Goal: Task Accomplishment & Management: Complete application form

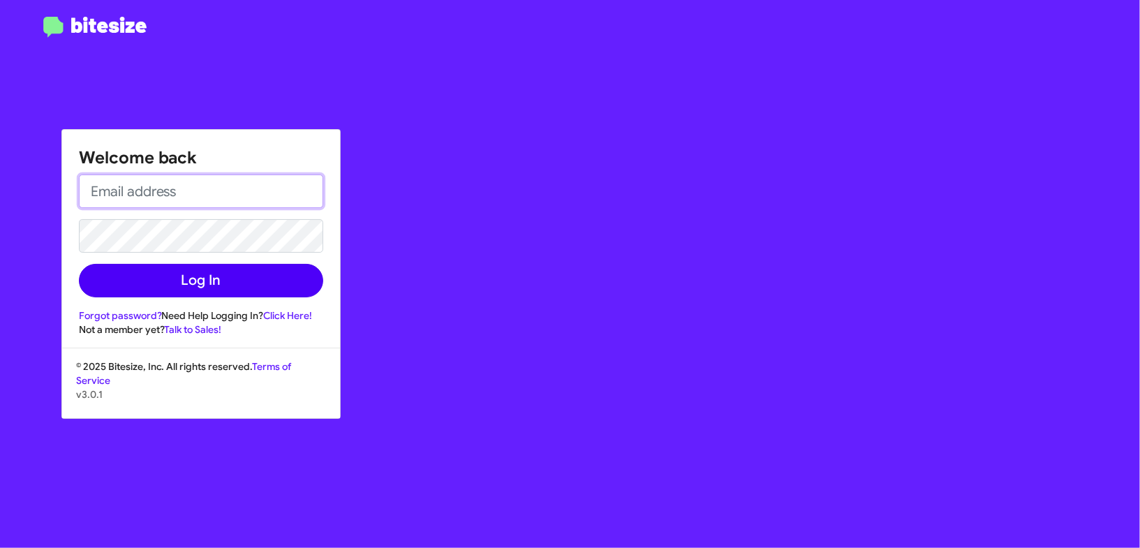
type input "[PERSON_NAME][EMAIL_ADDRESS][DOMAIN_NAME]"
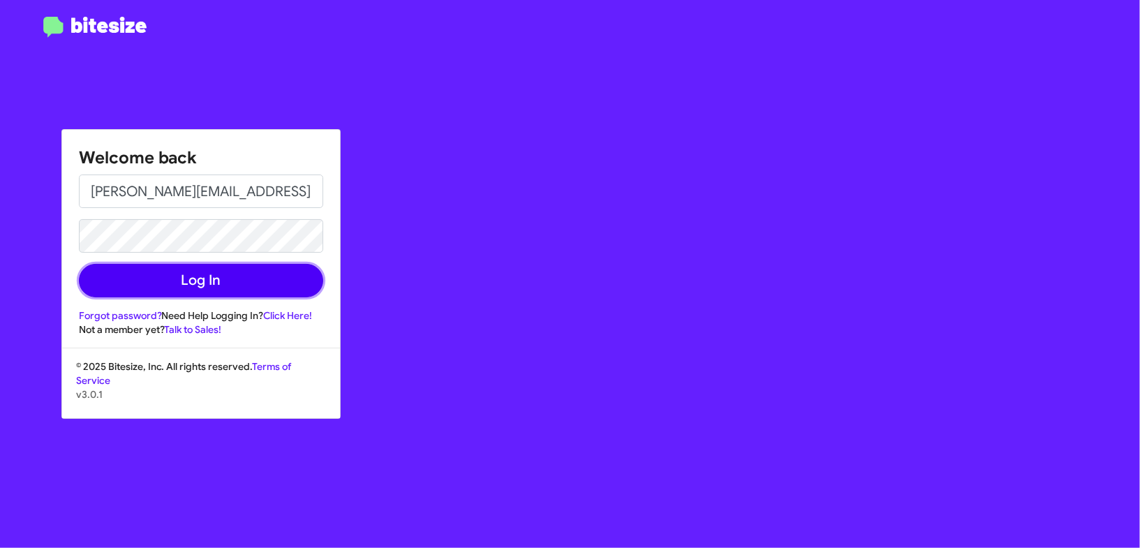
click at [241, 268] on button "Log In" at bounding box center [201, 281] width 244 height 34
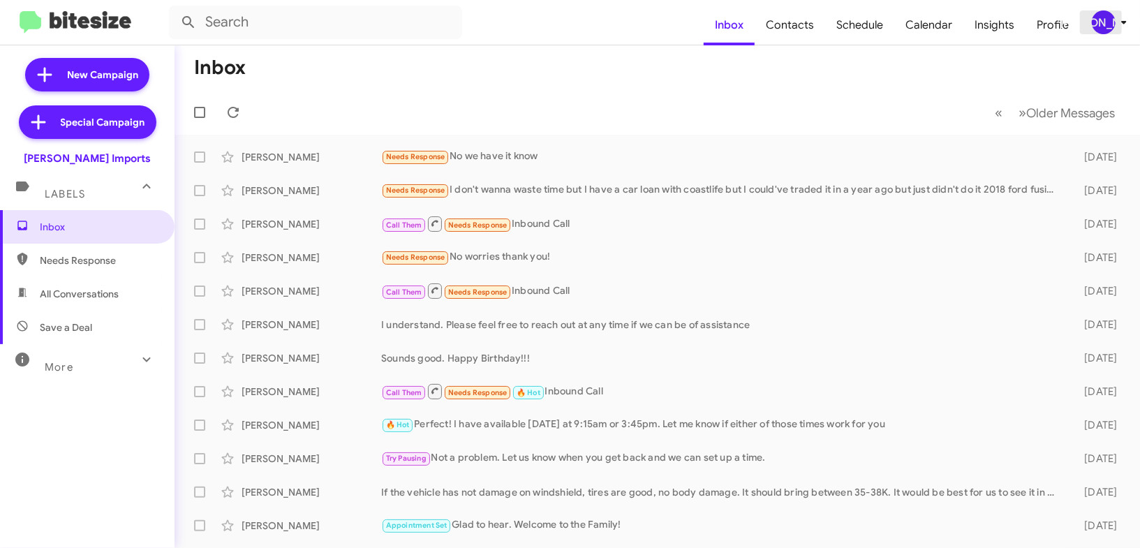
click at [1104, 29] on div "[PERSON_NAME]" at bounding box center [1104, 22] width 24 height 24
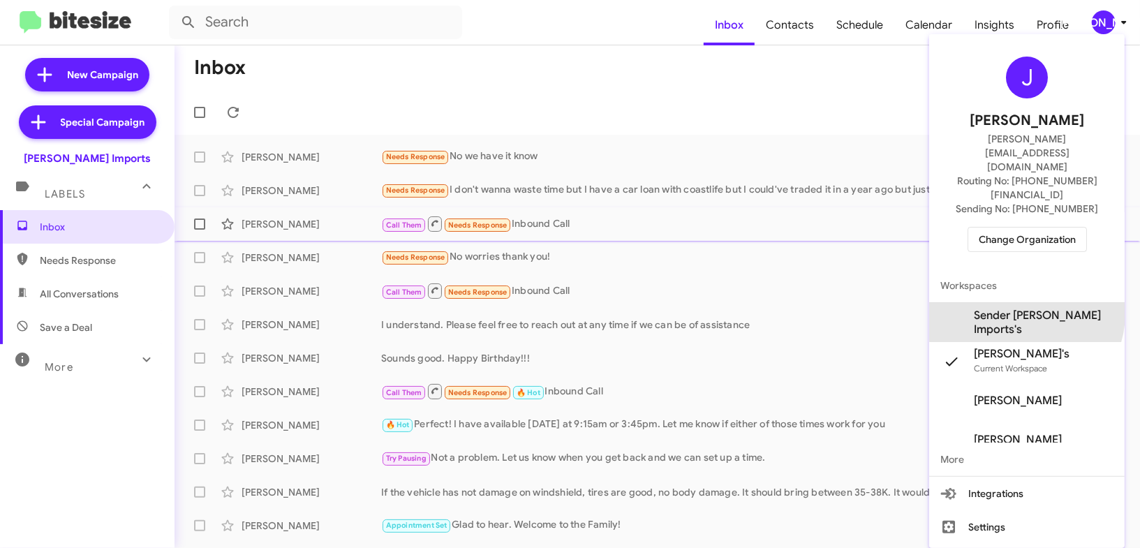
drag, startPoint x: 1031, startPoint y: 271, endPoint x: 1027, endPoint y: 239, distance: 31.7
click at [1031, 303] on span "Sender Ed Hicks Imports's" at bounding box center [1026, 322] width 195 height 39
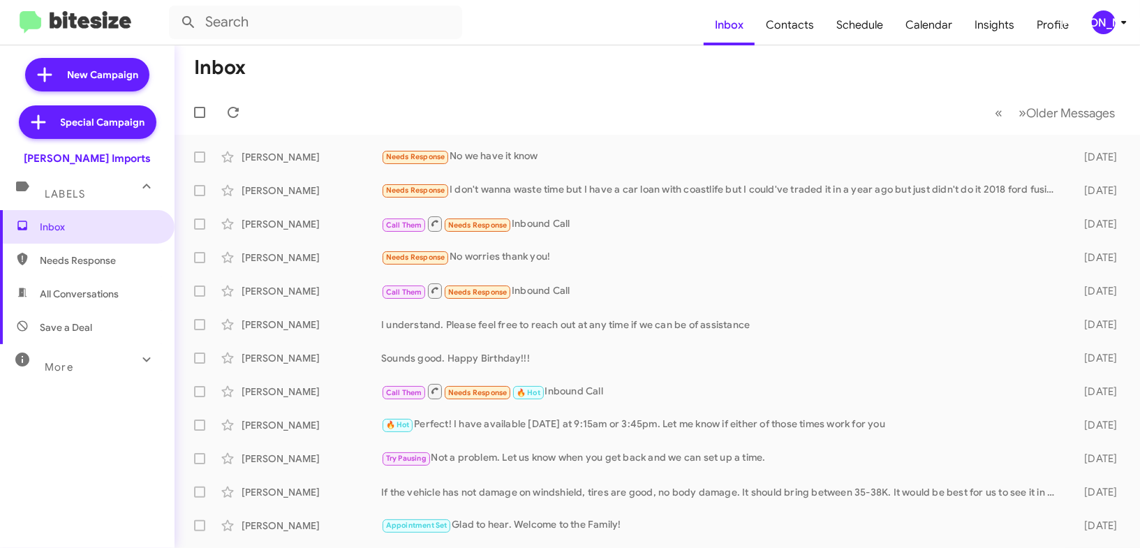
click at [1117, 30] on icon at bounding box center [1124, 22] width 17 height 17
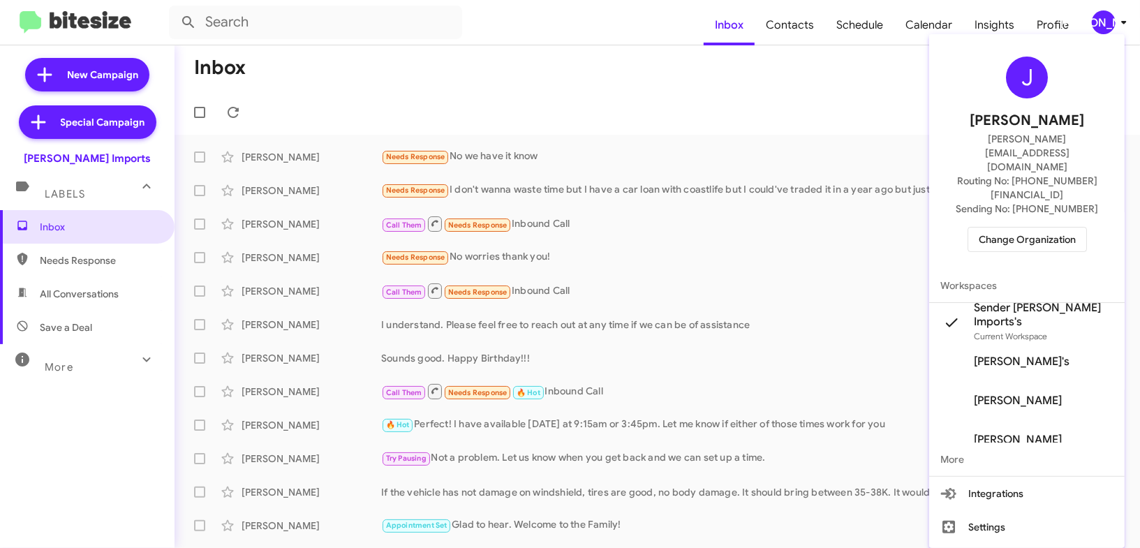
click at [785, 50] on div at bounding box center [570, 274] width 1140 height 548
click at [784, 27] on span "Contacts" at bounding box center [790, 25] width 71 height 40
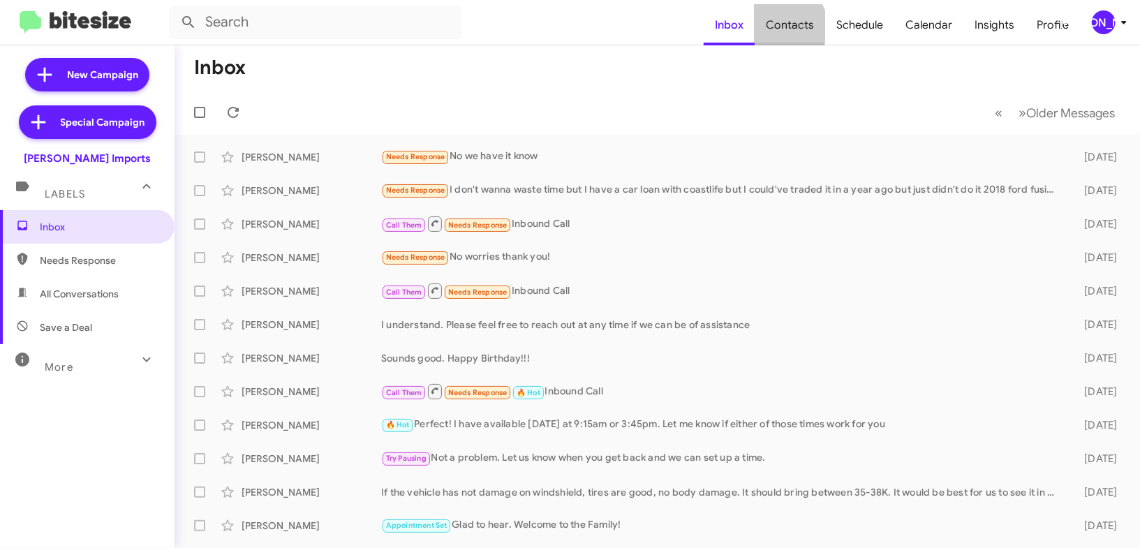
click at [784, 27] on span "Contacts" at bounding box center [790, 25] width 71 height 40
click at [769, 15] on span "Contacts" at bounding box center [790, 25] width 71 height 40
type input "in:groups"
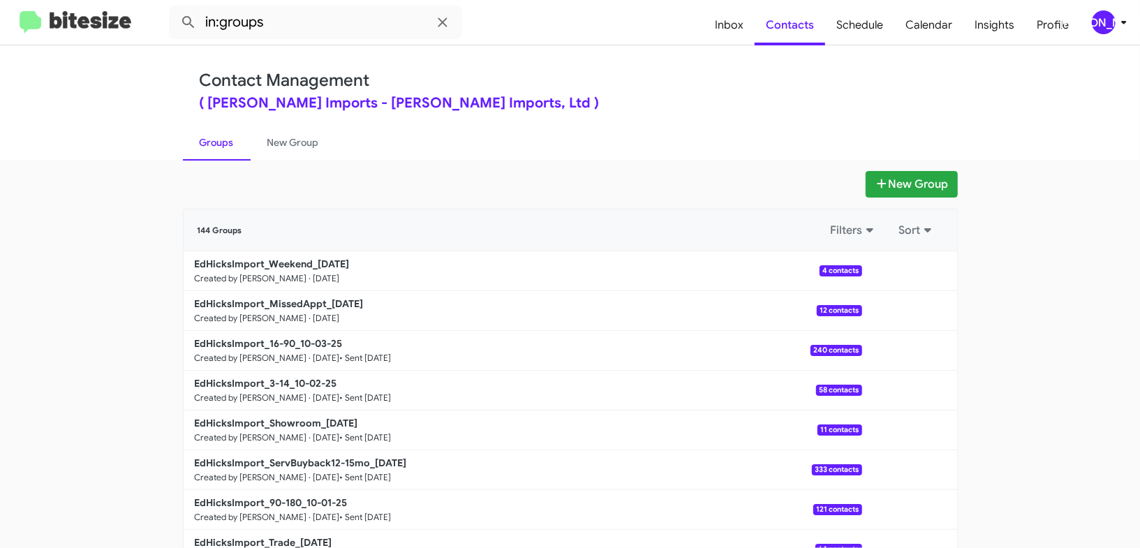
click at [1113, 15] on div "[PERSON_NAME]" at bounding box center [1104, 22] width 24 height 24
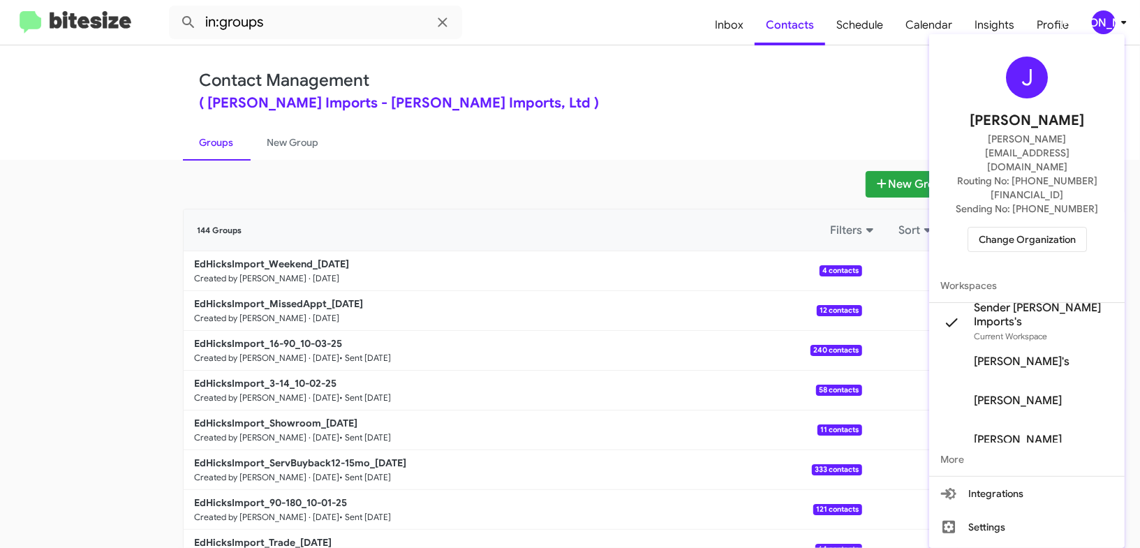
click at [1023, 228] on span "Change Organization" at bounding box center [1027, 240] width 97 height 24
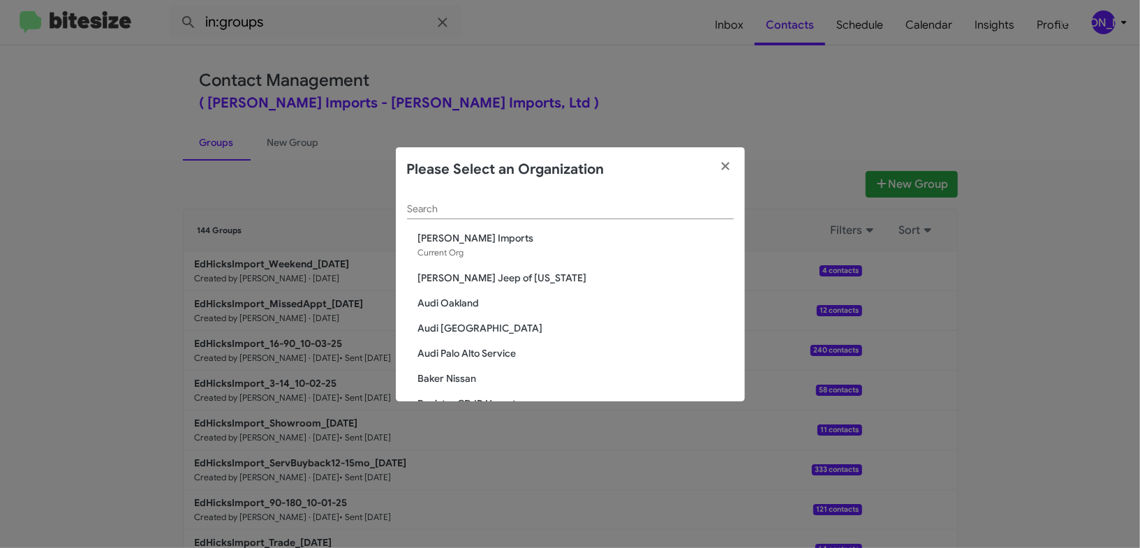
click at [436, 207] on input "Search" at bounding box center [570, 209] width 327 height 11
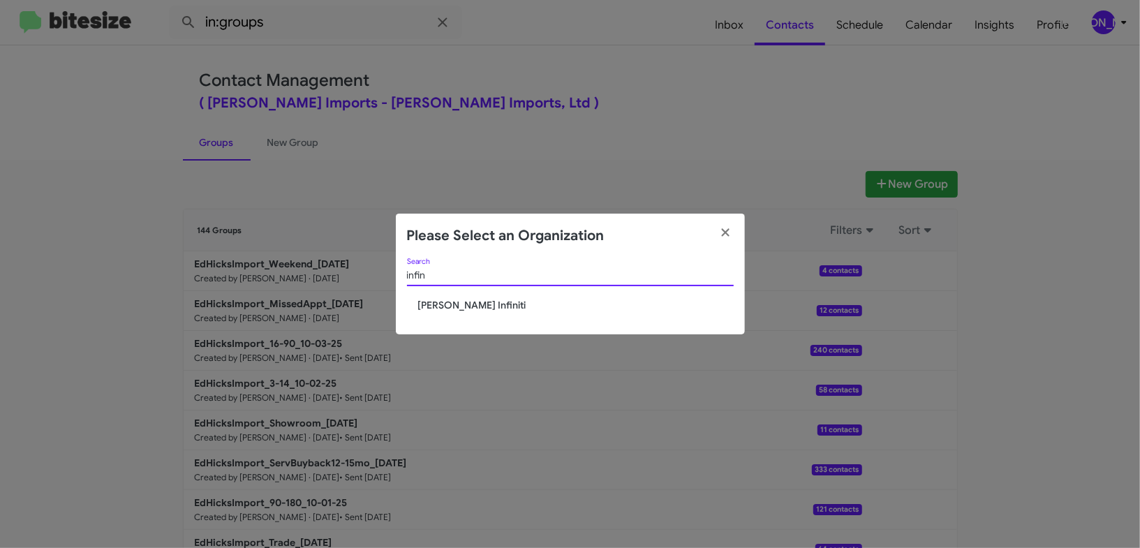
type input "infin"
click at [430, 302] on span "[PERSON_NAME] Infiniti" at bounding box center [576, 305] width 316 height 14
drag, startPoint x: 432, startPoint y: 303, endPoint x: 496, endPoint y: 29, distance: 281.0
click at [432, 303] on span "[PERSON_NAME] Infiniti" at bounding box center [576, 305] width 316 height 14
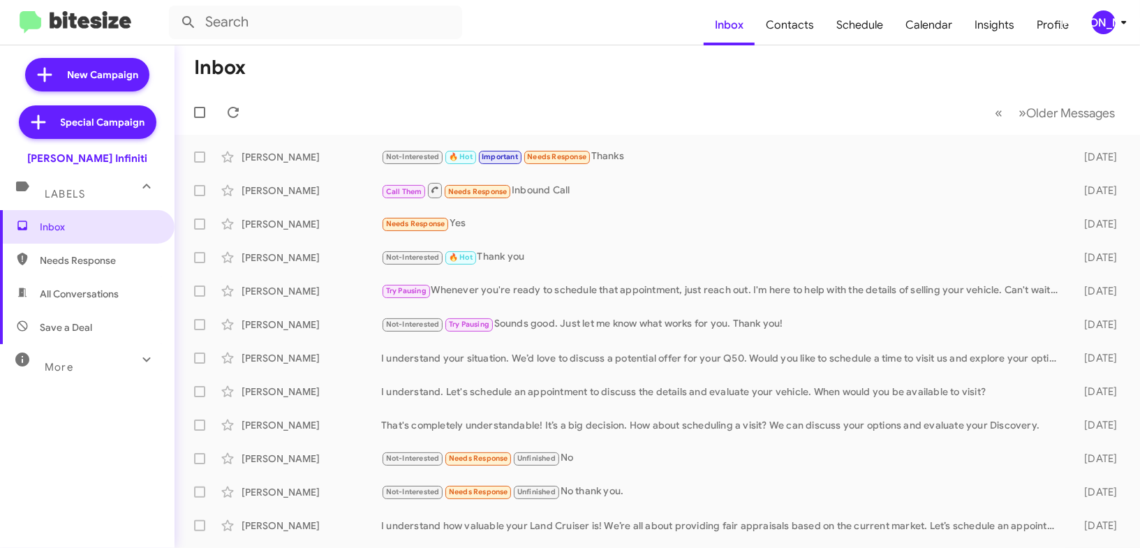
click at [1116, 28] on icon at bounding box center [1124, 22] width 17 height 17
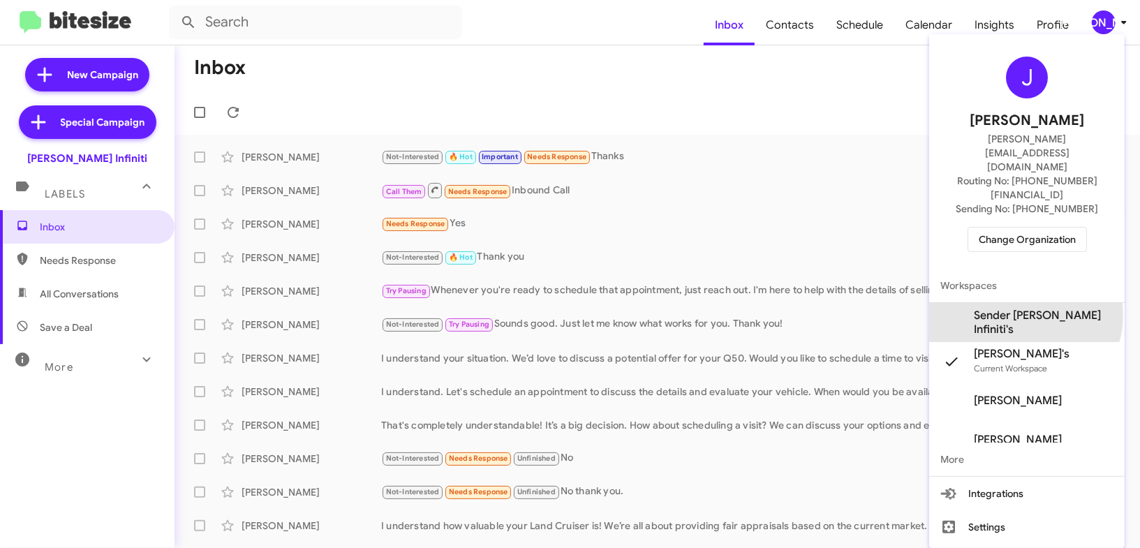
click at [1039, 309] on span "Sender [PERSON_NAME] Infiniti's" at bounding box center [1044, 323] width 140 height 28
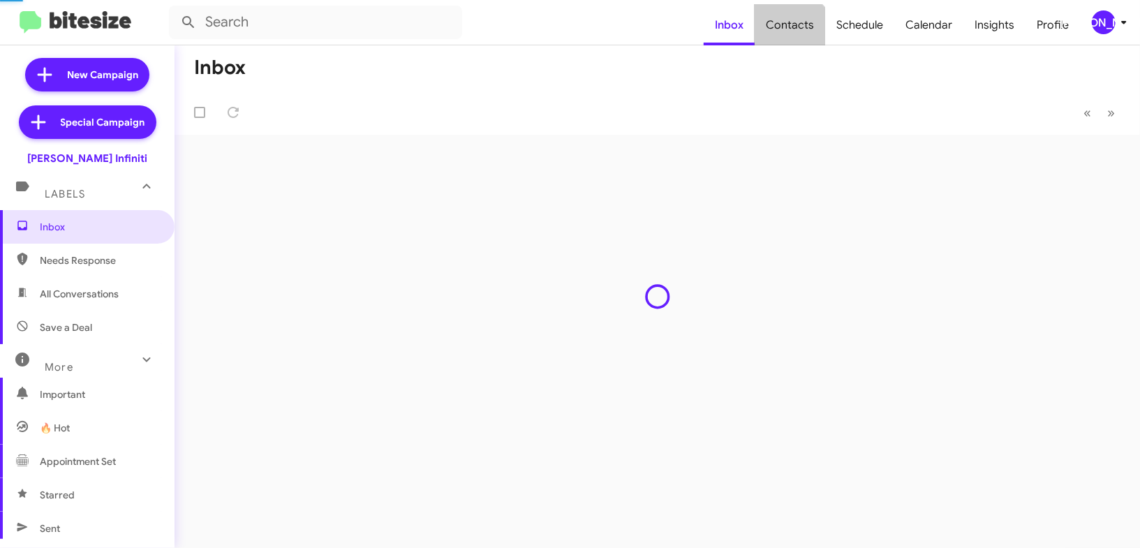
click at [792, 37] on span "Contacts" at bounding box center [790, 25] width 71 height 40
type input "in:groups"
click at [792, 37] on span "Contacts" at bounding box center [790, 25] width 71 height 40
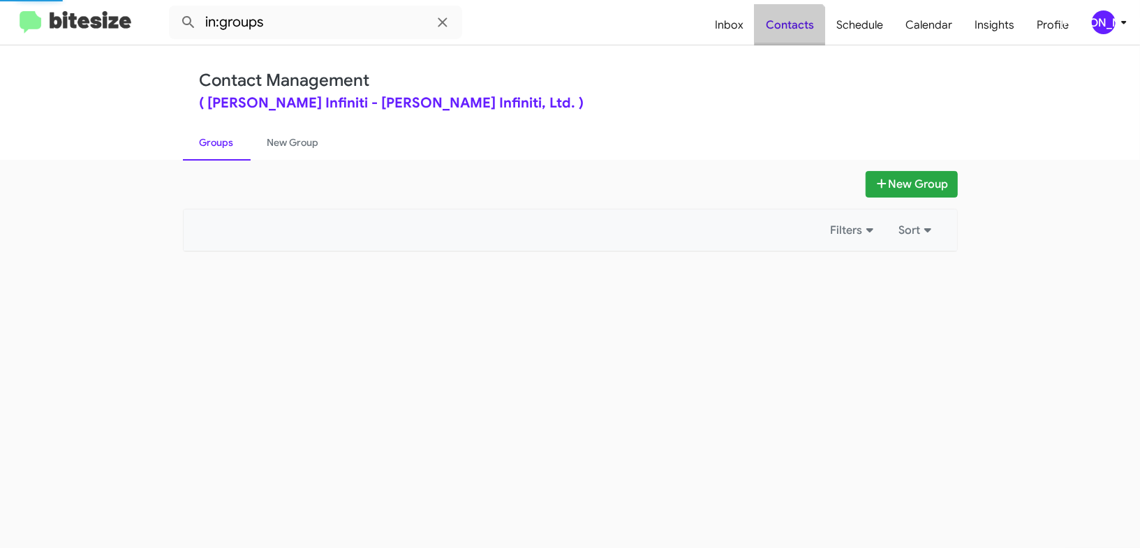
drag, startPoint x: 0, startPoint y: 0, endPoint x: 798, endPoint y: 10, distance: 798.1
click at [793, 29] on span "Contacts" at bounding box center [790, 25] width 71 height 40
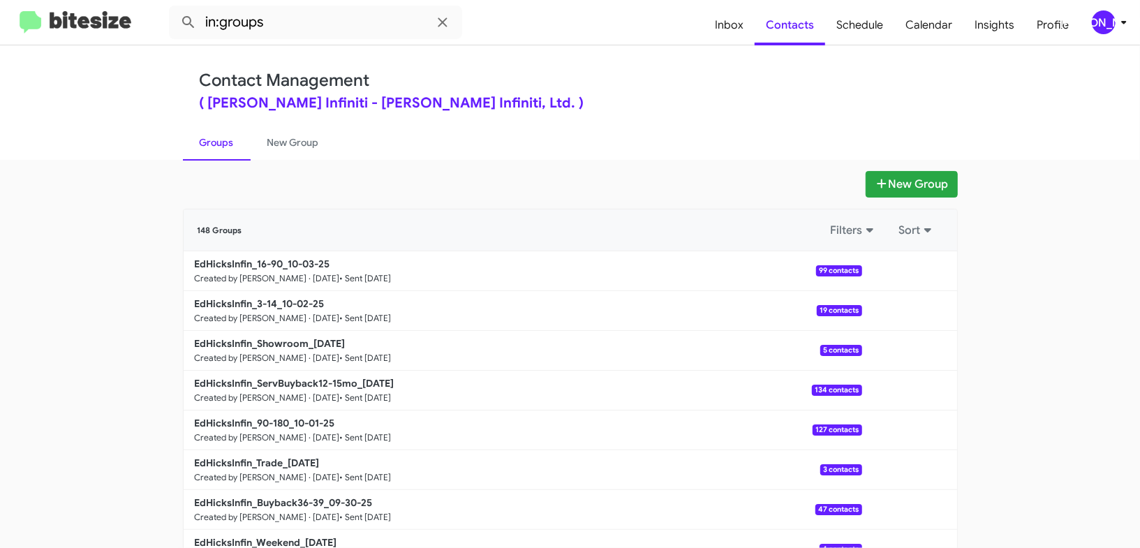
click at [1098, 23] on div "[PERSON_NAME]" at bounding box center [1104, 22] width 24 height 24
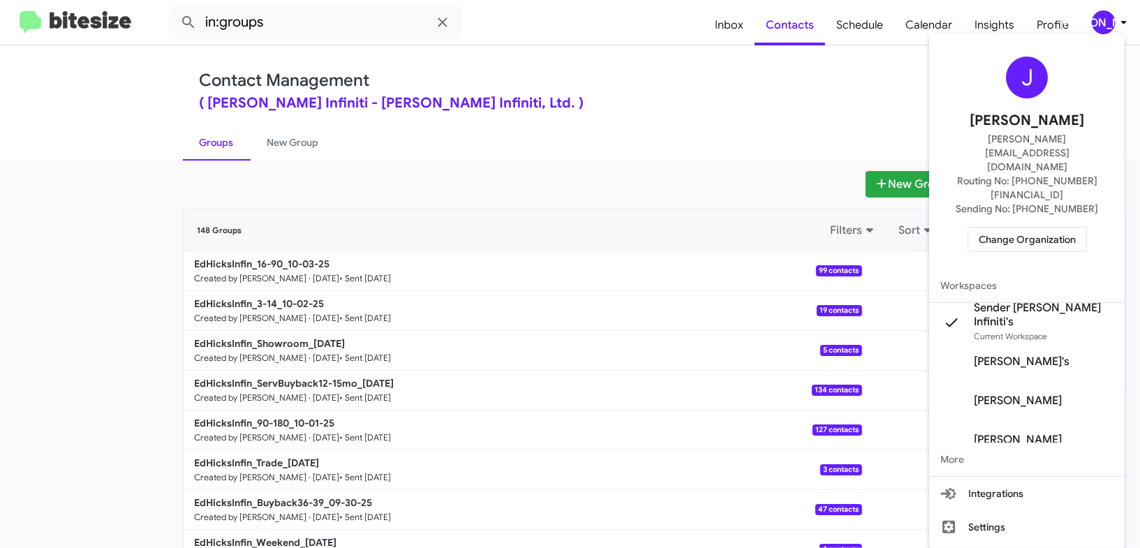
click at [269, 134] on div at bounding box center [570, 274] width 1140 height 548
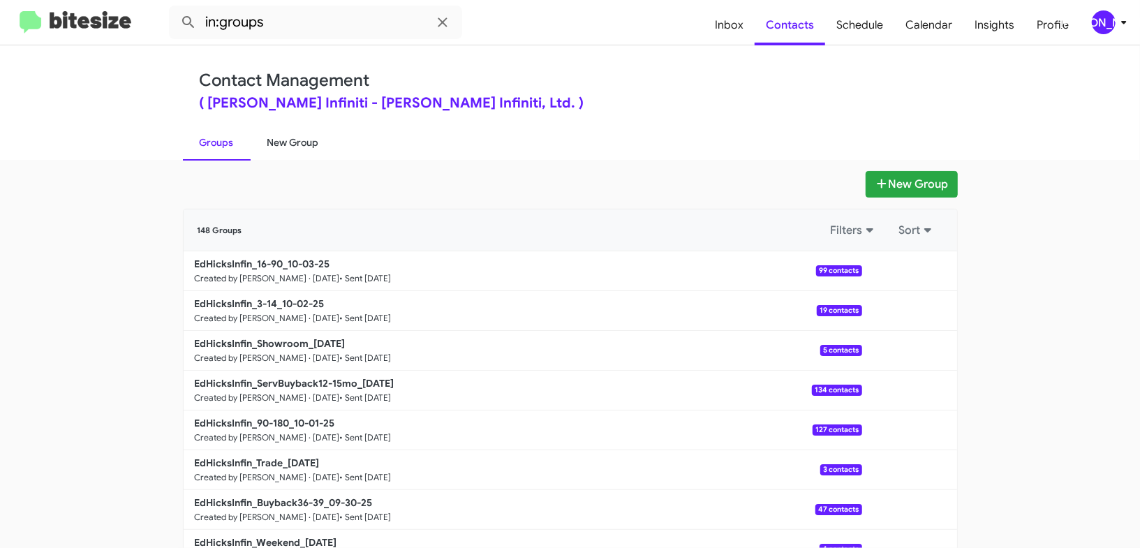
click at [269, 134] on link "New Group" at bounding box center [293, 142] width 85 height 36
click at [269, 133] on link "New Group" at bounding box center [293, 142] width 85 height 36
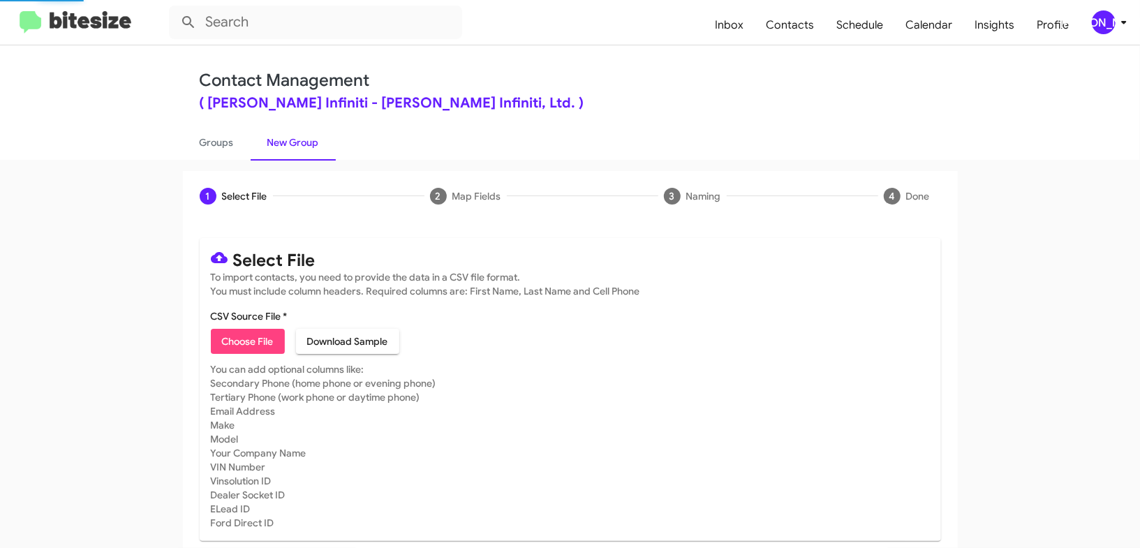
click at [1107, 17] on div "[PERSON_NAME]" at bounding box center [1104, 22] width 24 height 24
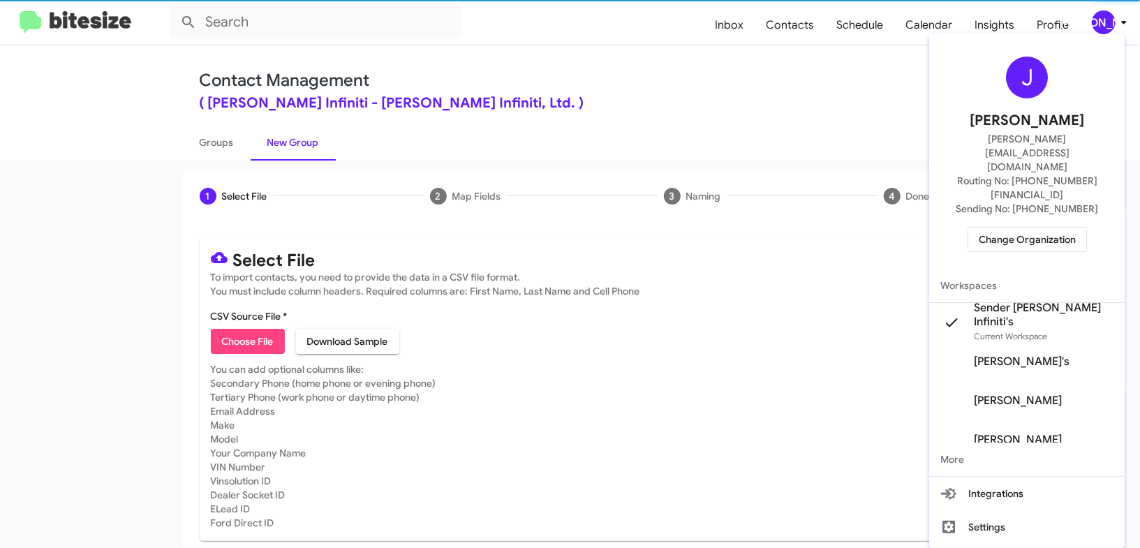
click at [1107, 17] on div at bounding box center [570, 274] width 1140 height 548
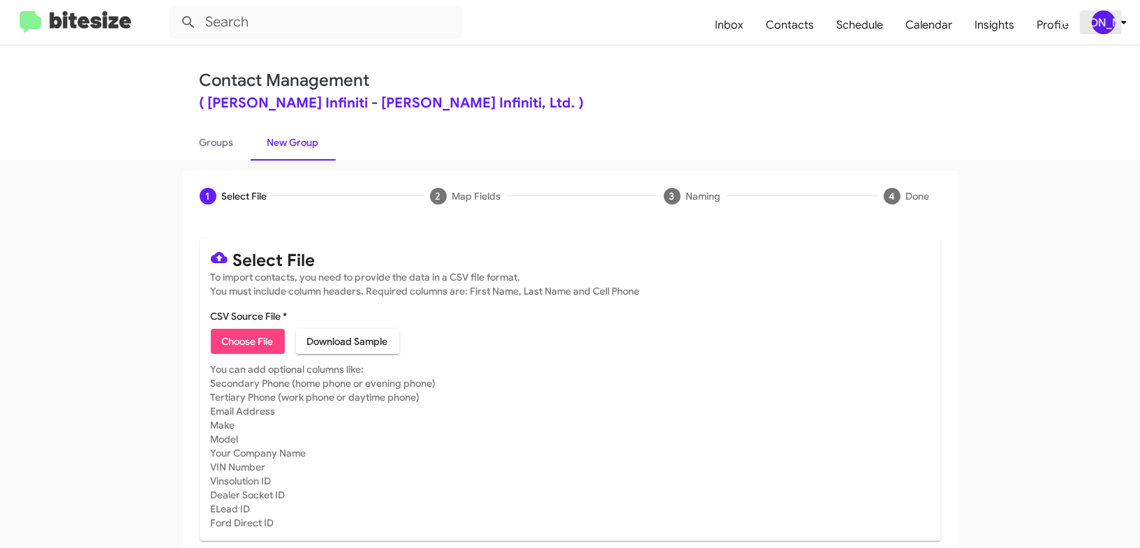
click at [1123, 20] on icon at bounding box center [1124, 22] width 17 height 17
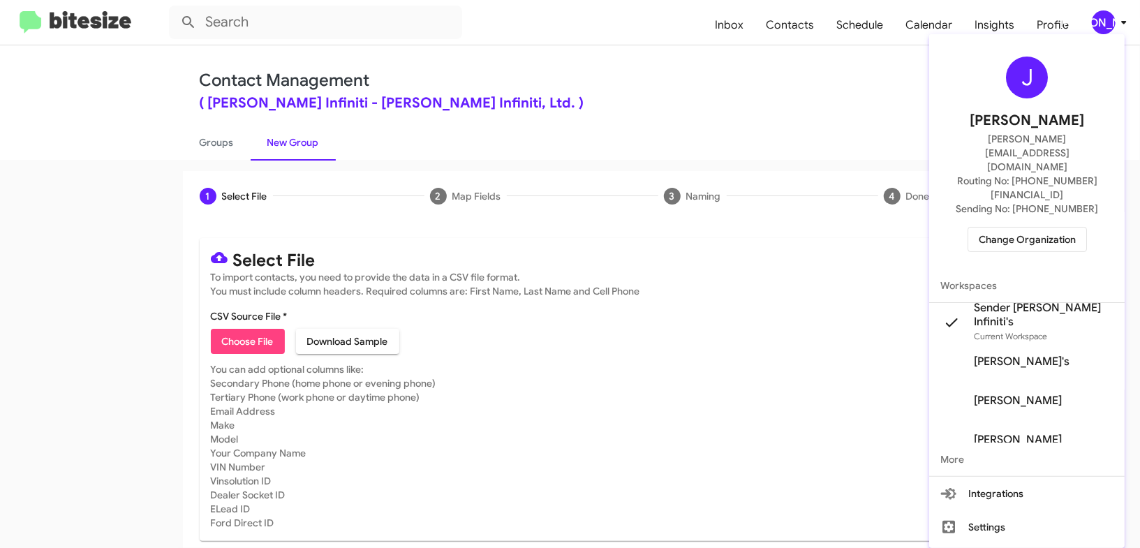
click at [1123, 20] on div at bounding box center [570, 274] width 1140 height 548
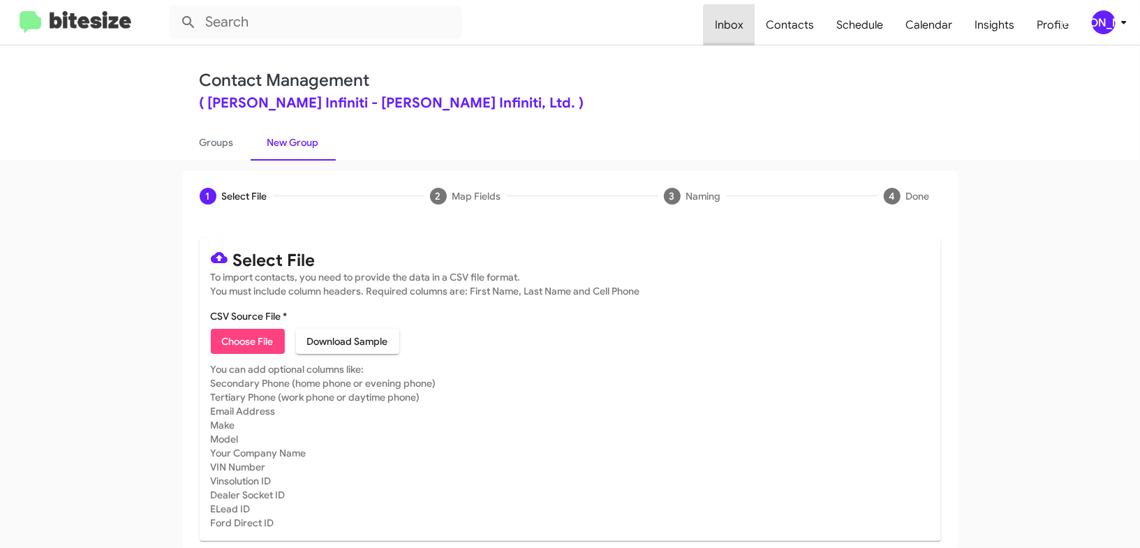
click at [751, 37] on span "Inbox" at bounding box center [729, 25] width 51 height 40
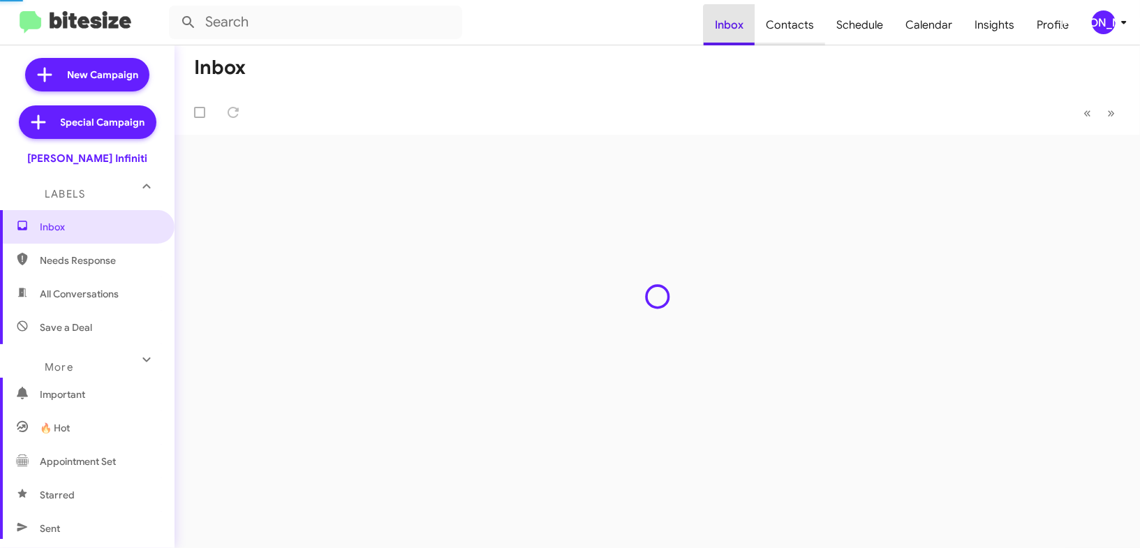
click at [792, 28] on span "Contacts" at bounding box center [790, 25] width 71 height 40
type input "in:groups"
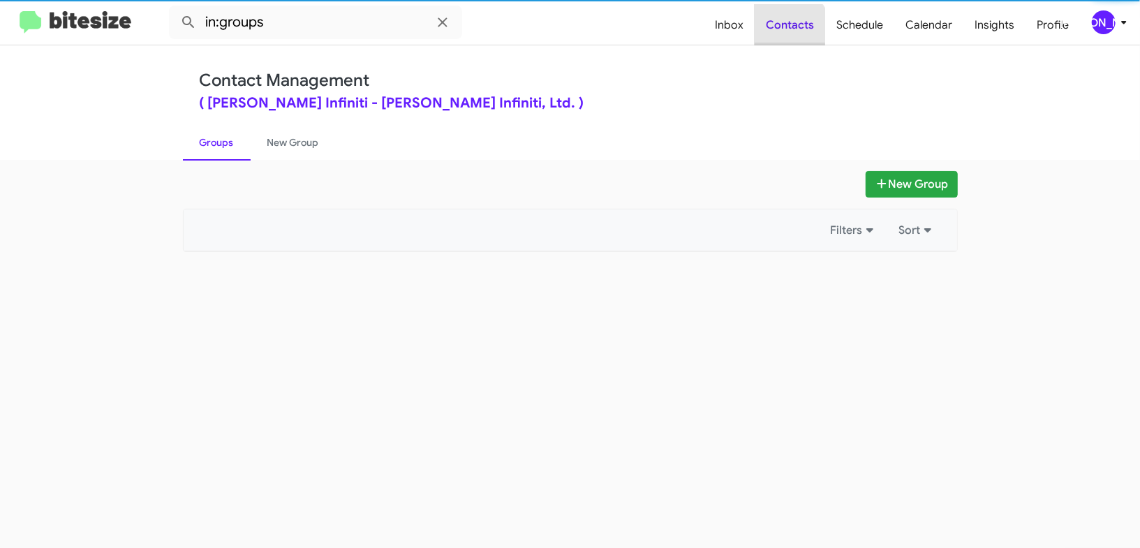
click at [792, 28] on span "Contacts" at bounding box center [790, 25] width 71 height 40
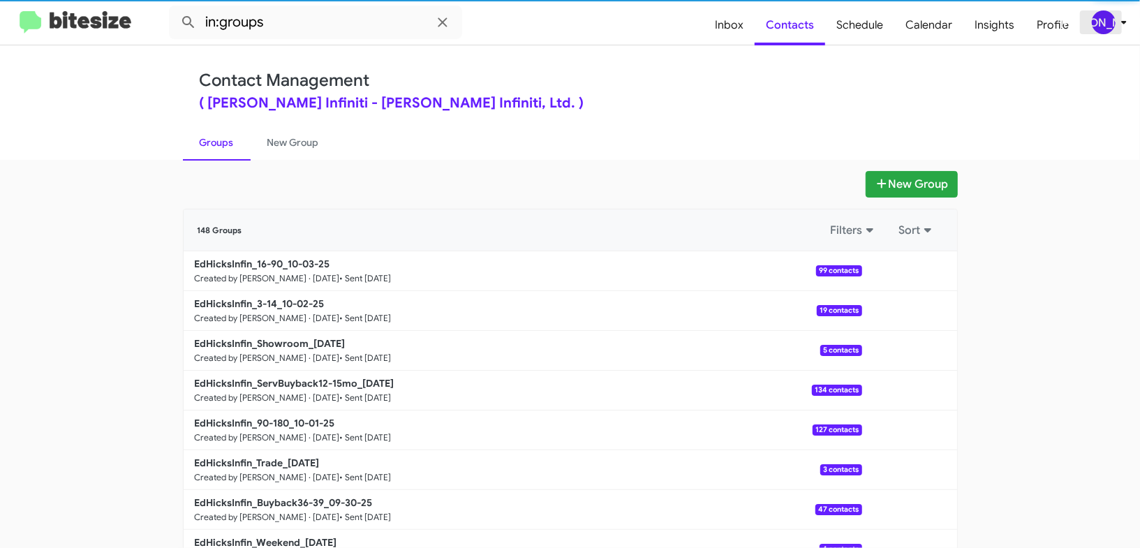
click at [1114, 26] on div "[PERSON_NAME]" at bounding box center [1104, 22] width 24 height 24
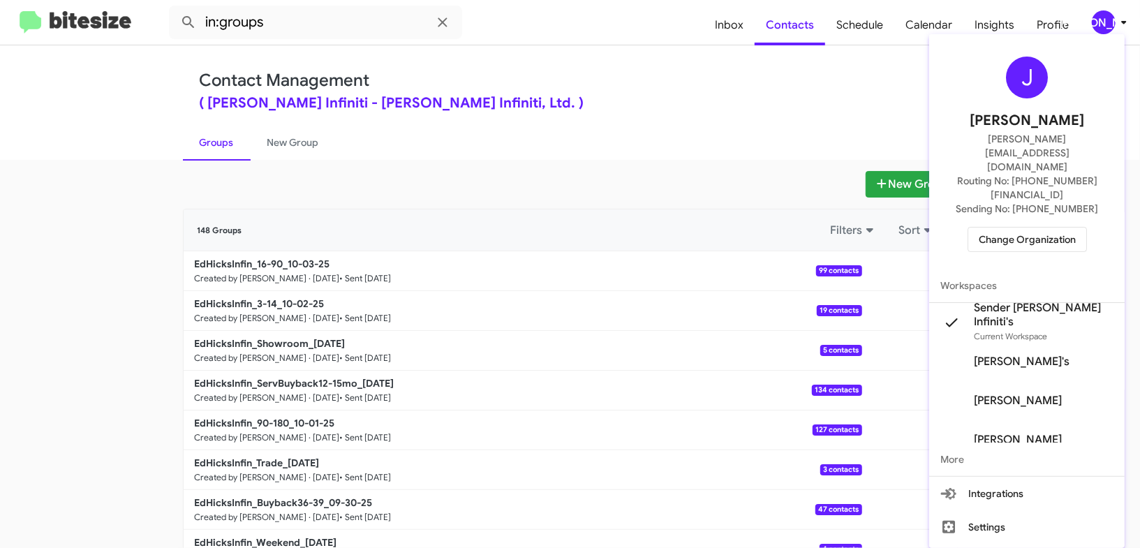
click at [1114, 26] on div at bounding box center [570, 274] width 1140 height 548
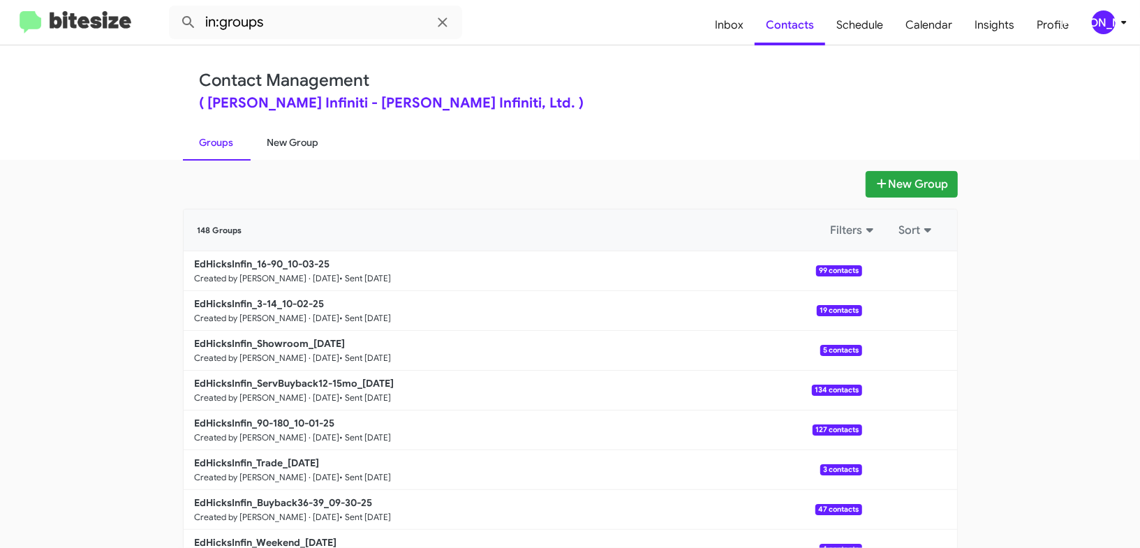
click at [295, 143] on link "New Group" at bounding box center [293, 142] width 85 height 36
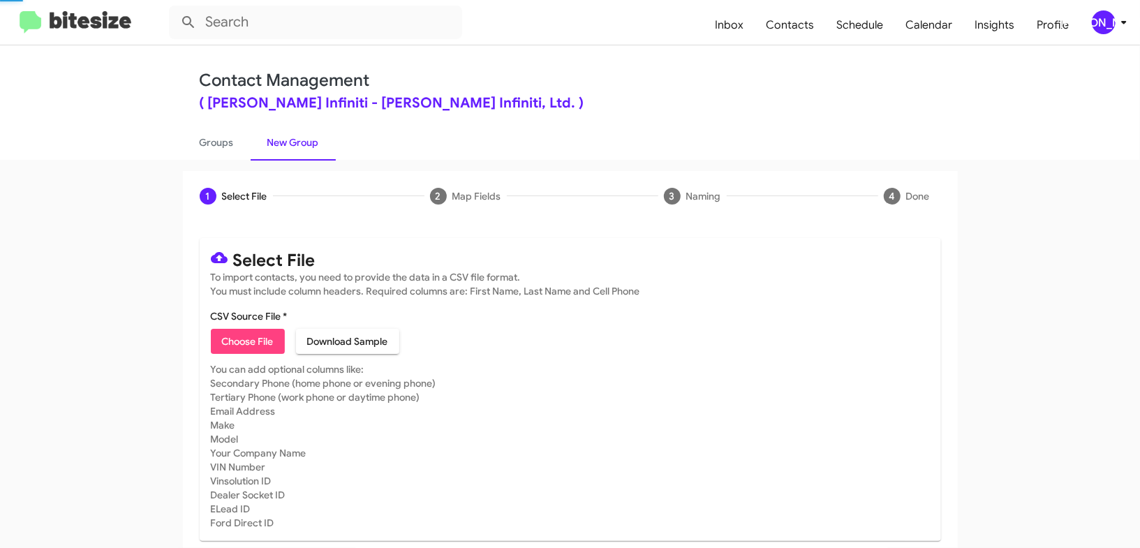
click at [295, 143] on link "New Group" at bounding box center [293, 142] width 85 height 36
click at [242, 334] on span "Choose File" at bounding box center [248, 341] width 52 height 25
type input "EdHicksInfin_MissedAppt_10-06-25"
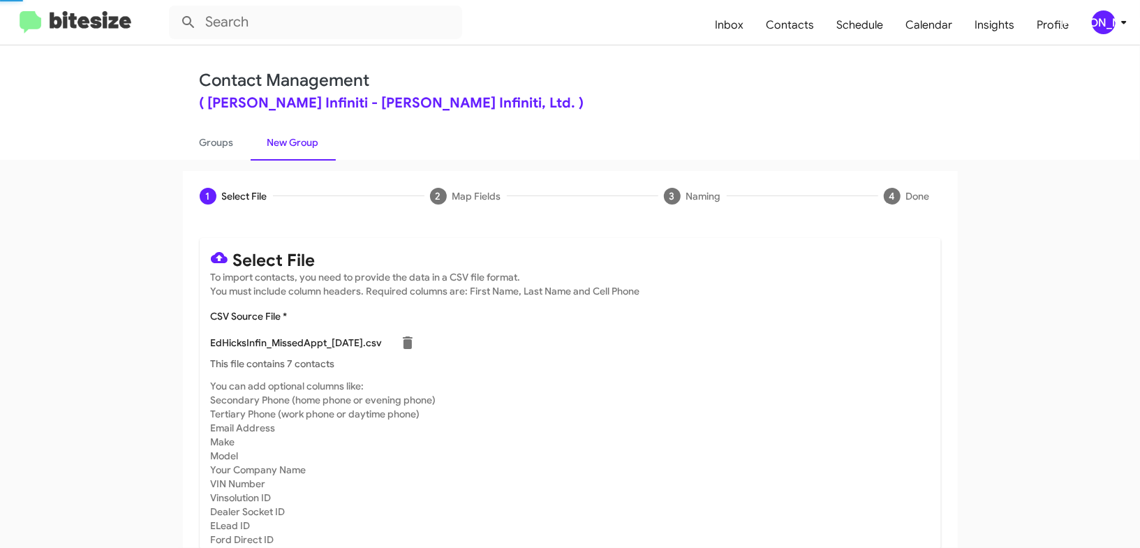
click at [750, 195] on div "1 Select File 2 Map Fields 3 Naming 4 Done" at bounding box center [570, 196] width 775 height 50
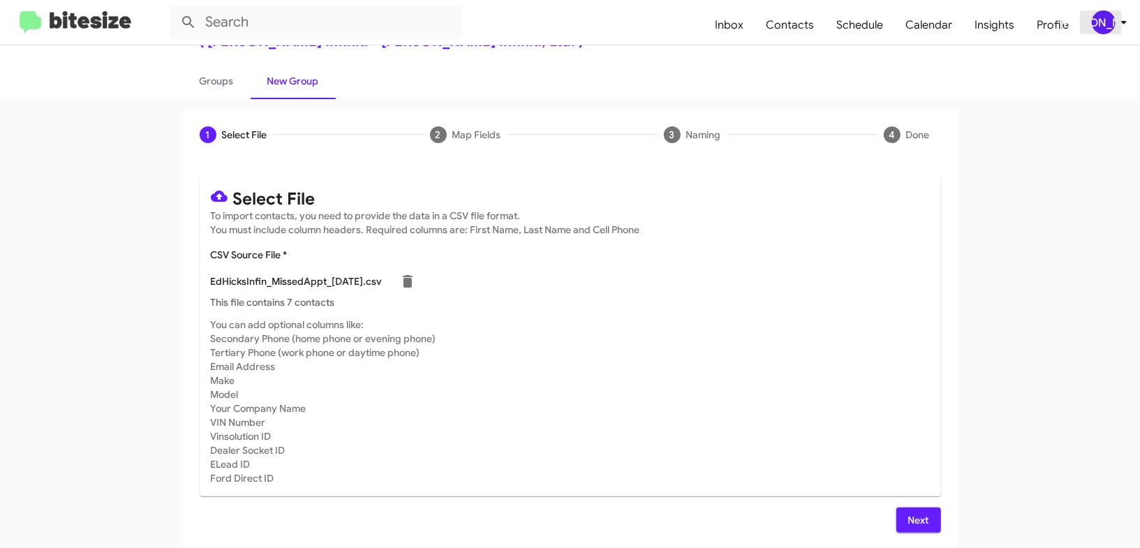
click at [1119, 21] on icon at bounding box center [1124, 22] width 17 height 17
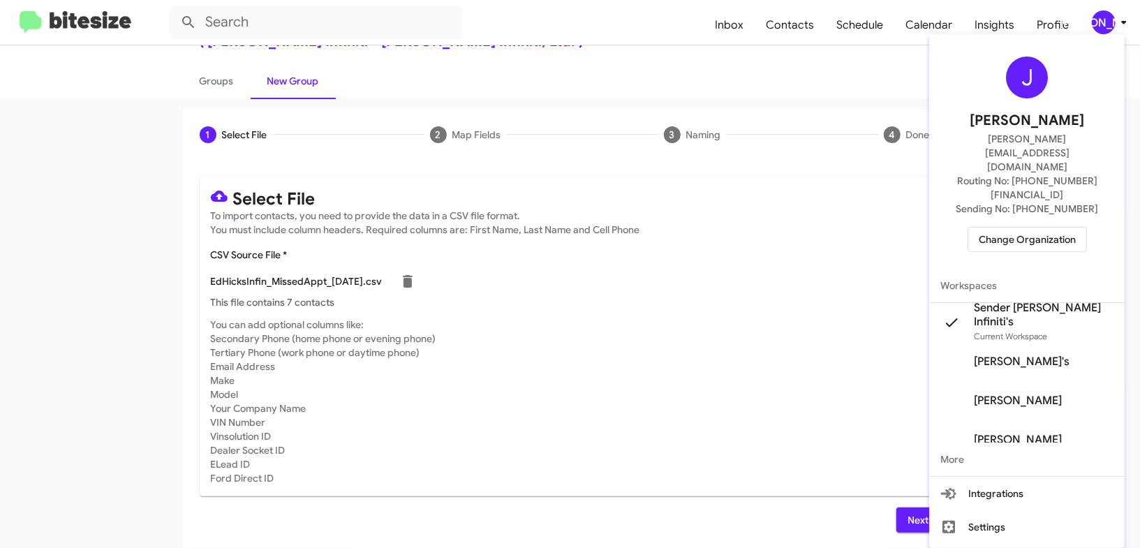
click at [1119, 21] on div at bounding box center [570, 274] width 1140 height 548
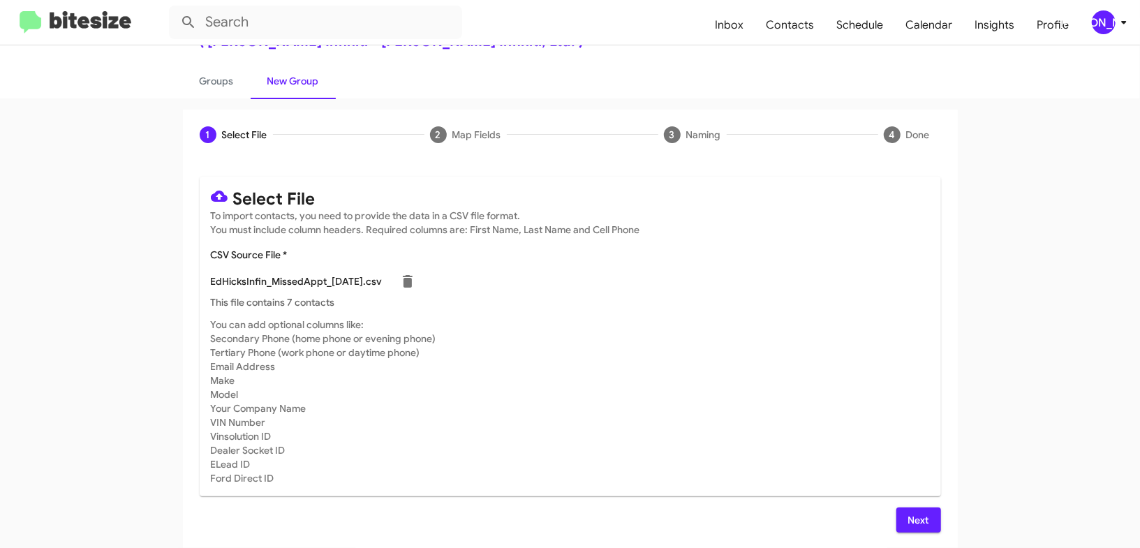
scroll to position [0, 0]
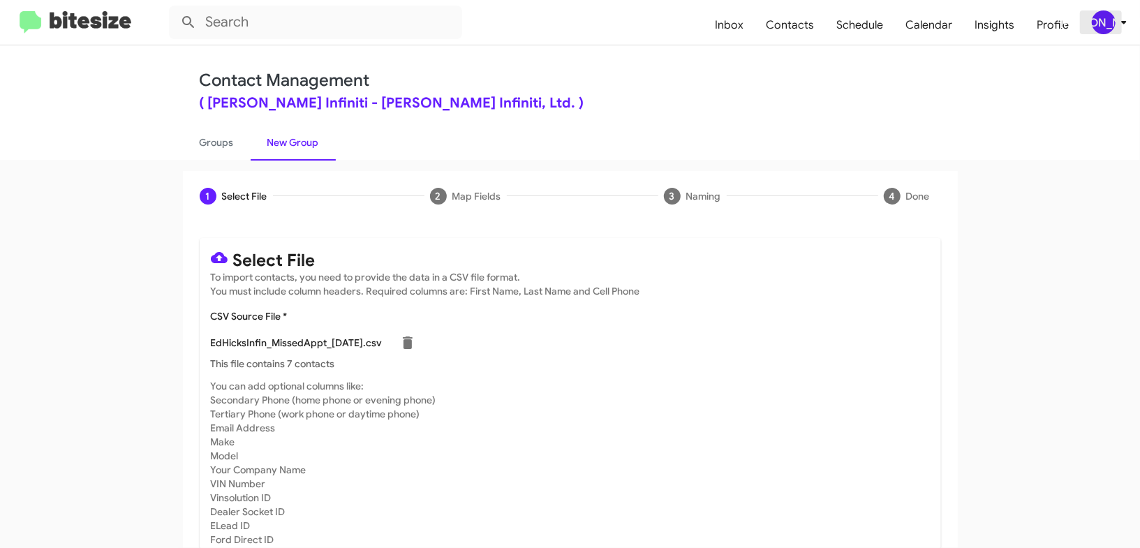
click at [1117, 25] on icon at bounding box center [1124, 22] width 17 height 17
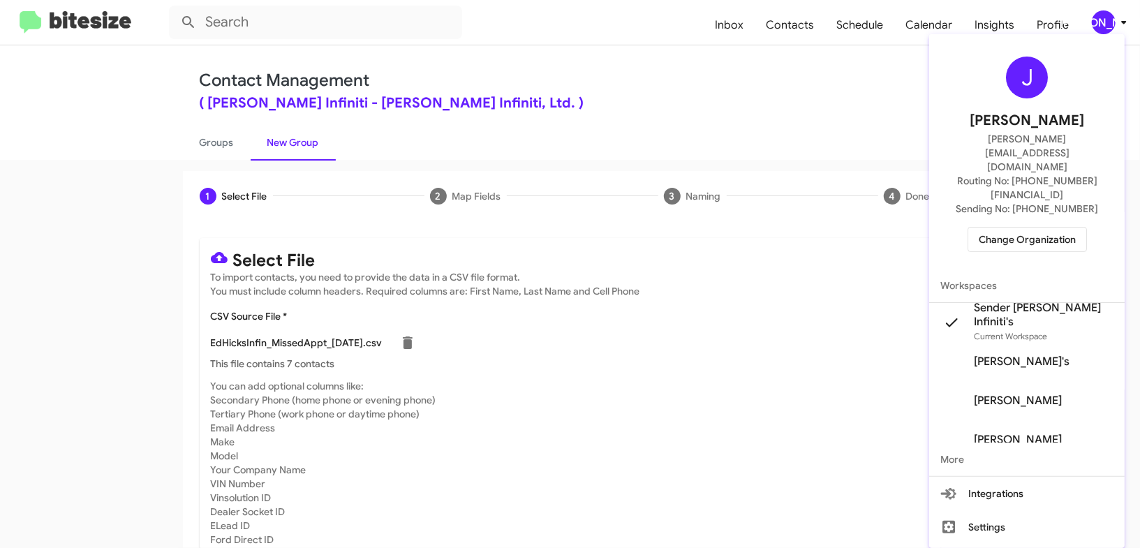
click at [1117, 25] on div at bounding box center [570, 274] width 1140 height 548
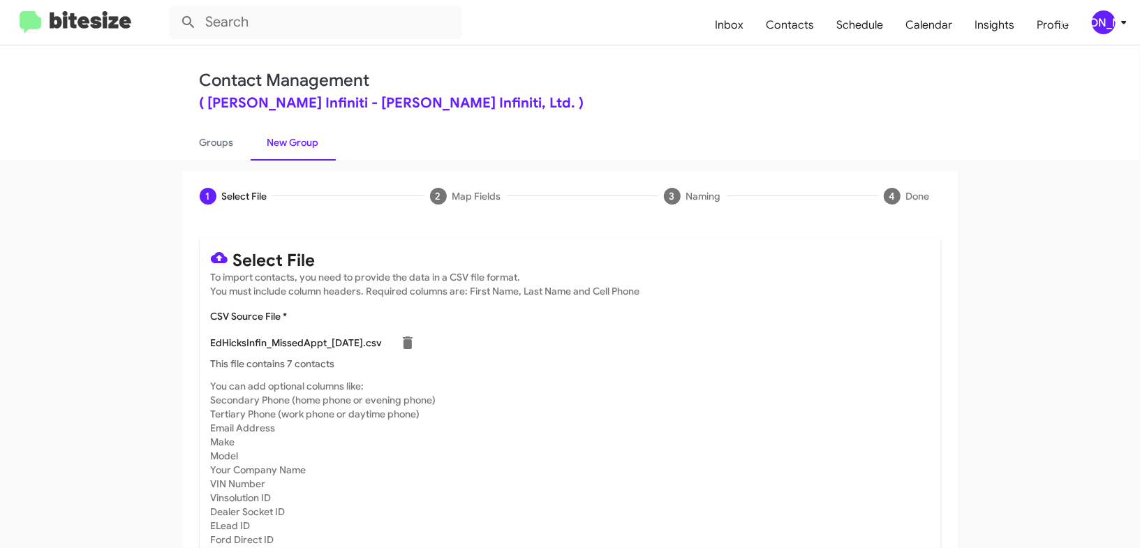
click at [1102, 25] on div "[PERSON_NAME]" at bounding box center [1104, 22] width 24 height 24
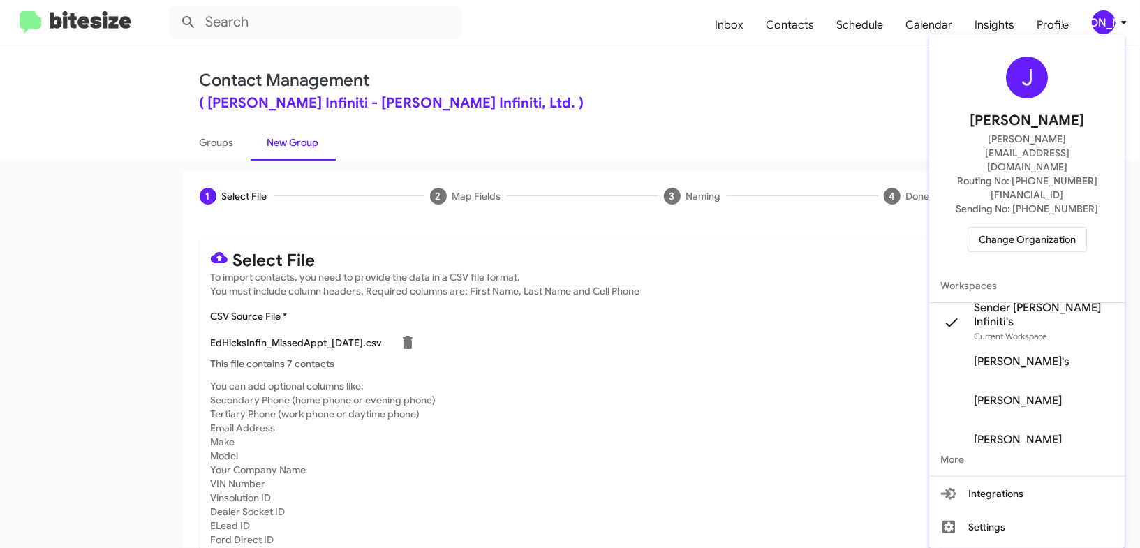
click at [1102, 25] on div at bounding box center [570, 274] width 1140 height 548
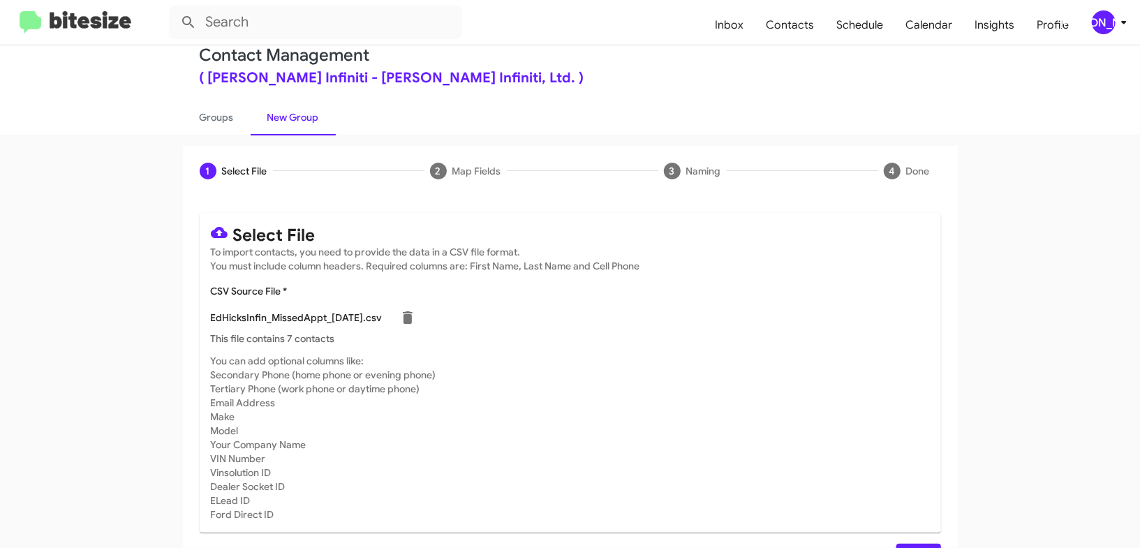
scroll to position [61, 0]
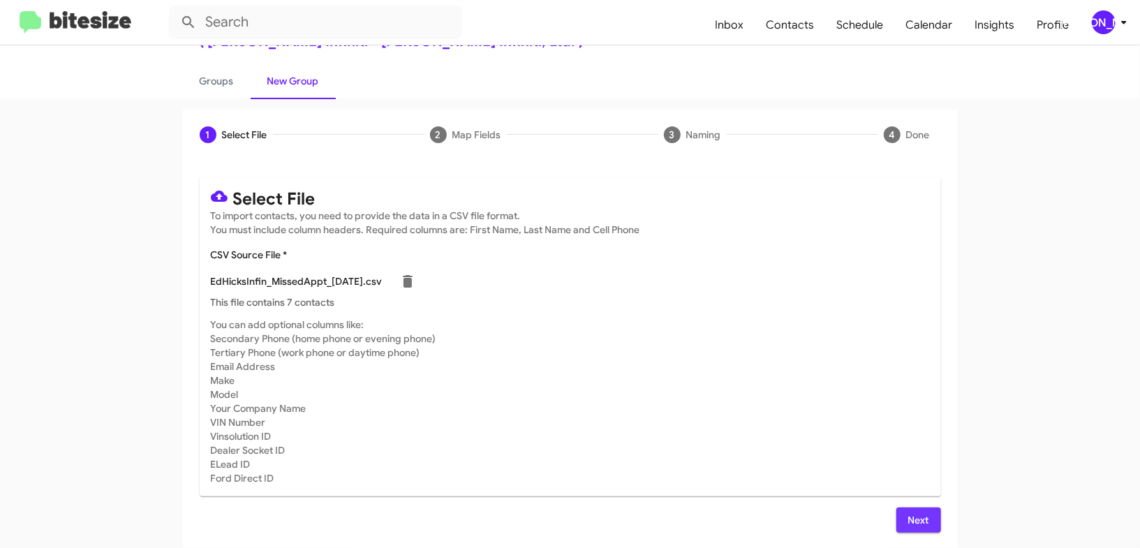
drag, startPoint x: 912, startPoint y: 512, endPoint x: 898, endPoint y: 498, distance: 20.7
click at [912, 512] on span "Next" at bounding box center [919, 520] width 22 height 25
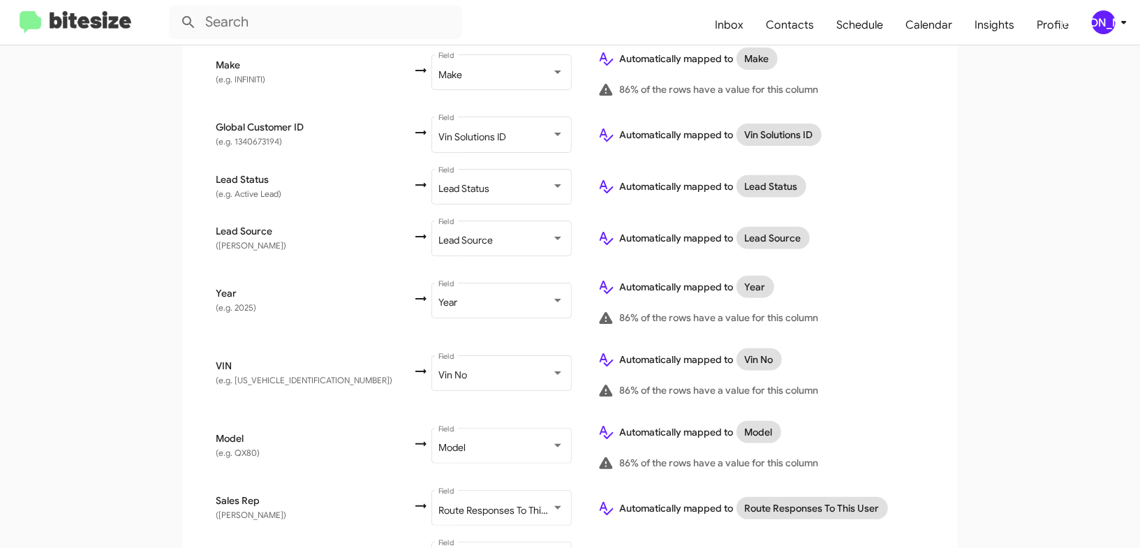
scroll to position [795, 0]
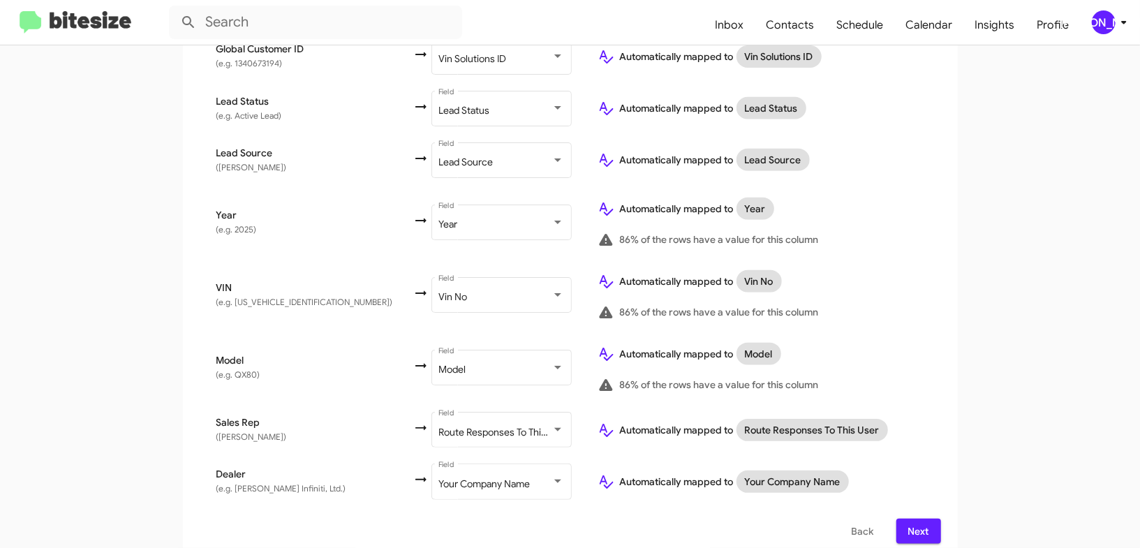
click at [1116, 26] on icon at bounding box center [1124, 22] width 17 height 17
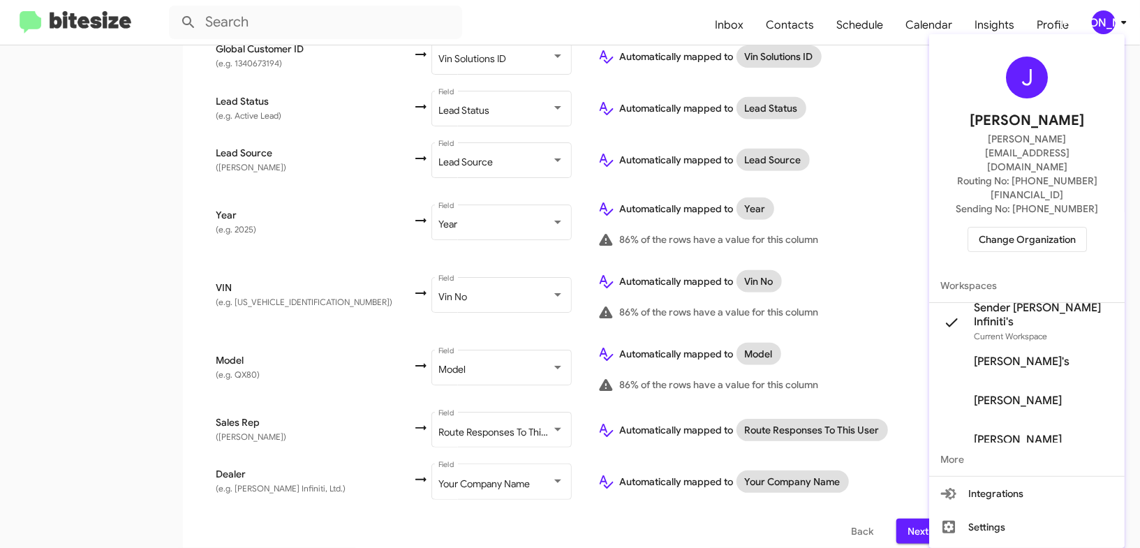
click at [1116, 26] on div at bounding box center [570, 274] width 1140 height 548
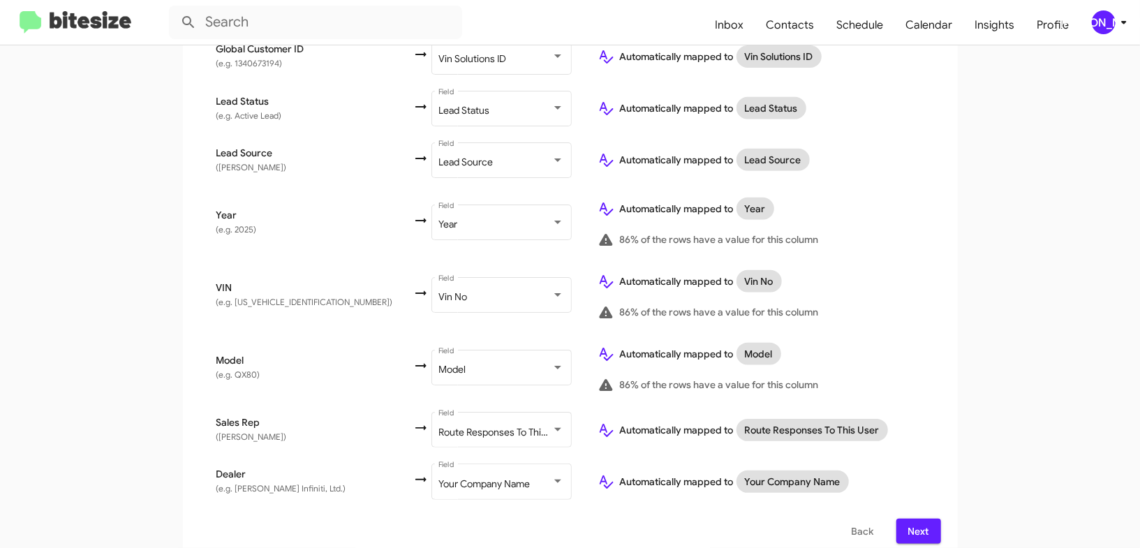
click at [1114, 27] on div "[PERSON_NAME]" at bounding box center [1104, 22] width 24 height 24
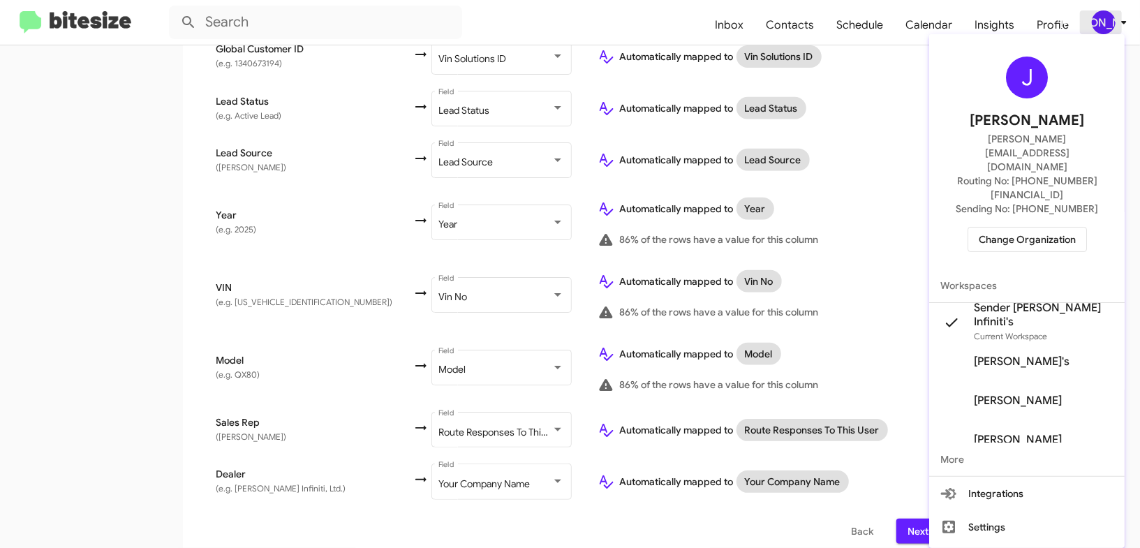
click at [1114, 25] on div at bounding box center [570, 274] width 1140 height 548
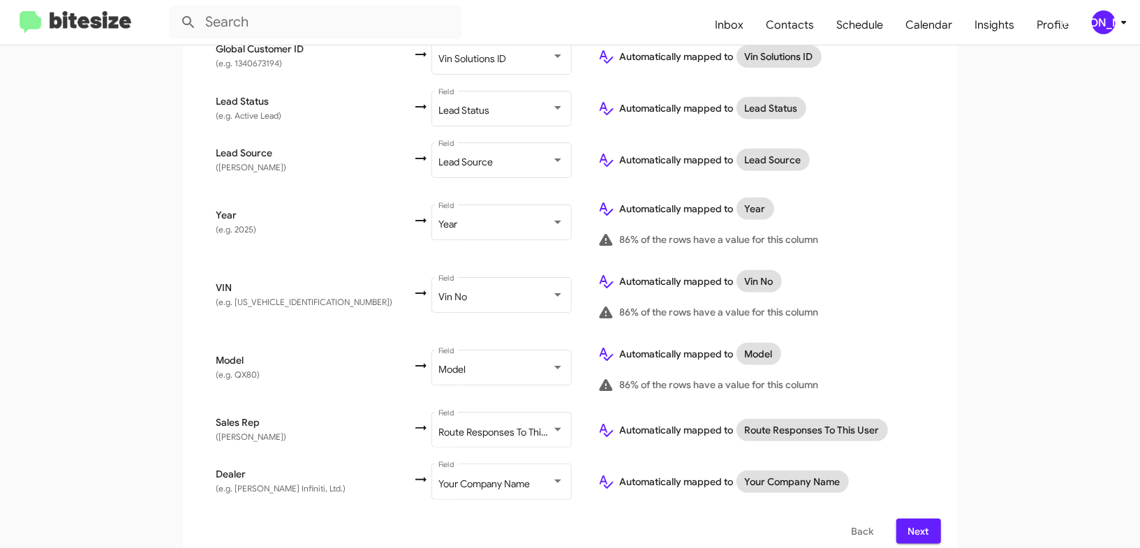
click at [1112, 22] on div "[PERSON_NAME]" at bounding box center [1104, 22] width 24 height 24
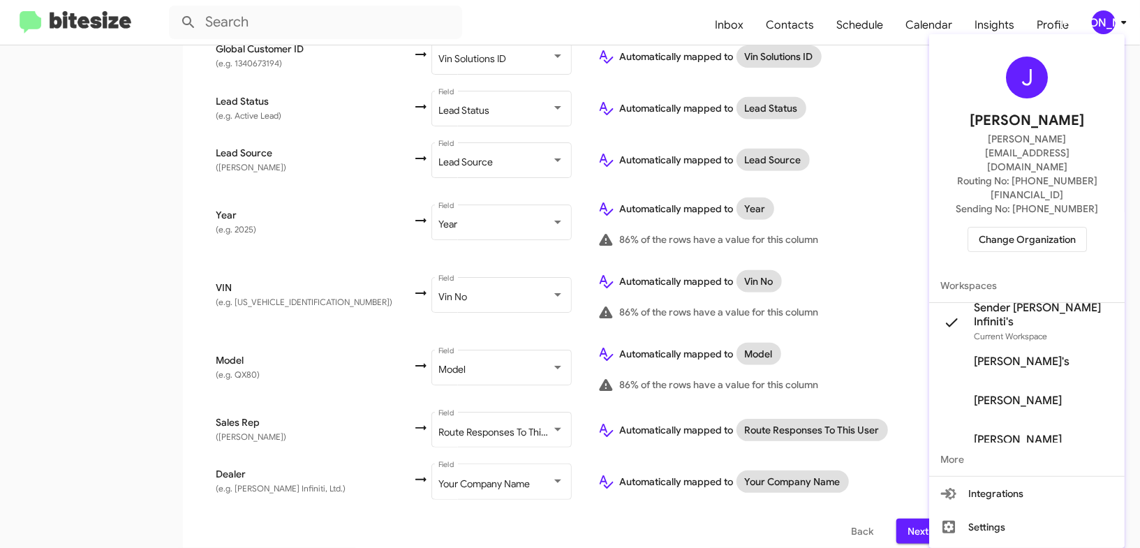
drag, startPoint x: 1113, startPoint y: 20, endPoint x: 1056, endPoint y: 6, distance: 58.2
click at [1112, 20] on div at bounding box center [570, 274] width 1140 height 548
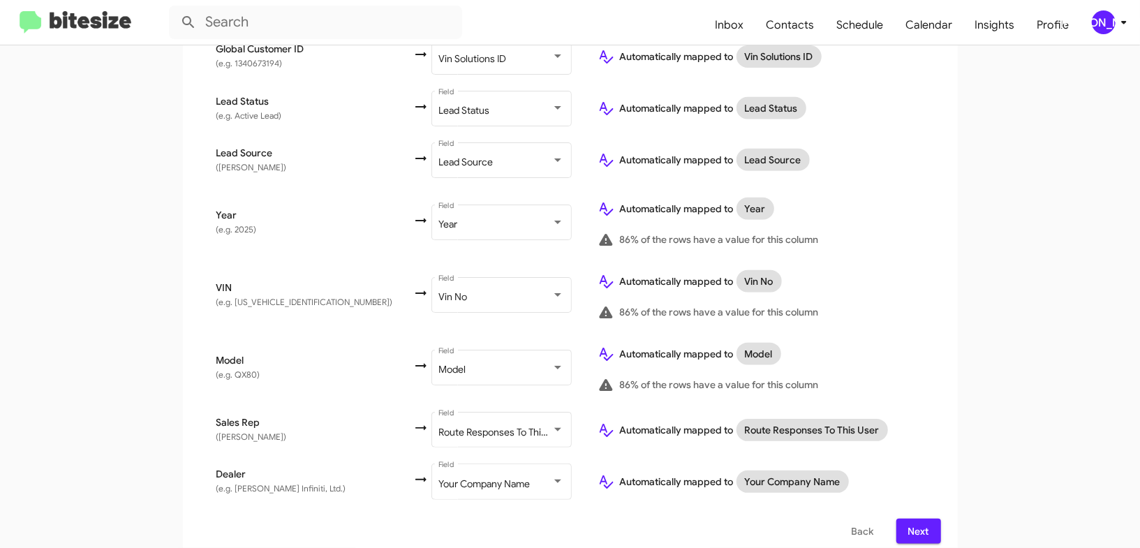
click at [1108, 15] on div "[PERSON_NAME]" at bounding box center [1104, 22] width 24 height 24
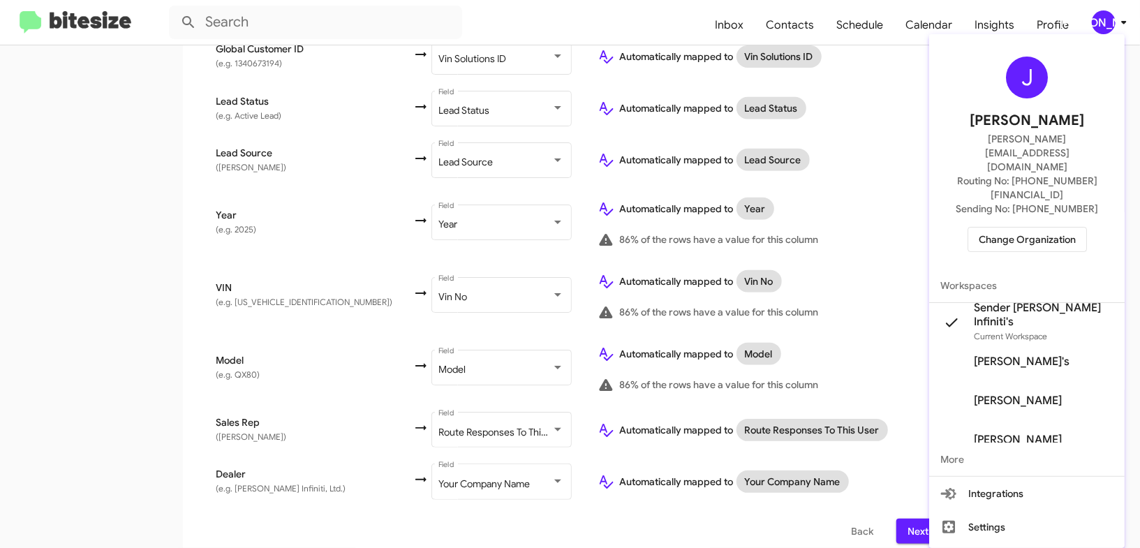
click at [1108, 17] on div at bounding box center [570, 274] width 1140 height 548
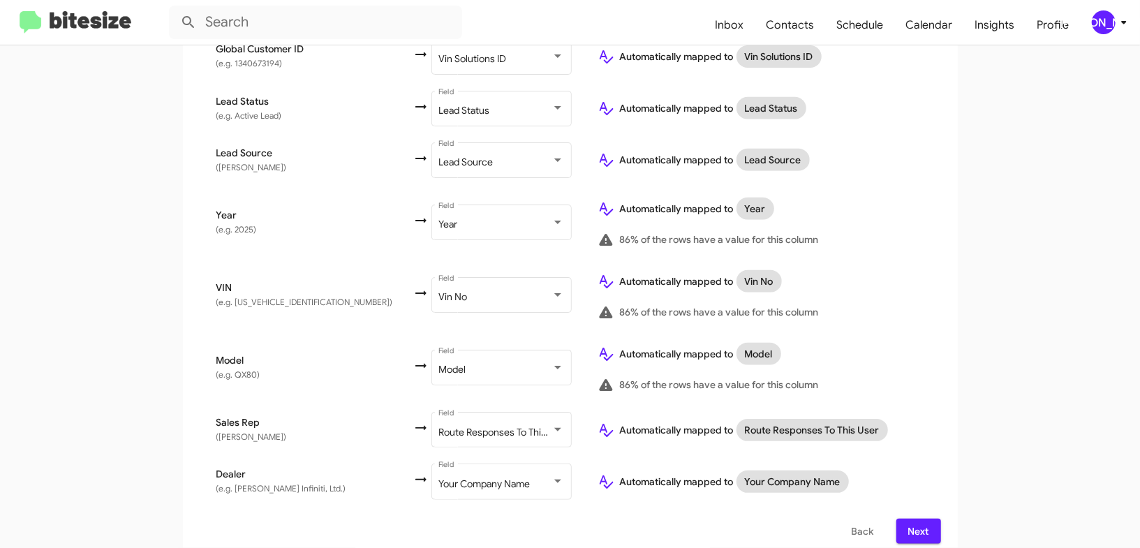
click at [919, 519] on span "Next" at bounding box center [919, 531] width 22 height 25
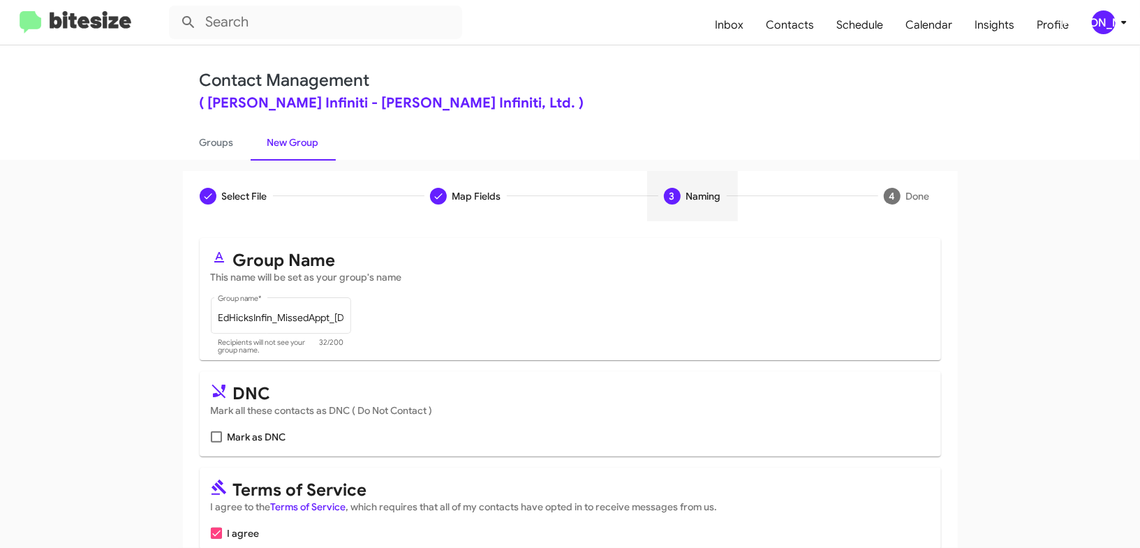
scroll to position [68, 0]
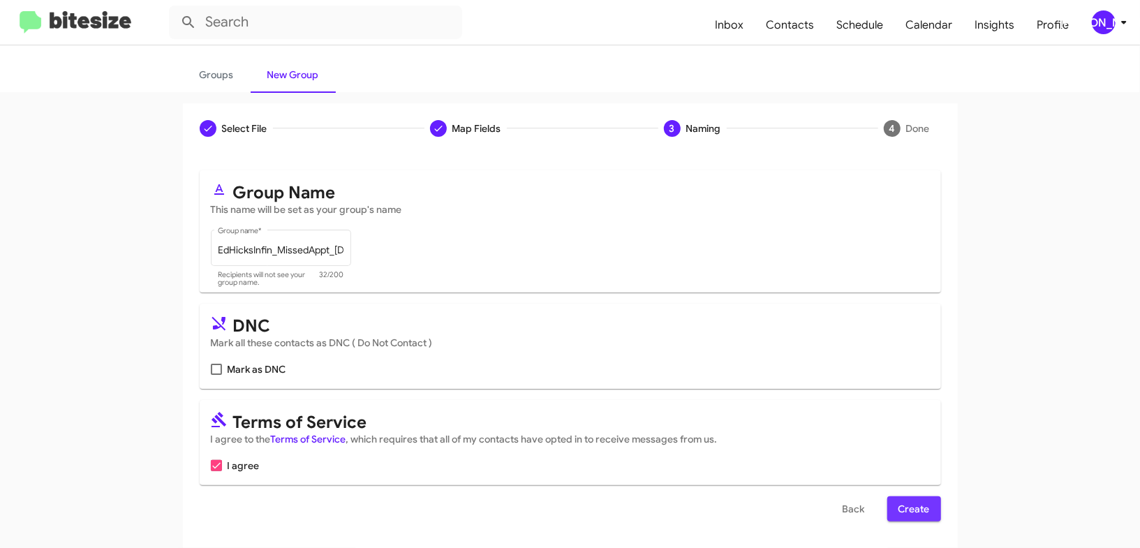
click at [930, 510] on button "Create" at bounding box center [914, 508] width 54 height 25
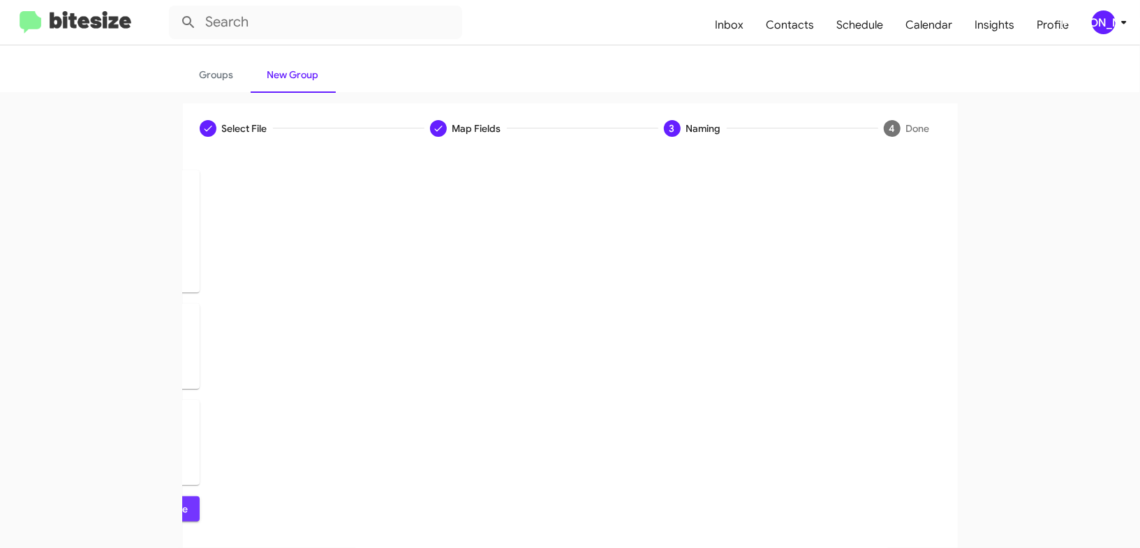
scroll to position [0, 0]
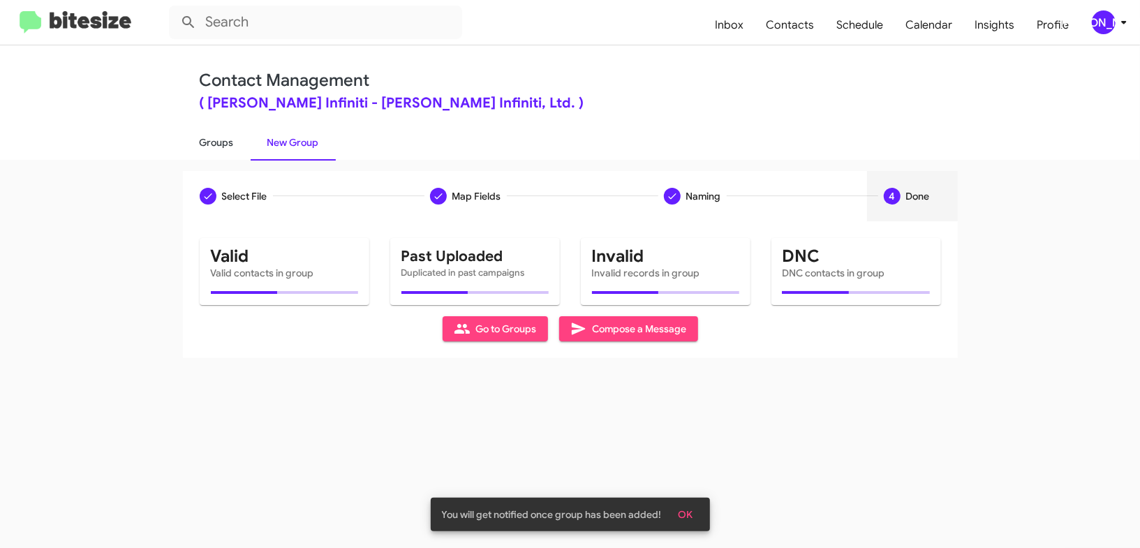
click at [220, 136] on link "Groups" at bounding box center [217, 142] width 68 height 36
type input "in:groups"
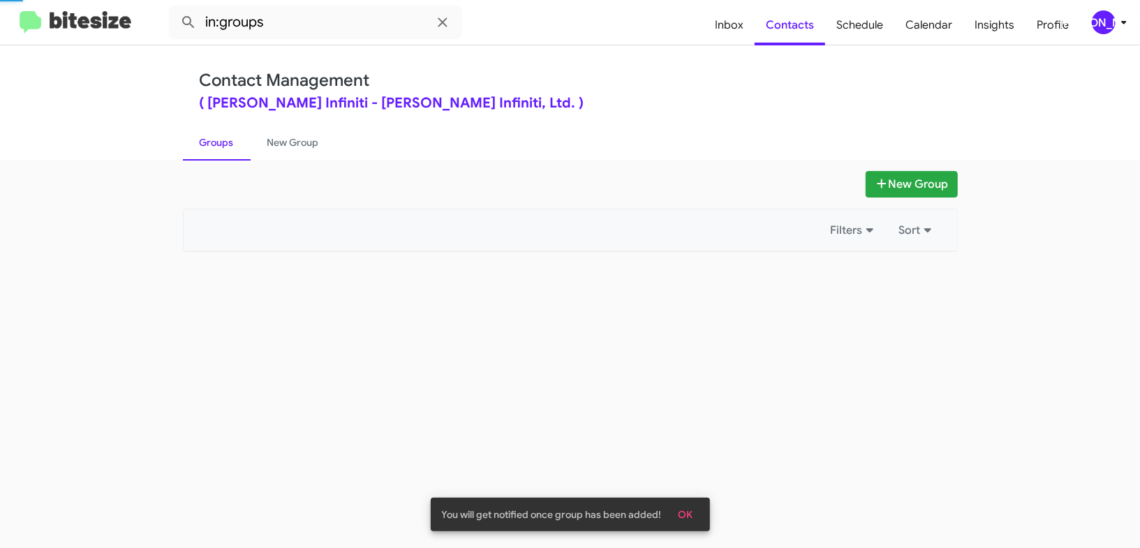
click at [220, 136] on link "Groups" at bounding box center [217, 142] width 68 height 36
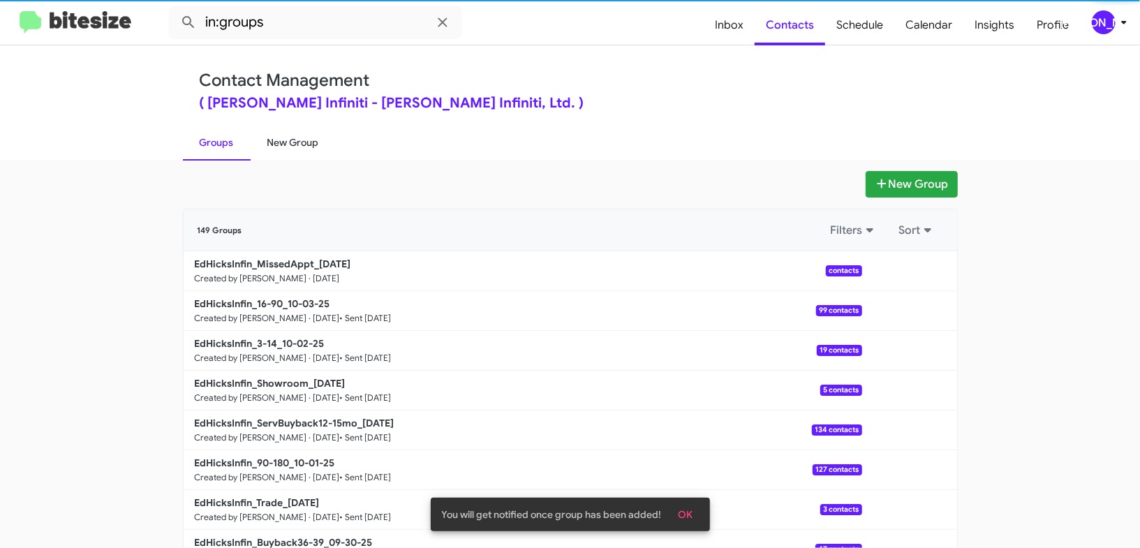
click at [287, 138] on link "New Group" at bounding box center [293, 142] width 85 height 36
drag, startPoint x: 287, startPoint y: 138, endPoint x: 393, endPoint y: 14, distance: 162.9
click at [285, 133] on link "New Group" at bounding box center [293, 142] width 85 height 36
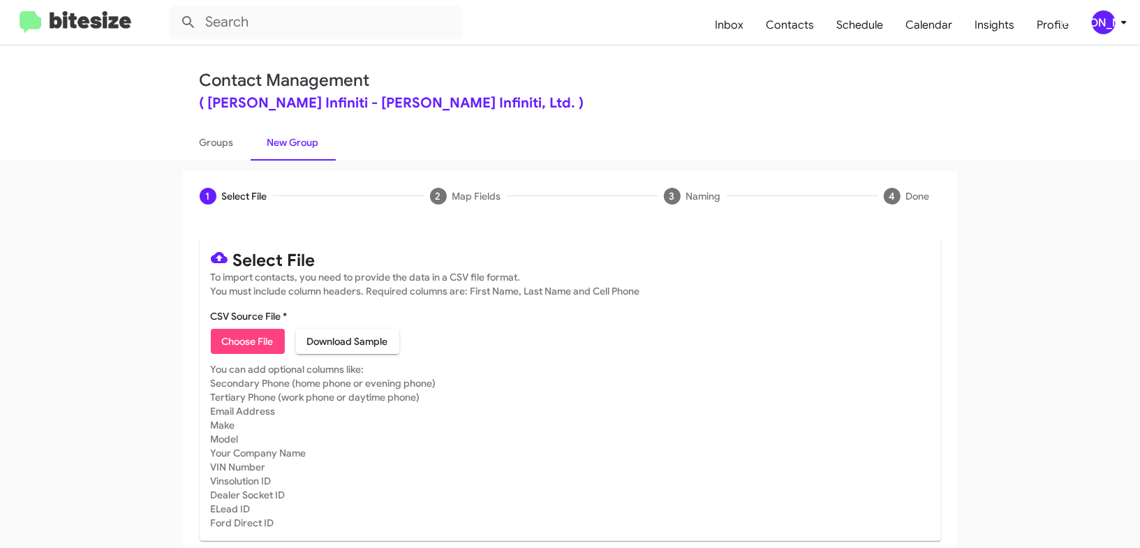
click at [220, 160] on div "1 Select File 2 Map Fields 3 Naming 4 Done Select File To import contacts, you …" at bounding box center [570, 354] width 1140 height 388
click at [223, 156] on link "Groups" at bounding box center [217, 142] width 68 height 36
type input "in:groups"
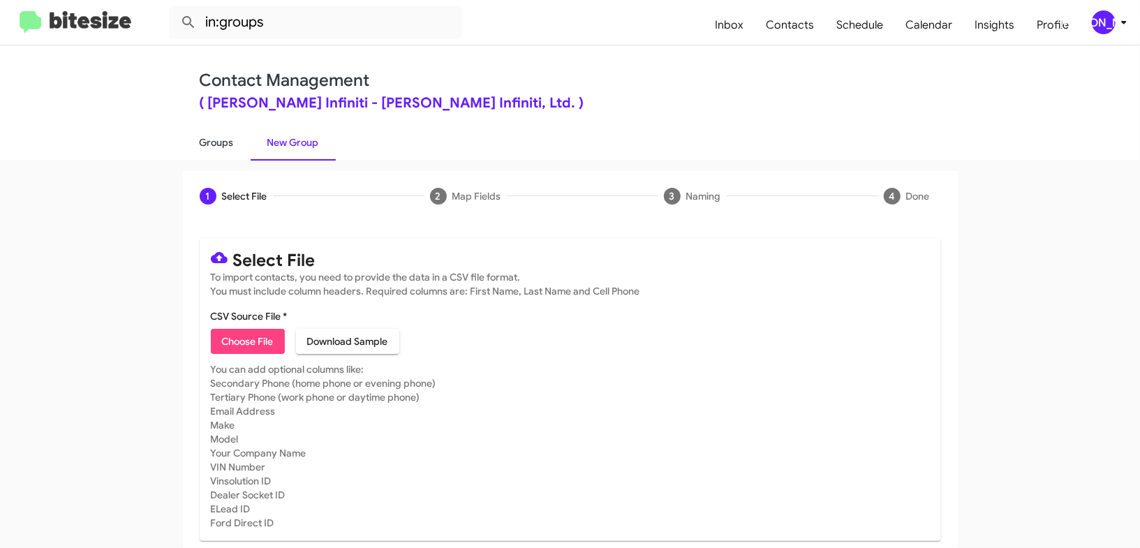
click at [223, 156] on link "Groups" at bounding box center [217, 142] width 68 height 36
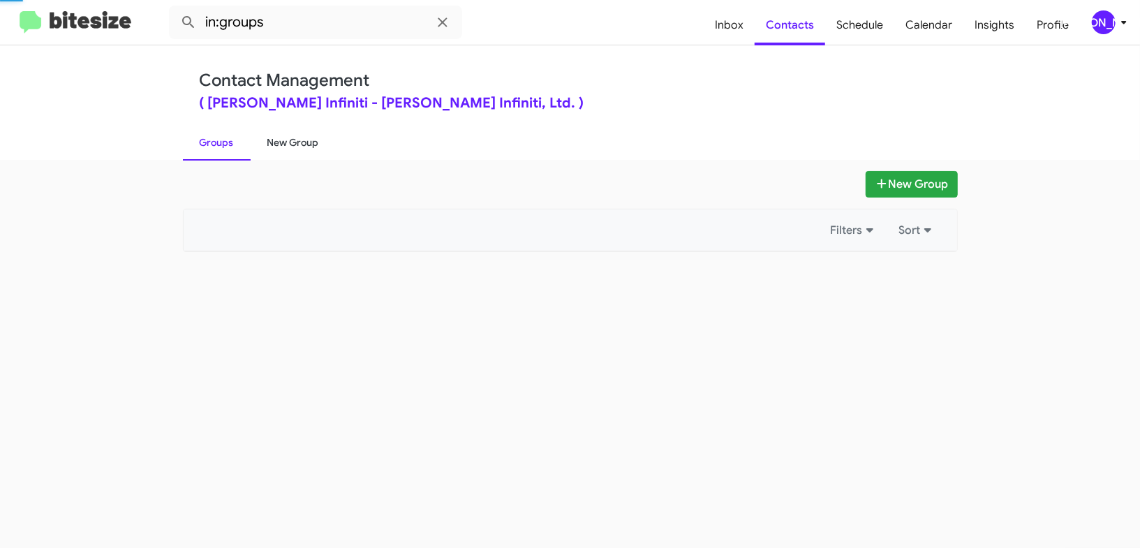
drag, startPoint x: 223, startPoint y: 156, endPoint x: 328, endPoint y: 144, distance: 105.4
click at [226, 154] on link "Groups" at bounding box center [217, 142] width 68 height 36
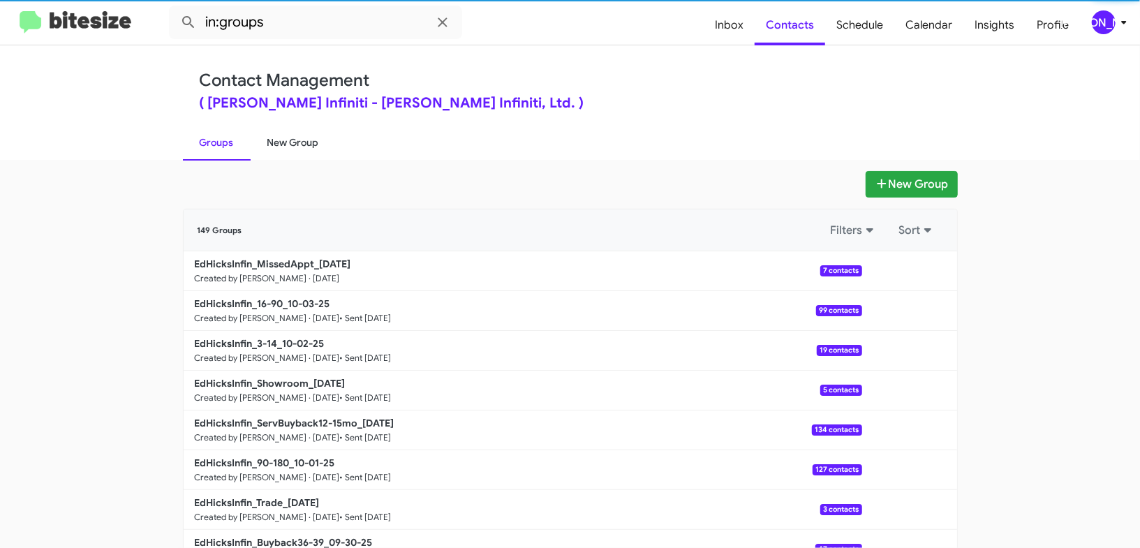
click at [312, 145] on link "New Group" at bounding box center [293, 142] width 85 height 36
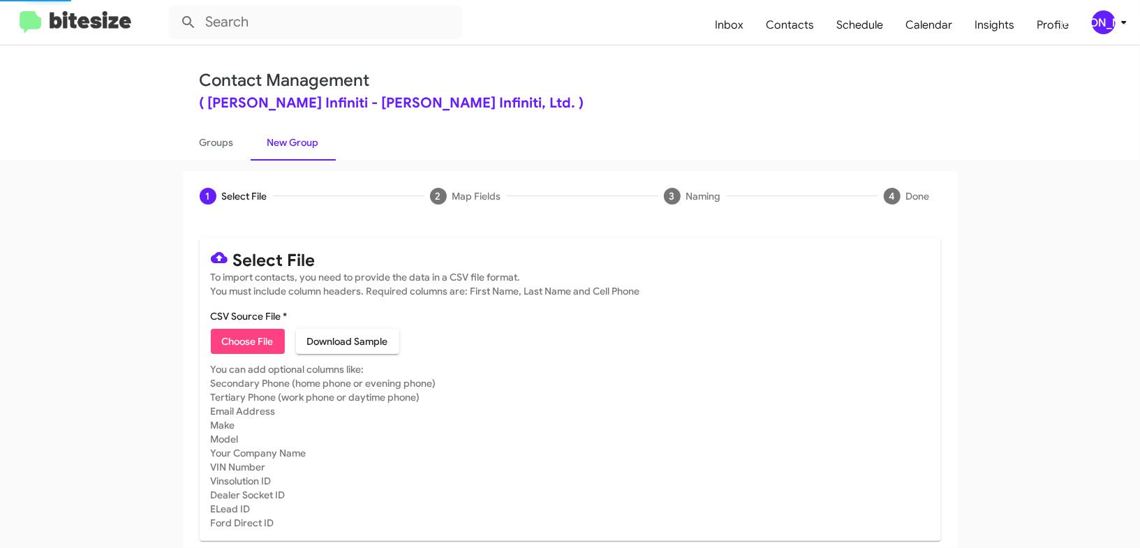
scroll to position [1, 0]
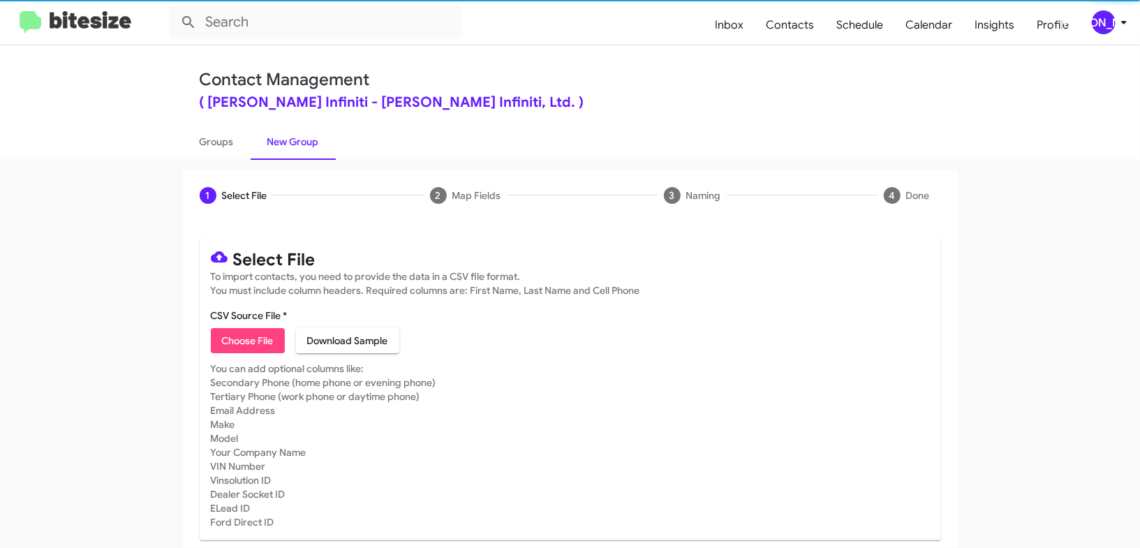
click at [256, 335] on span "Choose File" at bounding box center [248, 340] width 52 height 25
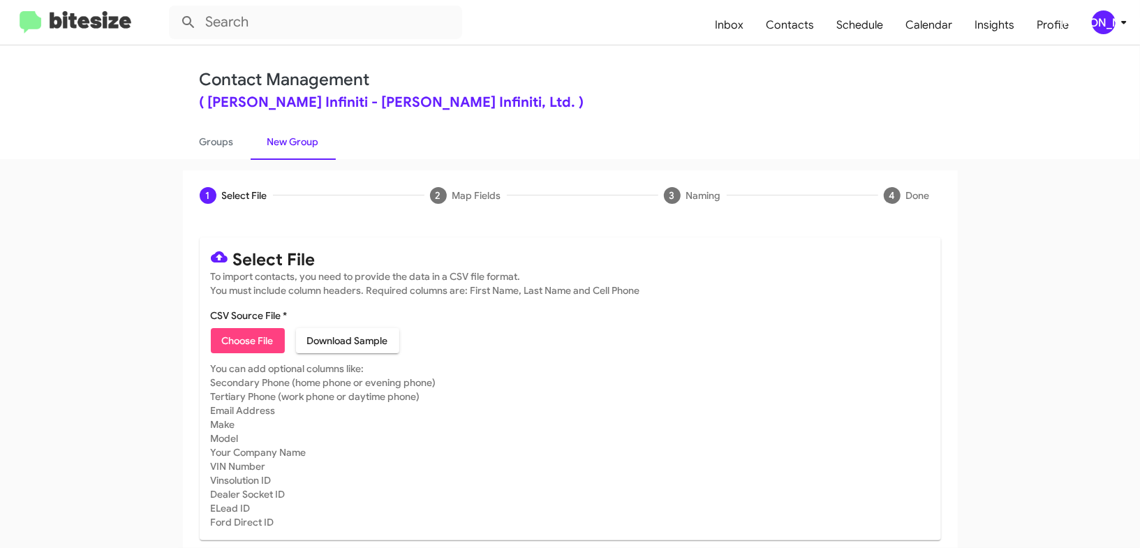
type input "EdHicksInfin_Weekend_10-06-25"
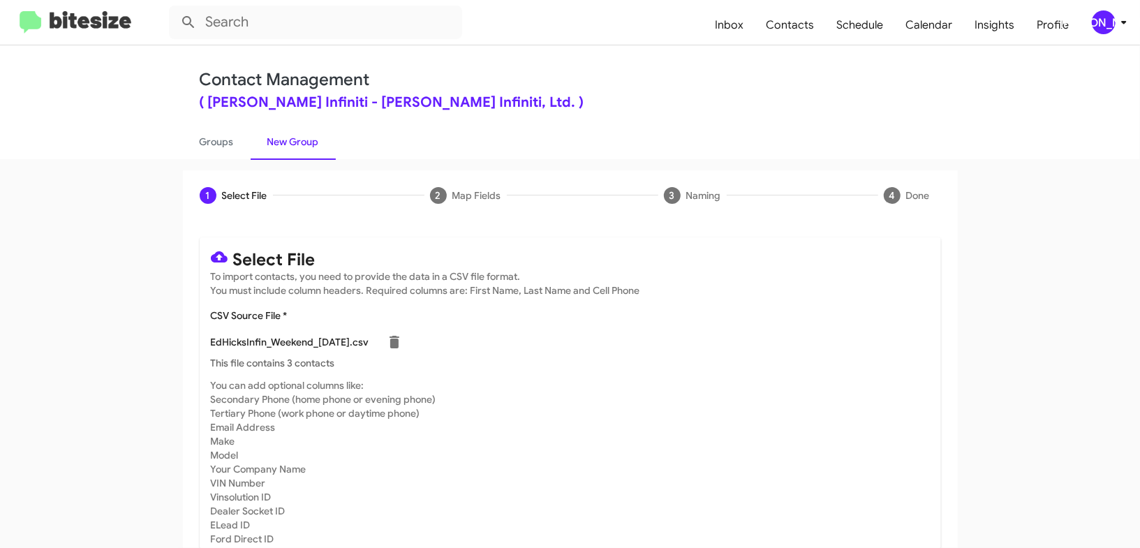
drag, startPoint x: 650, startPoint y: 276, endPoint x: 684, endPoint y: 351, distance: 82.5
click at [653, 282] on mat-card-subtitle "To import contacts, you need to provide the data in a CSV file format. You must…" at bounding box center [570, 283] width 719 height 28
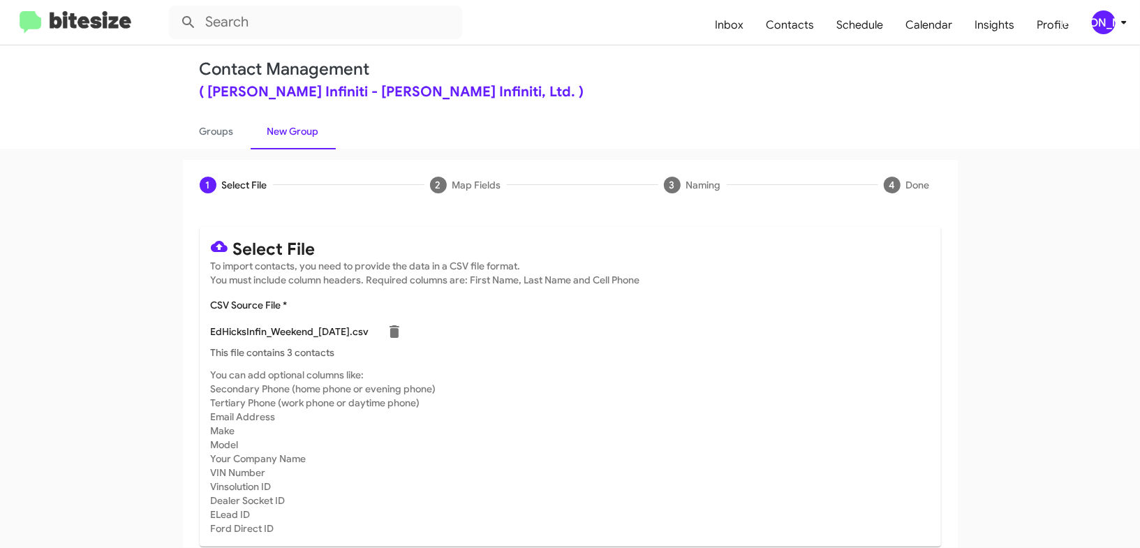
scroll to position [0, 0]
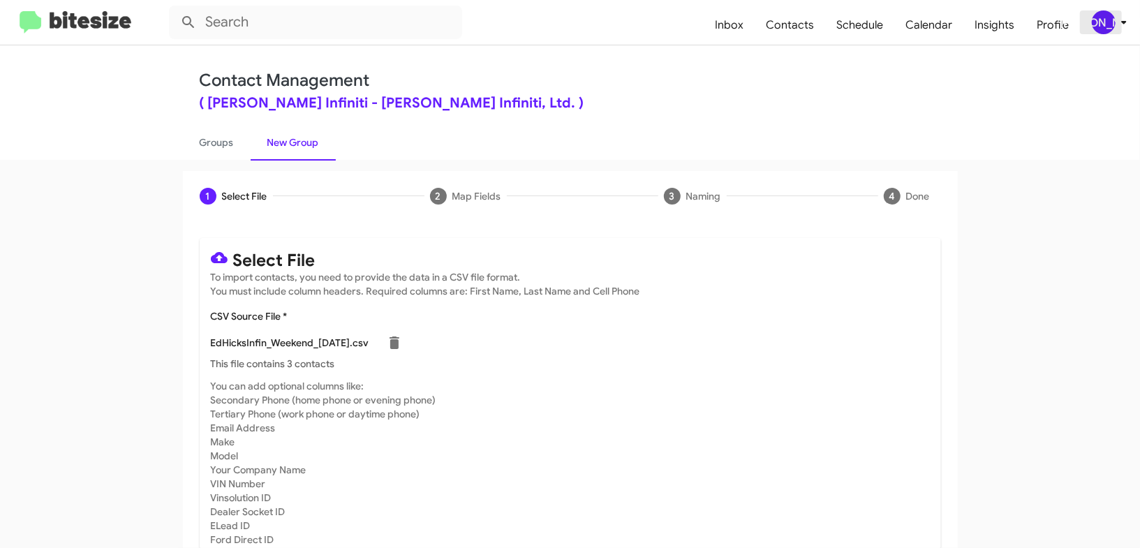
click at [1116, 29] on icon at bounding box center [1124, 22] width 17 height 17
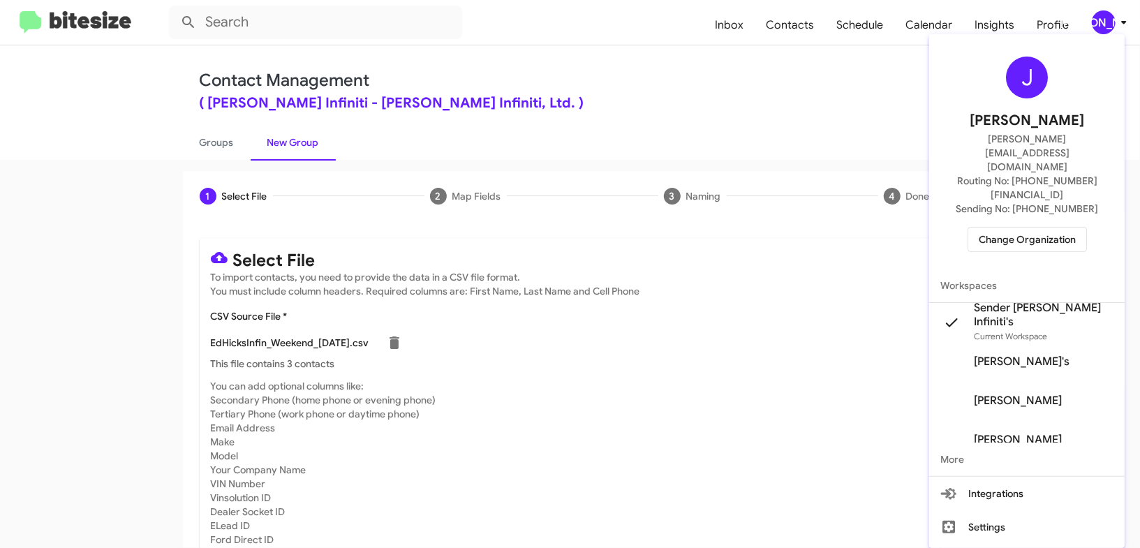
click at [1116, 28] on div at bounding box center [570, 274] width 1140 height 548
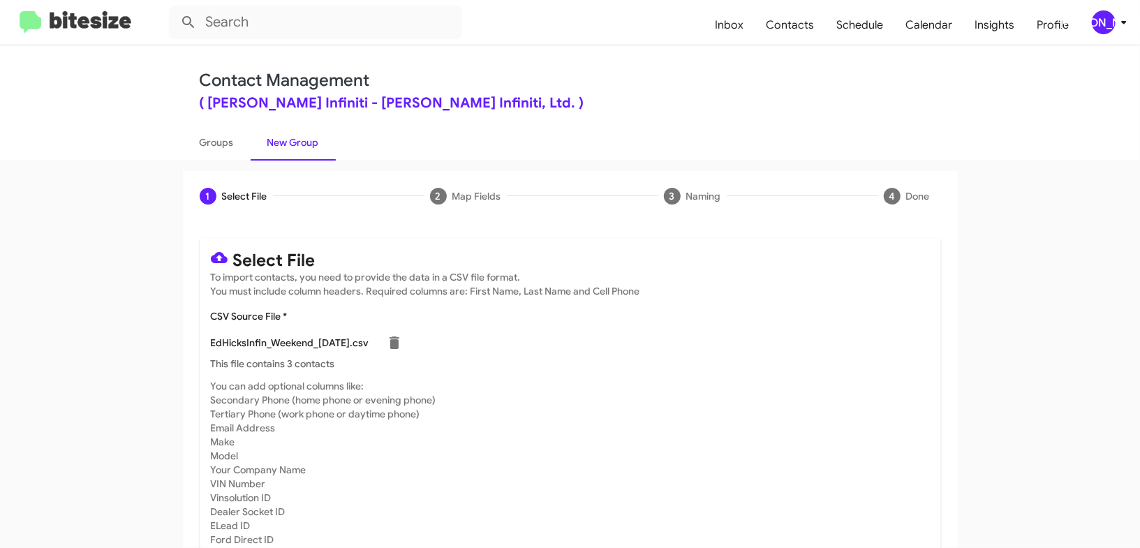
scroll to position [61, 0]
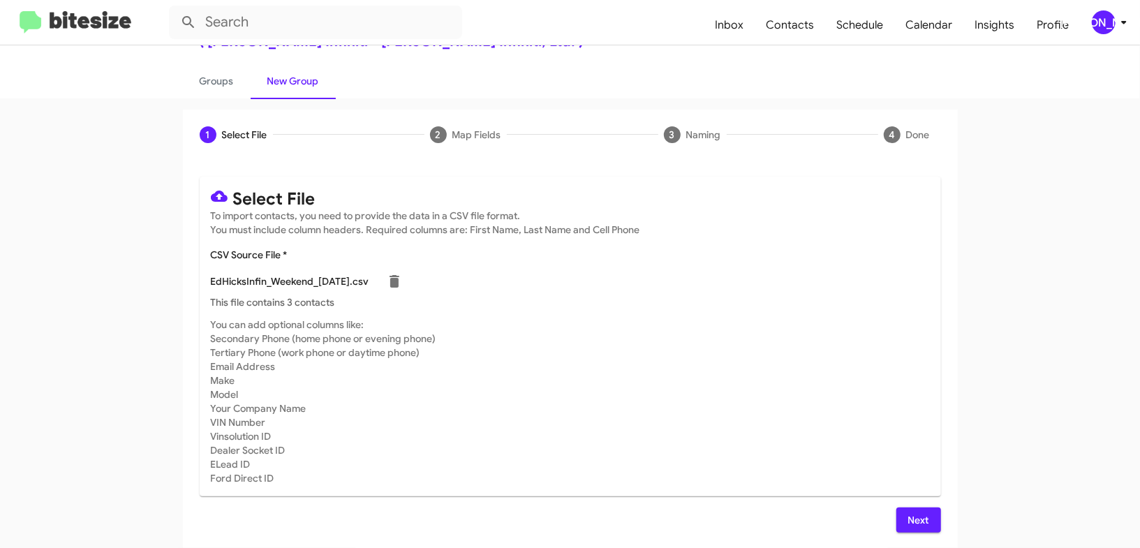
click at [924, 515] on span "Next" at bounding box center [919, 520] width 22 height 25
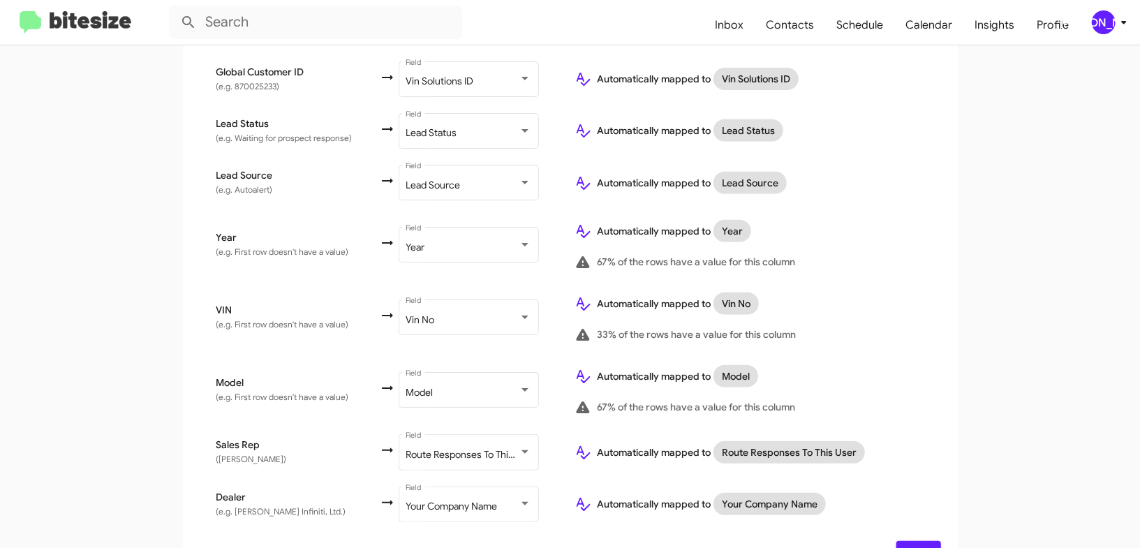
scroll to position [775, 0]
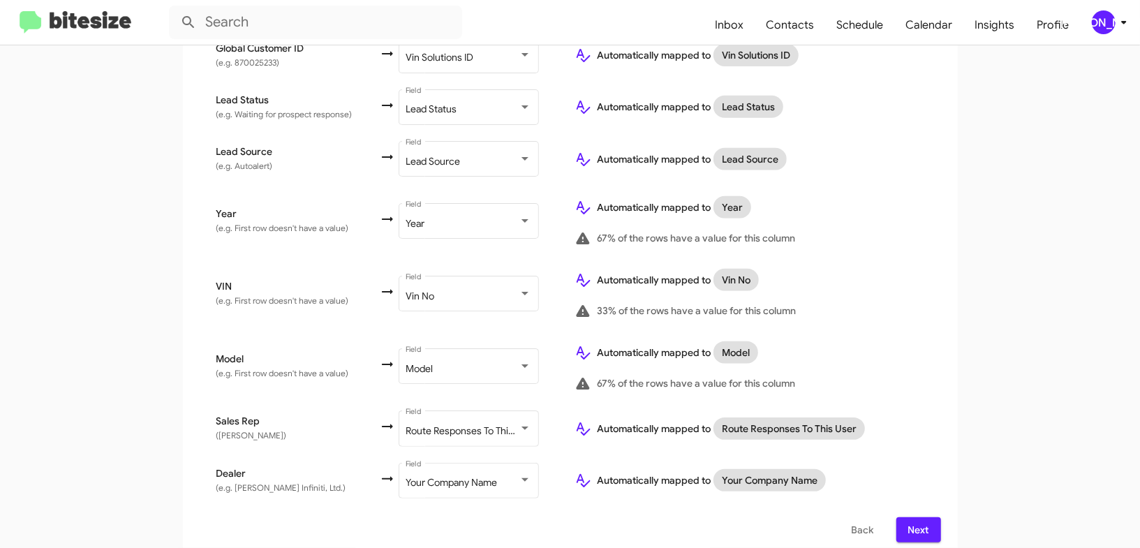
click at [1121, 28] on icon at bounding box center [1124, 22] width 17 height 17
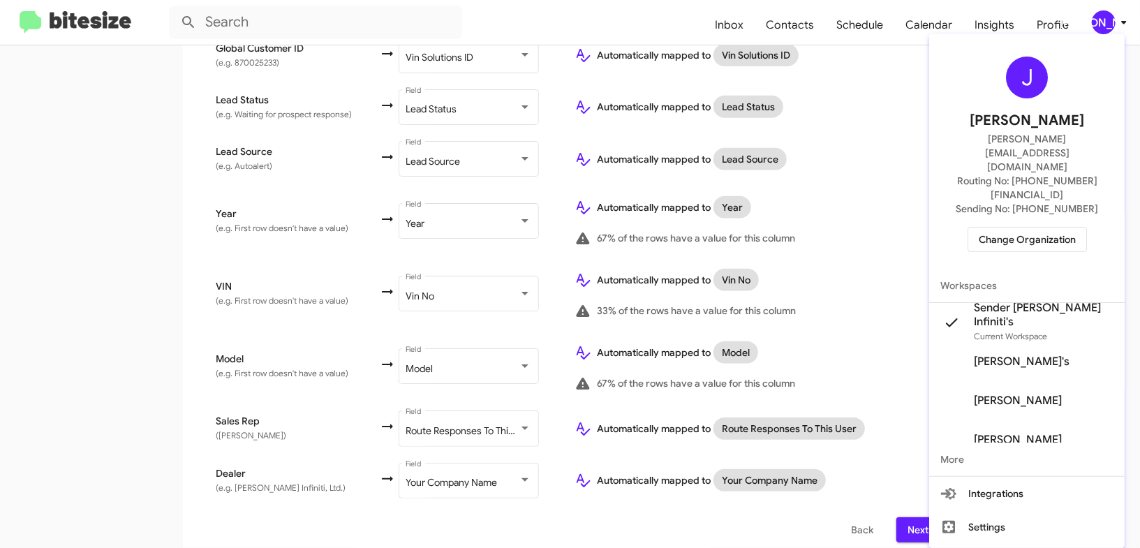
click at [1121, 28] on div at bounding box center [570, 274] width 1140 height 548
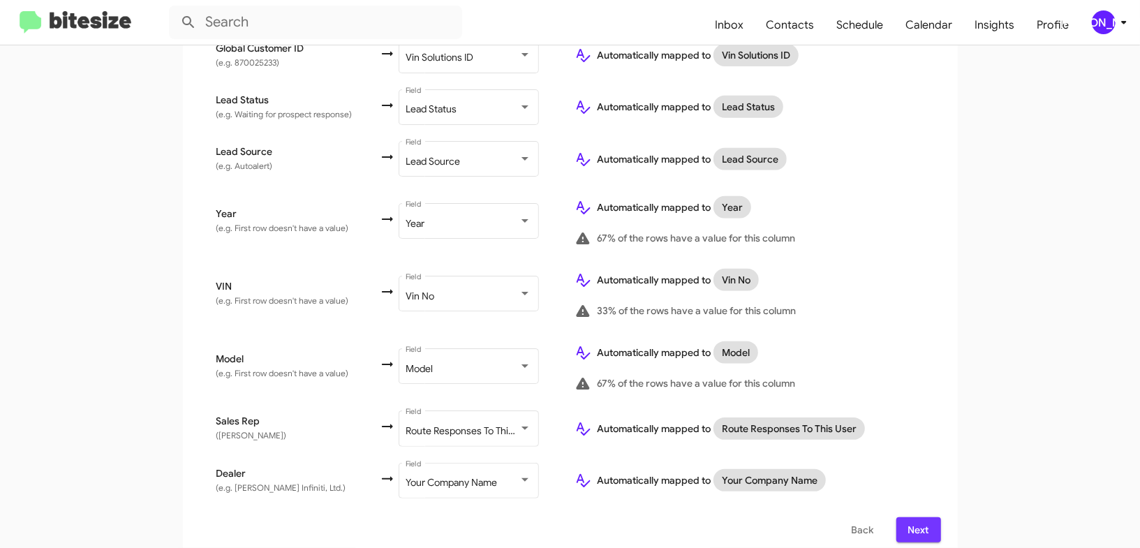
click at [912, 517] on span "Next" at bounding box center [919, 529] width 22 height 25
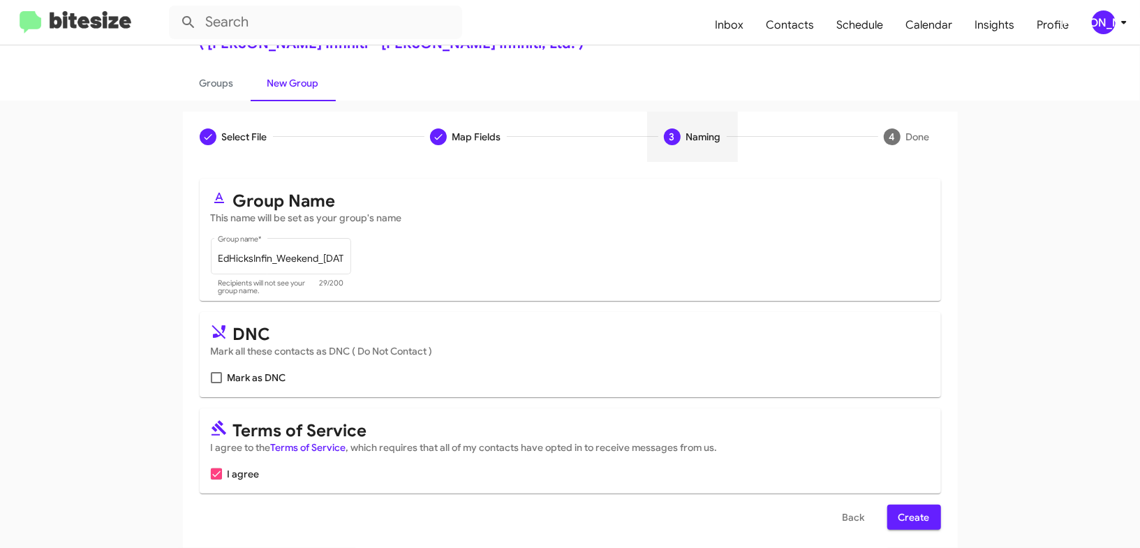
scroll to position [68, 0]
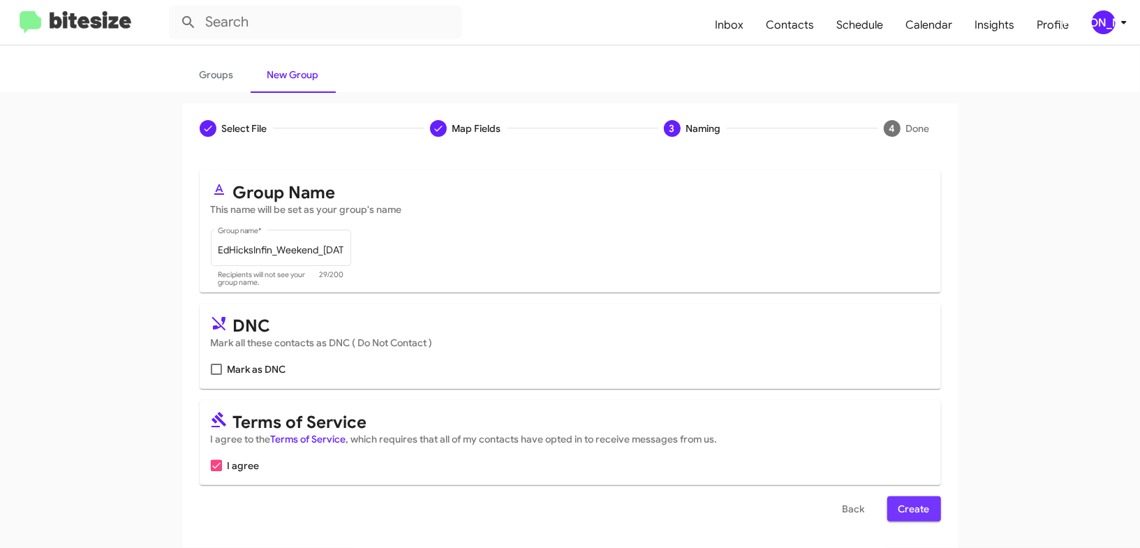
click at [914, 512] on span "Create" at bounding box center [914, 508] width 31 height 25
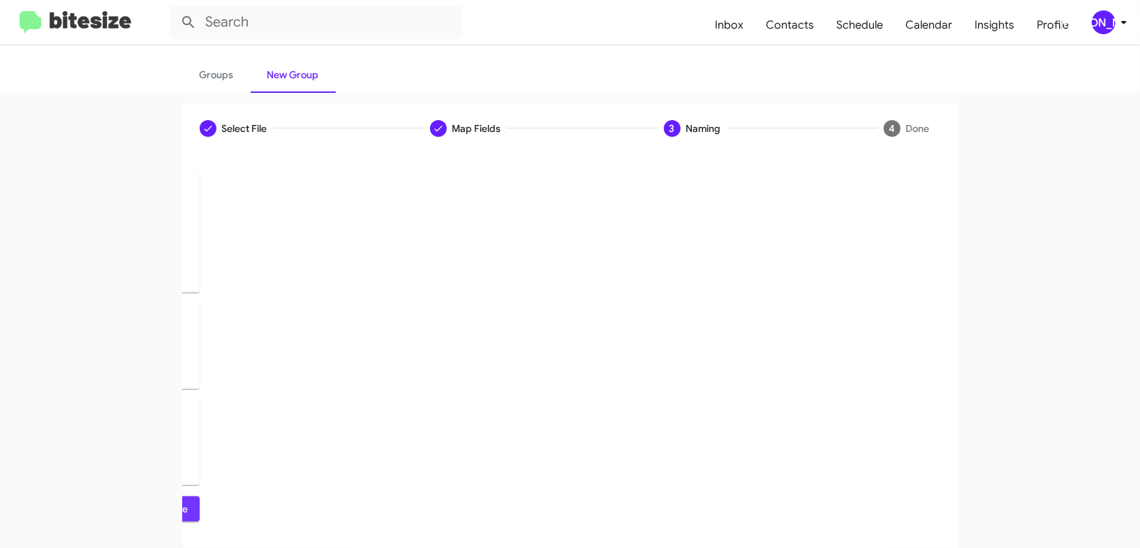
scroll to position [0, 0]
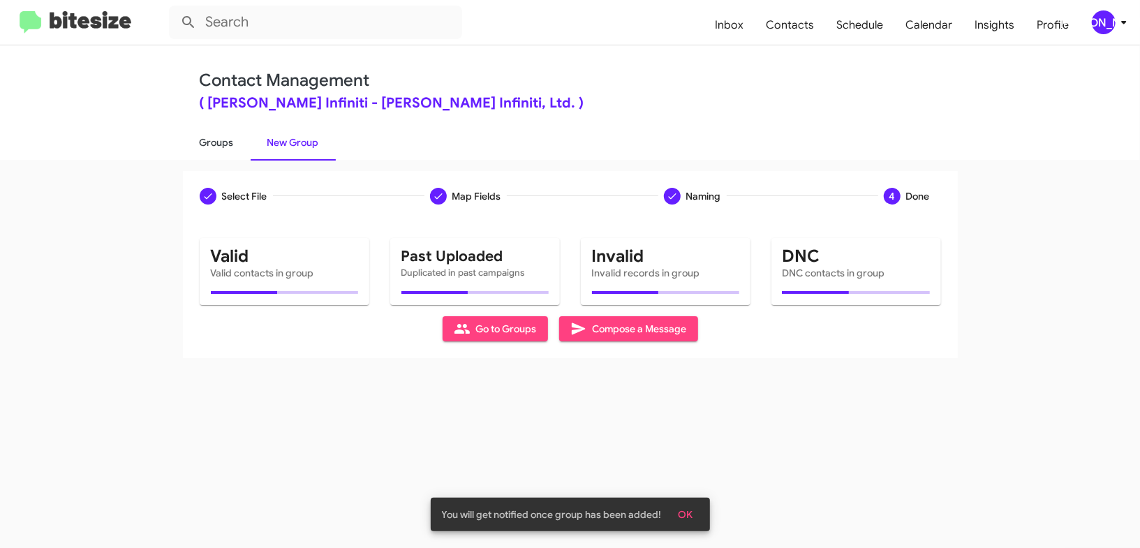
click at [210, 135] on link "Groups" at bounding box center [217, 142] width 68 height 36
type input "in:groups"
click at [210, 135] on link "Groups" at bounding box center [217, 142] width 68 height 36
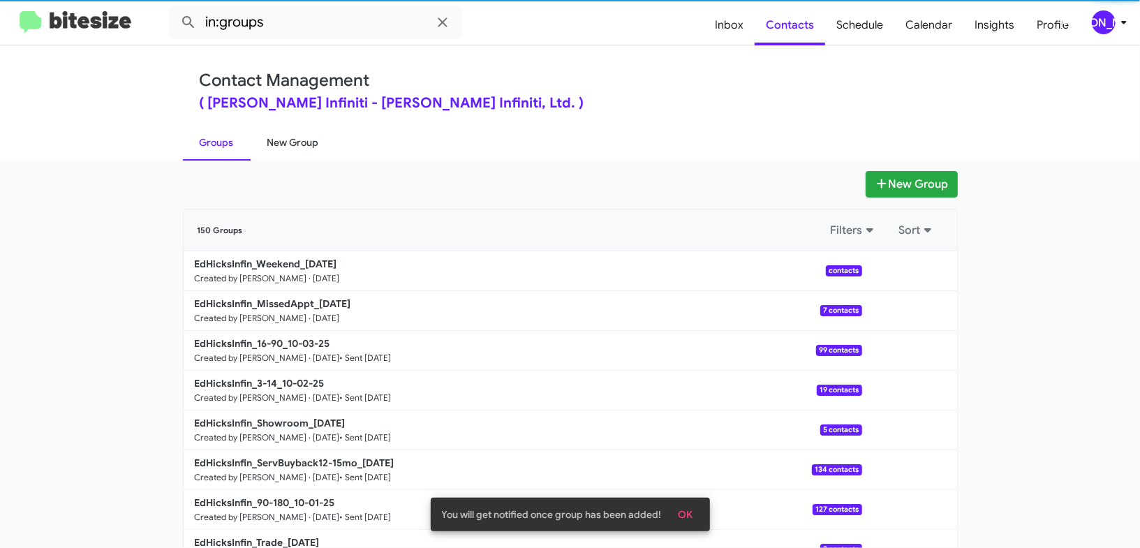
click at [264, 135] on link "New Group" at bounding box center [293, 142] width 85 height 36
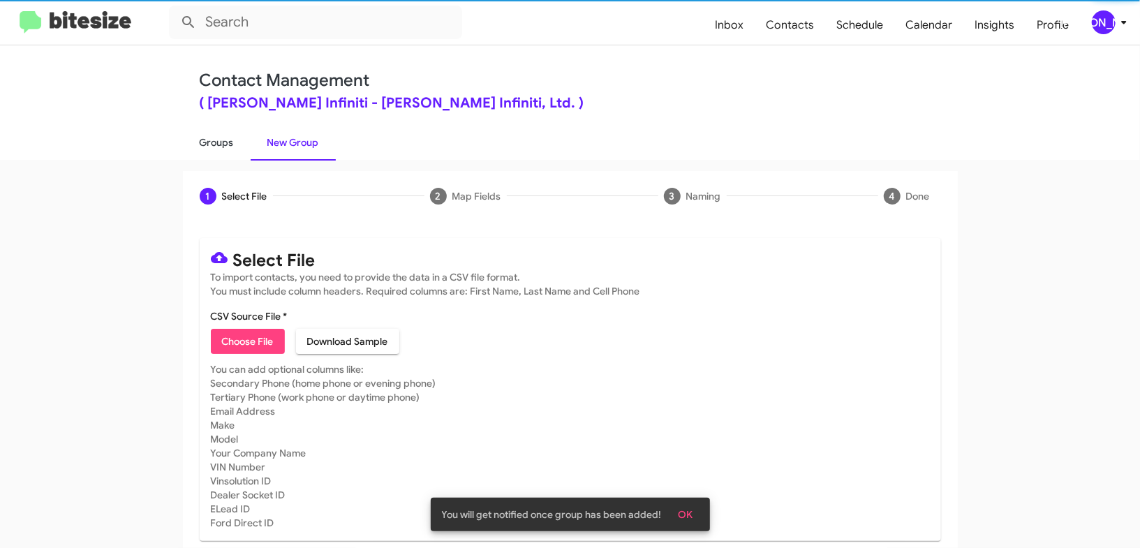
click at [241, 138] on link "Groups" at bounding box center [217, 142] width 68 height 36
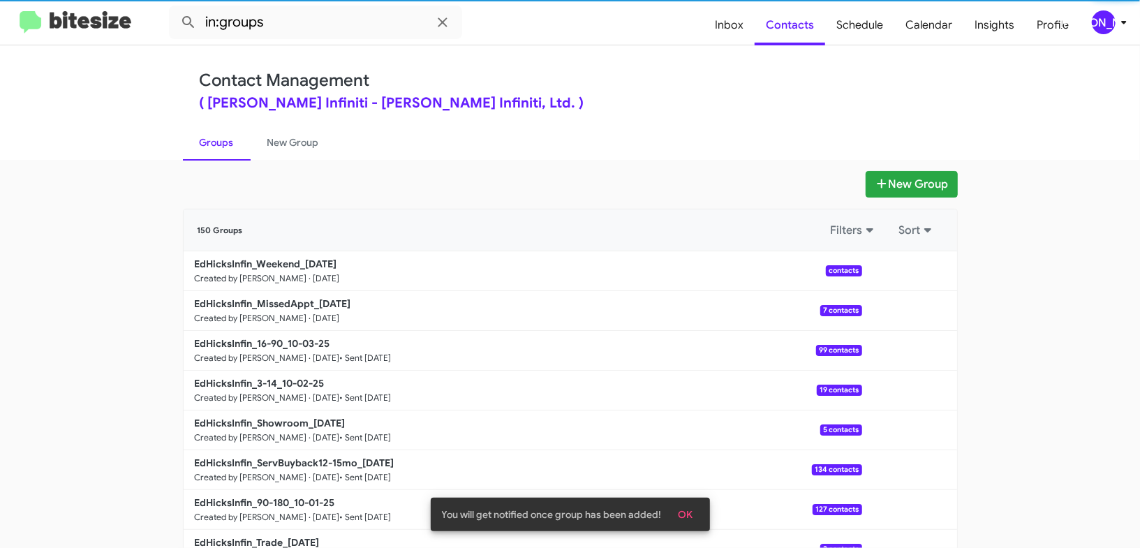
scroll to position [1, 0]
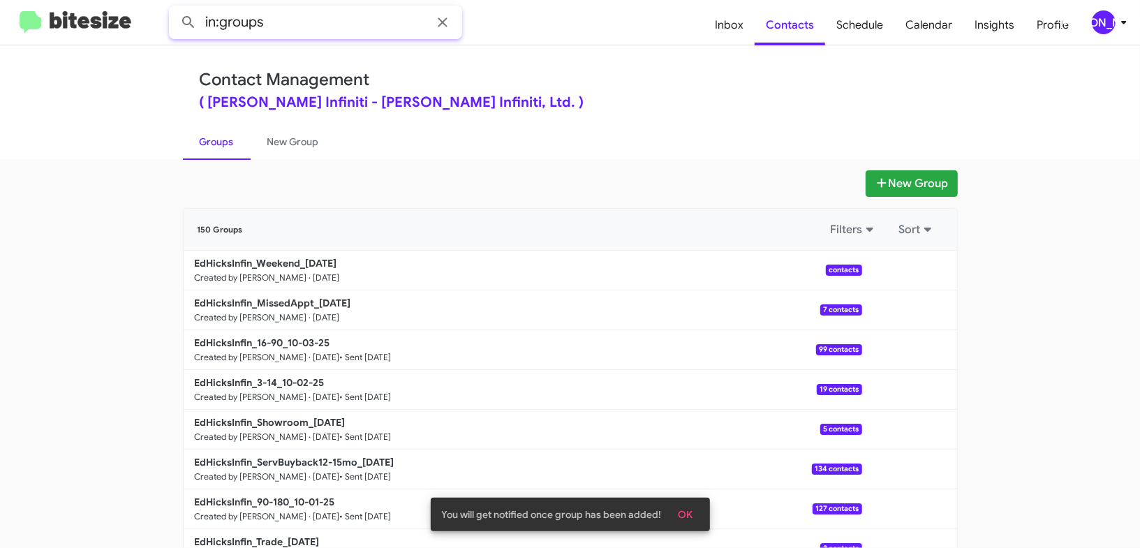
click at [320, 20] on input "in:groups" at bounding box center [315, 23] width 293 height 34
click at [175, 8] on button at bounding box center [189, 22] width 28 height 28
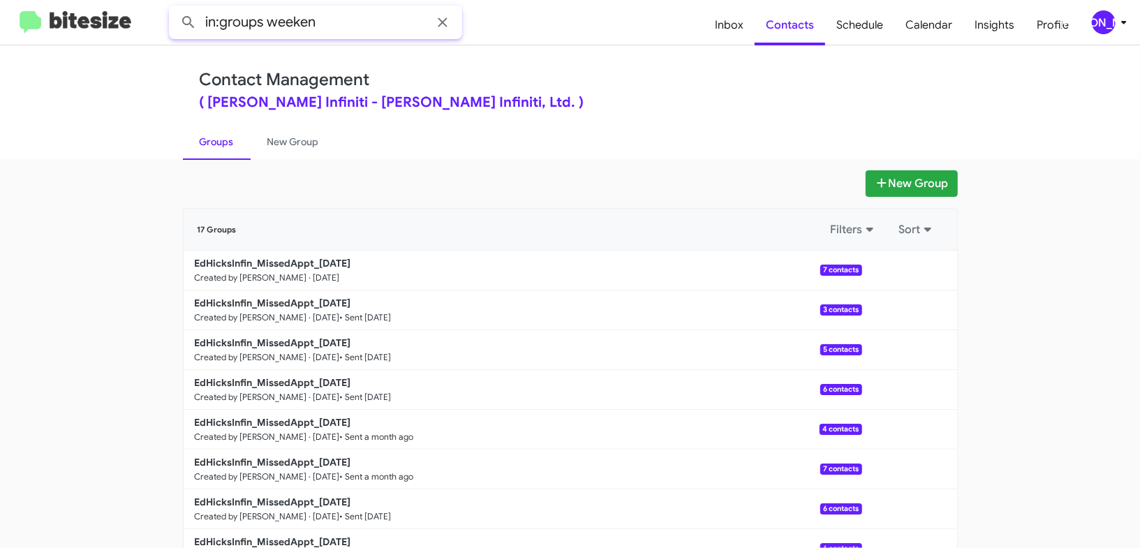
type input "in:groups weeken"
click at [175, 8] on button at bounding box center [189, 22] width 28 height 28
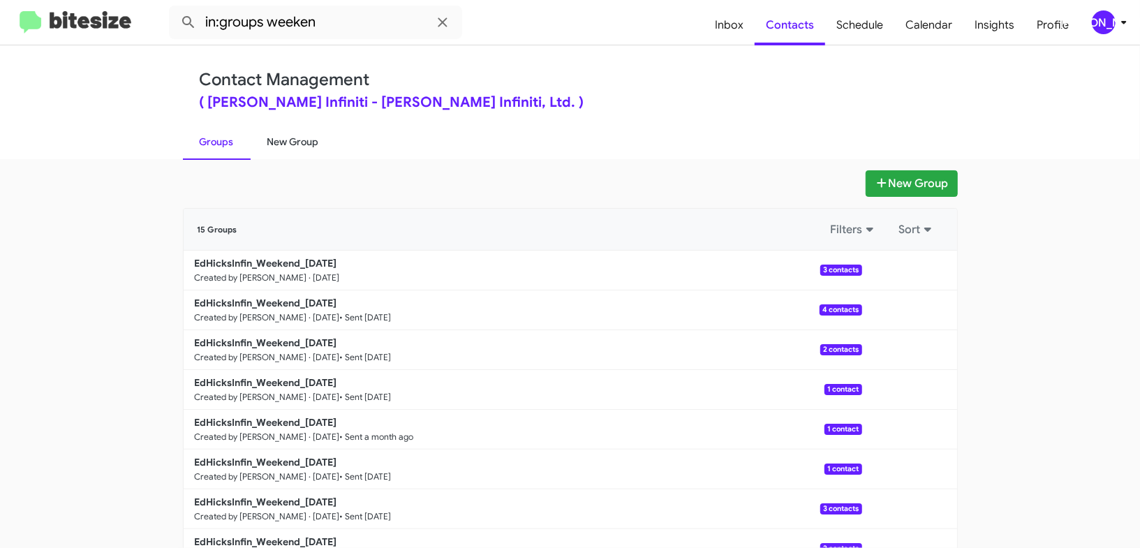
click at [300, 128] on link "New Group" at bounding box center [293, 142] width 85 height 36
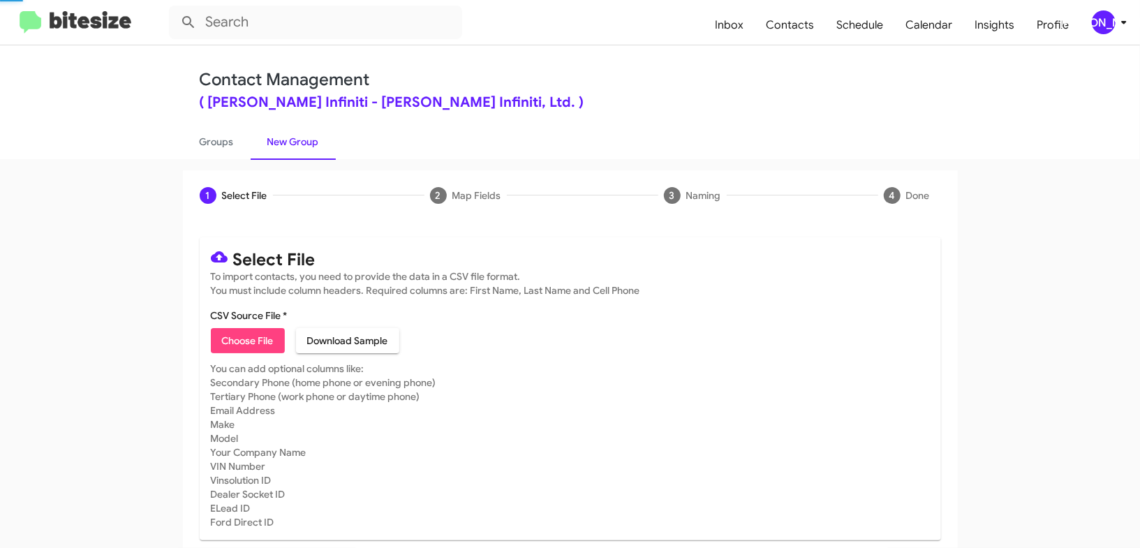
drag, startPoint x: 300, startPoint y: 128, endPoint x: 241, endPoint y: 122, distance: 58.9
click at [276, 124] on link "New Group" at bounding box center [293, 142] width 85 height 36
click at [241, 122] on div "Contact Management ( Ed Hicks Infiniti - Ed Hicks Infiniti, Ltd. ) Groups New G…" at bounding box center [570, 102] width 796 height 114
click at [221, 125] on link "Groups" at bounding box center [217, 142] width 68 height 36
type input "in:groups"
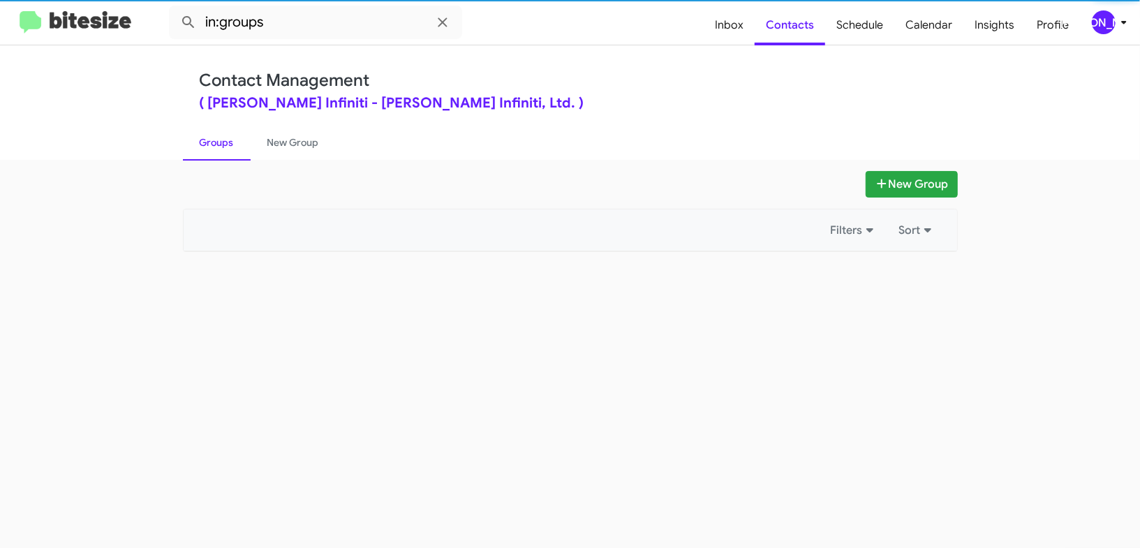
drag, startPoint x: 221, startPoint y: 125, endPoint x: 509, endPoint y: 246, distance: 312.6
click at [222, 126] on link "Groups" at bounding box center [217, 142] width 68 height 36
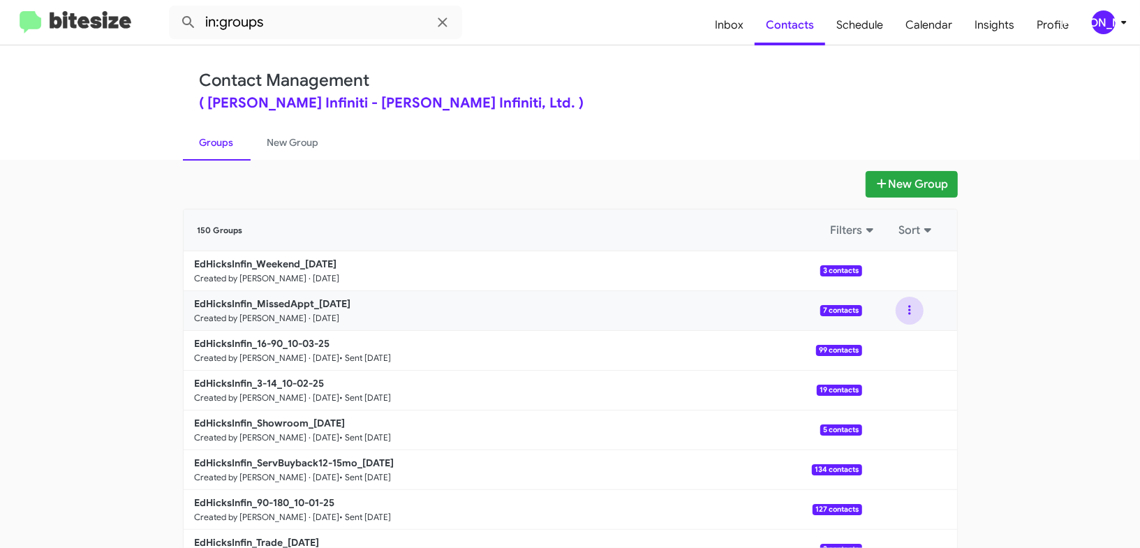
drag, startPoint x: 911, startPoint y: 311, endPoint x: 908, endPoint y: 318, distance: 7.8
click at [911, 311] on button at bounding box center [910, 311] width 28 height 28
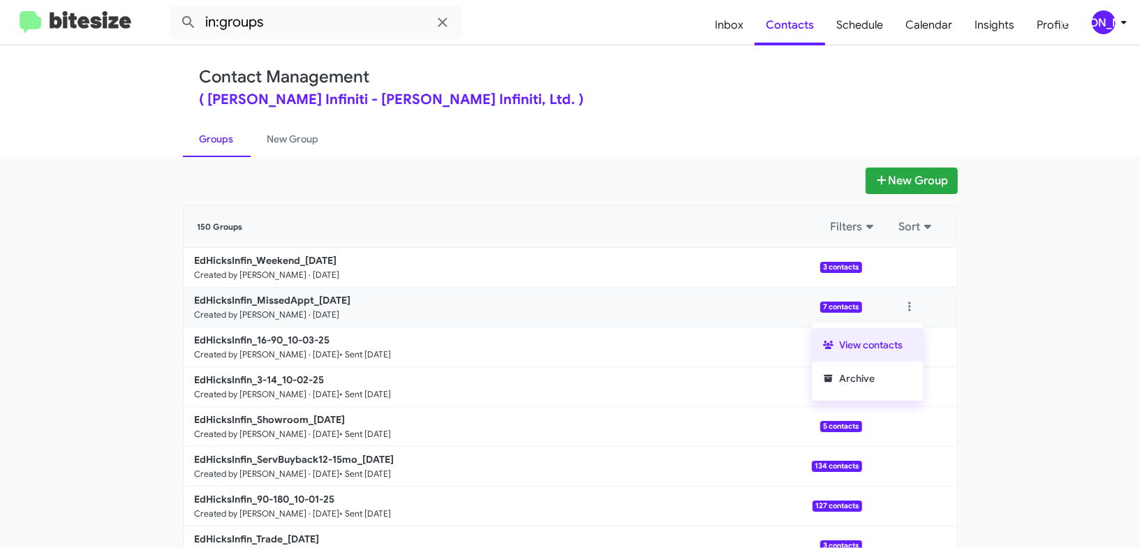
click at [896, 338] on button "View contacts" at bounding box center [868, 345] width 112 height 34
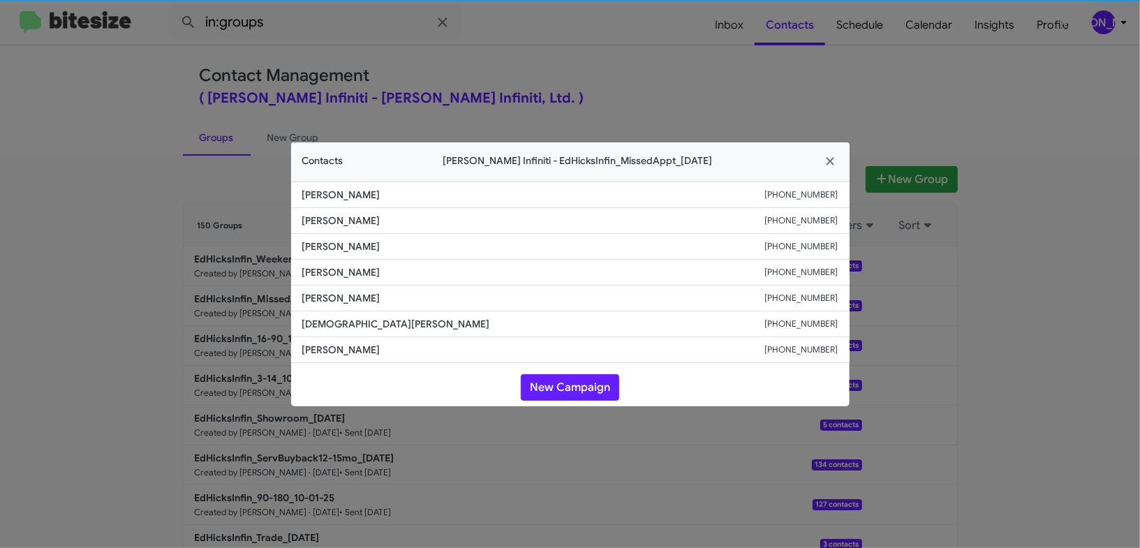
click at [379, 293] on span "Louann Santillan" at bounding box center [533, 298] width 463 height 14
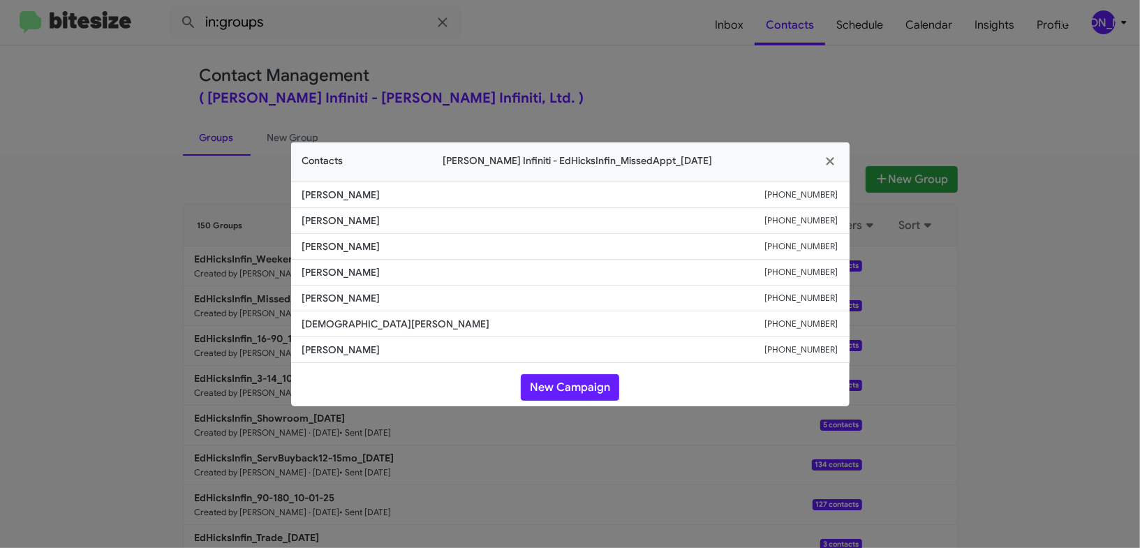
drag, startPoint x: 734, startPoint y: 24, endPoint x: 838, endPoint y: 110, distance: 134.9
click at [736, 26] on modal-container "Contacts Ed Hicks Infiniti - EdHicksInfin_MissedAppt_10-06-25 Gustavo Badillo +…" at bounding box center [570, 274] width 1140 height 548
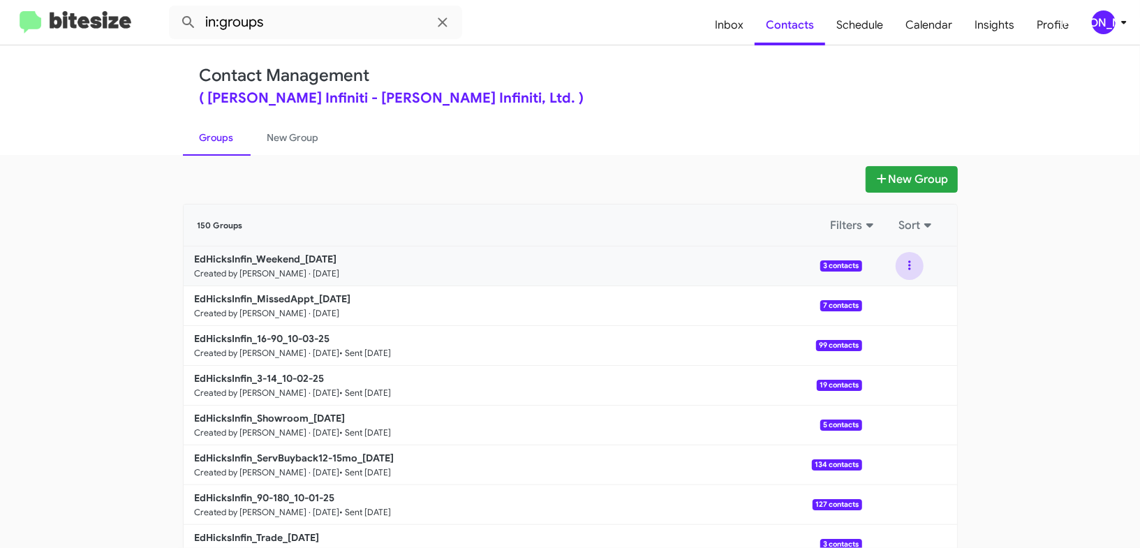
click at [915, 272] on button at bounding box center [910, 266] width 28 height 28
click at [872, 306] on button "View contacts" at bounding box center [868, 304] width 112 height 34
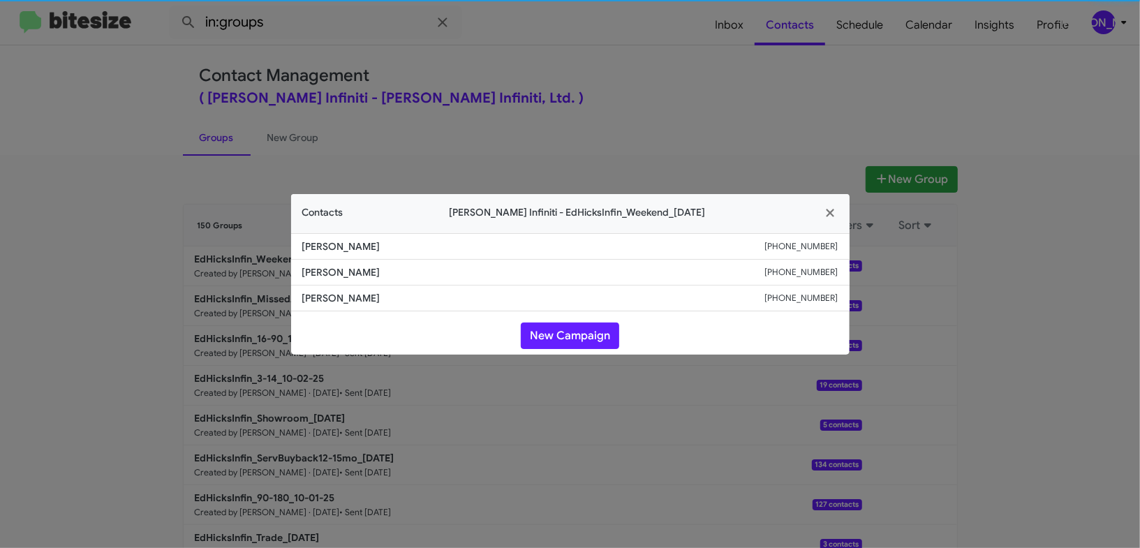
click at [354, 288] on li "Margo Byrne +13616889741" at bounding box center [570, 299] width 559 height 26
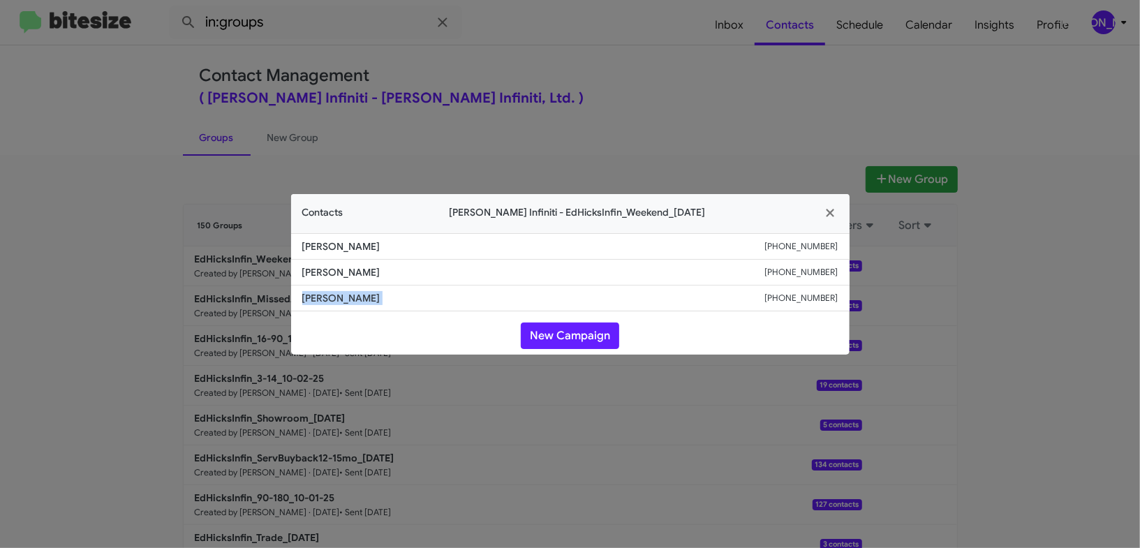
click at [354, 288] on li "Margo Byrne +13616889741" at bounding box center [570, 299] width 559 height 26
copy span "Margo Byrne"
drag, startPoint x: 166, startPoint y: 152, endPoint x: 280, endPoint y: 261, distance: 157.5
click at [166, 152] on modal-container "Contacts Ed Hicks Infiniti - EdHicksInfin_Weekend_10-06-25 Rashid Pirzada +1832…" at bounding box center [570, 274] width 1140 height 548
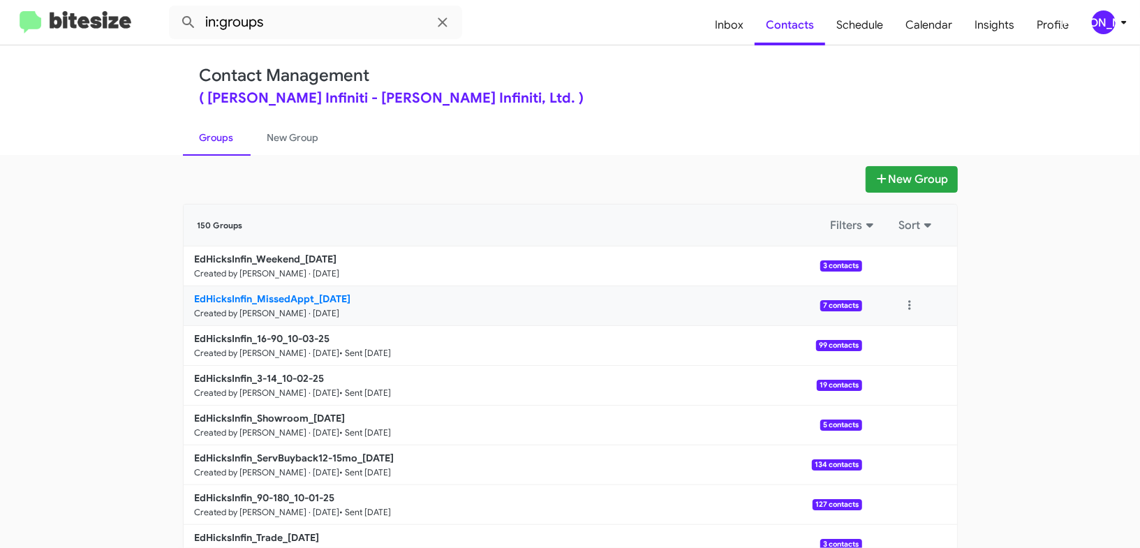
click at [286, 293] on b "EdHicksInfin_MissedAppt_10-06-25" at bounding box center [273, 299] width 156 height 13
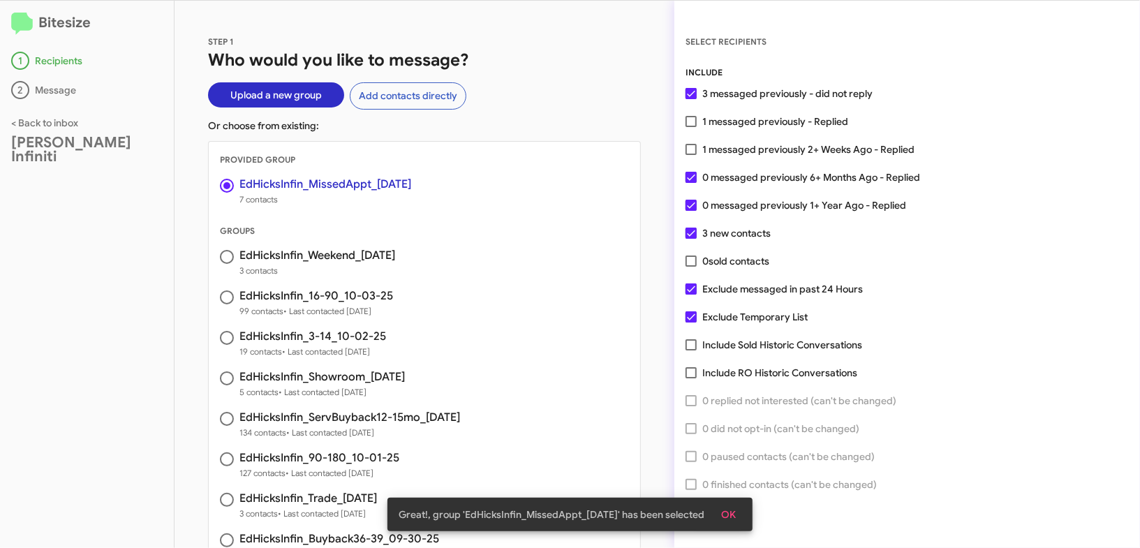
click at [726, 503] on span "OK" at bounding box center [728, 514] width 15 height 25
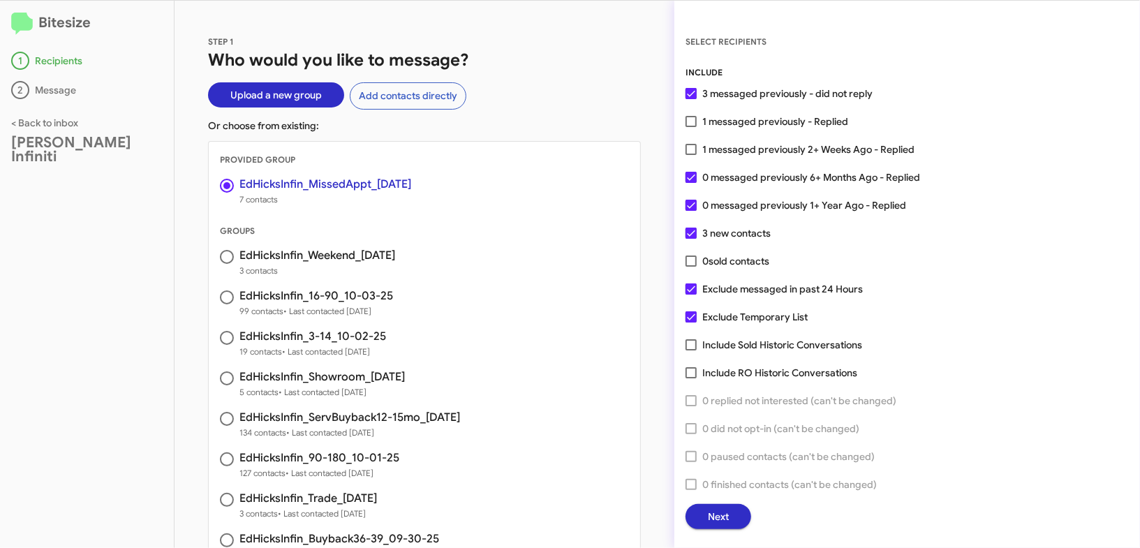
click at [714, 513] on span "Next" at bounding box center [718, 516] width 21 height 25
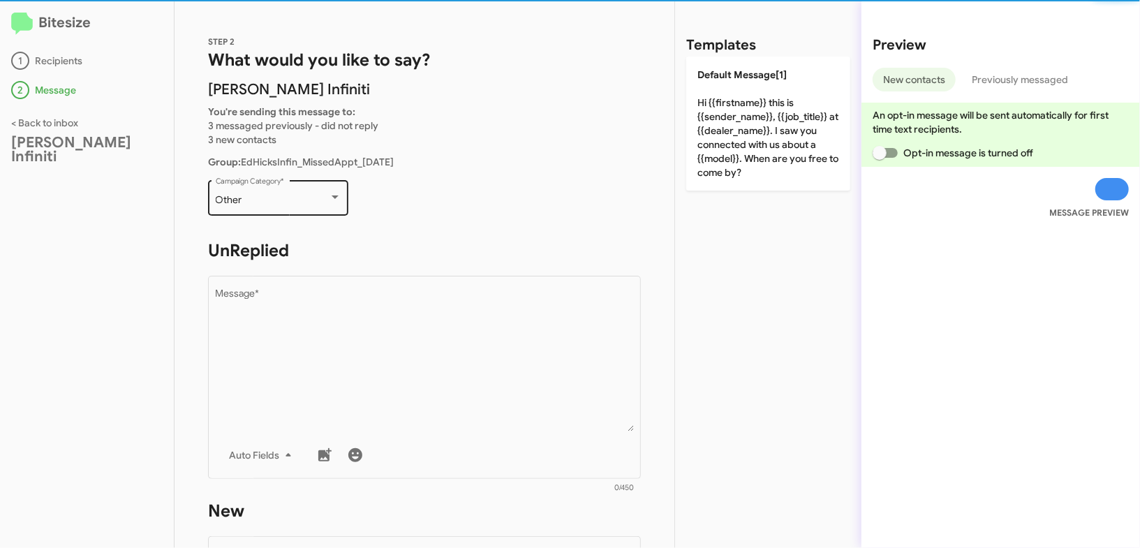
click at [318, 209] on div "Other Campaign Category *" at bounding box center [279, 196] width 126 height 38
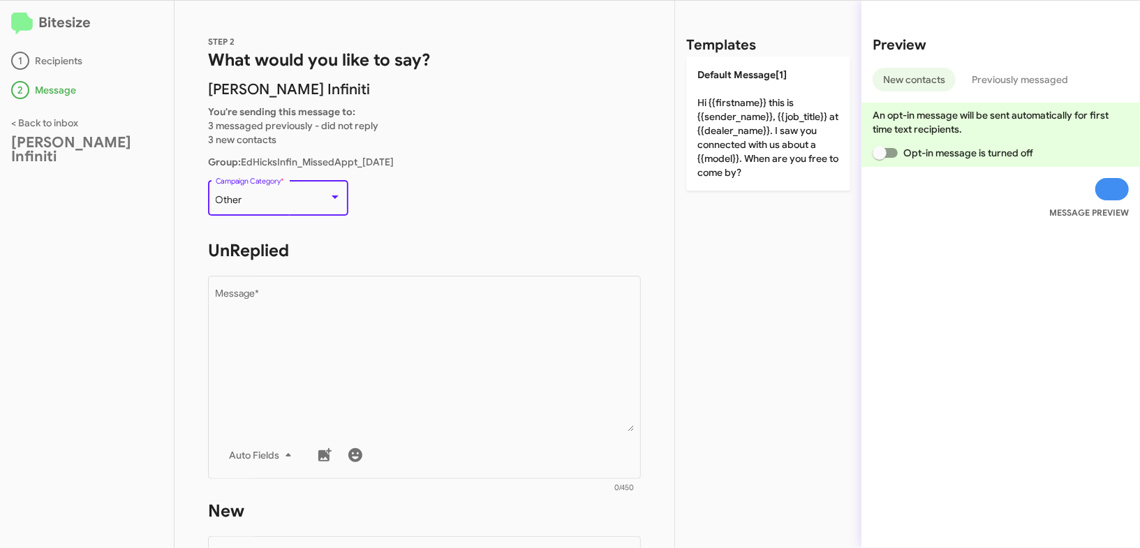
scroll to position [293, 0]
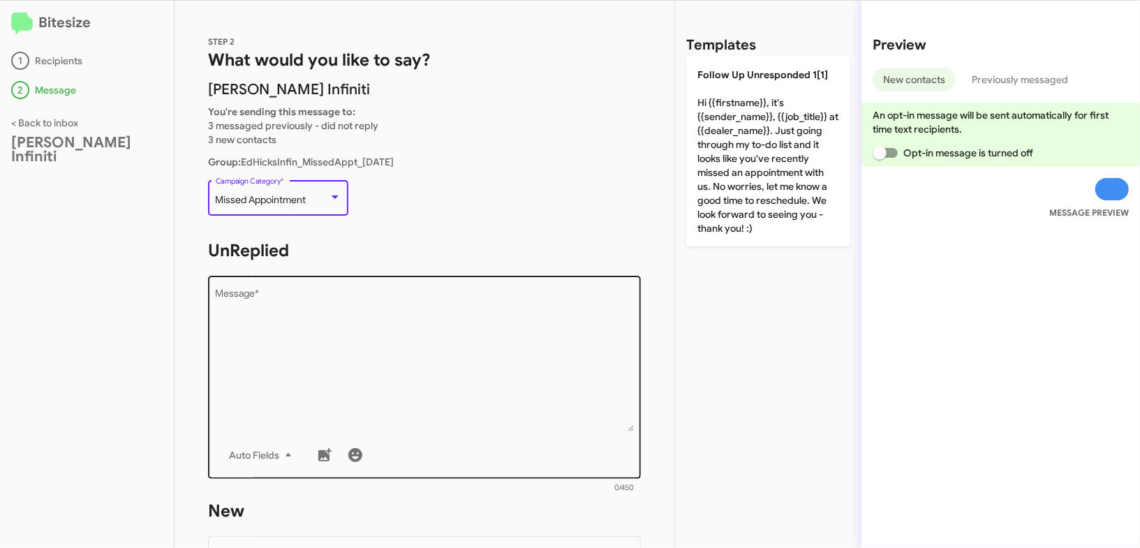
click at [353, 305] on textarea "Message *" at bounding box center [425, 360] width 418 height 142
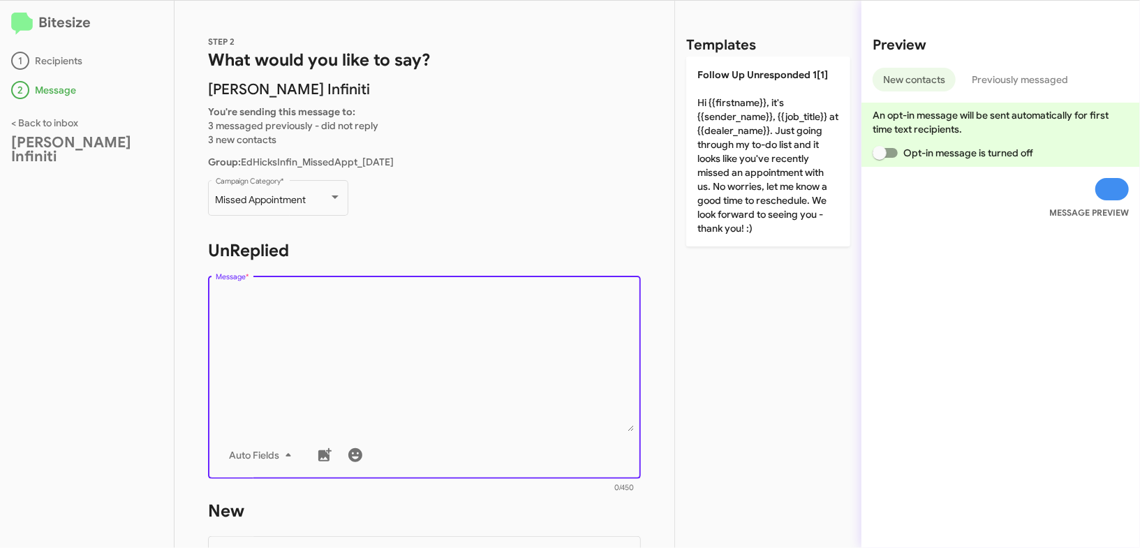
click at [354, 309] on textarea "Message *" at bounding box center [425, 360] width 418 height 142
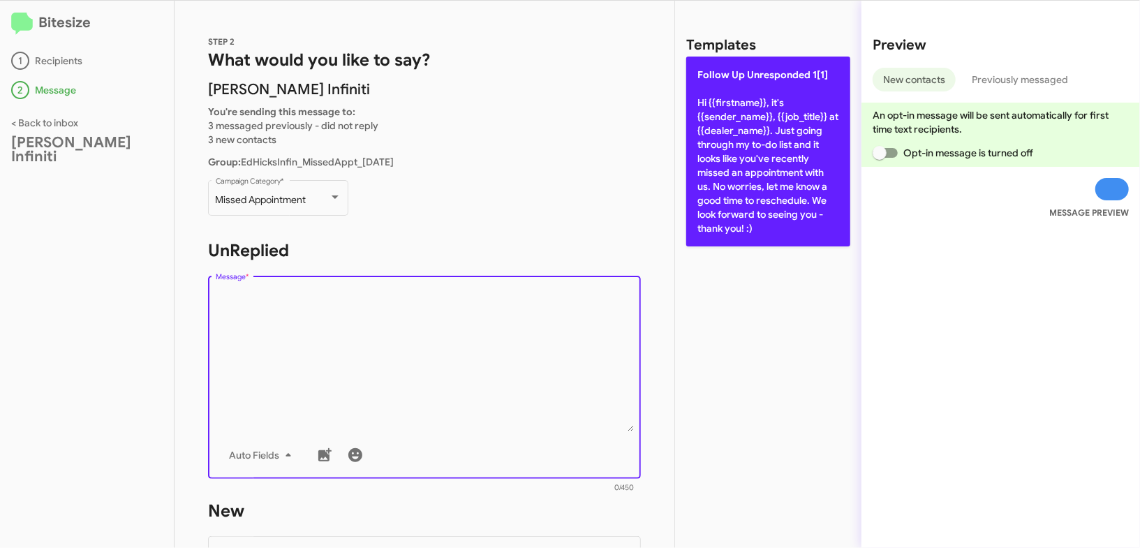
click at [730, 137] on p "Follow Up Unresponded 1[1] Hi {{firstname}}, it's {{sender_name}}, {{job_title}…" at bounding box center [768, 152] width 164 height 190
type textarea "Hi {{firstname}}, it's {{sender_name}}, {{job_title}} at {{dealer_name}}. Just …"
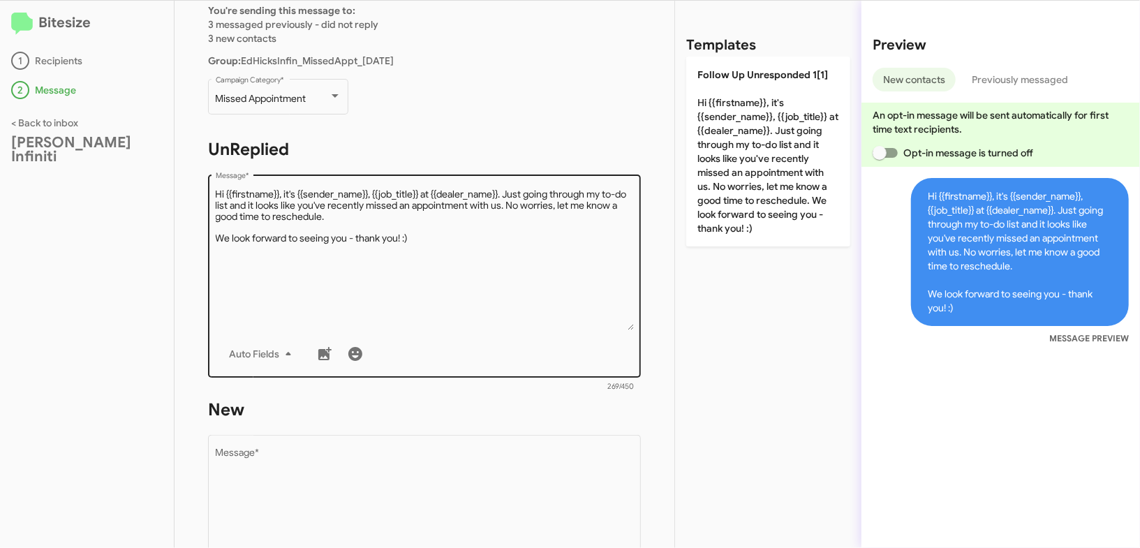
scroll to position [292, 0]
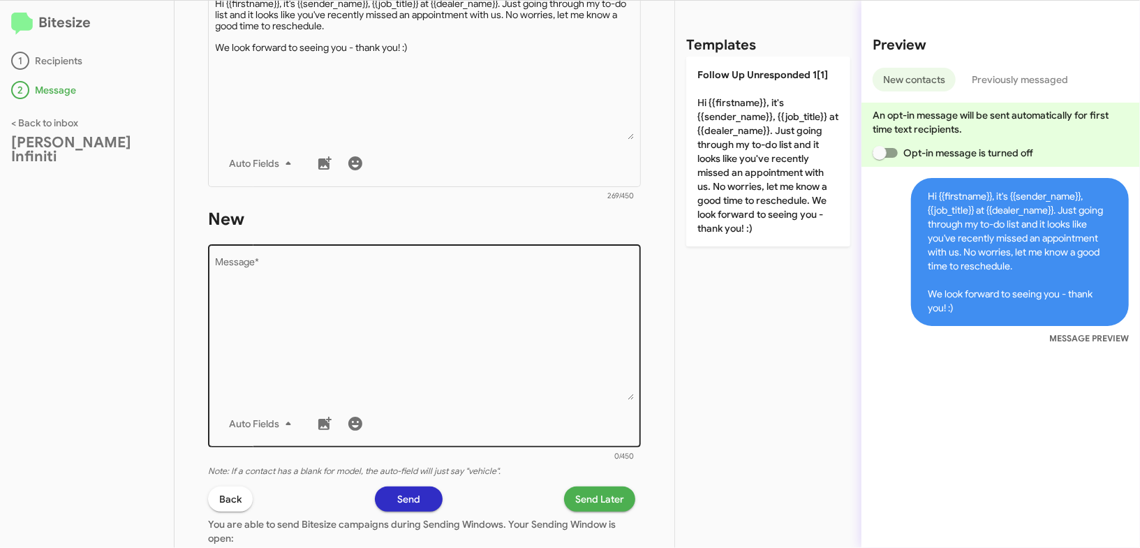
click at [428, 358] on textarea "Message *" at bounding box center [425, 329] width 418 height 142
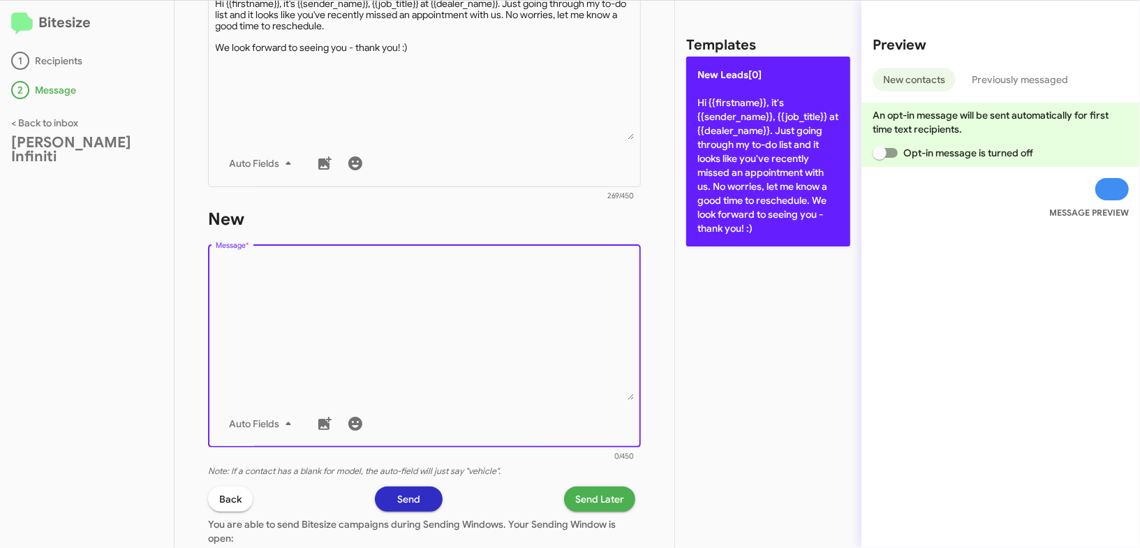
drag, startPoint x: 428, startPoint y: 358, endPoint x: 718, endPoint y: 138, distance: 364.7
click at [459, 330] on textarea "Message *" at bounding box center [425, 329] width 418 height 142
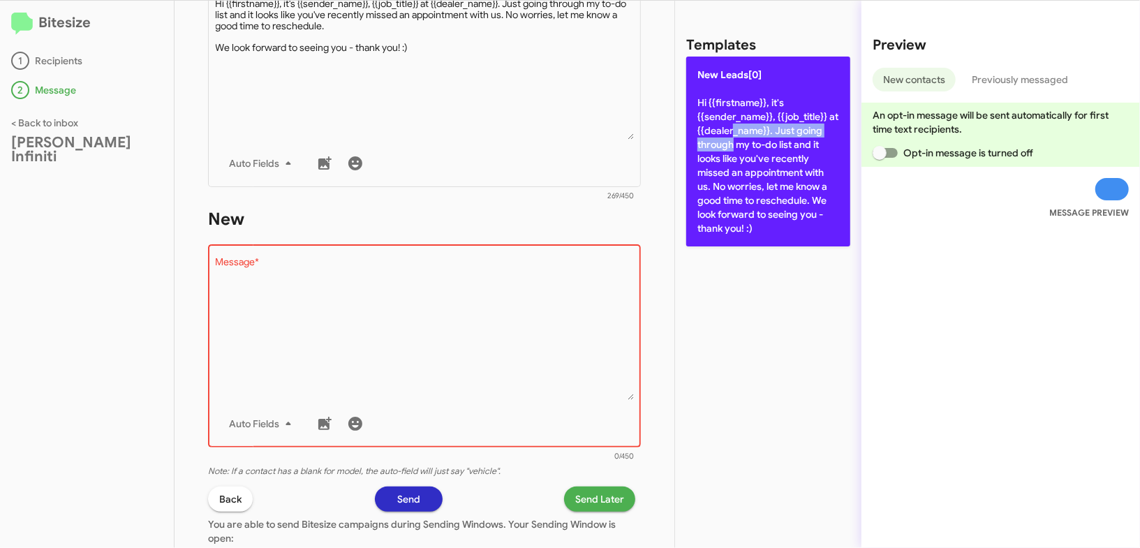
drag, startPoint x: 726, startPoint y: 137, endPoint x: 519, endPoint y: 452, distance: 377.0
click at [726, 139] on p "New Leads[0] Hi {{firstname}}, it's {{sender_name}}, {{job_title}} at {{dealer_…" at bounding box center [768, 152] width 164 height 190
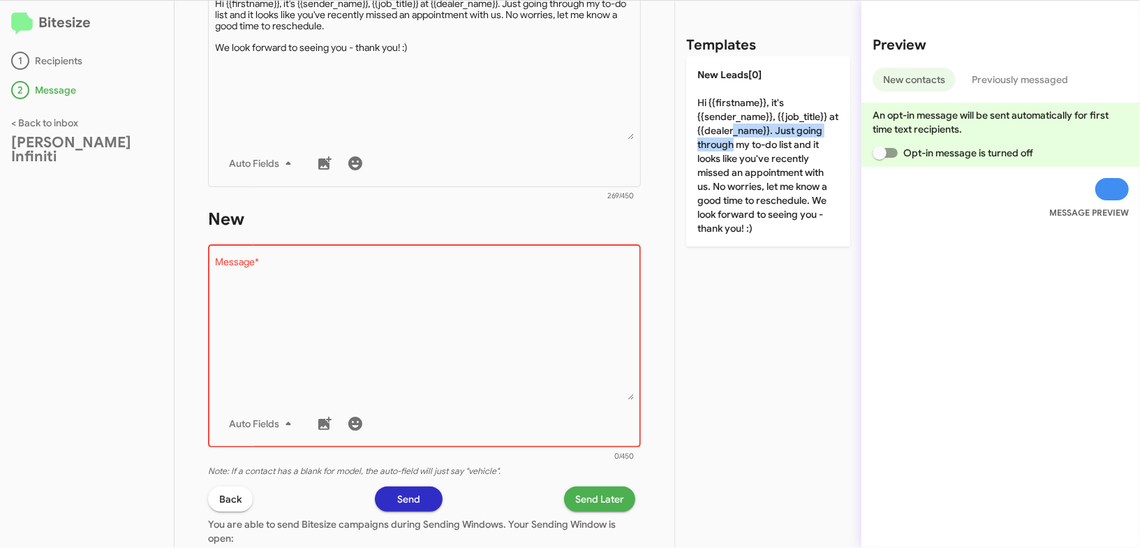
type textarea "Hi {{firstname}}, it's {{sender_name}}, {{job_title}} at {{dealer_name}}. Just …"
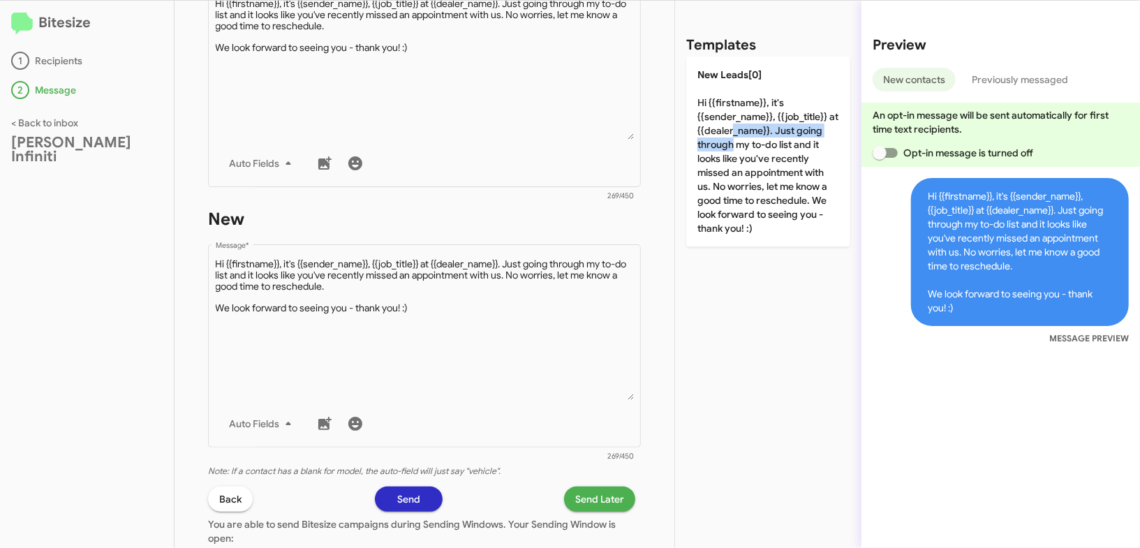
click at [591, 502] on span "Send Later" at bounding box center [599, 499] width 49 height 25
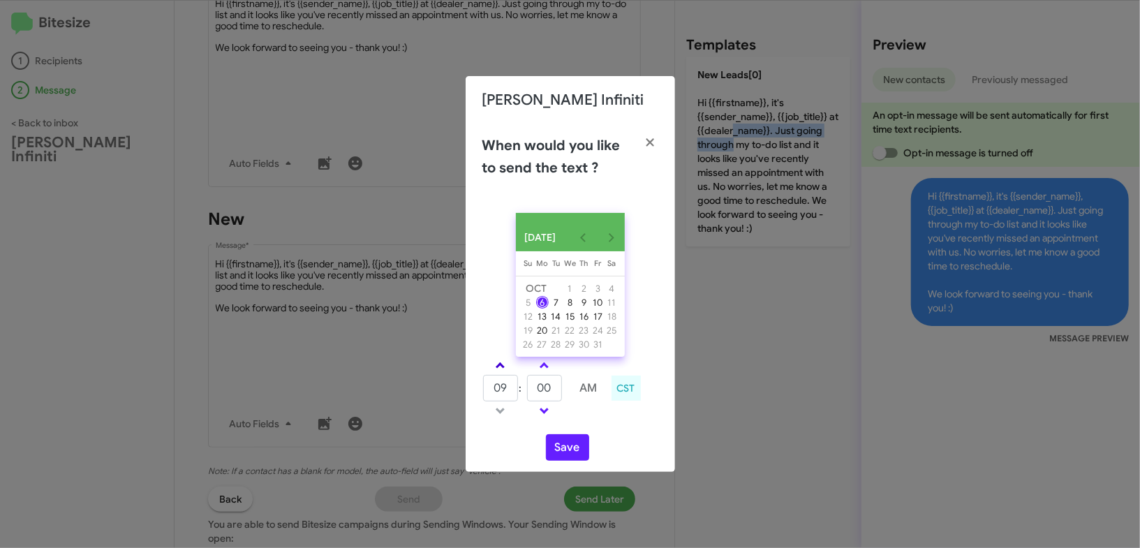
drag, startPoint x: 506, startPoint y: 372, endPoint x: 549, endPoint y: 389, distance: 45.8
click at [506, 373] on link at bounding box center [500, 365] width 24 height 16
type input "10"
click at [550, 390] on input "00" at bounding box center [544, 388] width 35 height 27
type input "08"
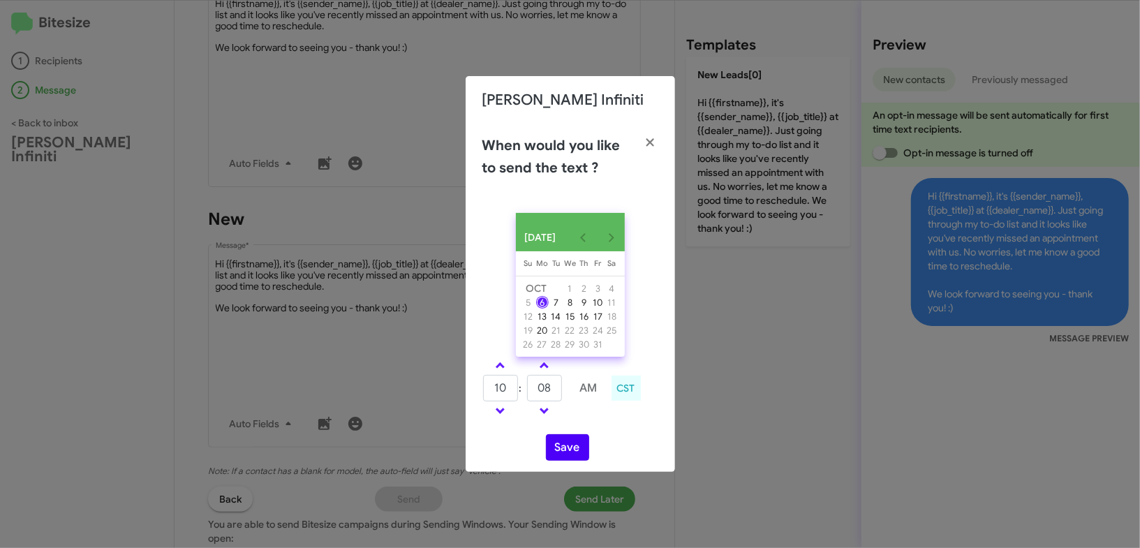
drag, startPoint x: 588, startPoint y: 425, endPoint x: 577, endPoint y: 443, distance: 21.0
click at [587, 423] on div "10 : 08 AM CST" at bounding box center [570, 390] width 197 height 66
click at [577, 450] on button "Save" at bounding box center [567, 447] width 43 height 27
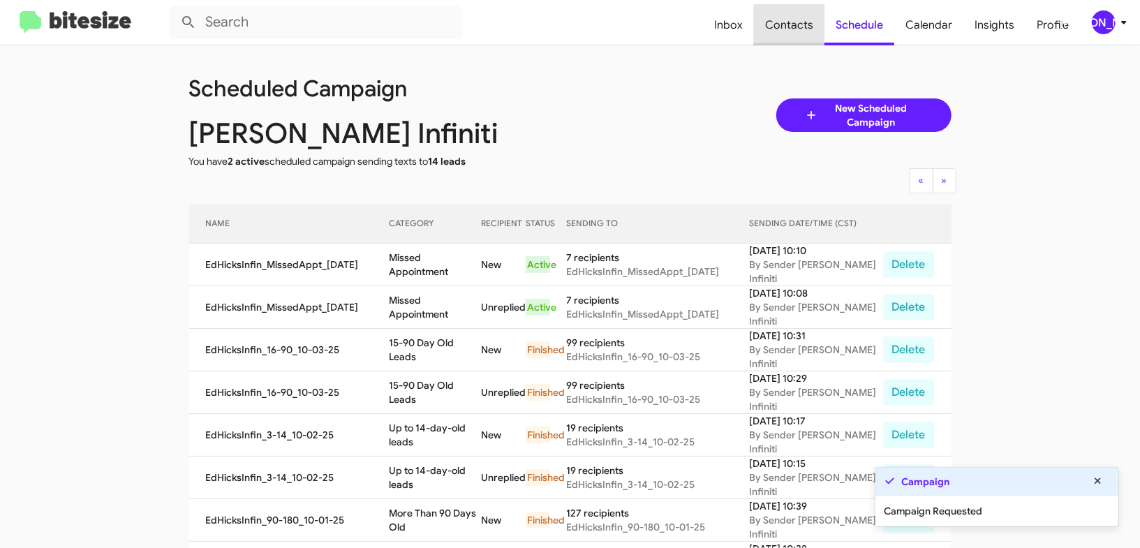
click at [795, 42] on span "Contacts" at bounding box center [789, 25] width 71 height 40
type input "in:groups"
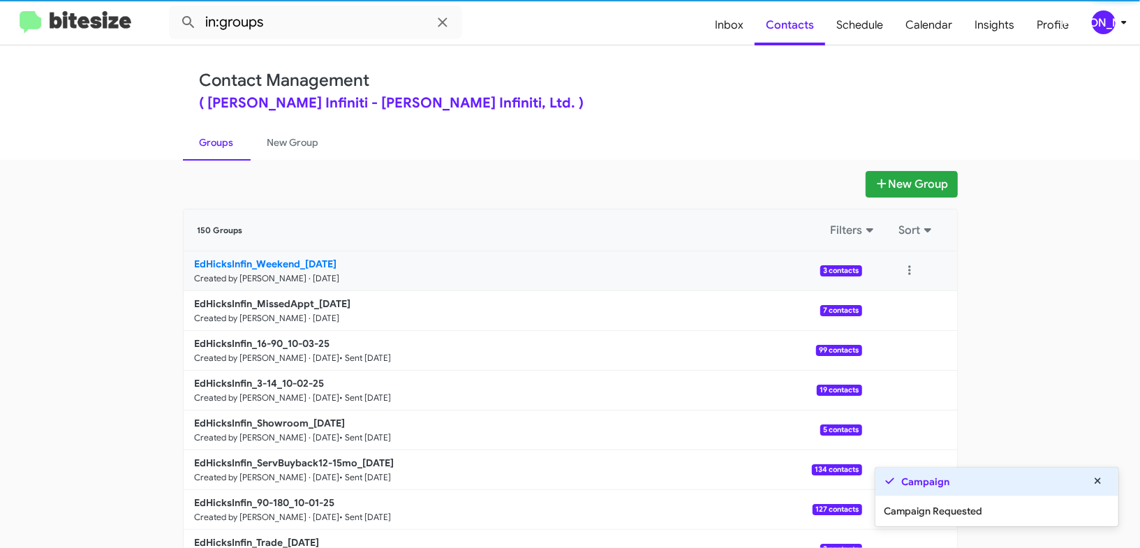
click at [260, 260] on b "EdHicksInfin_Weekend_10-06-25" at bounding box center [266, 264] width 142 height 13
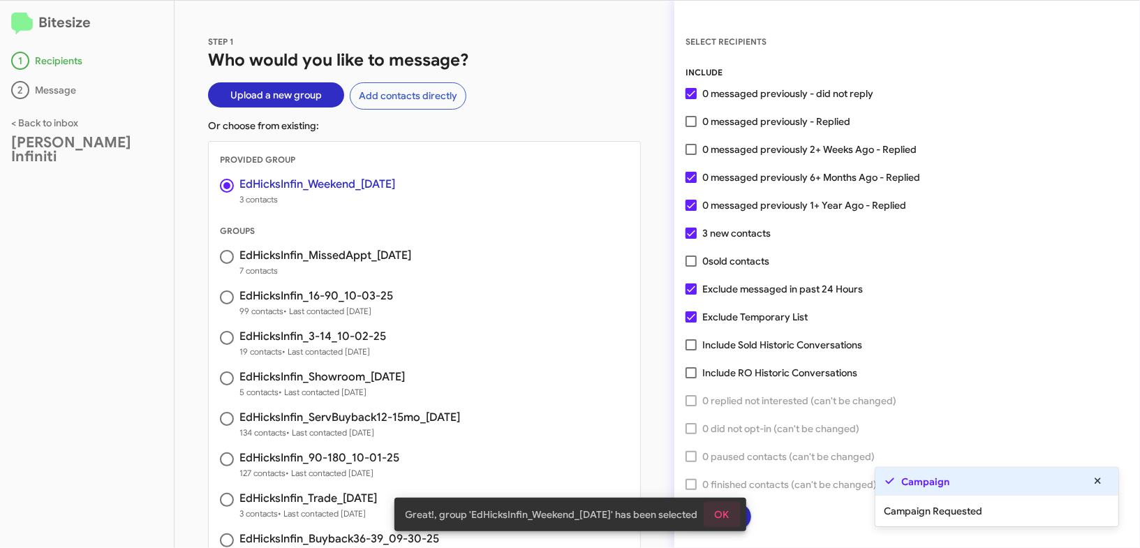
click at [734, 512] on button "OK" at bounding box center [722, 514] width 37 height 25
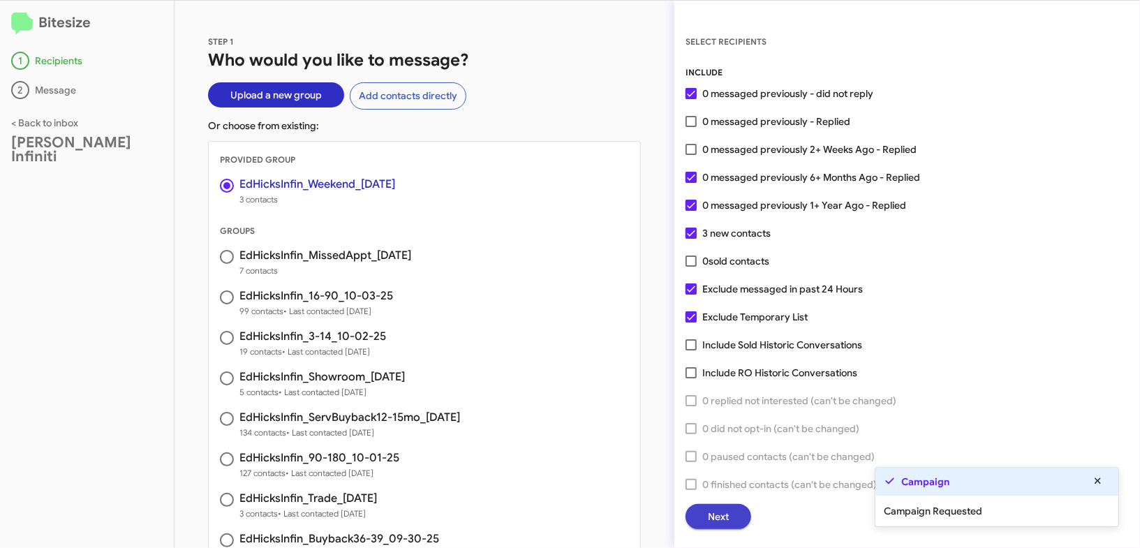
click at [711, 508] on span "Next" at bounding box center [718, 516] width 21 height 25
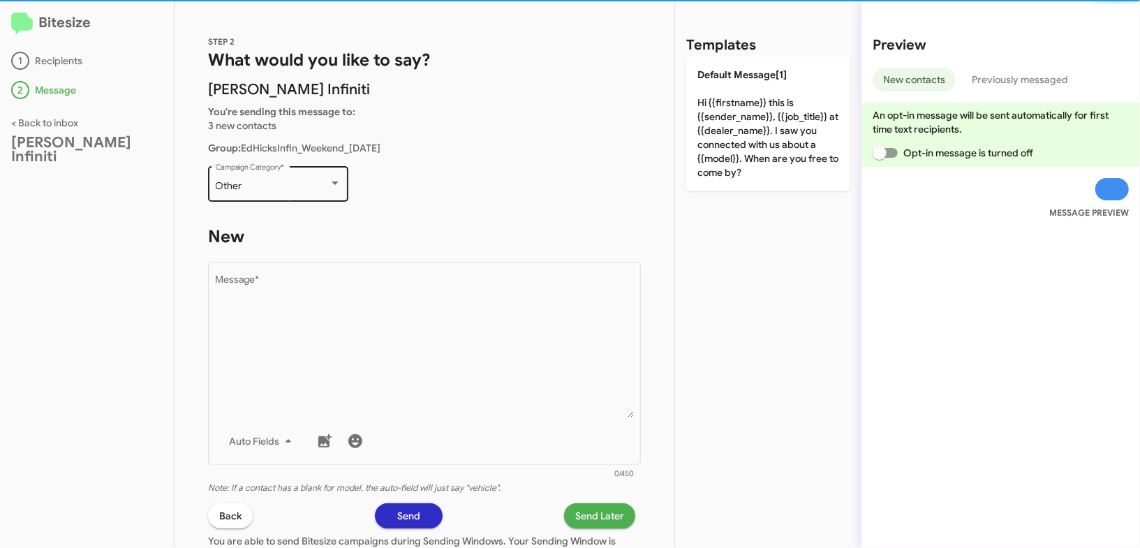
click at [313, 175] on div "Other Campaign Category *" at bounding box center [279, 182] width 126 height 38
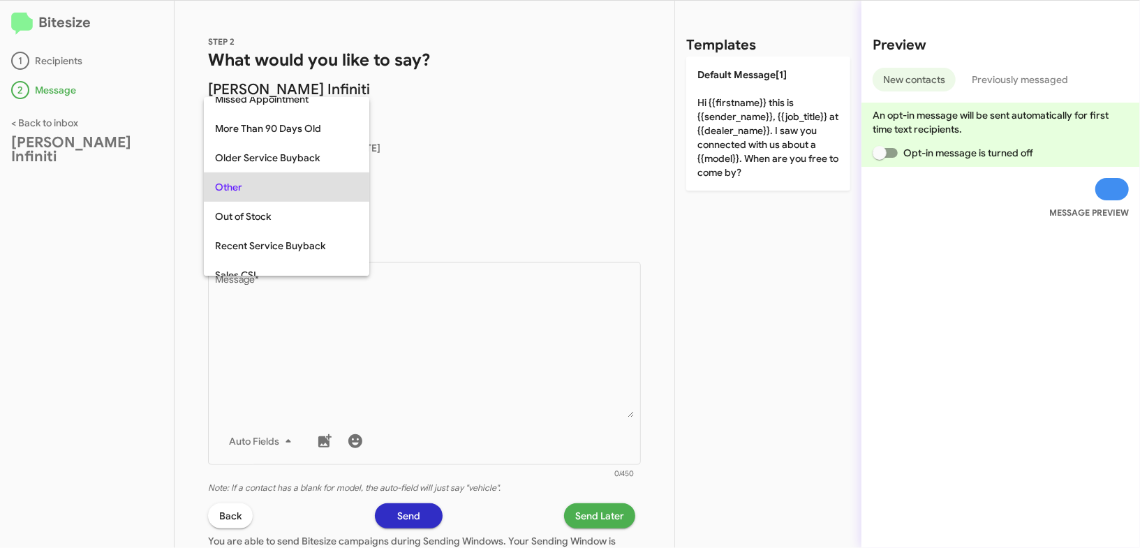
scroll to position [583, 0]
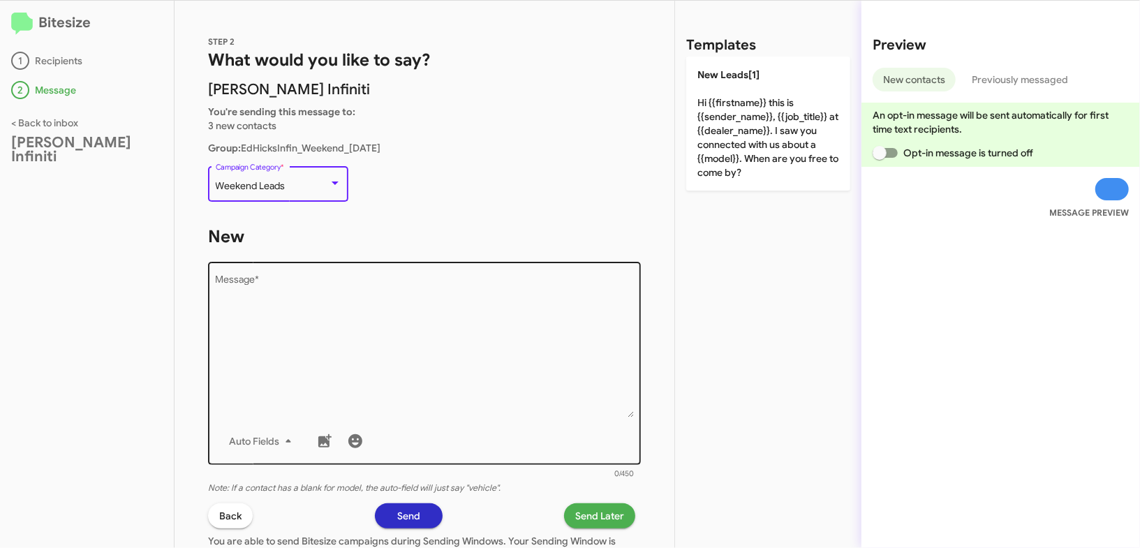
click at [499, 374] on textarea "Message *" at bounding box center [425, 346] width 418 height 142
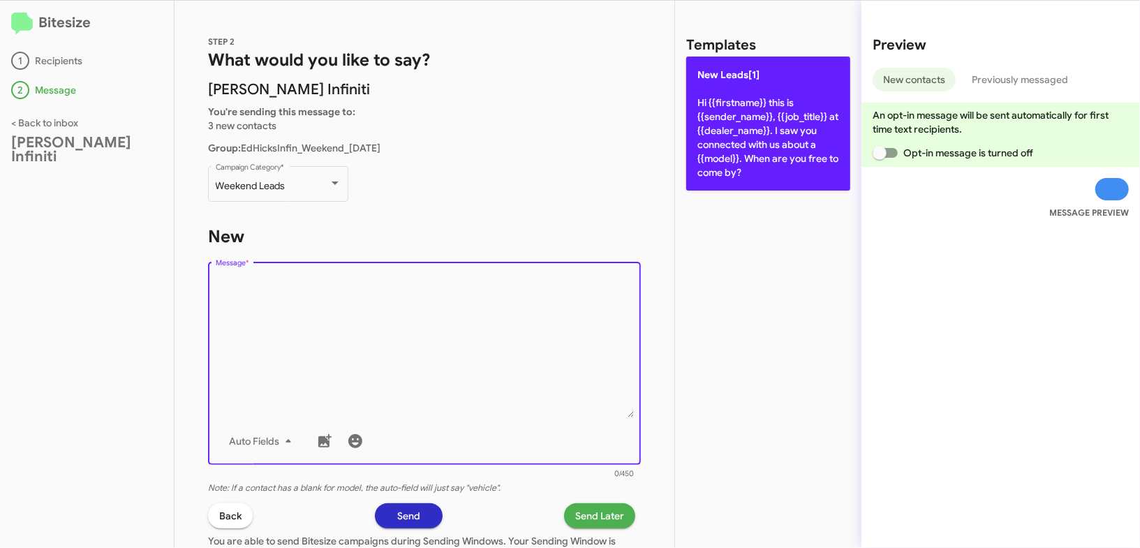
drag, startPoint x: 499, startPoint y: 374, endPoint x: 728, endPoint y: 182, distance: 298.4
click at [516, 351] on textarea "Message *" at bounding box center [425, 346] width 418 height 142
drag, startPoint x: 735, startPoint y: 180, endPoint x: 694, endPoint y: 213, distance: 52.7
click at [735, 180] on p "New Leads[1] Hi {{firstname}} this is {{sender_name}}, {{job_title}} at {{deale…" at bounding box center [768, 124] width 164 height 134
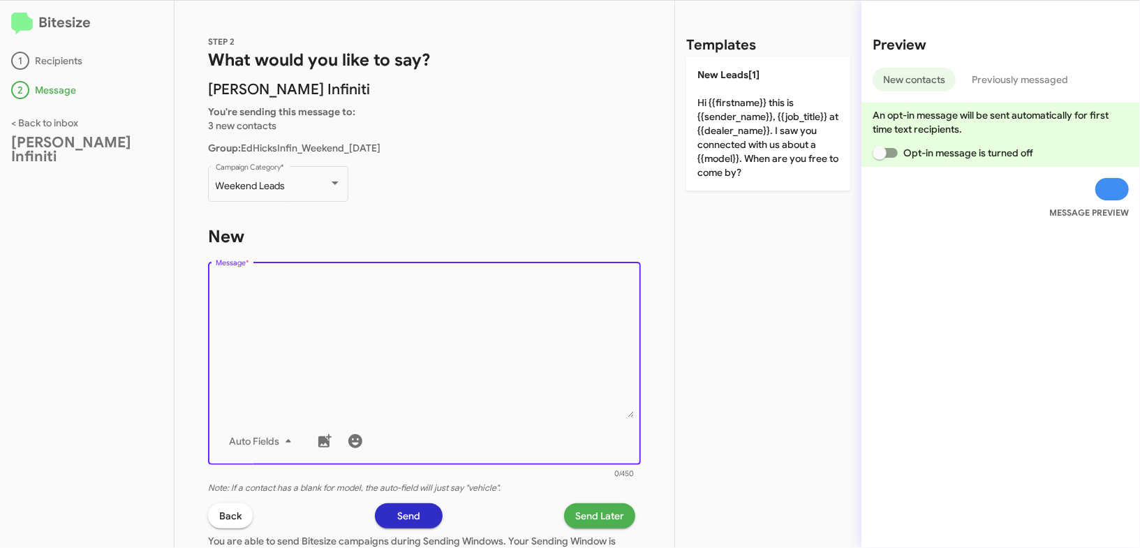
type textarea "Hi {{firstname}} this is {{sender_name}}, {{job_title}} at {{dealer_name}}. I s…"
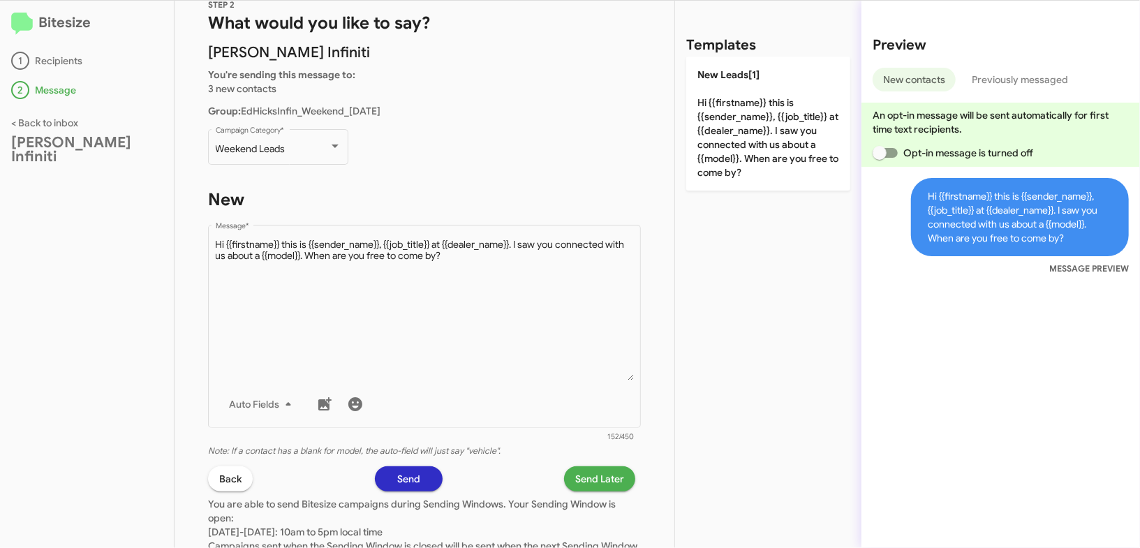
scroll to position [43, 0]
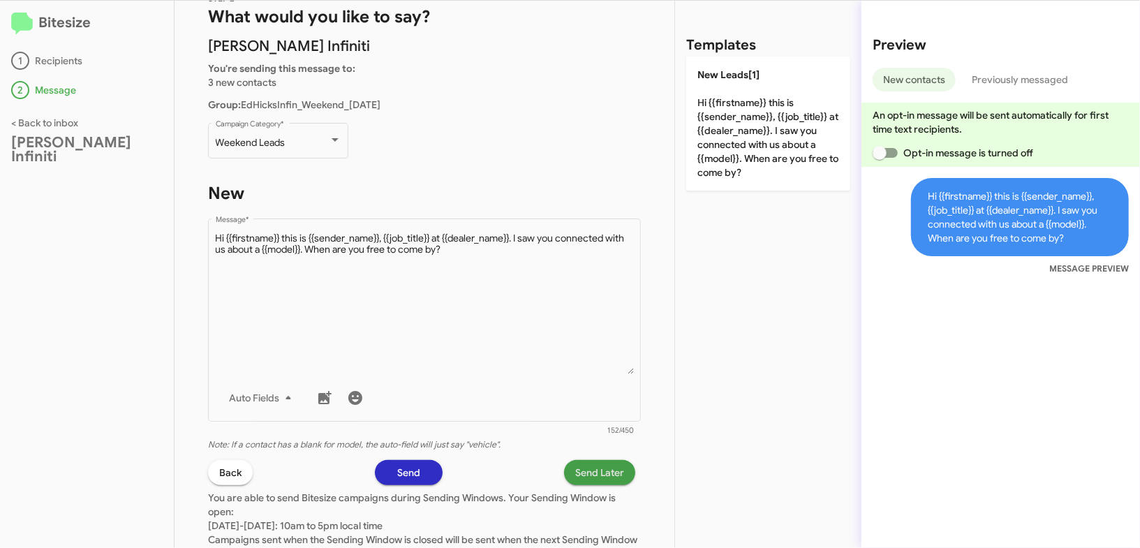
click at [589, 472] on span "Send Later" at bounding box center [599, 472] width 49 height 25
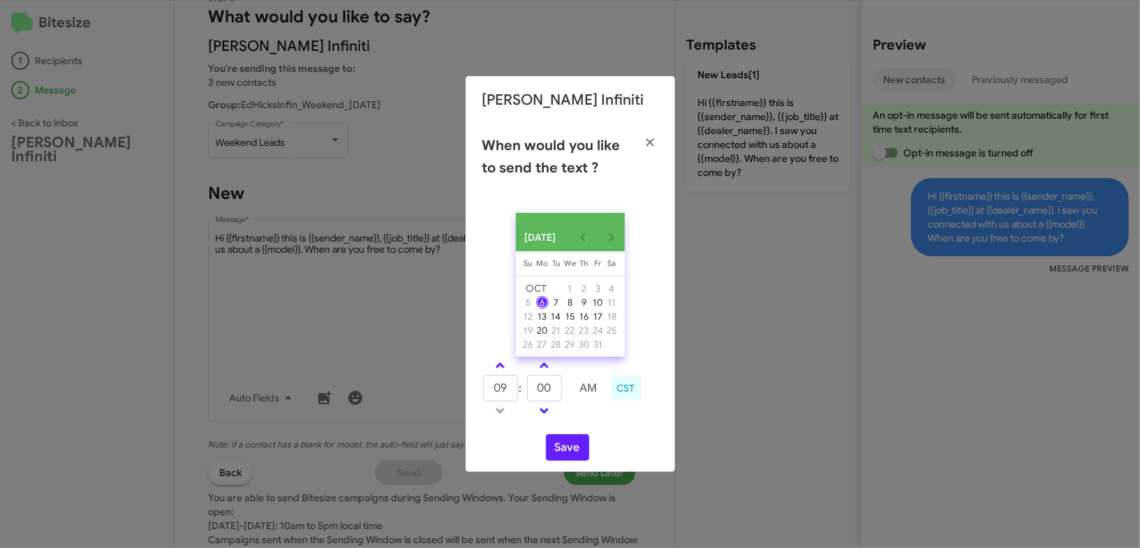
type input "08"
type input "45"
click at [551, 401] on input "45" at bounding box center [544, 388] width 35 height 27
drag, startPoint x: 503, startPoint y: 374, endPoint x: 510, endPoint y: 377, distance: 7.2
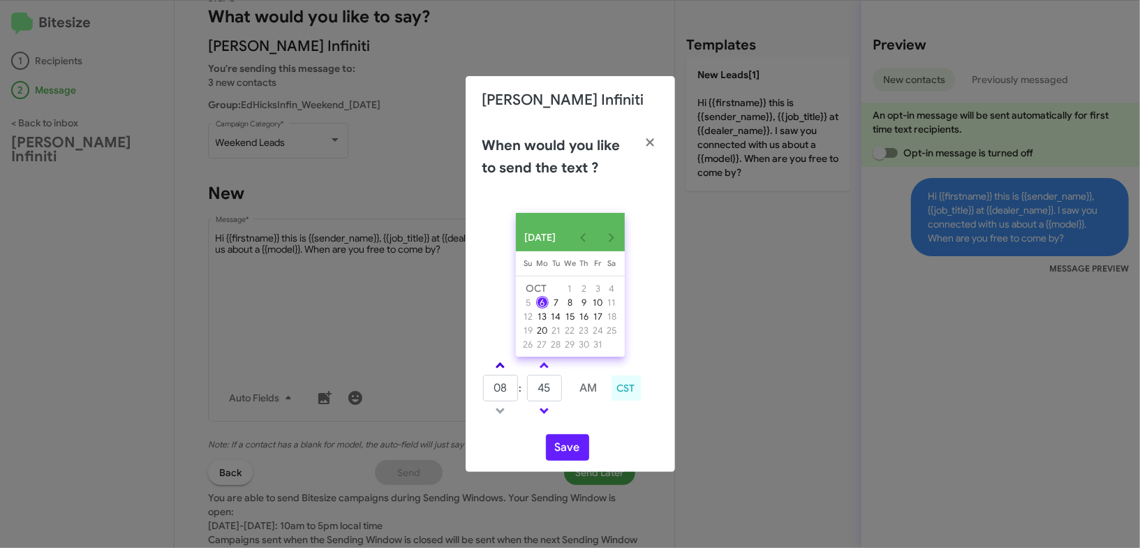
click at [503, 374] on link at bounding box center [500, 365] width 24 height 16
type input "09"
click at [564, 390] on td at bounding box center [567, 388] width 8 height 28
click at [545, 391] on input "45" at bounding box center [544, 388] width 35 height 27
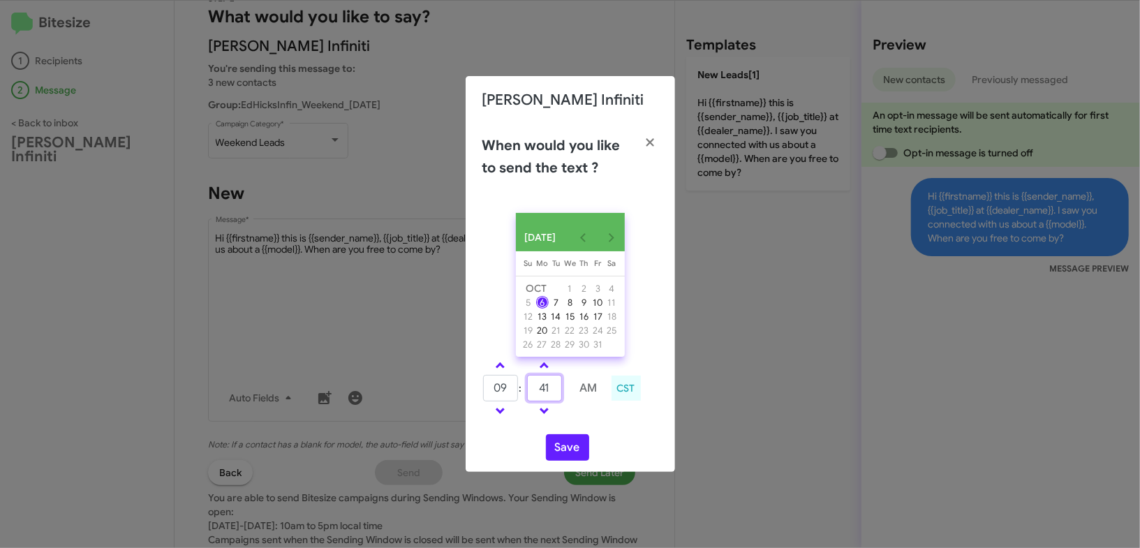
type input "41"
drag, startPoint x: 582, startPoint y: 429, endPoint x: 573, endPoint y: 451, distance: 24.1
click at [582, 430] on div "OCT 2025 Sunday Su Monday Mo Tuesday Tu Wednesday We Thursday Th Friday Fr Satu…" at bounding box center [570, 337] width 209 height 270
click at [573, 451] on button "Save" at bounding box center [567, 447] width 43 height 27
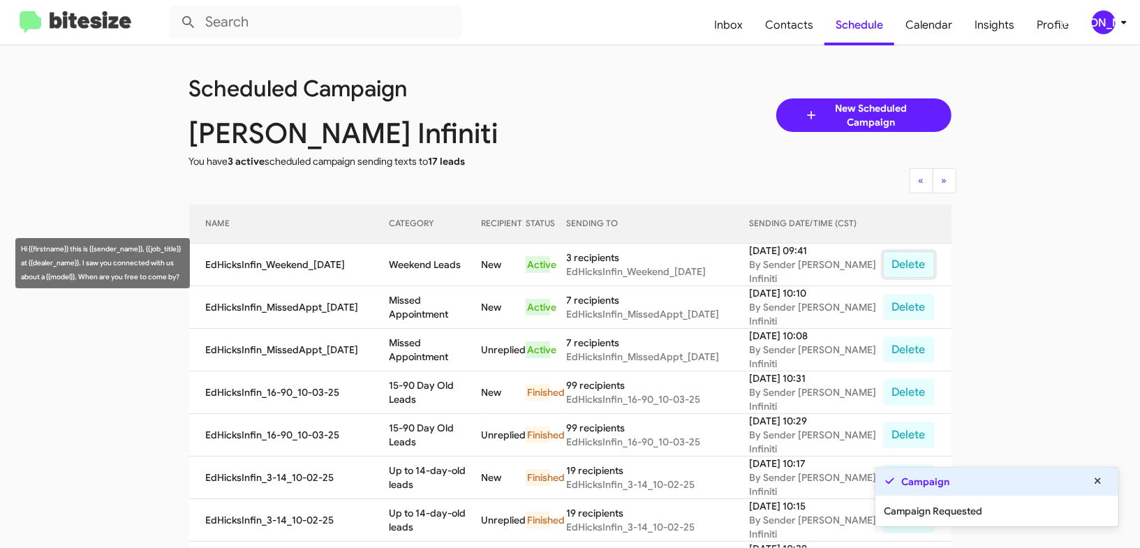
click at [899, 262] on button "Delete" at bounding box center [909, 264] width 52 height 27
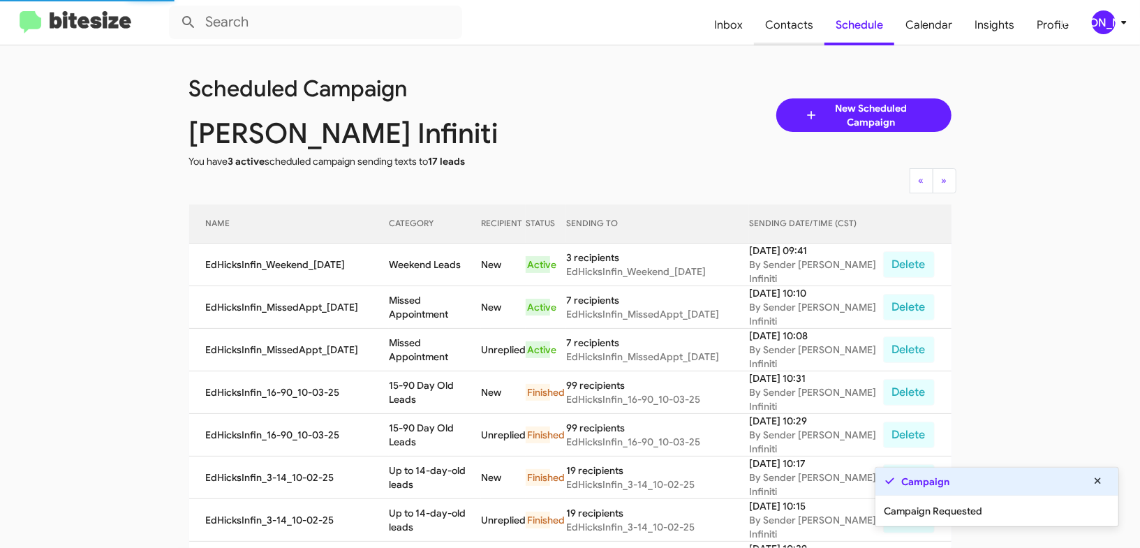
click at [771, 43] on span "Contacts" at bounding box center [789, 25] width 71 height 40
type input "in:groups"
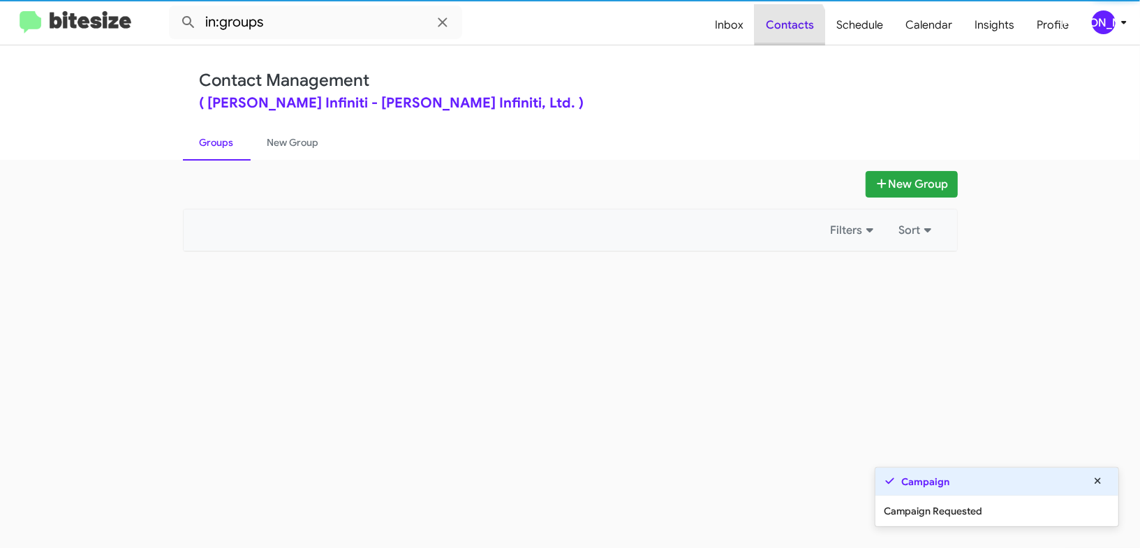
click at [770, 34] on span "Contacts" at bounding box center [790, 25] width 71 height 40
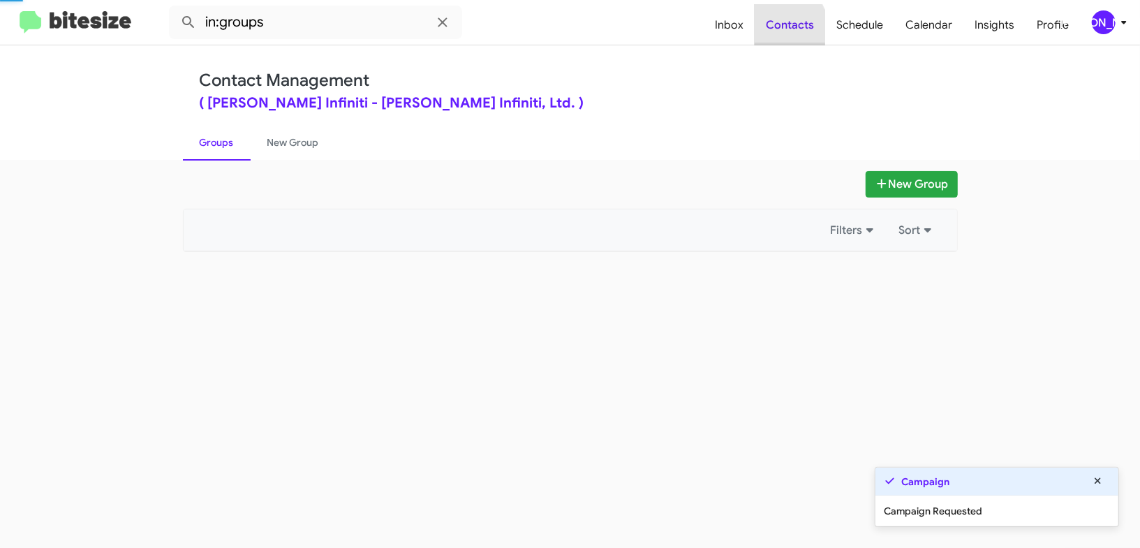
click at [770, 34] on span "Contacts" at bounding box center [790, 25] width 71 height 40
click at [769, 34] on span "Contacts" at bounding box center [790, 25] width 71 height 40
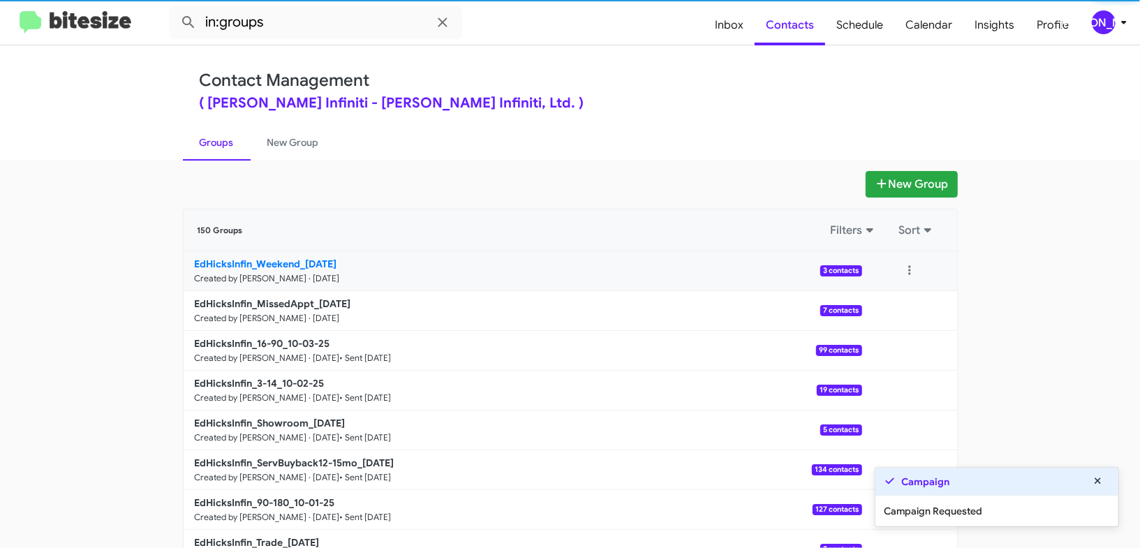
click at [327, 253] on link "EdHicksInfin_Weekend_10-06-25 Created by Jason Apdua · Oct 6, 2025 3 contacts" at bounding box center [523, 271] width 679 height 40
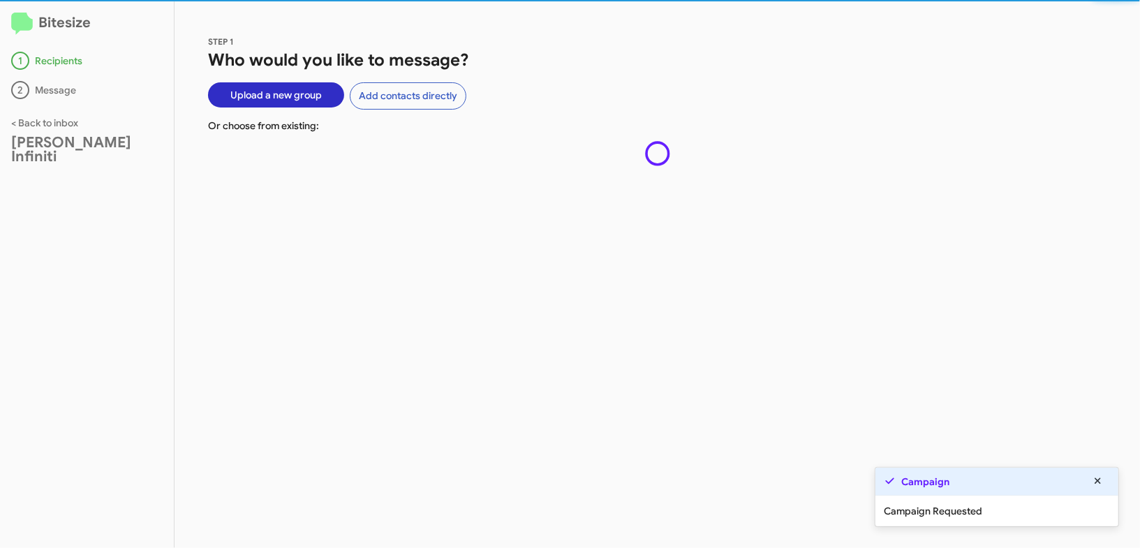
drag, startPoint x: 327, startPoint y: 253, endPoint x: 263, endPoint y: 46, distance: 216.2
click at [322, 244] on div "STEP 1 Who would you like to message? Upload a new group Add contacts directly …" at bounding box center [658, 274] width 966 height 547
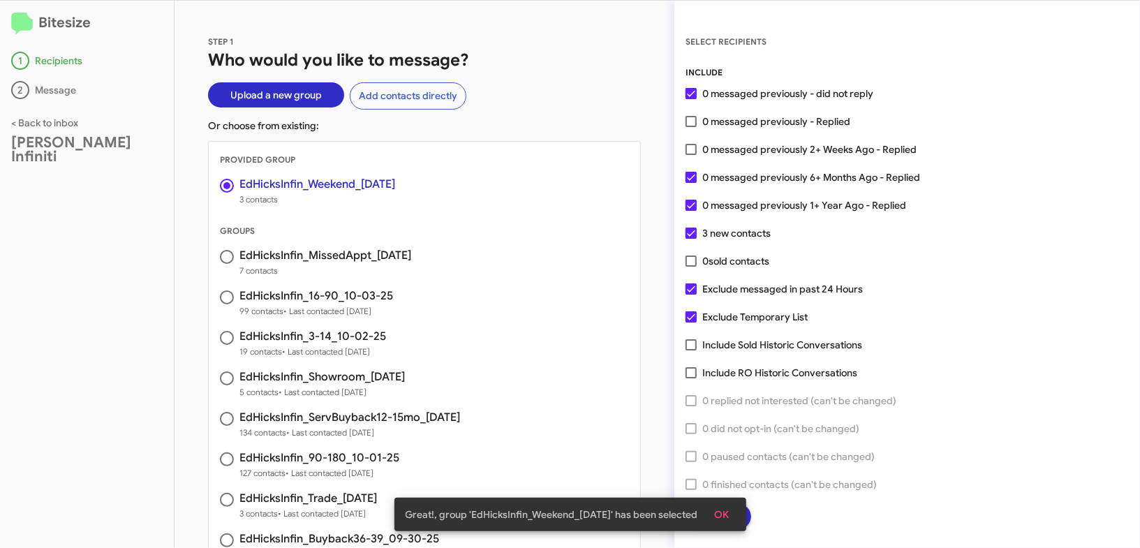
click at [719, 505] on span "OK" at bounding box center [722, 514] width 15 height 25
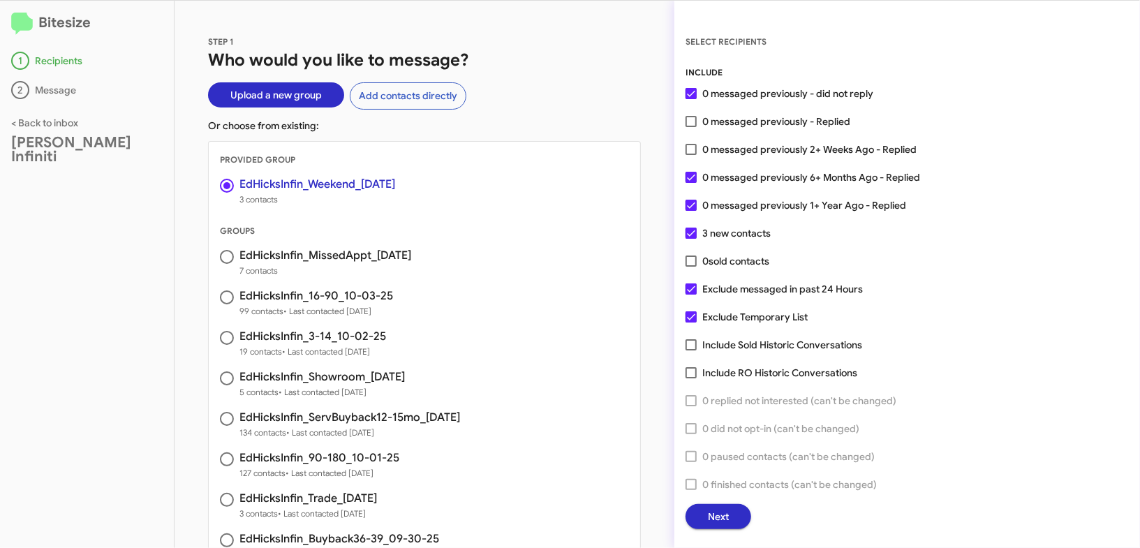
click at [718, 512] on span "Next" at bounding box center [718, 516] width 21 height 25
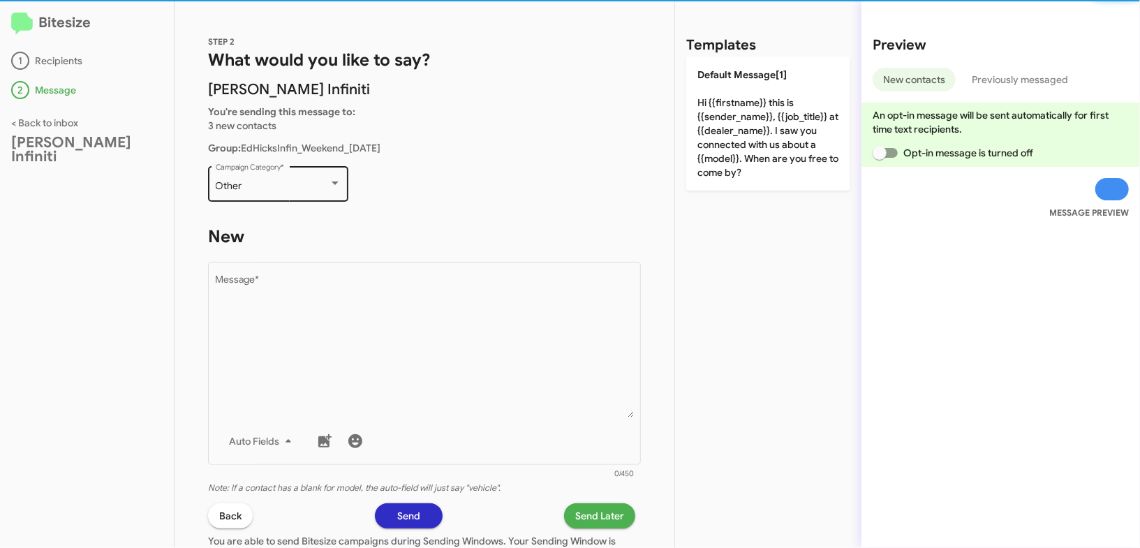
click at [323, 190] on div "Other" at bounding box center [272, 186] width 113 height 11
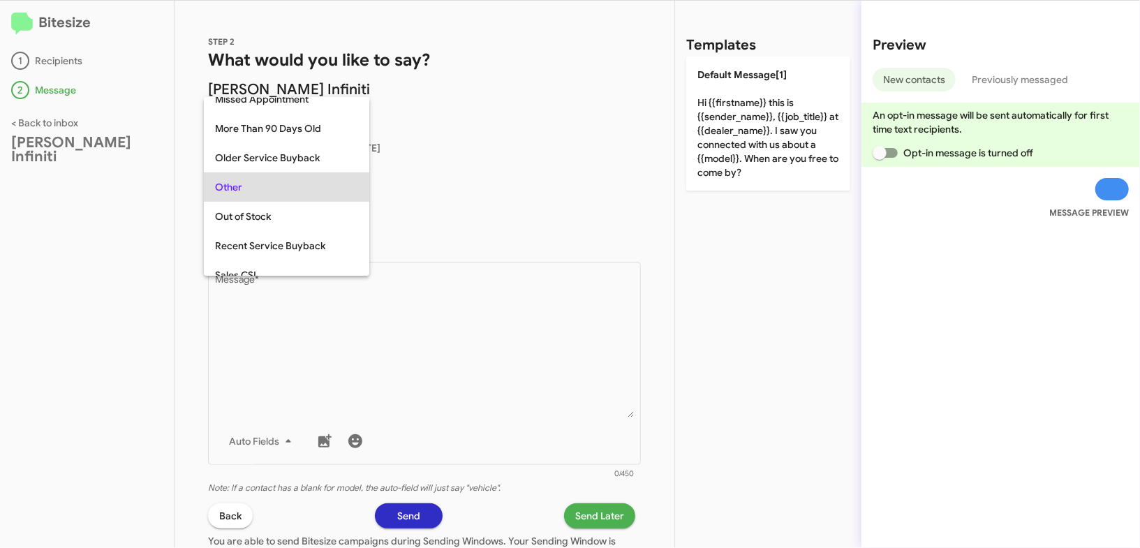
scroll to position [583, 0]
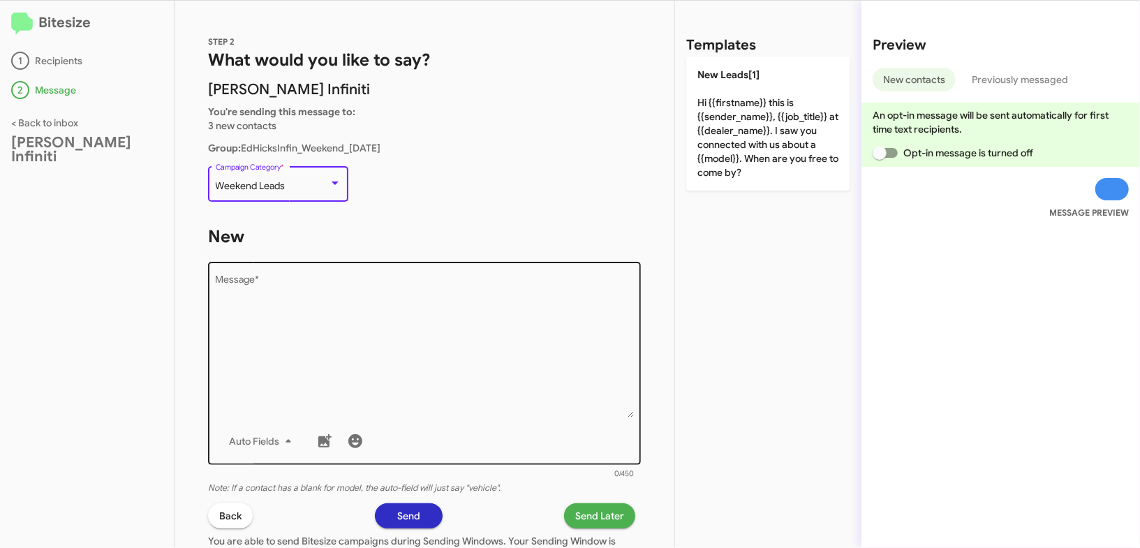
click at [337, 305] on textarea "Message *" at bounding box center [425, 346] width 418 height 142
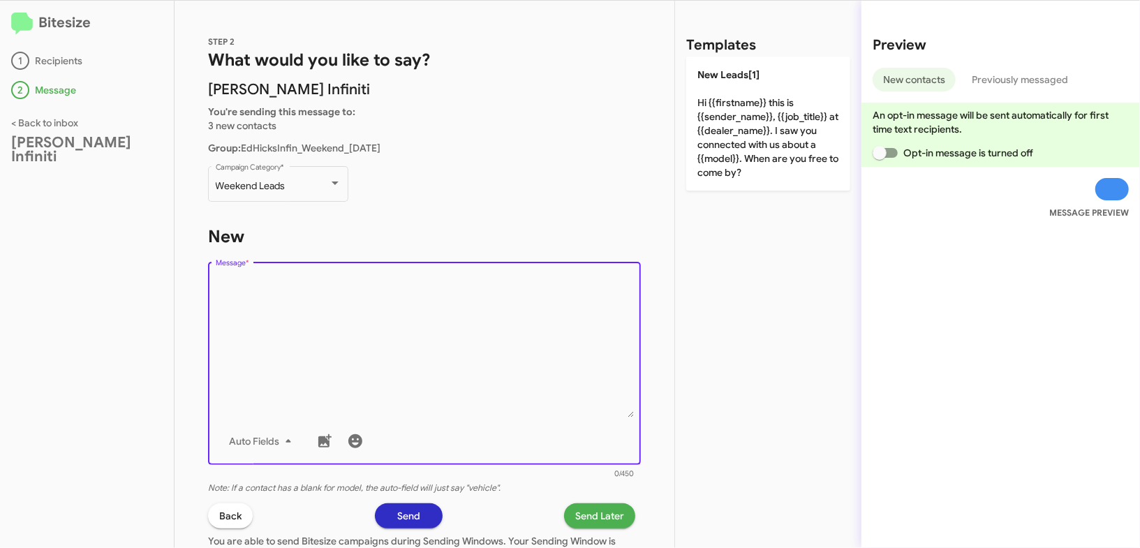
click at [374, 285] on textarea "Message *" at bounding box center [425, 346] width 418 height 142
drag, startPoint x: 745, startPoint y: 145, endPoint x: 640, endPoint y: 320, distance: 205.1
click at [745, 145] on p "New Leads[1] Hi {{firstname}} this is {{sender_name}}, {{job_title}} at {{deale…" at bounding box center [768, 124] width 164 height 134
type textarea "Hi {{firstname}} this is {{sender_name}}, {{job_title}} at {{dealer_name}}. I s…"
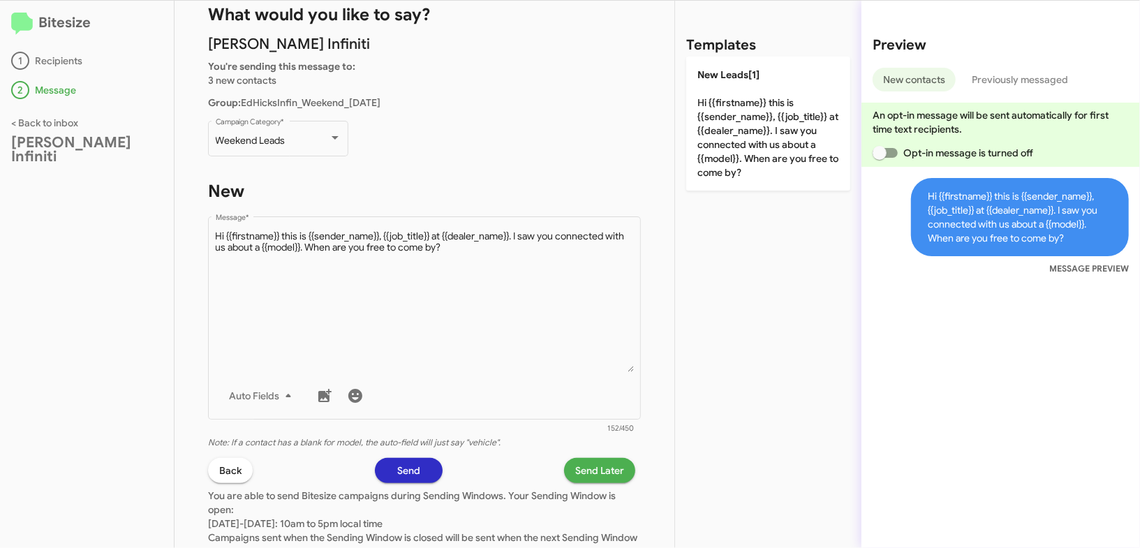
scroll to position [57, 0]
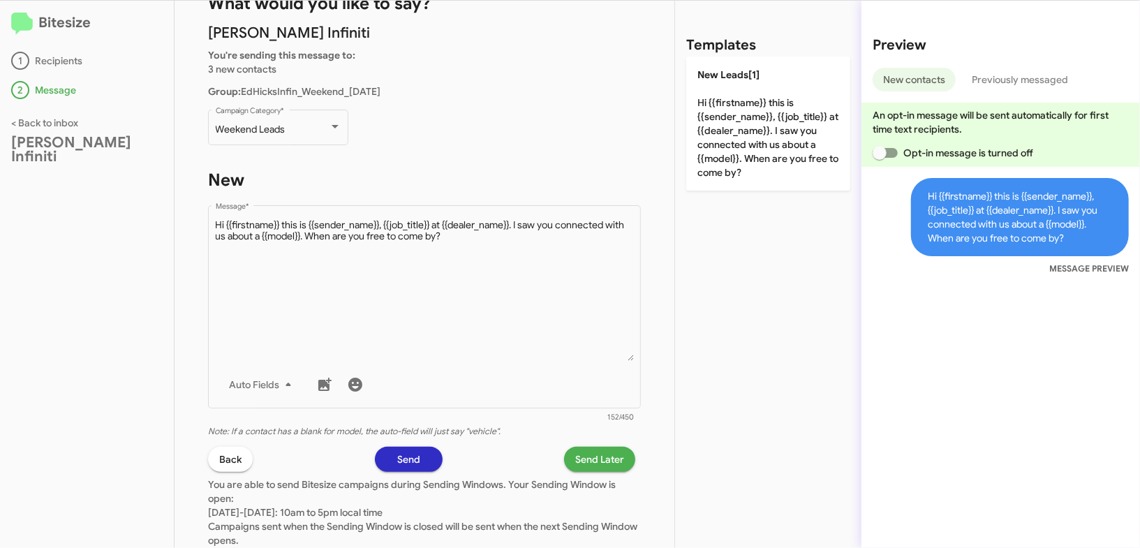
drag, startPoint x: 598, startPoint y: 445, endPoint x: 590, endPoint y: 448, distance: 8.0
click at [596, 445] on div "STEP 2 What would you like to say? Ed Hicks Infiniti You're sending this messag…" at bounding box center [425, 274] width 500 height 547
click at [605, 456] on span "Send Later" at bounding box center [599, 459] width 49 height 25
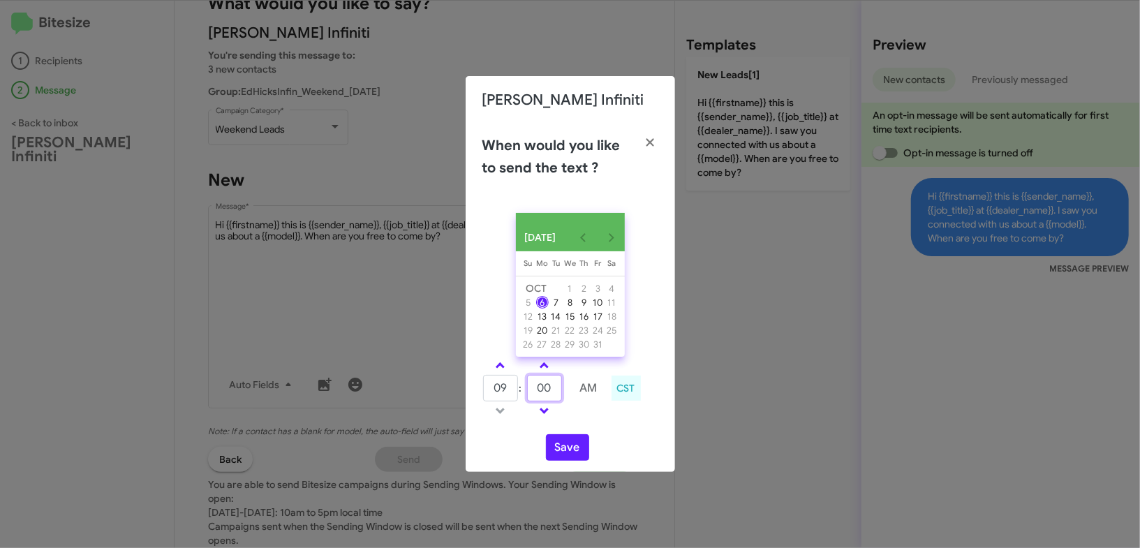
click at [553, 387] on input "00" at bounding box center [544, 388] width 35 height 27
type input "49"
click at [586, 433] on div "OCT 2025 Sunday Su Monday Mo Tuesday Tu Wednesday We Thursday Th Friday Fr Satu…" at bounding box center [570, 337] width 209 height 270
click at [577, 457] on button "Save" at bounding box center [567, 447] width 43 height 27
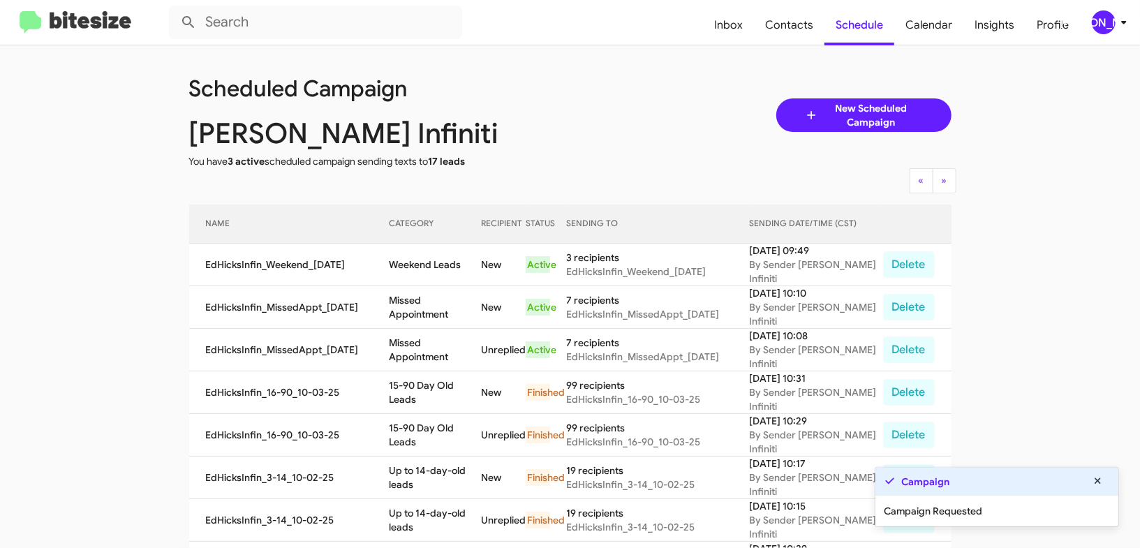
drag, startPoint x: 533, startPoint y: 92, endPoint x: 530, endPoint y: 100, distance: 8.4
click at [533, 92] on div "Scheduled Campaign" at bounding box center [380, 89] width 402 height 14
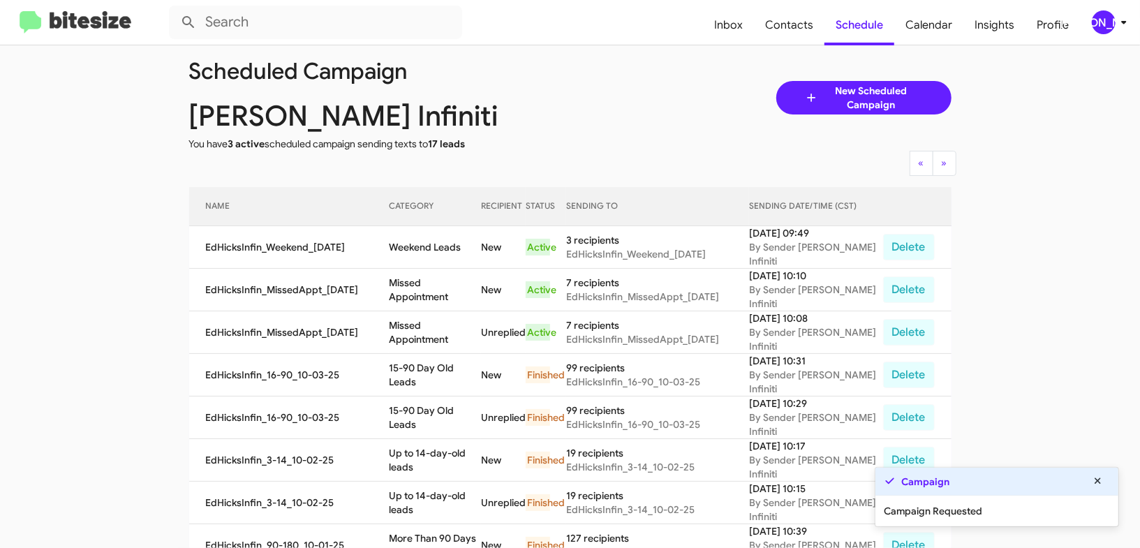
scroll to position [37, 0]
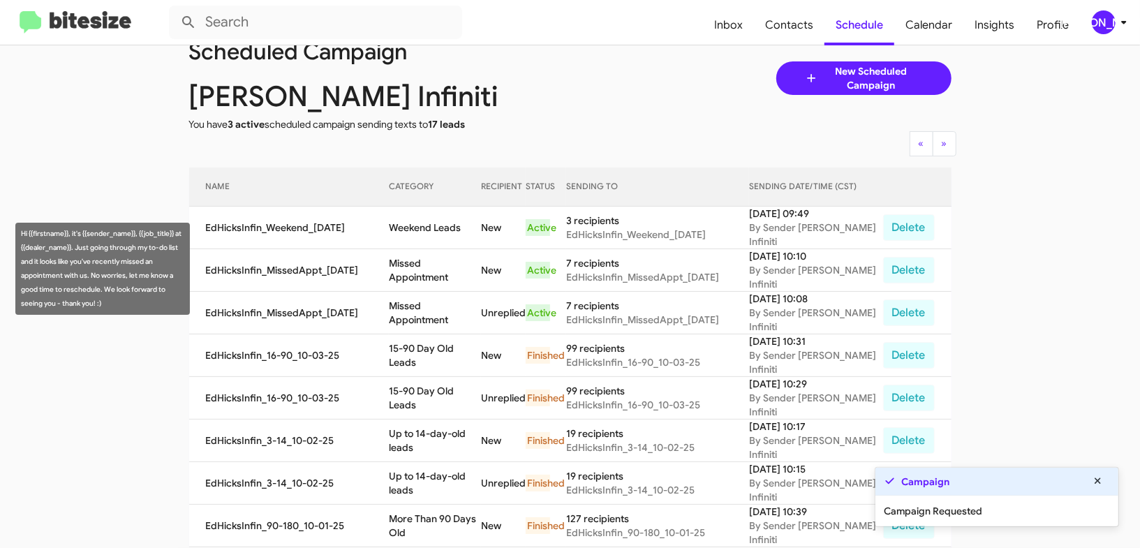
click at [458, 268] on td "Missed Appointment" at bounding box center [435, 270] width 92 height 43
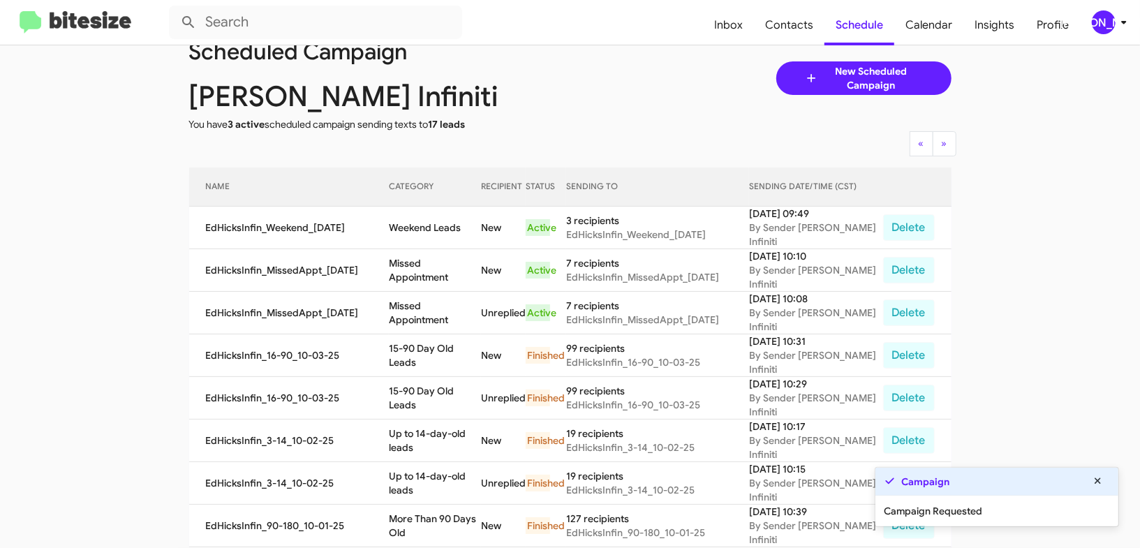
drag, startPoint x: 458, startPoint y: 268, endPoint x: 442, endPoint y: 267, distance: 16.1
click at [448, 263] on td "Missed Appointment" at bounding box center [435, 270] width 92 height 43
copy td "Missed Appointment"
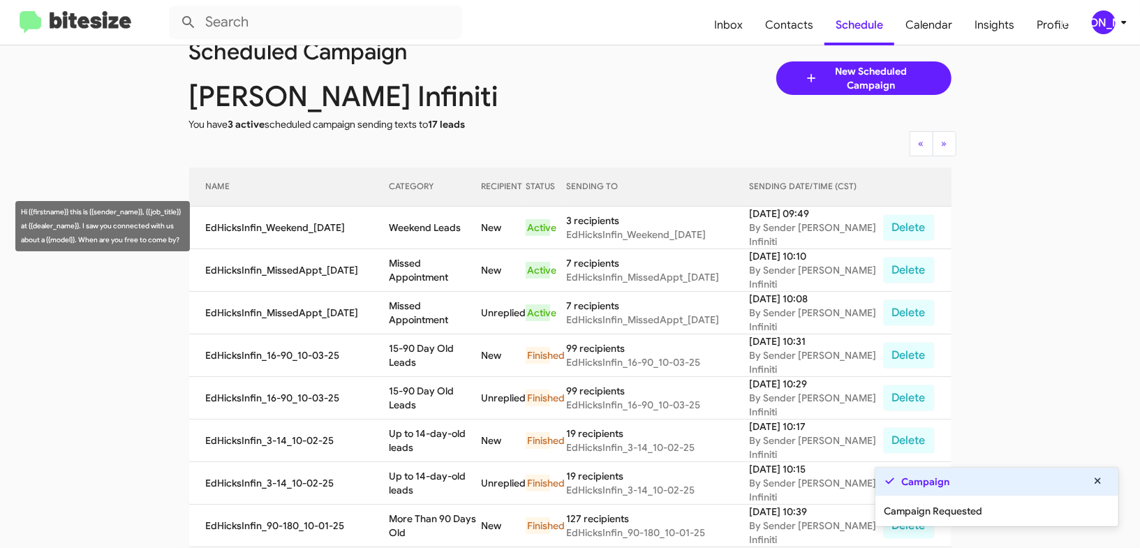
click at [448, 224] on td "Weekend Leads" at bounding box center [435, 228] width 92 height 43
drag, startPoint x: 448, startPoint y: 224, endPoint x: 445, endPoint y: 211, distance: 13.7
click at [448, 221] on td "Weekend Leads" at bounding box center [435, 228] width 92 height 43
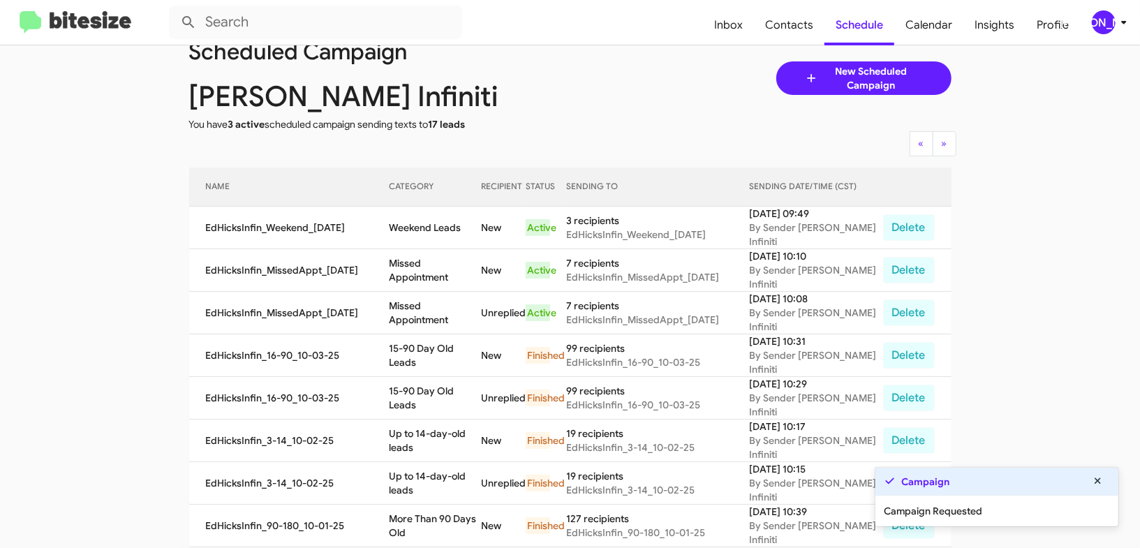
copy td "Weekend Leads"
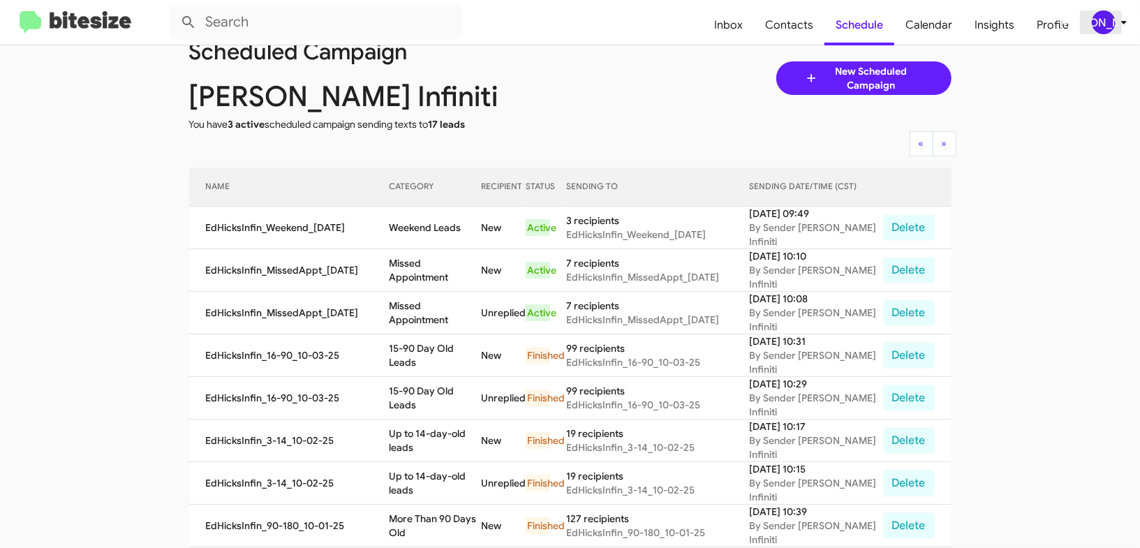
click at [1095, 24] on div "[PERSON_NAME]" at bounding box center [1104, 22] width 24 height 24
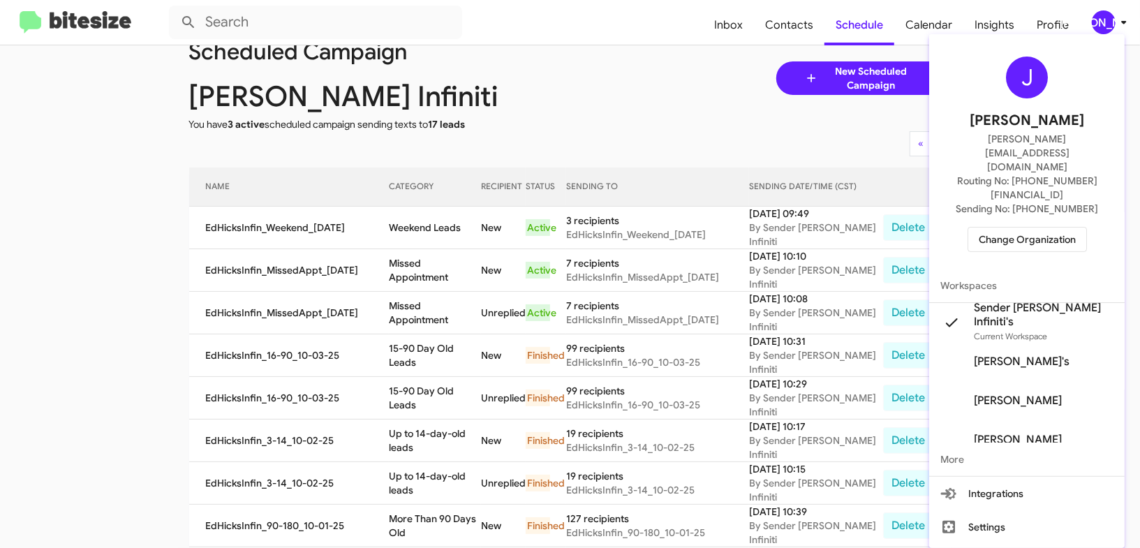
click at [1010, 228] on span "Change Organization" at bounding box center [1027, 240] width 97 height 24
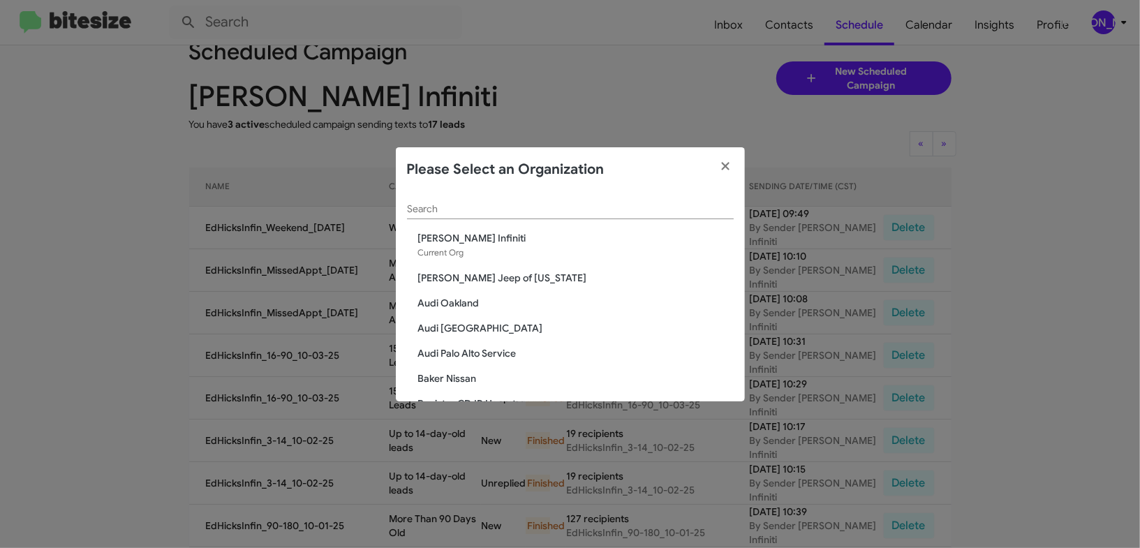
click at [467, 207] on input "Search" at bounding box center [570, 209] width 327 height 11
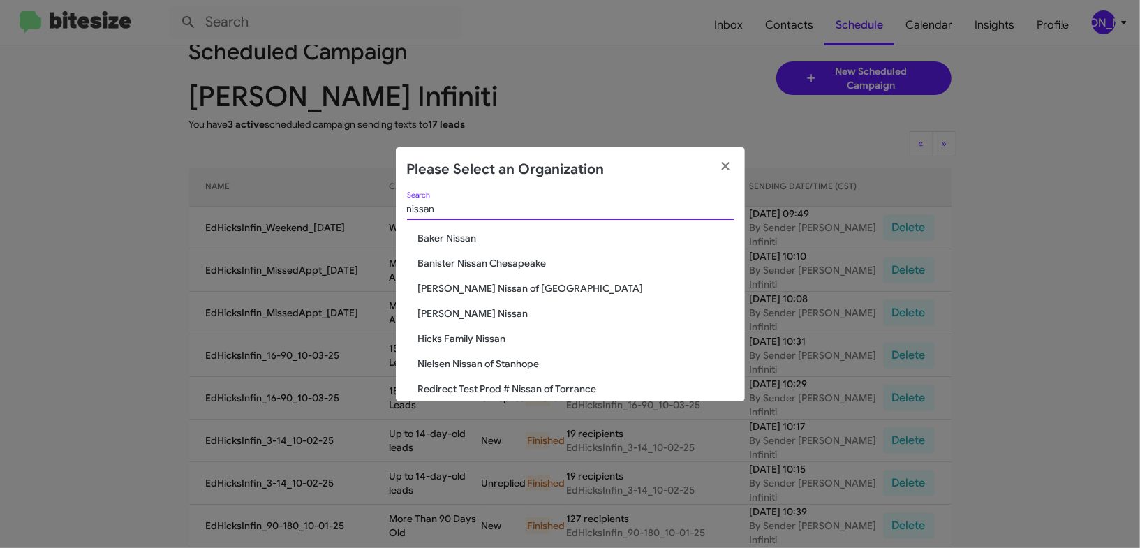
type input "nissan"
click at [461, 311] on span "[PERSON_NAME] Nissan" at bounding box center [576, 313] width 316 height 14
drag, startPoint x: 461, startPoint y: 311, endPoint x: 542, endPoint y: 73, distance: 251.2
click at [463, 288] on div "nissan Search Baker Nissan Banister Nissan Chesapeake Banister Nissan of Norfol…" at bounding box center [570, 296] width 349 height 209
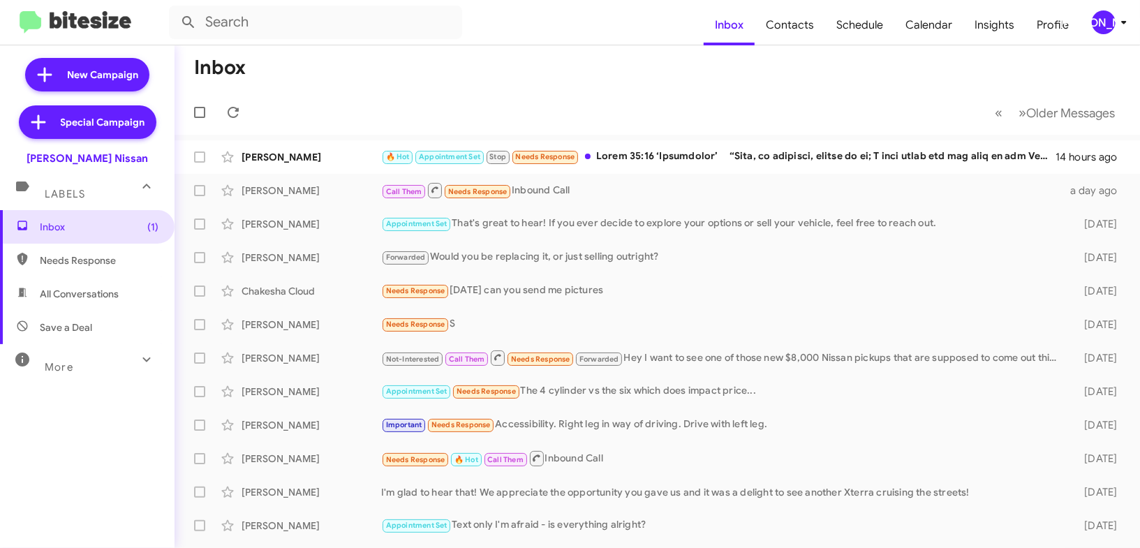
click at [1129, 24] on icon at bounding box center [1124, 22] width 17 height 17
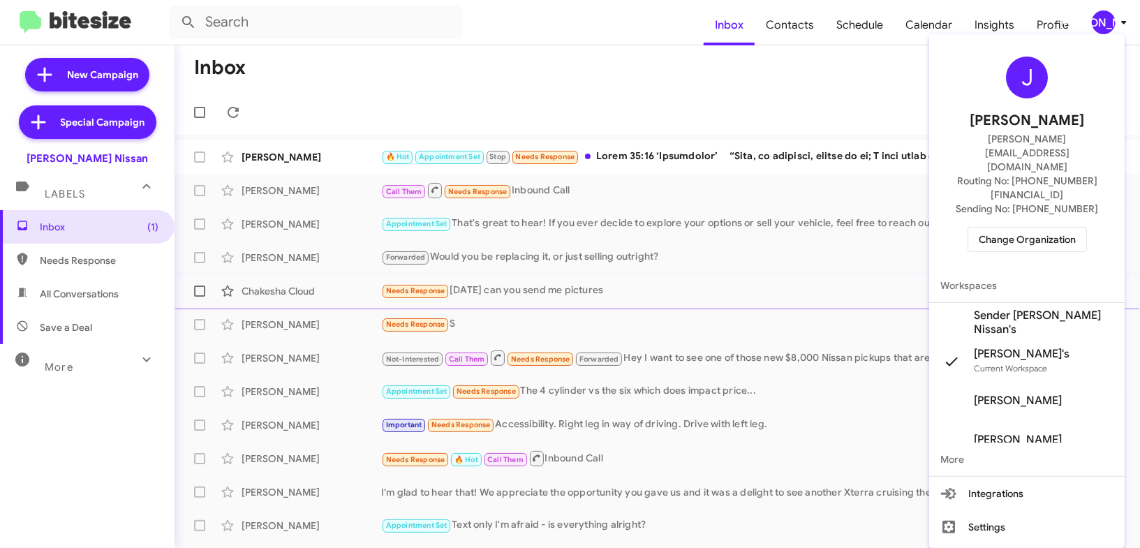
click at [1013, 309] on span "Sender [PERSON_NAME] Nissan's" at bounding box center [1044, 323] width 140 height 28
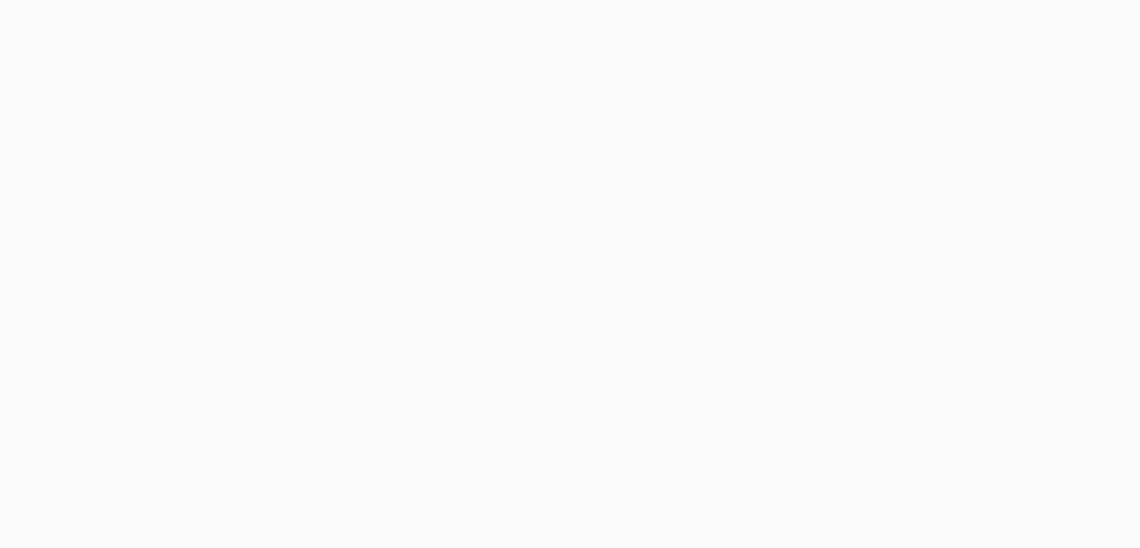
click at [989, 26] on body at bounding box center [570, 274] width 1140 height 548
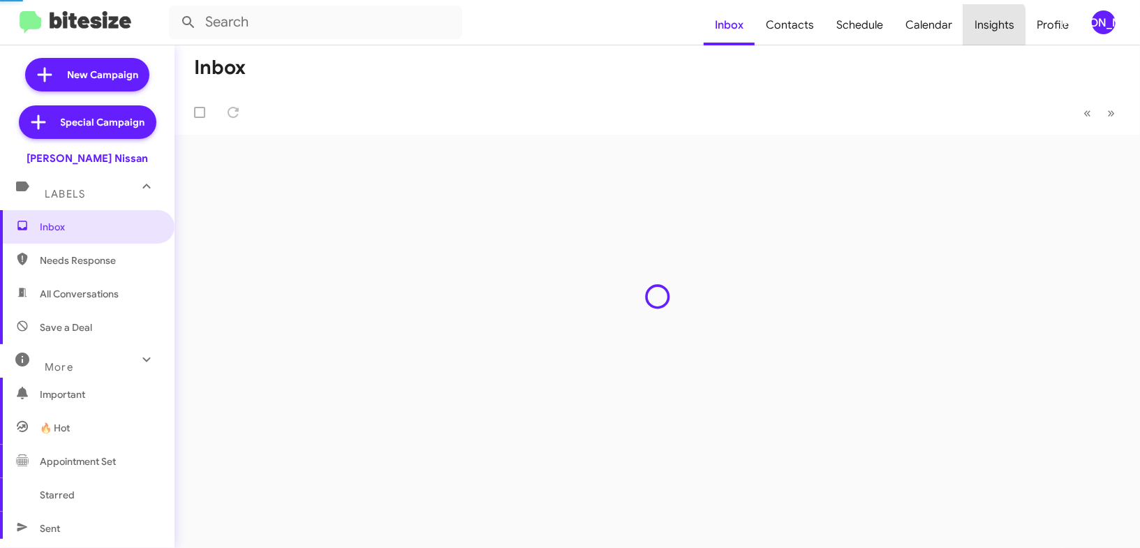
click at [989, 26] on span "Insights" at bounding box center [994, 25] width 62 height 40
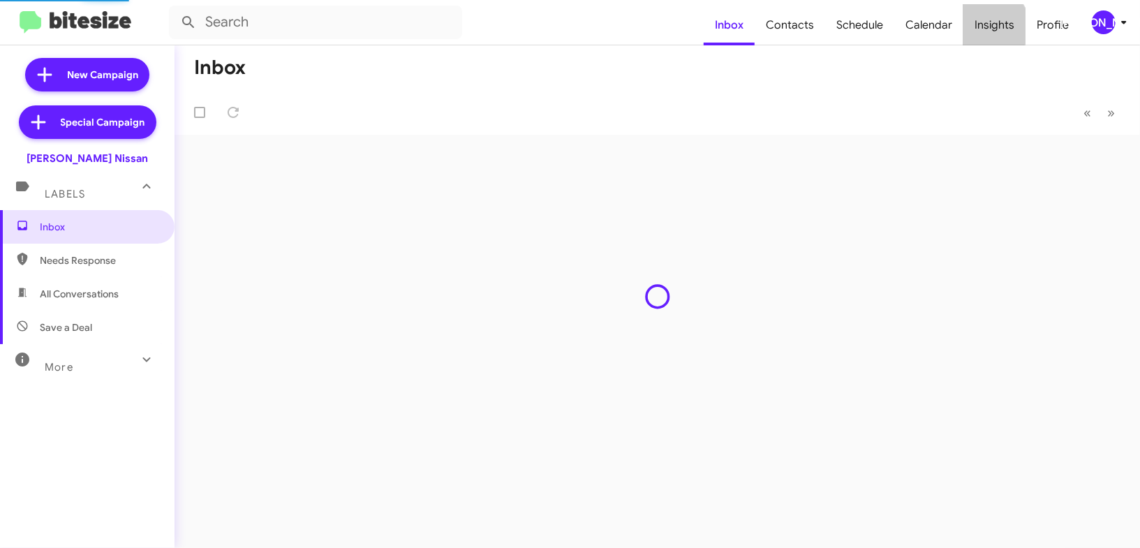
click at [989, 26] on span "Insights" at bounding box center [994, 25] width 62 height 40
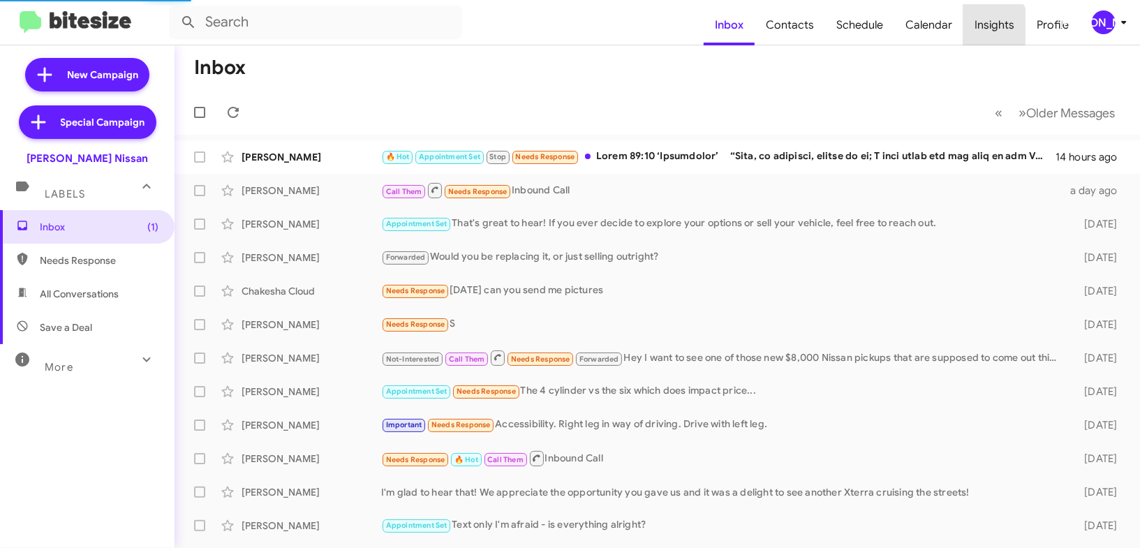
click at [989, 26] on span "Insights" at bounding box center [994, 25] width 62 height 40
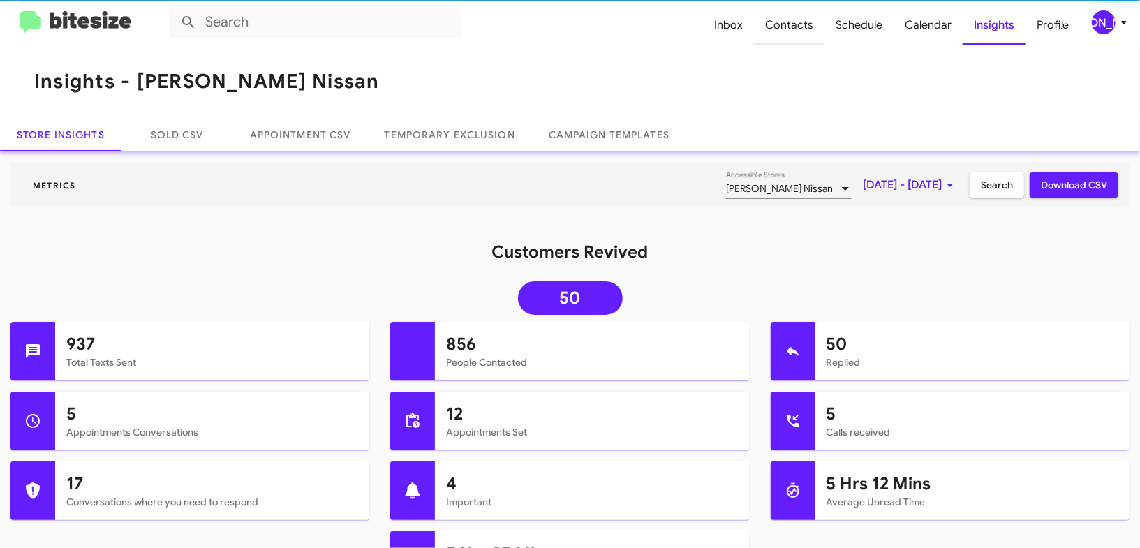
click at [818, 22] on span "Contacts" at bounding box center [789, 25] width 71 height 40
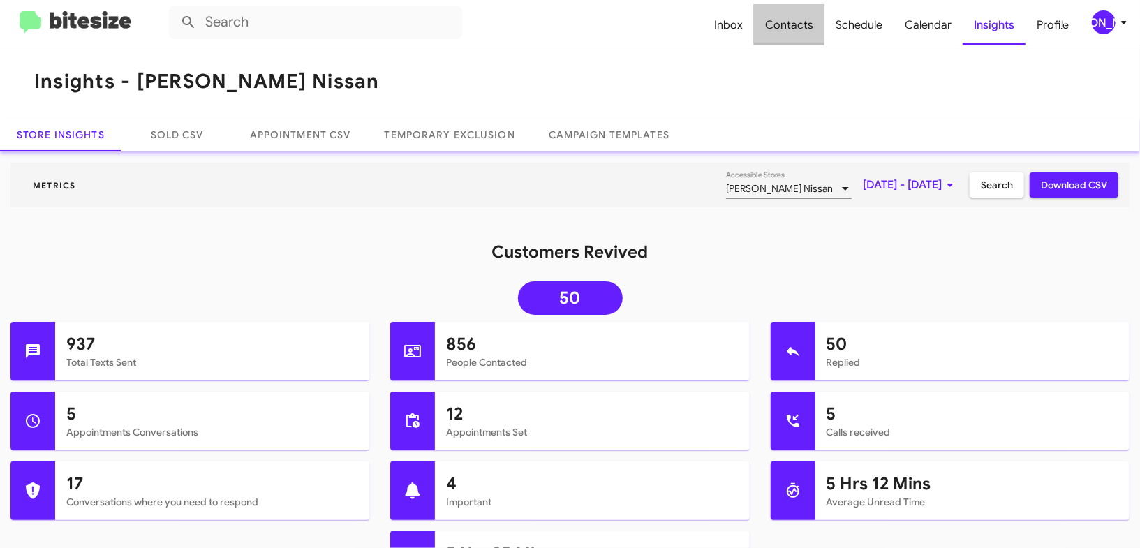
click at [818, 22] on span "Contacts" at bounding box center [789, 25] width 71 height 40
type input "in:groups"
click at [818, 22] on span "Contacts" at bounding box center [789, 25] width 71 height 40
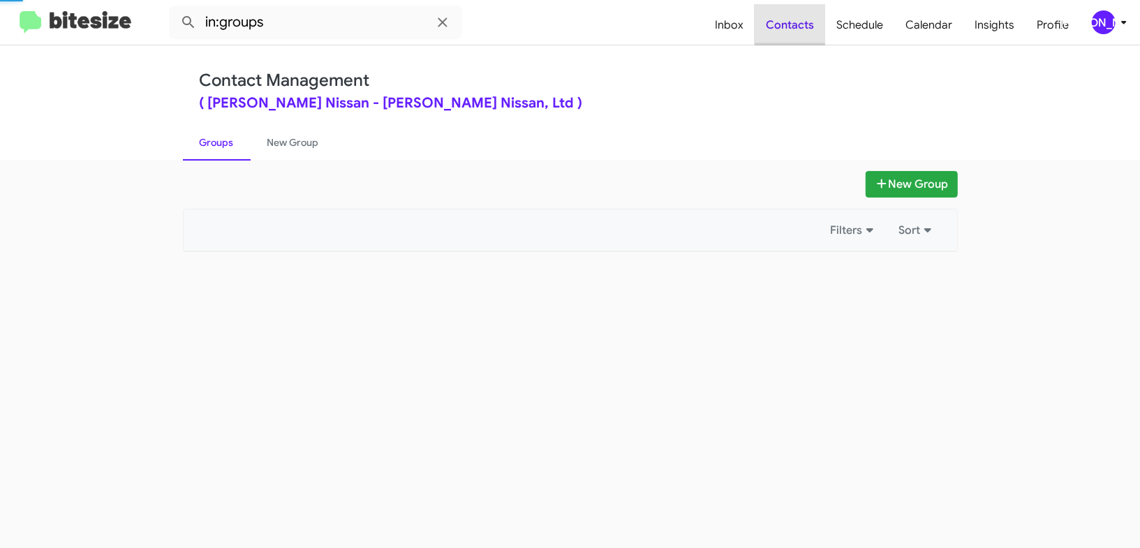
click at [818, 22] on span "Contacts" at bounding box center [790, 25] width 71 height 40
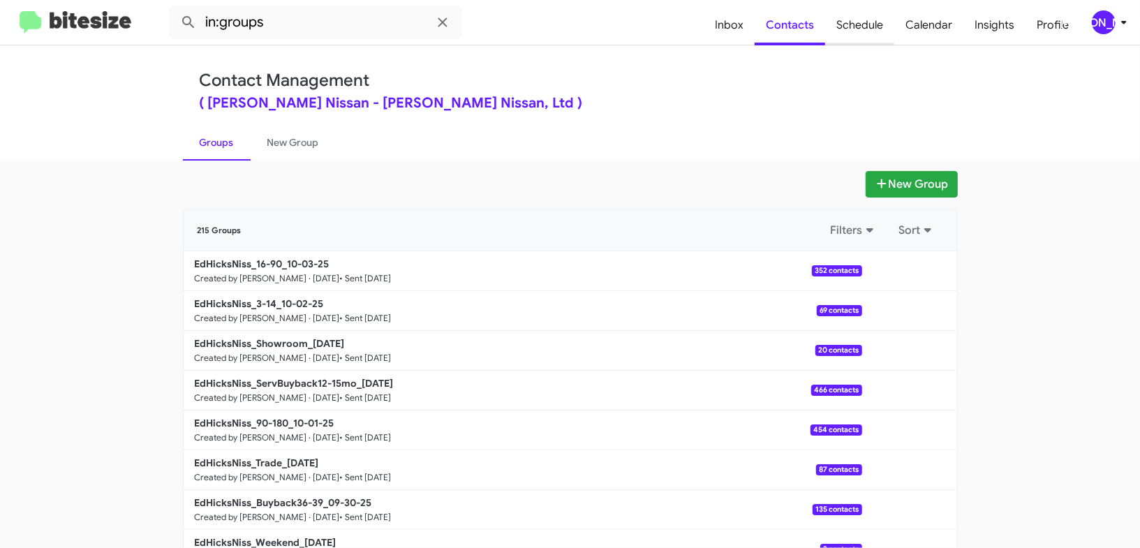
click at [891, 22] on span "Schedule" at bounding box center [859, 25] width 69 height 40
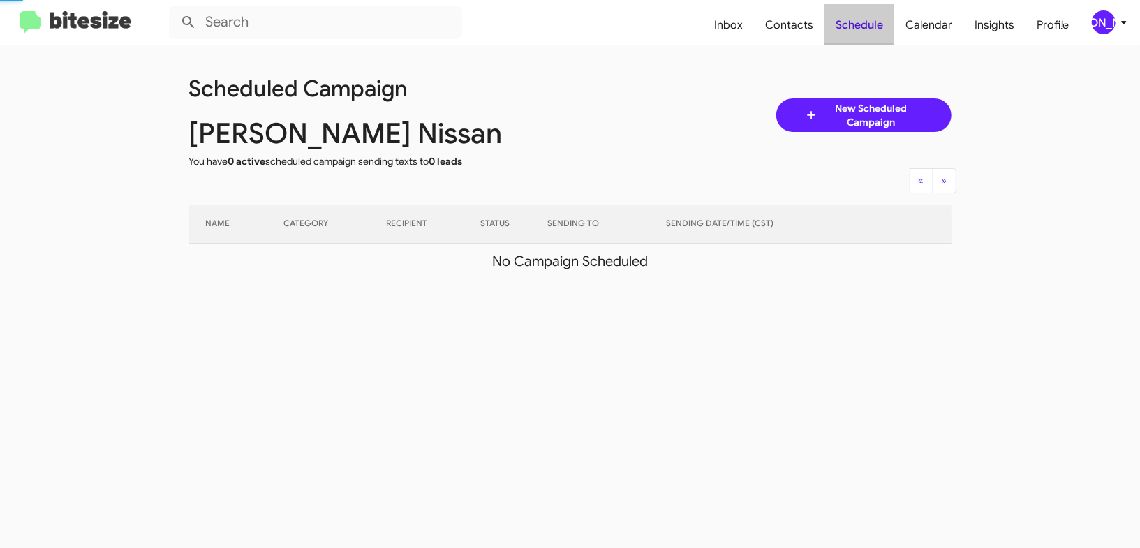
click at [891, 22] on span "Schedule" at bounding box center [860, 25] width 70 height 40
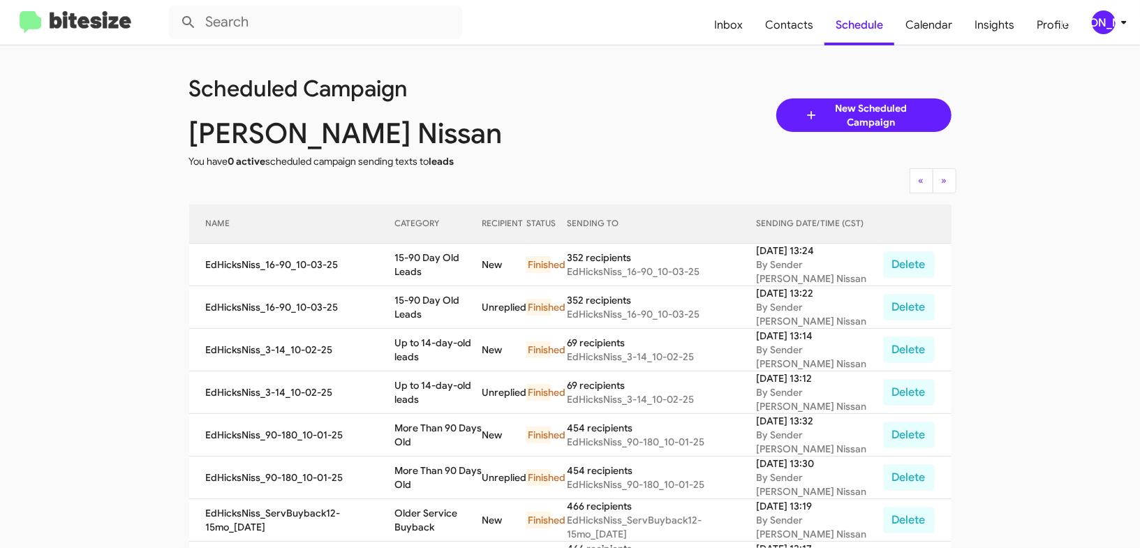
click at [1116, 15] on icon at bounding box center [1124, 22] width 17 height 17
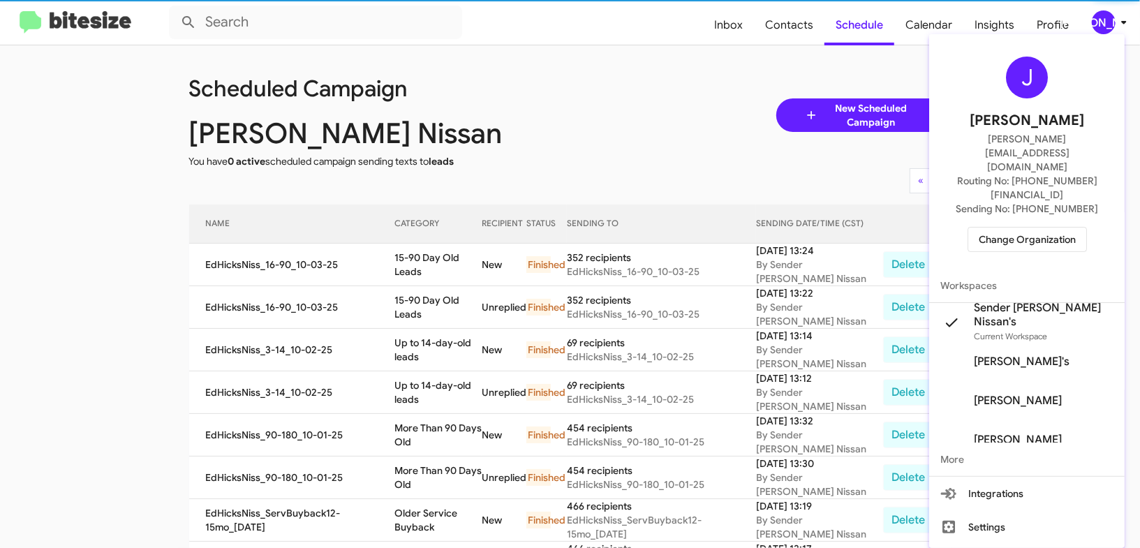
click at [1044, 228] on span "Change Organization" at bounding box center [1027, 240] width 97 height 24
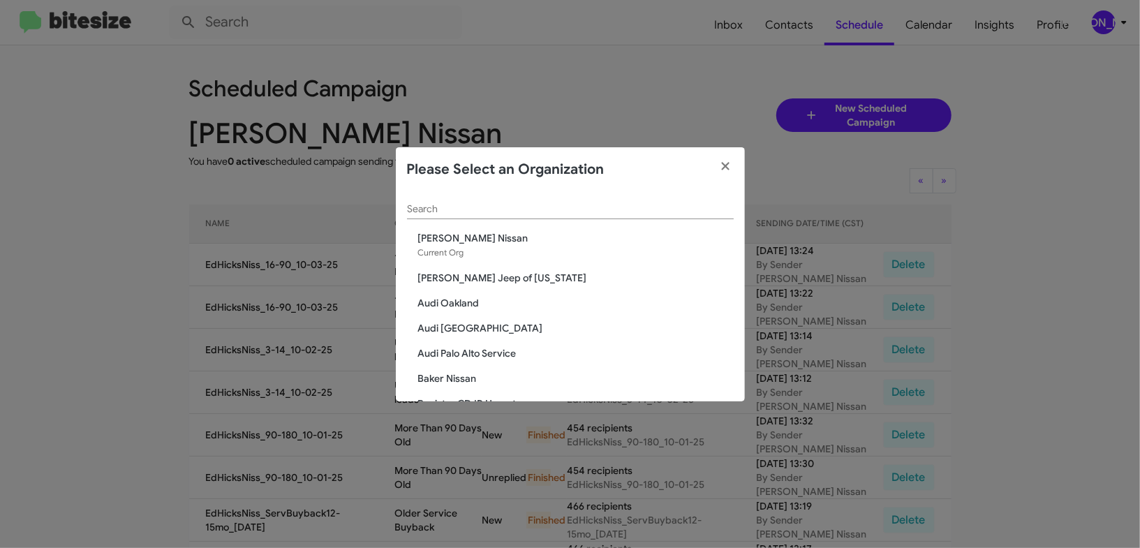
scroll to position [1, 0]
click at [457, 211] on input "Search" at bounding box center [570, 208] width 327 height 11
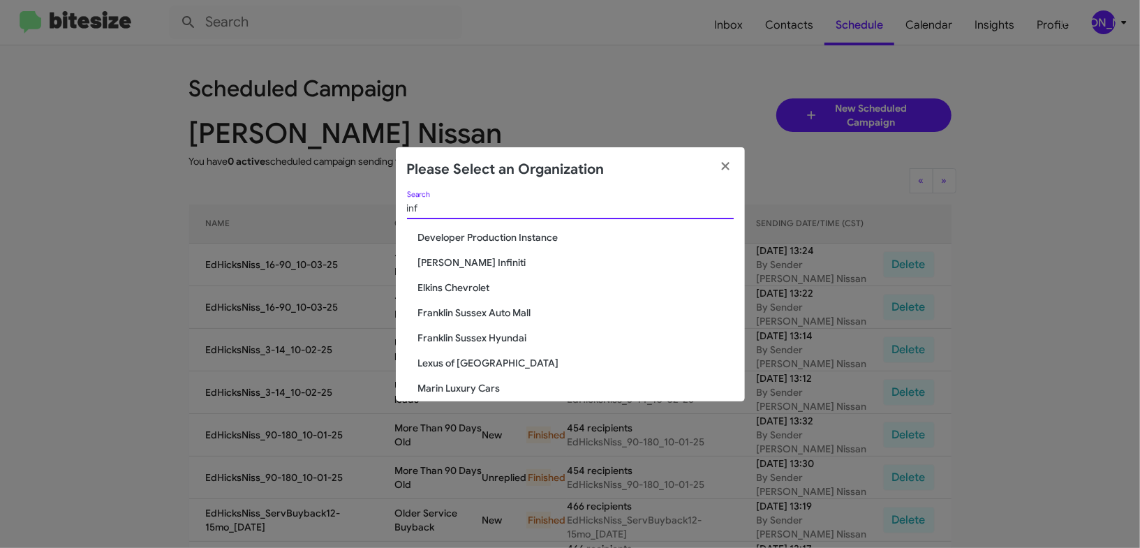
scroll to position [0, 0]
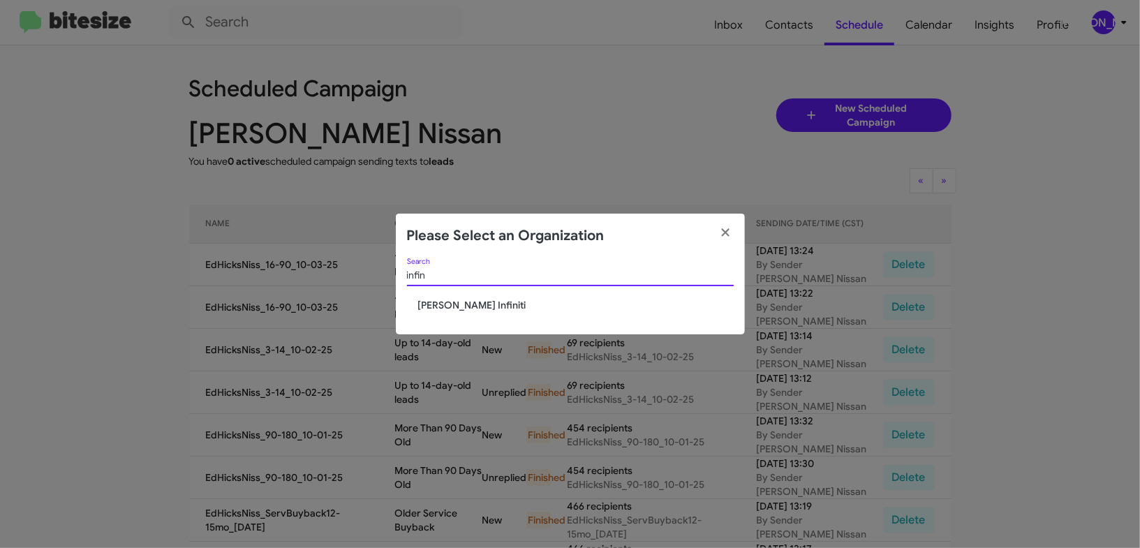
type input "infin"
click at [452, 304] on span "[PERSON_NAME] Infiniti" at bounding box center [576, 305] width 316 height 14
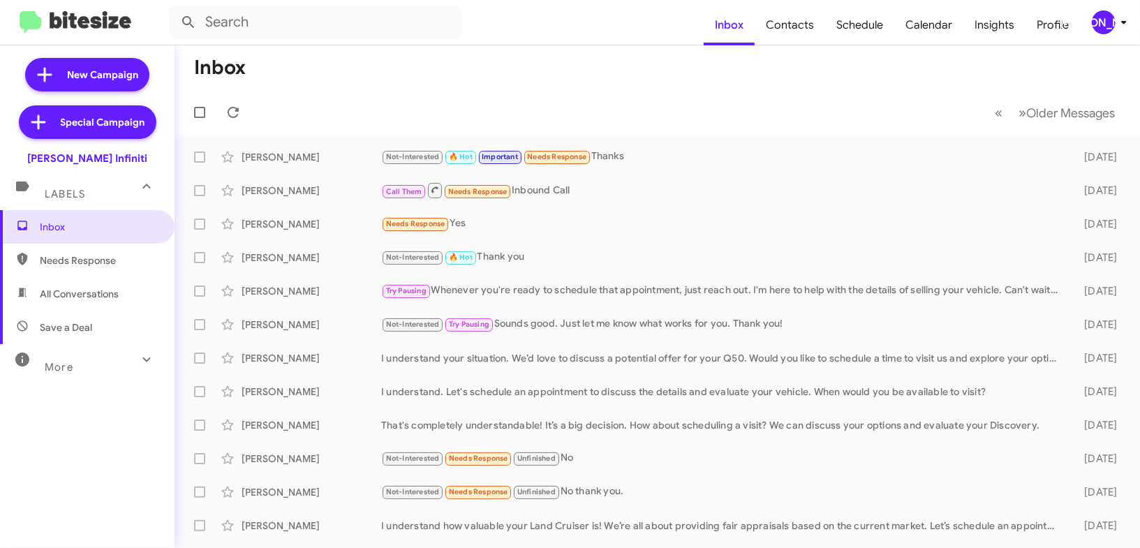
click at [1116, 20] on icon at bounding box center [1124, 22] width 17 height 17
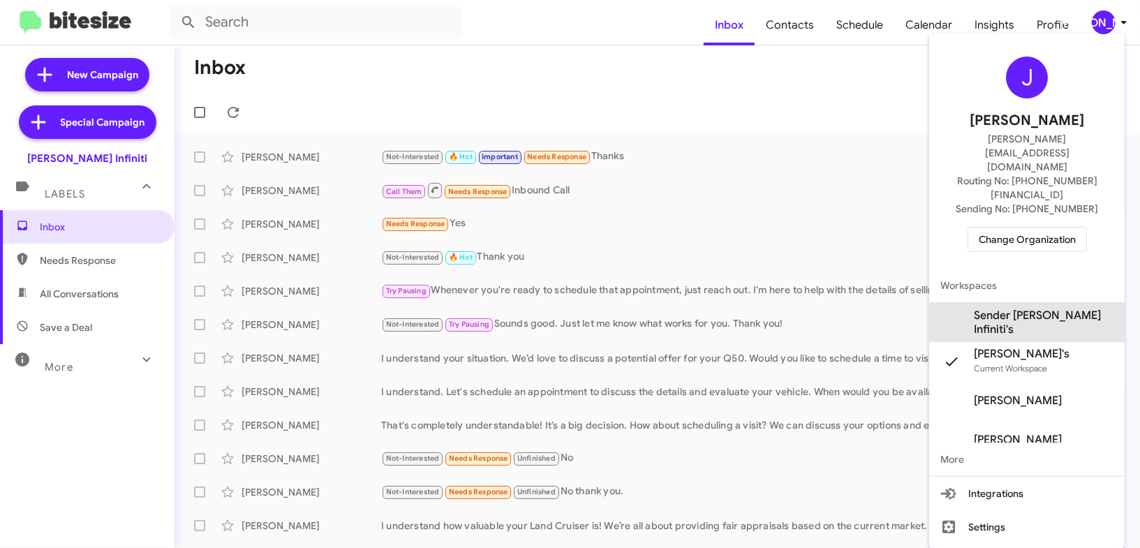
click at [1052, 309] on span "Sender [PERSON_NAME] Infiniti's" at bounding box center [1044, 323] width 140 height 28
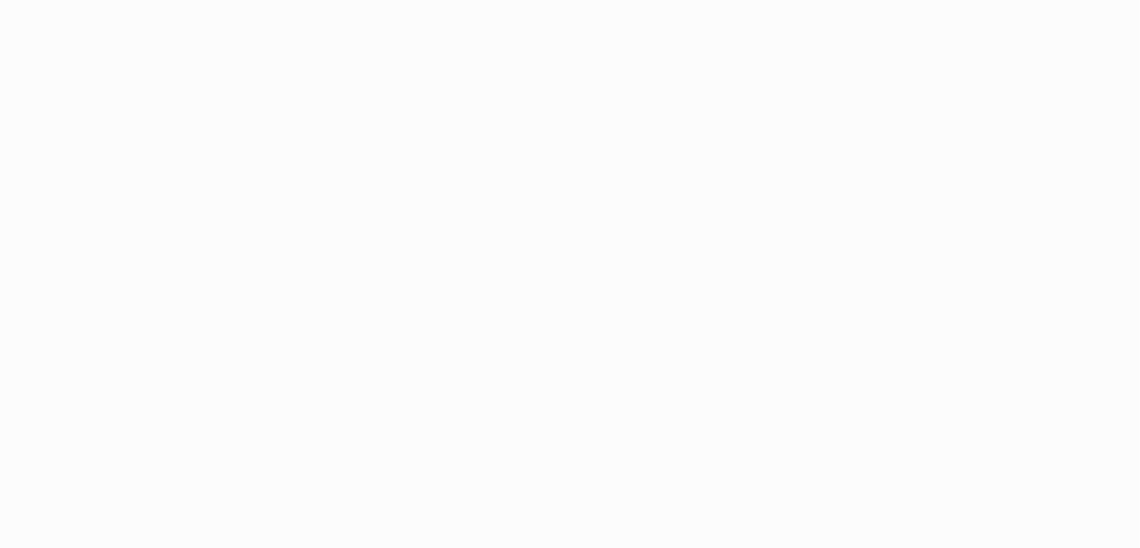
click at [804, 35] on body at bounding box center [570, 274] width 1140 height 548
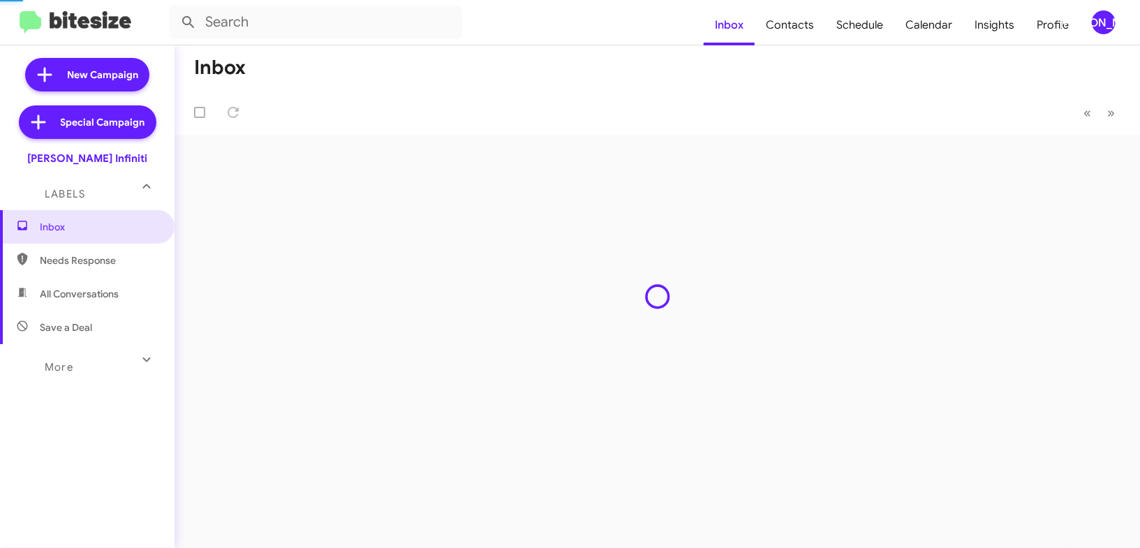
click at [804, 35] on span "Contacts" at bounding box center [790, 25] width 71 height 40
type input "in:groups"
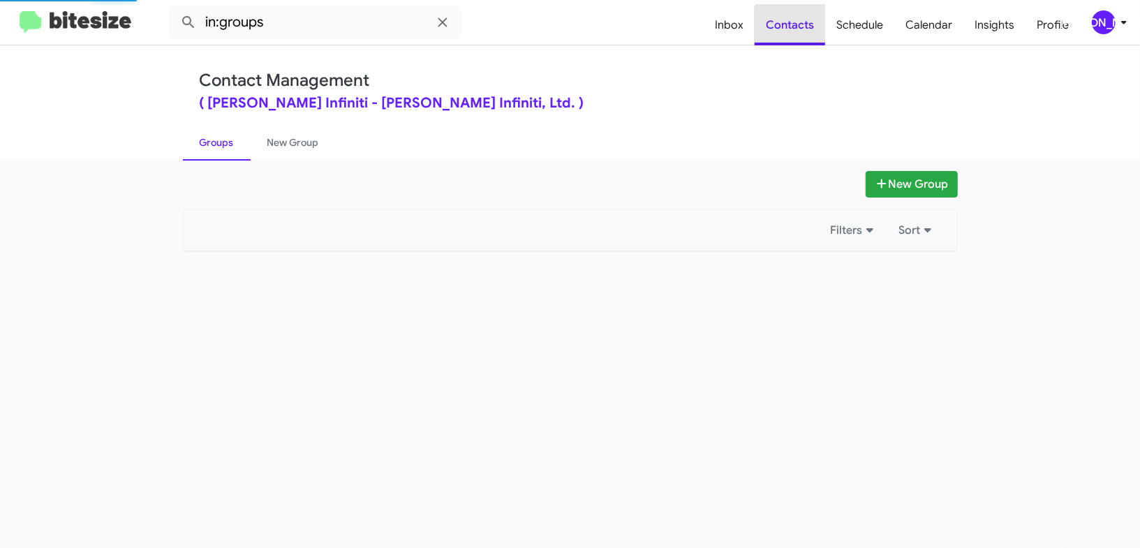
click at [803, 35] on span "Contacts" at bounding box center [790, 25] width 71 height 40
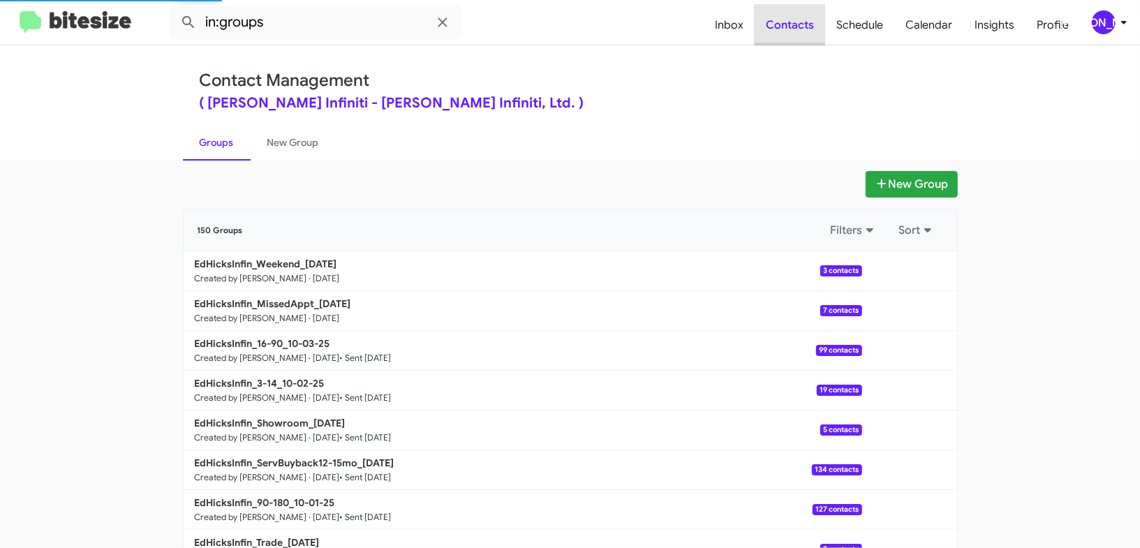
click at [803, 35] on span "Contacts" at bounding box center [790, 25] width 71 height 40
click at [1104, 27] on div "[PERSON_NAME]" at bounding box center [1104, 22] width 24 height 24
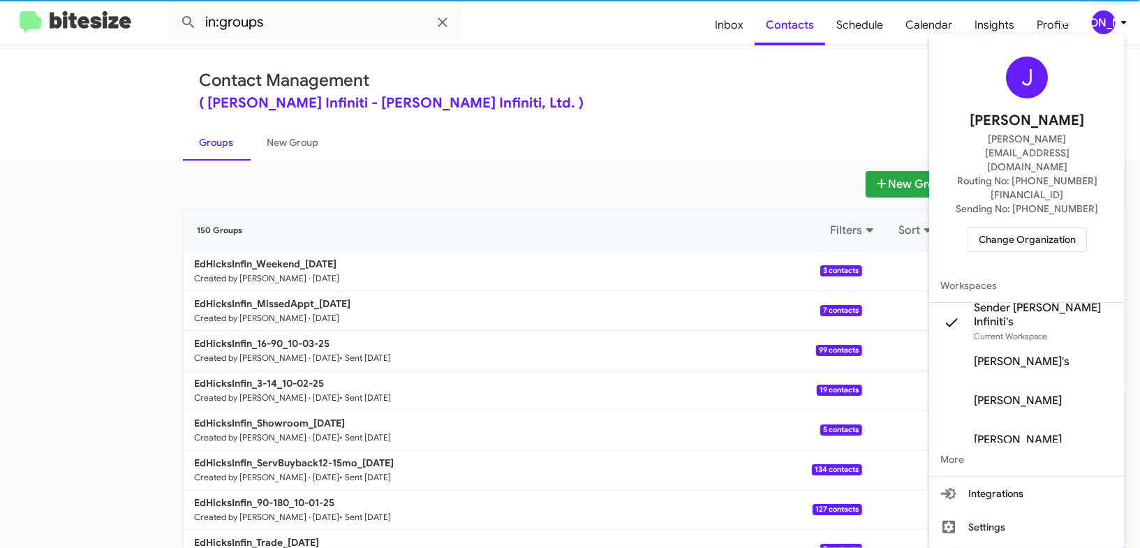
click at [1104, 27] on div at bounding box center [570, 274] width 1140 height 548
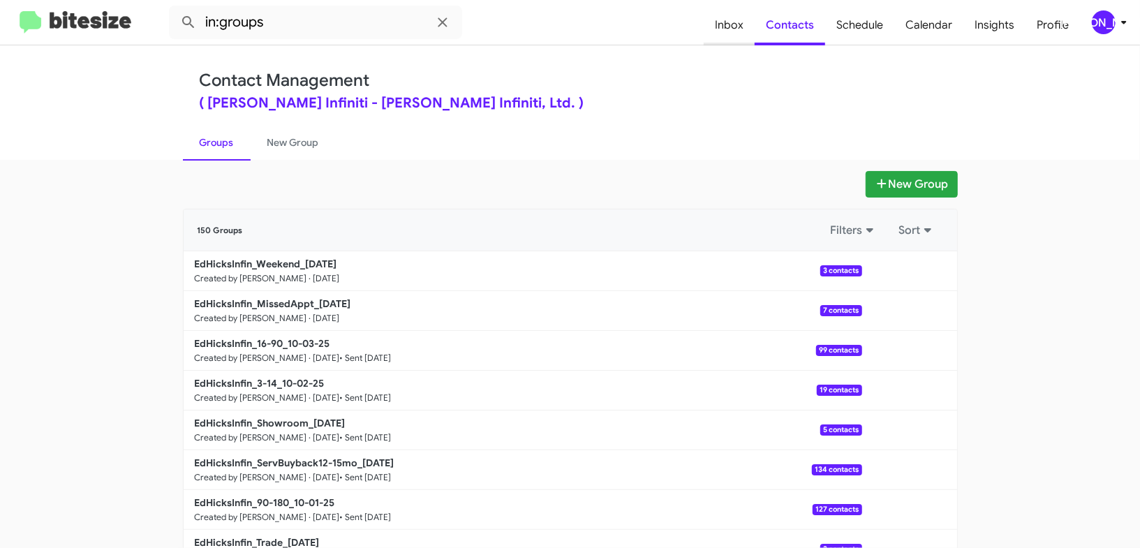
click at [742, 18] on span "Inbox" at bounding box center [729, 25] width 51 height 40
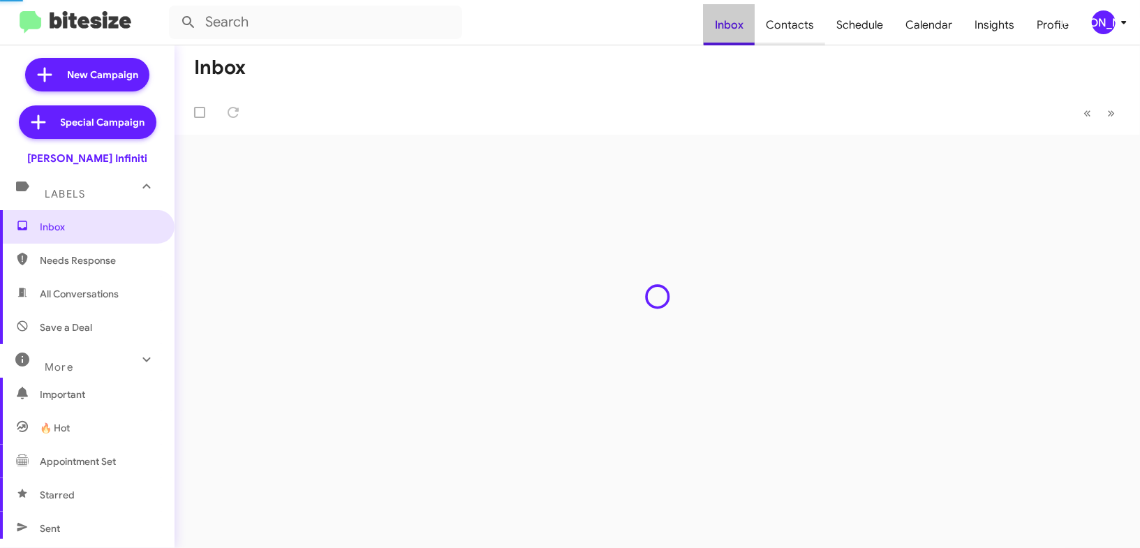
drag, startPoint x: 742, startPoint y: 18, endPoint x: 810, endPoint y: 20, distance: 67.7
click at [750, 17] on span "Inbox" at bounding box center [729, 25] width 51 height 40
click at [810, 20] on span "Contacts" at bounding box center [790, 25] width 71 height 40
type input "in:groups"
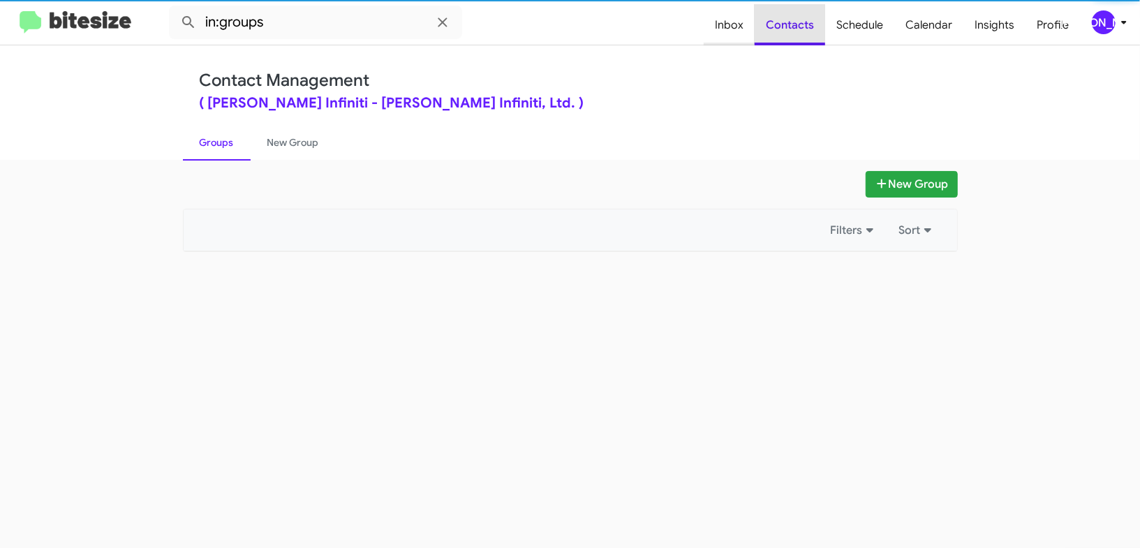
drag, startPoint x: 810, startPoint y: 20, endPoint x: 746, endPoint y: 28, distance: 64.1
click at [810, 20] on span "Contacts" at bounding box center [790, 25] width 71 height 40
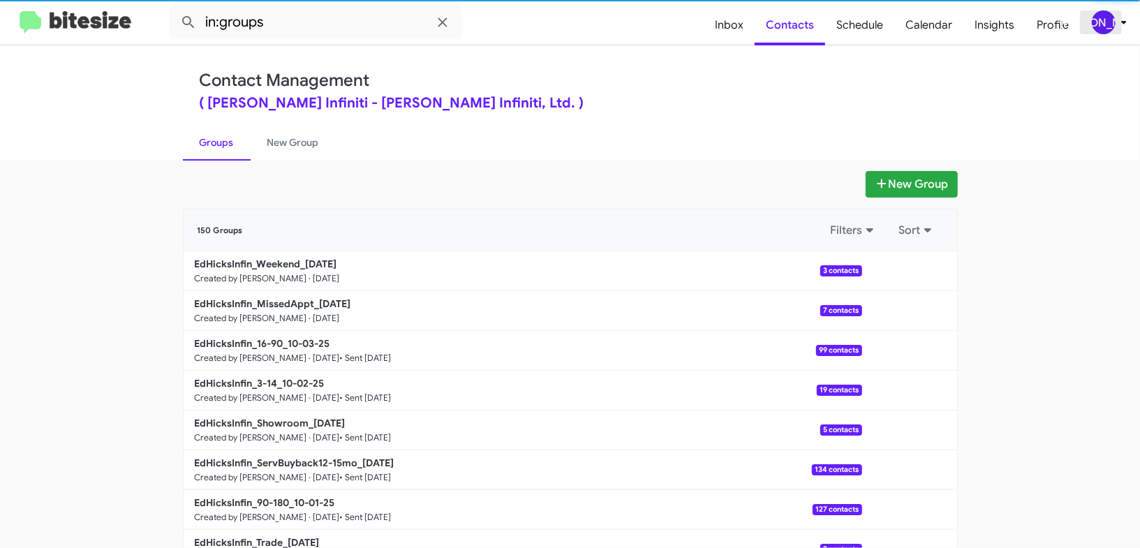
click at [1104, 34] on div "[PERSON_NAME]" at bounding box center [1104, 22] width 24 height 24
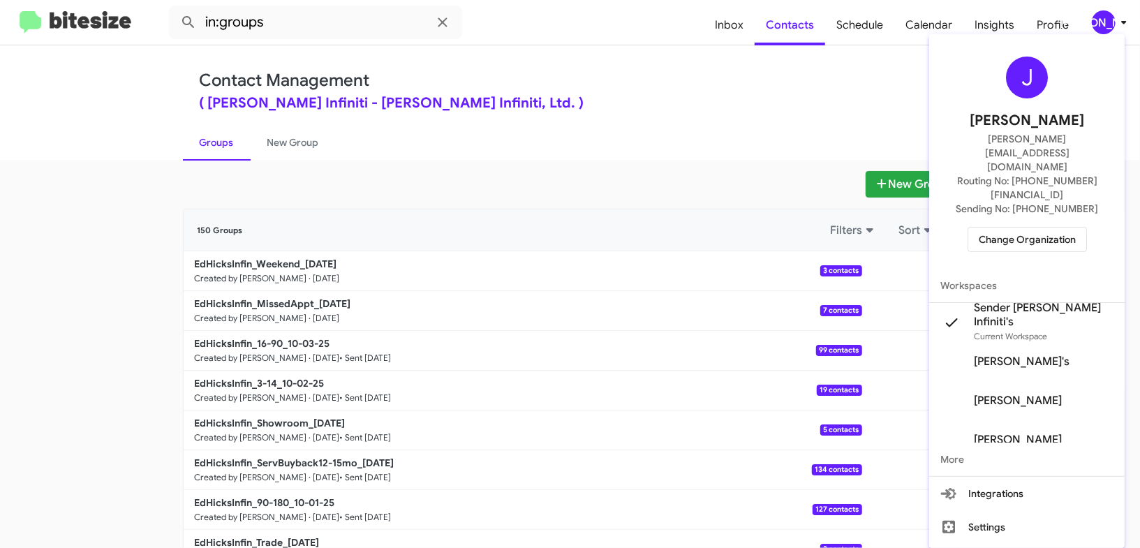
click at [1104, 34] on div at bounding box center [570, 274] width 1140 height 548
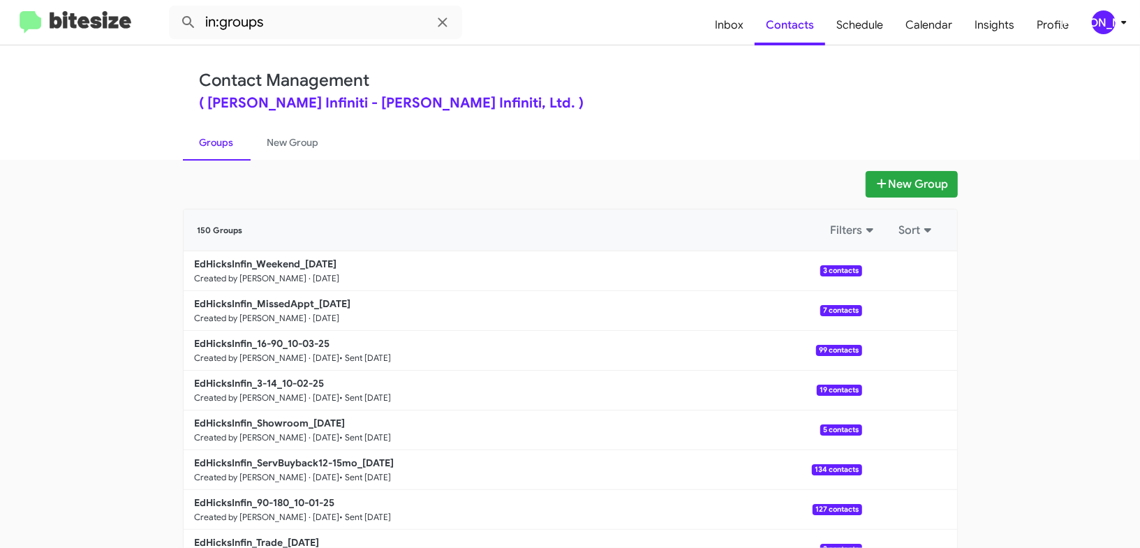
click at [1107, 31] on div "[PERSON_NAME]" at bounding box center [1104, 22] width 24 height 24
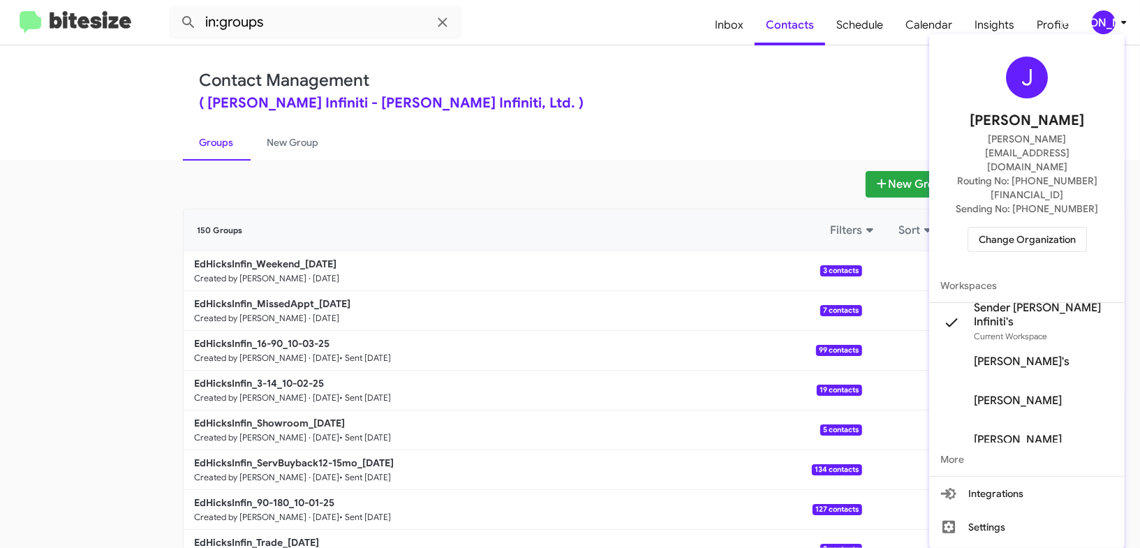
click at [292, 157] on div at bounding box center [570, 274] width 1140 height 548
click at [291, 145] on link "New Group" at bounding box center [293, 142] width 85 height 36
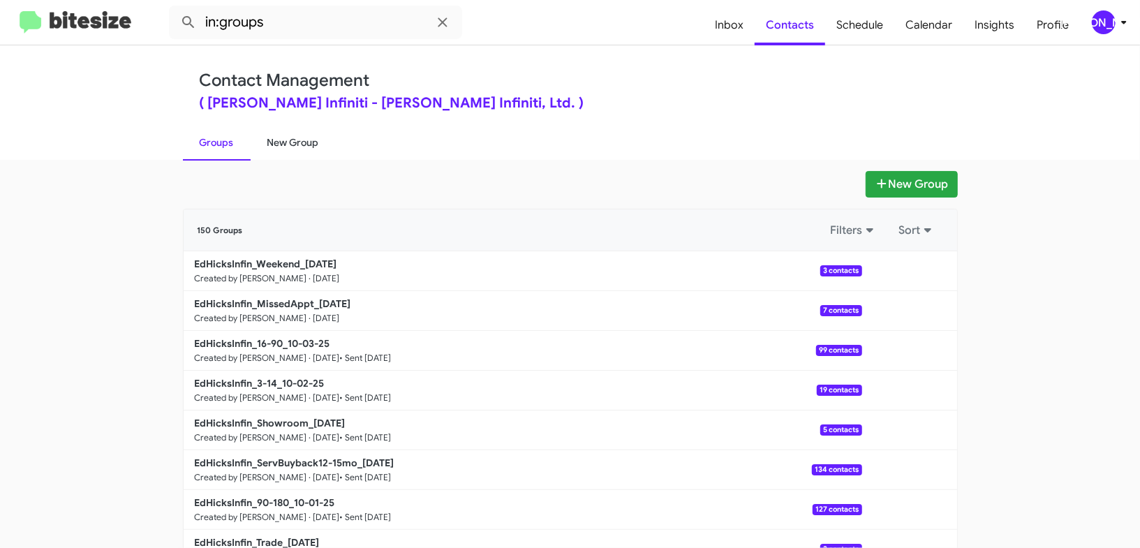
click at [291, 145] on link "New Group" at bounding box center [293, 142] width 85 height 36
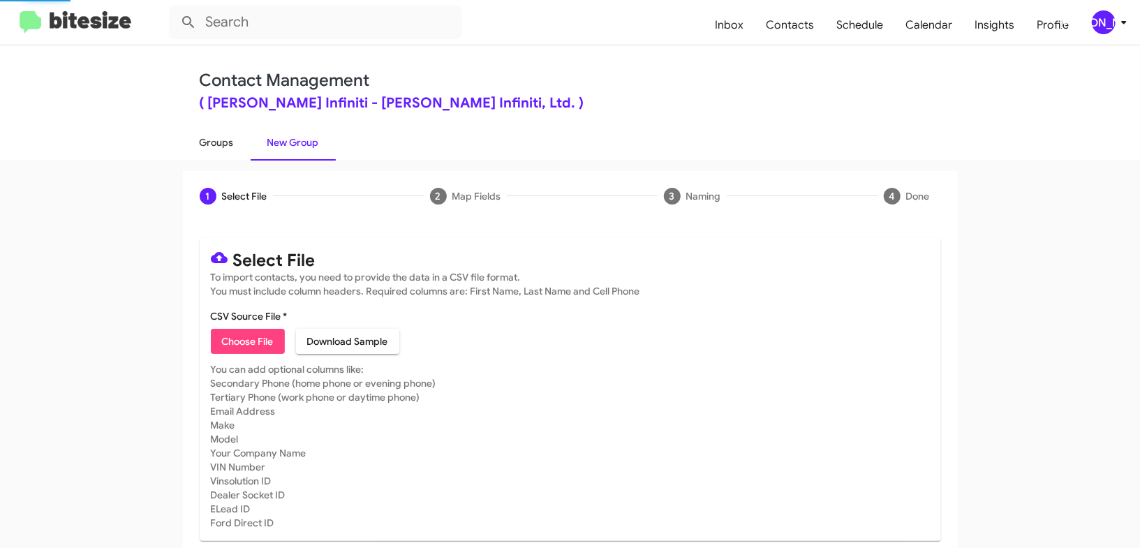
click at [221, 144] on link "Groups" at bounding box center [217, 142] width 68 height 36
type input "in:groups"
click at [221, 144] on link "Groups" at bounding box center [217, 142] width 68 height 36
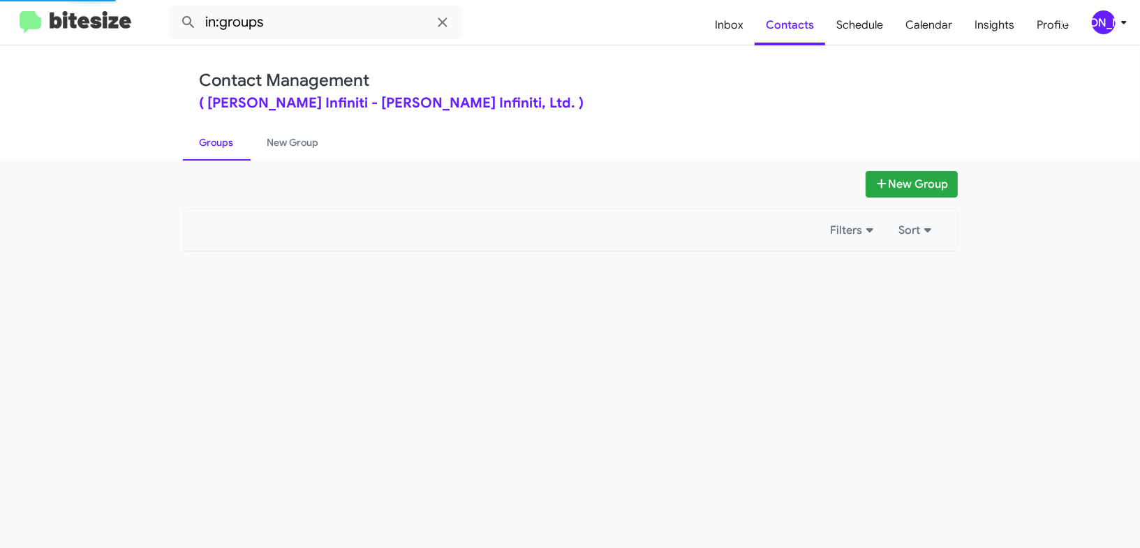
click at [221, 144] on link "Groups" at bounding box center [217, 142] width 68 height 36
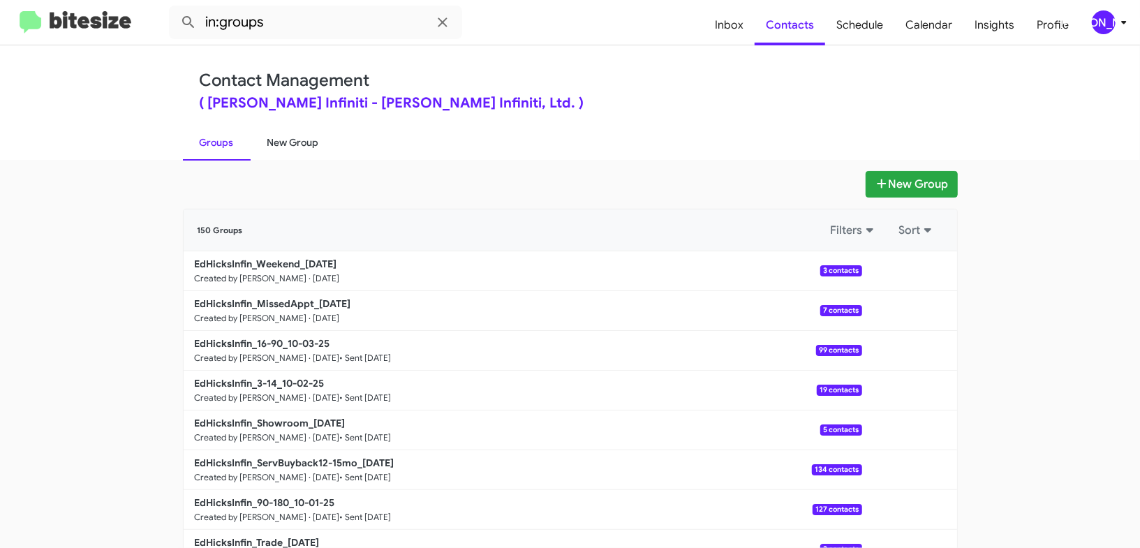
click at [267, 141] on link "New Group" at bounding box center [293, 142] width 85 height 36
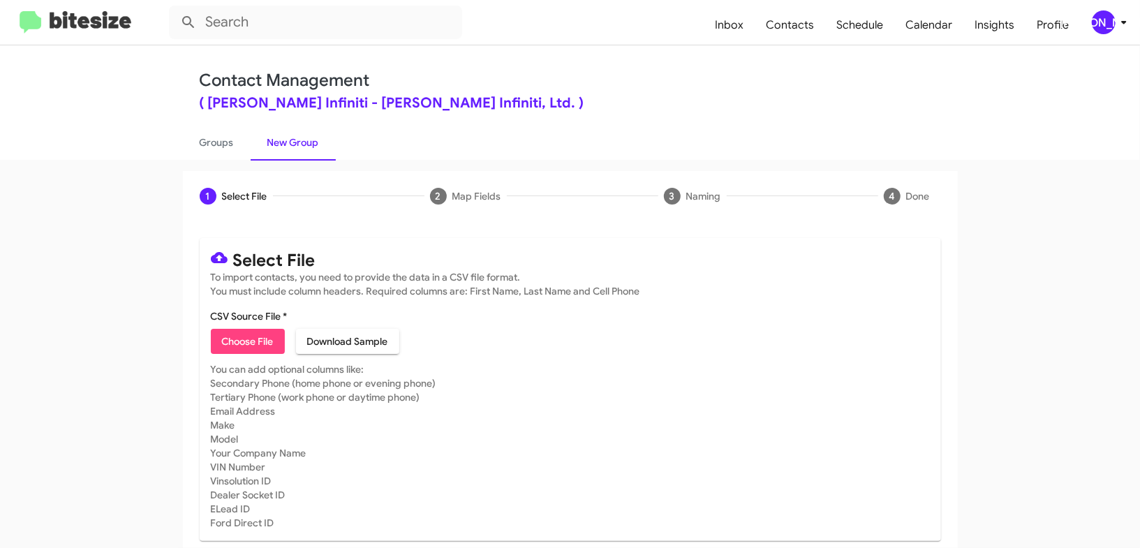
click at [1106, 24] on div "[PERSON_NAME]" at bounding box center [1104, 22] width 24 height 24
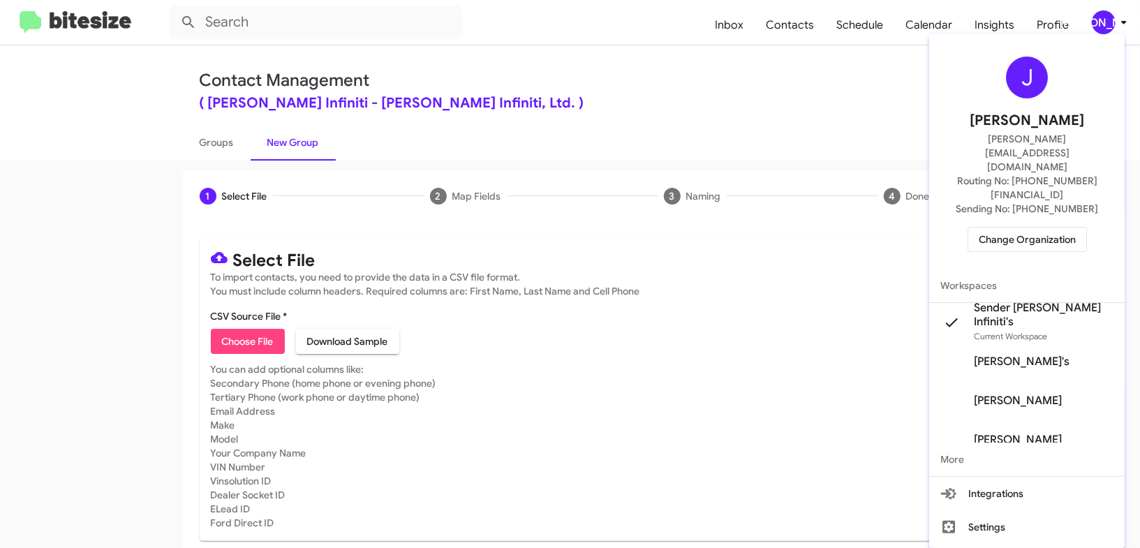
click at [1106, 24] on div at bounding box center [570, 274] width 1140 height 548
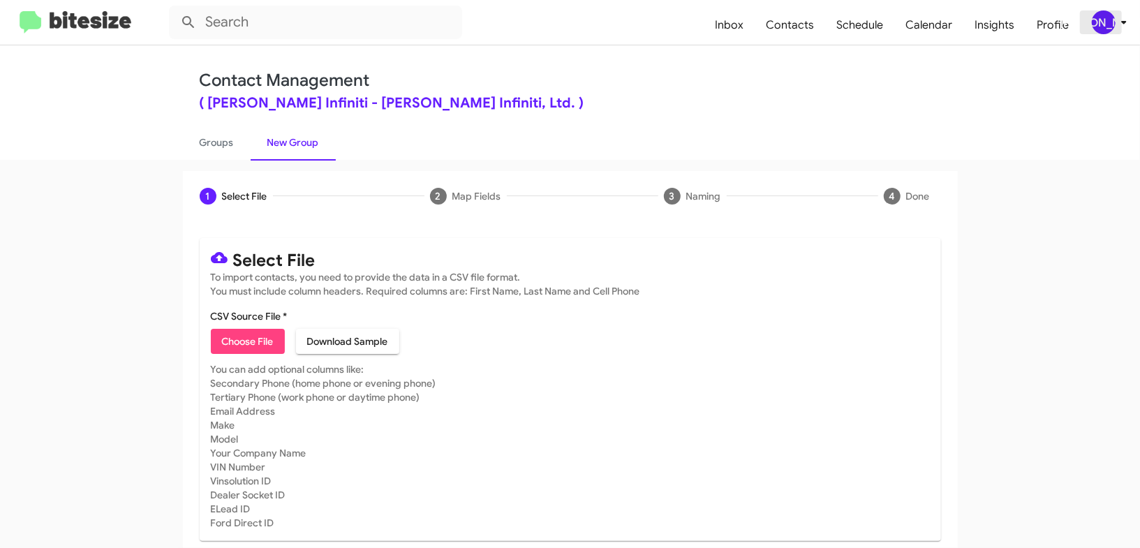
click at [1102, 20] on div "[PERSON_NAME]" at bounding box center [1104, 22] width 24 height 24
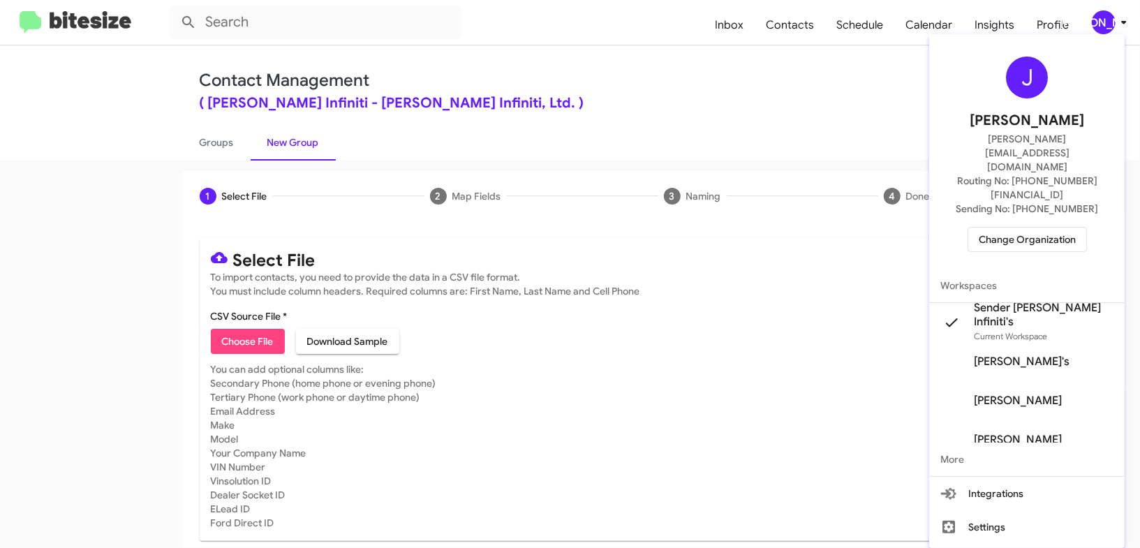
click at [1102, 20] on div at bounding box center [570, 274] width 1140 height 548
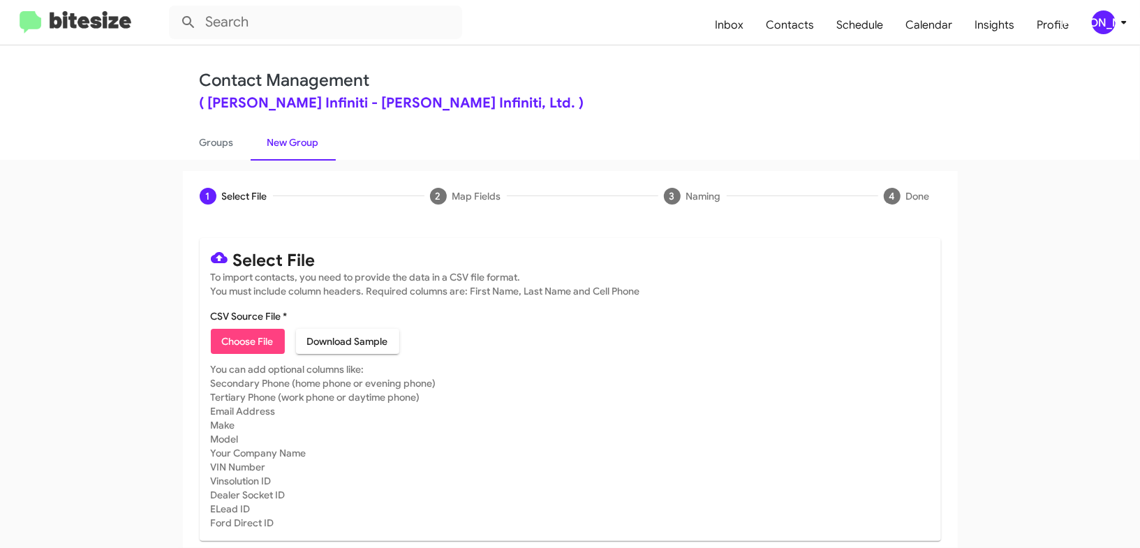
click at [1110, 27] on div "[PERSON_NAME]" at bounding box center [1104, 22] width 24 height 24
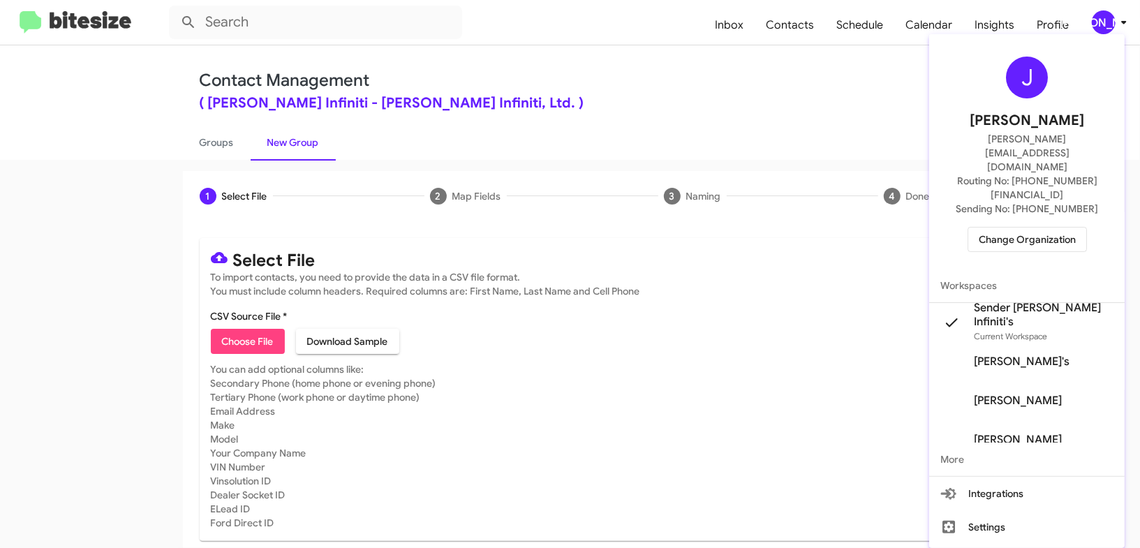
click at [1017, 301] on span "Sender Ed Hicks Infiniti's" at bounding box center [1044, 315] width 140 height 28
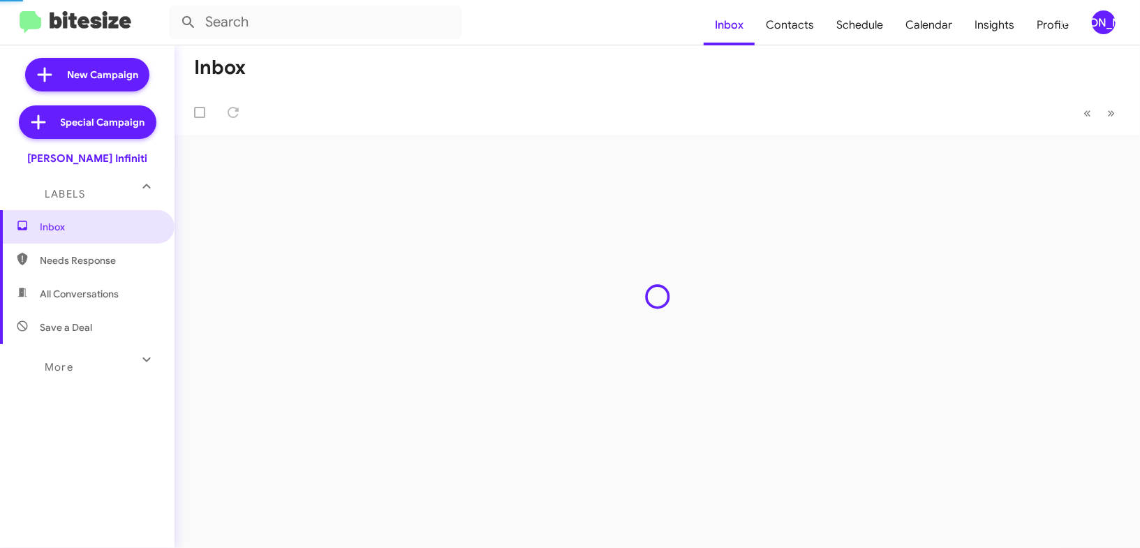
click at [883, 36] on span "Schedule" at bounding box center [859, 25] width 69 height 40
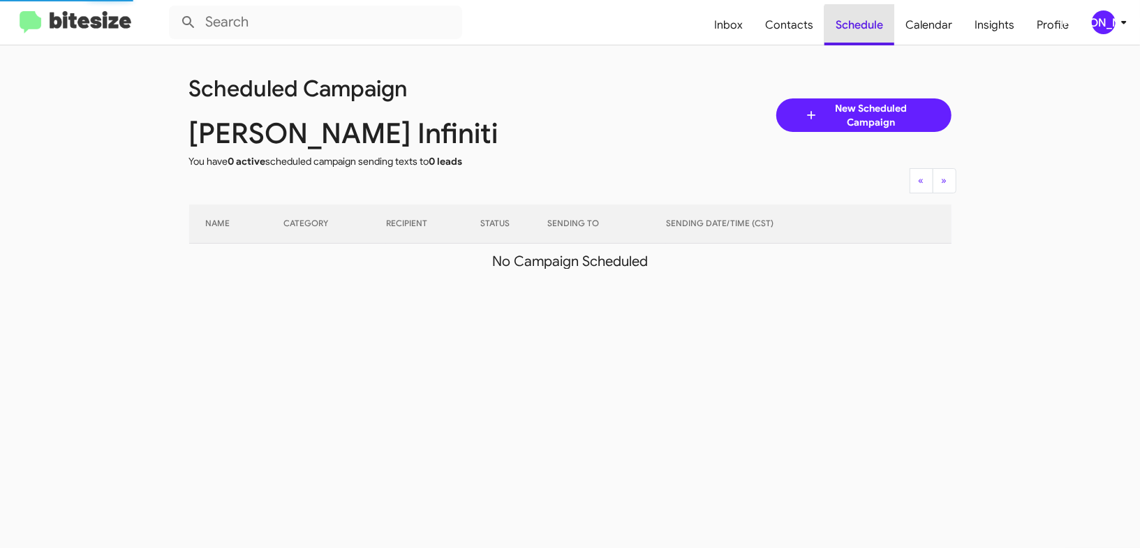
click at [883, 36] on span "Schedule" at bounding box center [860, 25] width 70 height 40
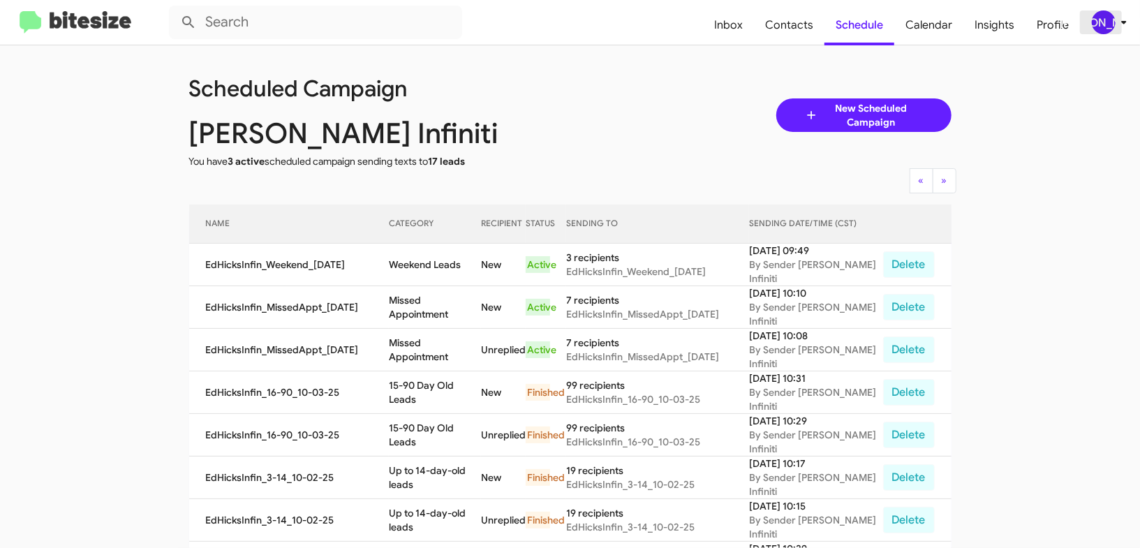
click at [1104, 19] on div "[PERSON_NAME]" at bounding box center [1104, 22] width 24 height 24
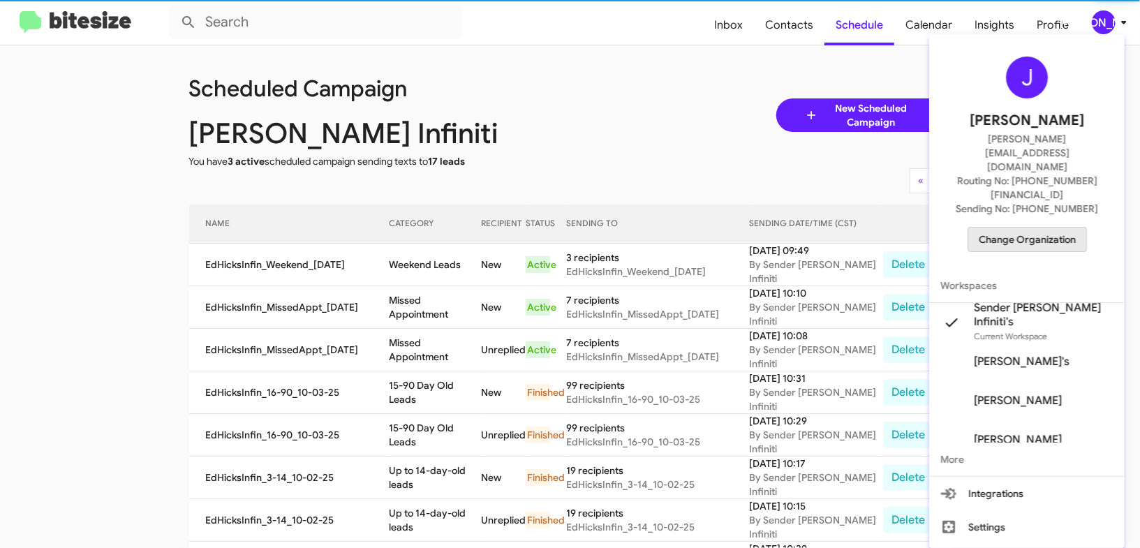
click at [1006, 228] on span "Change Organization" at bounding box center [1027, 240] width 97 height 24
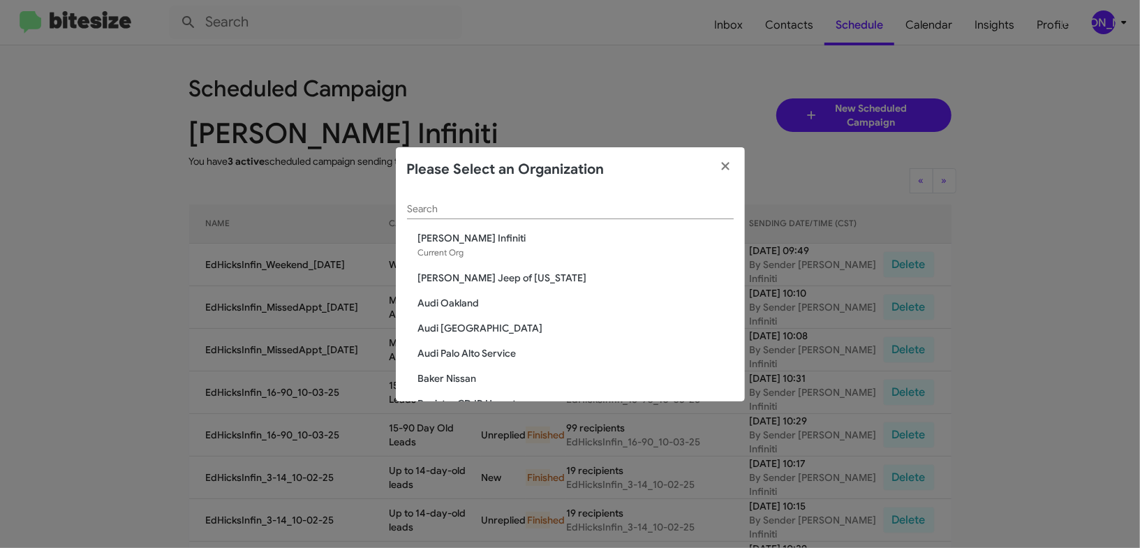
click at [444, 209] on input "Search" at bounding box center [570, 209] width 327 height 11
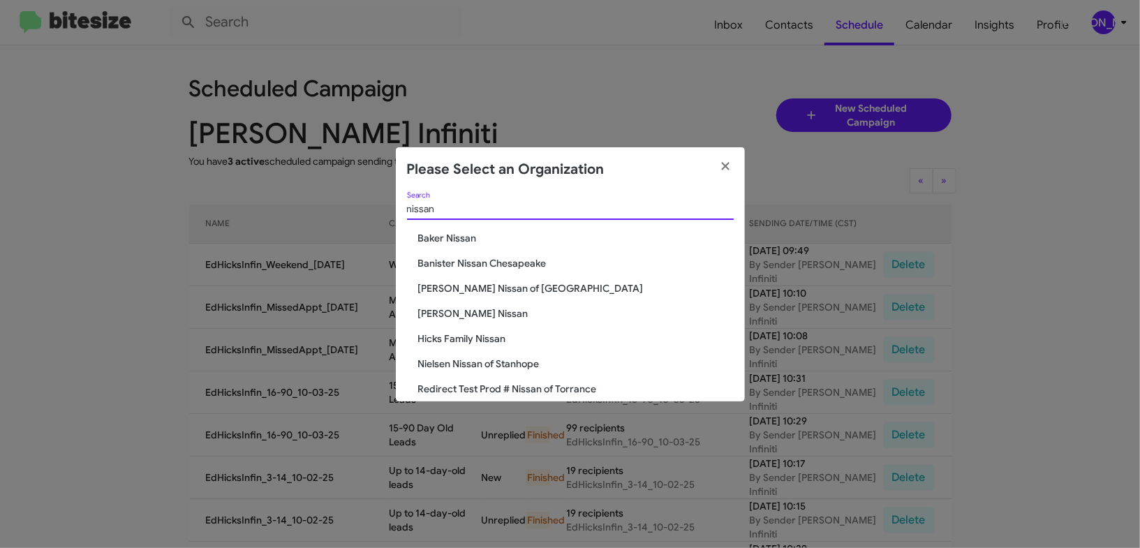
type input "nissan"
click at [485, 318] on span "[PERSON_NAME] Nissan" at bounding box center [576, 313] width 316 height 14
drag, startPoint x: 485, startPoint y: 318, endPoint x: 616, endPoint y: 58, distance: 291.0
click at [481, 311] on span "[PERSON_NAME] Nissan" at bounding box center [576, 313] width 316 height 14
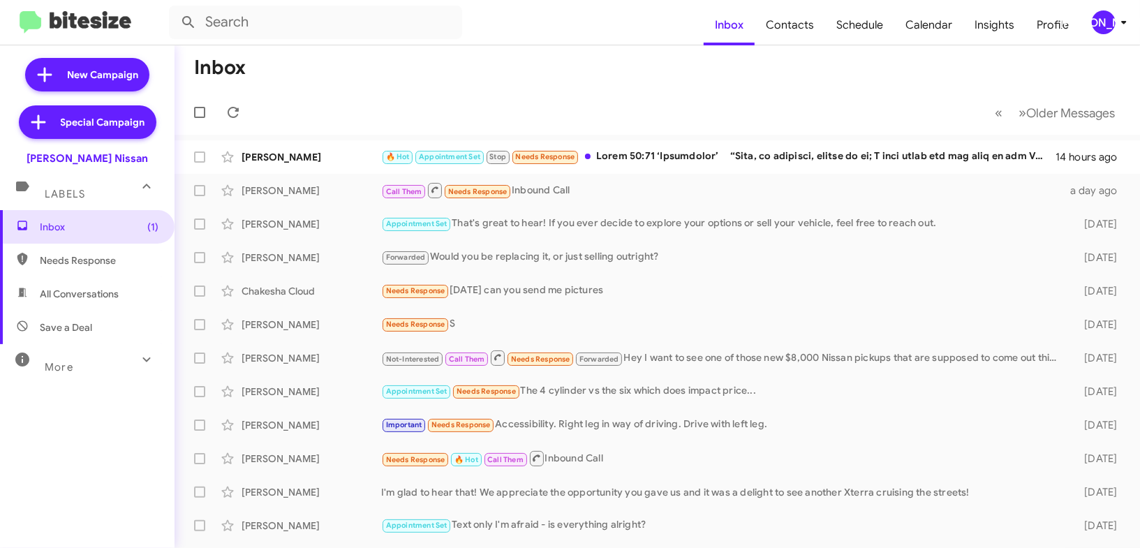
click at [1119, 16] on icon at bounding box center [1124, 22] width 17 height 17
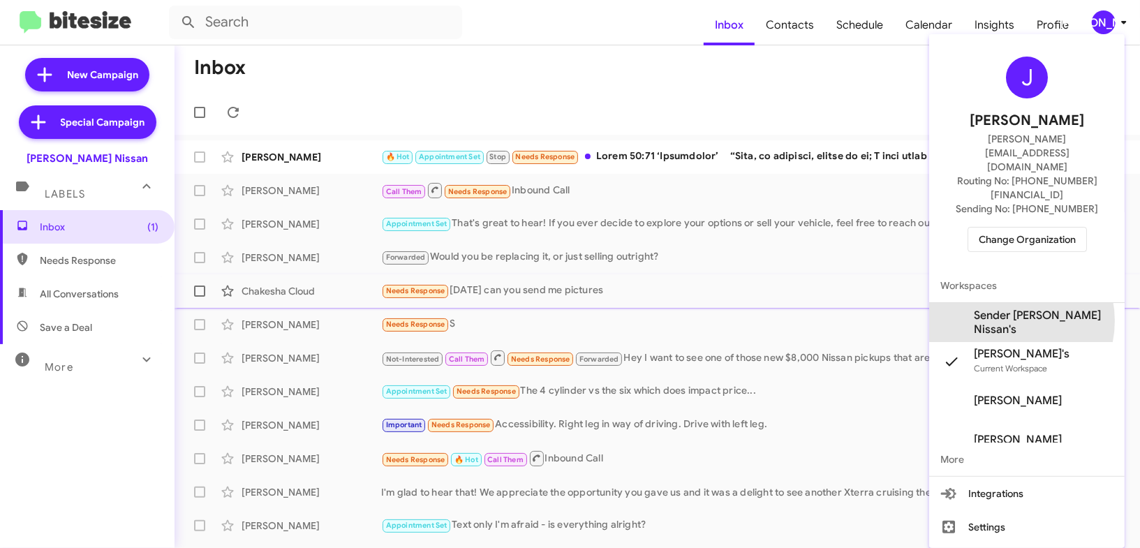
click at [1018, 309] on span "Sender [PERSON_NAME] Nissan's" at bounding box center [1044, 323] width 140 height 28
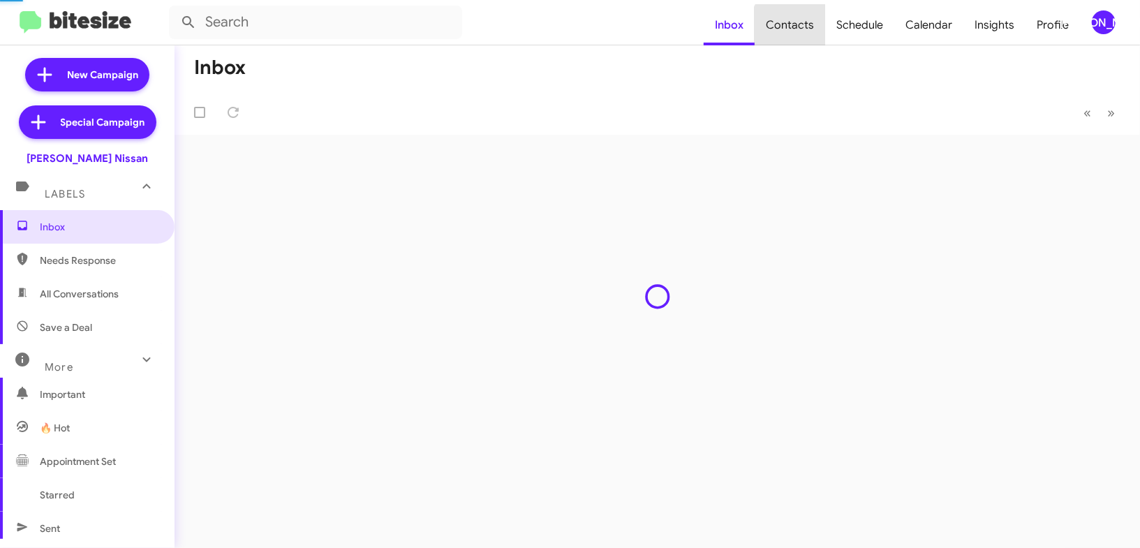
click at [797, 27] on span "Contacts" at bounding box center [790, 25] width 71 height 40
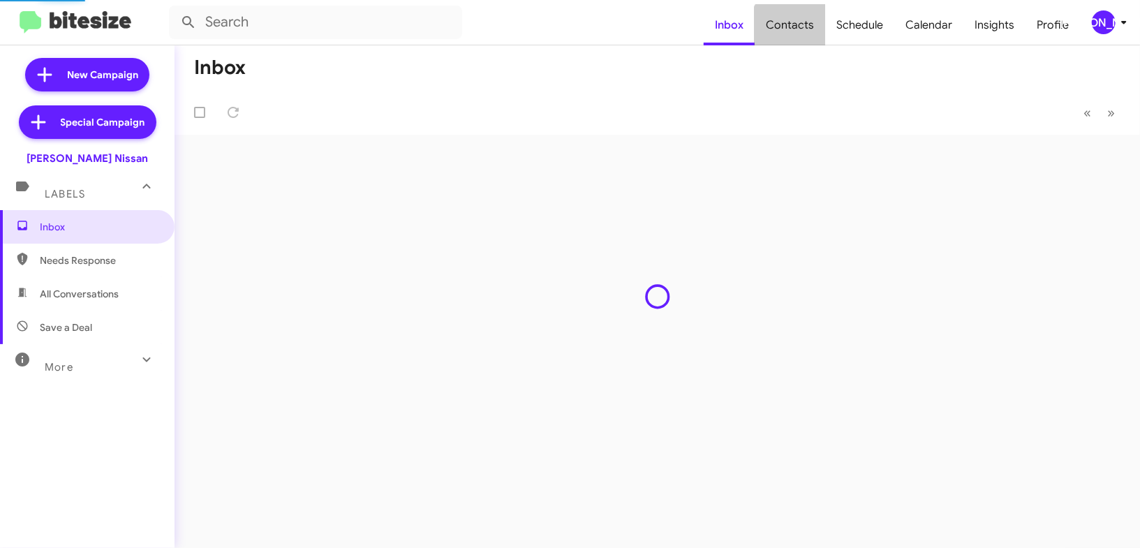
click at [797, 27] on span "Contacts" at bounding box center [790, 25] width 71 height 40
type input "in:groups"
click at [797, 27] on span "Contacts" at bounding box center [790, 25] width 71 height 40
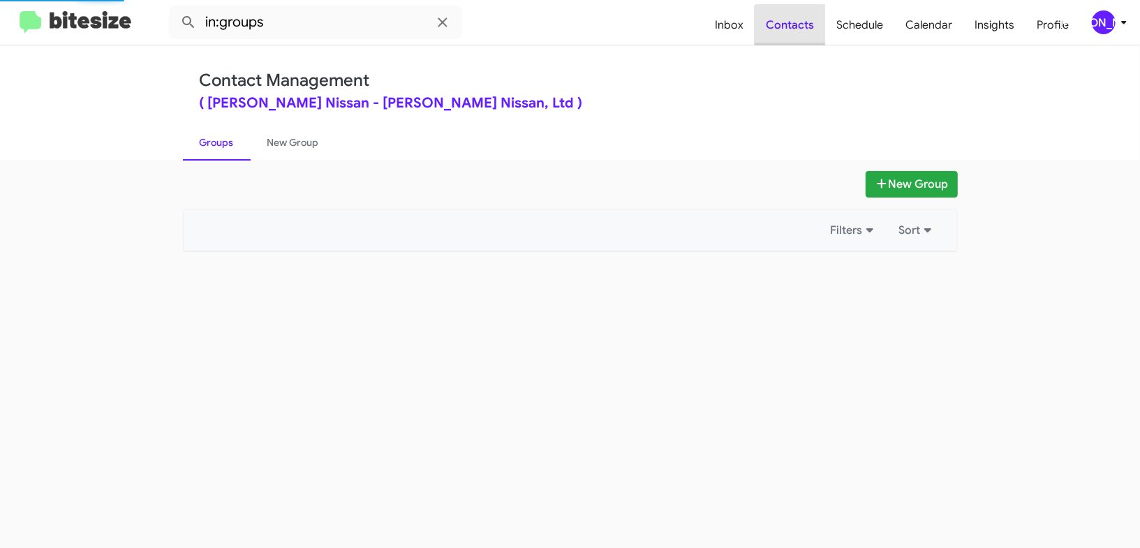
click at [793, 19] on span "Contacts" at bounding box center [790, 25] width 71 height 40
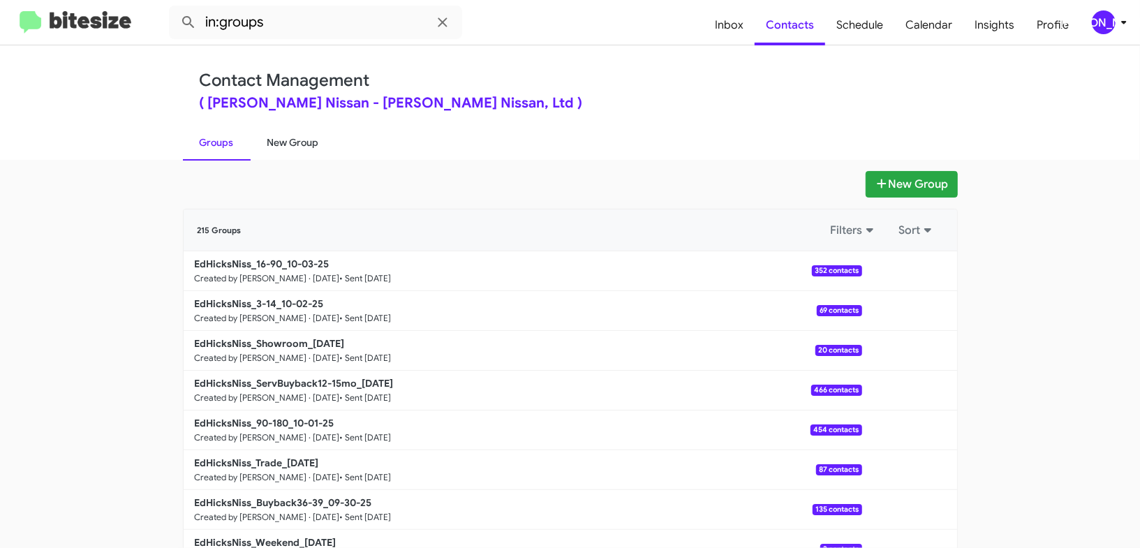
click at [292, 142] on link "New Group" at bounding box center [293, 142] width 85 height 36
click at [299, 131] on link "New Group" at bounding box center [293, 142] width 85 height 36
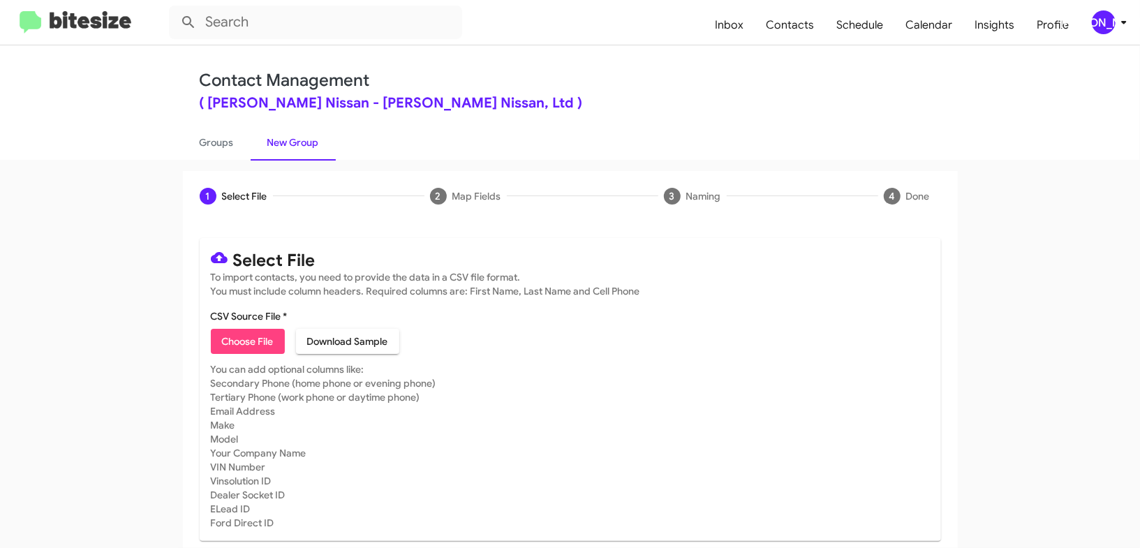
click at [1123, 24] on icon at bounding box center [1124, 22] width 17 height 17
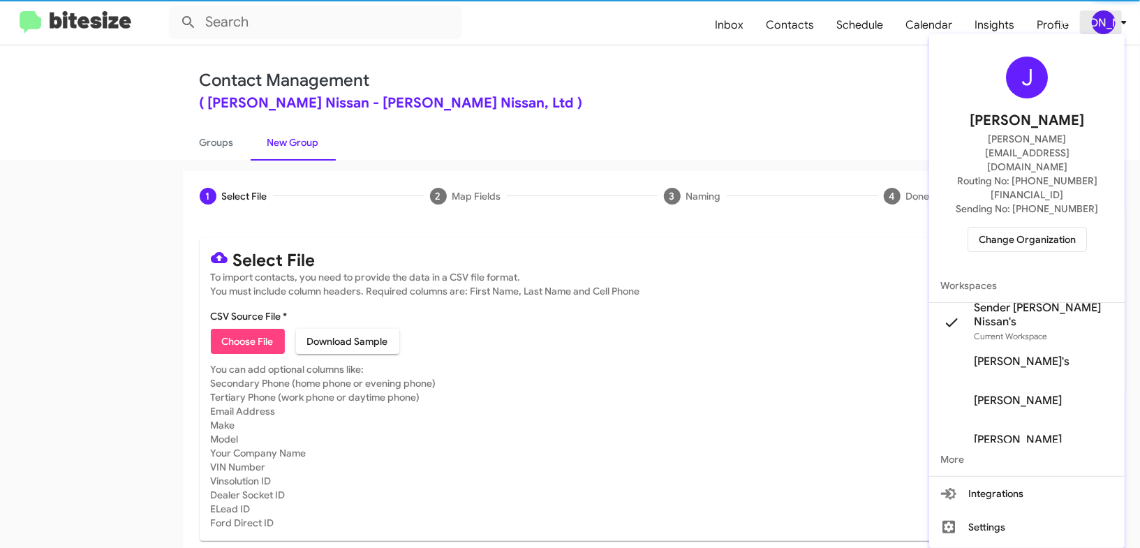
drag, startPoint x: 1123, startPoint y: 24, endPoint x: 1091, endPoint y: 13, distance: 34.4
click at [1123, 24] on div at bounding box center [570, 274] width 1140 height 548
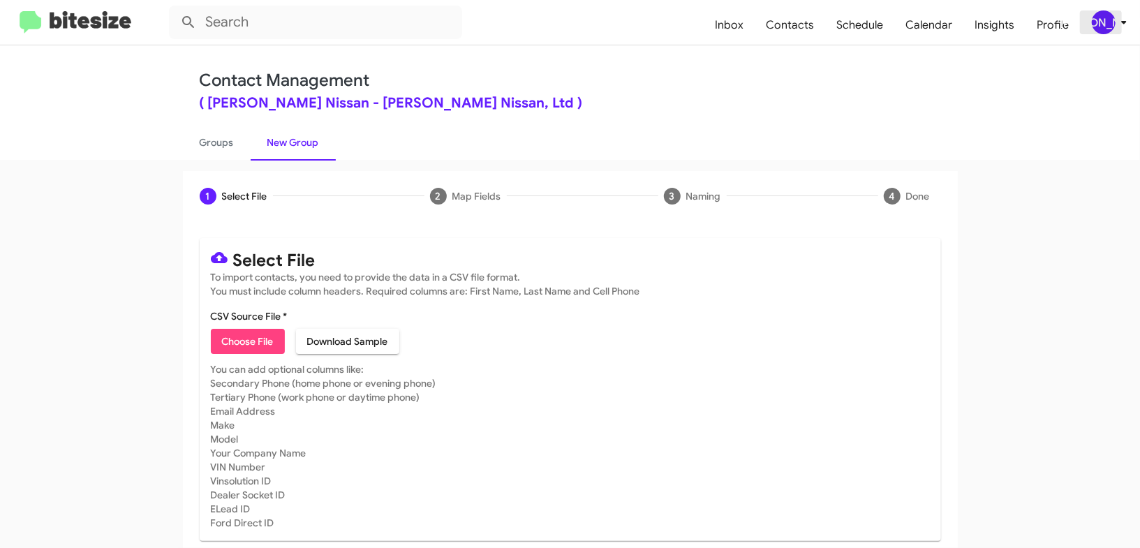
click at [1100, 26] on div "[PERSON_NAME]" at bounding box center [1104, 22] width 24 height 24
click at [274, 348] on button "Choose File" at bounding box center [248, 341] width 74 height 25
type input "EdHicksNiss_DeclinedAppraisal_10-06-25"
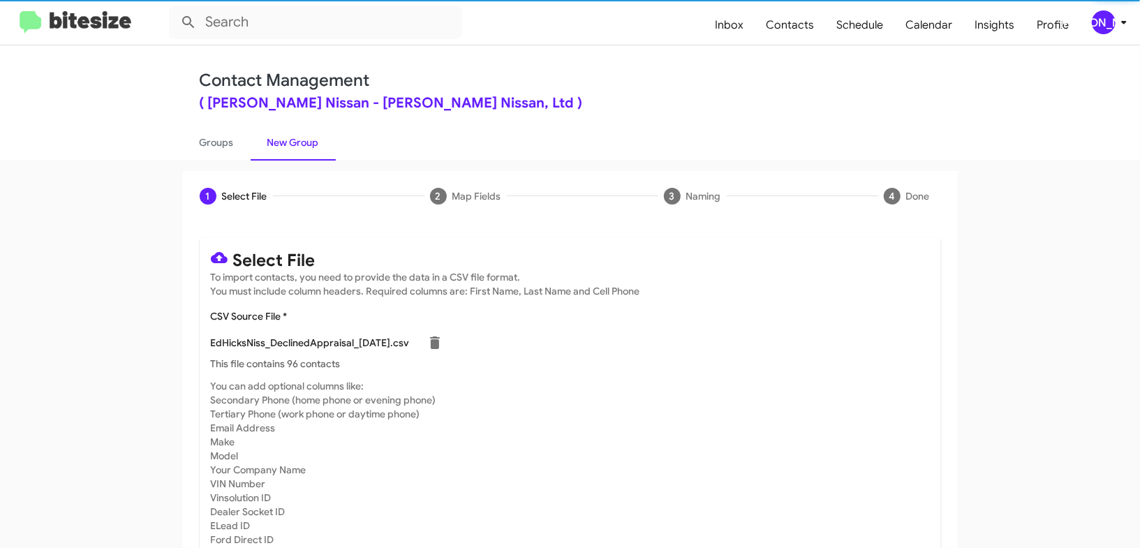
drag, startPoint x: 676, startPoint y: 261, endPoint x: 884, endPoint y: 406, distance: 253.3
click at [676, 261] on mat-card-title "Select File" at bounding box center [570, 258] width 719 height 18
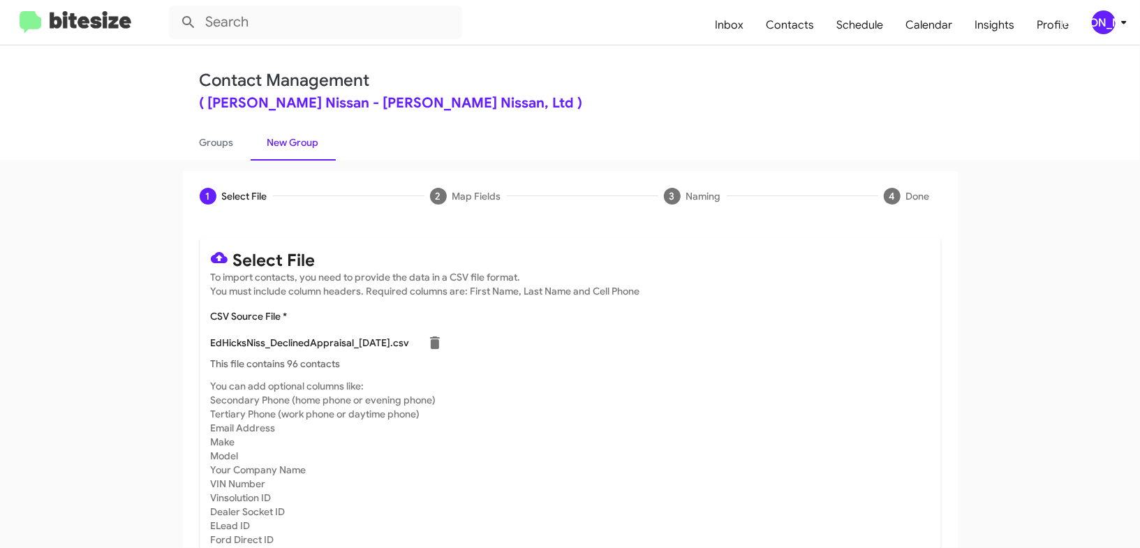
click at [1115, 21] on div "[PERSON_NAME]" at bounding box center [1104, 22] width 24 height 24
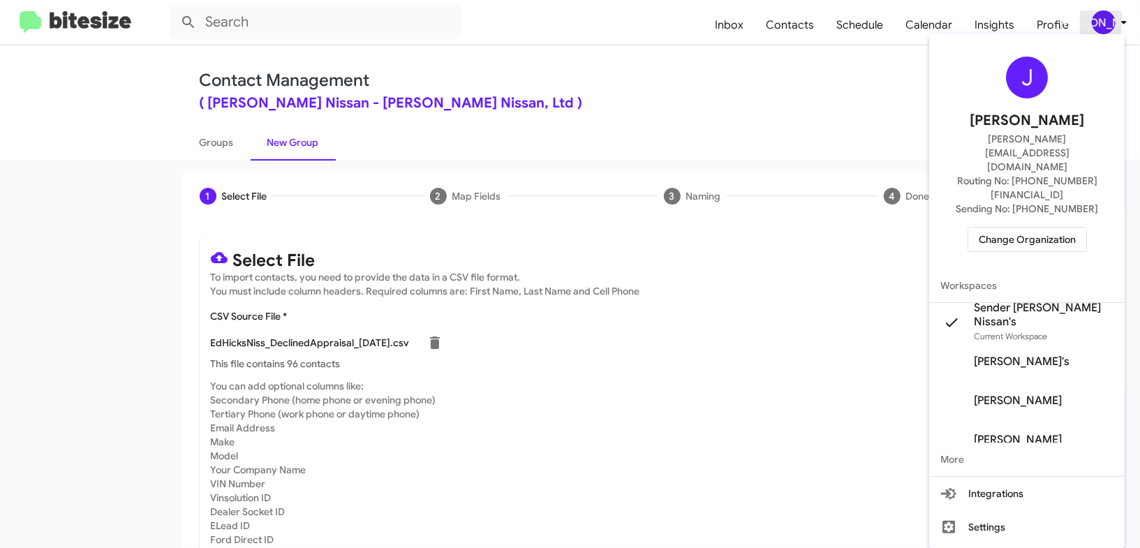
click at [1115, 21] on div at bounding box center [570, 274] width 1140 height 548
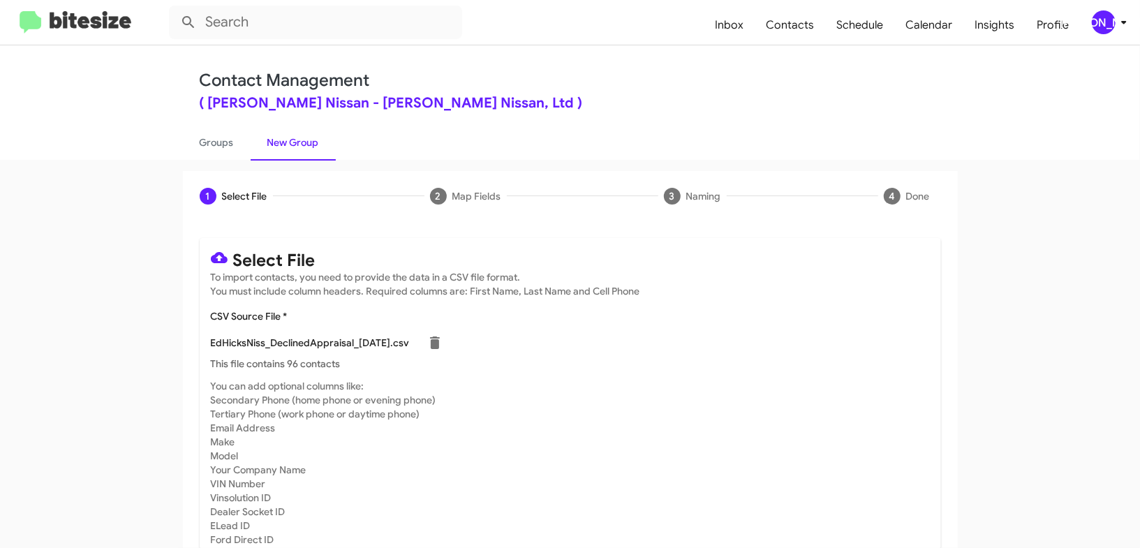
scroll to position [61, 0]
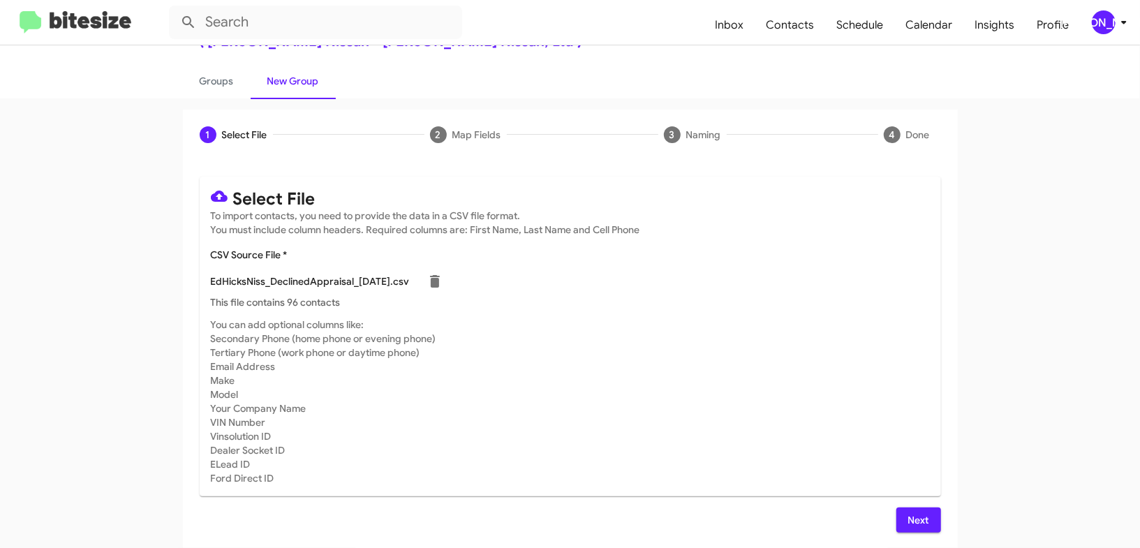
drag, startPoint x: 869, startPoint y: 503, endPoint x: 920, endPoint y: 520, distance: 54.3
click at [888, 510] on div "Select File To import contacts, you need to provide the data in a CSV file form…" at bounding box center [570, 355] width 741 height 356
drag, startPoint x: 920, startPoint y: 520, endPoint x: 663, endPoint y: 346, distance: 310.8
click at [919, 520] on span "Next" at bounding box center [919, 520] width 22 height 25
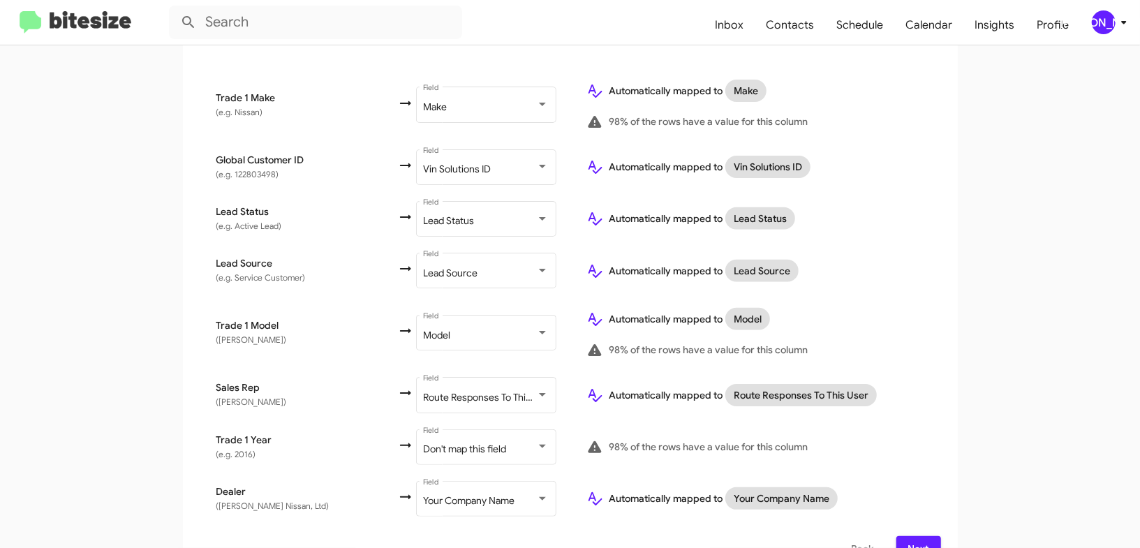
scroll to position [681, 0]
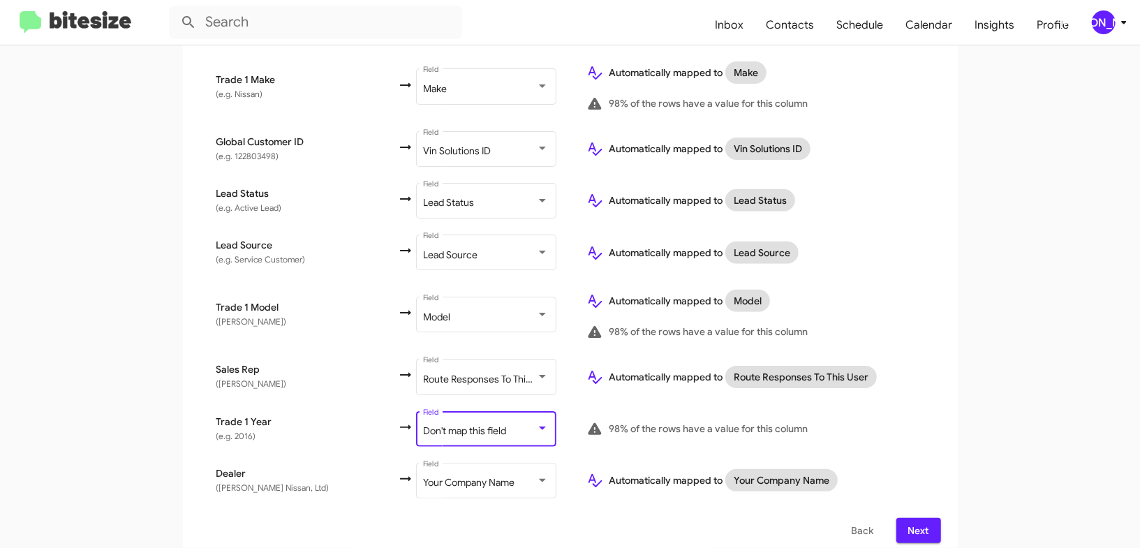
click at [423, 424] on span "Don't map this field" at bounding box center [464, 430] width 83 height 13
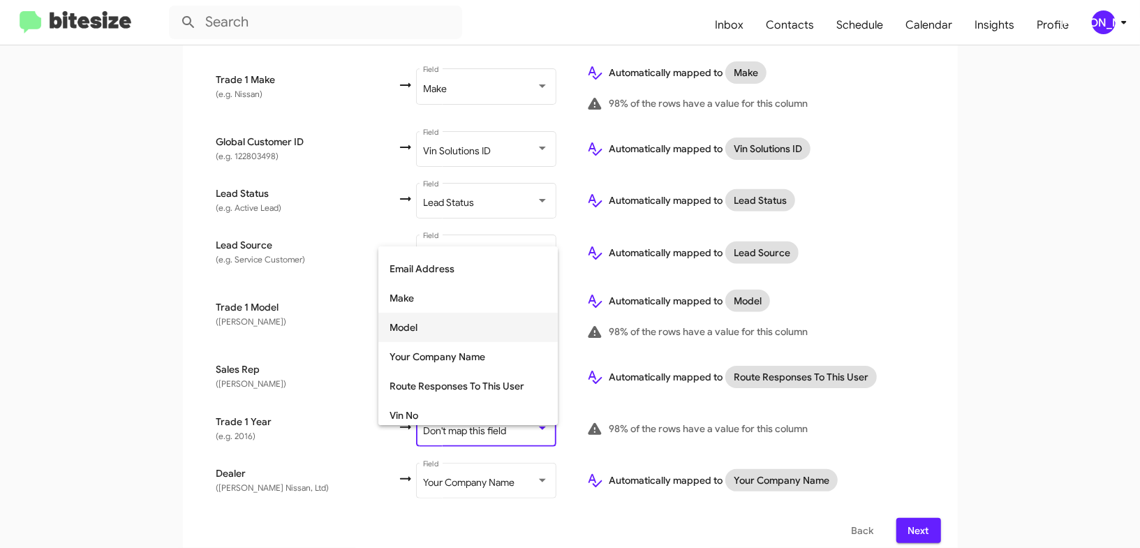
scroll to position [524, 0]
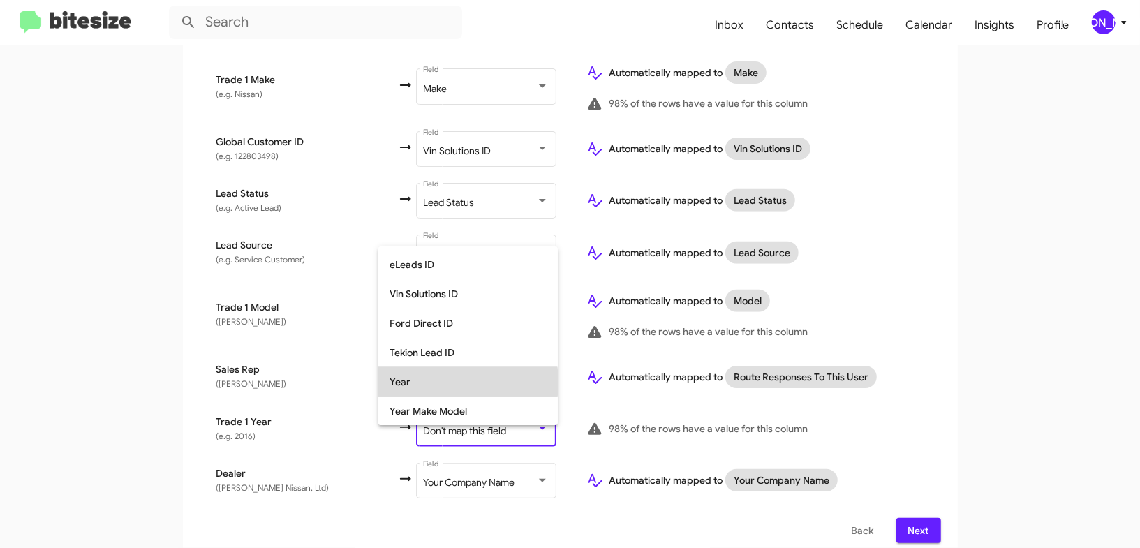
click at [431, 383] on span "Year" at bounding box center [468, 381] width 157 height 29
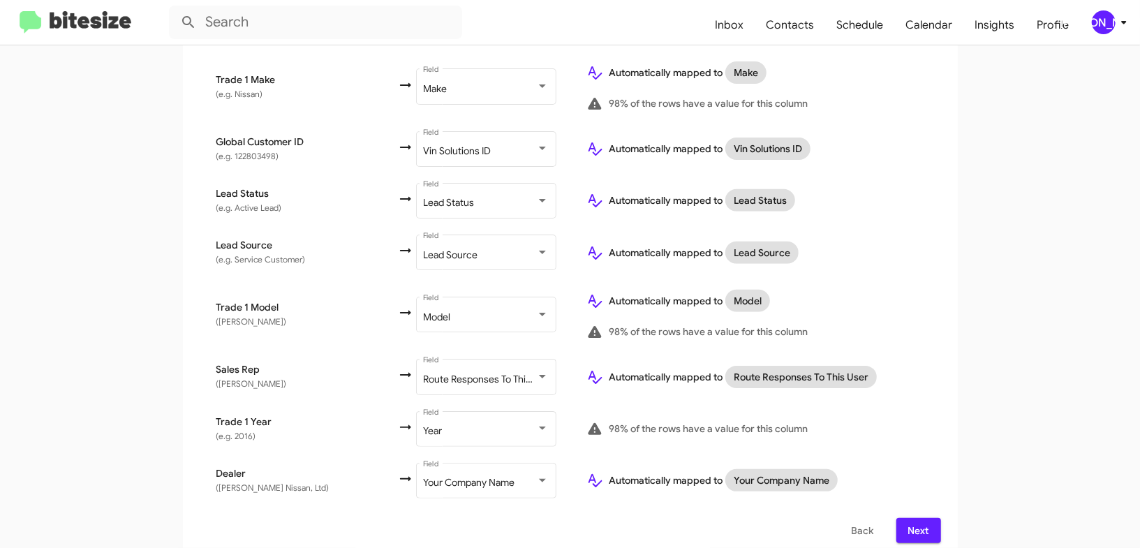
click at [920, 352] on td "Automatically mapped to Route Responses To This User" at bounding box center [757, 377] width 365 height 52
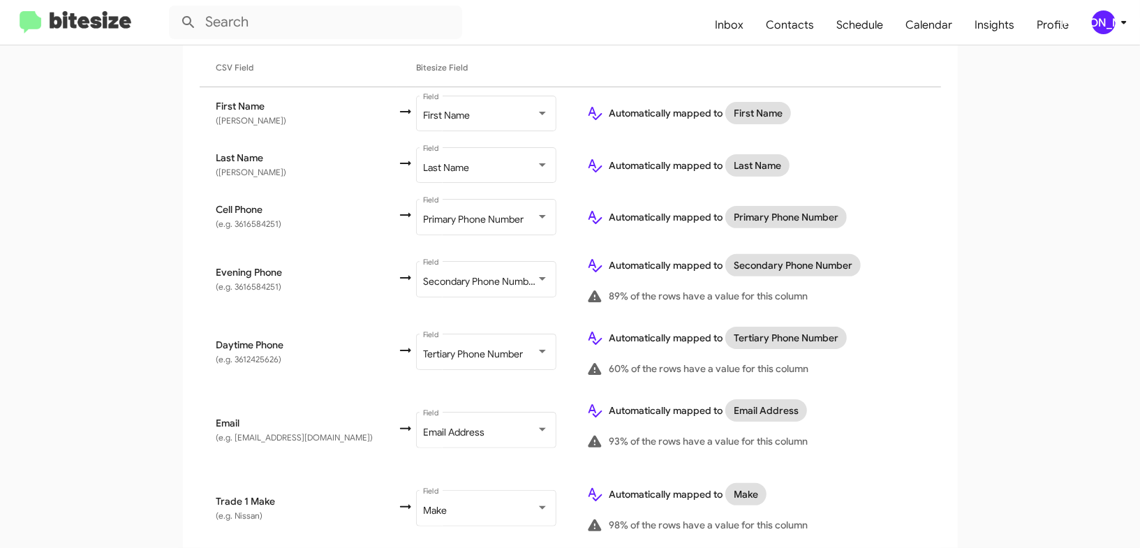
scroll to position [0, 0]
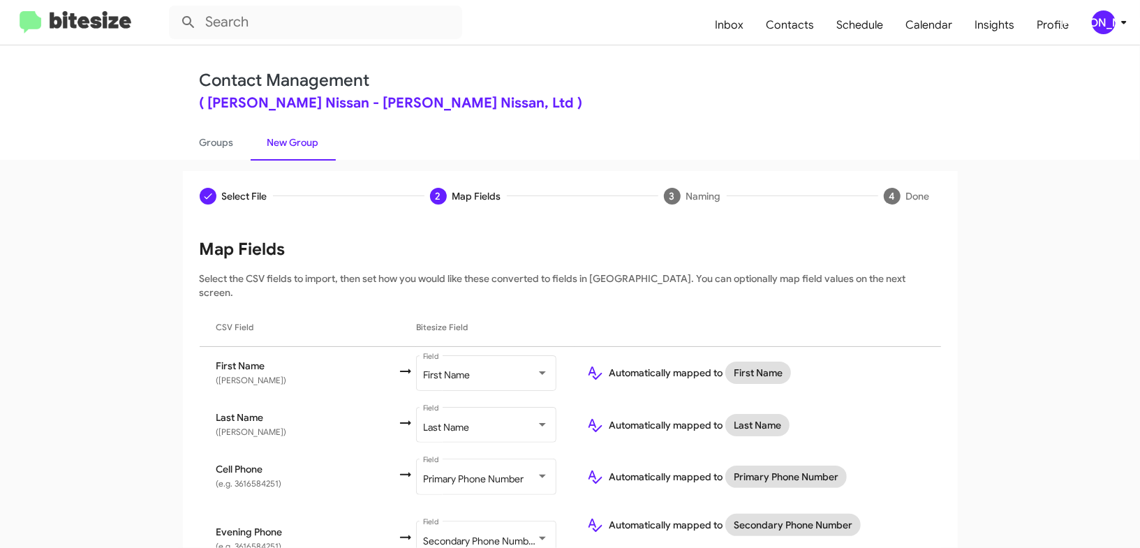
click at [1118, 20] on icon at bounding box center [1124, 22] width 17 height 17
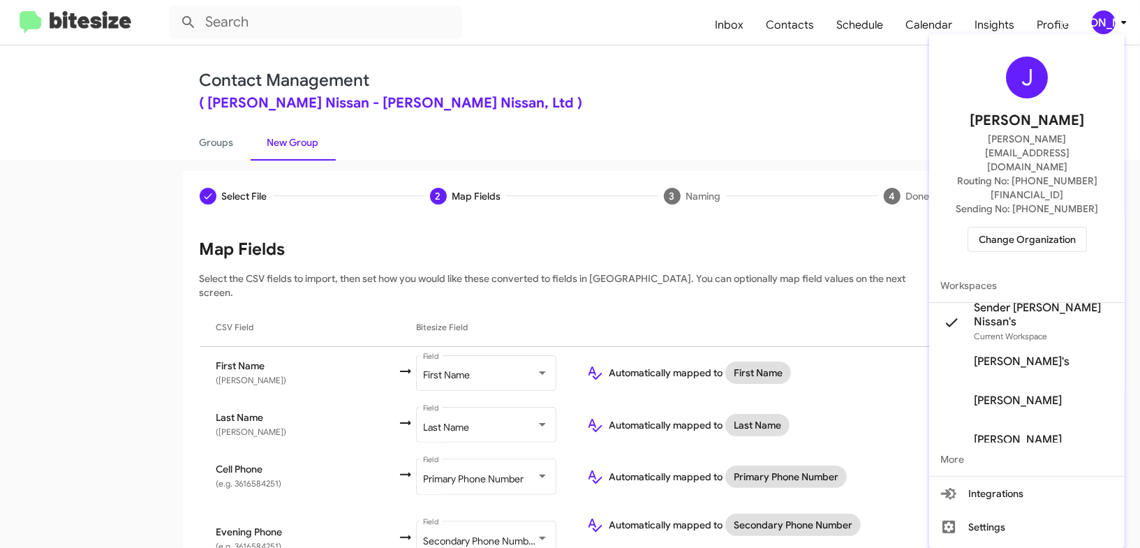
click at [1118, 20] on div at bounding box center [570, 274] width 1140 height 548
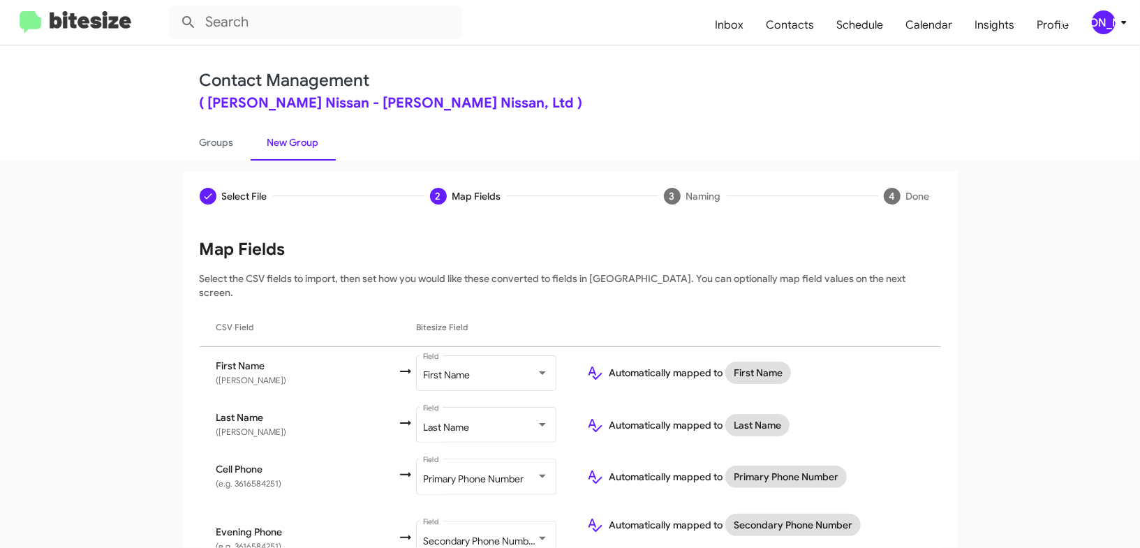
click at [1129, 25] on icon at bounding box center [1124, 22] width 17 height 17
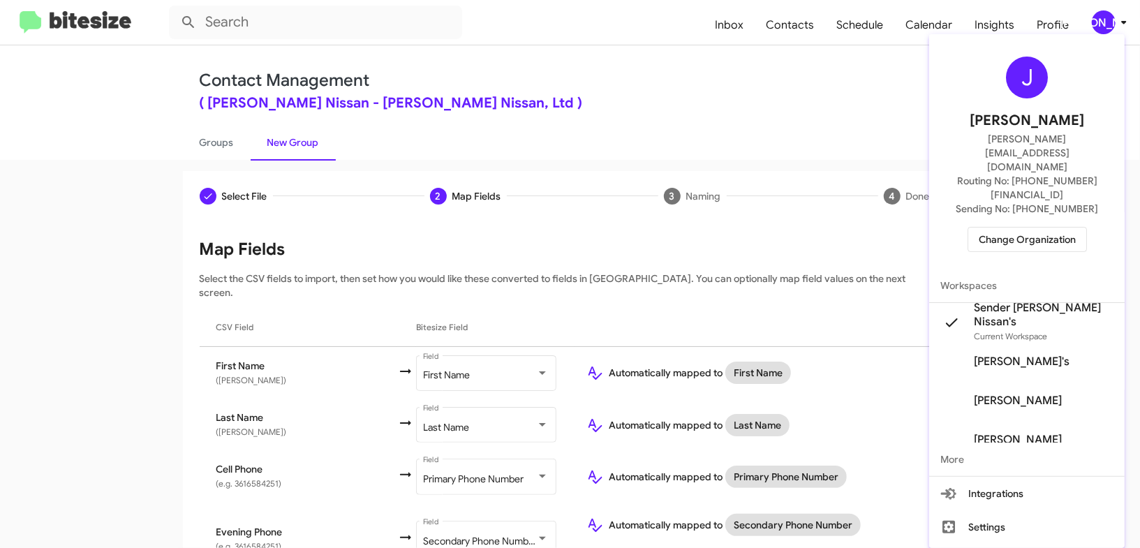
click at [1128, 22] on div at bounding box center [570, 274] width 1140 height 548
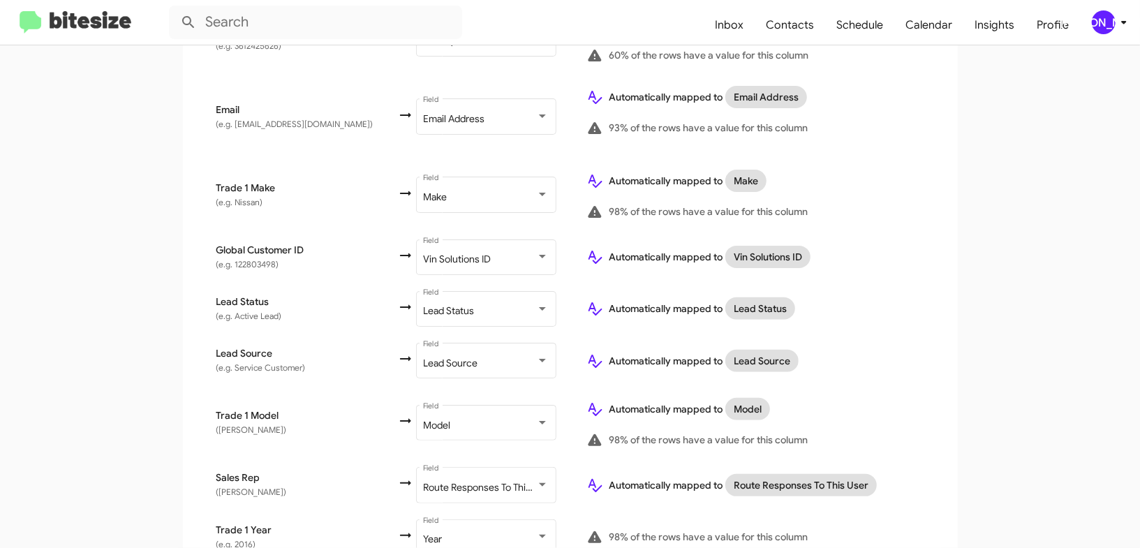
scroll to position [681, 0]
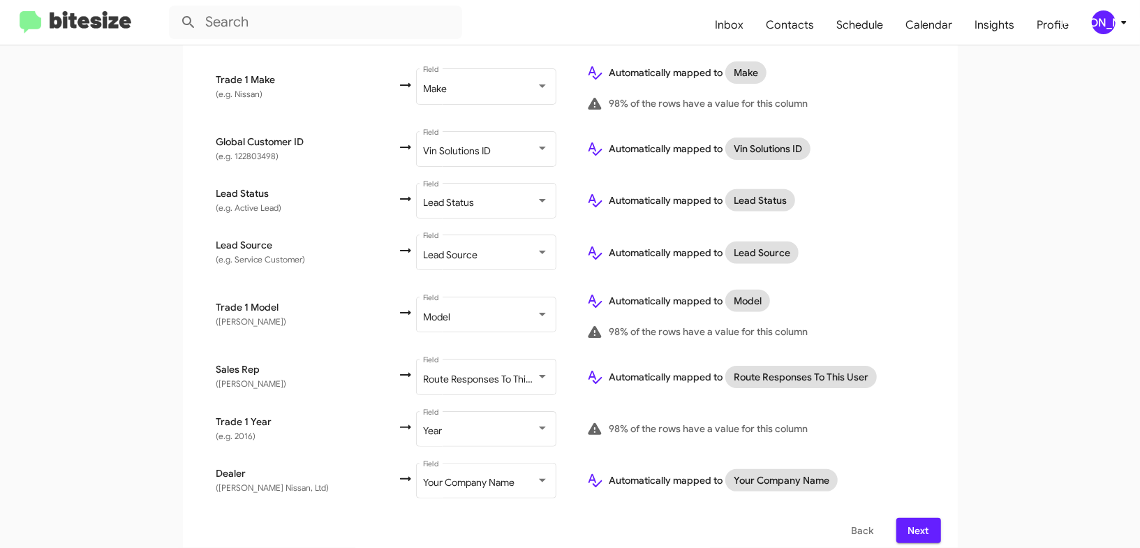
click at [920, 518] on span "Next" at bounding box center [919, 530] width 22 height 25
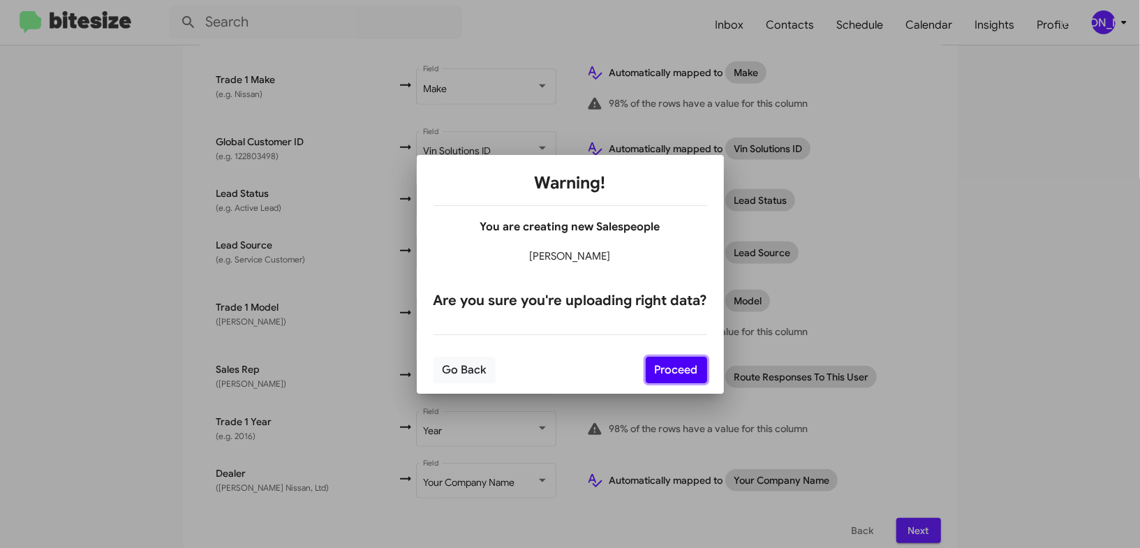
click at [690, 369] on button "Proceed" at bounding box center [676, 370] width 61 height 27
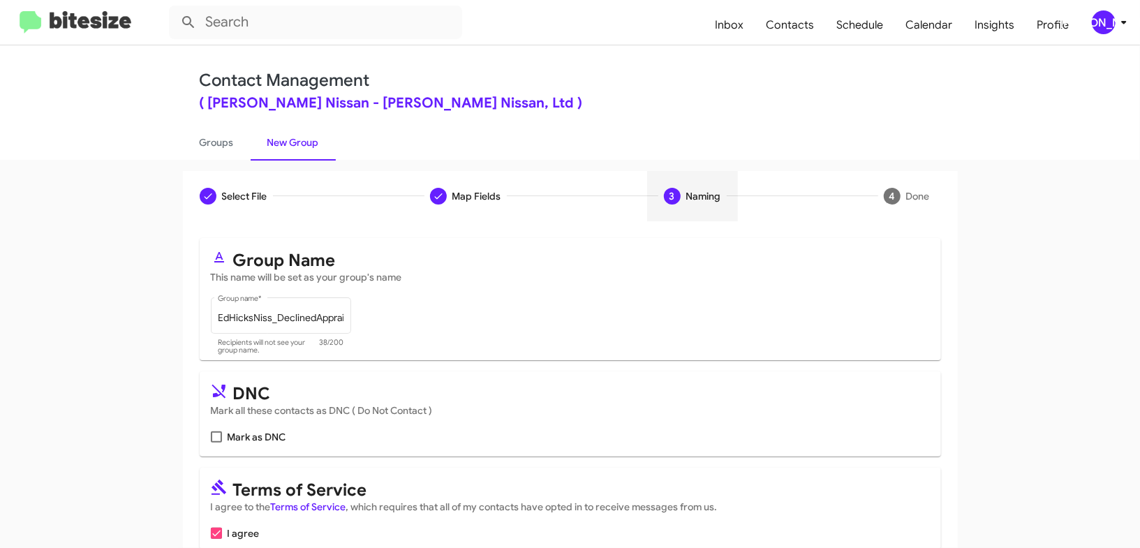
scroll to position [68, 0]
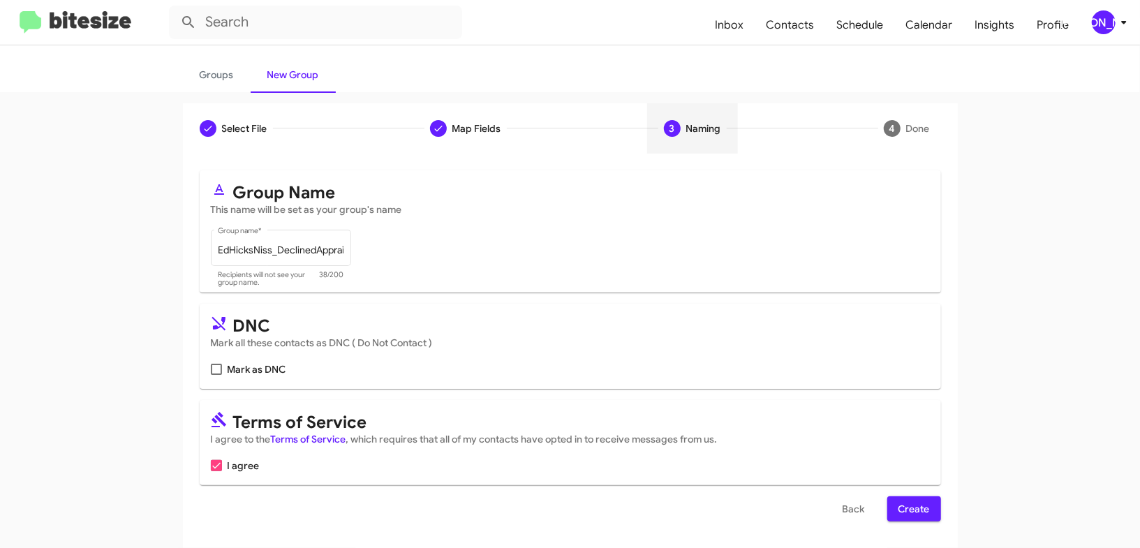
click at [911, 514] on span "Create" at bounding box center [914, 508] width 31 height 25
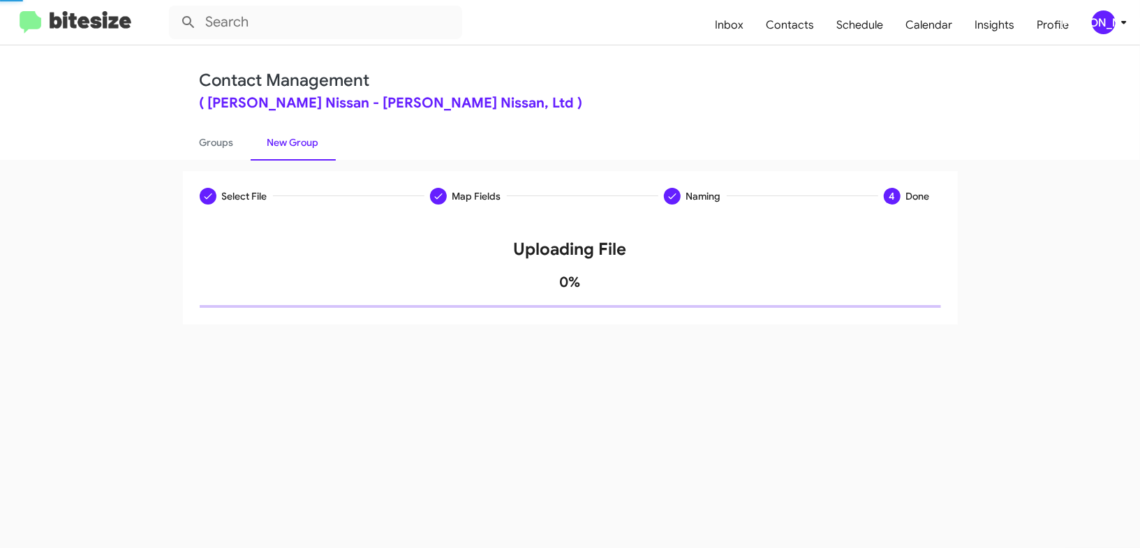
drag, startPoint x: 911, startPoint y: 514, endPoint x: 704, endPoint y: 170, distance: 401.5
click at [898, 496] on div "Select File Map Fields Naming 4 Done Select File To import contacts, you need t…" at bounding box center [570, 354] width 1140 height 388
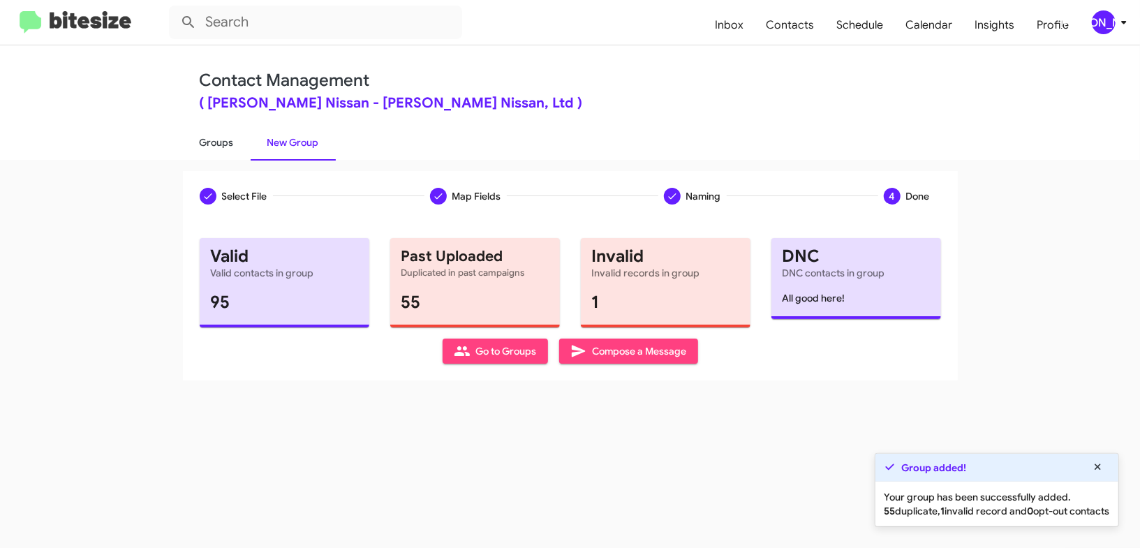
click at [235, 129] on link "Groups" at bounding box center [217, 142] width 68 height 36
type input "in:groups"
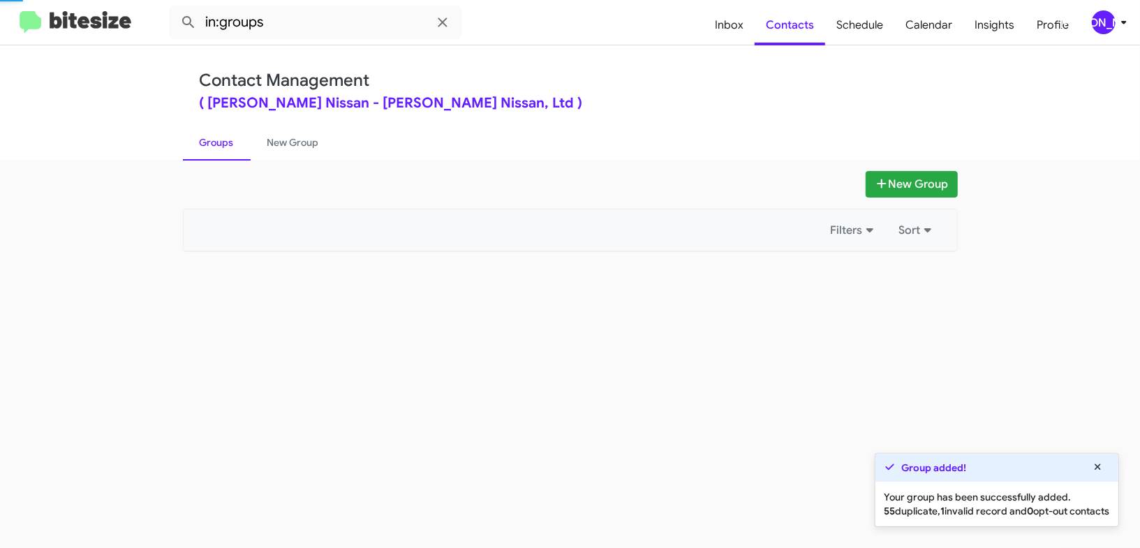
click at [235, 129] on link "Groups" at bounding box center [217, 142] width 68 height 36
click at [283, 135] on link "New Group" at bounding box center [293, 142] width 85 height 36
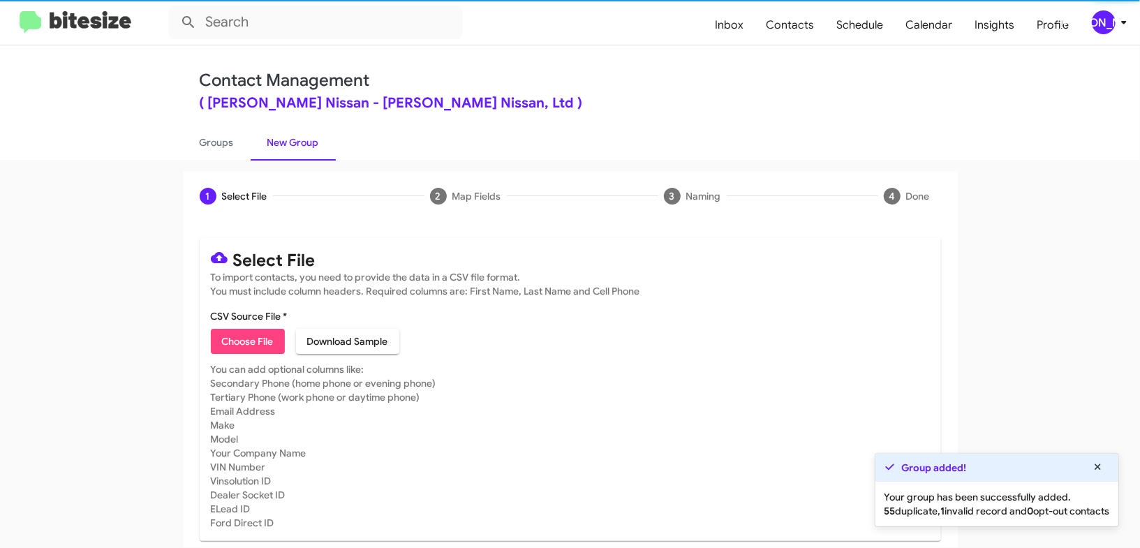
drag, startPoint x: 283, startPoint y: 135, endPoint x: 916, endPoint y: 90, distance: 634.8
click at [334, 136] on link "New Group" at bounding box center [293, 142] width 85 height 36
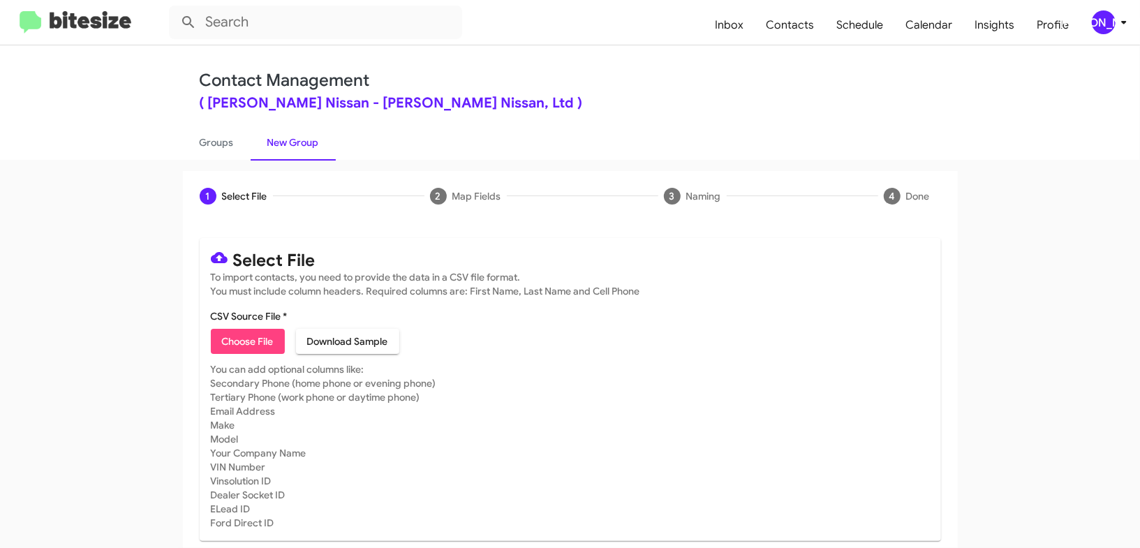
click at [232, 344] on span "Choose File" at bounding box center [248, 341] width 52 height 25
type input "EdHicksNiss_MissedAppt_10-06-25"
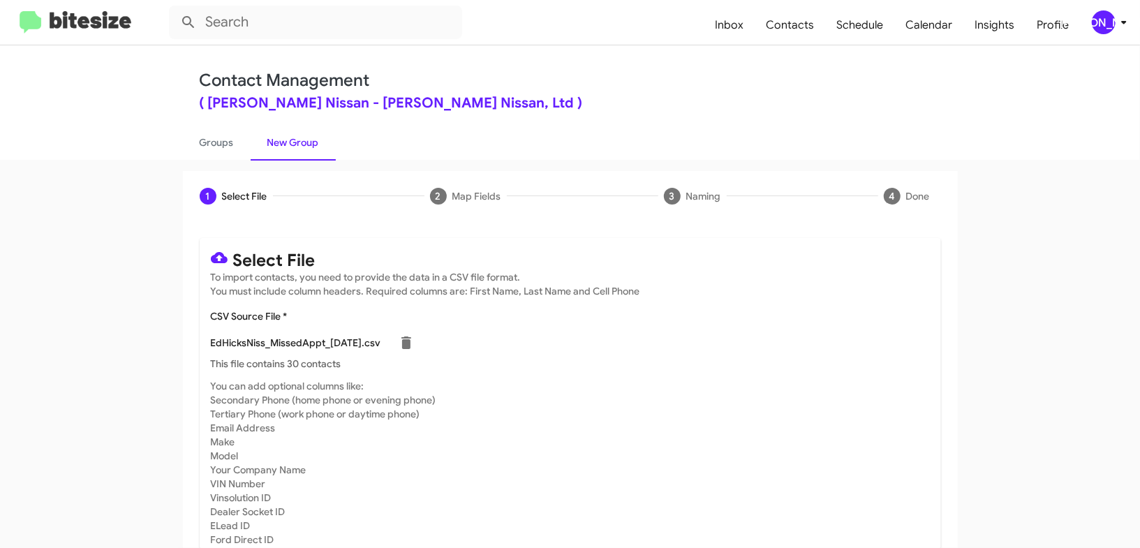
click at [638, 307] on mat-card "Select File To import contacts, you need to provide the data in a CSV file form…" at bounding box center [570, 398] width 741 height 320
click at [1114, 29] on span "[PERSON_NAME]" at bounding box center [1112, 22] width 42 height 24
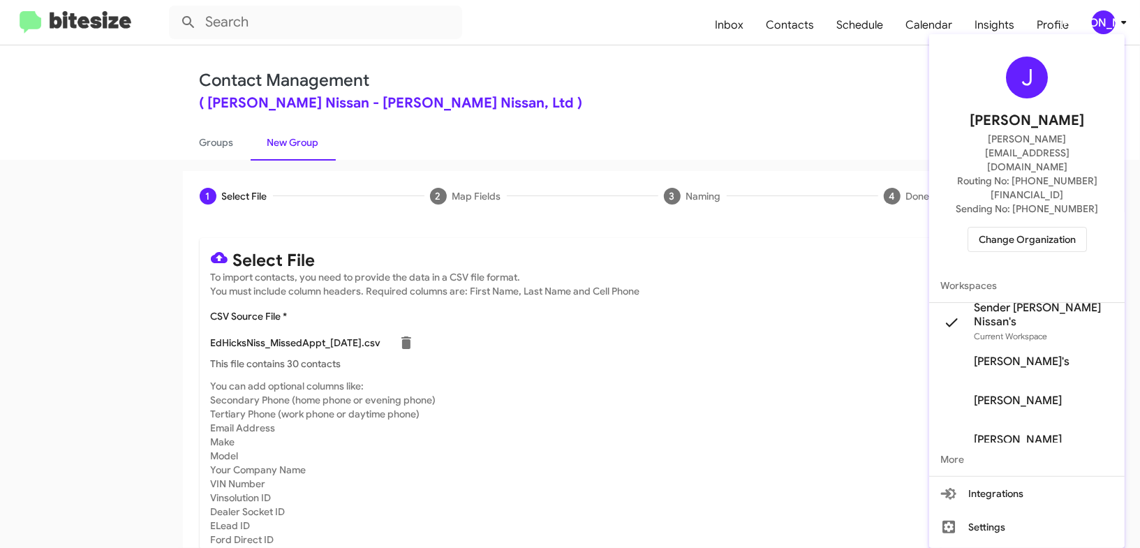
click at [1118, 21] on div at bounding box center [570, 274] width 1140 height 548
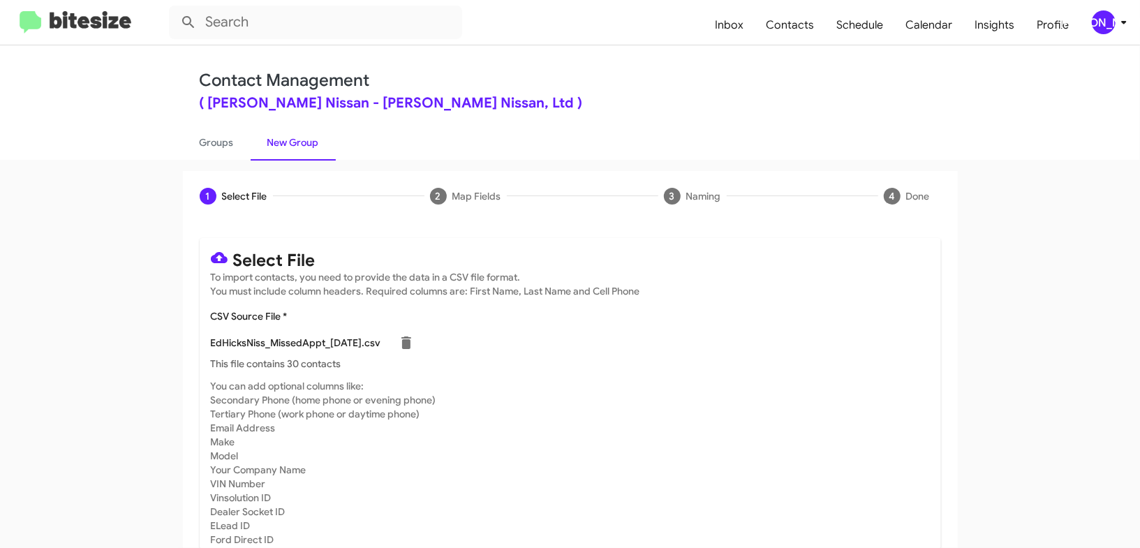
scroll to position [61, 0]
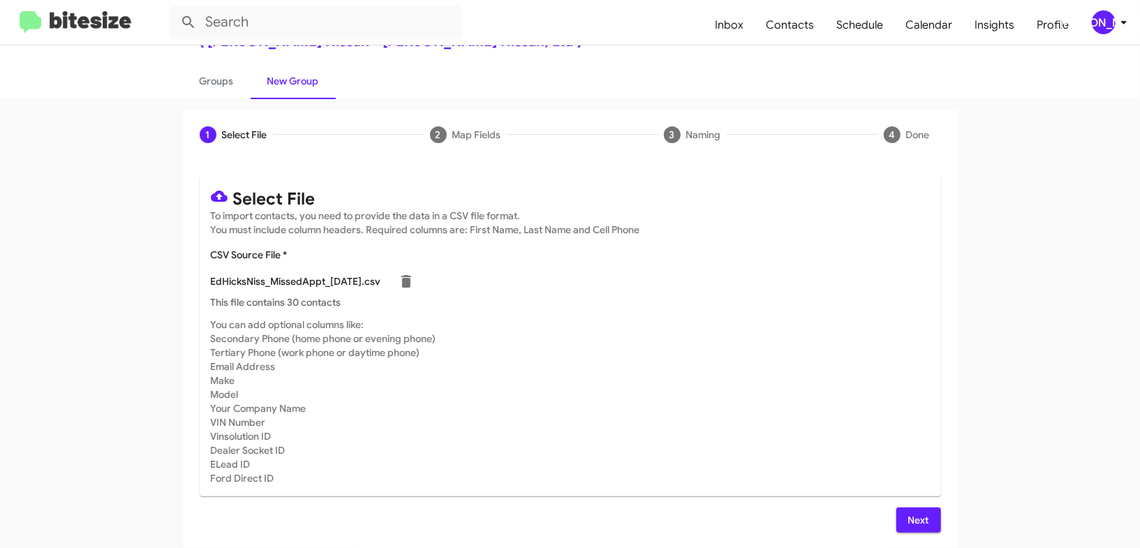
click at [919, 514] on span "Next" at bounding box center [919, 520] width 22 height 25
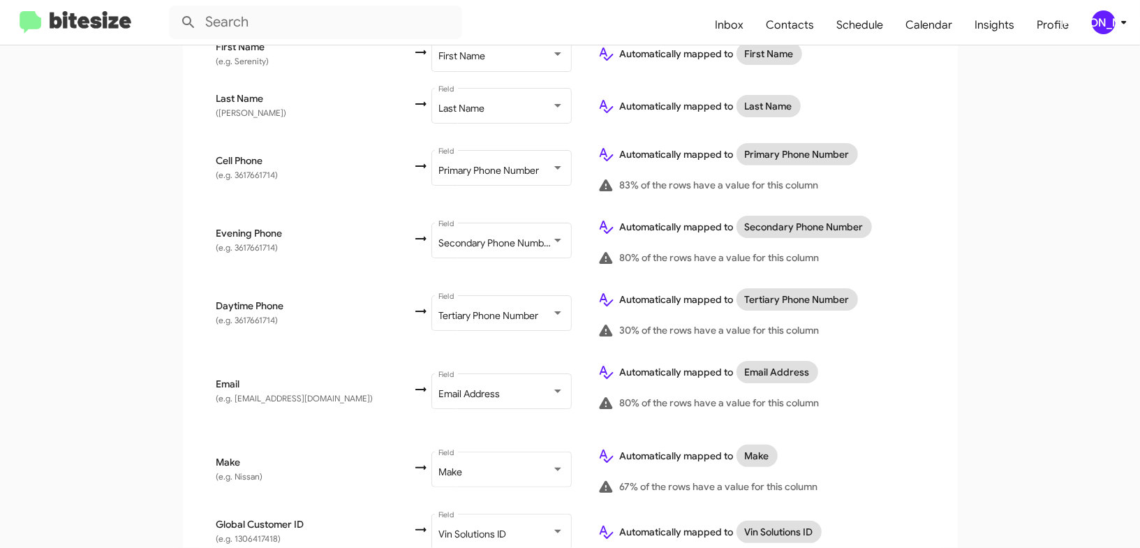
scroll to position [795, 0]
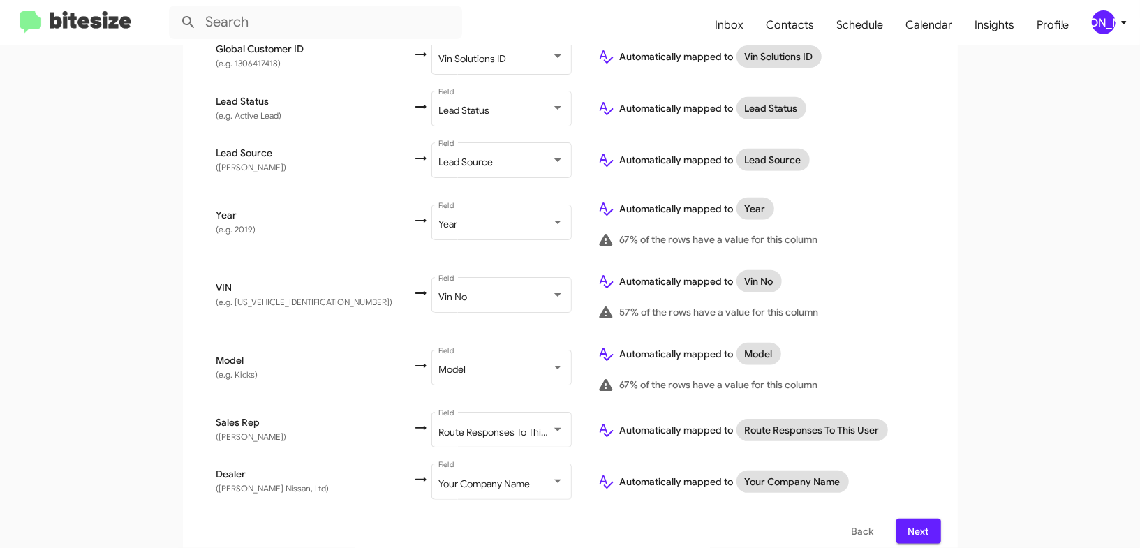
click at [1104, 18] on div "[PERSON_NAME]" at bounding box center [1104, 22] width 24 height 24
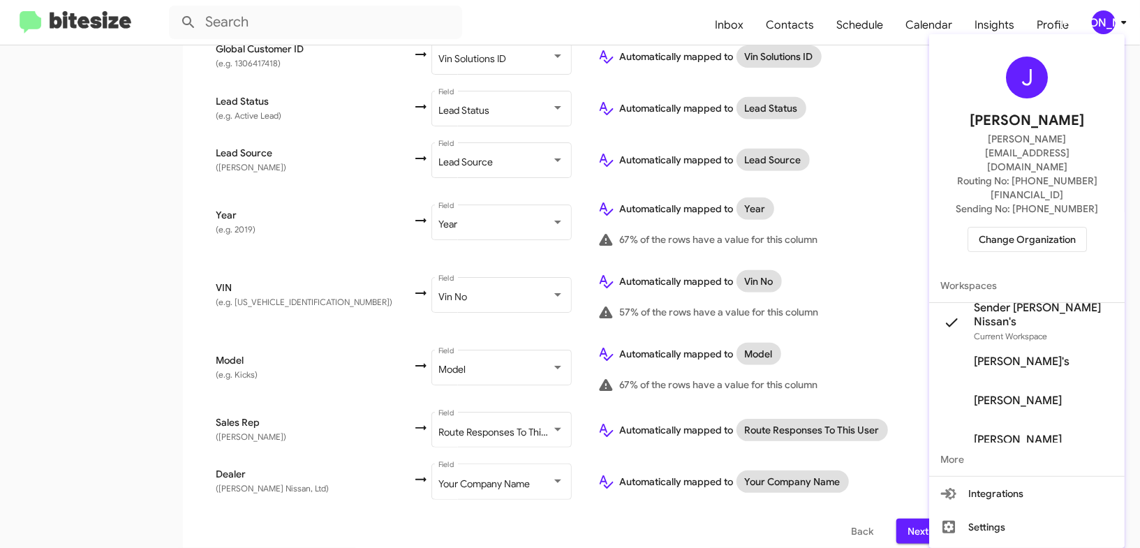
click at [1104, 18] on div at bounding box center [570, 274] width 1140 height 548
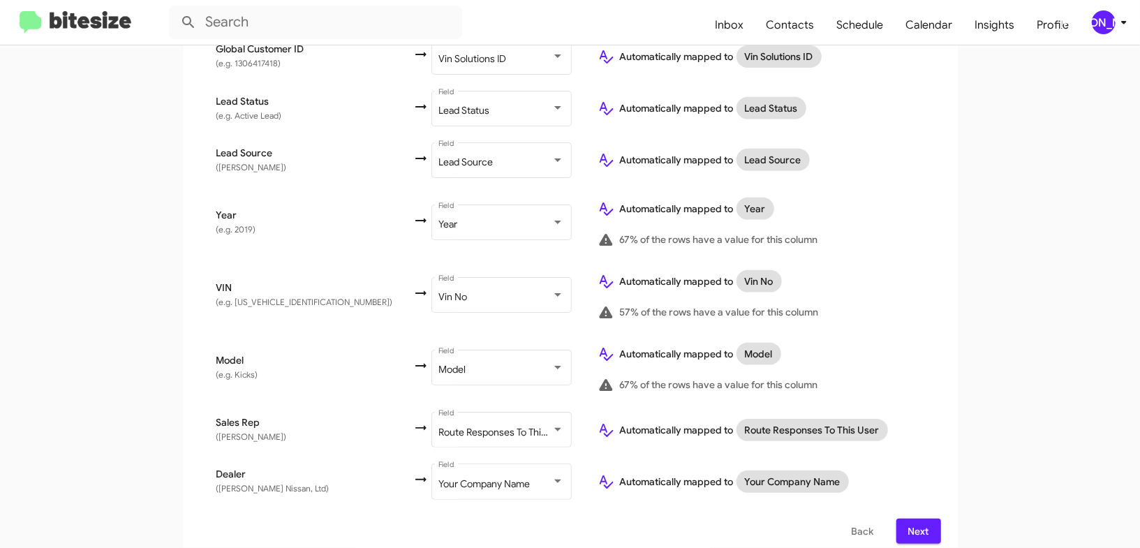
click at [927, 519] on span "Next" at bounding box center [919, 531] width 22 height 25
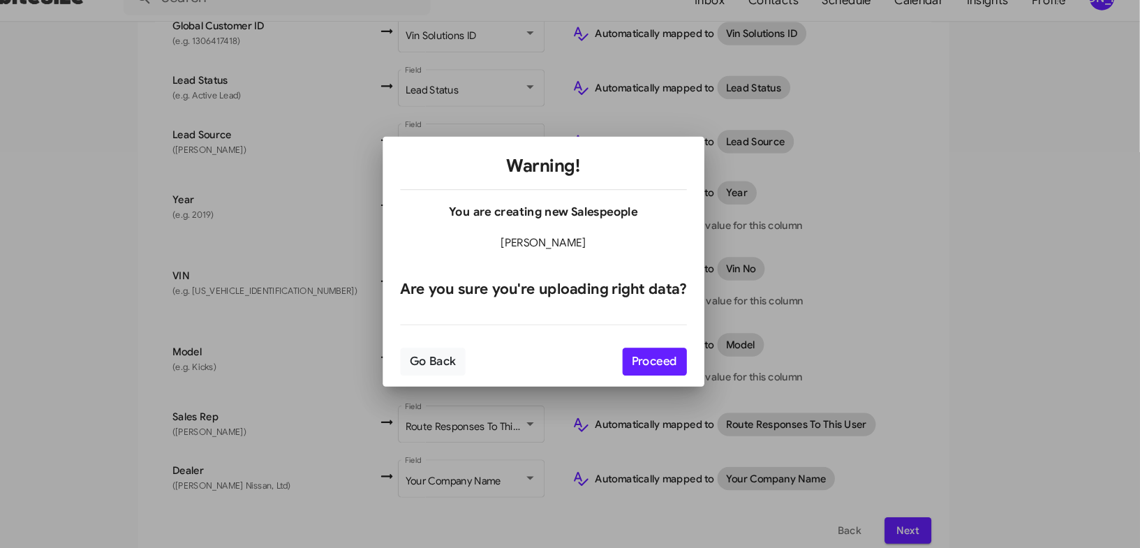
scroll to position [0, 0]
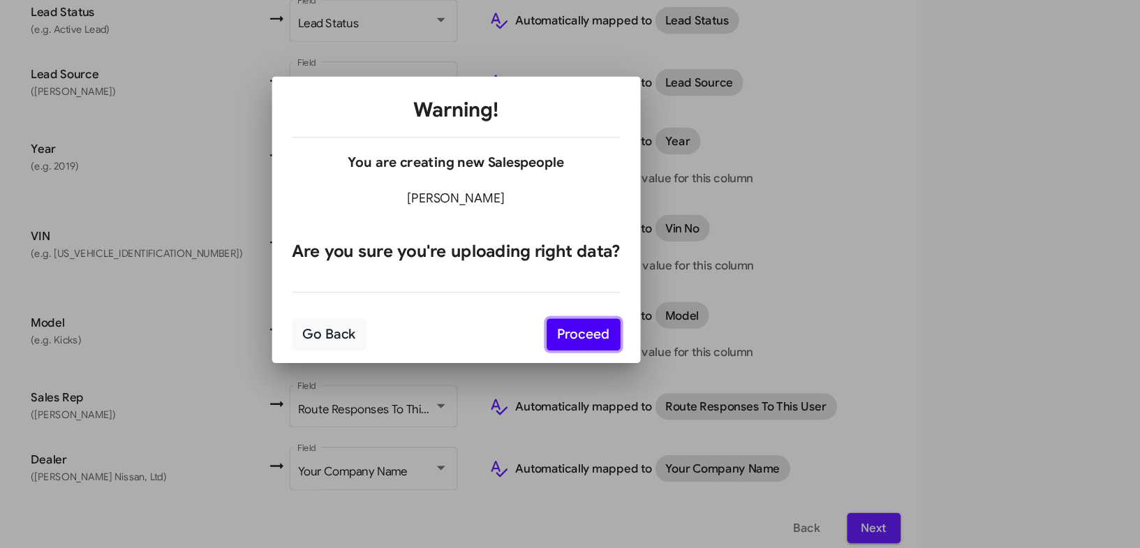
click at [679, 368] on button "Proceed" at bounding box center [676, 370] width 61 height 27
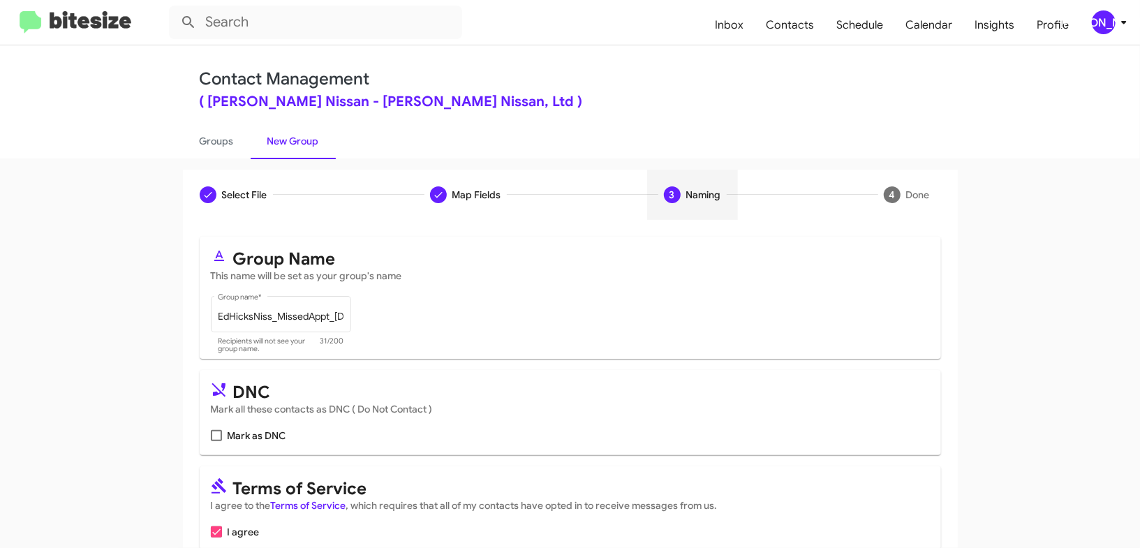
scroll to position [68, 0]
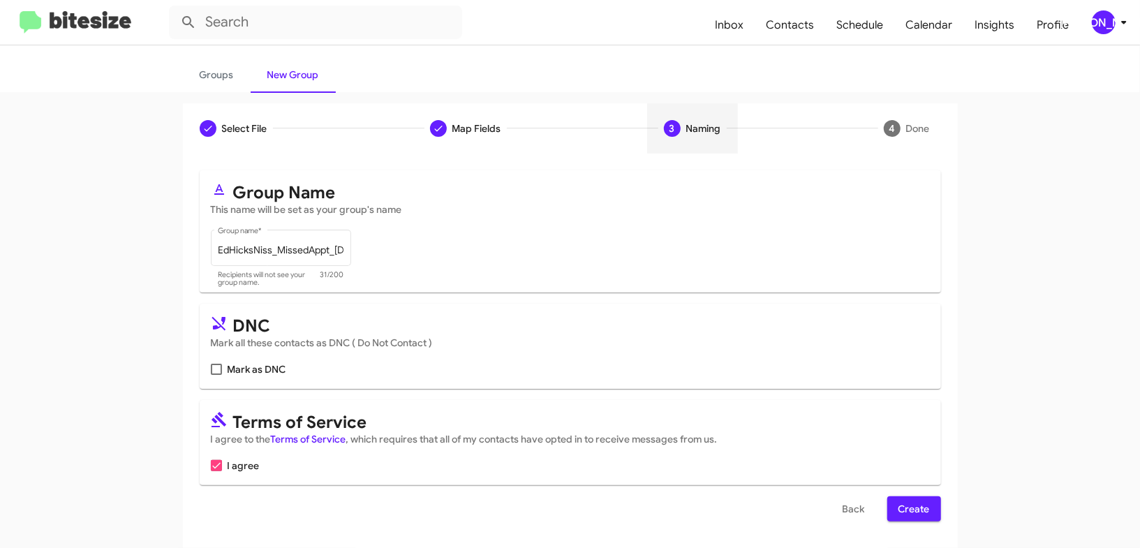
drag, startPoint x: 917, startPoint y: 504, endPoint x: 727, endPoint y: 157, distance: 395.9
click at [915, 504] on span "Create" at bounding box center [914, 508] width 31 height 25
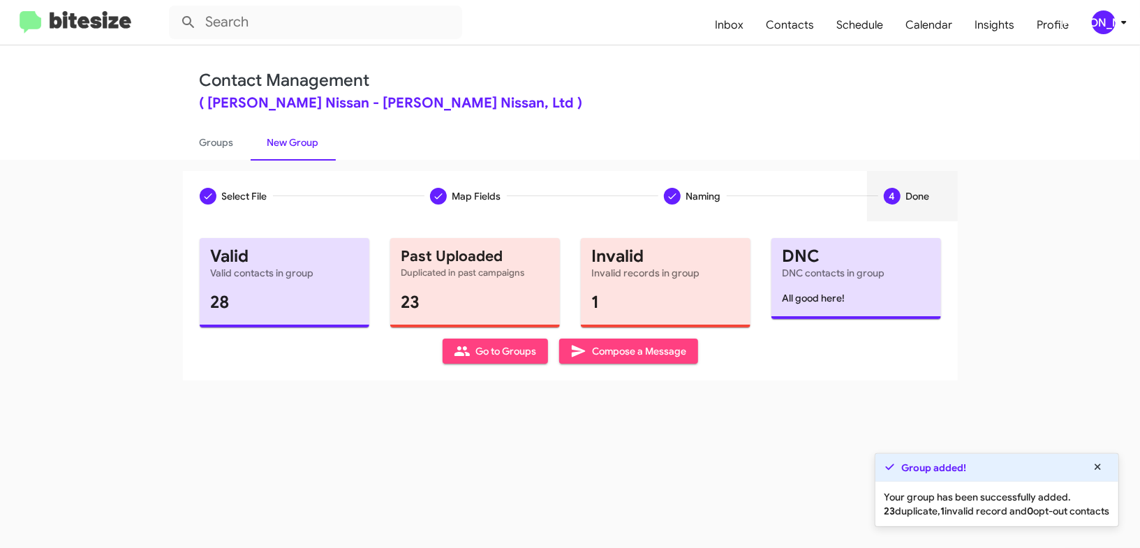
click at [227, 160] on div "Select File Map Fields Naming 4 Done Select File To import contacts, you need t…" at bounding box center [570, 354] width 1140 height 388
click at [227, 152] on link "Groups" at bounding box center [217, 142] width 68 height 36
type input "in:groups"
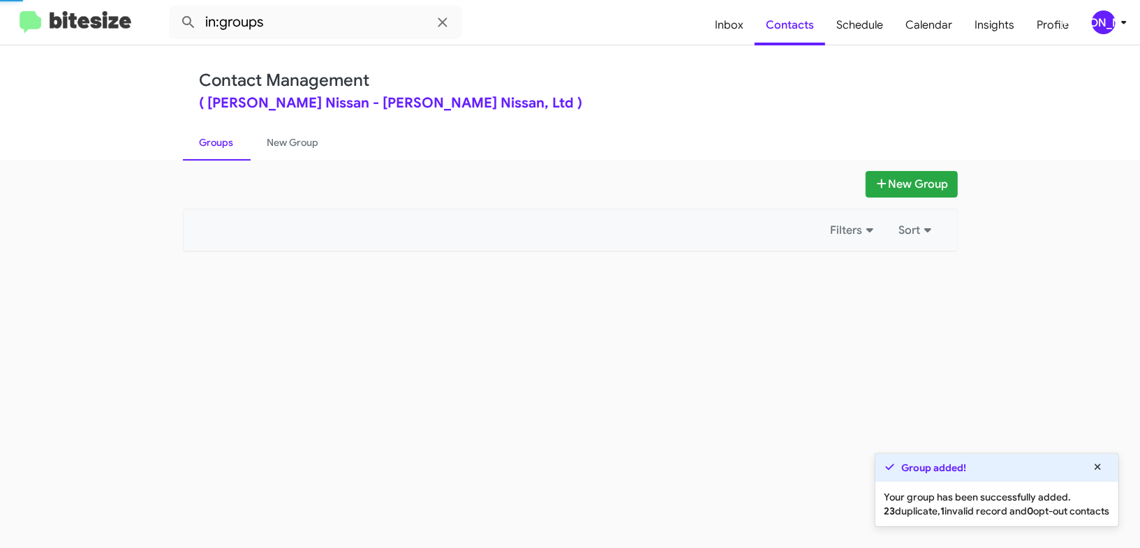
click at [227, 152] on link "Groups" at bounding box center [217, 142] width 68 height 36
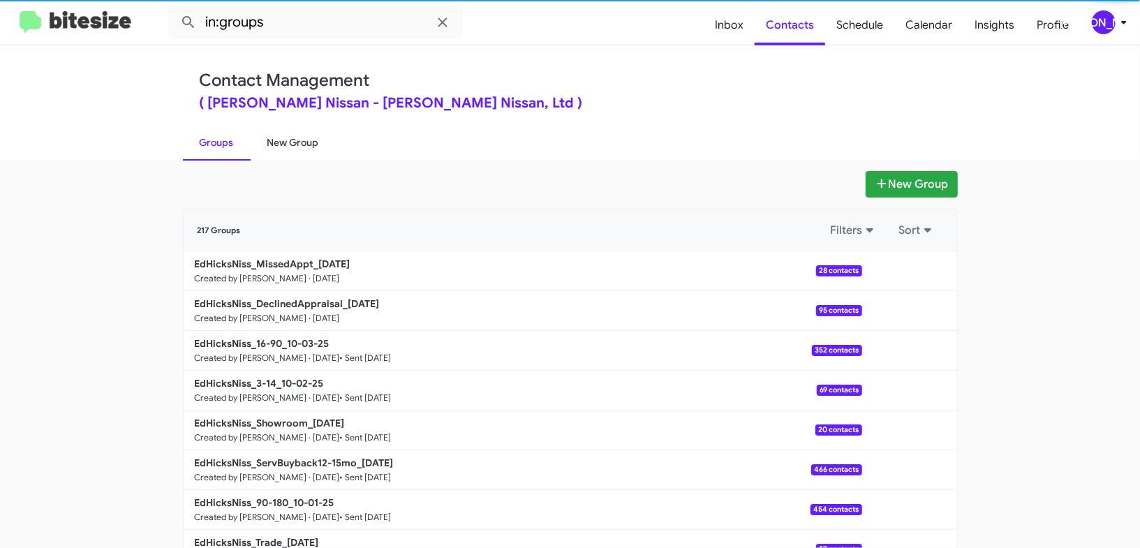
click at [313, 146] on link "New Group" at bounding box center [293, 142] width 85 height 36
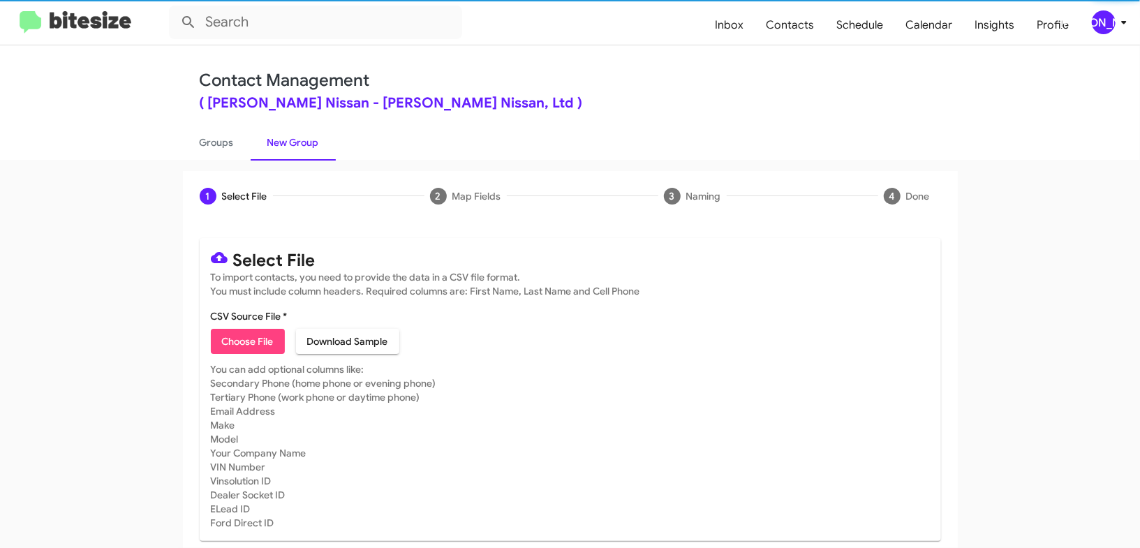
click at [313, 146] on link "New Group" at bounding box center [293, 142] width 85 height 36
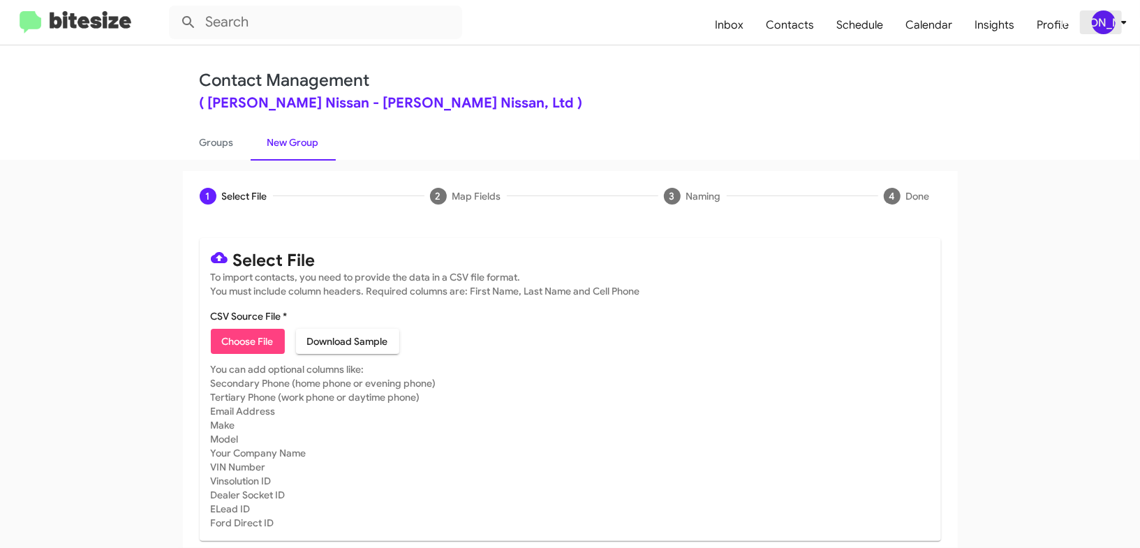
click at [1114, 17] on div "[PERSON_NAME]" at bounding box center [1104, 22] width 24 height 24
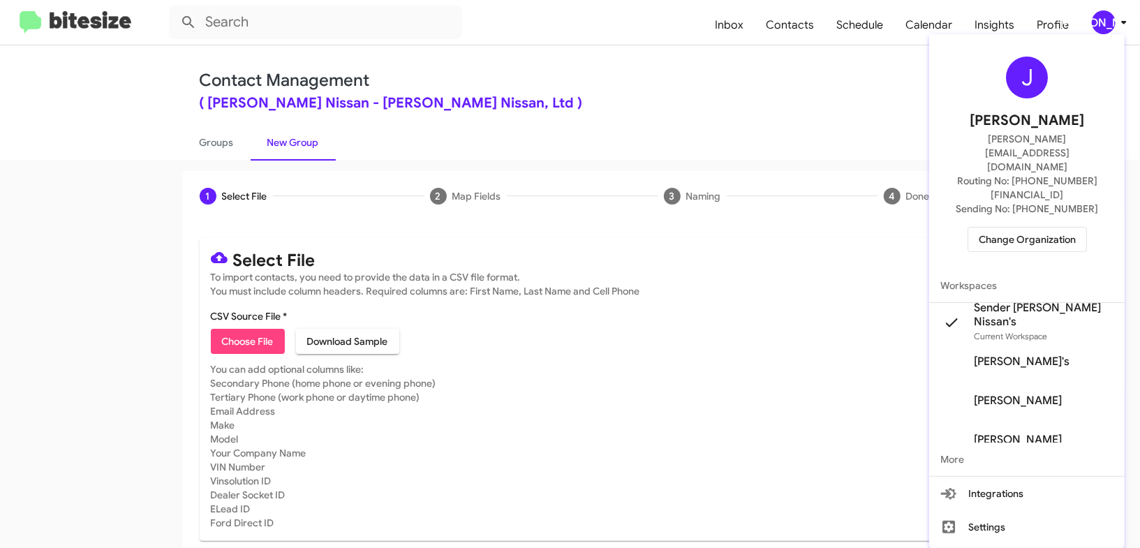
click at [1114, 17] on div at bounding box center [570, 274] width 1140 height 548
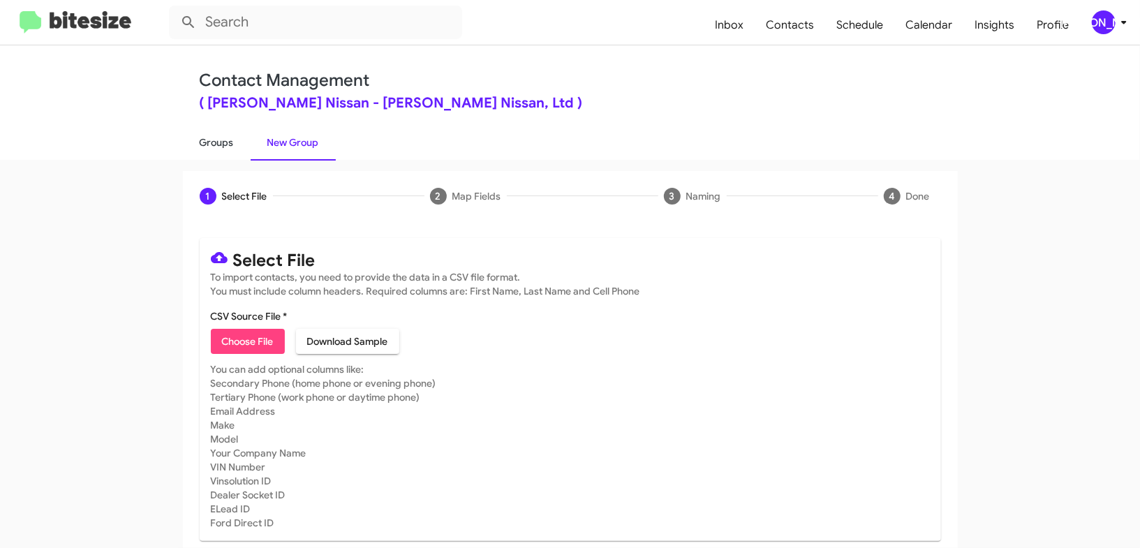
click at [229, 144] on link "Groups" at bounding box center [217, 142] width 68 height 36
type input "in:groups"
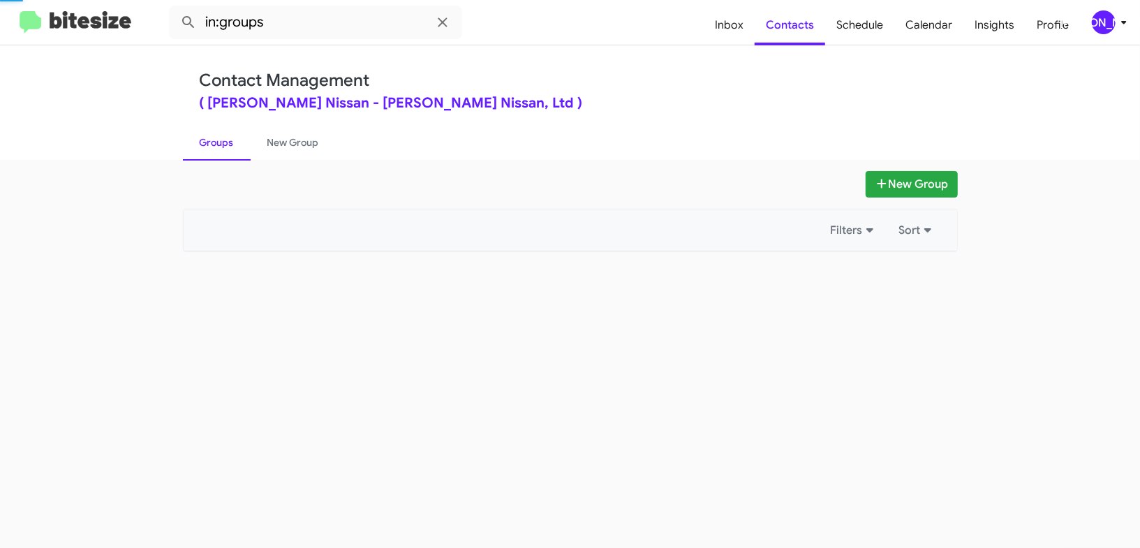
click at [229, 144] on link "Groups" at bounding box center [217, 142] width 68 height 36
click at [230, 142] on link "Groups" at bounding box center [217, 142] width 68 height 36
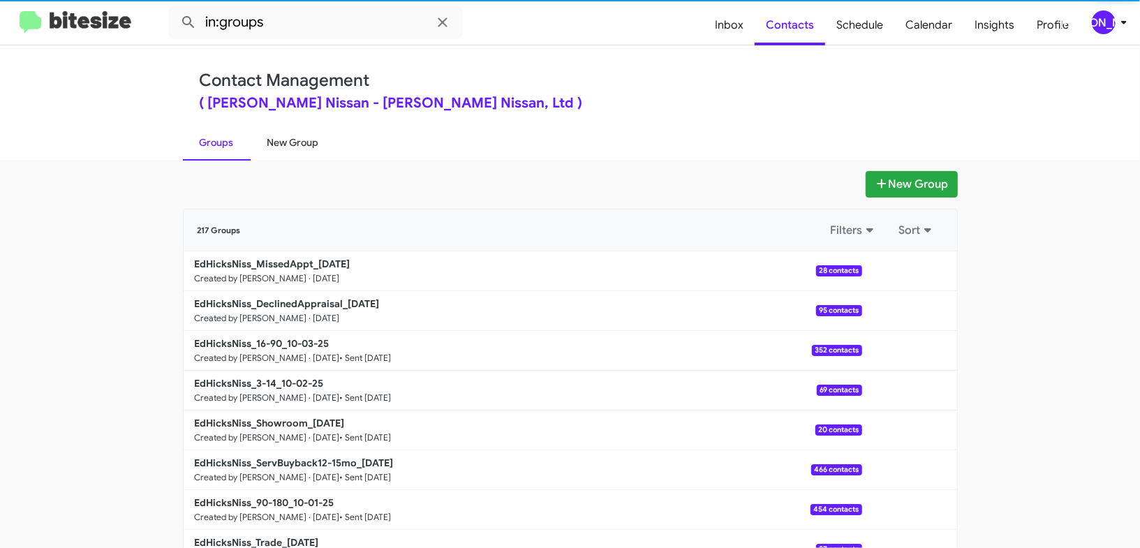
click at [287, 138] on link "New Group" at bounding box center [293, 142] width 85 height 36
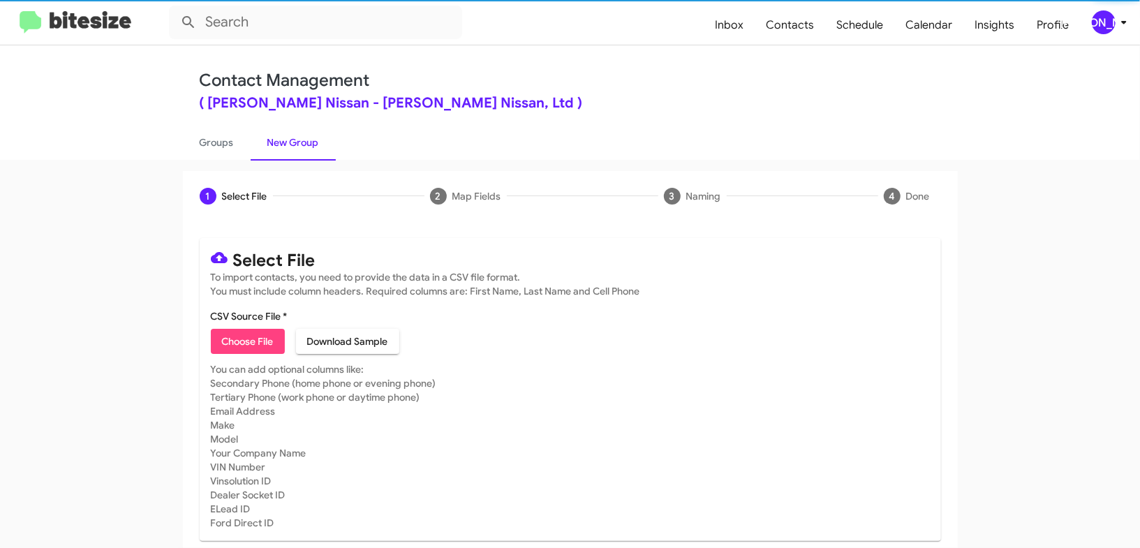
click at [287, 138] on link "New Group" at bounding box center [293, 142] width 85 height 36
click at [240, 340] on span "Choose File" at bounding box center [248, 341] width 52 height 25
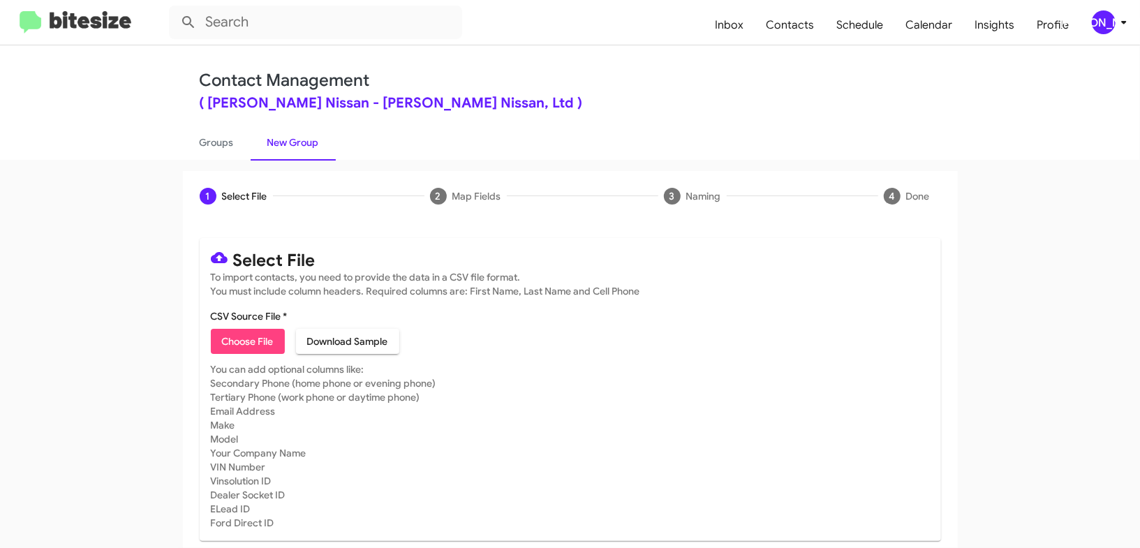
type input "EdHicksNiss_Weekend_10-06-25"
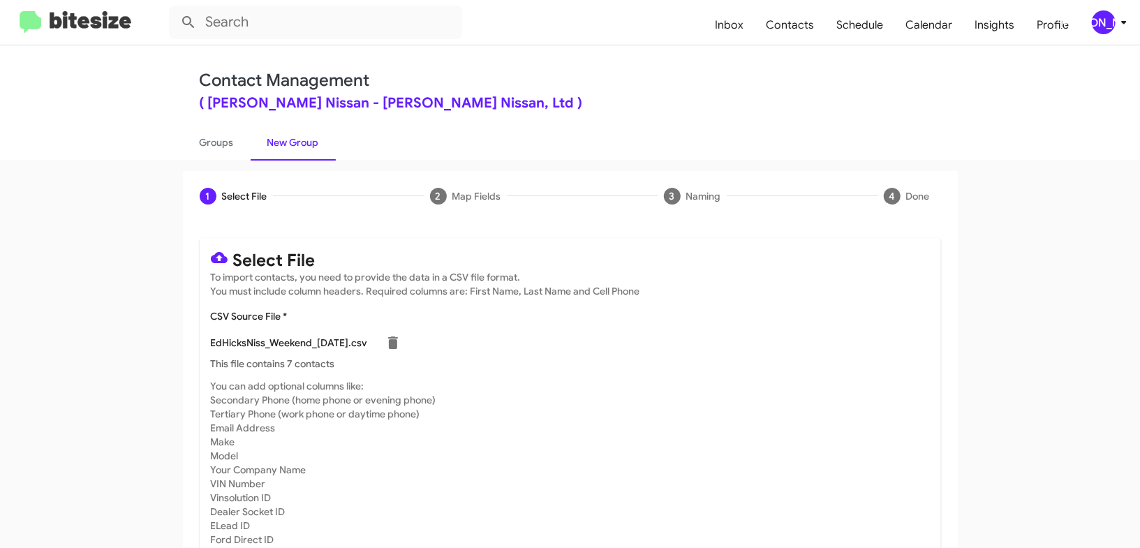
click at [801, 387] on mat-card-subtitle "You can add optional columns like: Secondary Phone (home phone or evening phone…" at bounding box center [570, 463] width 719 height 168
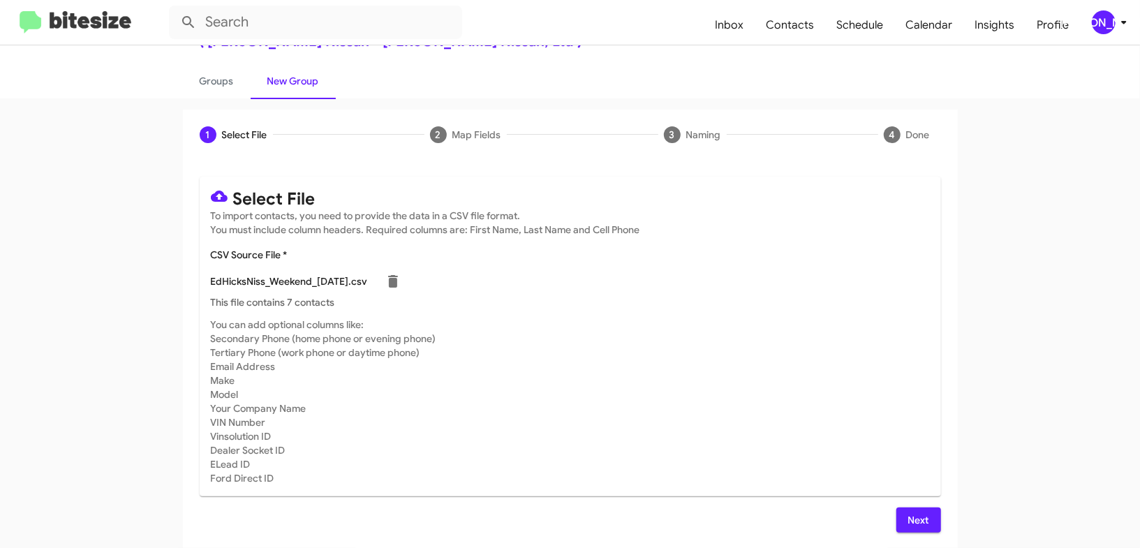
click at [900, 510] on button "Next" at bounding box center [918, 520] width 45 height 25
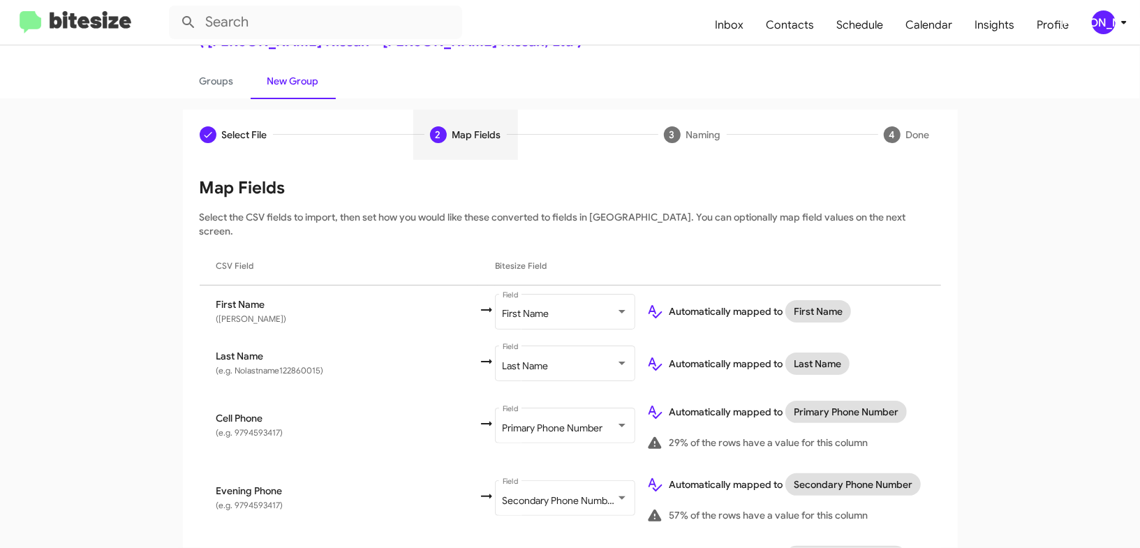
scroll to position [39, 0]
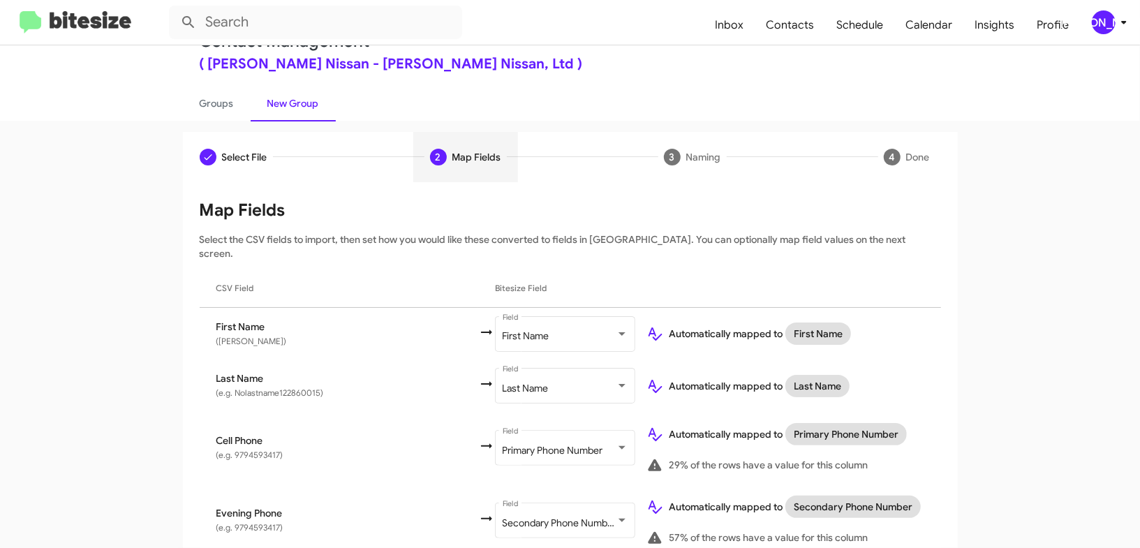
click at [1105, 11] on div "[PERSON_NAME]" at bounding box center [1104, 22] width 24 height 24
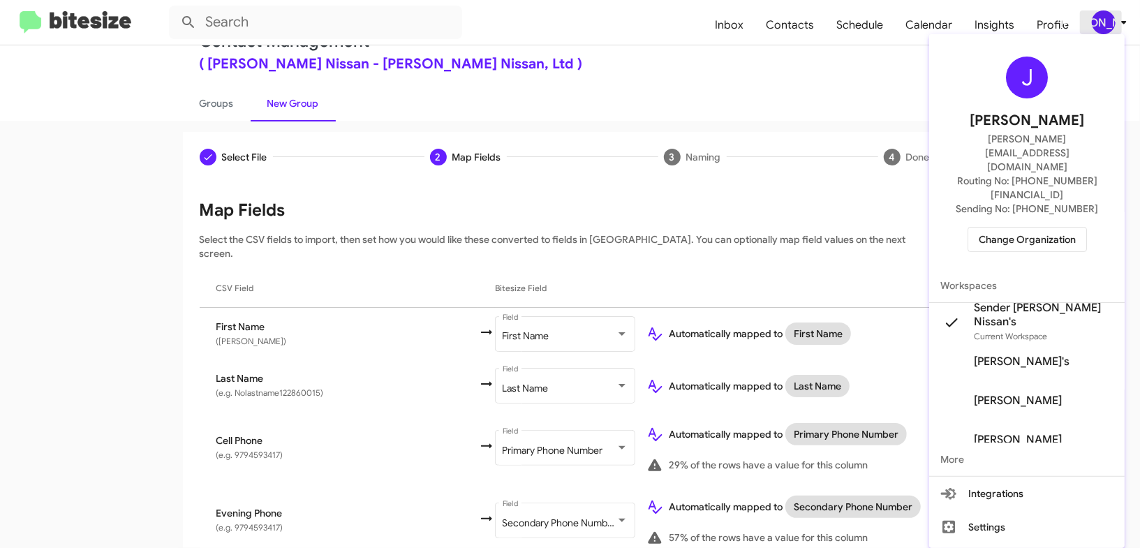
click at [1105, 11] on div at bounding box center [570, 274] width 1140 height 548
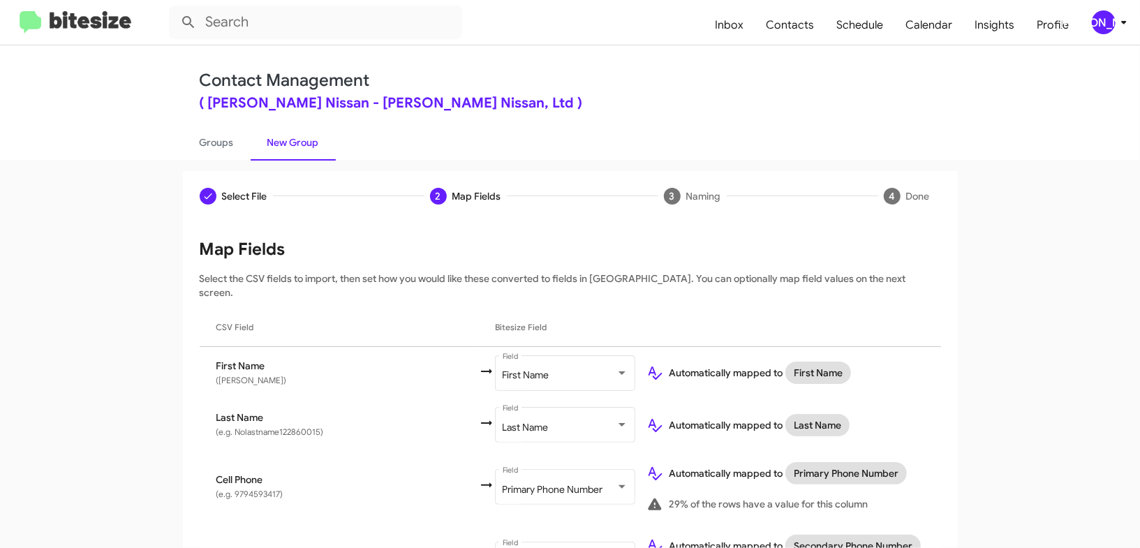
scroll to position [702, 0]
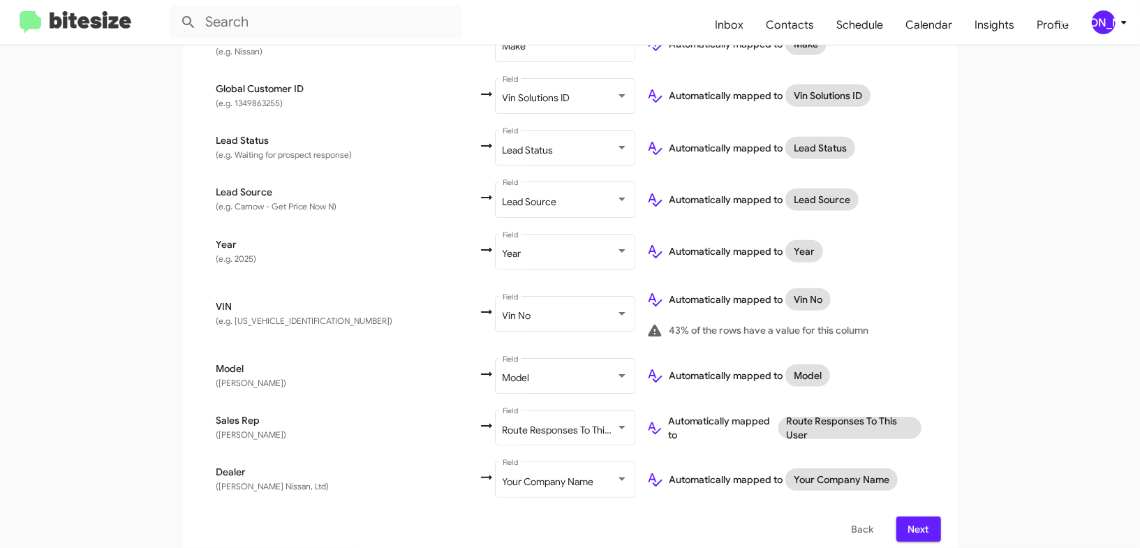
click at [1111, 19] on div "[PERSON_NAME]" at bounding box center [1104, 22] width 24 height 24
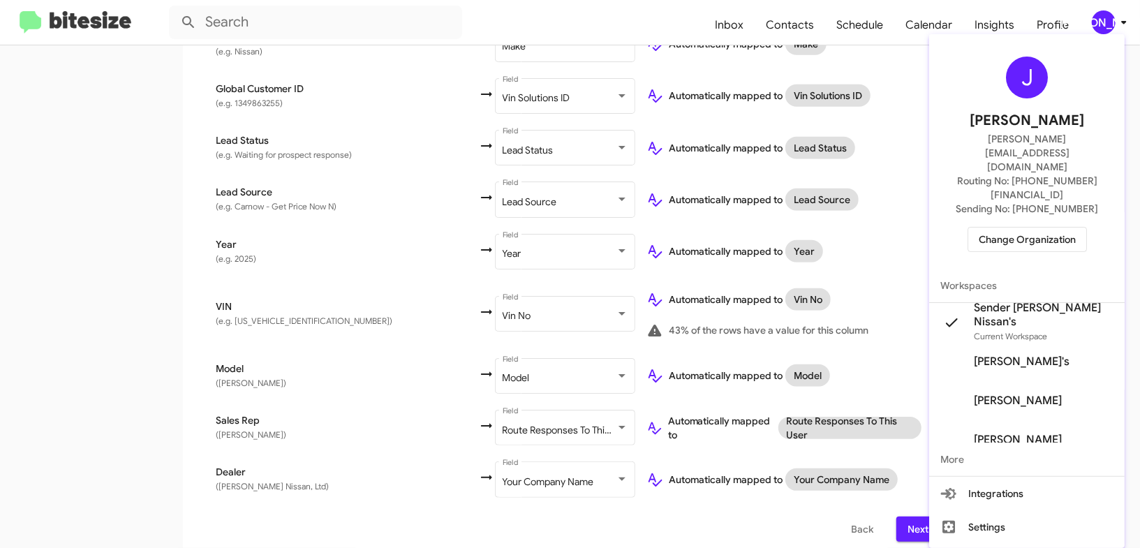
click at [1111, 19] on div at bounding box center [570, 274] width 1140 height 548
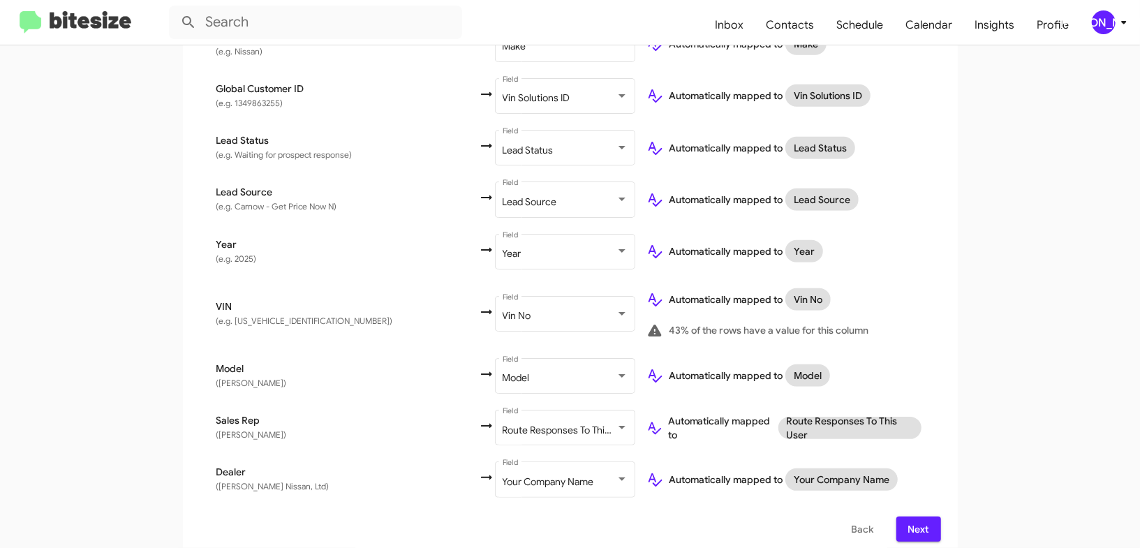
click at [1111, 19] on div "[PERSON_NAME]" at bounding box center [1104, 22] width 24 height 24
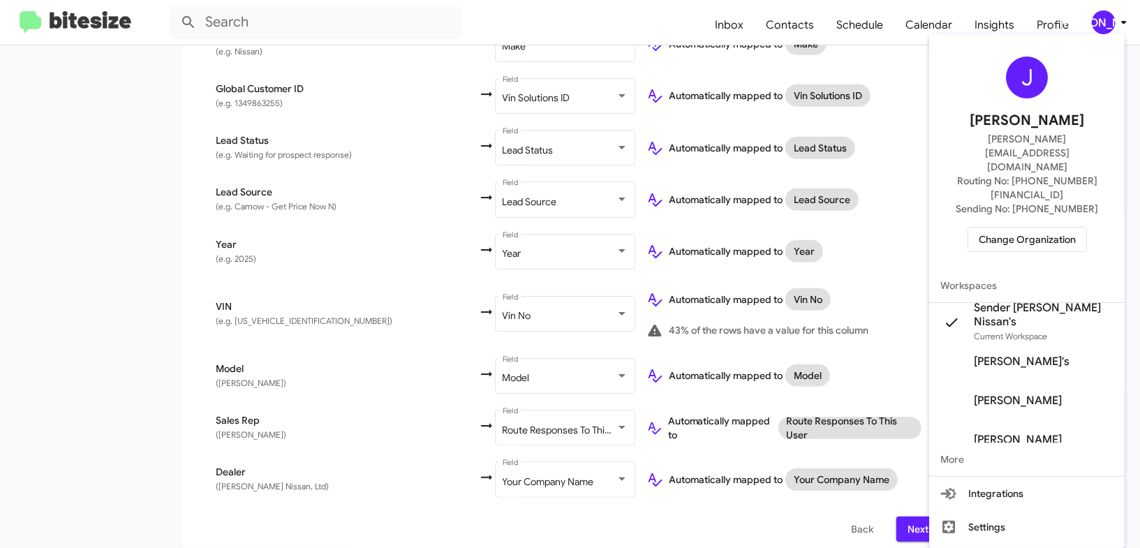
click at [1111, 19] on div at bounding box center [570, 274] width 1140 height 548
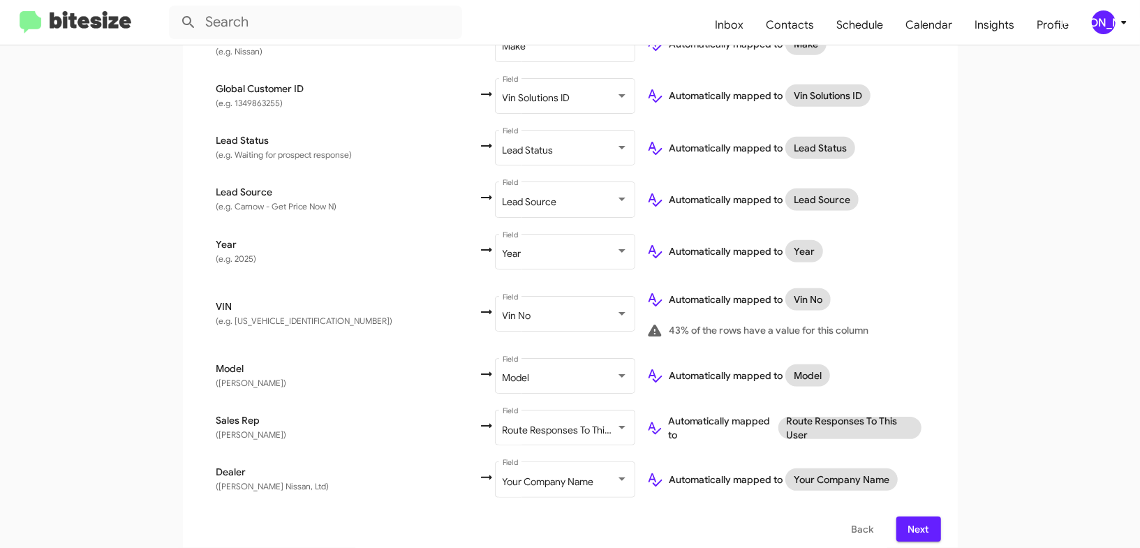
click at [1106, 22] on div "[PERSON_NAME]" at bounding box center [1104, 22] width 24 height 24
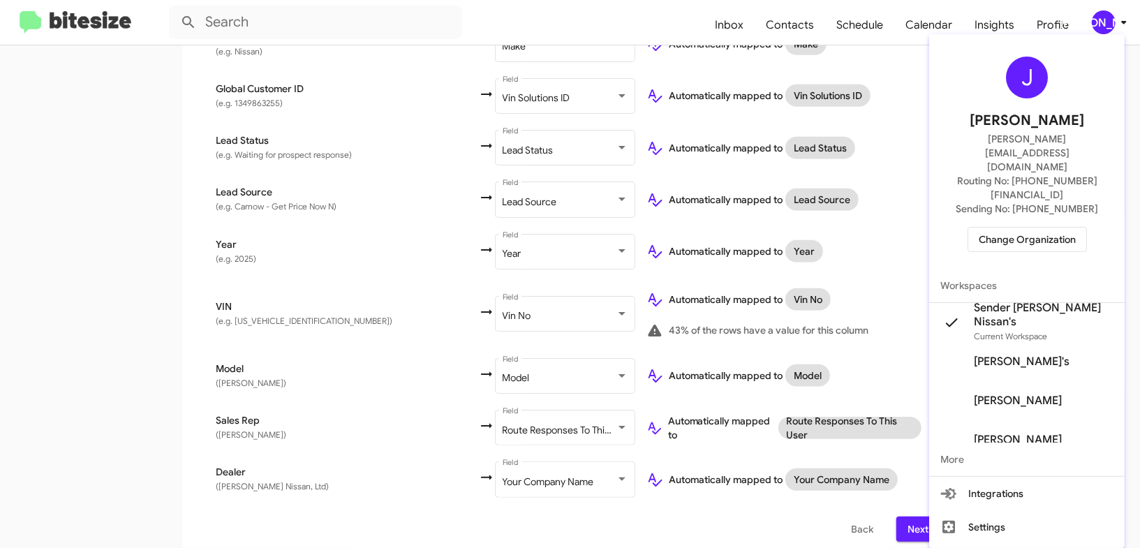
click at [1106, 22] on div at bounding box center [570, 274] width 1140 height 548
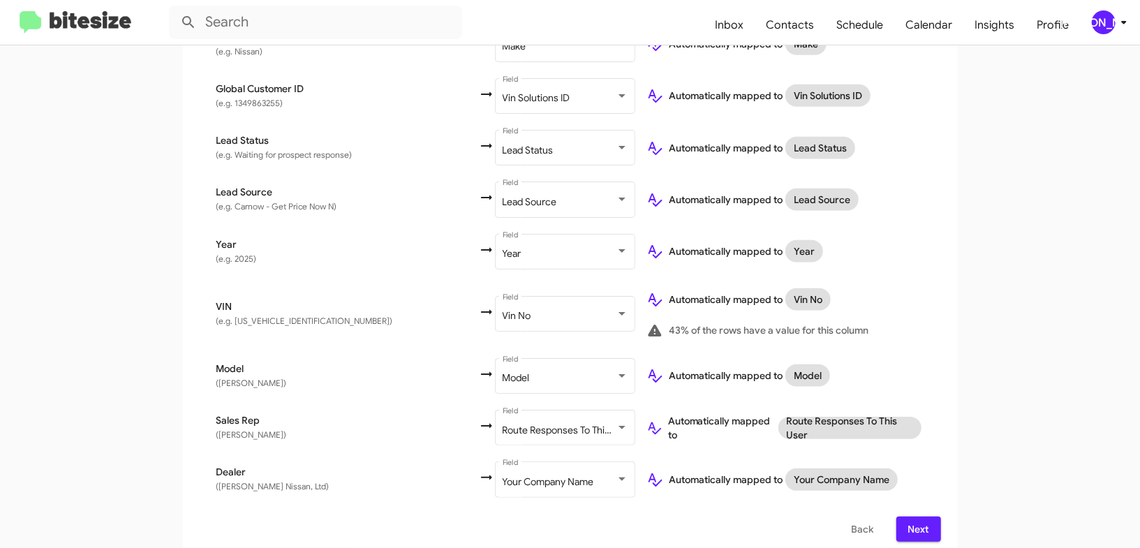
click at [1102, 22] on div "[PERSON_NAME]" at bounding box center [1104, 22] width 24 height 24
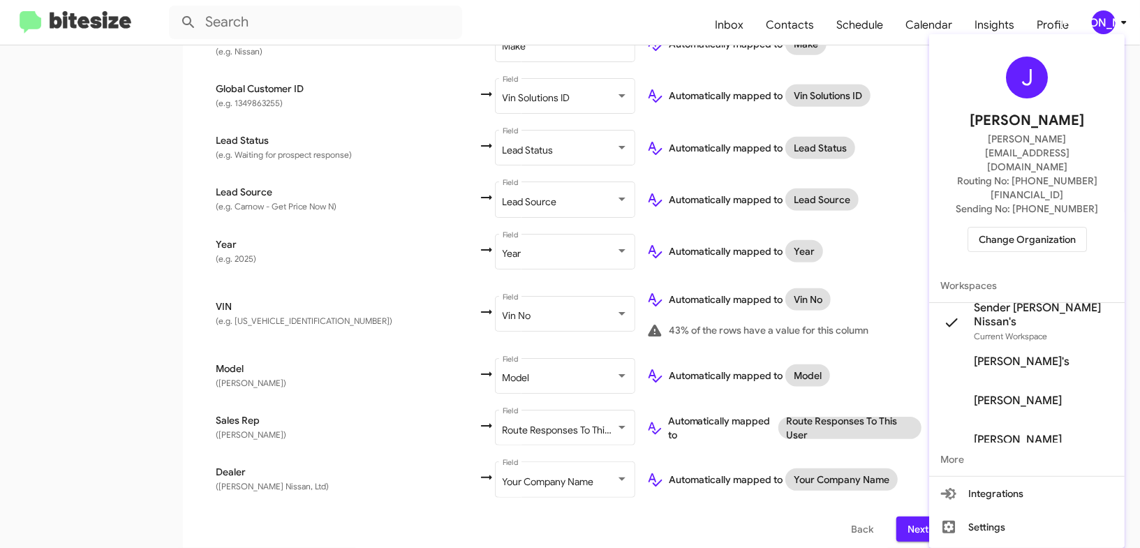
click at [1102, 22] on div at bounding box center [570, 274] width 1140 height 548
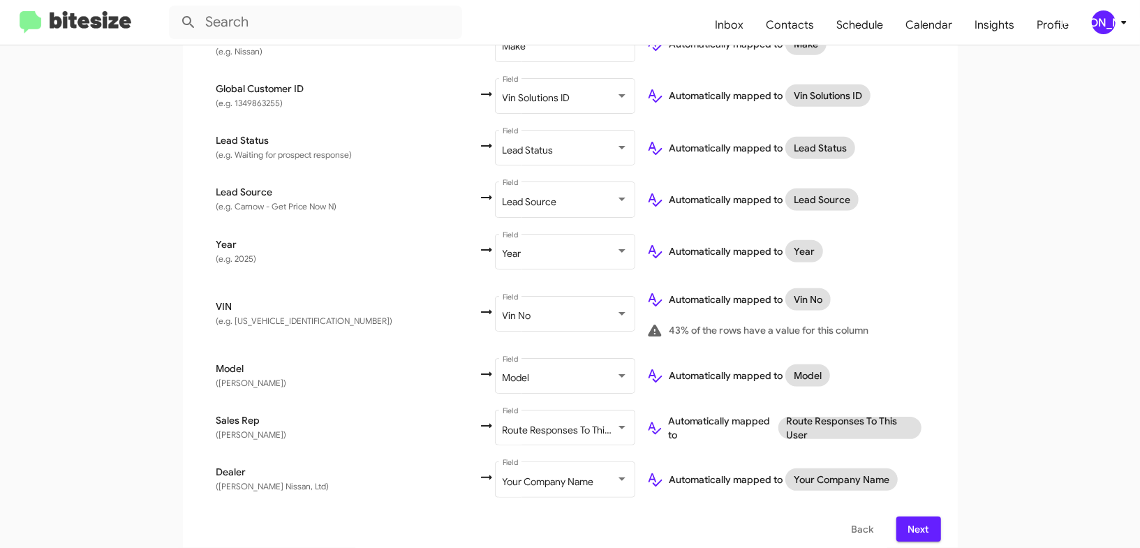
click at [1118, 24] on icon at bounding box center [1124, 22] width 17 height 17
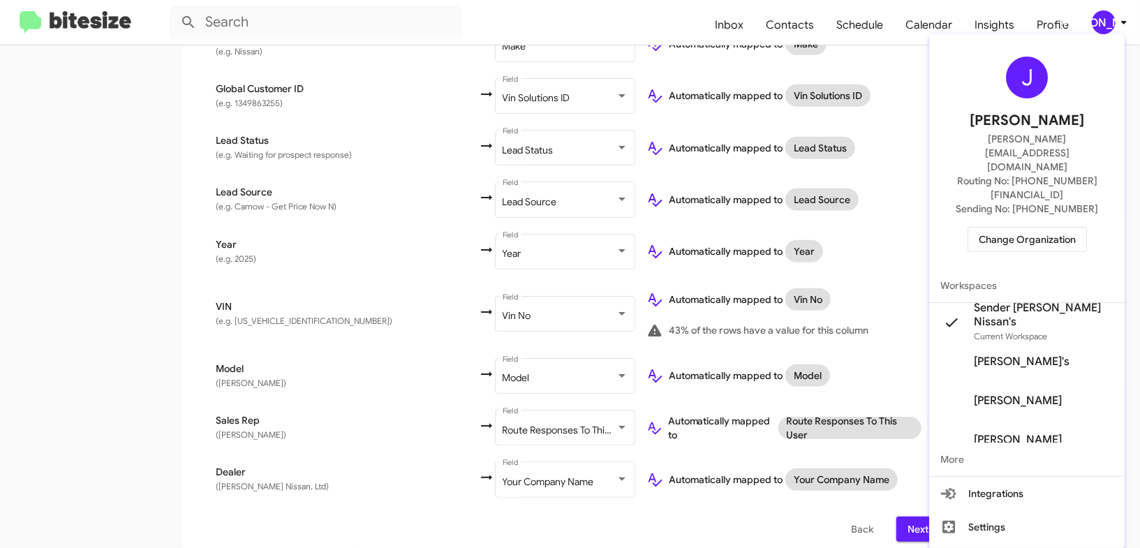
drag, startPoint x: 1118, startPoint y: 24, endPoint x: 906, endPoint y: 306, distance: 352.6
click at [1118, 24] on div at bounding box center [570, 274] width 1140 height 548
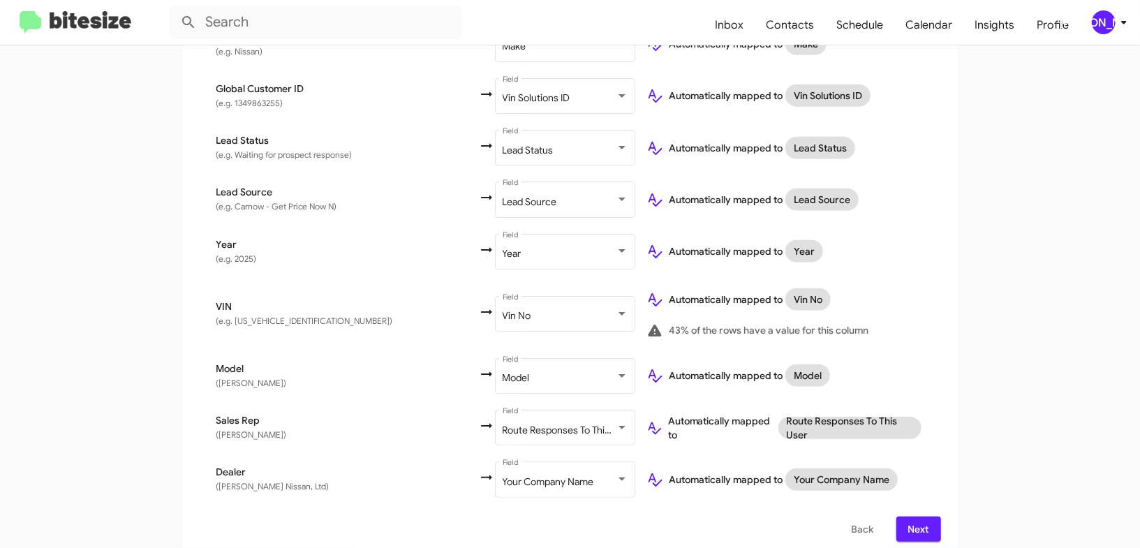
click at [922, 520] on span "Next" at bounding box center [919, 529] width 22 height 25
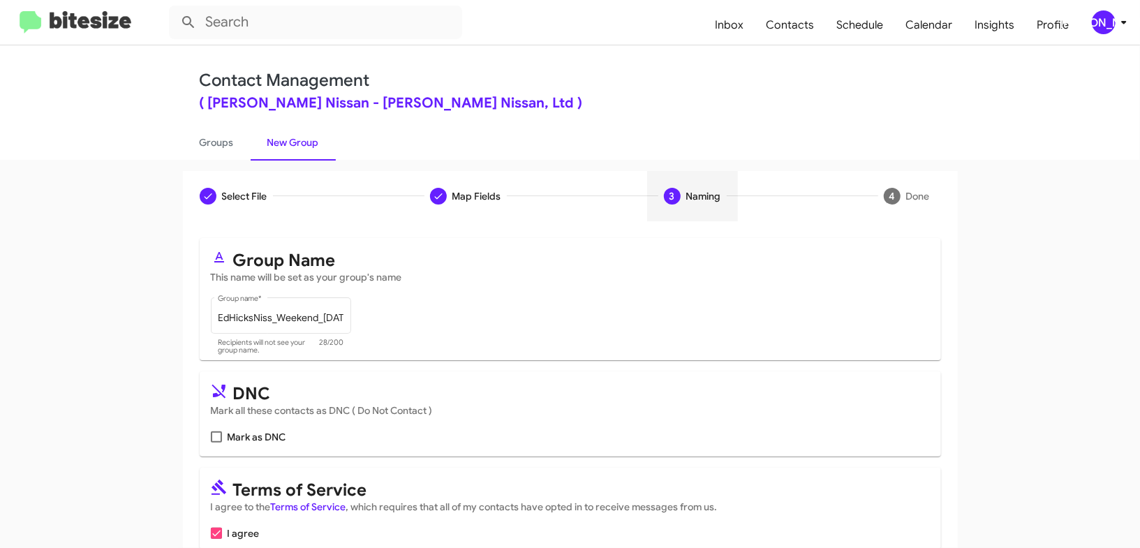
scroll to position [68, 0]
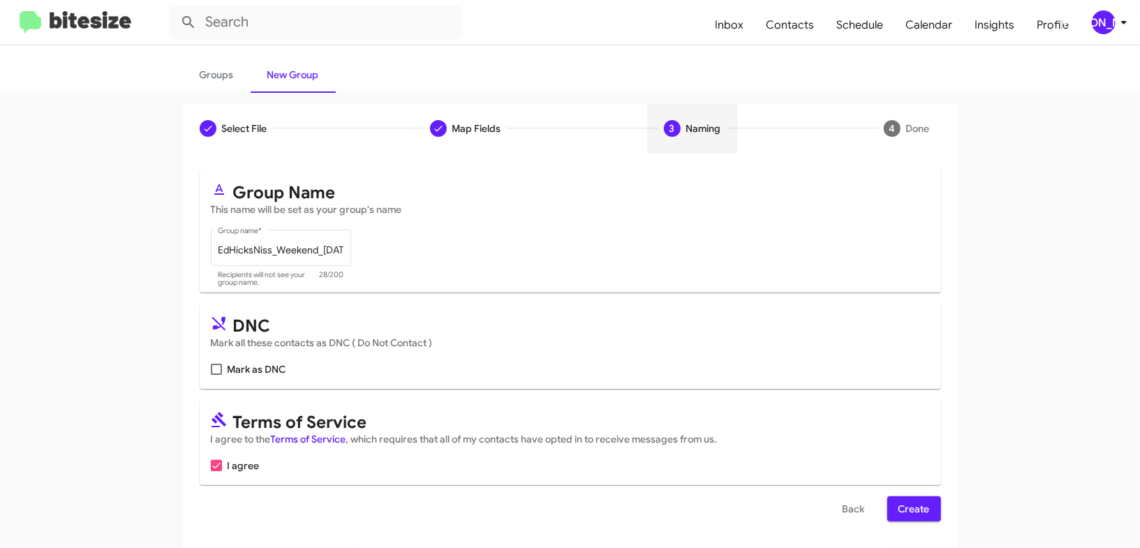
click at [902, 501] on span "Create" at bounding box center [914, 508] width 31 height 25
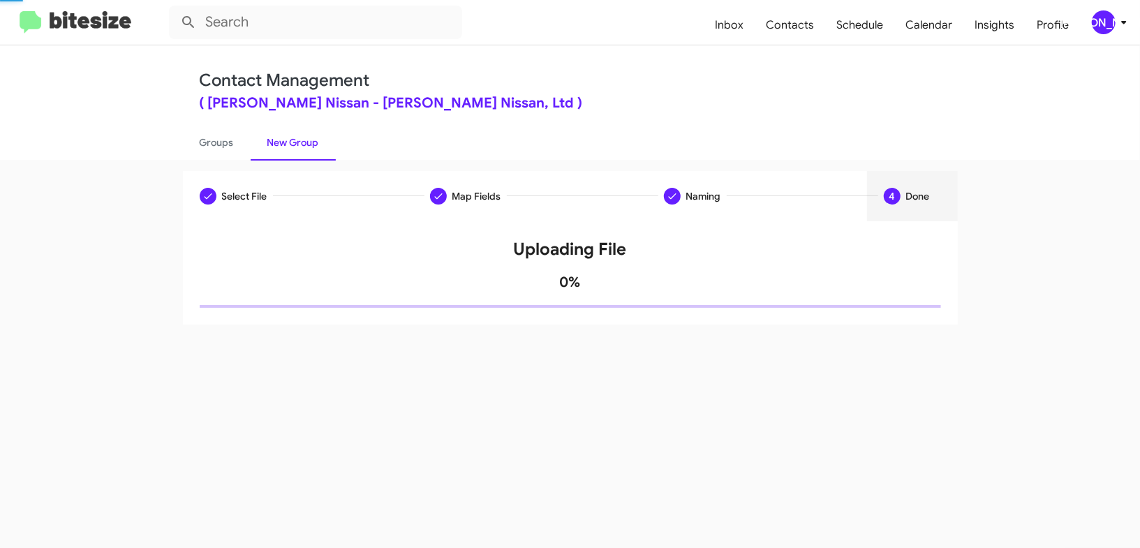
scroll to position [0, 0]
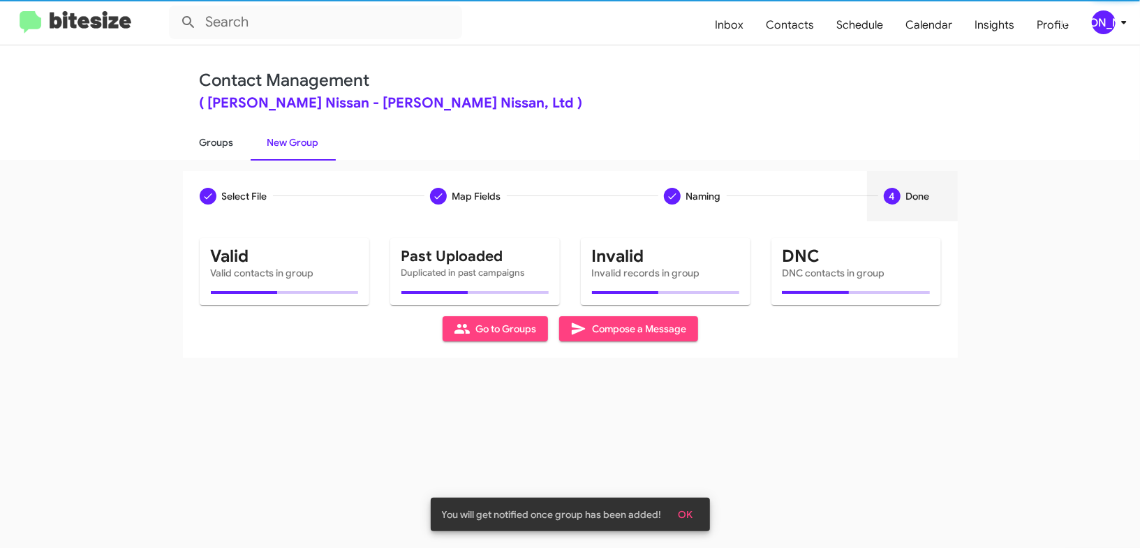
click at [206, 134] on link "Groups" at bounding box center [217, 142] width 68 height 36
type input "in:groups"
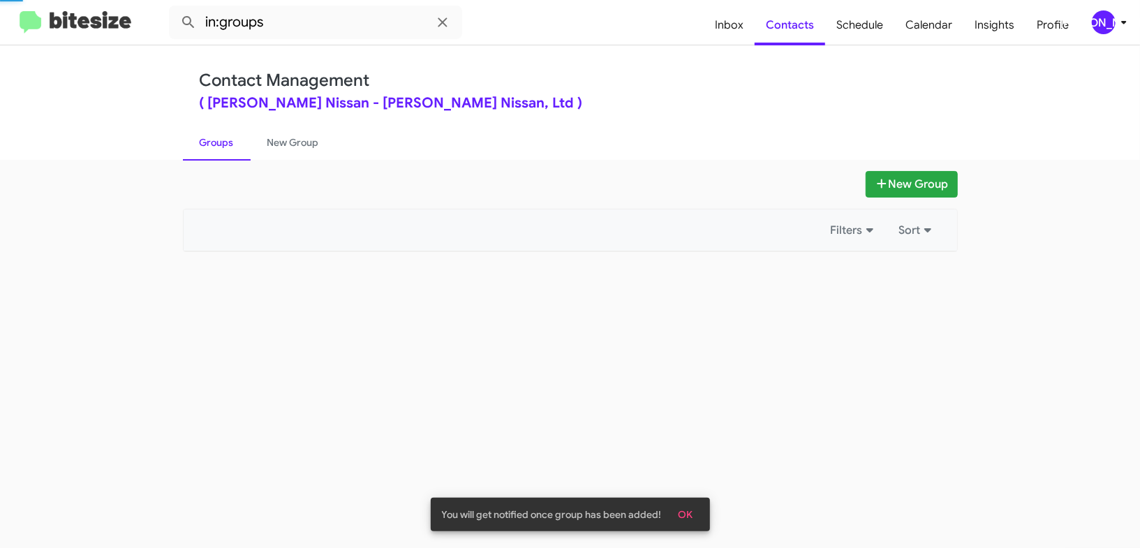
click at [207, 135] on link "Groups" at bounding box center [217, 142] width 68 height 36
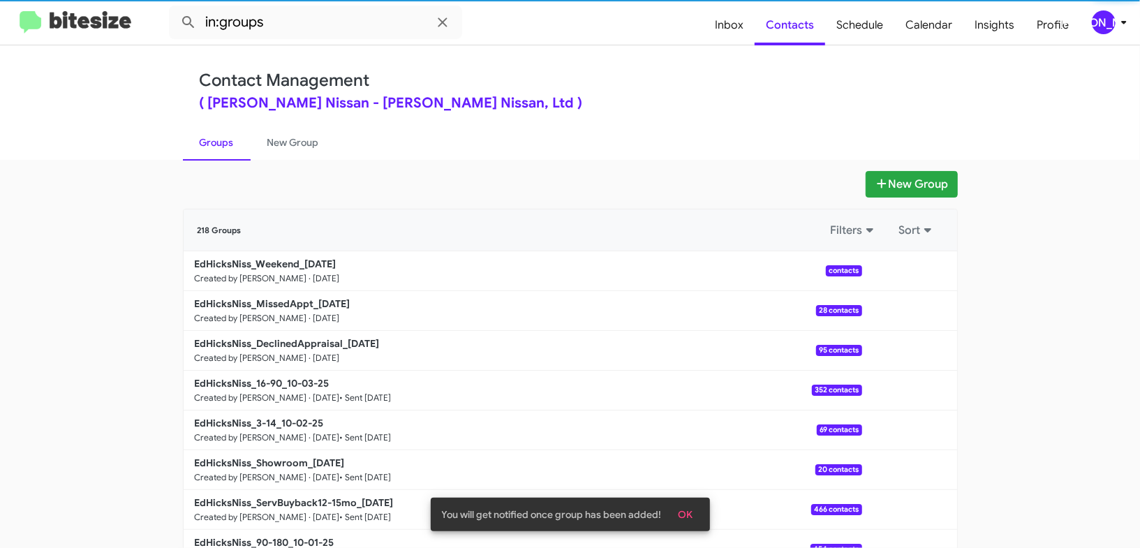
drag, startPoint x: 207, startPoint y: 135, endPoint x: 266, endPoint y: 142, distance: 59.8
click at [209, 133] on link "Groups" at bounding box center [217, 142] width 68 height 36
click at [269, 142] on link "New Group" at bounding box center [293, 142] width 85 height 36
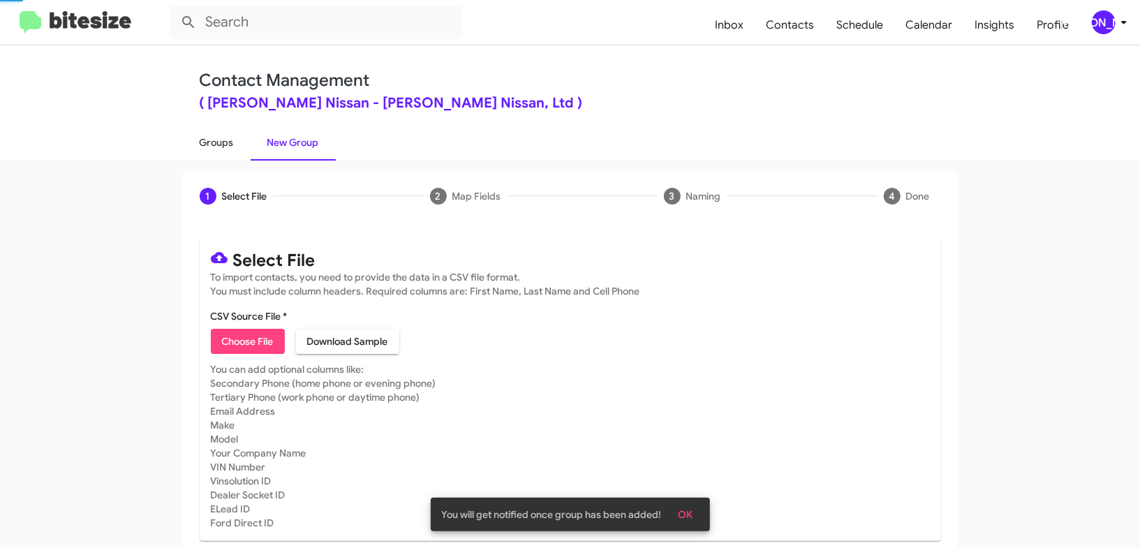
click at [230, 142] on link "Groups" at bounding box center [217, 142] width 68 height 36
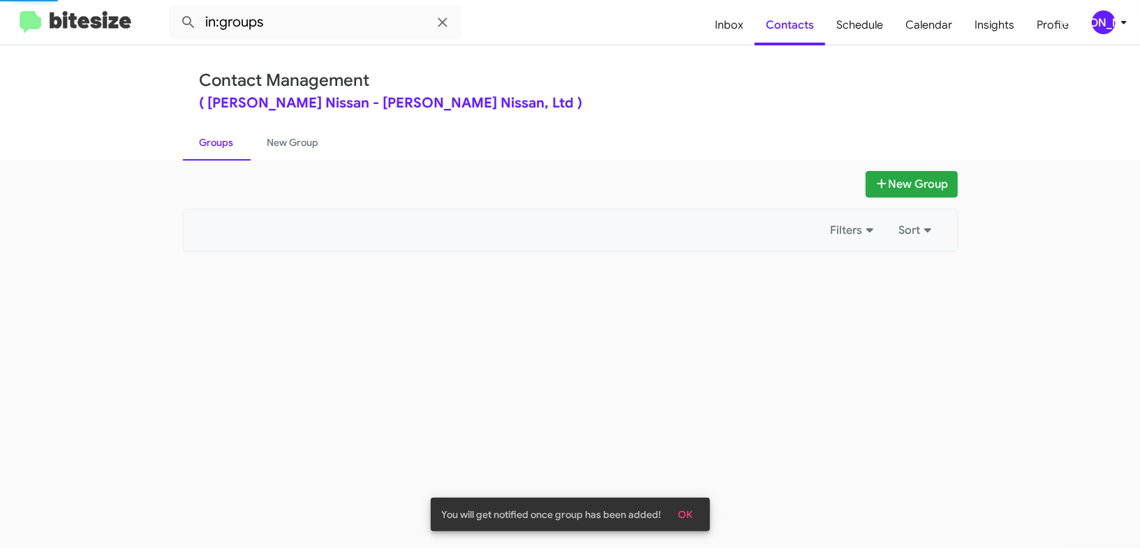
click at [230, 142] on link "Groups" at bounding box center [217, 142] width 68 height 36
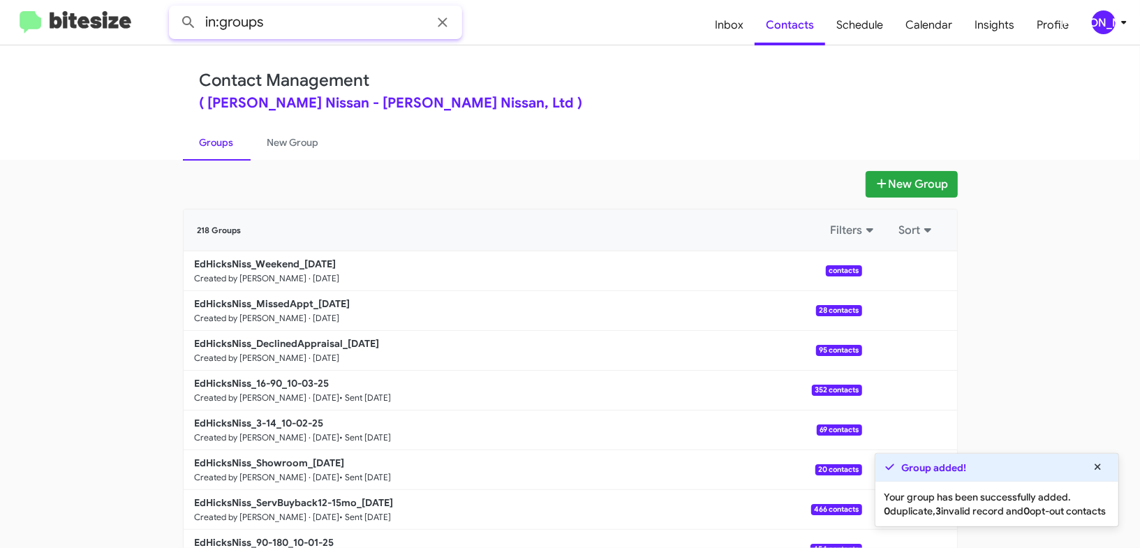
click at [288, 29] on input "in:groups" at bounding box center [315, 23] width 293 height 34
type input "in:groups dec"
click at [175, 8] on button at bounding box center [189, 22] width 28 height 28
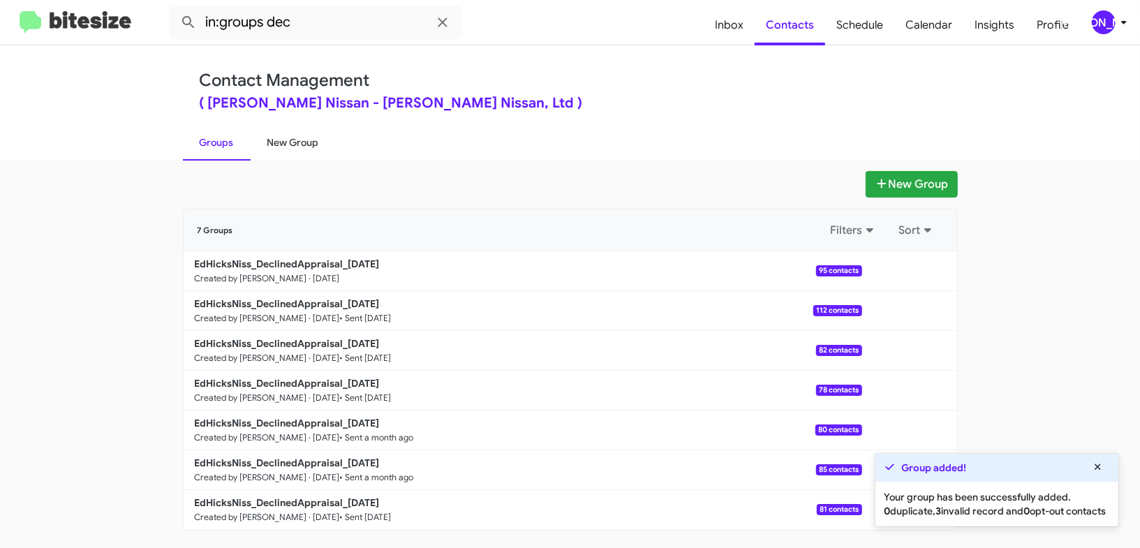
click at [274, 140] on link "New Group" at bounding box center [293, 142] width 85 height 36
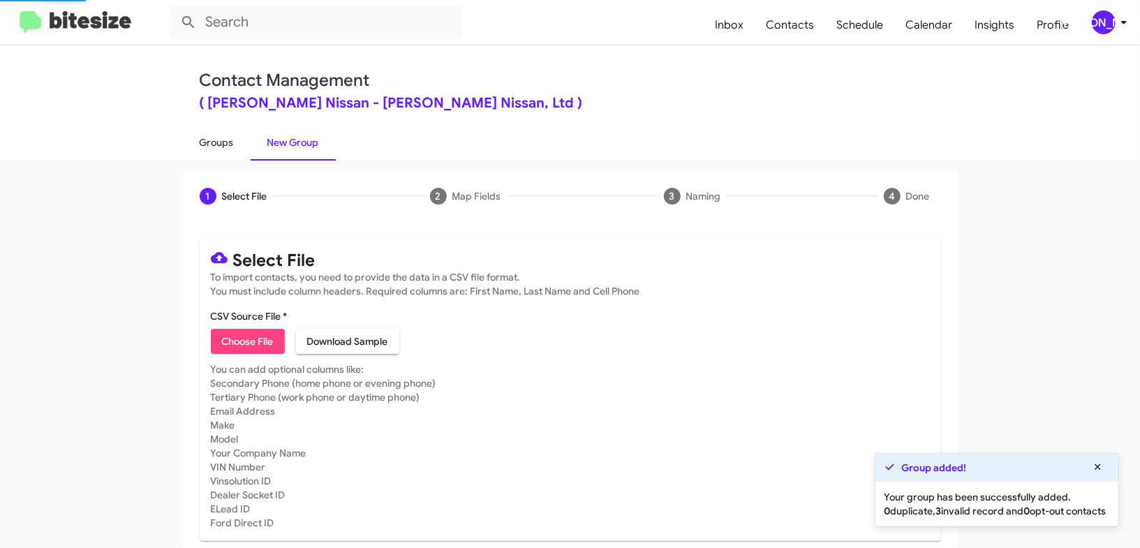
click at [200, 142] on link "Groups" at bounding box center [217, 142] width 68 height 36
drag, startPoint x: 200, startPoint y: 142, endPoint x: 215, endPoint y: 109, distance: 36.6
click at [201, 140] on link "Groups" at bounding box center [217, 142] width 68 height 36
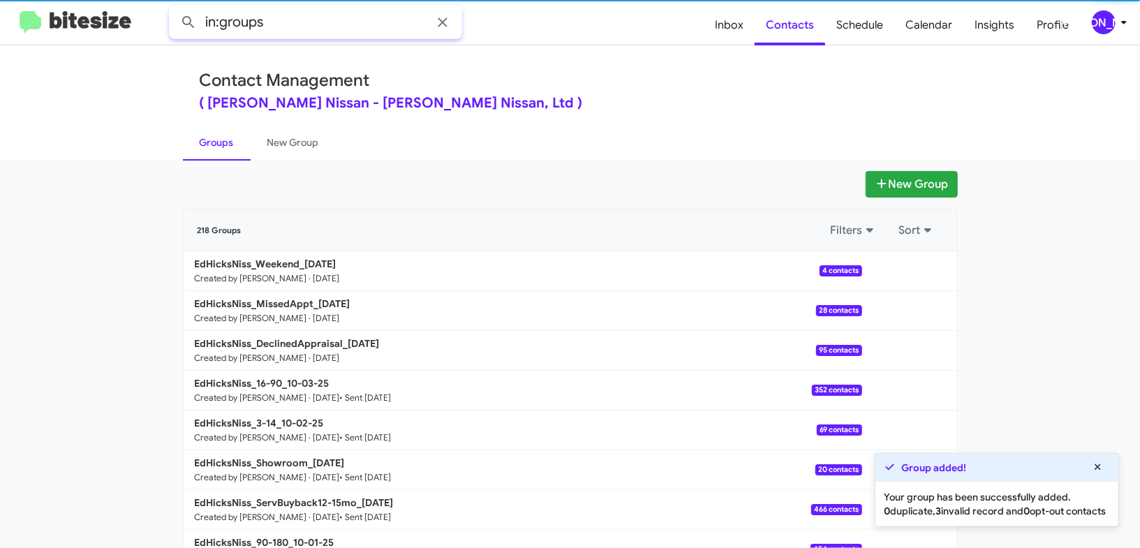
click at [286, 27] on input "in:groups" at bounding box center [315, 23] width 293 height 34
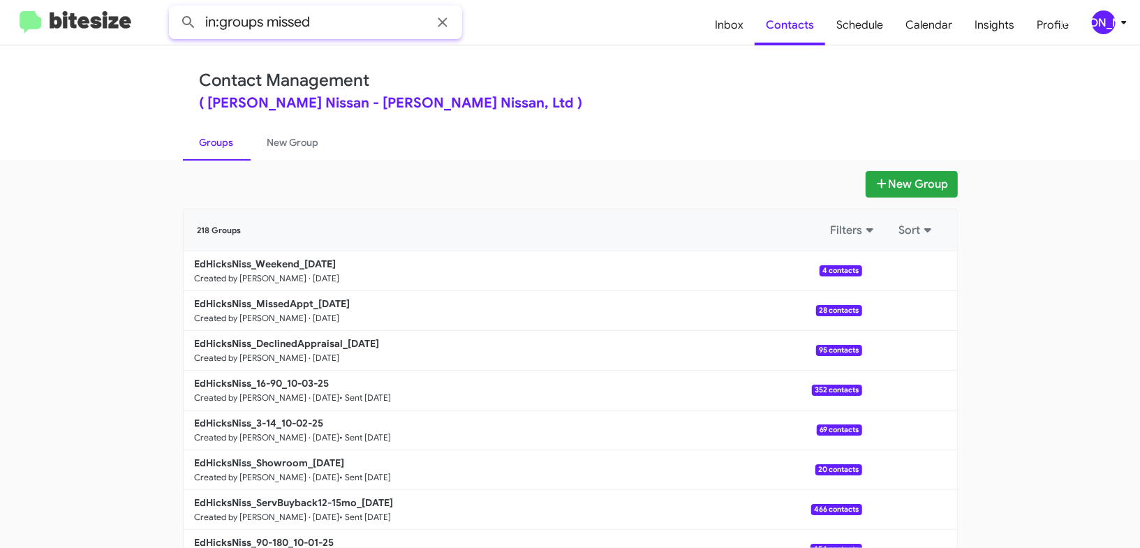
type input "in:groups missed"
click at [175, 8] on button at bounding box center [189, 22] width 28 height 28
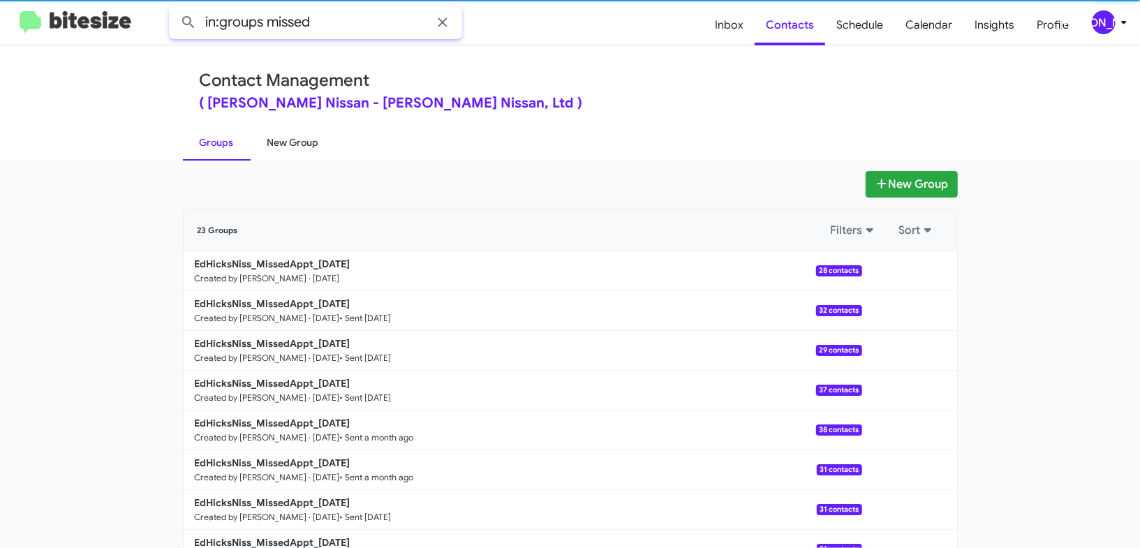
scroll to position [1, 0]
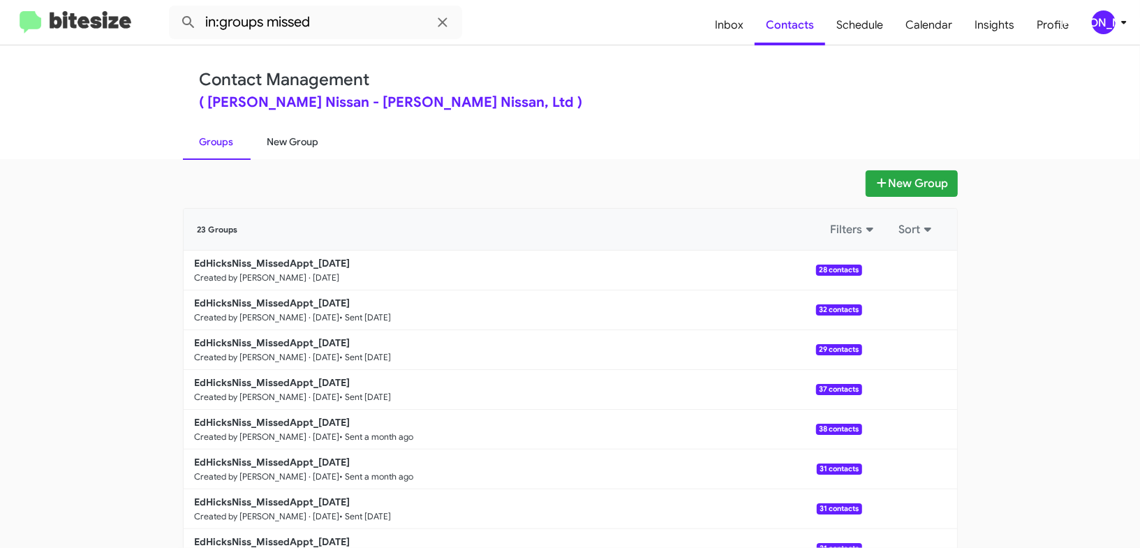
click at [290, 140] on link "New Group" at bounding box center [293, 142] width 85 height 36
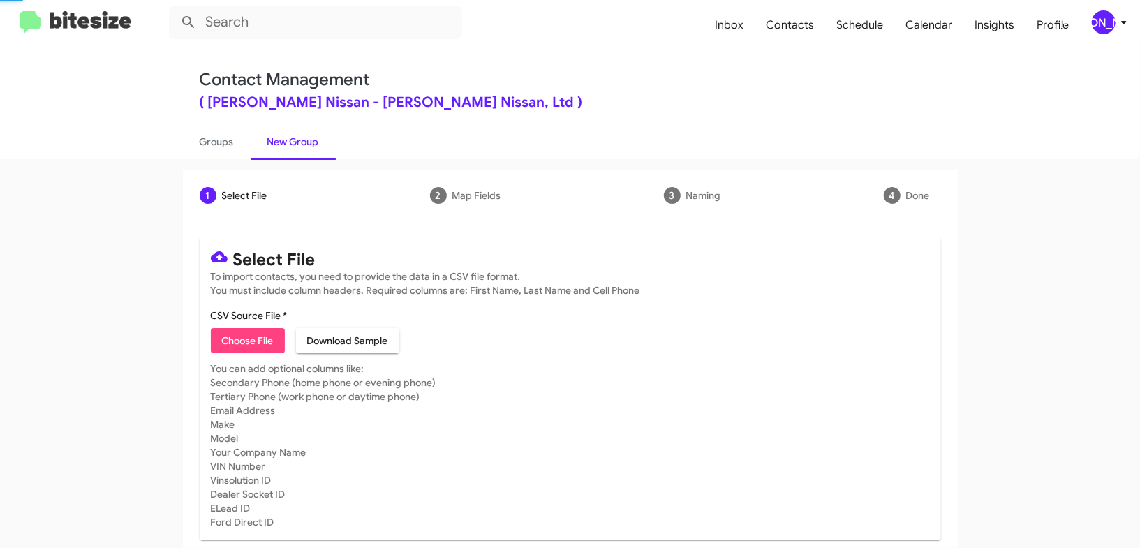
click at [290, 140] on link "New Group" at bounding box center [293, 142] width 85 height 36
click at [221, 138] on link "Groups" at bounding box center [217, 142] width 68 height 36
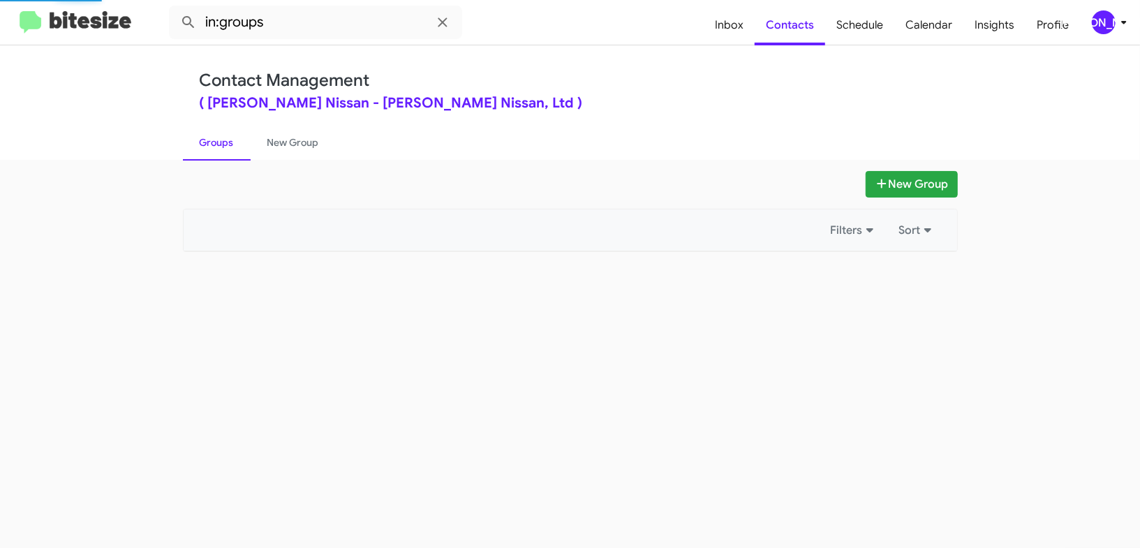
click at [221, 138] on link "Groups" at bounding box center [217, 142] width 68 height 36
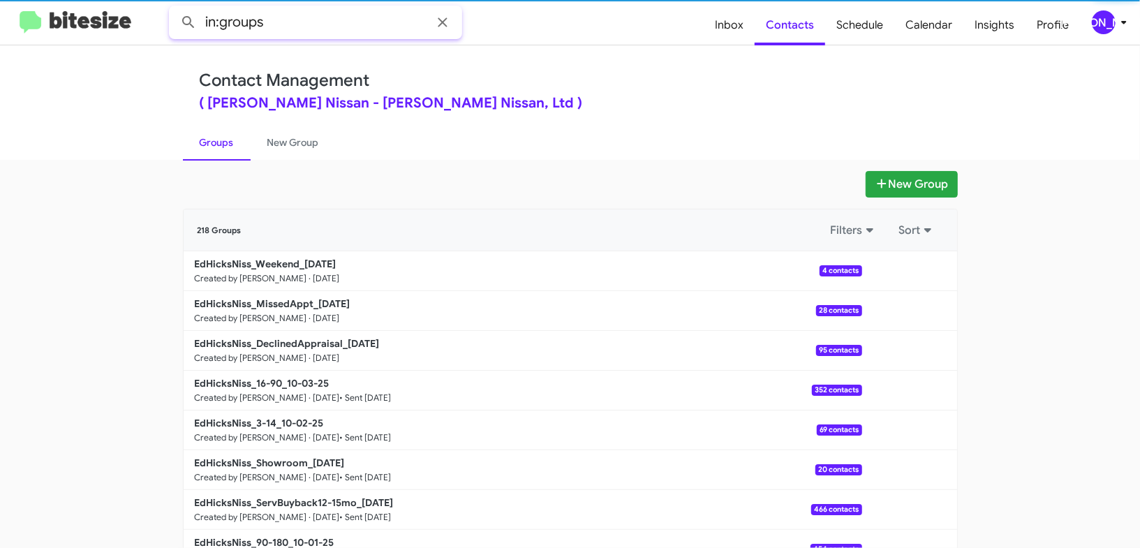
click at [316, 26] on input "in:groups" at bounding box center [315, 23] width 293 height 34
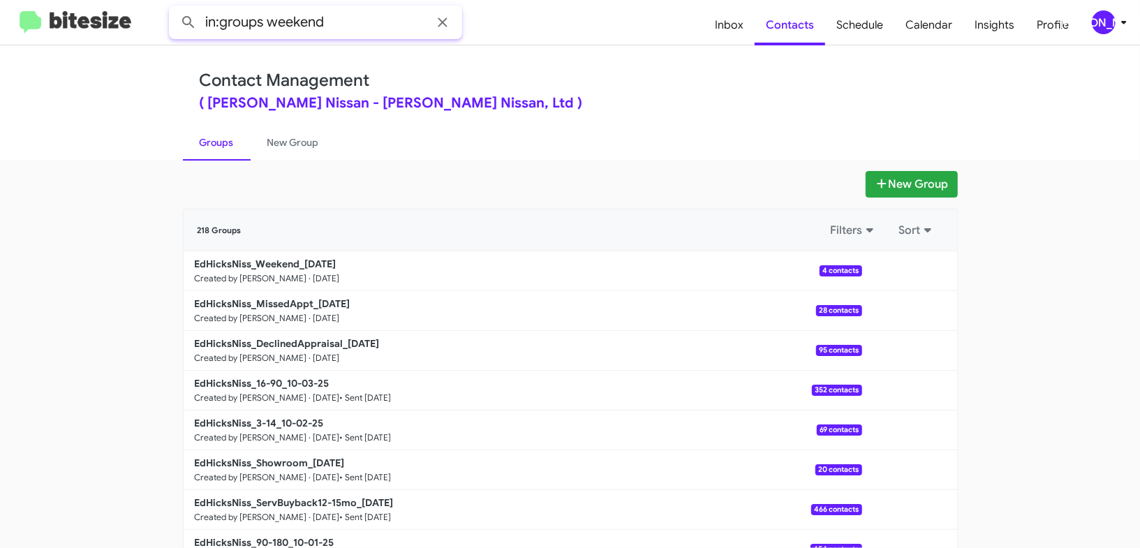
type input "in:groups weekend"
click at [175, 8] on button at bounding box center [189, 22] width 28 height 28
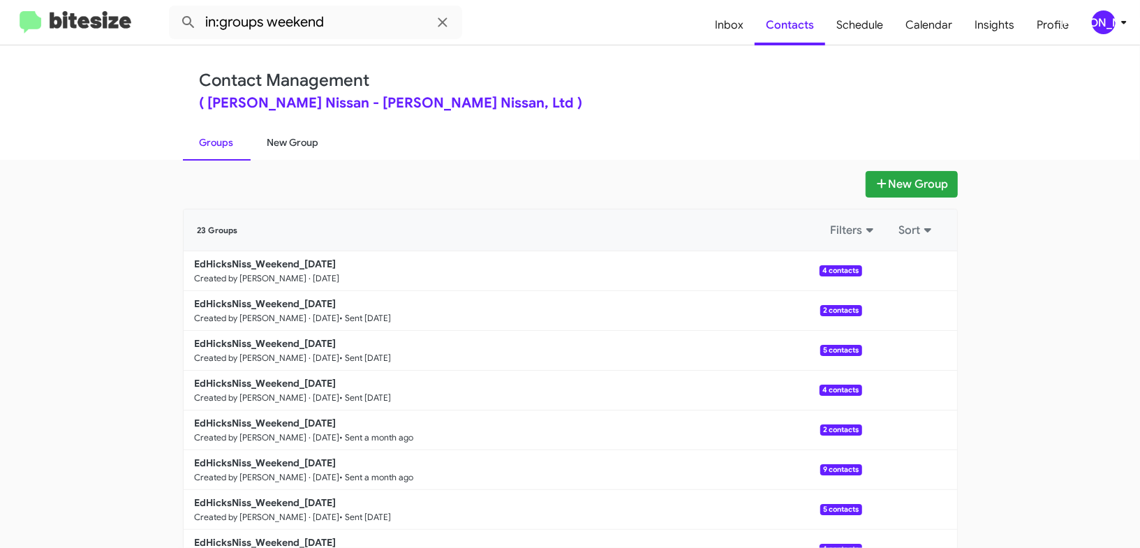
click at [280, 137] on link "New Group" at bounding box center [293, 142] width 85 height 36
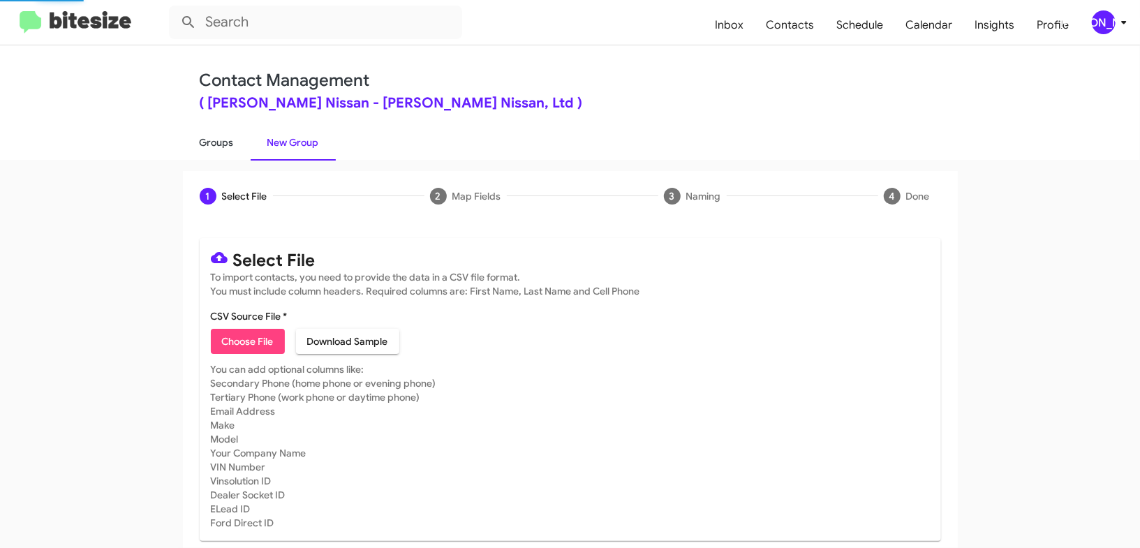
click at [239, 138] on link "Groups" at bounding box center [217, 142] width 68 height 36
type input "in:groups"
click at [239, 138] on link "Groups" at bounding box center [217, 142] width 68 height 36
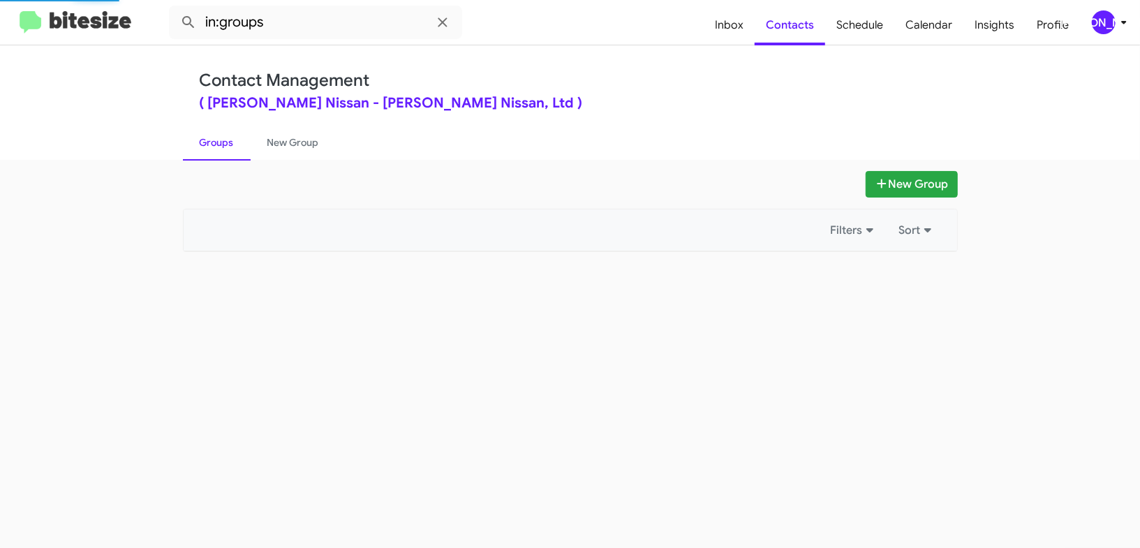
click at [239, 138] on link "Groups" at bounding box center [217, 142] width 68 height 36
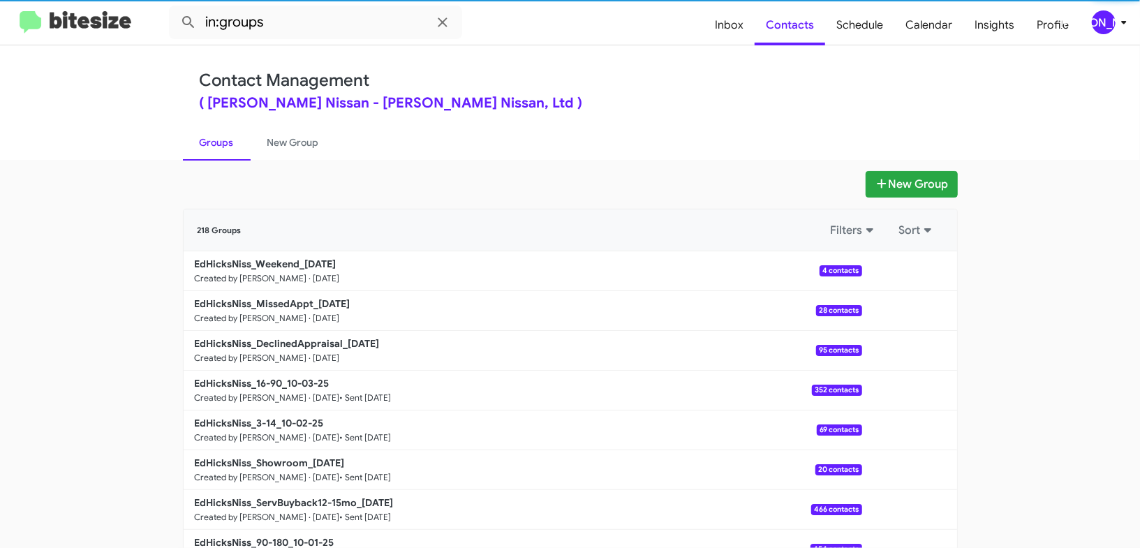
click at [239, 138] on link "Groups" at bounding box center [217, 142] width 68 height 36
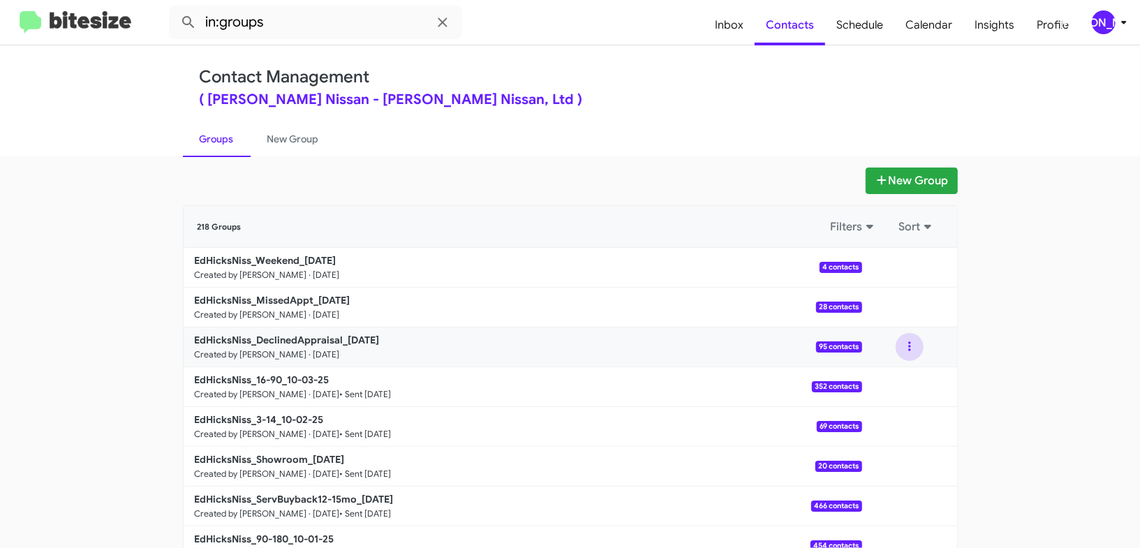
click at [910, 352] on button at bounding box center [910, 347] width 28 height 28
click at [905, 378] on button "View contacts" at bounding box center [868, 385] width 112 height 34
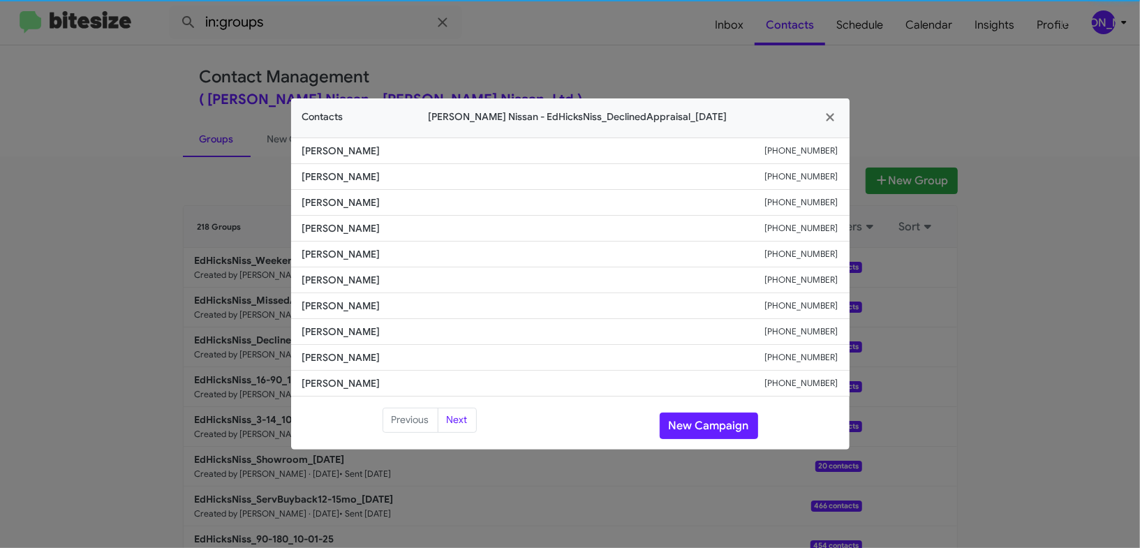
click at [336, 297] on li "Dianne Casey +15126536395" at bounding box center [570, 306] width 559 height 26
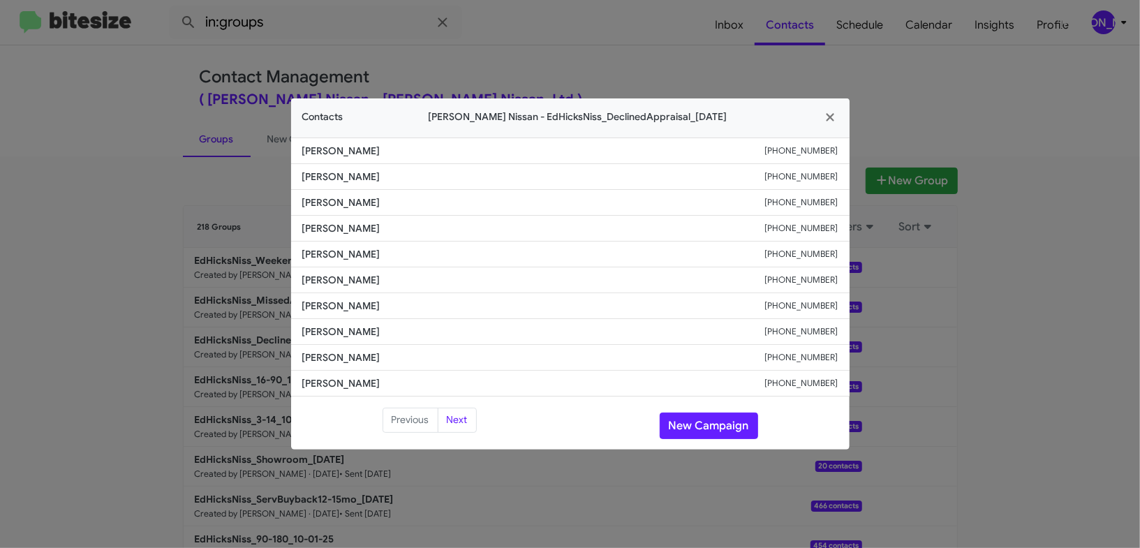
click at [336, 297] on li "Dianne Casey +15126536395" at bounding box center [570, 306] width 559 height 26
copy span "Dianne Casey"
drag, startPoint x: 599, startPoint y: 47, endPoint x: 671, endPoint y: 105, distance: 92.4
click at [599, 48] on modal-container "Contacts Ed Hicks Nissan - EdHicksNiss_DeclinedAppraisal_10-06-25 Carlos Amador…" at bounding box center [570, 274] width 1140 height 548
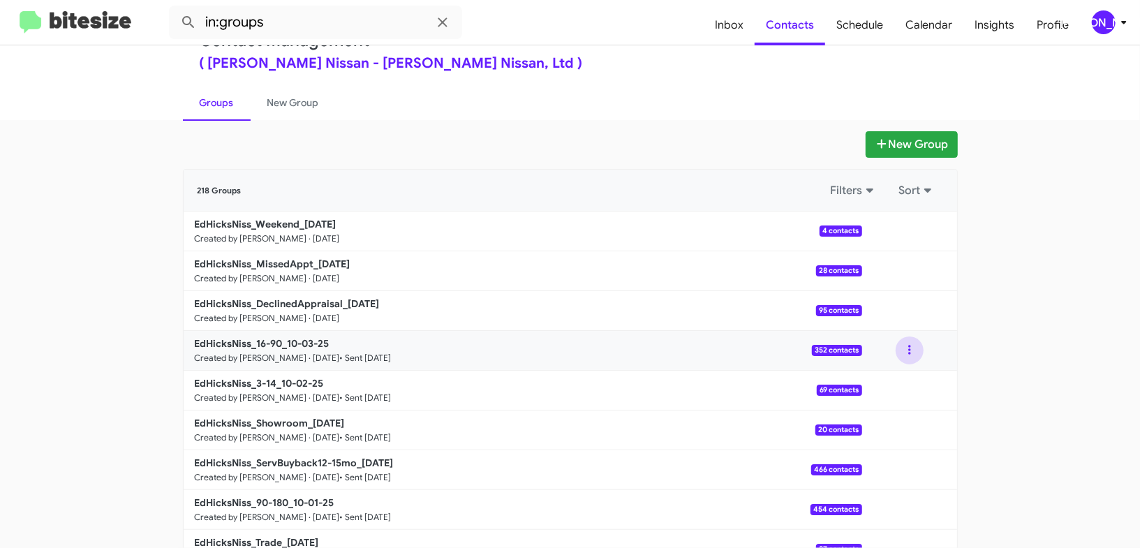
scroll to position [98, 0]
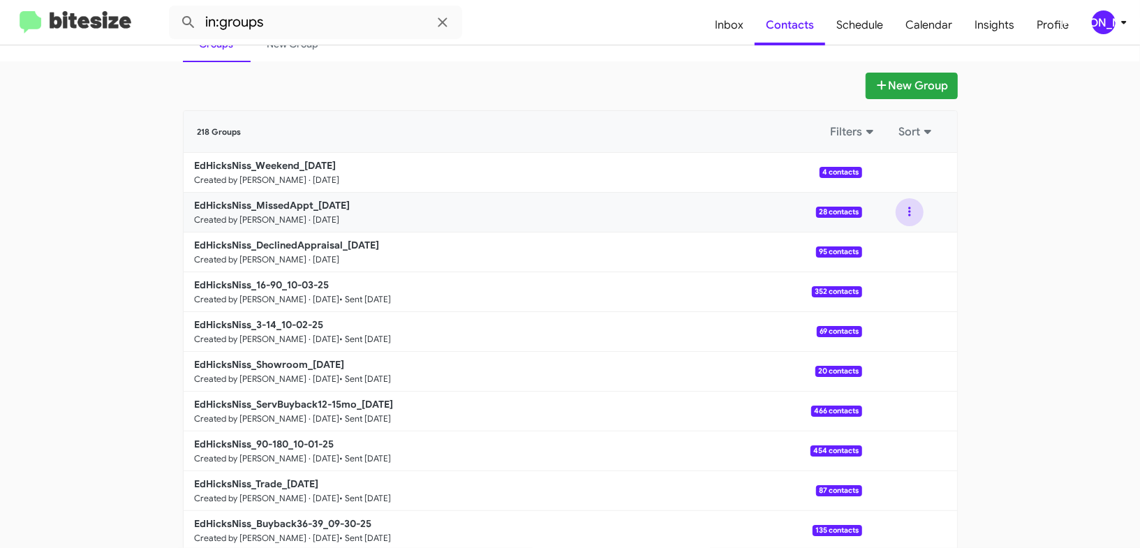
click at [909, 211] on button at bounding box center [910, 212] width 28 height 28
click at [903, 246] on button "View contacts" at bounding box center [868, 250] width 112 height 34
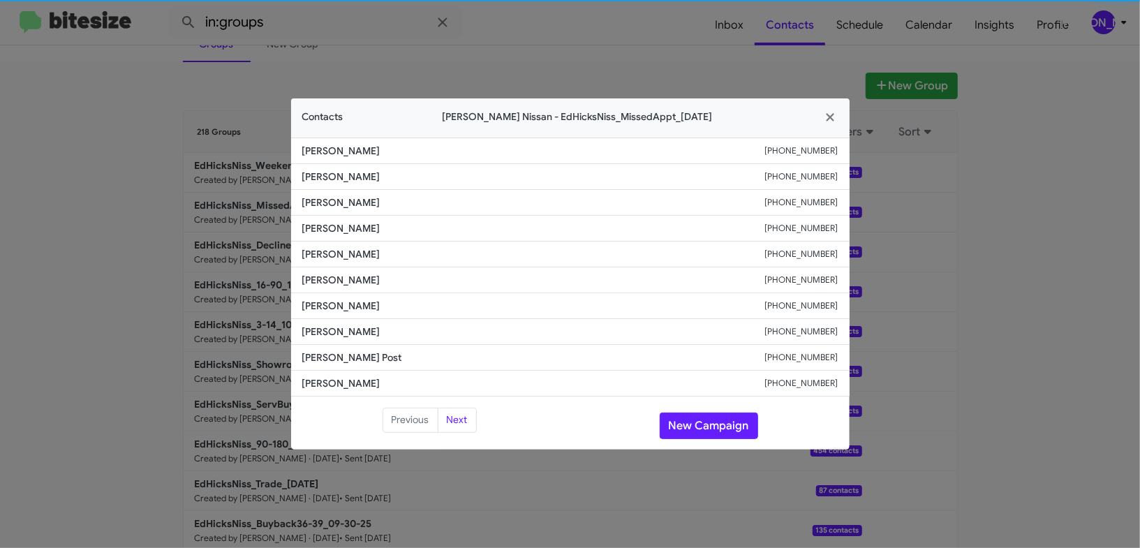
drag, startPoint x: 330, startPoint y: 239, endPoint x: 364, endPoint y: 261, distance: 40.9
click at [364, 261] on span "Gabriel Urbina" at bounding box center [533, 254] width 463 height 14
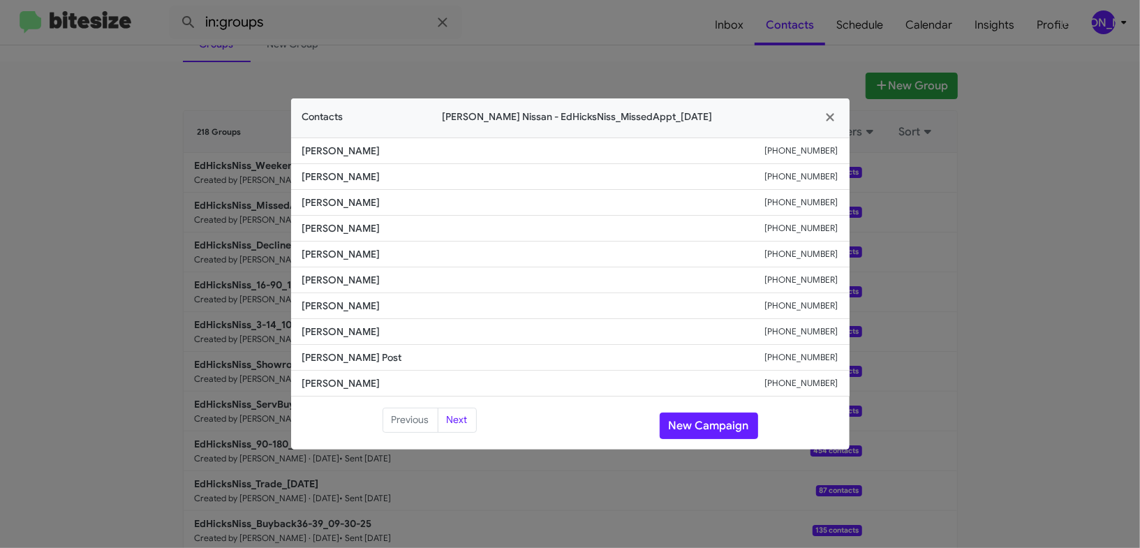
copy span "Gabriel Urbina"
drag, startPoint x: 217, startPoint y: 91, endPoint x: 357, endPoint y: 272, distance: 228.3
click at [365, 274] on modal-container "Contacts Ed Hicks Nissan - EdHicksNiss_MissedAppt_10-06-25 Kathryn Everett +136…" at bounding box center [570, 274] width 1140 height 548
click at [348, 251] on span "Gabriel Urbina" at bounding box center [533, 254] width 463 height 14
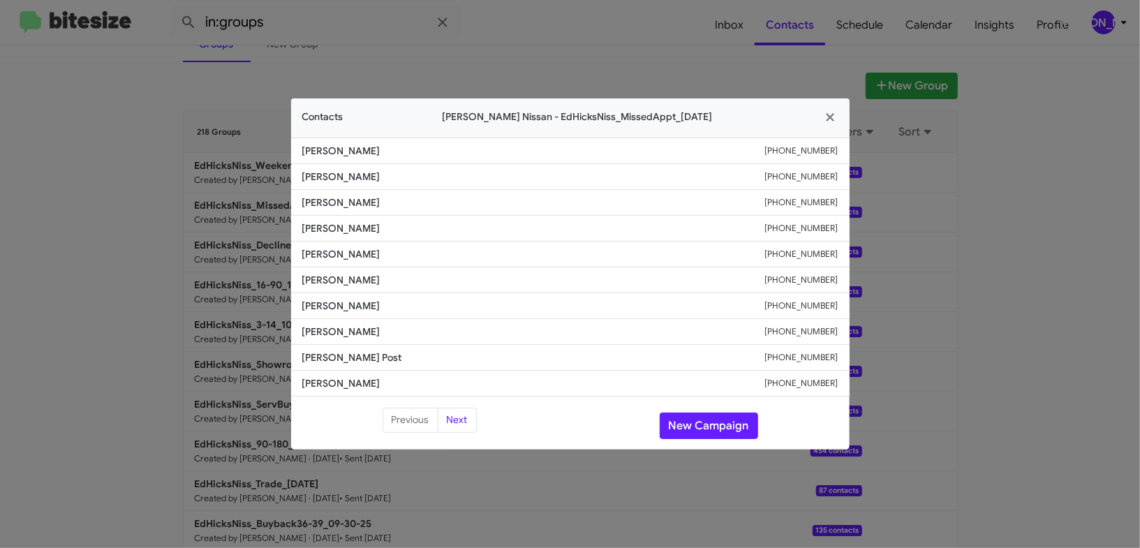
click at [348, 251] on span "Gabriel Urbina" at bounding box center [533, 254] width 463 height 14
drag, startPoint x: 845, startPoint y: 76, endPoint x: 901, endPoint y: 103, distance: 61.8
click at [863, 84] on modal-container "Contacts Ed Hicks Nissan - EdHicksNiss_MissedAppt_10-06-25 Kathryn Everett +136…" at bounding box center [570, 274] width 1140 height 548
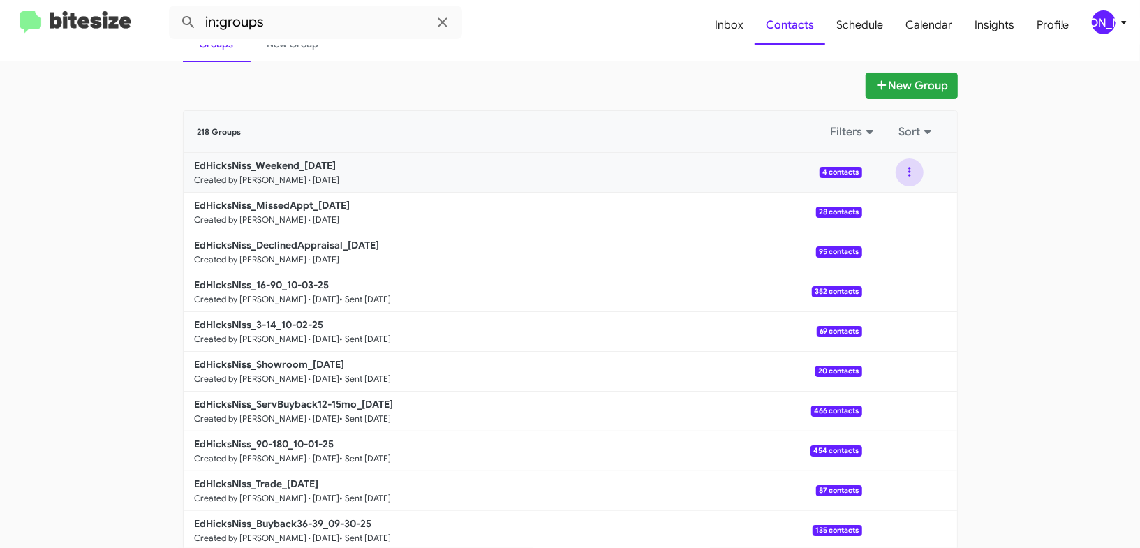
click at [920, 177] on button at bounding box center [910, 172] width 28 height 28
click at [914, 207] on button "View contacts" at bounding box center [868, 210] width 112 height 34
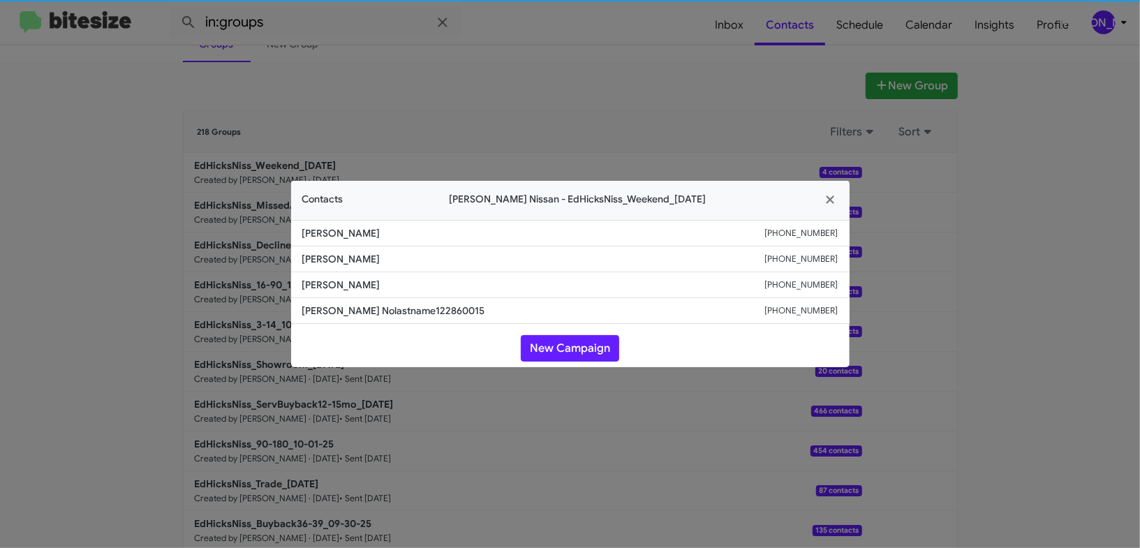
click at [348, 258] on span "Penny Simmons" at bounding box center [533, 259] width 463 height 14
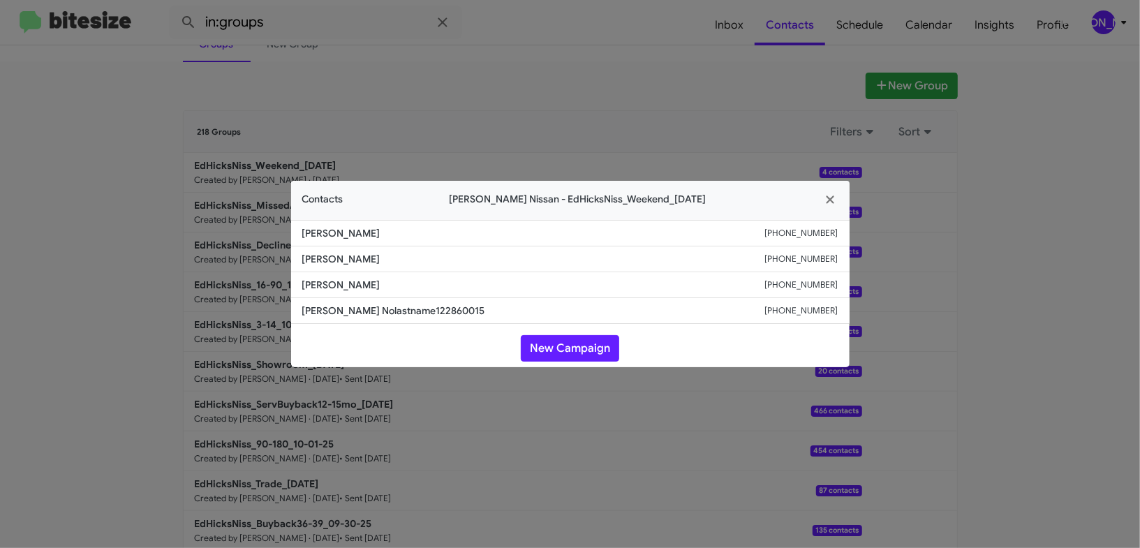
click at [348, 258] on span "Penny Simmons" at bounding box center [533, 259] width 463 height 14
copy span "Penny Simmons"
drag, startPoint x: 533, startPoint y: 79, endPoint x: 419, endPoint y: 114, distance: 119.2
click at [531, 80] on modal-container "Contacts Ed Hicks Nissan - EdHicksNiss_Weekend_10-06-25 Juan Hernandez +1361413…" at bounding box center [570, 274] width 1140 height 548
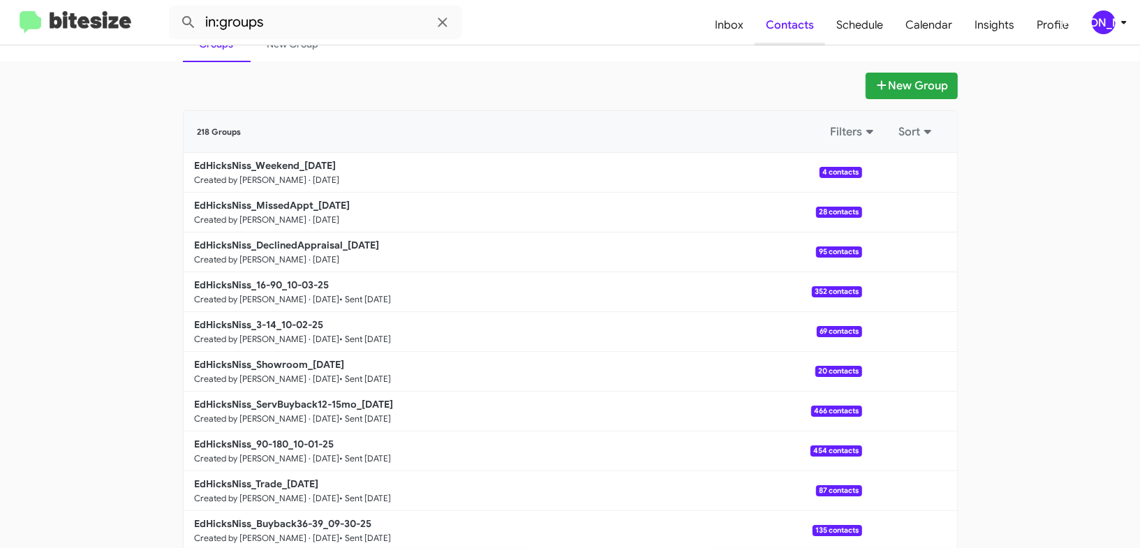
scroll to position [101, 0]
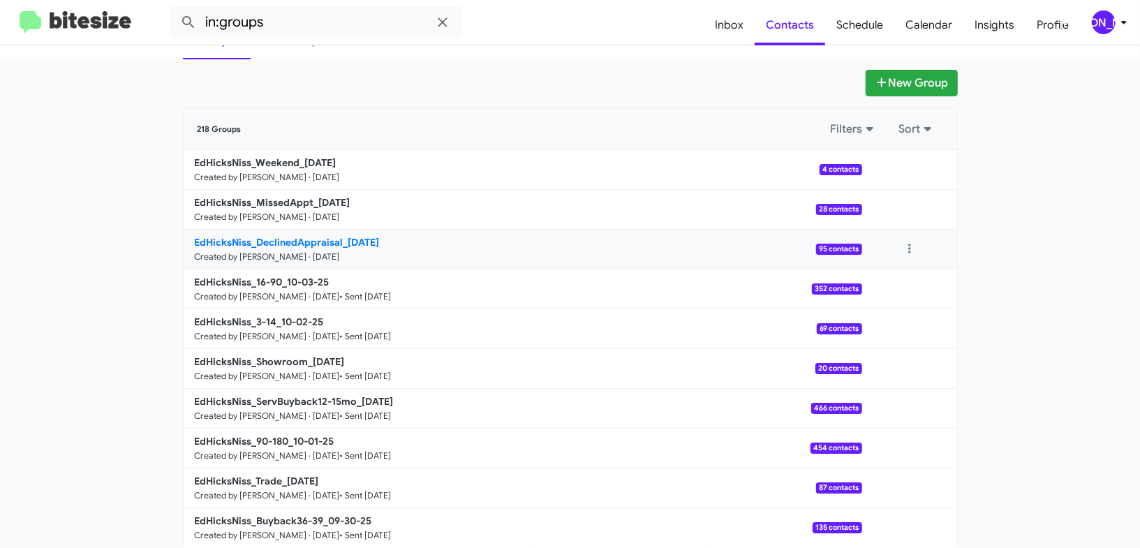
click at [283, 242] on b "EdHicksNiss_DeclinedAppraisal_10-06-25" at bounding box center [287, 242] width 185 height 13
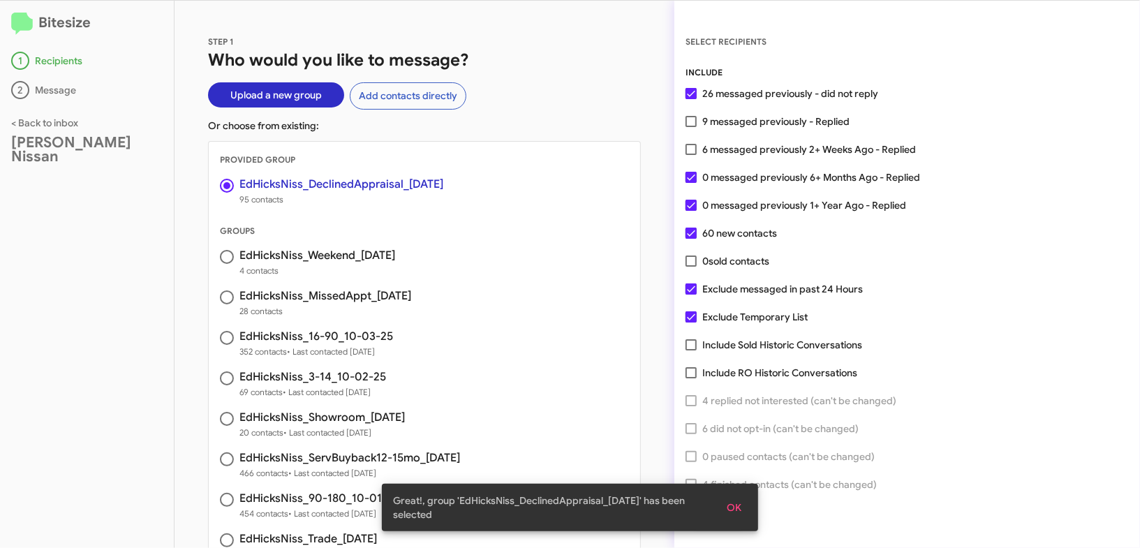
click at [763, 126] on span "9 messaged previously - Replied" at bounding box center [775, 121] width 147 height 17
click at [691, 127] on input "9 messaged previously - Replied" at bounding box center [690, 127] width 1 height 1
checkbox input "true"
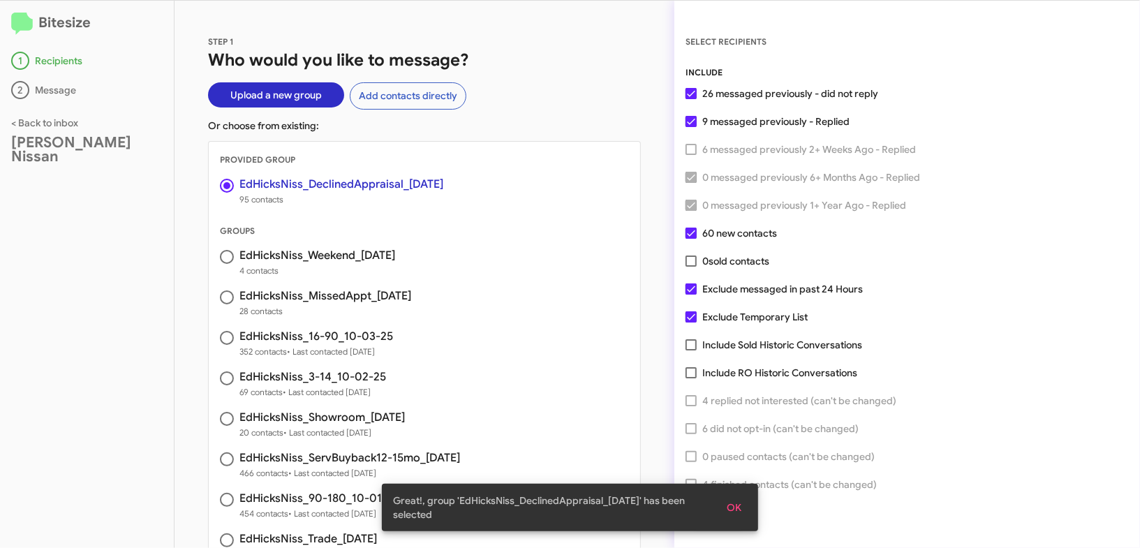
click at [737, 518] on span "OK" at bounding box center [734, 507] width 15 height 25
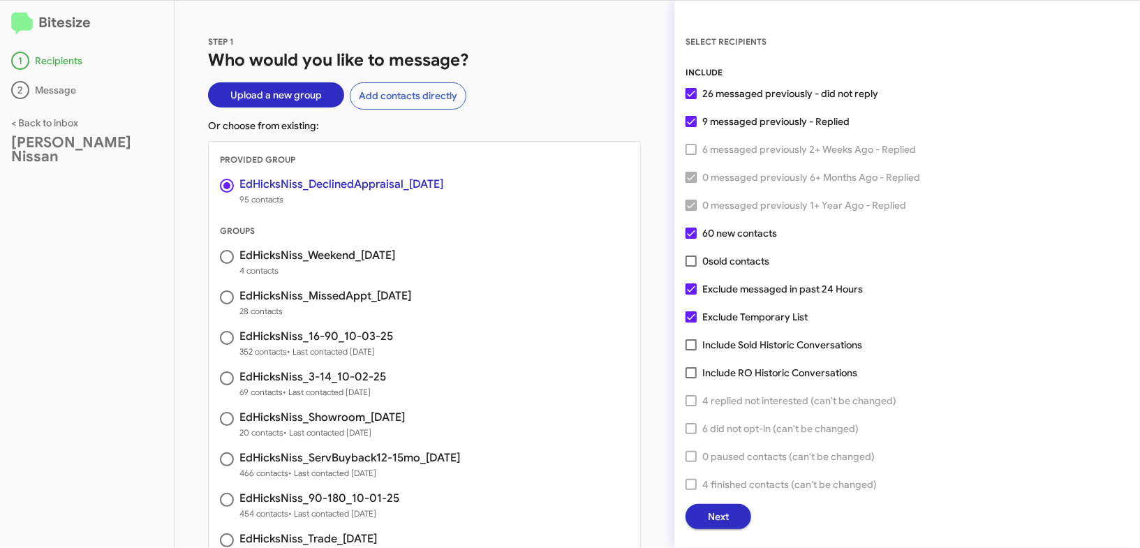
click at [734, 516] on button "Next" at bounding box center [719, 516] width 66 height 25
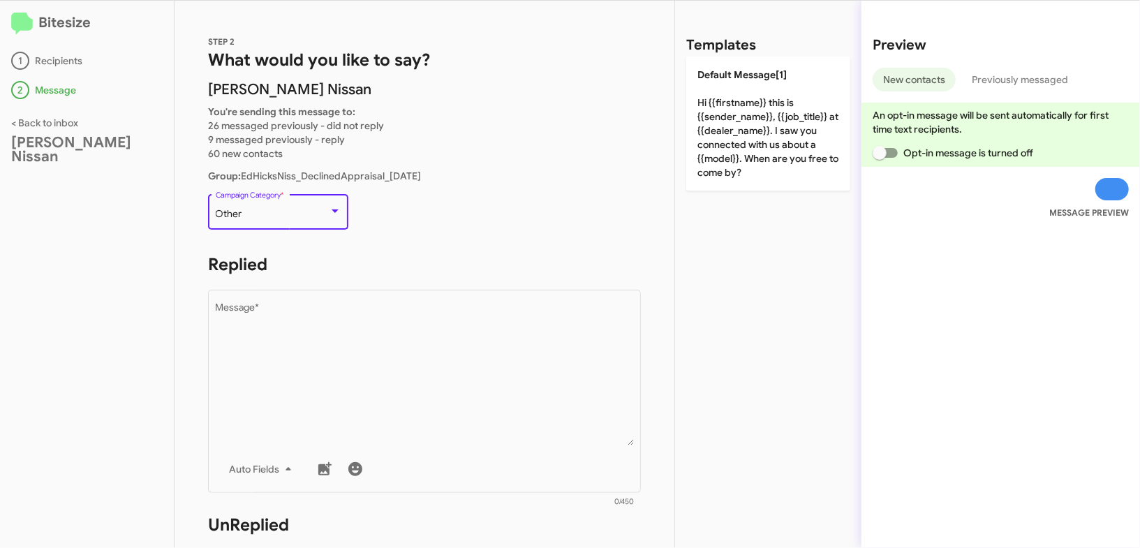
click at [312, 218] on div "Other" at bounding box center [272, 214] width 113 height 11
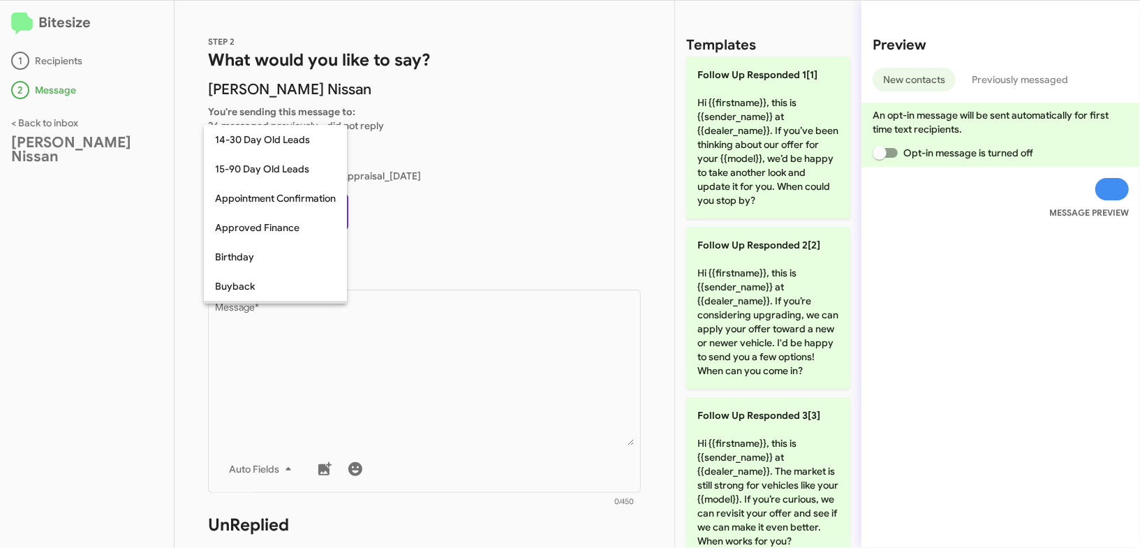
scroll to position [101, 0]
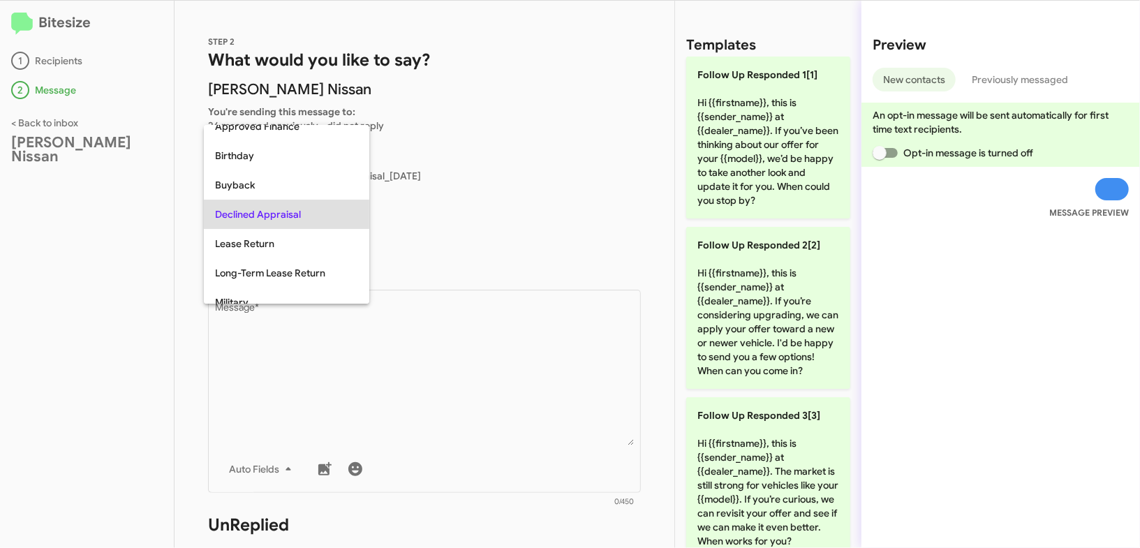
click at [312, 218] on span "Declined Appraisal" at bounding box center [286, 214] width 143 height 29
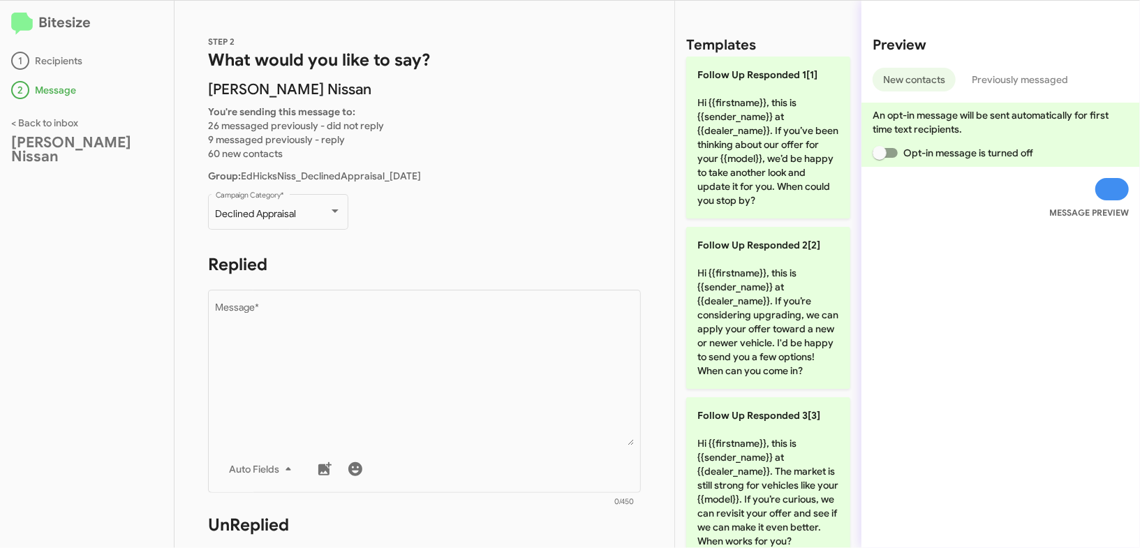
drag, startPoint x: 382, startPoint y: 267, endPoint x: 515, endPoint y: 281, distance: 134.0
click at [382, 267] on h1 "Replied" at bounding box center [424, 264] width 433 height 22
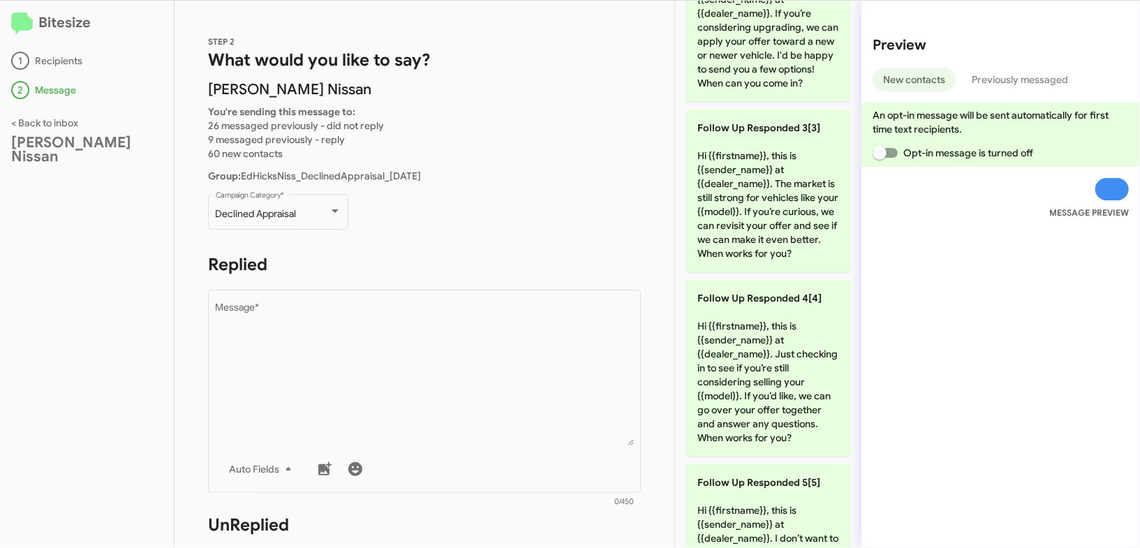
scroll to position [0, 0]
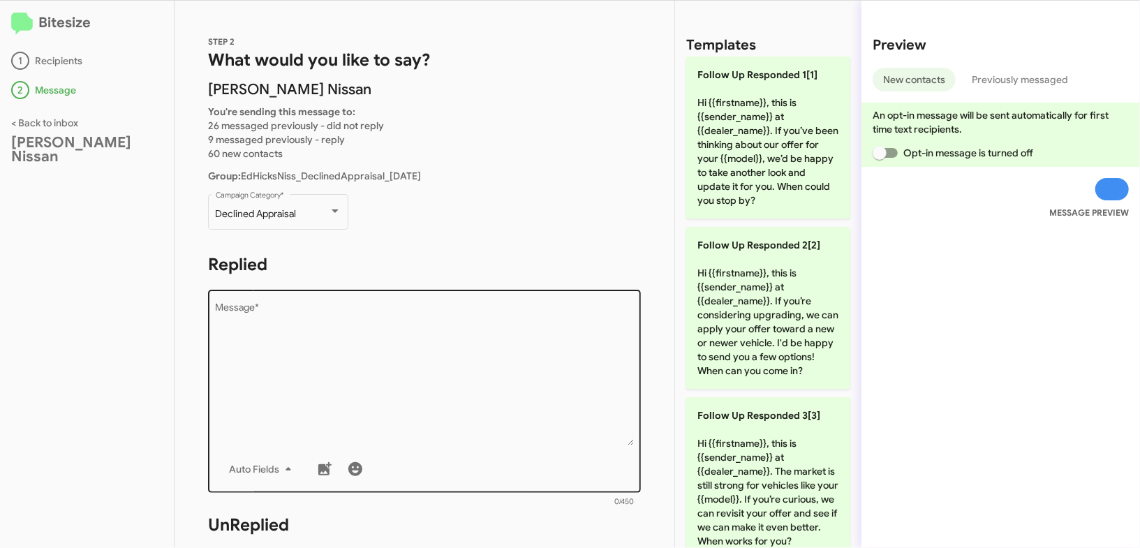
drag, startPoint x: 768, startPoint y: 160, endPoint x: 475, endPoint y: 290, distance: 320.7
click at [757, 162] on p "Follow Up Responded 1[1] Hi {{firstname}}, this is {{sender_name}} at {{dealer_…" at bounding box center [768, 138] width 164 height 162
type textarea "Hi {{firstname}}, this is {{sender_name}} at {{dealer_name}}. If you’ve been th…"
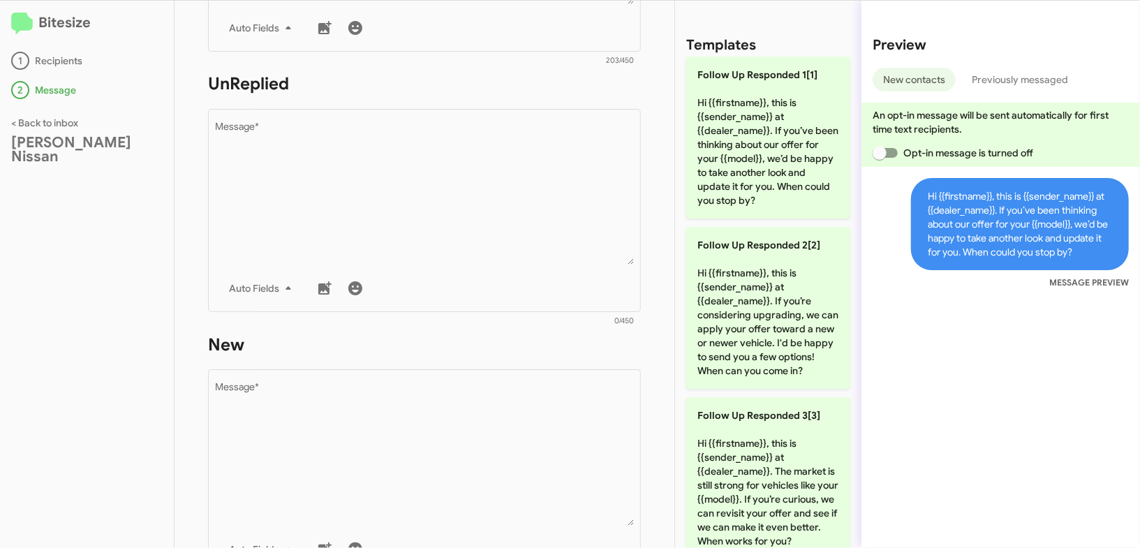
scroll to position [466, 0]
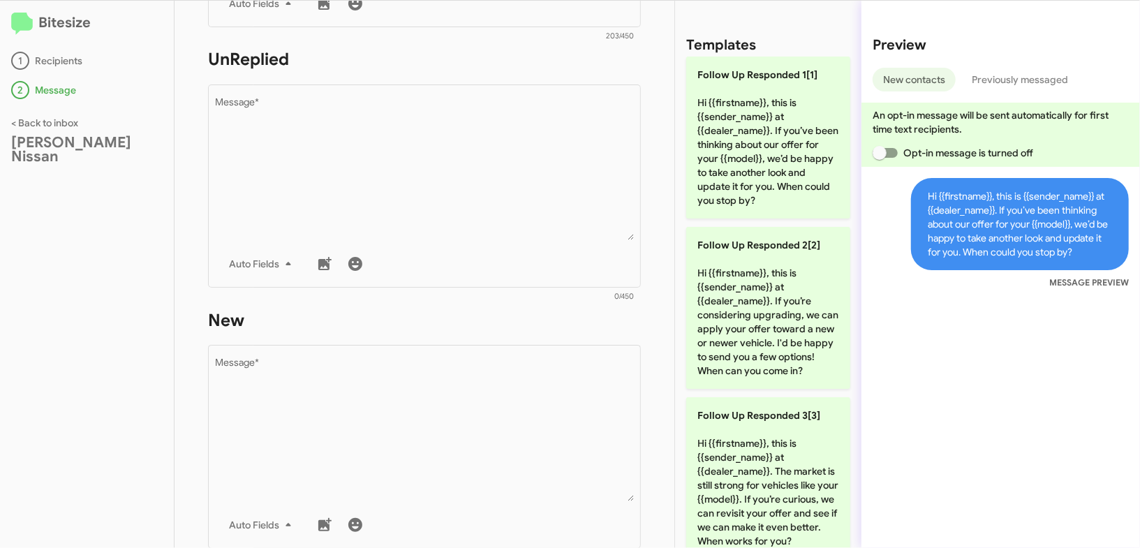
click at [476, 308] on div "STEP 2 What would you like to say? Ed Hicks Nissan You're sending this message …" at bounding box center [425, 274] width 500 height 547
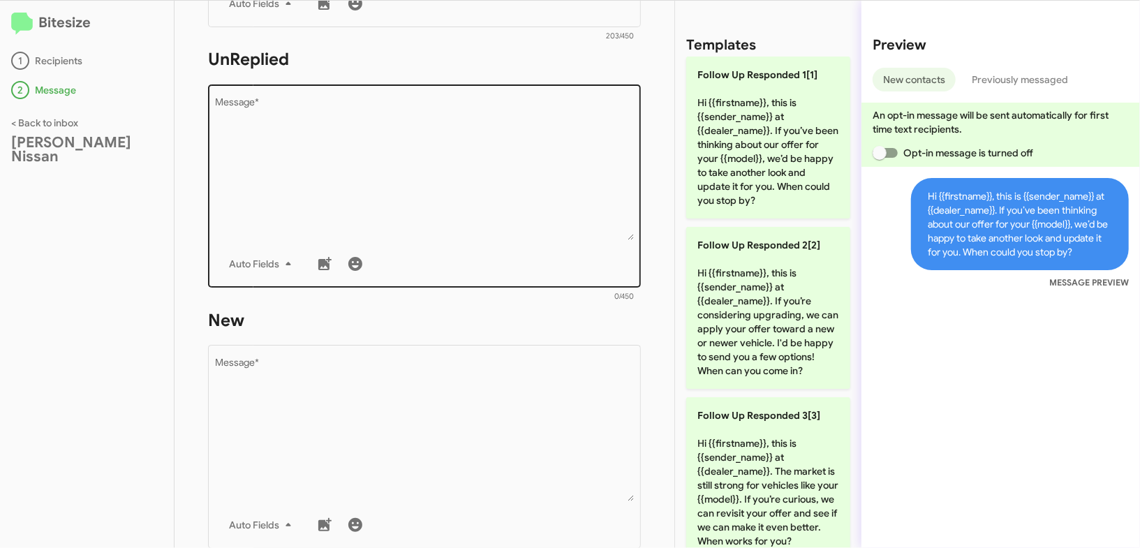
click at [549, 190] on textarea "Message *" at bounding box center [425, 169] width 418 height 142
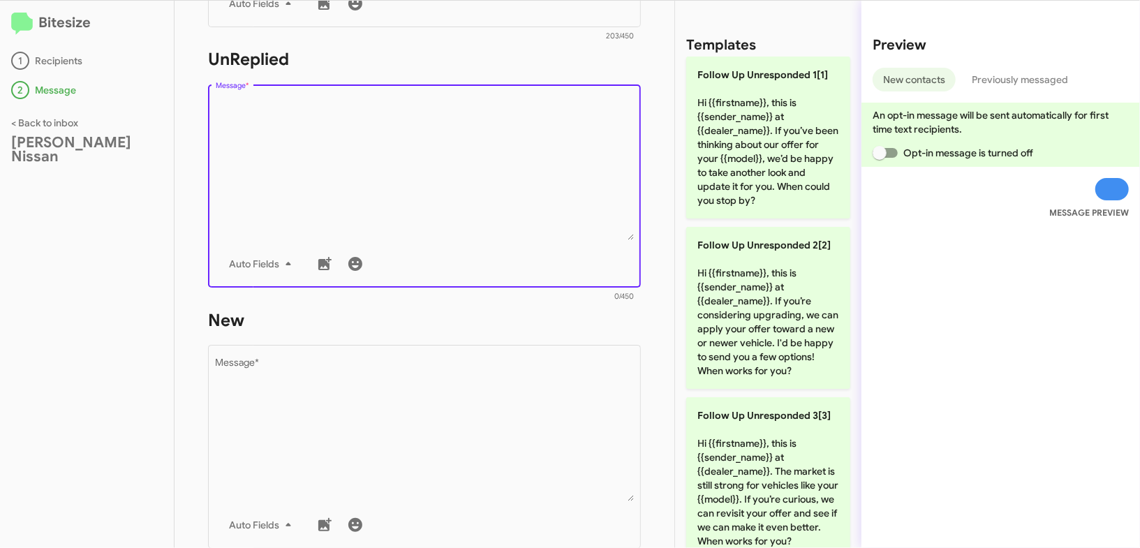
click at [549, 190] on textarea "Message *" at bounding box center [425, 169] width 418 height 142
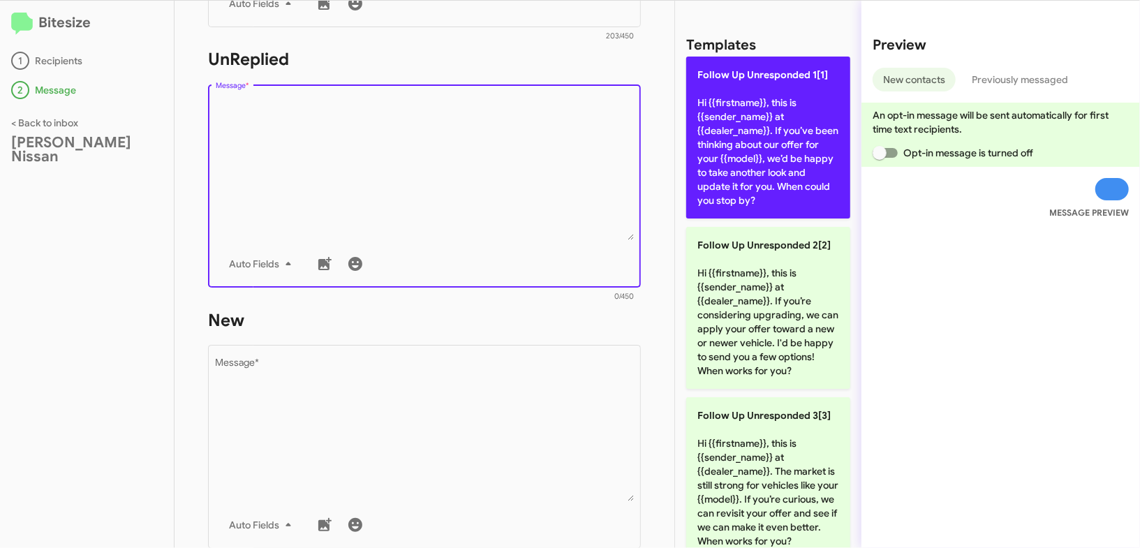
drag, startPoint x: 549, startPoint y: 190, endPoint x: 686, endPoint y: 134, distance: 147.2
click at [561, 179] on textarea "Message *" at bounding box center [425, 169] width 418 height 142
click at [771, 129] on p "Follow Up Unresponded 1[1] Hi {{firstname}}, this is {{sender_name}} at {{deale…" at bounding box center [768, 138] width 164 height 162
type textarea "Hi {{firstname}}, this is {{sender_name}} at {{dealer_name}}. If you’ve been th…"
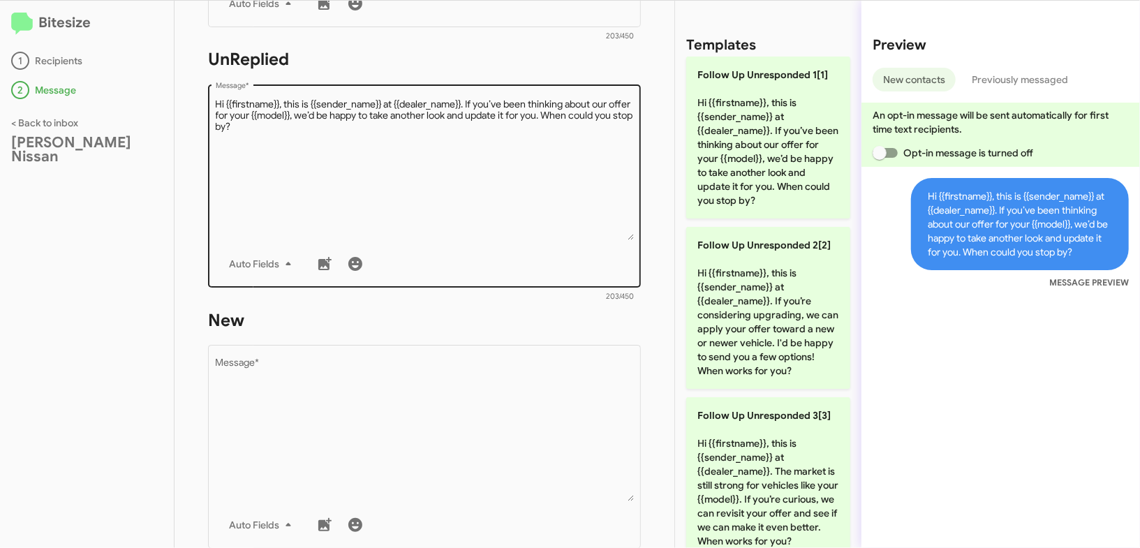
scroll to position [703, 0]
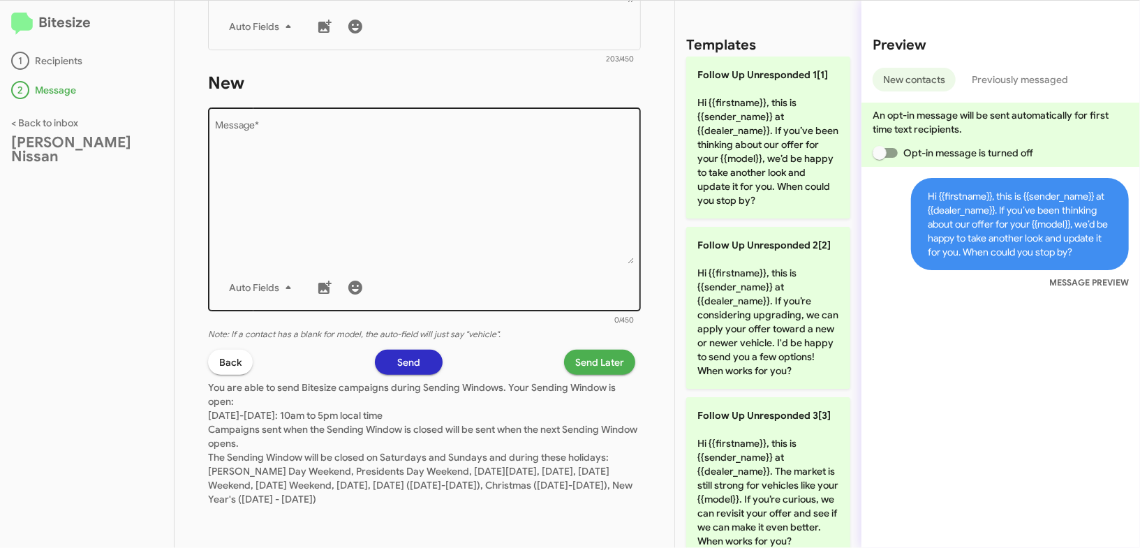
click at [498, 245] on textarea "Message *" at bounding box center [425, 192] width 418 height 142
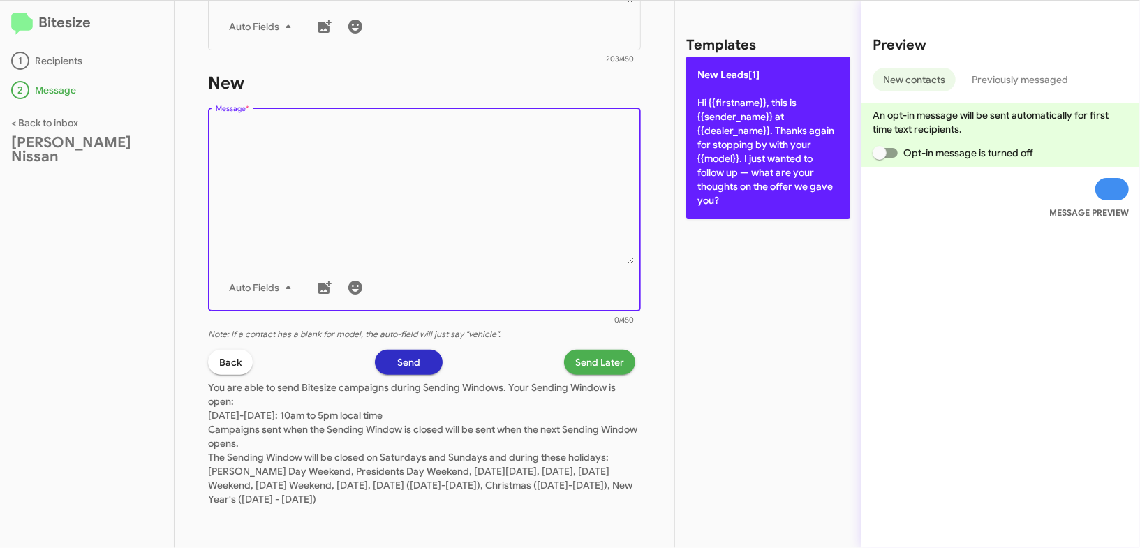
drag, startPoint x: 498, startPoint y: 245, endPoint x: 744, endPoint y: 103, distance: 284.0
click at [526, 221] on textarea "Message *" at bounding box center [425, 192] width 418 height 142
click at [753, 108] on p "New Leads[1] Hi {{firstname}}, this is {{sender_name}} at {{dealer_name}}. Than…" at bounding box center [768, 138] width 164 height 162
type textarea "Hi {{firstname}}, this is {{sender_name}} at {{dealer_name}}. Thanks again for …"
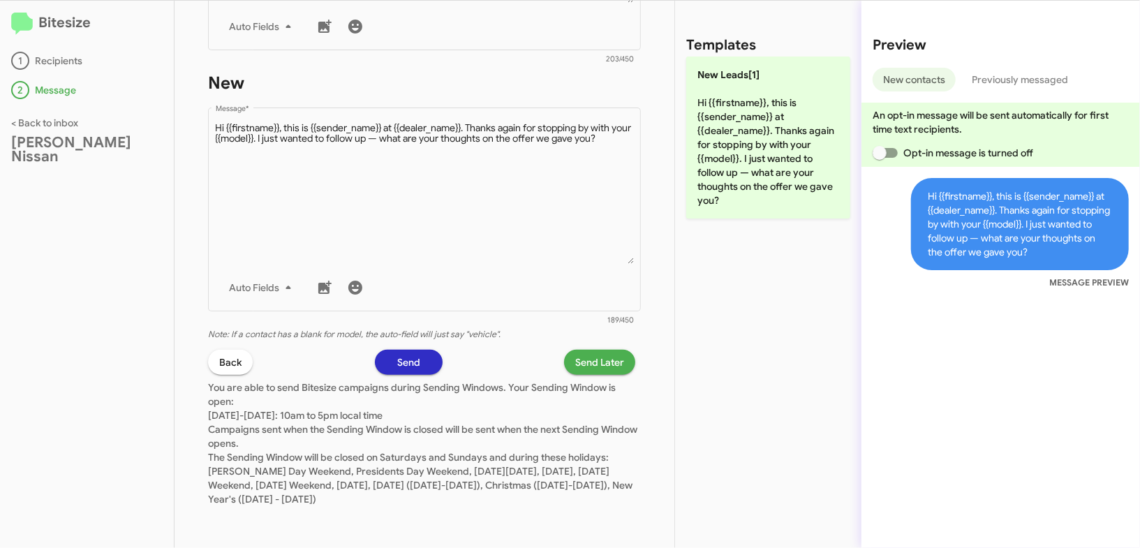
click at [612, 359] on span "Send Later" at bounding box center [599, 362] width 49 height 25
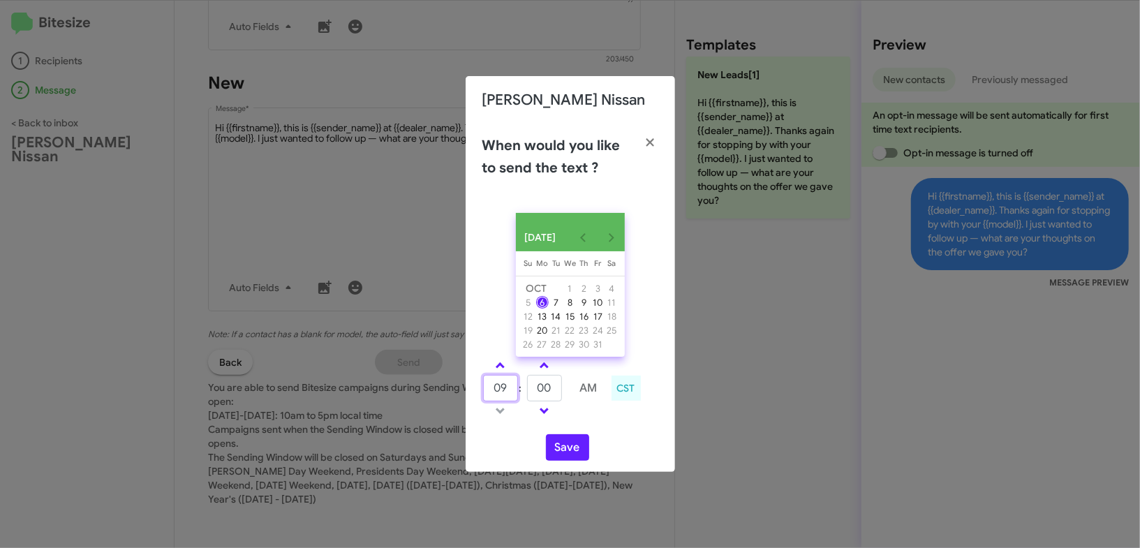
click at [500, 381] on input "09" at bounding box center [500, 388] width 35 height 27
type input "12"
click at [541, 391] on input "00" at bounding box center [544, 388] width 35 height 27
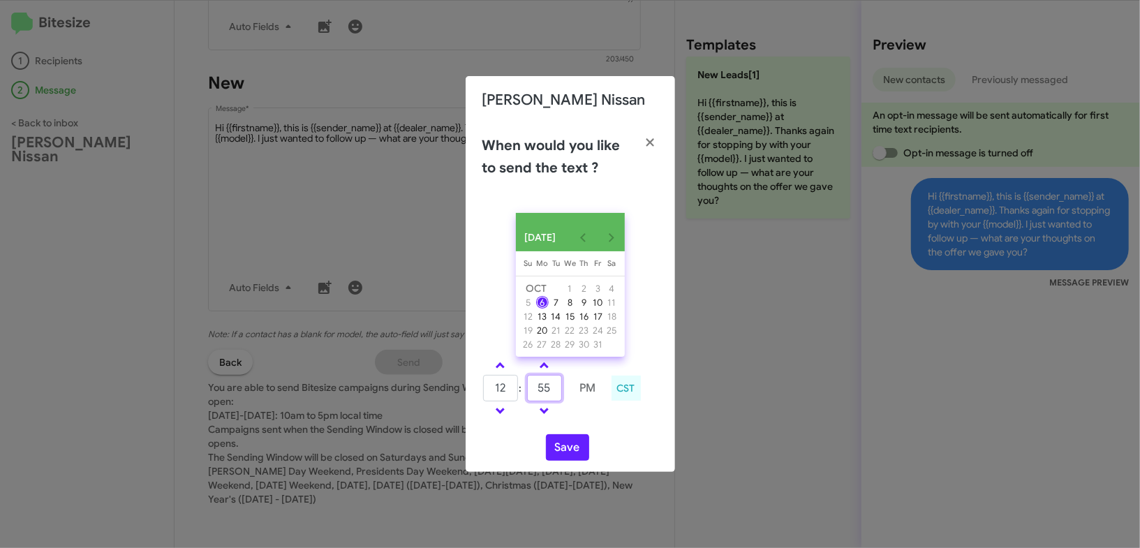
type input "55"
drag, startPoint x: 596, startPoint y: 441, endPoint x: 567, endPoint y: 455, distance: 31.5
click at [593, 442] on div "OCT 2025 Sunday Su Monday Mo Tuesday Tu Wednesday We Thursday Th Friday Fr Satu…" at bounding box center [570, 337] width 209 height 270
click at [567, 455] on button "Save" at bounding box center [567, 447] width 43 height 27
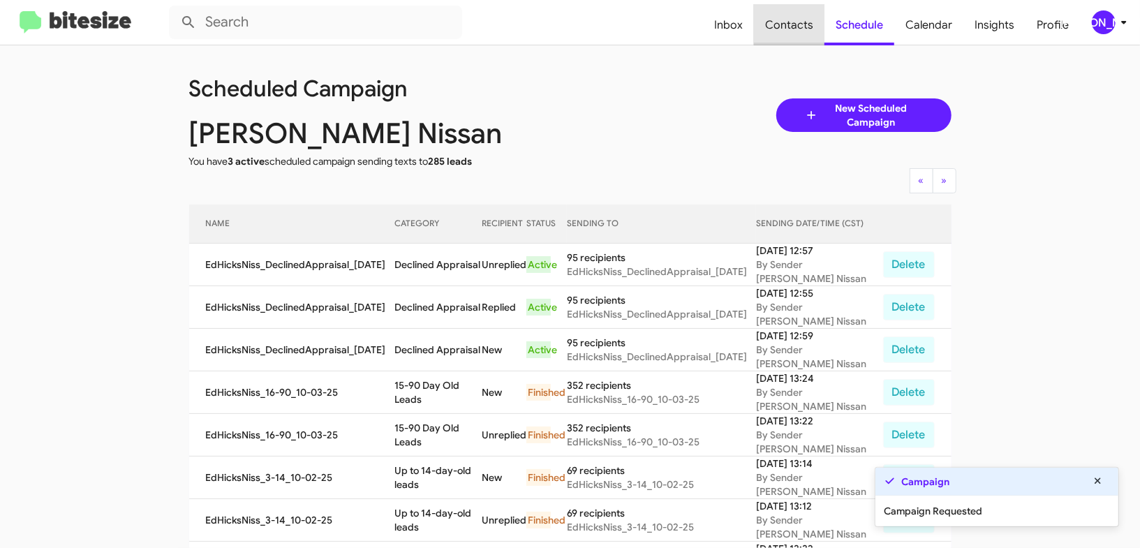
click at [797, 22] on span "Contacts" at bounding box center [789, 25] width 71 height 40
type input "in:groups"
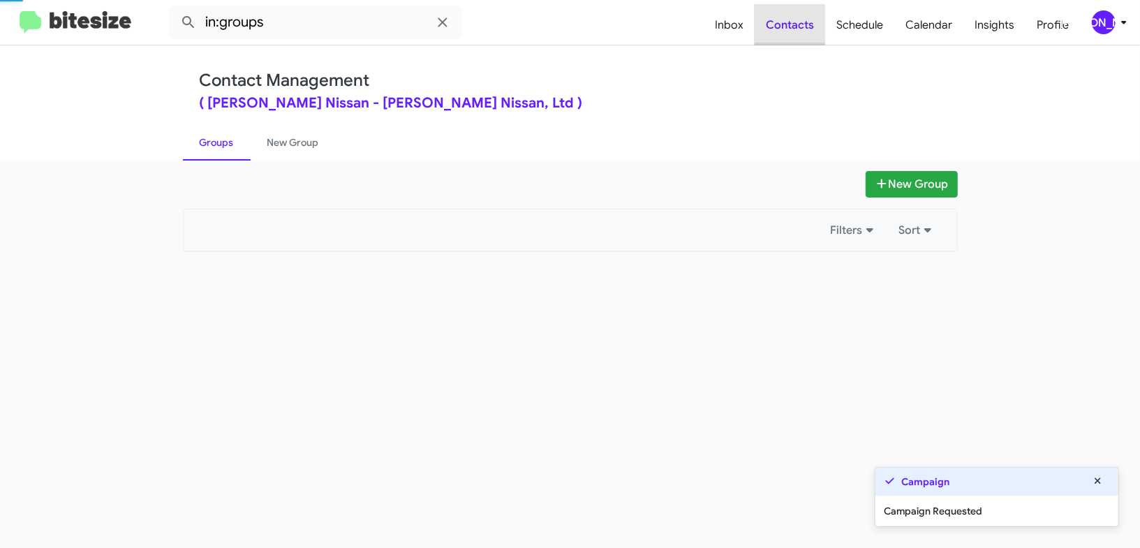
click at [797, 22] on span "Contacts" at bounding box center [790, 25] width 71 height 40
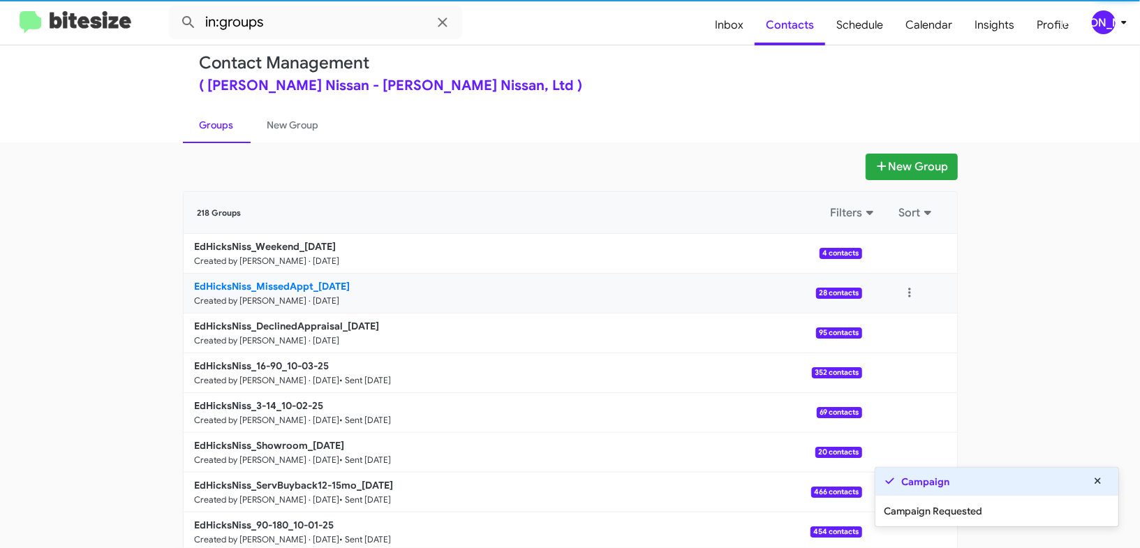
scroll to position [45, 0]
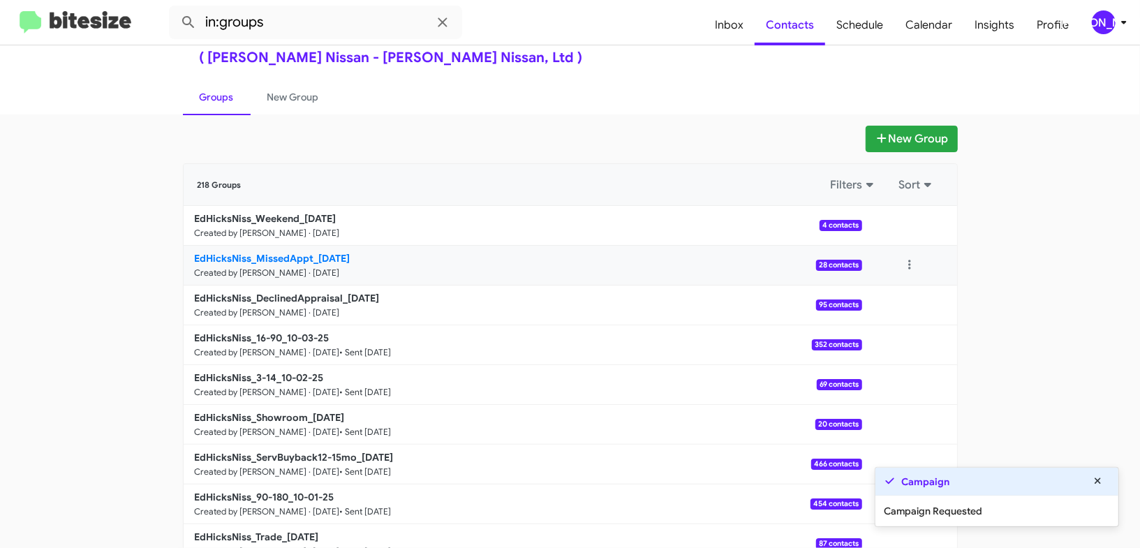
click at [293, 256] on b "EdHicksNiss_MissedAppt_10-06-25" at bounding box center [273, 258] width 156 height 13
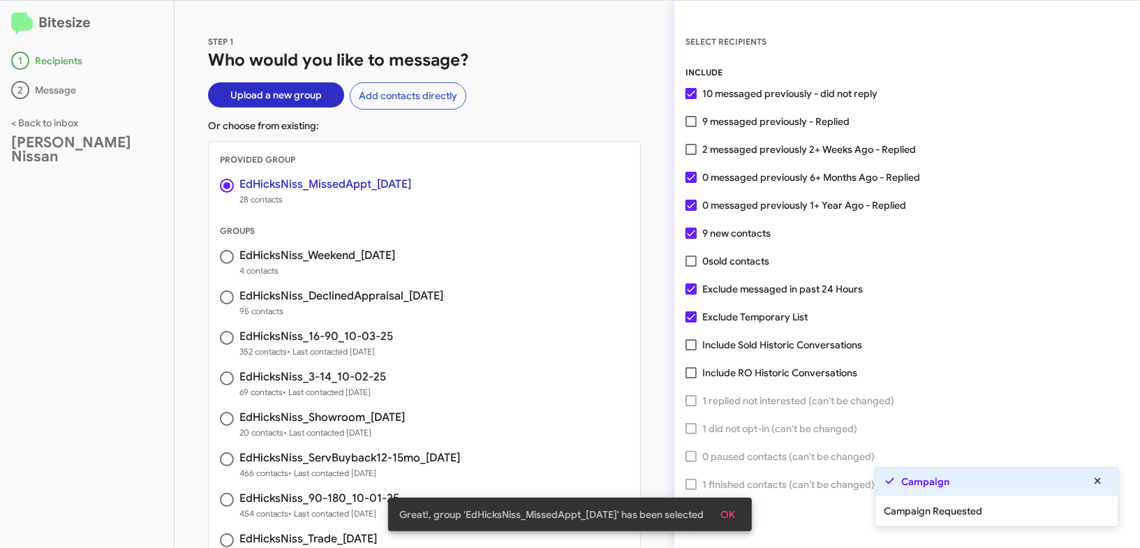
drag, startPoint x: 732, startPoint y: 506, endPoint x: 711, endPoint y: 506, distance: 21.6
click at [732, 507] on div "Great!, group 'EdHicksNiss_MissedAppt_10-06-25' has been selected OK" at bounding box center [569, 514] width 397 height 67
click at [730, 510] on div "Great!, group 'EdHicksNiss_MissedAppt_10-06-25' has been selected OK" at bounding box center [569, 514] width 397 height 67
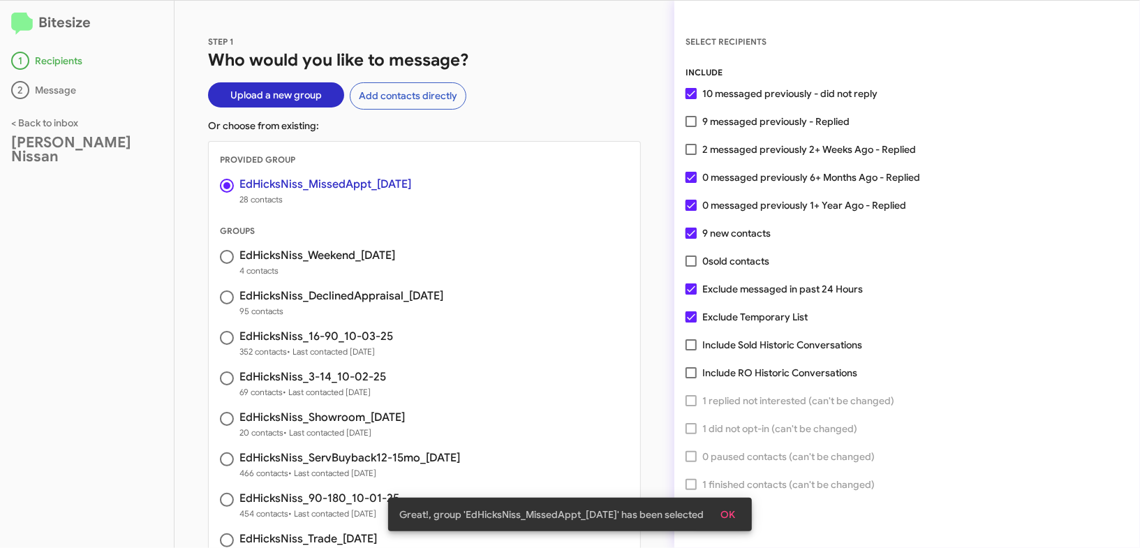
click at [730, 517] on div "Great!, group 'EdHicksNiss_MissedAppt_10-06-25' has been selected OK" at bounding box center [569, 514] width 397 height 67
click at [740, 516] on div "Great!, group 'EdHicksNiss_MissedAppt_10-06-25' has been selected OK" at bounding box center [569, 514] width 397 height 67
click at [737, 511] on div "Great!, group 'EdHicksNiss_MissedAppt_10-06-25' has been selected OK" at bounding box center [569, 514] width 397 height 67
click at [734, 512] on div "Great!, group 'EdHicksNiss_MissedAppt_10-06-25' has been selected OK" at bounding box center [569, 514] width 397 height 67
click at [335, 197] on span "28 contacts" at bounding box center [325, 200] width 172 height 14
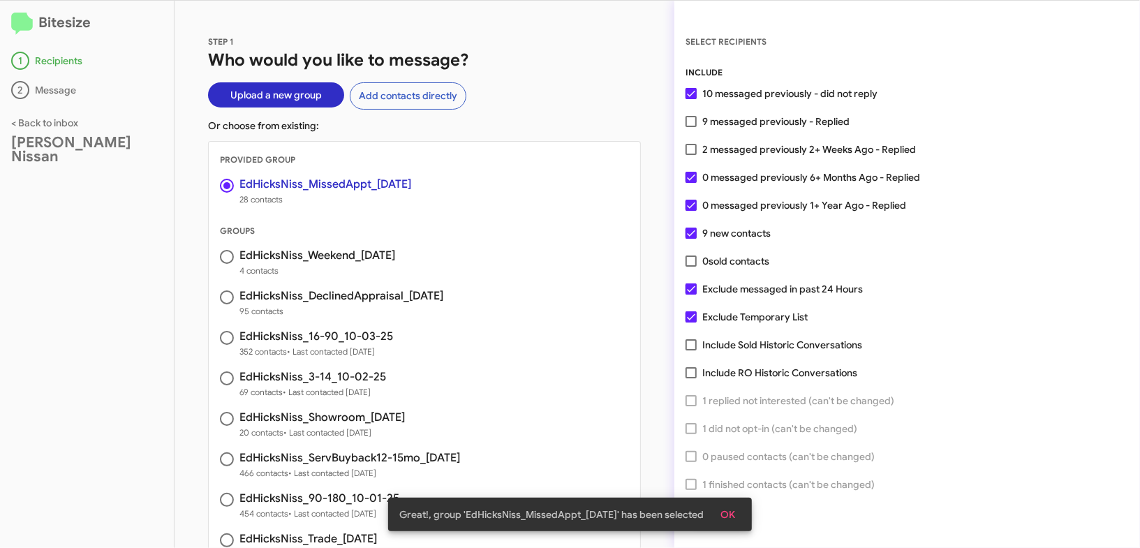
click at [734, 513] on span "OK" at bounding box center [728, 514] width 15 height 25
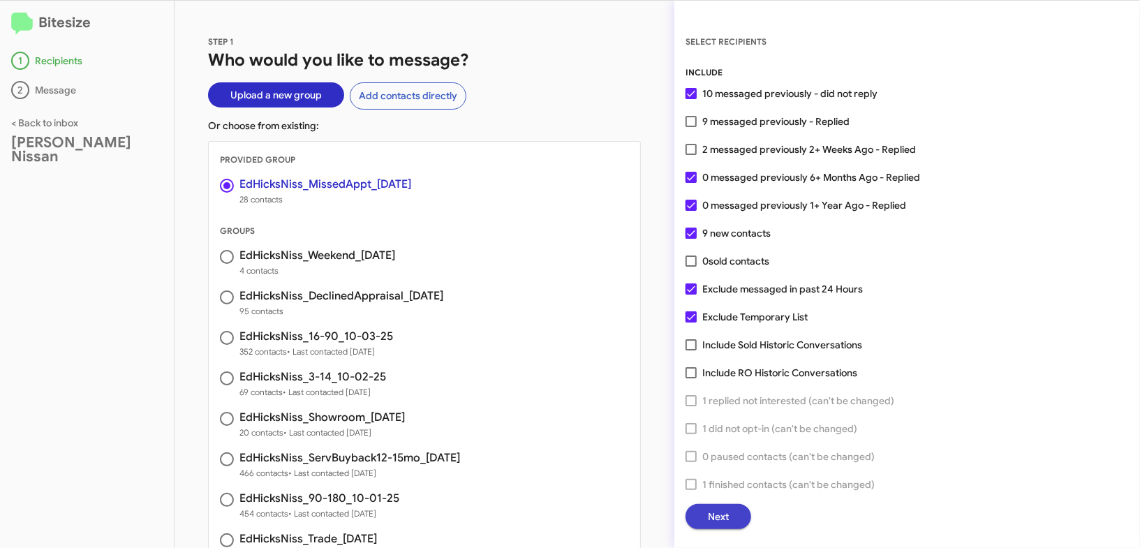
click at [725, 515] on span "Next" at bounding box center [718, 516] width 21 height 25
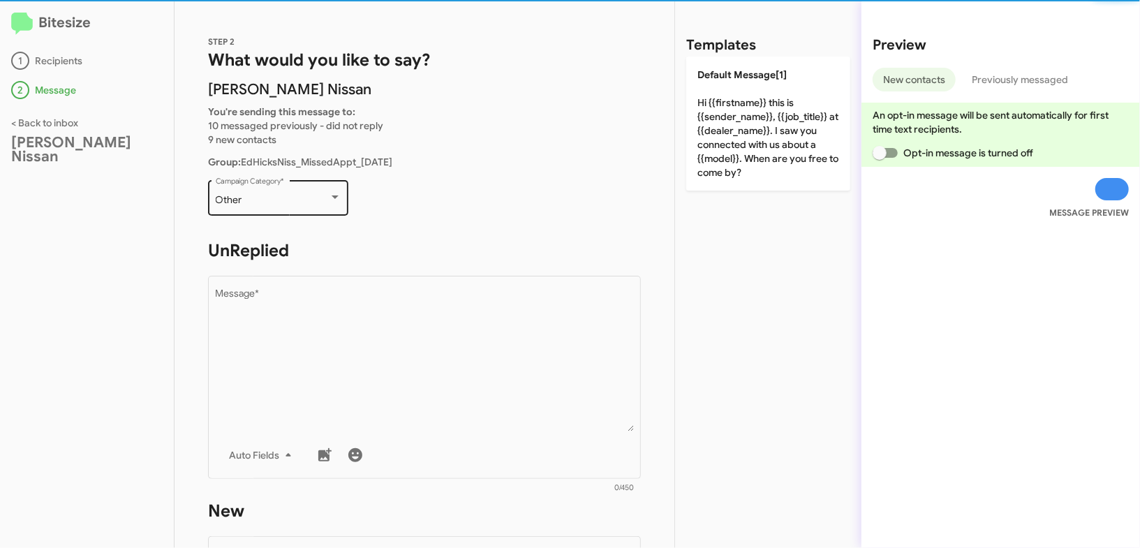
click at [306, 197] on div "Other" at bounding box center [272, 200] width 113 height 11
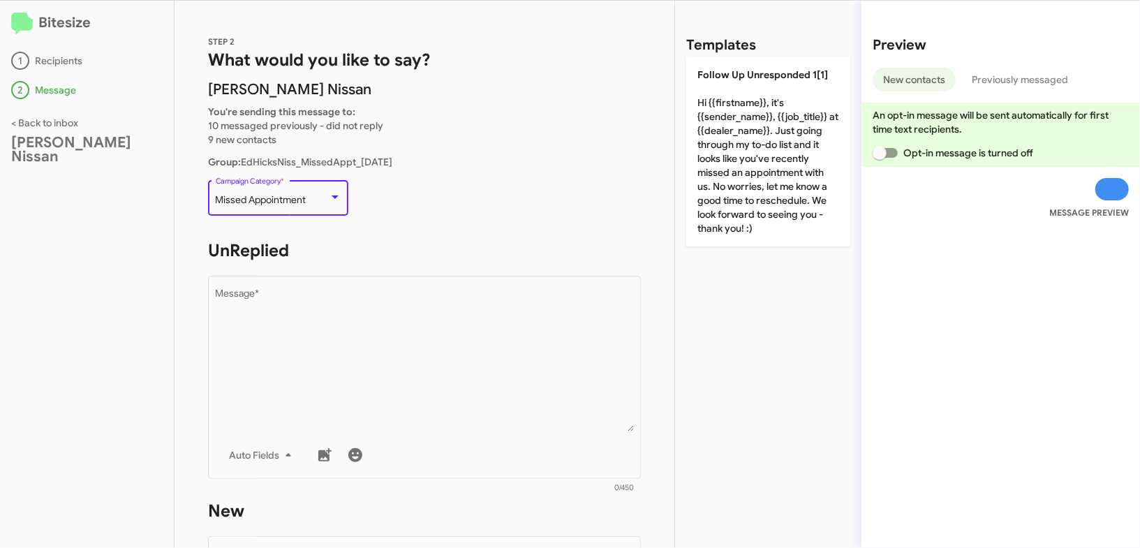
scroll to position [293, 0]
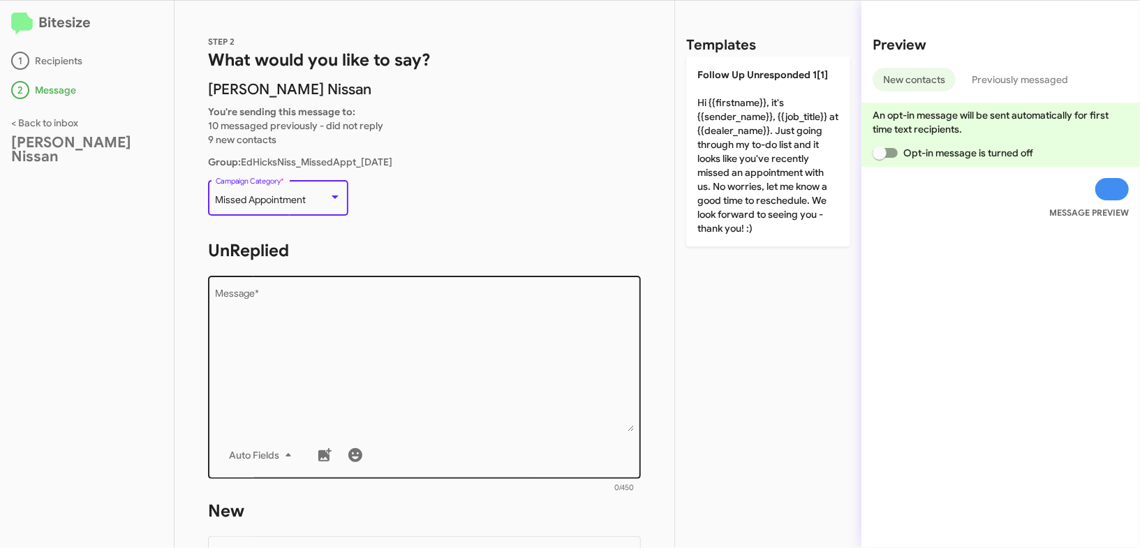
click at [357, 300] on textarea "Message *" at bounding box center [425, 360] width 418 height 142
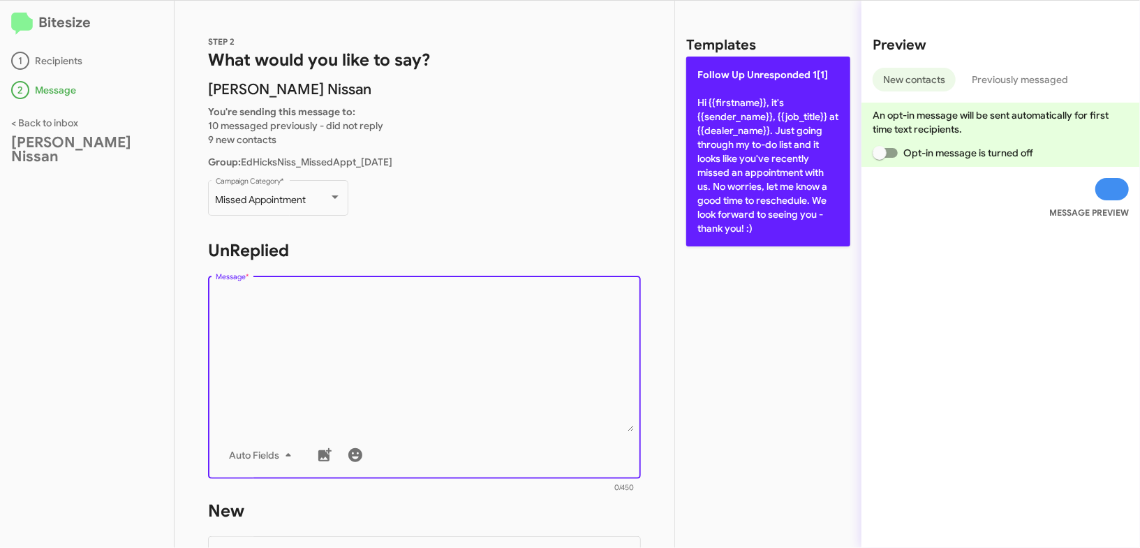
drag, startPoint x: 668, startPoint y: 145, endPoint x: 706, endPoint y: 207, distance: 72.7
click at [669, 147] on div "STEP 2 What would you like to say? Ed Hicks Nissan You're sending this message …" at bounding box center [425, 274] width 500 height 547
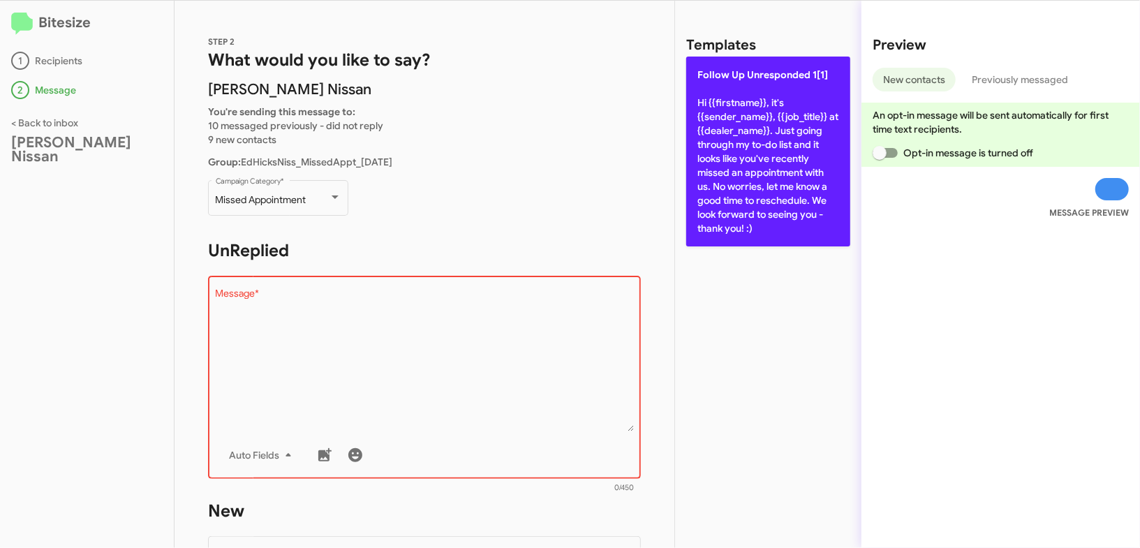
drag, startPoint x: 741, startPoint y: 208, endPoint x: 707, endPoint y: 228, distance: 39.8
click at [730, 219] on p "Follow Up Unresponded 1[1] Hi {{firstname}}, it's {{sender_name}}, {{job_title}…" at bounding box center [768, 152] width 164 height 190
type textarea "Hi {{firstname}}, it's {{sender_name}}, {{job_title}} at {{dealer_name}}. Just …"
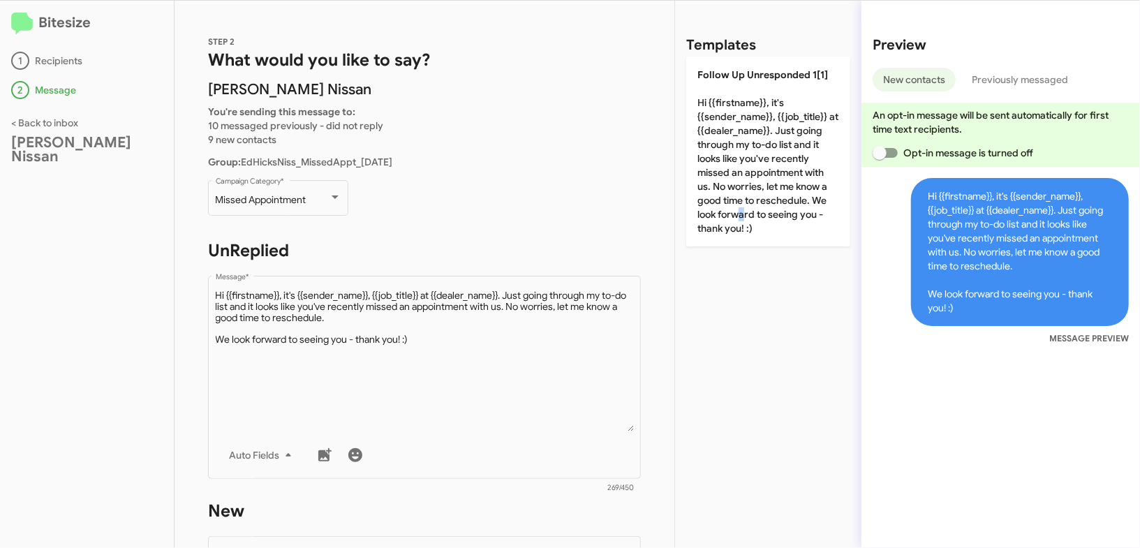
scroll to position [428, 0]
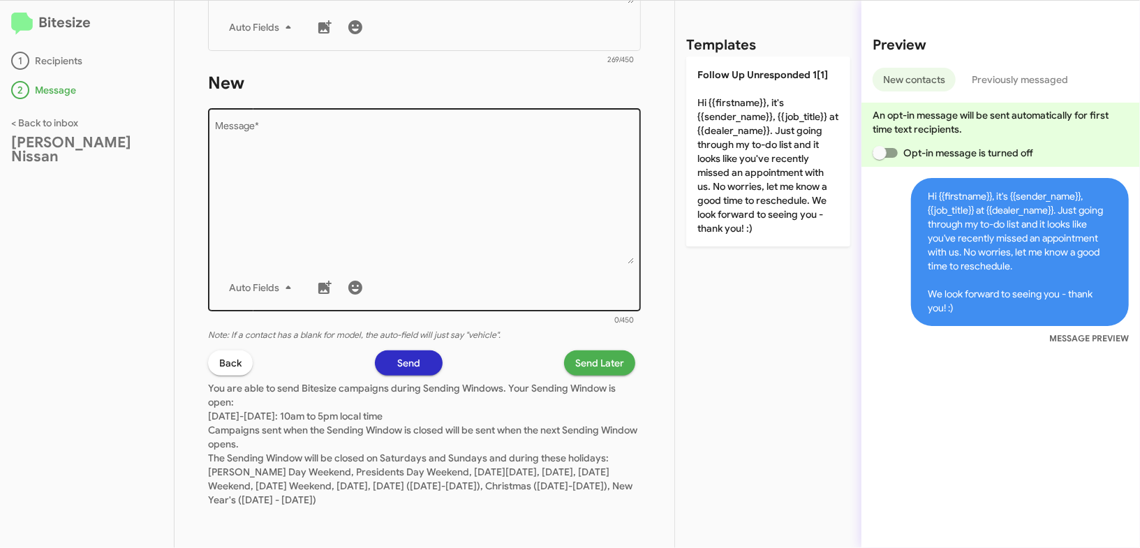
drag, startPoint x: 577, startPoint y: 322, endPoint x: 575, endPoint y: 304, distance: 17.6
click at [573, 315] on div "Drop image here to insert Auto Fields Message * 0/450" at bounding box center [424, 216] width 433 height 216
click at [570, 285] on div "Auto Fields" at bounding box center [425, 288] width 418 height 28
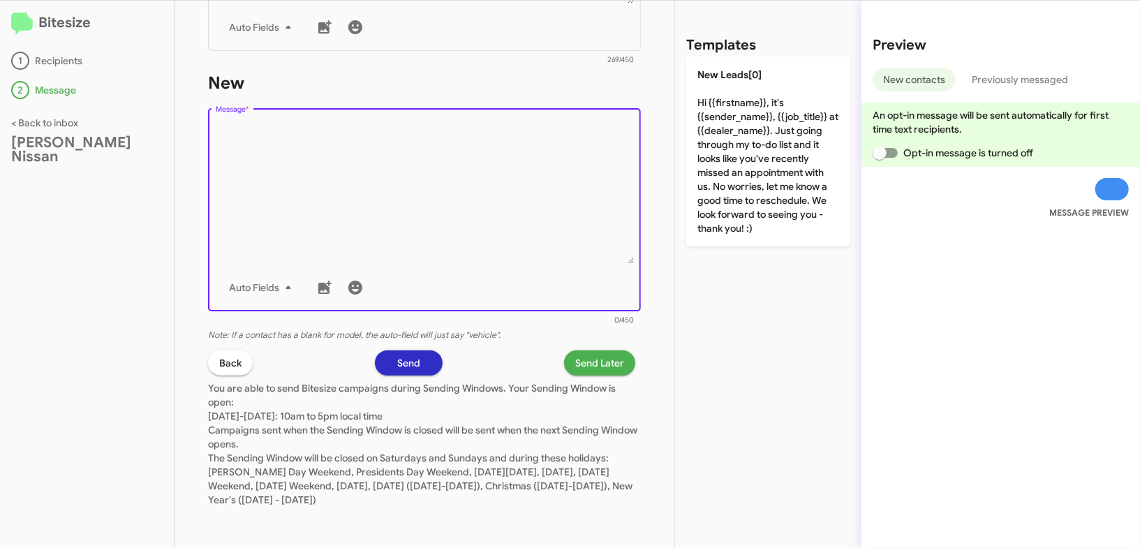
drag, startPoint x: 570, startPoint y: 285, endPoint x: 660, endPoint y: 199, distance: 123.9
click at [573, 280] on div "Auto Fields" at bounding box center [425, 288] width 418 height 28
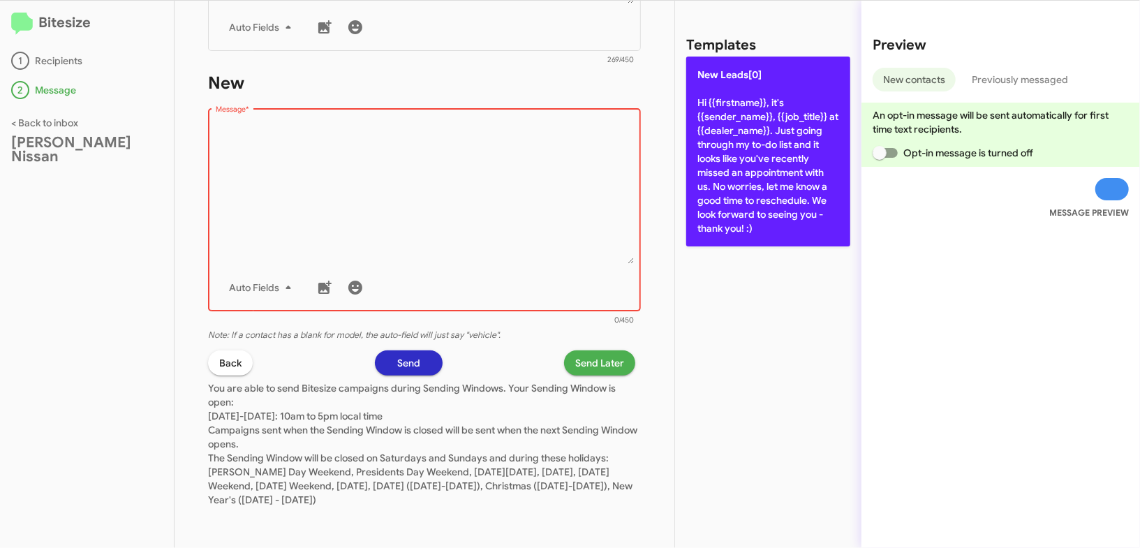
click at [726, 147] on p "New Leads[0] Hi {{firstname}}, it's {{sender_name}}, {{job_title}} at {{dealer_…" at bounding box center [768, 152] width 164 height 190
type textarea "Hi {{firstname}}, it's {{sender_name}}, {{job_title}} at {{dealer_name}}. Just …"
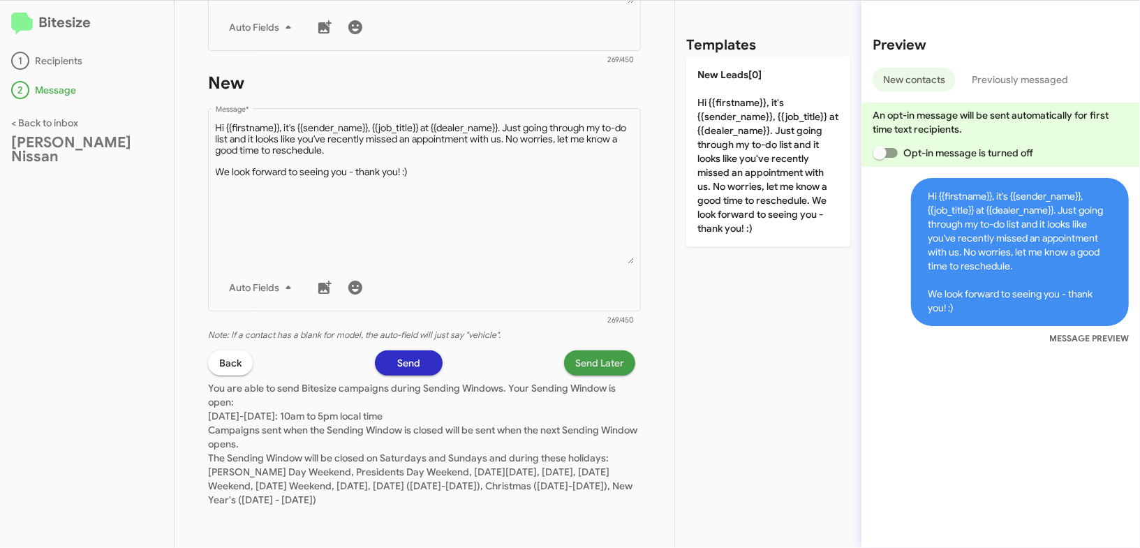
click at [599, 357] on span "Send Later" at bounding box center [599, 362] width 49 height 25
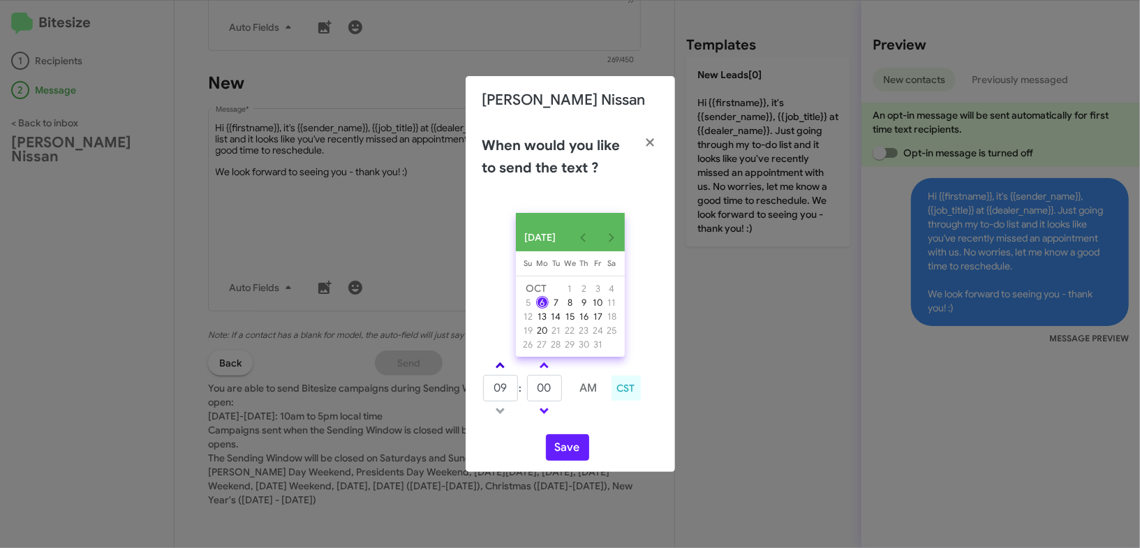
click at [494, 370] on link at bounding box center [500, 365] width 24 height 16
click at [495, 369] on link at bounding box center [500, 365] width 24 height 16
drag, startPoint x: 496, startPoint y: 369, endPoint x: 533, endPoint y: 382, distance: 39.3
click at [497, 368] on link at bounding box center [500, 365] width 24 height 16
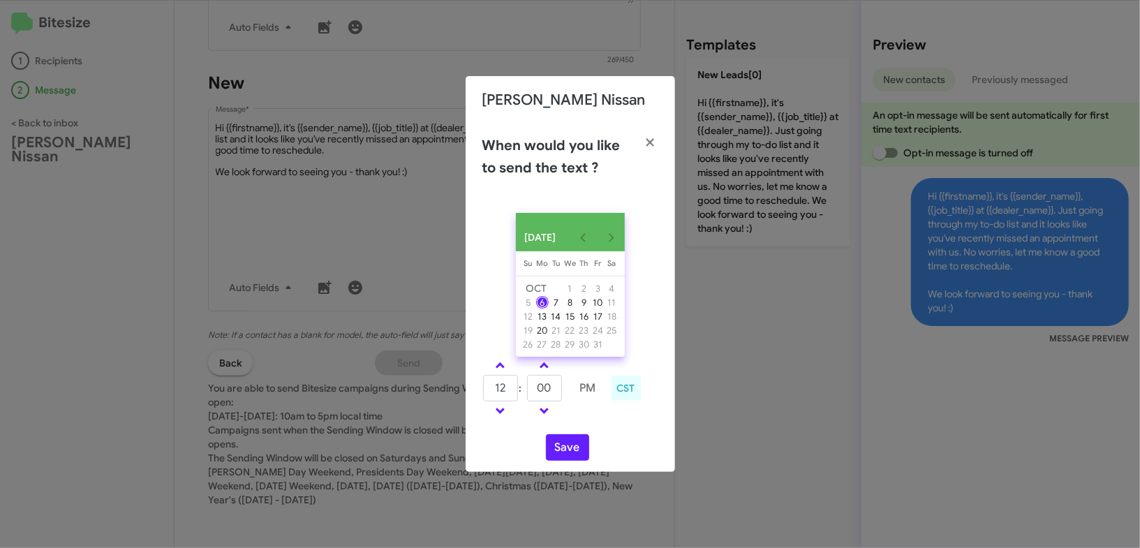
type input "01"
drag, startPoint x: 545, startPoint y: 387, endPoint x: 557, endPoint y: 389, distance: 12.1
click input "00"
type input "03"
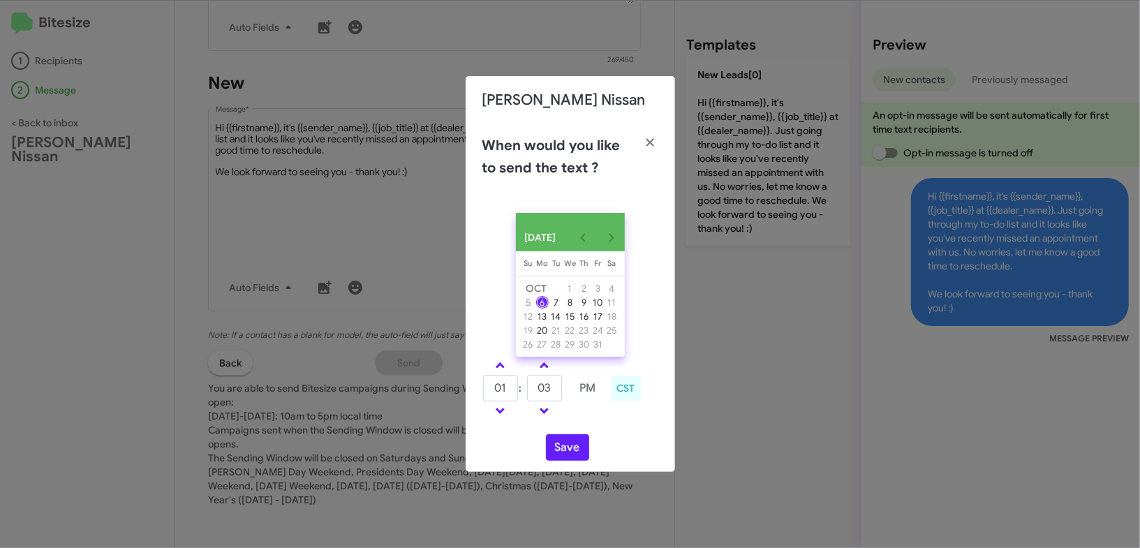
click div "01 : 03 PM CST"
click button "Save"
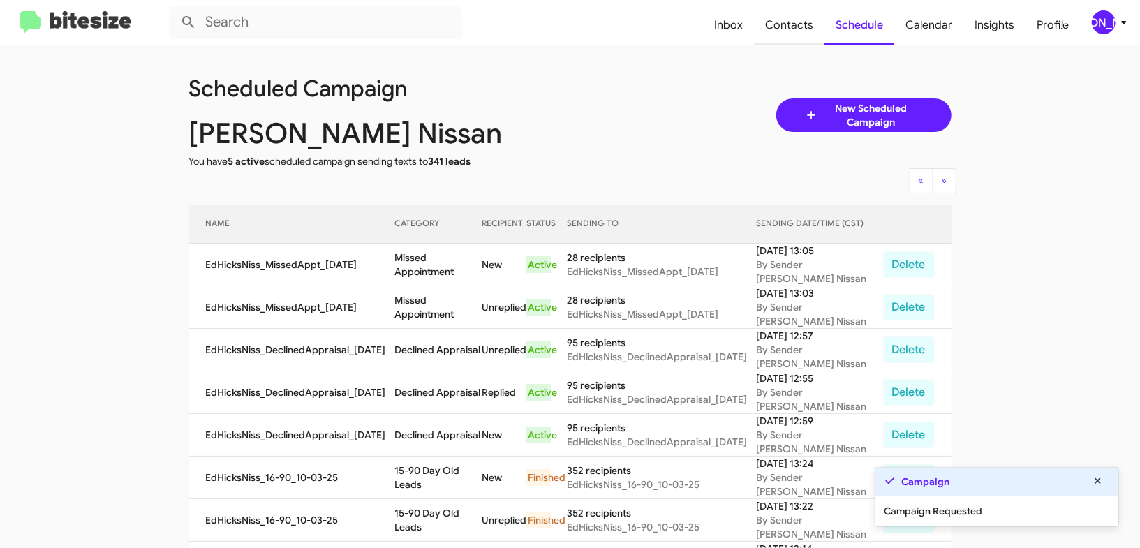
click span "Contacts"
drag, startPoint x: 784, startPoint y: 32, endPoint x: 678, endPoint y: 82, distance: 117.4
click span "Contacts"
type input "in:groups"
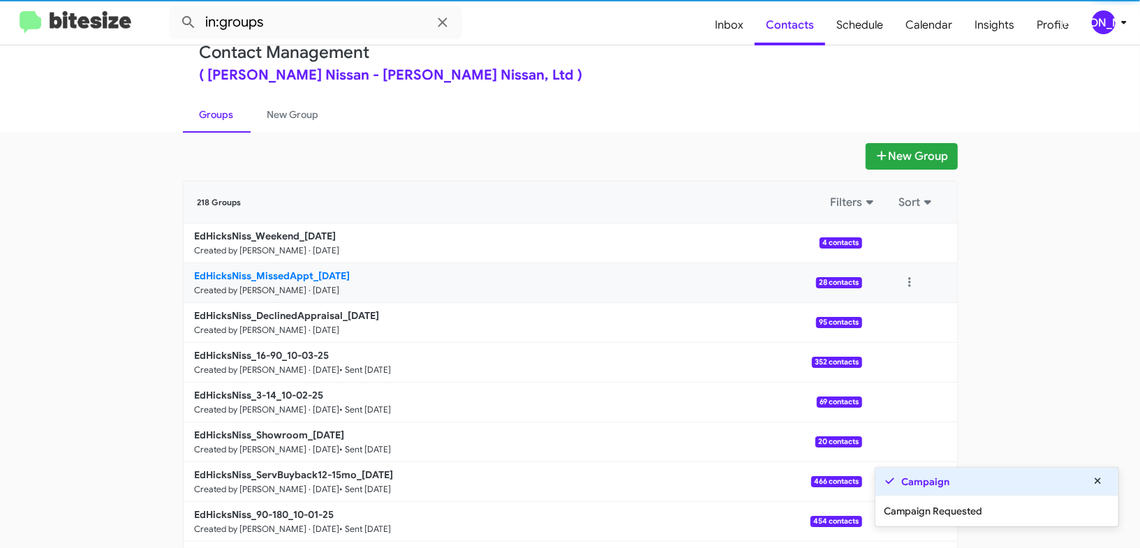
scroll to position [47, 0]
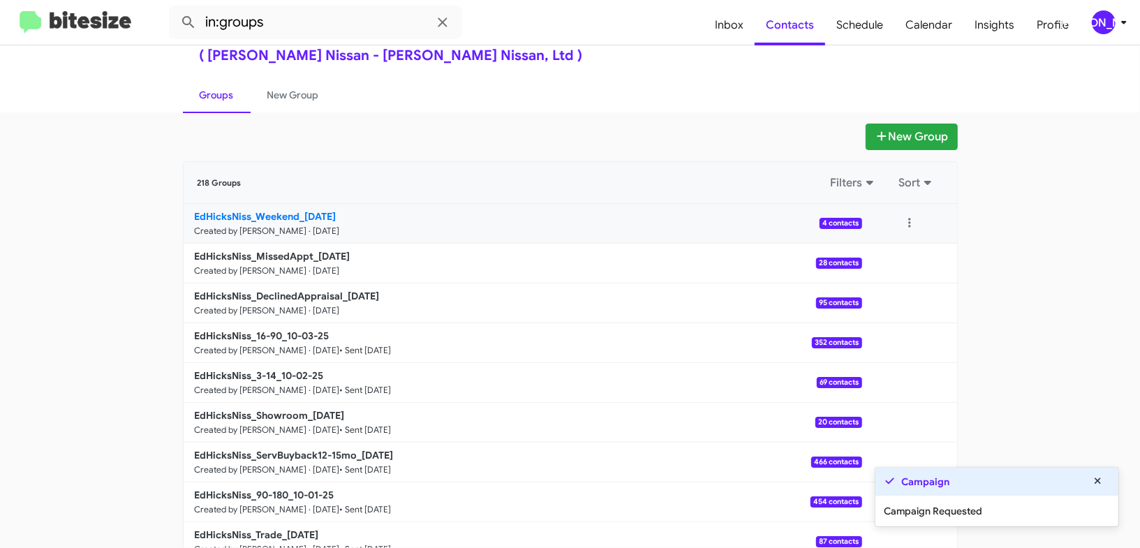
click b "EdHicksNiss_Weekend_10-06-25"
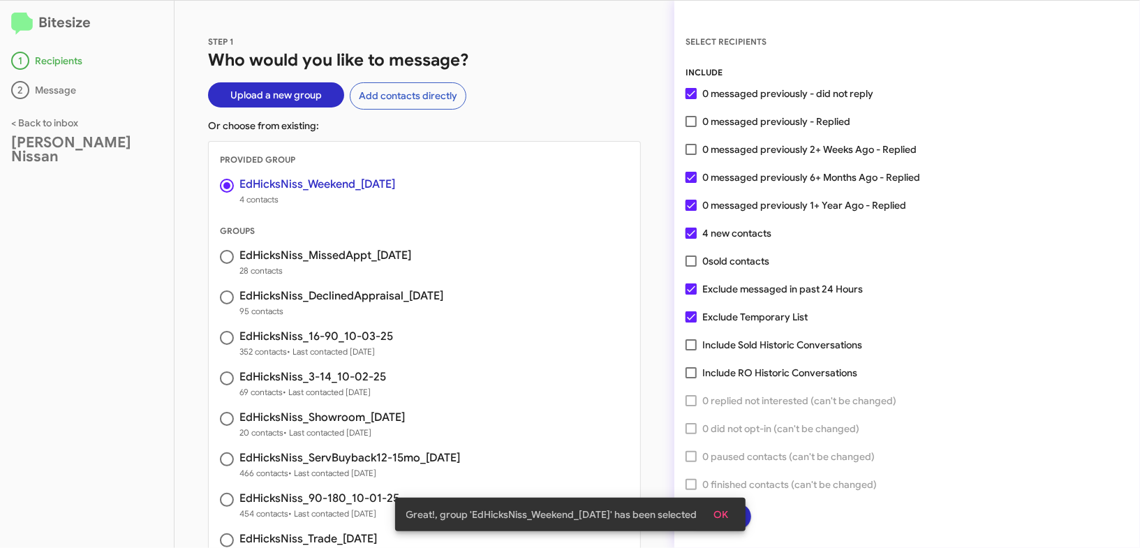
click span "OK"
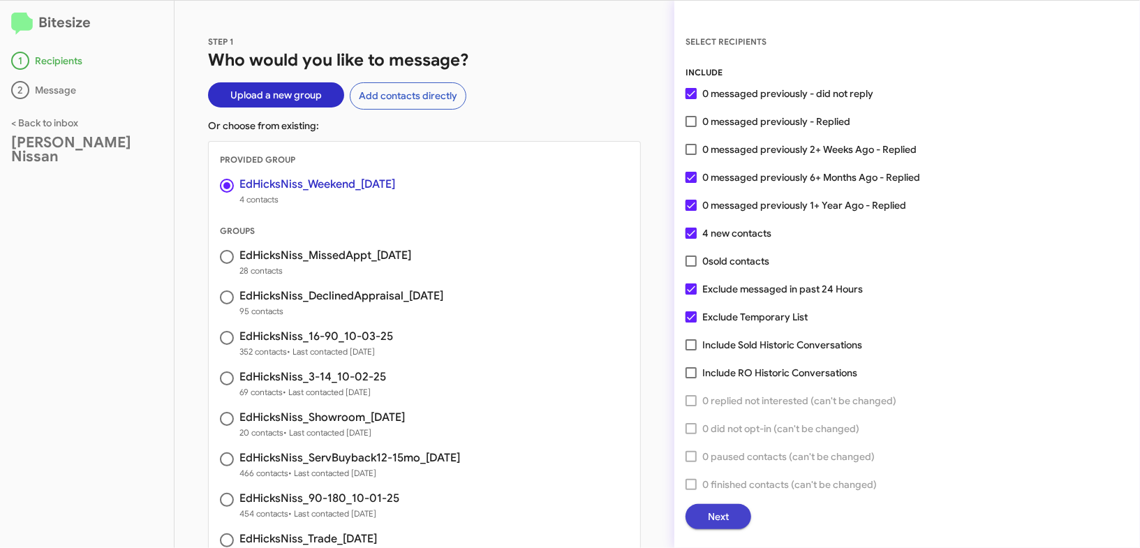
click span "Next"
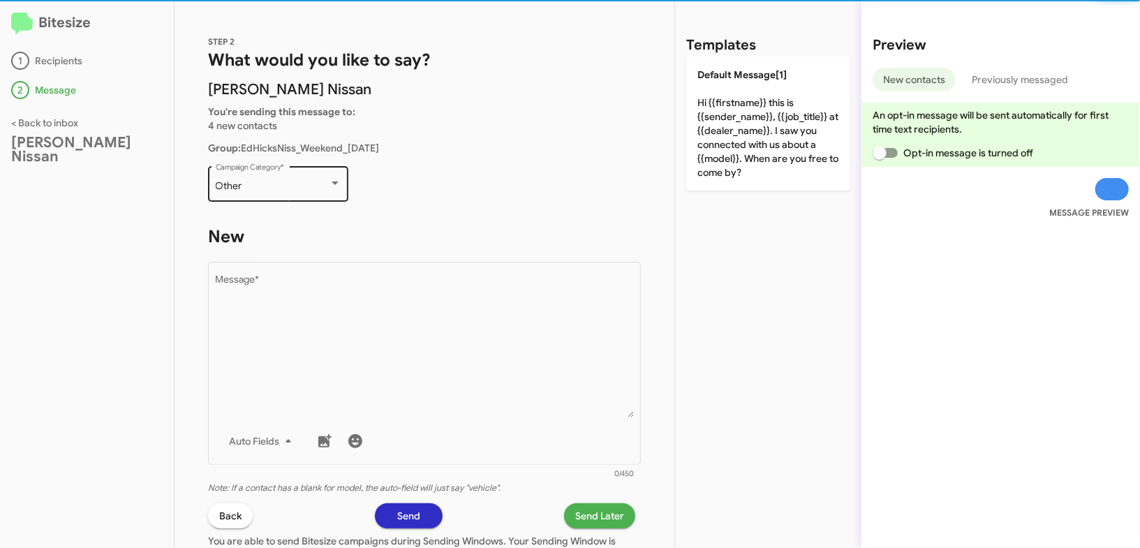
click div "Other Campaign Category *"
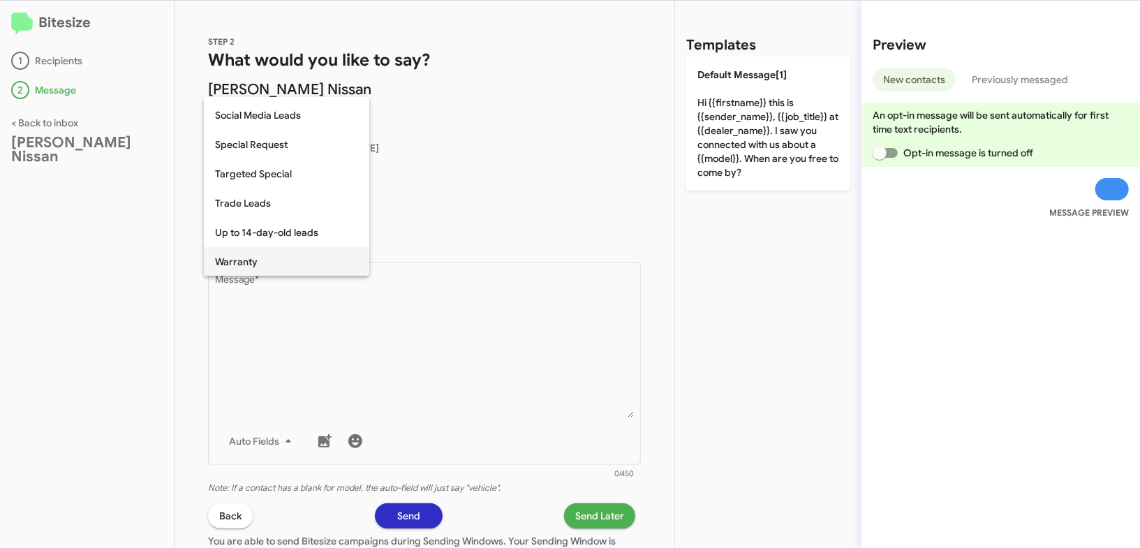
scroll to position [583, 0]
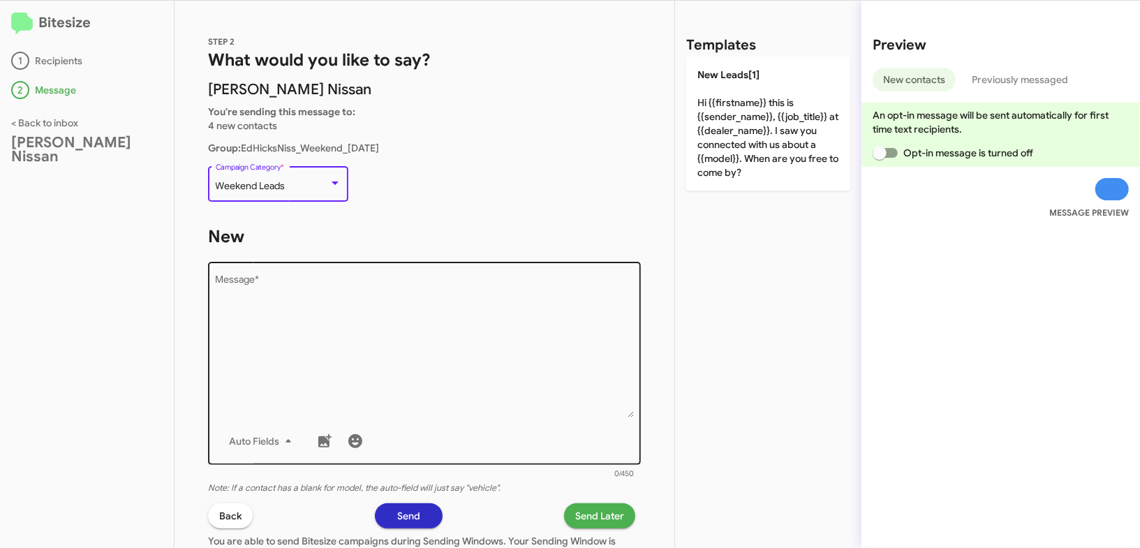
click textarea "Message *"
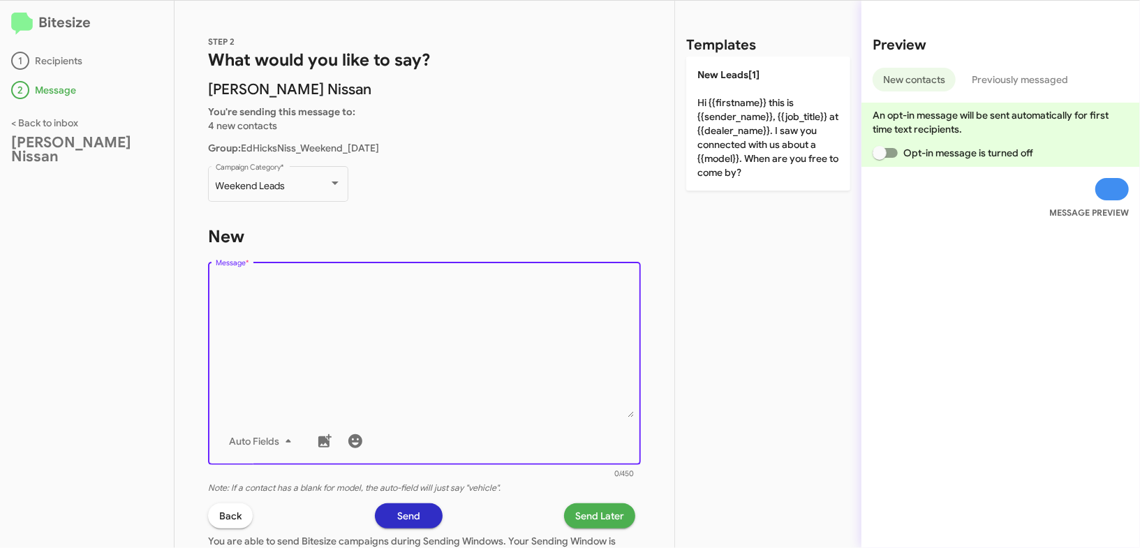
drag, startPoint x: 367, startPoint y: 330, endPoint x: 682, endPoint y: 125, distance: 376.1
click textarea "Message *"
drag, startPoint x: 730, startPoint y: 124, endPoint x: 704, endPoint y: 275, distance: 153.0
click p "New Leads[1] Hi {{firstname}} this is {{sender_name}}, {{job_title}} at {{deale…"
type textarea "Hi {{firstname}} this is {{sender_name}}, {{job_title}} at {{dealer_name}}. I s…"
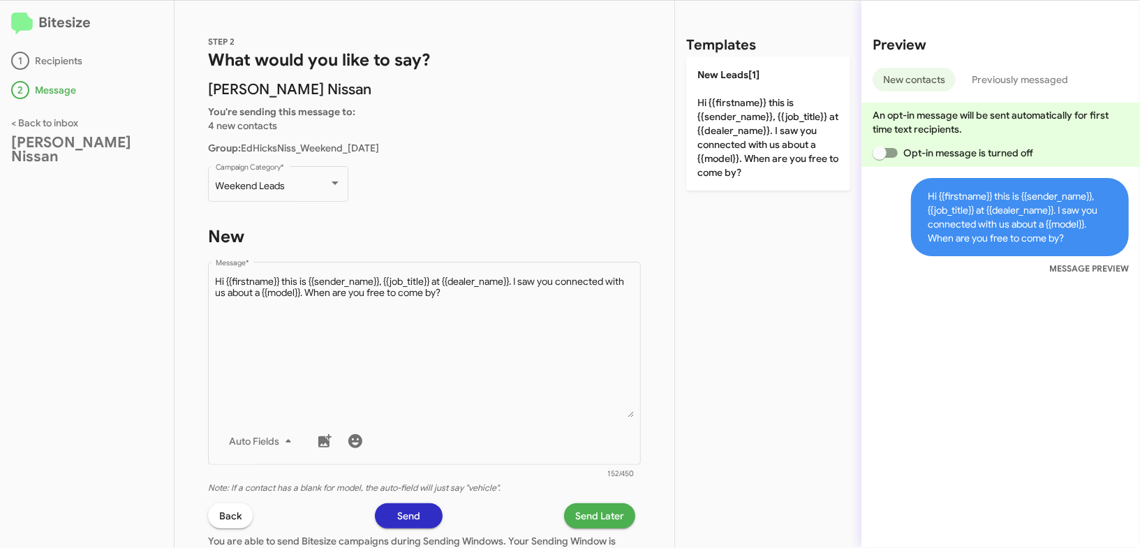
click span "Send Later"
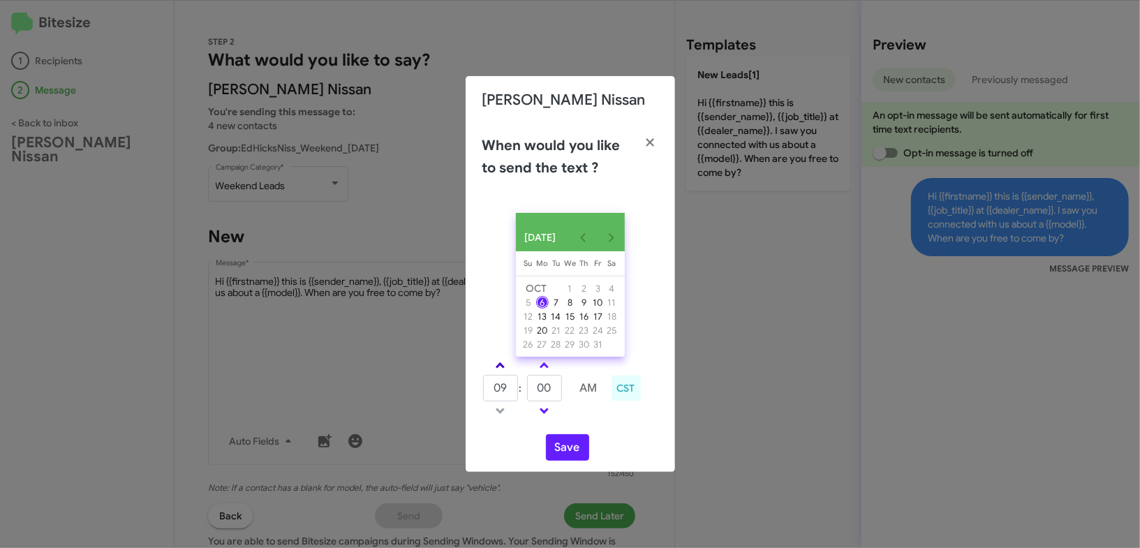
click span
type input "01"
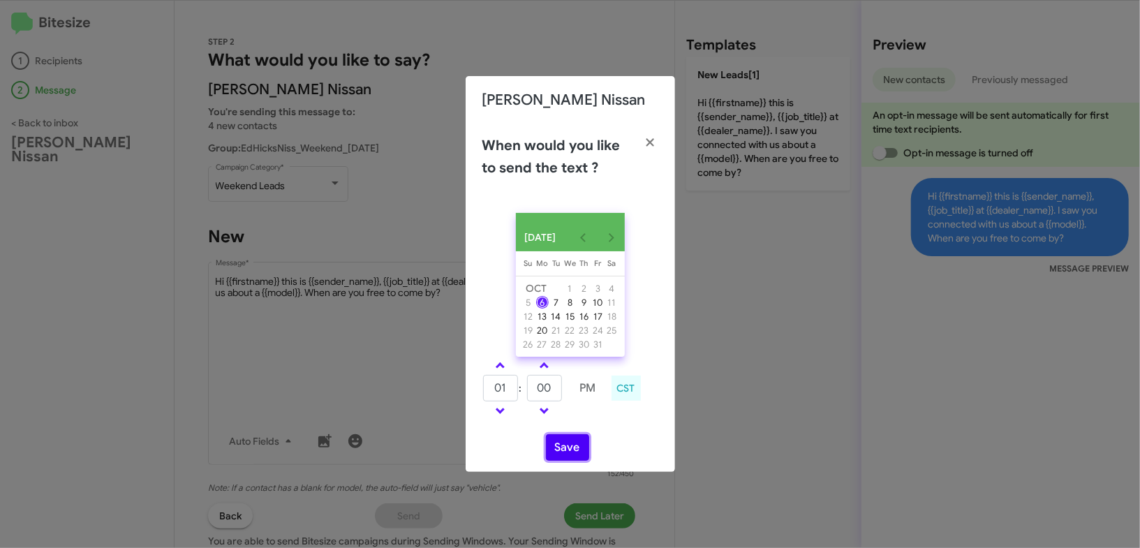
click button "Save"
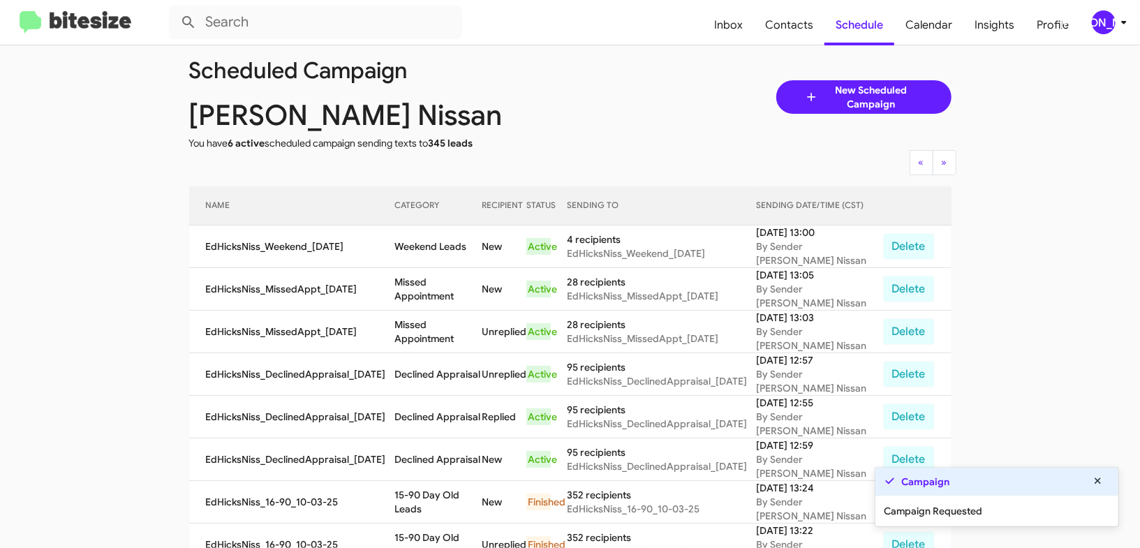
scroll to position [29, 0]
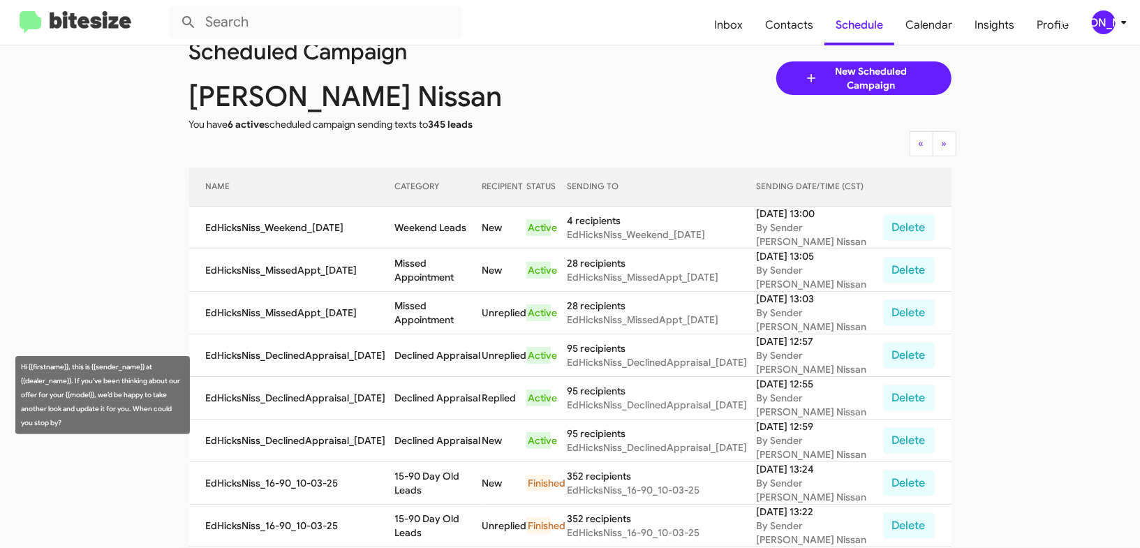
click td "Declined Appraisal"
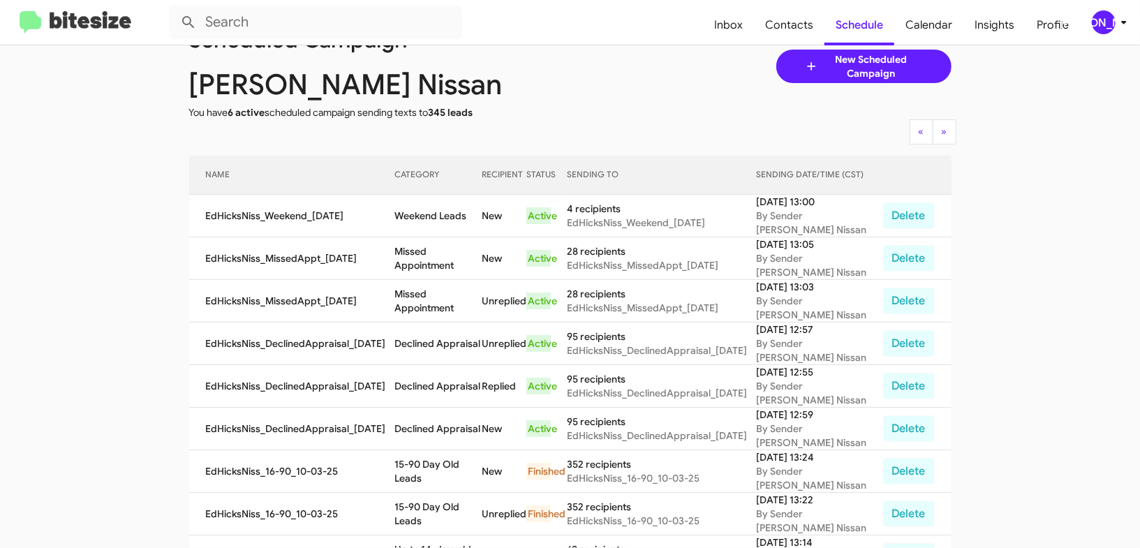
click td "Declined Appraisal"
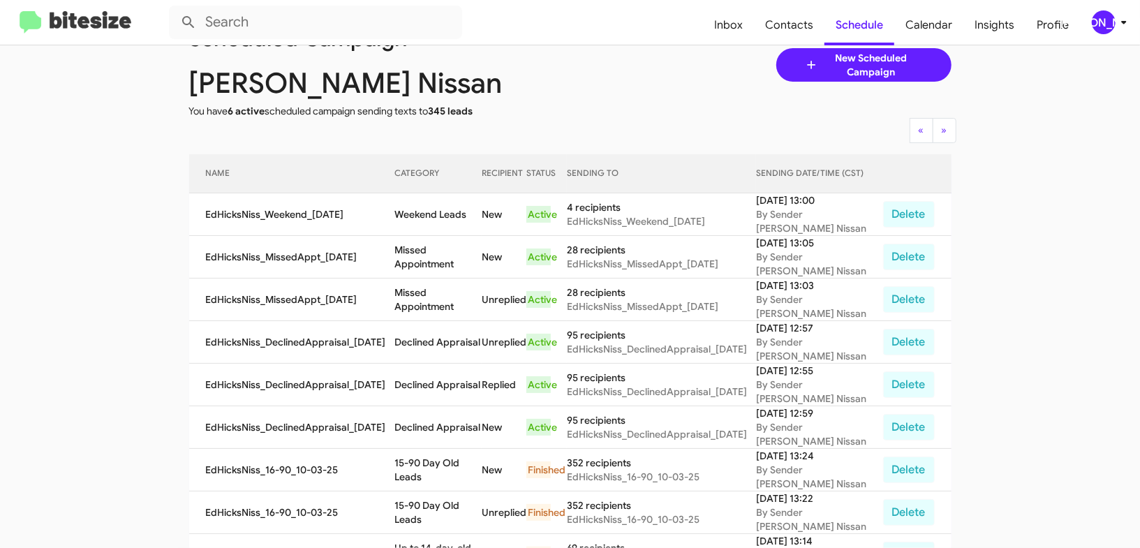
click td "Declined Appraisal"
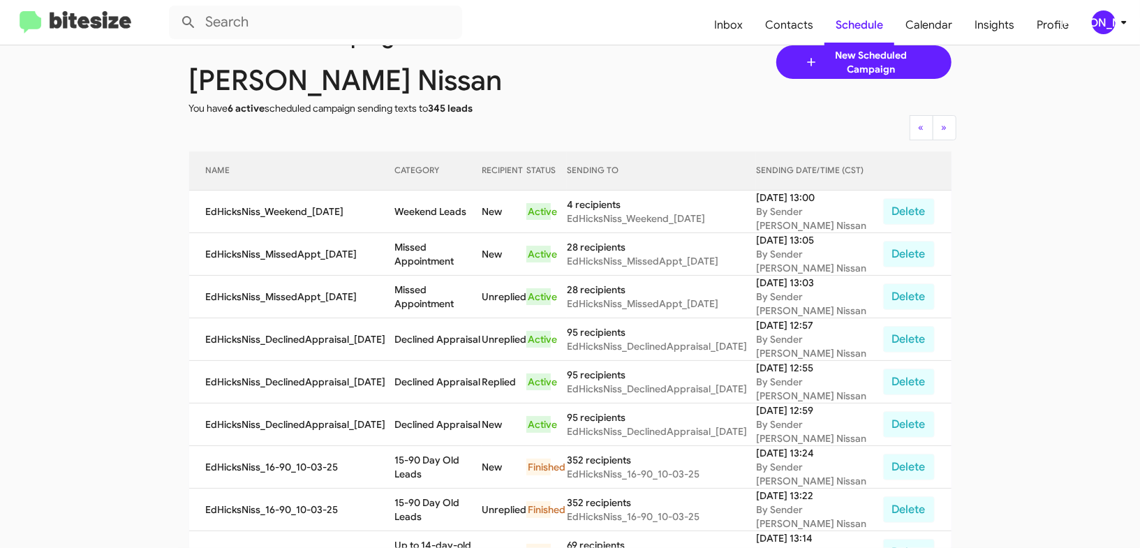
click td "Declined Appraisal"
copy td "Declined Appraisal"
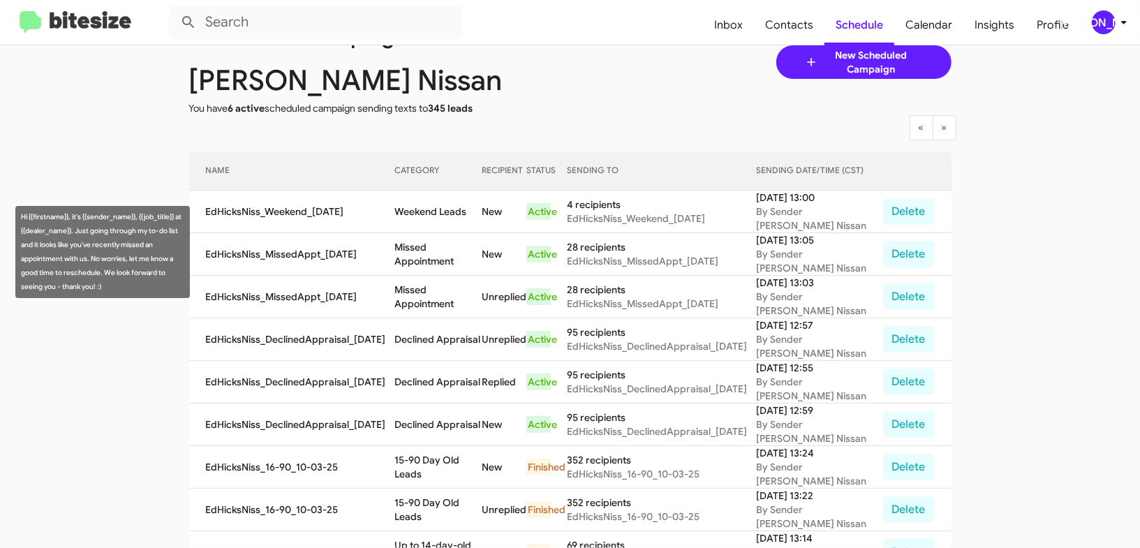
click td "Missed Appointment"
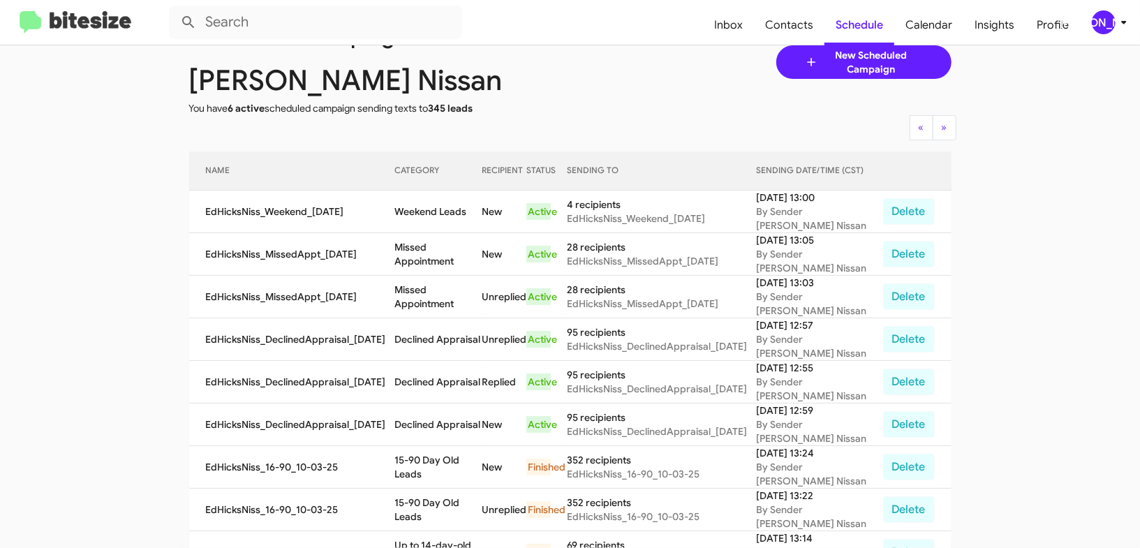
click td "Missed Appointment"
copy td "Missed Appointment"
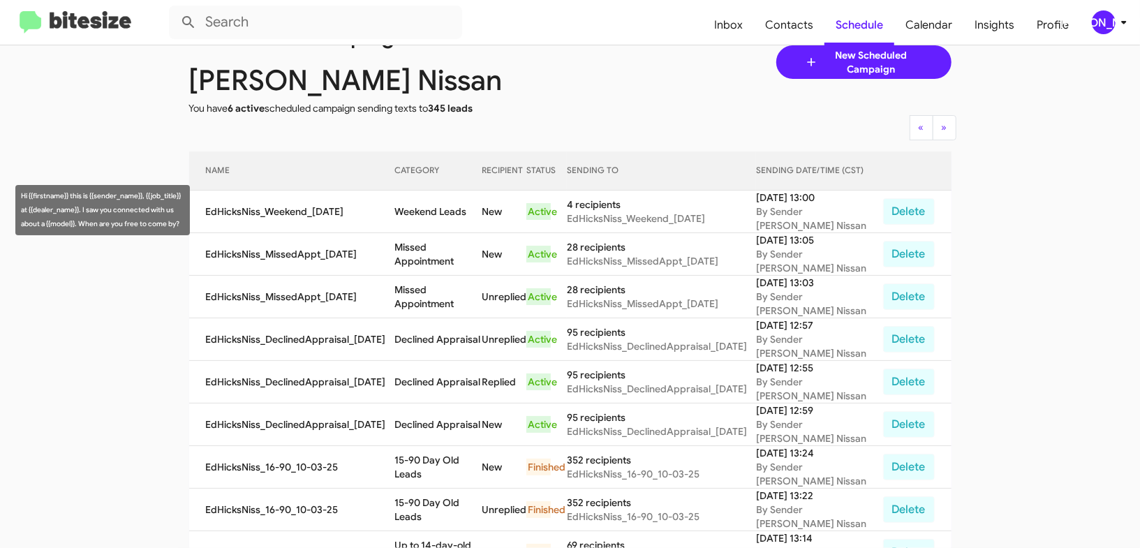
click td "Weekend Leads"
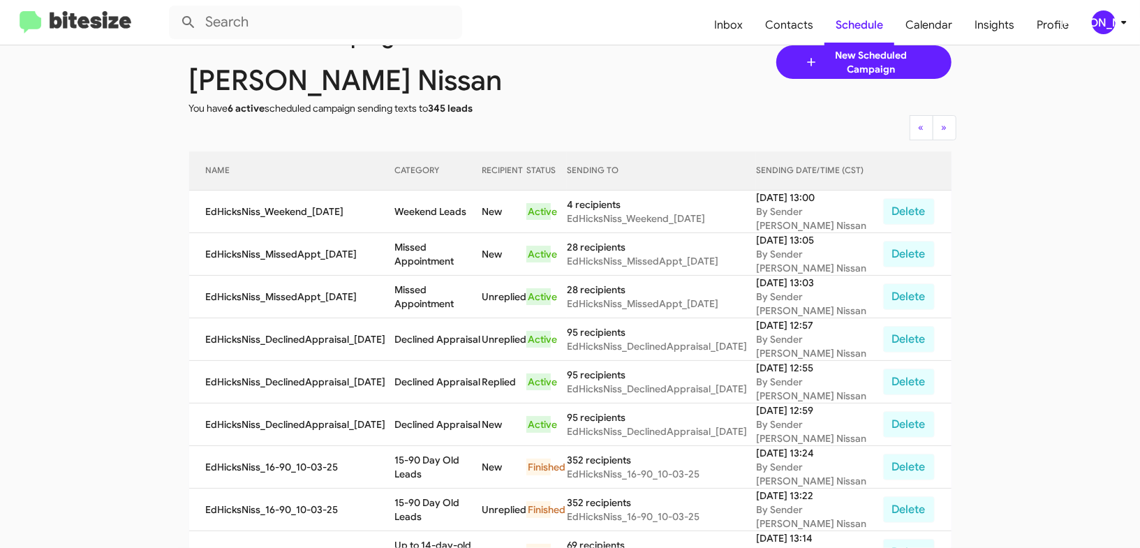
click td "Weekend Leads"
copy td "Weekend Leads"
click div "[PERSON_NAME]"
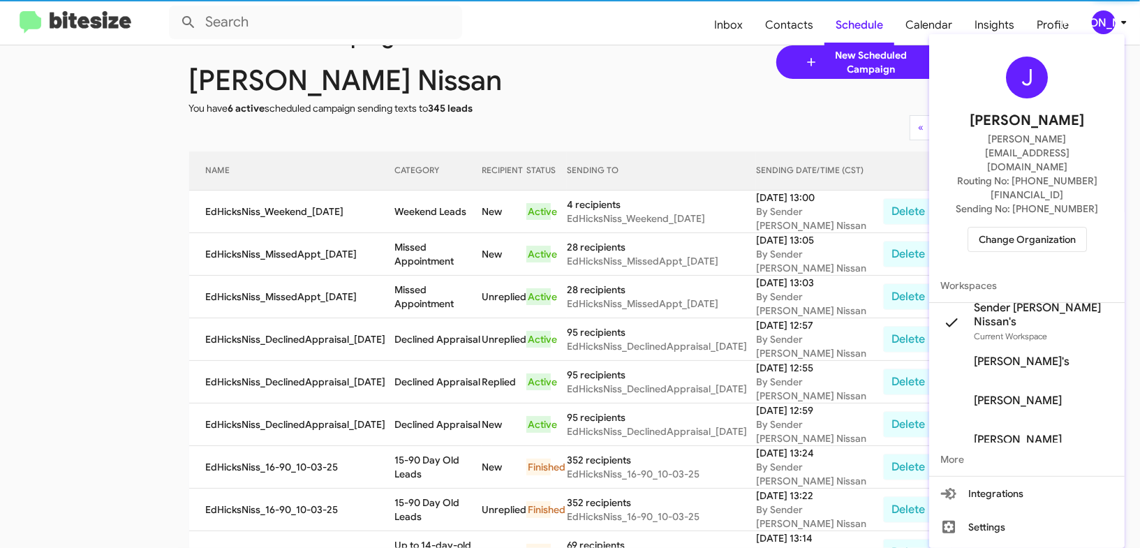
drag, startPoint x: 1024, startPoint y: 184, endPoint x: 1015, endPoint y: 185, distance: 9.2
click div "J Jason Apdua jason@bitesize.co Routing No: +1 (361) 654-1955 Sending No: +1 (3…"
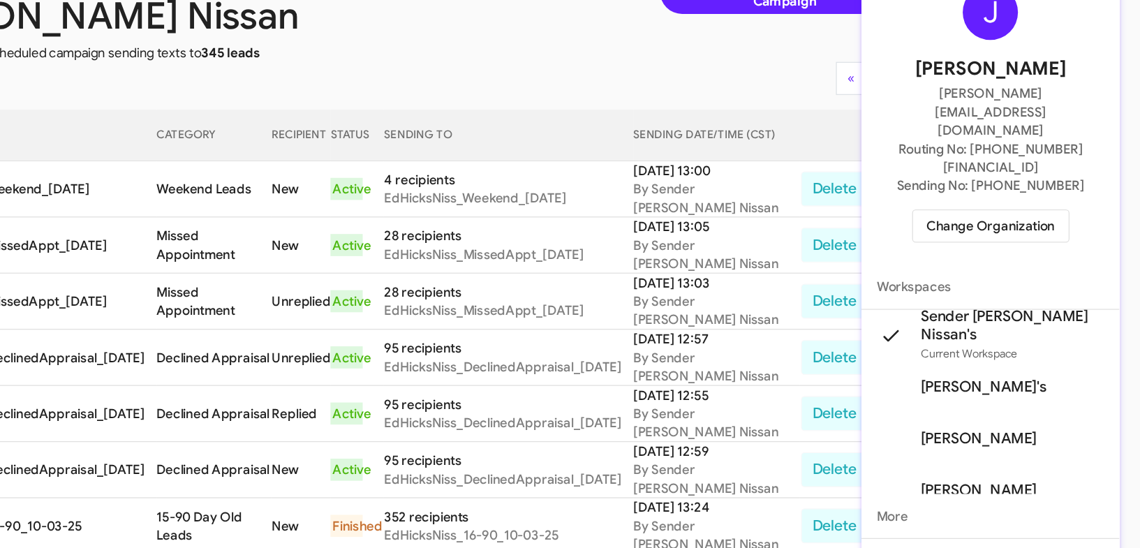
scroll to position [0, 0]
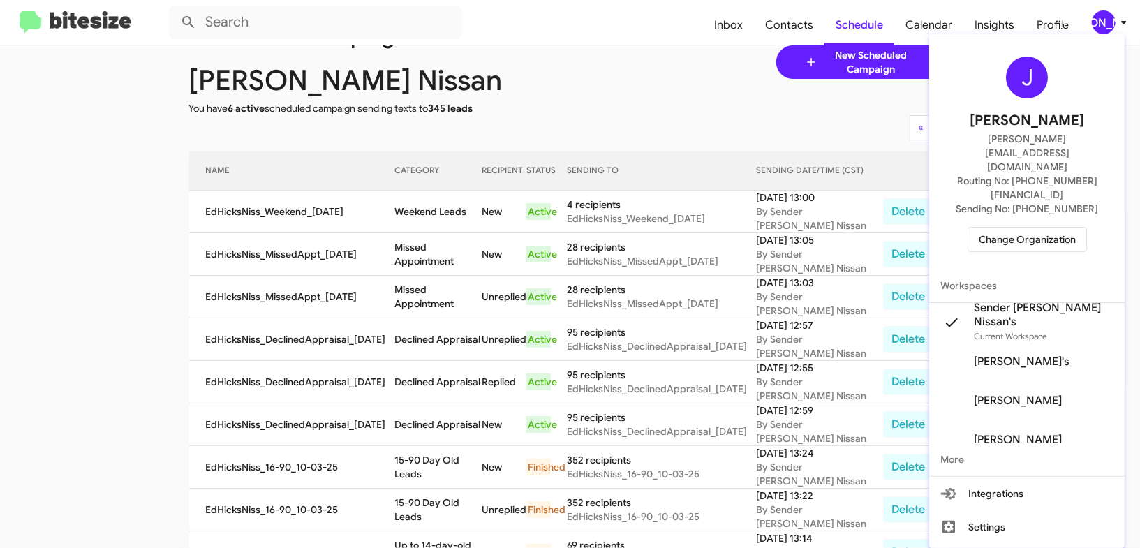
drag, startPoint x: 1019, startPoint y: 213, endPoint x: 1014, endPoint y: 205, distance: 9.4
click div "J Jason Apdua jason@bitesize.co Routing No: +1 (361) 654-1955 Sending No: +1 (3…"
click span "Change Organization"
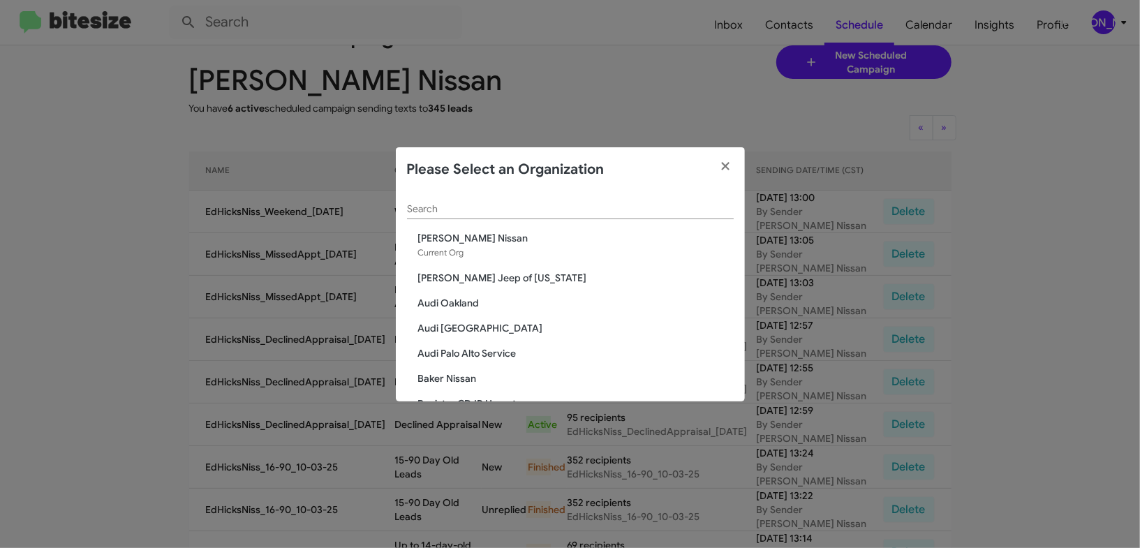
click input "Search"
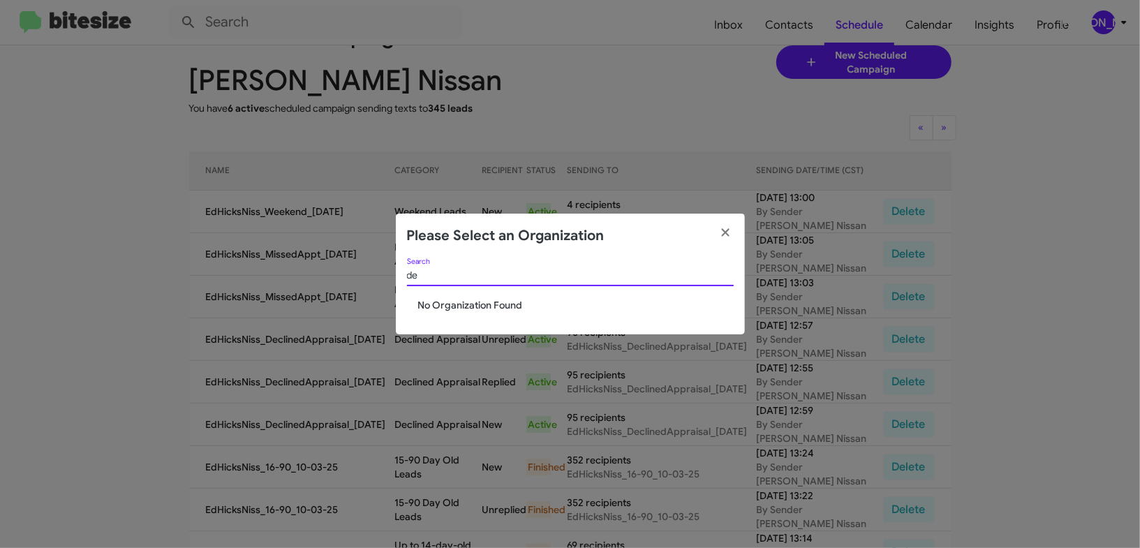
type input "d"
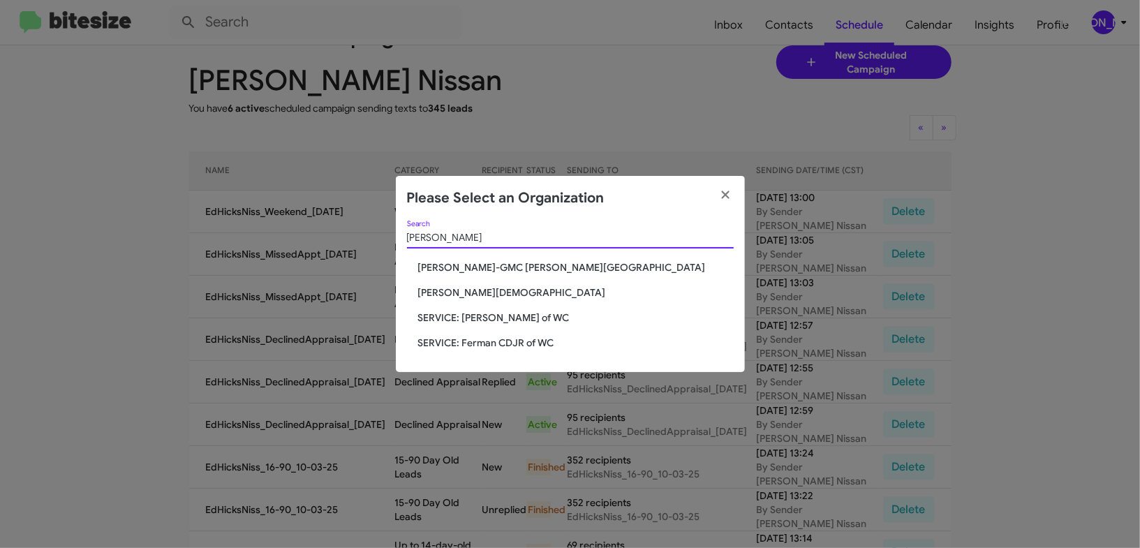
type input "ferman"
click span "[PERSON_NAME][DEMOGRAPHIC_DATA]"
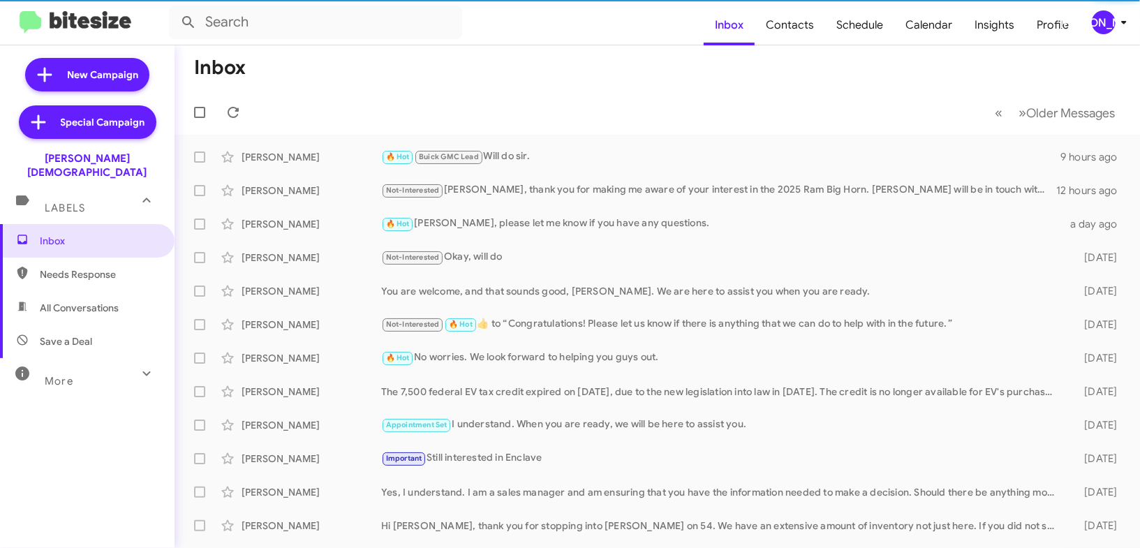
click at [1123, 24] on icon at bounding box center [1124, 22] width 17 height 17
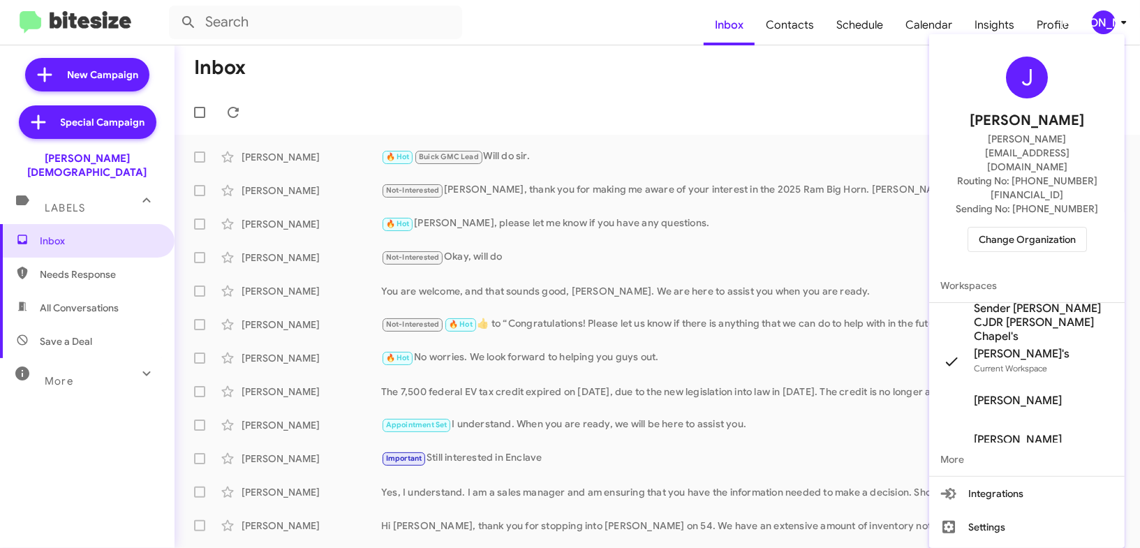
click at [1033, 302] on span "Sender [PERSON_NAME] CJDR [PERSON_NAME] Chapel's" at bounding box center [1044, 323] width 140 height 42
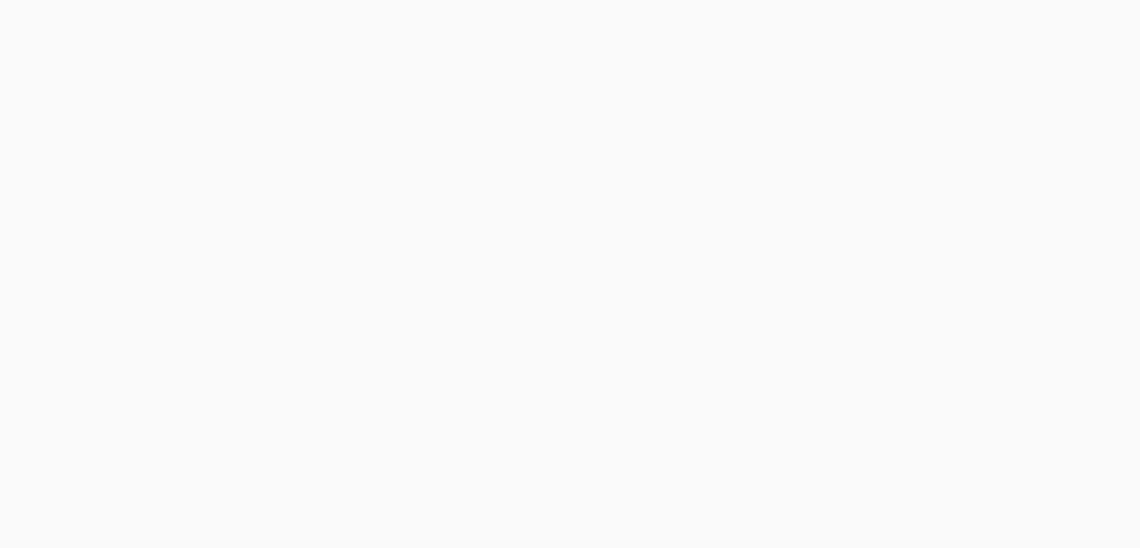
click at [807, 24] on body at bounding box center [570, 274] width 1140 height 548
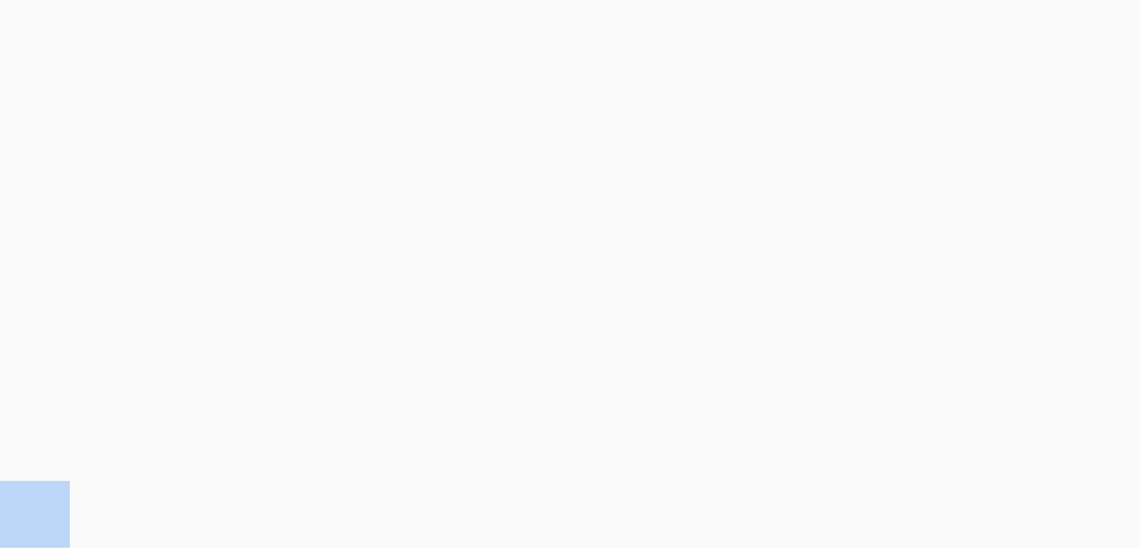
click at [807, 24] on body at bounding box center [570, 274] width 1140 height 548
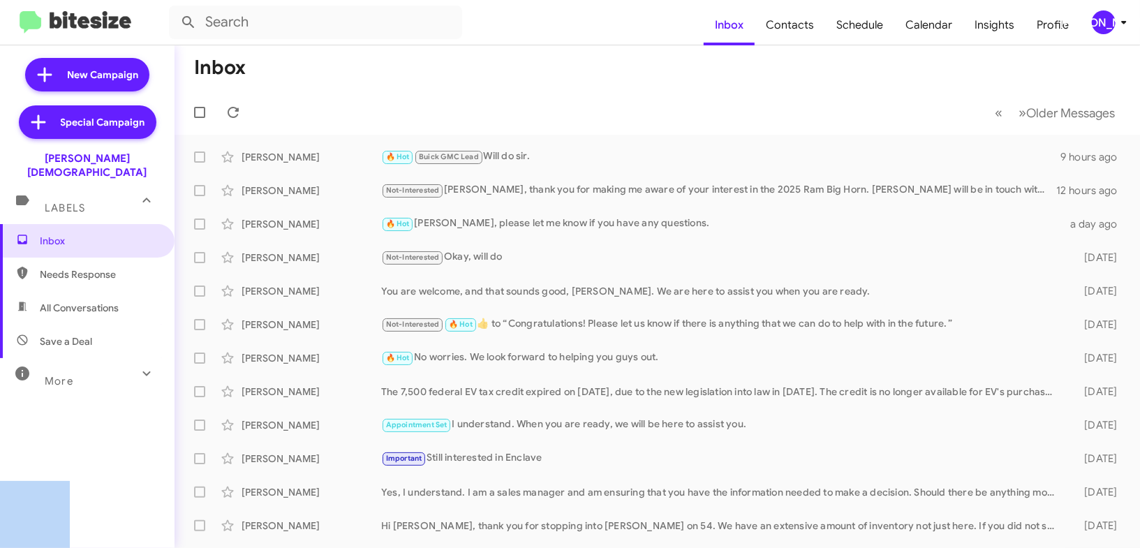
click at [1117, 21] on icon at bounding box center [1124, 22] width 17 height 17
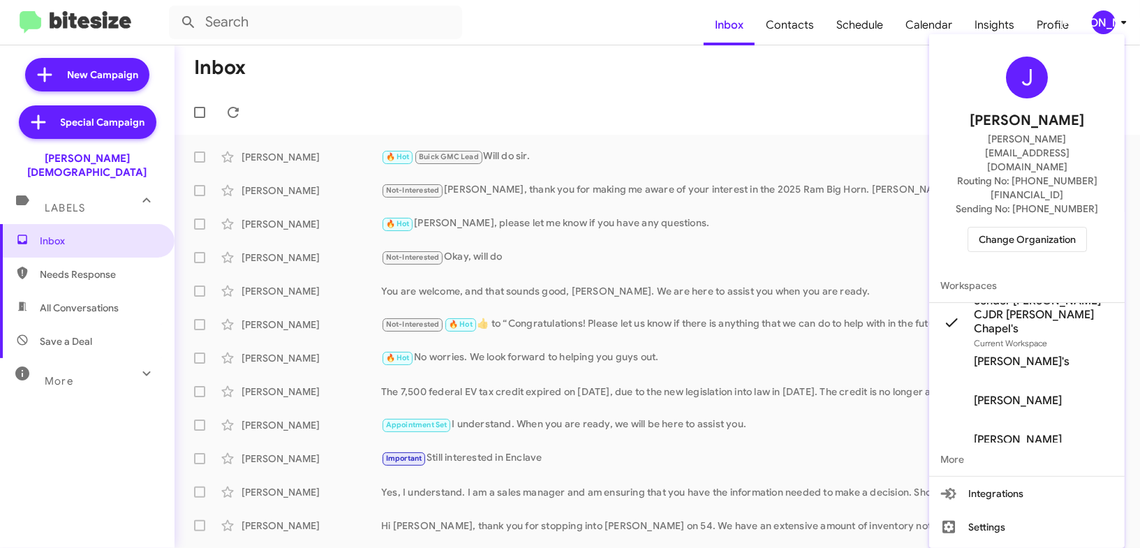
click at [798, 46] on div at bounding box center [570, 274] width 1140 height 548
click at [806, 36] on span "Contacts" at bounding box center [790, 25] width 71 height 40
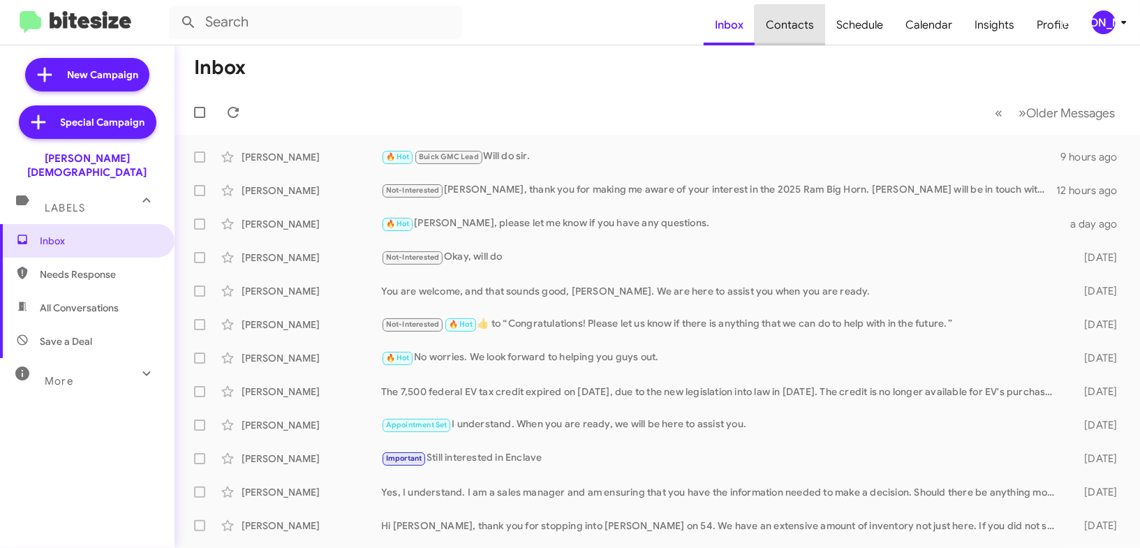
click at [806, 36] on span "Contacts" at bounding box center [790, 25] width 71 height 40
drag, startPoint x: 785, startPoint y: 20, endPoint x: 778, endPoint y: 16, distance: 7.2
click at [778, 16] on span "Contacts" at bounding box center [790, 25] width 71 height 40
type input "in:groups"
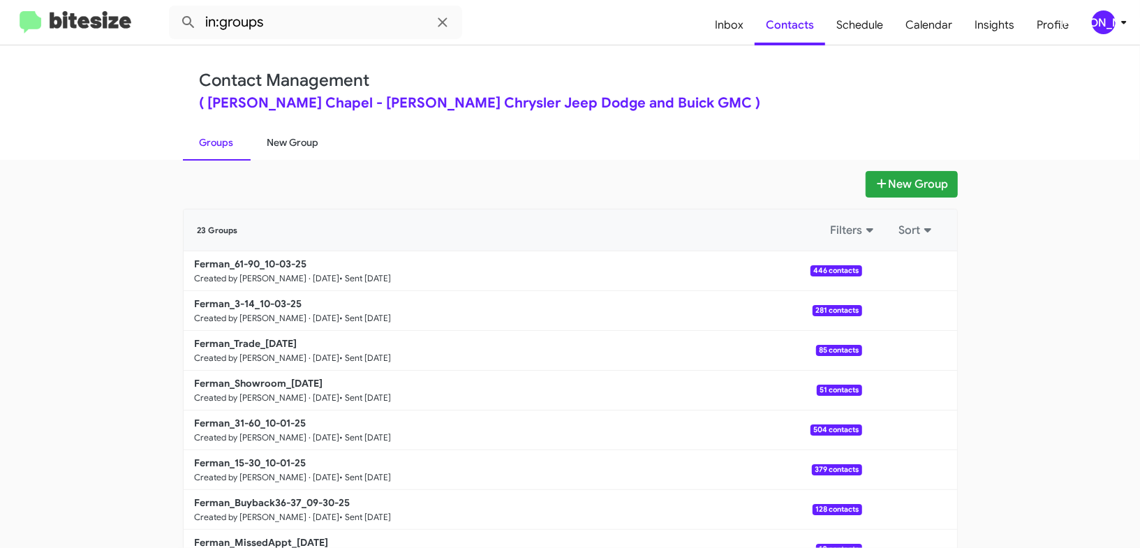
click at [319, 136] on link "New Group" at bounding box center [293, 142] width 85 height 36
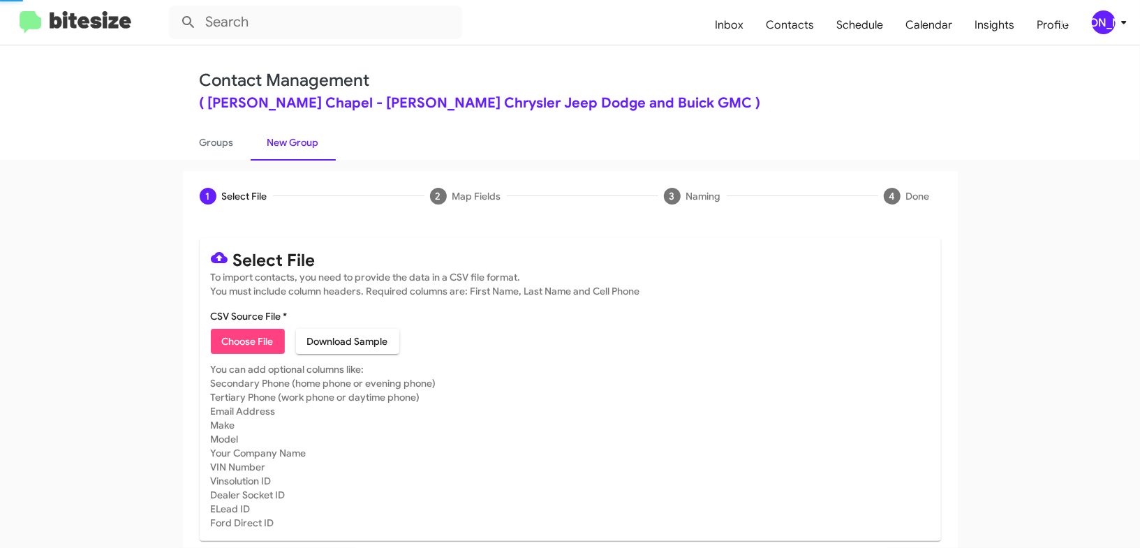
click at [319, 136] on link "New Group" at bounding box center [293, 142] width 85 height 36
drag, startPoint x: 319, startPoint y: 136, endPoint x: 334, endPoint y: 48, distance: 89.2
click at [318, 132] on link "New Group" at bounding box center [293, 142] width 85 height 36
click at [1096, 17] on div "[PERSON_NAME]" at bounding box center [1104, 22] width 24 height 24
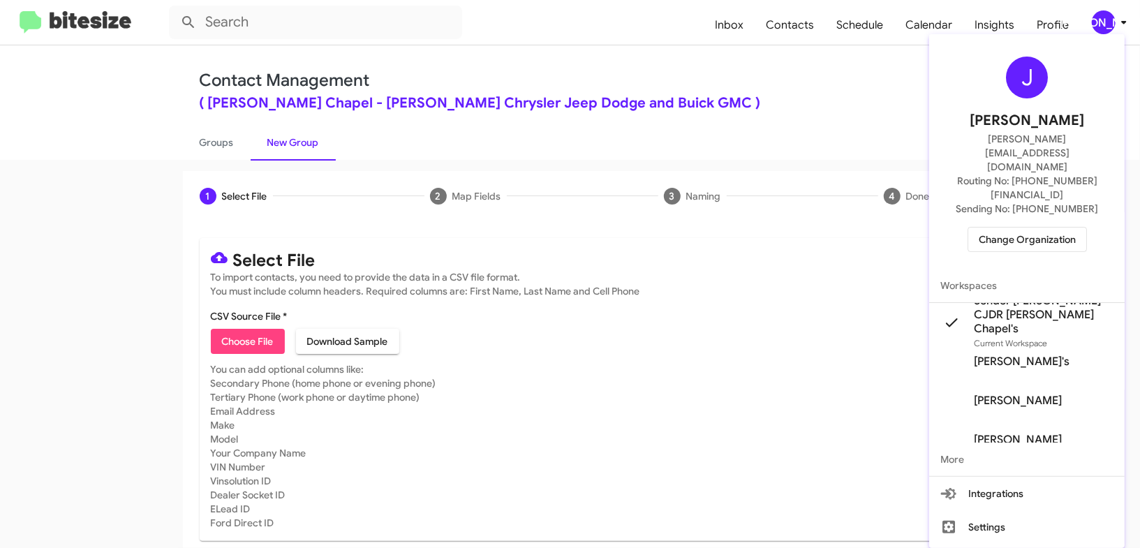
click at [1096, 17] on div at bounding box center [570, 274] width 1140 height 548
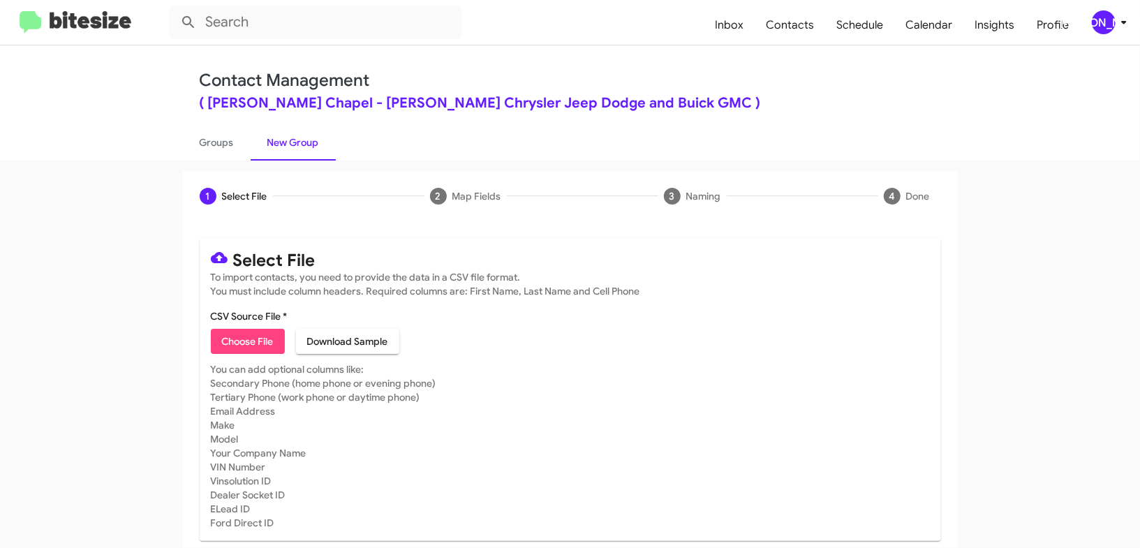
click at [1123, 20] on icon at bounding box center [1124, 22] width 17 height 17
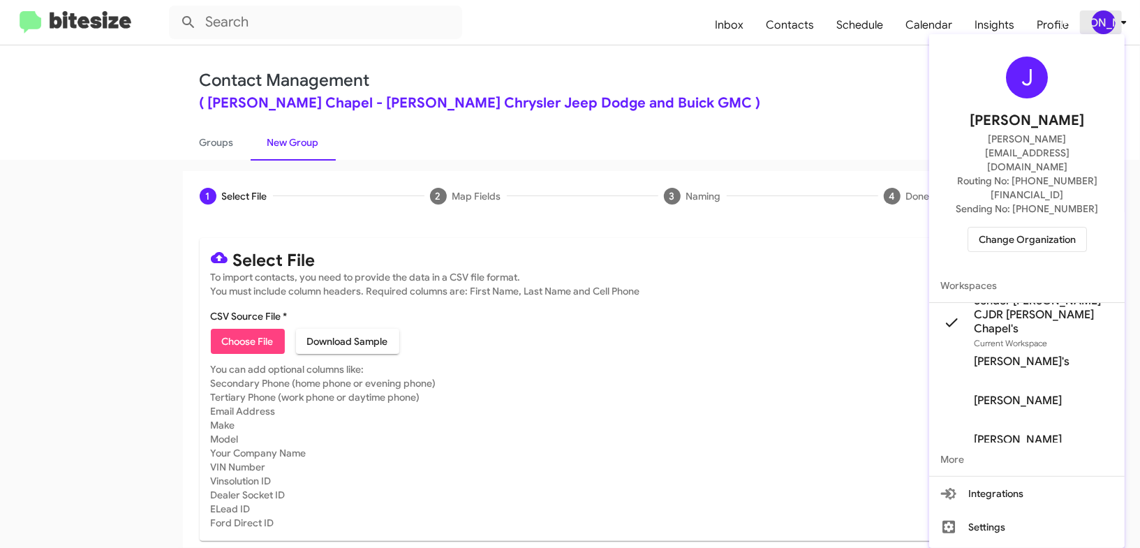
click at [1123, 20] on div at bounding box center [570, 274] width 1140 height 548
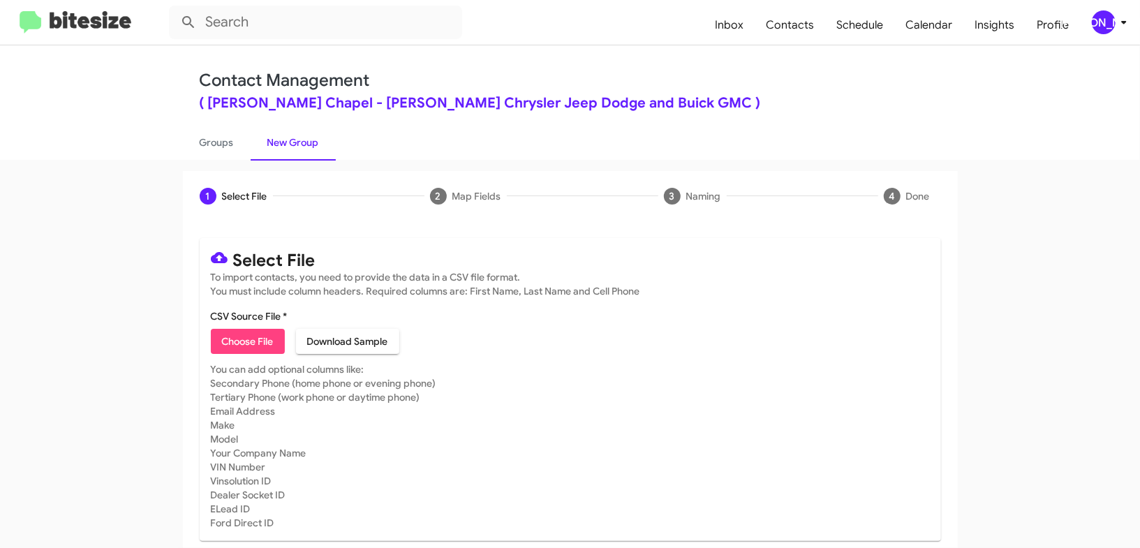
click at [1088, 10] on mat-toolbar "Inbox Contacts Schedule Calendar Insights Profile [PERSON_NAME]" at bounding box center [570, 22] width 1140 height 45
click at [1095, 17] on div "[PERSON_NAME]" at bounding box center [1104, 22] width 24 height 24
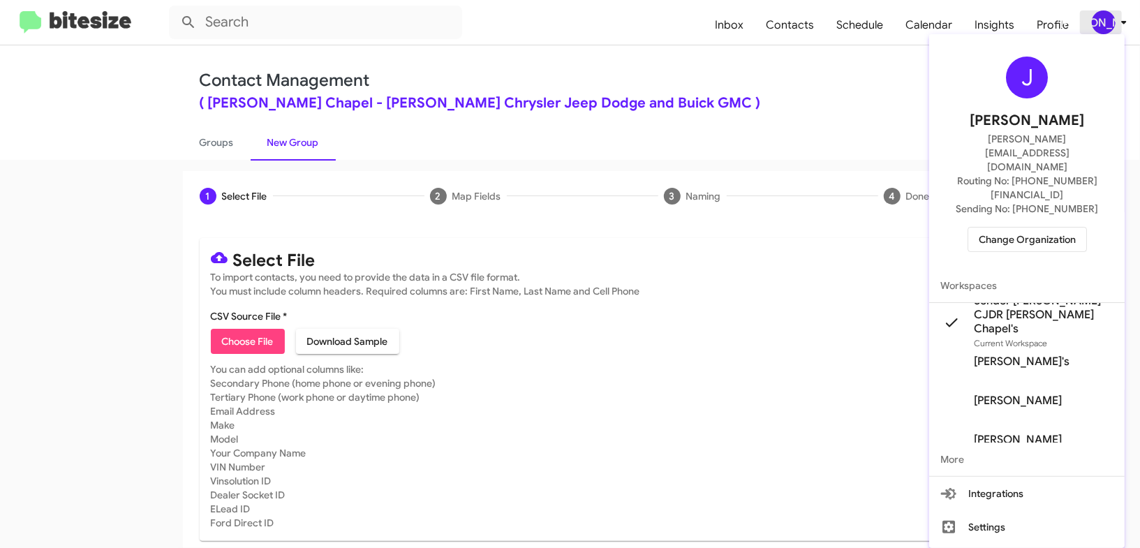
click at [1095, 17] on div at bounding box center [570, 274] width 1140 height 548
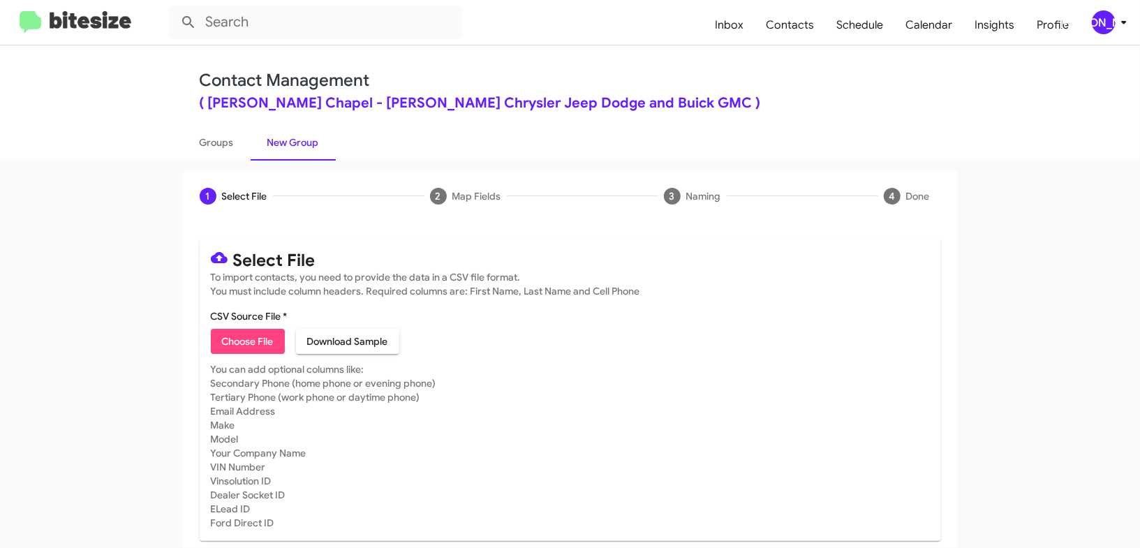
click at [242, 335] on span "Choose File" at bounding box center [248, 341] width 52 height 25
type input "Ferman_90-120_10-06-25"
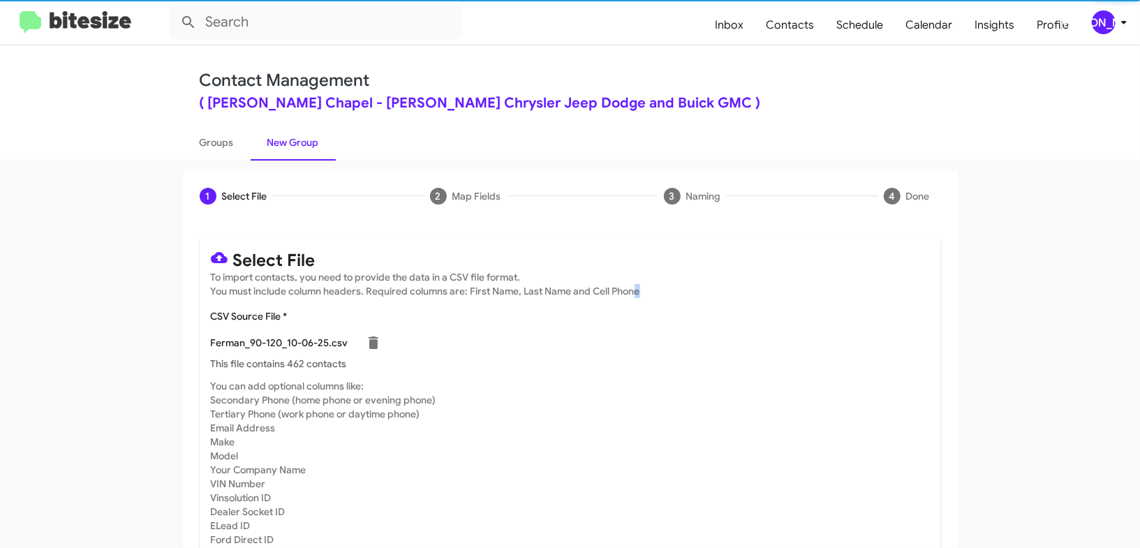
click at [633, 293] on mat-card-subtitle "To import contacts, you need to provide the data in a CSV file format. You must…" at bounding box center [570, 284] width 719 height 28
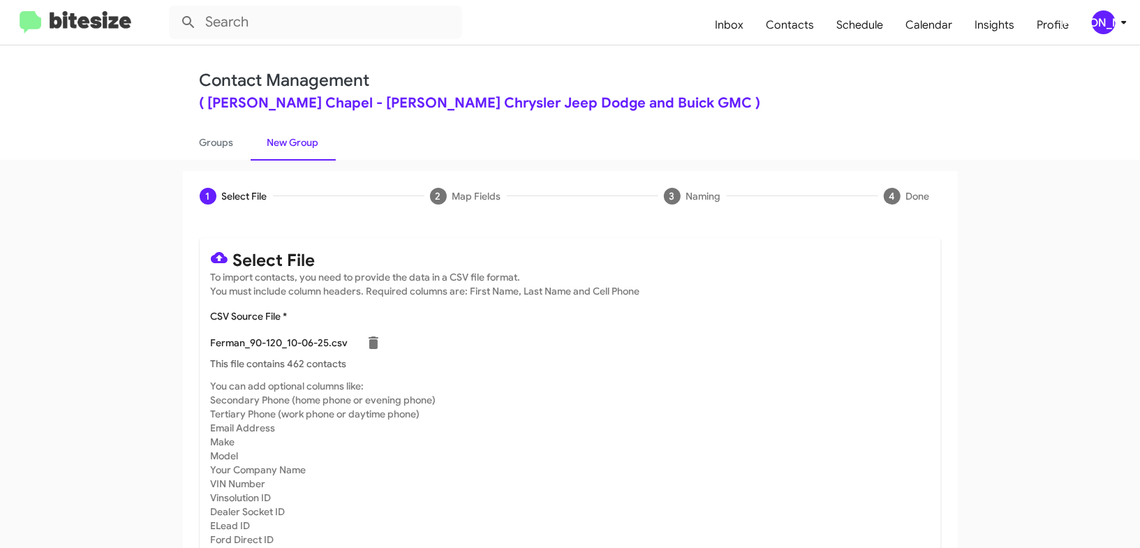
click at [1116, 21] on icon at bounding box center [1124, 22] width 17 height 17
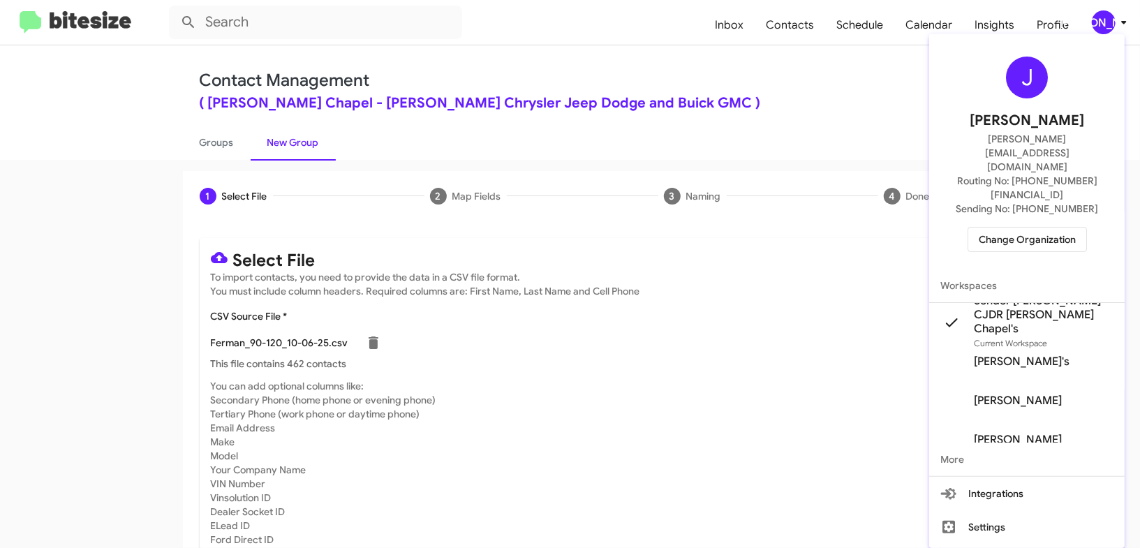
drag, startPoint x: 1116, startPoint y: 21, endPoint x: 1088, endPoint y: 38, distance: 32.6
click at [1116, 21] on div at bounding box center [570, 274] width 1140 height 548
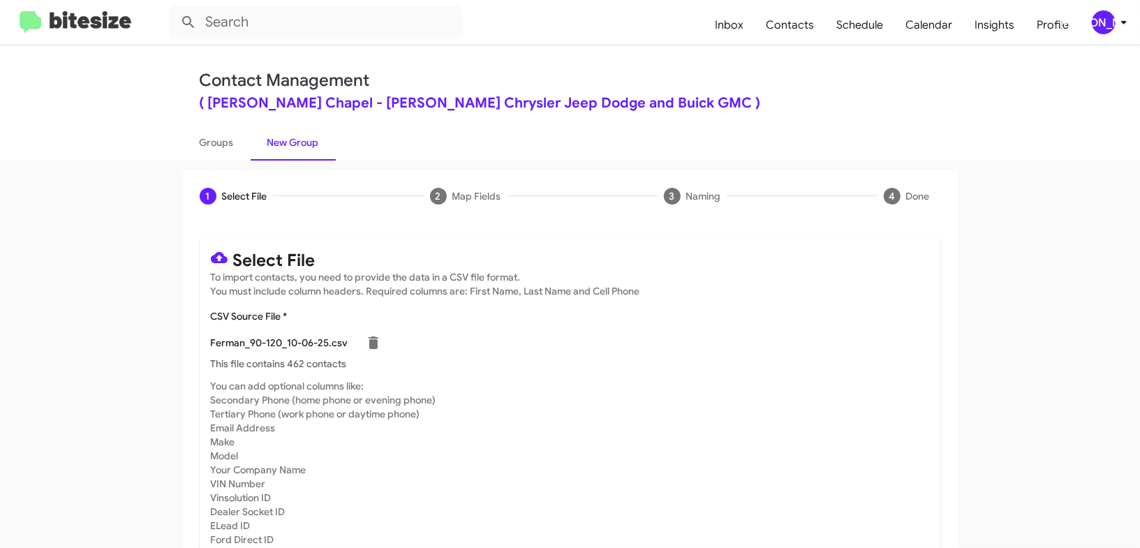
click at [1107, 17] on div "[PERSON_NAME]" at bounding box center [1104, 22] width 24 height 24
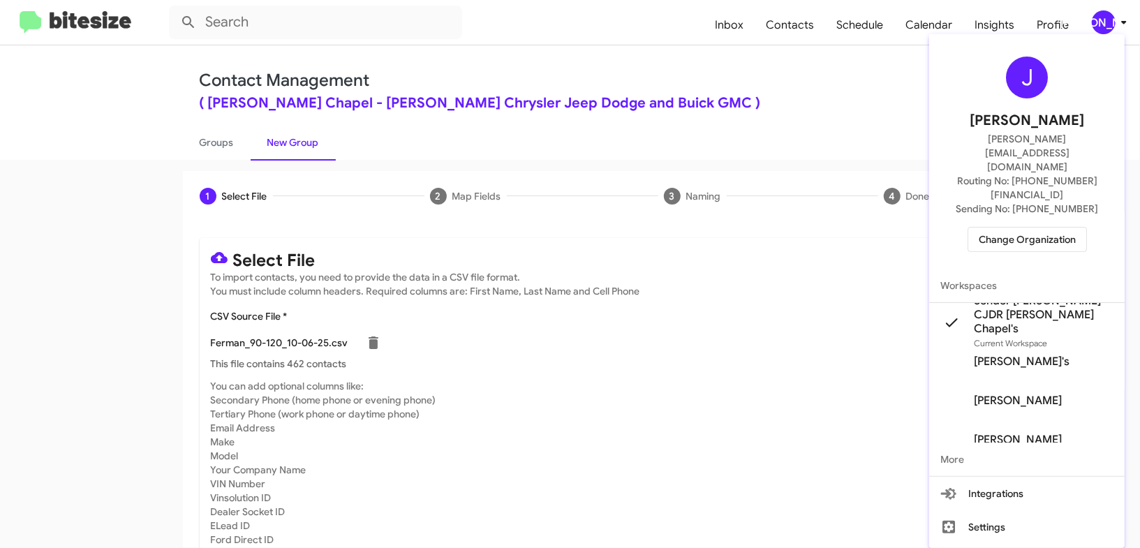
click at [1107, 17] on div at bounding box center [570, 274] width 1140 height 548
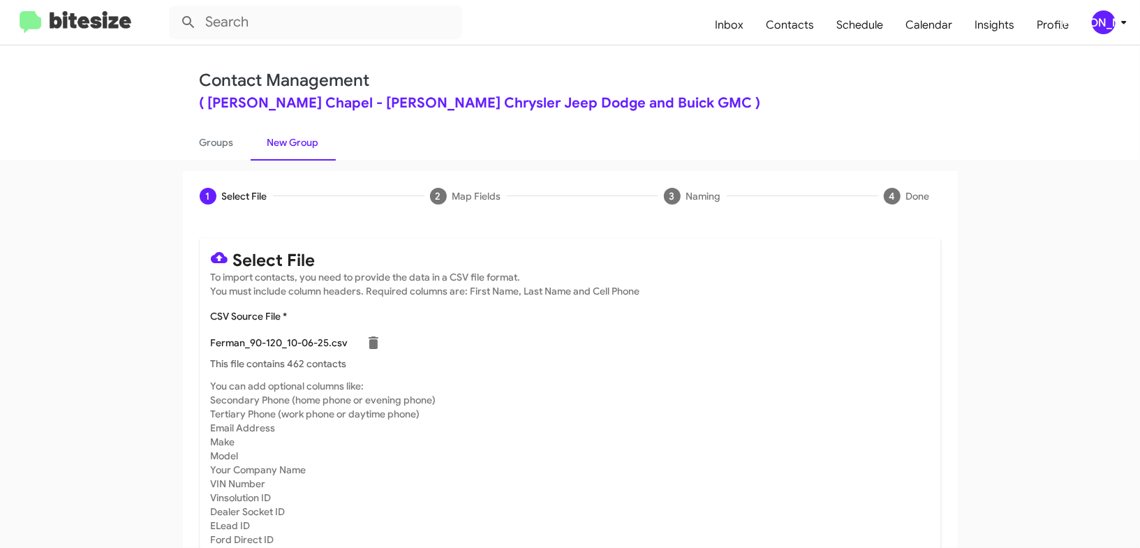
scroll to position [61, 0]
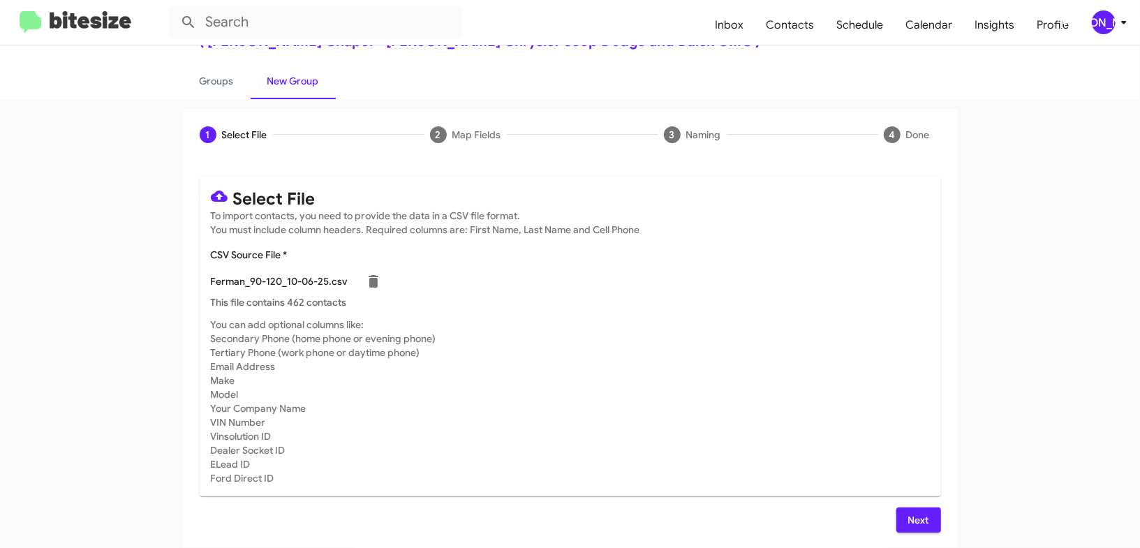
click at [908, 523] on span "Next" at bounding box center [919, 520] width 22 height 25
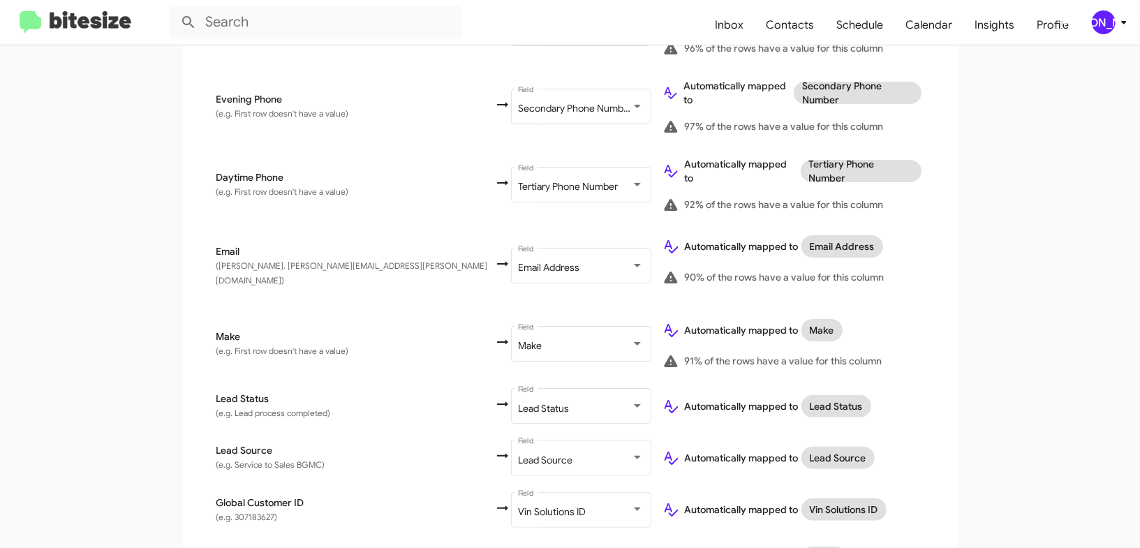
scroll to position [815, 0]
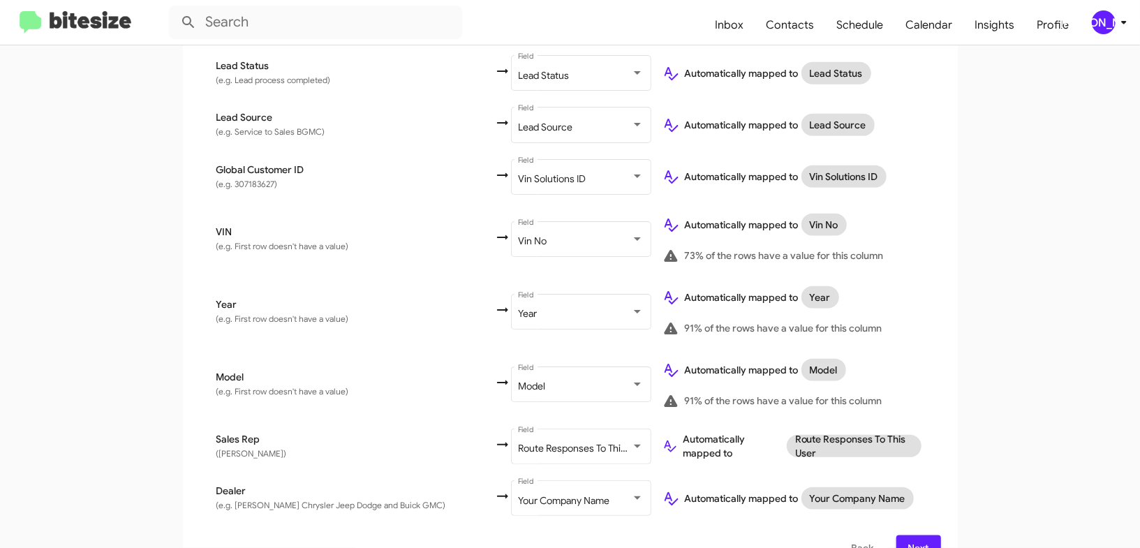
click at [915, 535] on span "Next" at bounding box center [919, 547] width 22 height 25
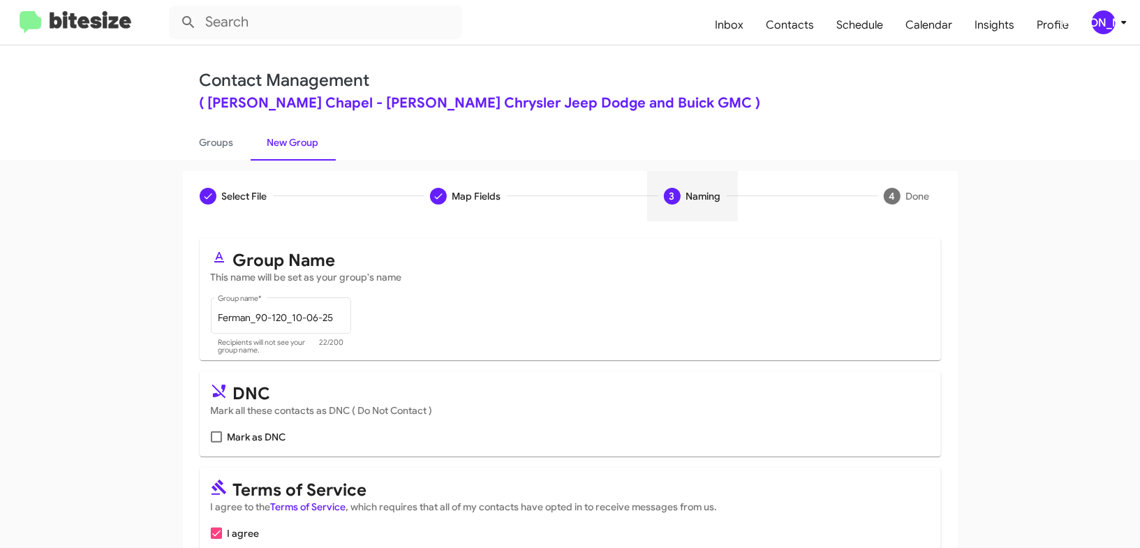
scroll to position [68, 0]
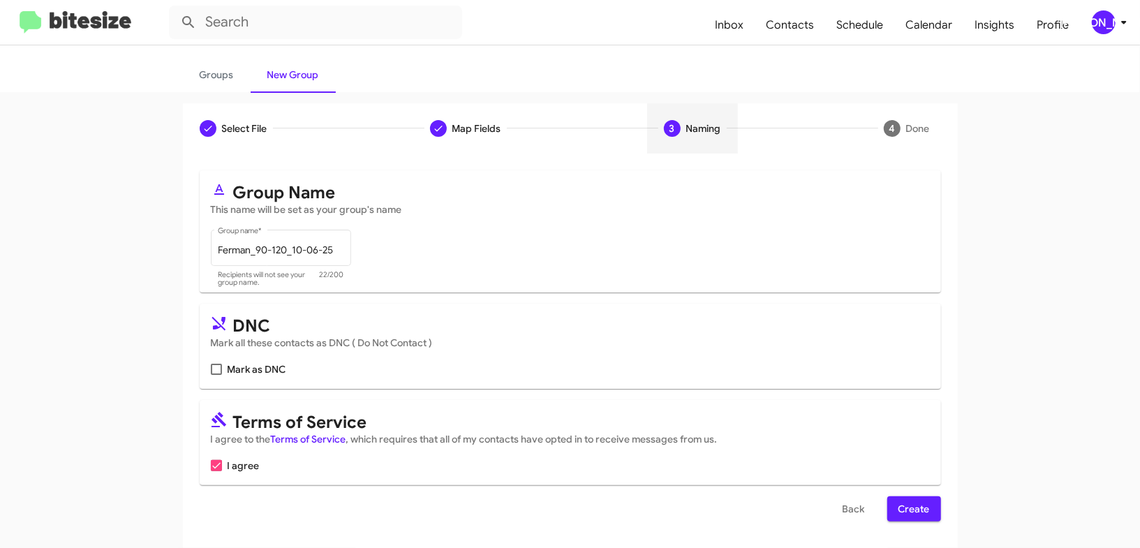
click at [912, 505] on span "Create" at bounding box center [914, 508] width 31 height 25
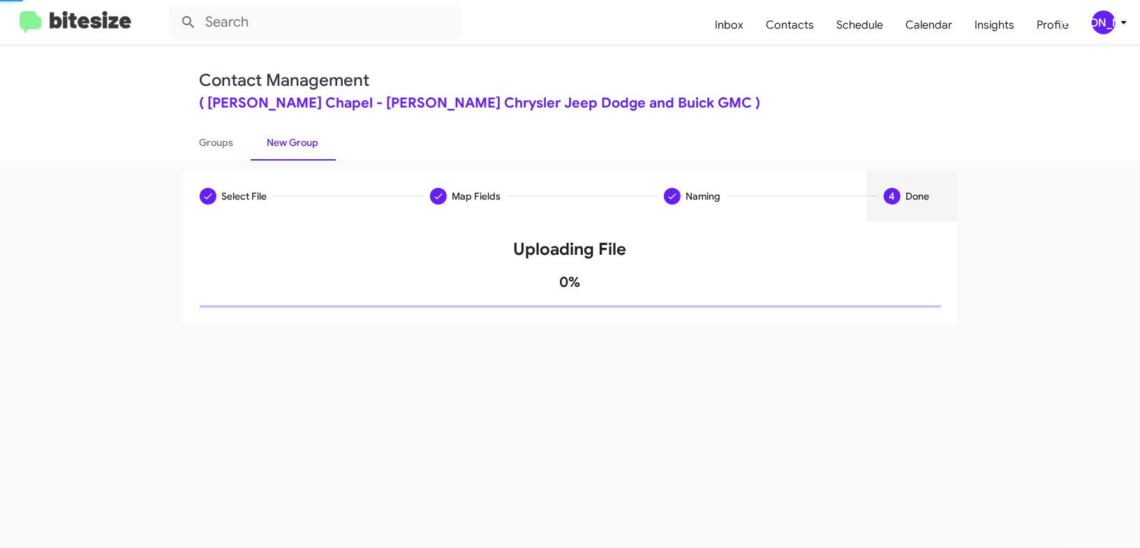
scroll to position [0, 0]
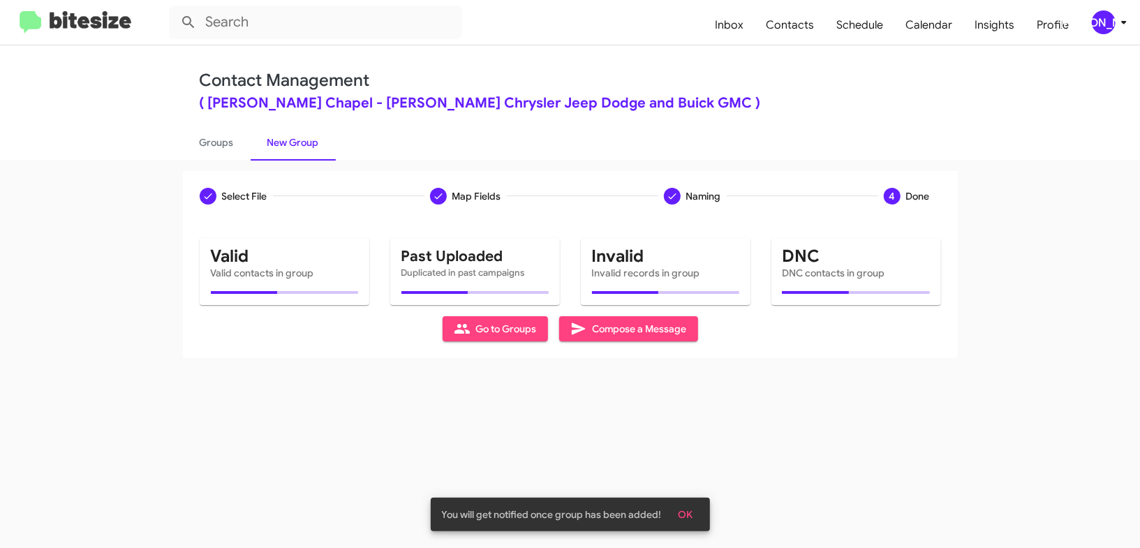
click at [252, 146] on link "New Group" at bounding box center [293, 142] width 85 height 36
click at [236, 145] on link "Groups" at bounding box center [217, 142] width 68 height 36
type input "in:groups"
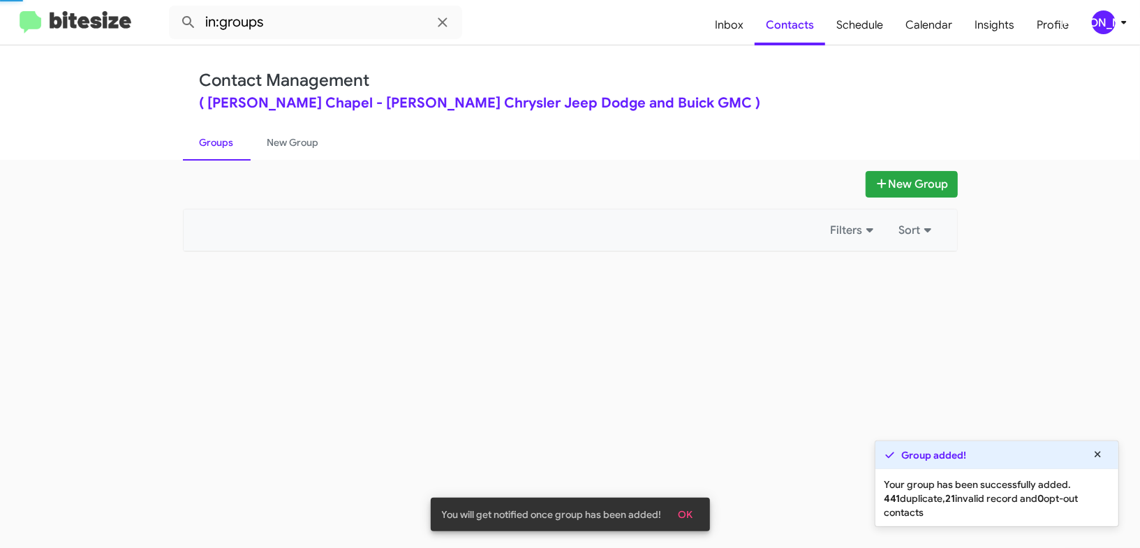
click at [236, 145] on link "Groups" at bounding box center [217, 142] width 68 height 36
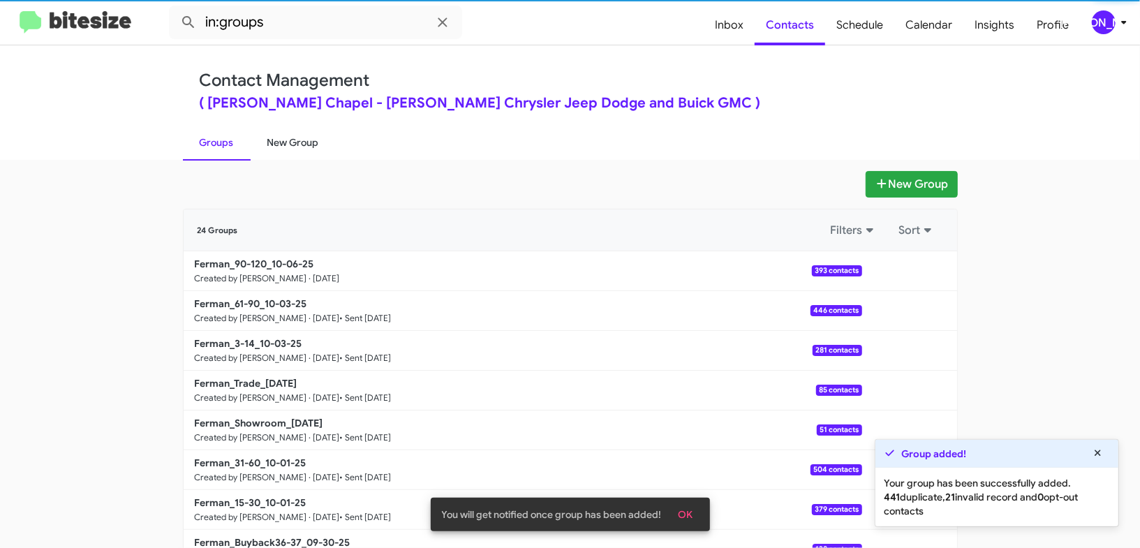
click at [284, 141] on link "New Group" at bounding box center [293, 142] width 85 height 36
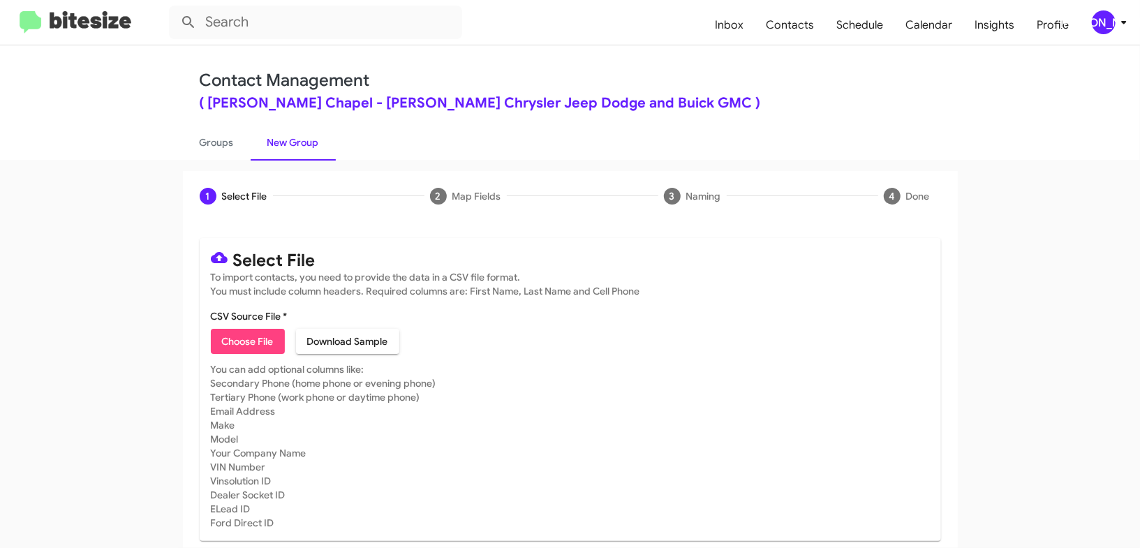
click at [1117, 20] on icon at bounding box center [1124, 22] width 17 height 17
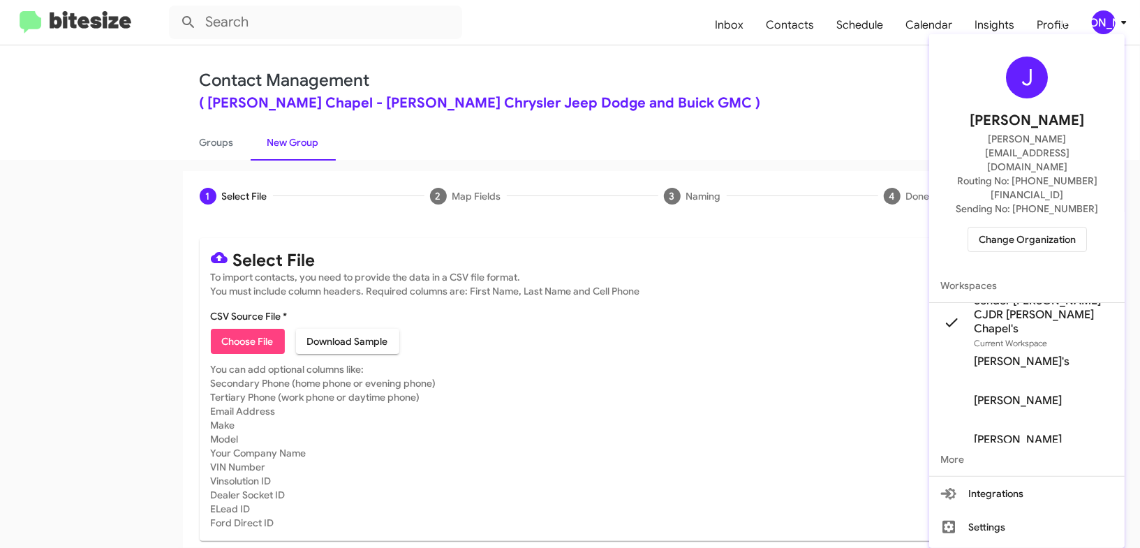
click at [1117, 20] on div at bounding box center [570, 274] width 1140 height 548
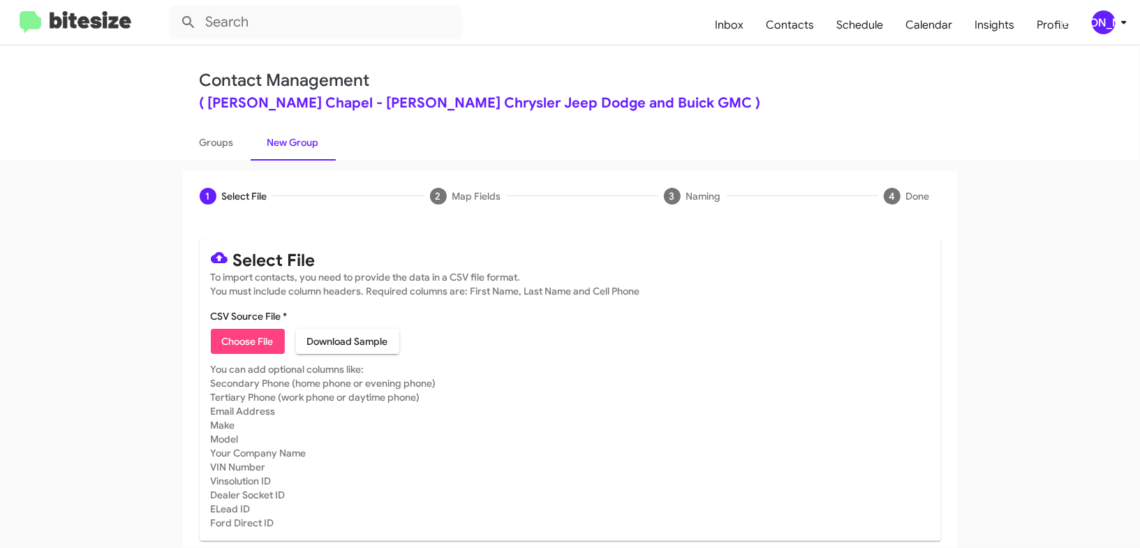
scroll to position [1, 0]
click at [223, 140] on link "Groups" at bounding box center [217, 142] width 68 height 36
type input "in:groups"
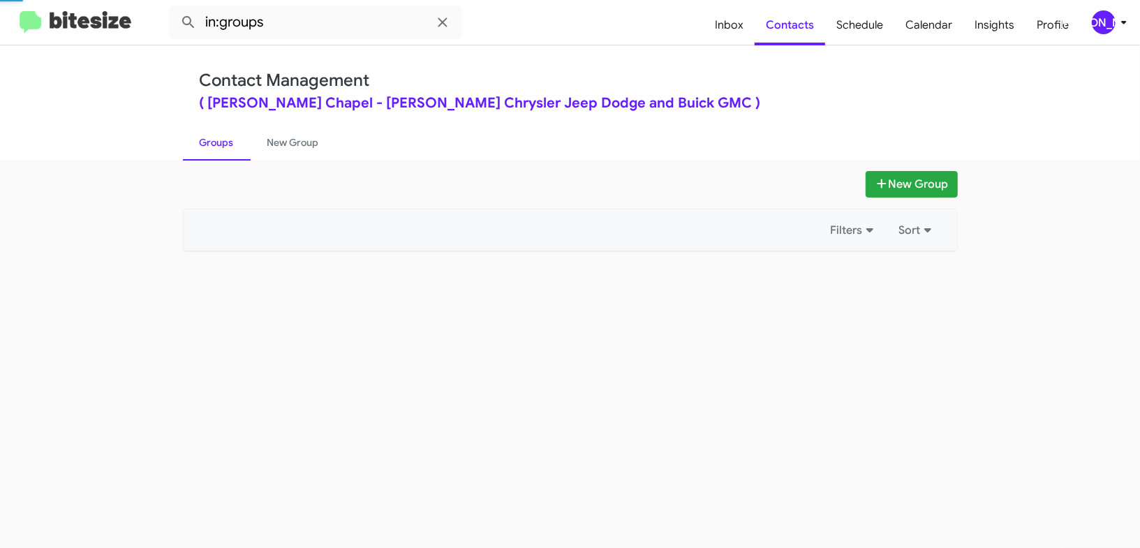
click at [223, 140] on link "Groups" at bounding box center [217, 142] width 68 height 36
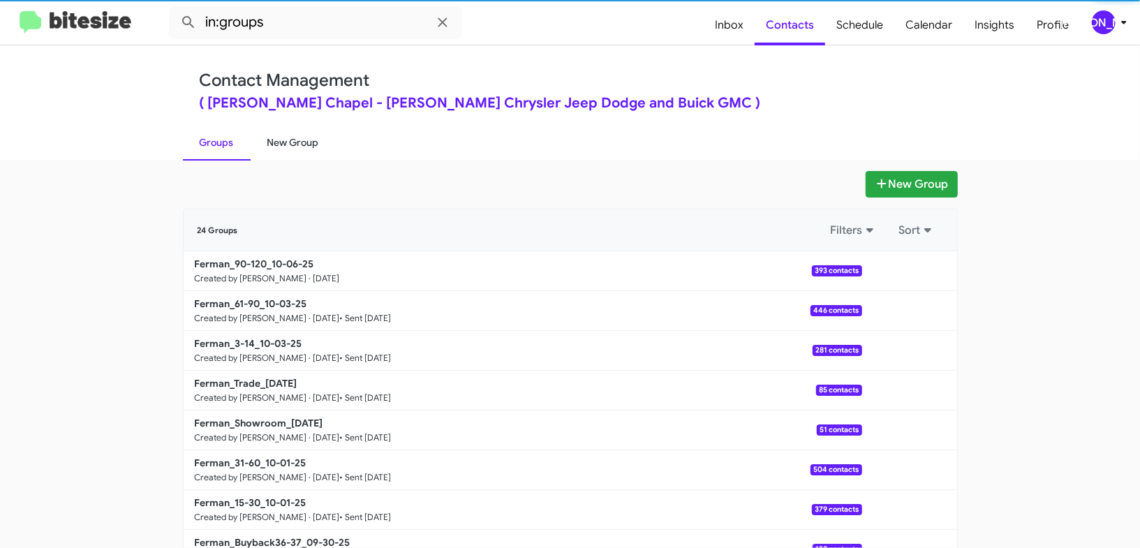
click at [269, 135] on link "New Group" at bounding box center [293, 142] width 85 height 36
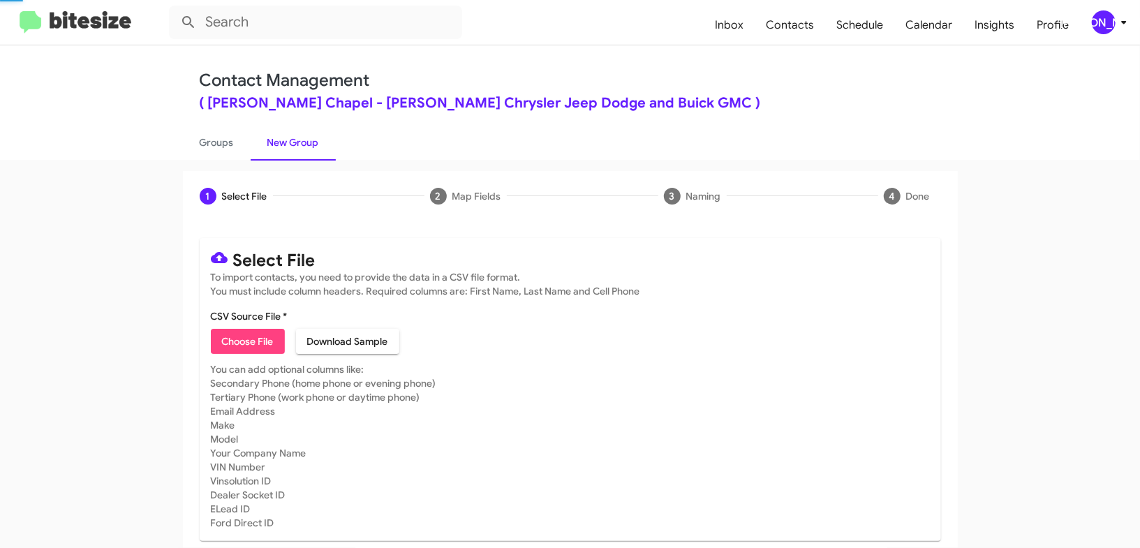
click at [269, 135] on link "New Group" at bounding box center [293, 142] width 85 height 36
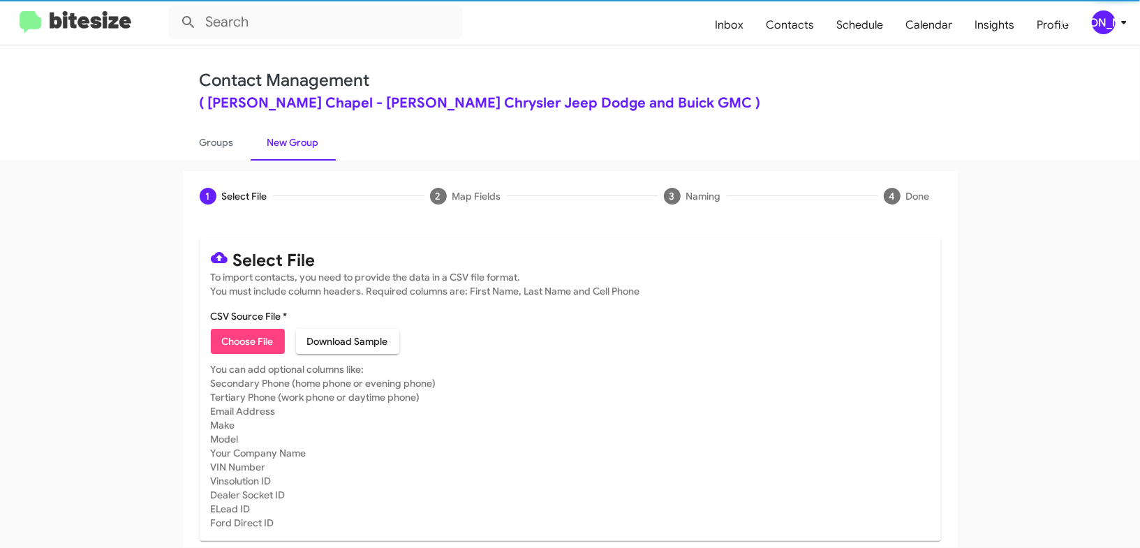
scroll to position [1, 0]
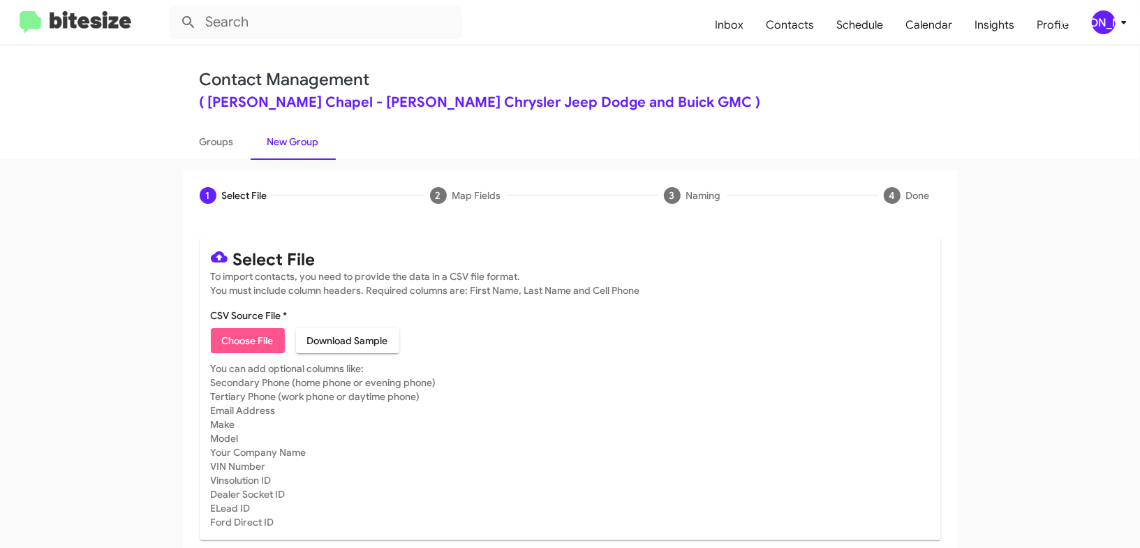
click at [247, 339] on span "Choose File" at bounding box center [248, 340] width 52 height 25
type input "Ferman_Weekend_[DATE]"
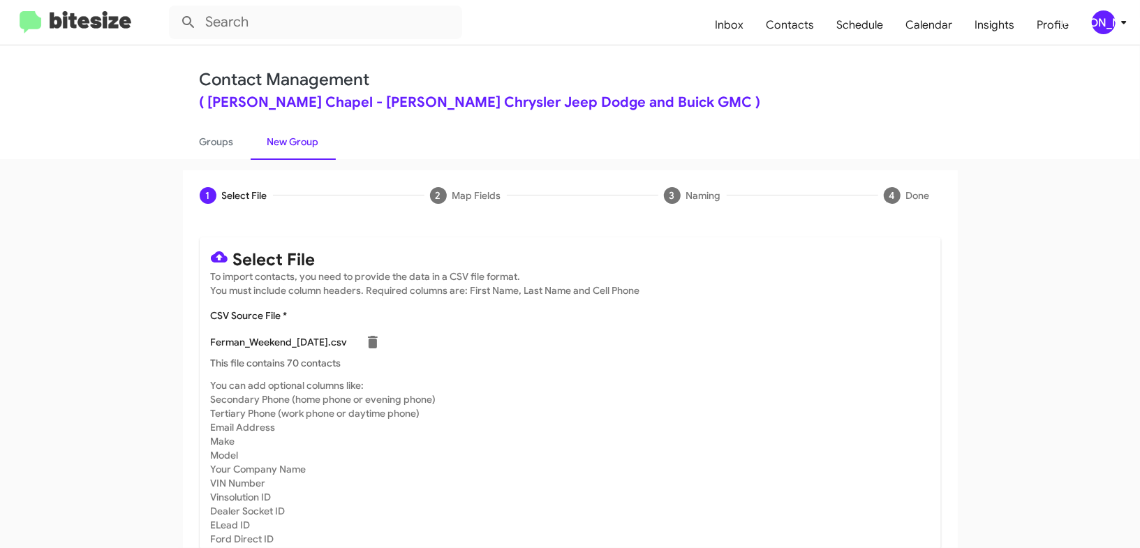
click at [859, 375] on mat-card "Select File To import contacts, you need to provide the data in a CSV file form…" at bounding box center [570, 397] width 741 height 320
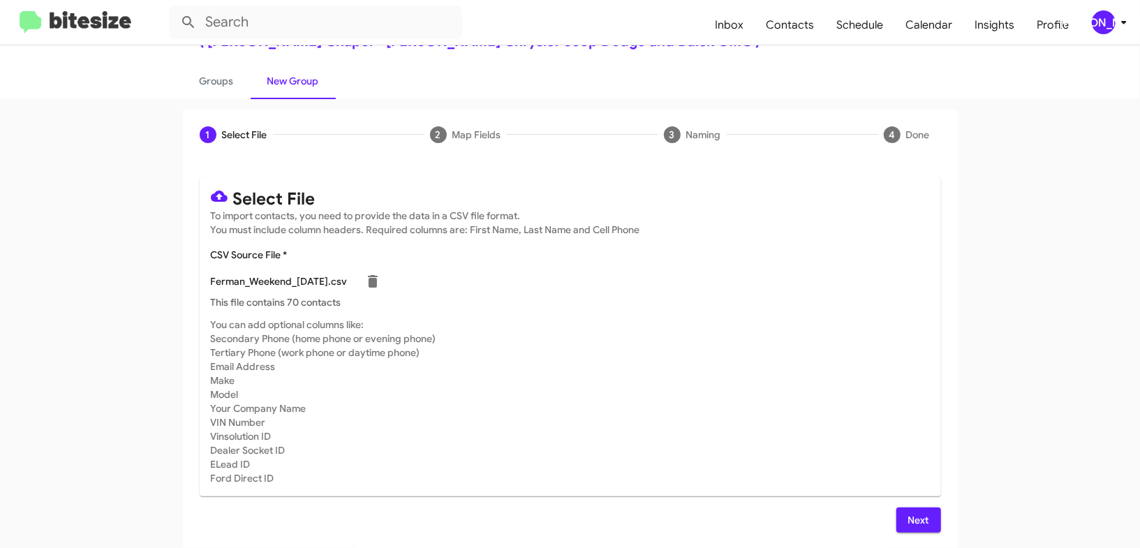
click at [910, 522] on span "Next" at bounding box center [919, 520] width 22 height 25
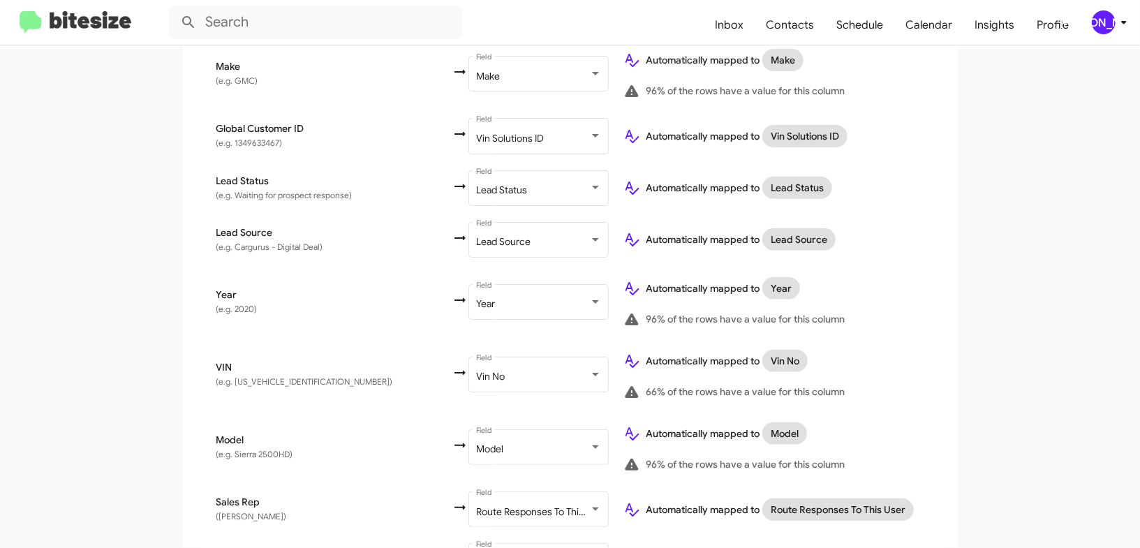
scroll to position [795, 0]
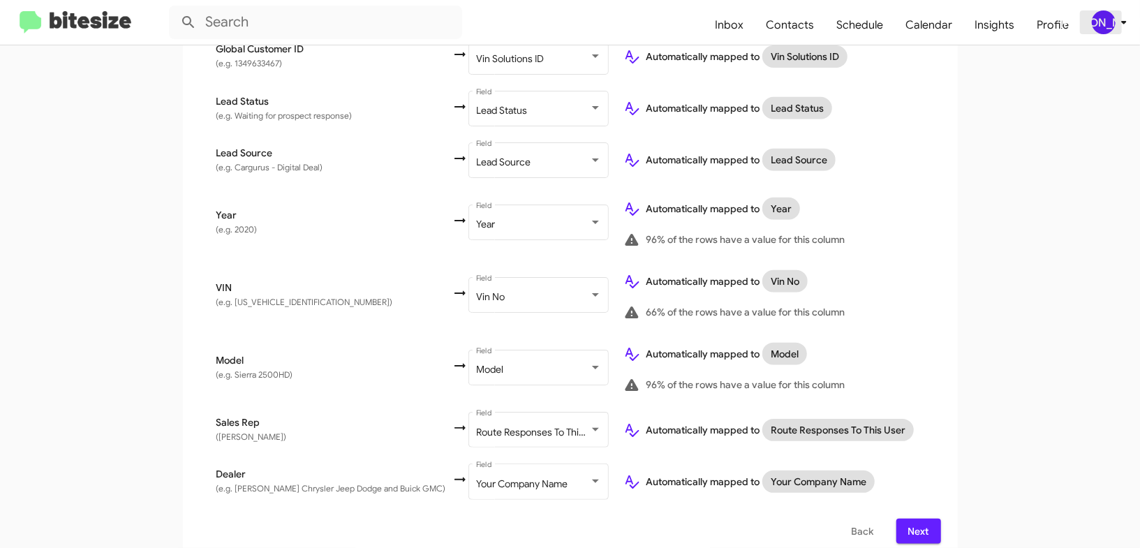
click at [1116, 14] on icon at bounding box center [1124, 22] width 17 height 17
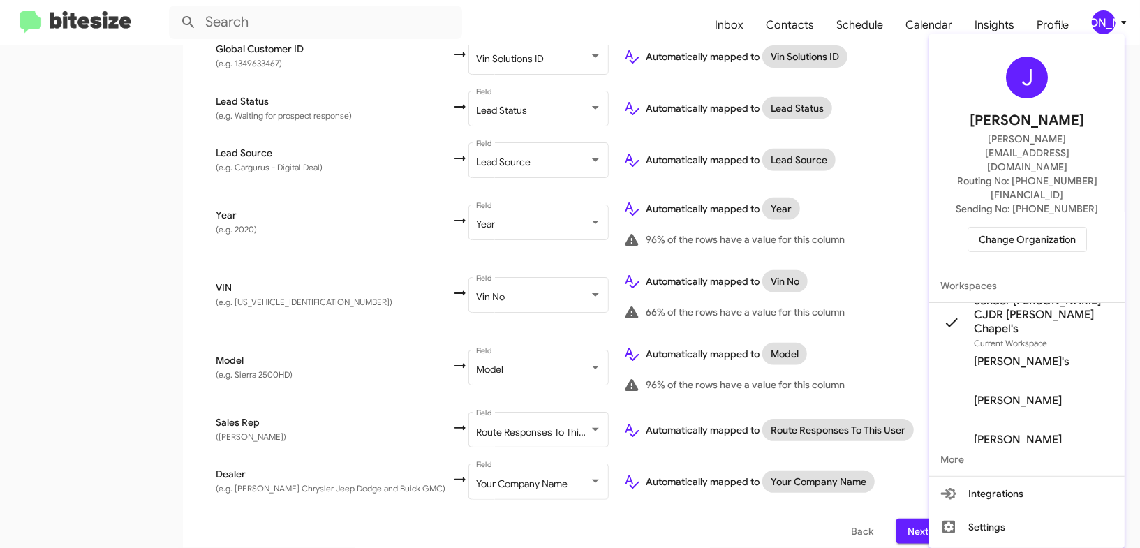
click at [1116, 14] on div at bounding box center [570, 274] width 1140 height 548
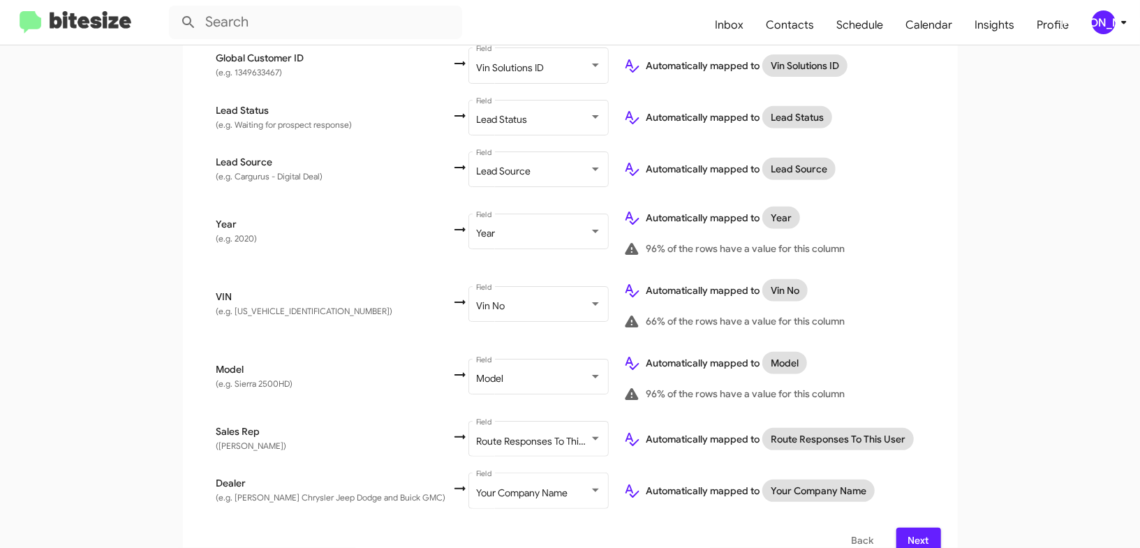
scroll to position [779, 0]
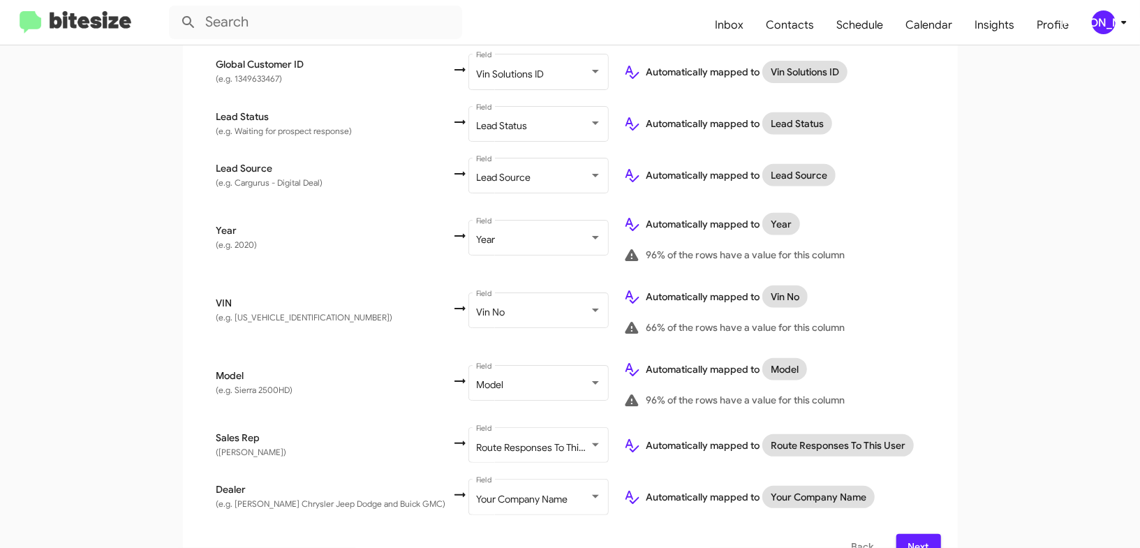
click at [1110, 30] on div "[PERSON_NAME]" at bounding box center [1104, 22] width 24 height 24
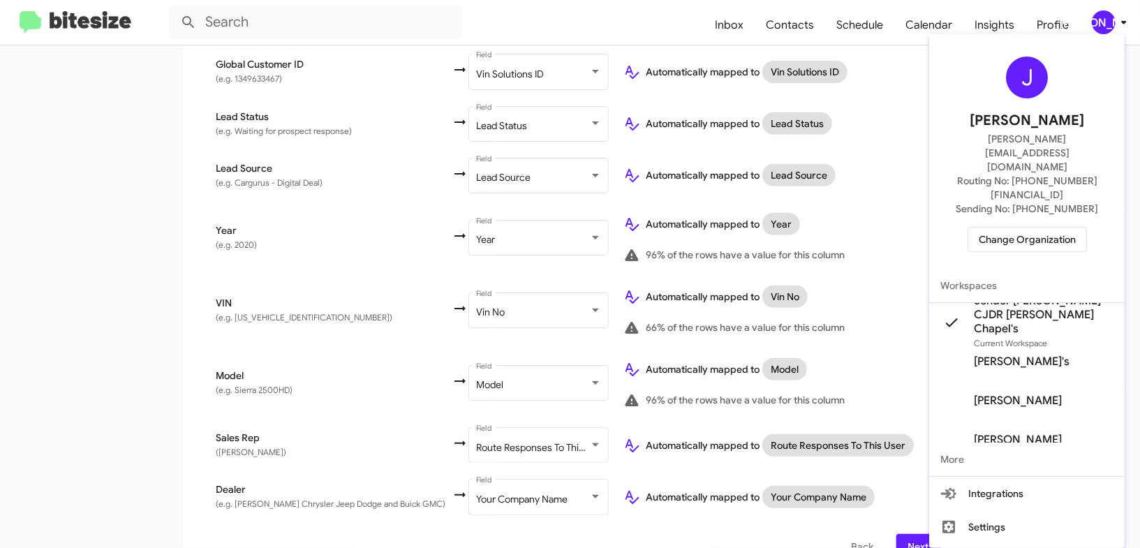
click at [1110, 30] on div at bounding box center [570, 274] width 1140 height 548
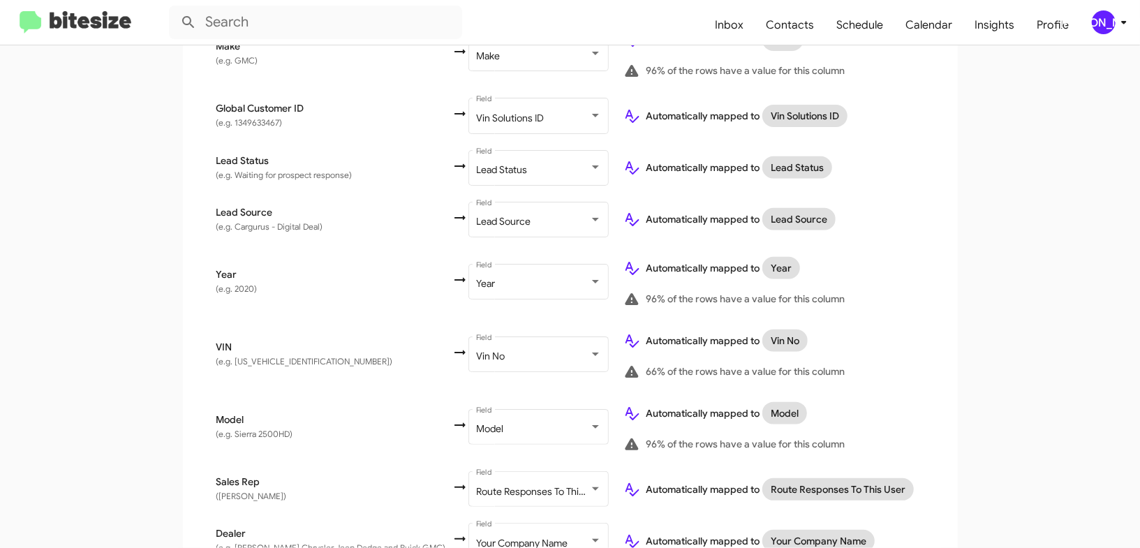
scroll to position [795, 0]
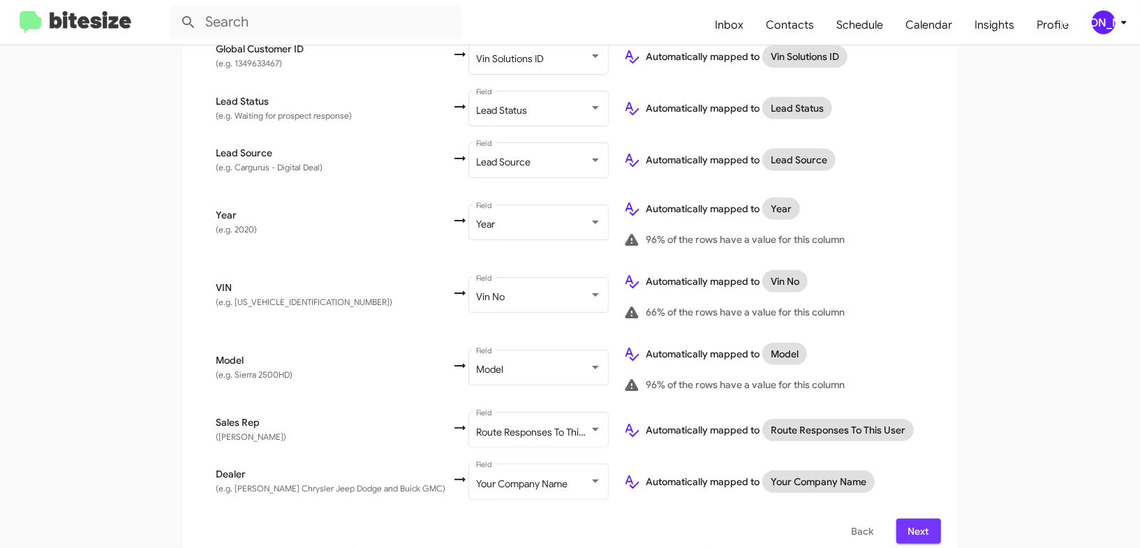
click at [924, 519] on span "Next" at bounding box center [919, 531] width 22 height 25
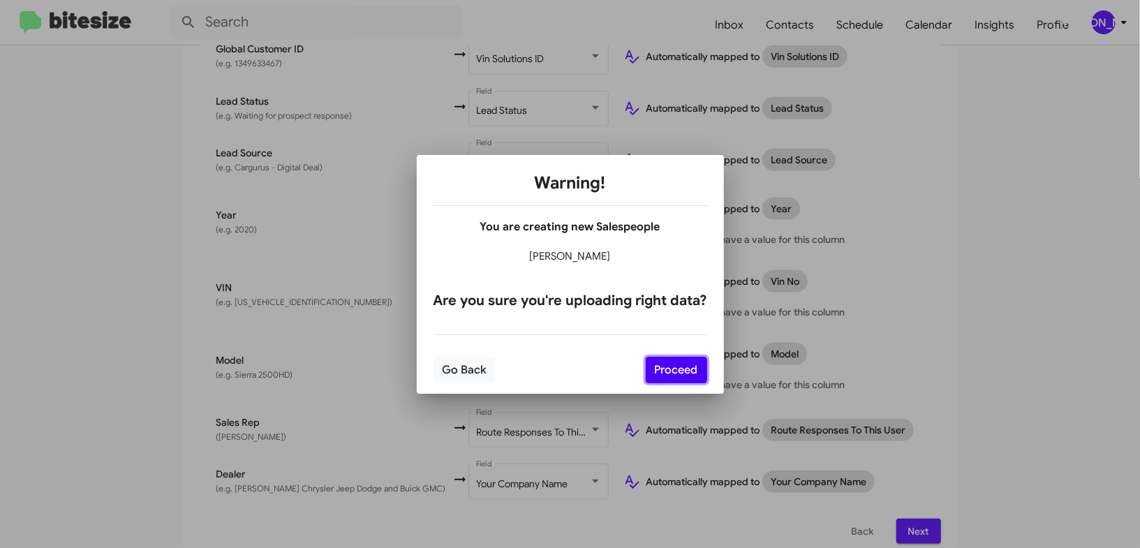
click at [680, 366] on button "Proceed" at bounding box center [676, 370] width 61 height 27
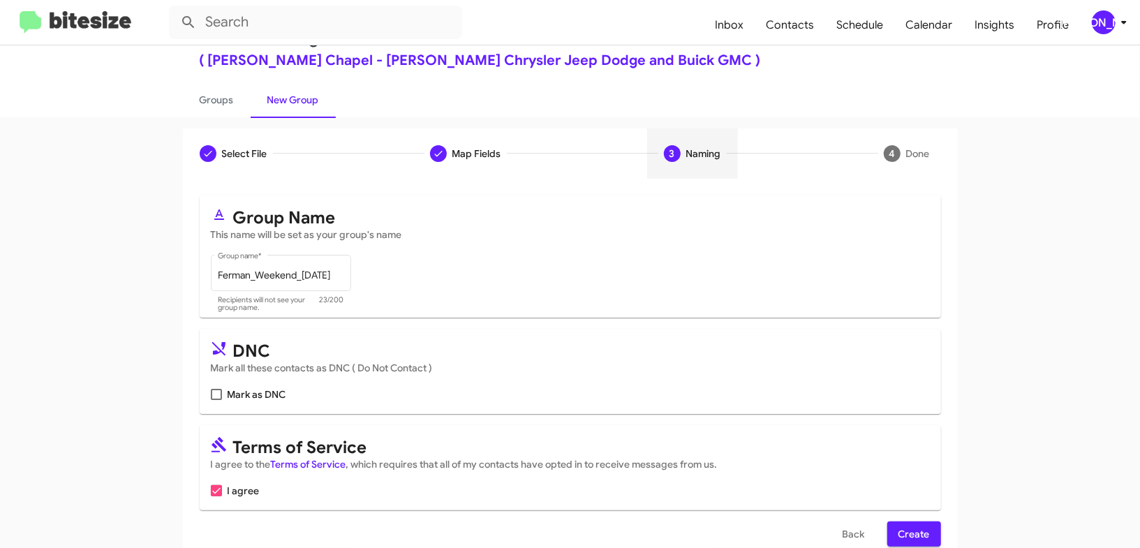
scroll to position [68, 0]
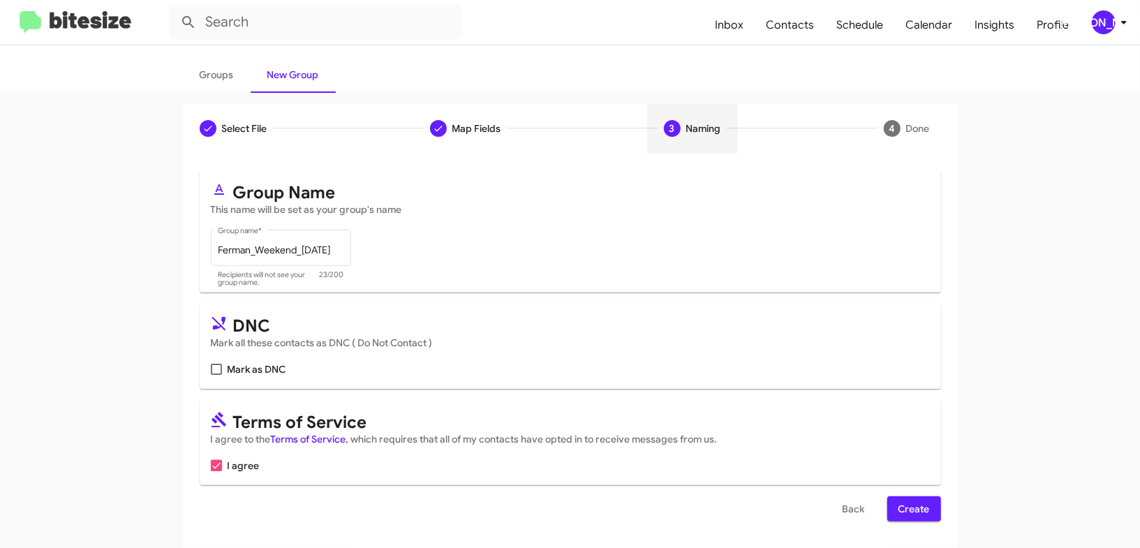
click at [910, 501] on span "Create" at bounding box center [914, 508] width 31 height 25
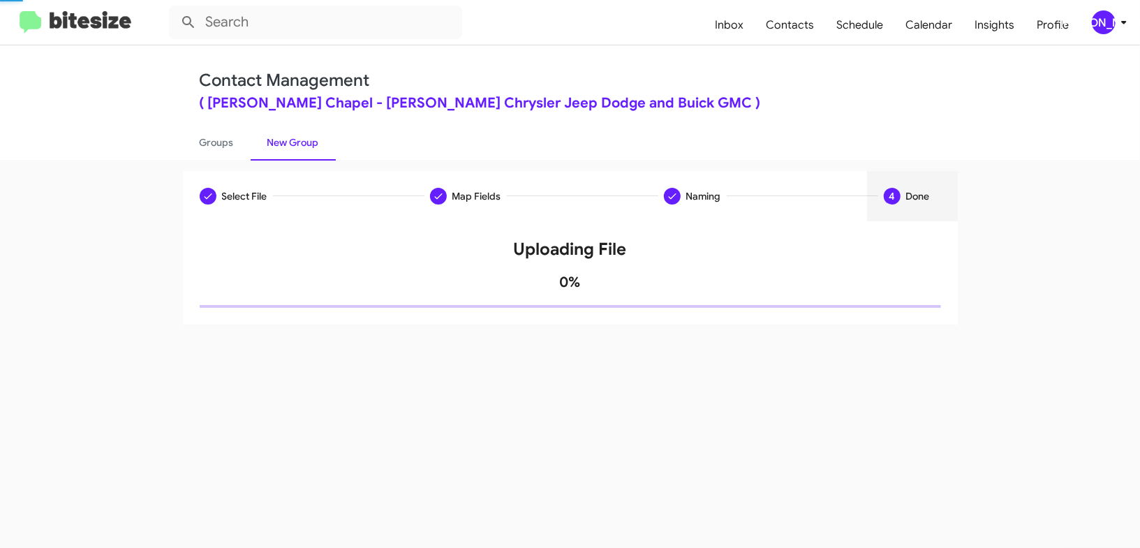
scroll to position [0, 0]
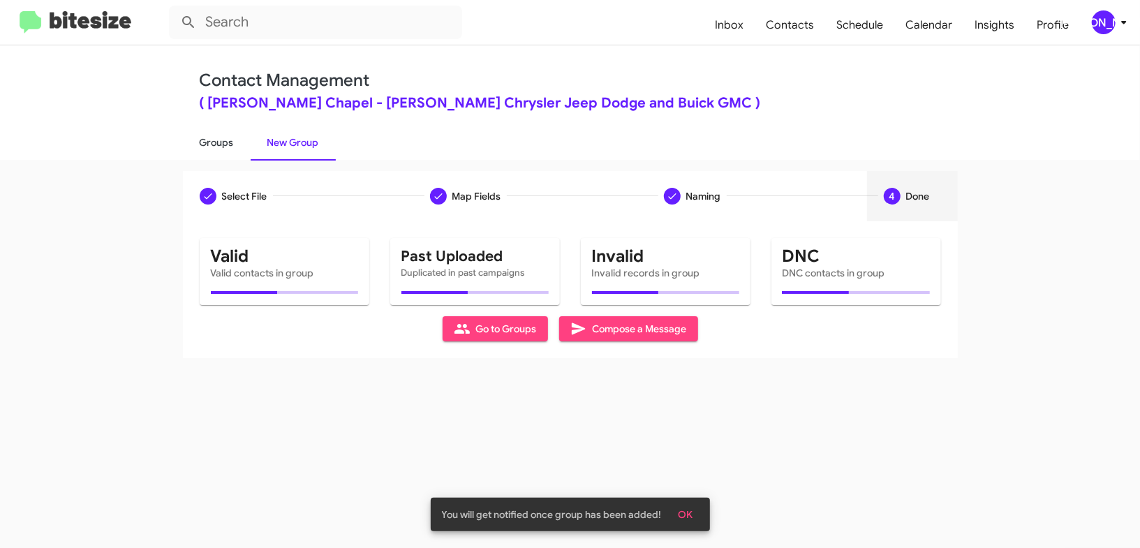
click at [242, 135] on link "Groups" at bounding box center [217, 142] width 68 height 36
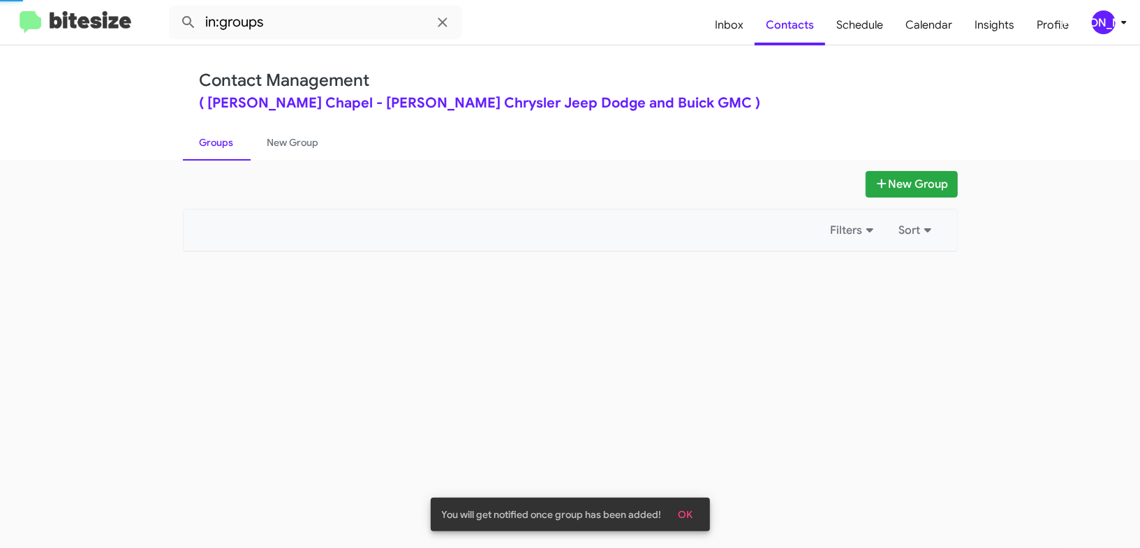
click at [242, 135] on link "Groups" at bounding box center [217, 142] width 68 height 36
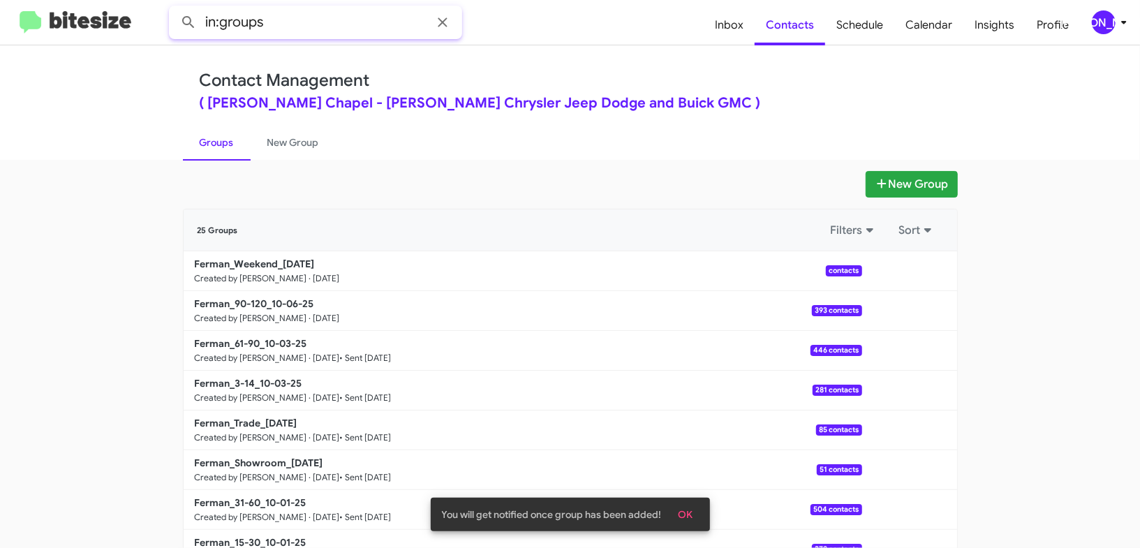
click at [299, 27] on input "in:groups" at bounding box center [315, 23] width 293 height 34
click at [175, 8] on button at bounding box center [189, 22] width 28 height 28
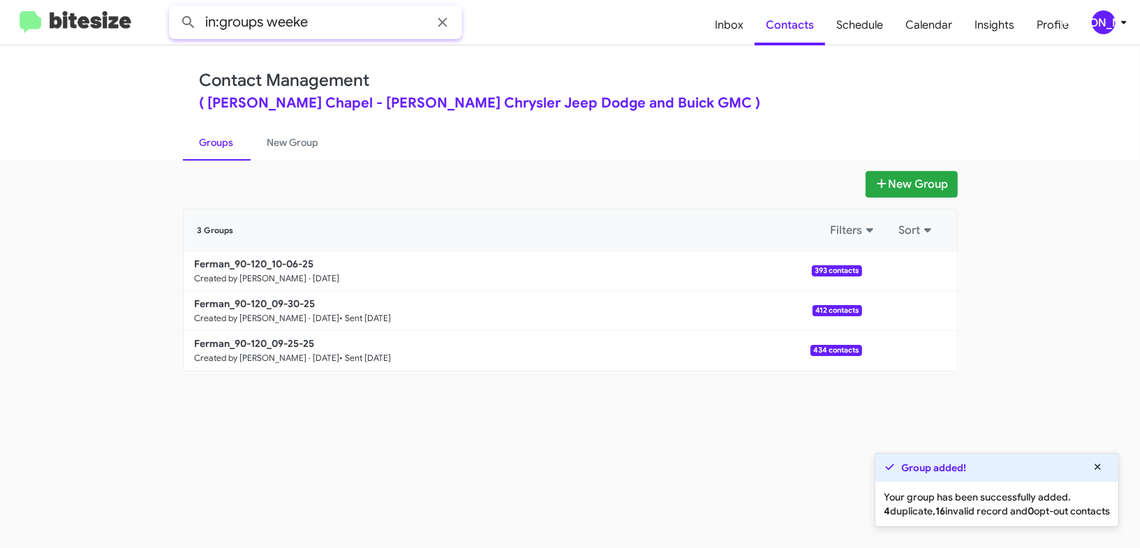
type input "in:groups weeke"
click at [175, 8] on button at bounding box center [189, 22] width 28 height 28
click at [304, 142] on link "New Group" at bounding box center [293, 142] width 85 height 36
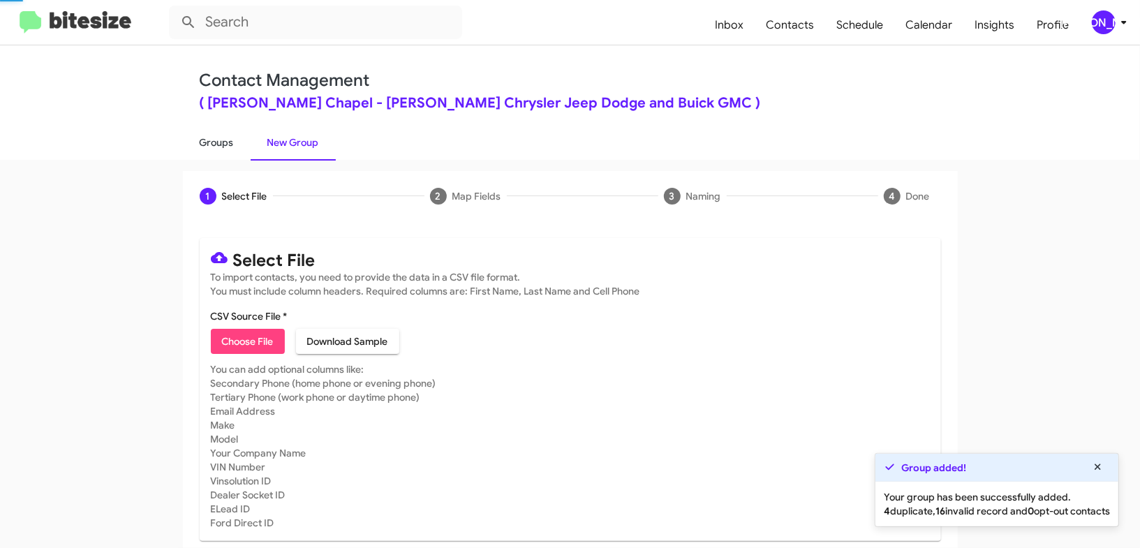
click at [209, 135] on link "Groups" at bounding box center [217, 142] width 68 height 36
type input "in:groups"
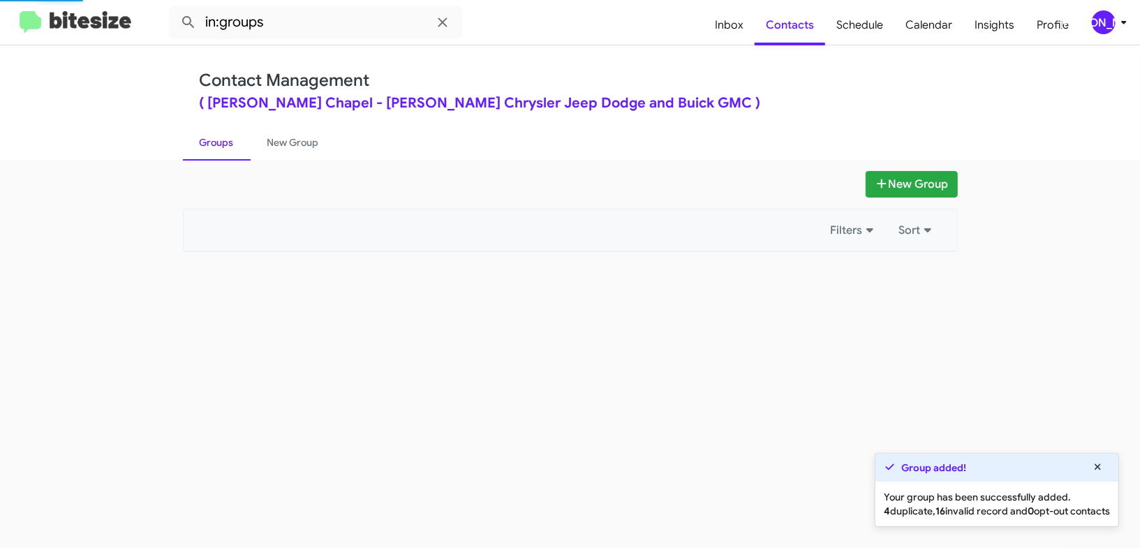
click at [209, 135] on link "Groups" at bounding box center [217, 142] width 68 height 36
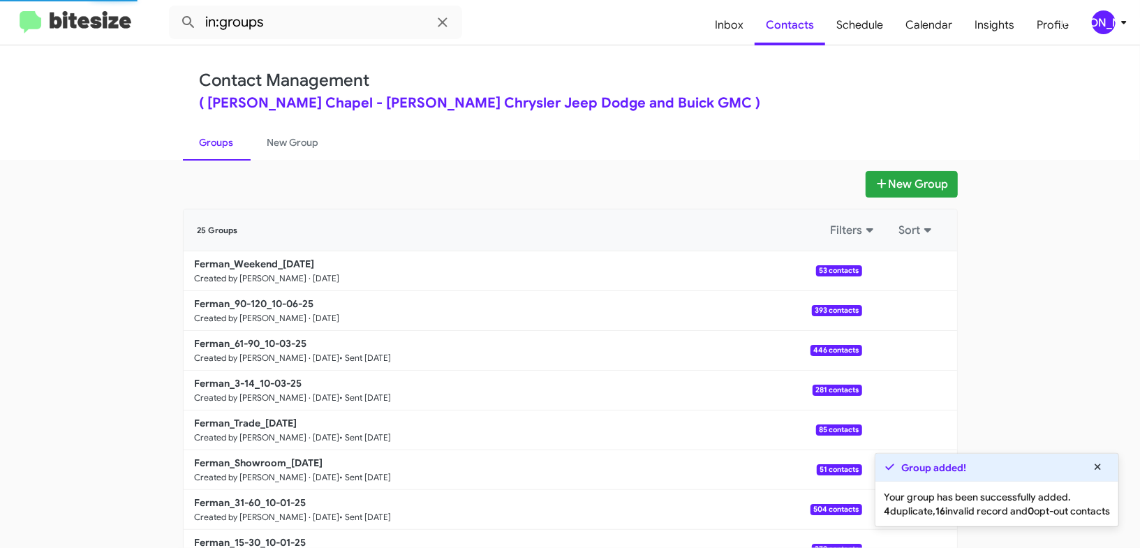
drag, startPoint x: 209, startPoint y: 135, endPoint x: 646, endPoint y: 261, distance: 455.4
click at [211, 135] on link "Groups" at bounding box center [217, 142] width 68 height 36
drag, startPoint x: 904, startPoint y: 309, endPoint x: 908, endPoint y: 321, distance: 13.2
click at [905, 309] on button at bounding box center [910, 311] width 28 height 28
drag, startPoint x: 908, startPoint y: 321, endPoint x: 901, endPoint y: 338, distance: 18.2
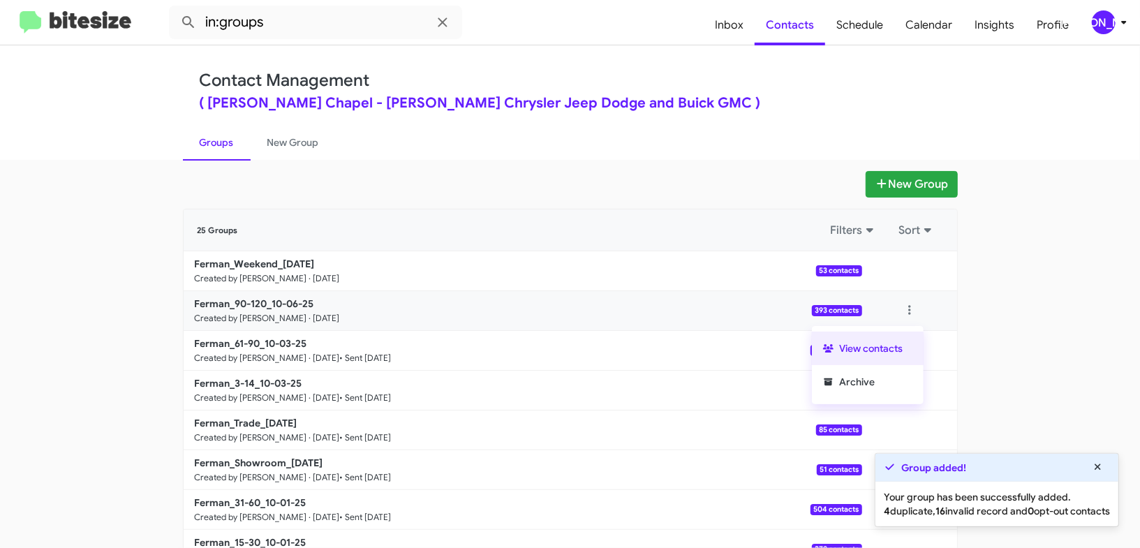
click at [901, 338] on button "View contacts" at bounding box center [868, 349] width 112 height 34
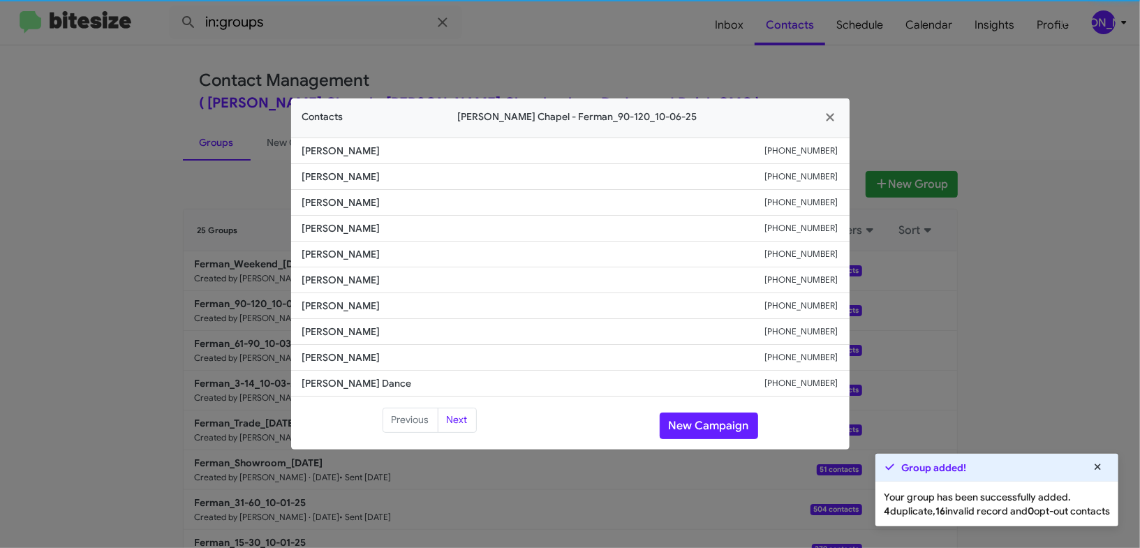
click at [356, 297] on li "[PERSON_NAME] [PHONE_NUMBER]" at bounding box center [570, 306] width 559 height 26
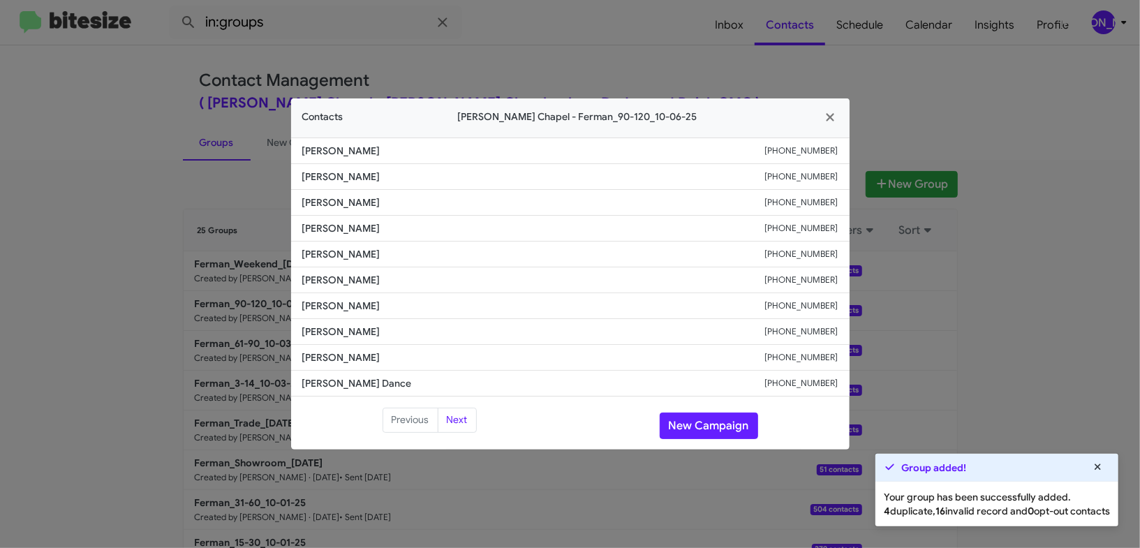
copy span "[PERSON_NAME]"
click at [346, 286] on span "[PERSON_NAME]" at bounding box center [533, 280] width 463 height 14
copy span "[PERSON_NAME]"
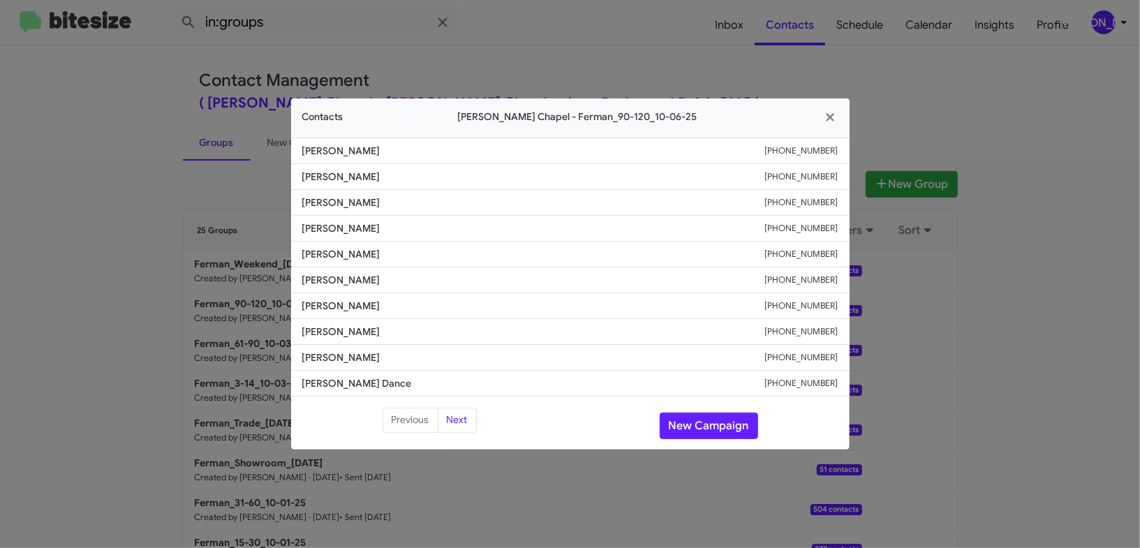
click at [934, 249] on modal-container "Contacts [PERSON_NAME][GEOGRAPHIC_DATA] - Ferman_90-120_10-06-25 [PERSON_NAME] …" at bounding box center [570, 274] width 1140 height 548
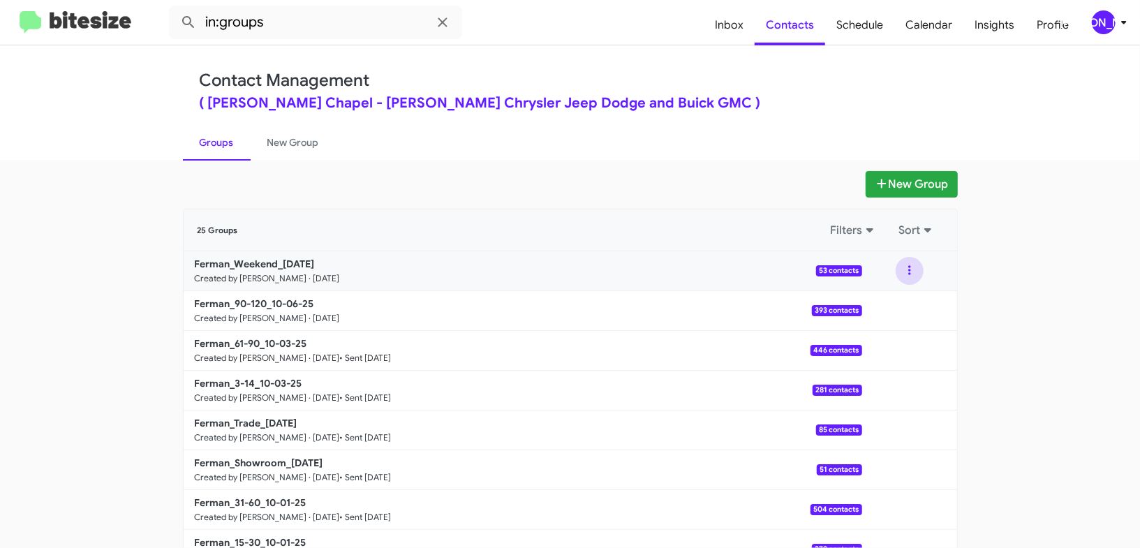
click at [919, 278] on button at bounding box center [910, 271] width 28 height 28
click at [906, 297] on button "View contacts" at bounding box center [868, 309] width 112 height 34
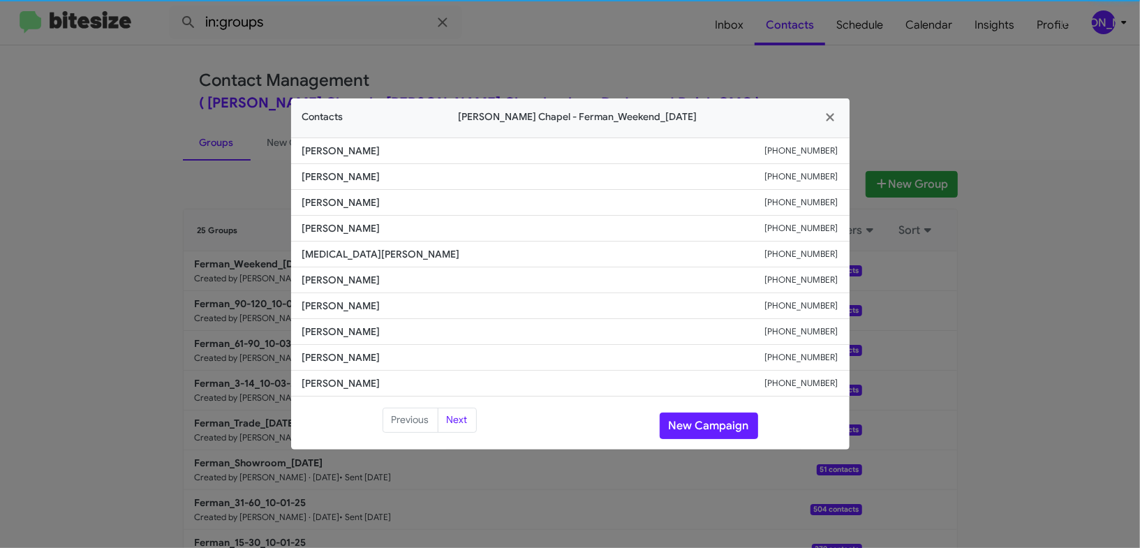
click at [342, 291] on li "[PERSON_NAME] [PHONE_NUMBER]" at bounding box center [570, 280] width 559 height 26
click at [343, 293] on li "[PERSON_NAME] [PHONE_NUMBER]" at bounding box center [570, 306] width 559 height 26
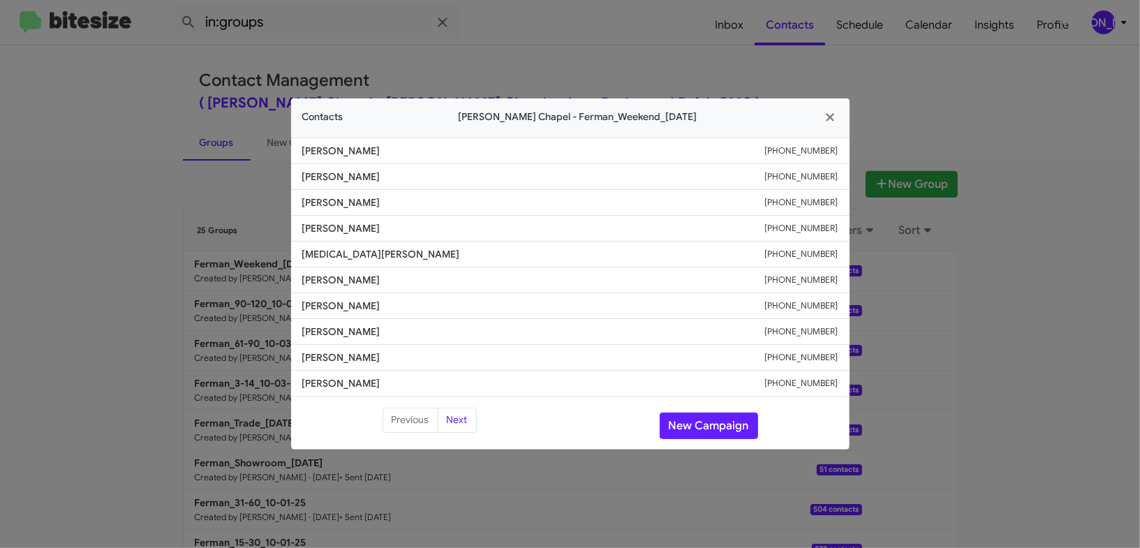
click at [348, 282] on span "[PERSON_NAME]" at bounding box center [533, 280] width 463 height 14
copy span "[PERSON_NAME]"
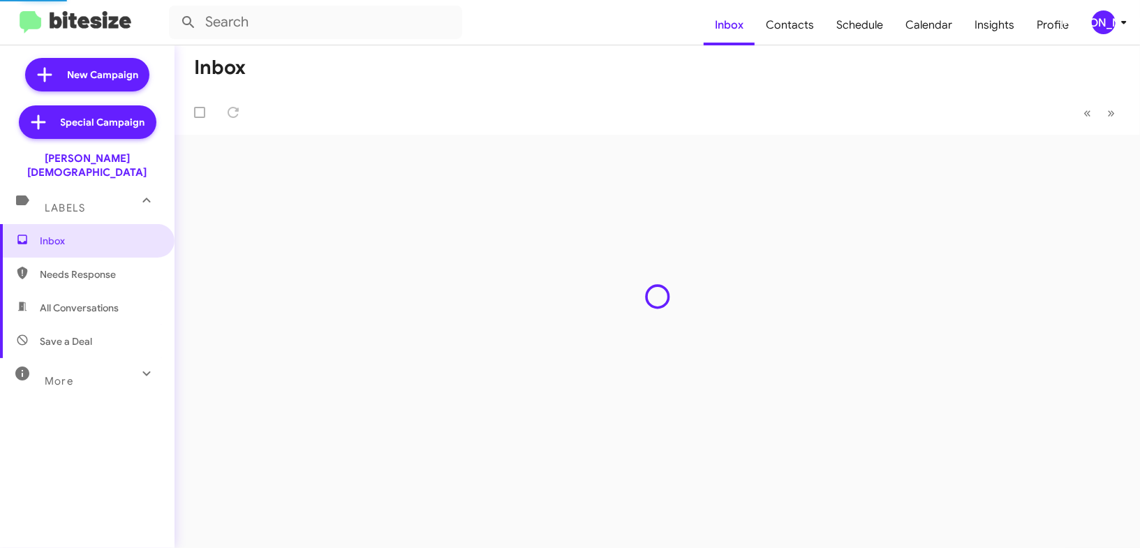
click at [1113, 8] on mat-toolbar "Inbox Contacts Schedule Calendar Insights Profile [PERSON_NAME]" at bounding box center [570, 22] width 1140 height 45
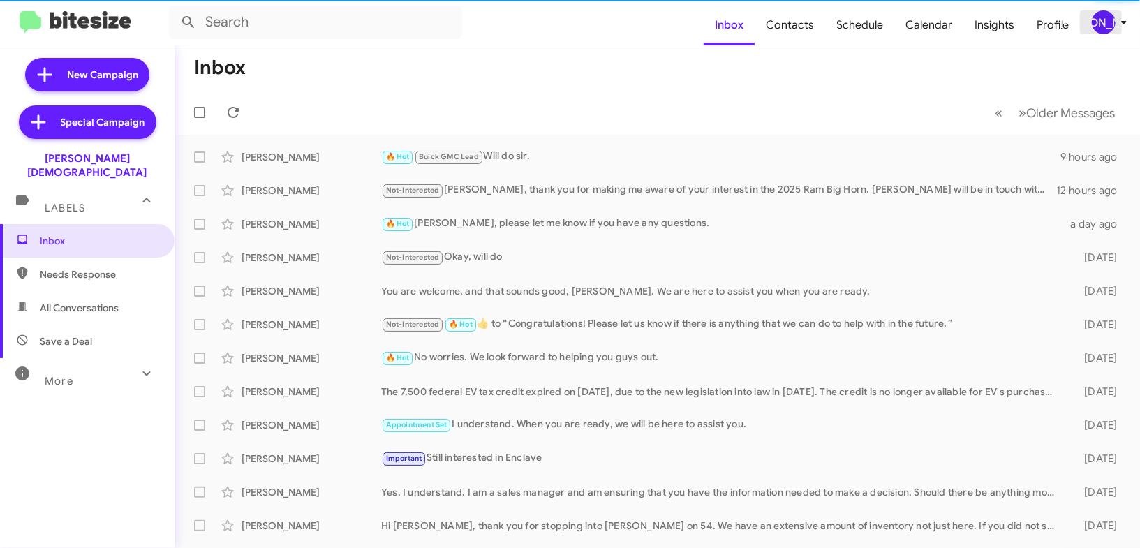
click at [1113, 25] on div "[PERSON_NAME]" at bounding box center [1104, 22] width 24 height 24
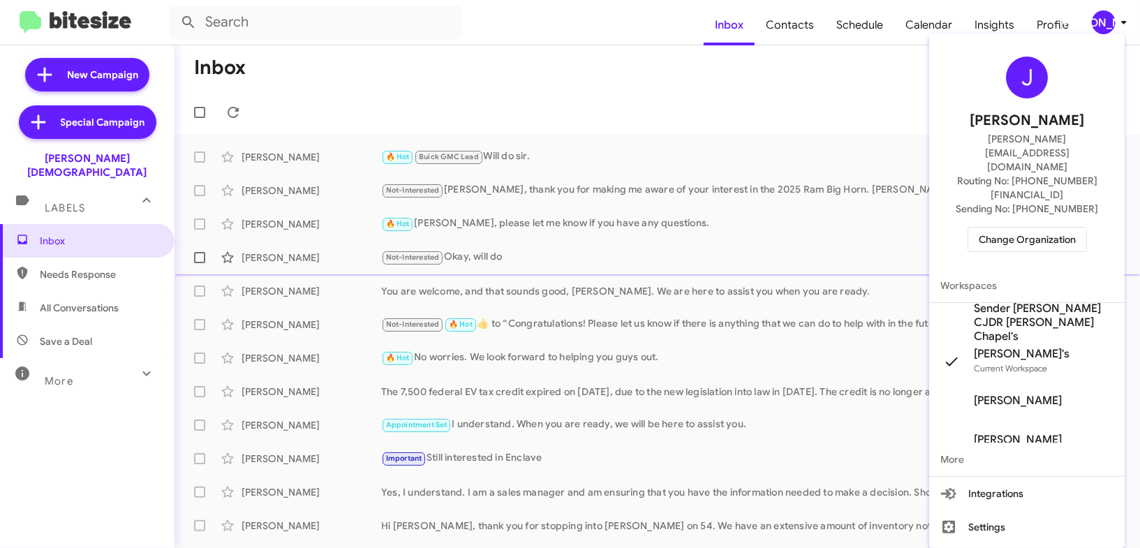
click at [1028, 302] on span "Sender [PERSON_NAME] CJDR [PERSON_NAME] Chapel's" at bounding box center [1044, 323] width 140 height 42
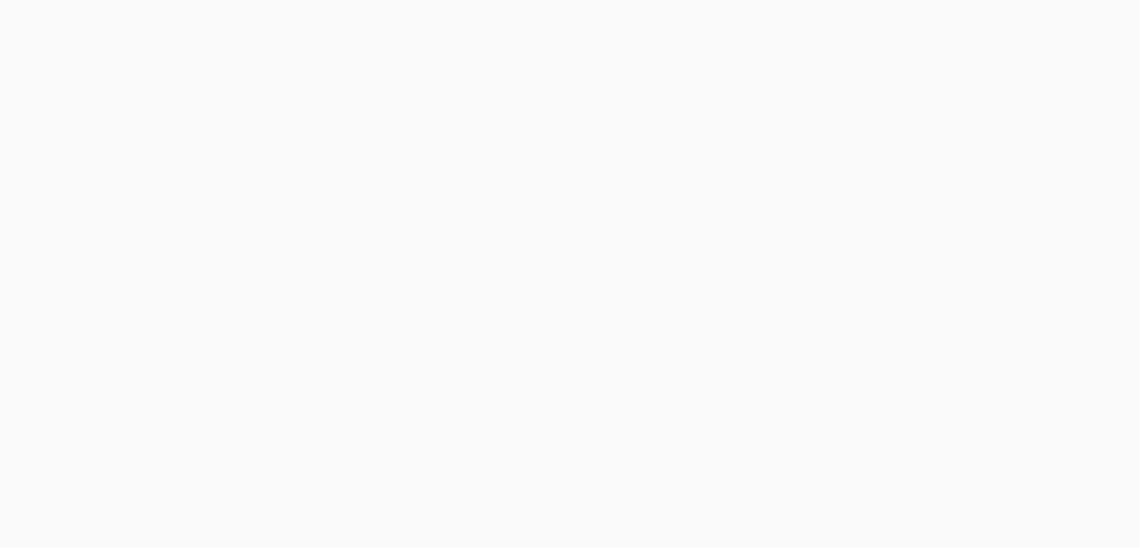
click at [797, 32] on body at bounding box center [570, 274] width 1140 height 548
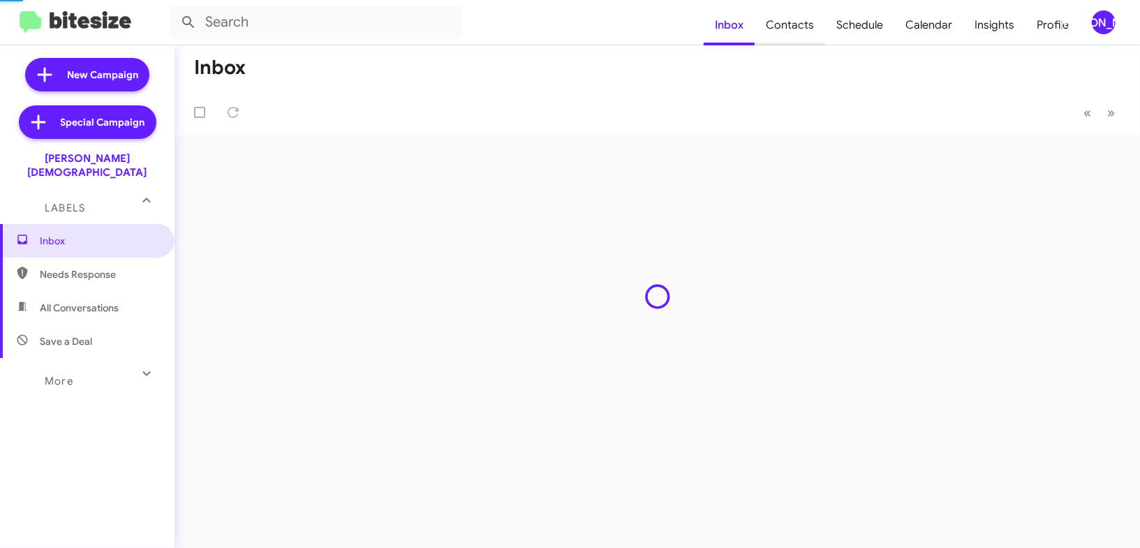
click at [797, 31] on span "Contacts" at bounding box center [790, 25] width 71 height 40
type input "in:groups"
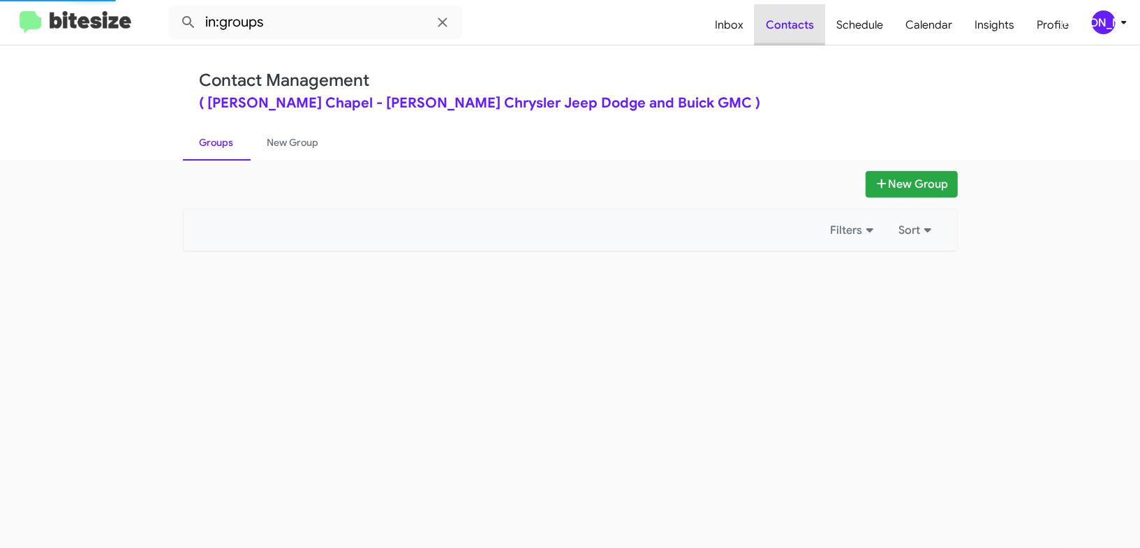
click at [797, 31] on span "Contacts" at bounding box center [790, 25] width 71 height 40
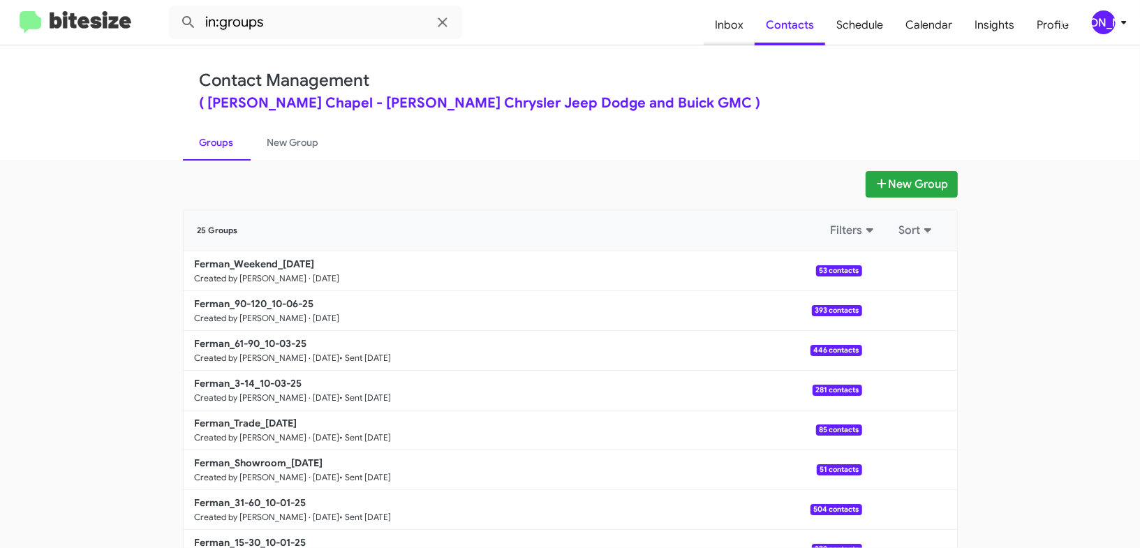
click at [746, 40] on span "Inbox" at bounding box center [729, 25] width 51 height 40
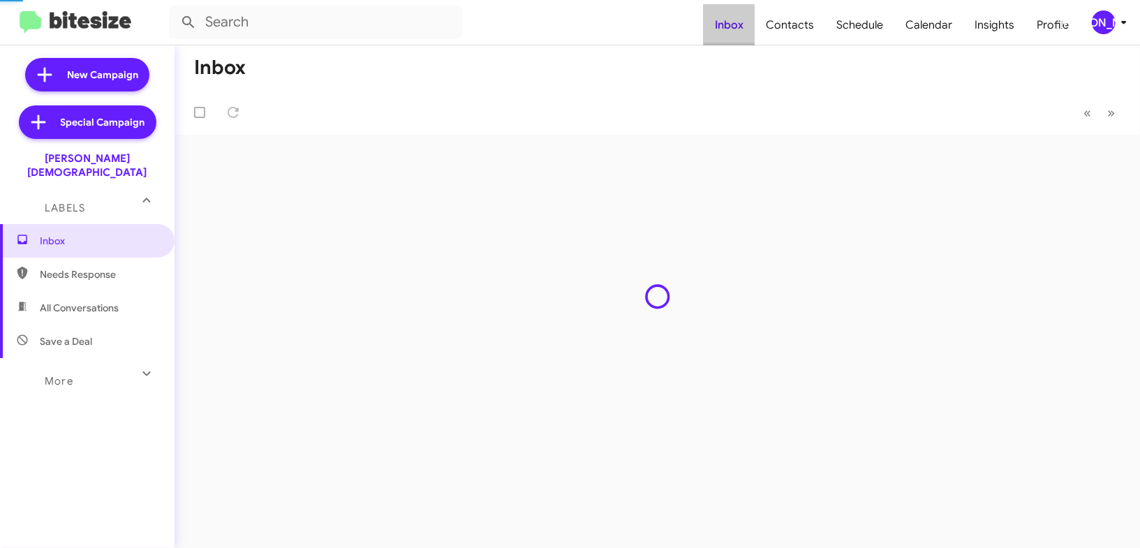
click at [746, 40] on span "Inbox" at bounding box center [729, 25] width 51 height 40
click at [781, 33] on span "Contacts" at bounding box center [790, 25] width 71 height 40
type input "in:groups"
click at [781, 33] on span "Contacts" at bounding box center [790, 25] width 71 height 40
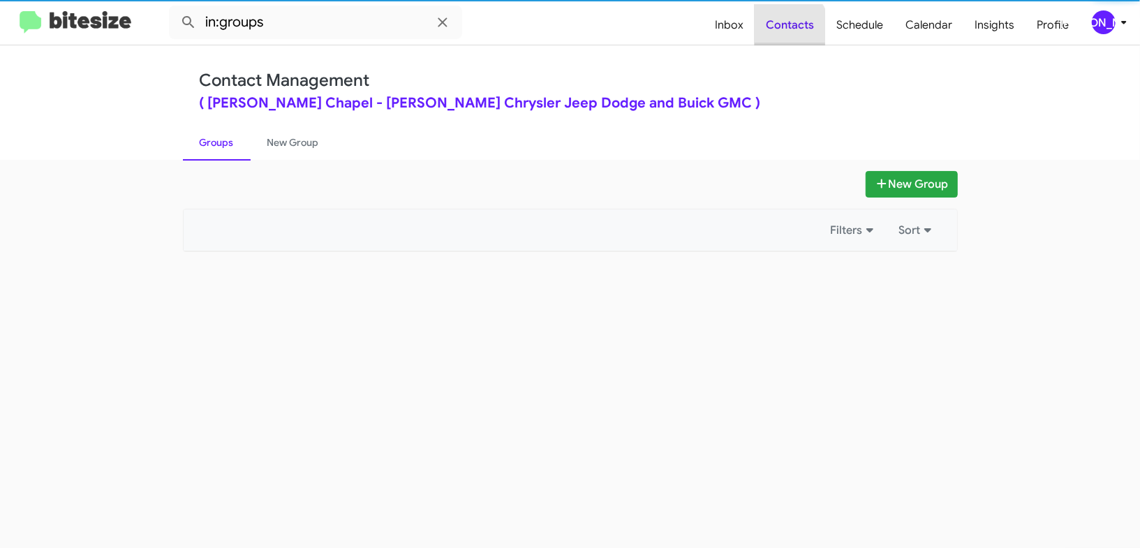
click at [781, 33] on span "Contacts" at bounding box center [790, 25] width 71 height 40
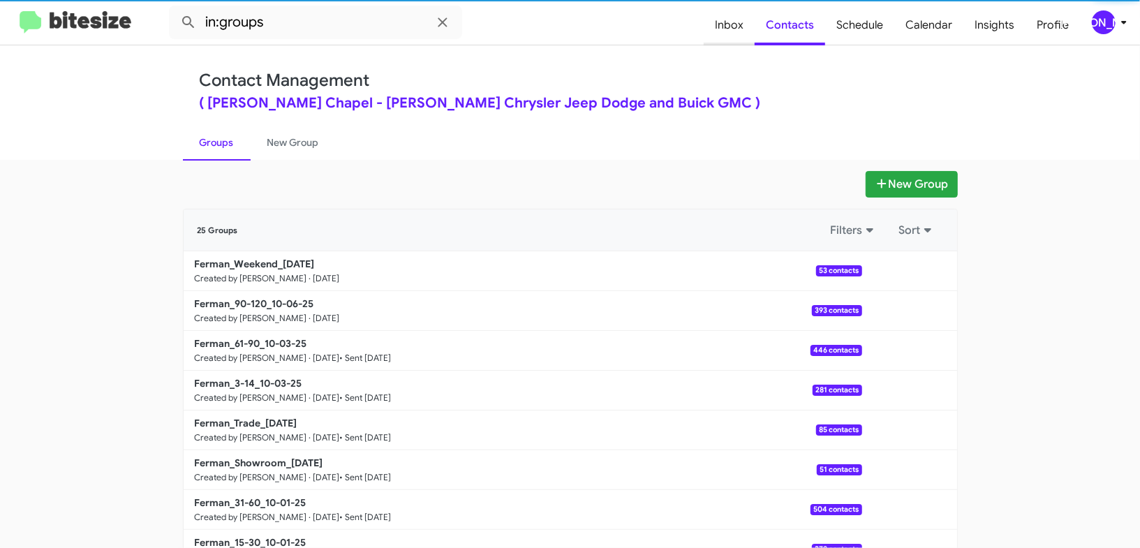
click at [731, 33] on span "Inbox" at bounding box center [729, 25] width 51 height 40
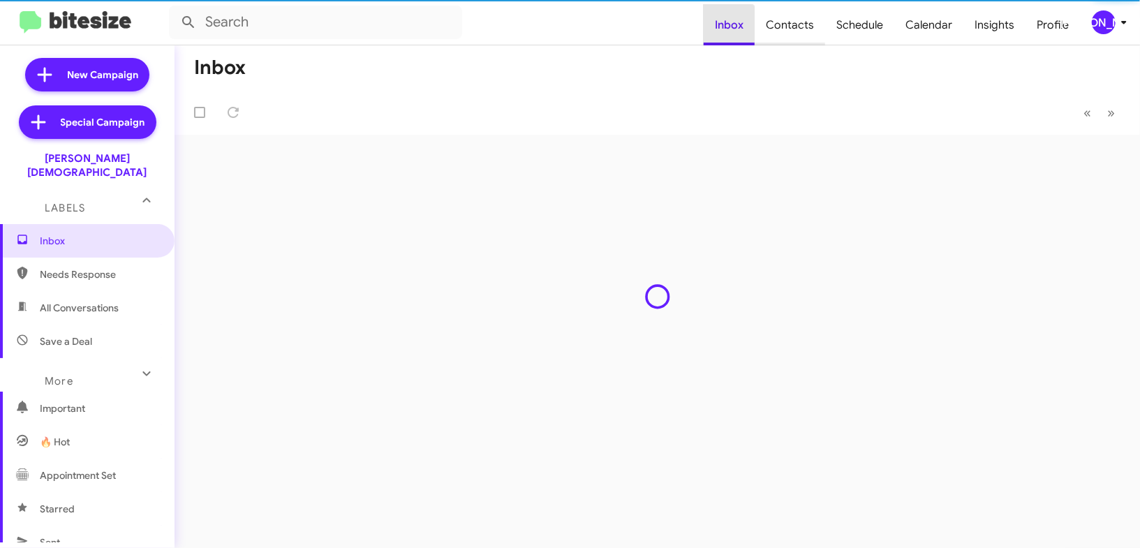
click at [782, 27] on span "Contacts" at bounding box center [790, 25] width 71 height 40
type input "in:groups"
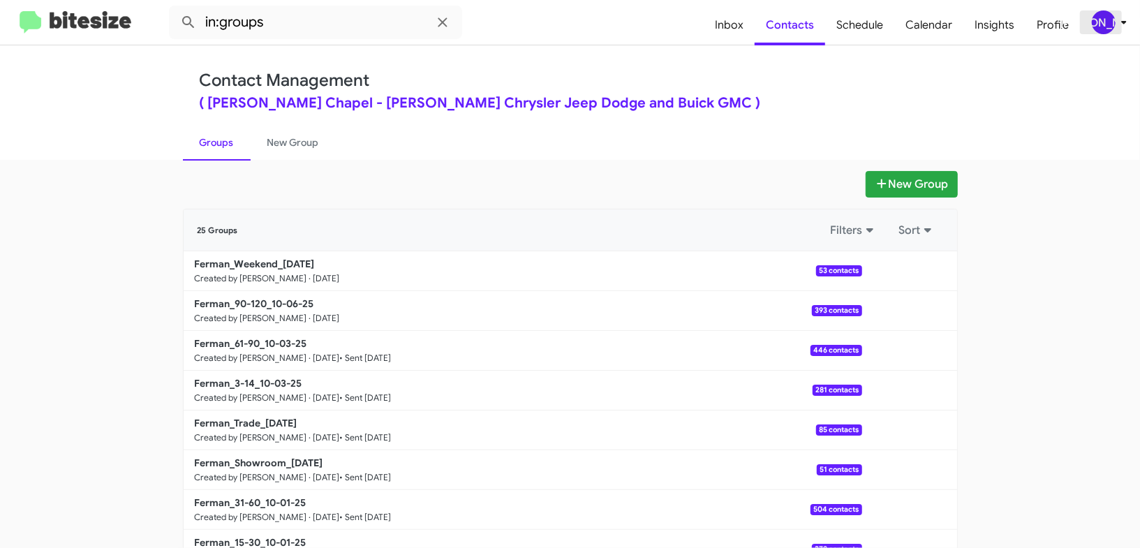
click at [1116, 16] on icon at bounding box center [1124, 22] width 17 height 17
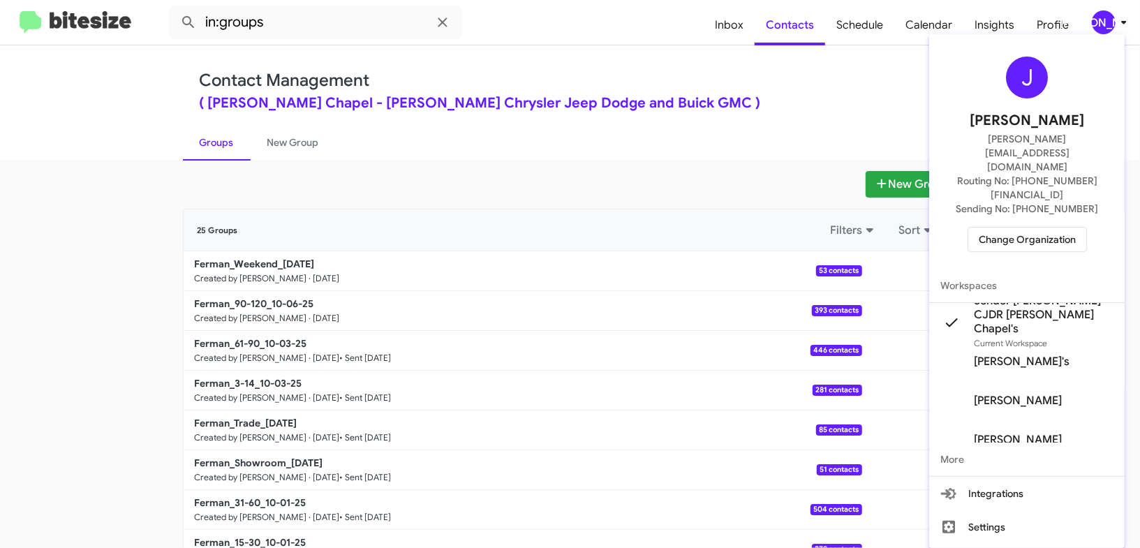
click at [744, 31] on div at bounding box center [570, 274] width 1140 height 548
click at [744, 31] on span "Inbox" at bounding box center [729, 25] width 51 height 40
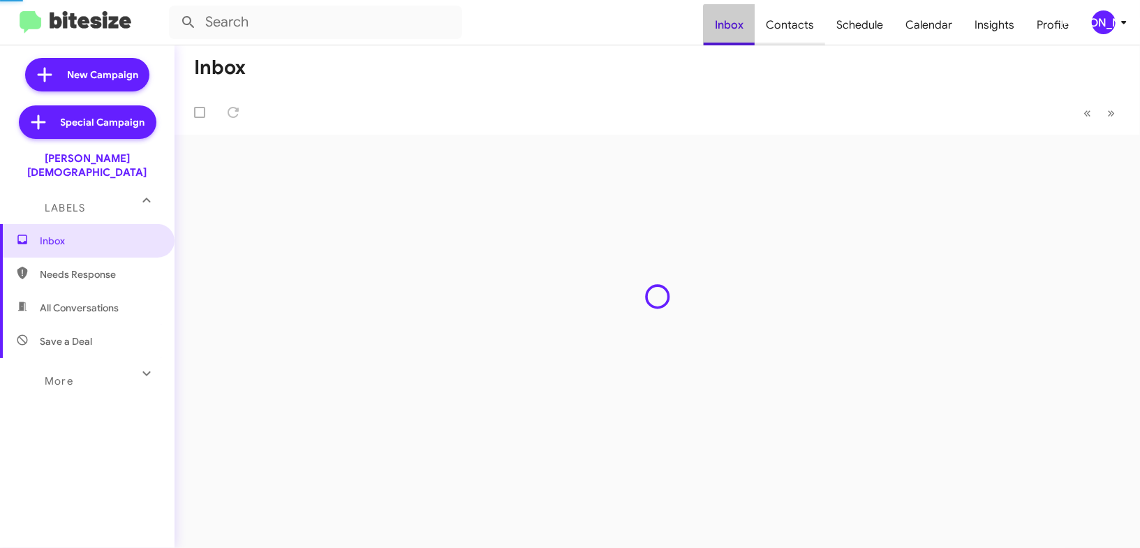
drag, startPoint x: 744, startPoint y: 31, endPoint x: 804, endPoint y: 30, distance: 59.4
click at [752, 30] on span "Inbox" at bounding box center [729, 25] width 51 height 40
click at [804, 30] on span "Contacts" at bounding box center [790, 25] width 71 height 40
type input "in:groups"
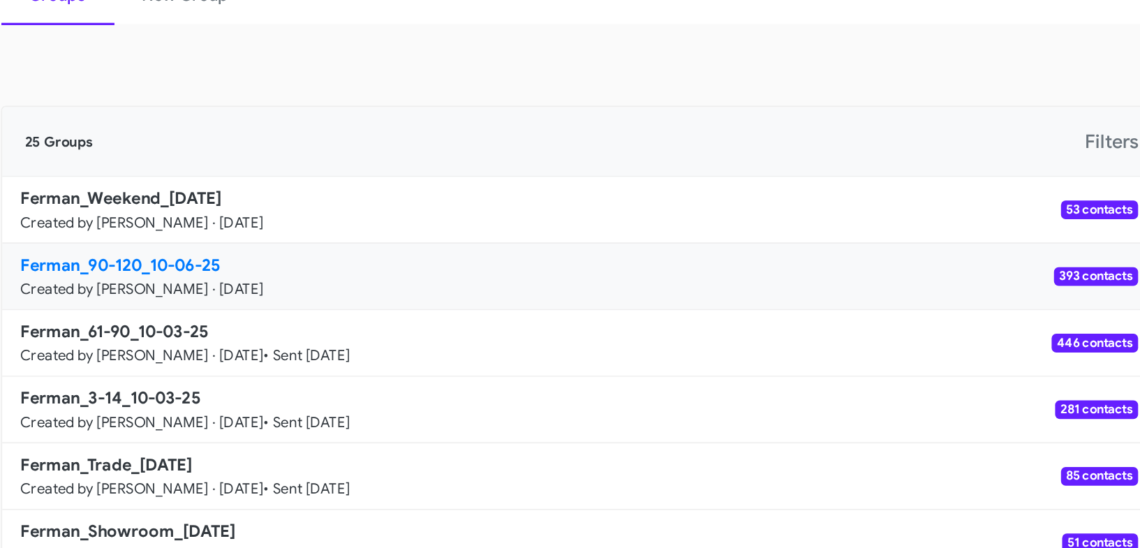
click at [357, 327] on link "Ferman_90-120_10-06-25 Created by [PERSON_NAME] · [DATE] 393 contacts" at bounding box center [523, 311] width 679 height 40
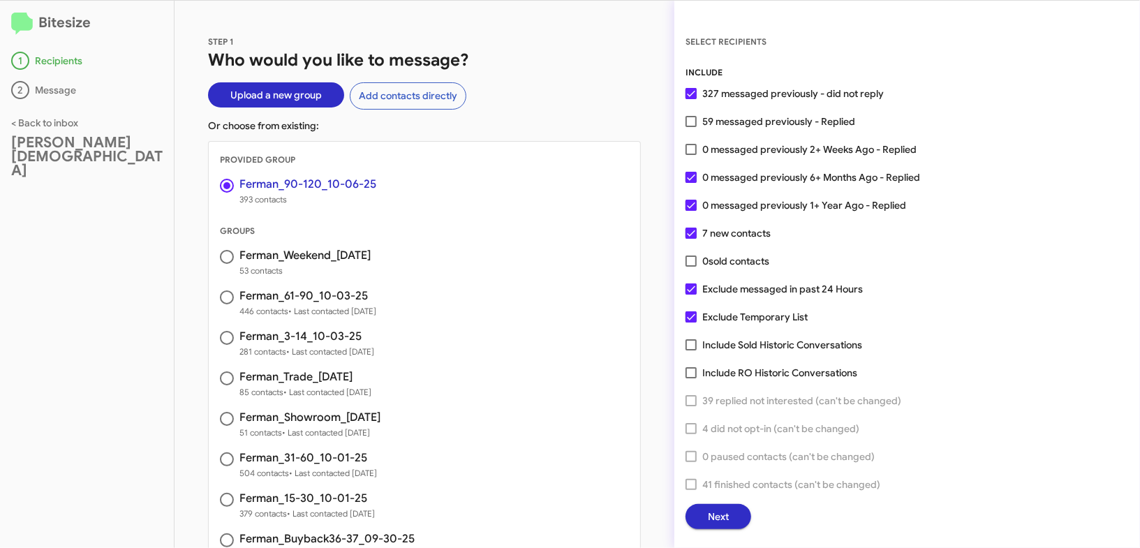
click at [771, 141] on span "0 messaged previously 2+ Weeks Ago - Replied" at bounding box center [809, 149] width 214 height 17
click at [691, 155] on input "0 messaged previously 2+ Weeks Ago - Replied" at bounding box center [690, 155] width 1 height 1
checkbox input "true"
click at [700, 509] on button "Next" at bounding box center [719, 516] width 66 height 25
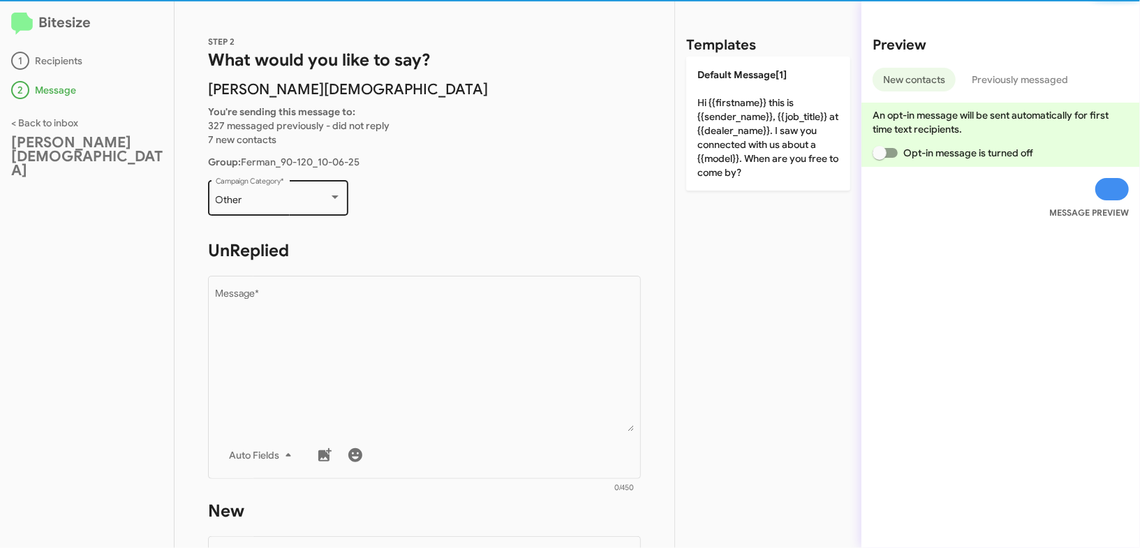
click at [325, 195] on div "Other" at bounding box center [272, 200] width 113 height 11
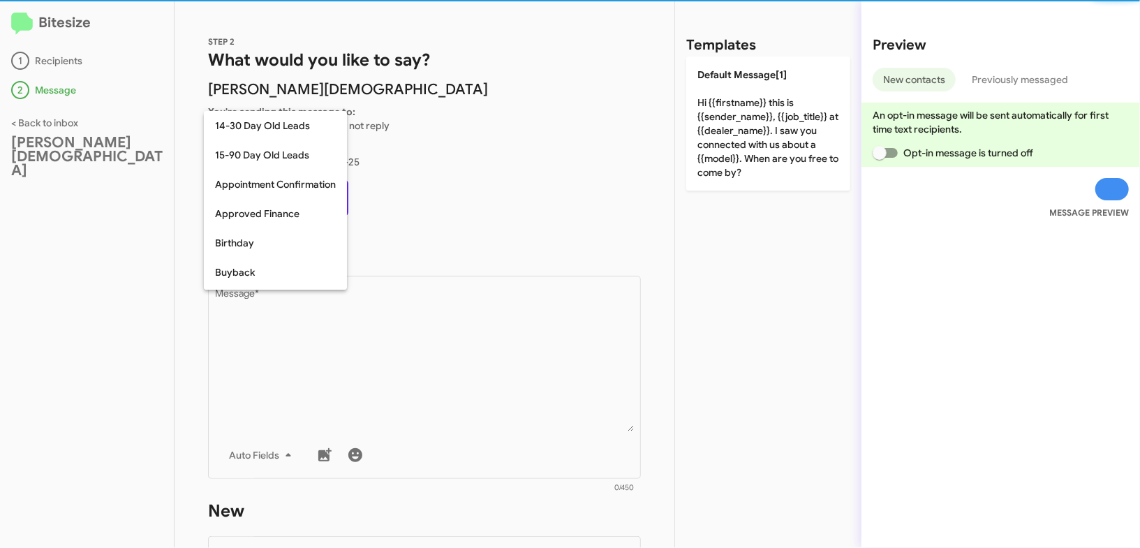
scroll to position [306, 0]
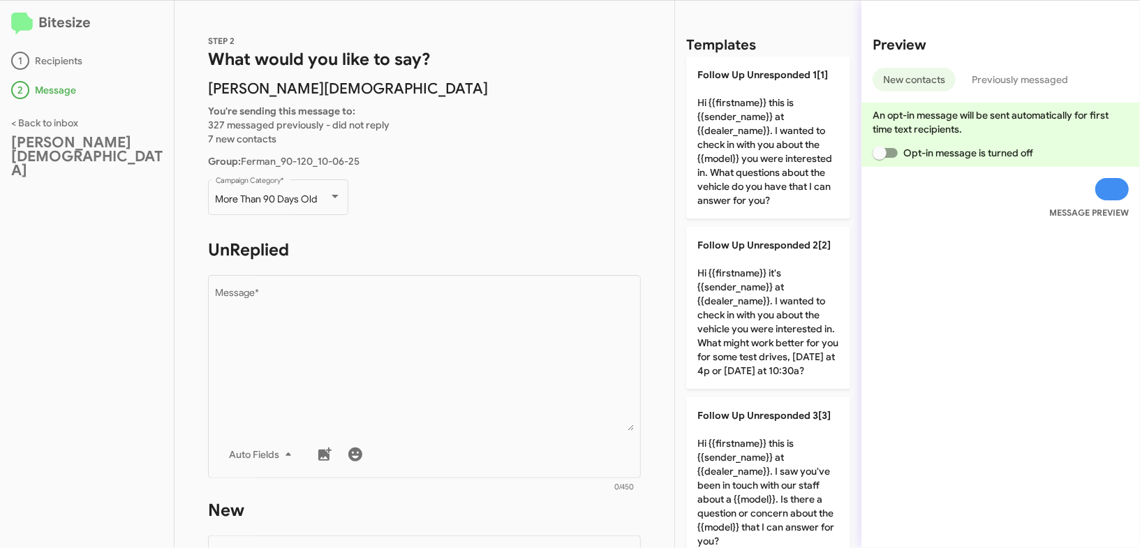
click at [367, 263] on form "UnReplied Drop image here to insert Auto Fields Message * 0/450" at bounding box center [424, 366] width 433 height 255
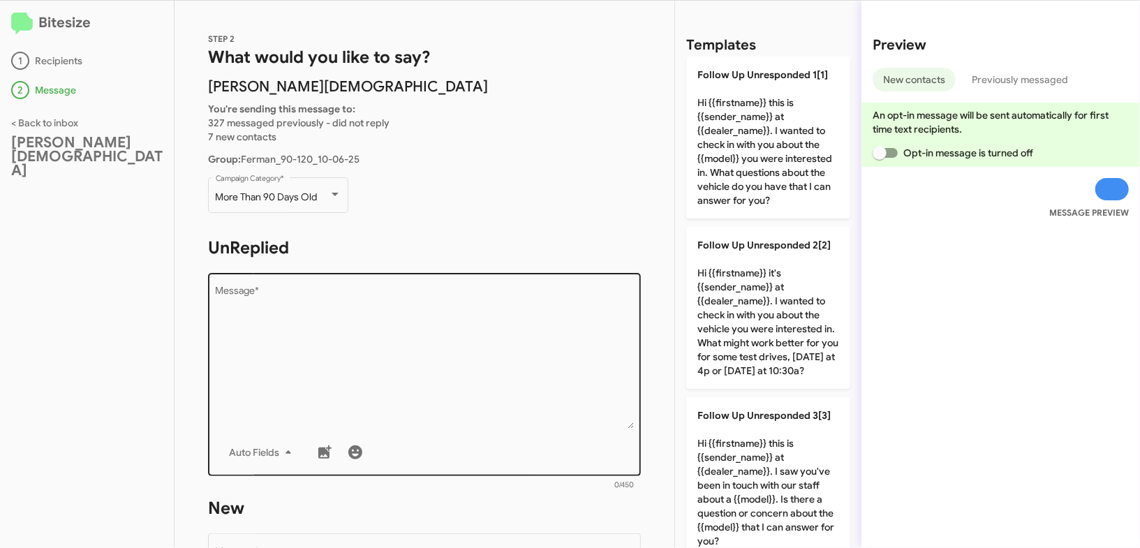
click at [390, 312] on textarea "Message *" at bounding box center [425, 357] width 418 height 142
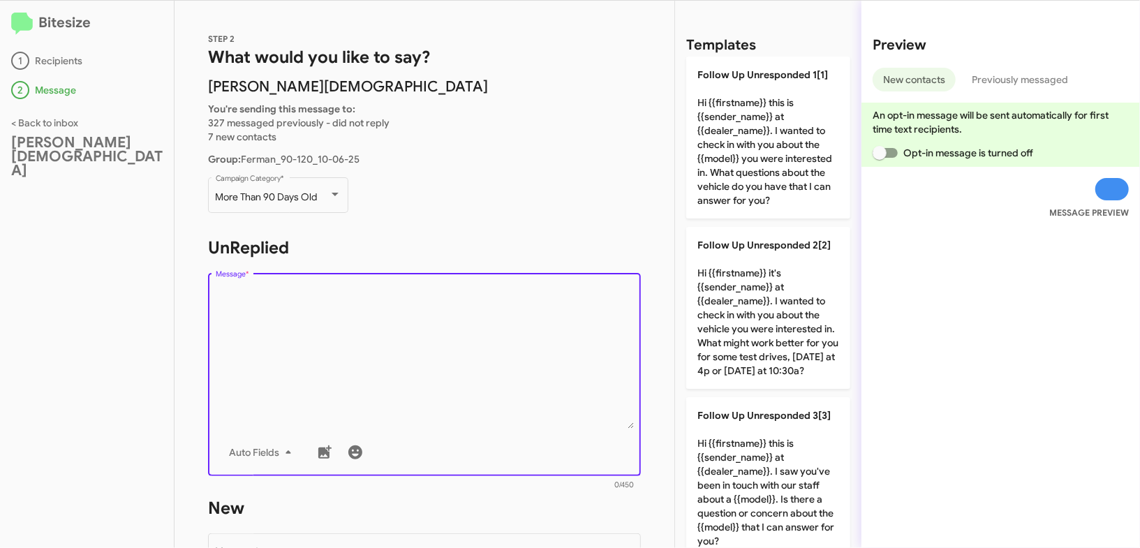
click at [390, 312] on textarea "Message *" at bounding box center [425, 357] width 418 height 142
drag, startPoint x: 390, startPoint y: 312, endPoint x: 436, endPoint y: 302, distance: 46.4
click at [398, 309] on textarea "Message *" at bounding box center [425, 357] width 418 height 142
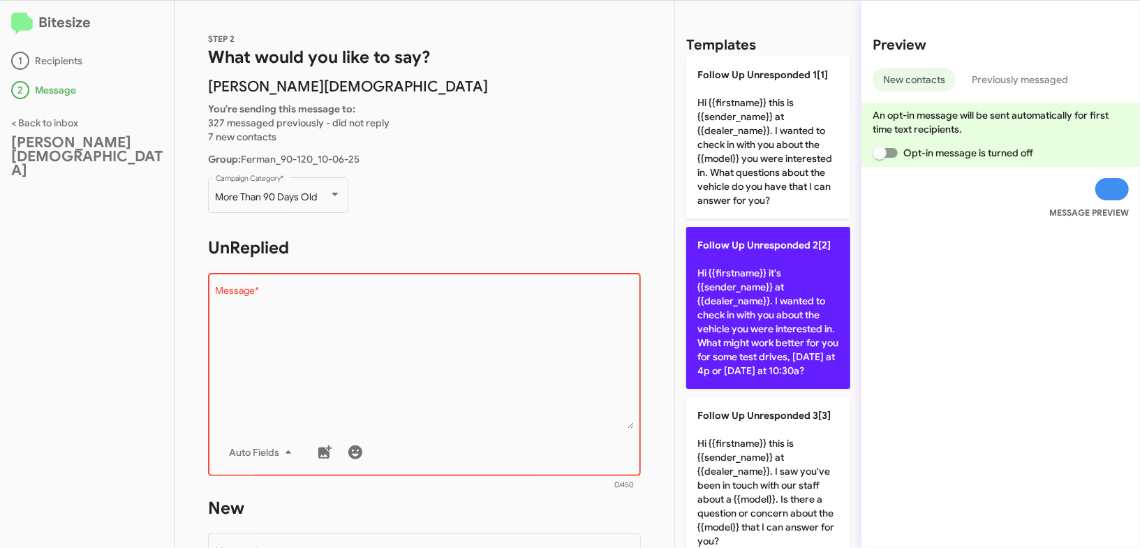
drag, startPoint x: 886, startPoint y: 290, endPoint x: 787, endPoint y: 290, distance: 99.1
click at [886, 290] on div "Preview New contacts Previously messaged An opt-in message will be sent automat…" at bounding box center [1001, 274] width 279 height 547
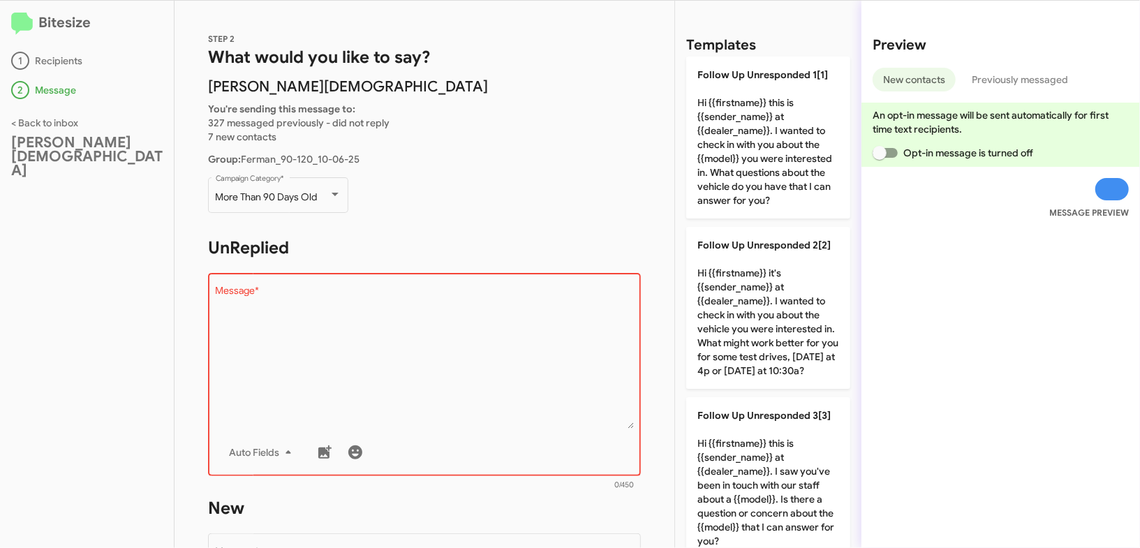
drag, startPoint x: 781, startPoint y: 290, endPoint x: 499, endPoint y: 266, distance: 282.4
click at [779, 290] on p "Follow Up Unresponded 2[2] Hi {{firstname}} it's {{sender_name}} at {{dealer_na…" at bounding box center [768, 308] width 164 height 162
type textarea "Hi {{firstname}} it's {{sender_name}} at {{dealer_name}}. I wanted to check in …"
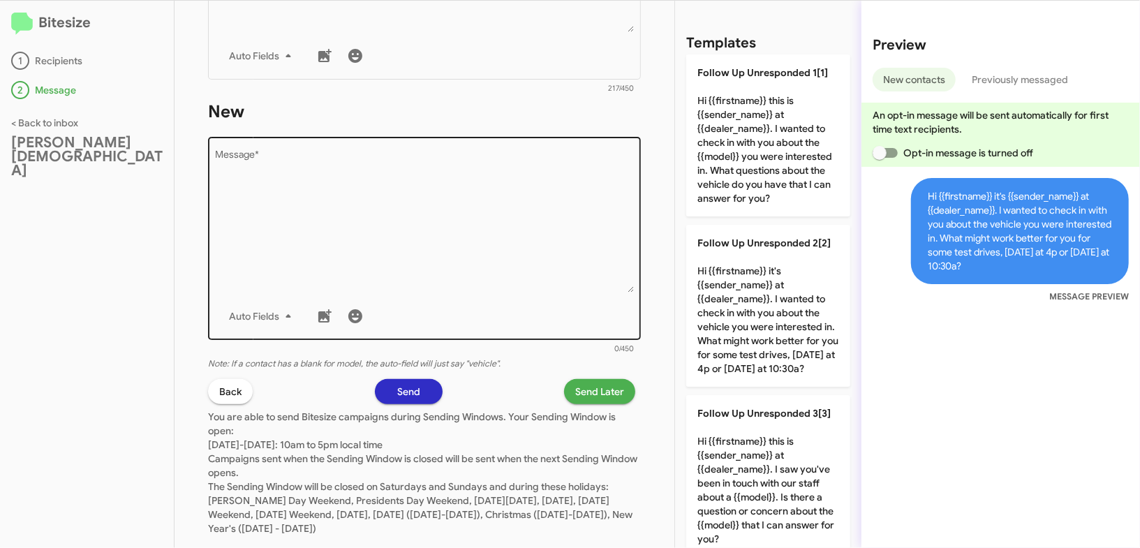
scroll to position [428, 0]
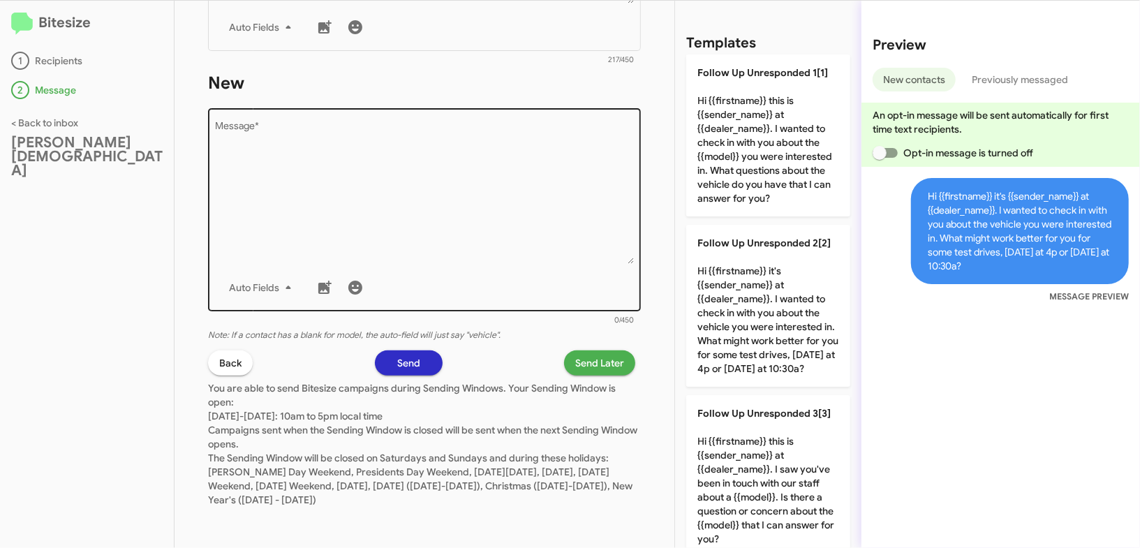
click at [507, 283] on div "Auto Fields" at bounding box center [425, 288] width 418 height 28
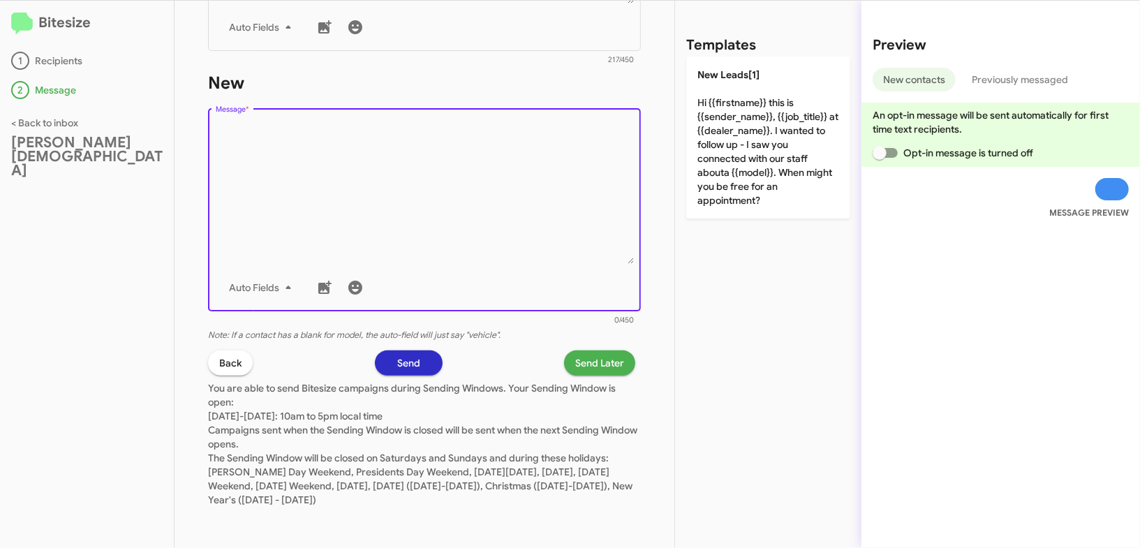
scroll to position [0, 0]
click at [515, 271] on div "Drop image here to insert Auto Fields Message *" at bounding box center [425, 208] width 418 height 206
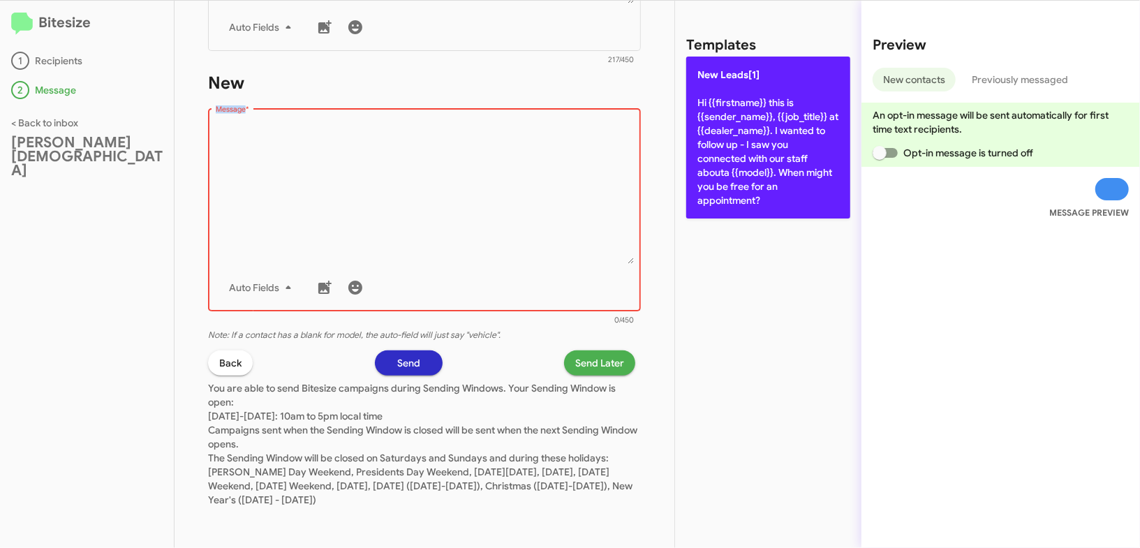
drag, startPoint x: 515, startPoint y: 271, endPoint x: 750, endPoint y: 196, distance: 246.9
click at [529, 261] on div "Drop image here to insert Auto Fields Message *" at bounding box center [425, 208] width 418 height 206
drag, startPoint x: 756, startPoint y: 195, endPoint x: 609, endPoint y: 195, distance: 146.6
click at [756, 195] on p "New Leads[1] Hi {{firstname}} this is {{sender_name}}, {{job_title}} at {{deale…" at bounding box center [768, 138] width 164 height 162
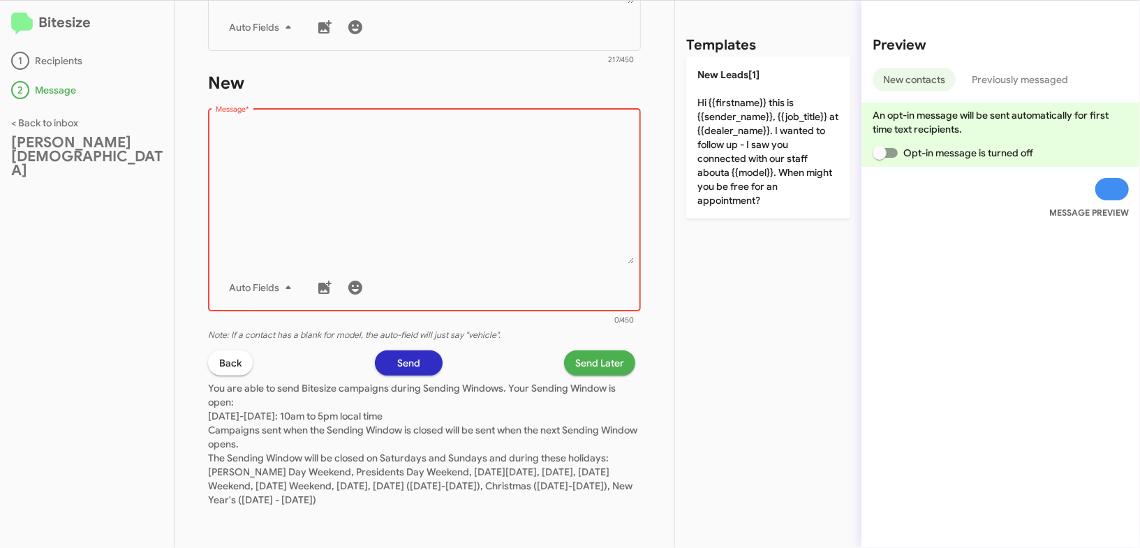
type textarea "Hi {{firstname}} this is {{sender_name}}, {{job_title}} at {{dealer_name}}. I w…"
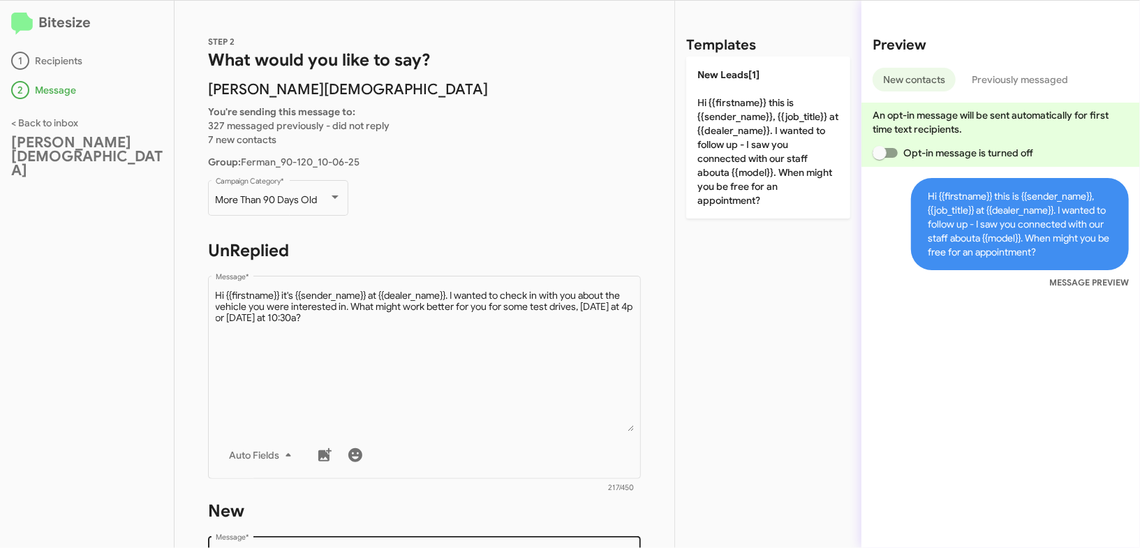
scroll to position [428, 0]
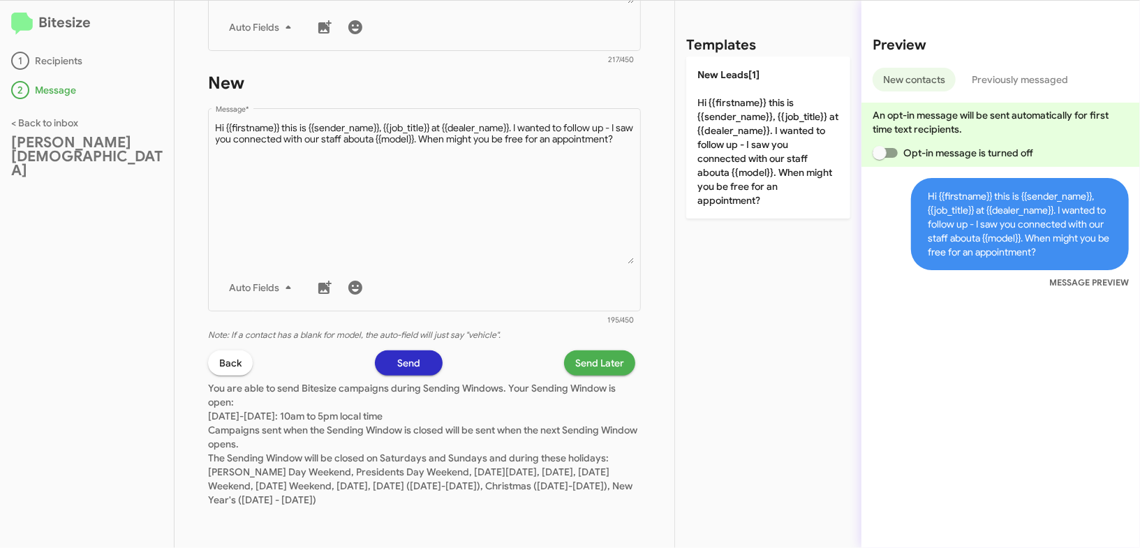
click at [598, 369] on span "Send Later" at bounding box center [599, 362] width 49 height 25
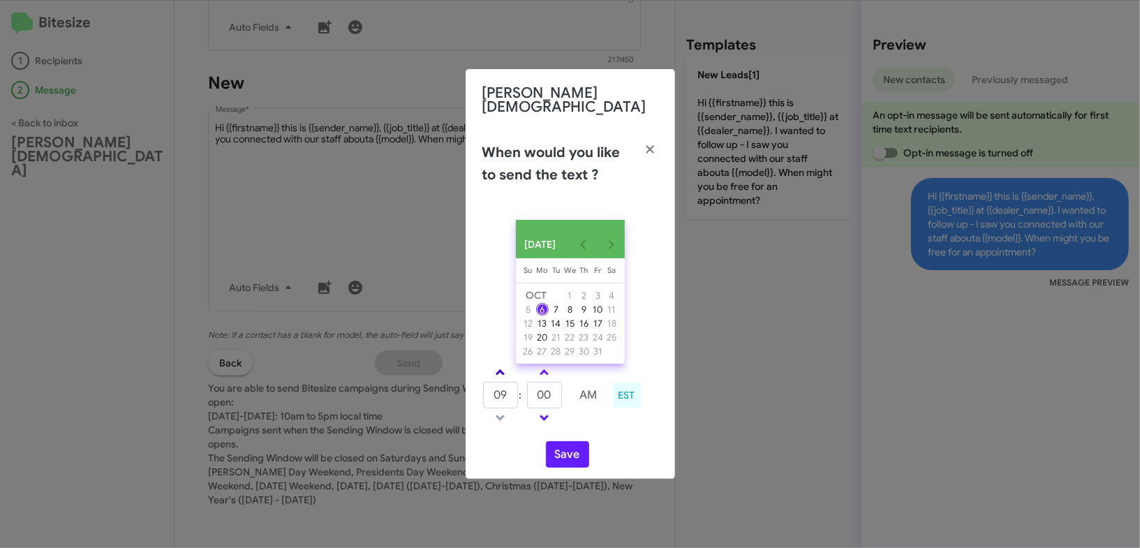
click at [496, 376] on link at bounding box center [500, 372] width 24 height 16
type input "12"
click at [538, 388] on input "00" at bounding box center [544, 395] width 35 height 27
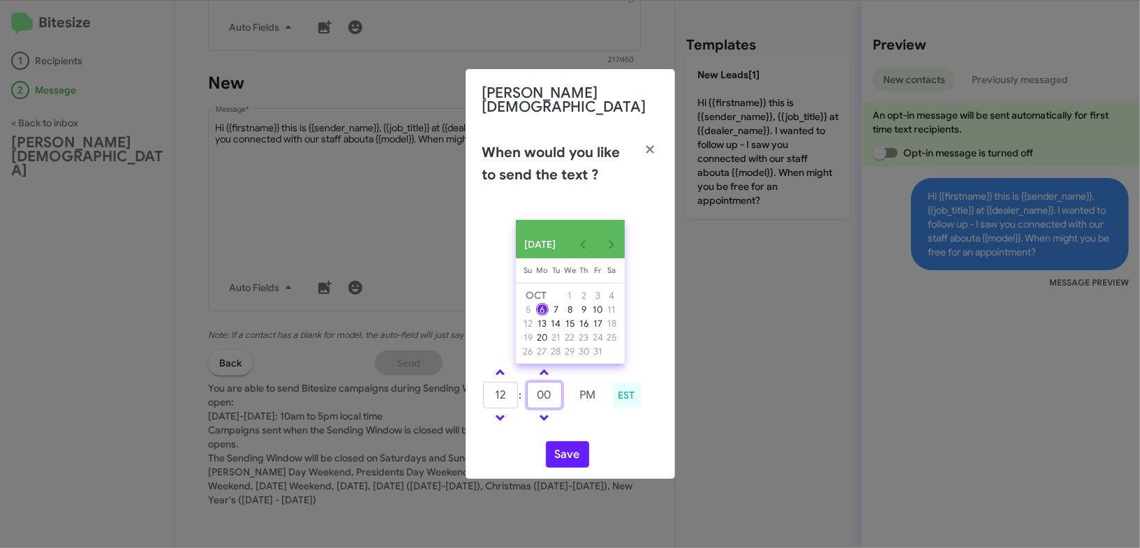
click at [538, 388] on input "00" at bounding box center [544, 395] width 35 height 27
type input "20"
drag, startPoint x: 596, startPoint y: 432, endPoint x: 576, endPoint y: 453, distance: 28.7
click at [594, 435] on div "[DATE] [DATE] Su [DATE] Mo [DATE] Tu [DATE] We [DATE] Th [DATE] Fr [DATE] [DATE…" at bounding box center [570, 344] width 209 height 270
click at [575, 455] on button "Save" at bounding box center [567, 454] width 43 height 27
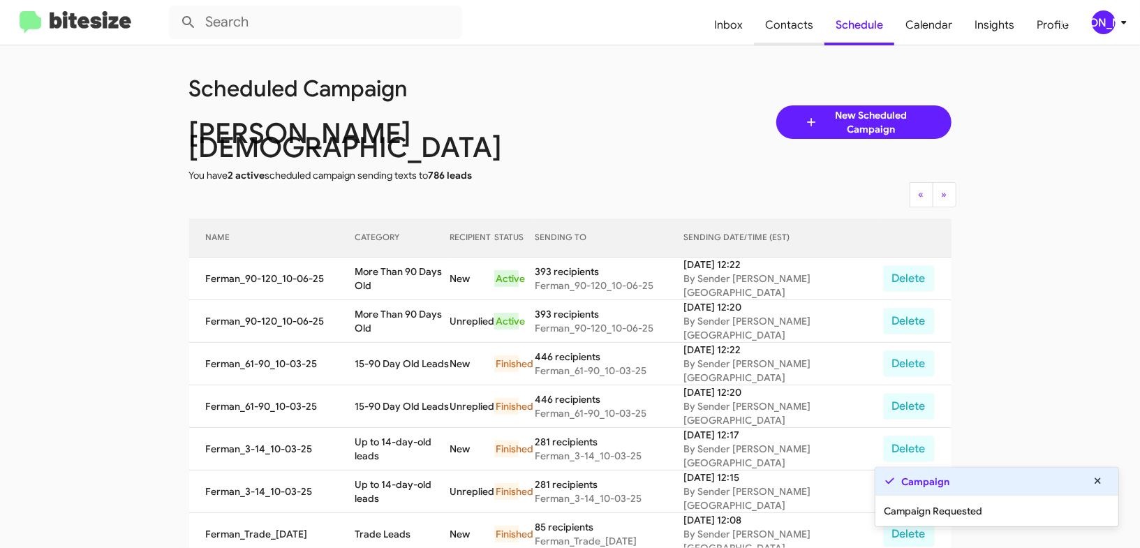
click at [802, 22] on span "Contacts" at bounding box center [789, 25] width 71 height 40
type input "in:groups"
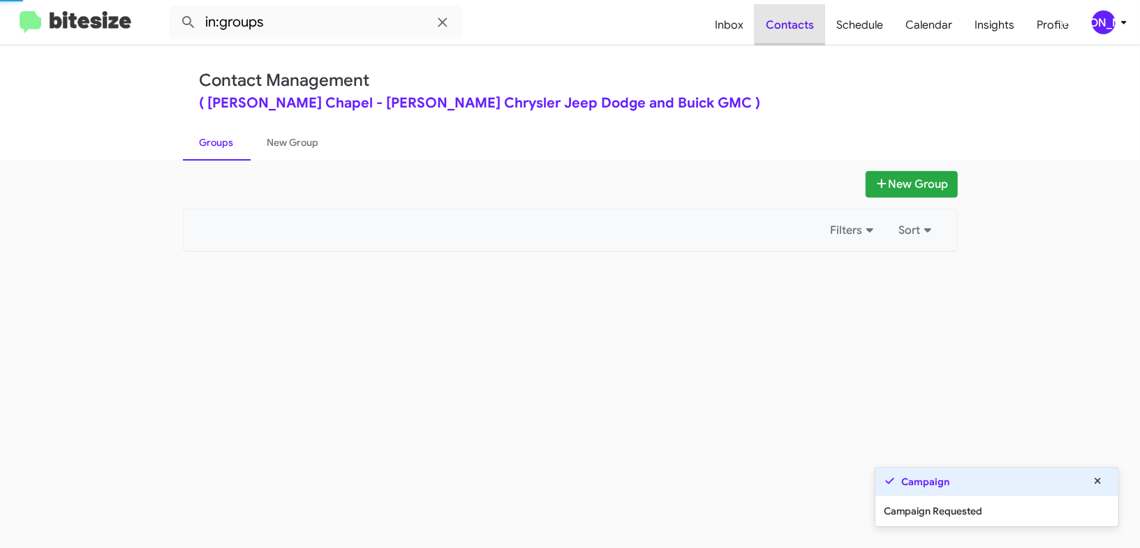
click at [802, 22] on span "Contacts" at bounding box center [790, 25] width 71 height 40
click at [801, 20] on span "Contacts" at bounding box center [790, 25] width 71 height 40
click at [845, 27] on span "Schedule" at bounding box center [859, 25] width 69 height 40
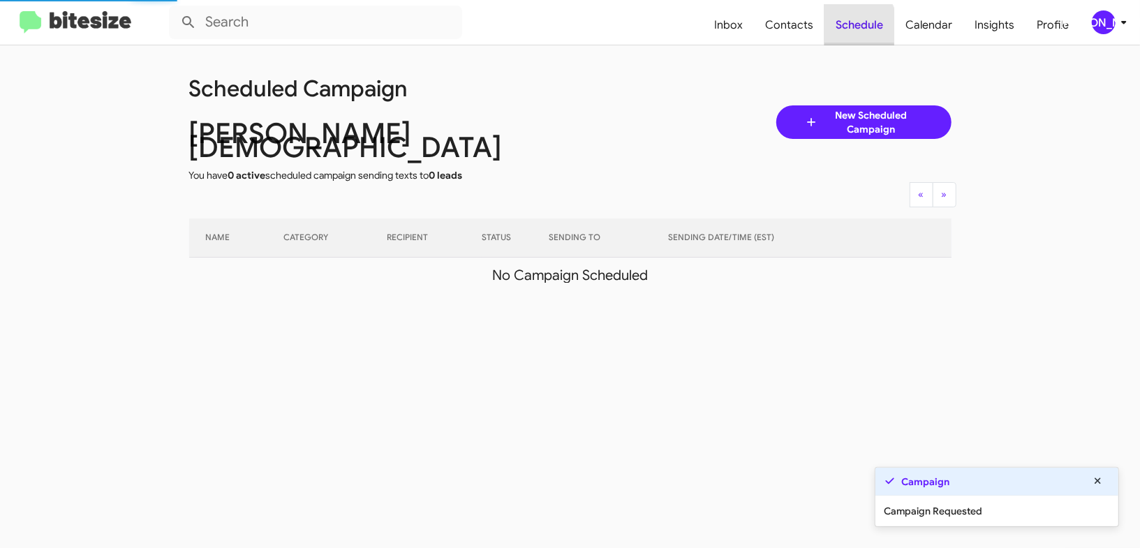
click at [845, 27] on span "Schedule" at bounding box center [860, 25] width 70 height 40
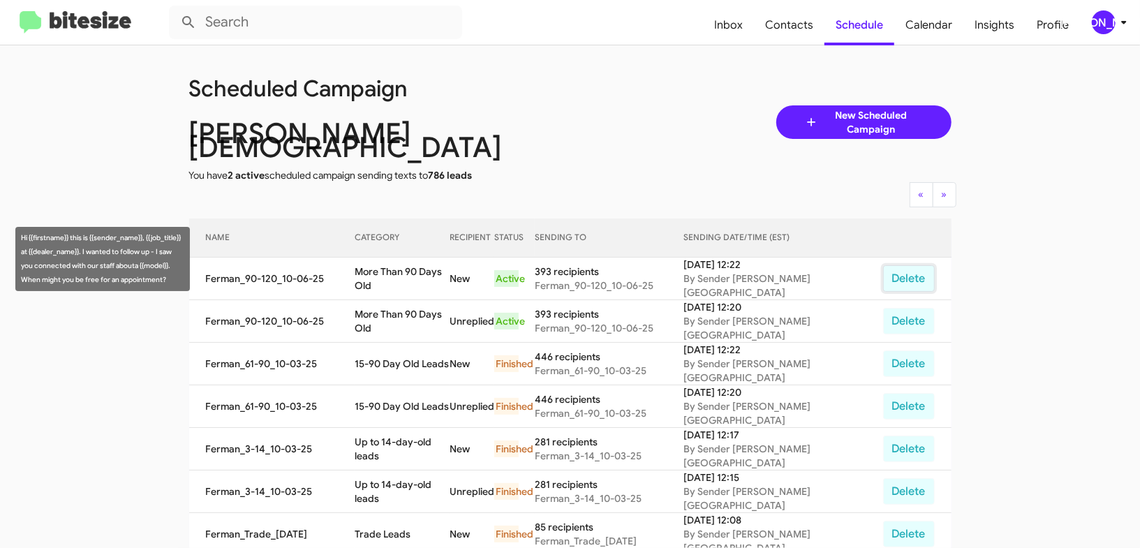
click at [903, 265] on button "Delete" at bounding box center [909, 278] width 52 height 27
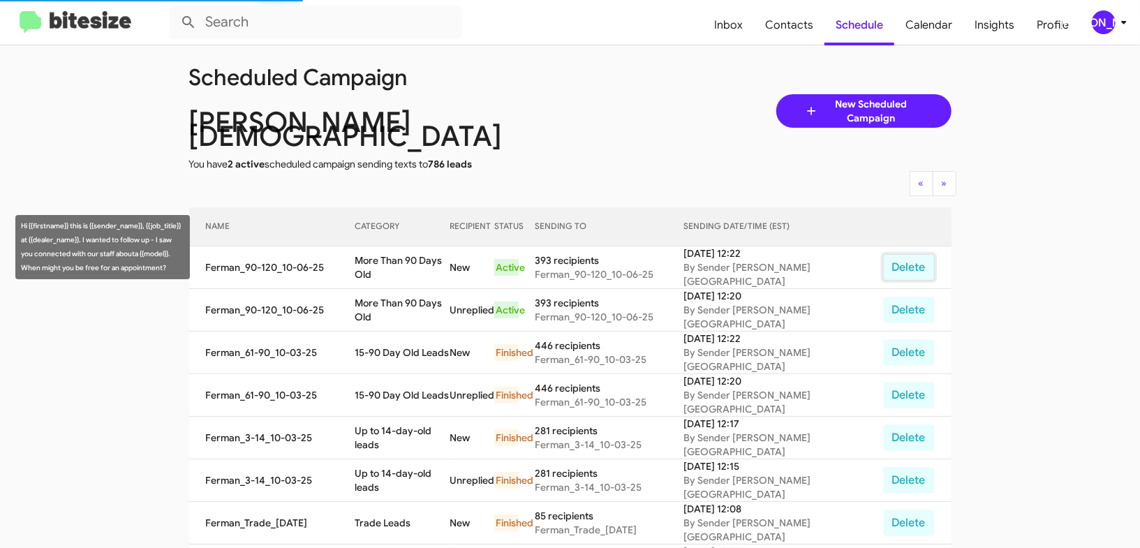
scroll to position [12, 0]
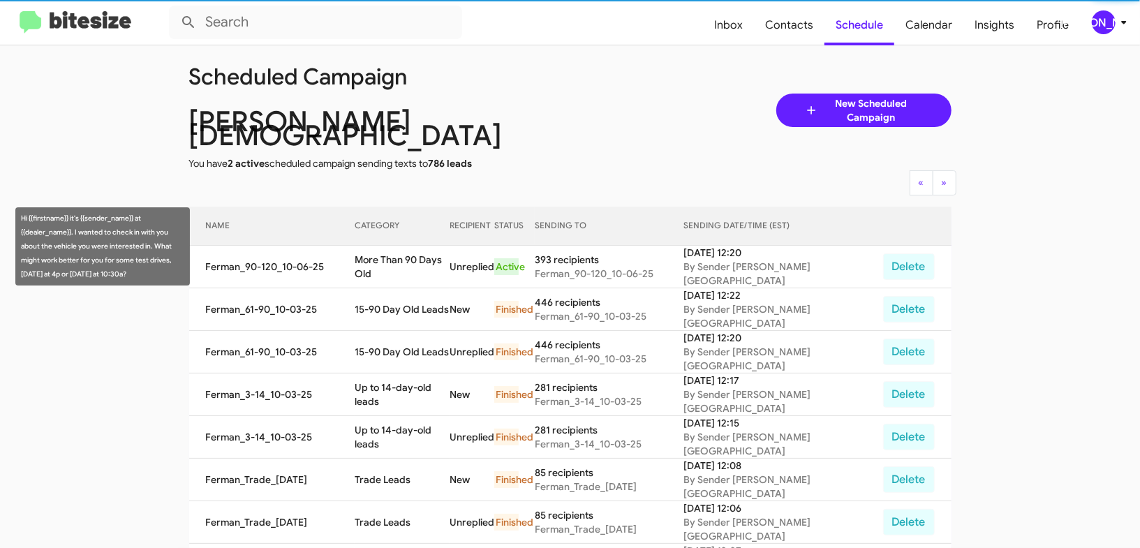
click at [912, 246] on td "Delete" at bounding box center [916, 267] width 68 height 43
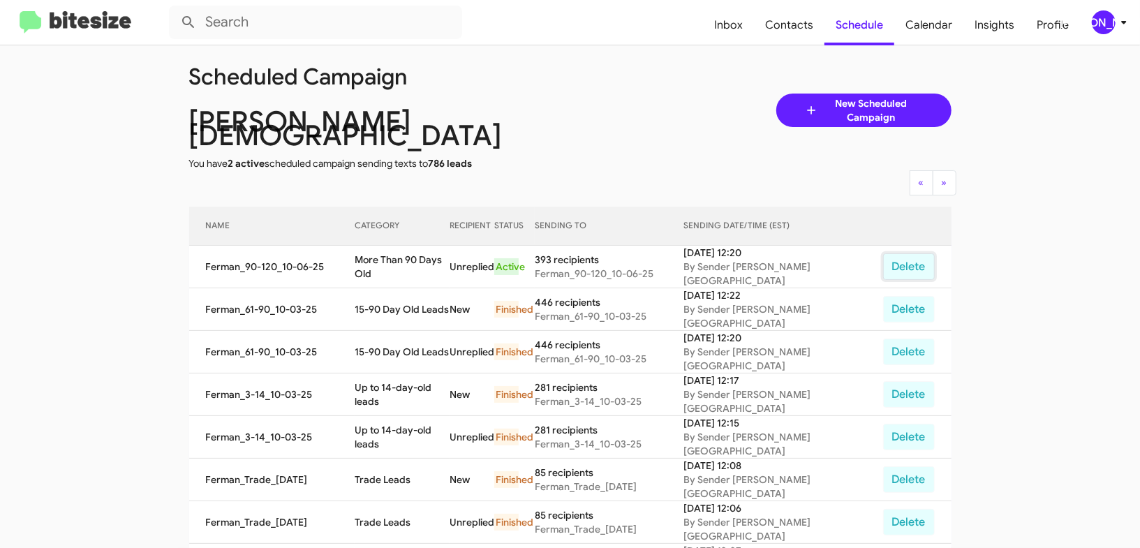
click at [910, 253] on button "Delete" at bounding box center [909, 266] width 52 height 27
click at [780, 20] on span "Contacts" at bounding box center [789, 25] width 71 height 40
type input "in:groups"
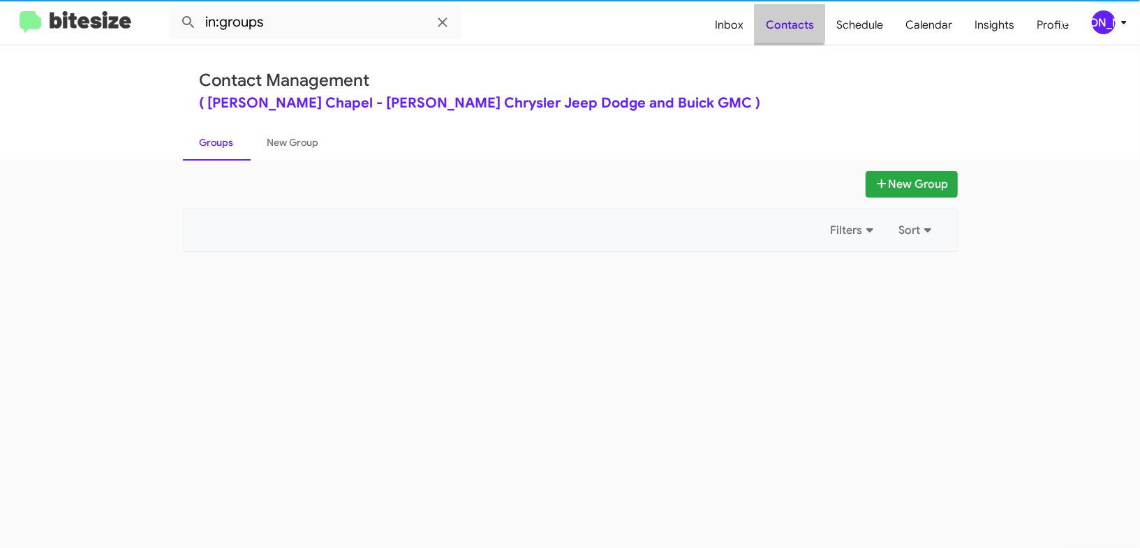
click at [780, 20] on span "Contacts" at bounding box center [790, 25] width 71 height 40
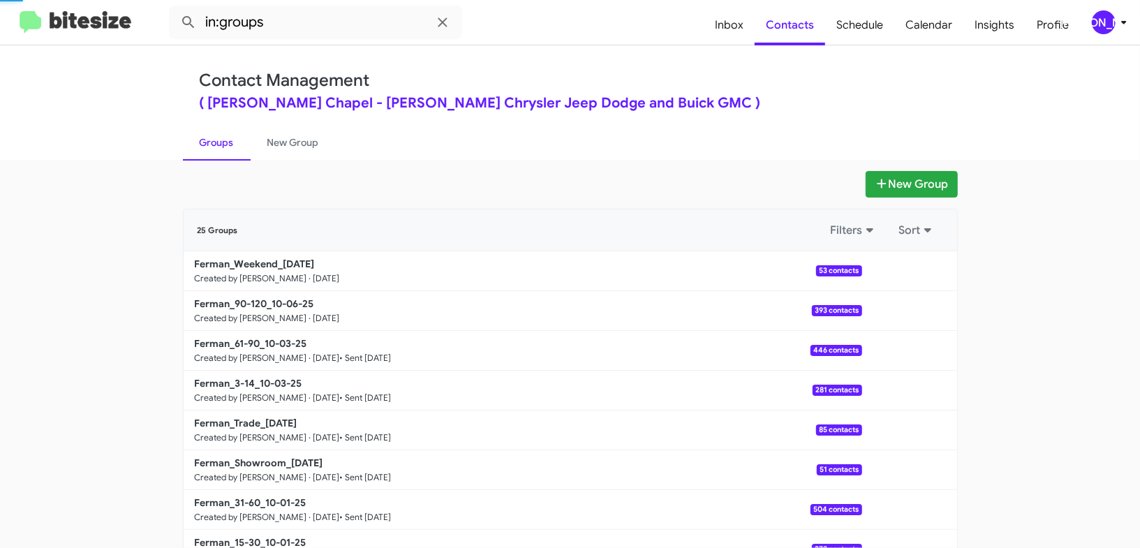
click at [1098, 20] on div "[PERSON_NAME]" at bounding box center [1104, 22] width 24 height 24
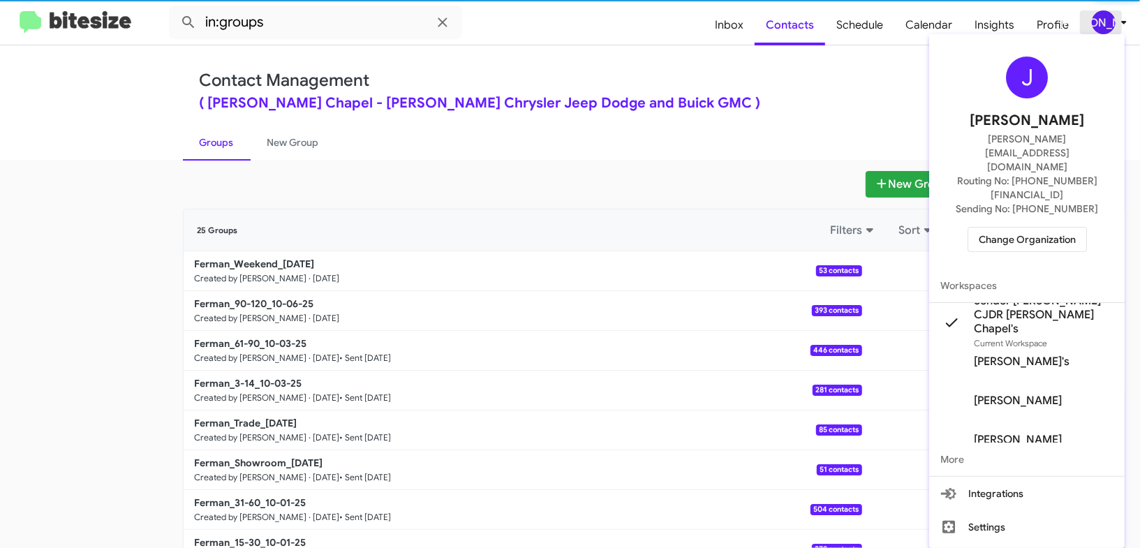
click at [1098, 20] on div at bounding box center [570, 274] width 1140 height 548
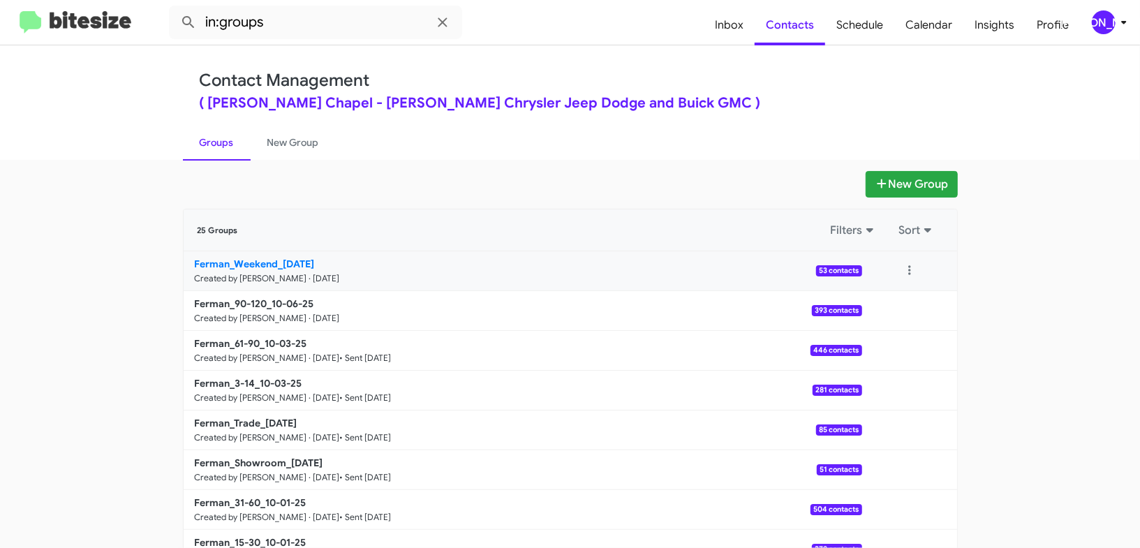
scroll to position [6, 0]
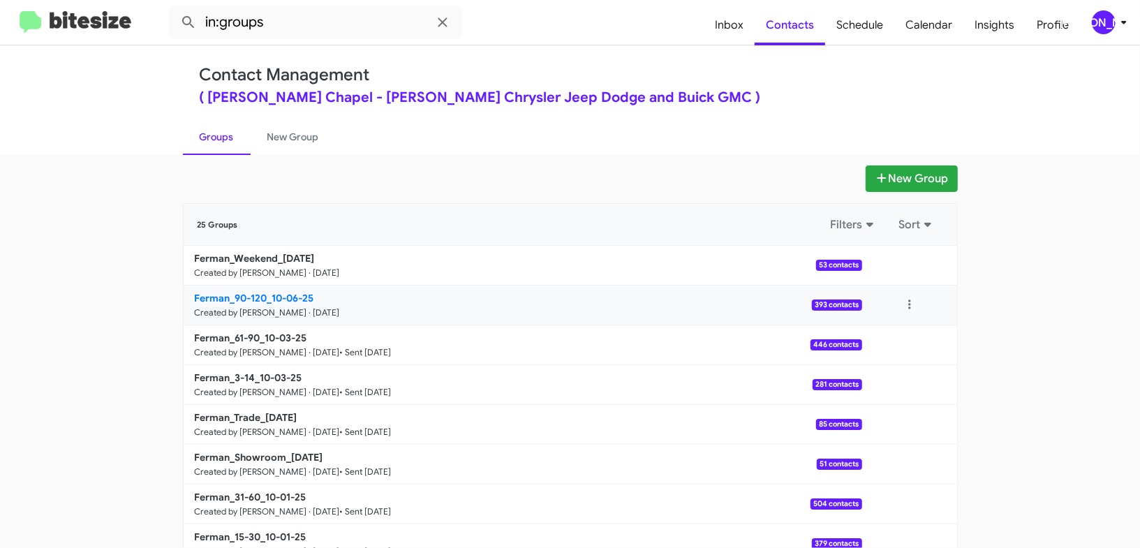
click at [300, 295] on b "Ferman_90-120_10-06-25" at bounding box center [254, 298] width 119 height 13
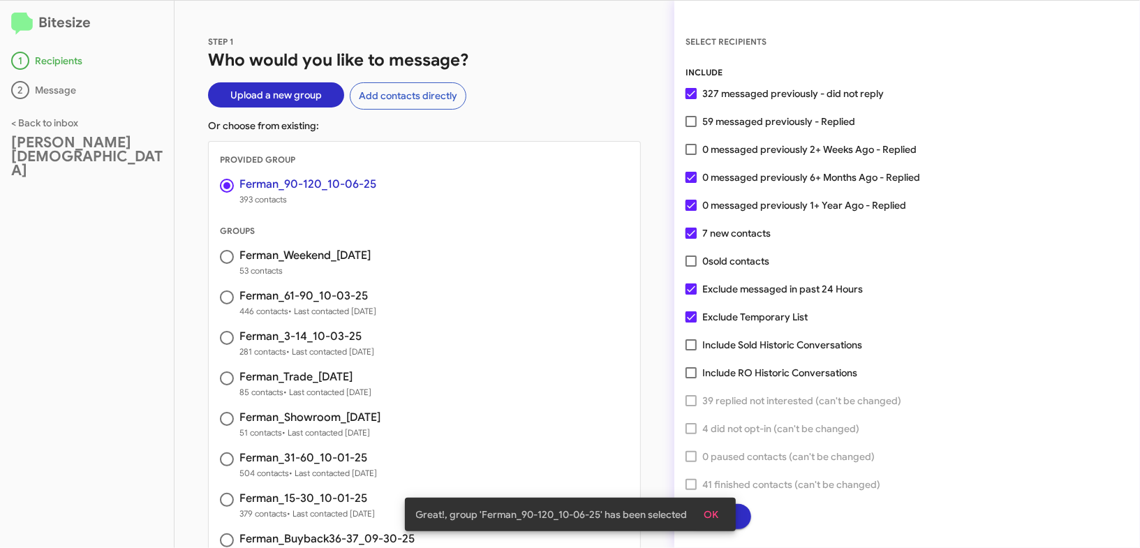
click at [742, 153] on span "0 messaged previously 2+ Weeks Ago - Replied" at bounding box center [809, 149] width 214 height 17
click at [691, 155] on input "0 messaged previously 2+ Weeks Ago - Replied" at bounding box center [690, 155] width 1 height 1
checkbox input "true"
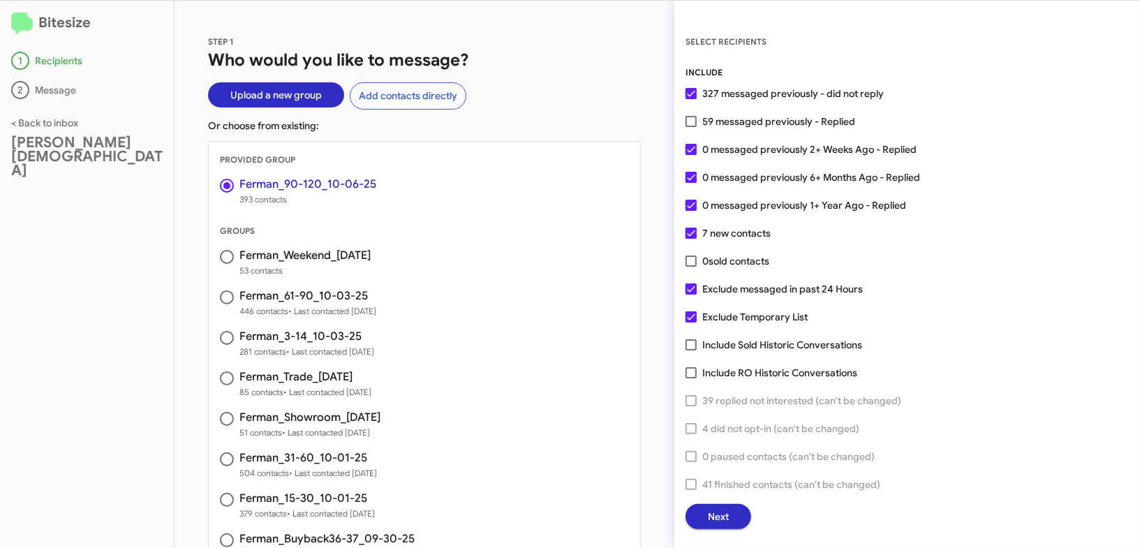
click at [717, 505] on span "Next" at bounding box center [718, 516] width 21 height 25
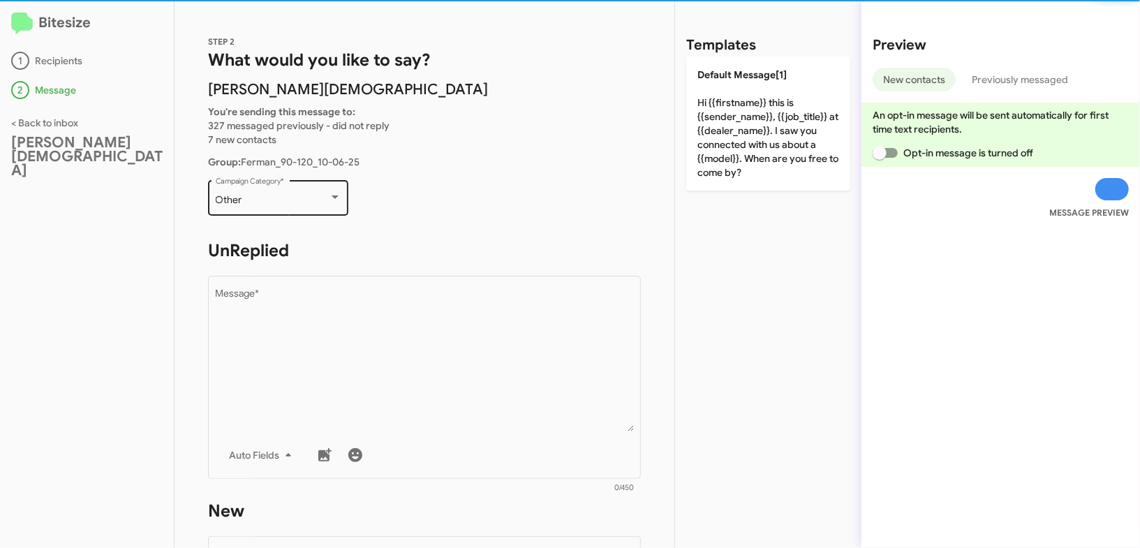
scroll to position [1, 0]
click at [302, 195] on div "Other" at bounding box center [272, 199] width 113 height 11
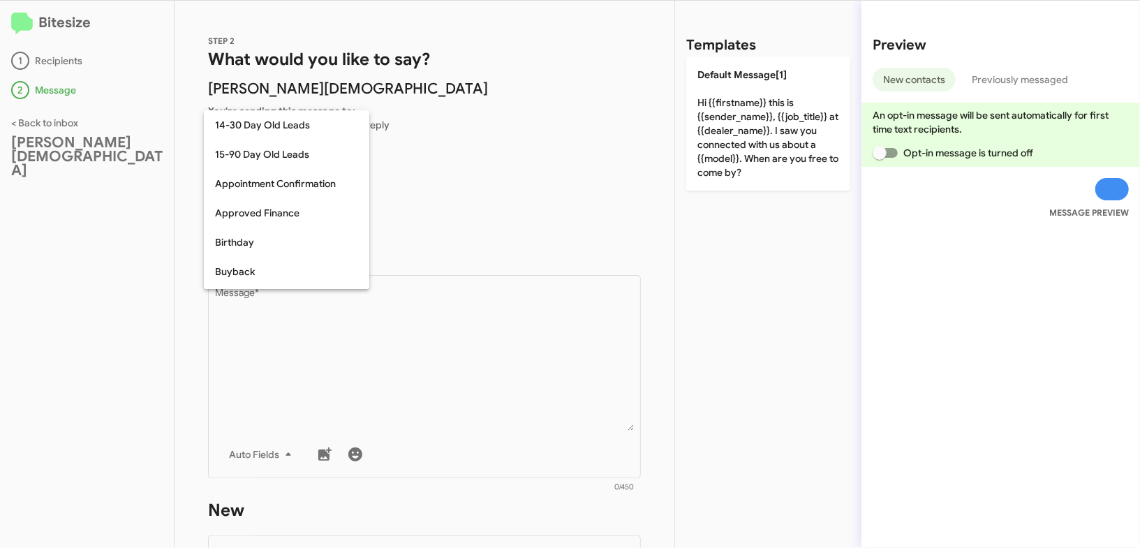
scroll to position [306, 0]
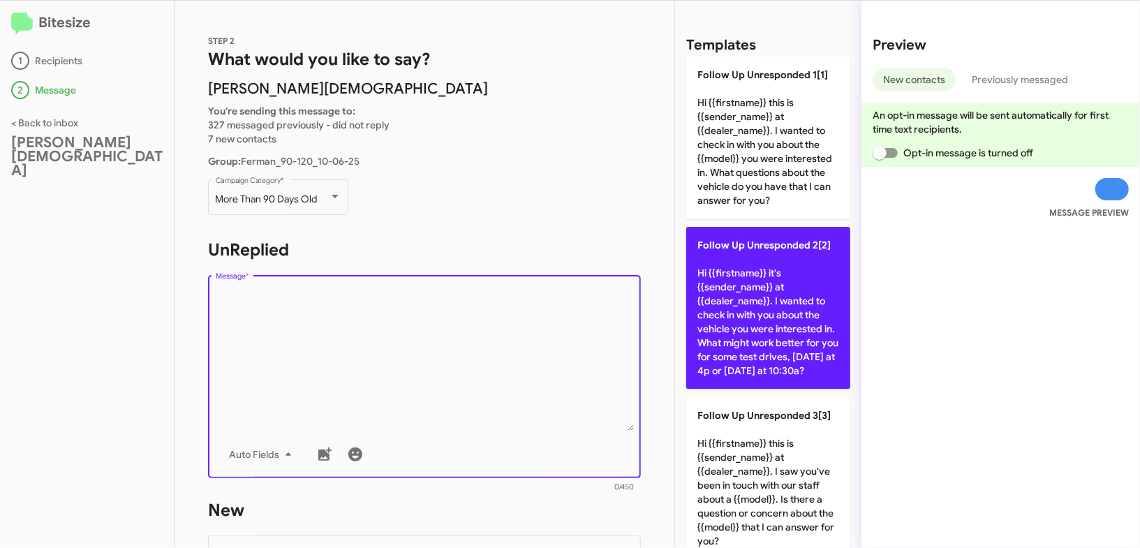
drag, startPoint x: 507, startPoint y: 325, endPoint x: 734, endPoint y: 243, distance: 241.2
click at [507, 326] on textarea "Message *" at bounding box center [425, 359] width 418 height 142
click at [759, 325] on p "Follow Up Unresponded 2[2] Hi {{firstname}} it's {{sender_name}} at {{dealer_na…" at bounding box center [768, 308] width 164 height 162
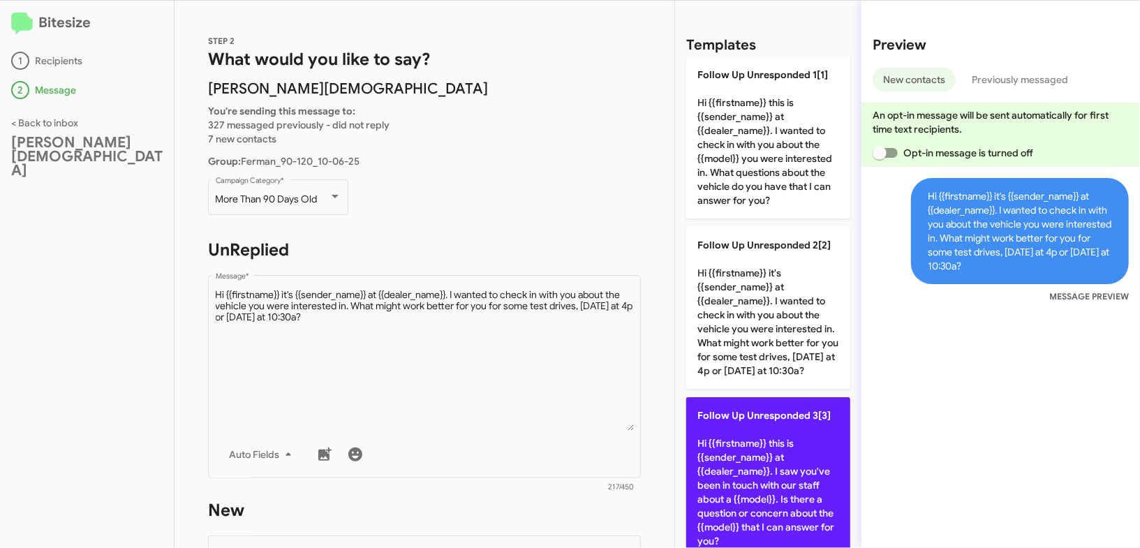
click at [767, 434] on p "Follow Up Unresponded 3[3] Hi {{firstname}} this is {{sender_name}} at {{dealer…" at bounding box center [768, 478] width 164 height 162
type textarea "Hi {{firstname}} this is {{sender_name}} at {{dealer_name}}. I saw you've been …"
click at [765, 433] on p "Follow Up Unresponded 3[3] Hi {{firstname}} this is {{sender_name}} at {{dealer…" at bounding box center [768, 478] width 164 height 162
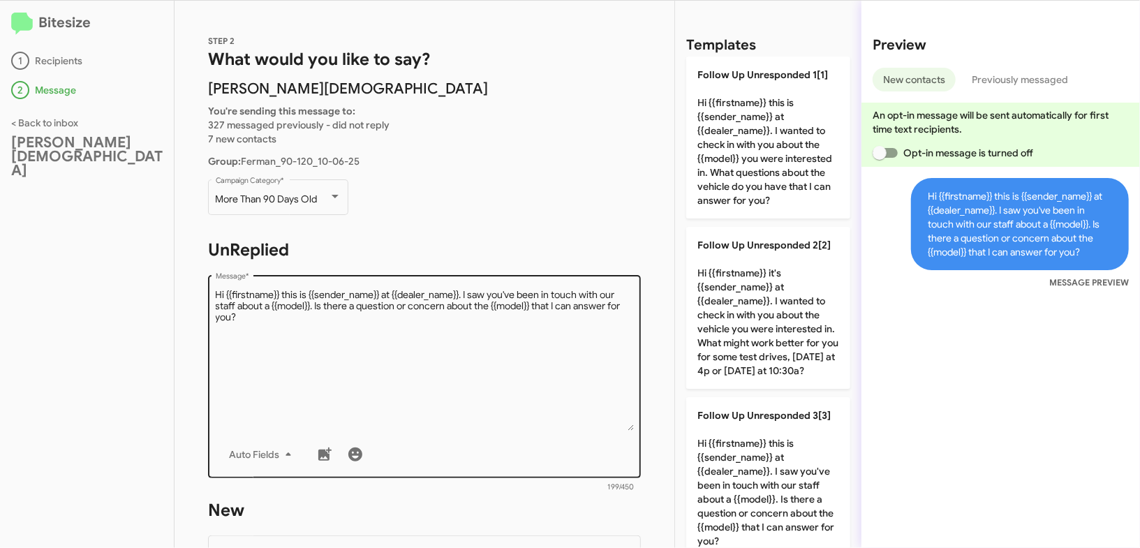
drag, startPoint x: 765, startPoint y: 433, endPoint x: 589, endPoint y: 282, distance: 232.3
click at [714, 400] on p "Follow Up Unresponded 3[3] Hi {{firstname}} this is {{sender_name}} at {{dealer…" at bounding box center [768, 478] width 164 height 162
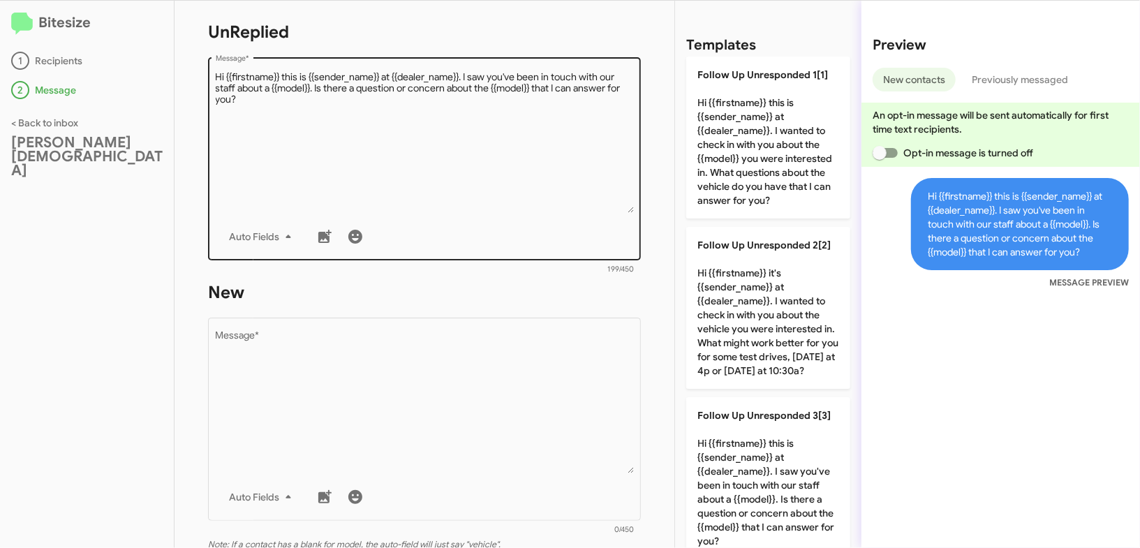
scroll to position [428, 0]
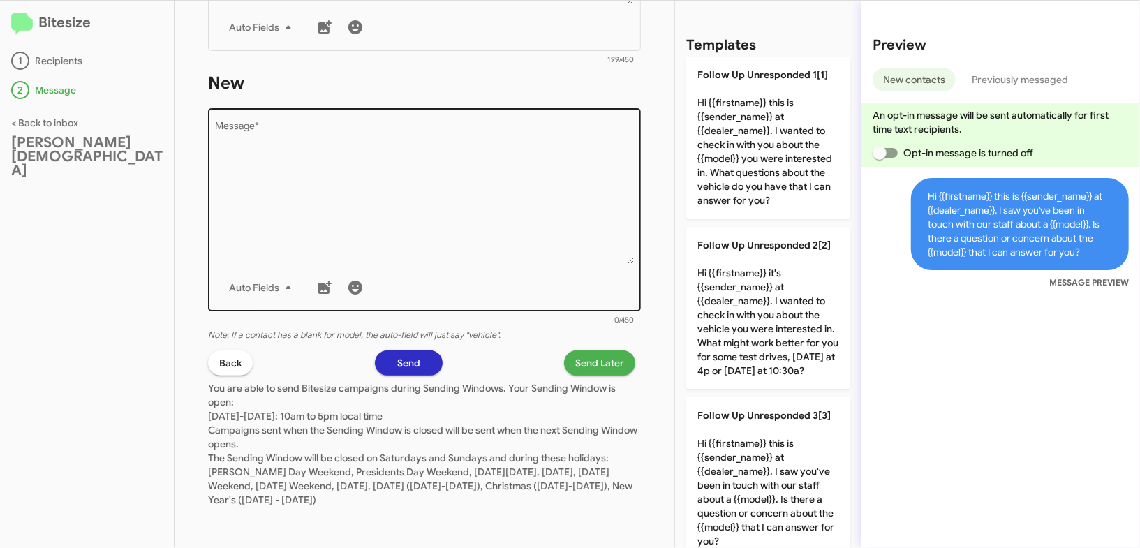
drag, startPoint x: 577, startPoint y: 326, endPoint x: 586, endPoint y: 295, distance: 32.0
click at [577, 325] on mat-form-field "Drop image here to insert Auto Fields Message * 0/450" at bounding box center [424, 215] width 433 height 221
click at [586, 276] on div "Auto Fields" at bounding box center [425, 288] width 418 height 28
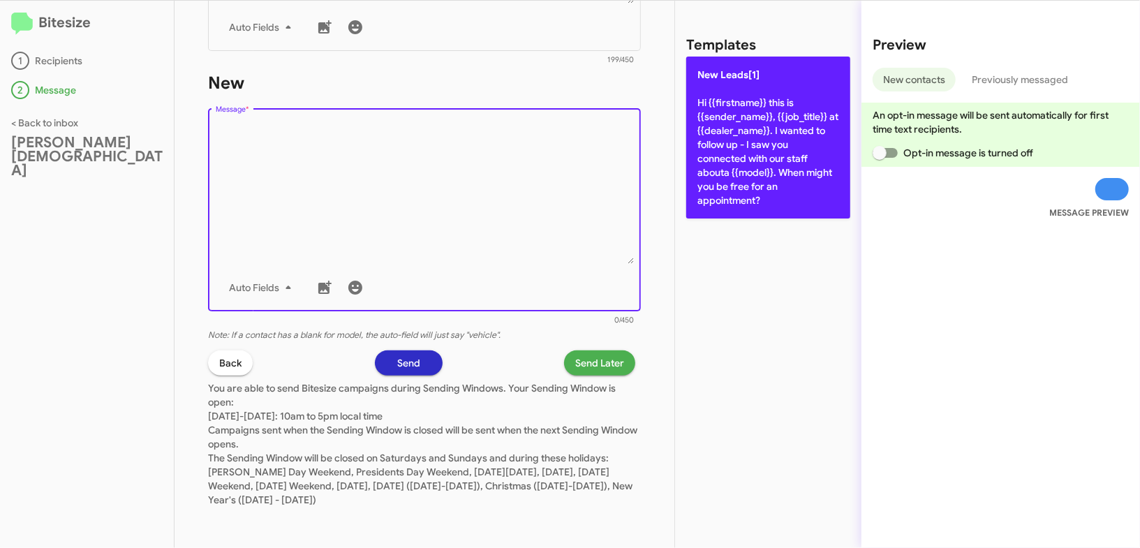
drag, startPoint x: 586, startPoint y: 276, endPoint x: 755, endPoint y: 136, distance: 219.7
click at [598, 262] on div "Drop image here to insert Auto Fields Message *" at bounding box center [425, 208] width 418 height 206
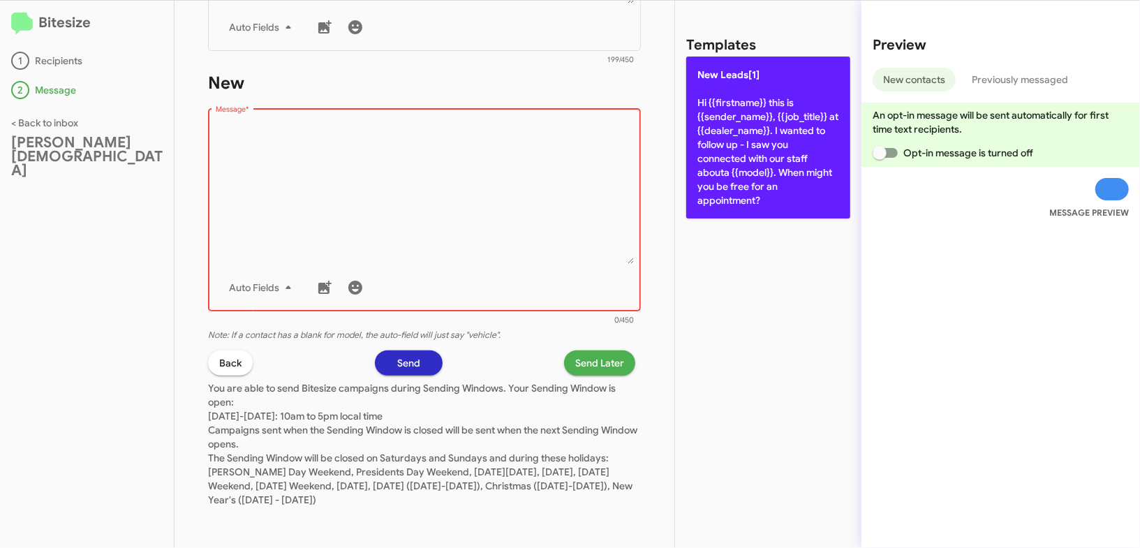
click at [763, 134] on p "New Leads[1] Hi {{firstname}} this is {{sender_name}}, {{job_title}} at {{deale…" at bounding box center [768, 138] width 164 height 162
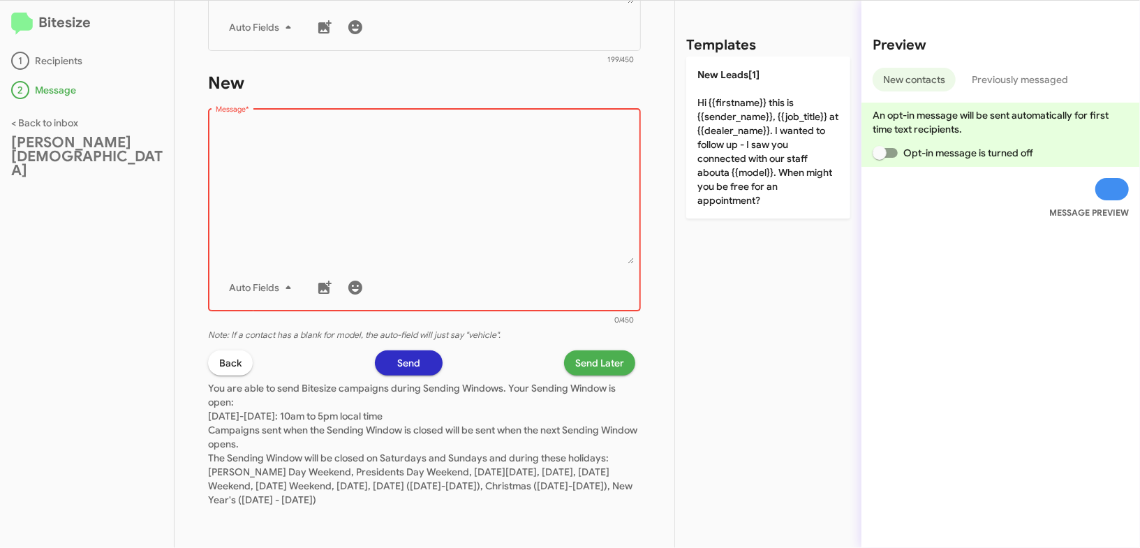
type textarea "Hi {{firstname}} this is {{sender_name}}, {{job_title}} at {{dealer_name}}. I w…"
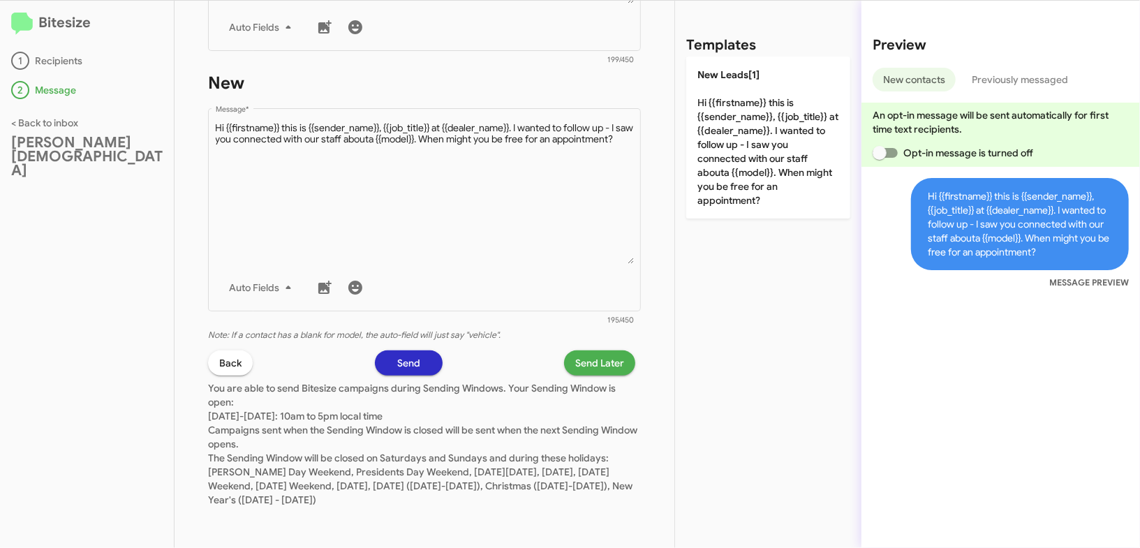
click at [603, 360] on span "Send Later" at bounding box center [599, 362] width 49 height 25
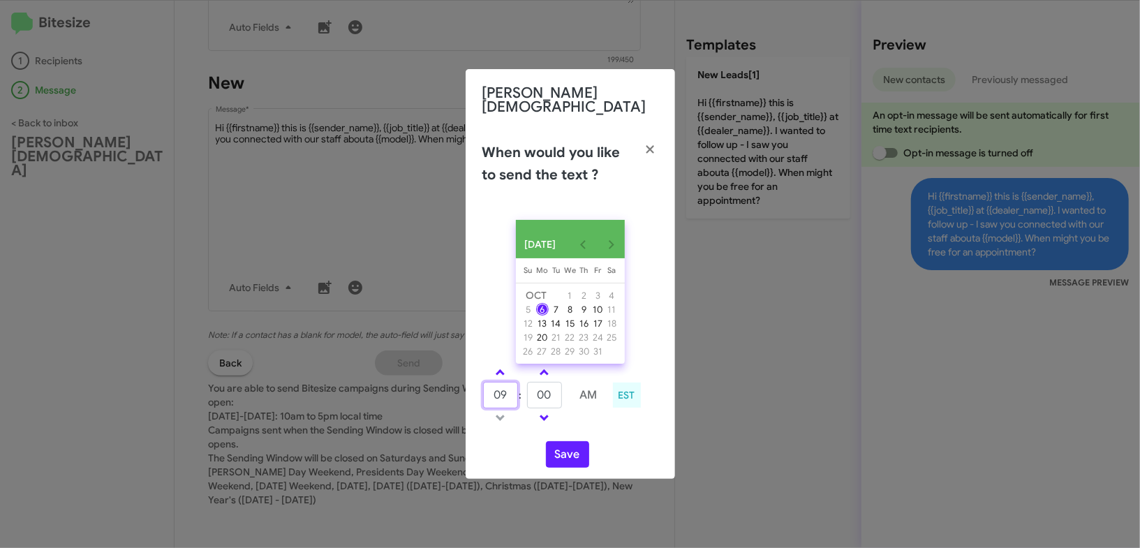
click at [505, 383] on input "09" at bounding box center [500, 395] width 35 height 27
type input "12"
click at [545, 390] on input "00" at bounding box center [544, 395] width 35 height 27
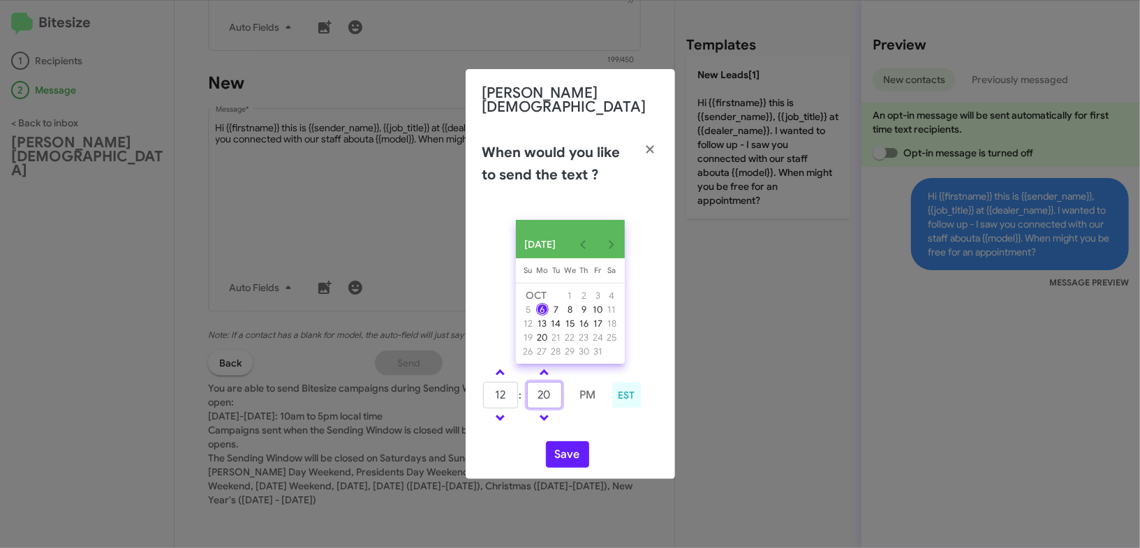
type input "20"
drag, startPoint x: 607, startPoint y: 429, endPoint x: 579, endPoint y: 450, distance: 35.9
click at [600, 434] on div "[DATE] [DATE] Su [DATE] Mo [DATE] Tu [DATE] We [DATE] Th [DATE] Fr [DATE] [DATE…" at bounding box center [570, 344] width 209 height 270
click at [575, 450] on button "Save" at bounding box center [567, 454] width 43 height 27
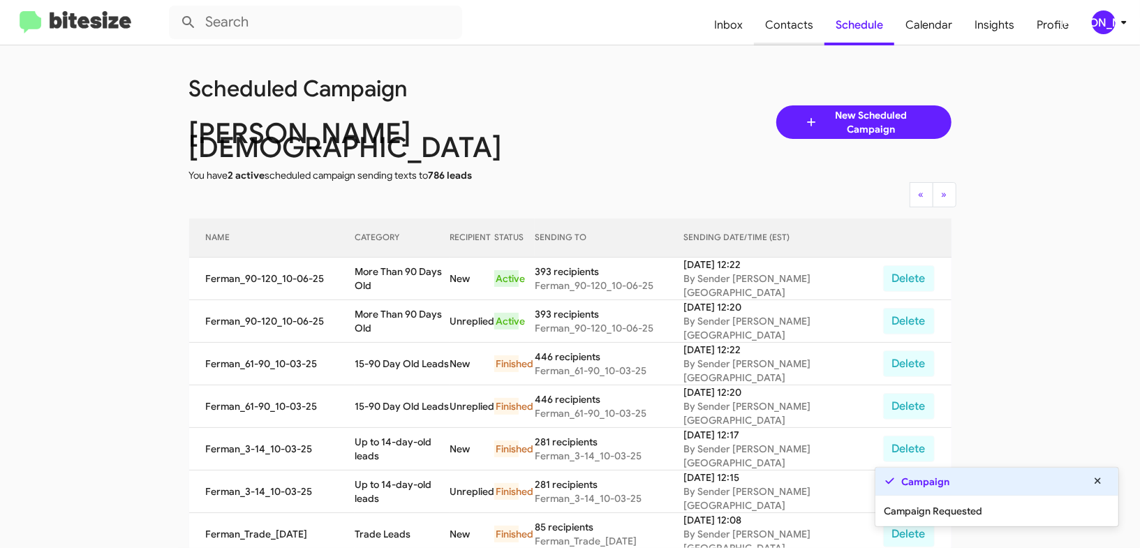
click at [790, 37] on span "Contacts" at bounding box center [789, 25] width 71 height 40
type input "in:groups"
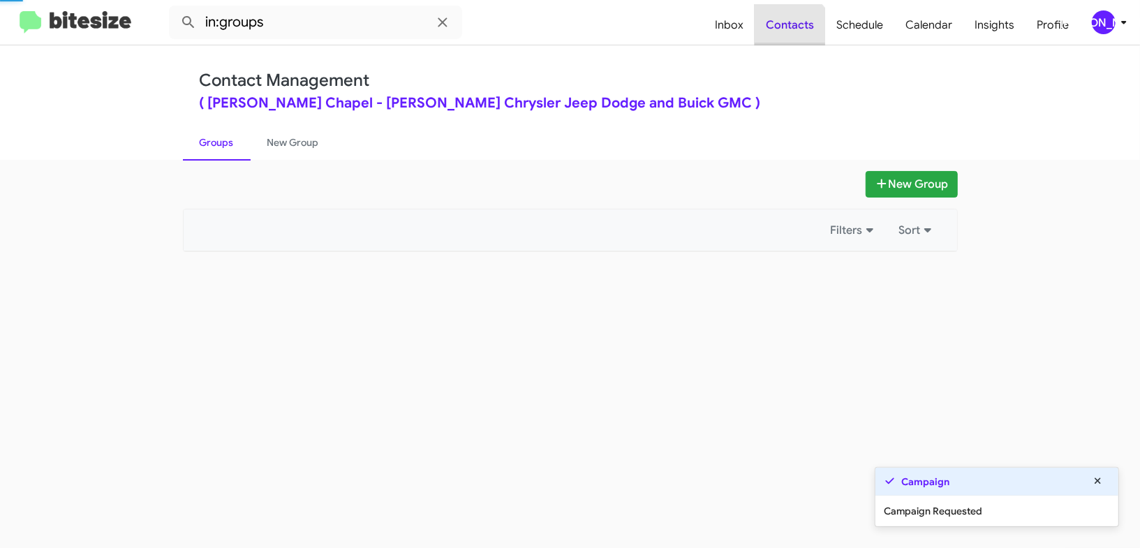
click at [790, 37] on span "Contacts" at bounding box center [790, 25] width 71 height 40
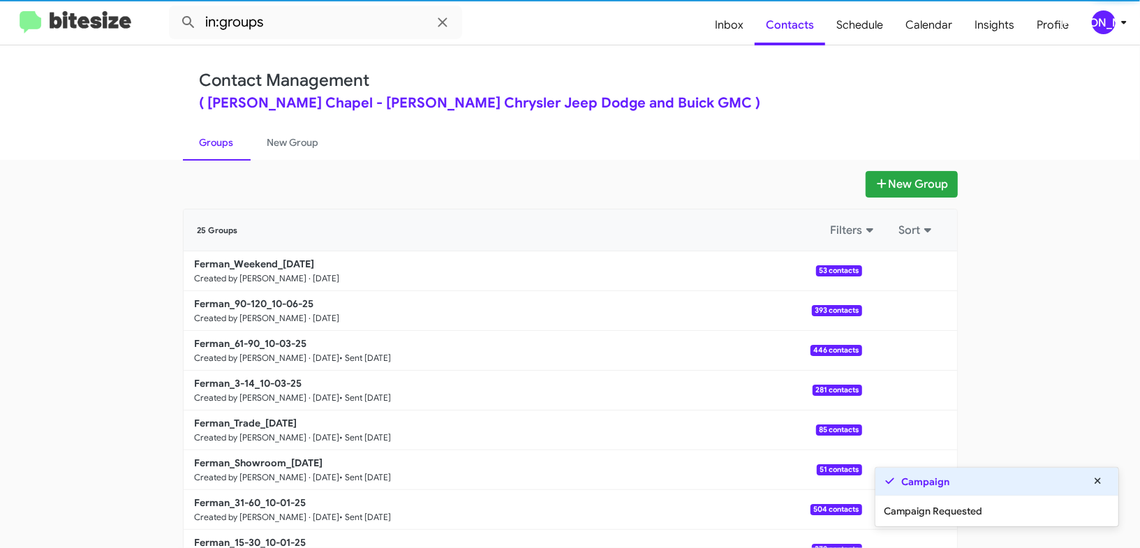
click at [332, 249] on div "25 Groups Filters Sort" at bounding box center [571, 230] width 774 height 42
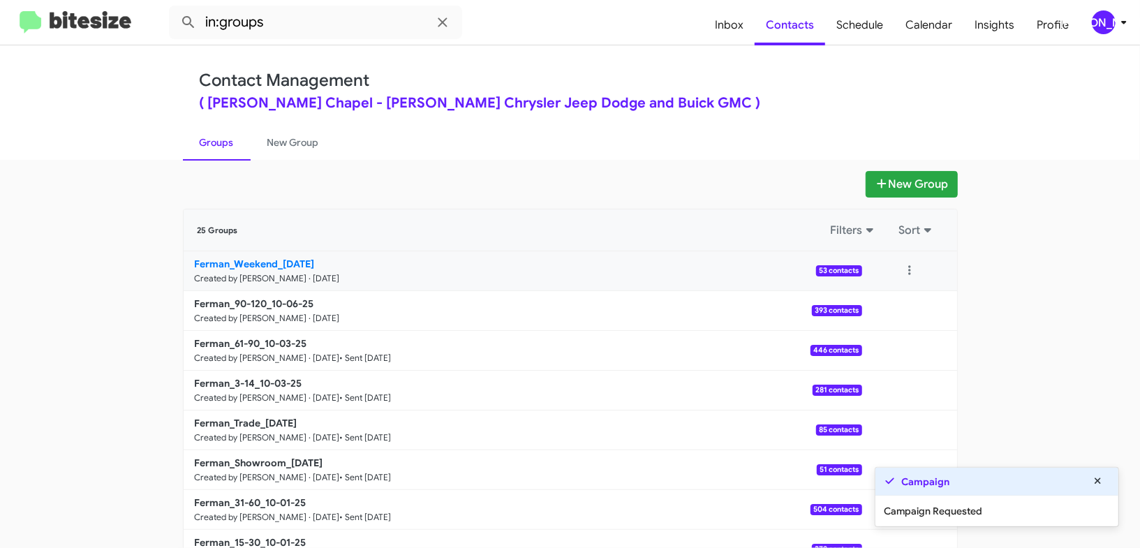
click at [315, 262] on b "Ferman_Weekend_[DATE]" at bounding box center [255, 264] width 120 height 13
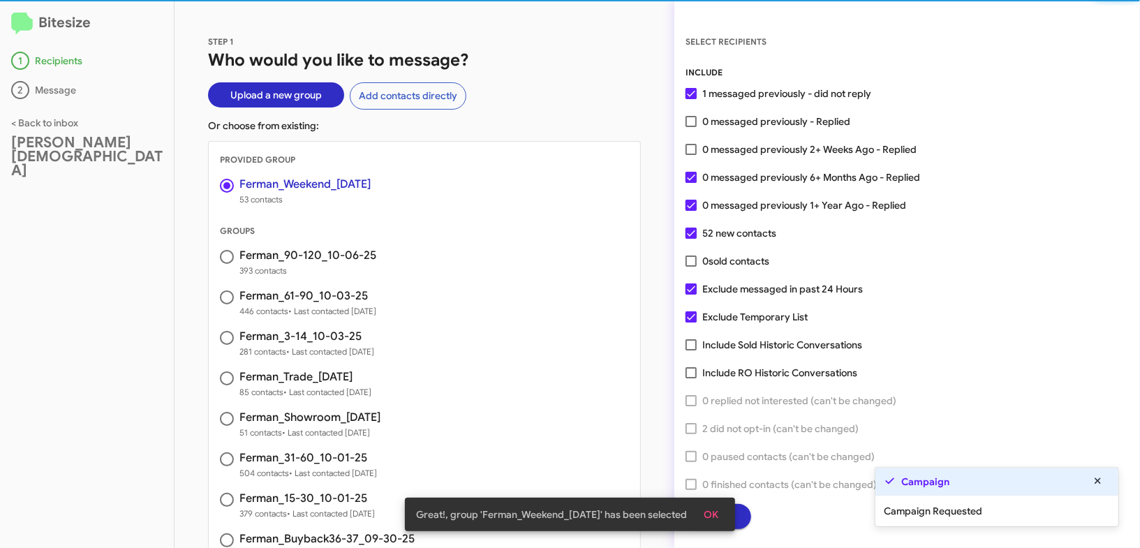
scroll to position [12, 0]
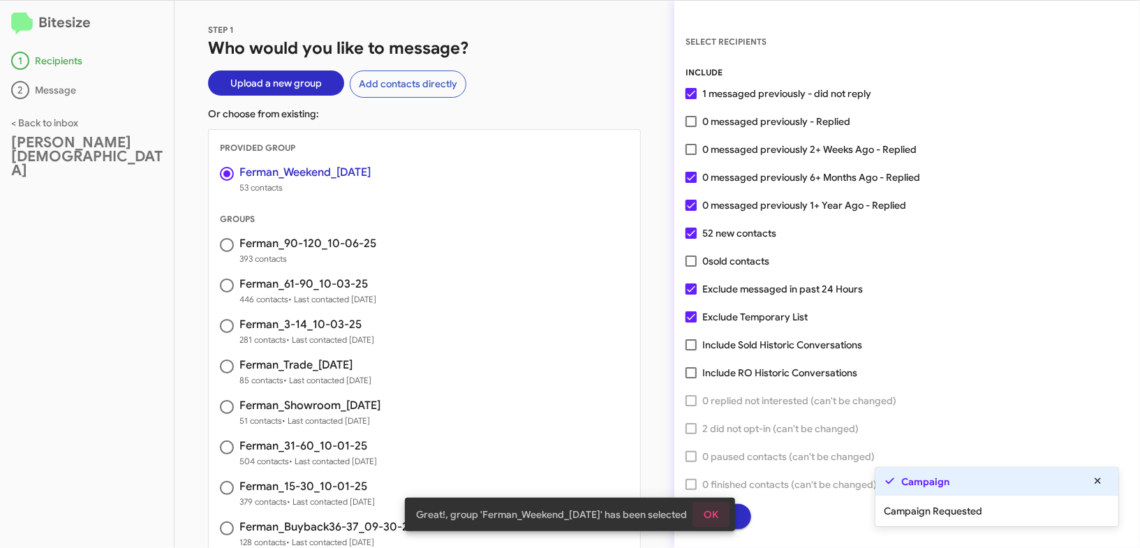
click at [714, 508] on span "OK" at bounding box center [711, 514] width 15 height 25
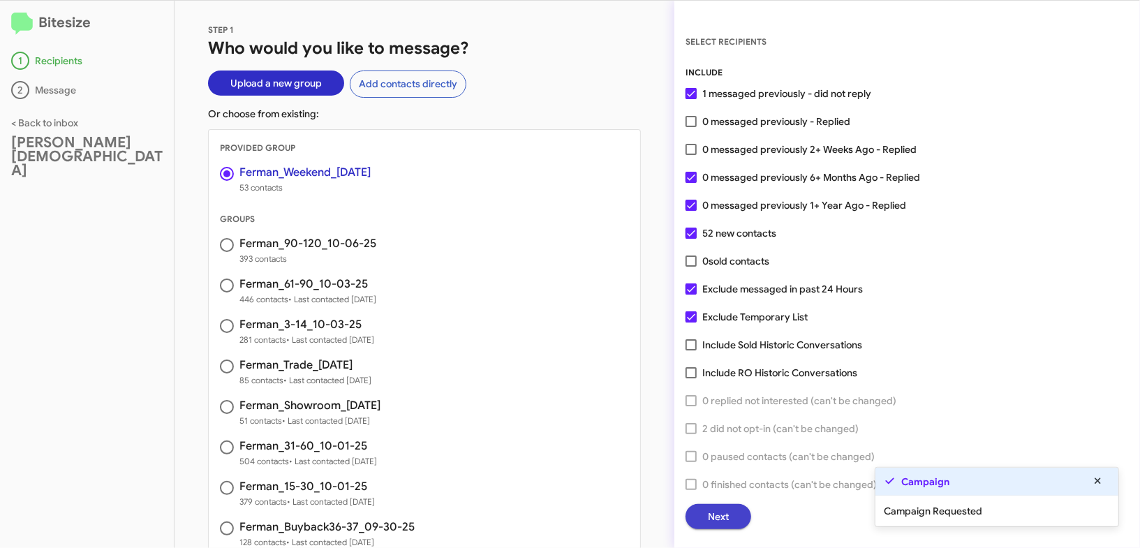
click at [714, 510] on span "Next" at bounding box center [718, 516] width 21 height 25
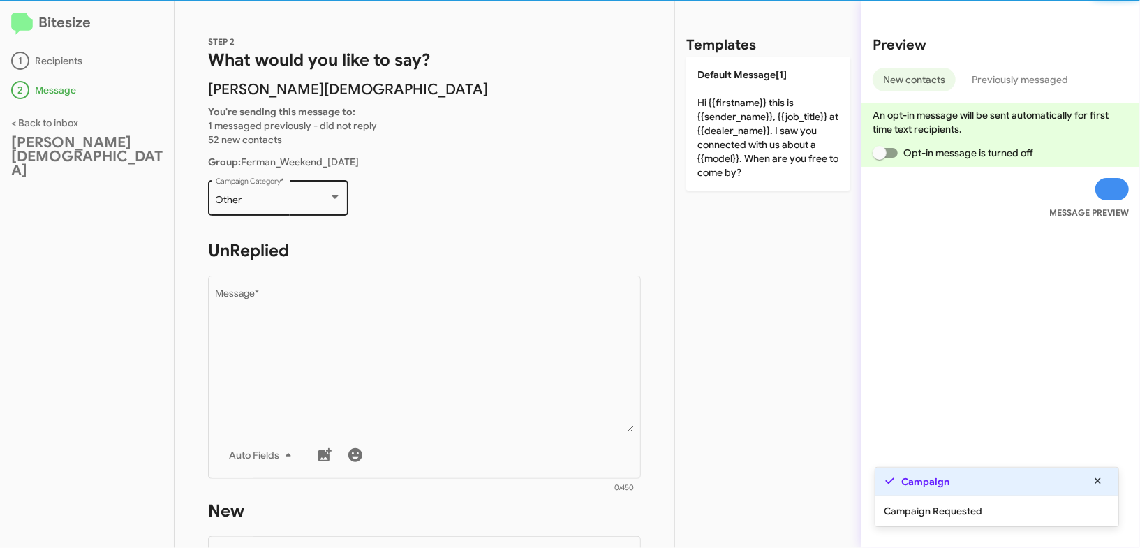
click at [307, 200] on div "Other" at bounding box center [272, 200] width 113 height 11
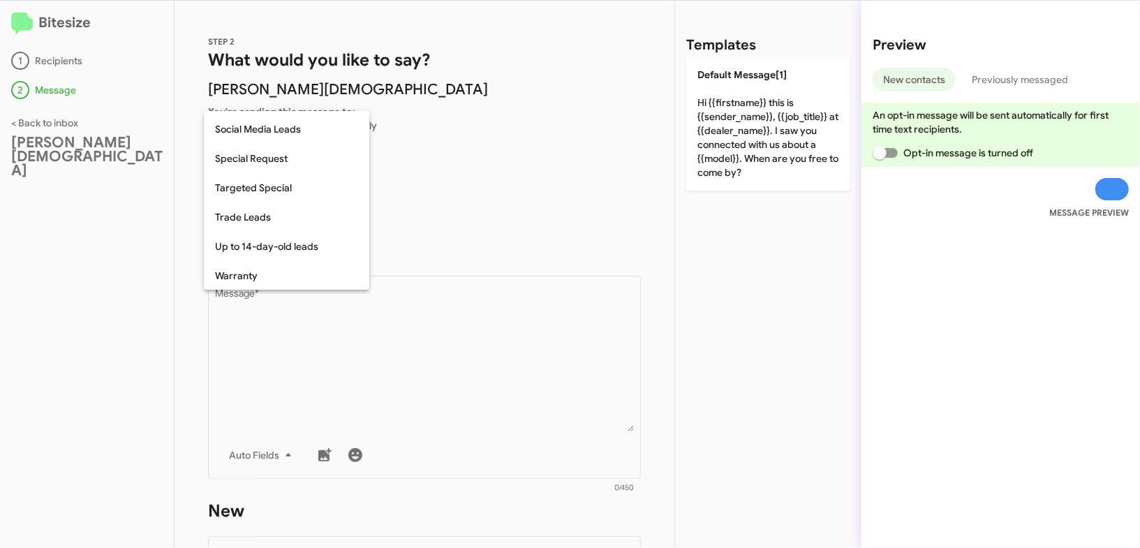
scroll to position [583, 0]
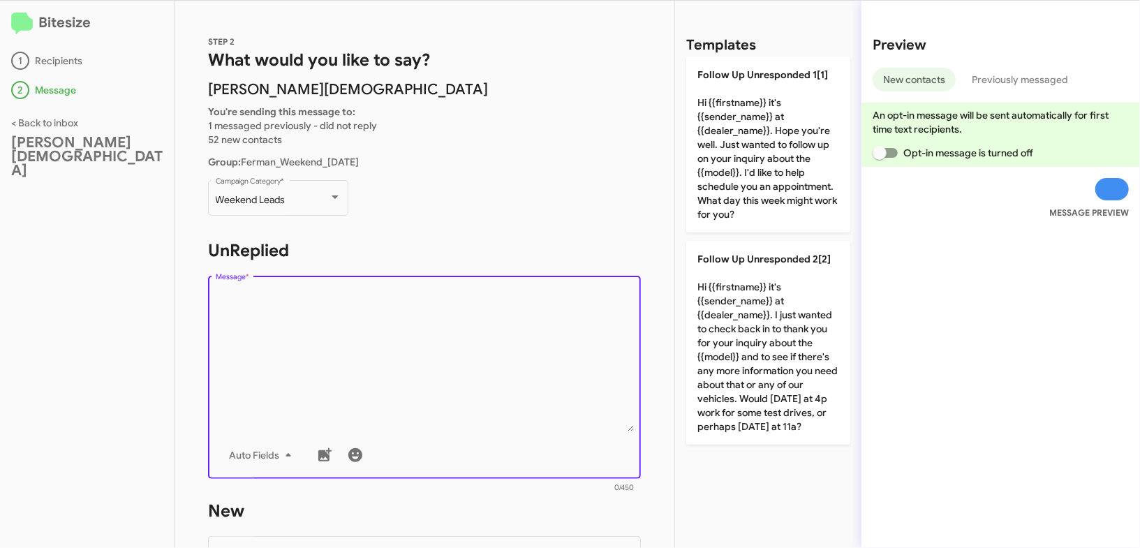
click at [471, 345] on textarea "Message *" at bounding box center [425, 360] width 418 height 142
drag, startPoint x: 471, startPoint y: 345, endPoint x: 325, endPoint y: 7, distance: 368.1
click at [471, 341] on textarea "Message *" at bounding box center [425, 360] width 418 height 142
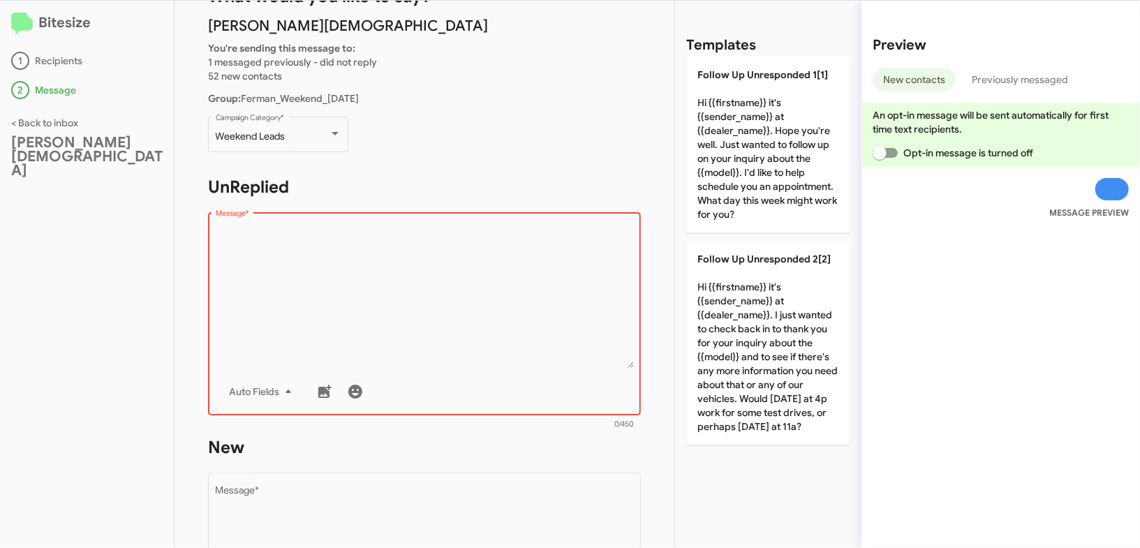
scroll to position [77, 0]
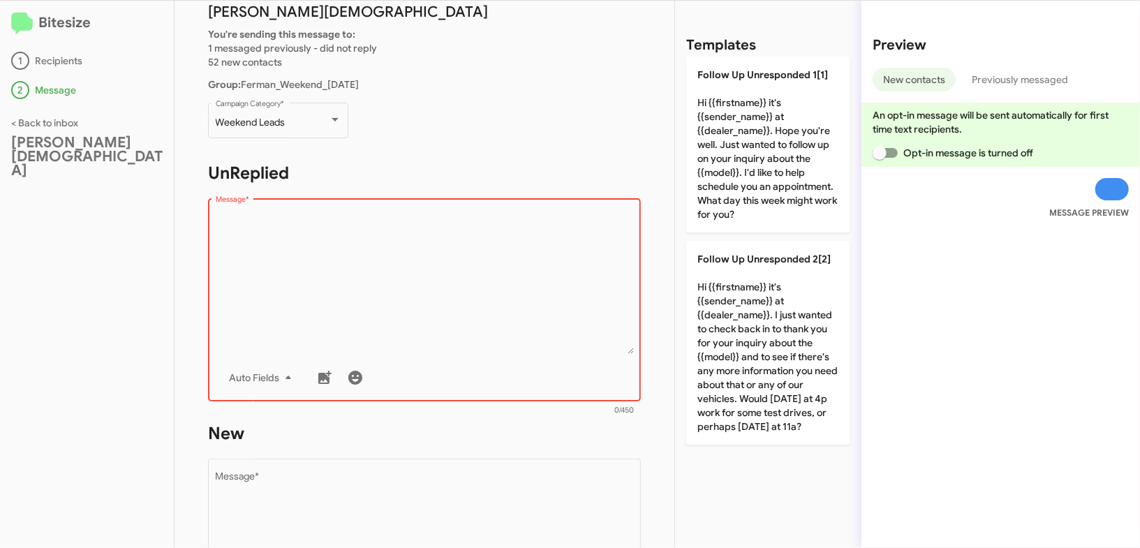
drag, startPoint x: 512, startPoint y: 338, endPoint x: 709, endPoint y: 348, distance: 197.1
click at [532, 337] on textarea "Message *" at bounding box center [425, 283] width 418 height 142
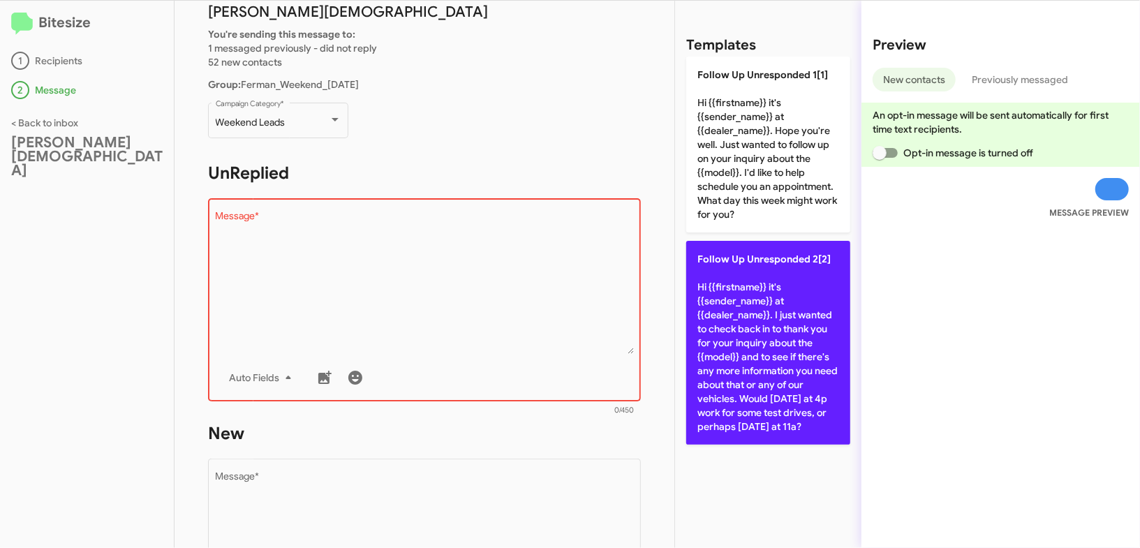
drag, startPoint x: 709, startPoint y: 348, endPoint x: 754, endPoint y: 355, distance: 45.2
click at [711, 347] on p "Follow Up Unresponded 2[2] Hi {{firstname}} it's {{sender_name}} at {{dealer_na…" at bounding box center [768, 343] width 164 height 204
type textarea "Hi {{firstname}} it's {{sender_name}} at {{dealer_name}}. I just wanted to chec…"
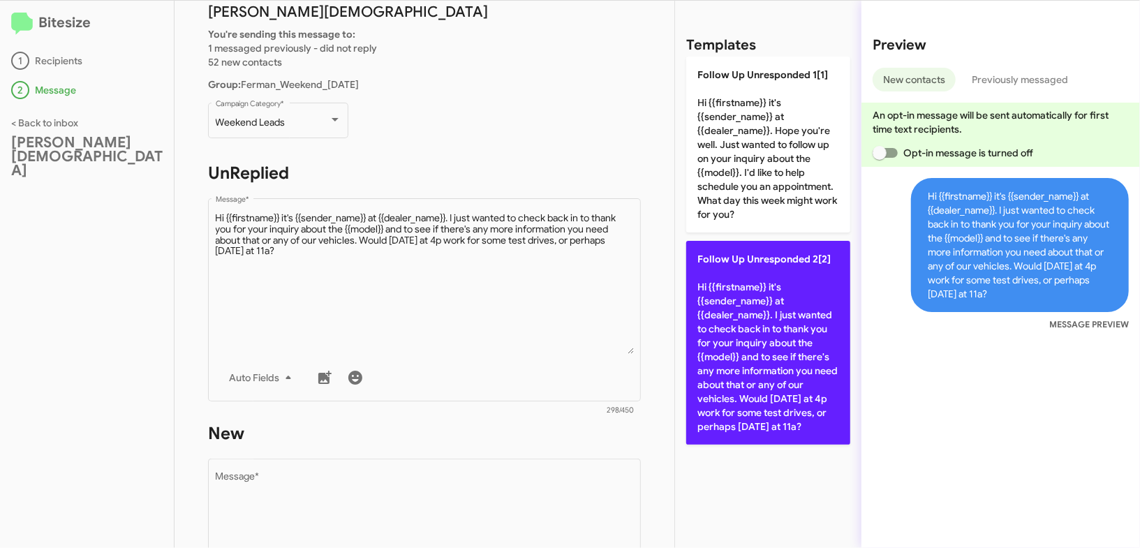
click at [754, 355] on p "Follow Up Unresponded 2[2] Hi {{firstname}} it's {{sender_name}} at {{dealer_na…" at bounding box center [768, 343] width 164 height 204
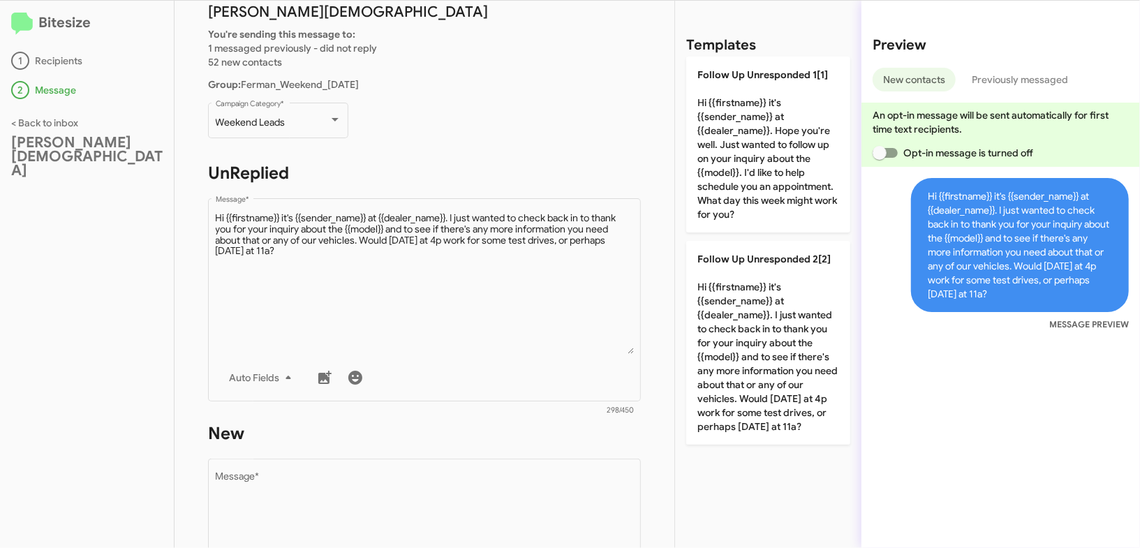
click at [723, 360] on p "Follow Up Unresponded 2[2] Hi {{firstname}} it's {{sender_name}} at {{dealer_na…" at bounding box center [768, 343] width 164 height 204
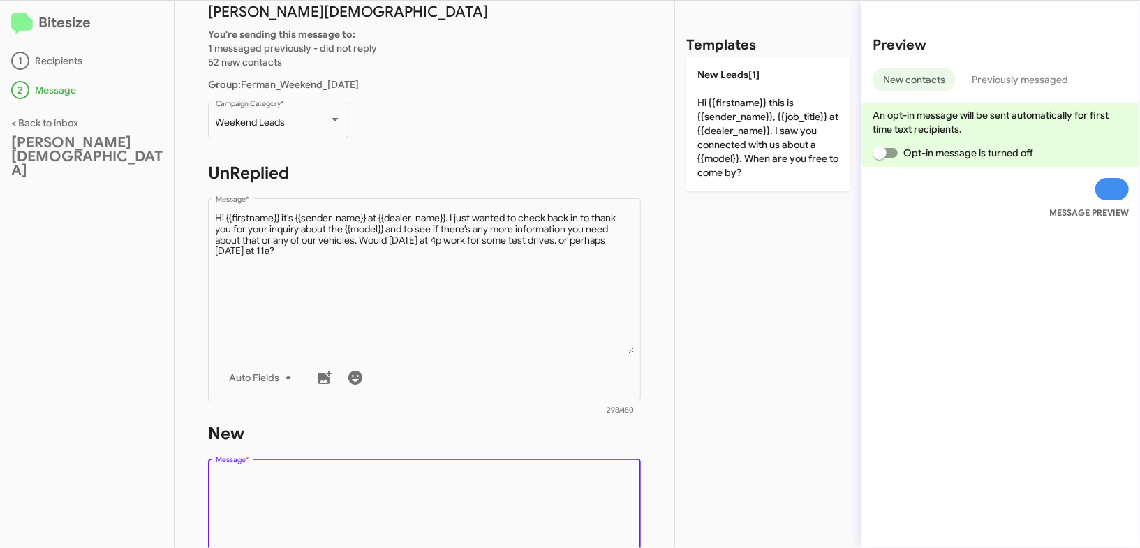
click at [529, 478] on textarea "Message *" at bounding box center [425, 543] width 418 height 142
drag, startPoint x: 529, startPoint y: 478, endPoint x: 595, endPoint y: 414, distance: 91.8
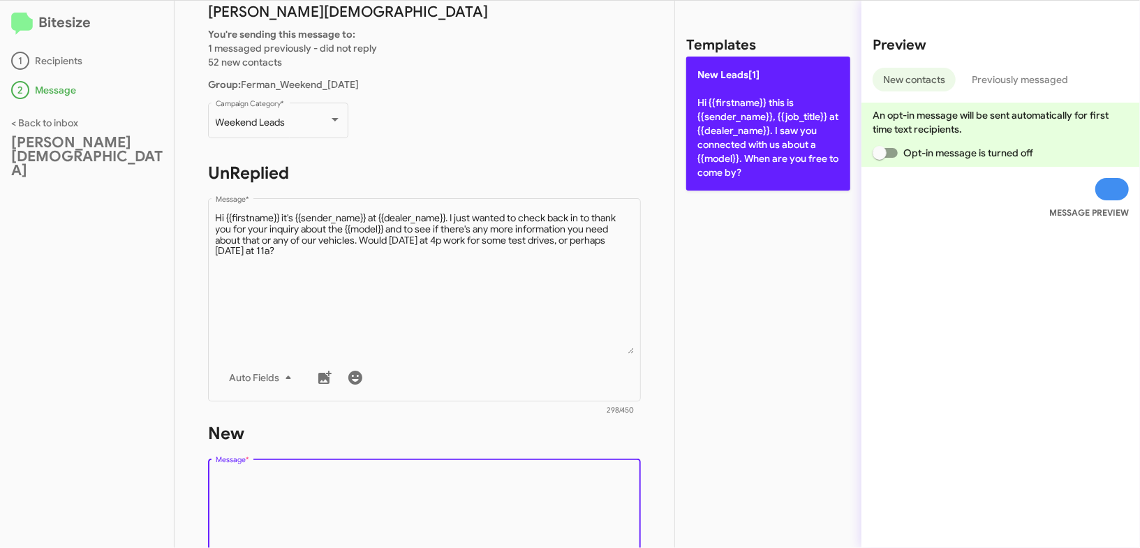
click at [749, 185] on p "New Leads[1] Hi {{firstname}} this is {{sender_name}}, {{job_title}} at {{deale…" at bounding box center [768, 124] width 164 height 134
type textarea "Hi {{firstname}} this is {{sender_name}}, {{job_title}} at {{dealer_name}}. I s…"
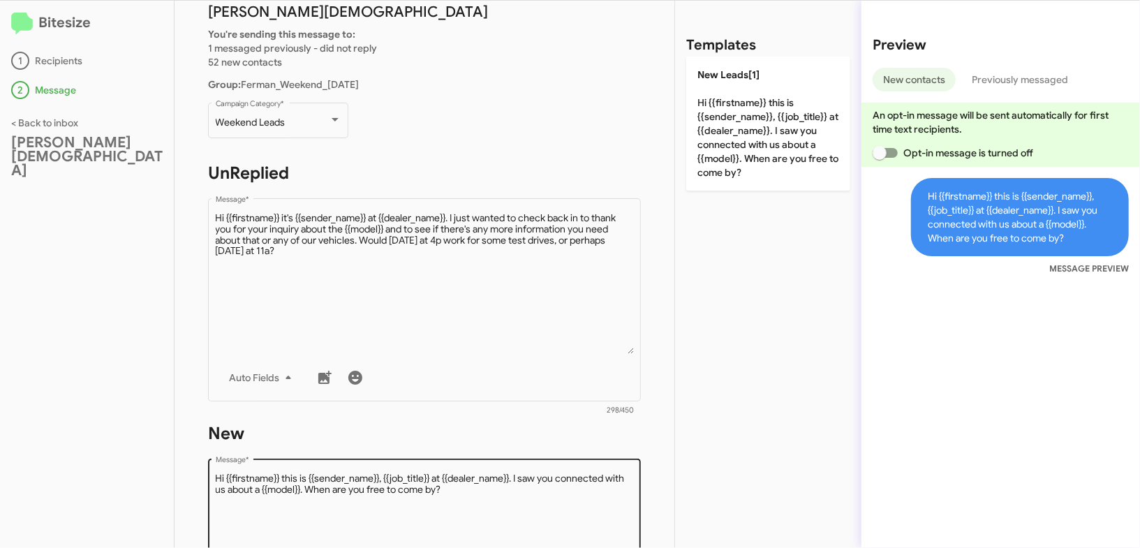
scroll to position [428, 0]
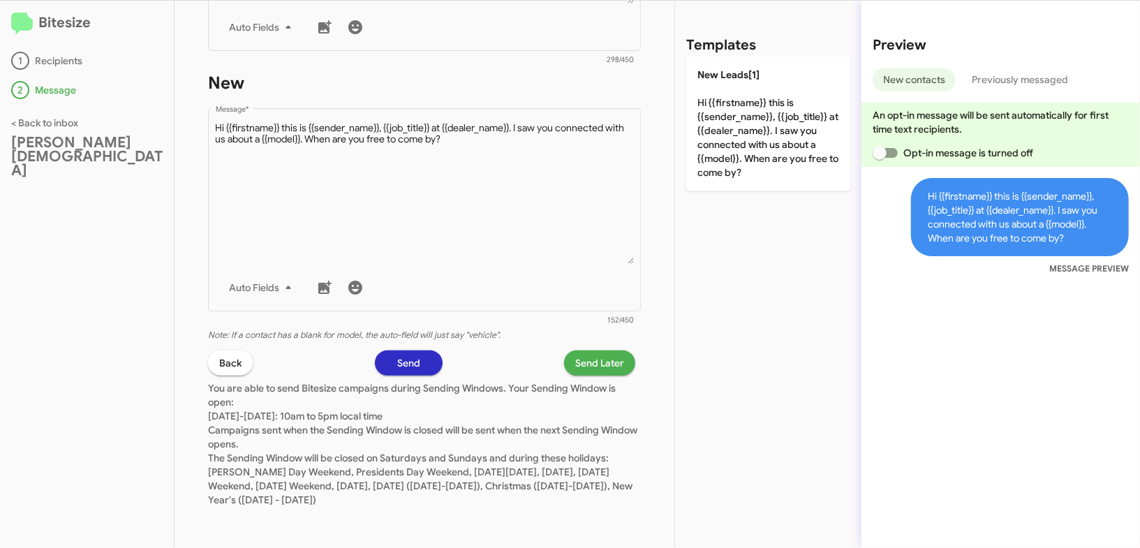
click at [611, 363] on span "Send Later" at bounding box center [599, 362] width 49 height 25
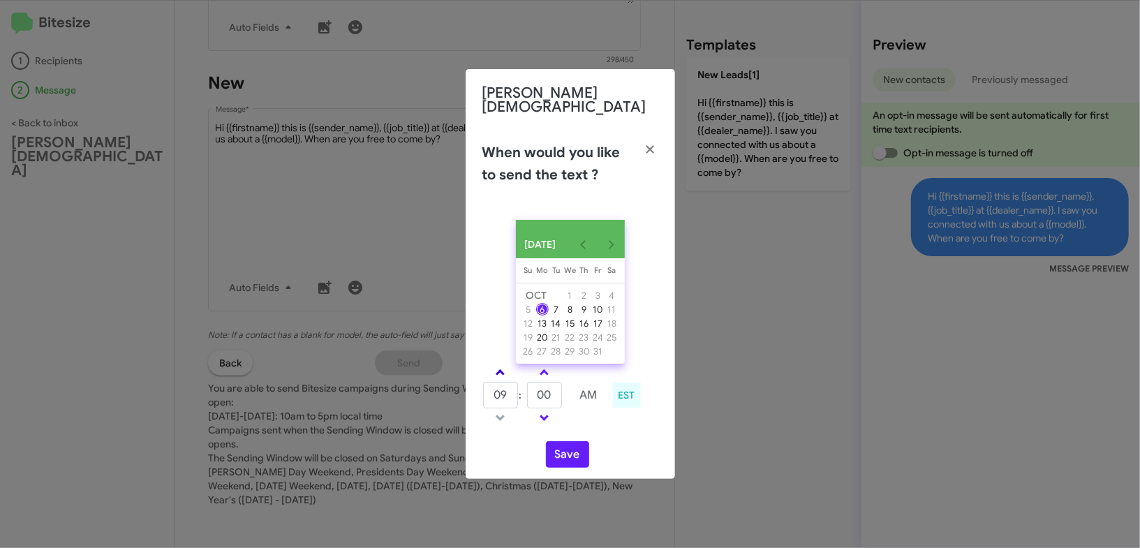
click at [510, 371] on link at bounding box center [500, 372] width 24 height 16
type input "12"
click at [566, 449] on button "Save" at bounding box center [567, 454] width 43 height 27
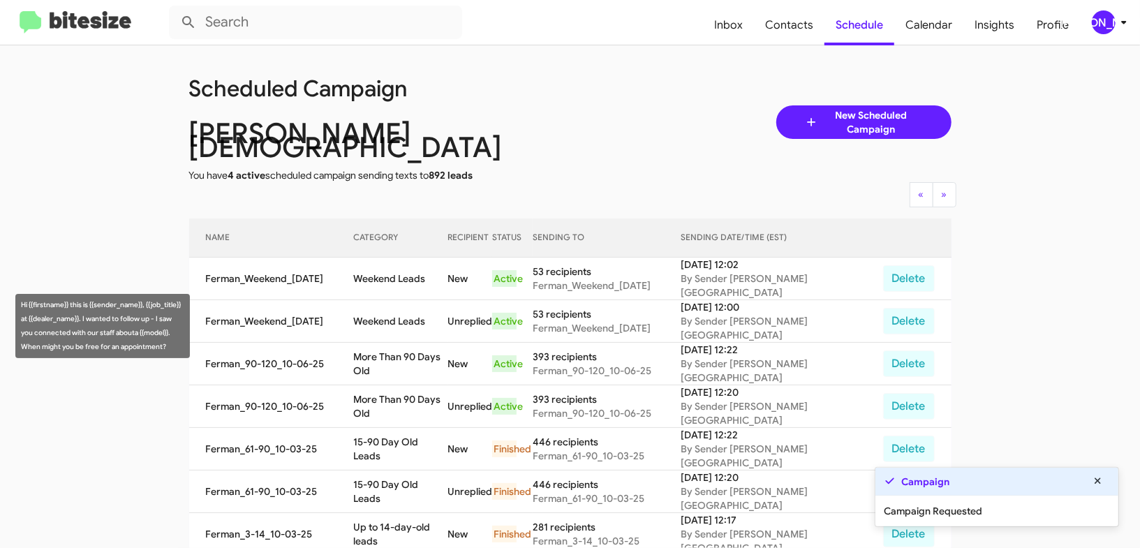
click at [406, 343] on td "More Than 90 Days Old" at bounding box center [400, 364] width 94 height 43
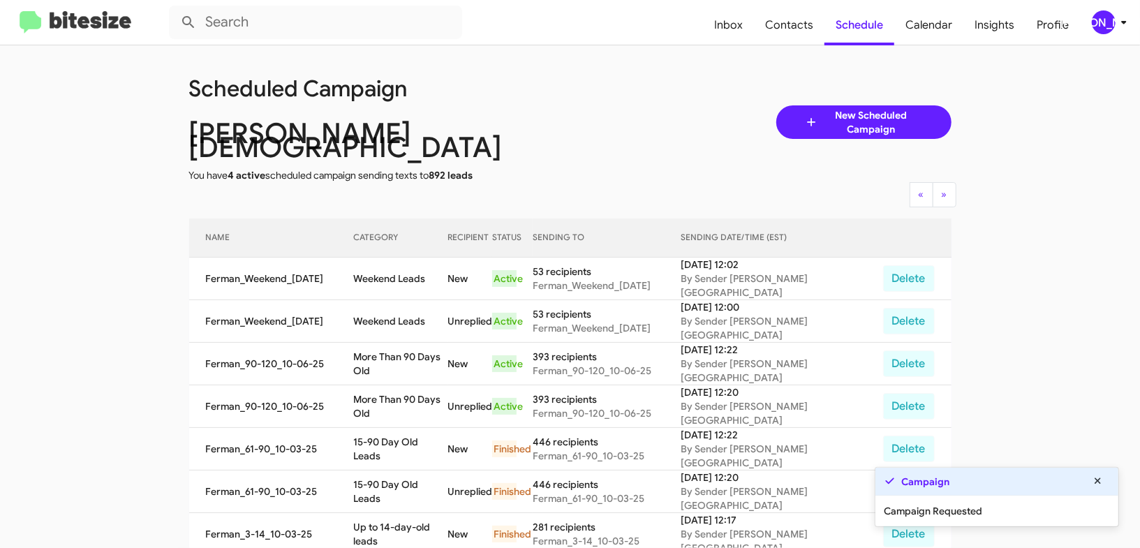
drag, startPoint x: 406, startPoint y: 314, endPoint x: 413, endPoint y: 274, distance: 40.5
click at [406, 343] on td "More Than 90 Days Old" at bounding box center [400, 364] width 94 height 43
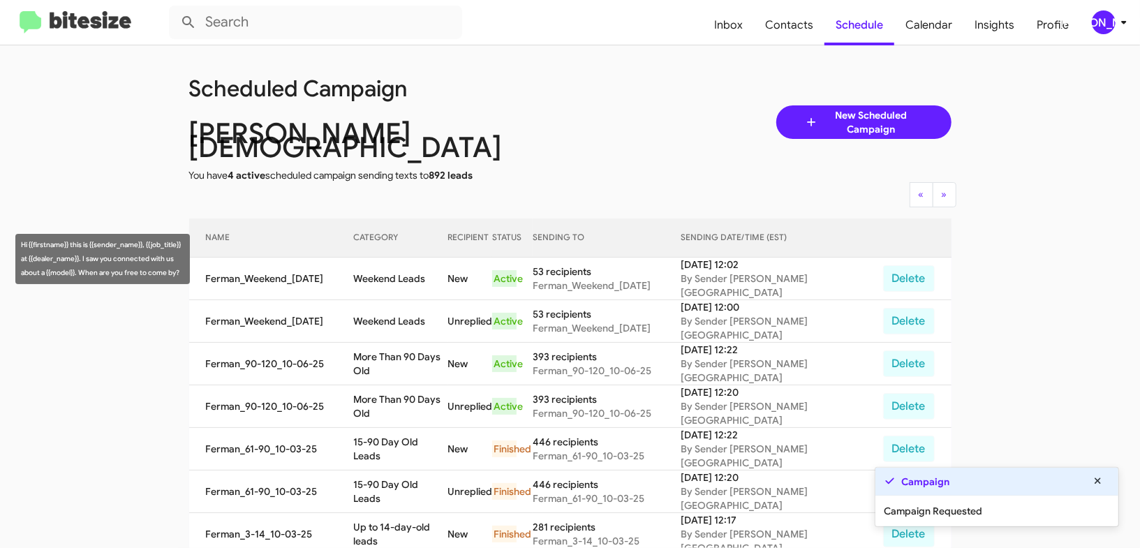
copy td "More Than 90 Days Old"
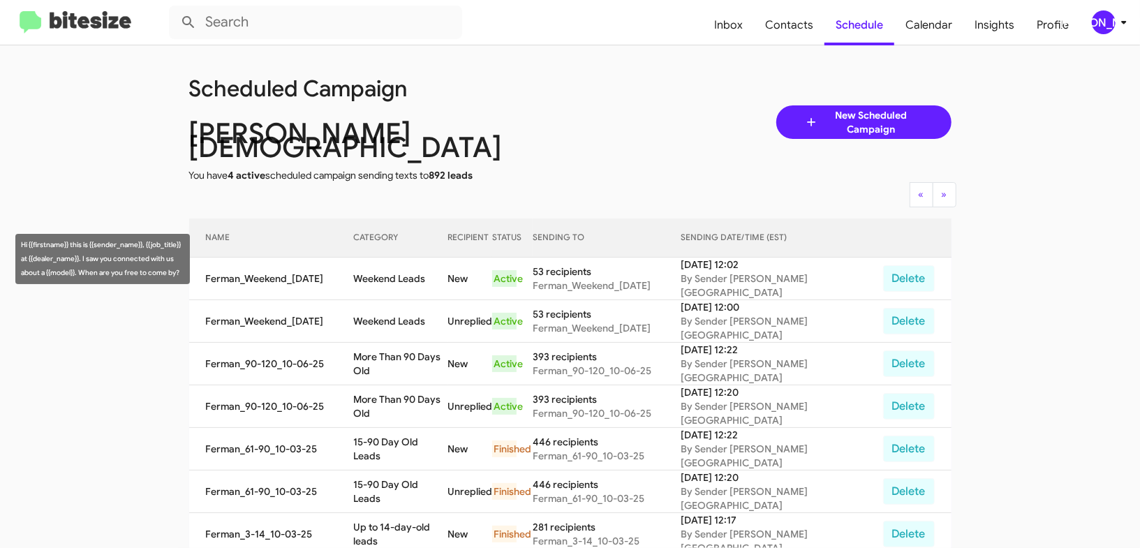
click at [400, 258] on td "Weekend Leads" at bounding box center [400, 279] width 94 height 43
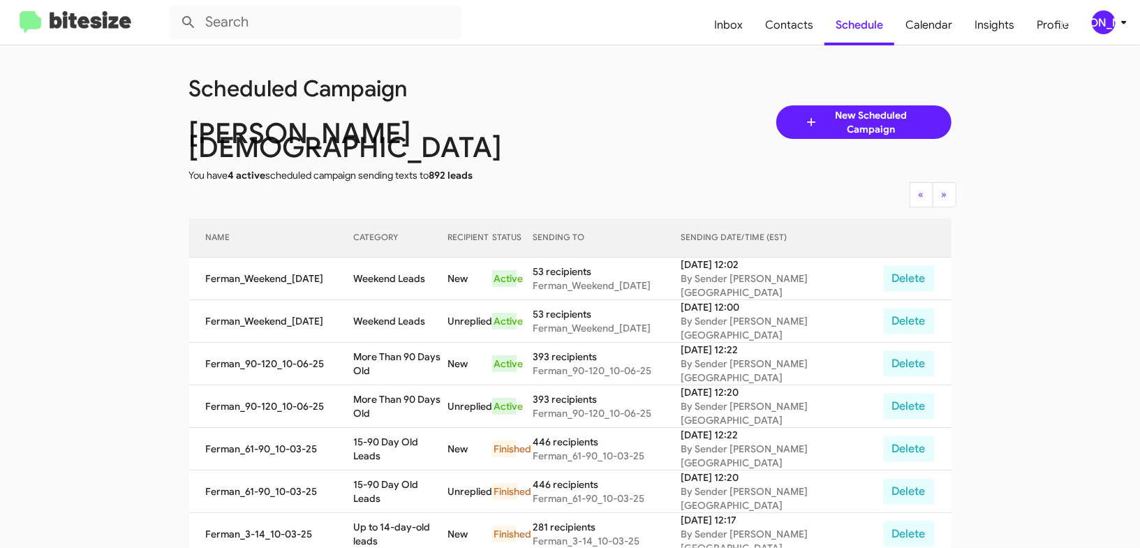
drag, startPoint x: 400, startPoint y: 257, endPoint x: 419, endPoint y: 258, distance: 18.9
click at [398, 258] on td "Weekend Leads" at bounding box center [400, 279] width 94 height 43
copy td "Weekend Leads"
drag, startPoint x: 1125, startPoint y: 18, endPoint x: 1117, endPoint y: 22, distance: 8.4
click at [1123, 20] on icon at bounding box center [1124, 22] width 17 height 17
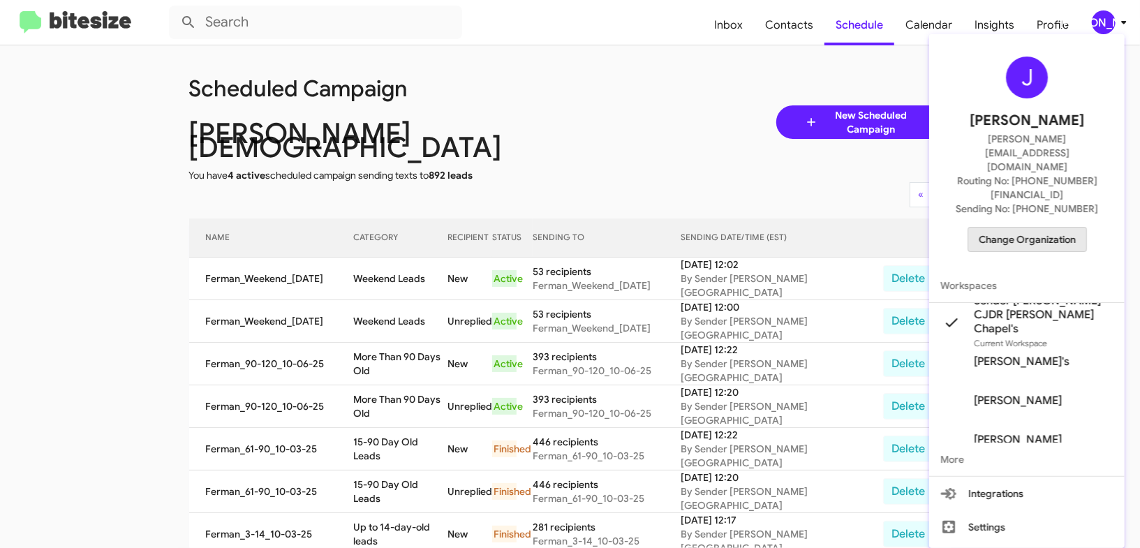
click at [1032, 228] on span "Change Organization" at bounding box center [1027, 240] width 97 height 24
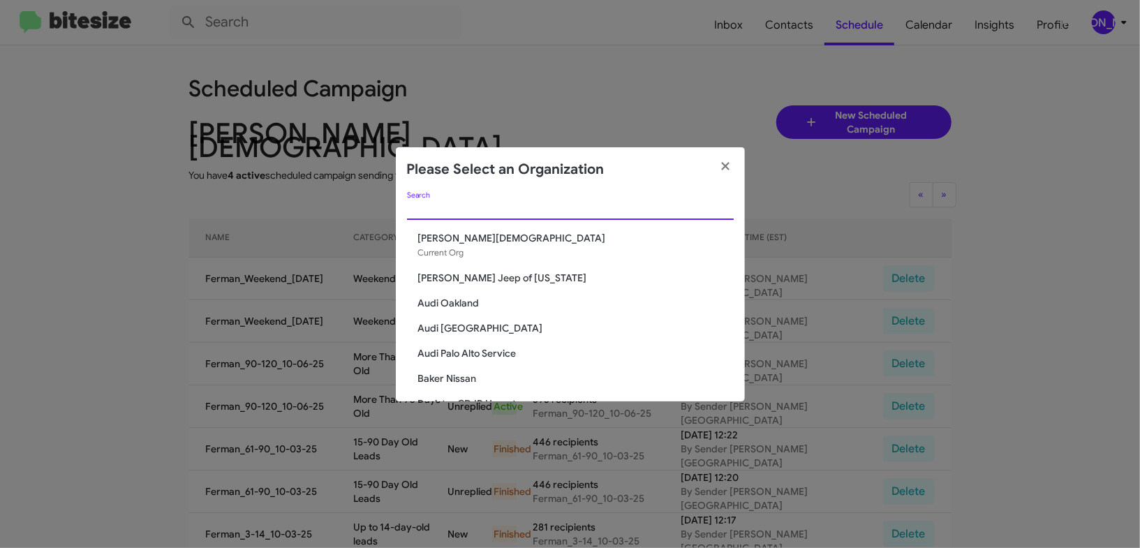
click at [431, 214] on input "Search" at bounding box center [570, 209] width 327 height 11
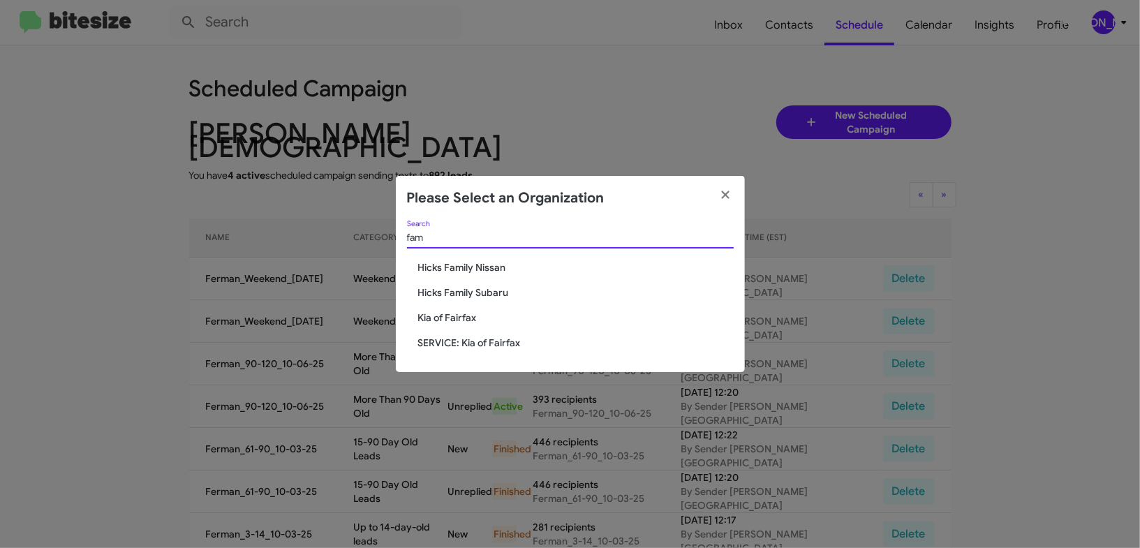
type input "fam"
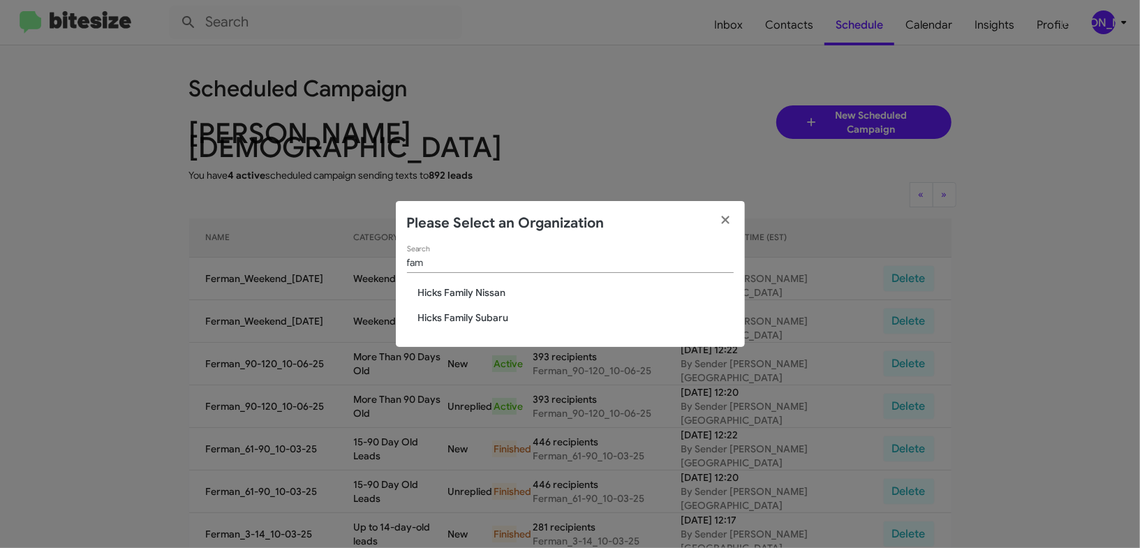
click at [459, 293] on span "Hicks Family Nissan" at bounding box center [576, 293] width 316 height 14
drag, startPoint x: 459, startPoint y: 293, endPoint x: 499, endPoint y: 260, distance: 52.1
click at [470, 281] on div "fam Search [PERSON_NAME] Family Nissan [PERSON_NAME] Family Subaru" at bounding box center [570, 296] width 349 height 101
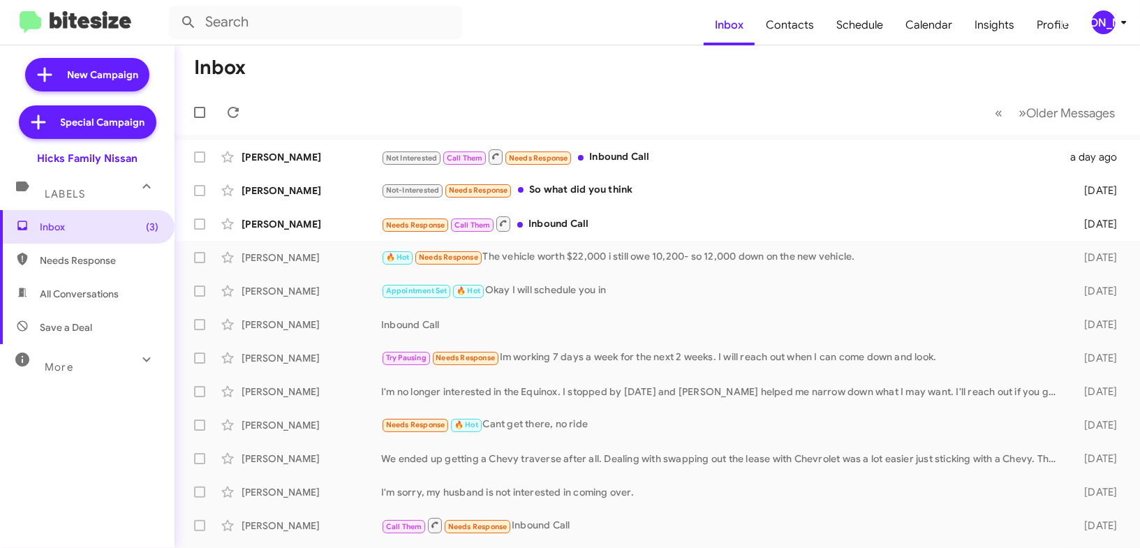
scroll to position [1, 0]
click at [1109, 19] on div "[PERSON_NAME]" at bounding box center [1104, 22] width 24 height 24
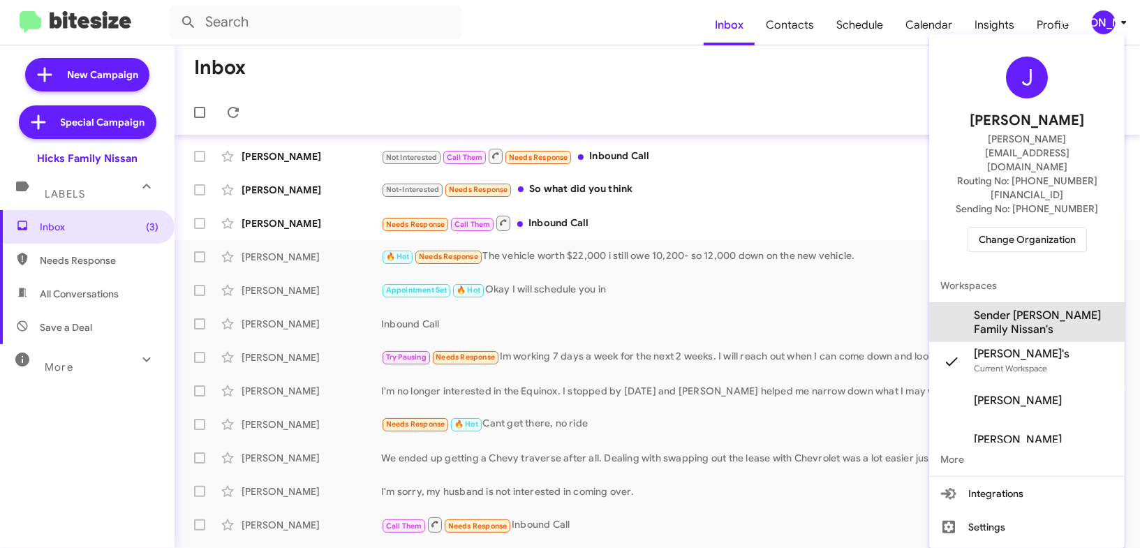
click at [1039, 309] on span "Sender [PERSON_NAME] Family Nissan's" at bounding box center [1044, 323] width 140 height 28
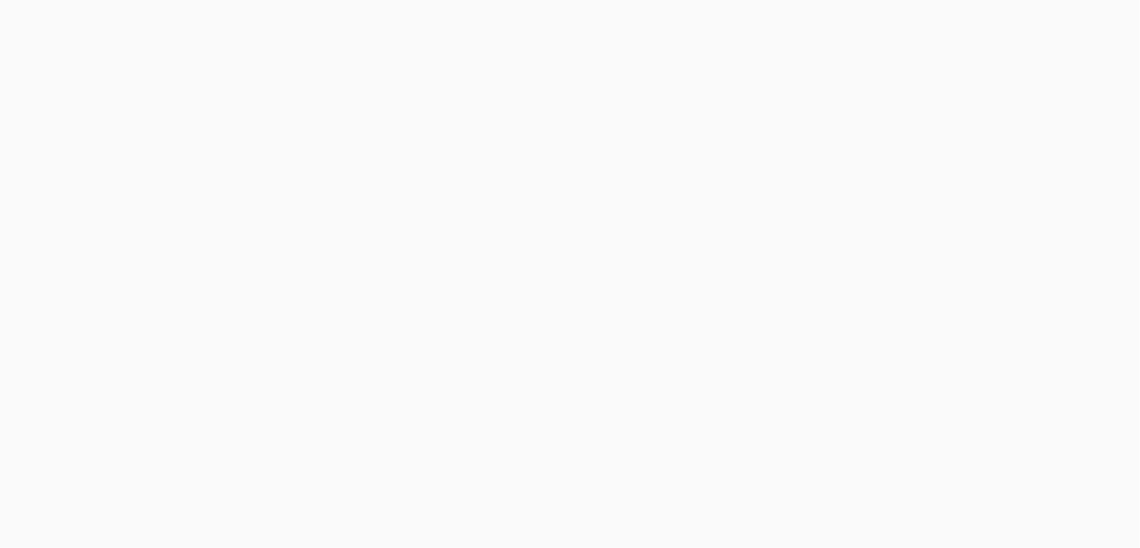
click at [792, 34] on body at bounding box center [570, 274] width 1140 height 548
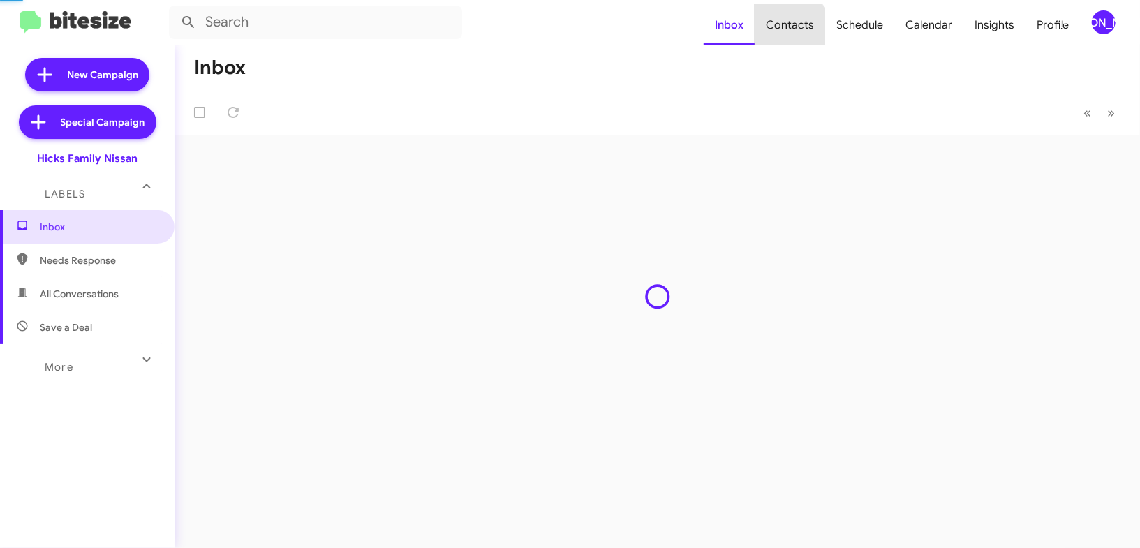
drag, startPoint x: 0, startPoint y: 0, endPoint x: 792, endPoint y: 34, distance: 793.2
click at [792, 34] on span "Contacts" at bounding box center [790, 25] width 71 height 40
type input "in:groups"
click at [792, 34] on span "Contacts" at bounding box center [790, 25] width 71 height 40
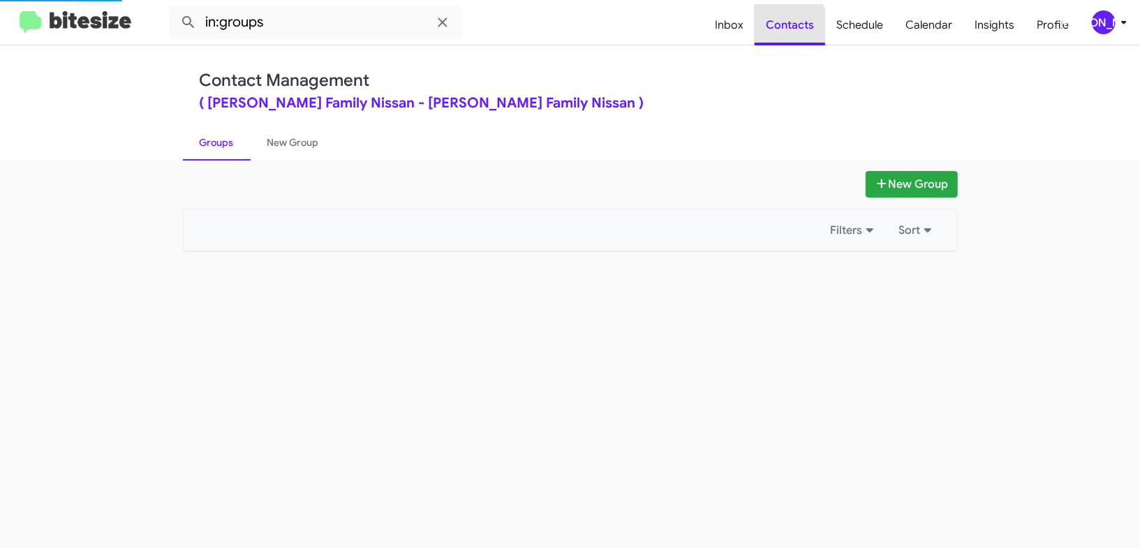
click at [792, 34] on span "Contacts" at bounding box center [790, 25] width 71 height 40
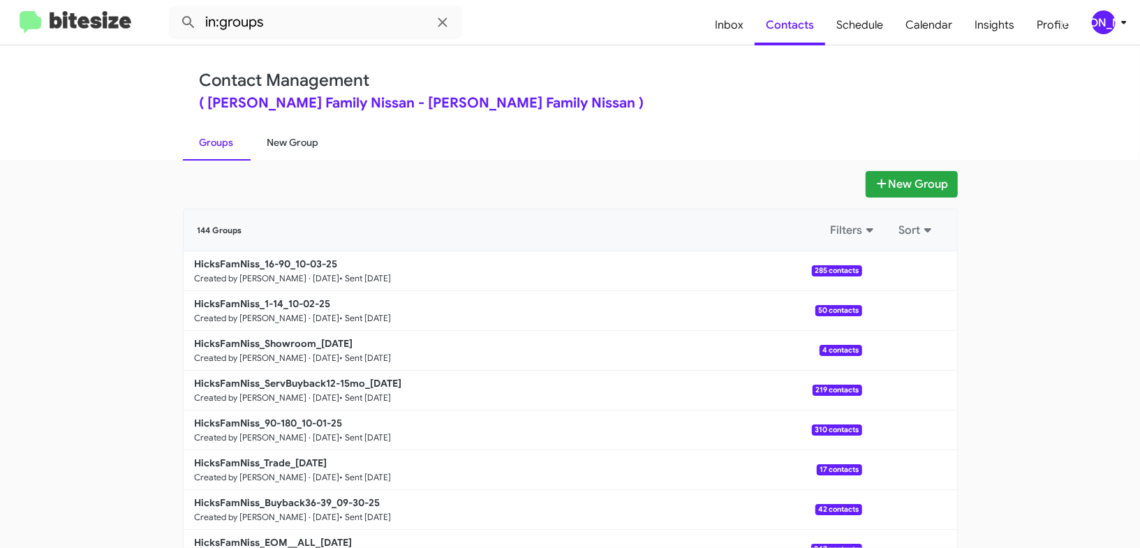
click at [288, 142] on link "New Group" at bounding box center [293, 142] width 85 height 36
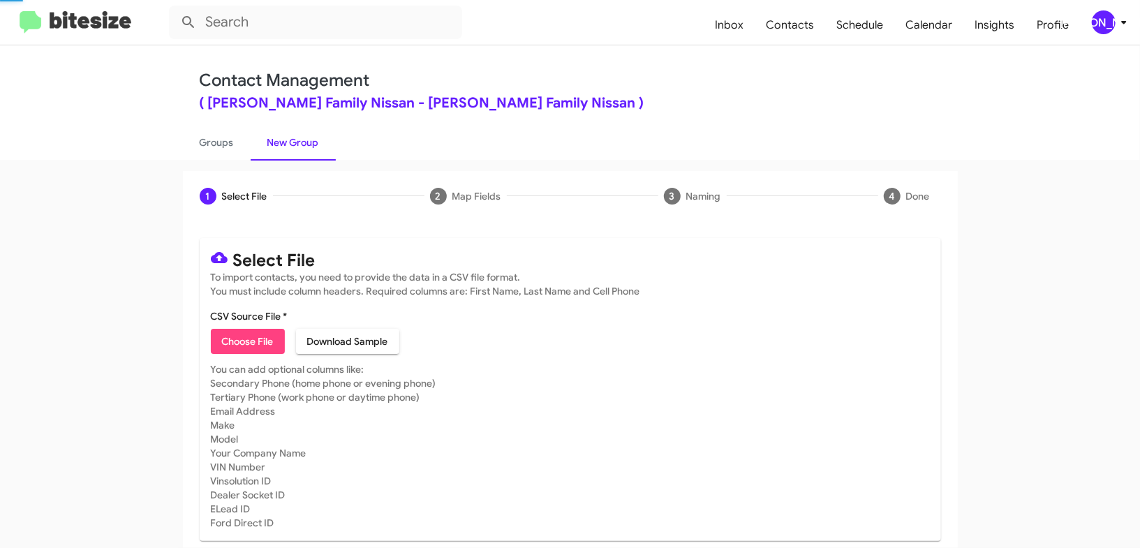
drag, startPoint x: 288, startPoint y: 142, endPoint x: 307, endPoint y: 42, distance: 101.7
click at [286, 135] on link "New Group" at bounding box center [293, 142] width 85 height 36
click at [1094, 17] on div "[PERSON_NAME]" at bounding box center [1104, 22] width 24 height 24
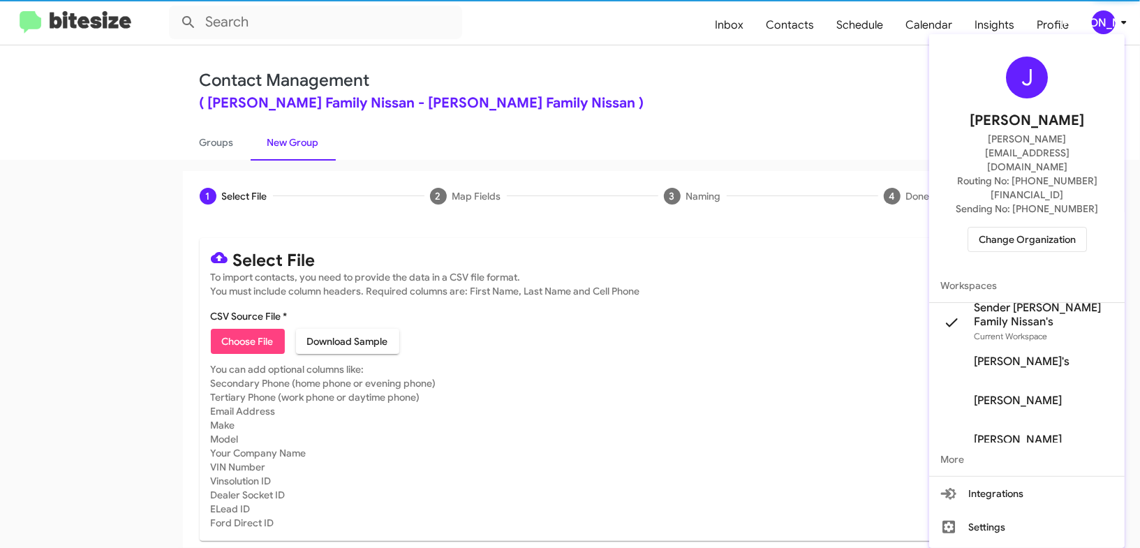
click at [1094, 17] on div at bounding box center [570, 274] width 1140 height 548
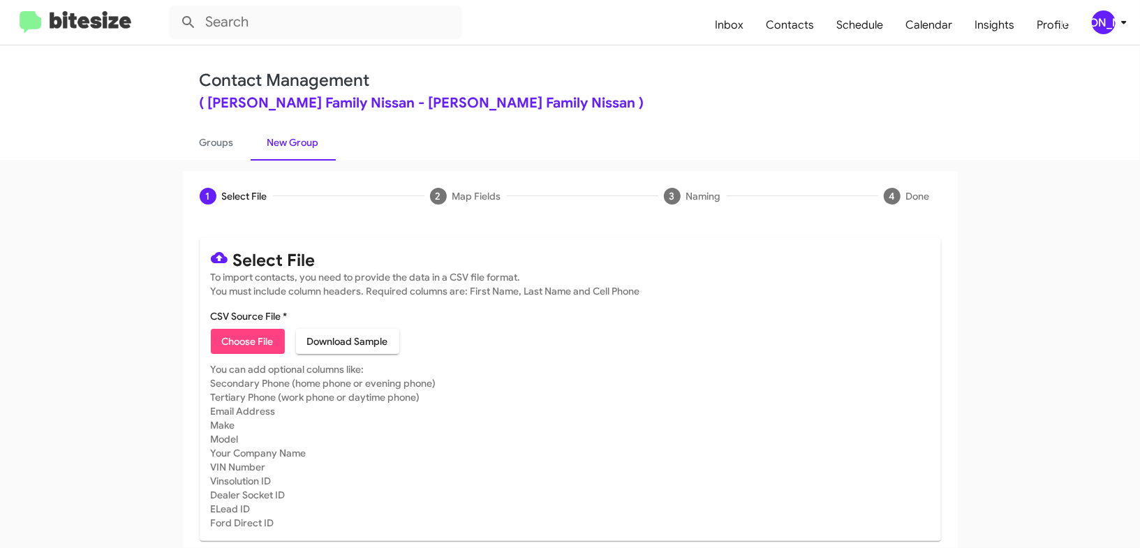
click at [1108, 23] on div "[PERSON_NAME]" at bounding box center [1104, 22] width 24 height 24
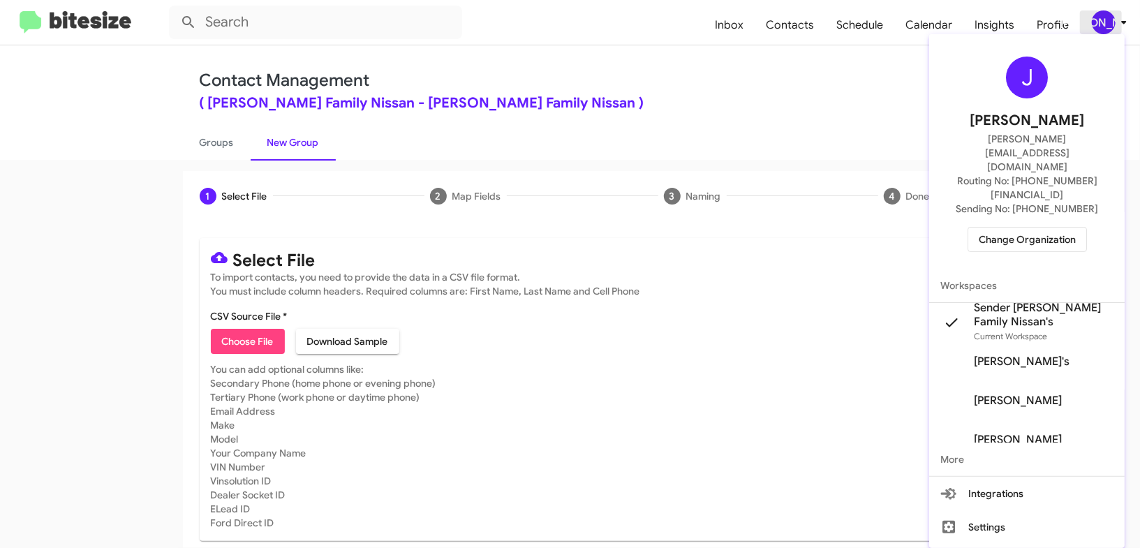
click at [1107, 23] on div at bounding box center [570, 274] width 1140 height 548
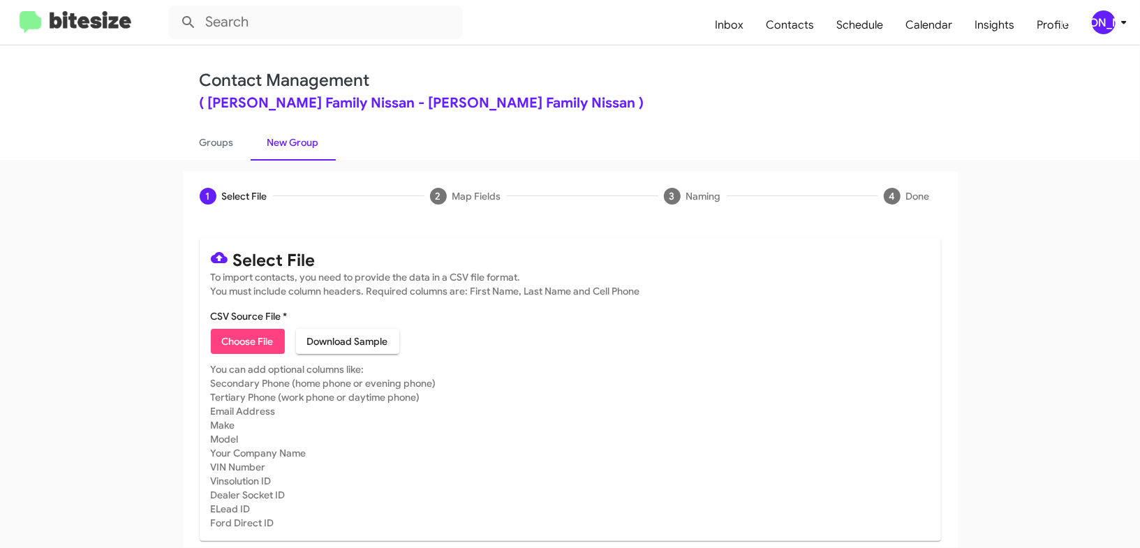
click at [1093, 16] on span "[PERSON_NAME]" at bounding box center [1112, 22] width 42 height 24
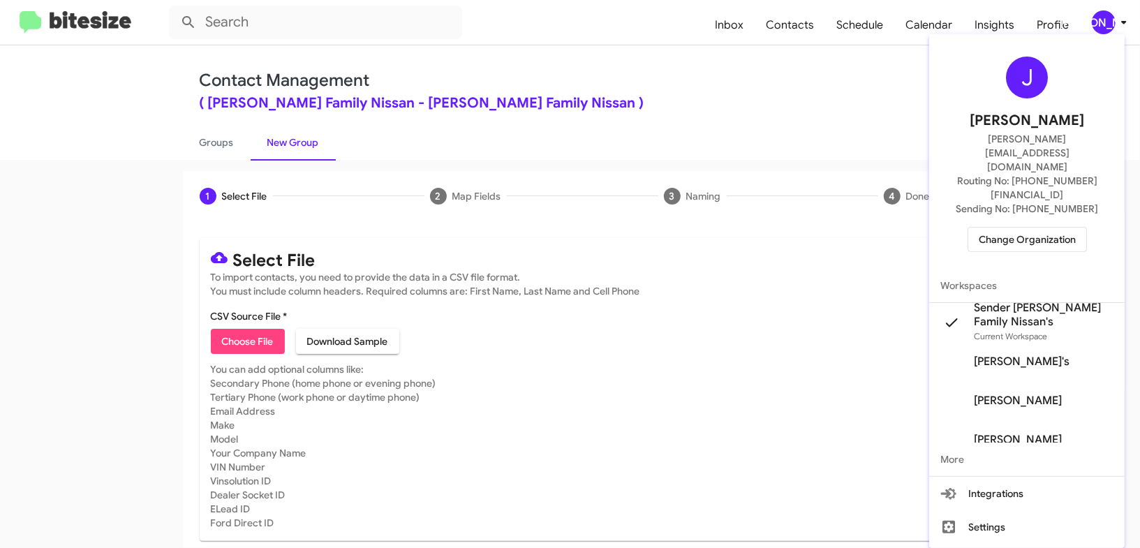
drag, startPoint x: 1093, startPoint y: 16, endPoint x: 877, endPoint y: 140, distance: 249.0
click at [1093, 16] on div at bounding box center [570, 274] width 1140 height 548
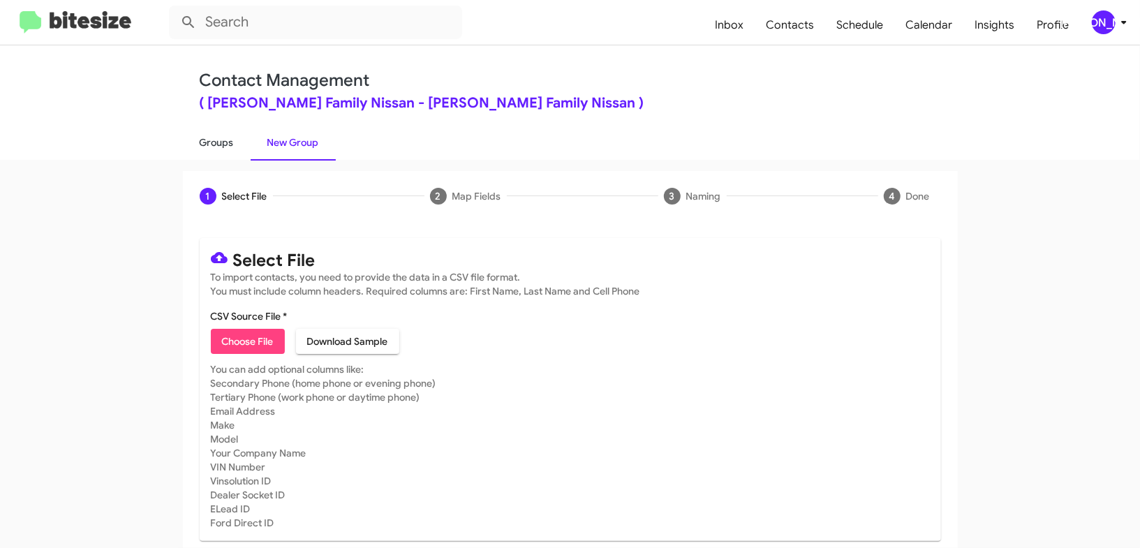
click at [225, 139] on link "Groups" at bounding box center [217, 142] width 68 height 36
type input "in:groups"
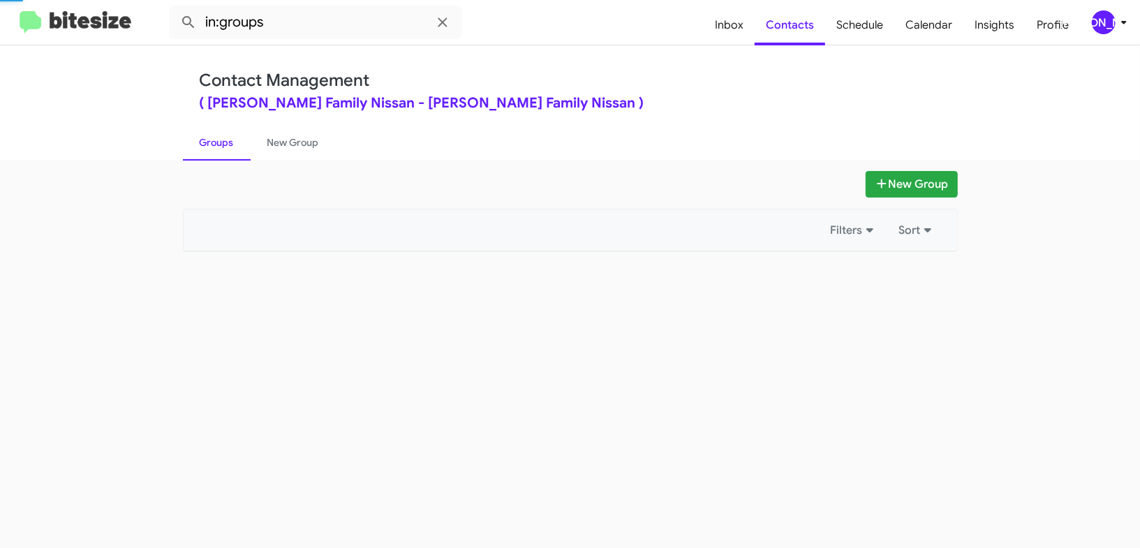
click at [225, 139] on link "Groups" at bounding box center [217, 142] width 68 height 36
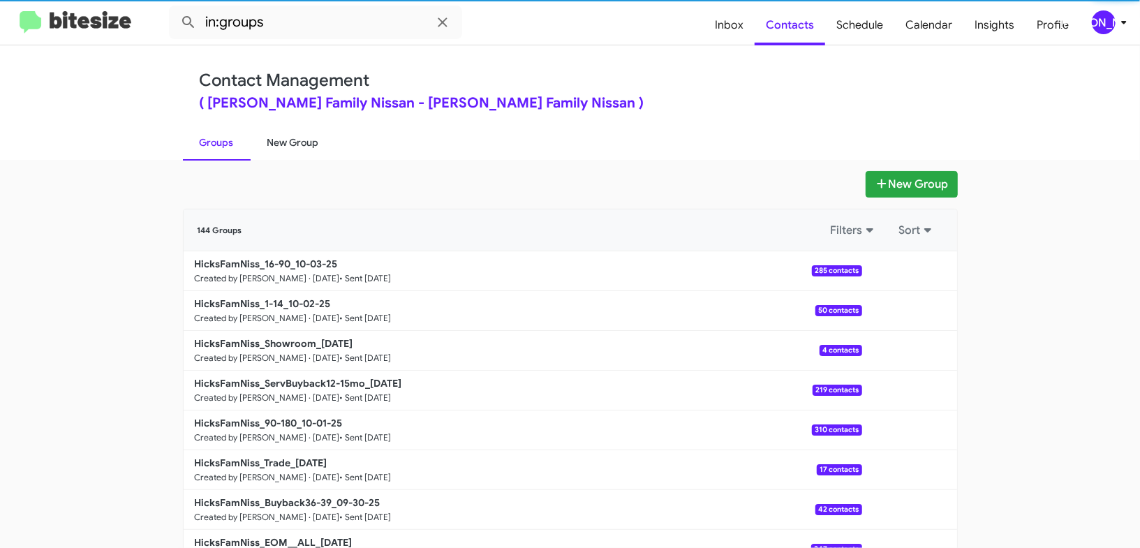
click at [299, 143] on link "New Group" at bounding box center [293, 142] width 85 height 36
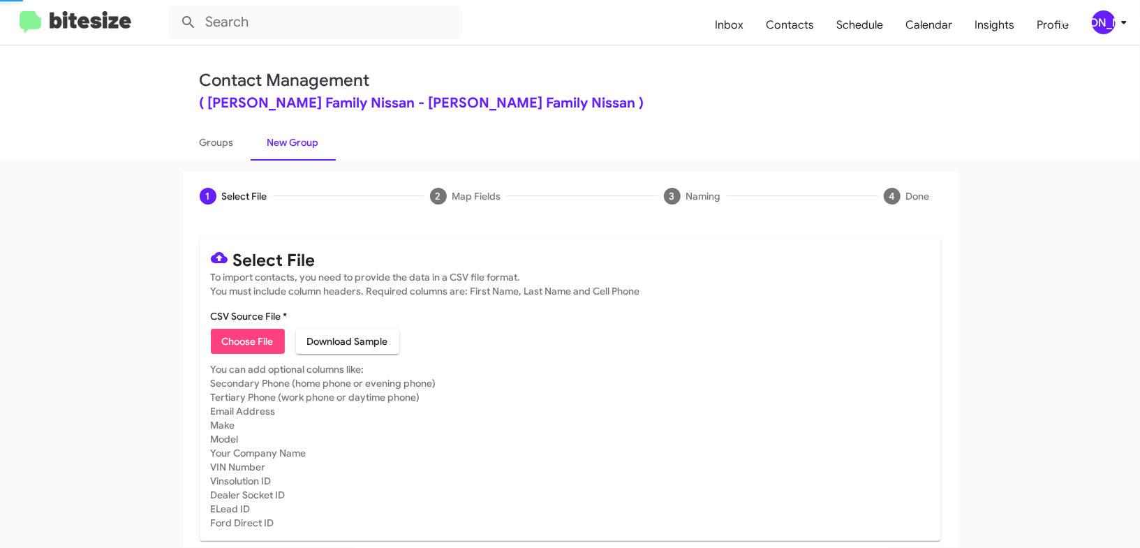
click at [299, 143] on link "New Group" at bounding box center [293, 142] width 85 height 36
click at [230, 149] on link "Groups" at bounding box center [217, 142] width 68 height 36
type input "in:groups"
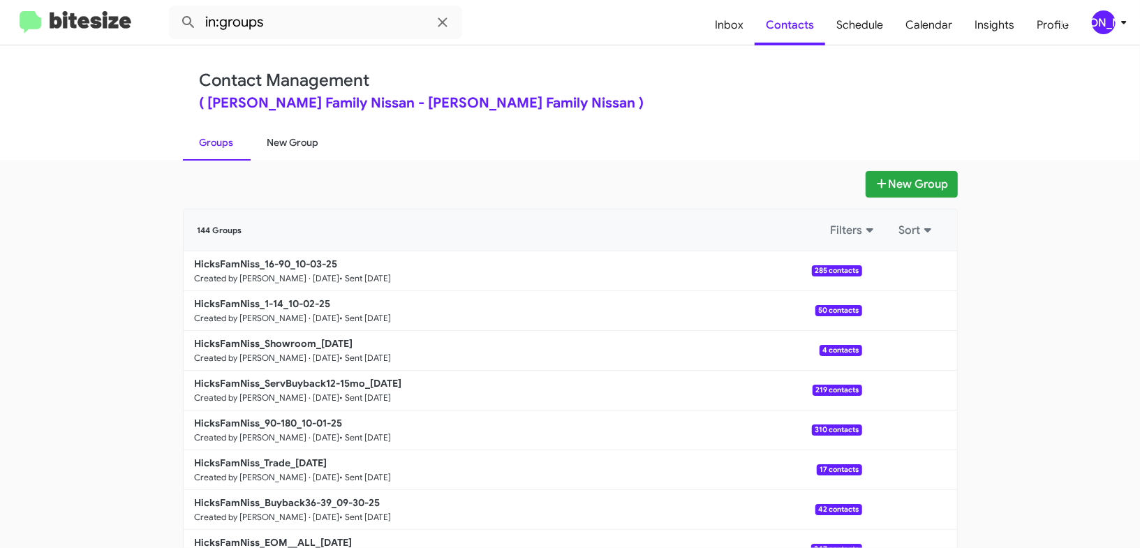
click at [289, 142] on link "New Group" at bounding box center [293, 142] width 85 height 36
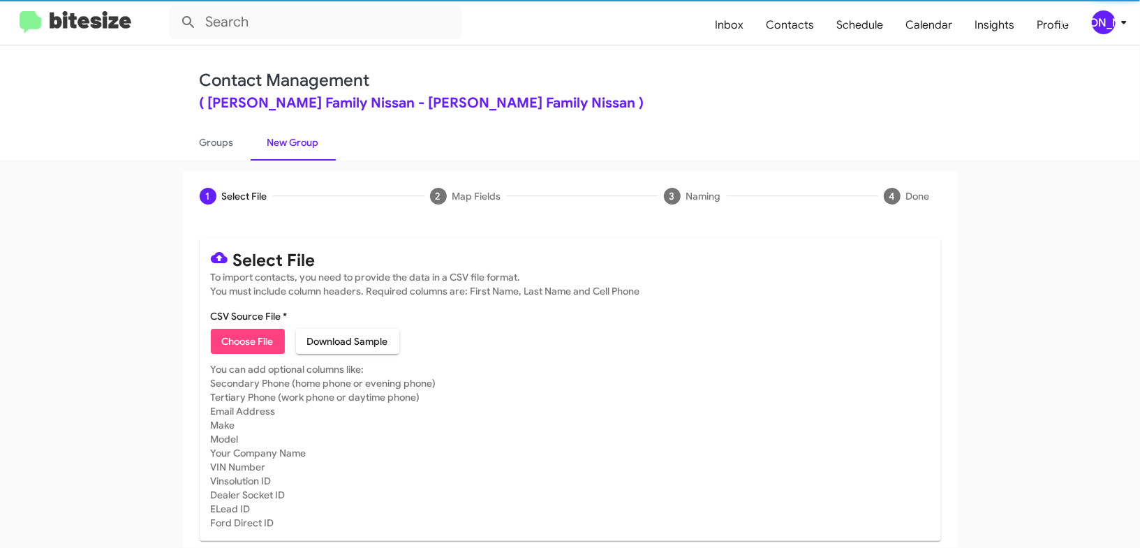
click at [1115, 24] on div "[PERSON_NAME]" at bounding box center [1104, 22] width 24 height 24
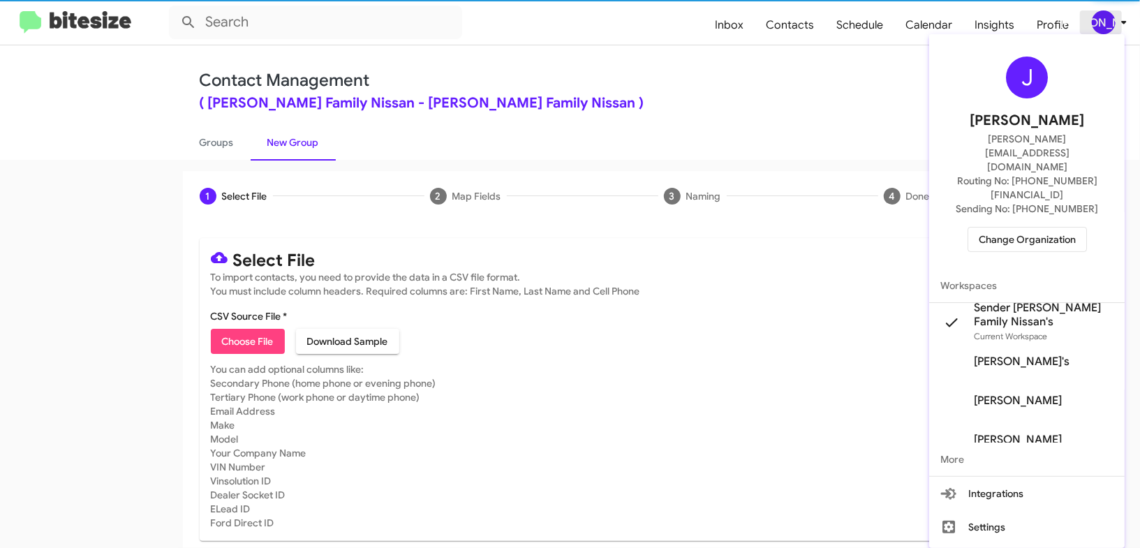
click at [1115, 24] on div at bounding box center [570, 274] width 1140 height 548
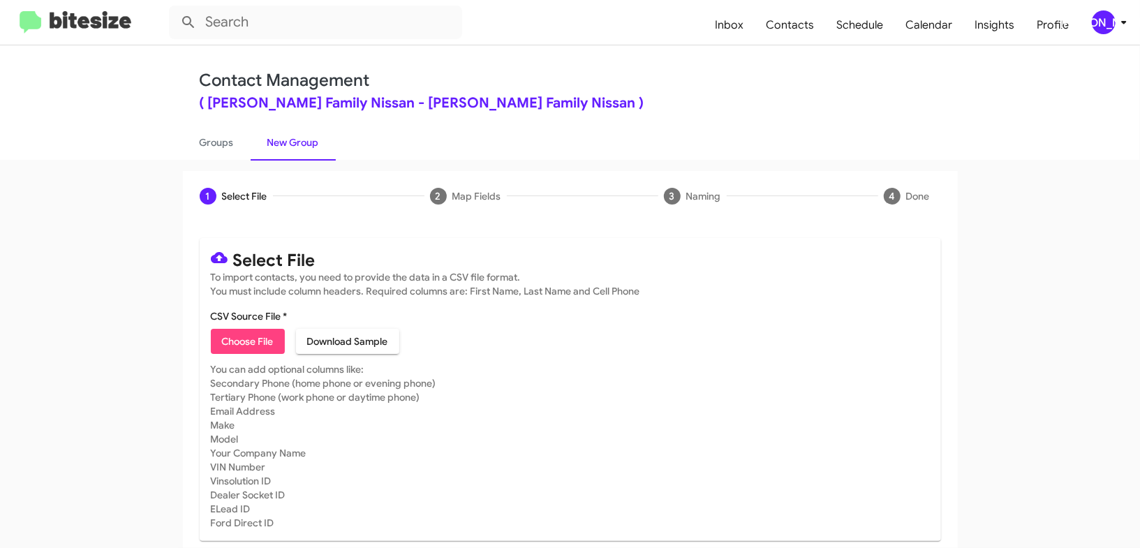
click at [251, 350] on span "Choose File" at bounding box center [248, 341] width 52 height 25
type input "HicksFamNiss_MissedAppt_[DATE]"
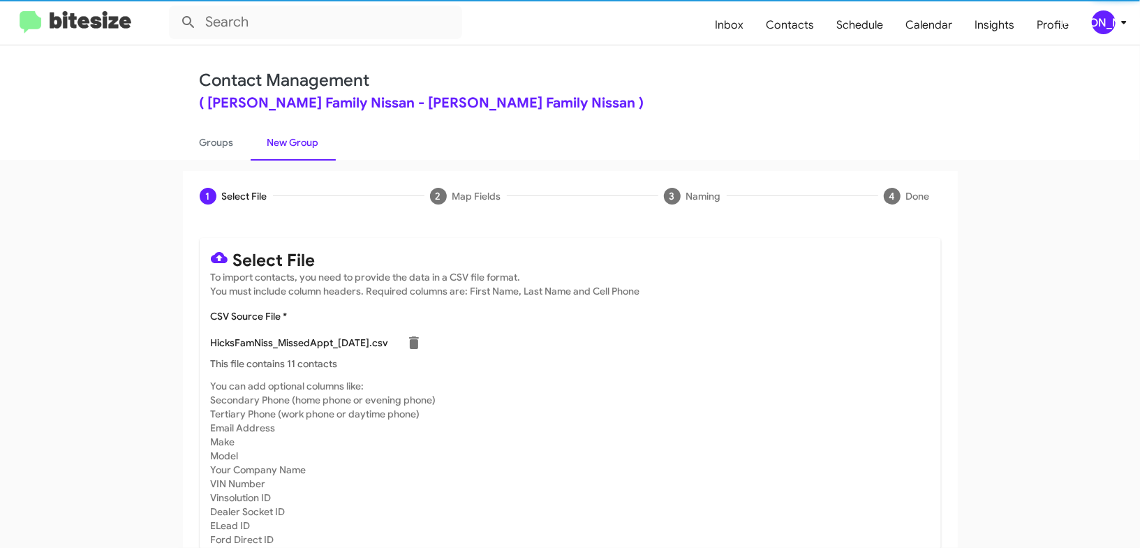
drag, startPoint x: 845, startPoint y: 323, endPoint x: 823, endPoint y: 333, distance: 23.7
click at [843, 323] on mat-card-content "CSV Source File * HicksFamNiss_MissedAppt_[DATE].csv This file contains 11 cont…" at bounding box center [570, 339] width 719 height 61
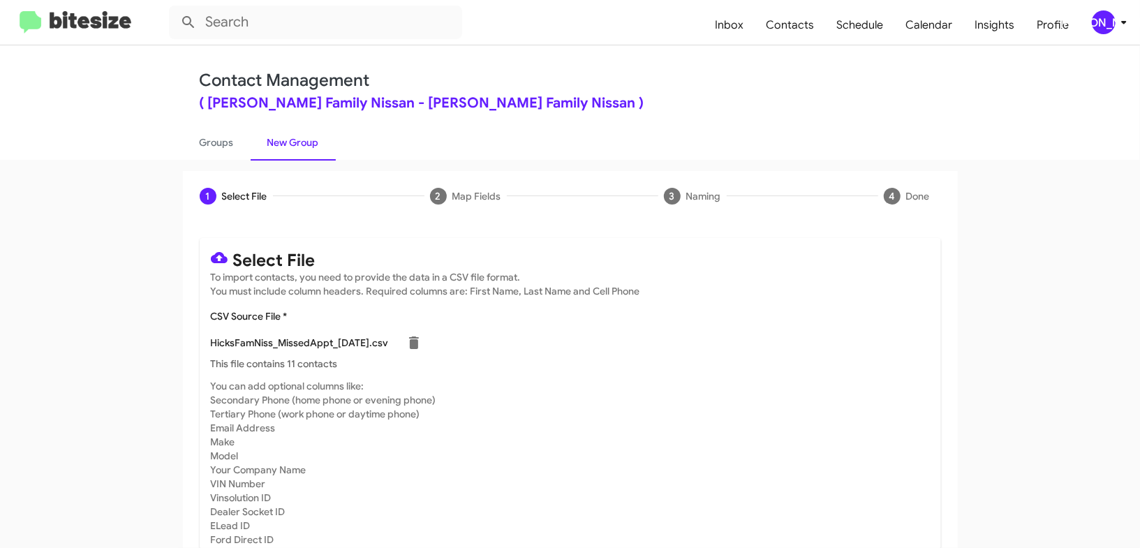
click at [1111, 27] on div "[PERSON_NAME]" at bounding box center [1104, 22] width 24 height 24
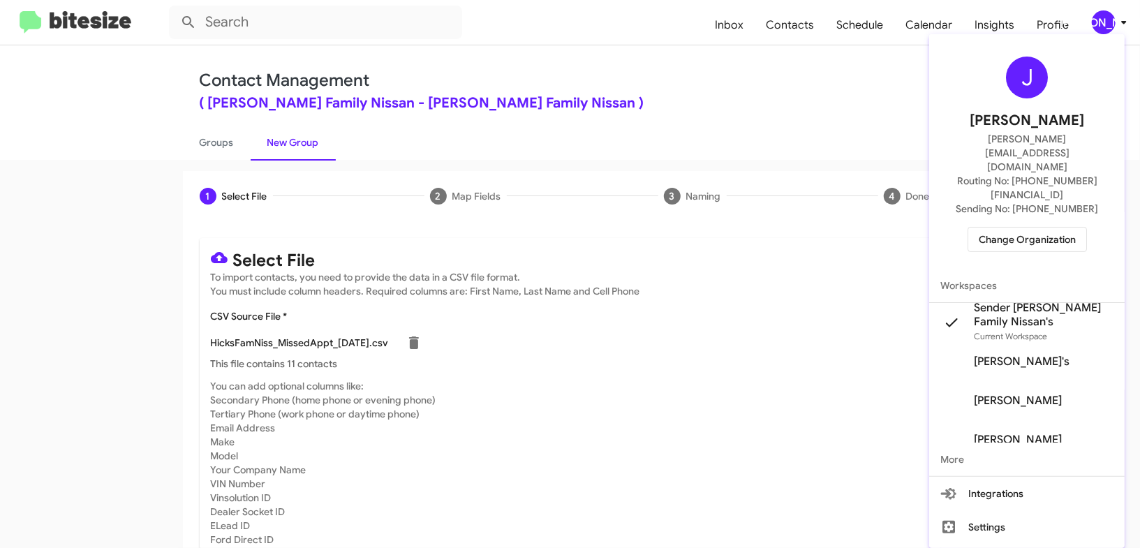
click at [1117, 20] on div at bounding box center [570, 274] width 1140 height 548
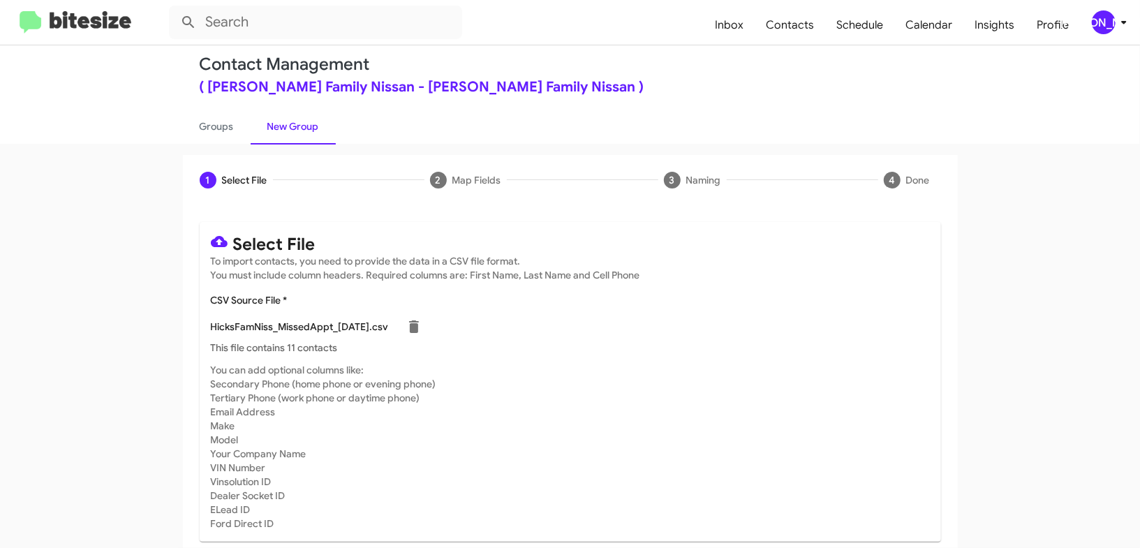
scroll to position [61, 0]
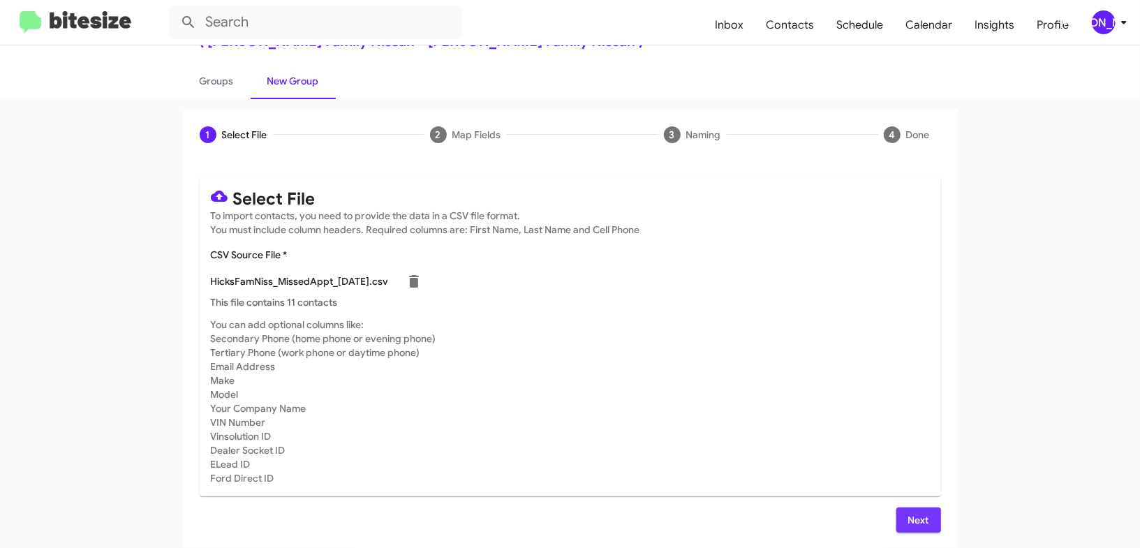
drag, startPoint x: 903, startPoint y: 518, endPoint x: 760, endPoint y: 423, distance: 171.2
click at [903, 519] on button "Next" at bounding box center [918, 520] width 45 height 25
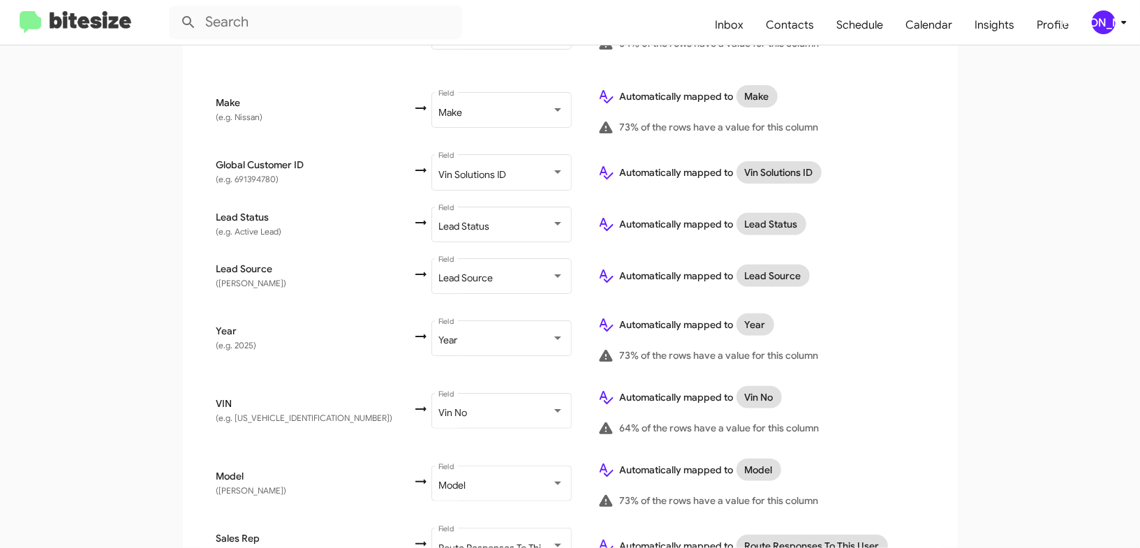
scroll to position [795, 0]
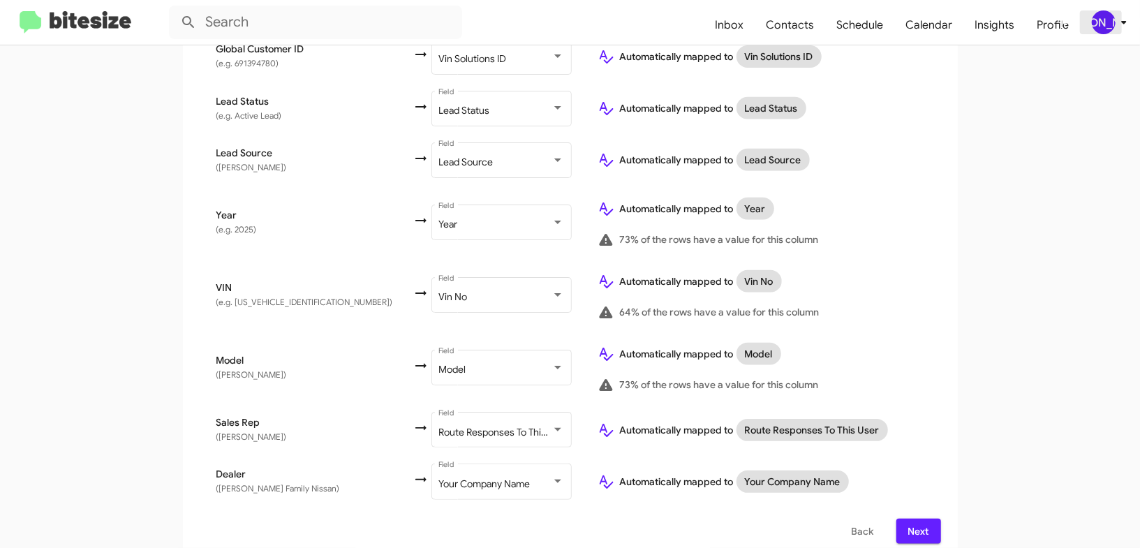
click at [1116, 20] on icon at bounding box center [1124, 22] width 17 height 17
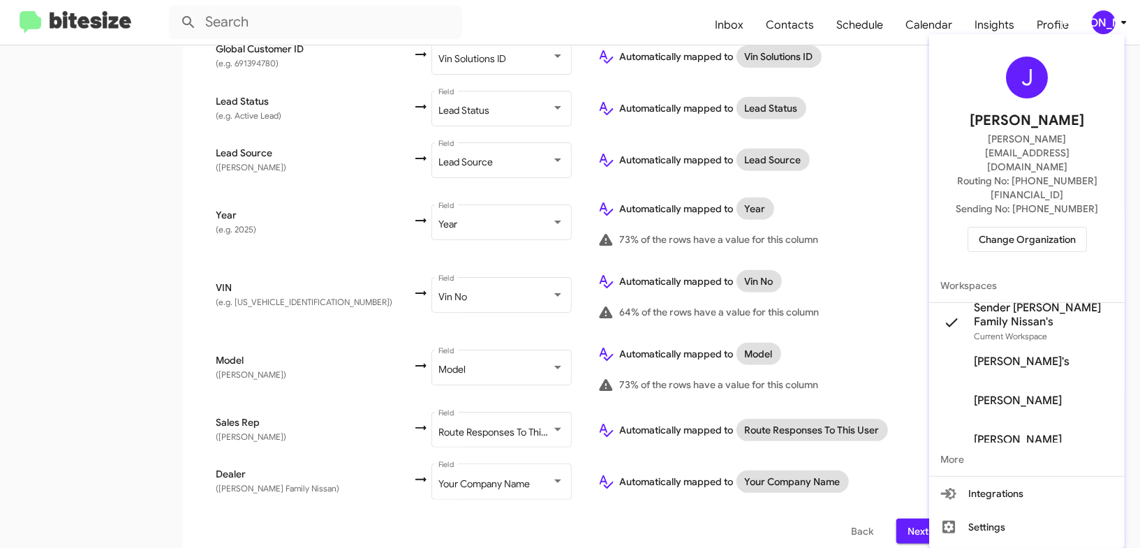
click at [1116, 20] on div at bounding box center [570, 274] width 1140 height 548
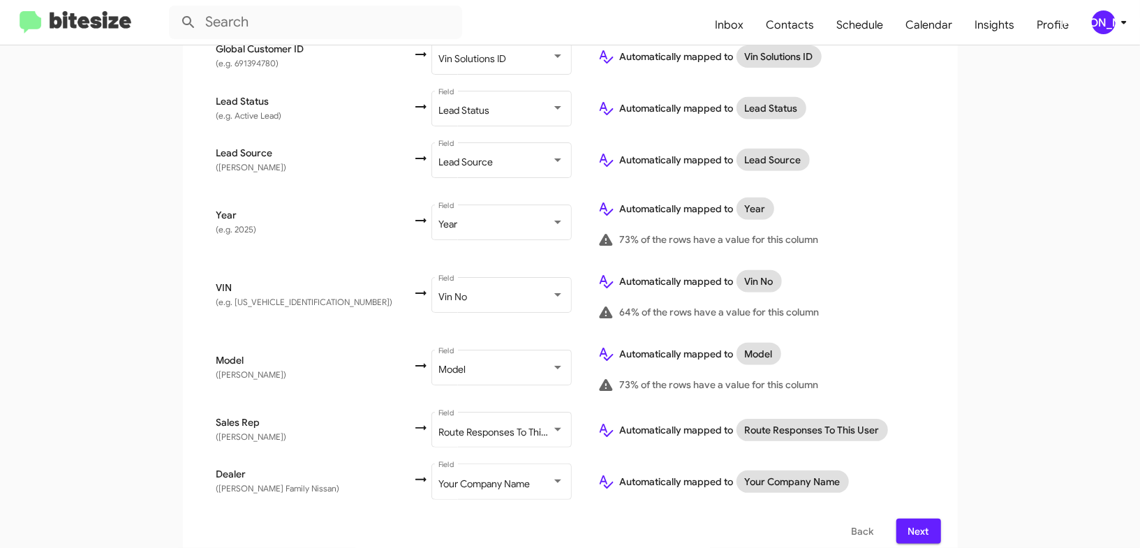
click at [1128, 29] on icon at bounding box center [1124, 22] width 17 height 17
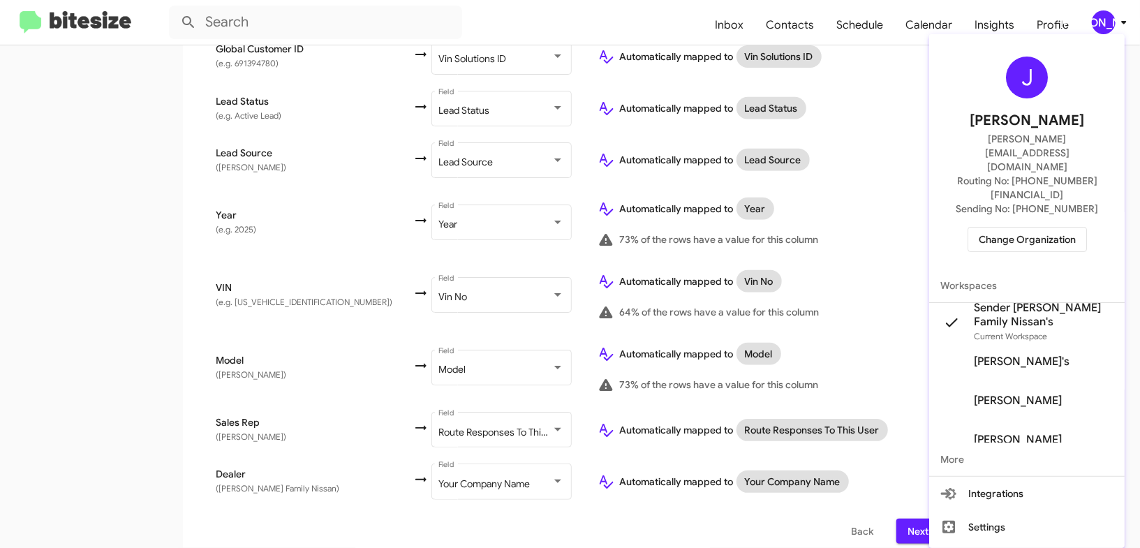
click at [1128, 29] on div at bounding box center [570, 274] width 1140 height 548
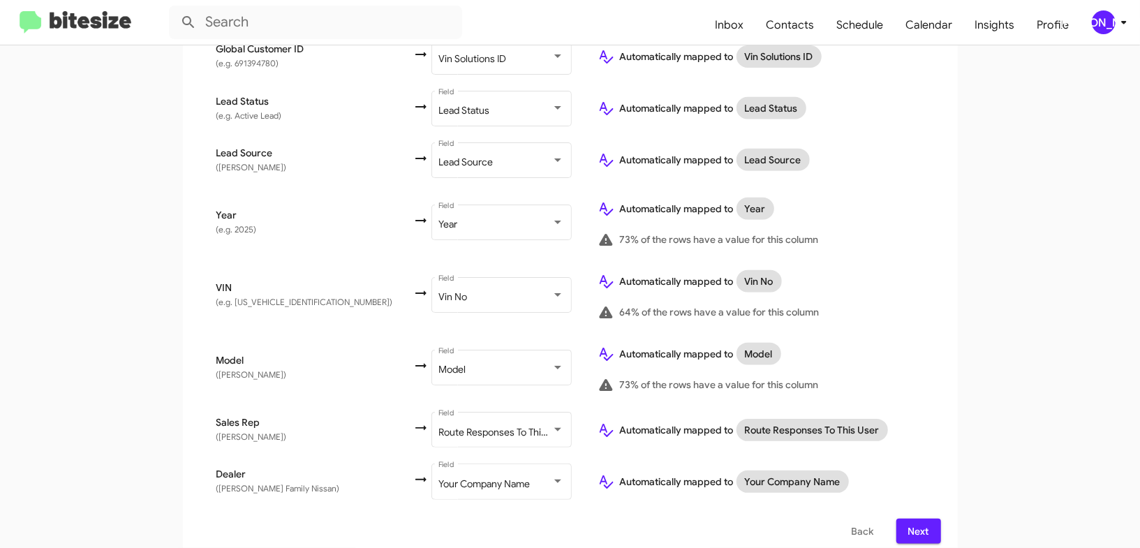
click at [916, 519] on span "Next" at bounding box center [919, 531] width 22 height 25
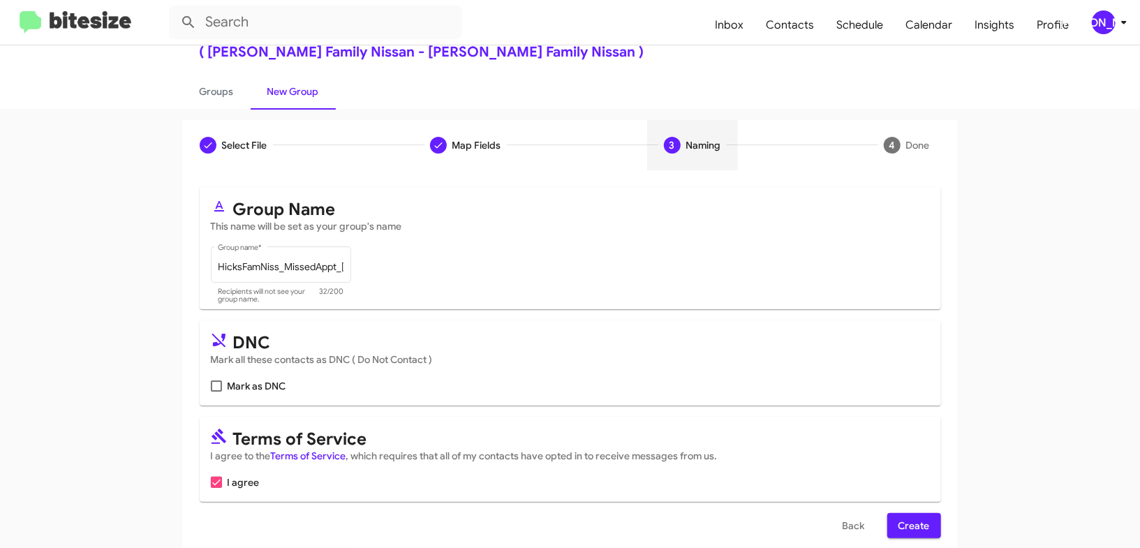
scroll to position [68, 0]
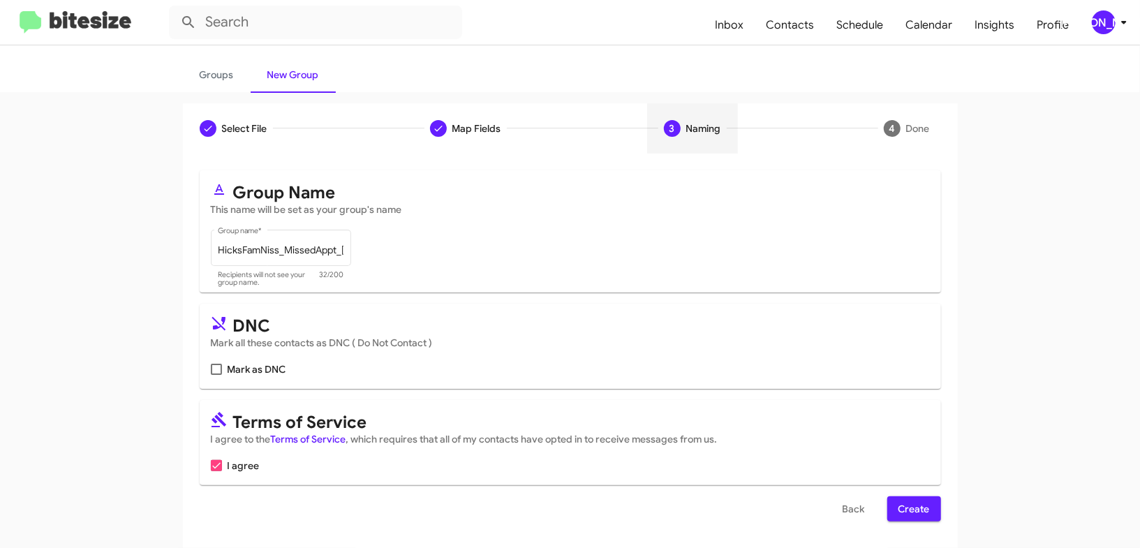
drag, startPoint x: 910, startPoint y: 510, endPoint x: 861, endPoint y: 374, distance: 144.2
click at [910, 510] on span "Create" at bounding box center [914, 508] width 31 height 25
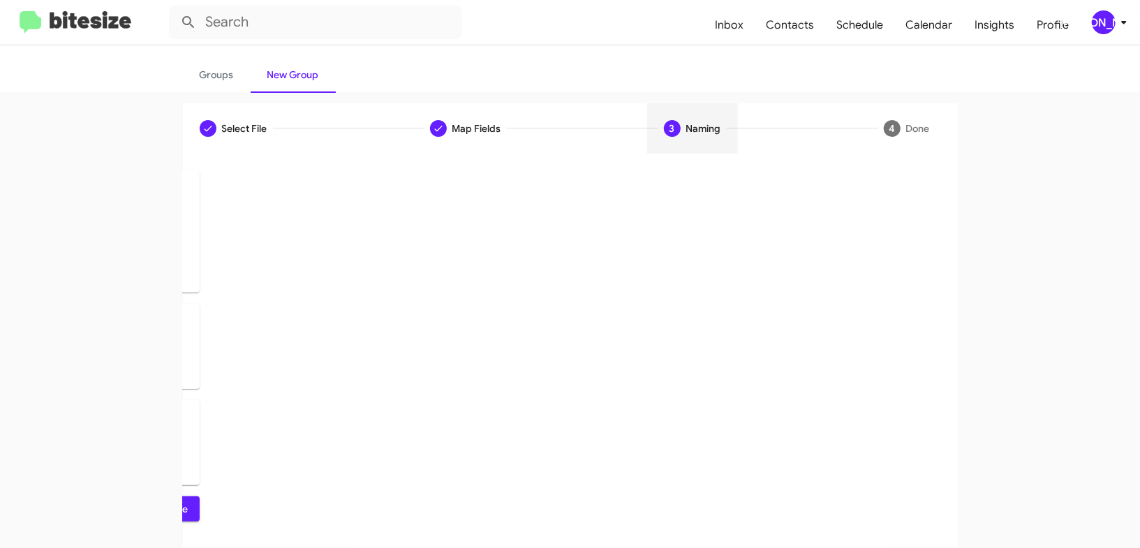
scroll to position [0, 0]
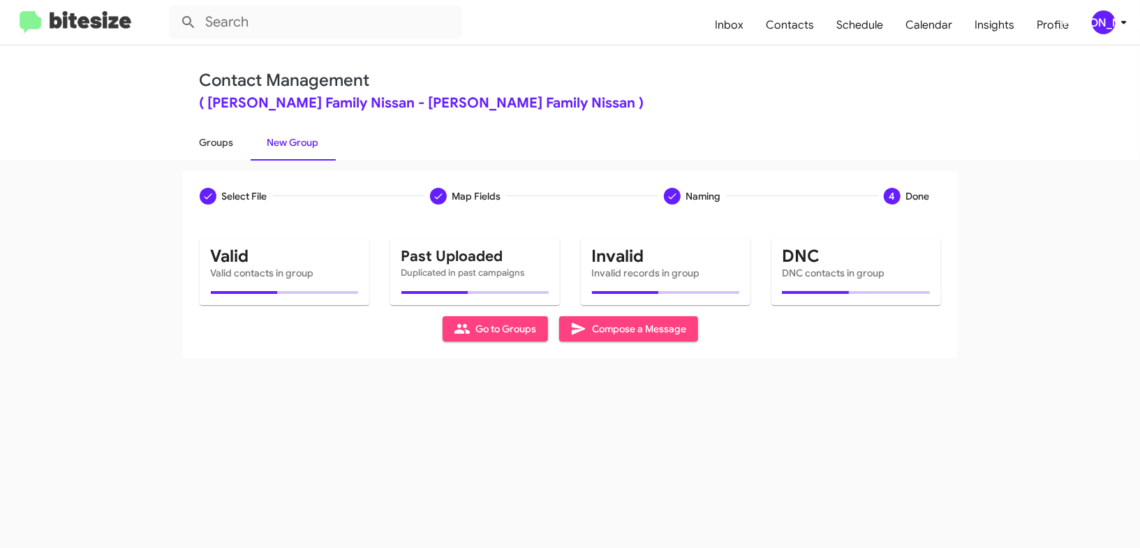
click at [236, 146] on link "Groups" at bounding box center [217, 142] width 68 height 36
type input "in:groups"
click at [236, 146] on link "Groups" at bounding box center [217, 142] width 68 height 36
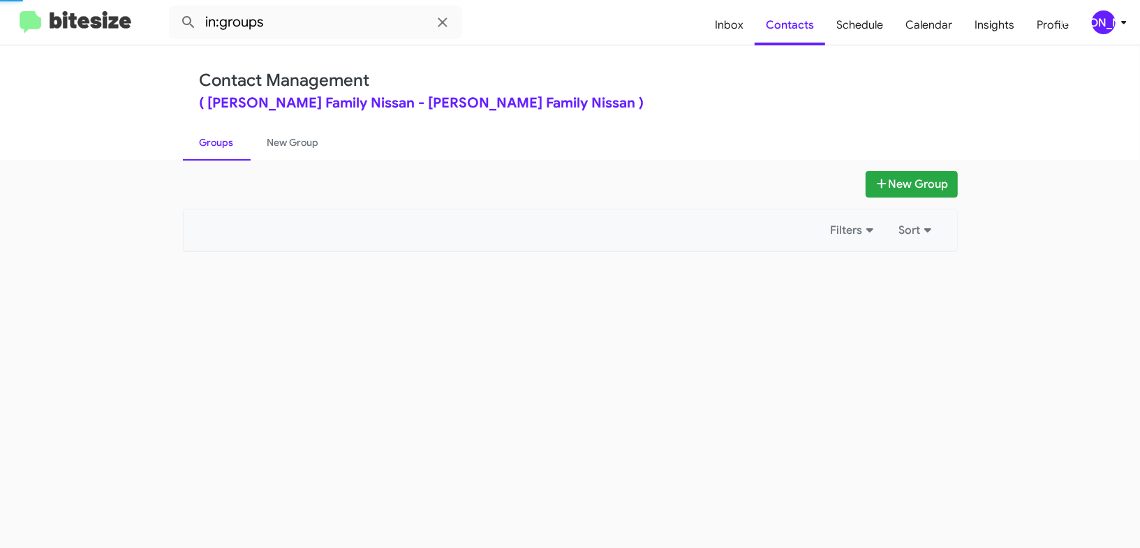
click at [236, 146] on link "Groups" at bounding box center [217, 142] width 68 height 36
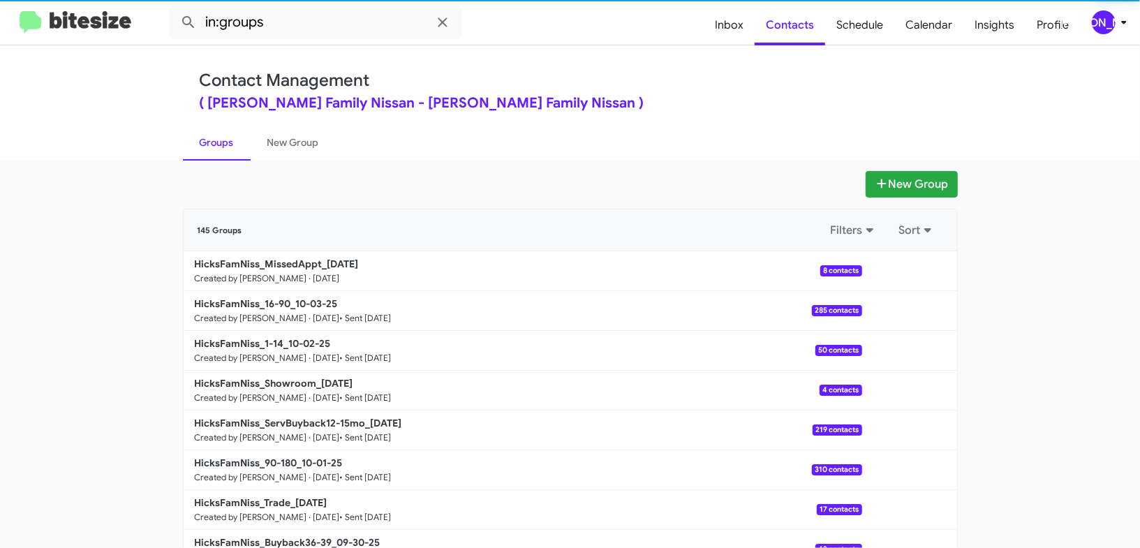
drag, startPoint x: 236, startPoint y: 146, endPoint x: 380, endPoint y: 19, distance: 191.9
click at [249, 134] on link "Groups" at bounding box center [217, 142] width 68 height 36
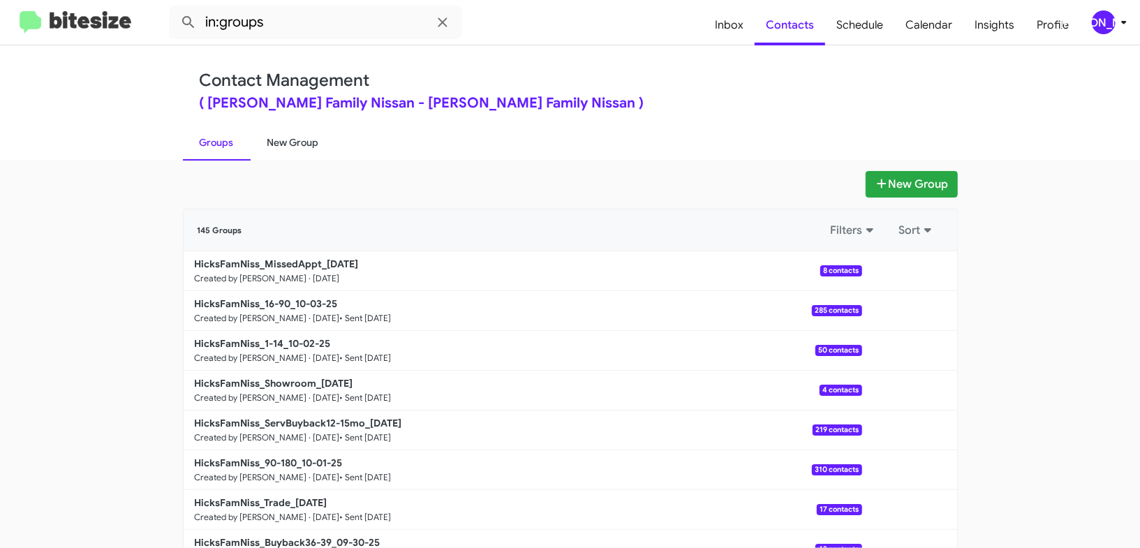
click at [316, 149] on link "New Group" at bounding box center [293, 142] width 85 height 36
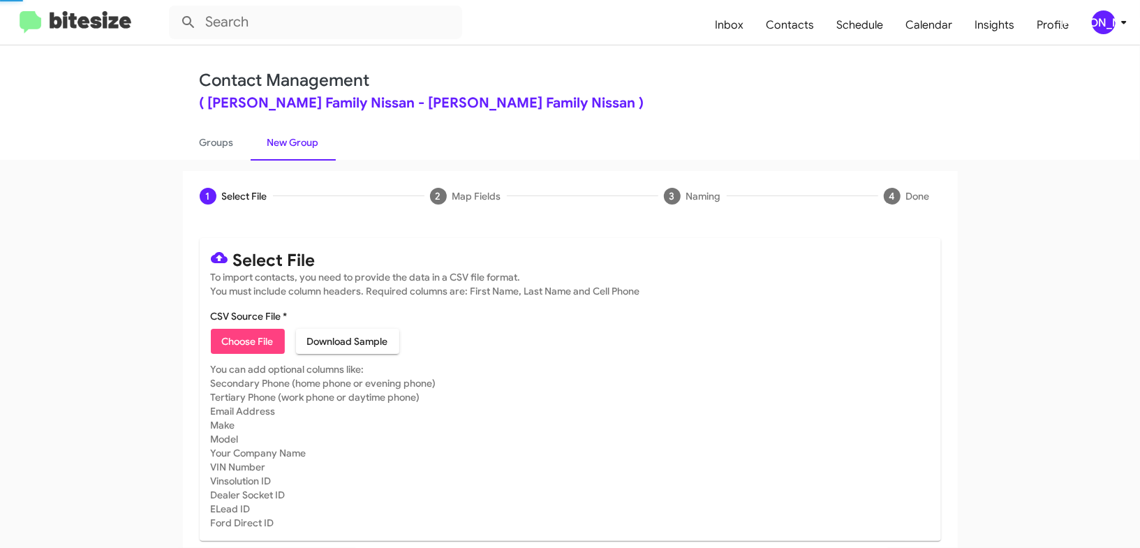
click at [316, 149] on link "New Group" at bounding box center [293, 142] width 85 height 36
drag, startPoint x: 316, startPoint y: 149, endPoint x: 324, endPoint y: 146, distance: 8.2
click at [319, 147] on link "New Group" at bounding box center [293, 142] width 85 height 36
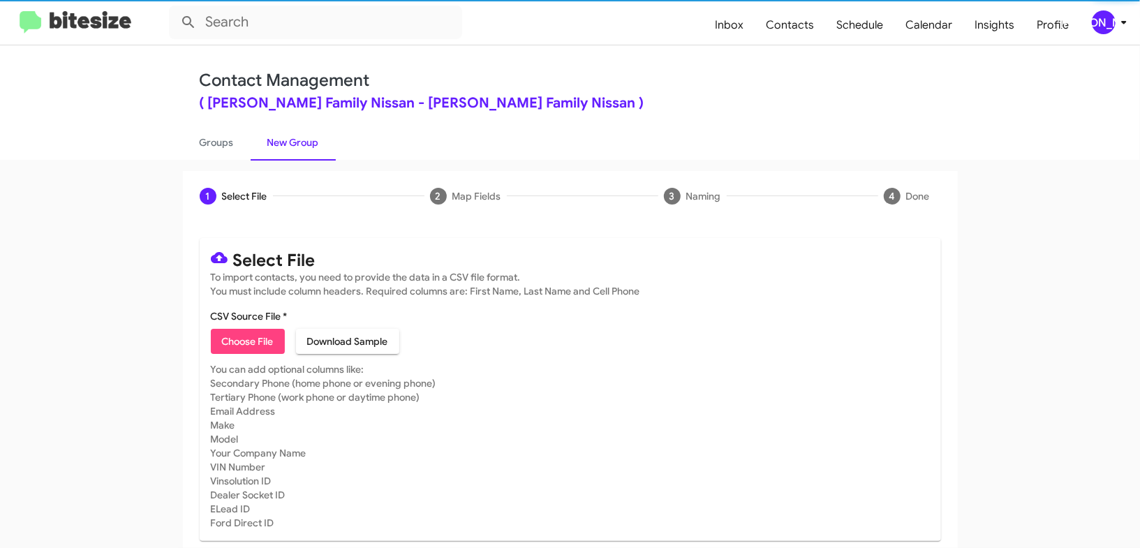
click at [1115, 21] on div "[PERSON_NAME]" at bounding box center [1104, 22] width 24 height 24
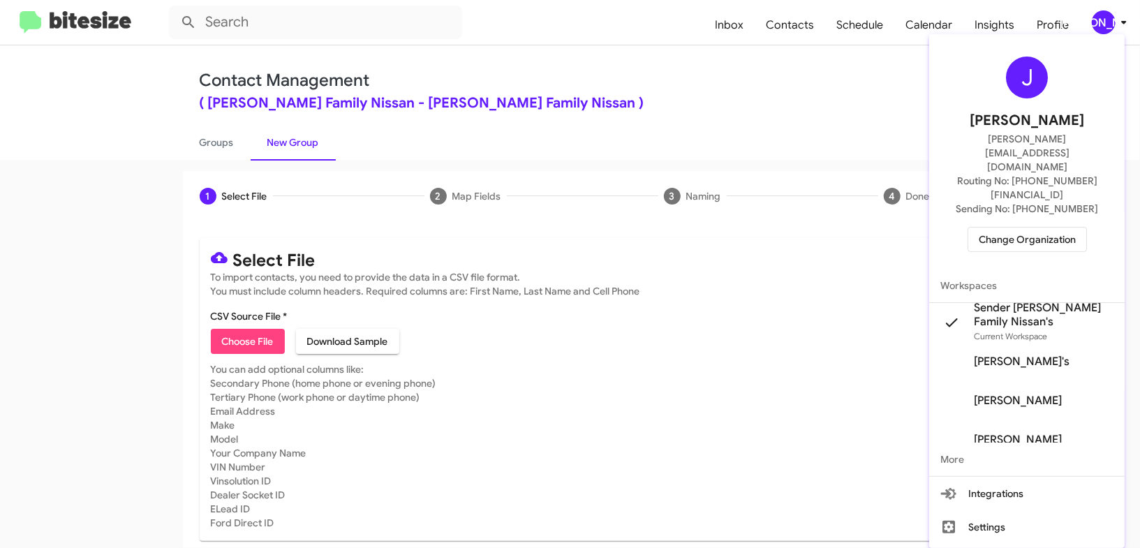
click at [1115, 21] on div at bounding box center [570, 274] width 1140 height 548
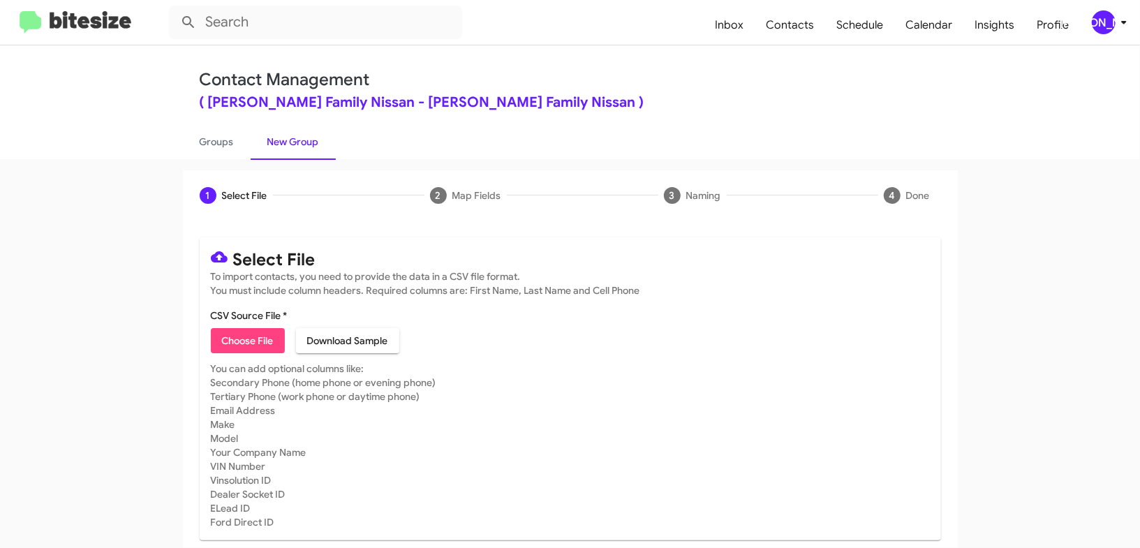
scroll to position [6, 0]
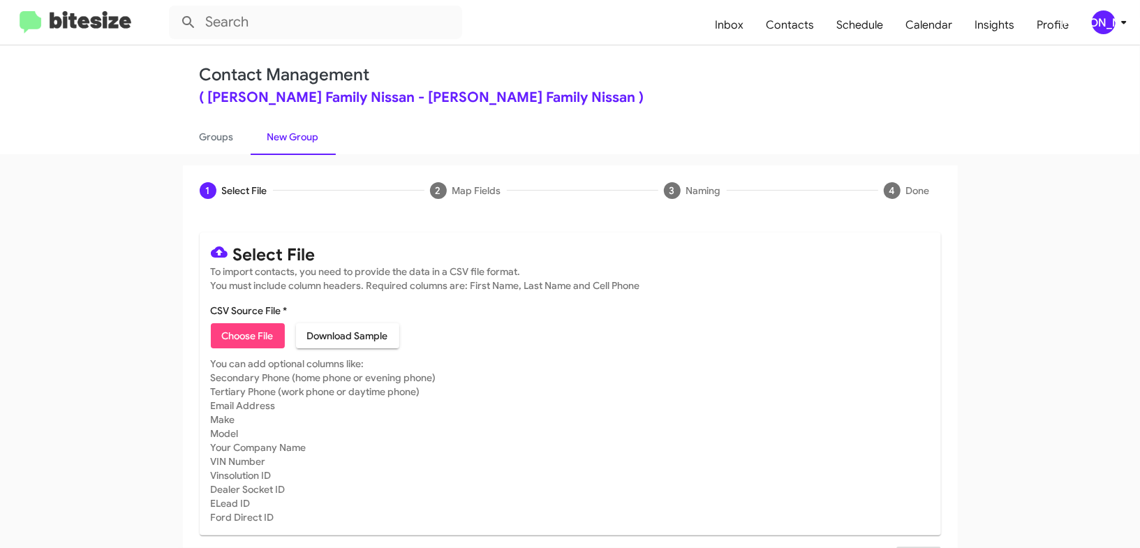
click at [247, 338] on span "Choose File" at bounding box center [248, 335] width 52 height 25
type input "HicksFamNiss_Weekend_10-06-25"
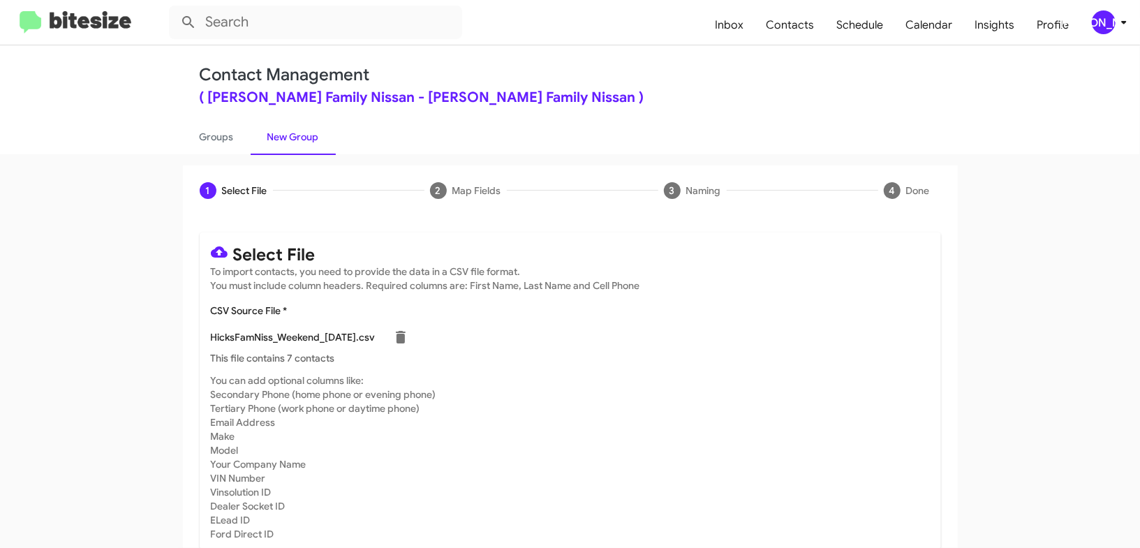
click at [788, 360] on p "This file contains 7 contacts" at bounding box center [570, 358] width 719 height 14
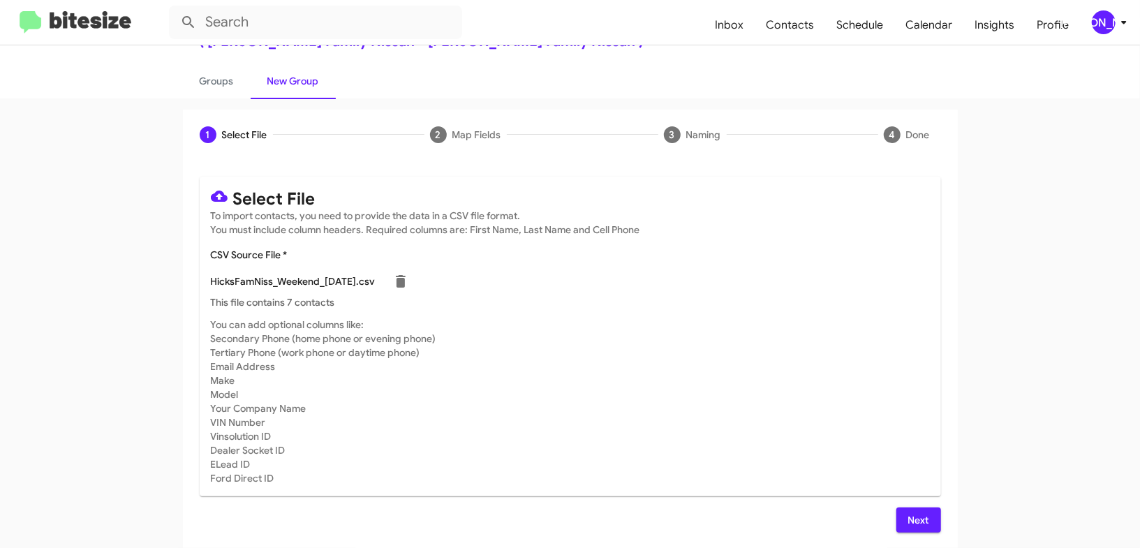
click at [906, 522] on button "Next" at bounding box center [918, 520] width 45 height 25
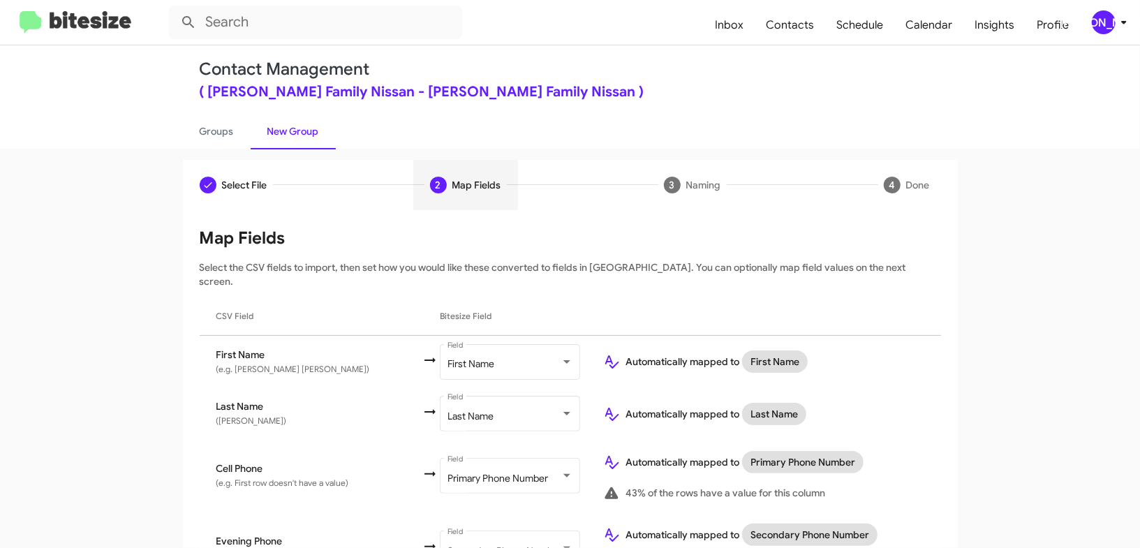
scroll to position [0, 0]
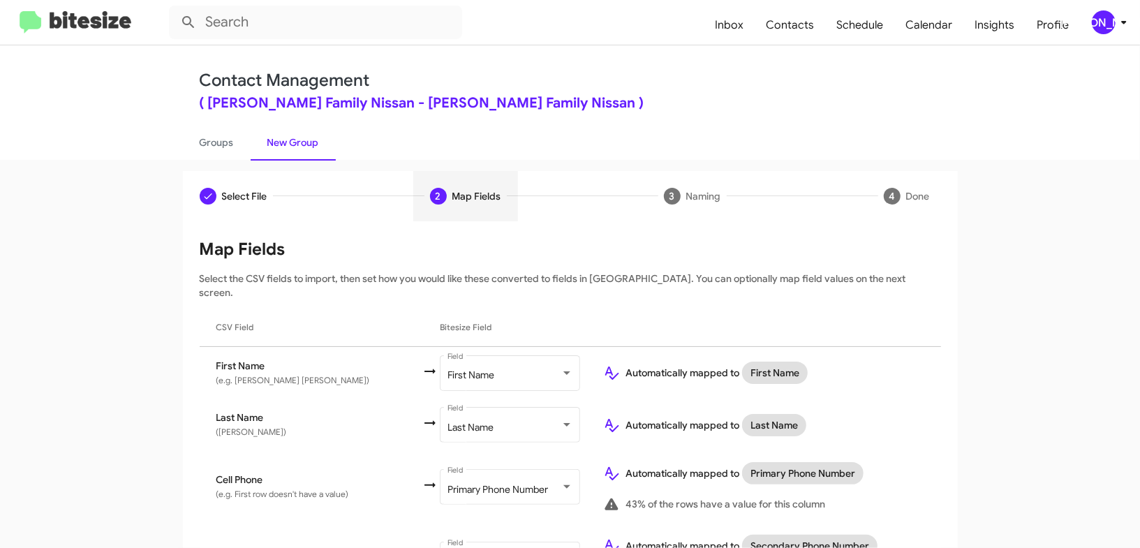
click at [1099, 22] on div "[PERSON_NAME]" at bounding box center [1104, 22] width 24 height 24
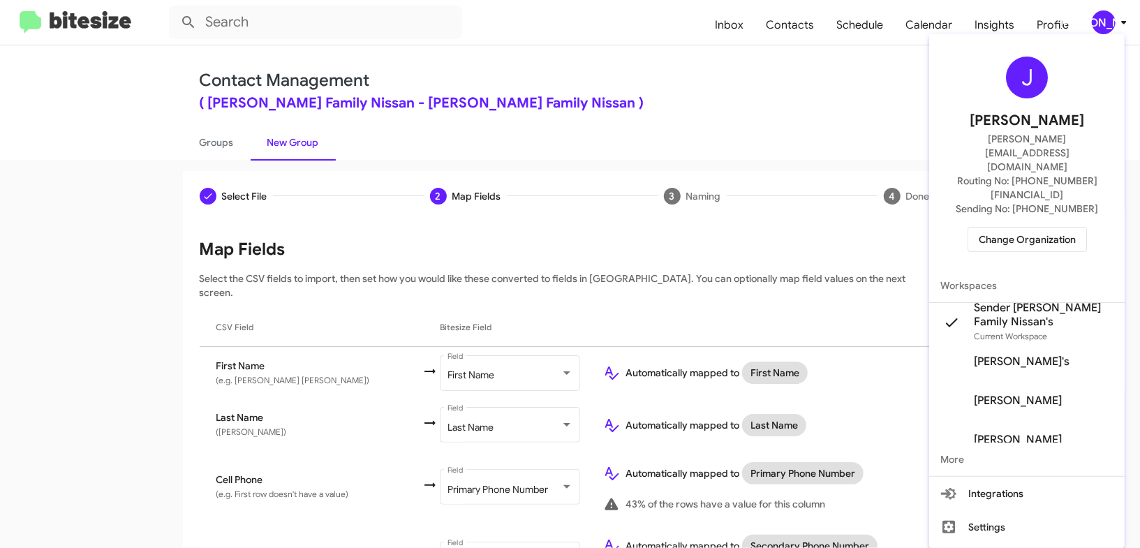
click at [1099, 22] on div at bounding box center [570, 274] width 1140 height 548
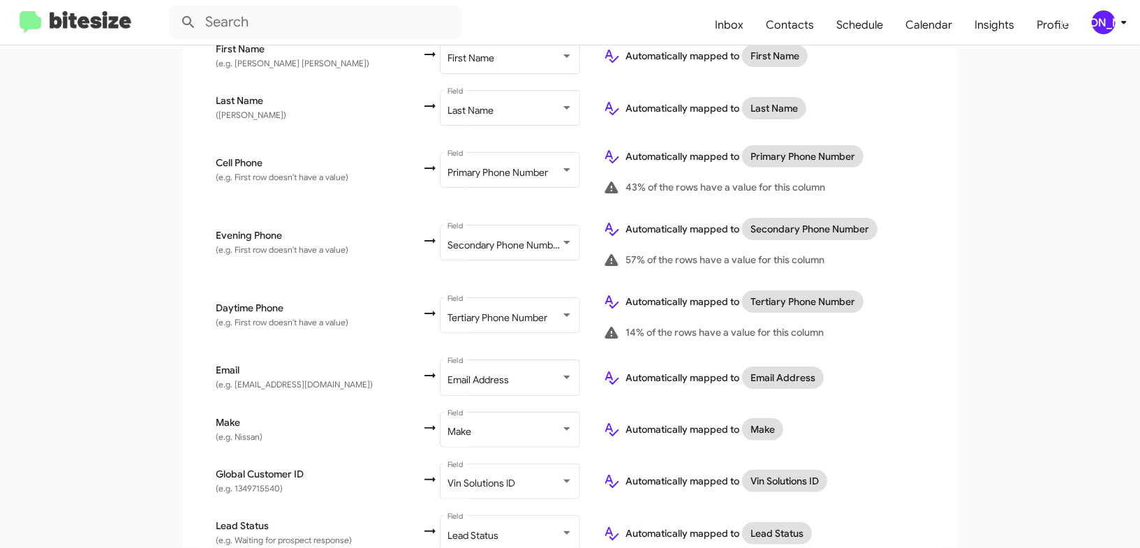
scroll to position [702, 0]
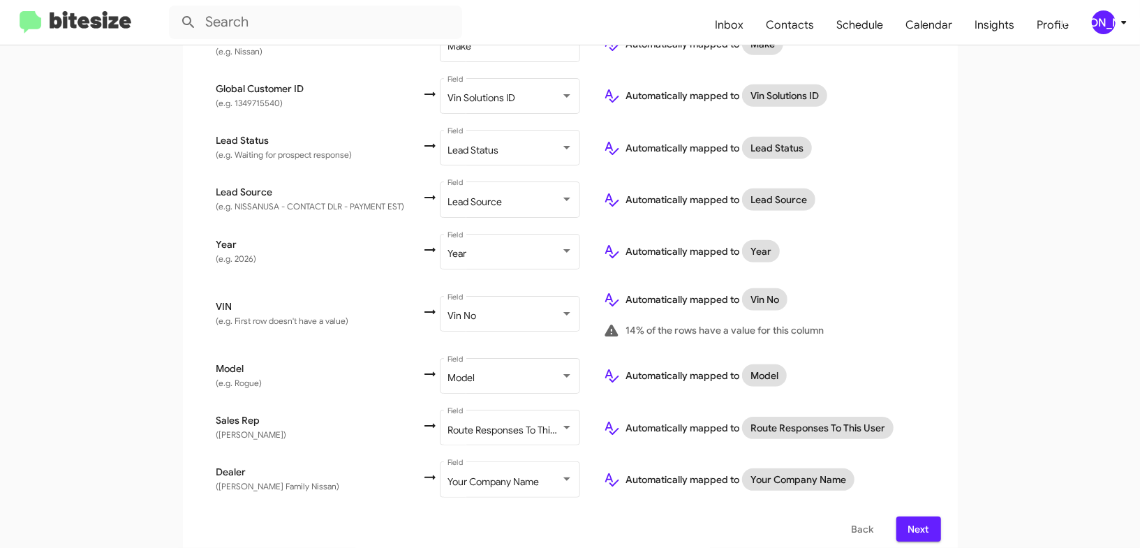
click at [1100, 30] on div "[PERSON_NAME]" at bounding box center [1104, 22] width 24 height 24
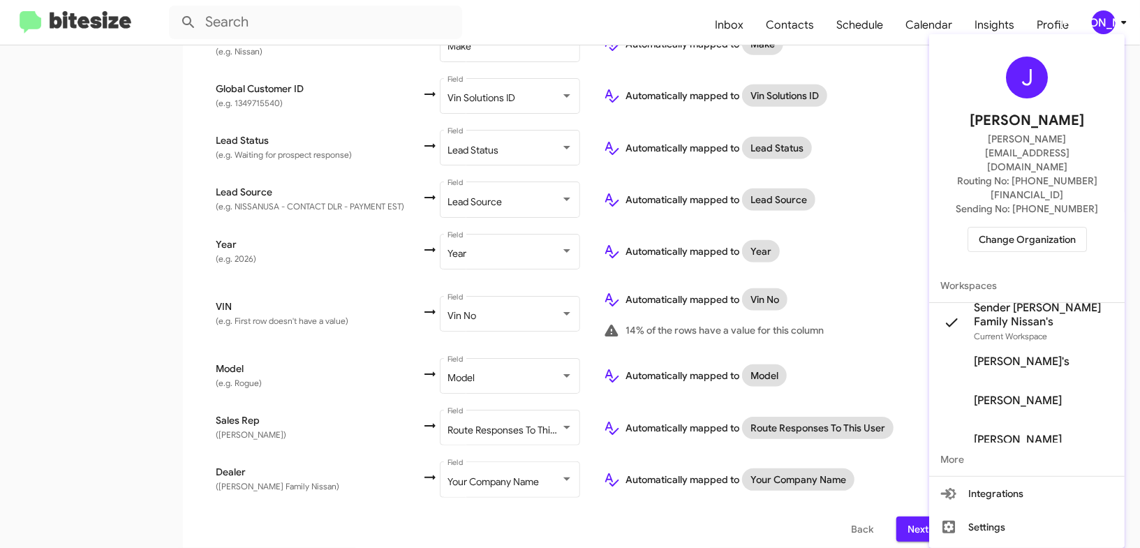
click at [1100, 30] on div at bounding box center [570, 274] width 1140 height 548
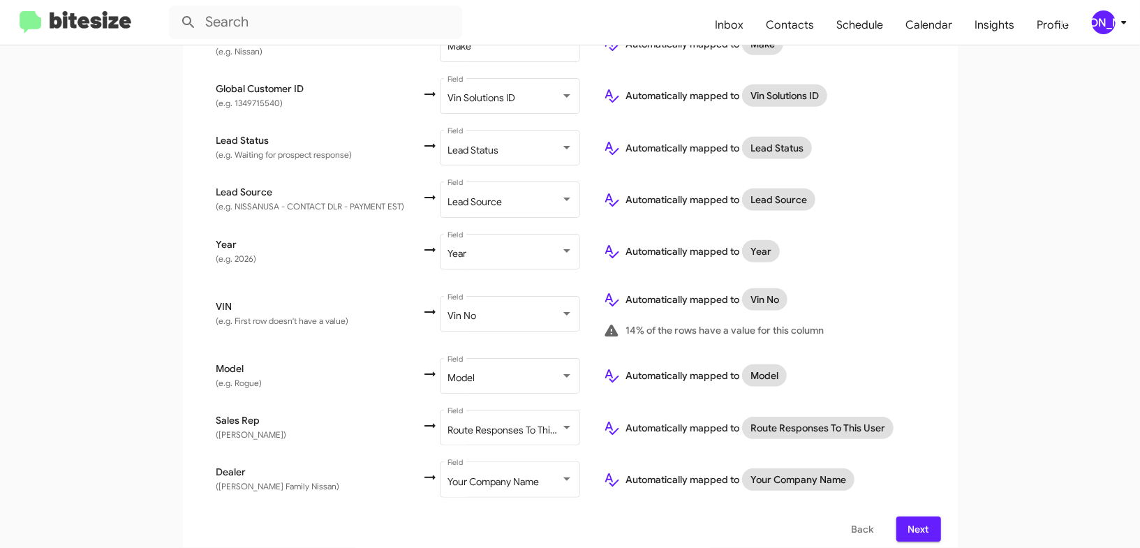
click at [912, 519] on span "Next" at bounding box center [919, 529] width 22 height 25
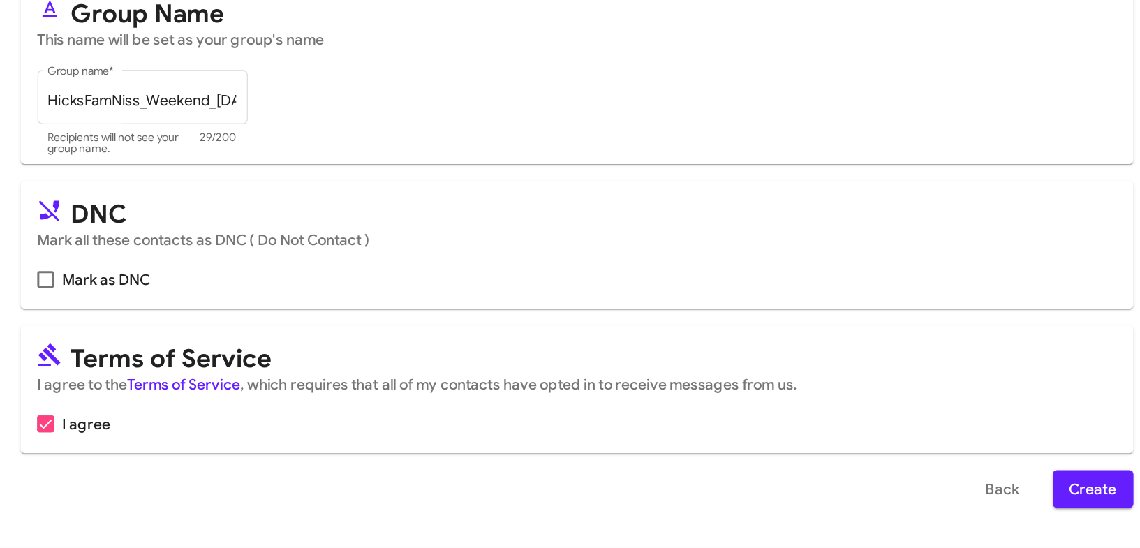
scroll to position [0, 0]
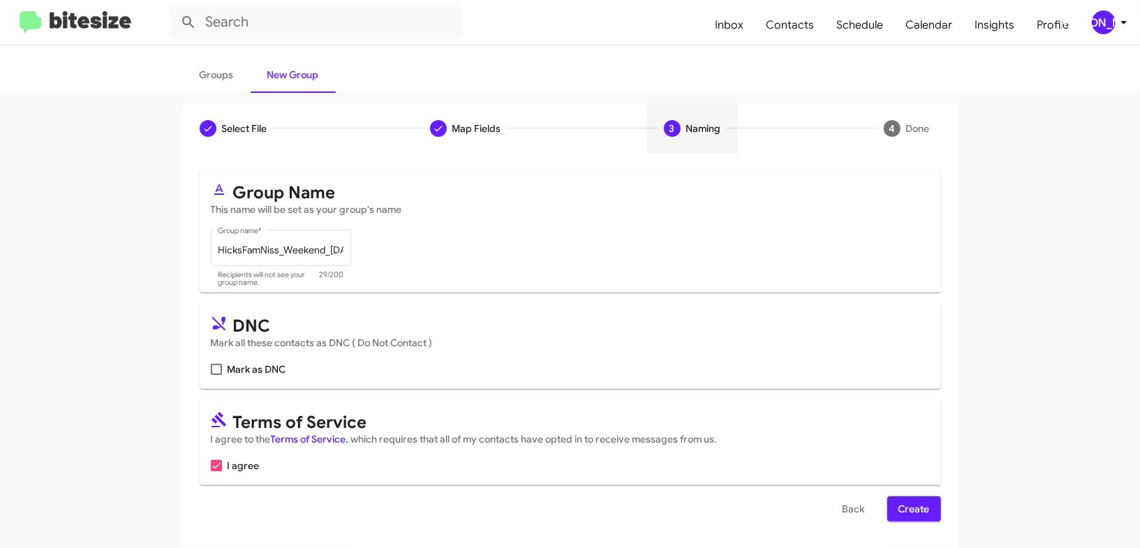
click at [929, 511] on button "Create" at bounding box center [914, 508] width 54 height 25
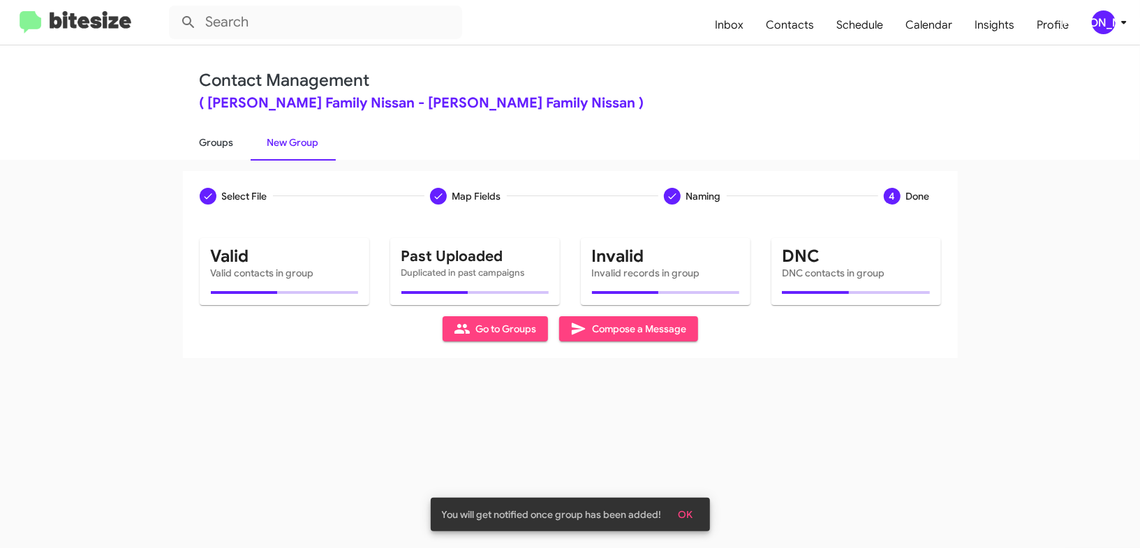
click at [243, 142] on link "Groups" at bounding box center [217, 142] width 68 height 36
type input "in:groups"
click at [243, 142] on link "Groups" at bounding box center [217, 142] width 68 height 36
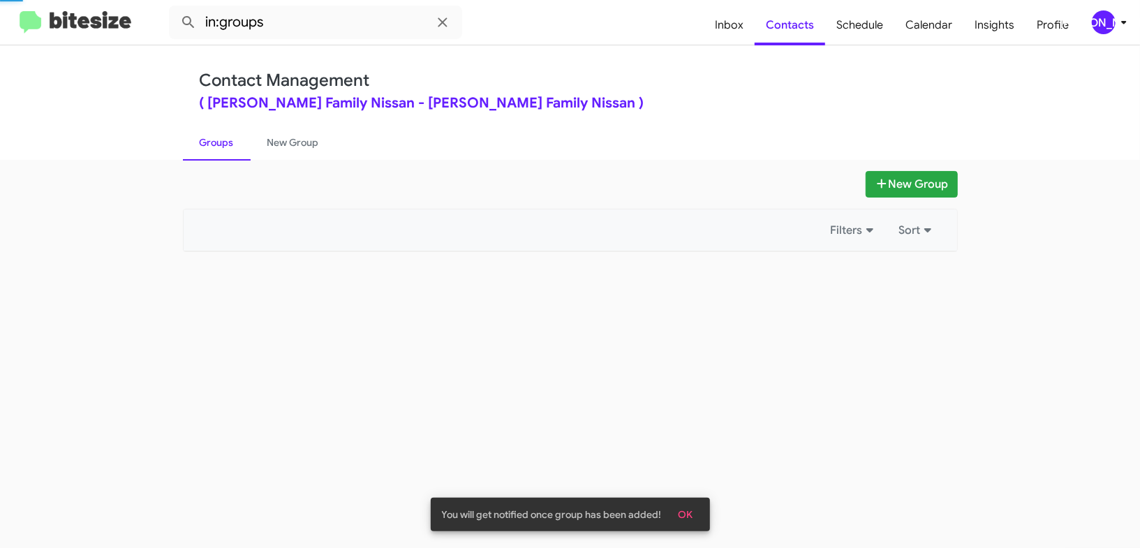
click at [243, 142] on link "Groups" at bounding box center [217, 142] width 68 height 36
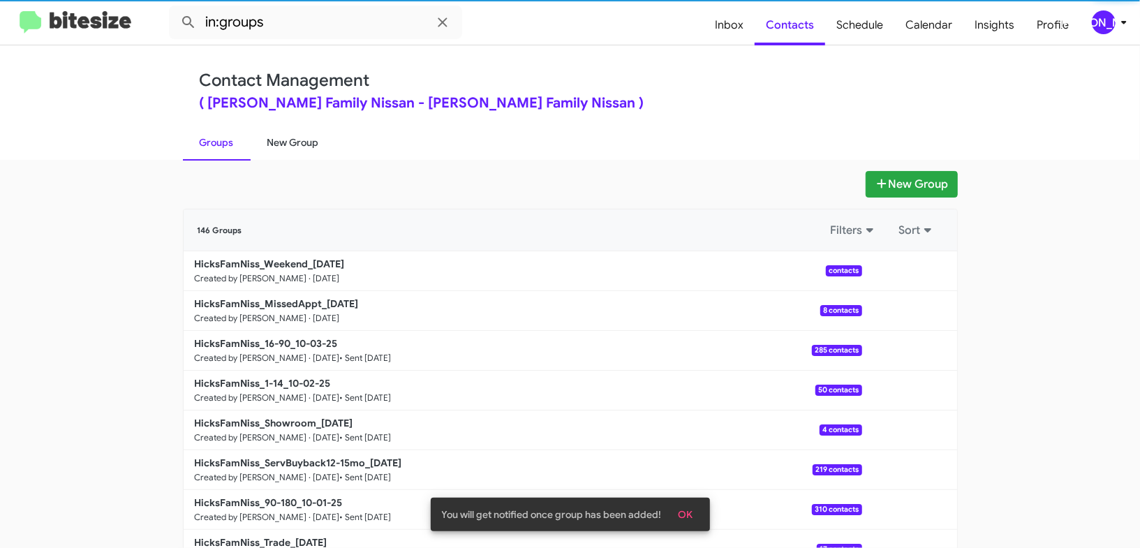
click at [295, 141] on link "New Group" at bounding box center [293, 142] width 85 height 36
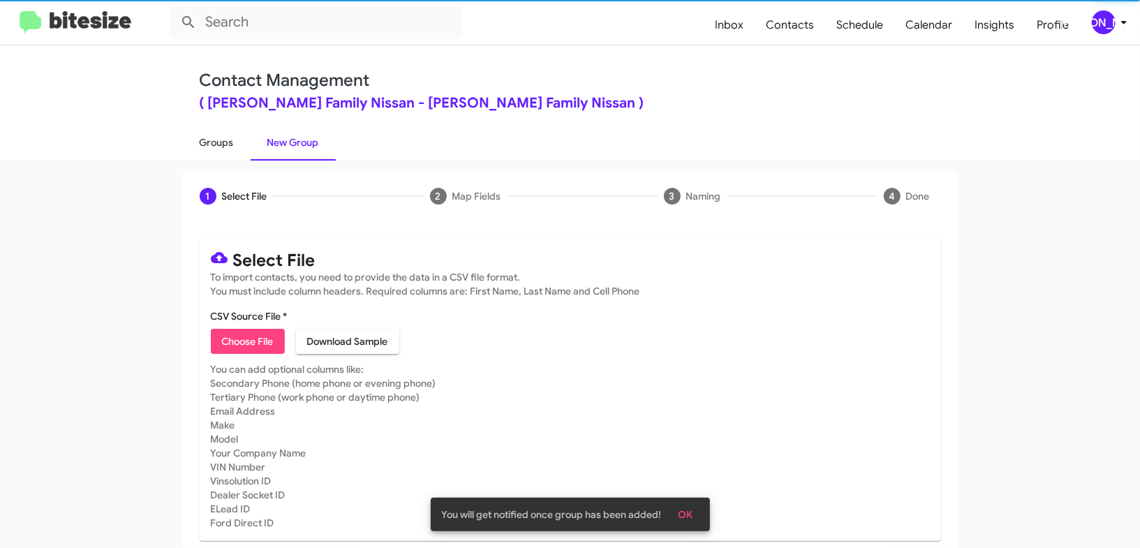
click at [242, 148] on link "Groups" at bounding box center [217, 142] width 68 height 36
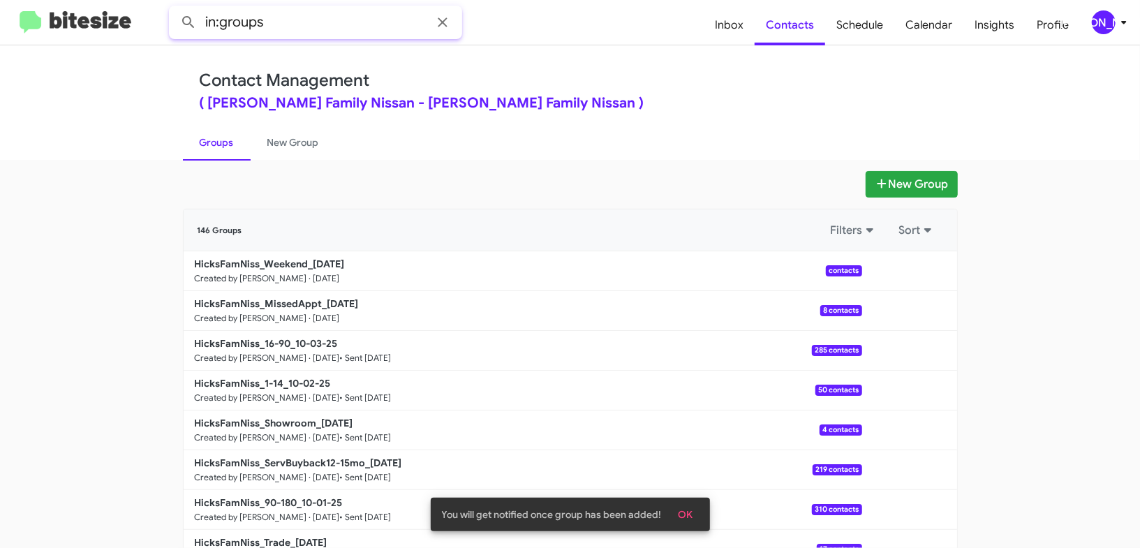
click at [325, 19] on input "in:groups" at bounding box center [315, 23] width 293 height 34
click at [175, 8] on button at bounding box center [189, 22] width 28 height 28
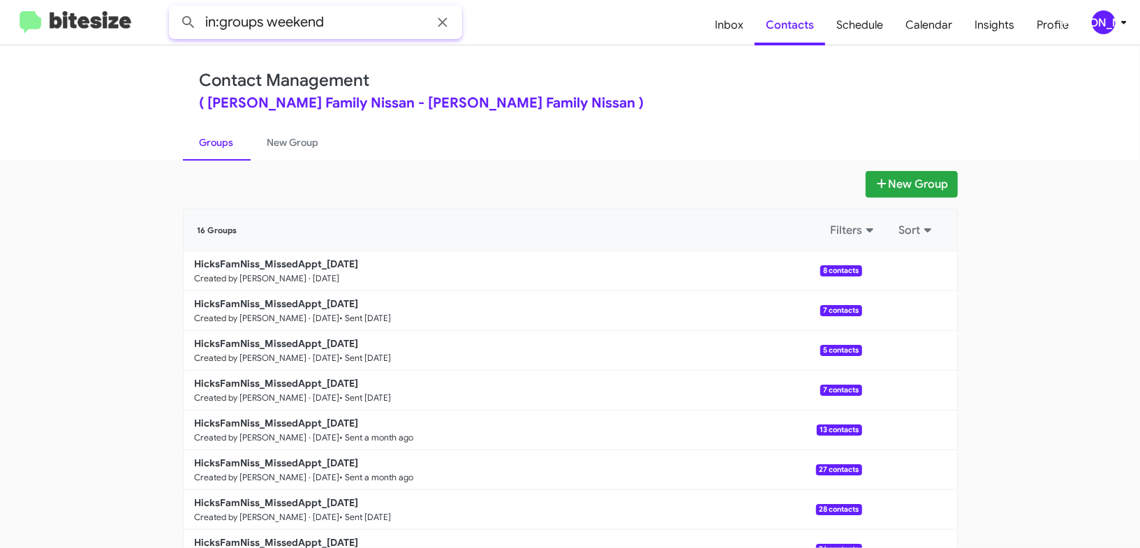
type input "in:groups weekend"
click at [175, 8] on button at bounding box center [189, 22] width 28 height 28
click at [302, 153] on link "New Group" at bounding box center [293, 142] width 85 height 36
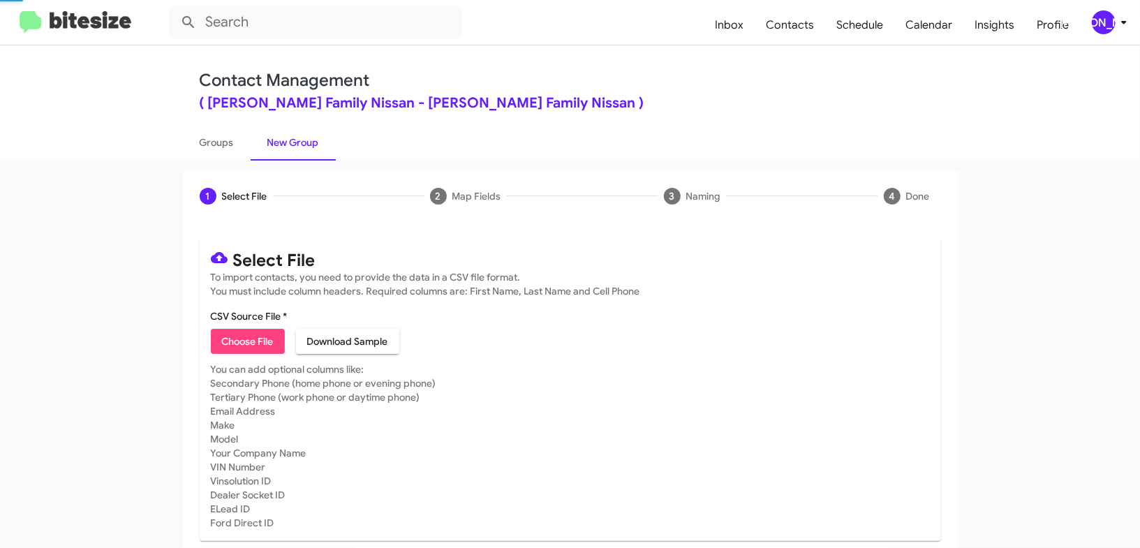
click at [302, 153] on link "New Group" at bounding box center [293, 142] width 85 height 36
click at [232, 150] on link "Groups" at bounding box center [217, 142] width 68 height 36
type input "in:groups"
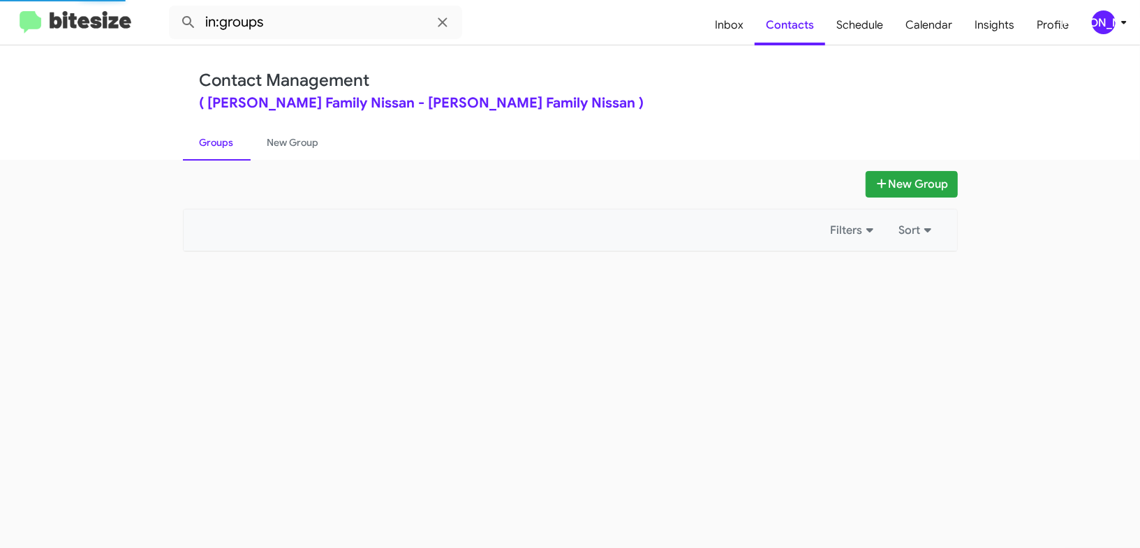
click at [232, 150] on link "Groups" at bounding box center [217, 142] width 68 height 36
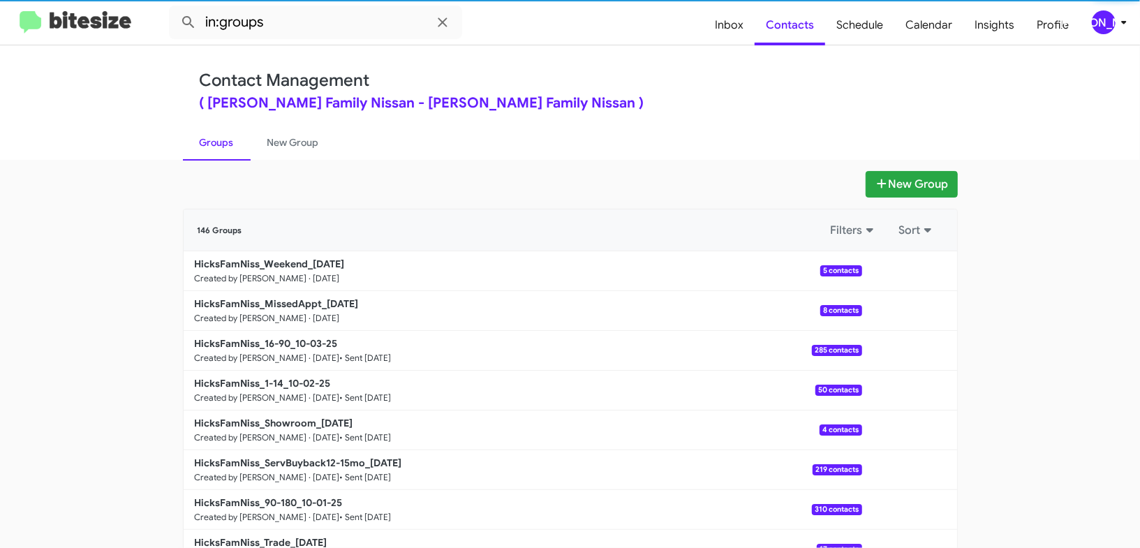
click at [232, 150] on link "Groups" at bounding box center [217, 142] width 68 height 36
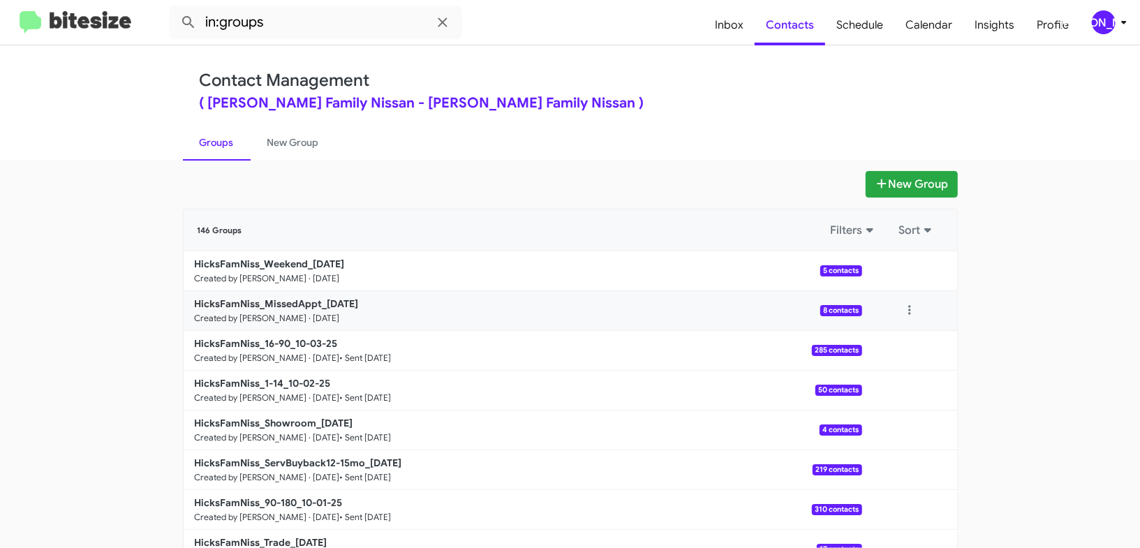
scroll to position [1, 0]
drag, startPoint x: 910, startPoint y: 316, endPoint x: 901, endPoint y: 322, distance: 11.0
click at [910, 316] on button at bounding box center [910, 310] width 28 height 28
click at [894, 335] on button "View contacts" at bounding box center [868, 348] width 112 height 34
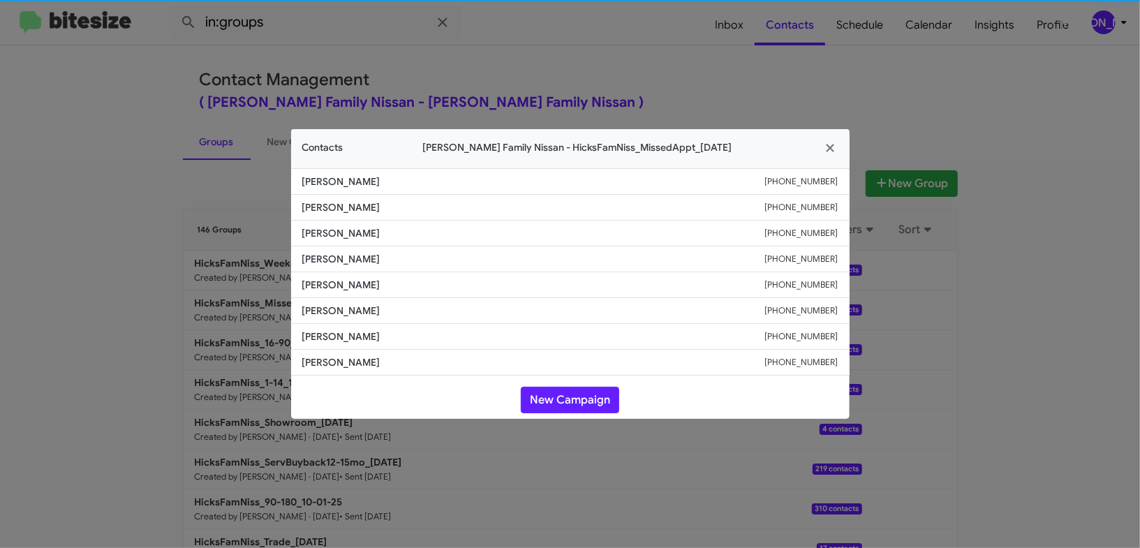
click at [337, 284] on span "Orlando Muniz" at bounding box center [533, 285] width 463 height 14
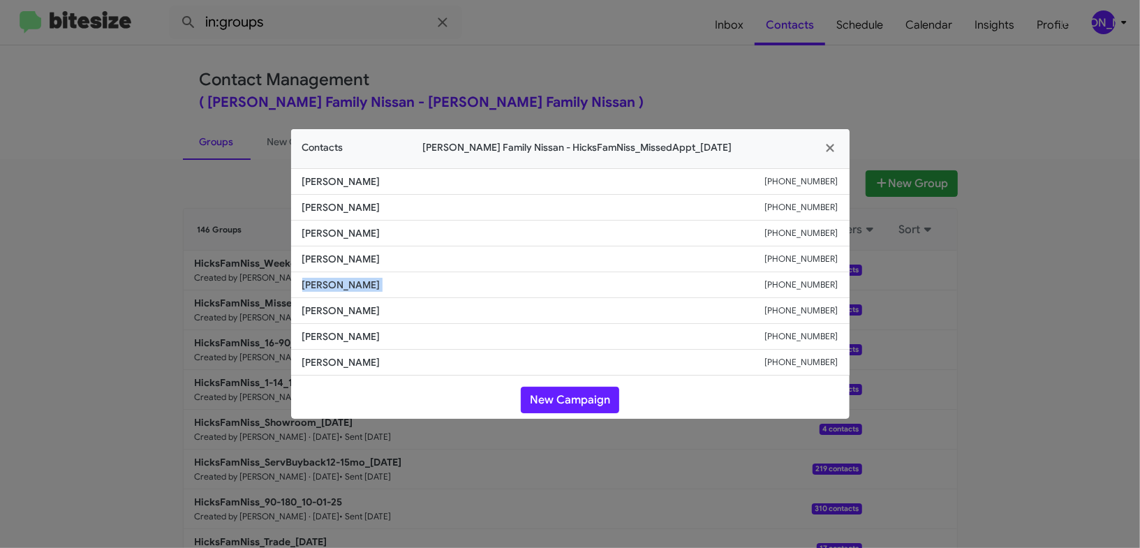
drag, startPoint x: 337, startPoint y: 284, endPoint x: 343, endPoint y: 281, distance: 7.2
click at [337, 284] on span "Orlando Muniz" at bounding box center [533, 285] width 463 height 14
copy span "Orlando Muniz"
click at [766, 110] on modal-container "Contacts Hicks Family Nissan - HicksFamNiss_MissedAppt_10-06-25 Esmeralda Oliva…" at bounding box center [570, 274] width 1140 height 548
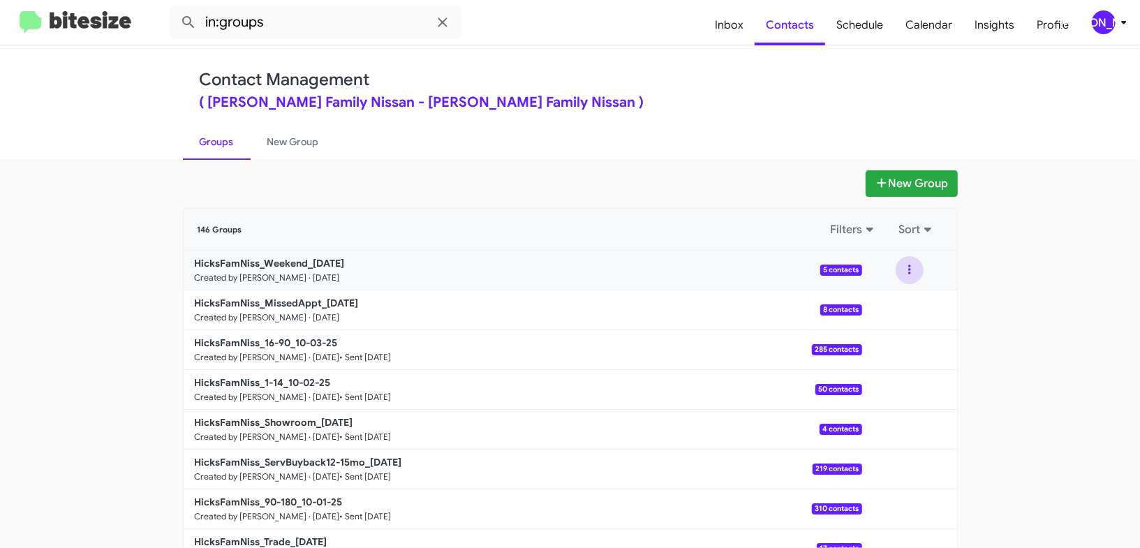
click at [912, 272] on button at bounding box center [910, 270] width 28 height 28
click at [908, 291] on button "View contacts" at bounding box center [868, 308] width 112 height 34
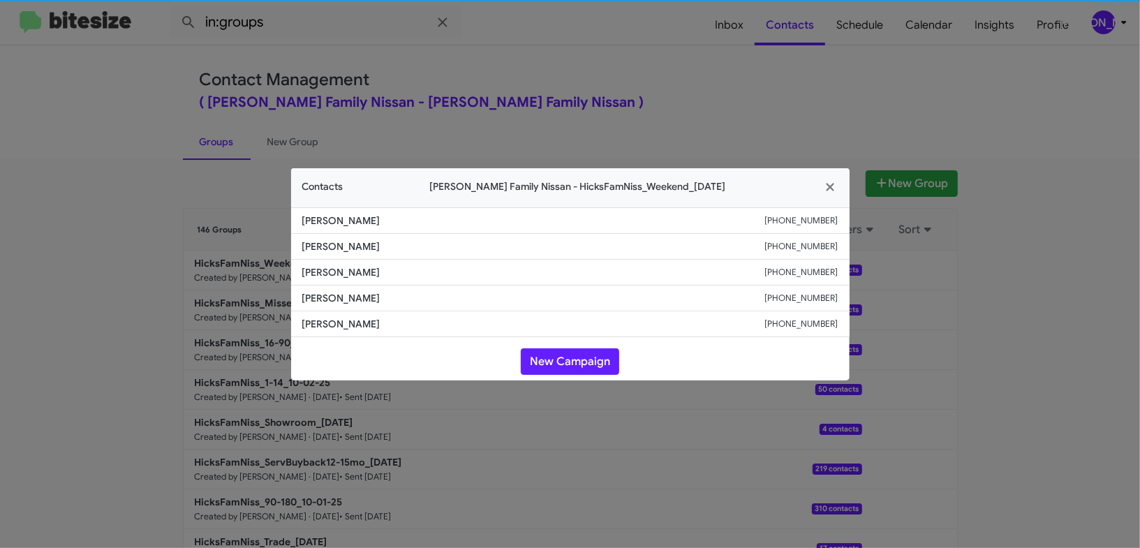
click at [318, 281] on li "Esther Escobedo +19569578614" at bounding box center [570, 273] width 559 height 26
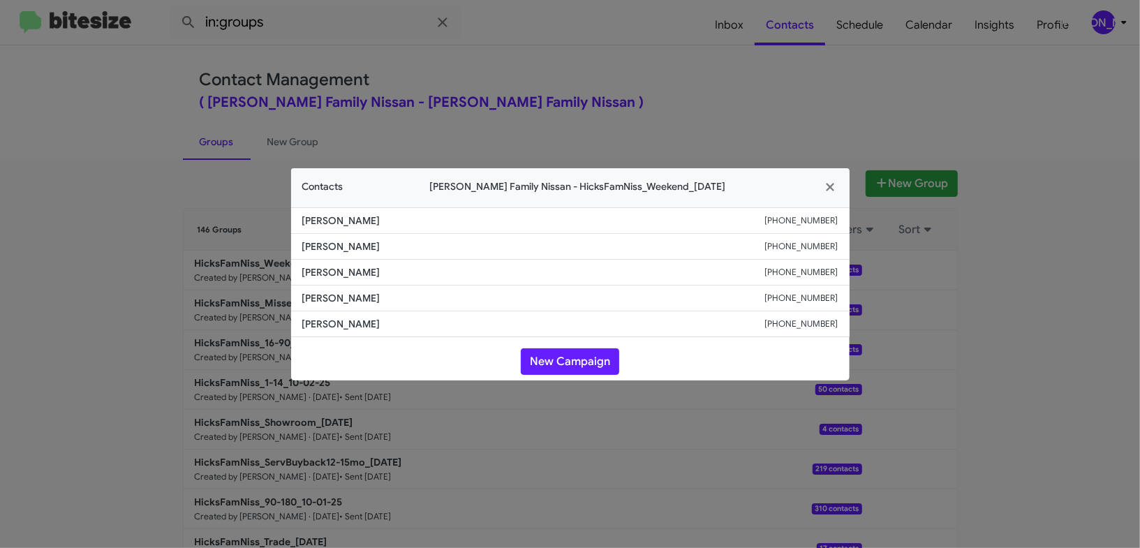
click at [324, 270] on span "Esther Escobedo" at bounding box center [533, 272] width 463 height 14
copy span "Esther Escobedo"
drag, startPoint x: 362, startPoint y: 87, endPoint x: 348, endPoint y: 105, distance: 23.5
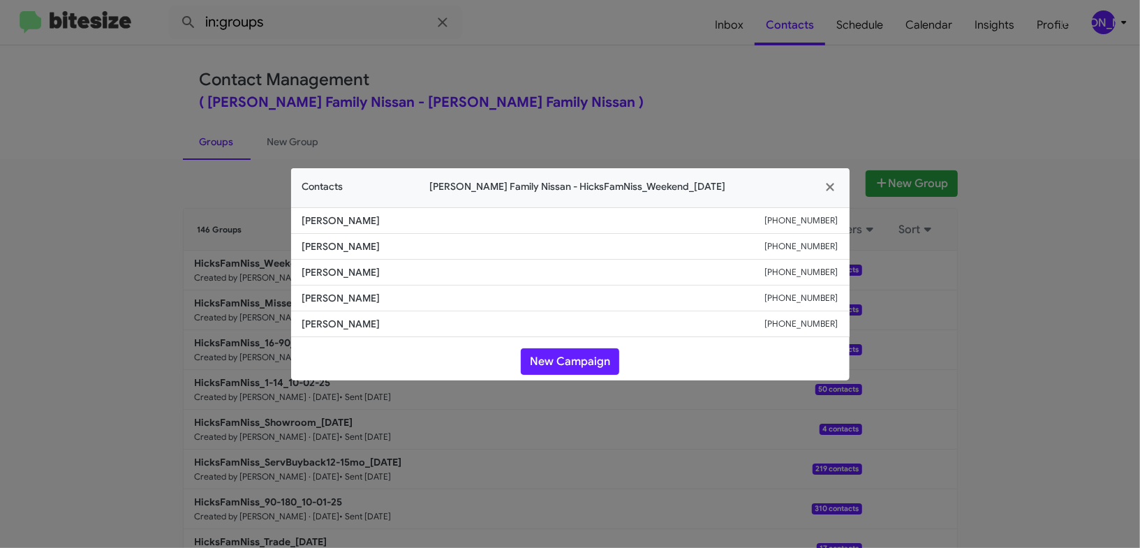
click at [365, 84] on modal-container "Contacts Hicks Family Nissan - HicksFamNiss_Weekend_10-06-25 Juan Hernandez +13…" at bounding box center [570, 274] width 1140 height 548
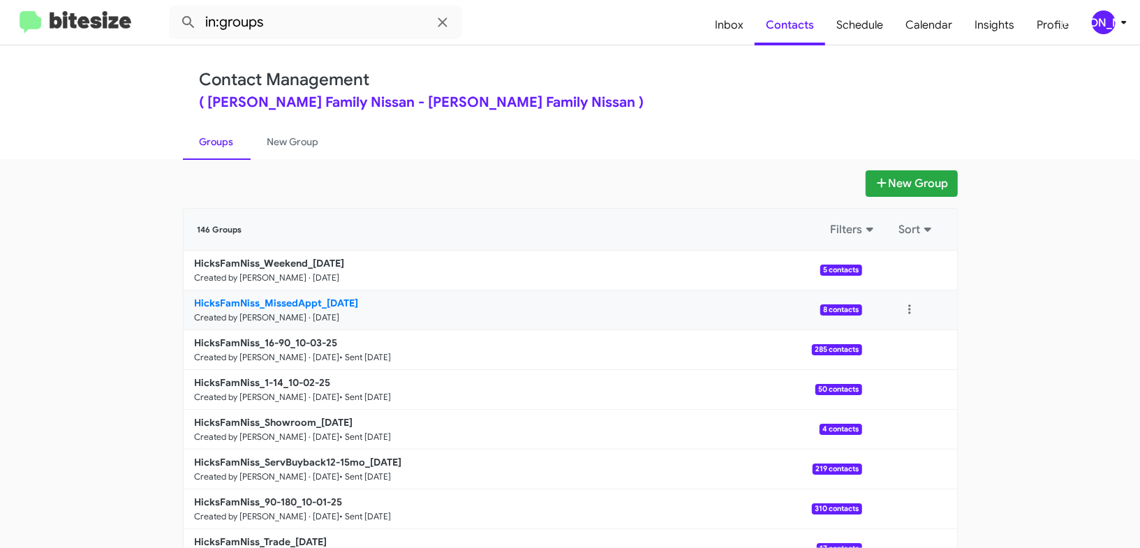
click at [326, 298] on b "HicksFamNiss_MissedAppt_10-06-25" at bounding box center [277, 303] width 164 height 13
click at [326, 297] on b "HicksFamNiss_MissedAppt_10-06-25" at bounding box center [277, 303] width 164 height 13
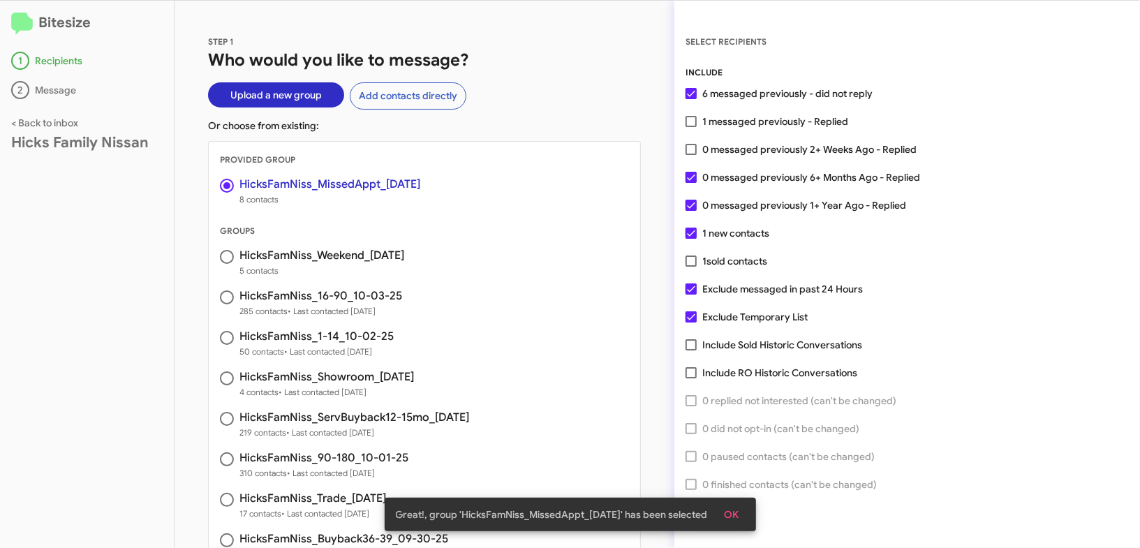
click at [739, 502] on span "OK" at bounding box center [732, 514] width 15 height 25
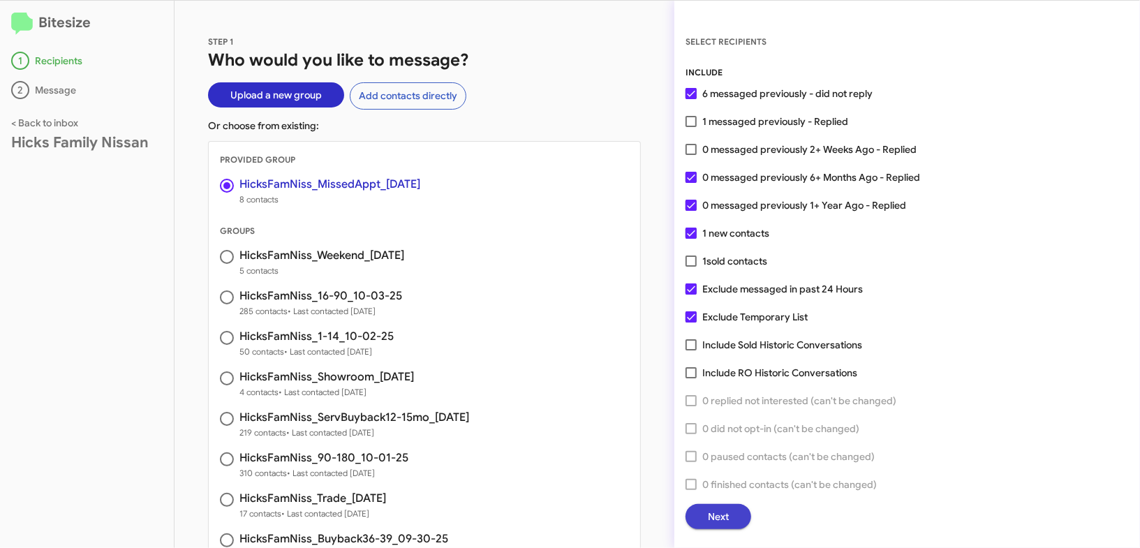
click at [709, 510] on span "Next" at bounding box center [718, 516] width 21 height 25
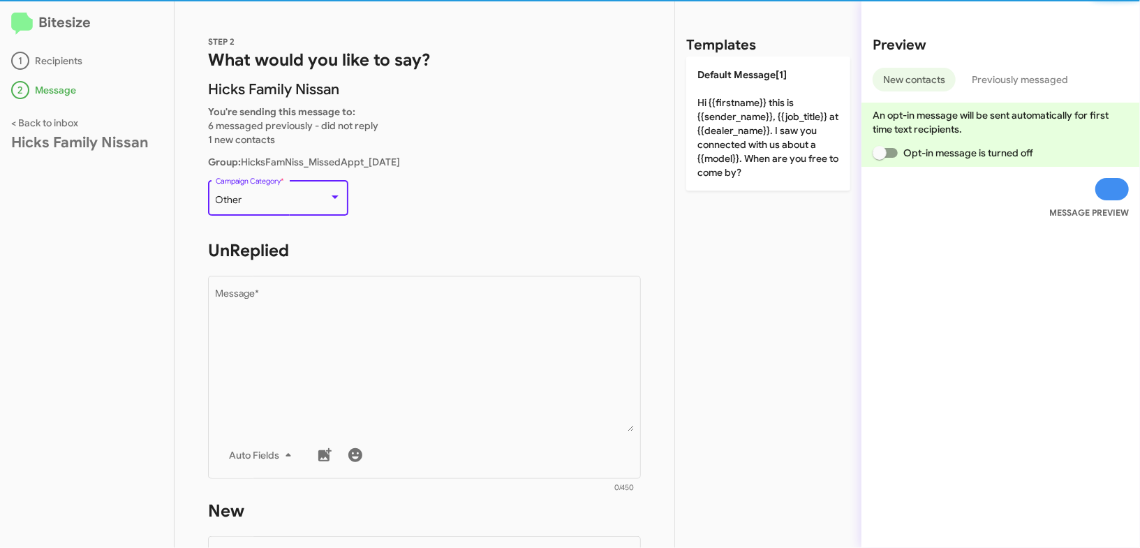
click at [297, 202] on div "Other" at bounding box center [272, 200] width 113 height 11
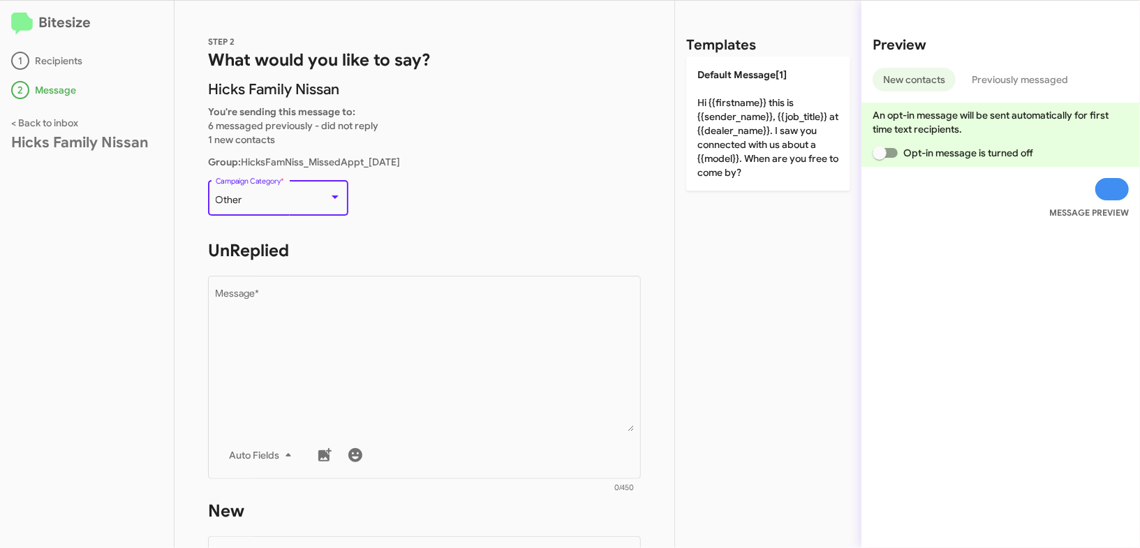
scroll to position [293, 0]
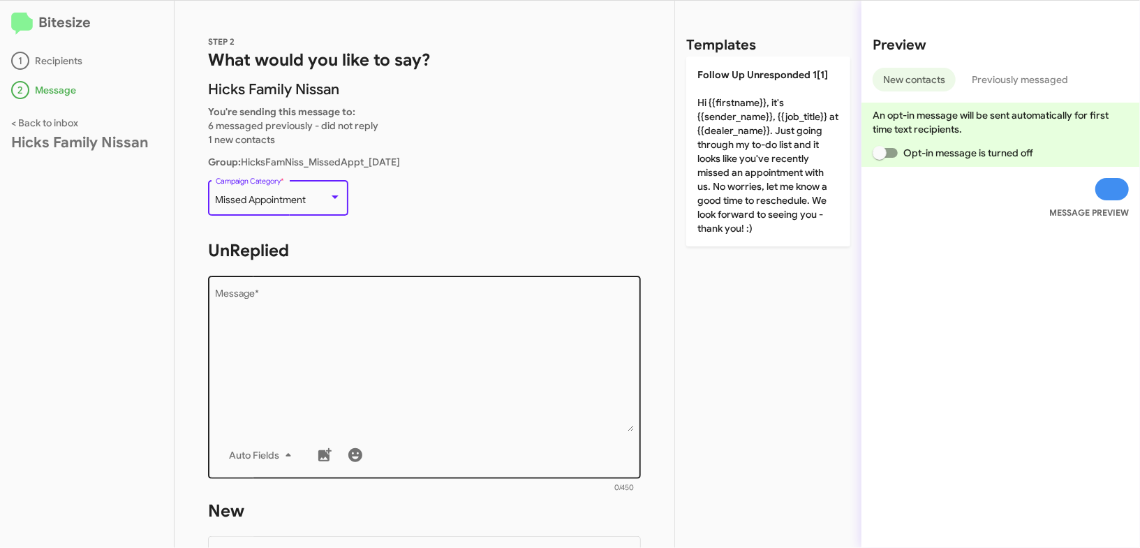
click at [369, 333] on textarea "Message *" at bounding box center [425, 360] width 418 height 142
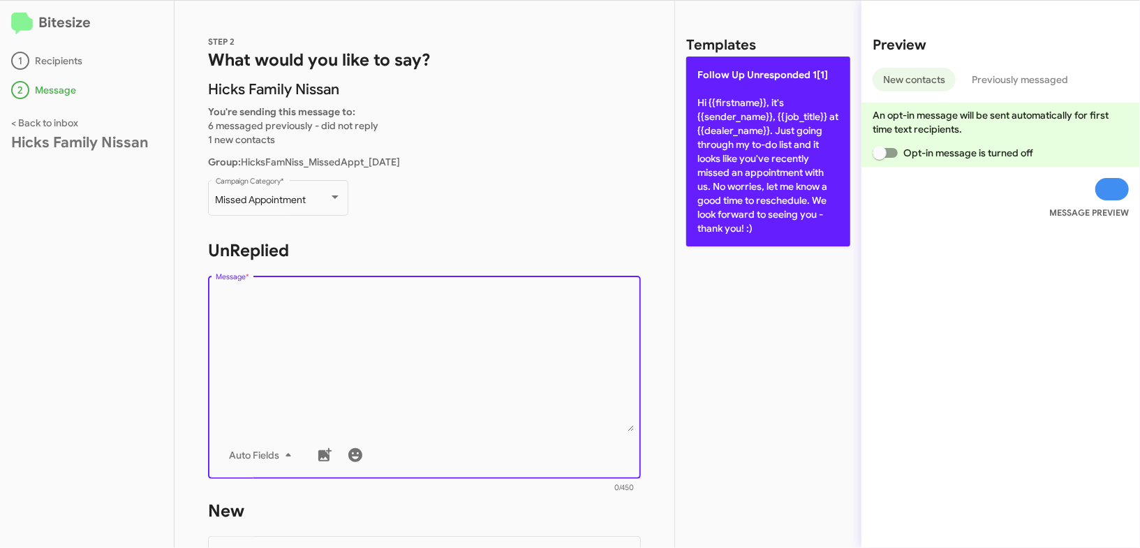
drag, startPoint x: 397, startPoint y: 313, endPoint x: 774, endPoint y: 133, distance: 417.8
click at [399, 311] on textarea "Message *" at bounding box center [425, 360] width 418 height 142
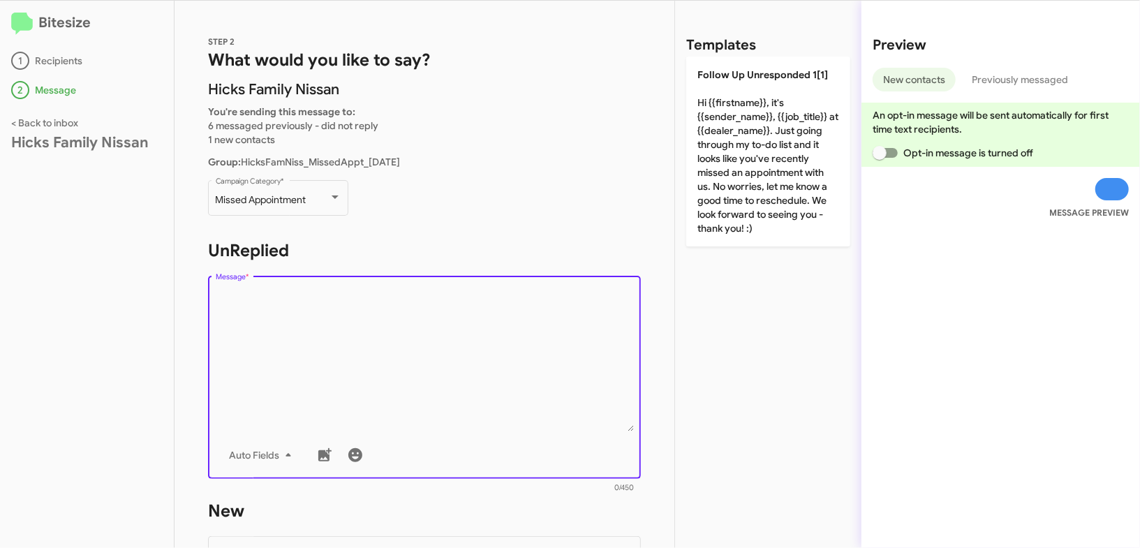
drag, startPoint x: 776, startPoint y: 133, endPoint x: 577, endPoint y: 168, distance: 202.0
click at [775, 133] on p "Follow Up Unresponded 1[1] Hi {{firstname}}, it's {{sender_name}}, {{job_title}…" at bounding box center [768, 152] width 164 height 190
type textarea "Hi {{firstname}}, it's {{sender_name}}, {{job_title}} at {{dealer_name}}. Just …"
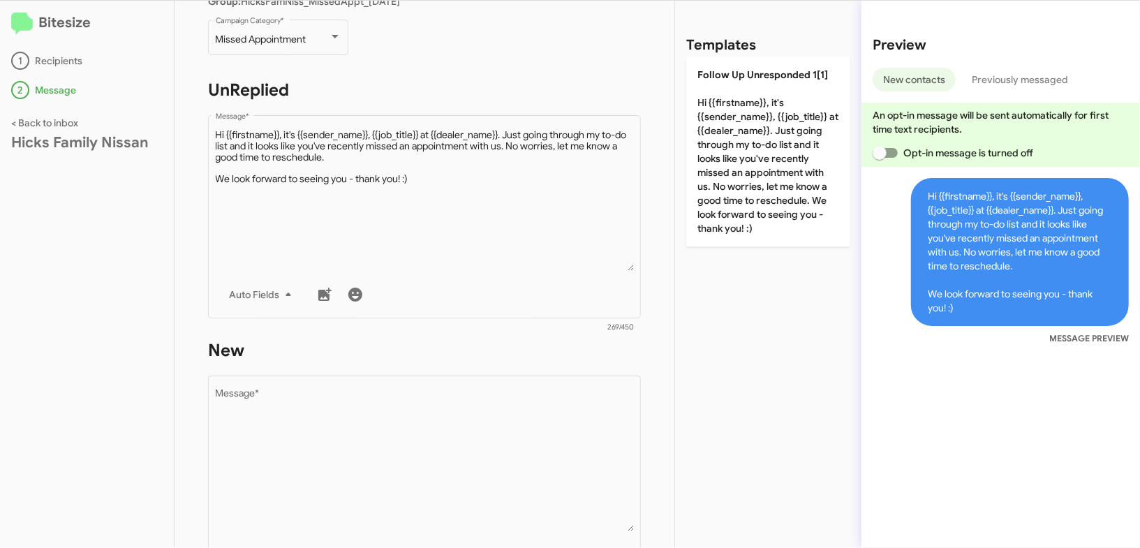
scroll to position [428, 0]
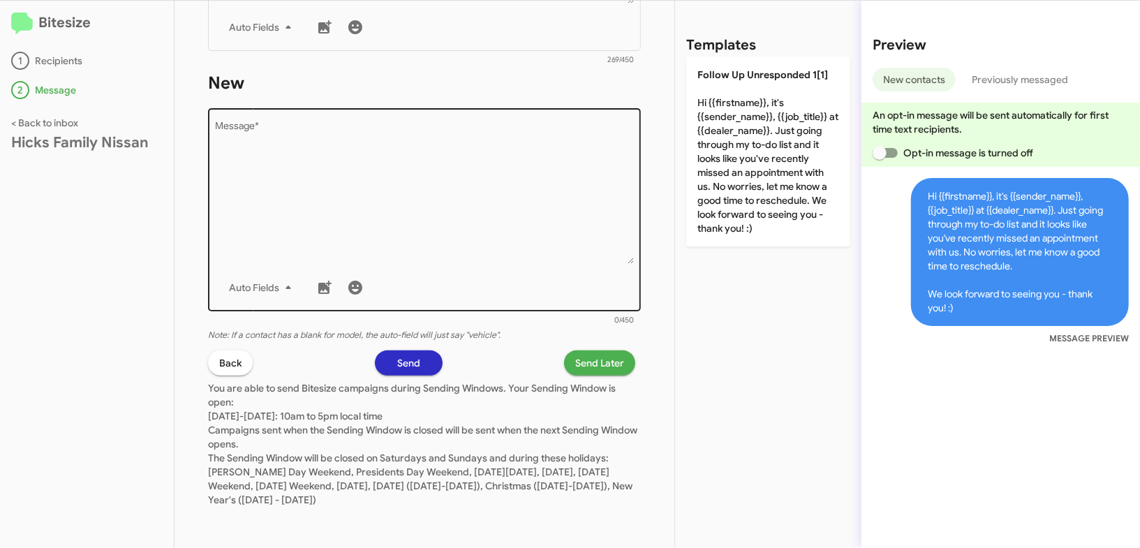
drag, startPoint x: 540, startPoint y: 286, endPoint x: 544, endPoint y: 273, distance: 13.9
click at [541, 279] on div "Auto Fields" at bounding box center [425, 288] width 418 height 28
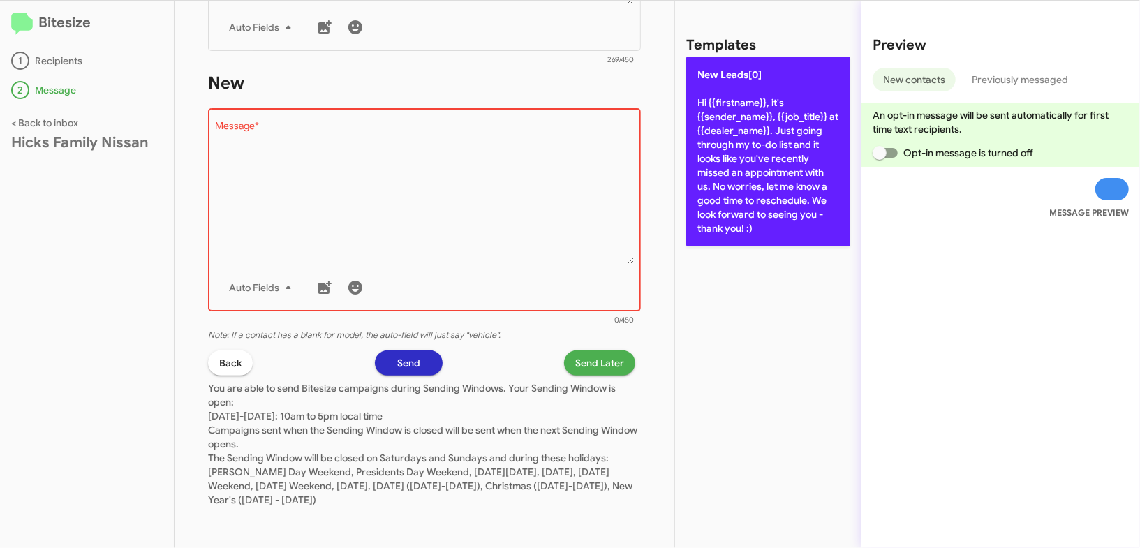
drag, startPoint x: 544, startPoint y: 273, endPoint x: 750, endPoint y: 154, distance: 238.1
click at [559, 253] on div "Drop image here to insert Auto Fields Message *" at bounding box center [425, 208] width 418 height 206
drag, startPoint x: 767, startPoint y: 155, endPoint x: 639, endPoint y: 427, distance: 300.4
click at [767, 155] on p "New Leads[0] Hi {{firstname}}, it's {{sender_name}}, {{job_title}} at {{dealer_…" at bounding box center [768, 152] width 164 height 190
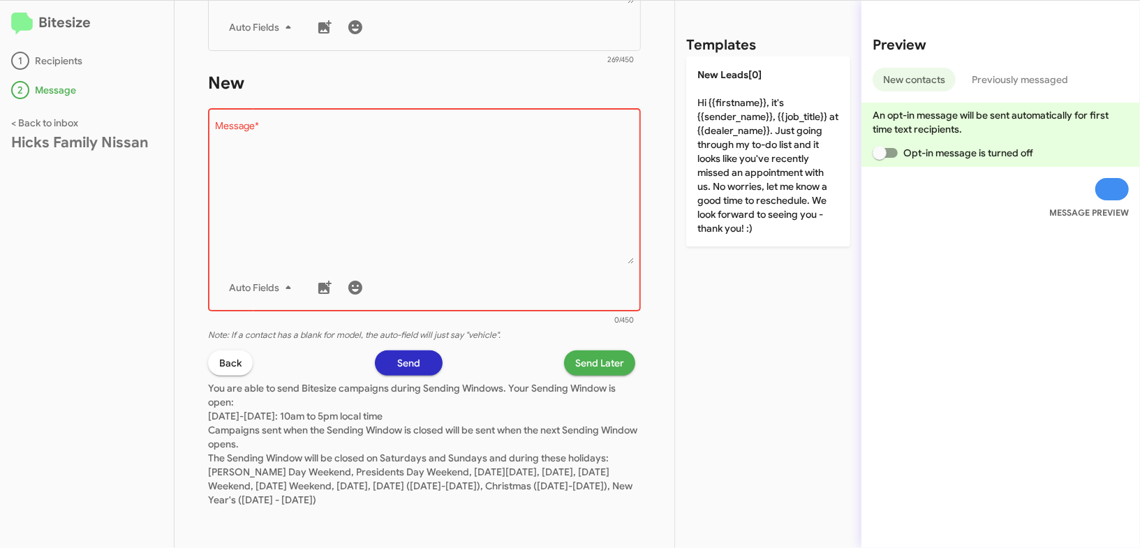
type textarea "Hi {{firstname}}, it's {{sender_name}}, {{job_title}} at {{dealer_name}}. Just …"
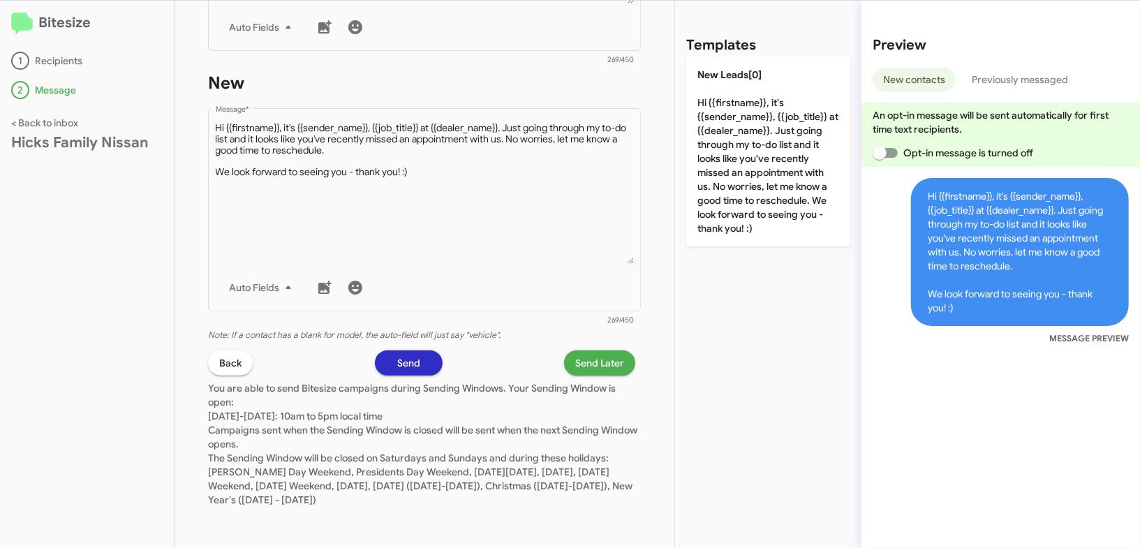
click at [596, 353] on span "Send Later" at bounding box center [599, 362] width 49 height 25
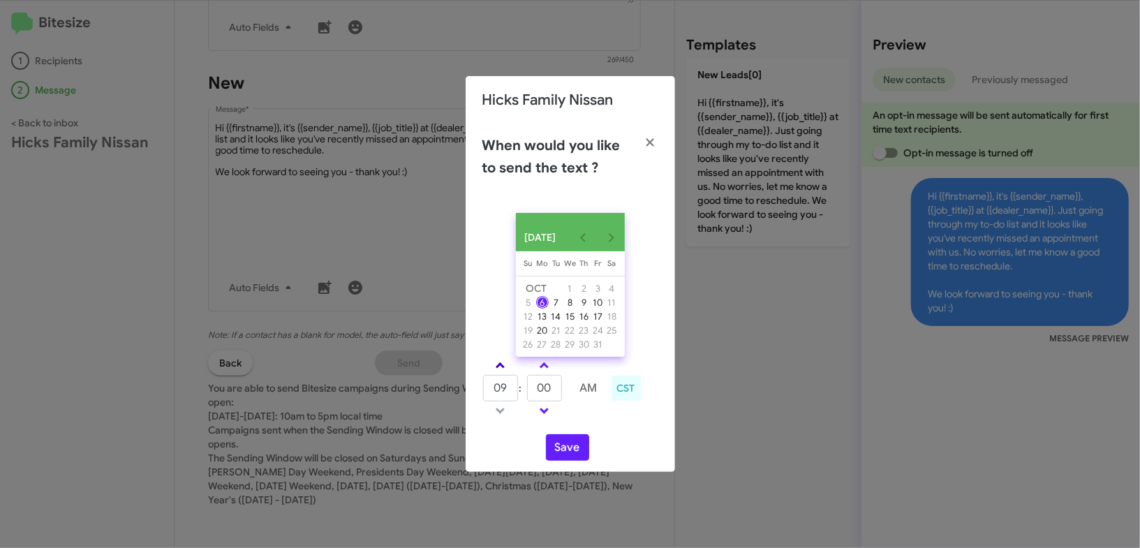
click at [501, 374] on link at bounding box center [500, 365] width 24 height 16
click at [500, 374] on link at bounding box center [500, 365] width 24 height 16
click at [500, 371] on span at bounding box center [500, 366] width 9 height 9
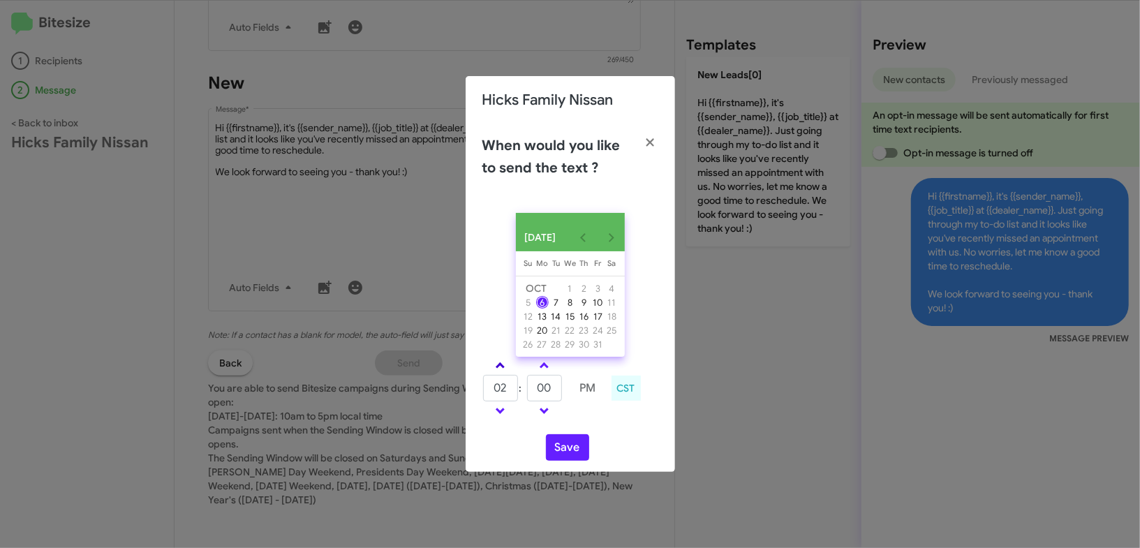
click at [500, 371] on span at bounding box center [500, 366] width 9 height 9
type input "05"
click at [540, 389] on input "00" at bounding box center [544, 388] width 35 height 27
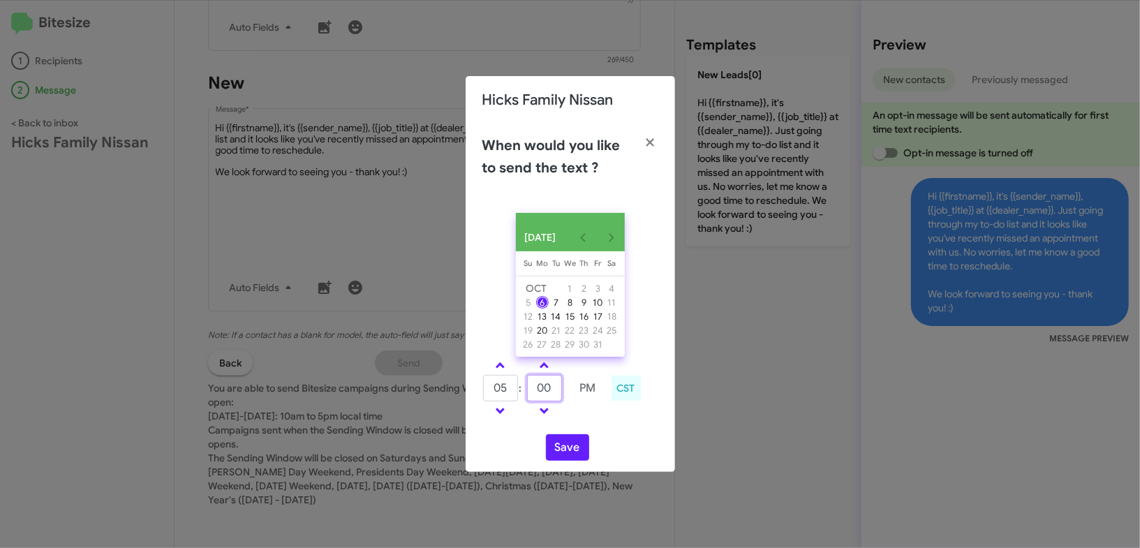
click at [540, 389] on input "00" at bounding box center [544, 388] width 35 height 27
type input "33"
drag, startPoint x: 609, startPoint y: 431, endPoint x: 572, endPoint y: 445, distance: 39.3
click at [609, 431] on div "OCT 2025 Sunday Su Monday Mo Tuesday Tu Wednesday We Thursday Th Friday Fr Satu…" at bounding box center [570, 337] width 209 height 270
click at [561, 451] on button "Save" at bounding box center [567, 447] width 43 height 27
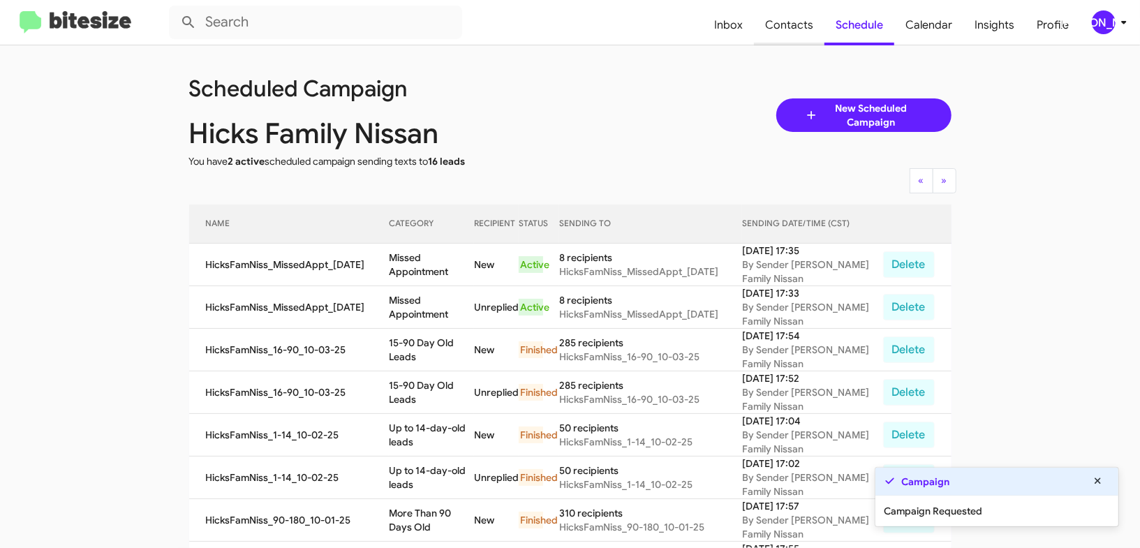
click at [785, 19] on span "Contacts" at bounding box center [789, 25] width 71 height 40
type input "in:groups"
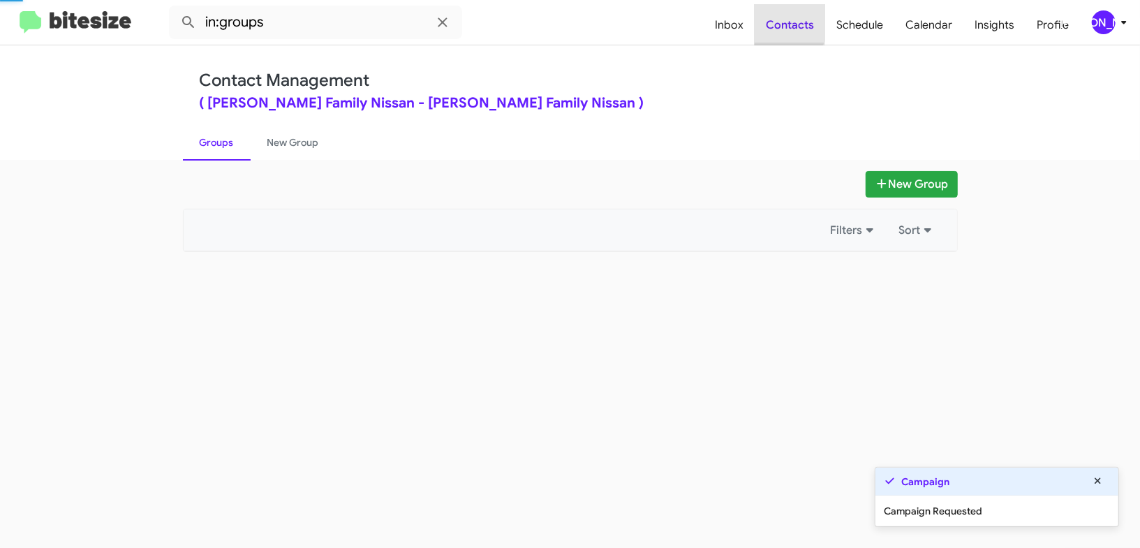
click at [785, 19] on span "Contacts" at bounding box center [790, 25] width 71 height 40
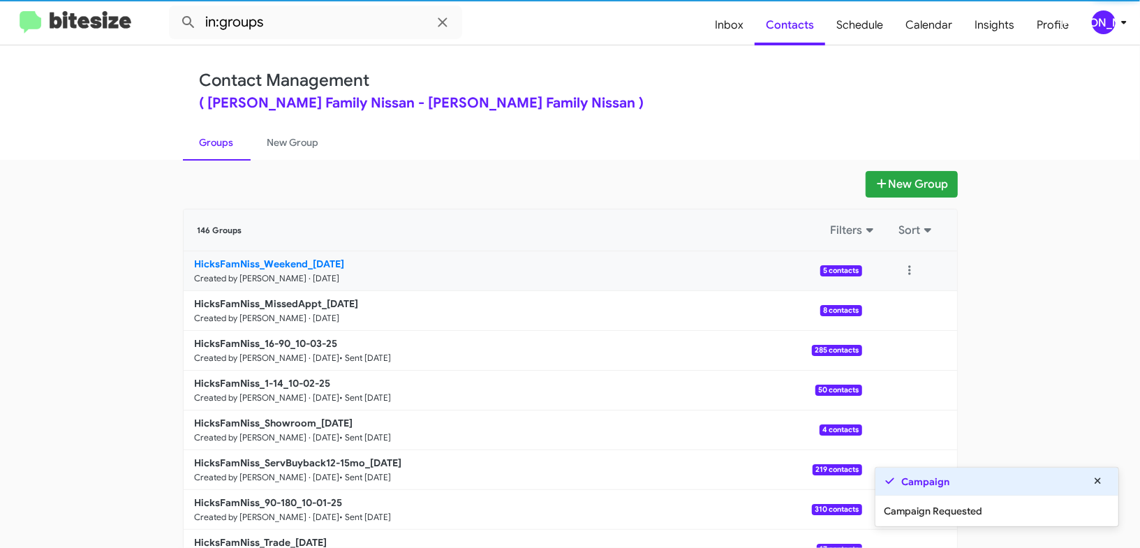
click at [282, 284] on link "HicksFamNiss_Weekend_10-06-25 Created by Jason Apdua · Oct 6, 2025 5 contacts" at bounding box center [523, 271] width 679 height 40
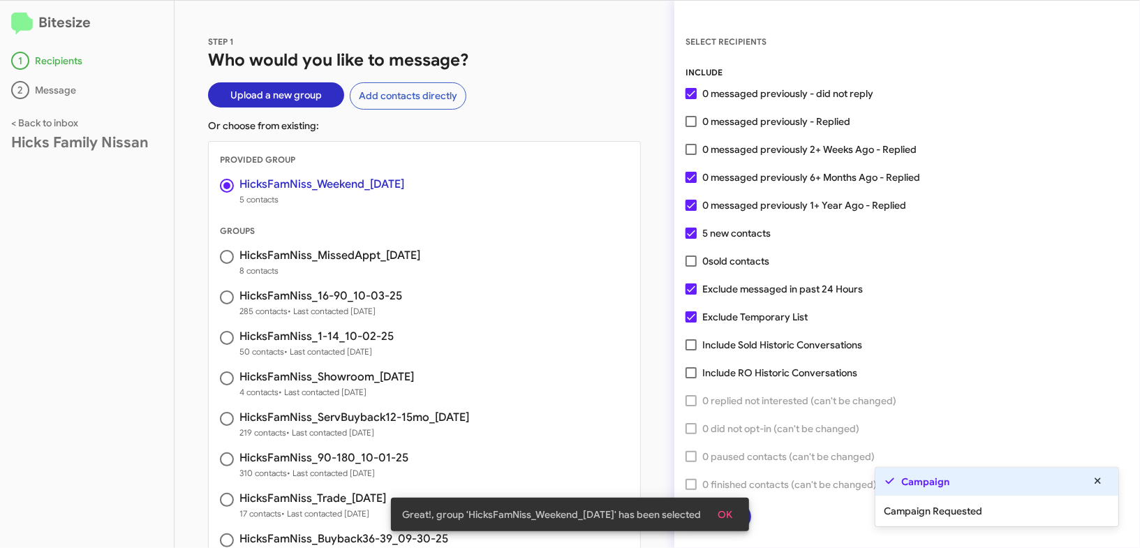
drag, startPoint x: 727, startPoint y: 190, endPoint x: 726, endPoint y: 197, distance: 7.0
click at [727, 196] on div "INCLUDE 0 messaged previously - did not reply 0 messaged previously - Replied 0…" at bounding box center [907, 298] width 443 height 464
click at [732, 514] on span "OK" at bounding box center [725, 514] width 15 height 25
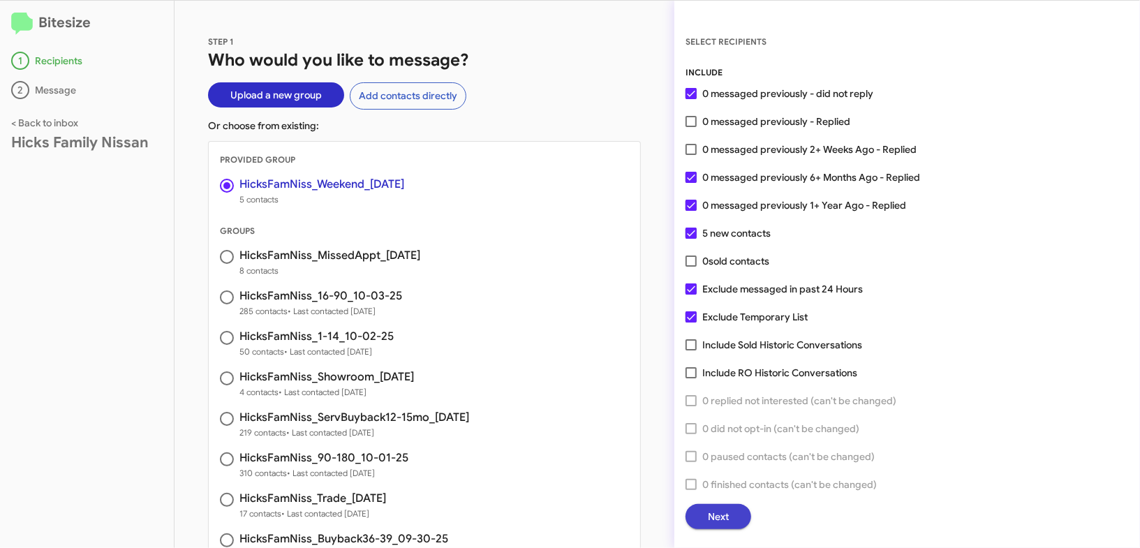
click at [722, 518] on span "Next" at bounding box center [718, 516] width 21 height 25
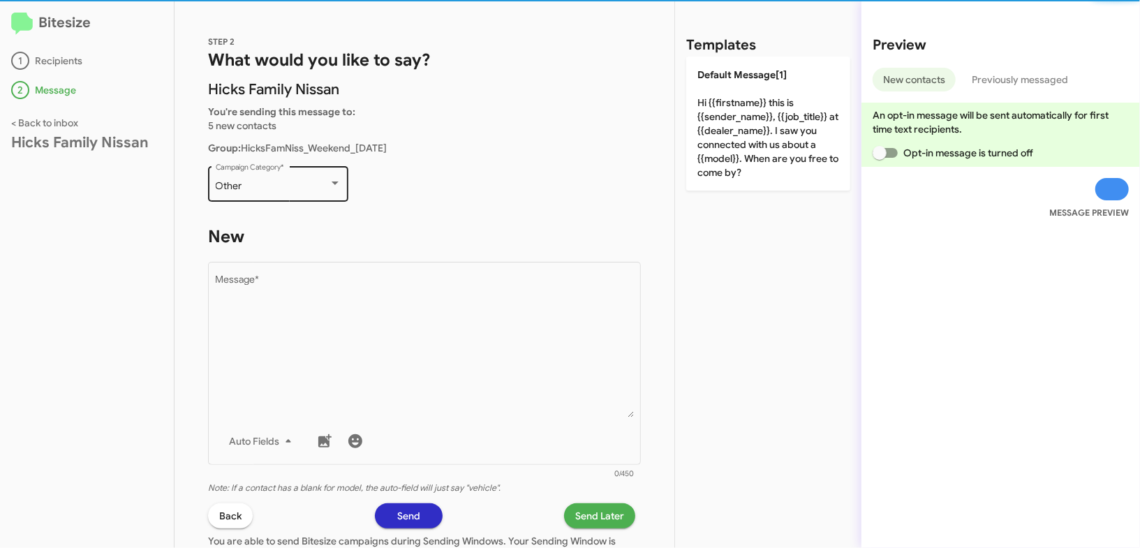
click at [313, 189] on div "Other" at bounding box center [272, 186] width 113 height 11
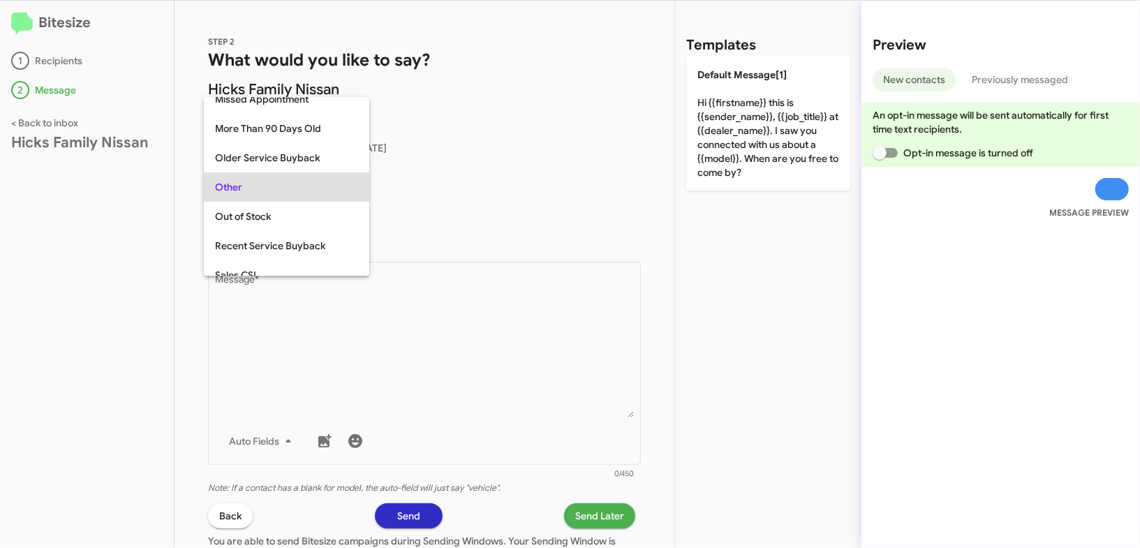
scroll to position [583, 0]
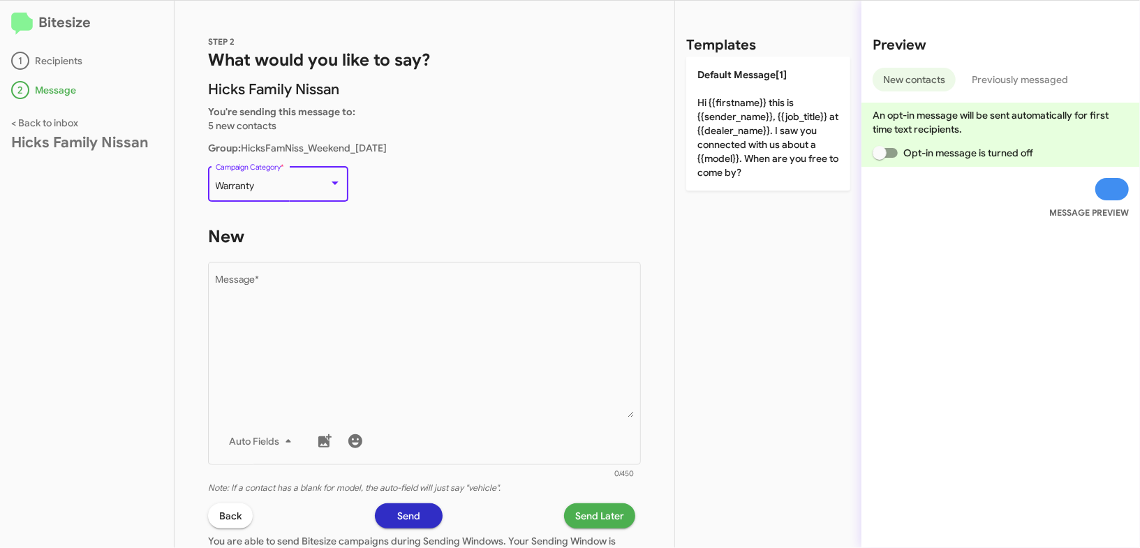
click at [313, 189] on div "Warranty" at bounding box center [272, 186] width 113 height 11
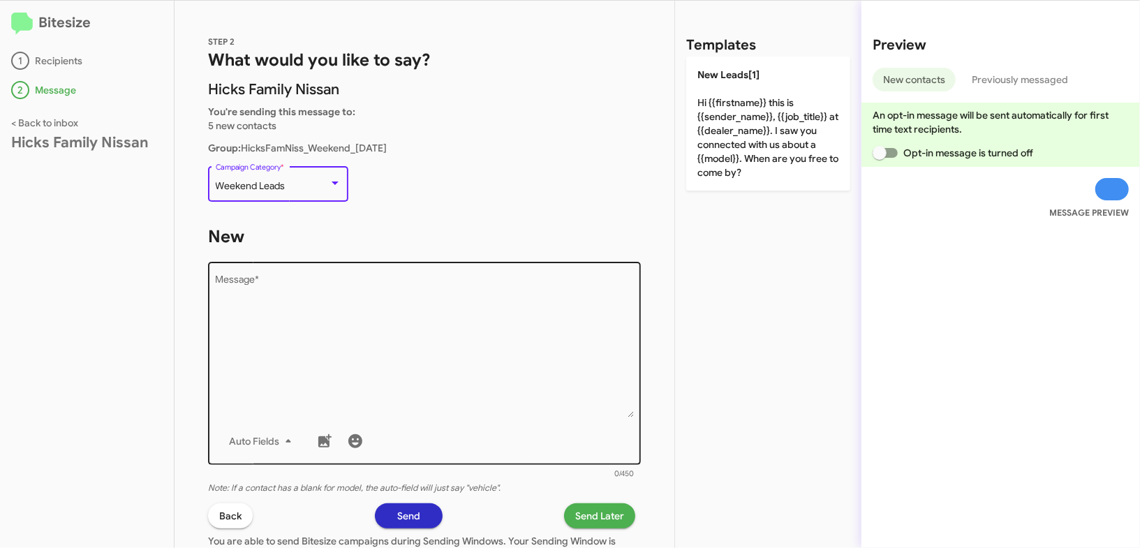
click at [390, 281] on textarea "Message *" at bounding box center [425, 346] width 418 height 142
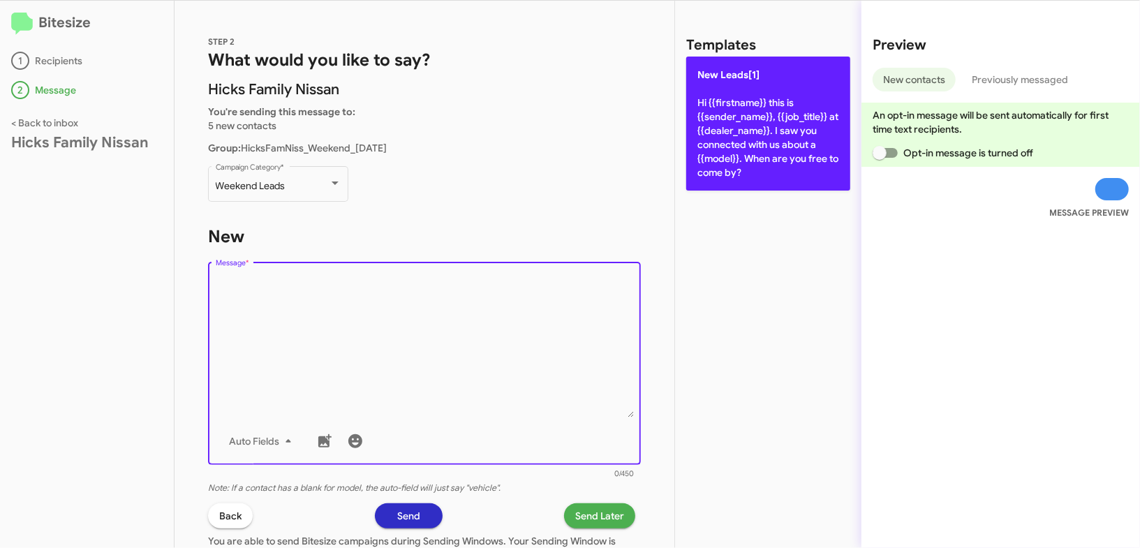
drag, startPoint x: 390, startPoint y: 281, endPoint x: 728, endPoint y: 157, distance: 359.8
click at [405, 272] on div "Drop image here to insert Auto Fields Message *" at bounding box center [425, 362] width 418 height 206
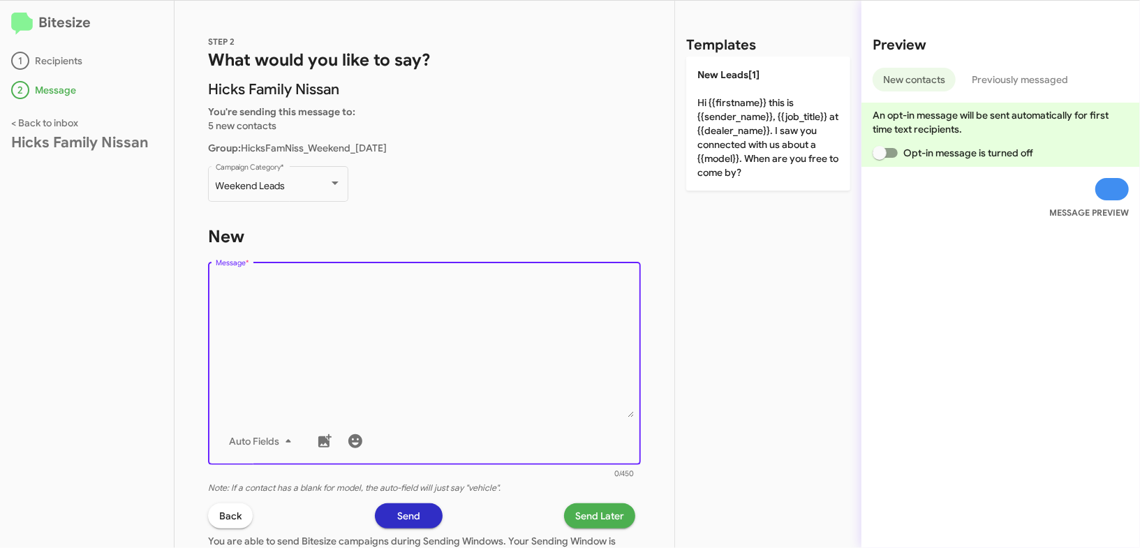
drag, startPoint x: 736, startPoint y: 155, endPoint x: 675, endPoint y: 203, distance: 77.5
click at [736, 155] on p "New Leads[1] Hi {{firstname}} this is {{sender_name}}, {{job_title}} at {{deale…" at bounding box center [768, 124] width 164 height 134
type textarea "Hi {{firstname}} this is {{sender_name}}, {{job_title}} at {{dealer_name}}. I s…"
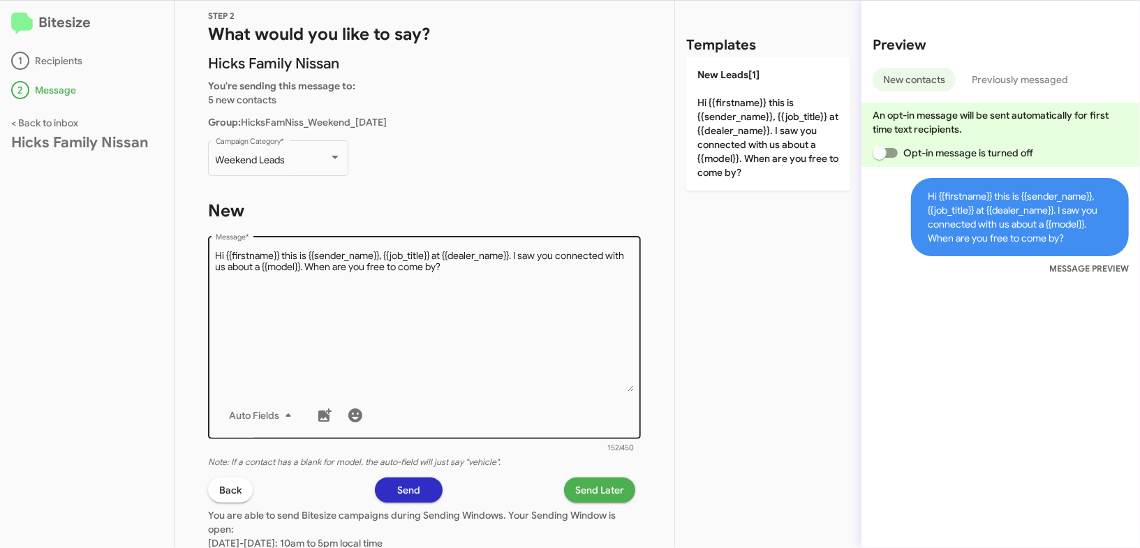
scroll to position [43, 0]
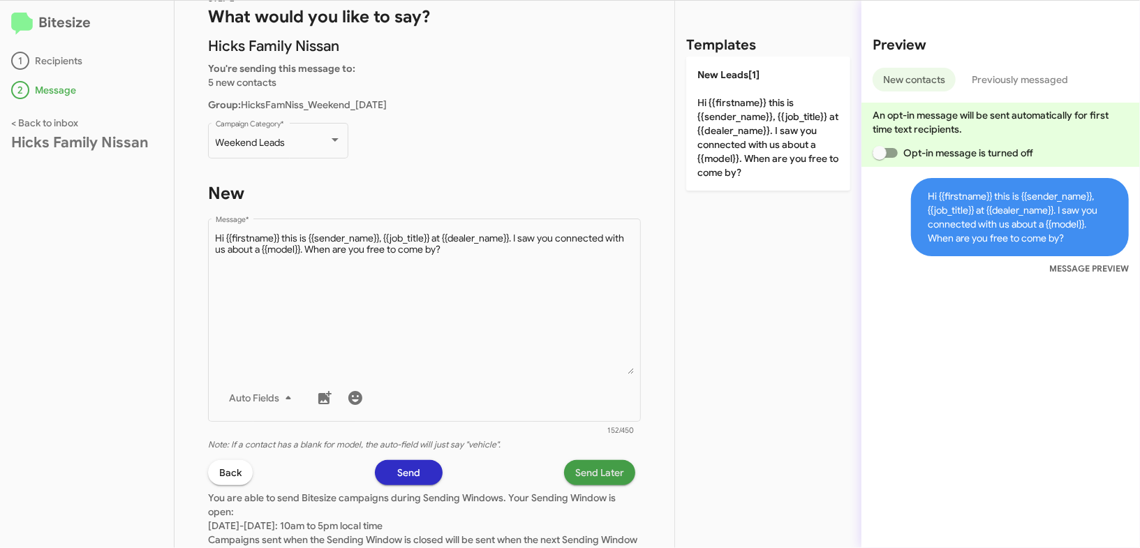
click at [602, 474] on span "Send Later" at bounding box center [599, 472] width 49 height 25
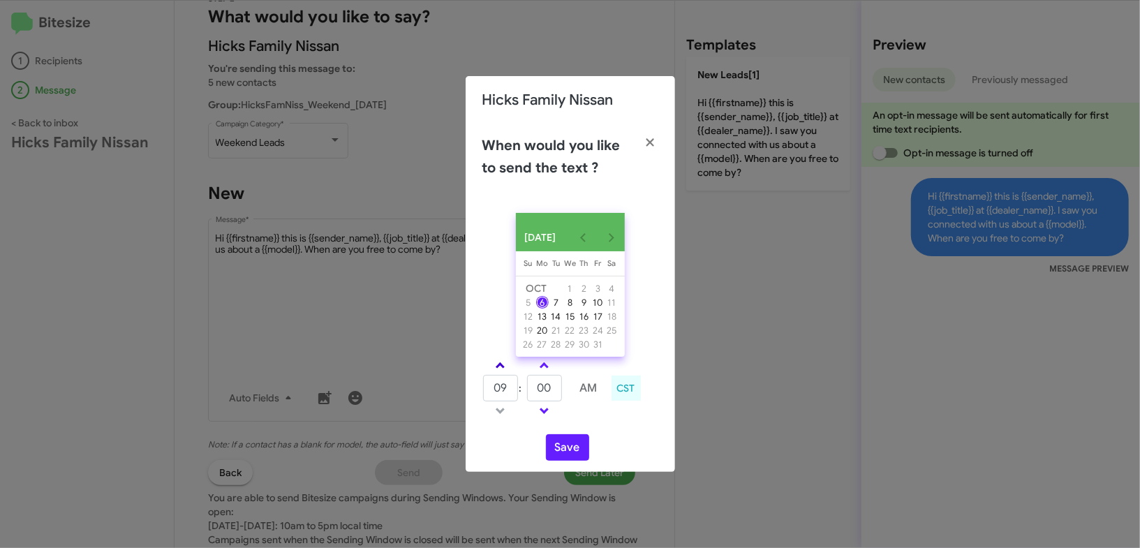
drag, startPoint x: 481, startPoint y: 370, endPoint x: 489, endPoint y: 369, distance: 8.5
click at [482, 370] on div "09 : 00 AM CST" at bounding box center [570, 390] width 197 height 66
click at [501, 368] on link at bounding box center [500, 365] width 24 height 16
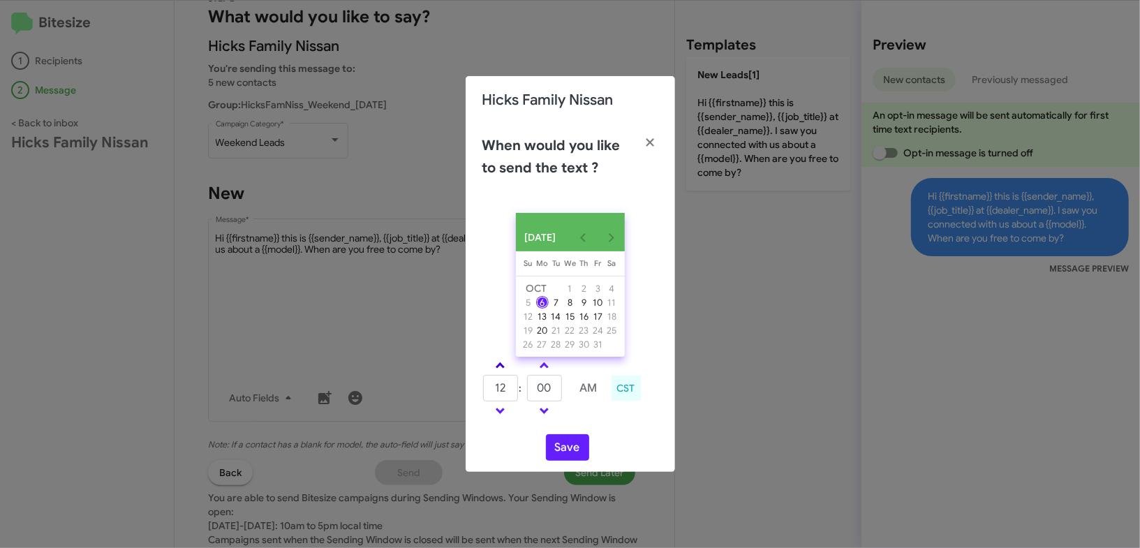
click at [501, 368] on link at bounding box center [500, 365] width 24 height 16
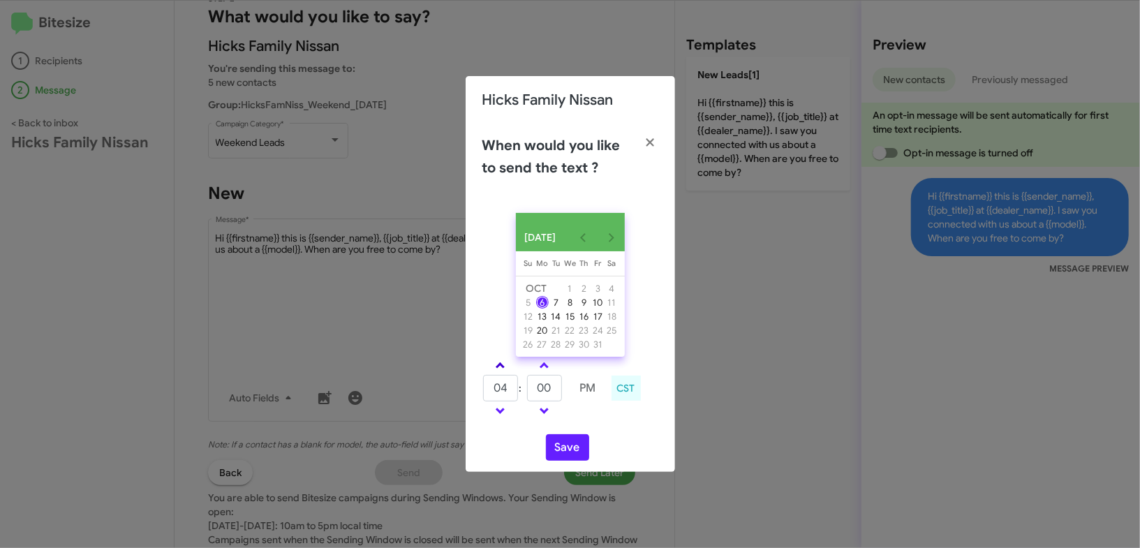
type input "05"
click at [555, 396] on input "00" at bounding box center [544, 388] width 35 height 27
type input "07"
click at [579, 432] on div "OCT 2025 Sunday Su Monday Mo Tuesday Tu Wednesday We Thursday Th Friday Fr Satu…" at bounding box center [570, 337] width 209 height 270
click at [568, 450] on button "Save" at bounding box center [567, 447] width 43 height 27
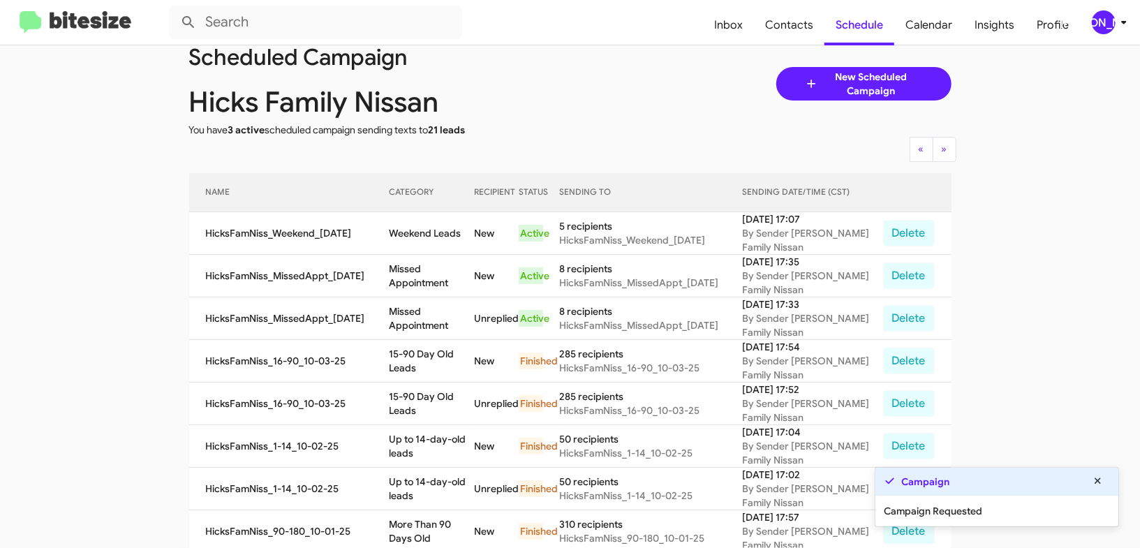
scroll to position [40, 0]
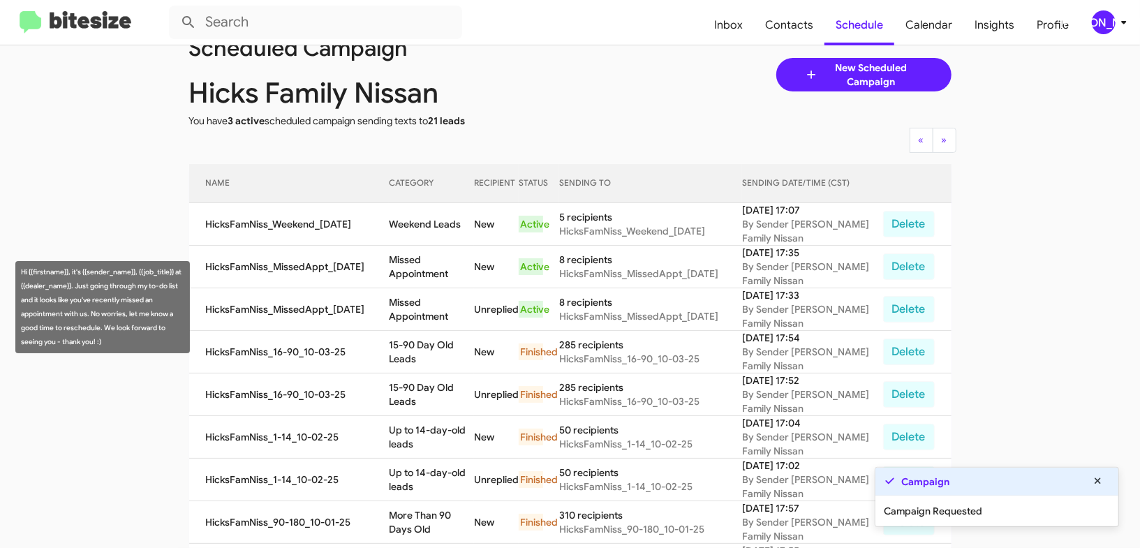
click at [455, 304] on td "Missed Appointment" at bounding box center [431, 309] width 85 height 43
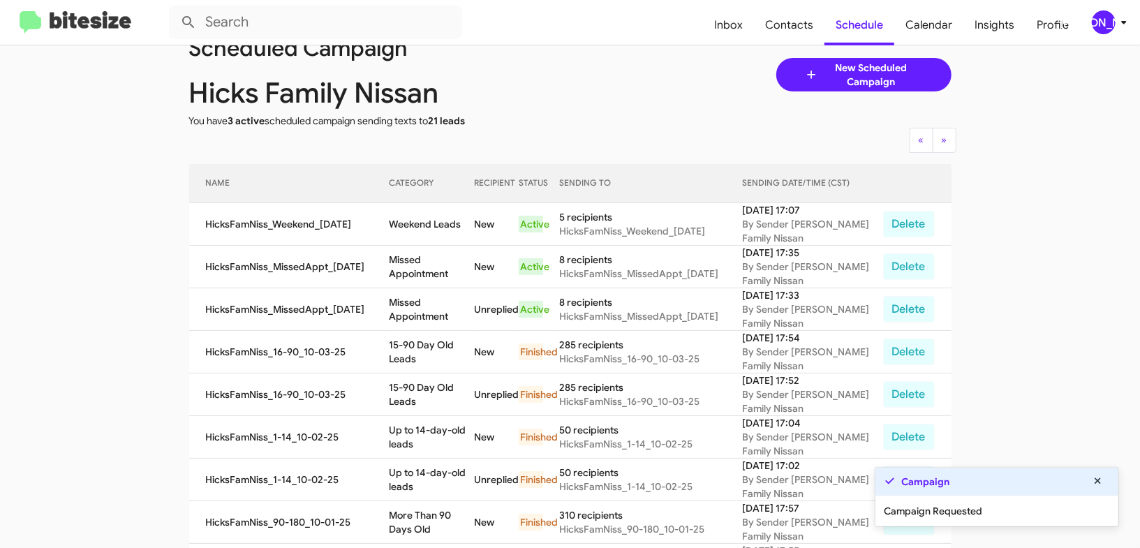
click at [455, 304] on td "Missed Appointment" at bounding box center [431, 309] width 85 height 43
click at [455, 301] on td "Missed Appointment" at bounding box center [431, 309] width 85 height 43
copy td "Missed Appointment"
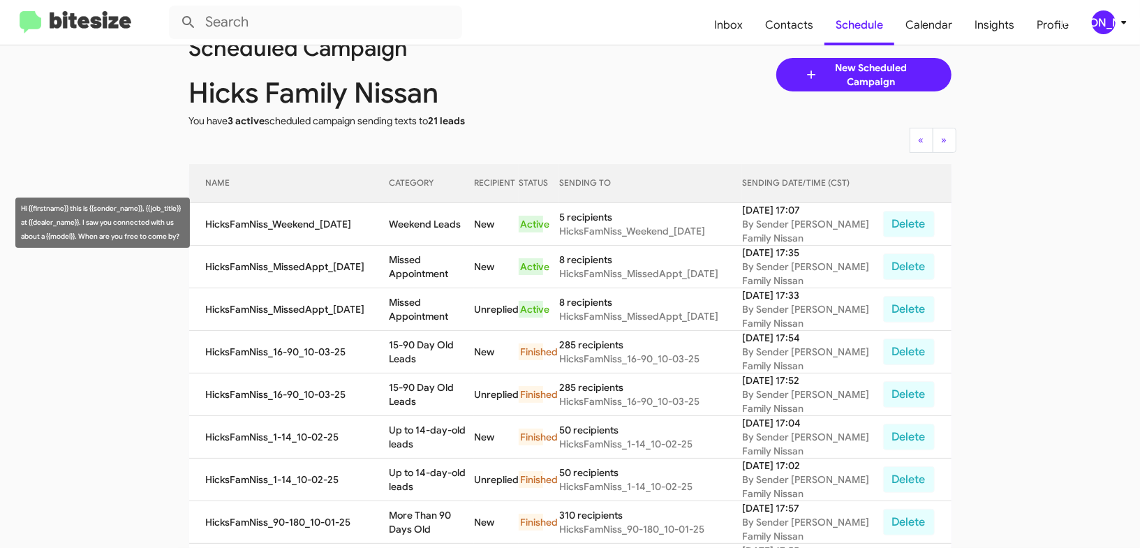
click at [426, 230] on td "Weekend Leads" at bounding box center [431, 224] width 85 height 43
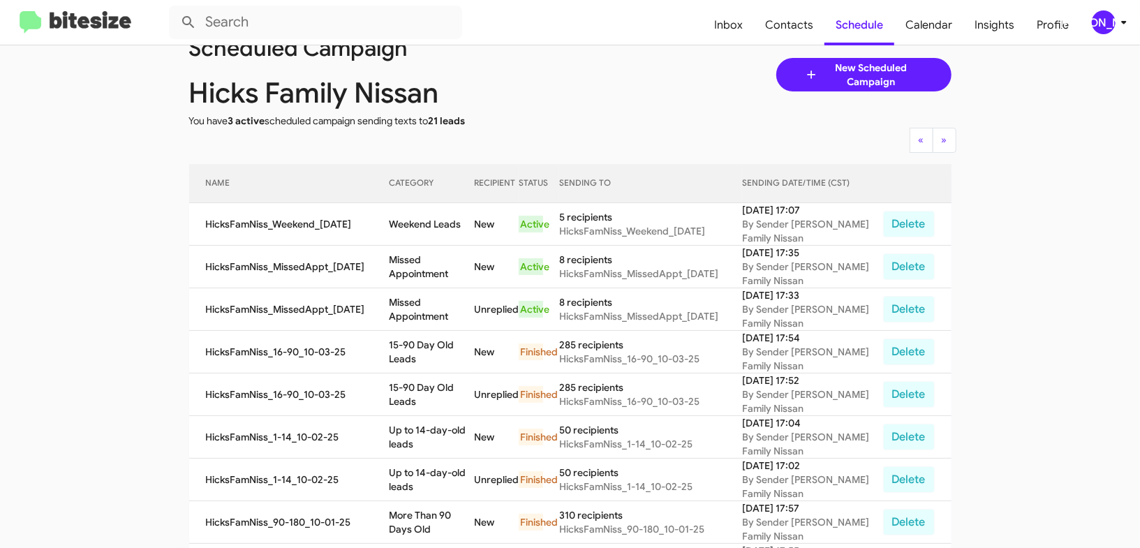
click at [426, 230] on td "Weekend Leads" at bounding box center [431, 224] width 85 height 43
copy td "Weekend Leads"
drag, startPoint x: 1114, startPoint y: 23, endPoint x: 1107, endPoint y: 27, distance: 7.2
click at [1112, 24] on div "[PERSON_NAME]" at bounding box center [1104, 22] width 24 height 24
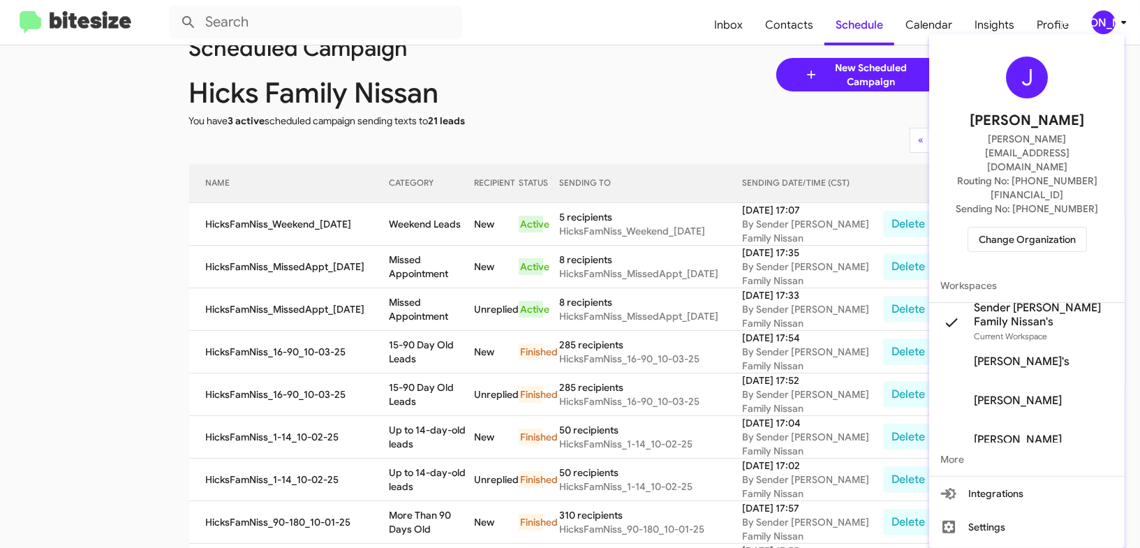
click at [1026, 228] on span "Change Organization" at bounding box center [1027, 240] width 97 height 24
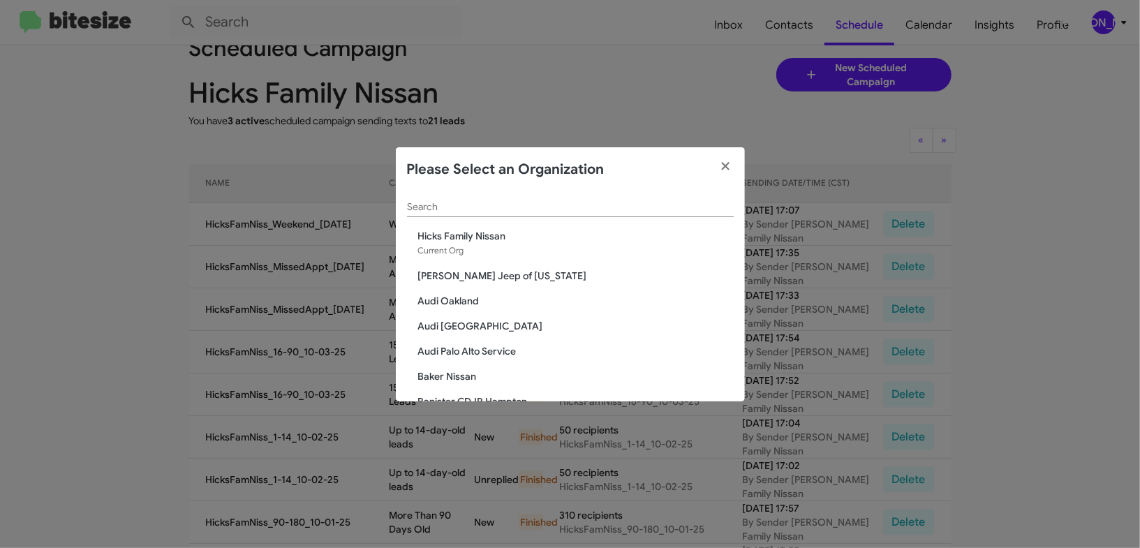
click at [445, 207] on input "Search" at bounding box center [570, 207] width 327 height 11
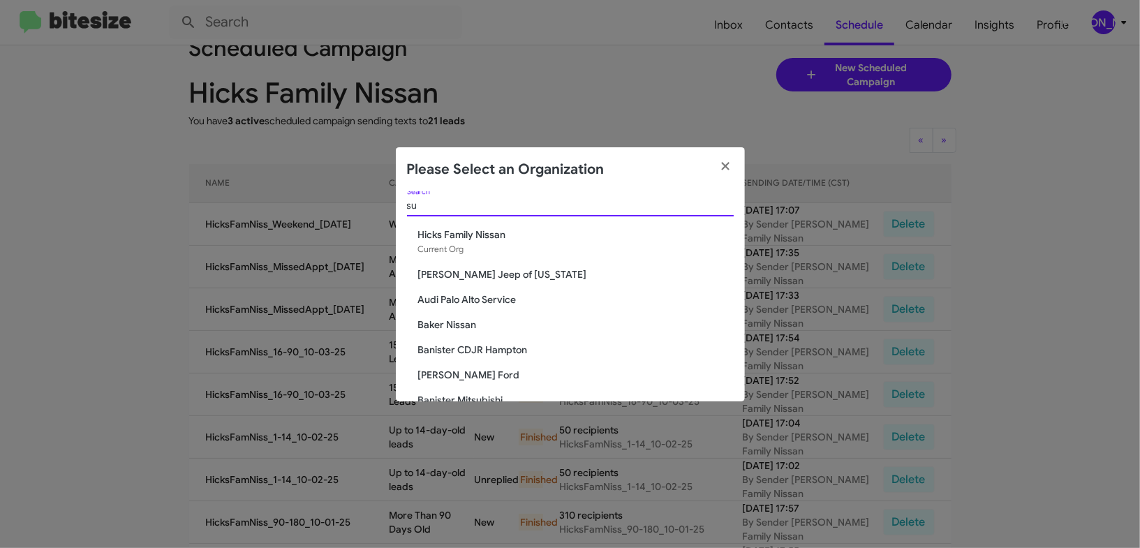
scroll to position [0, 0]
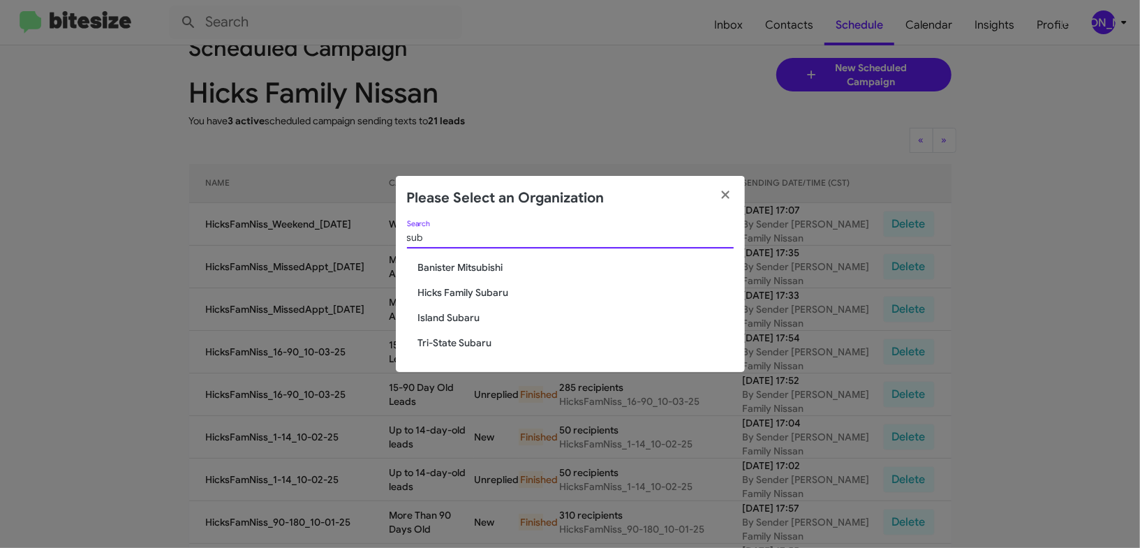
type input "sub"
click at [468, 298] on span "Hicks Family Subaru" at bounding box center [576, 293] width 316 height 14
click at [471, 292] on span "Hicks Family Subaru" at bounding box center [576, 293] width 316 height 14
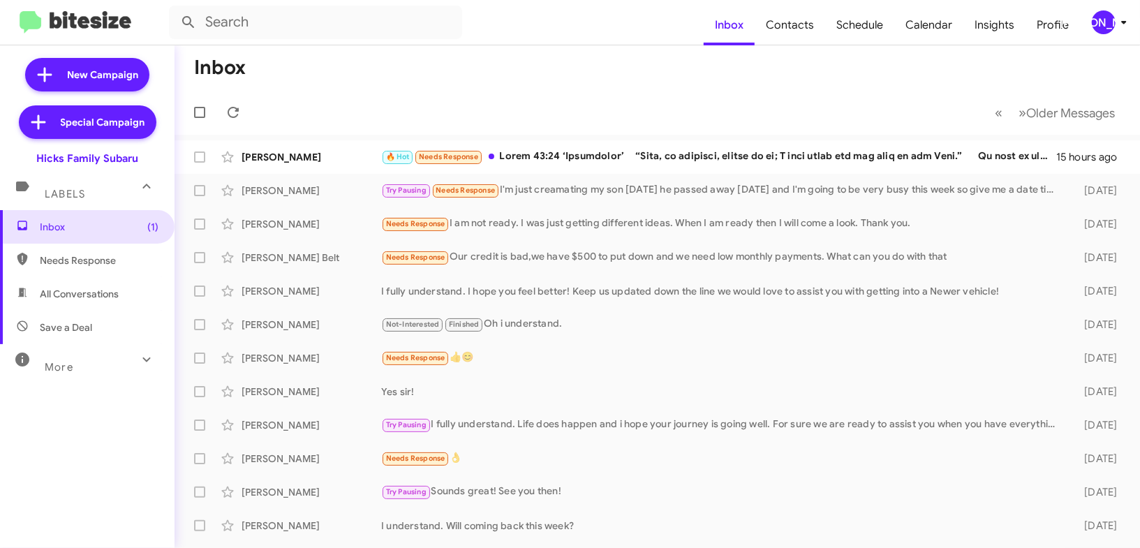
click at [1111, 22] on div "[PERSON_NAME]" at bounding box center [1104, 22] width 24 height 24
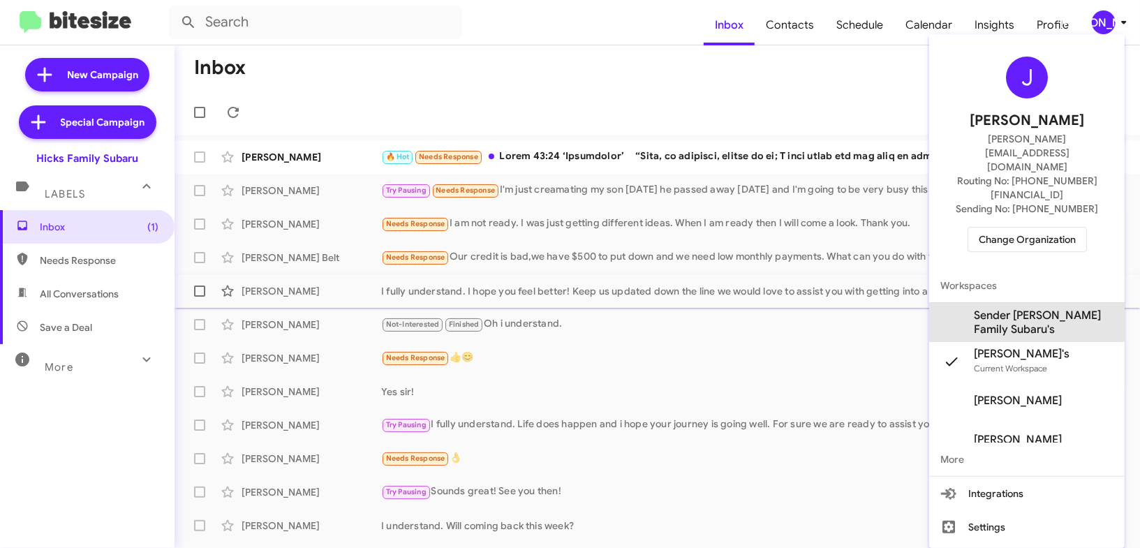
click at [1024, 309] on span "Sender [PERSON_NAME] Family Subaru's" at bounding box center [1044, 323] width 140 height 28
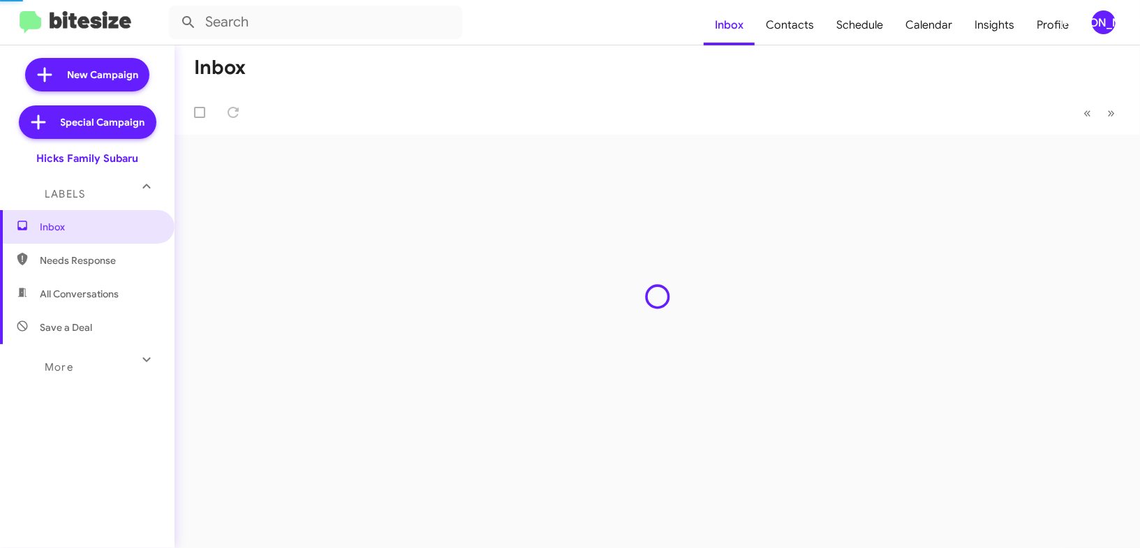
click at [787, 29] on span "Contacts" at bounding box center [790, 25] width 71 height 40
type input "in:groups"
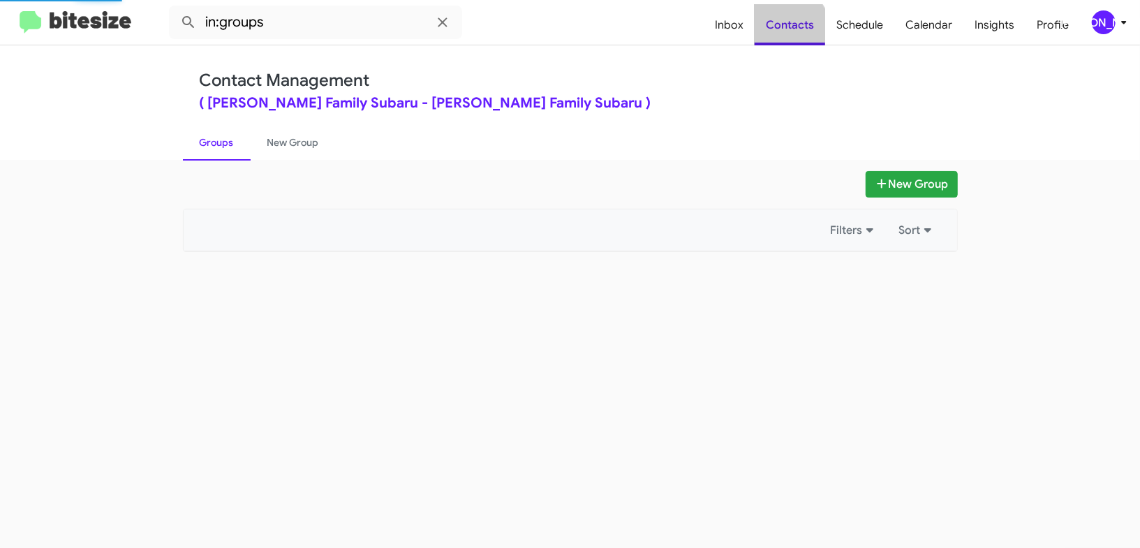
click at [787, 29] on span "Contacts" at bounding box center [790, 25] width 71 height 40
click at [787, 30] on span "Contacts" at bounding box center [790, 25] width 71 height 40
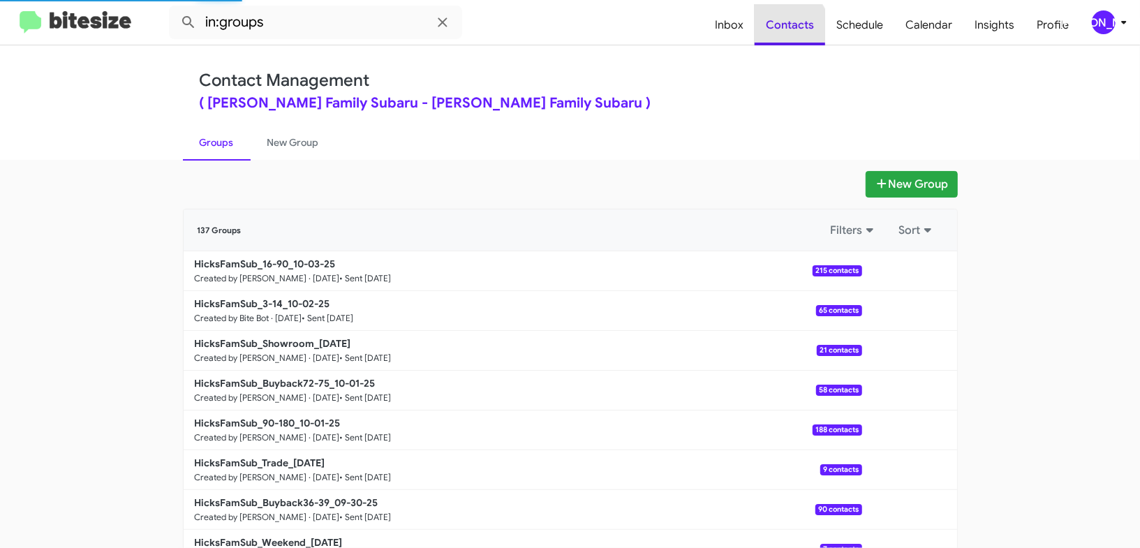
click at [787, 30] on span "Contacts" at bounding box center [790, 25] width 71 height 40
click at [1119, 25] on icon at bounding box center [1124, 22] width 17 height 17
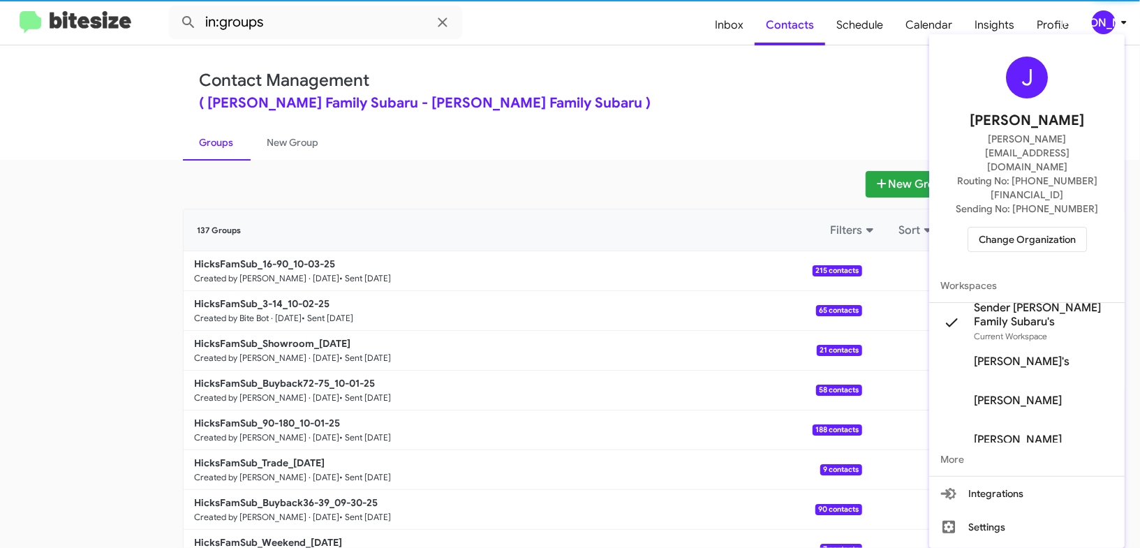
drag, startPoint x: 1119, startPoint y: 25, endPoint x: 1118, endPoint y: 17, distance: 8.5
click at [1119, 25] on div at bounding box center [570, 274] width 1140 height 548
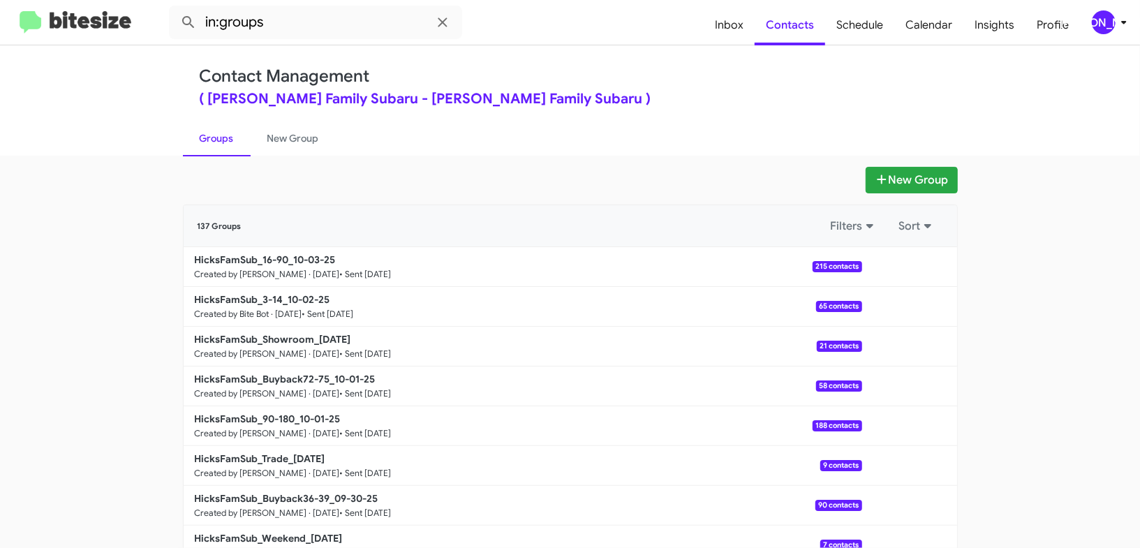
scroll to position [5, 0]
click at [287, 144] on link "New Group" at bounding box center [293, 137] width 85 height 36
click at [288, 143] on link "New Group" at bounding box center [293, 137] width 85 height 36
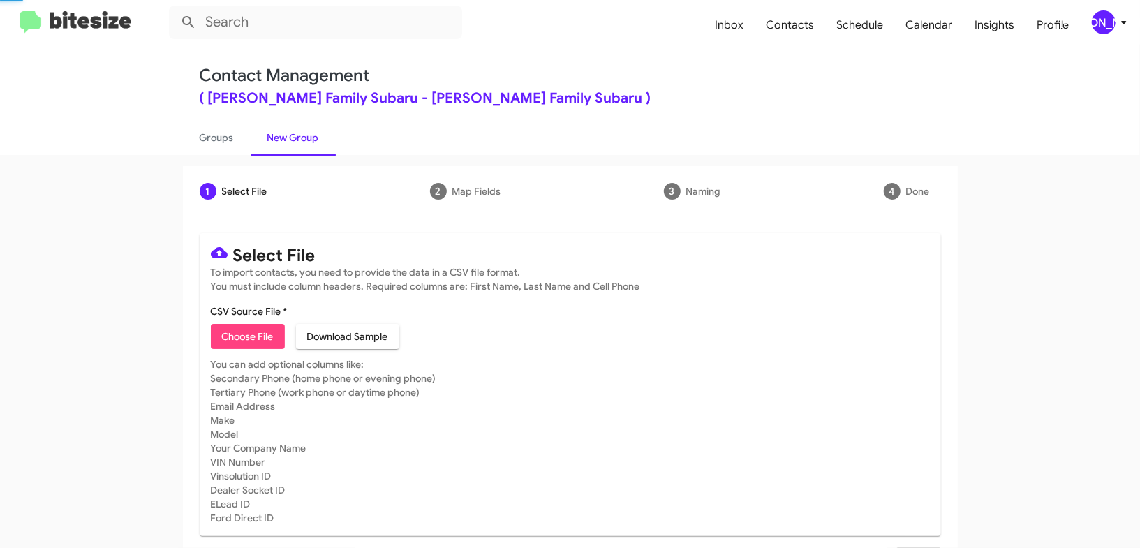
drag, startPoint x: 288, startPoint y: 143, endPoint x: 832, endPoint y: 54, distance: 550.4
click at [288, 142] on link "New Group" at bounding box center [293, 137] width 85 height 36
click at [1102, 22] on div "[PERSON_NAME]" at bounding box center [1104, 22] width 24 height 24
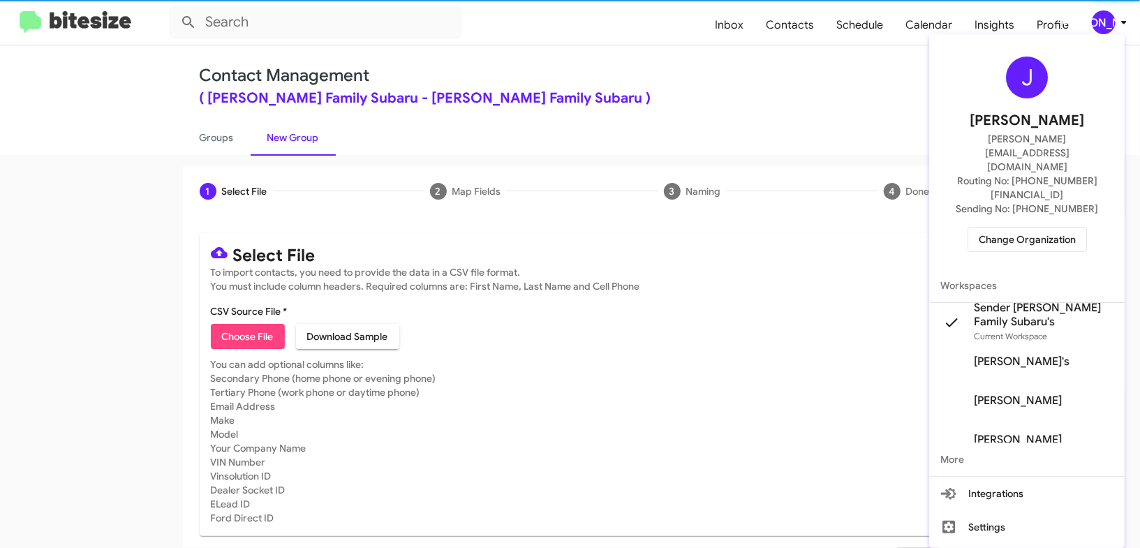
click at [1102, 22] on div at bounding box center [570, 274] width 1140 height 548
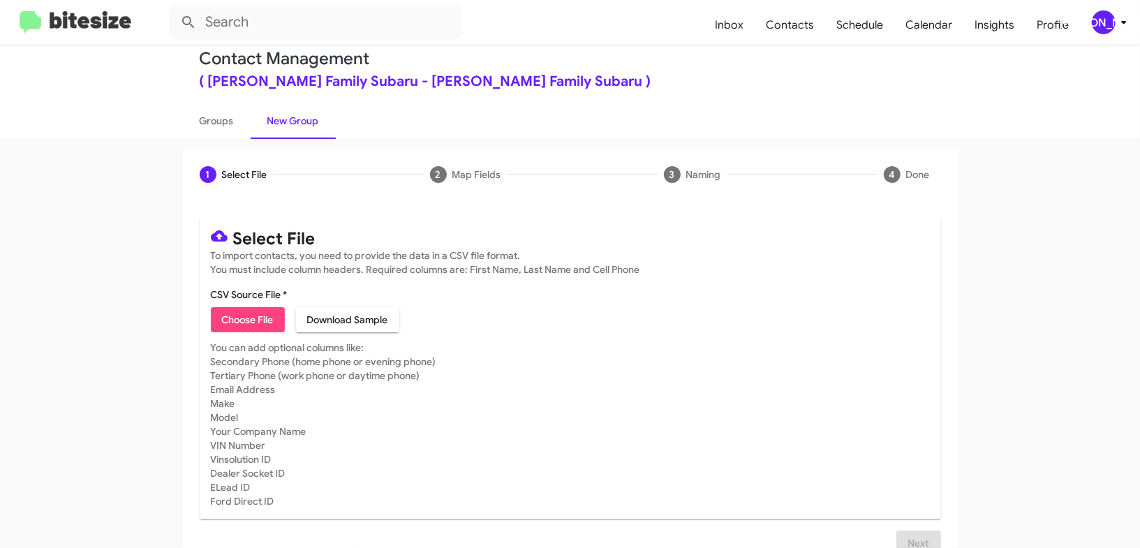
scroll to position [31, 0]
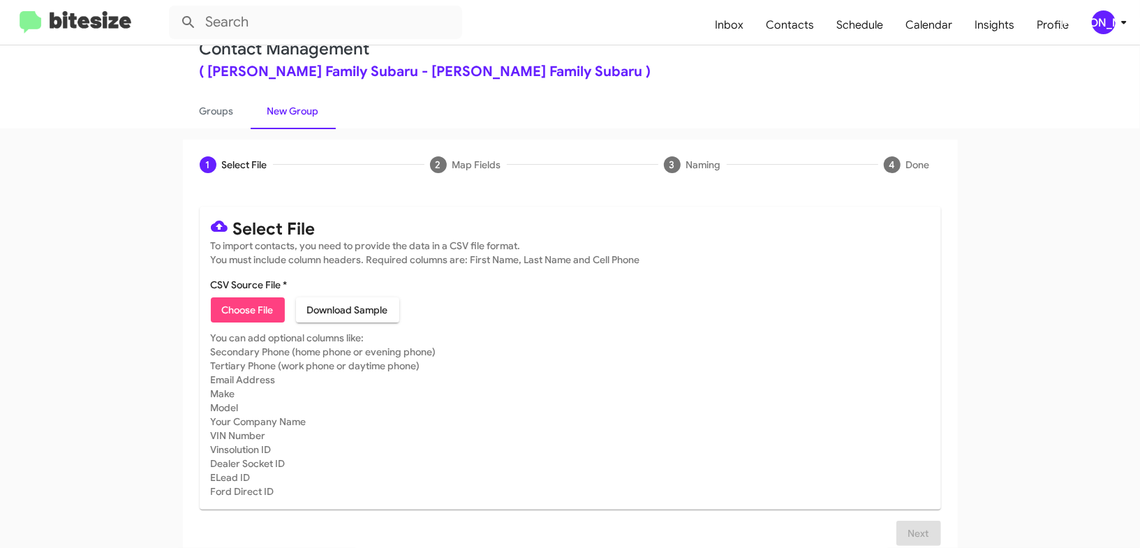
click at [240, 331] on mat-card-subtitle "You can add optional columns like: Secondary Phone (home phone or evening phone…" at bounding box center [570, 415] width 719 height 168
click at [244, 315] on span "Choose File" at bounding box center [248, 309] width 52 height 25
type input "HicksFamSub_MissedAppt_[DATE]"
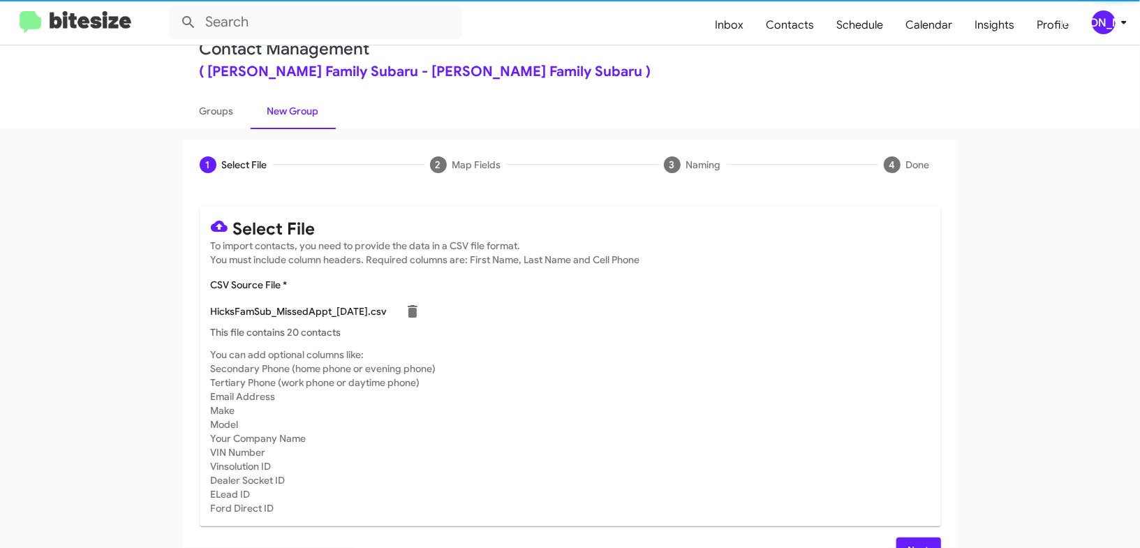
click at [777, 312] on div "HicksFamSub_MissedAppt_[DATE].csv" at bounding box center [570, 311] width 719 height 28
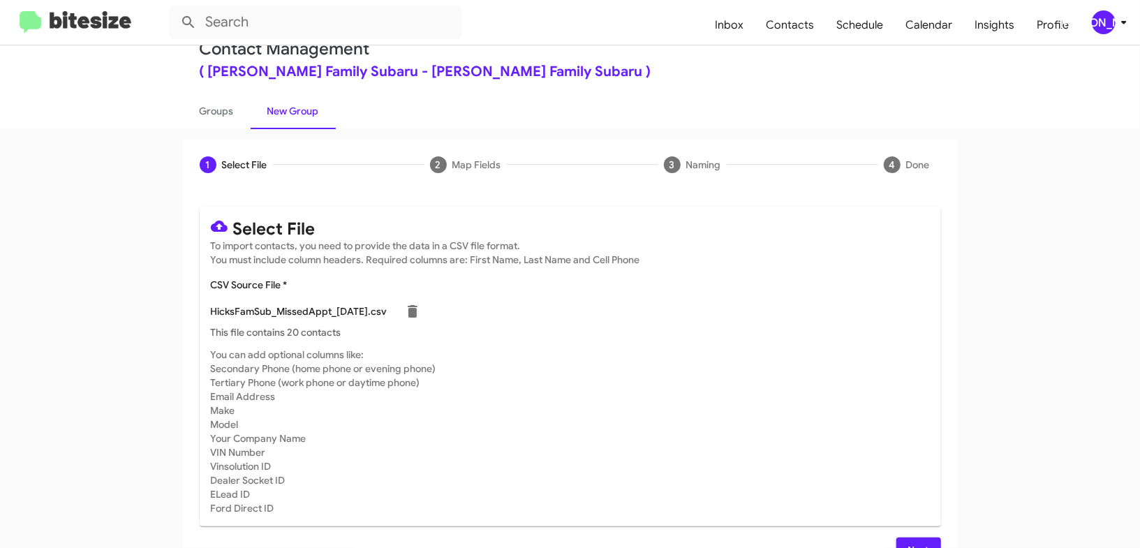
click at [1113, 28] on div "[PERSON_NAME]" at bounding box center [1104, 22] width 24 height 24
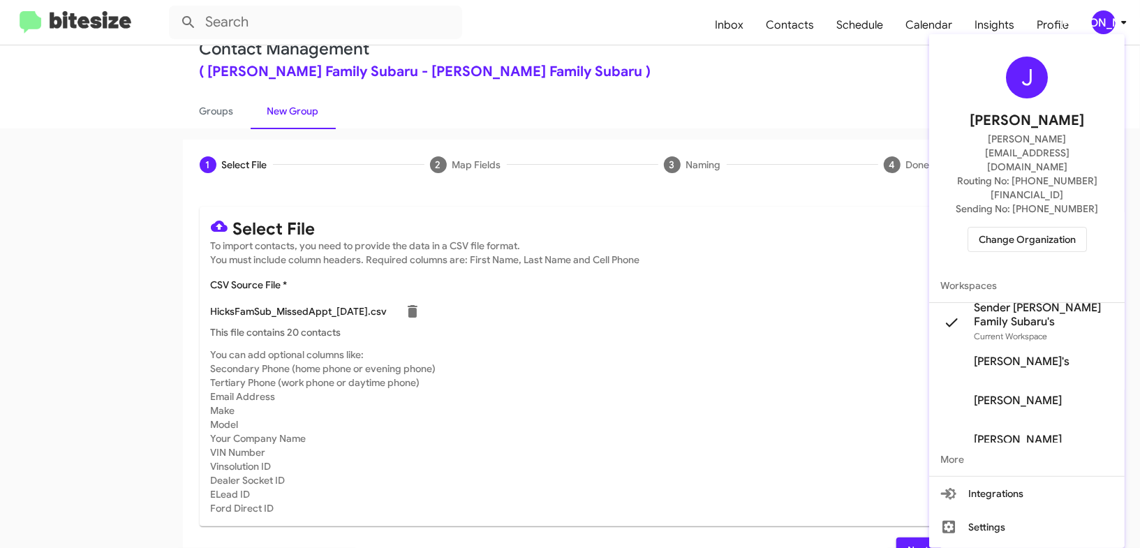
click at [1114, 23] on div at bounding box center [570, 274] width 1140 height 548
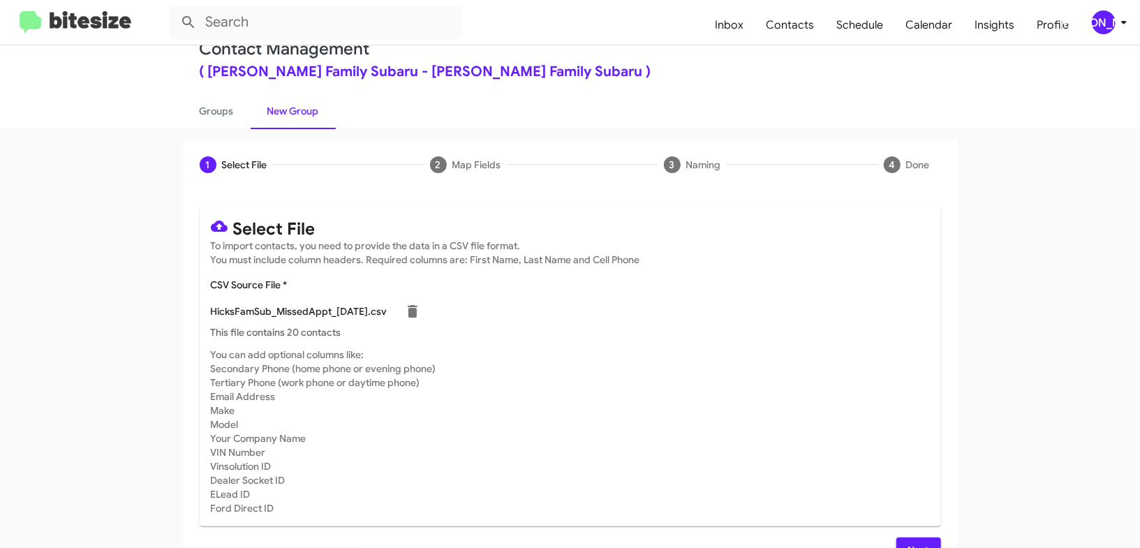
scroll to position [61, 0]
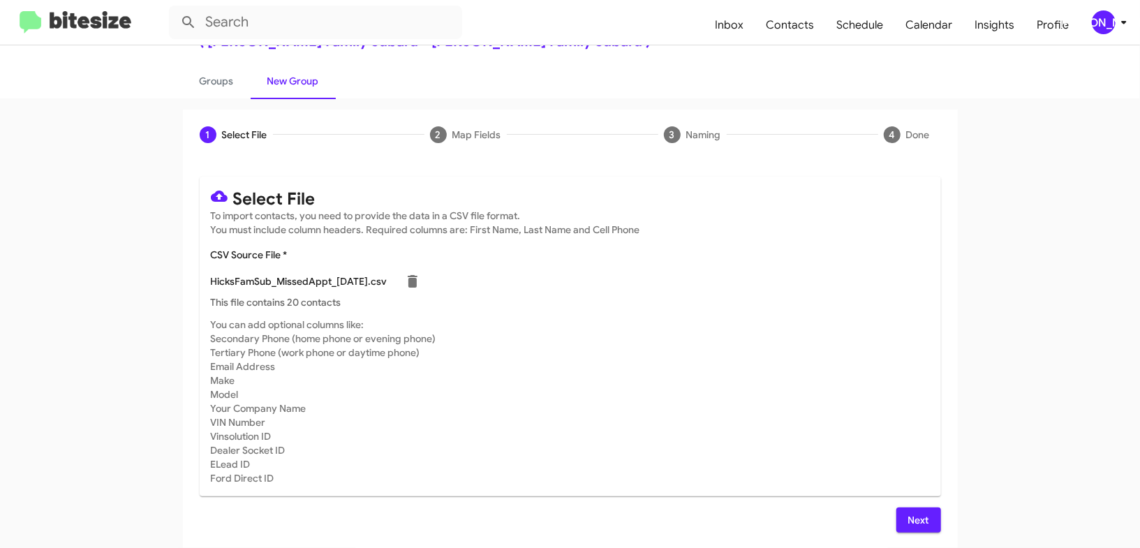
drag, startPoint x: 921, startPoint y: 514, endPoint x: 896, endPoint y: 503, distance: 26.6
click at [920, 514] on span "Next" at bounding box center [919, 520] width 22 height 25
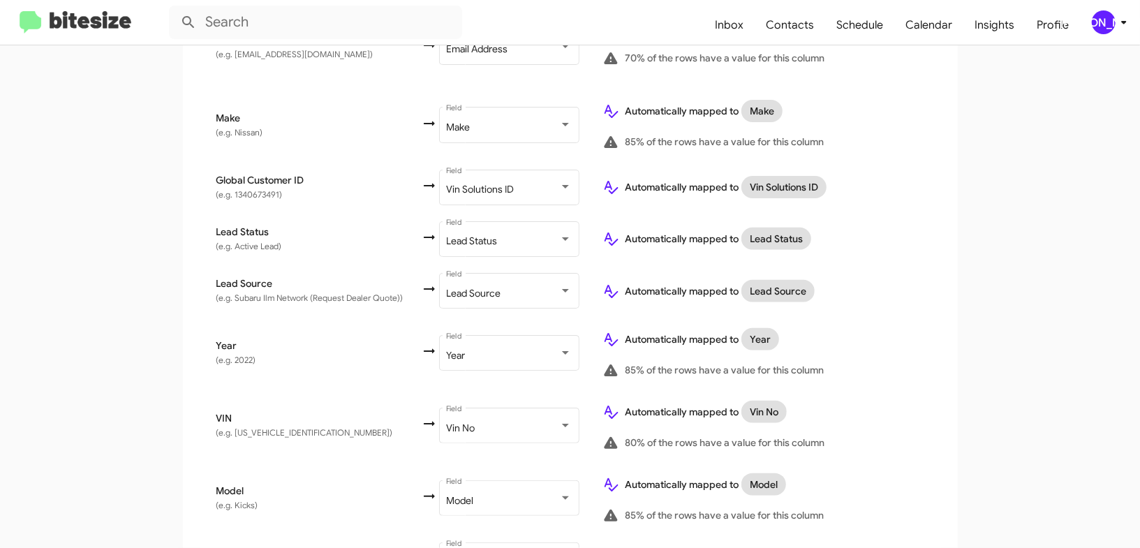
scroll to position [775, 0]
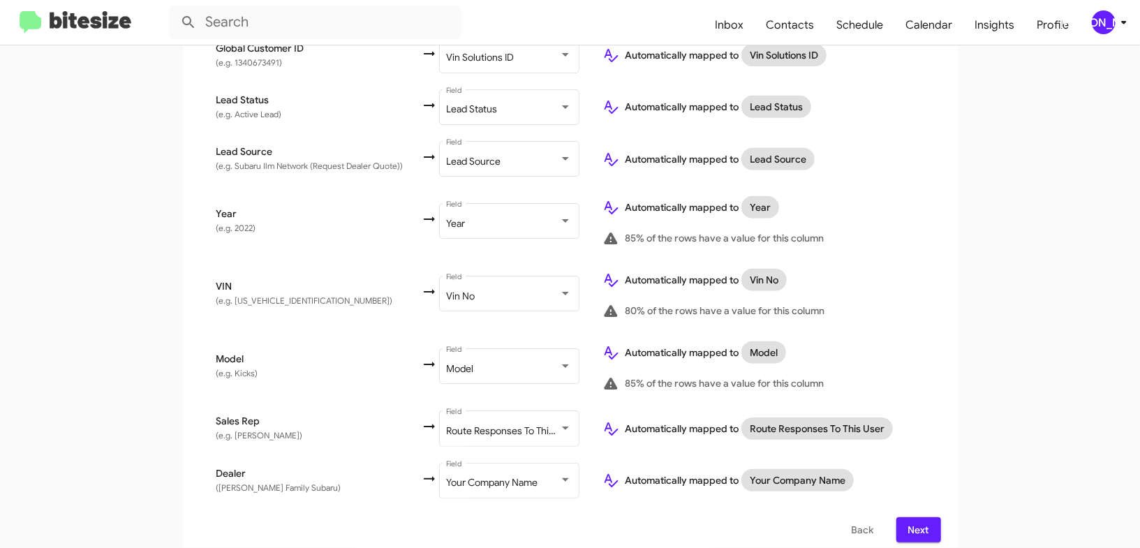
click at [1106, 15] on div "[PERSON_NAME]" at bounding box center [1104, 22] width 24 height 24
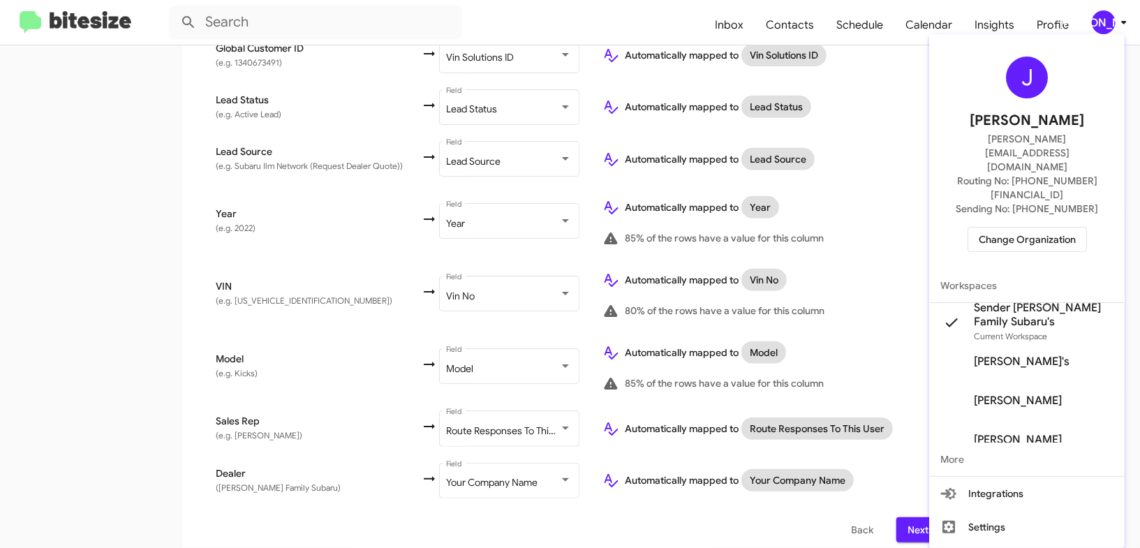
click at [1106, 15] on div at bounding box center [570, 274] width 1140 height 548
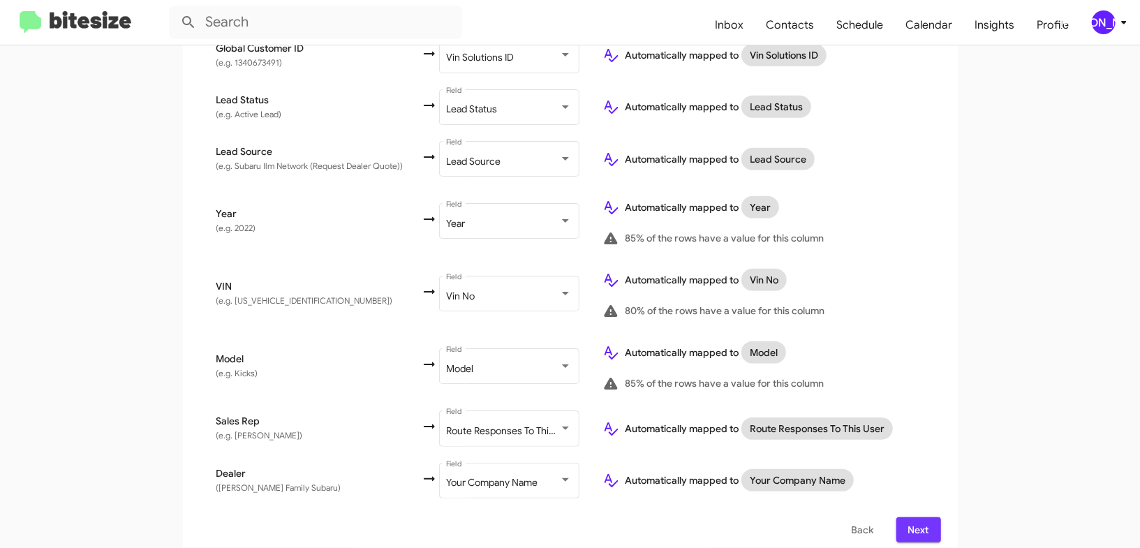
click at [924, 518] on span "Next" at bounding box center [919, 529] width 22 height 25
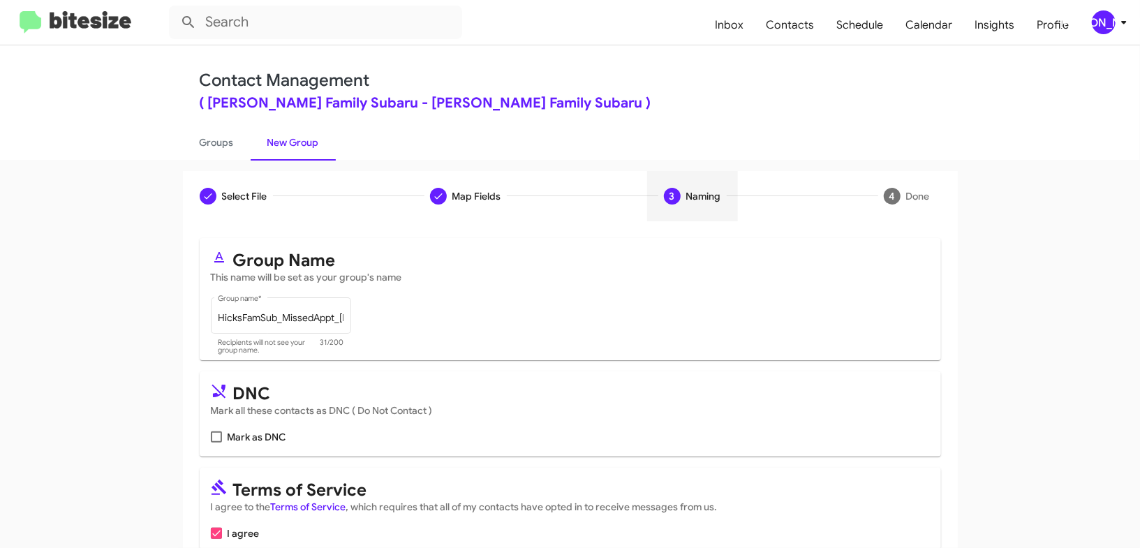
scroll to position [68, 0]
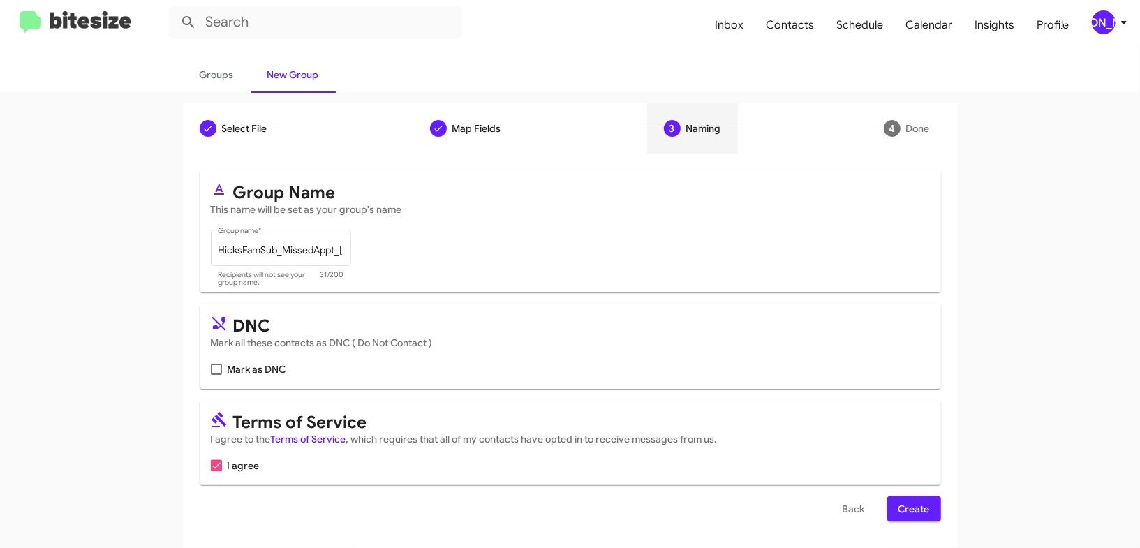
click at [912, 507] on span "Create" at bounding box center [914, 508] width 31 height 25
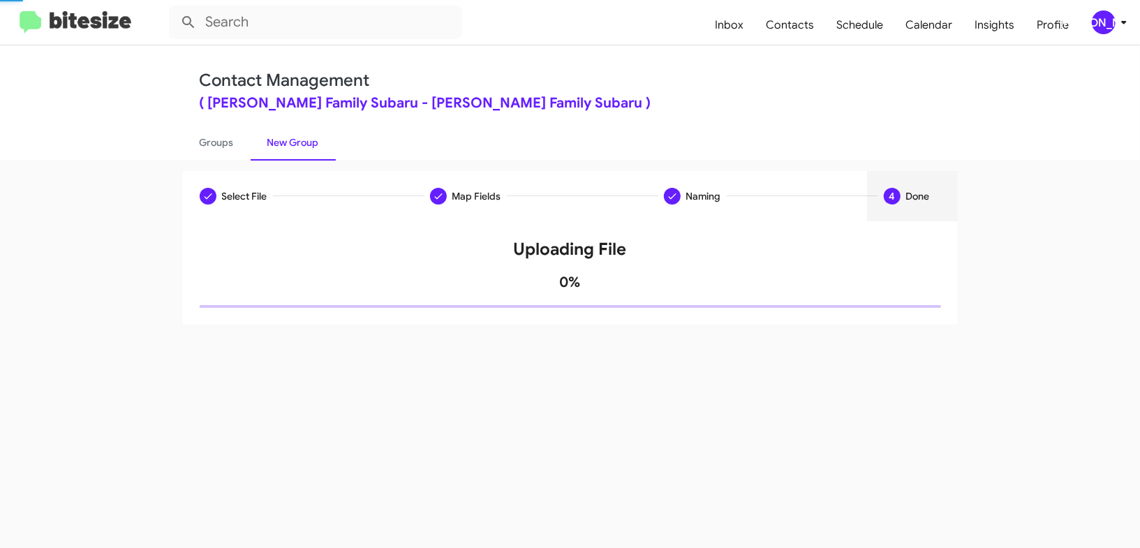
scroll to position [0, 0]
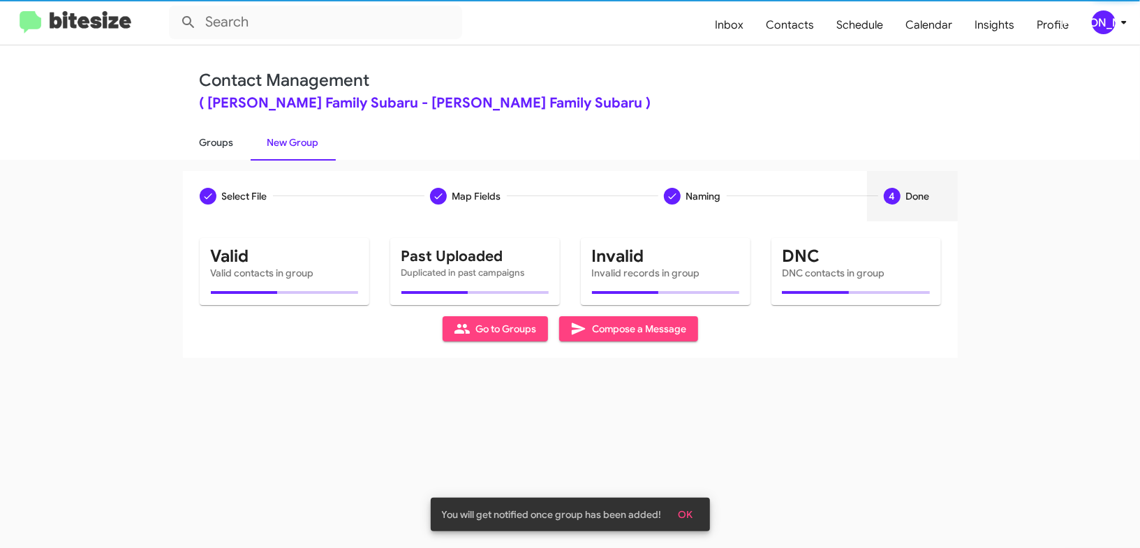
click at [225, 138] on link "Groups" at bounding box center [217, 142] width 68 height 36
type input "in:groups"
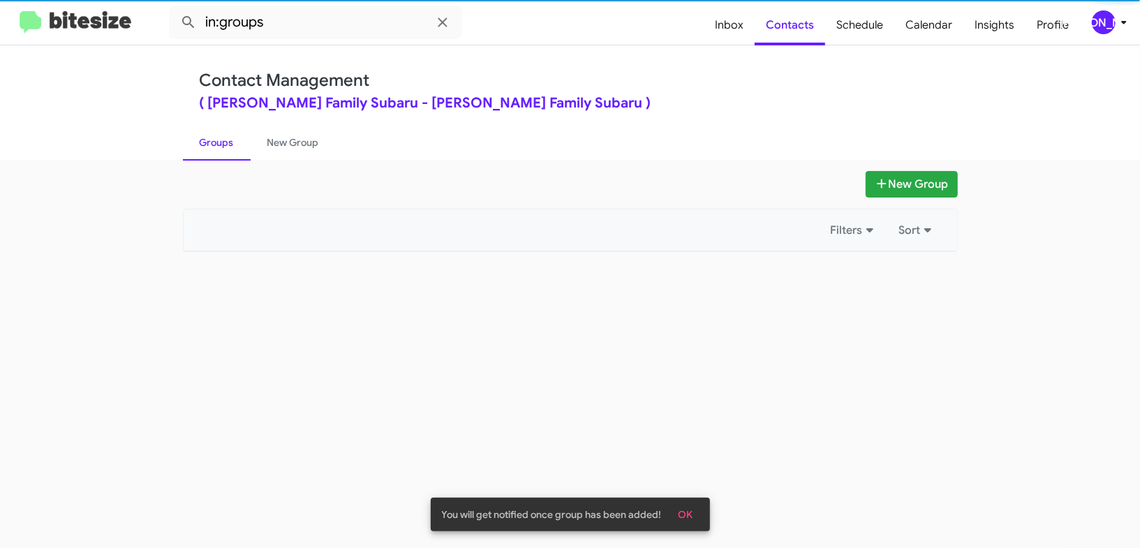
click at [225, 138] on link "Groups" at bounding box center [217, 142] width 68 height 36
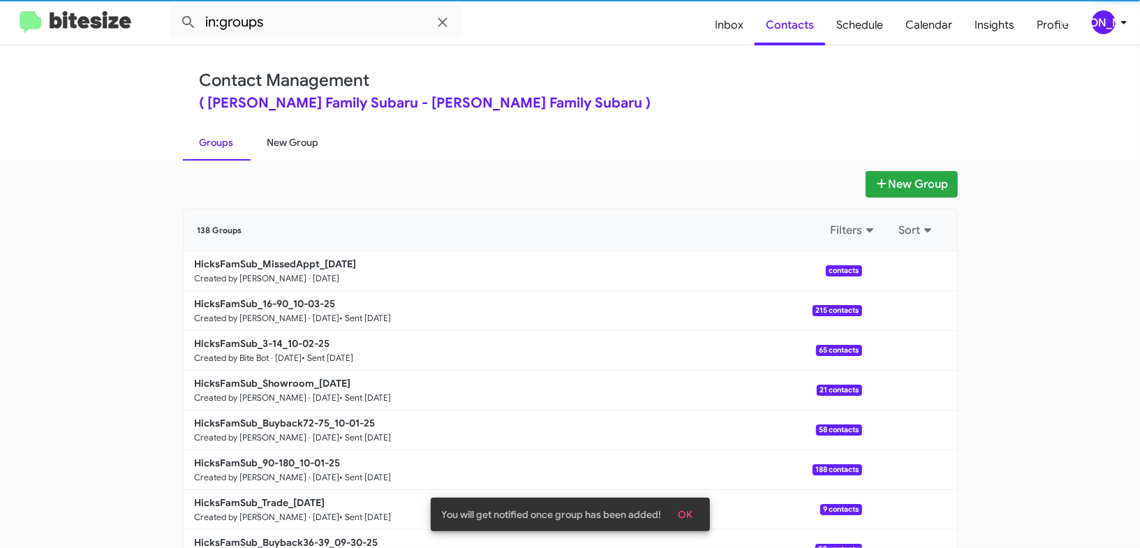
click at [254, 140] on link "New Group" at bounding box center [293, 142] width 85 height 36
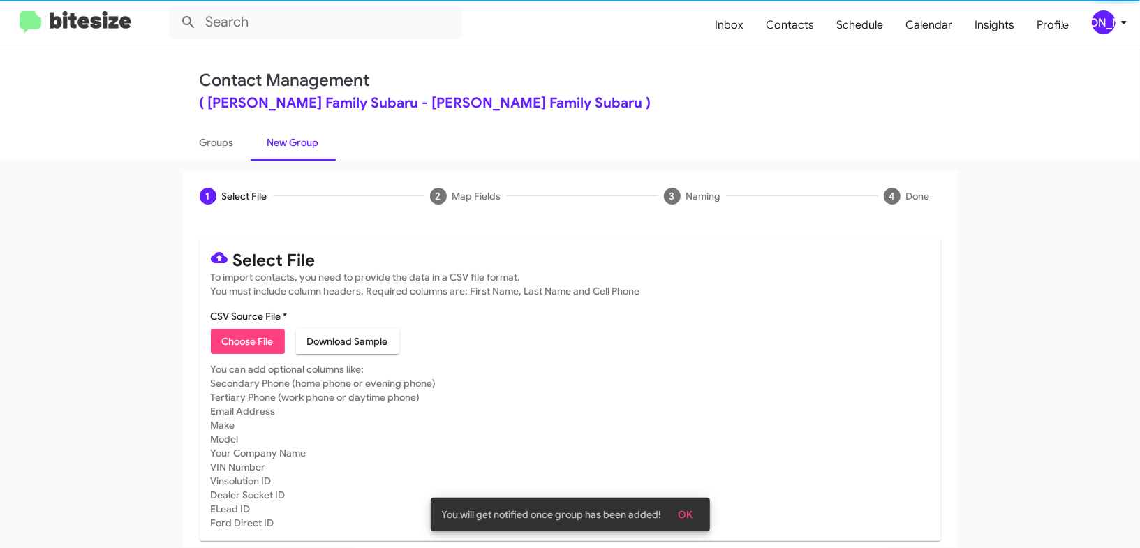
click at [267, 140] on link "New Group" at bounding box center [293, 142] width 85 height 36
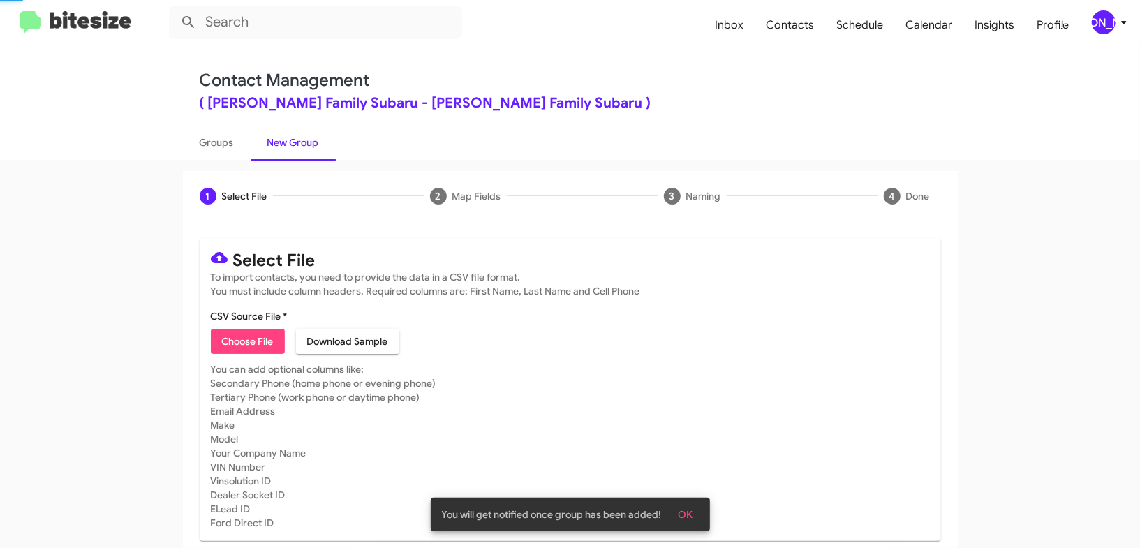
drag, startPoint x: 267, startPoint y: 140, endPoint x: 439, endPoint y: 17, distance: 211.7
click at [267, 138] on link "New Group" at bounding box center [293, 142] width 85 height 36
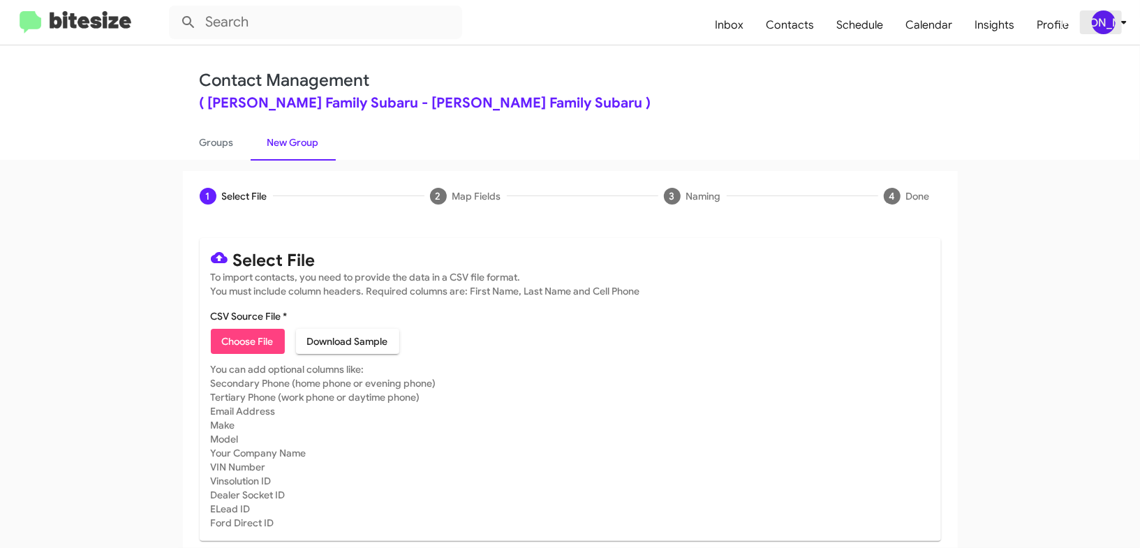
click at [1115, 29] on span "[PERSON_NAME]" at bounding box center [1112, 22] width 42 height 24
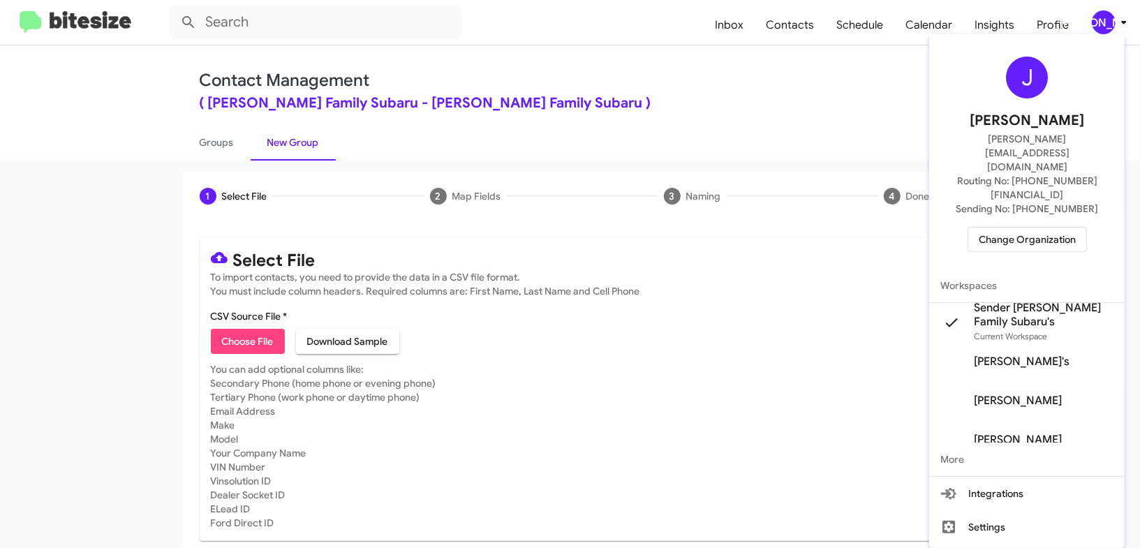
click at [1115, 29] on div at bounding box center [570, 274] width 1140 height 548
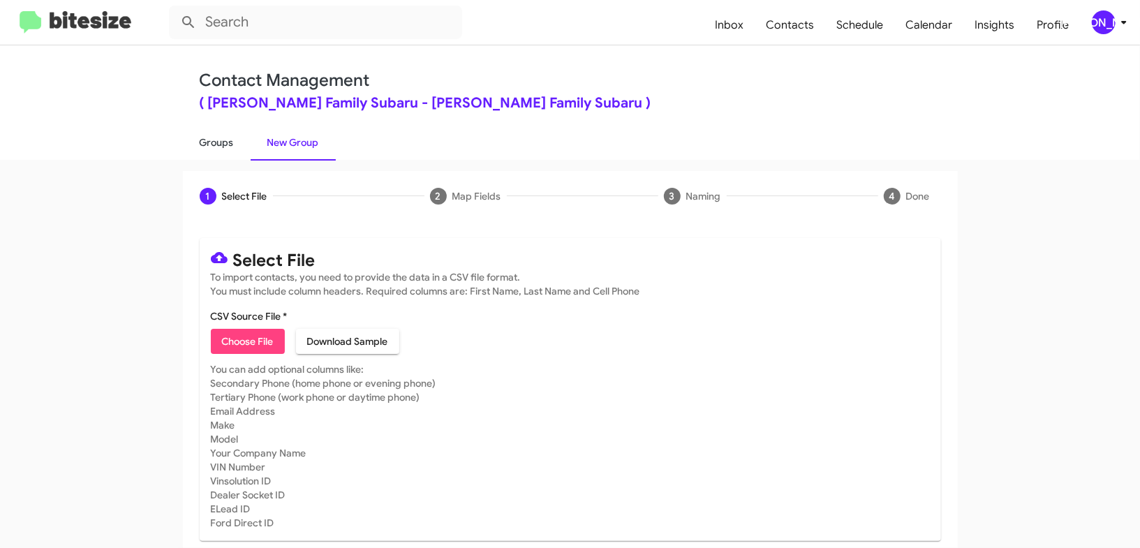
click at [223, 138] on link "Groups" at bounding box center [217, 142] width 68 height 36
type input "in:groups"
click at [223, 138] on link "Groups" at bounding box center [217, 142] width 68 height 36
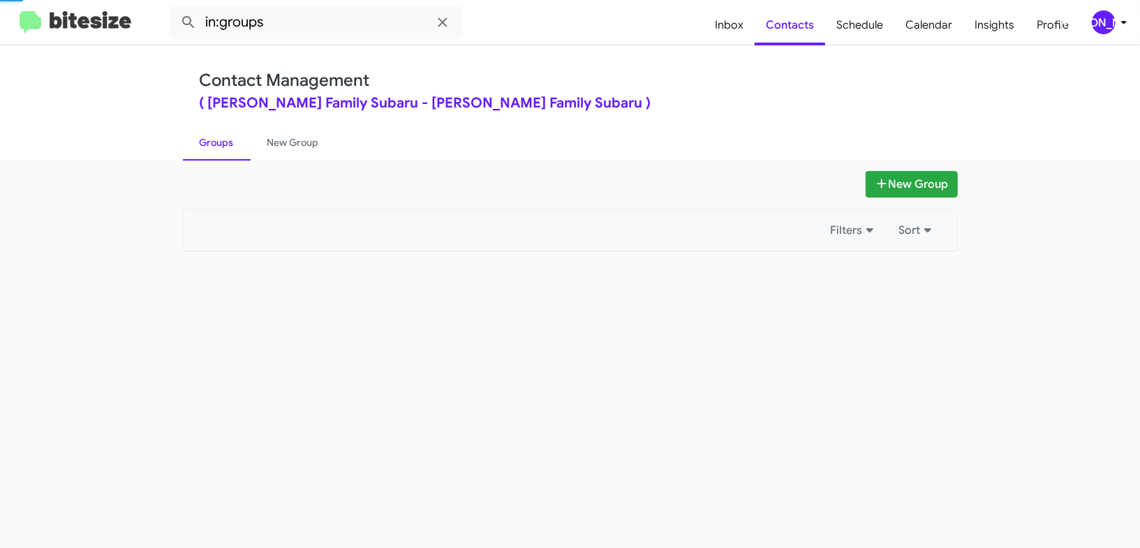
click at [223, 138] on link "Groups" at bounding box center [217, 142] width 68 height 36
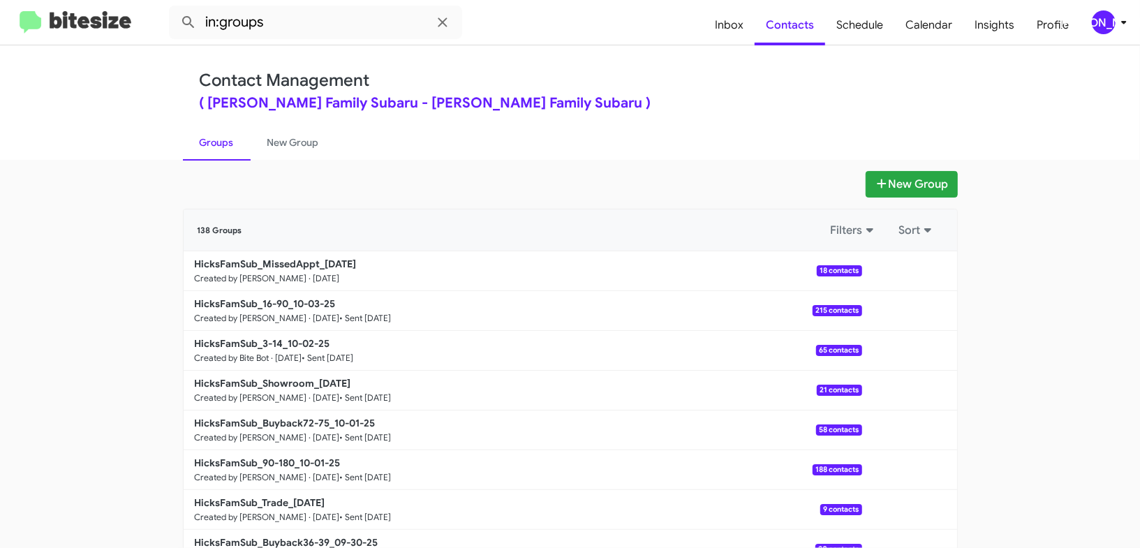
click at [344, 138] on ul "Groups New Group" at bounding box center [570, 142] width 775 height 36
click at [321, 142] on link "New Group" at bounding box center [293, 142] width 85 height 36
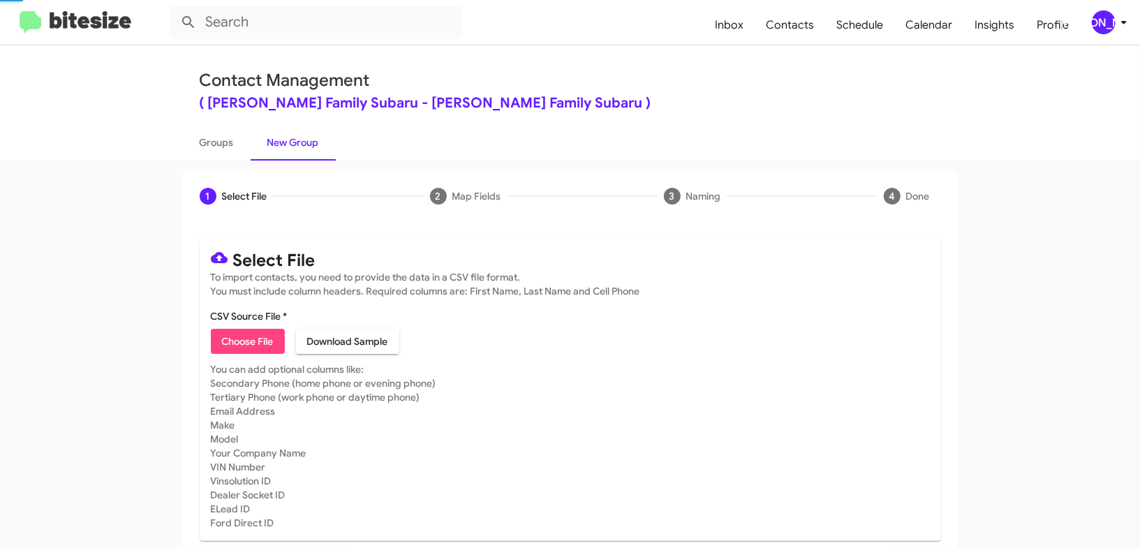
click at [321, 142] on link "New Group" at bounding box center [293, 142] width 85 height 36
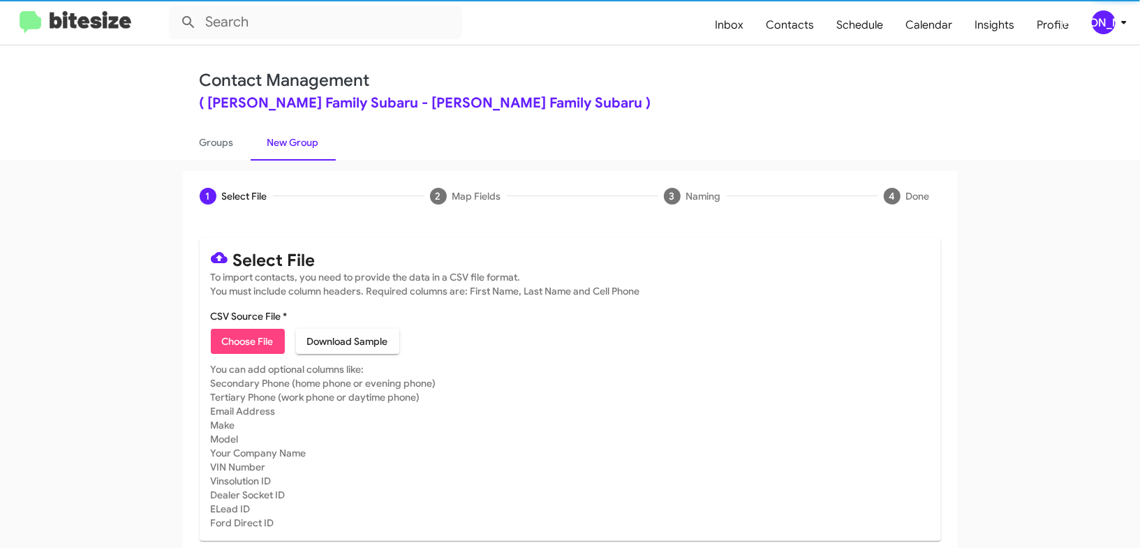
click at [251, 347] on span "Choose File" at bounding box center [248, 341] width 52 height 25
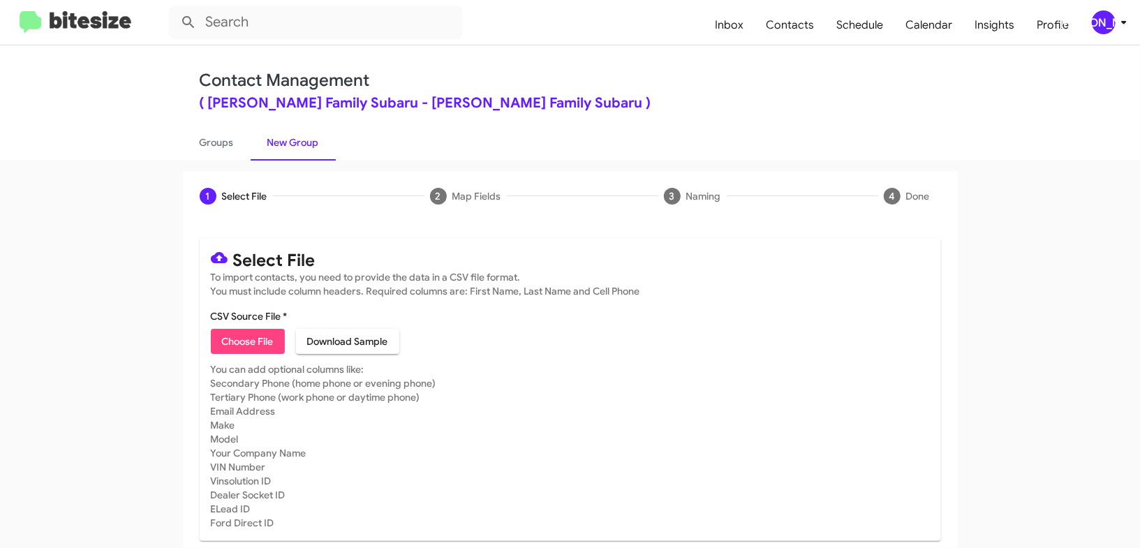
type input "HicksFamSub_Weekend_[DATE]"
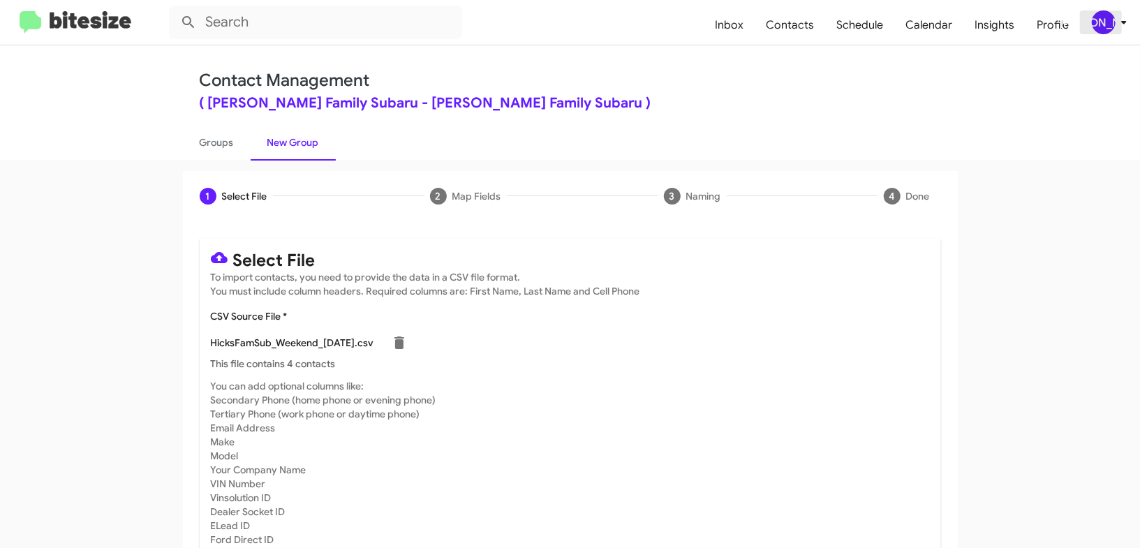
click at [1110, 13] on div "[PERSON_NAME]" at bounding box center [1104, 22] width 24 height 24
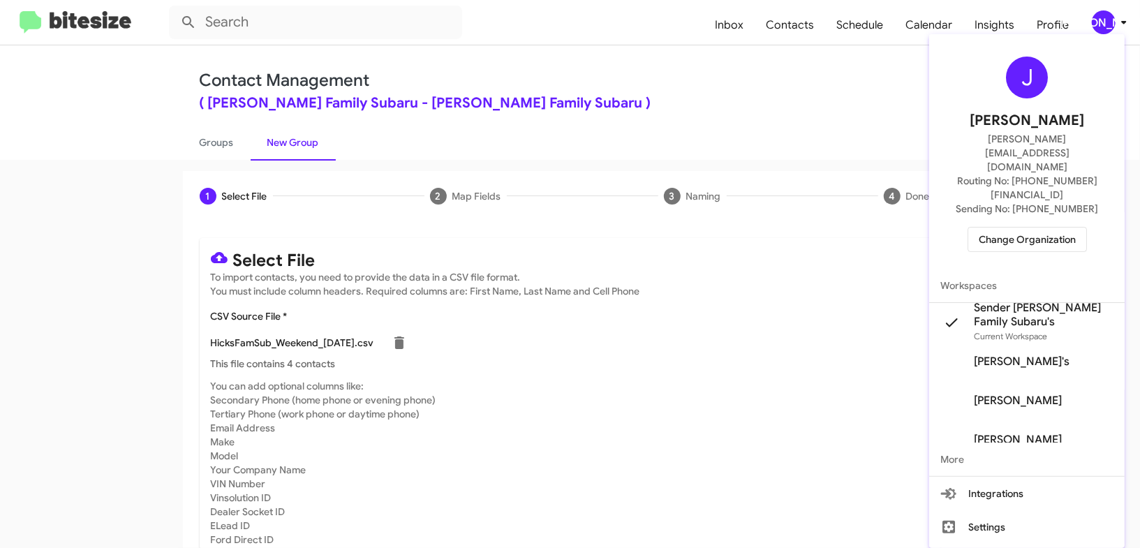
click at [1110, 13] on div at bounding box center [570, 274] width 1140 height 548
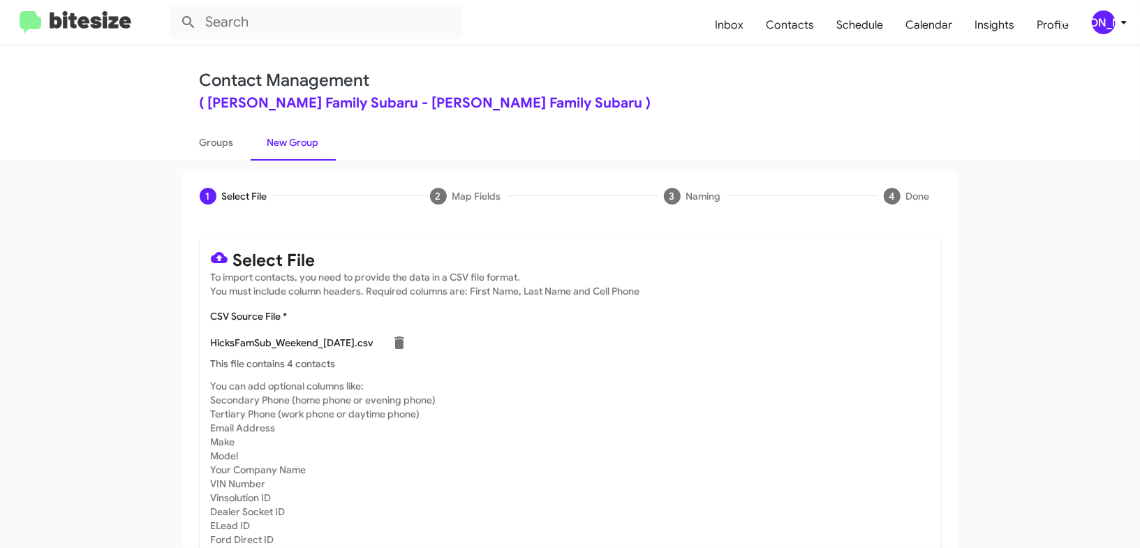
scroll to position [61, 0]
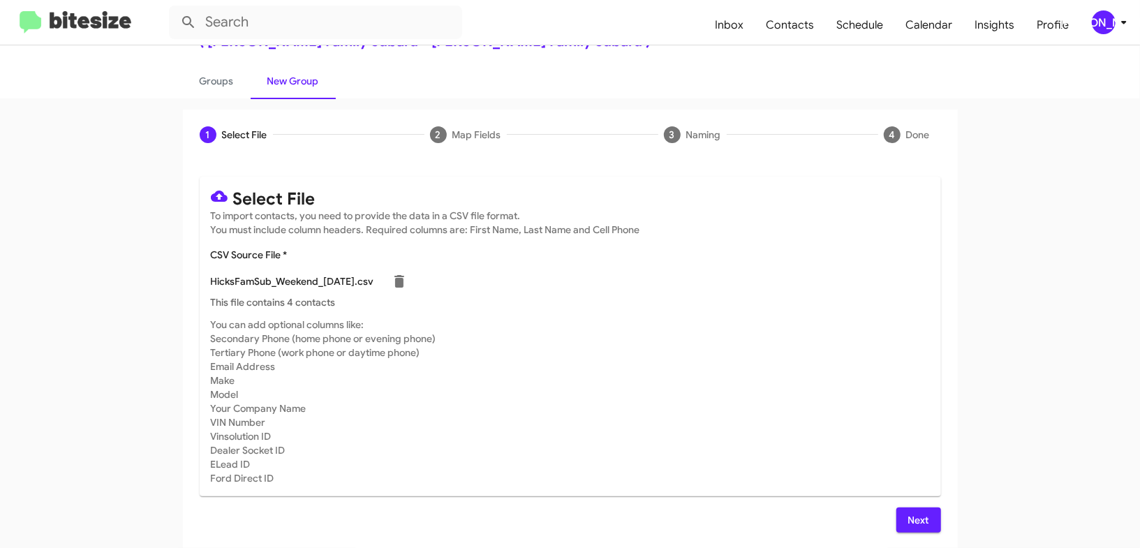
click at [917, 512] on span "Next" at bounding box center [919, 520] width 22 height 25
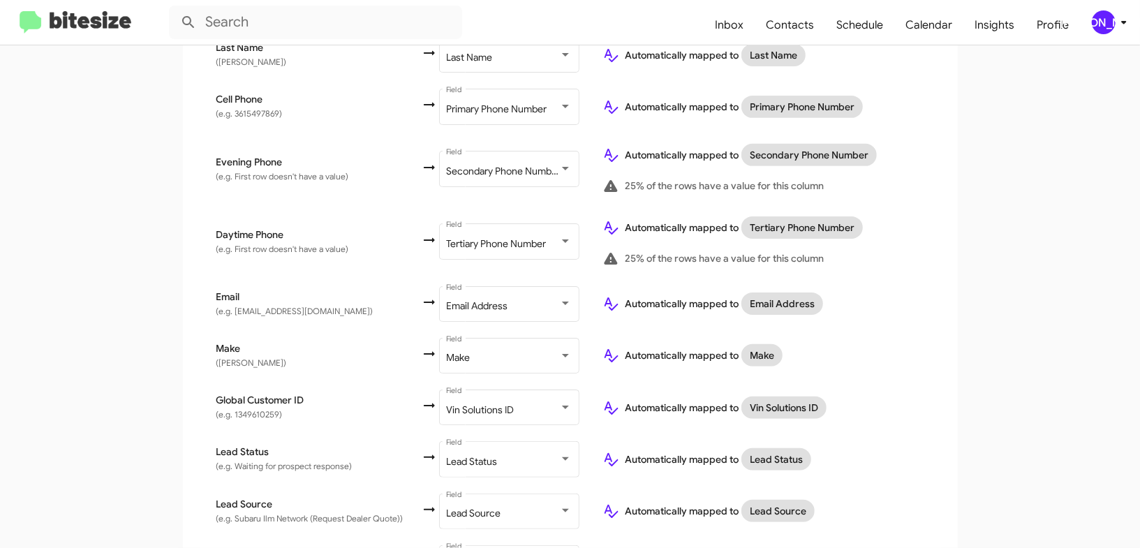
scroll to position [682, 0]
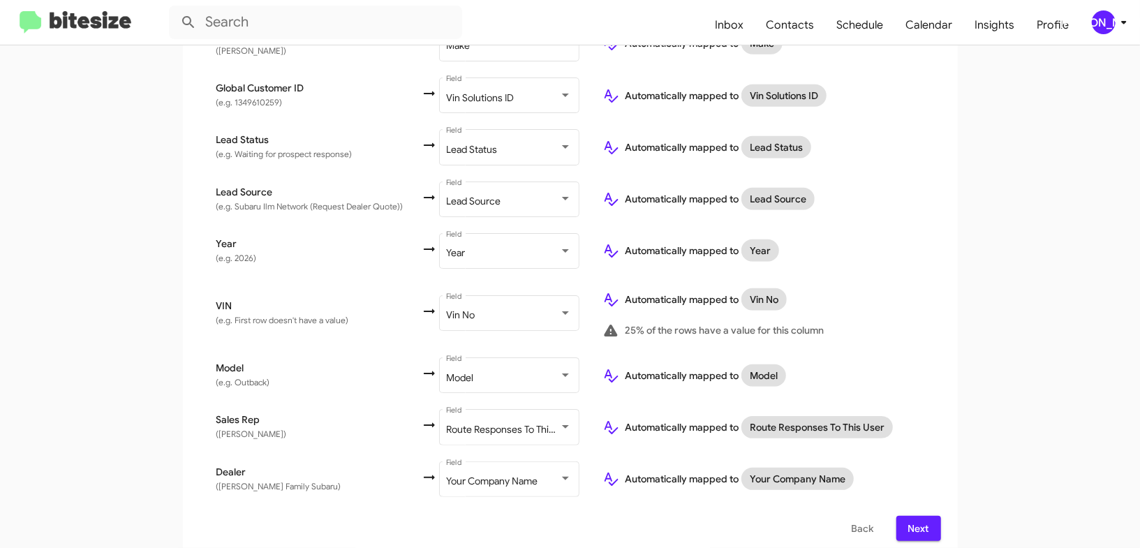
click at [1120, 26] on icon at bounding box center [1124, 22] width 17 height 17
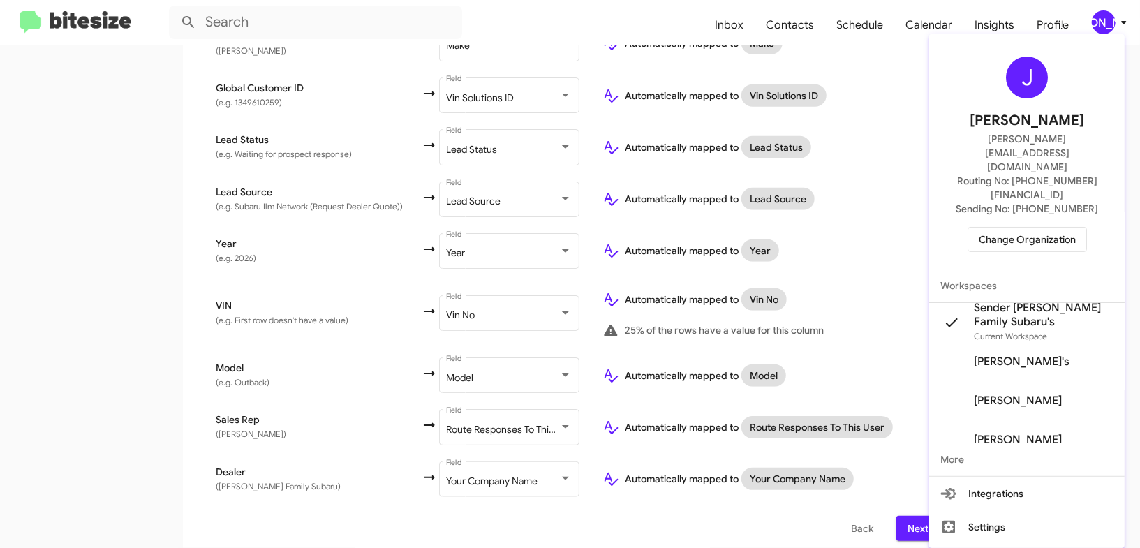
click at [1120, 26] on div at bounding box center [570, 274] width 1140 height 548
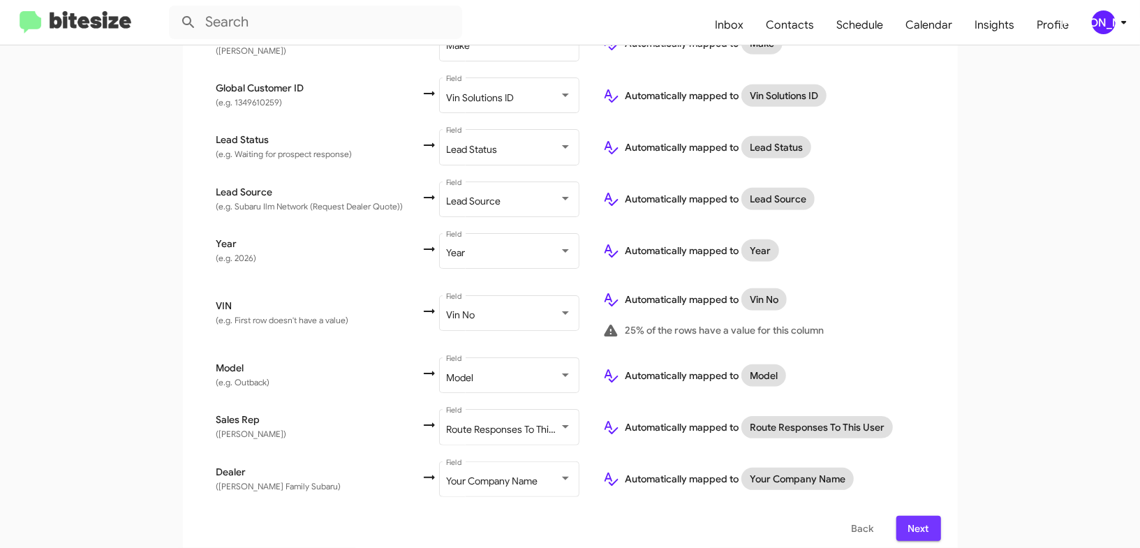
click at [918, 517] on span "Next" at bounding box center [919, 528] width 22 height 25
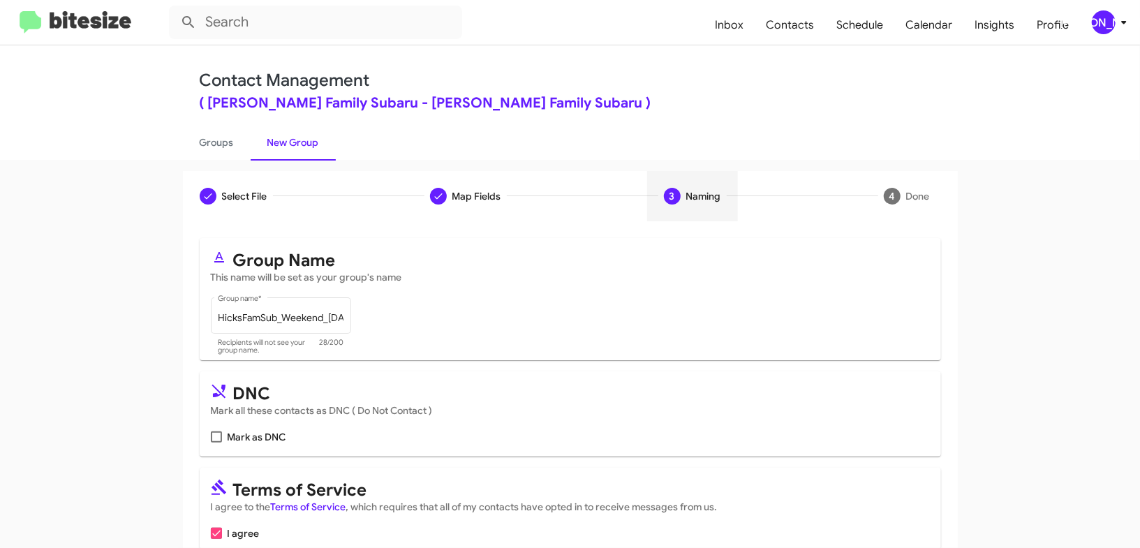
scroll to position [68, 0]
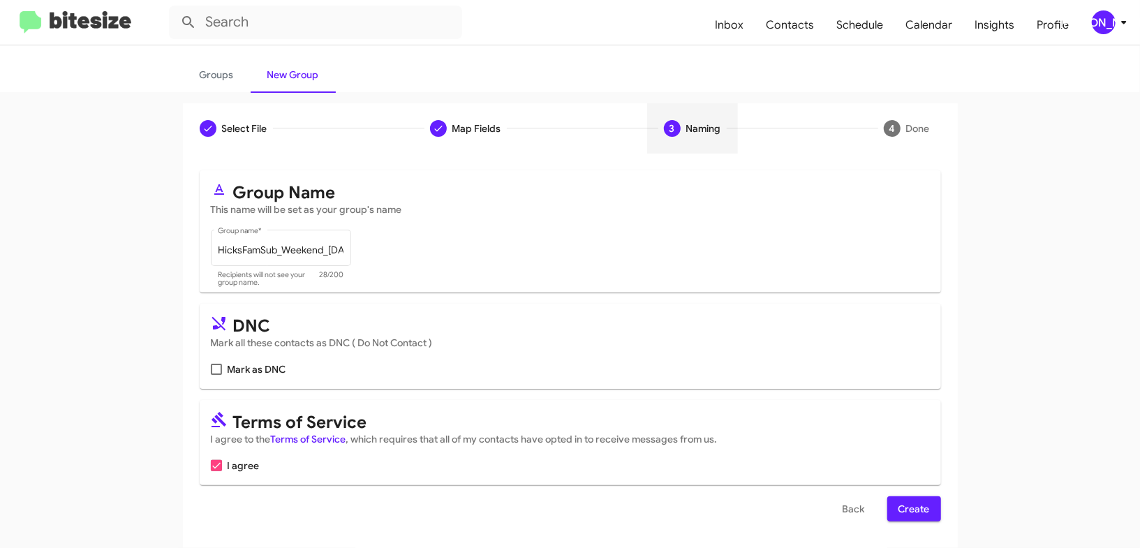
click at [928, 514] on span "Create" at bounding box center [914, 508] width 31 height 25
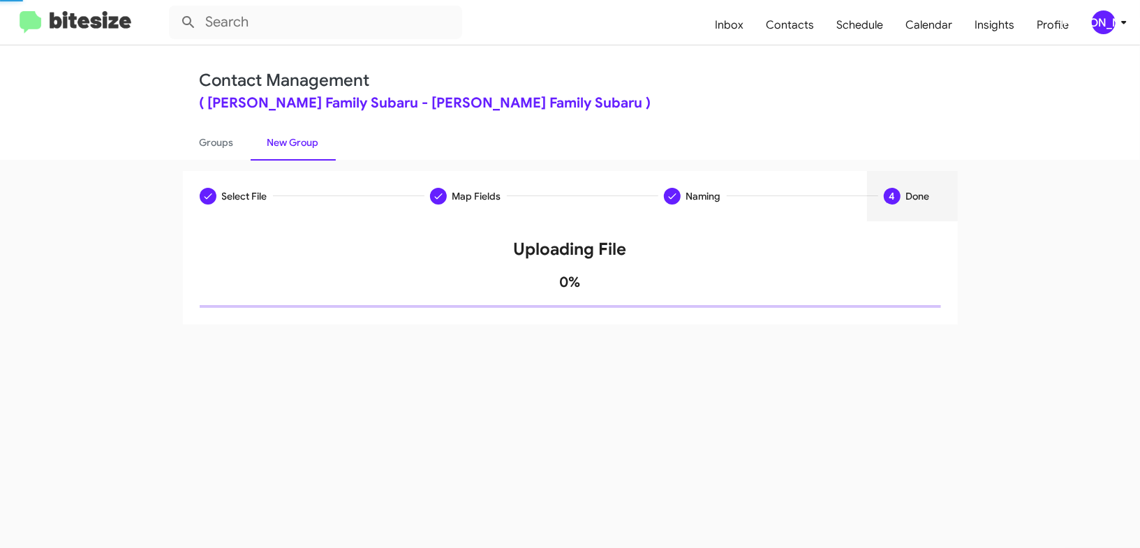
scroll to position [0, 0]
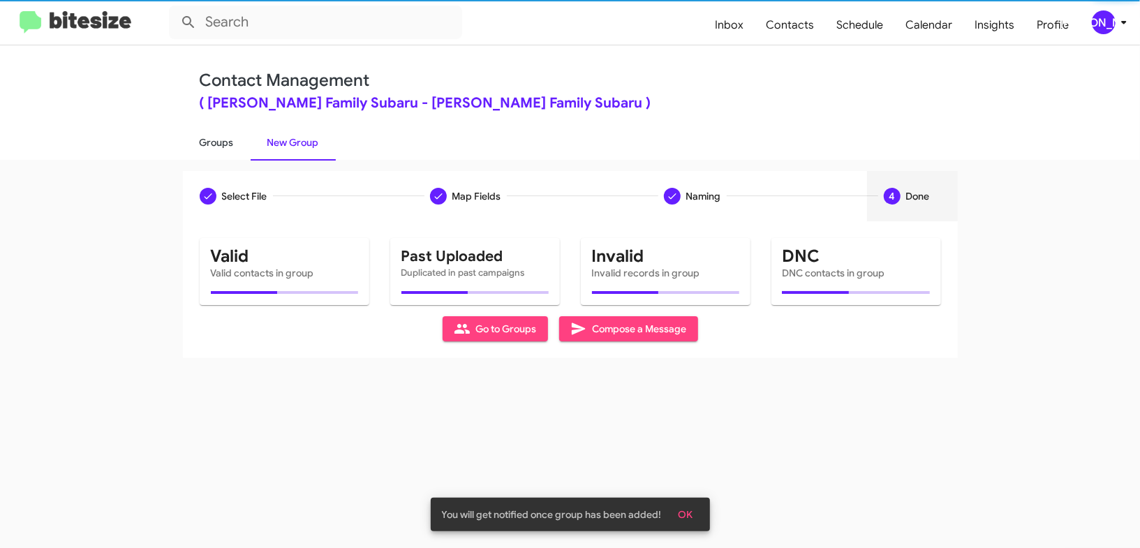
click at [238, 152] on link "Groups" at bounding box center [217, 142] width 68 height 36
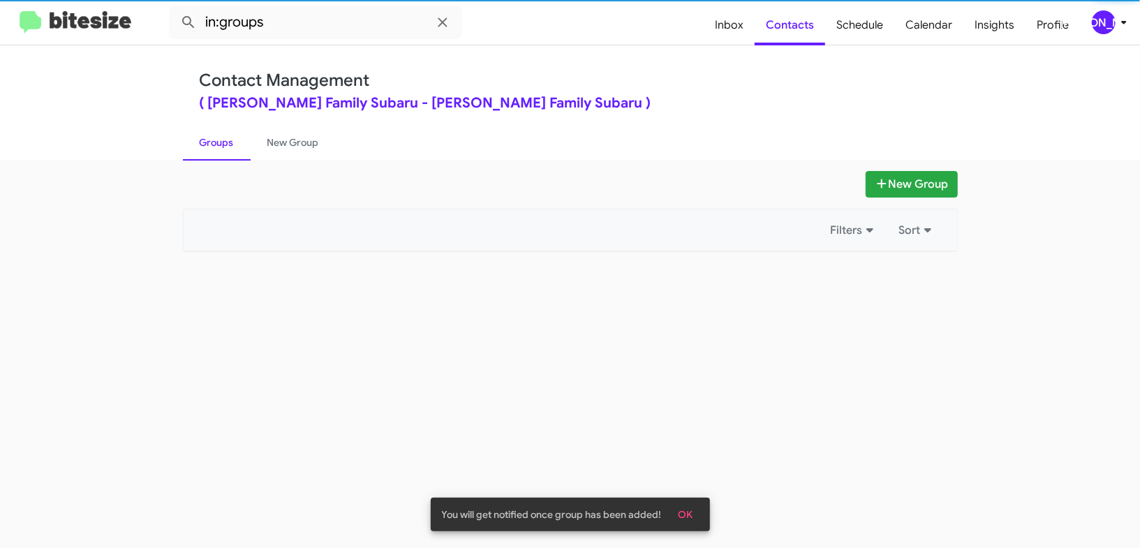
click at [238, 152] on link "Groups" at bounding box center [217, 142] width 68 height 36
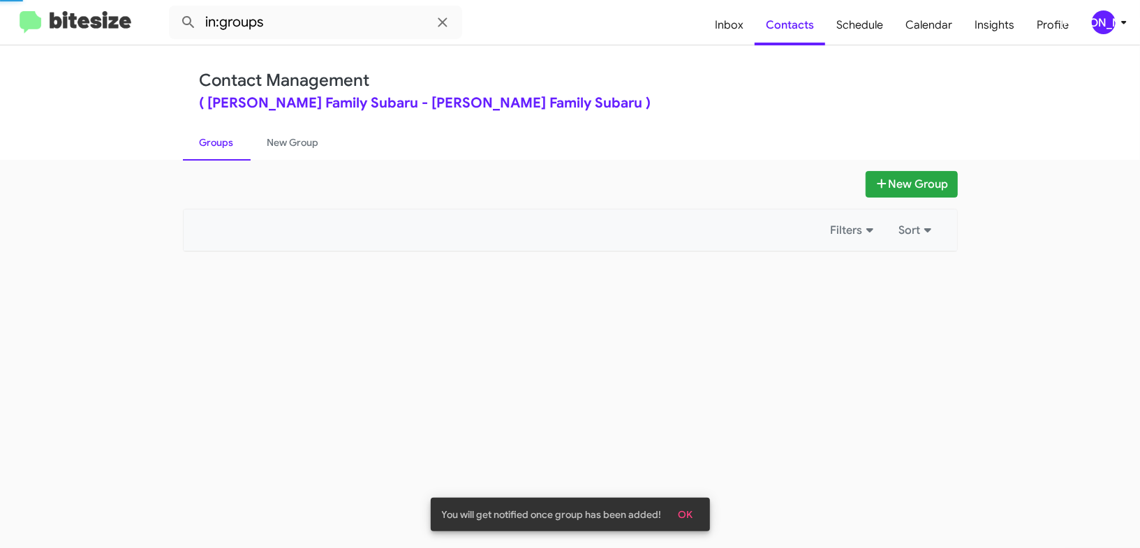
click at [238, 152] on link "Groups" at bounding box center [217, 142] width 68 height 36
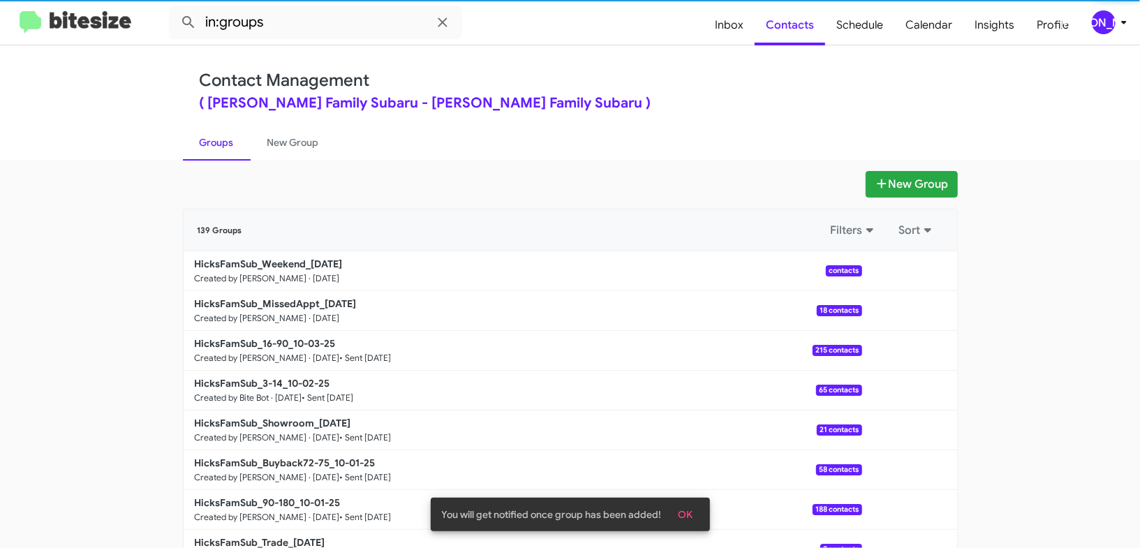
click at [238, 152] on link "Groups" at bounding box center [217, 142] width 68 height 36
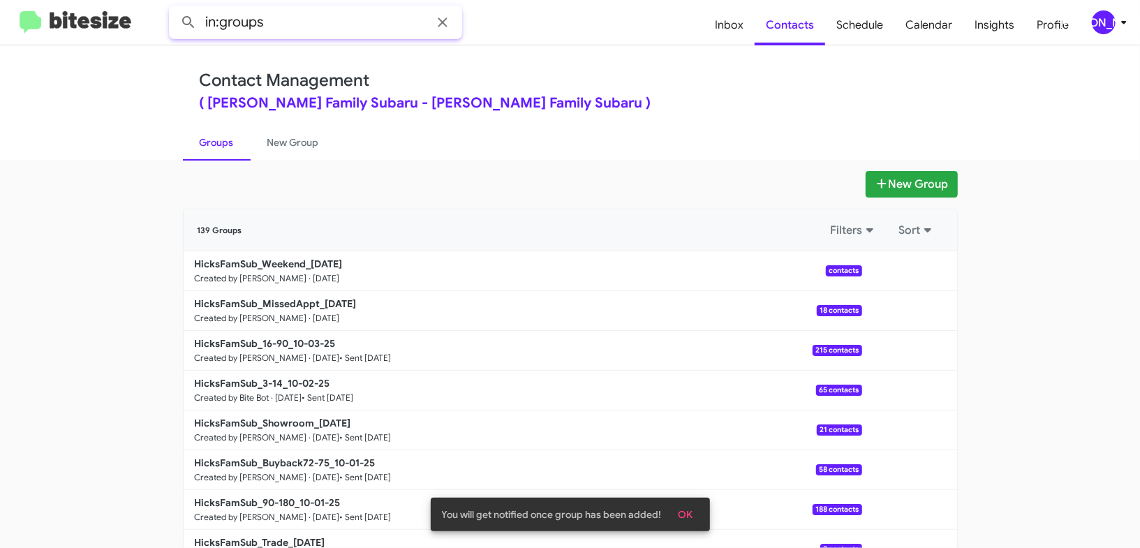
click at [311, 27] on input "in:groups" at bounding box center [315, 23] width 293 height 34
click at [175, 8] on button at bounding box center [189, 22] width 28 height 28
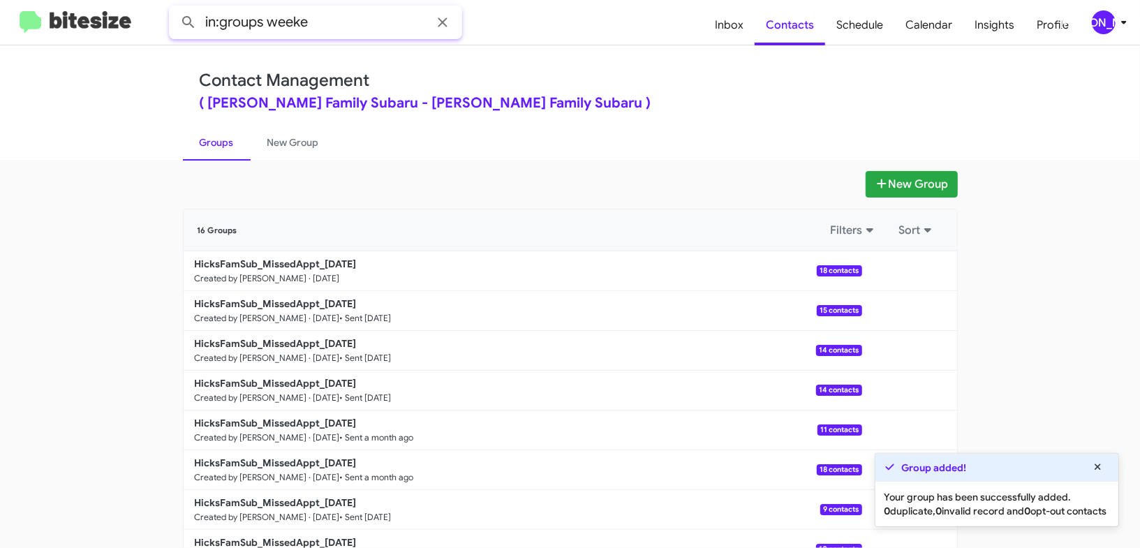
type input "in:groups weeke"
click at [175, 8] on button at bounding box center [189, 22] width 28 height 28
drag, startPoint x: 274, startPoint y: 138, endPoint x: 195, endPoint y: 139, distance: 78.9
click at [273, 138] on link "New Group" at bounding box center [293, 142] width 85 height 36
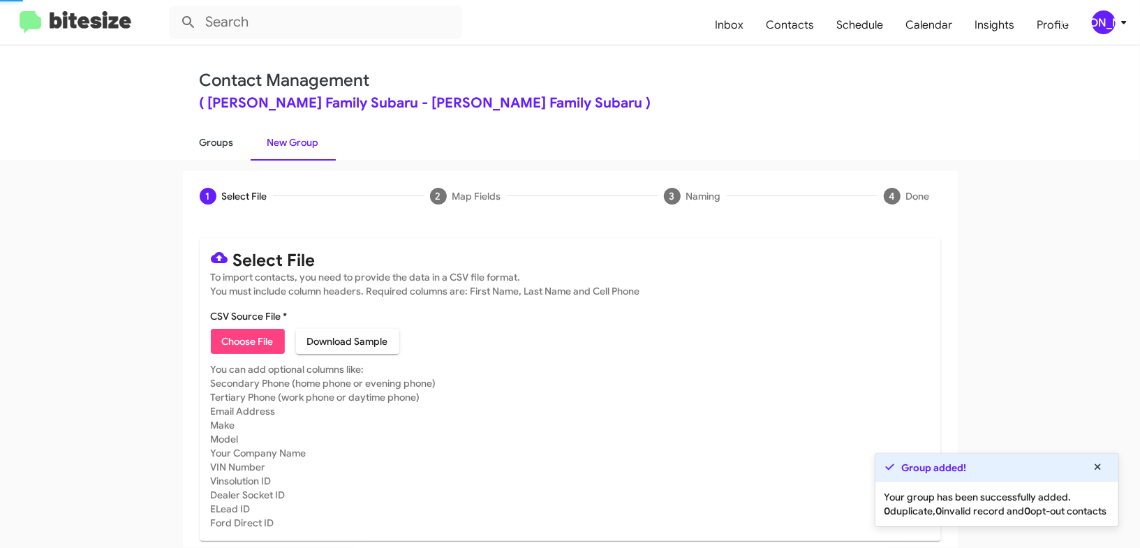
click at [195, 139] on link "Groups" at bounding box center [217, 142] width 68 height 36
type input "in:groups"
click at [195, 139] on link "Groups" at bounding box center [217, 142] width 68 height 36
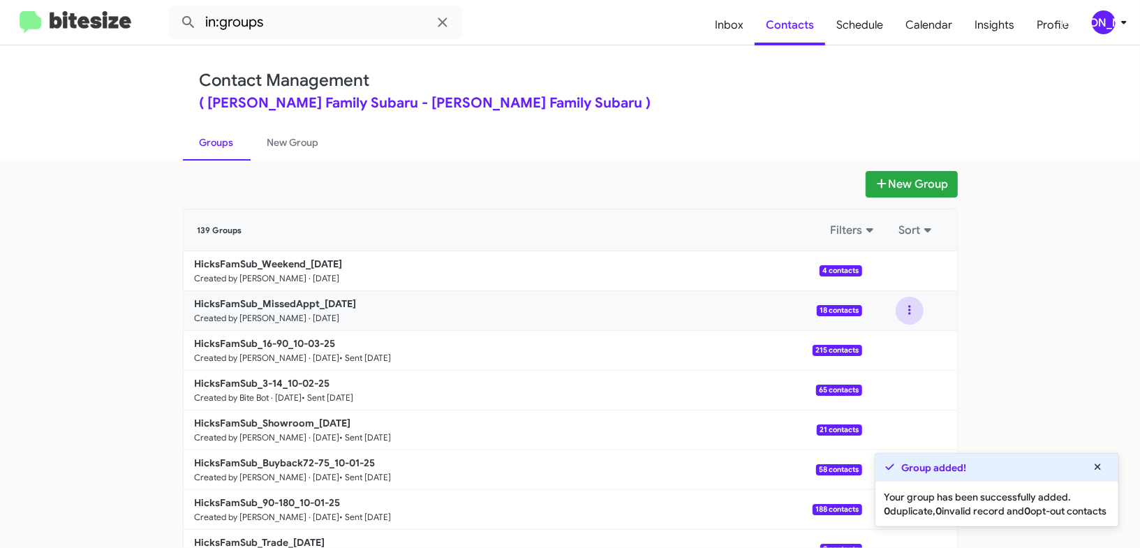
click at [901, 316] on button at bounding box center [910, 311] width 28 height 28
drag, startPoint x: 901, startPoint y: 321, endPoint x: 891, endPoint y: 353, distance: 32.9
click at [891, 353] on button "View contacts" at bounding box center [868, 349] width 112 height 34
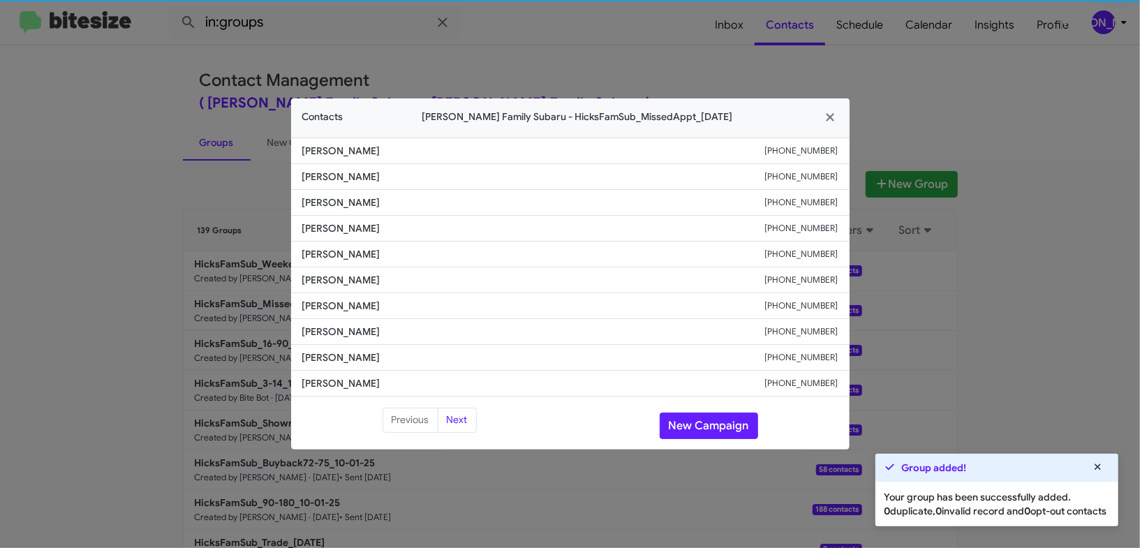
click at [342, 295] on li "[PERSON_NAME] [PHONE_NUMBER]" at bounding box center [570, 306] width 559 height 26
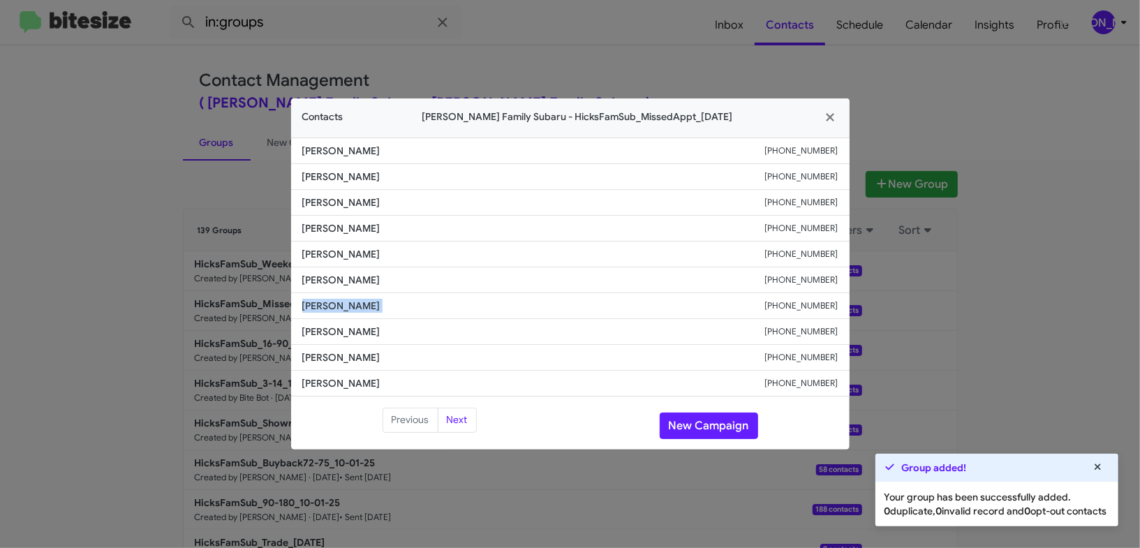
click at [342, 295] on li "[PERSON_NAME] [PHONE_NUMBER]" at bounding box center [570, 306] width 559 height 26
copy span "[PERSON_NAME]"
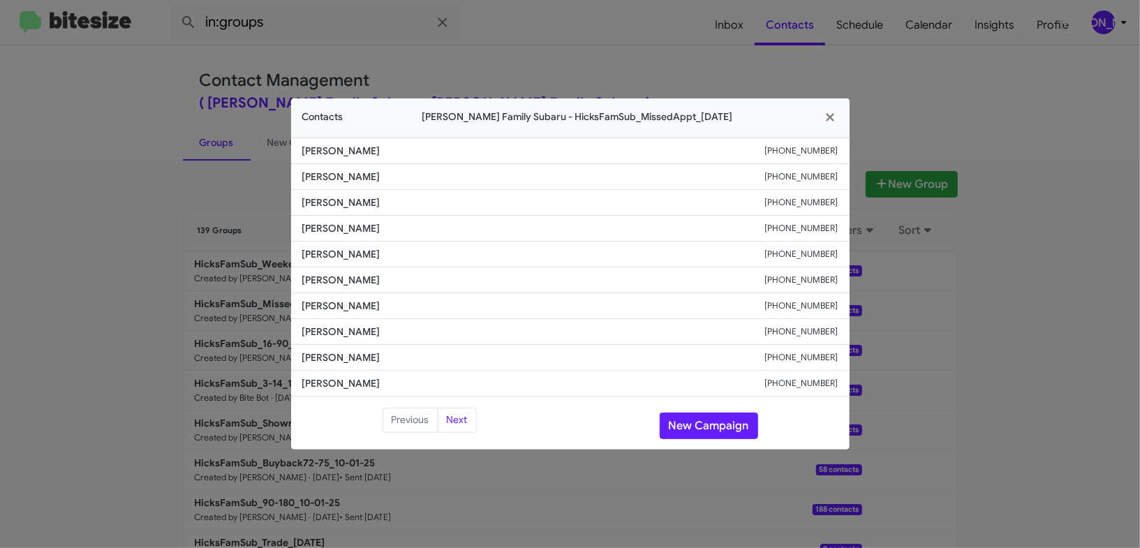
drag, startPoint x: 1030, startPoint y: 230, endPoint x: 954, endPoint y: 66, distance: 181.2
click at [1030, 230] on modal-container "Contacts [PERSON_NAME] Family Subaru - HicksFamSub_MissedAppt_[DATE] [PERSON_NA…" at bounding box center [570, 274] width 1140 height 548
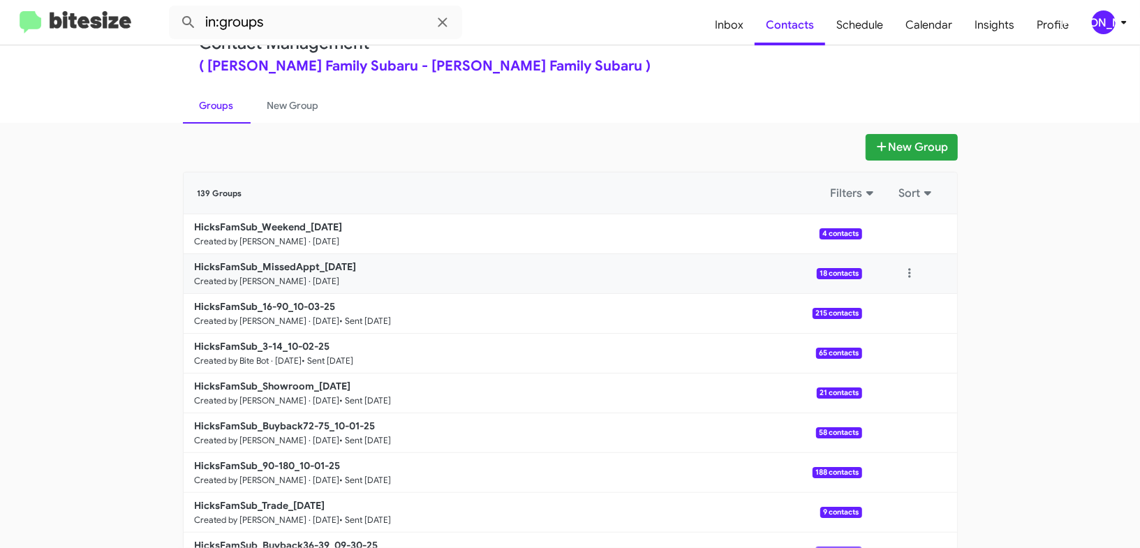
scroll to position [42, 0]
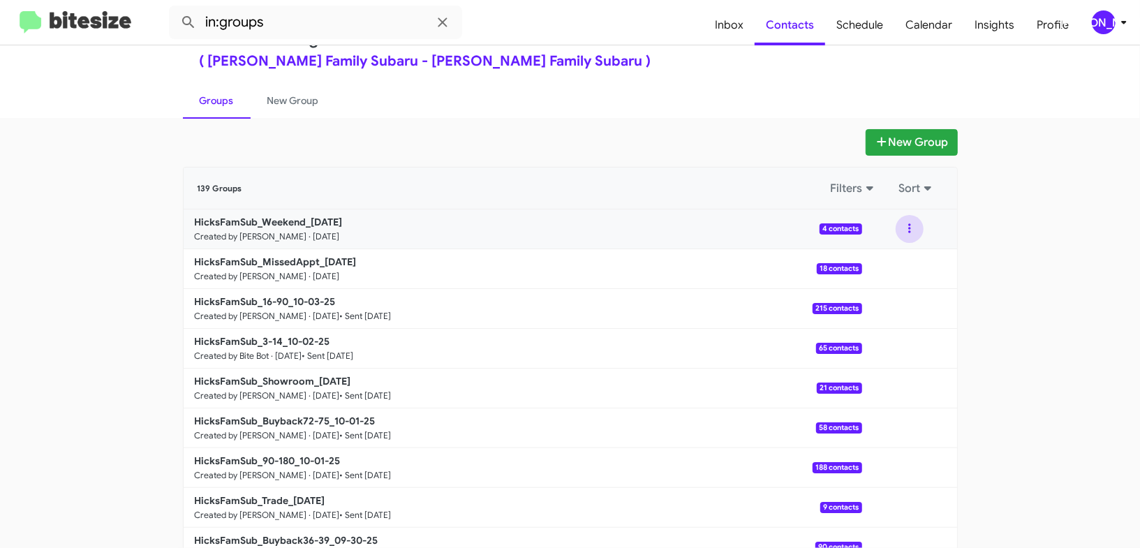
click at [912, 237] on button at bounding box center [910, 229] width 28 height 28
click at [909, 250] on button "View contacts" at bounding box center [868, 267] width 112 height 34
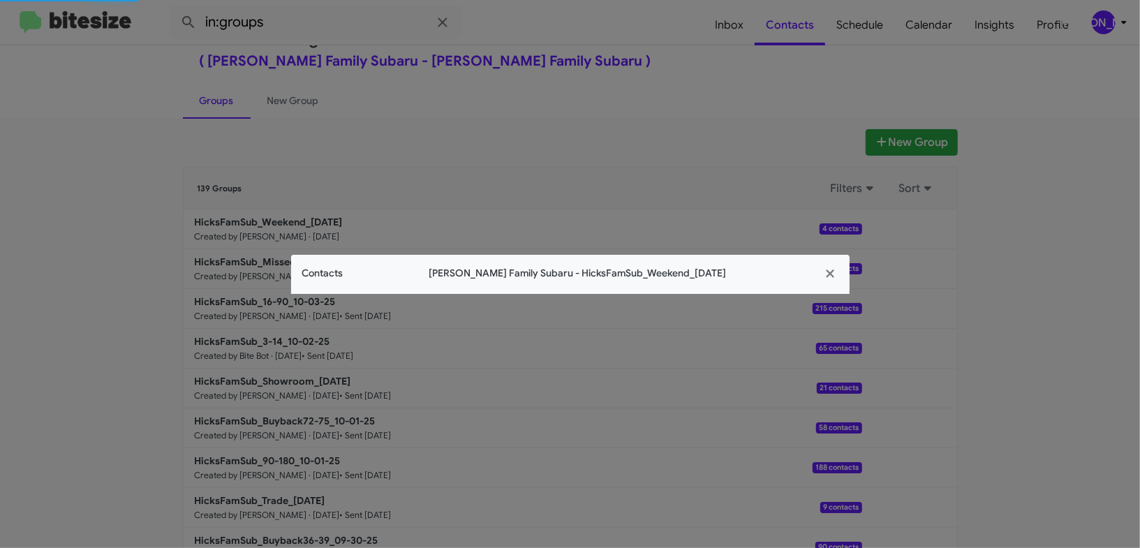
click at [341, 281] on app-contacts-modal "Contacts [PERSON_NAME] Family Subaru - HicksFamSub_Weekend_[DATE]" at bounding box center [570, 274] width 559 height 39
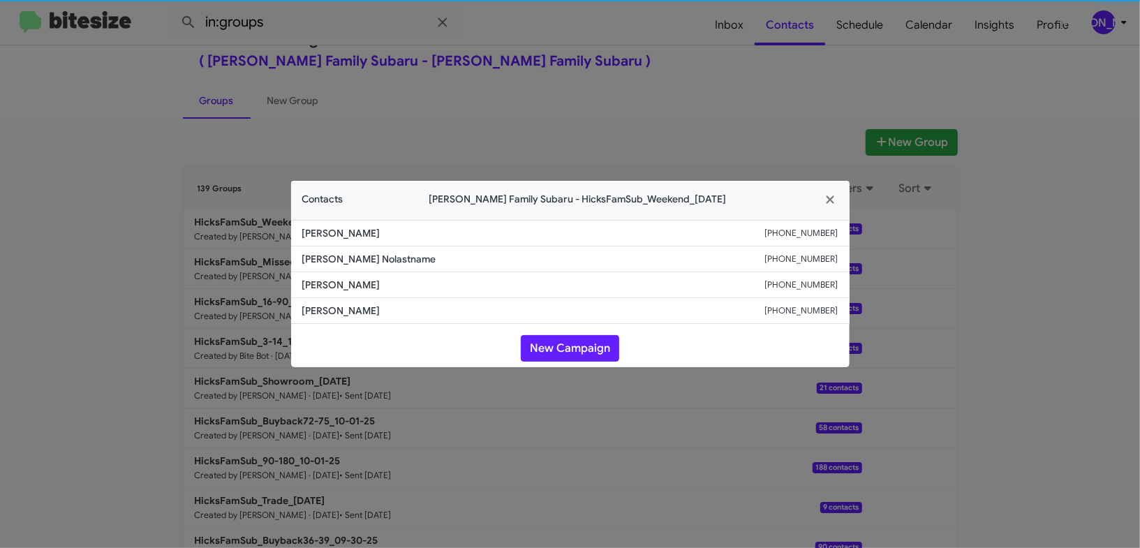
click at [341, 281] on span "[PERSON_NAME]" at bounding box center [533, 285] width 463 height 14
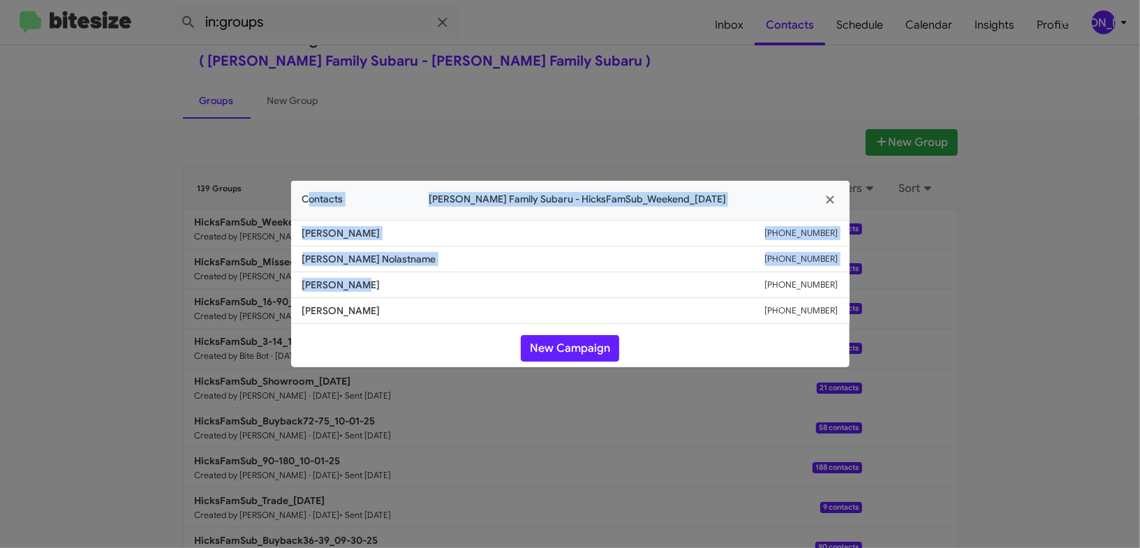
drag, startPoint x: 165, startPoint y: 66, endPoint x: 290, endPoint y: 274, distance: 242.3
click at [300, 276] on modal-container "Contacts [PERSON_NAME] Family Subaru - HicksFamSub_Weekend_[DATE] [PERSON_NAME]…" at bounding box center [570, 274] width 1140 height 548
drag, startPoint x: 290, startPoint y: 274, endPoint x: 309, endPoint y: 276, distance: 18.9
click at [291, 275] on li "[PERSON_NAME] [PHONE_NUMBER]" at bounding box center [570, 285] width 559 height 26
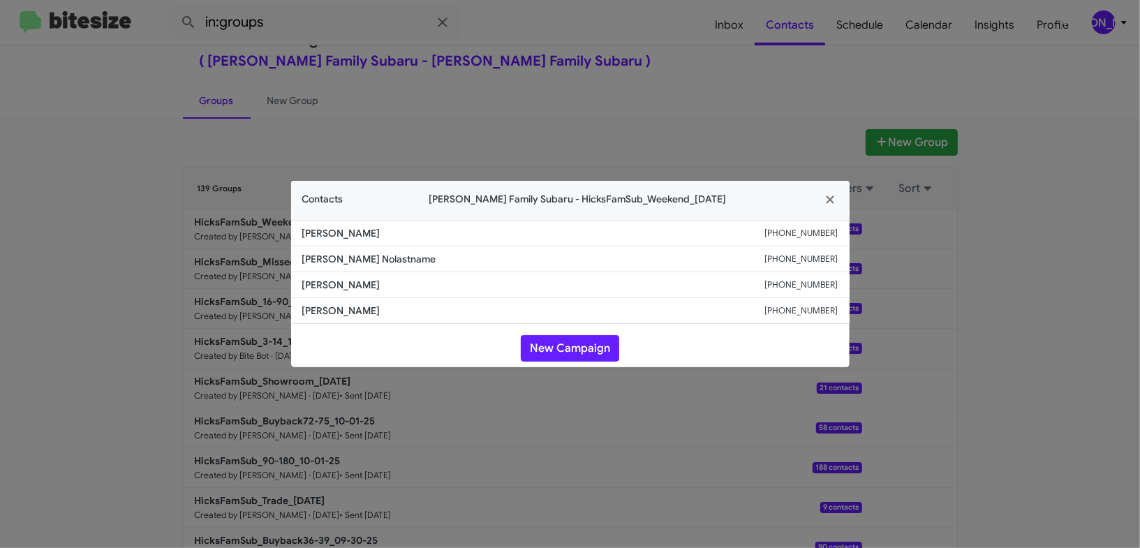
click at [330, 256] on span "[PERSON_NAME] Nolastname" at bounding box center [533, 259] width 463 height 14
copy span "[PERSON_NAME] Nolastname"
click at [328, 289] on span "[PERSON_NAME]" at bounding box center [533, 285] width 463 height 14
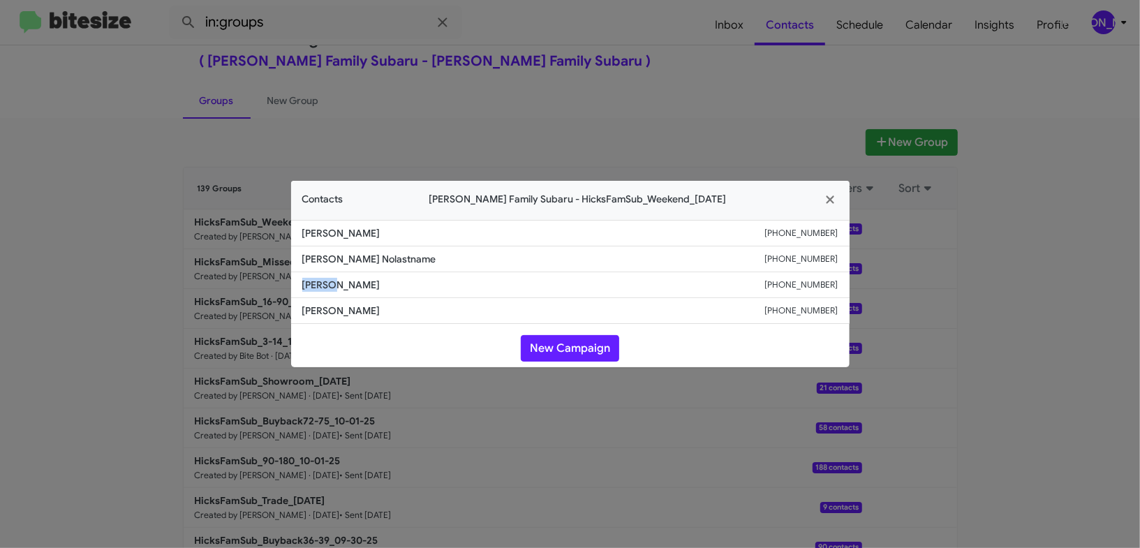
click at [328, 289] on span "[PERSON_NAME]" at bounding box center [533, 285] width 463 height 14
copy span "[PERSON_NAME]"
drag, startPoint x: 246, startPoint y: 163, endPoint x: 260, endPoint y: 213, distance: 52.2
click at [245, 163] on modal-container "Contacts [PERSON_NAME] Family Subaru - HicksFamSub_Weekend_[DATE] [PERSON_NAME]…" at bounding box center [570, 274] width 1140 height 548
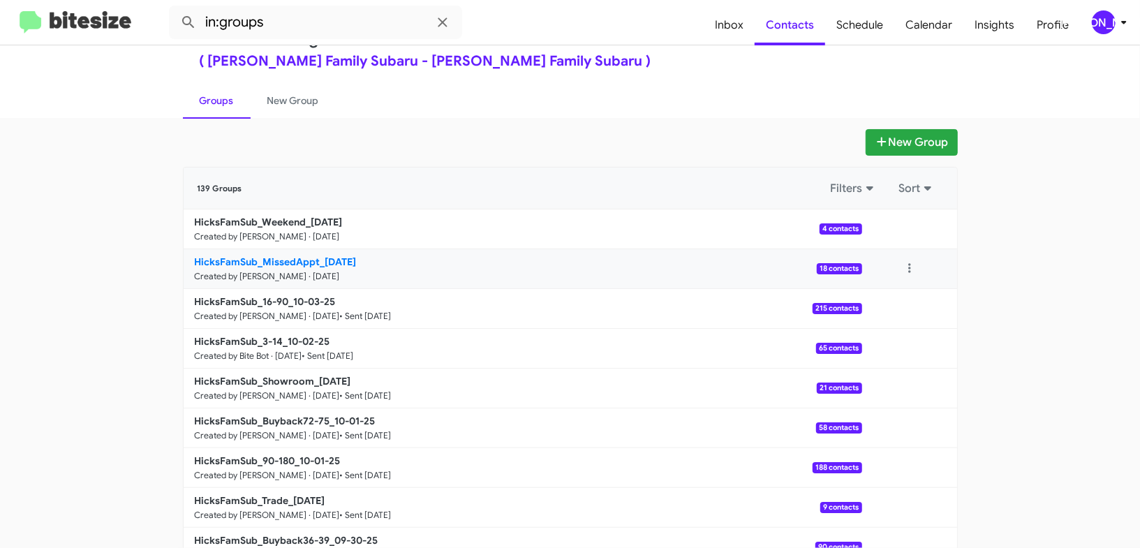
click at [280, 259] on b "HicksFamSub_MissedAppt_[DATE]" at bounding box center [276, 262] width 162 height 13
click at [280, 260] on b "HicksFamSub_MissedAppt_[DATE]" at bounding box center [276, 262] width 162 height 13
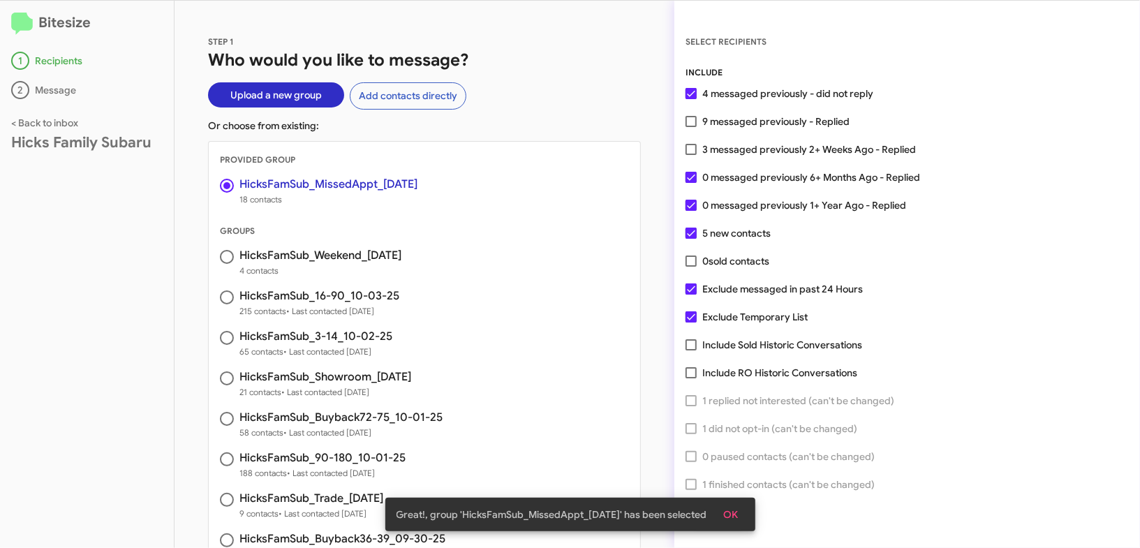
click at [731, 504] on span "OK" at bounding box center [731, 514] width 15 height 25
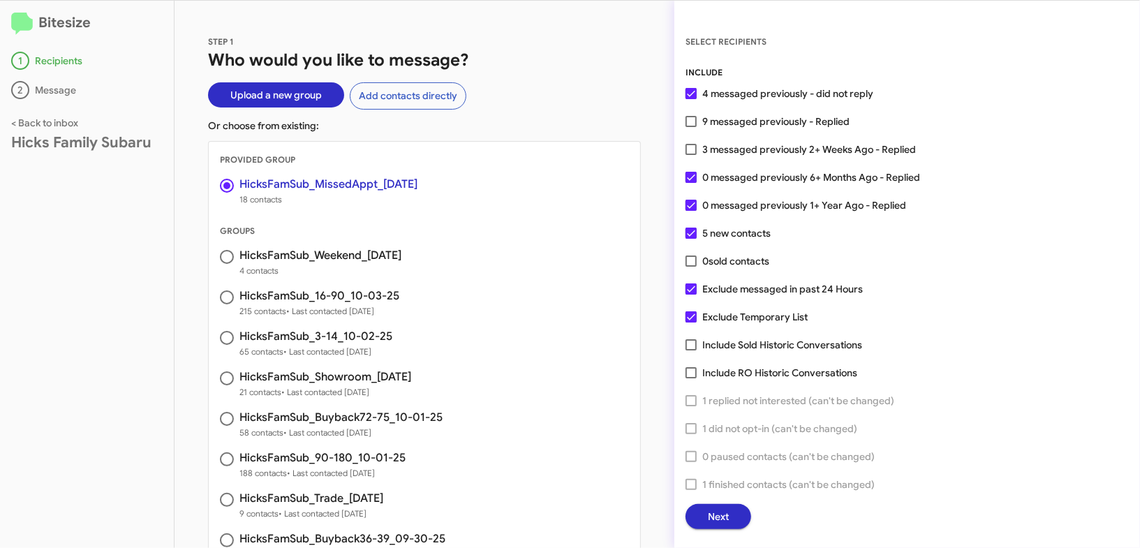
click at [719, 514] on span "Next" at bounding box center [718, 516] width 21 height 25
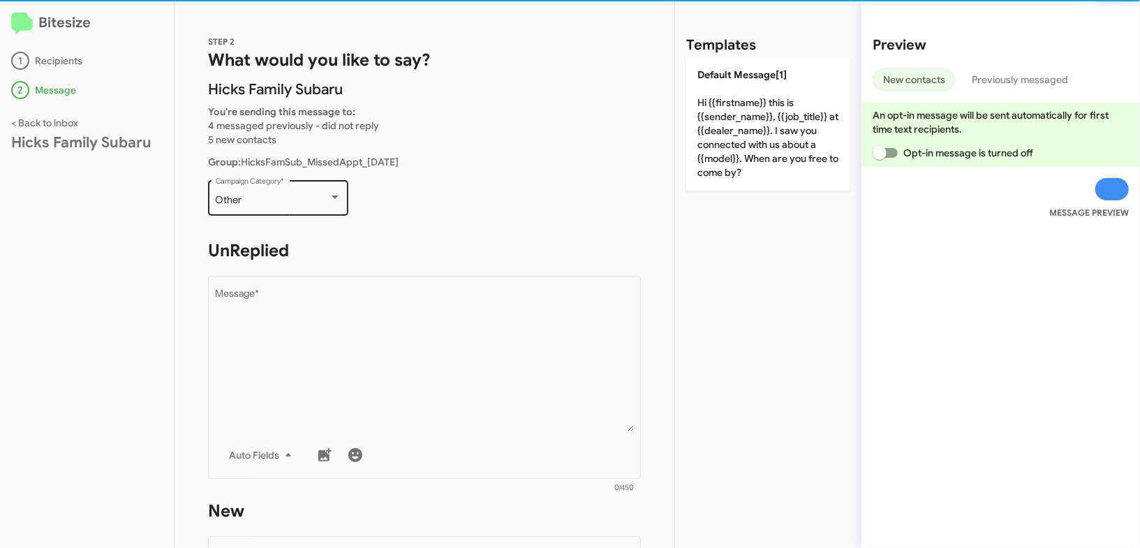
click at [304, 195] on div "Other" at bounding box center [272, 200] width 113 height 11
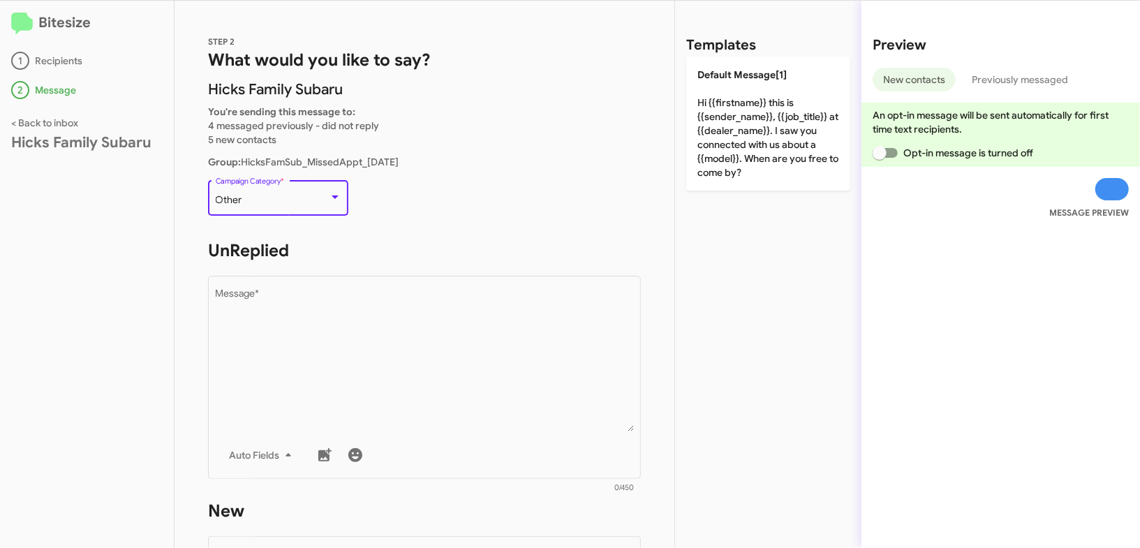
scroll to position [293, 0]
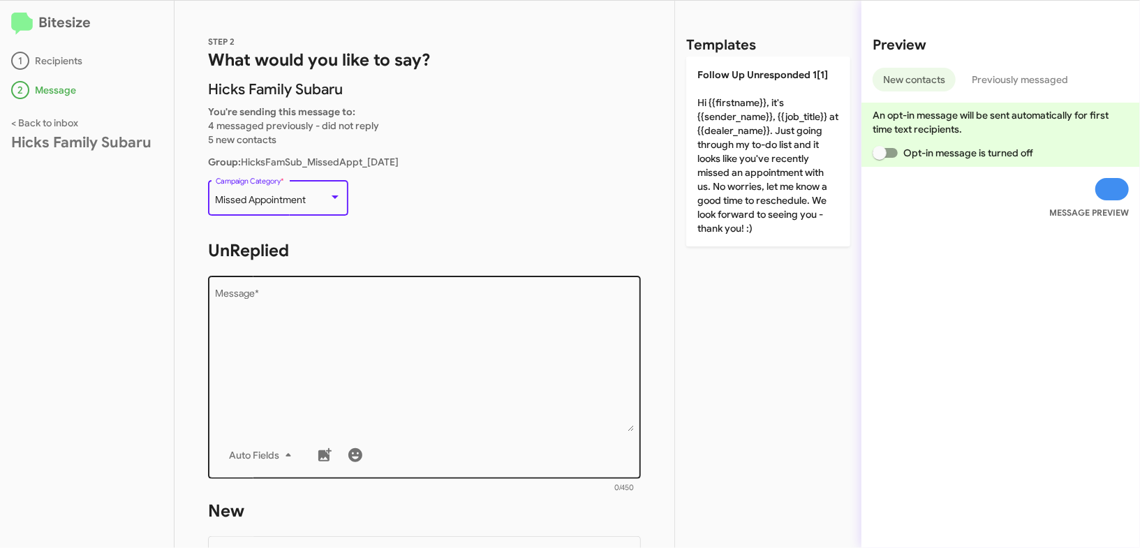
click at [380, 327] on textarea "Message *" at bounding box center [425, 360] width 418 height 142
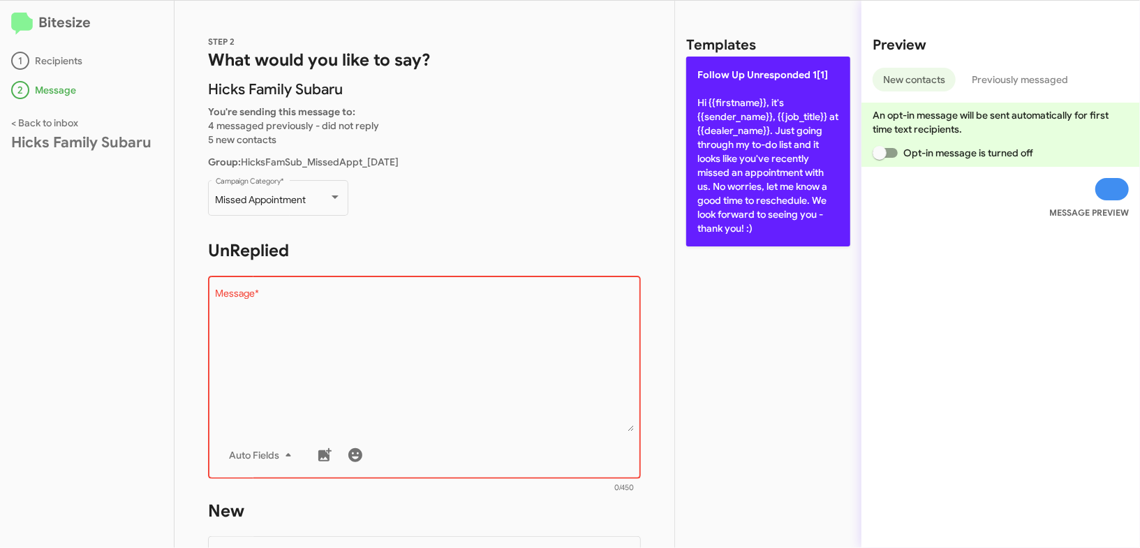
drag, startPoint x: 769, startPoint y: 133, endPoint x: 752, endPoint y: 133, distance: 17.5
click at [769, 133] on p "Follow Up Unresponded 1[1] Hi {{firstname}}, it's {{sender_name}}, {{job_title}…" at bounding box center [768, 152] width 164 height 190
type textarea "Hi {{firstname}}, it's {{sender_name}}, {{job_title}} at {{dealer_name}}. Just …"
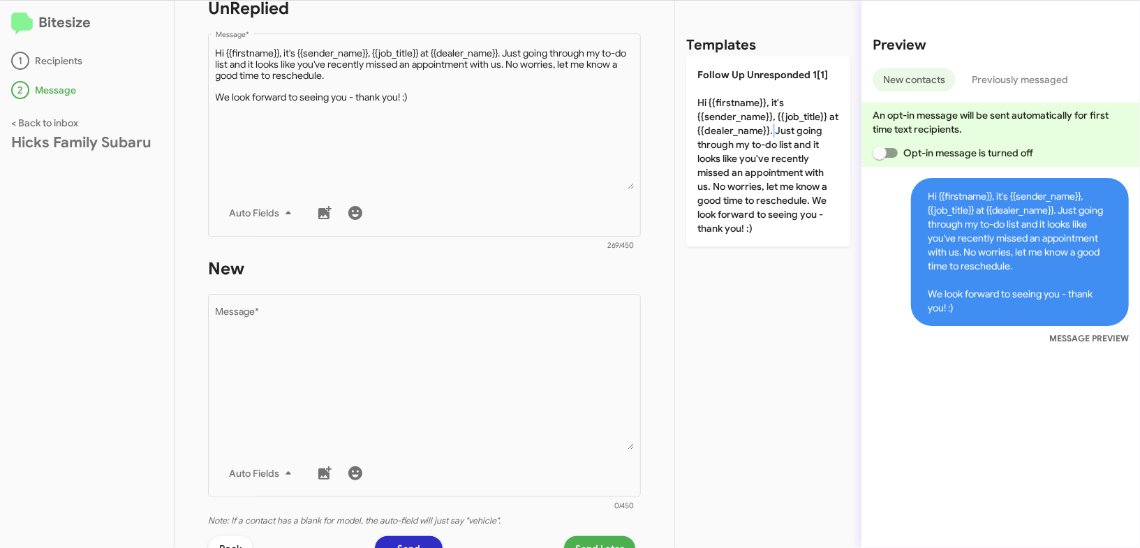
scroll to position [428, 0]
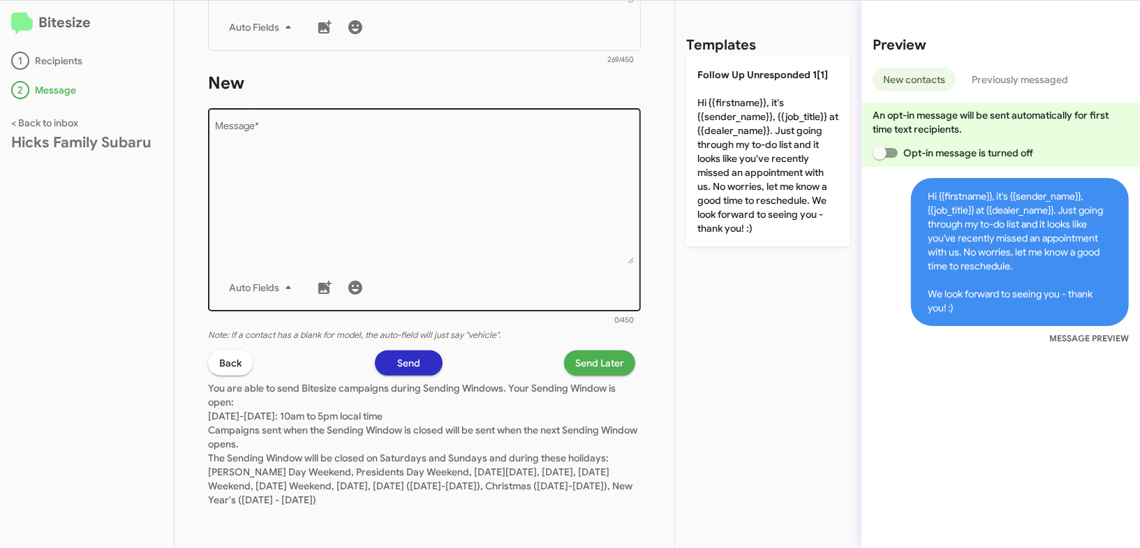
drag, startPoint x: 494, startPoint y: 335, endPoint x: 504, endPoint y: 283, distance: 53.4
click at [494, 335] on icon "Note: If a contact has a blank for model, the auto-field will just say "vehicle…" at bounding box center [354, 335] width 293 height 11
click at [510, 272] on div "Drop image here to insert Auto Fields Message *" at bounding box center [425, 208] width 418 height 206
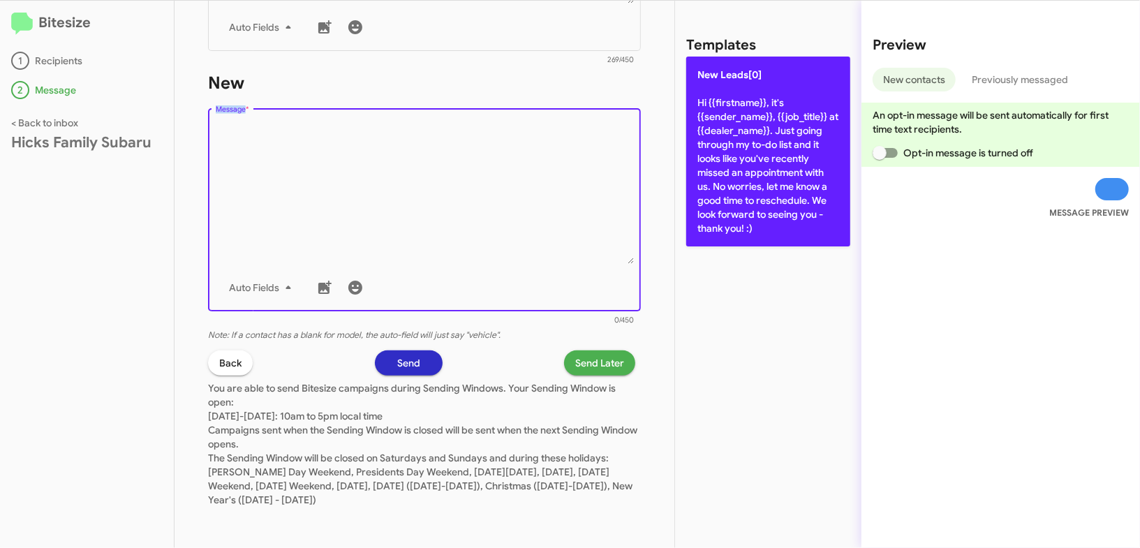
drag, startPoint x: 510, startPoint y: 272, endPoint x: 735, endPoint y: 154, distance: 254.5
click at [520, 263] on div "Drop image here to insert Auto Fields Message *" at bounding box center [425, 208] width 418 height 206
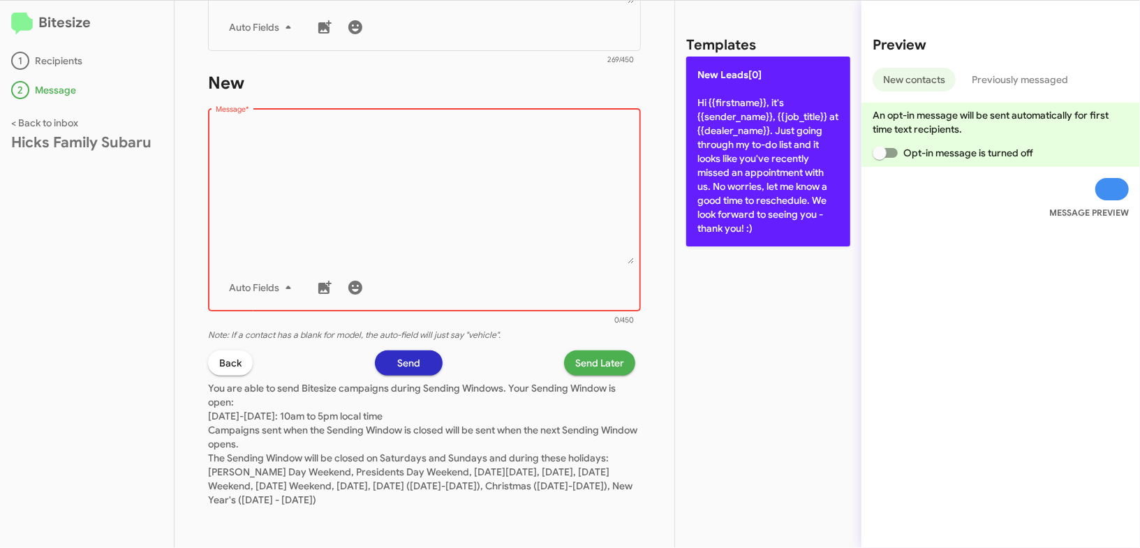
click at [733, 158] on p "New Leads[0] Hi {{firstname}}, it's {{sender_name}}, {{job_title}} at {{dealer_…" at bounding box center [768, 152] width 164 height 190
type textarea "Hi {{firstname}}, it's {{sender_name}}, {{job_title}} at {{dealer_name}}. Just …"
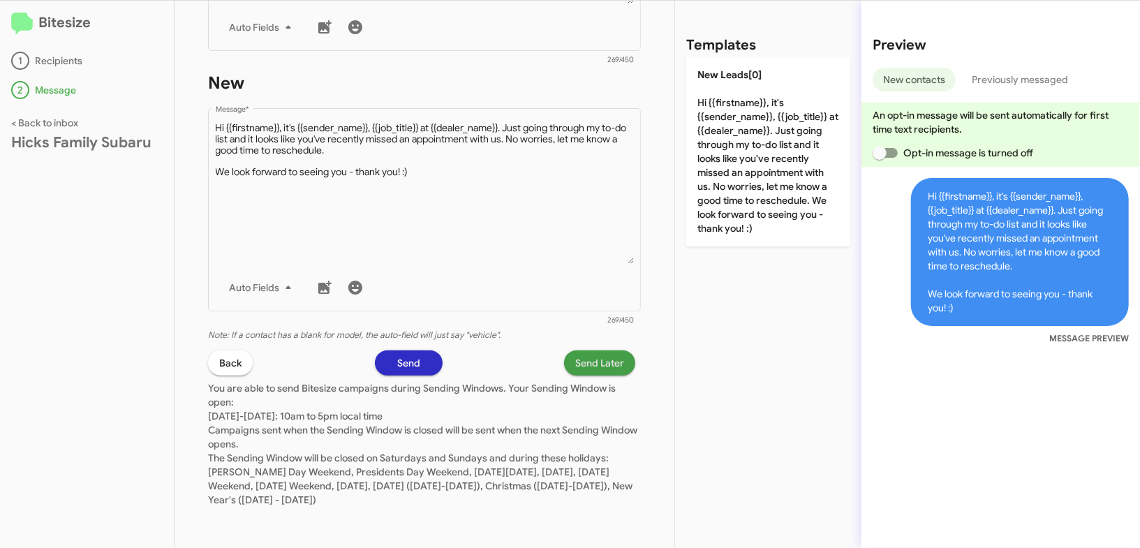
click at [588, 355] on span "Send Later" at bounding box center [599, 362] width 49 height 25
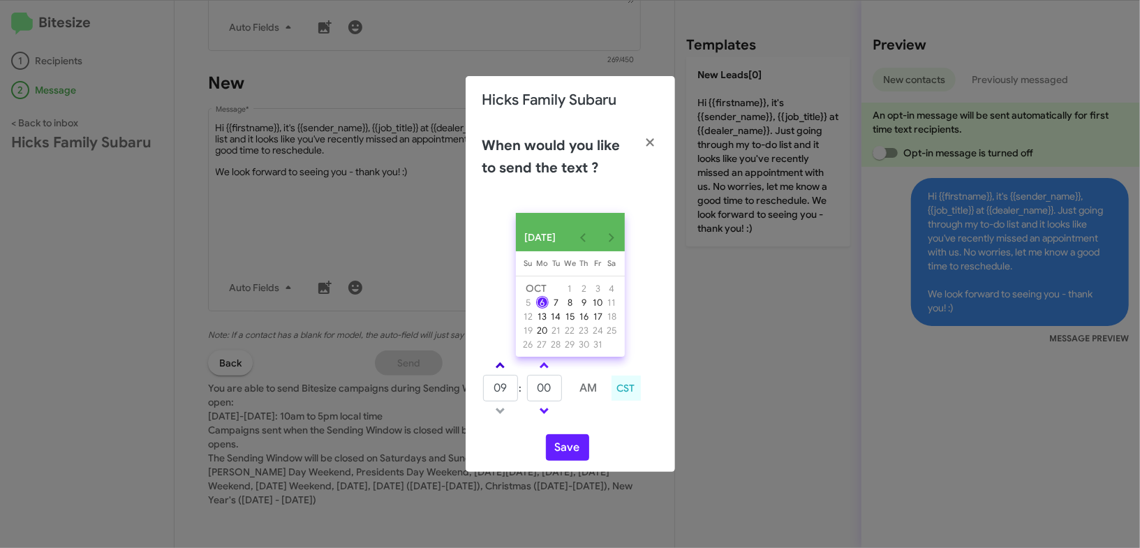
click at [499, 366] on link at bounding box center [500, 365] width 24 height 16
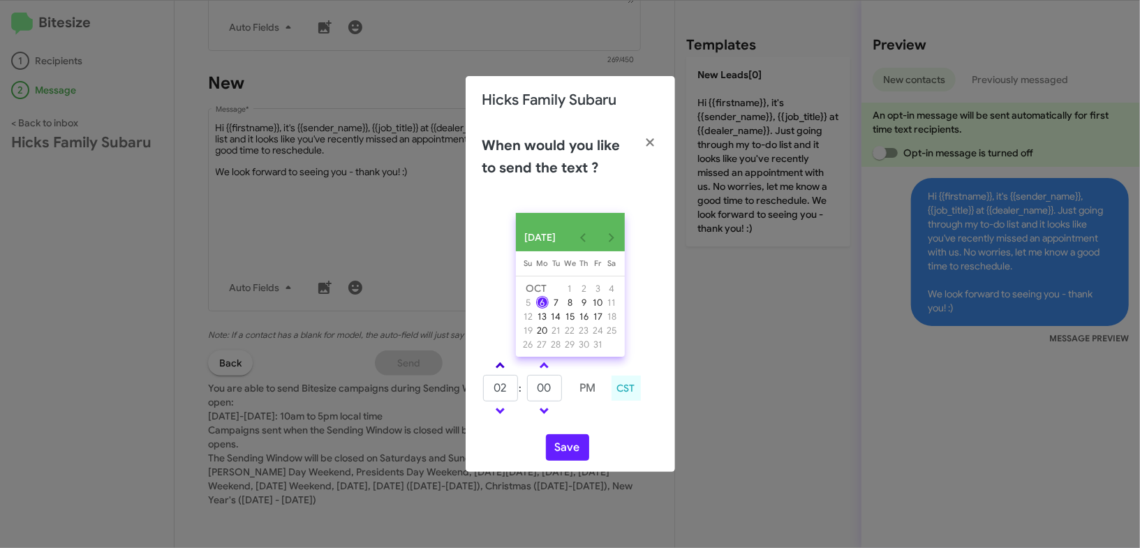
click at [499, 366] on link at bounding box center [500, 365] width 24 height 16
type input "05"
click at [539, 388] on input "00" at bounding box center [544, 388] width 35 height 27
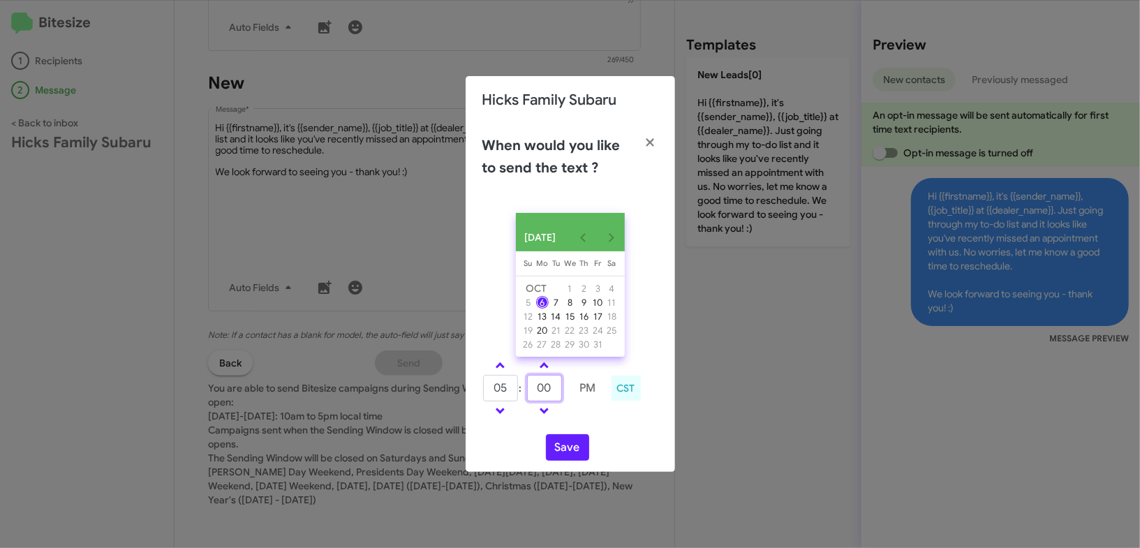
click at [539, 388] on input "00" at bounding box center [544, 388] width 35 height 27
type input "23"
click at [595, 435] on div "[DATE] [DATE] Su [DATE] Mo [DATE] Tu [DATE] We [DATE] Th [DATE] Fr [DATE] [DATE…" at bounding box center [570, 337] width 209 height 270
click at [581, 453] on button "Save" at bounding box center [567, 447] width 43 height 27
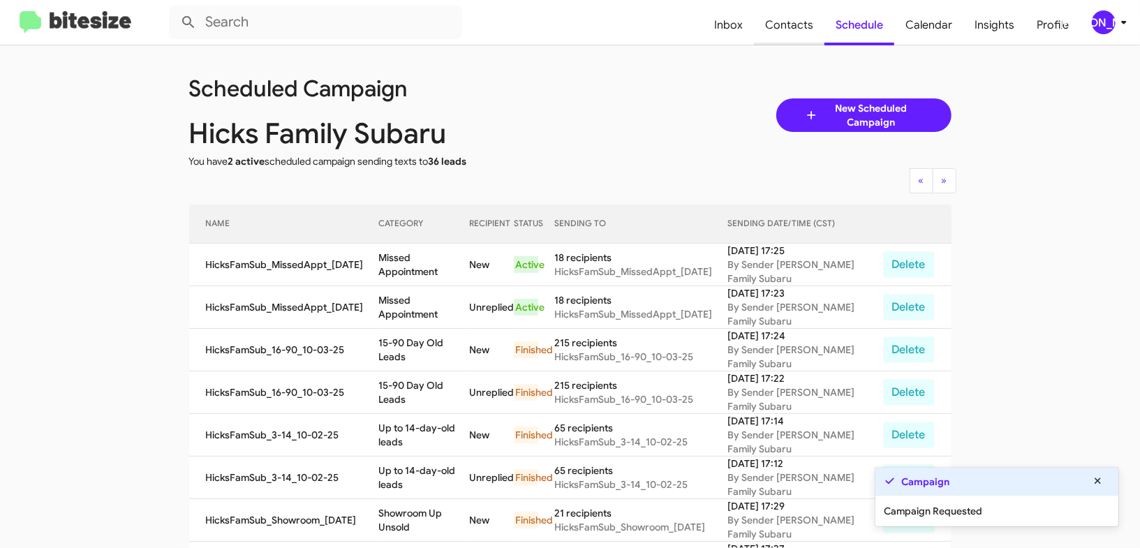
click at [795, 22] on span "Contacts" at bounding box center [789, 25] width 71 height 40
type input "in:groups"
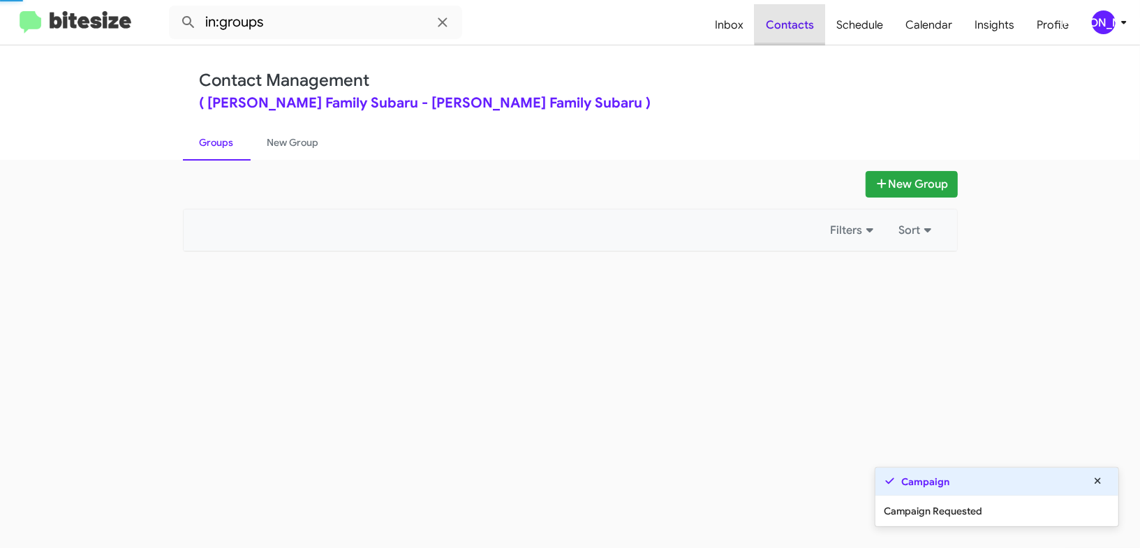
click at [795, 22] on span "Contacts" at bounding box center [790, 25] width 71 height 40
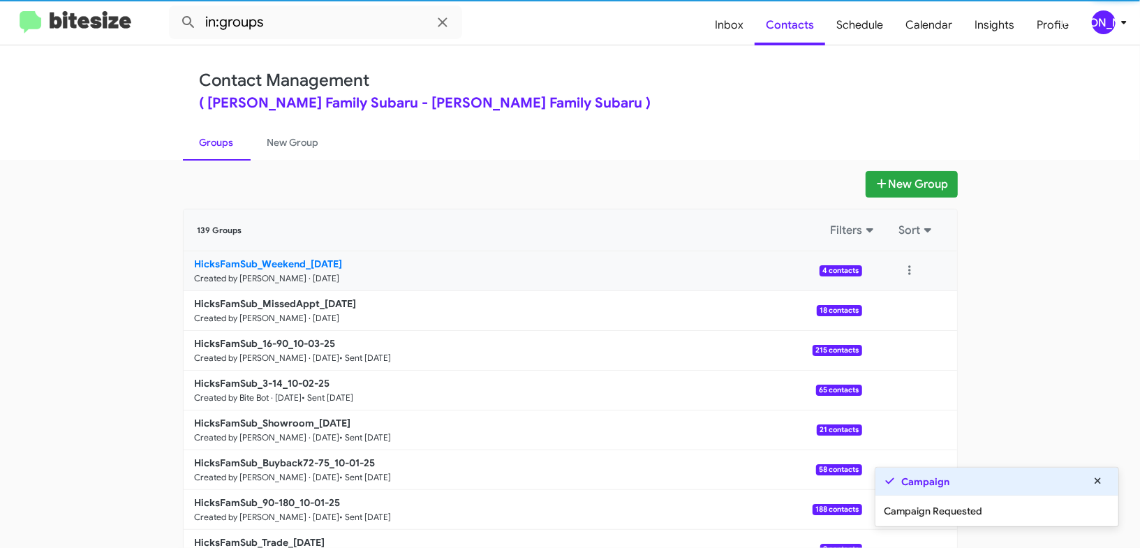
click at [313, 258] on b "HicksFamSub_Weekend_10-06-25" at bounding box center [269, 264] width 148 height 13
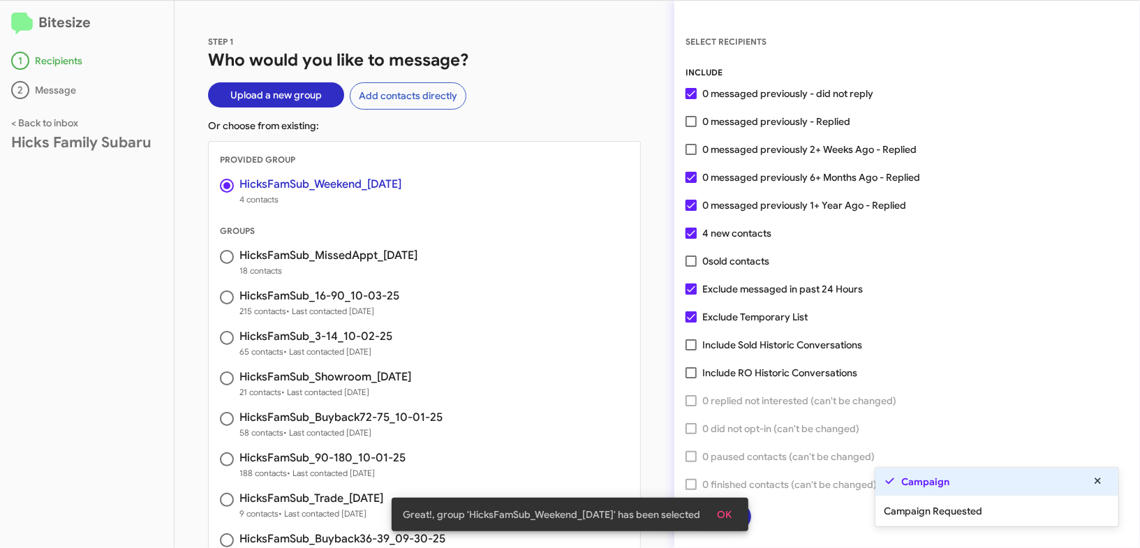
click at [732, 508] on span "OK" at bounding box center [724, 514] width 15 height 25
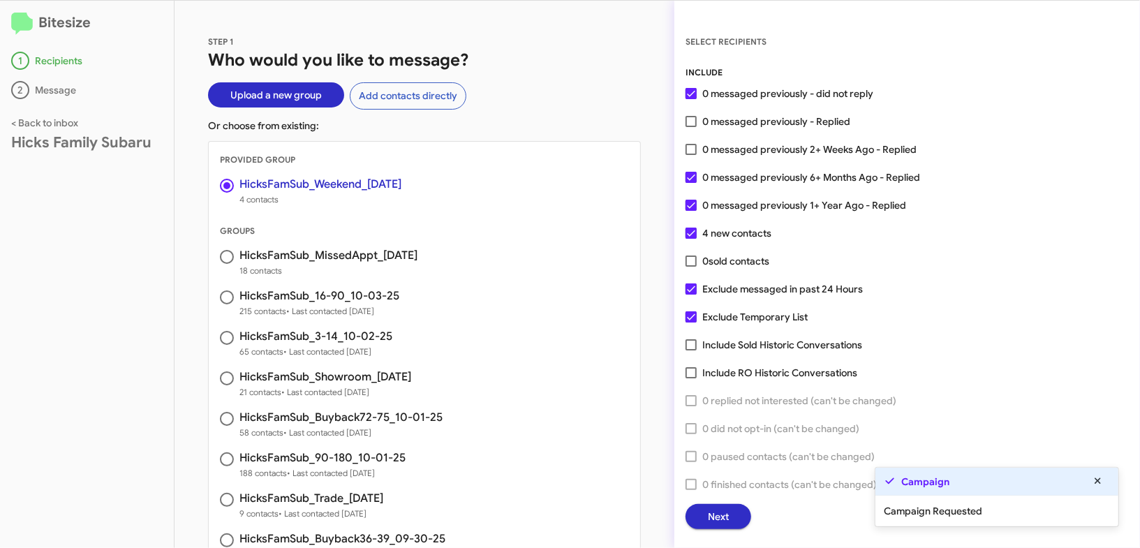
click at [726, 512] on span "Next" at bounding box center [718, 516] width 21 height 25
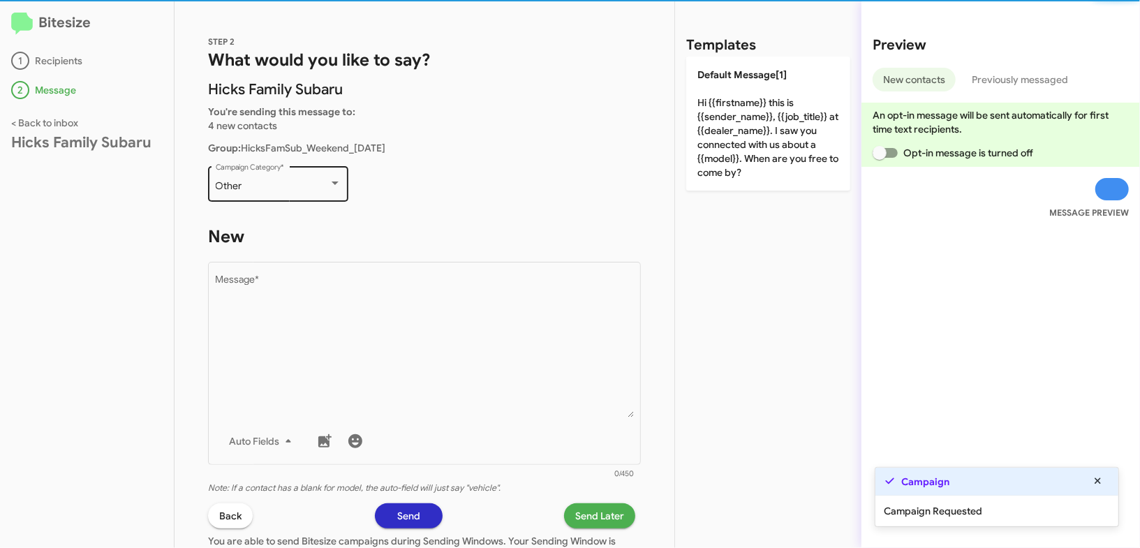
click at [286, 177] on div "Other Campaign Category *" at bounding box center [279, 182] width 126 height 38
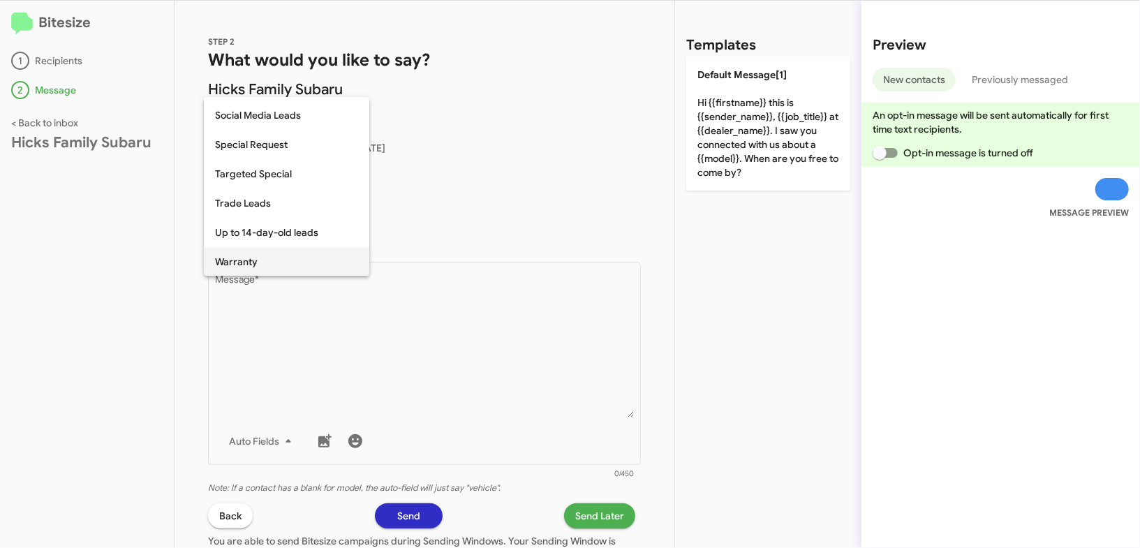
scroll to position [583, 0]
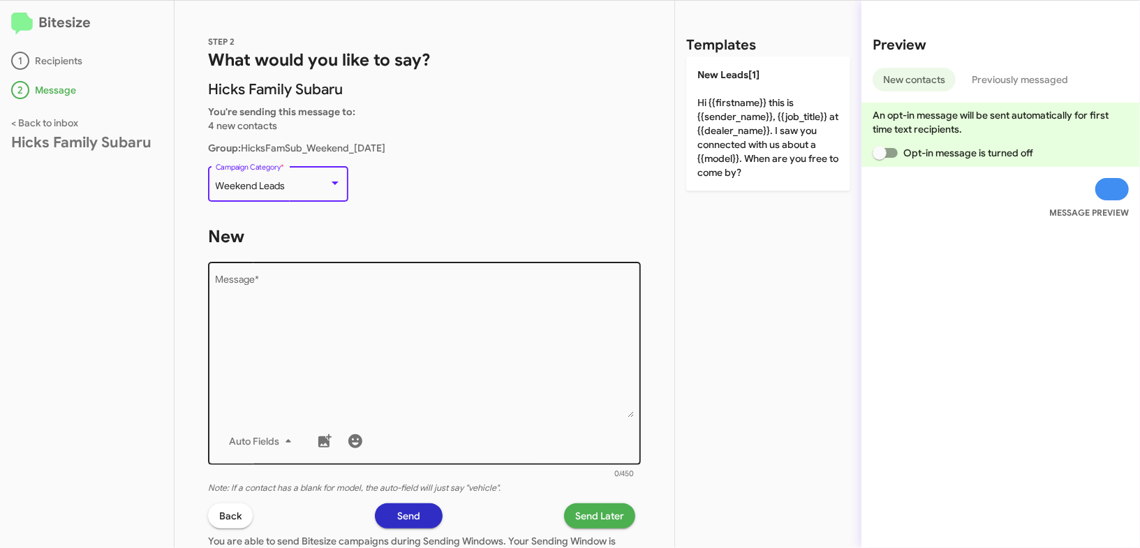
click at [415, 321] on textarea "Message *" at bounding box center [425, 346] width 418 height 142
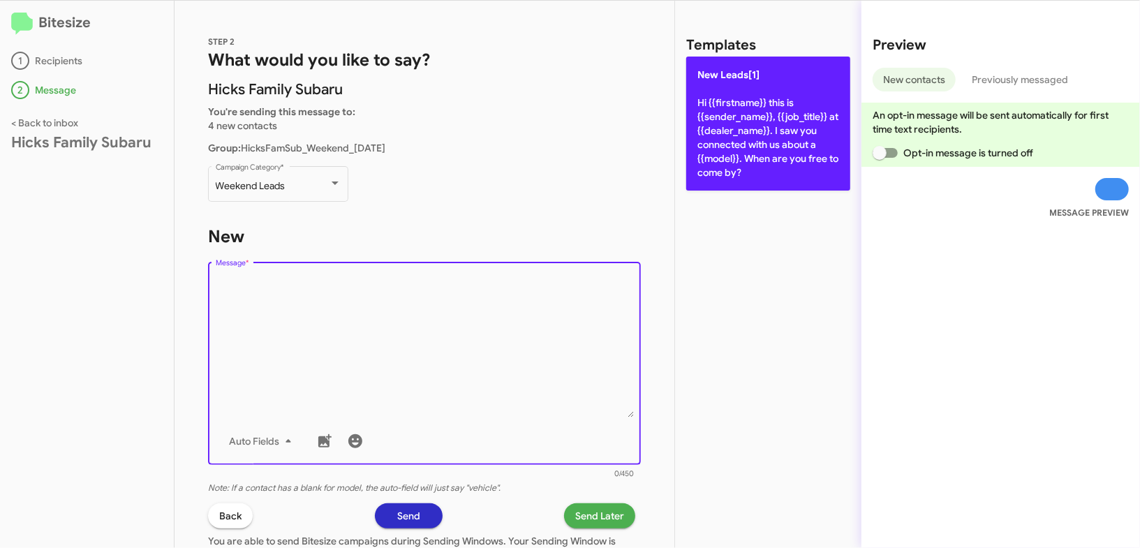
drag, startPoint x: 415, startPoint y: 321, endPoint x: 704, endPoint y: 163, distance: 329.0
click at [448, 290] on textarea "Message *" at bounding box center [425, 346] width 418 height 142
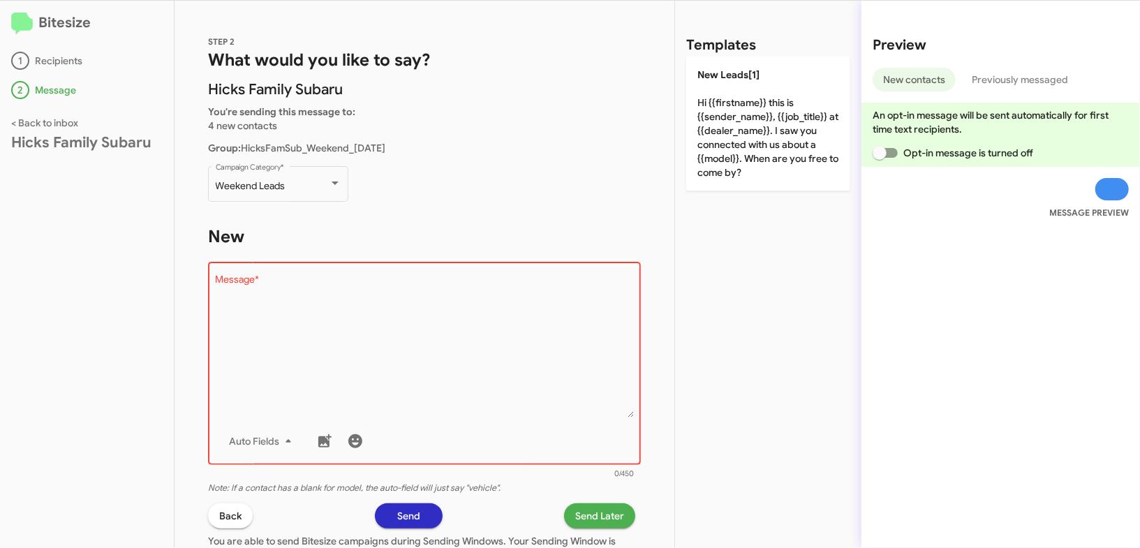
drag, startPoint x: 710, startPoint y: 162, endPoint x: 658, endPoint y: 286, distance: 134.2
click at [710, 163] on p "New Leads[1] Hi {{firstname}} this is {{sender_name}}, {{job_title}} at {{deale…" at bounding box center [768, 124] width 164 height 134
type textarea "Hi {{firstname}} this is {{sender_name}}, {{job_title}} at {{dealer_name}}. I s…"
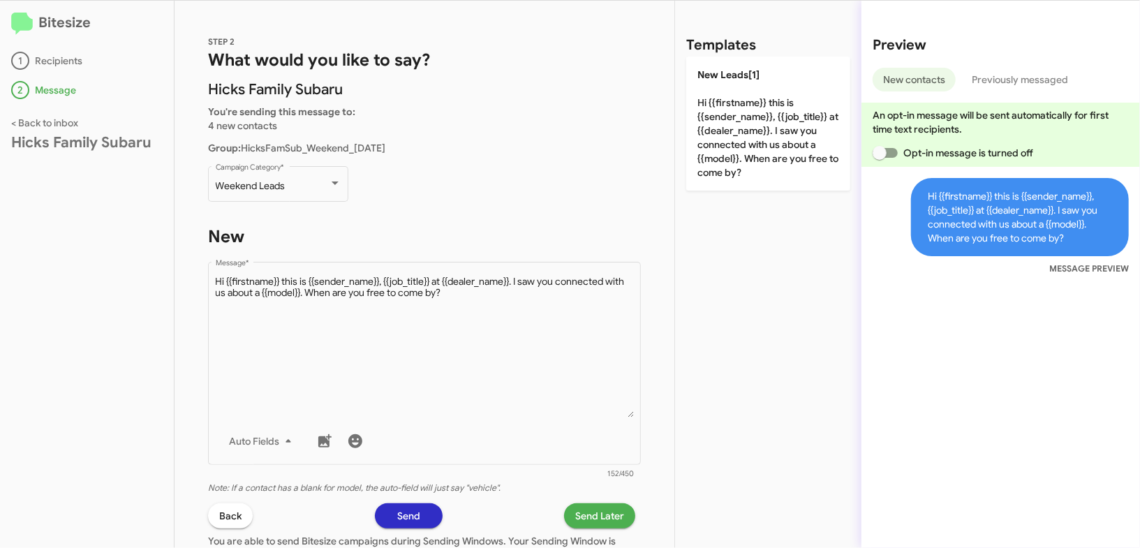
click at [600, 515] on span "Send Later" at bounding box center [599, 515] width 49 height 25
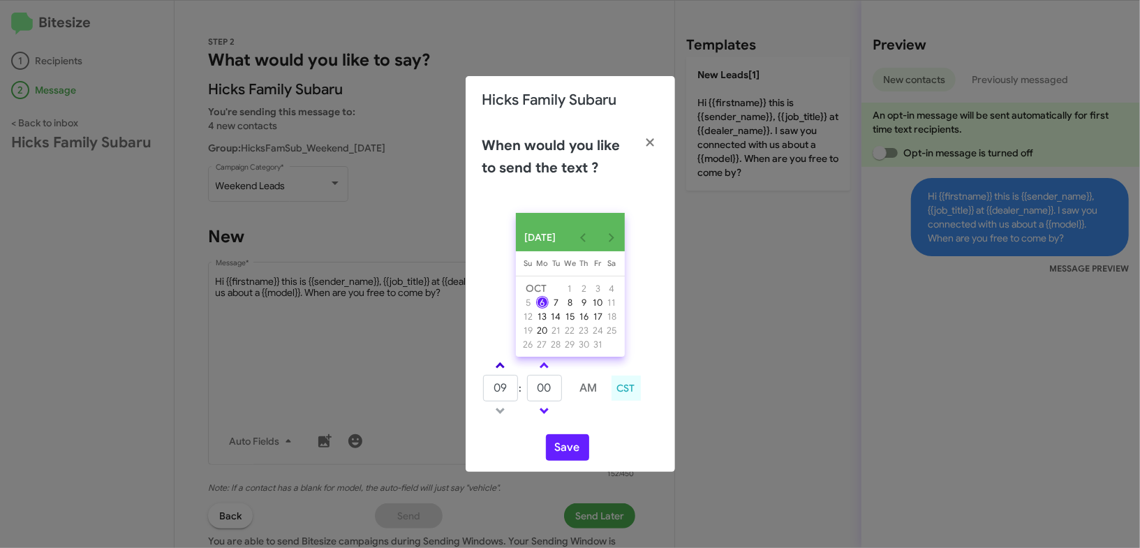
click at [500, 367] on link at bounding box center [500, 365] width 24 height 16
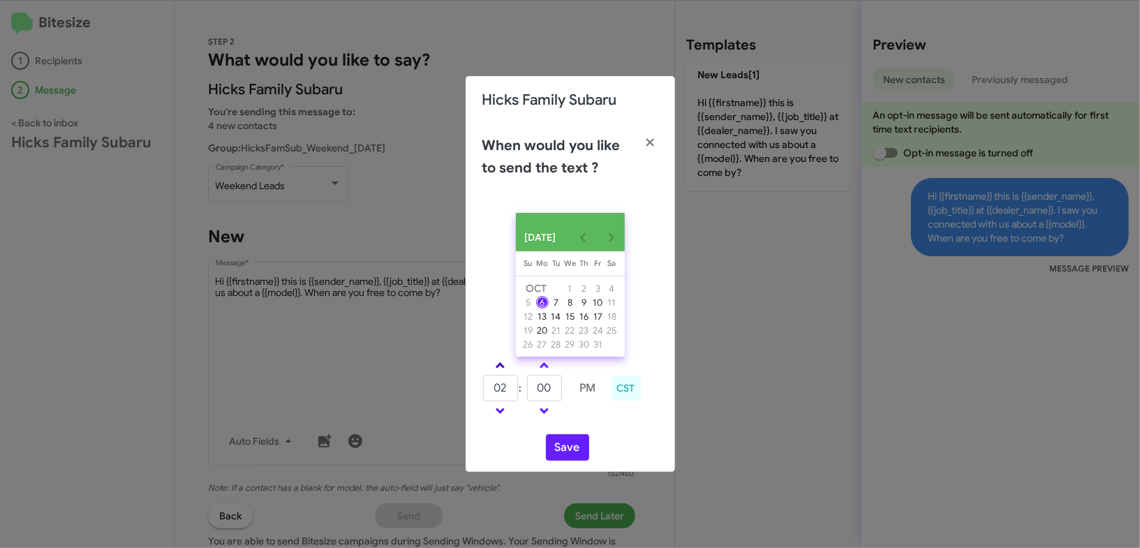
click at [500, 367] on link at bounding box center [500, 365] width 24 height 16
click at [510, 371] on link at bounding box center [500, 365] width 24 height 16
type input "05"
click at [554, 374] on link at bounding box center [544, 365] width 24 height 16
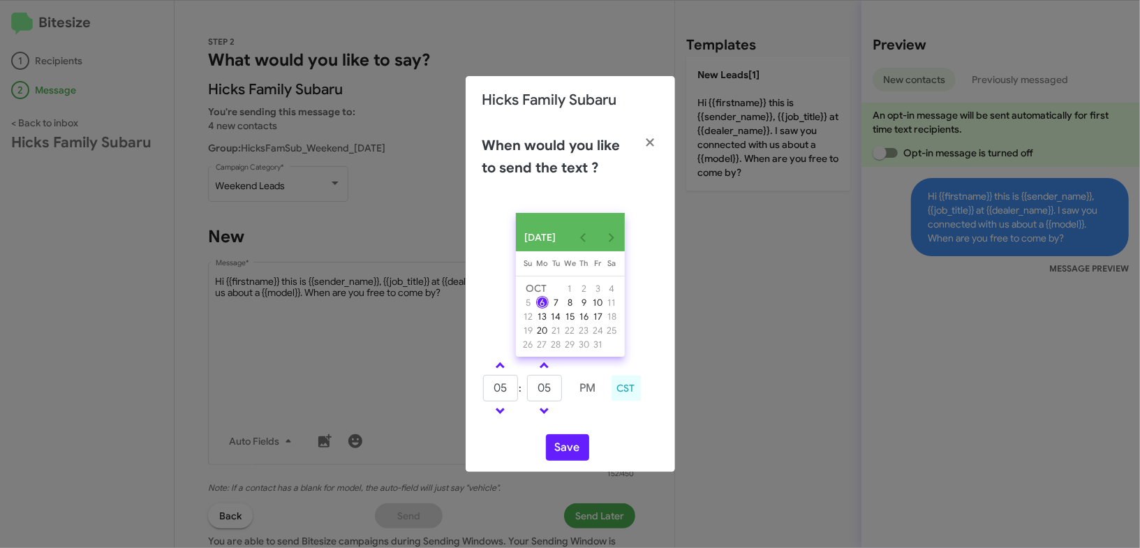
drag, startPoint x: 554, startPoint y: 374, endPoint x: 577, endPoint y: 419, distance: 50.9
click at [554, 374] on link at bounding box center [544, 365] width 24 height 16
type input "10"
click at [585, 461] on button "Save" at bounding box center [567, 447] width 43 height 27
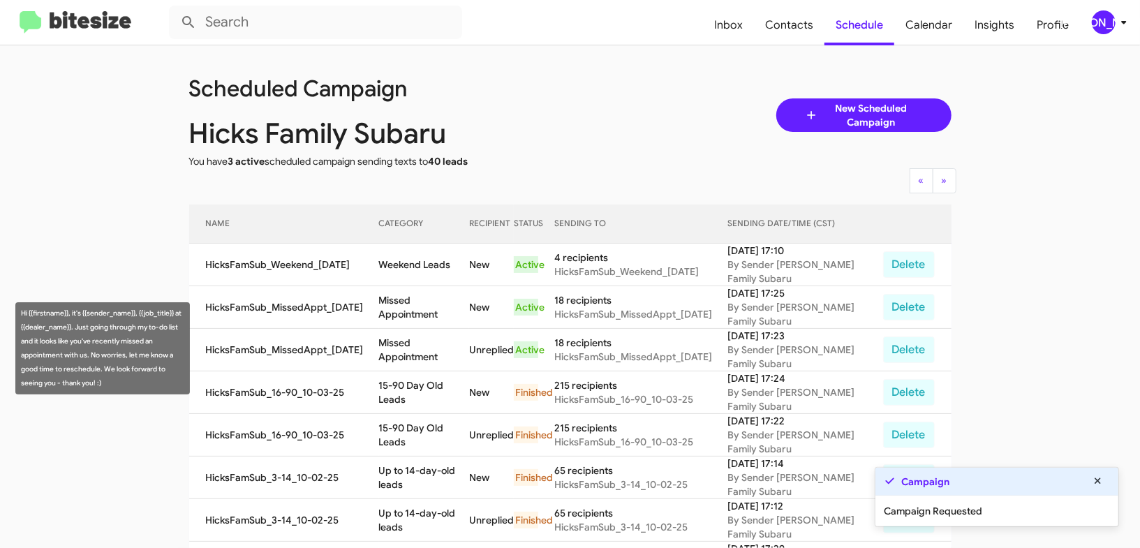
click at [429, 348] on td "Missed Appointment" at bounding box center [424, 350] width 91 height 43
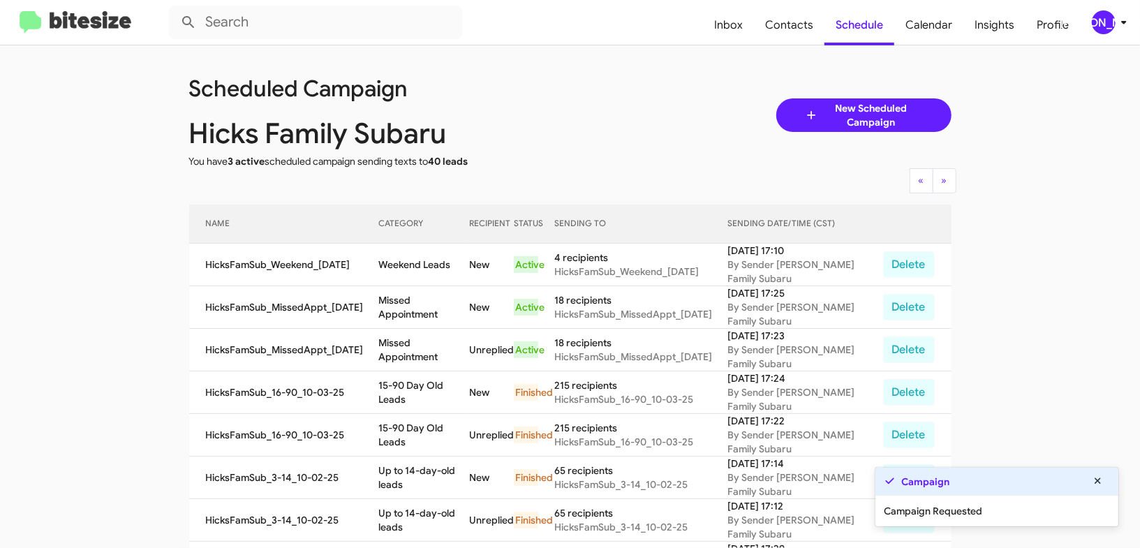
drag, startPoint x: 429, startPoint y: 348, endPoint x: 416, endPoint y: 347, distance: 12.6
click at [429, 346] on td "Missed Appointment" at bounding box center [424, 350] width 91 height 43
copy td "Missed Appointment"
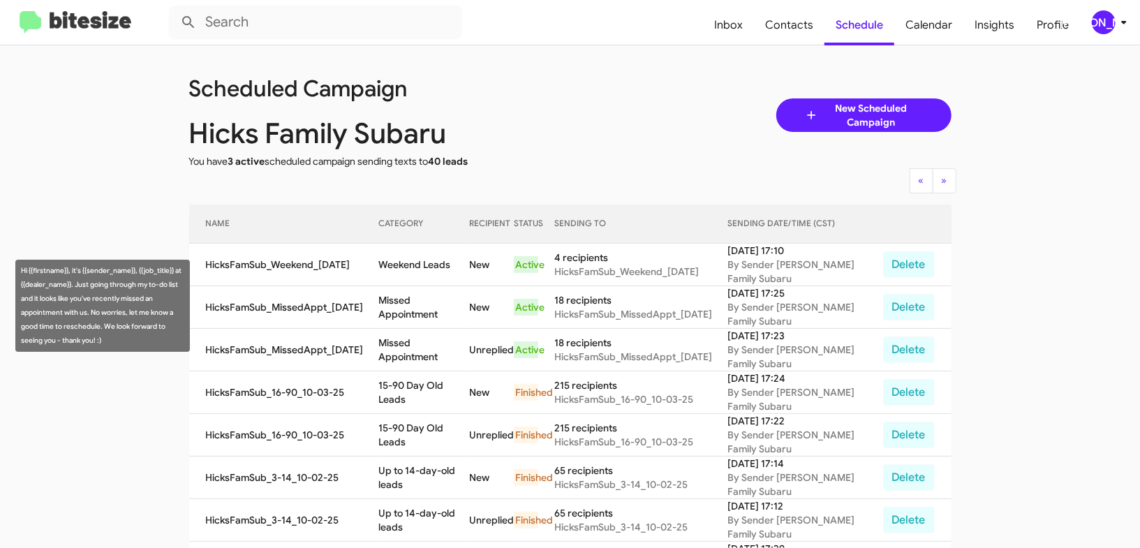
click at [424, 295] on td "Missed Appointment" at bounding box center [424, 307] width 91 height 43
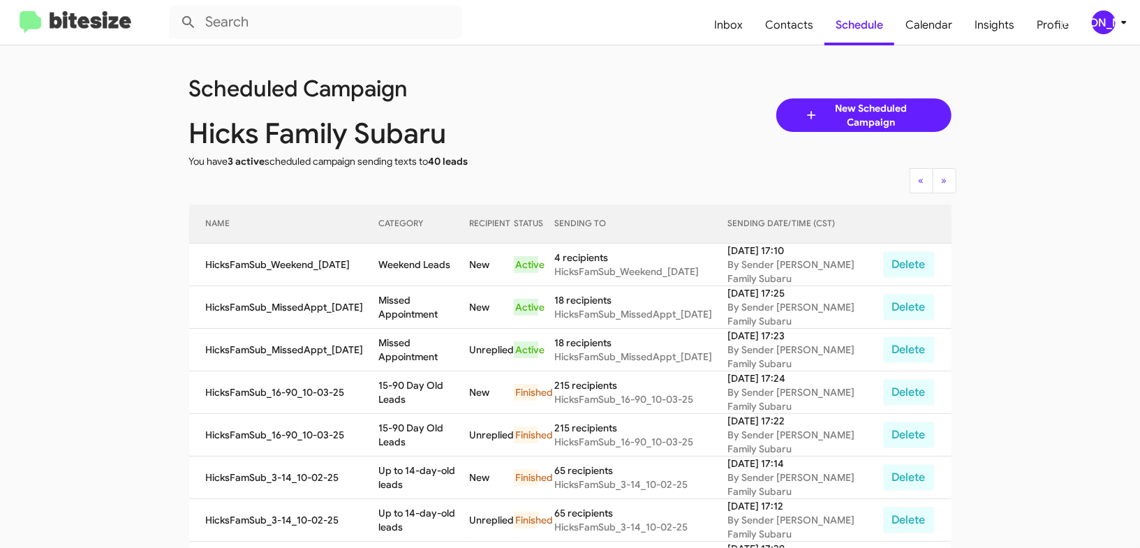
click at [424, 295] on td "Missed Appointment" at bounding box center [424, 307] width 91 height 43
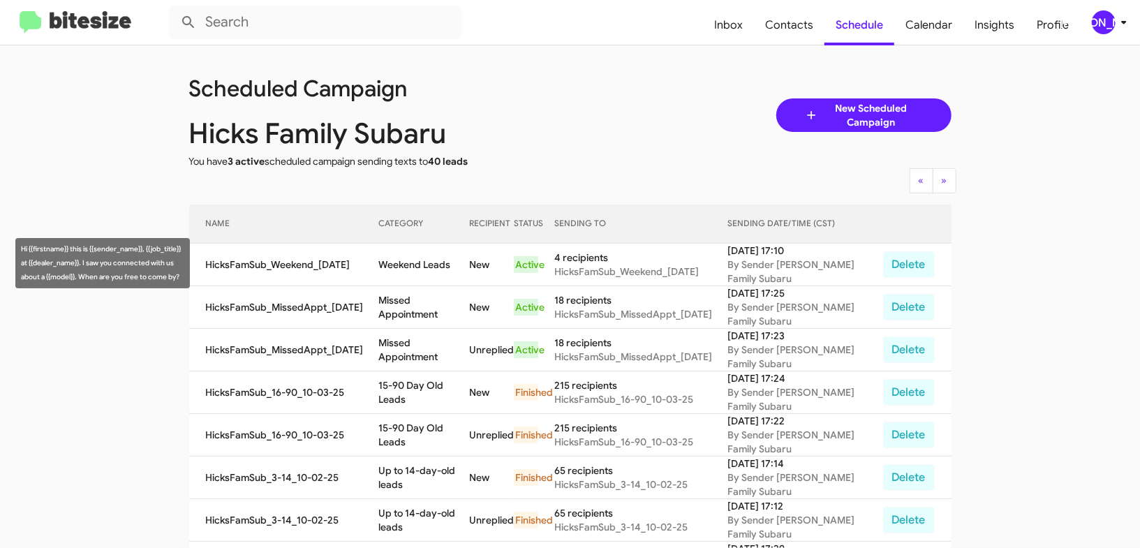
click at [418, 253] on td "Weekend Leads" at bounding box center [424, 265] width 91 height 43
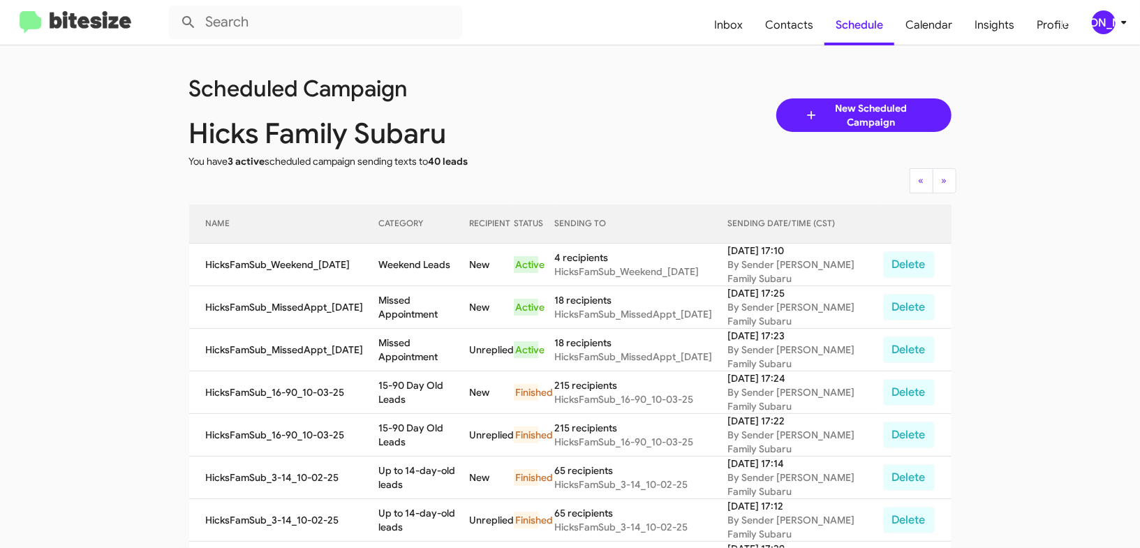
click at [418, 253] on td "Weekend Leads" at bounding box center [424, 265] width 91 height 43
copy td "Weekend Leads"
click at [1100, 22] on div "[PERSON_NAME]" at bounding box center [1104, 22] width 24 height 24
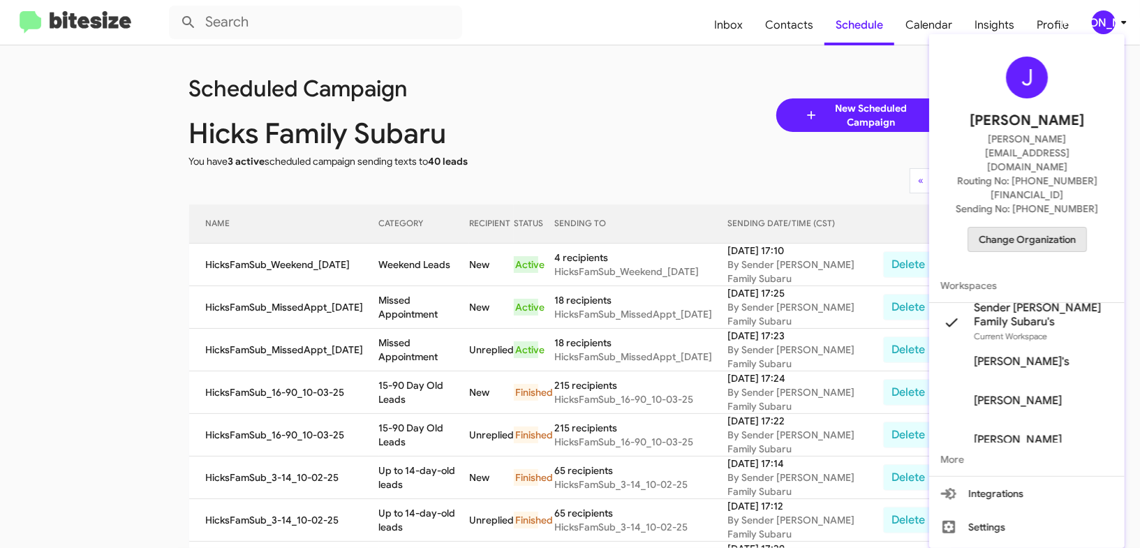
click at [1017, 228] on span "Change Organization" at bounding box center [1027, 240] width 97 height 24
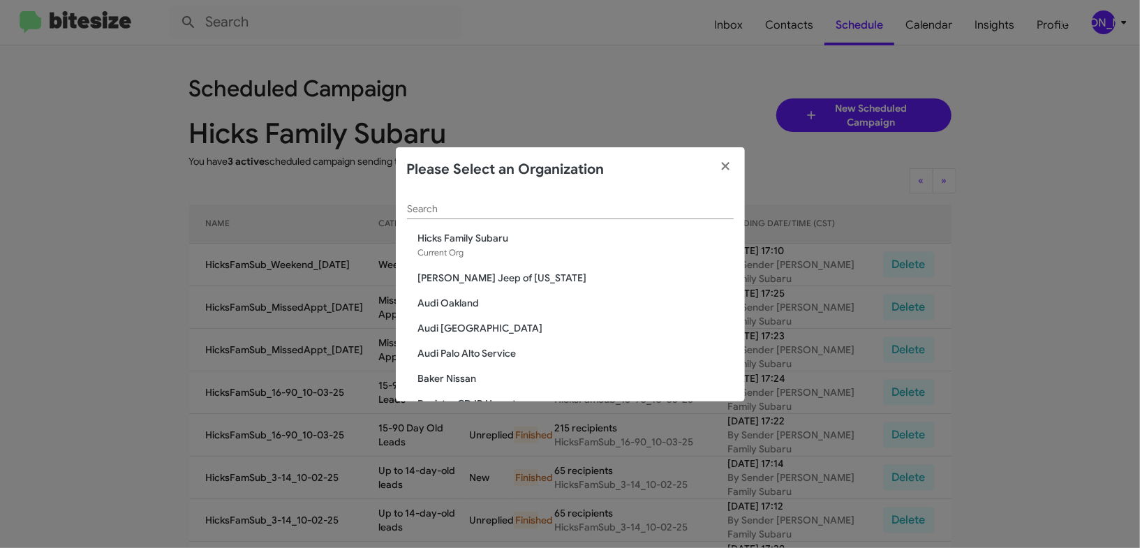
click at [461, 212] on input "Search" at bounding box center [570, 209] width 327 height 11
type input "s"
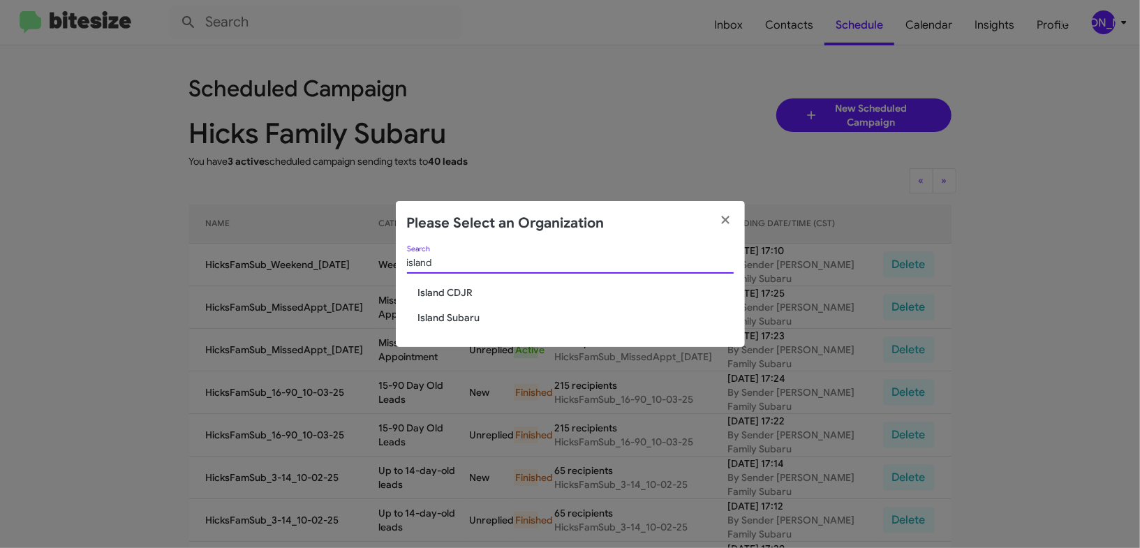
type input "island"
click at [444, 291] on span "Island CDJR" at bounding box center [576, 293] width 316 height 14
drag, startPoint x: 444, startPoint y: 291, endPoint x: 475, endPoint y: 253, distance: 49.1
click at [453, 276] on div "island Search Island CDJR Island Subaru" at bounding box center [570, 296] width 349 height 101
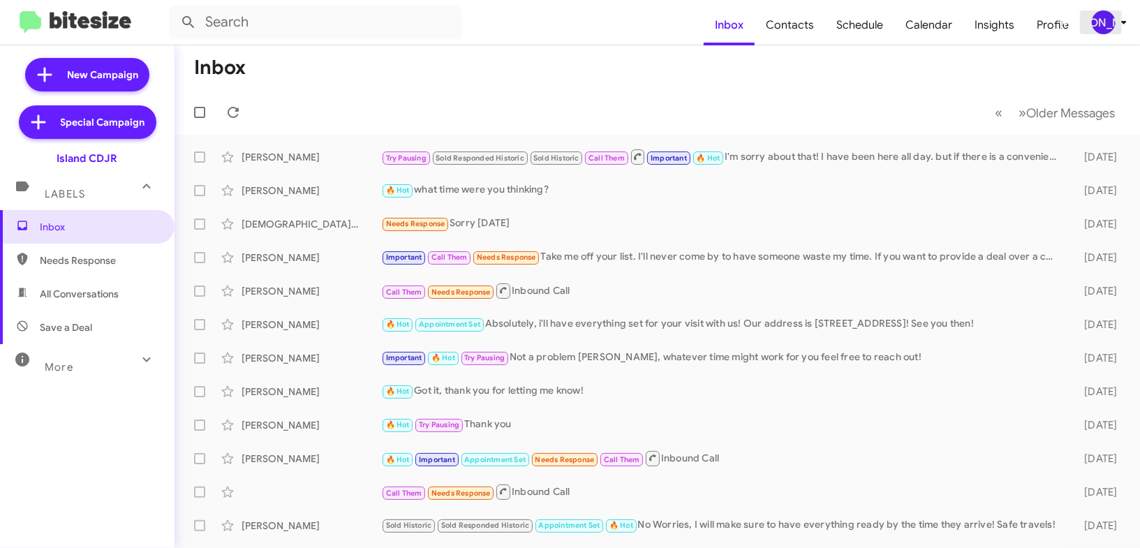
click at [1109, 26] on div "[PERSON_NAME]" at bounding box center [1104, 22] width 24 height 24
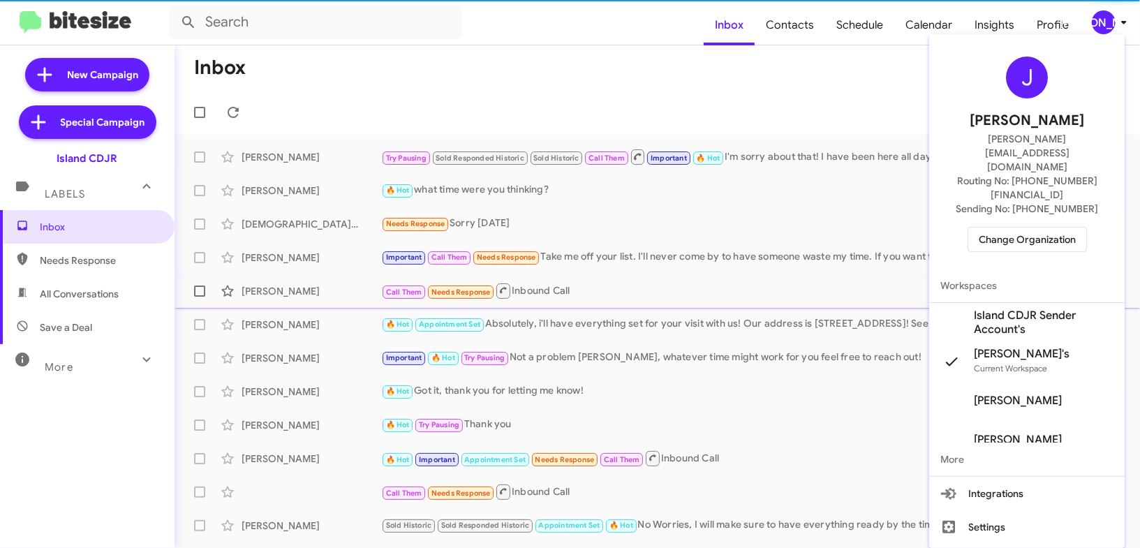
click at [1026, 309] on span "Island CDJR Sender Account's" at bounding box center [1044, 323] width 140 height 28
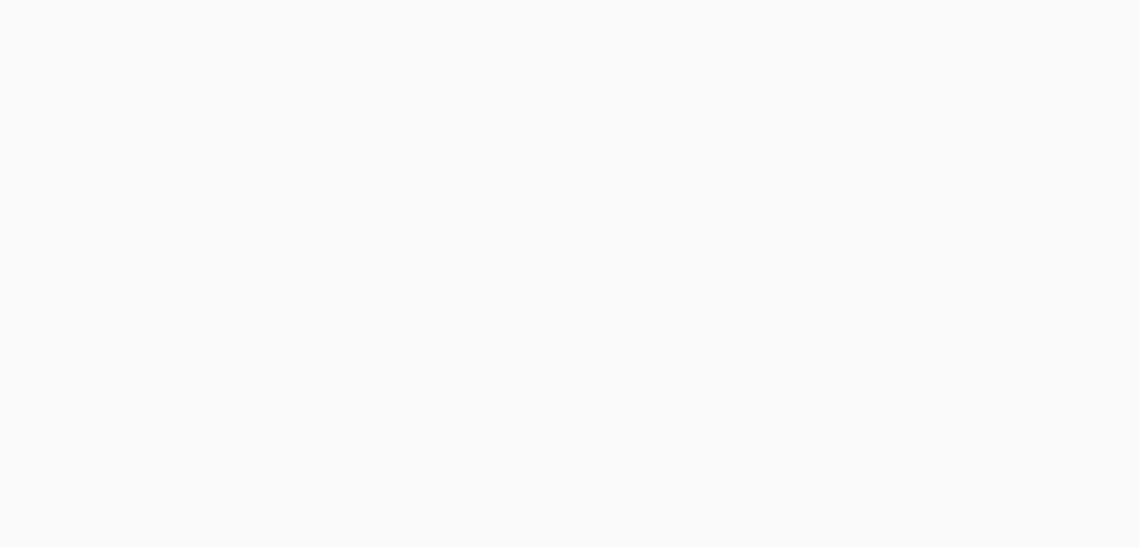
click at [812, 30] on body at bounding box center [570, 274] width 1140 height 548
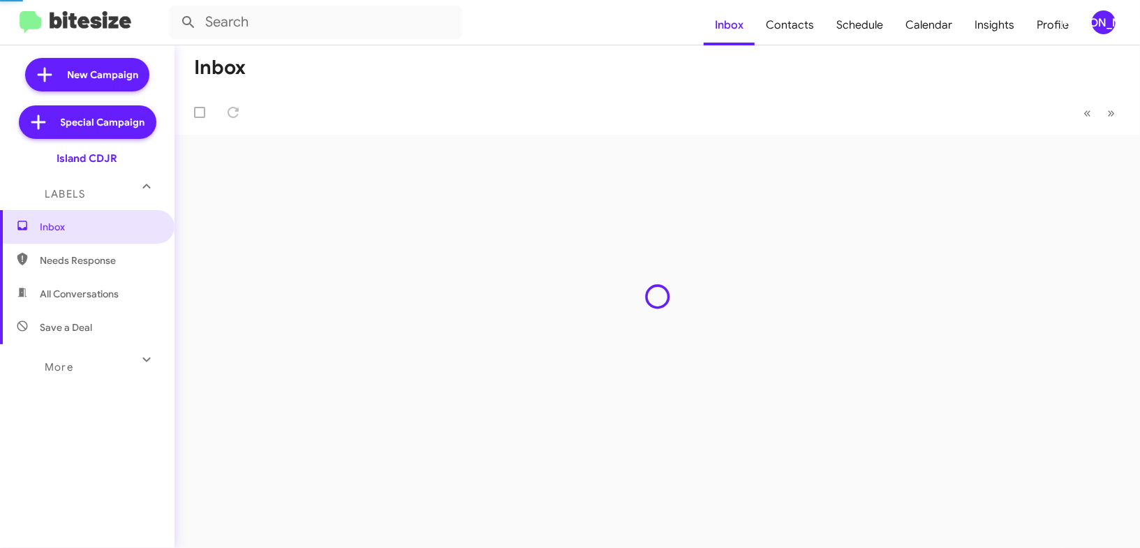
click at [812, 30] on span "Contacts" at bounding box center [790, 25] width 71 height 40
type input "in:groups"
click at [812, 30] on span "Contacts" at bounding box center [790, 25] width 71 height 40
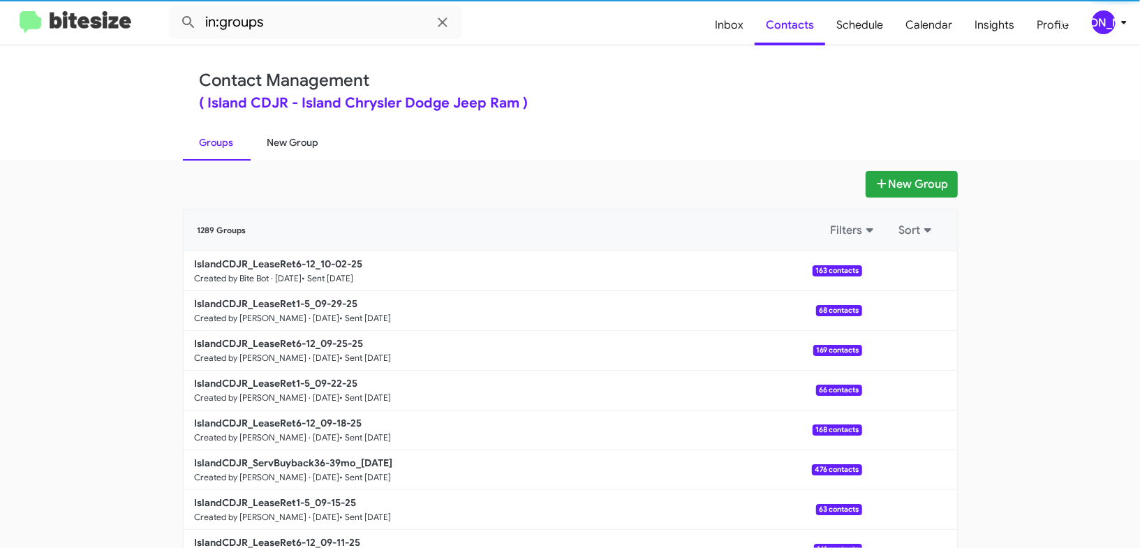
click at [302, 142] on link "New Group" at bounding box center [293, 142] width 85 height 36
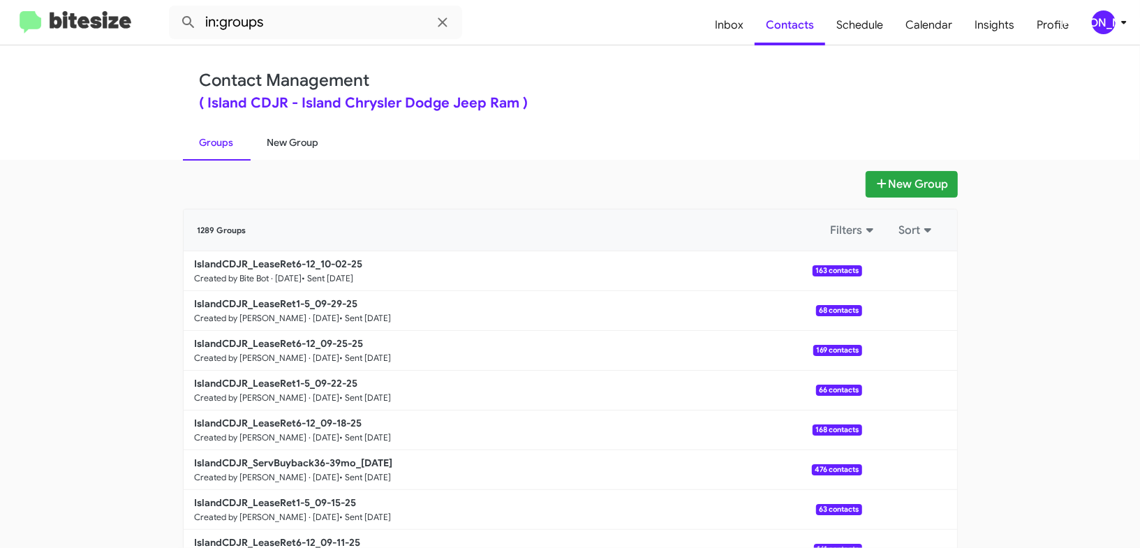
click at [302, 142] on link "New Group" at bounding box center [293, 142] width 85 height 36
drag, startPoint x: 302, startPoint y: 142, endPoint x: 306, endPoint y: 135, distance: 8.1
click at [303, 142] on link "New Group" at bounding box center [293, 142] width 85 height 36
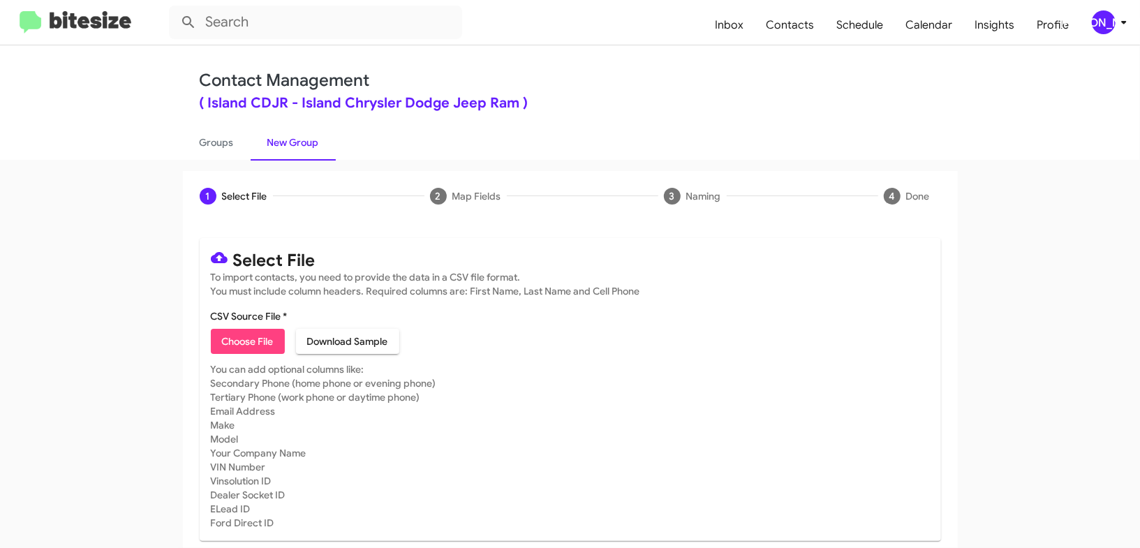
click at [1114, 12] on mat-toolbar "Inbox Contacts Schedule Calendar Insights Profile [PERSON_NAME]" at bounding box center [570, 22] width 1140 height 45
click at [1112, 14] on div "[PERSON_NAME]" at bounding box center [1104, 22] width 24 height 24
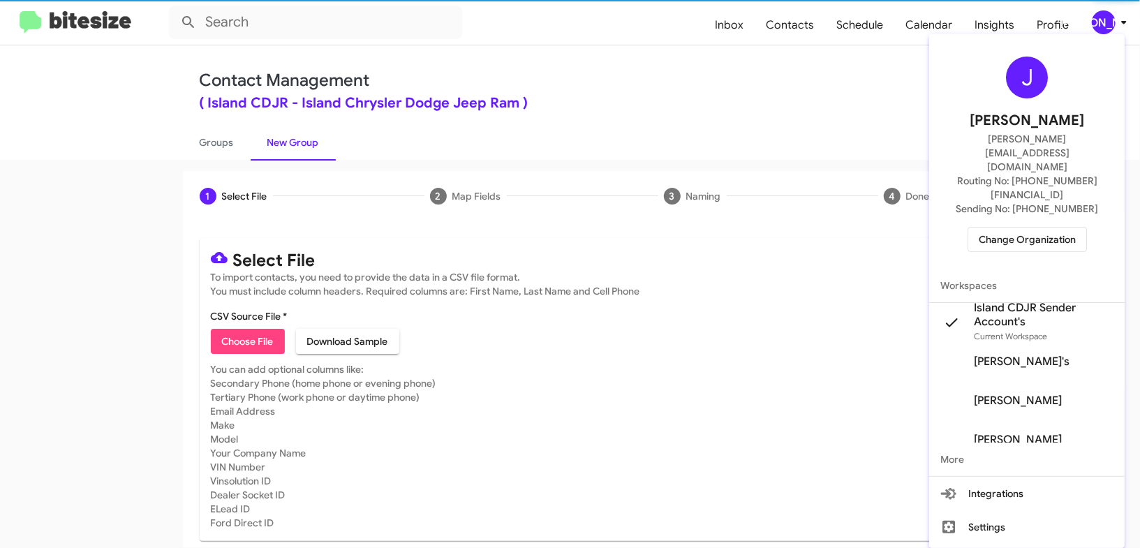
click at [1112, 14] on div at bounding box center [570, 274] width 1140 height 548
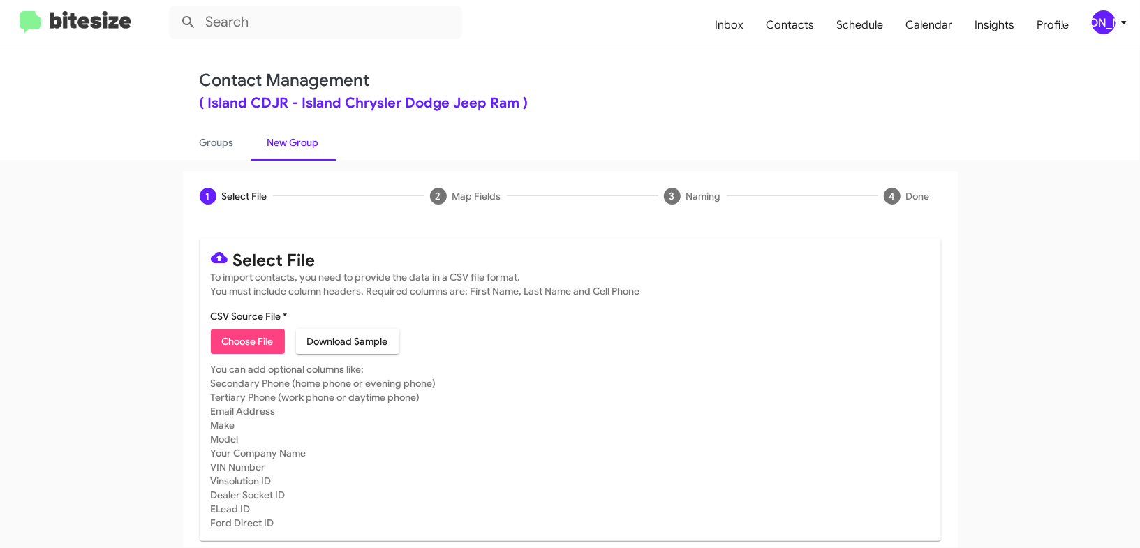
click at [1121, 24] on icon at bounding box center [1124, 22] width 17 height 17
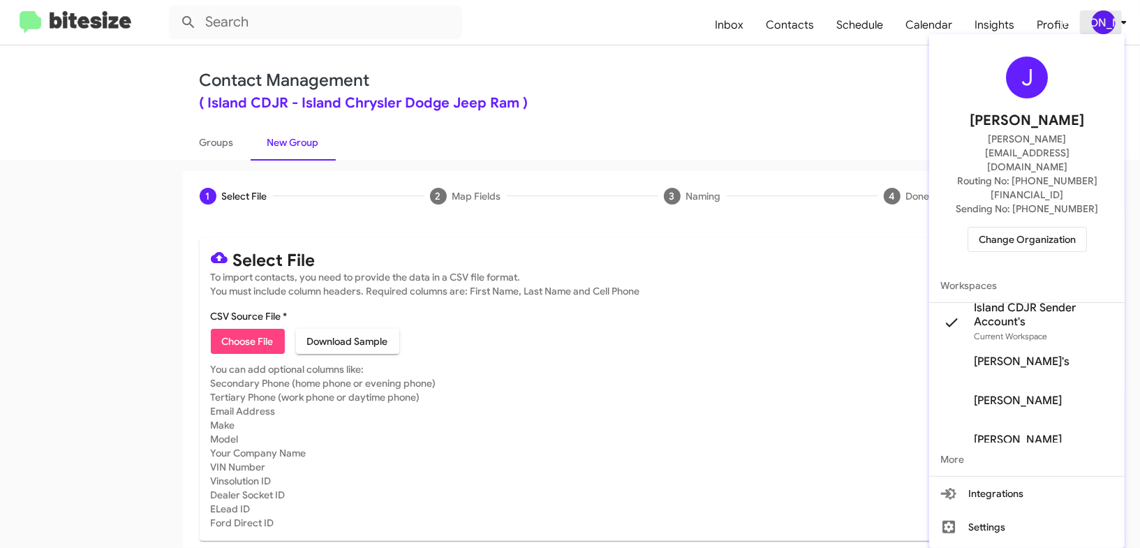
click at [1121, 24] on div at bounding box center [570, 274] width 1140 height 548
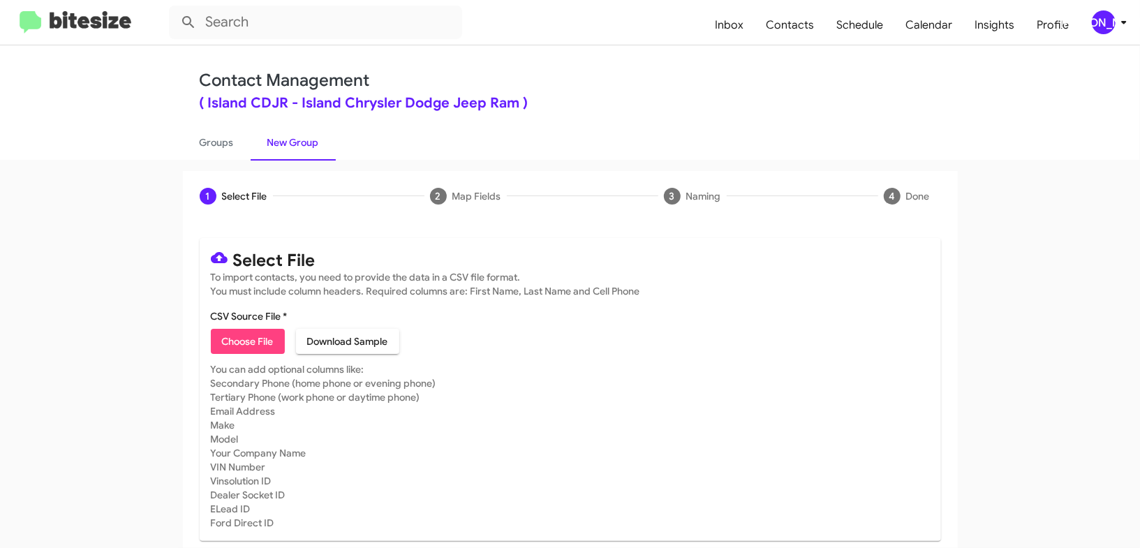
click at [1092, 10] on span "[PERSON_NAME]" at bounding box center [1112, 22] width 42 height 24
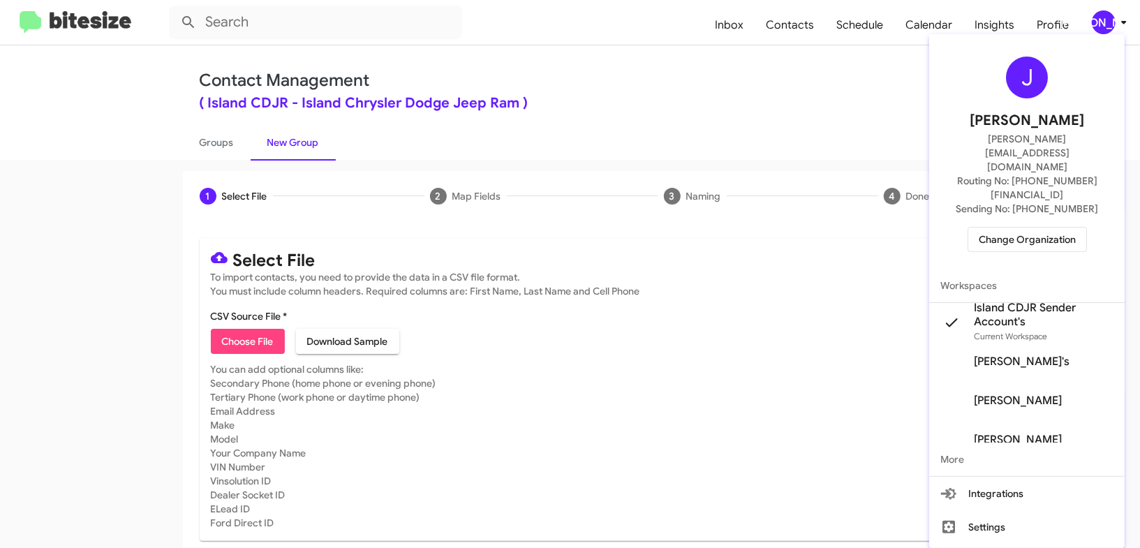
click at [1118, 15] on div at bounding box center [570, 274] width 1140 height 548
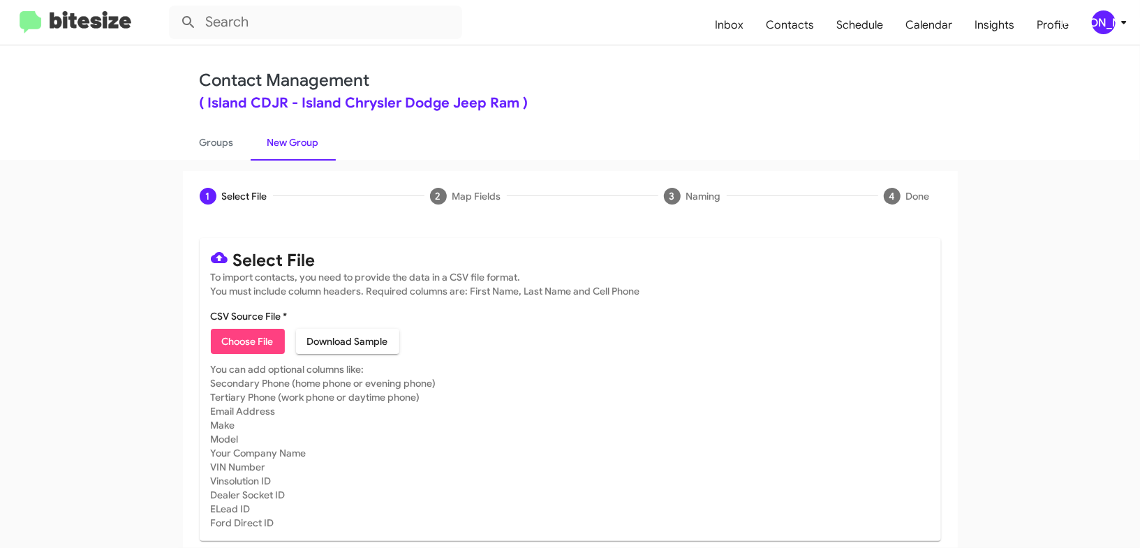
click at [1120, 22] on icon at bounding box center [1124, 22] width 17 height 17
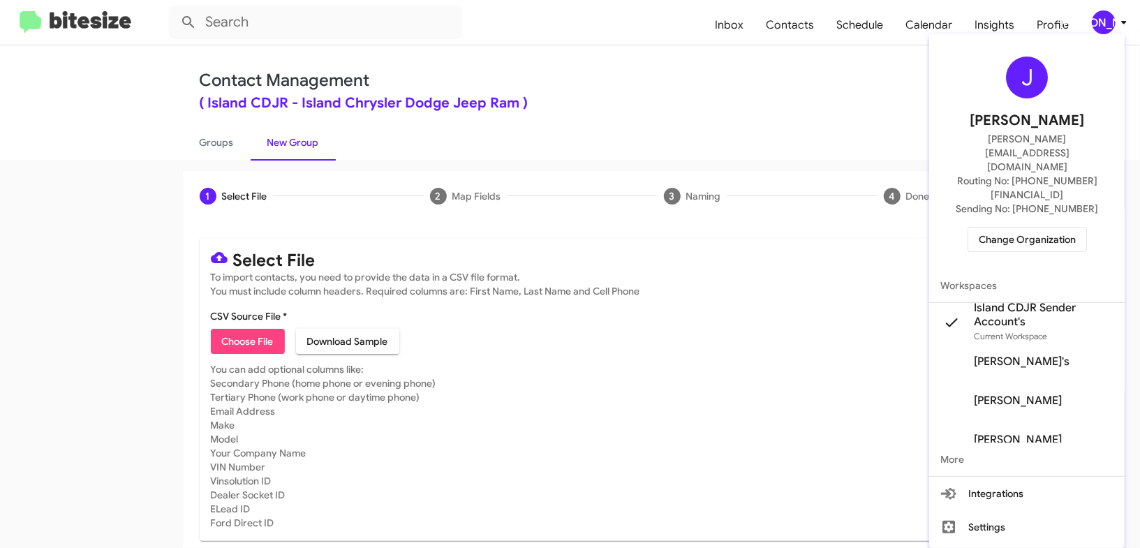
drag, startPoint x: 1119, startPoint y: 22, endPoint x: 1021, endPoint y: 27, distance: 97.9
click at [1116, 20] on div at bounding box center [570, 274] width 1140 height 548
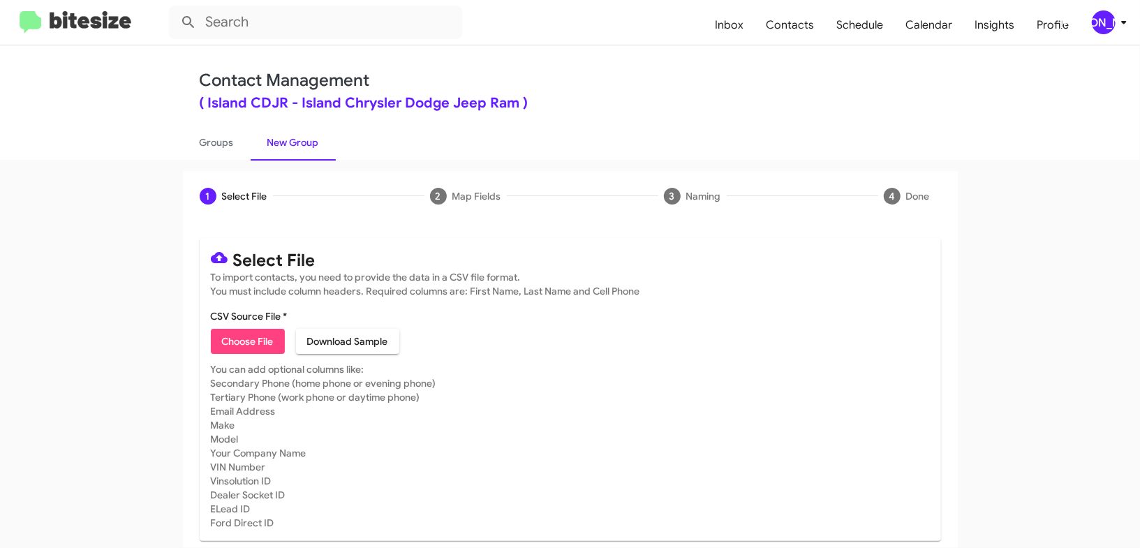
click at [259, 142] on link "New Group" at bounding box center [293, 142] width 85 height 36
click at [231, 144] on link "Groups" at bounding box center [217, 142] width 68 height 36
type input "in:groups"
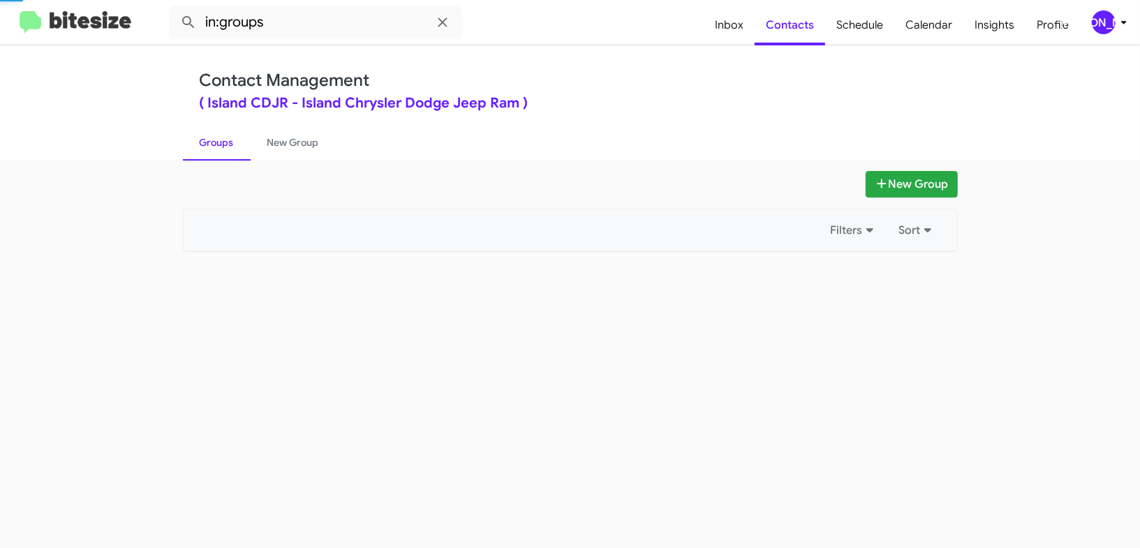
click at [231, 144] on link "Groups" at bounding box center [217, 142] width 68 height 36
click at [232, 143] on link "Groups" at bounding box center [217, 142] width 68 height 36
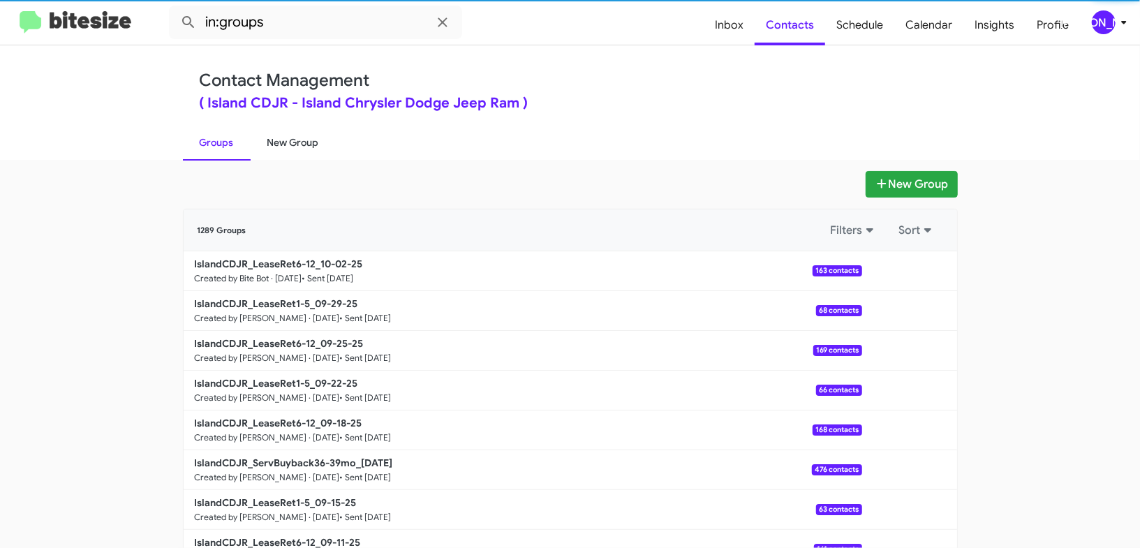
click at [288, 140] on link "New Group" at bounding box center [293, 142] width 85 height 36
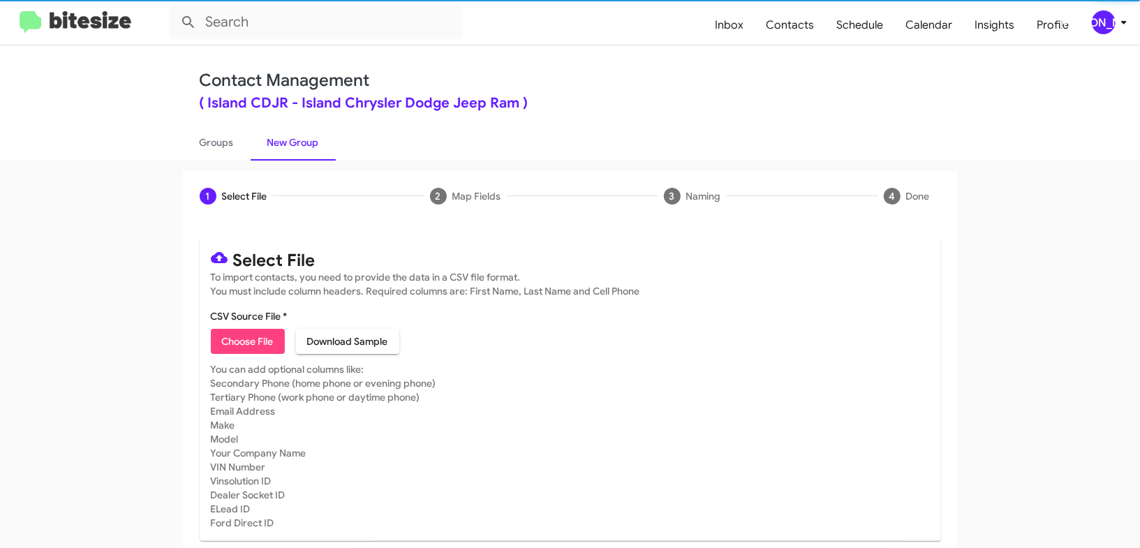
drag, startPoint x: 288, startPoint y: 140, endPoint x: 250, endPoint y: 339, distance: 201.8
click at [288, 141] on link "New Group" at bounding box center [293, 142] width 85 height 36
click at [239, 350] on span "Choose File" at bounding box center [248, 341] width 52 height 25
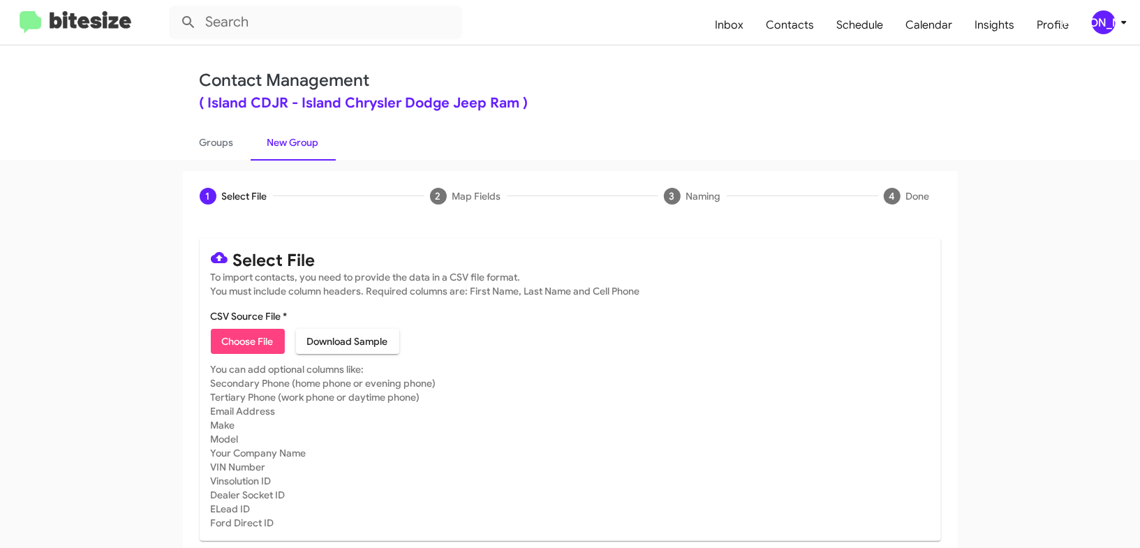
type input "IslandCDJR_LeaseRet1-5_10-06-25"
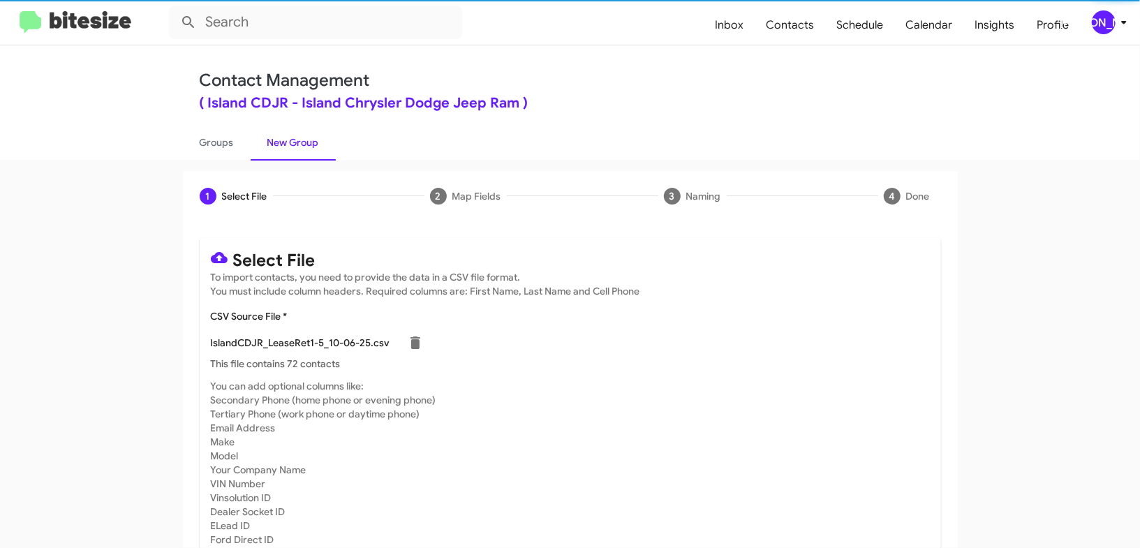
drag, startPoint x: 817, startPoint y: 360, endPoint x: 812, endPoint y: 369, distance: 10.3
click at [817, 362] on p "This file contains 72 contacts" at bounding box center [570, 364] width 719 height 14
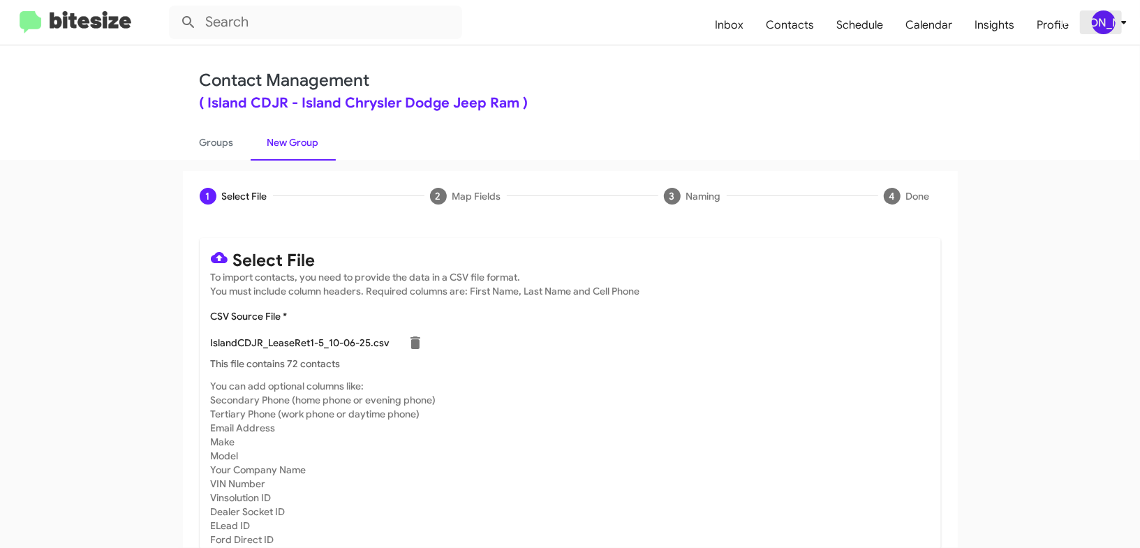
click at [1102, 22] on div "[PERSON_NAME]" at bounding box center [1104, 22] width 24 height 24
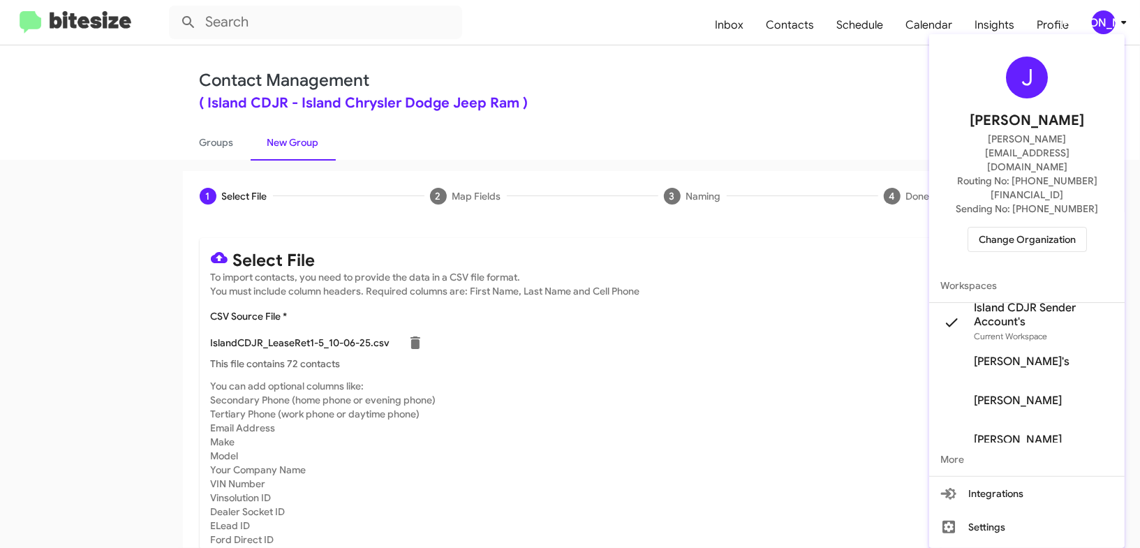
drag, startPoint x: 1102, startPoint y: 22, endPoint x: 852, endPoint y: 195, distance: 303.5
click at [1102, 22] on div at bounding box center [570, 274] width 1140 height 548
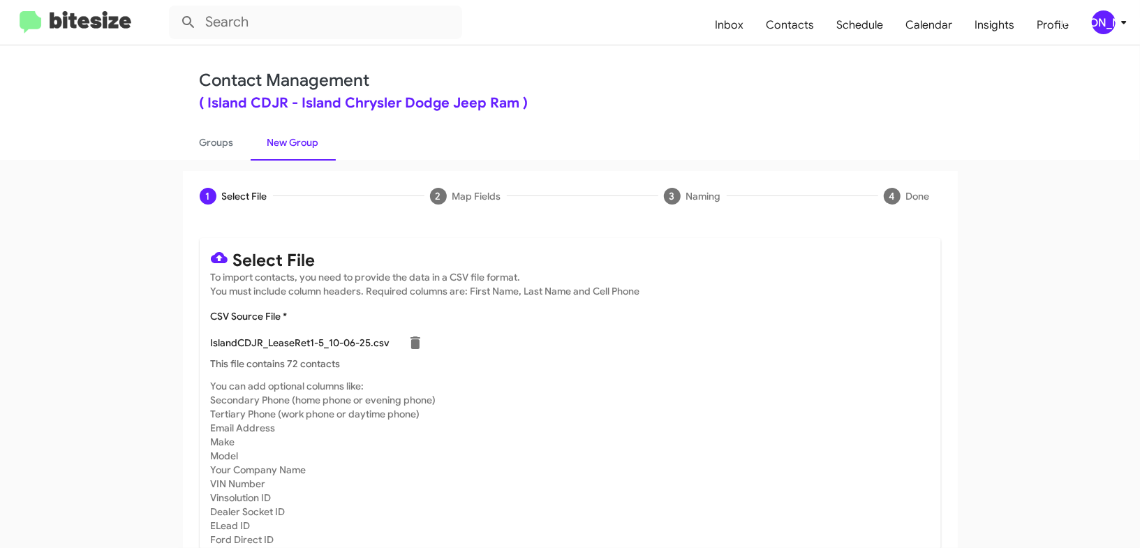
scroll to position [61, 0]
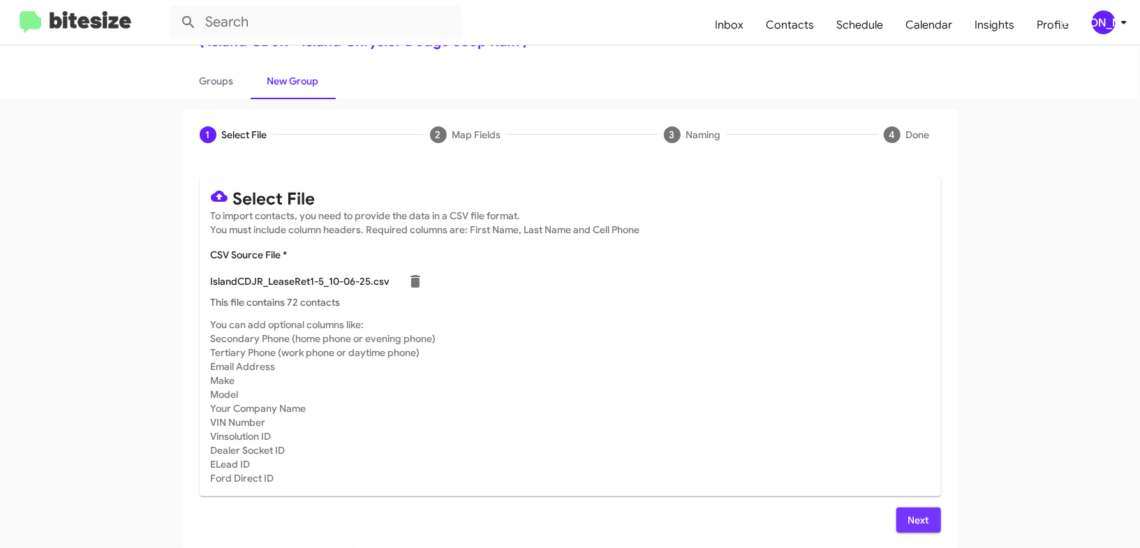
drag, startPoint x: 915, startPoint y: 511, endPoint x: 822, endPoint y: 457, distance: 107.6
click at [915, 512] on span "Next" at bounding box center [919, 520] width 22 height 25
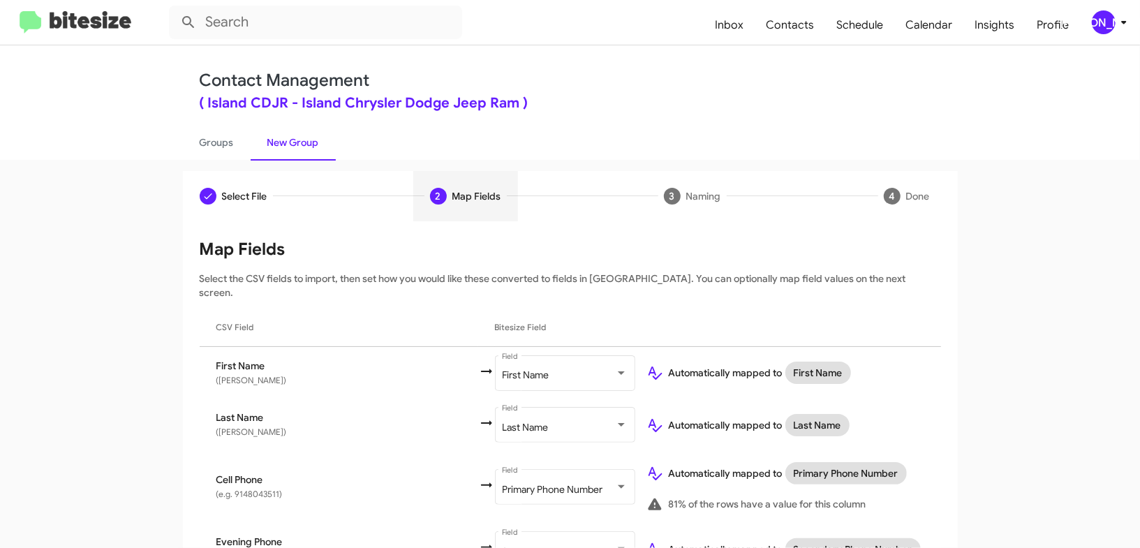
scroll to position [589, 0]
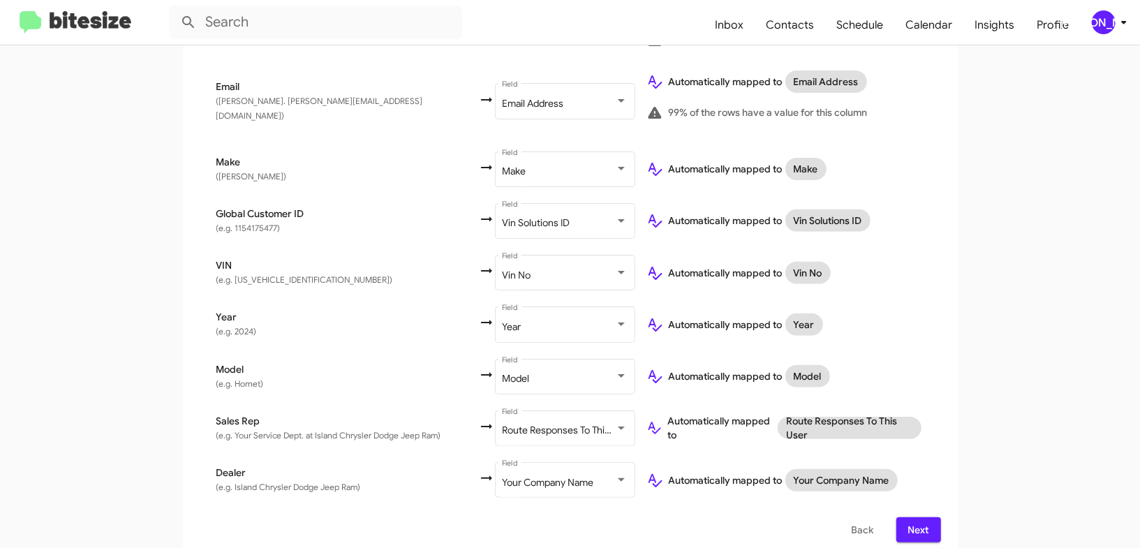
click at [909, 524] on span "Next" at bounding box center [919, 529] width 22 height 25
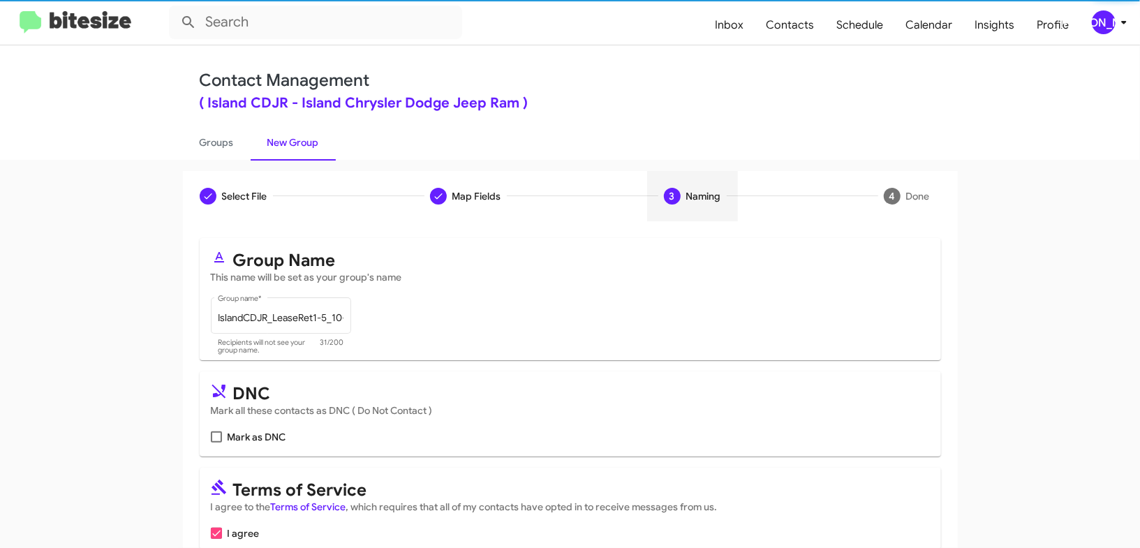
scroll to position [68, 0]
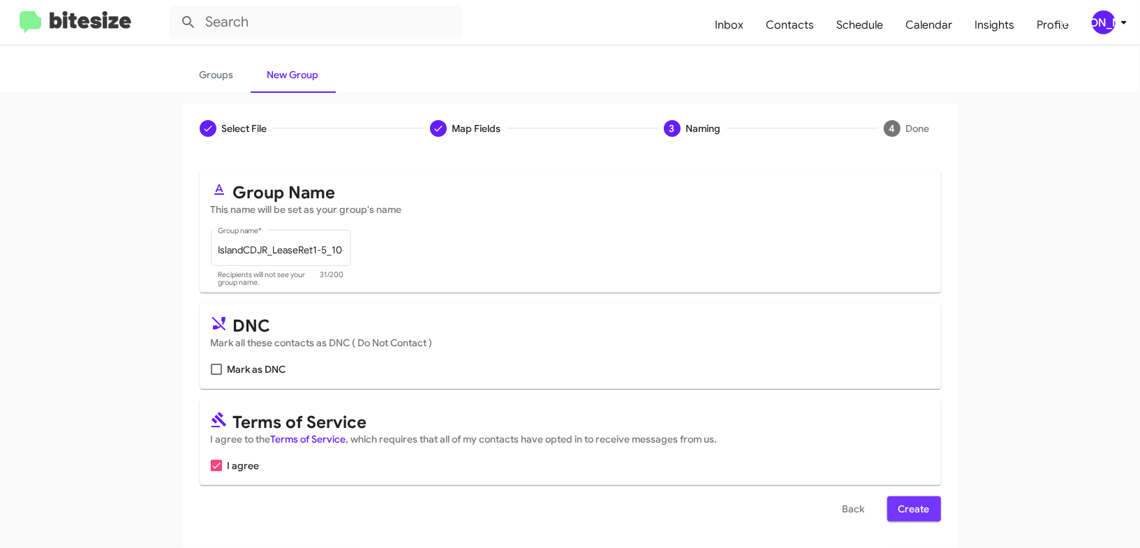
click at [919, 510] on span "Create" at bounding box center [914, 508] width 31 height 25
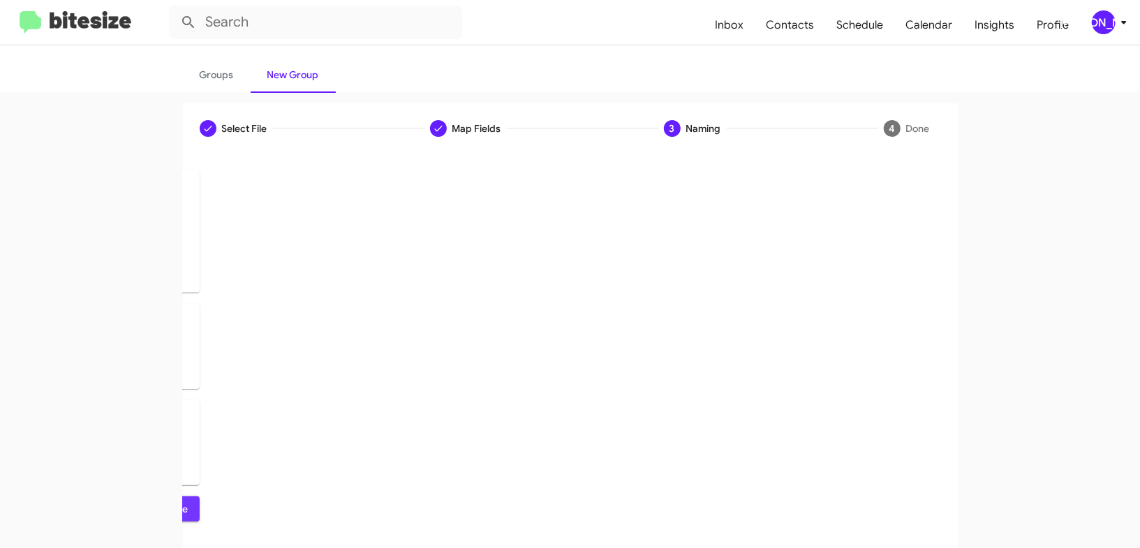
scroll to position [0, 0]
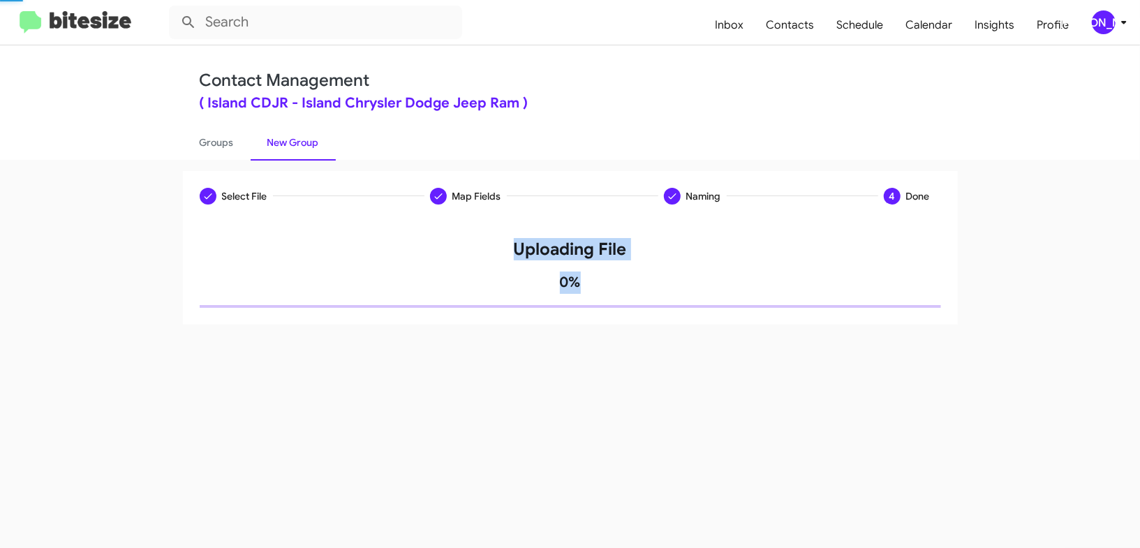
click at [919, 510] on div "Select File Map Fields Naming 4 Done Select File To import contacts, you need t…" at bounding box center [570, 354] width 1140 height 388
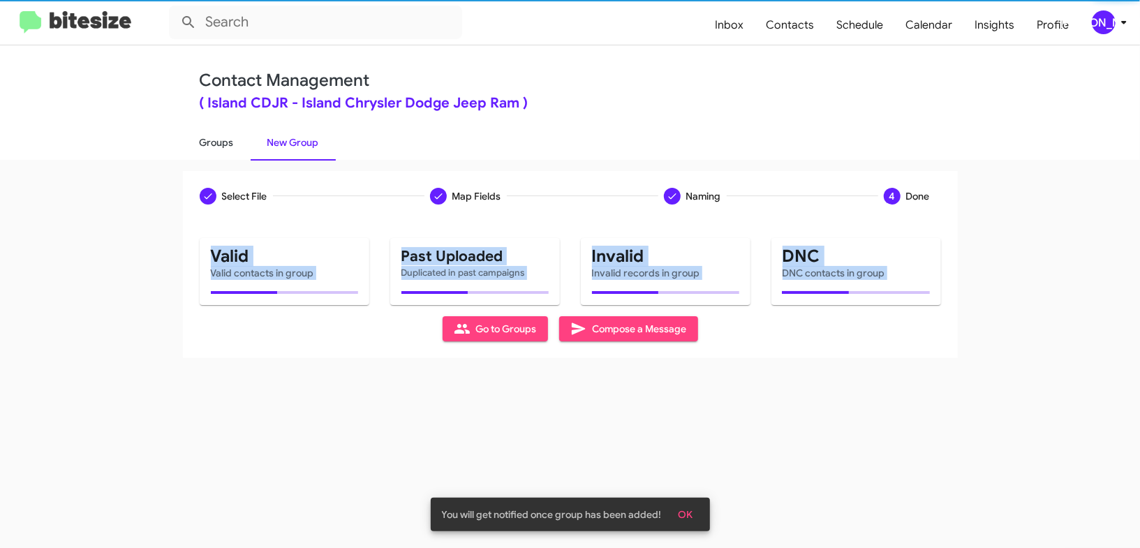
click at [212, 142] on link "Groups" at bounding box center [217, 142] width 68 height 36
type input "in:groups"
click at [212, 142] on link "Groups" at bounding box center [217, 142] width 68 height 36
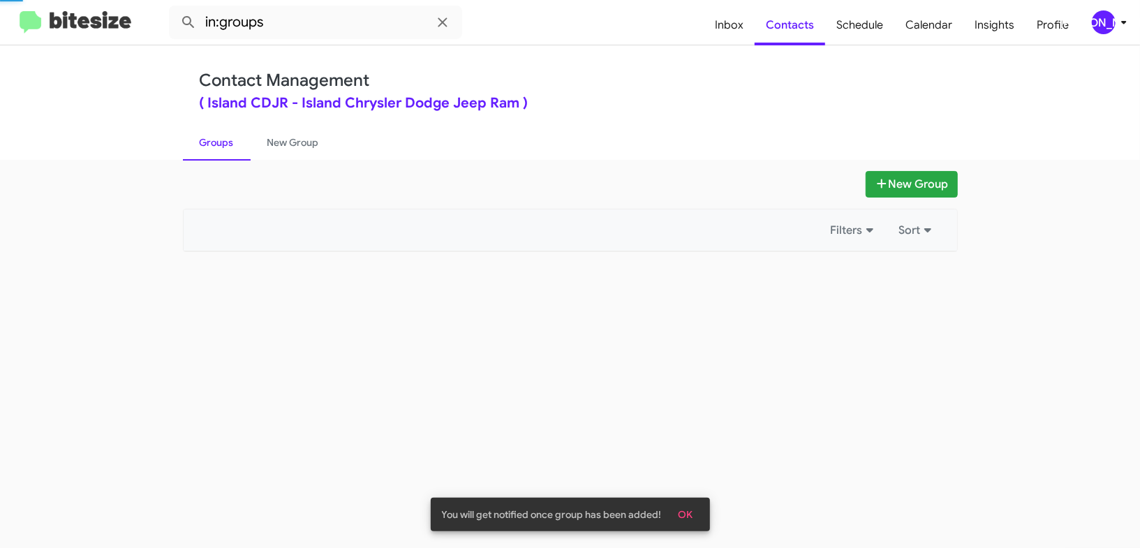
click at [212, 142] on link "Groups" at bounding box center [217, 142] width 68 height 36
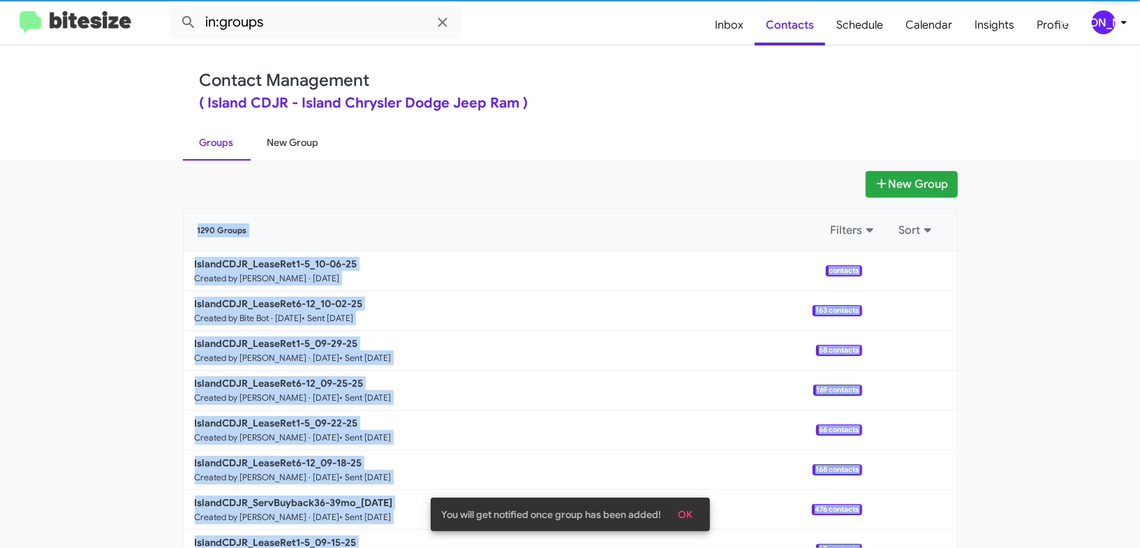
click at [269, 140] on link "New Group" at bounding box center [293, 142] width 85 height 36
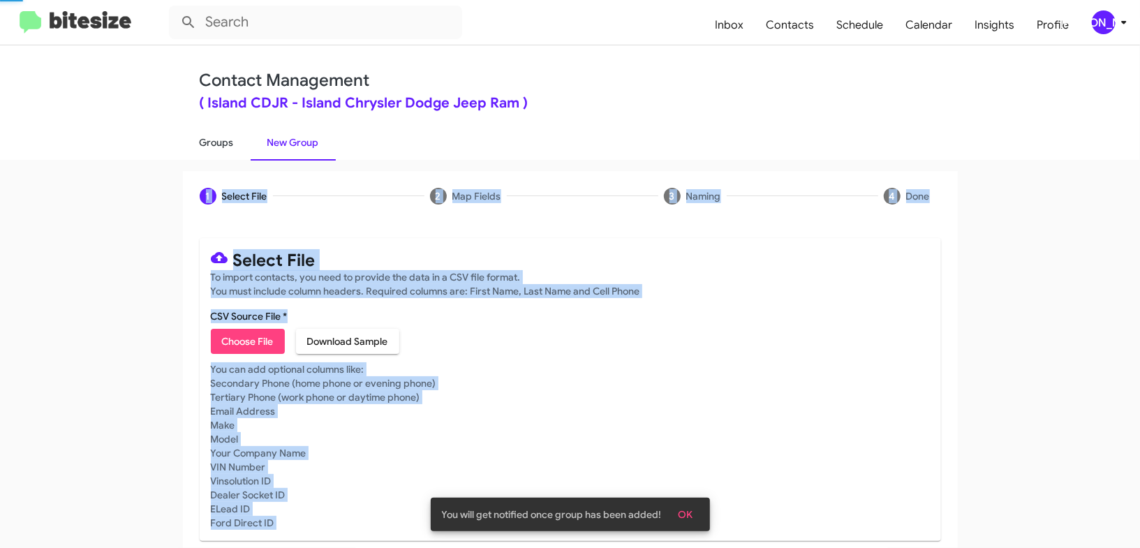
click at [235, 144] on link "Groups" at bounding box center [217, 142] width 68 height 36
click at [235, 143] on link "Groups" at bounding box center [217, 142] width 68 height 36
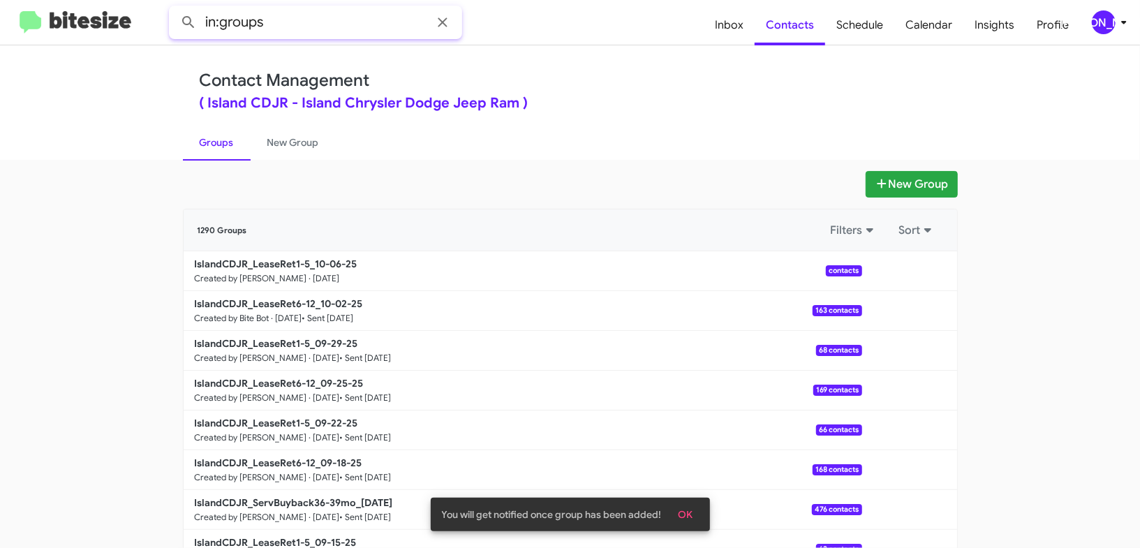
click at [288, 24] on input "in:groups" at bounding box center [315, 23] width 293 height 34
type input "in:groups lease"
click at [175, 8] on button at bounding box center [189, 22] width 28 height 28
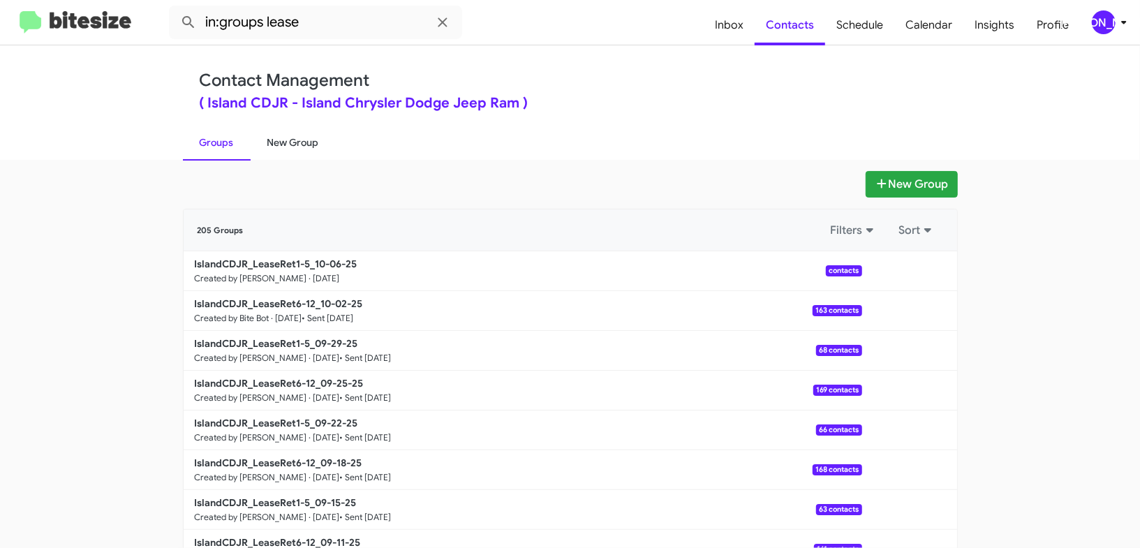
click at [257, 157] on link "New Group" at bounding box center [293, 142] width 85 height 36
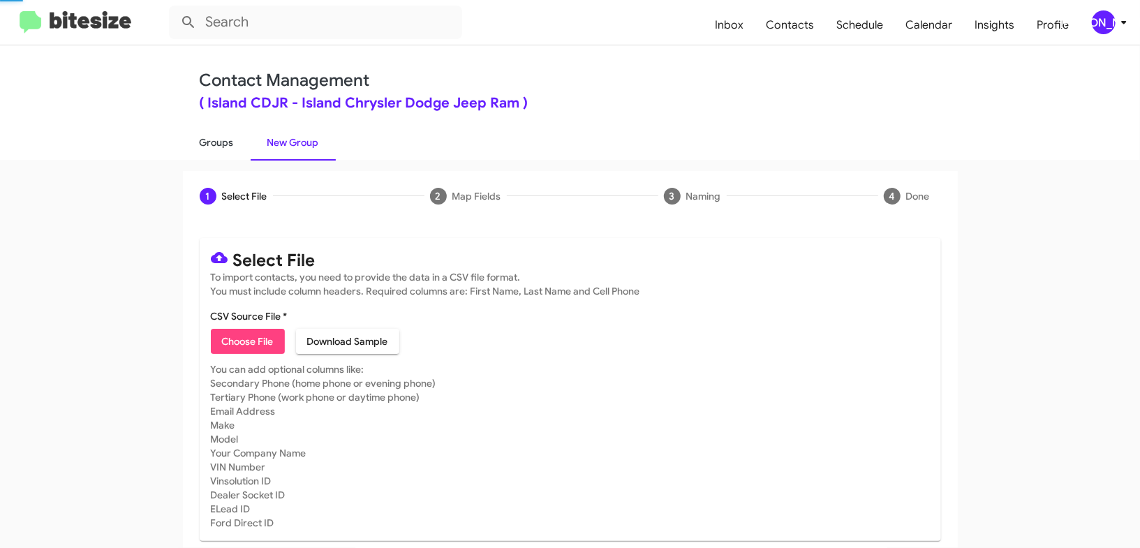
click at [224, 154] on link "Groups" at bounding box center [217, 142] width 68 height 36
type input "in:groups"
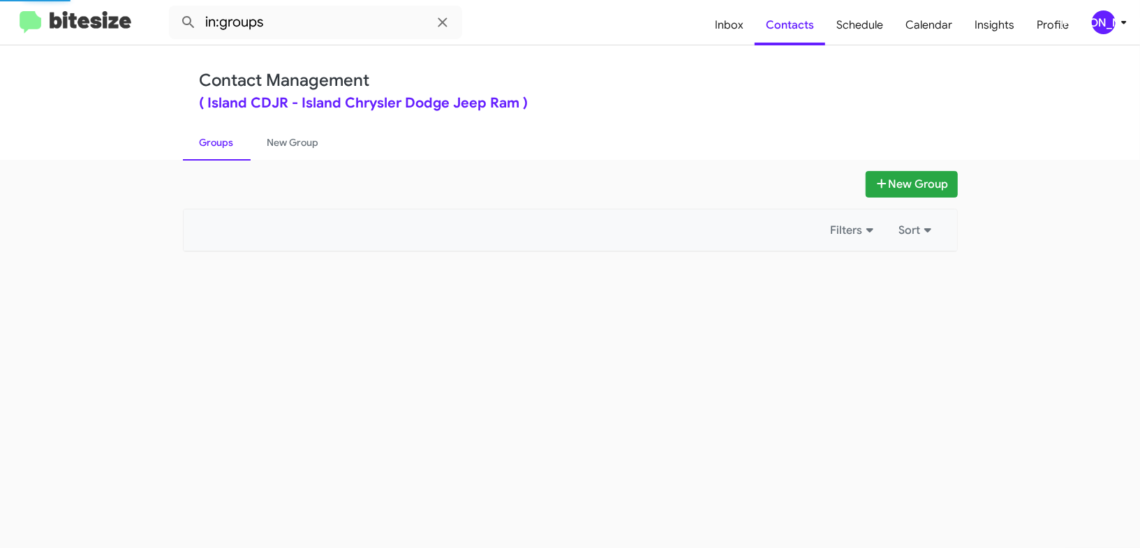
click at [224, 154] on link "Groups" at bounding box center [217, 142] width 68 height 36
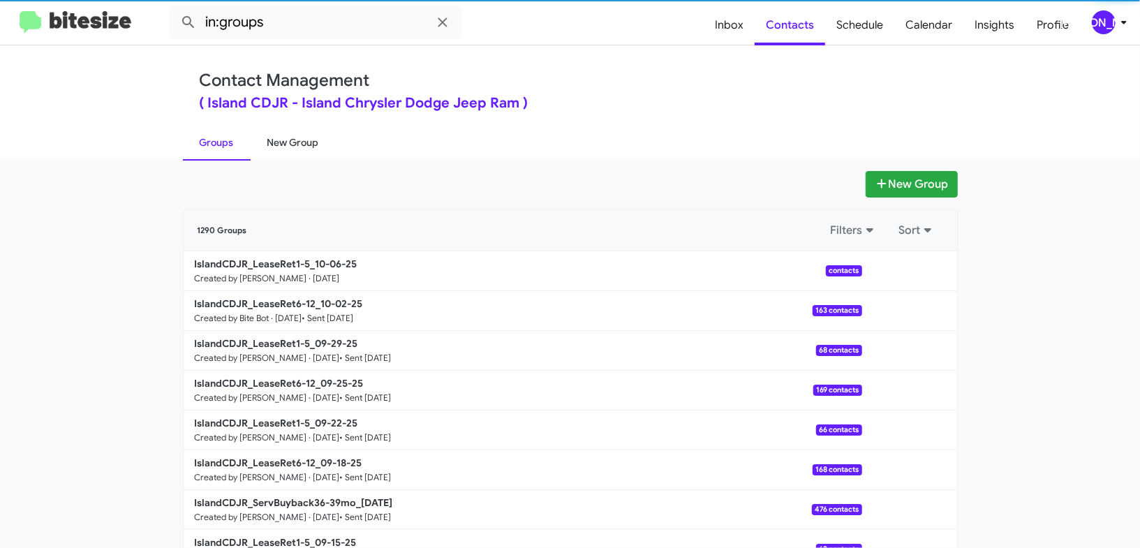
click at [282, 148] on link "New Group" at bounding box center [293, 142] width 85 height 36
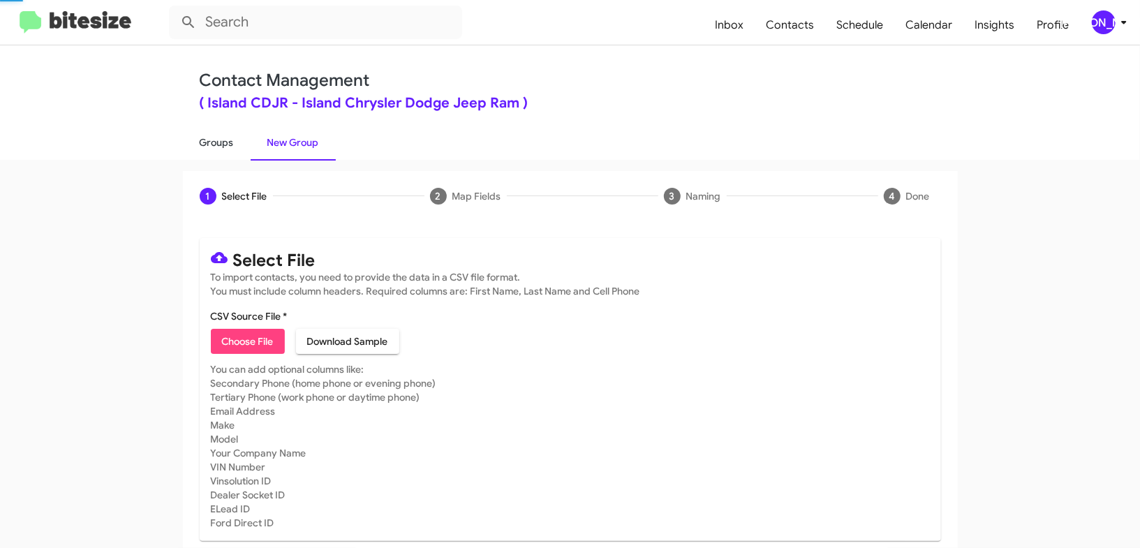
click at [239, 147] on link "Groups" at bounding box center [217, 142] width 68 height 36
type input "in:groups"
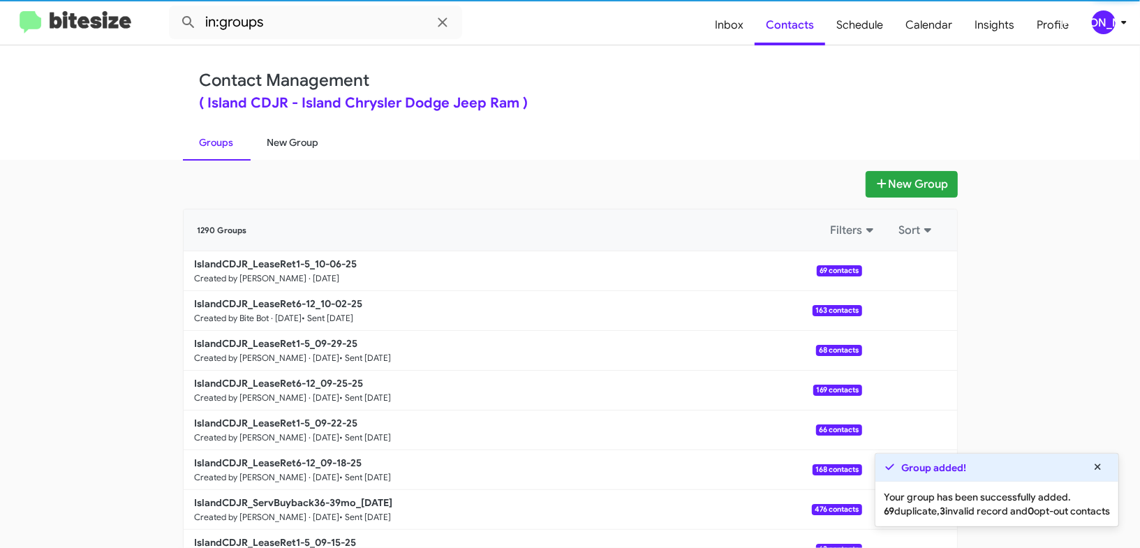
click at [298, 149] on link "New Group" at bounding box center [293, 142] width 85 height 36
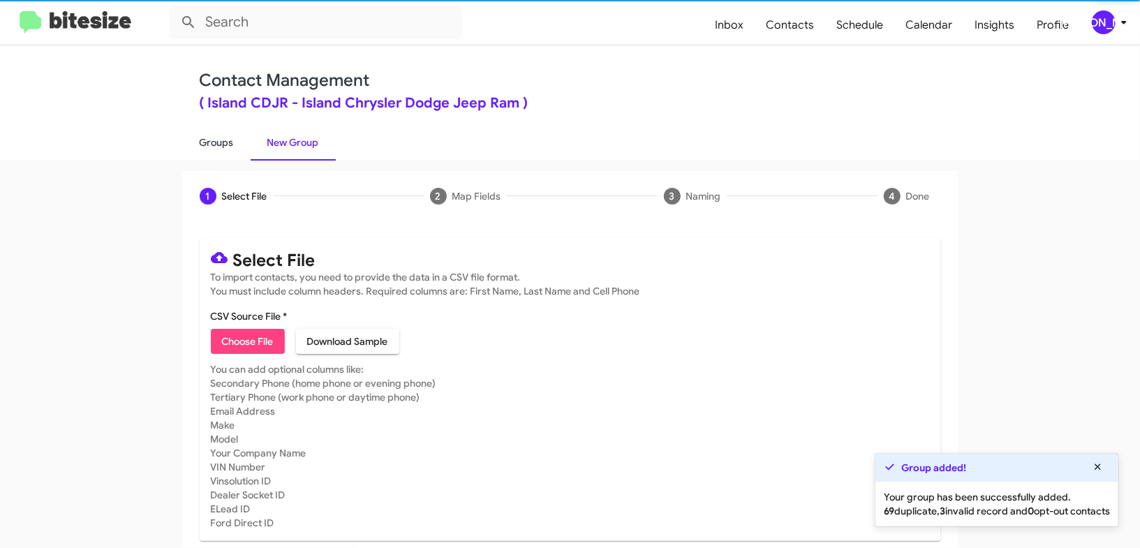
click at [235, 148] on link "Groups" at bounding box center [217, 142] width 68 height 36
type input "in:groups"
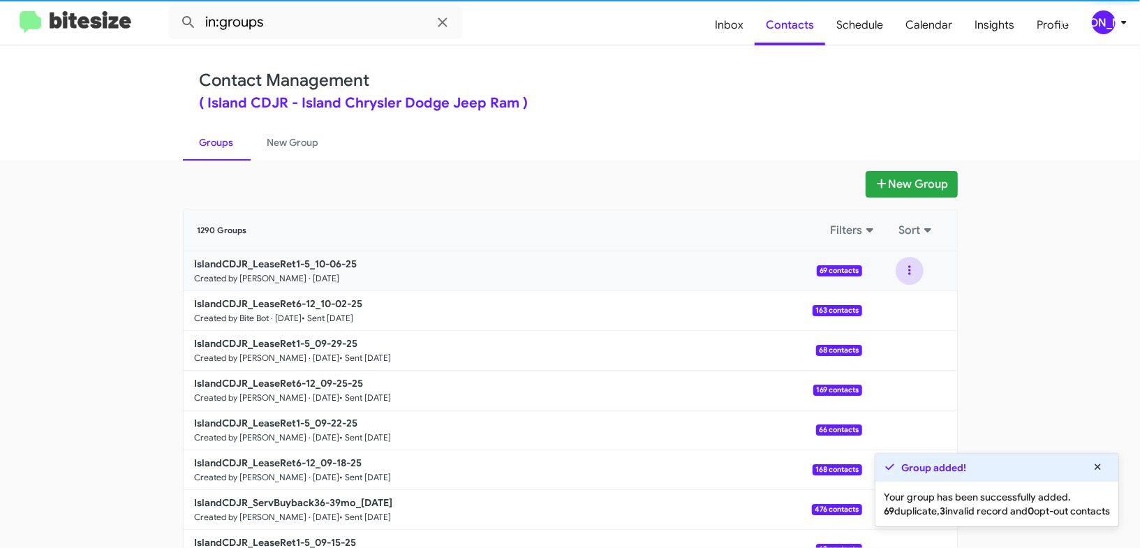
click at [915, 276] on button at bounding box center [910, 271] width 28 height 28
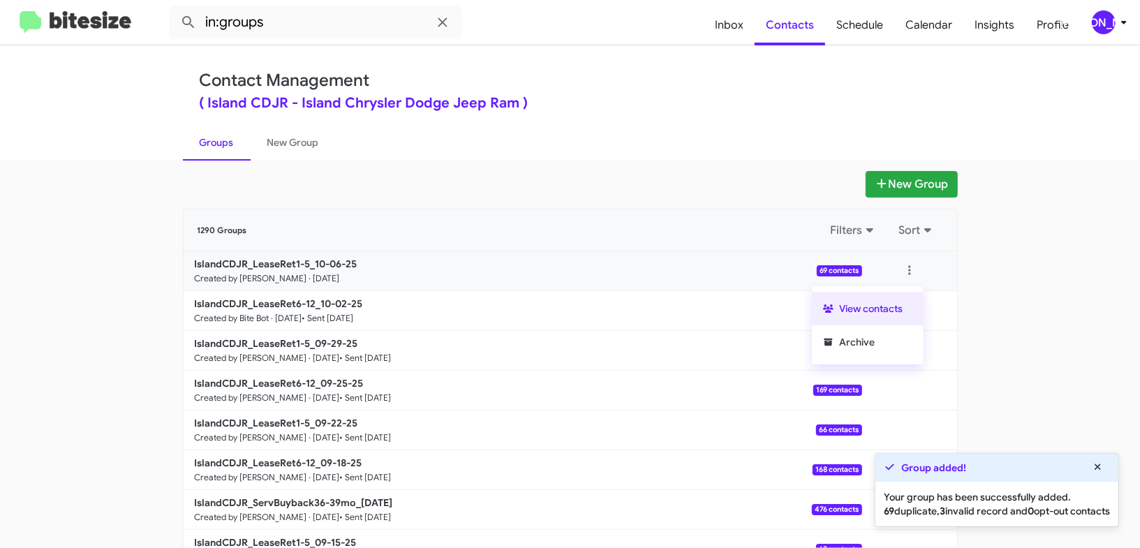
click at [900, 300] on button "View contacts" at bounding box center [868, 309] width 112 height 34
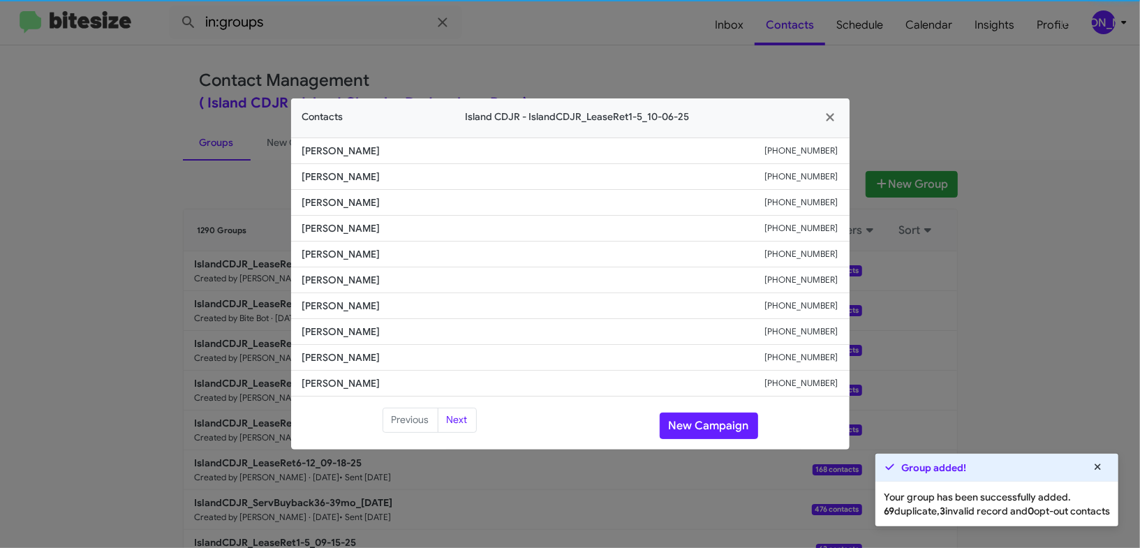
click at [348, 293] on li "Edin Lazoric +13476569666" at bounding box center [570, 306] width 559 height 26
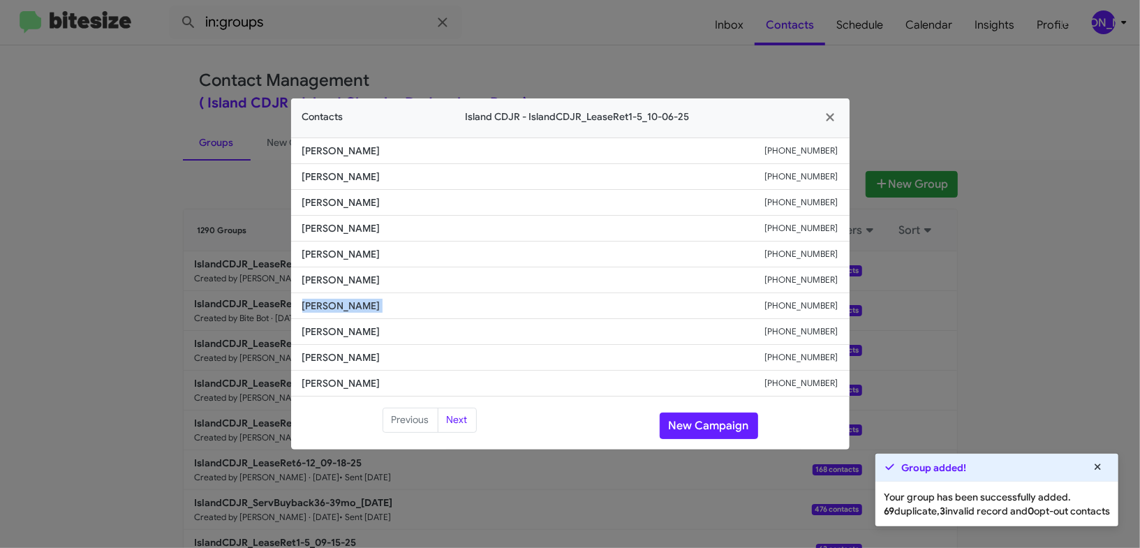
click at [348, 293] on li "Edin Lazoric +13476569666" at bounding box center [570, 306] width 559 height 26
copy span "Edin Lazoric"
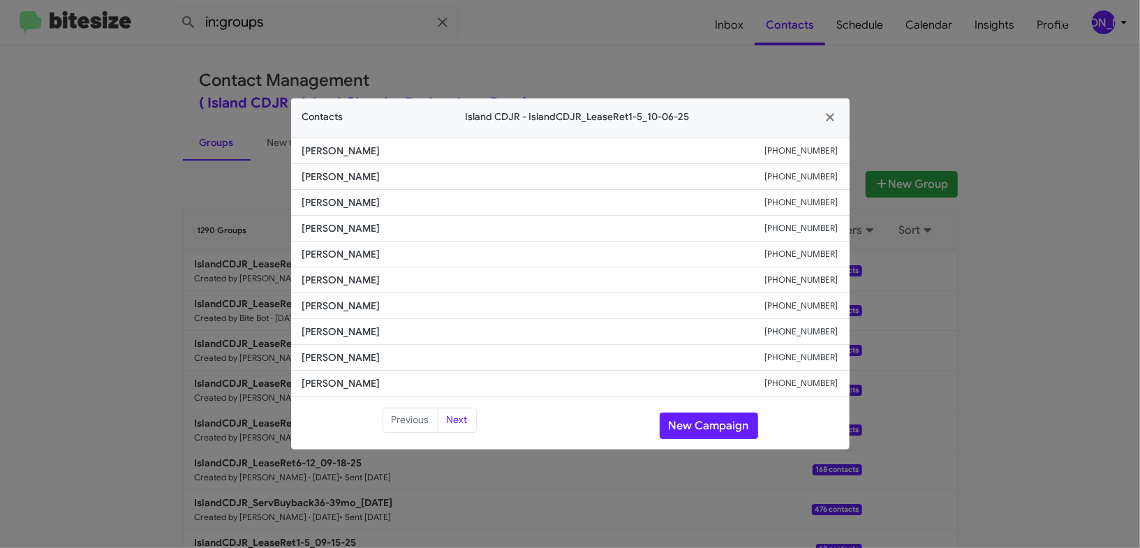
drag, startPoint x: 193, startPoint y: 179, endPoint x: 294, endPoint y: 256, distance: 126.9
click at [195, 181] on modal-container "Contacts Island CDJR - IslandCDJR_LeaseRet1-5_10-06-25 Christopher Payne +16468…" at bounding box center [570, 274] width 1140 height 548
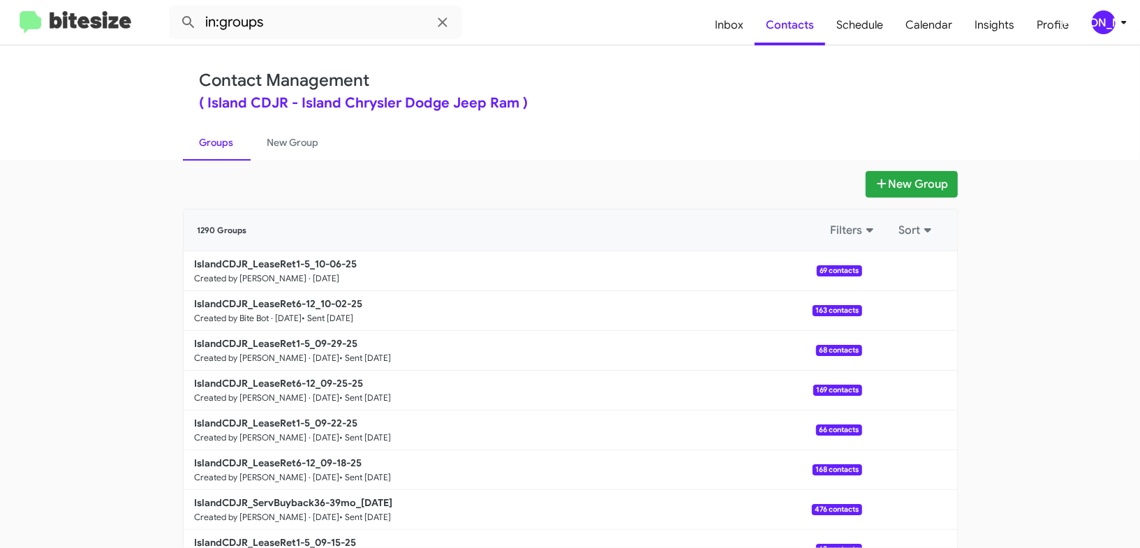
click at [316, 273] on small "Created by [PERSON_NAME] · [DATE]" at bounding box center [267, 278] width 145 height 11
drag, startPoint x: 316, startPoint y: 272, endPoint x: 270, endPoint y: 12, distance: 263.8
click at [316, 269] on link "IslandCDJR_LeaseRet1-5_10-06-25 Created by Jason Apdua · Oct 6, 2025 69 contacts" at bounding box center [523, 271] width 679 height 40
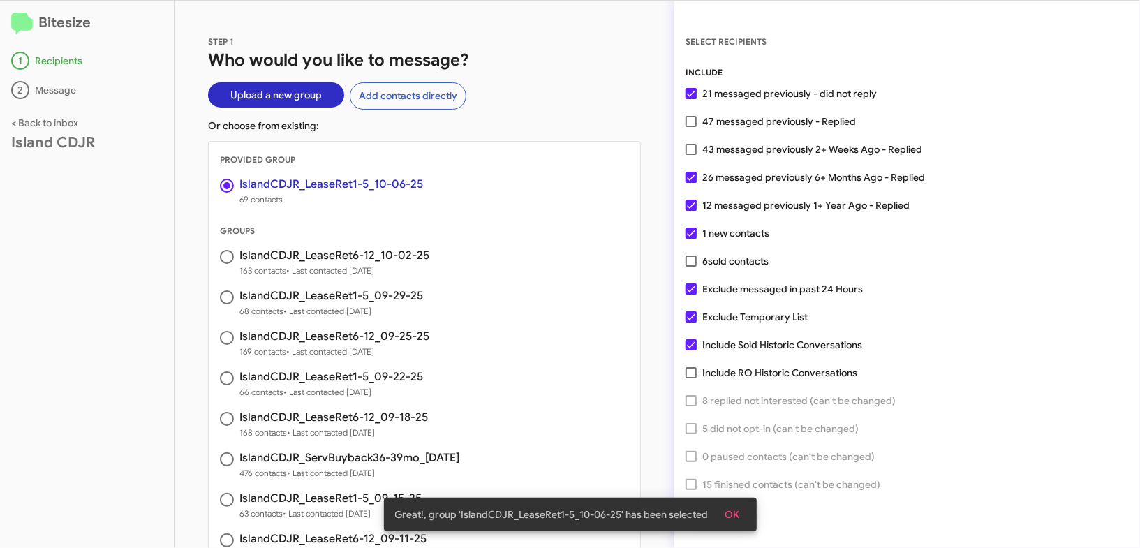
click at [732, 519] on span "OK" at bounding box center [732, 514] width 15 height 25
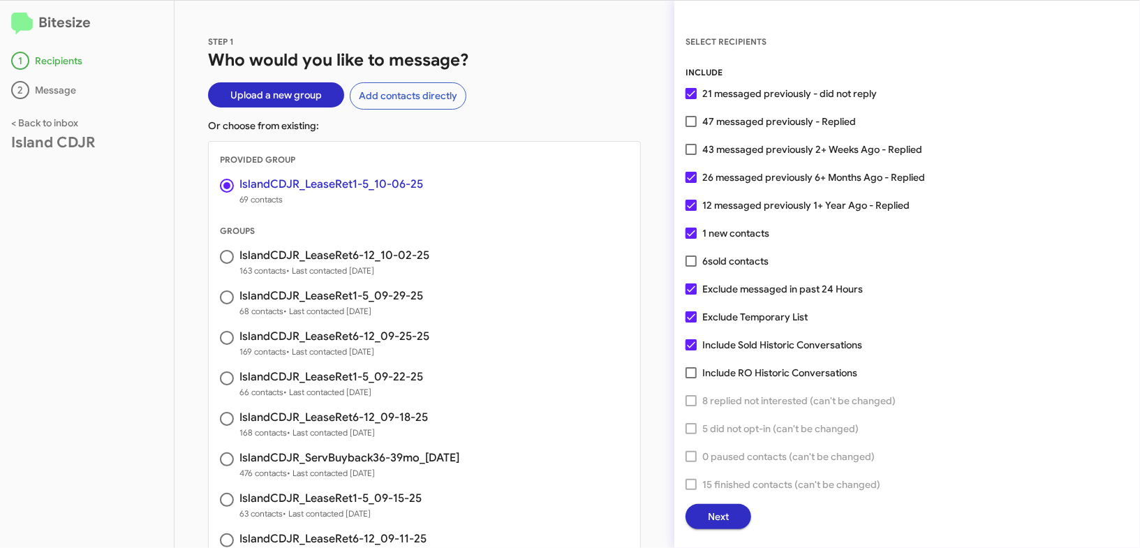
click at [718, 509] on span "Next" at bounding box center [718, 516] width 21 height 25
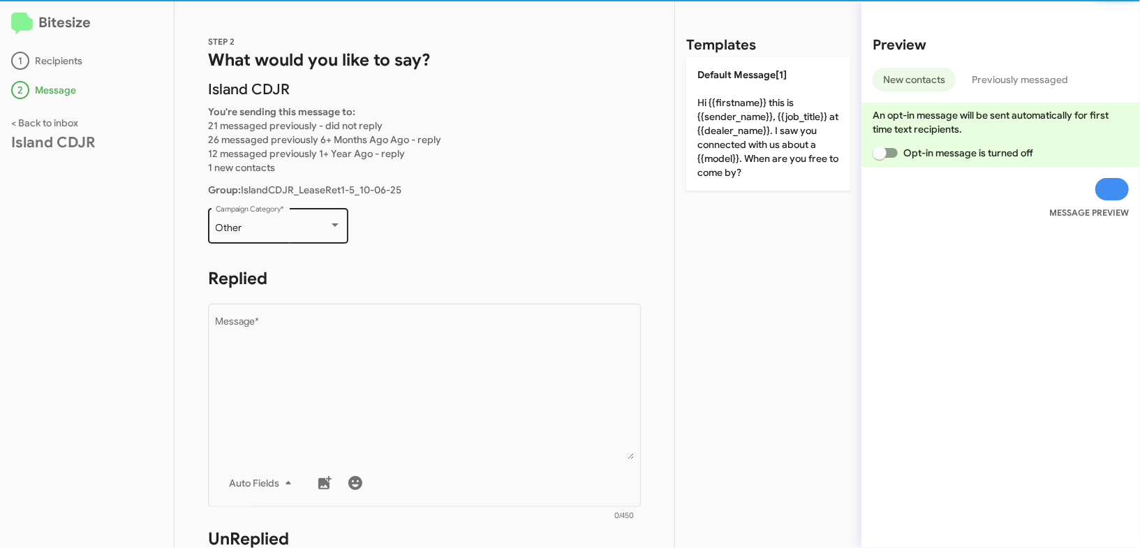
click at [332, 233] on div "Other Campaign Category *" at bounding box center [279, 224] width 126 height 38
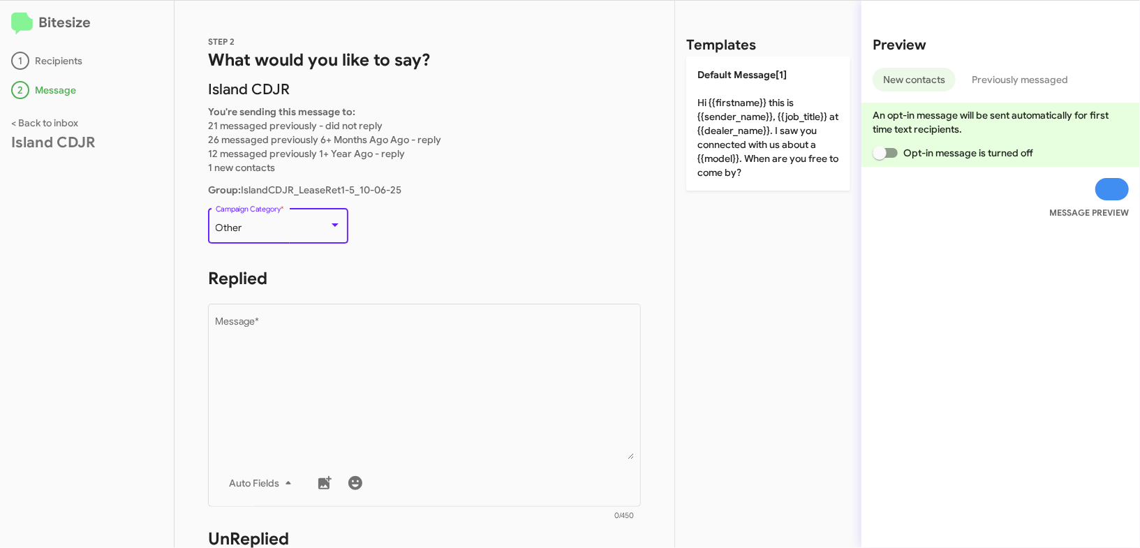
scroll to position [205, 0]
drag, startPoint x: 380, startPoint y: 385, endPoint x: 555, endPoint y: 248, distance: 222.2
click at [380, 385] on textarea "Message *" at bounding box center [425, 388] width 418 height 142
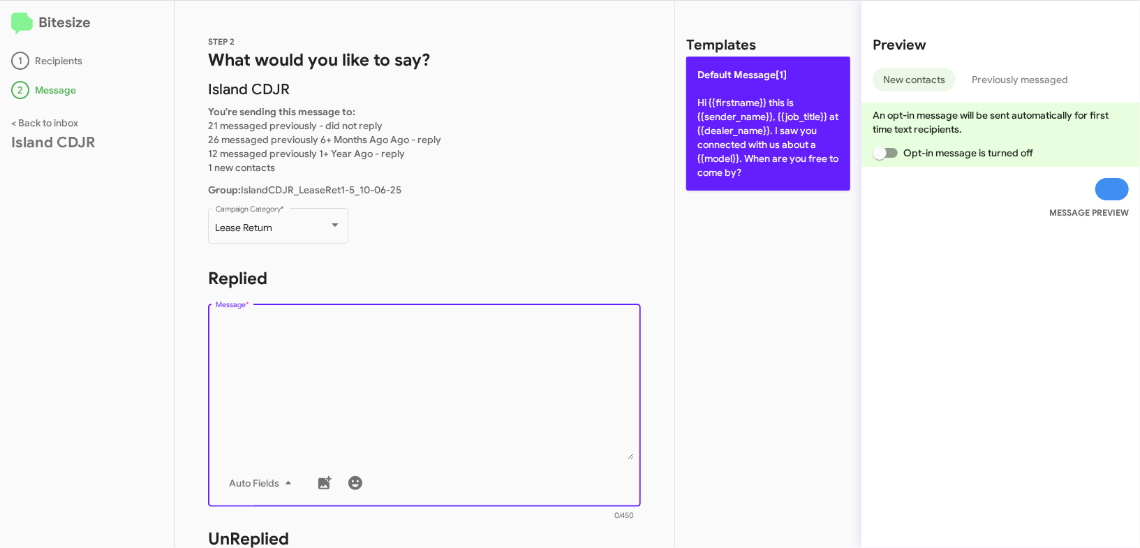
click at [779, 110] on p "Default Message[1] Hi {{firstname}} this is {{sender_name}}, {{job_title}} at {…" at bounding box center [768, 124] width 164 height 134
type textarea "Hi {{firstname}} this is {{sender_name}}, {{job_title}} at {{dealer_name}}. I s…"
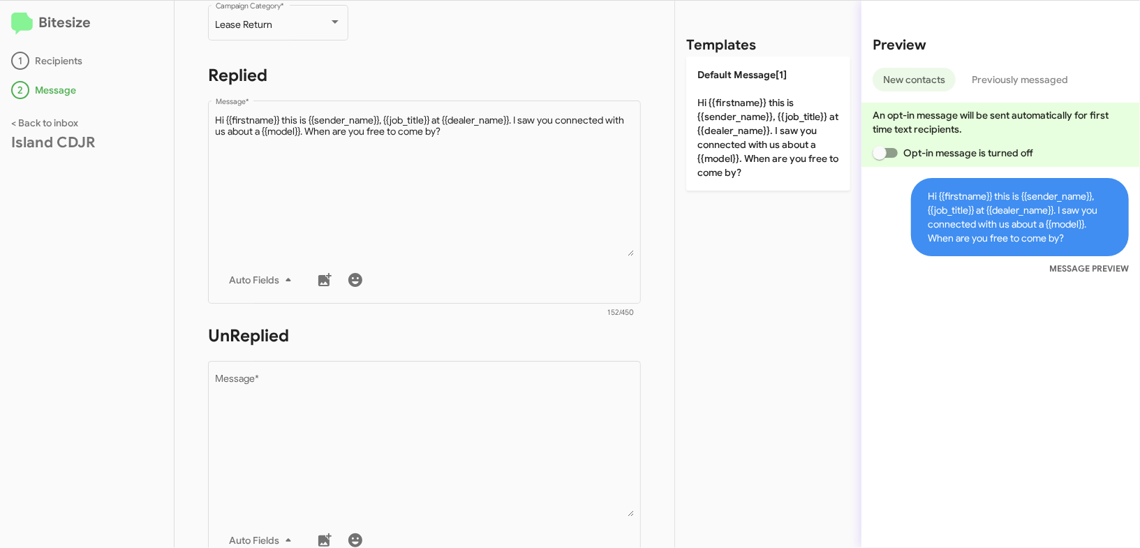
scroll to position [437, 0]
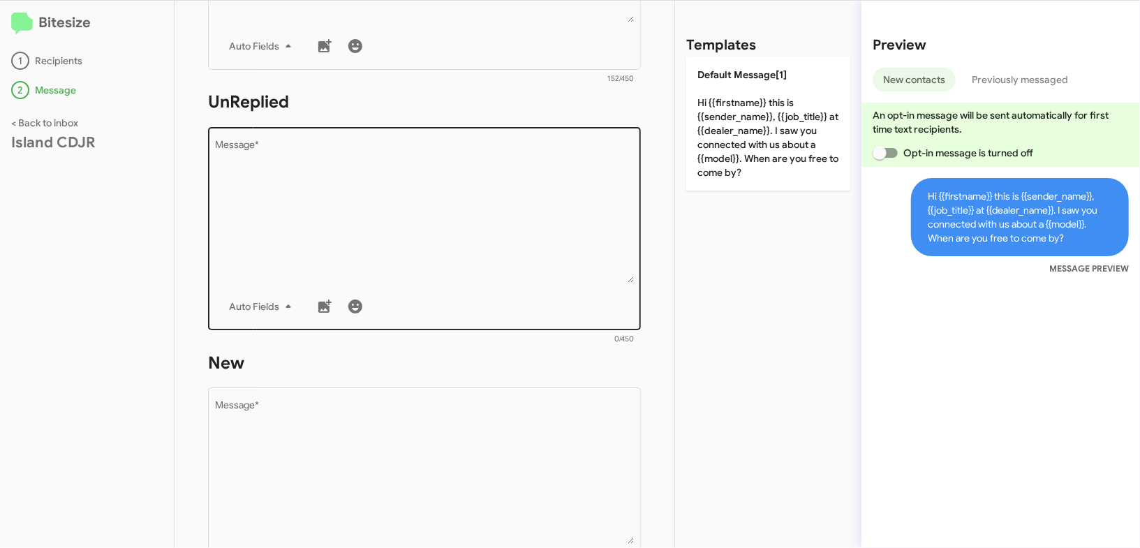
drag, startPoint x: 468, startPoint y: 311, endPoint x: 518, endPoint y: 240, distance: 86.6
click at [469, 305] on div "Auto Fields" at bounding box center [425, 307] width 418 height 28
click at [518, 240] on textarea "Message *" at bounding box center [425, 211] width 418 height 142
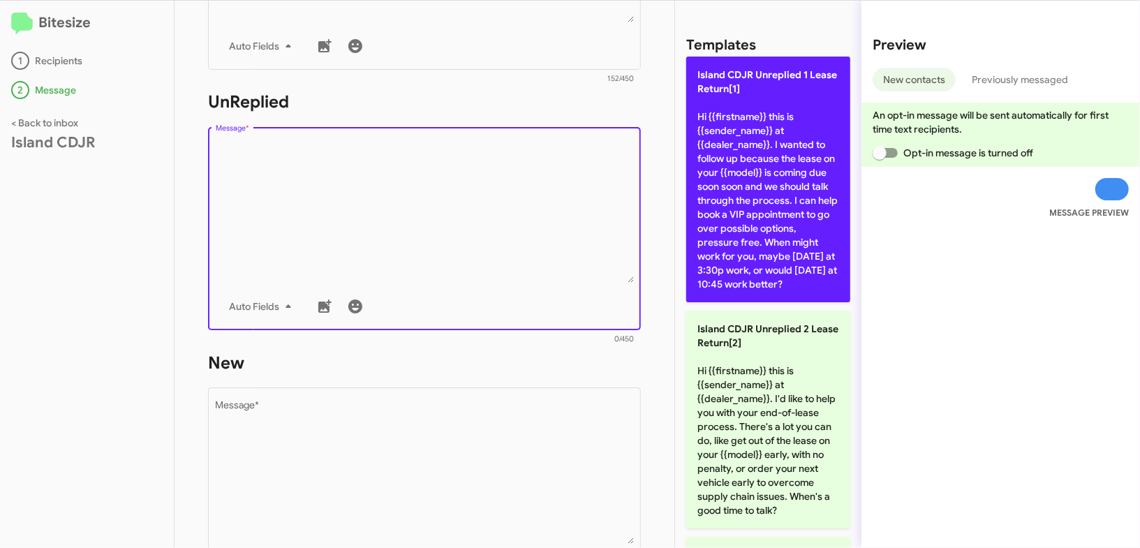
drag, startPoint x: 518, startPoint y: 240, endPoint x: 740, endPoint y: 167, distance: 233.8
click at [556, 219] on textarea "Message *" at bounding box center [425, 211] width 418 height 142
click at [785, 170] on p "Island CDJR Unreplied 1 Lease Return[1] Hi {{firstname}} this is {{sender_name}…" at bounding box center [768, 180] width 164 height 246
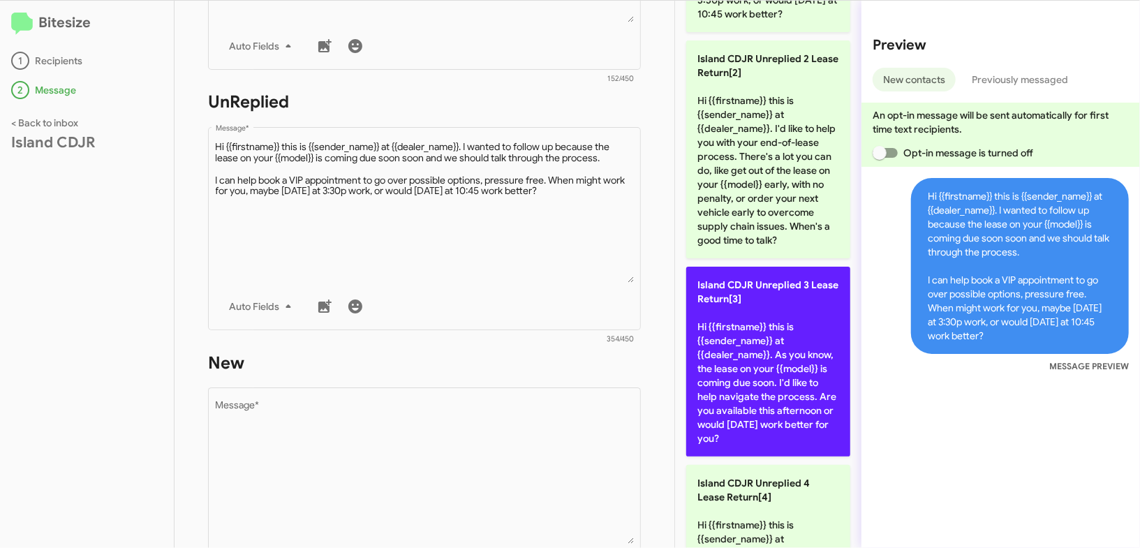
scroll to position [311, 0]
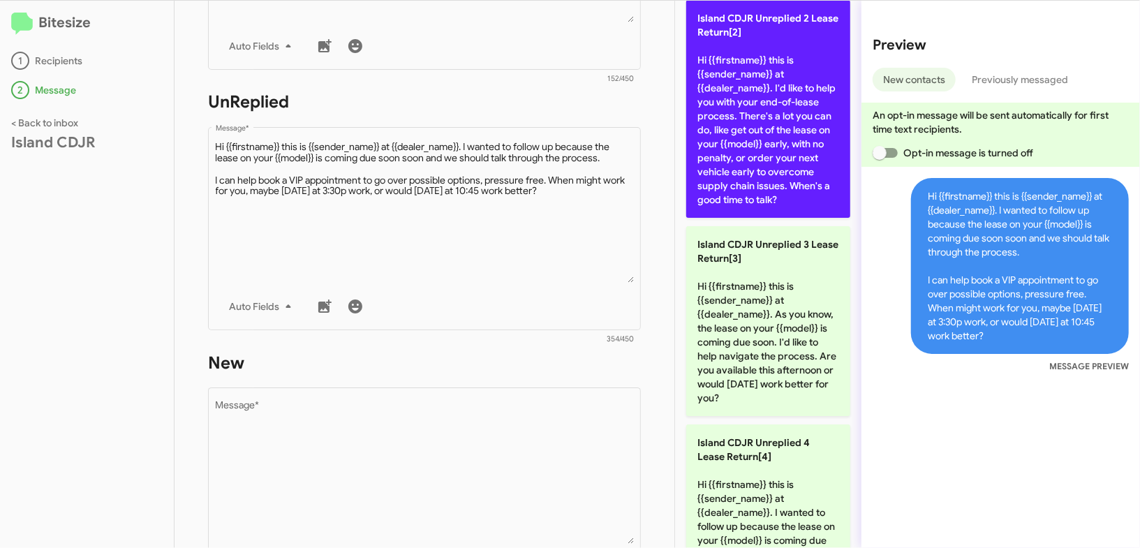
click at [758, 181] on p "Island CDJR Unreplied 2 Lease Return[2] Hi {{firstname}} this is {{sender_name}…" at bounding box center [768, 109] width 164 height 218
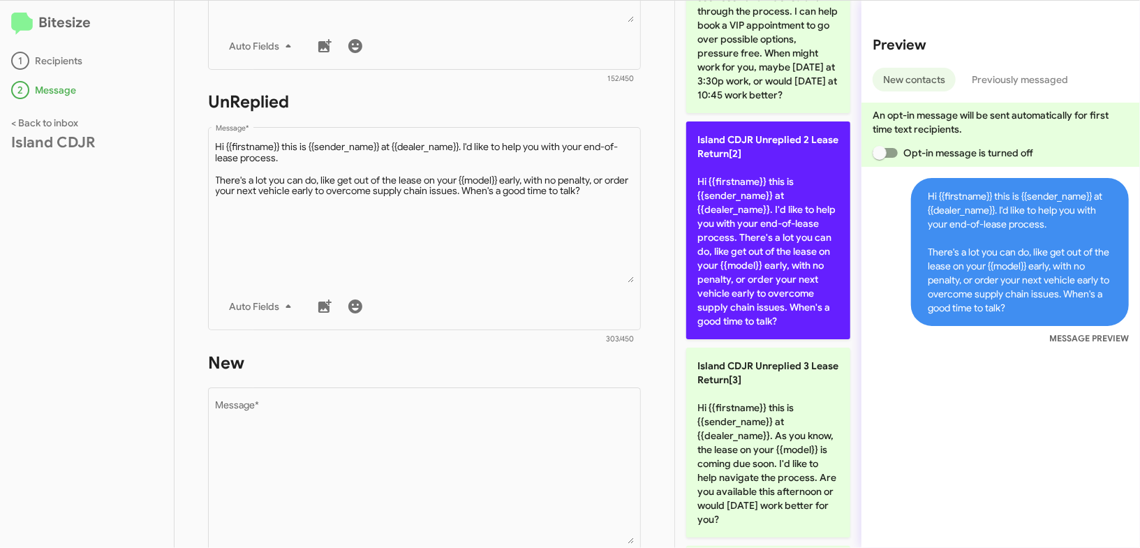
scroll to position [0, 0]
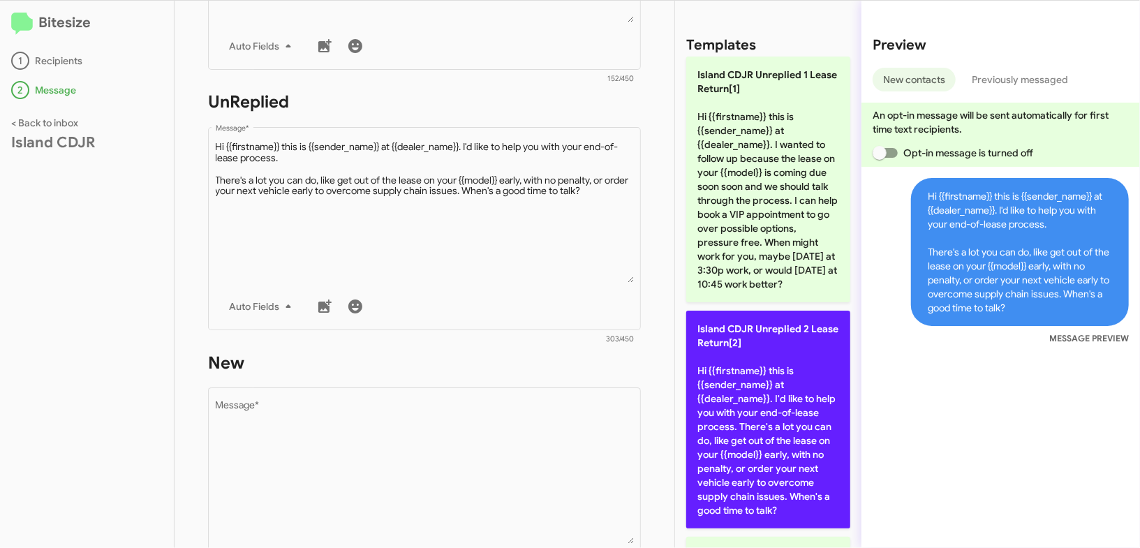
drag, startPoint x: 765, startPoint y: 357, endPoint x: 723, endPoint y: 343, distance: 44.4
click at [762, 356] on p "Island CDJR Unreplied 2 Lease Return[2] Hi {{firstname}} this is {{sender_name}…" at bounding box center [768, 420] width 164 height 218
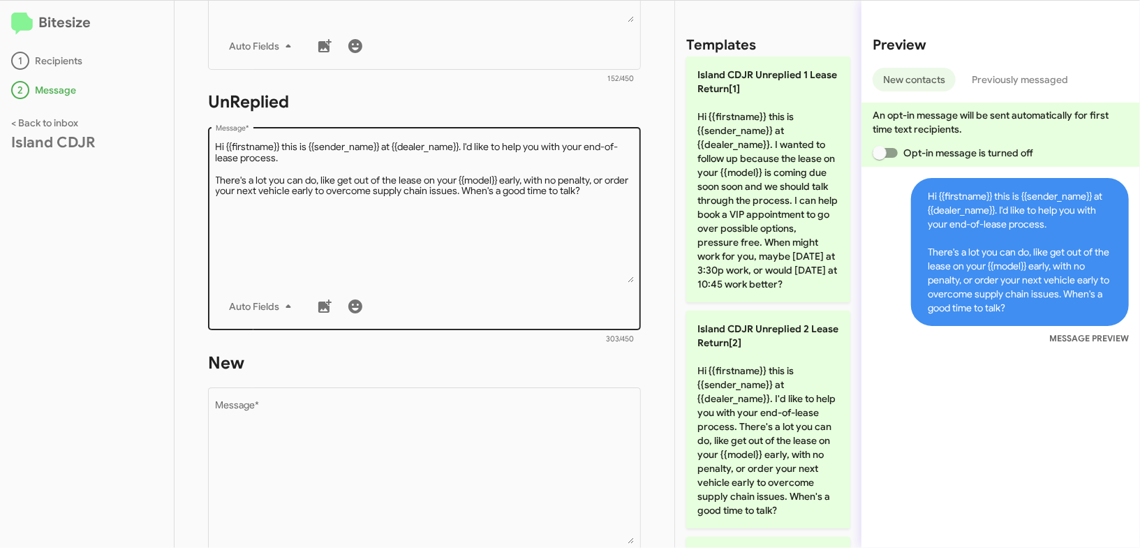
click at [512, 269] on textarea "Message *" at bounding box center [425, 211] width 418 height 142
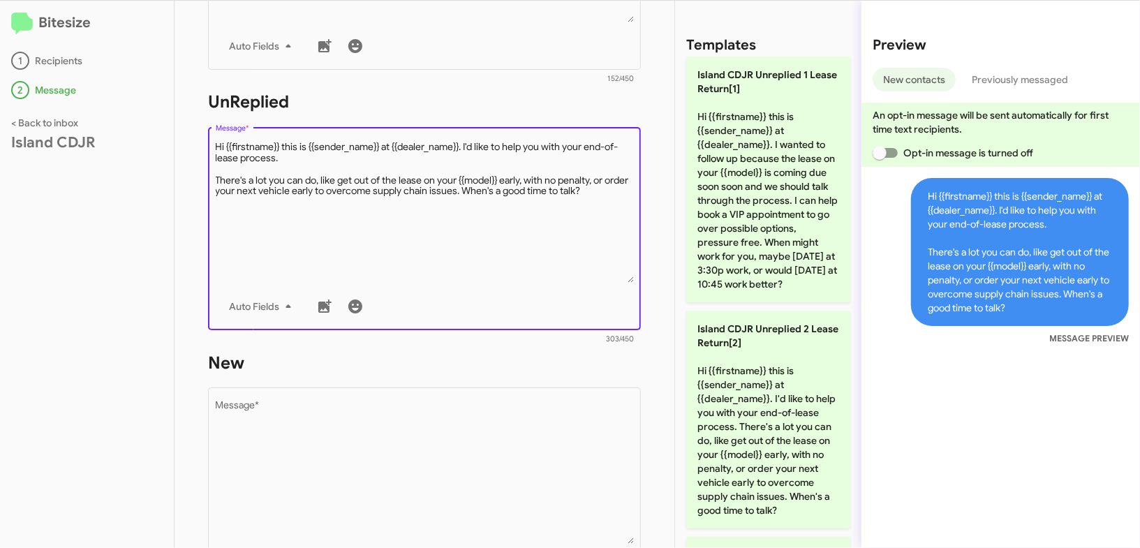
click at [512, 269] on textarea "Message *" at bounding box center [425, 211] width 418 height 142
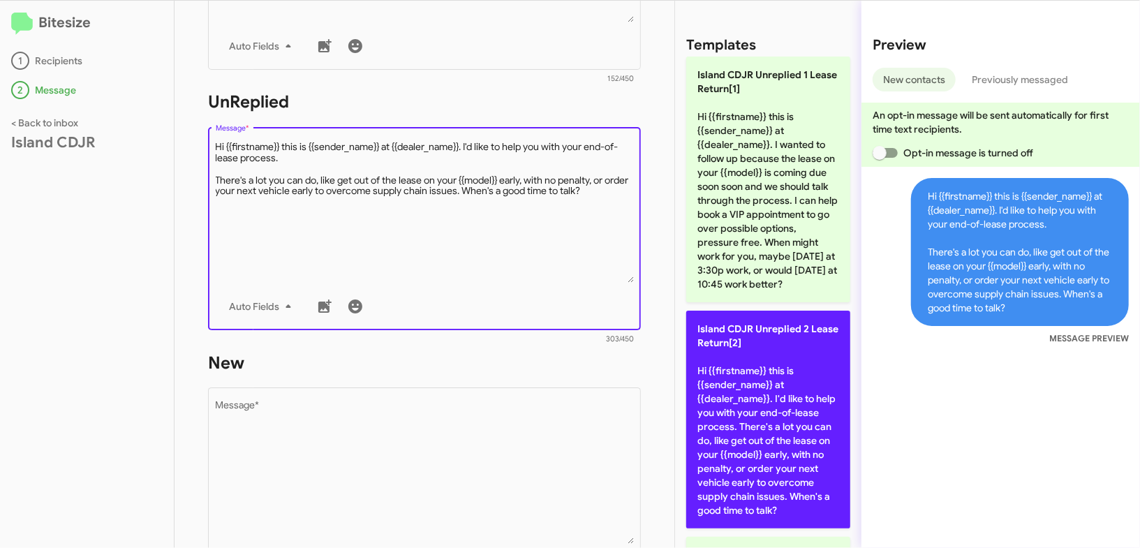
drag, startPoint x: 512, startPoint y: 269, endPoint x: 726, endPoint y: 343, distance: 226.5
click at [537, 264] on textarea "Message *" at bounding box center [425, 211] width 418 height 142
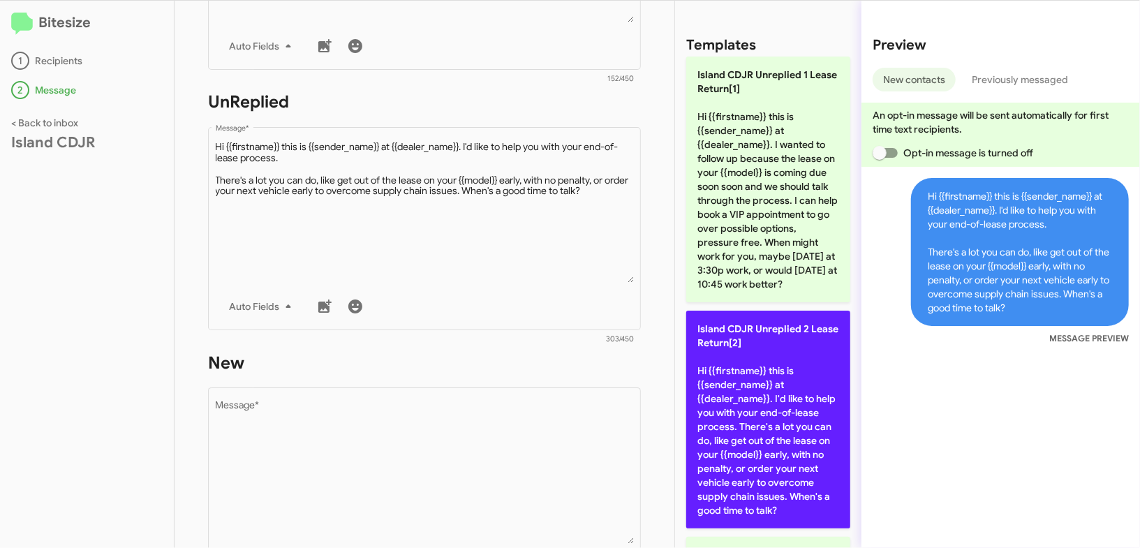
click at [744, 397] on p "Island CDJR Unreplied 2 Lease Return[2] Hi {{firstname}} this is {{sender_name}…" at bounding box center [768, 420] width 164 height 218
drag, startPoint x: 744, startPoint y: 397, endPoint x: 716, endPoint y: 380, distance: 32.6
click at [738, 390] on p "Island CDJR Unreplied 2 Lease Return[2] Hi {{firstname}} this is {{sender_name}…" at bounding box center [768, 420] width 164 height 218
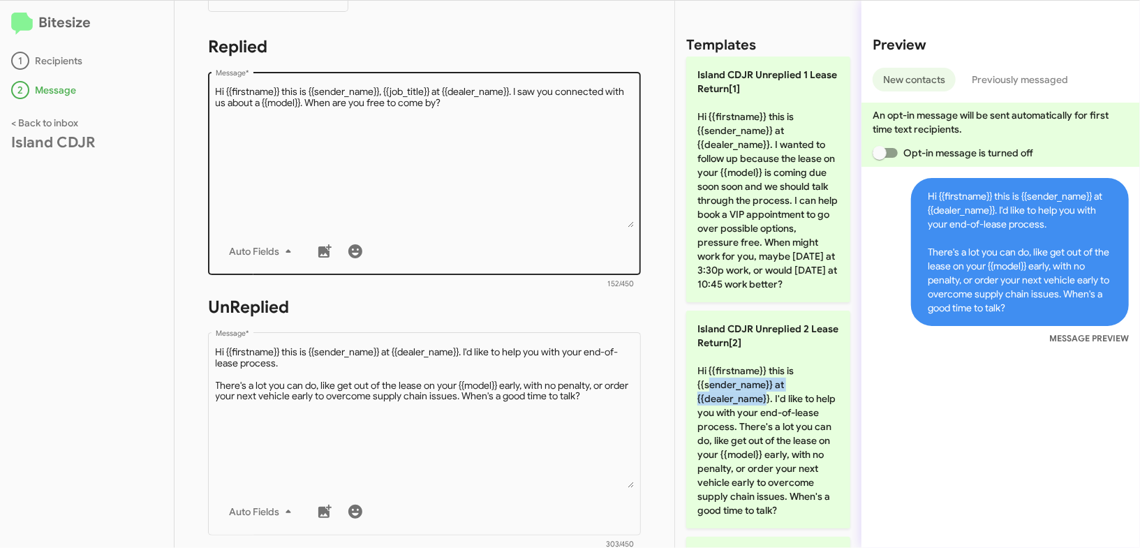
scroll to position [142, 0]
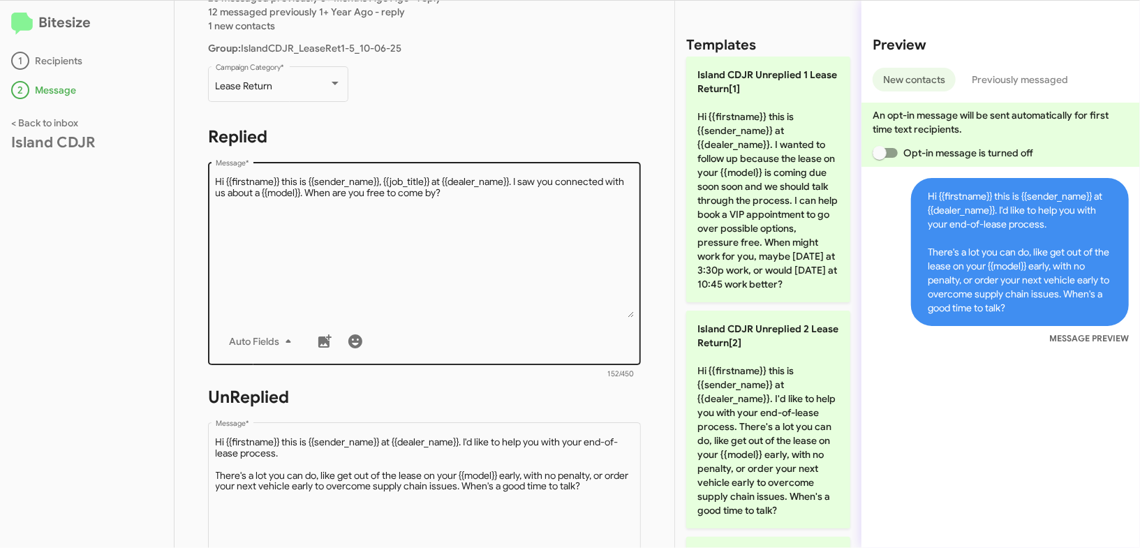
click at [472, 241] on textarea "Message *" at bounding box center [425, 246] width 418 height 142
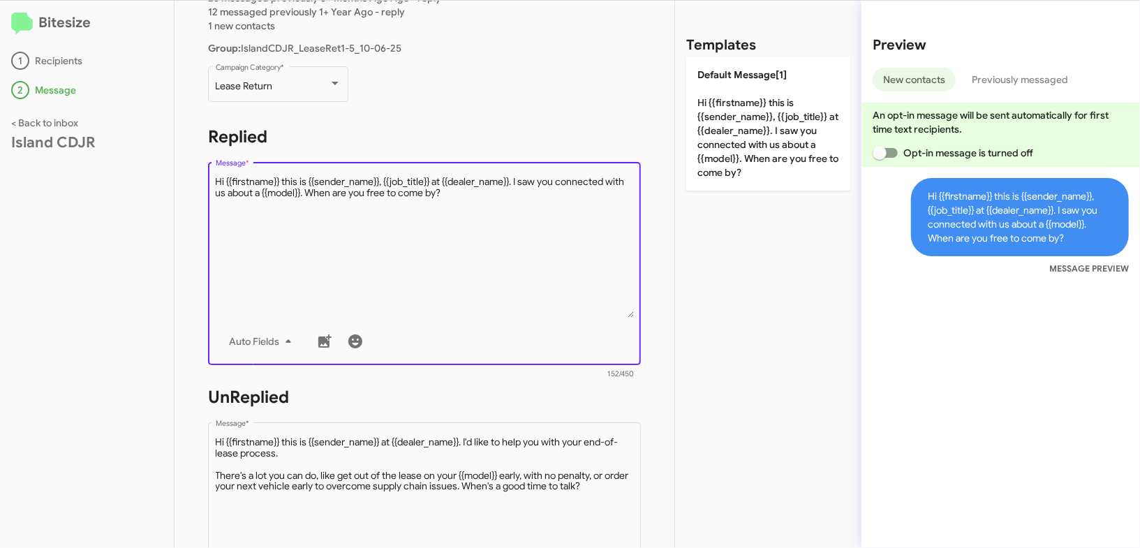
drag, startPoint x: 472, startPoint y: 241, endPoint x: 635, endPoint y: 200, distance: 168.3
click at [481, 236] on textarea "Message *" at bounding box center [425, 246] width 418 height 142
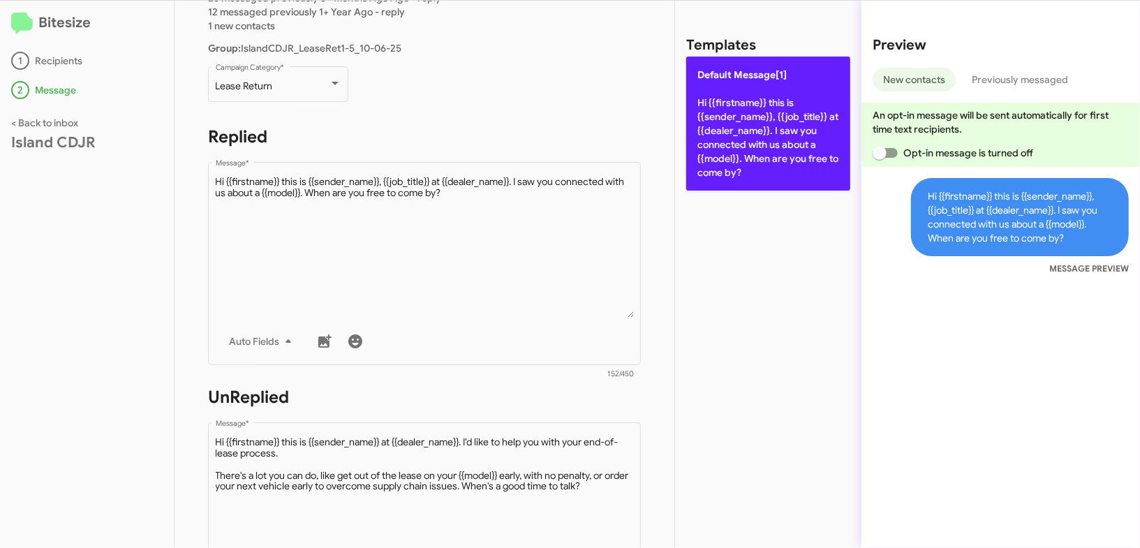
drag, startPoint x: 783, startPoint y: 145, endPoint x: 771, endPoint y: 148, distance: 11.7
click at [776, 146] on p "Default Message[1] Hi {{firstname}} this is {{sender_name}}, {{job_title}} at {…" at bounding box center [768, 124] width 164 height 134
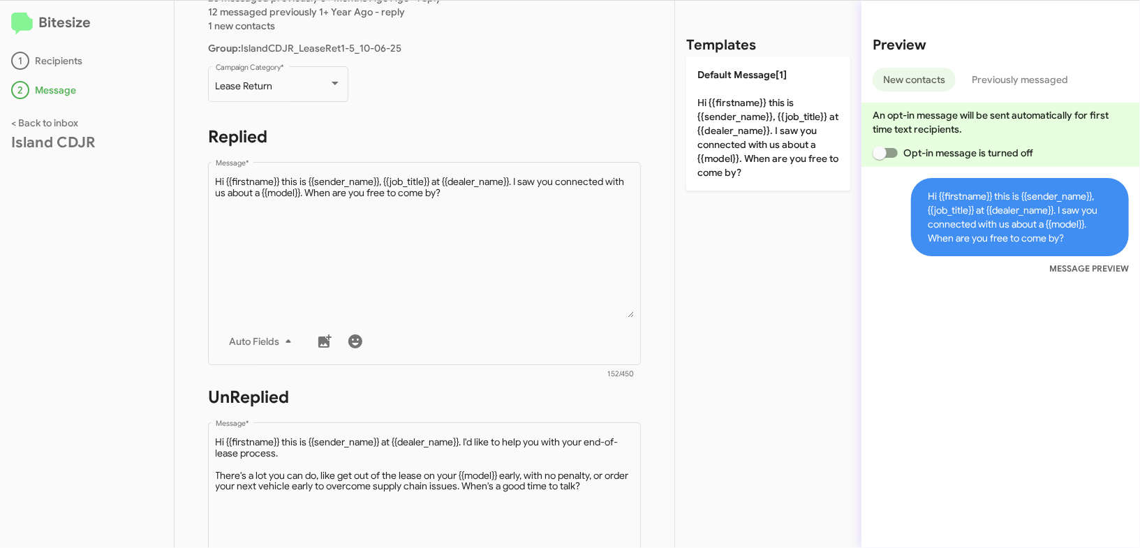
click at [548, 408] on h1 "UnReplied" at bounding box center [424, 397] width 433 height 22
drag, startPoint x: 547, startPoint y: 408, endPoint x: 540, endPoint y: 422, distance: 16.2
click at [547, 408] on form "UnReplied Drop image here to insert Auto Fields Message * 303/450" at bounding box center [424, 513] width 433 height 255
drag, startPoint x: 540, startPoint y: 422, endPoint x: 533, endPoint y: 441, distance: 20.1
click at [535, 436] on div "Drop image here to insert Auto Fields Message *" at bounding box center [425, 523] width 418 height 206
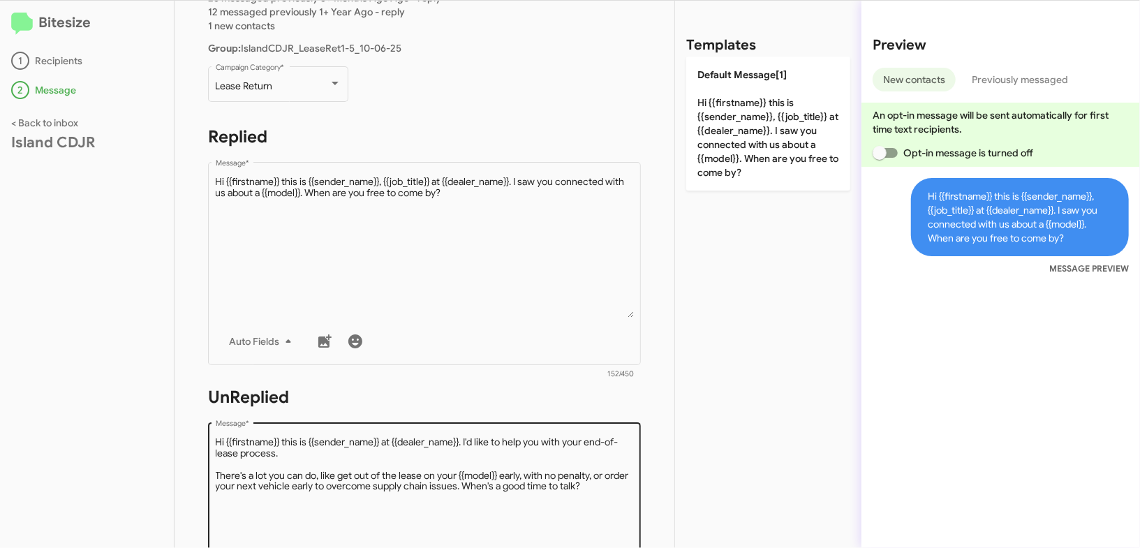
click at [533, 441] on textarea "Message *" at bounding box center [425, 507] width 418 height 142
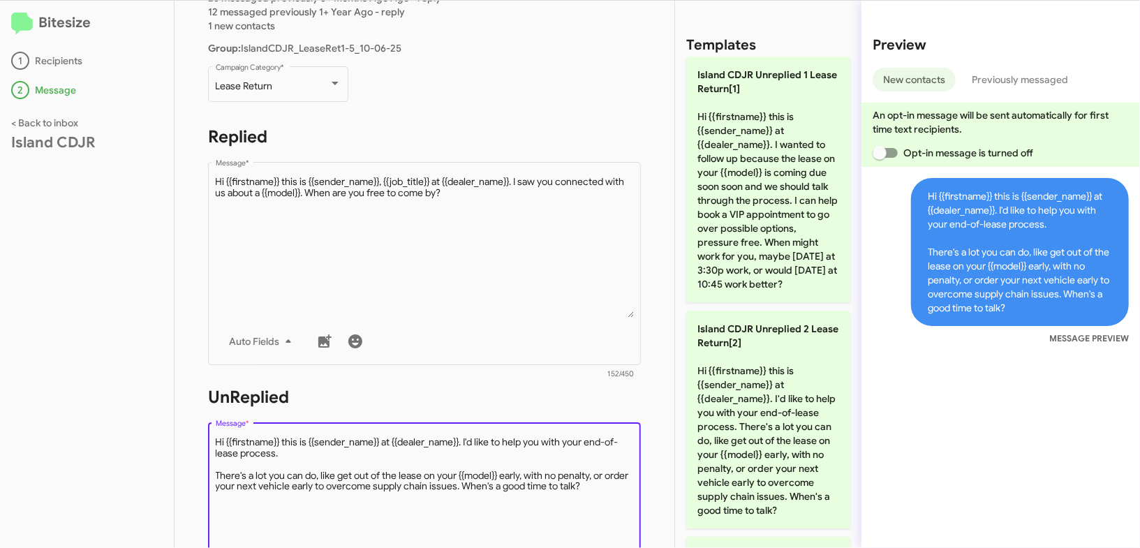
click at [533, 441] on textarea "Message *" at bounding box center [425, 507] width 418 height 142
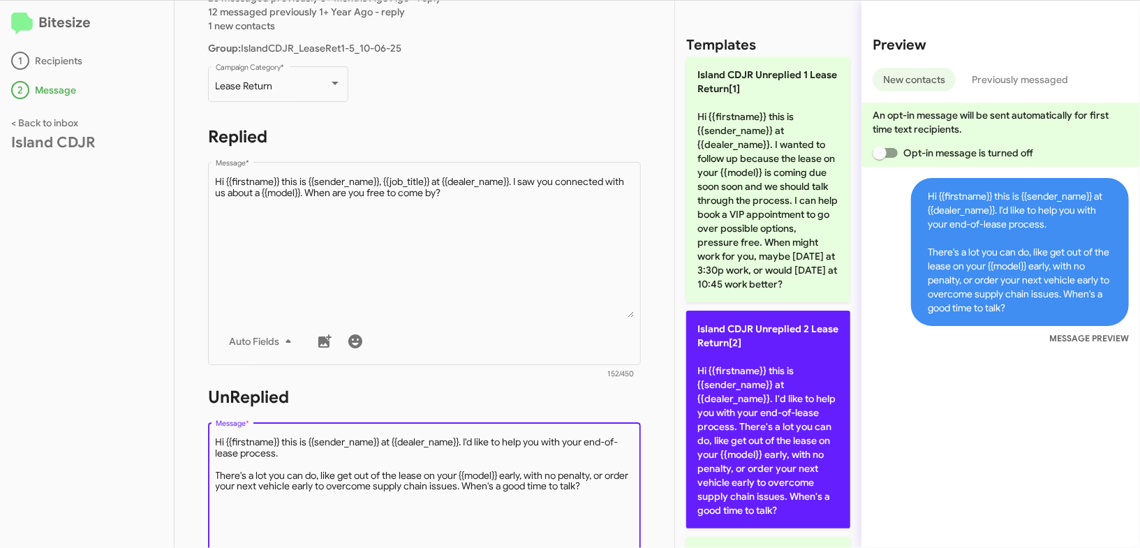
drag, startPoint x: 533, startPoint y: 441, endPoint x: 738, endPoint y: 400, distance: 208.7
click at [535, 441] on textarea "Message *" at bounding box center [425, 507] width 418 height 142
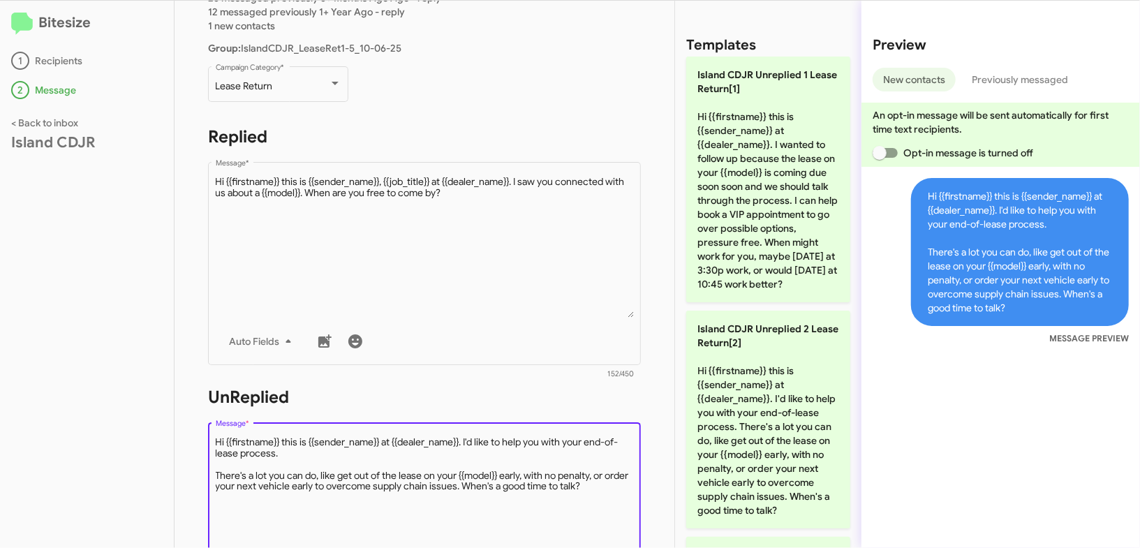
drag, startPoint x: 770, startPoint y: 396, endPoint x: 666, endPoint y: 337, distance: 119.4
click at [768, 396] on p "Island CDJR Unreplied 2 Lease Return[2] Hi {{firstname}} this is {{sender_name}…" at bounding box center [768, 420] width 164 height 218
type textarea "Hi {{firstname}} this is {{sender_name}} at {{dealer_name}}. I'd like to help y…"
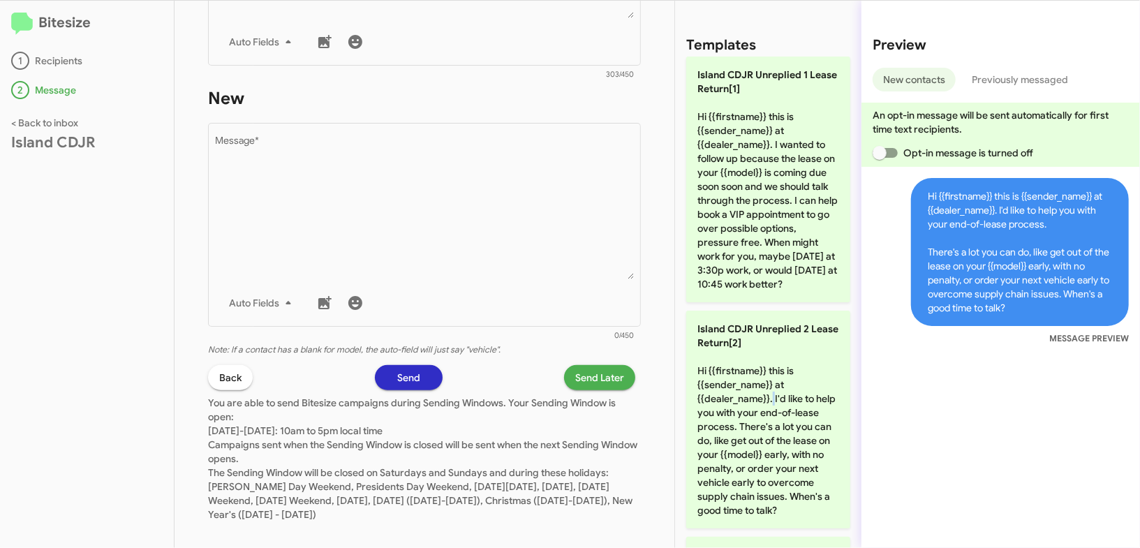
scroll to position [717, 0]
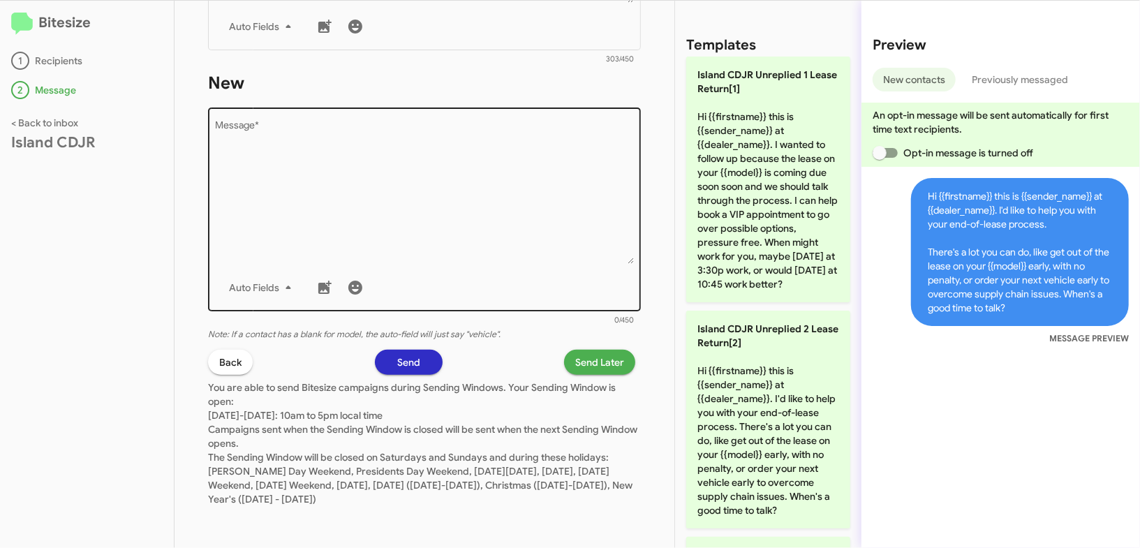
click at [511, 200] on textarea "Message *" at bounding box center [425, 192] width 418 height 142
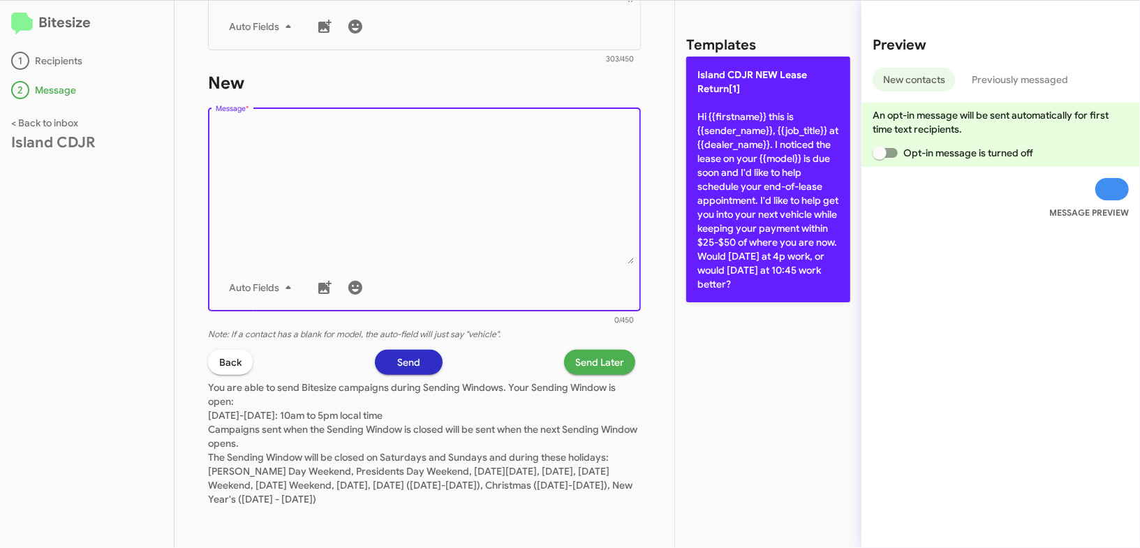
drag, startPoint x: 512, startPoint y: 200, endPoint x: 818, endPoint y: 174, distance: 307.6
click at [515, 200] on textarea "Message *" at bounding box center [425, 192] width 418 height 142
click at [818, 174] on p "Island CDJR NEW Lease Return[1] Hi {{firstname}} this is {{sender_name}}, {{job…" at bounding box center [768, 180] width 164 height 246
type textarea "Hi {{firstname}} this is {{sender_name}}, {{job_title}} at {{dealer_name}}. I n…"
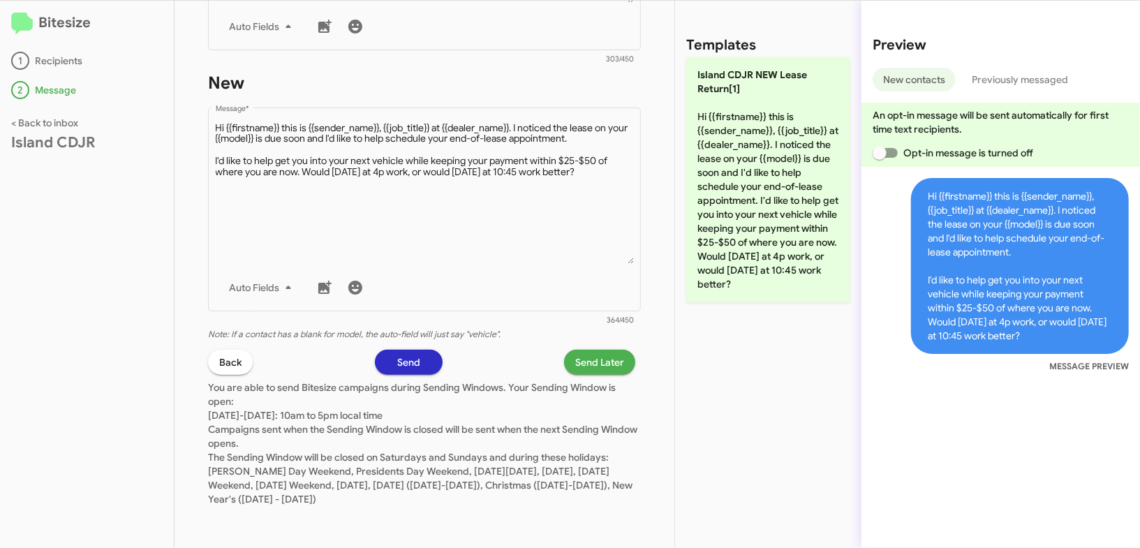
click at [590, 360] on span "Send Later" at bounding box center [599, 362] width 49 height 25
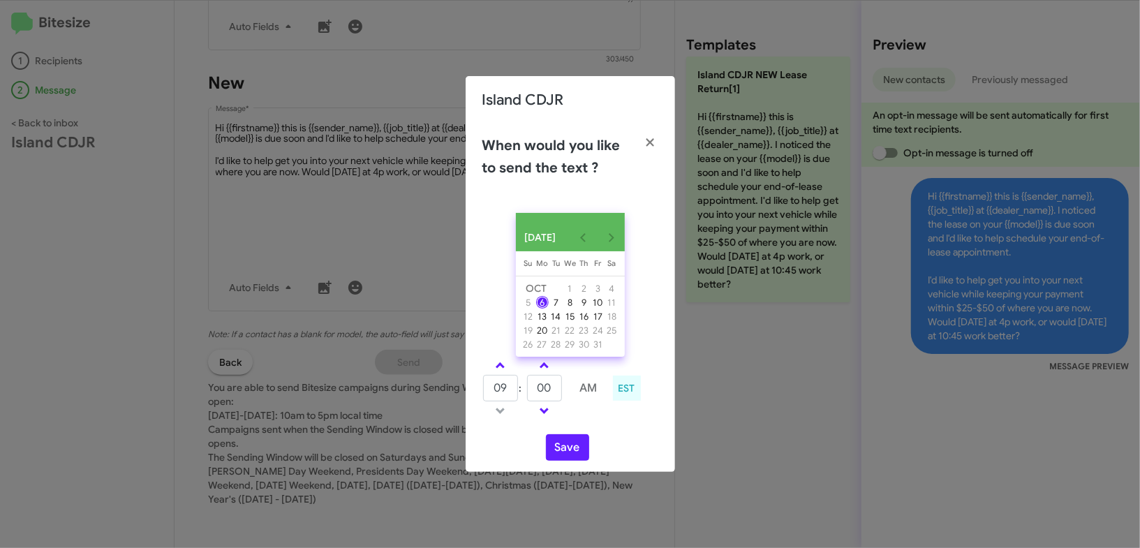
drag, startPoint x: 501, startPoint y: 374, endPoint x: 528, endPoint y: 387, distance: 30.0
click at [501, 371] on span at bounding box center [500, 366] width 9 height 9
type input "10"
click at [531, 388] on input "00" at bounding box center [544, 388] width 35 height 27
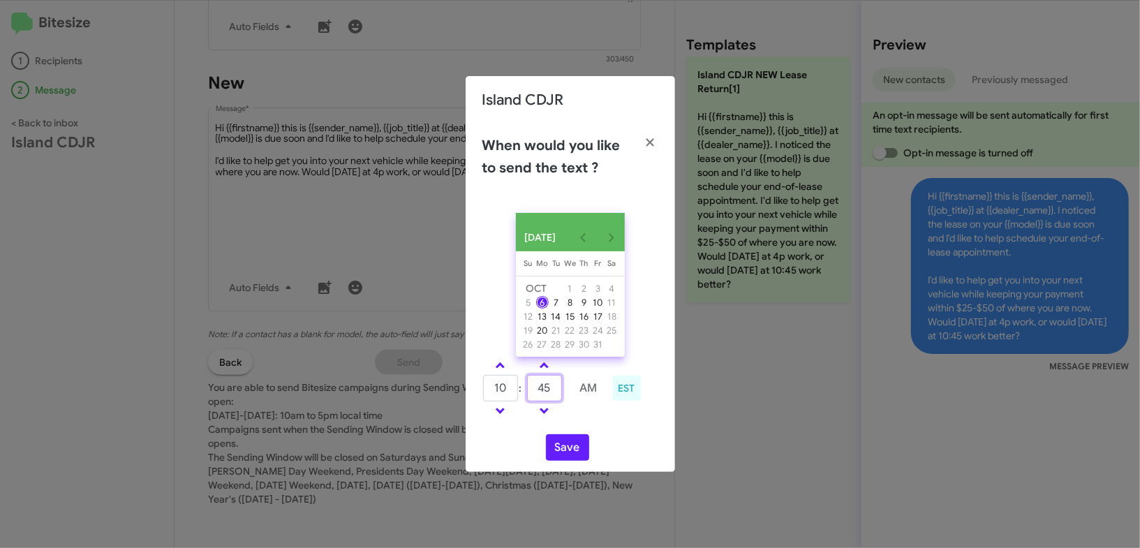
type input "45"
drag, startPoint x: 586, startPoint y: 425, endPoint x: 585, endPoint y: 432, distance: 7.1
click at [586, 429] on div "OCT 2025 Sunday Su Monday Mo Tuesday Tu Wednesday We Thursday Th Friday Fr Satu…" at bounding box center [570, 337] width 209 height 270
click at [575, 451] on button "Save" at bounding box center [567, 447] width 43 height 27
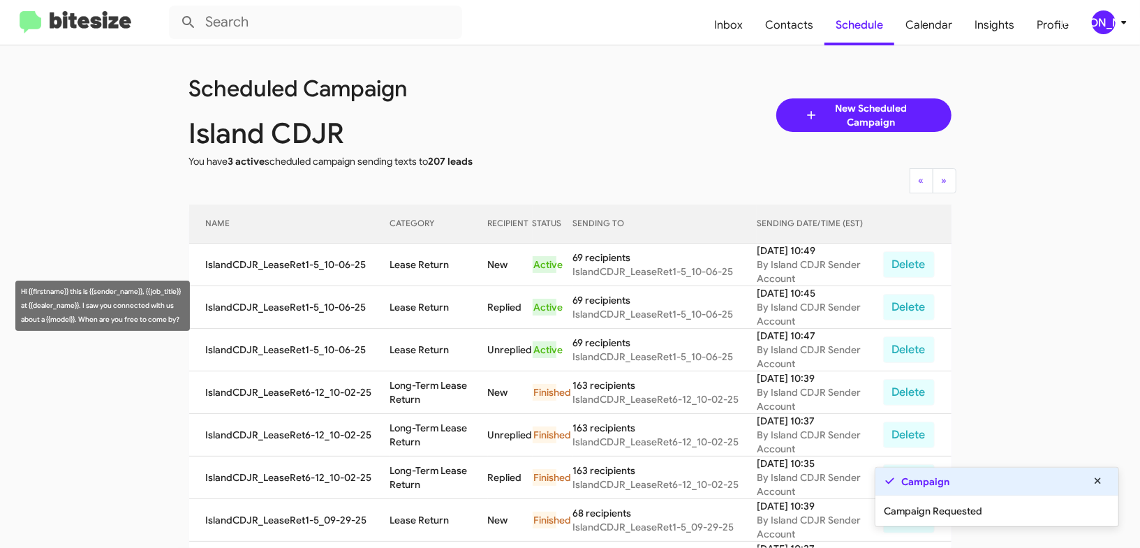
click at [433, 304] on td "Lease Return" at bounding box center [439, 307] width 98 height 43
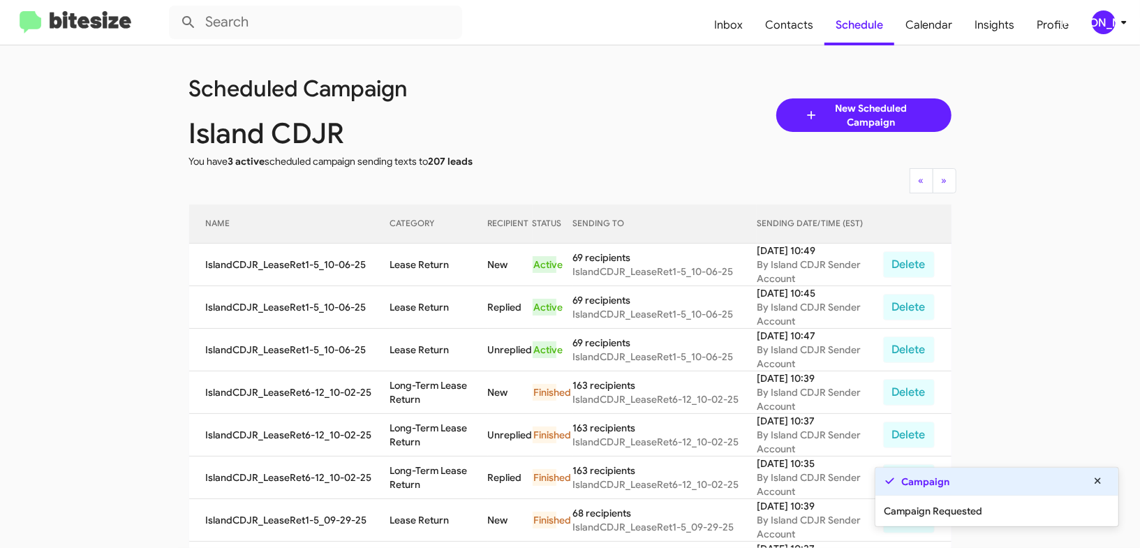
click at [433, 304] on td "Lease Return" at bounding box center [439, 307] width 98 height 43
click at [431, 304] on td "Lease Return" at bounding box center [439, 307] width 98 height 43
copy td "Lease Return"
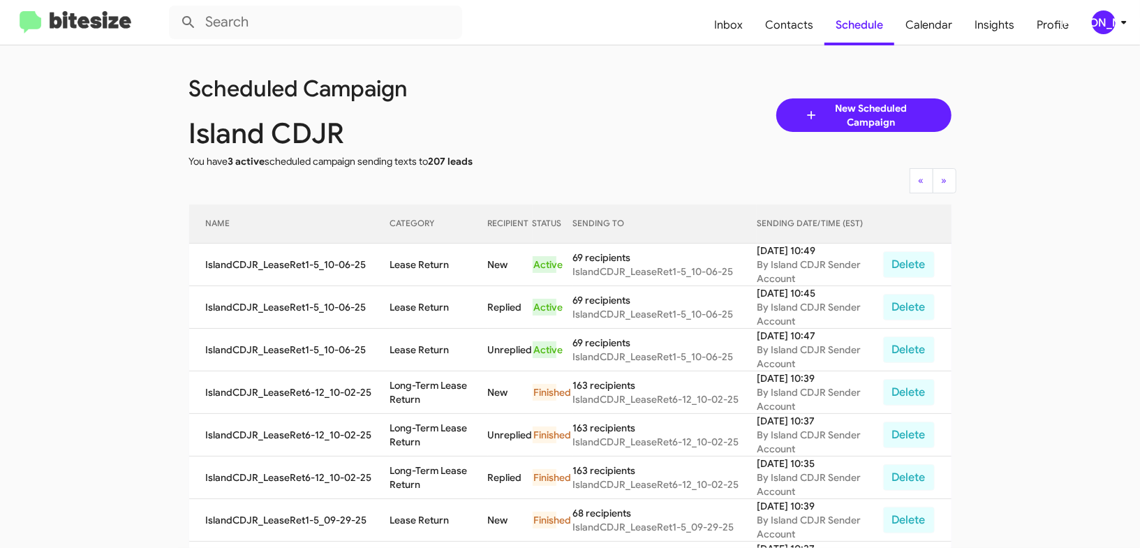
click at [1110, 23] on div "[PERSON_NAME]" at bounding box center [1104, 22] width 24 height 24
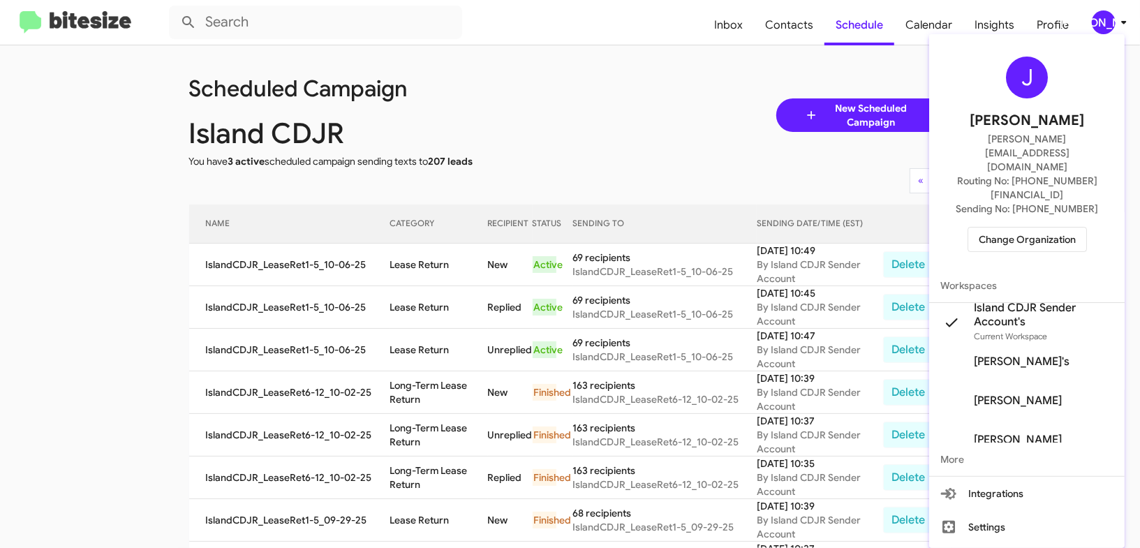
click at [1040, 228] on span "Change Organization" at bounding box center [1027, 240] width 97 height 24
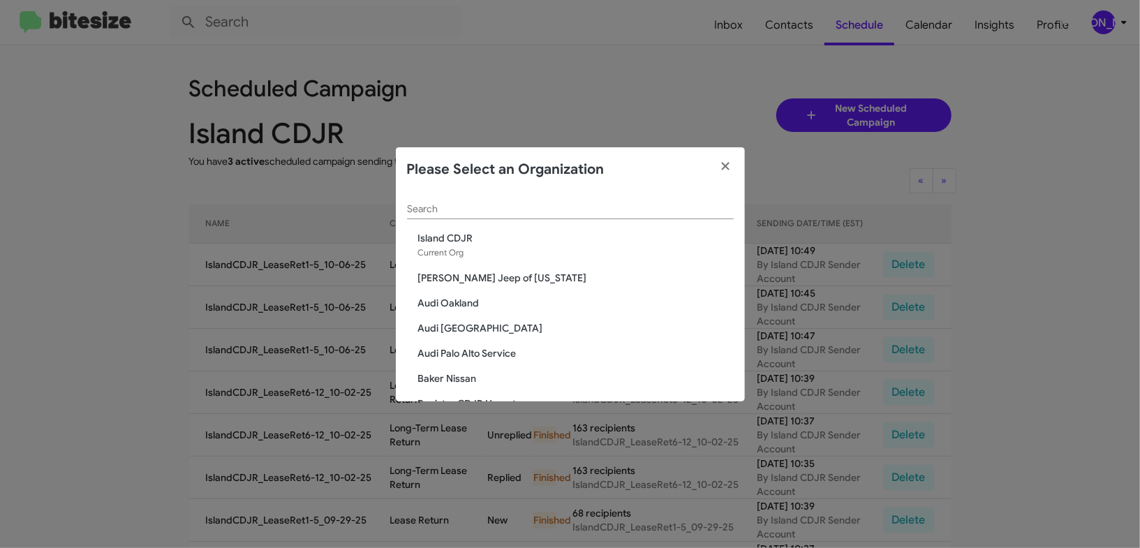
click at [471, 219] on div "Search" at bounding box center [570, 212] width 327 height 40
click at [470, 211] on input "Search" at bounding box center [570, 209] width 327 height 11
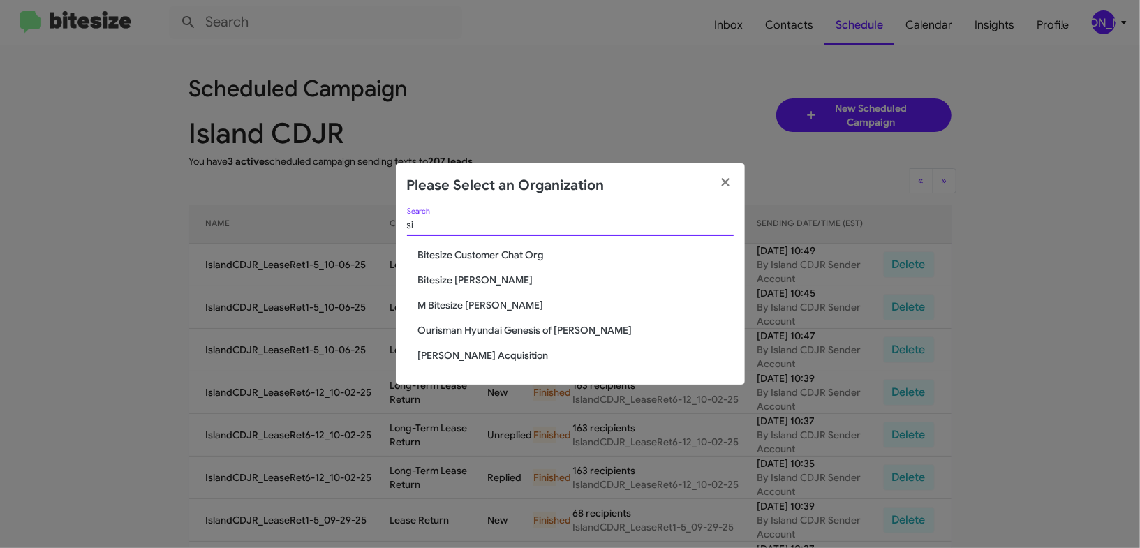
type input "s"
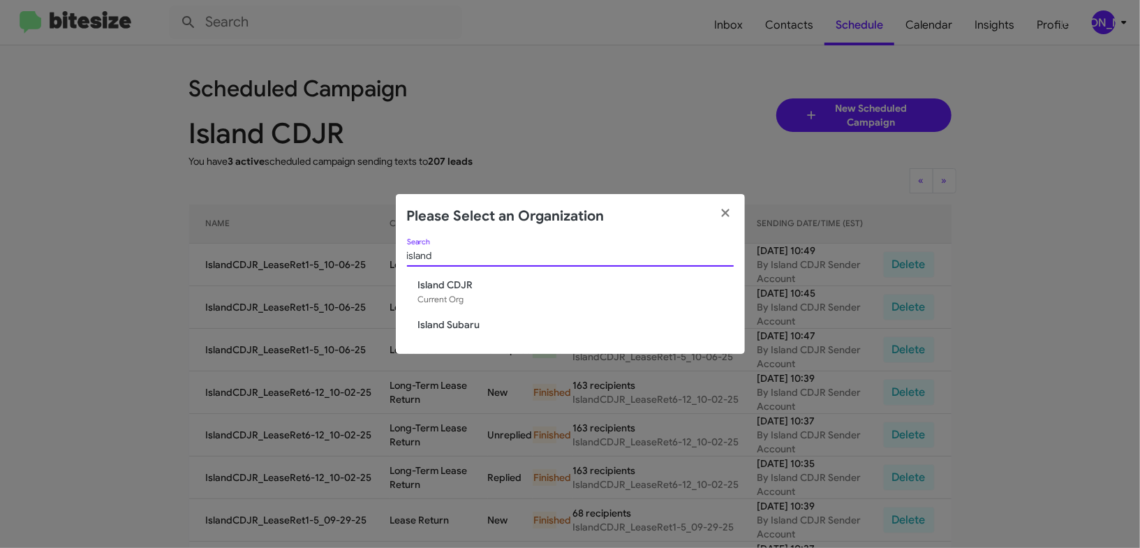
type input "island"
click at [458, 327] on span "Island Subaru" at bounding box center [576, 325] width 316 height 14
click at [459, 326] on span "Island Subaru" at bounding box center [576, 325] width 316 height 14
click at [475, 302] on div "island Search Island CDJR Current Org Island Subaru" at bounding box center [570, 297] width 349 height 116
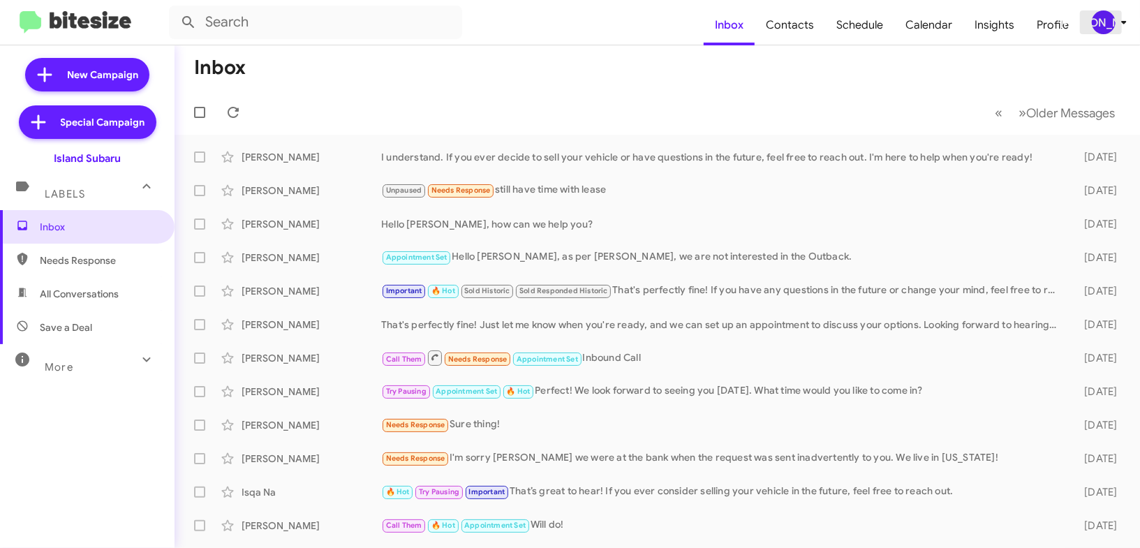
click at [1118, 27] on icon at bounding box center [1124, 22] width 17 height 17
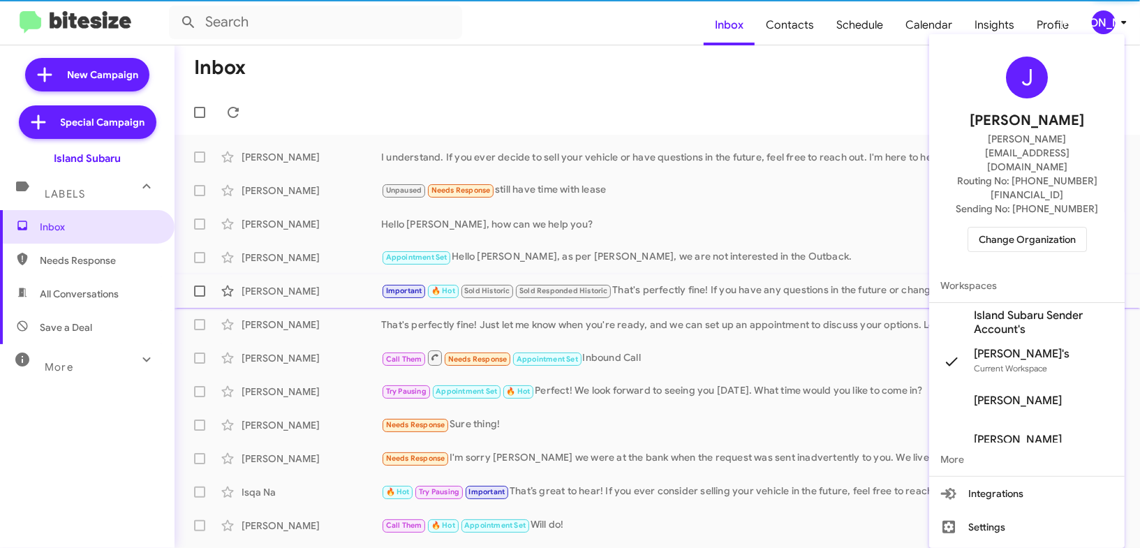
click at [1038, 309] on span "Island Subaru Sender Account's" at bounding box center [1044, 323] width 140 height 28
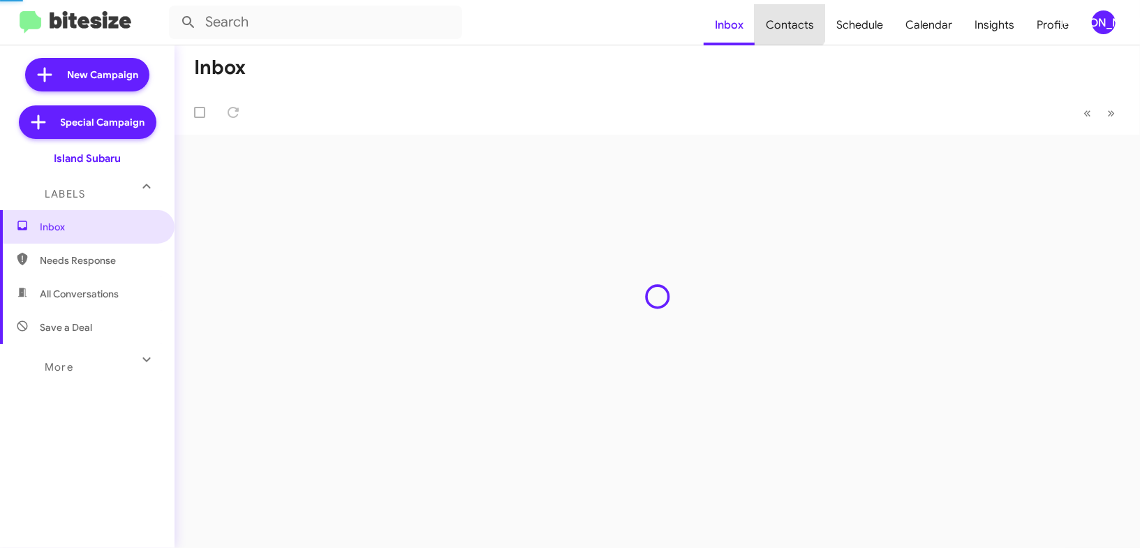
click at [792, 19] on span "Contacts" at bounding box center [790, 25] width 71 height 40
type input "in:groups"
click at [792, 19] on span "Contacts" at bounding box center [790, 25] width 71 height 40
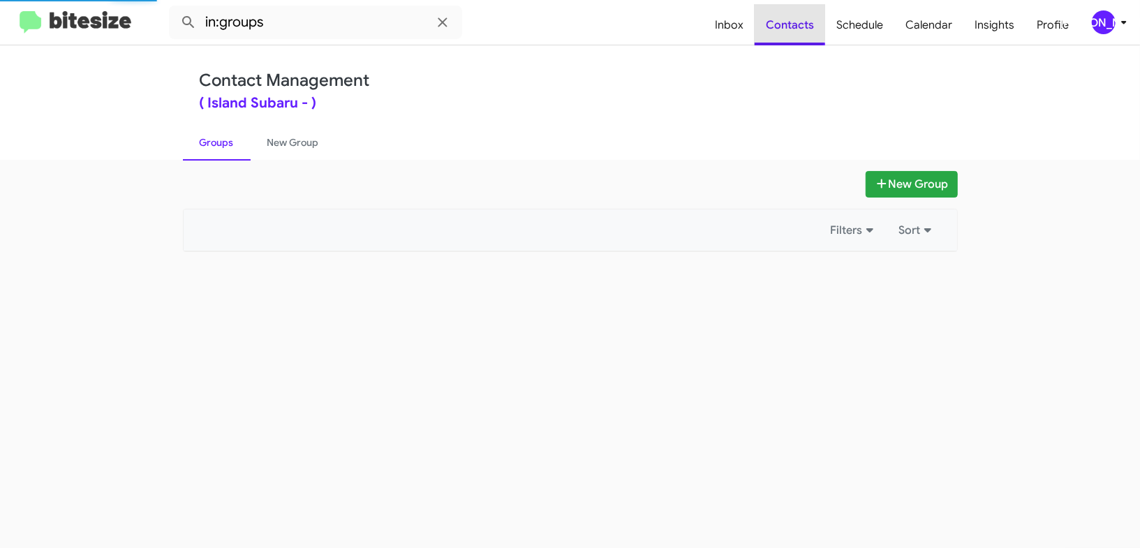
click at [792, 19] on span "Contacts" at bounding box center [790, 25] width 71 height 40
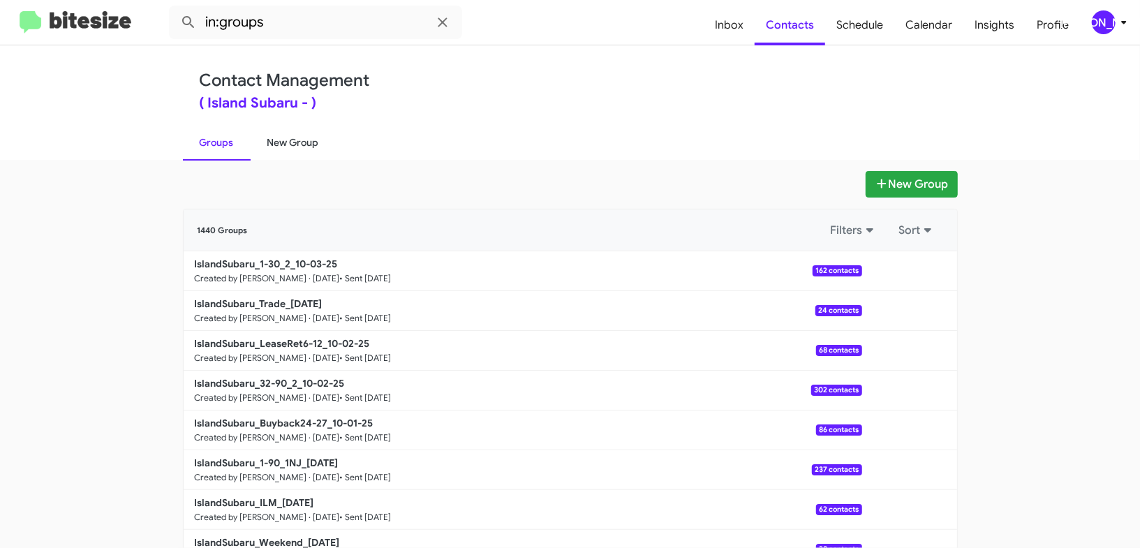
click at [302, 140] on link "New Group" at bounding box center [293, 142] width 85 height 36
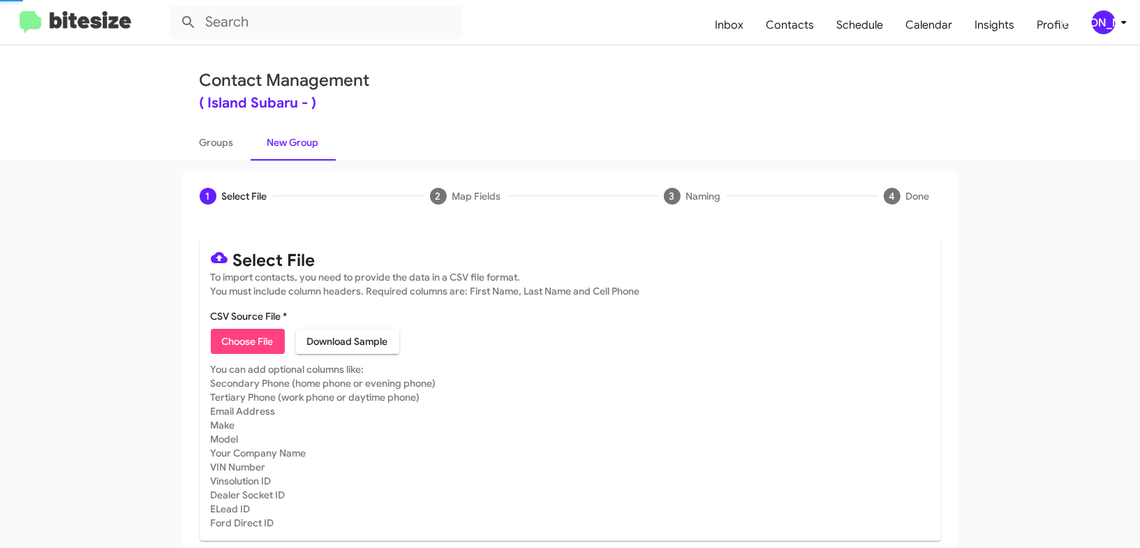
drag, startPoint x: 302, startPoint y: 140, endPoint x: 399, endPoint y: 15, distance: 158.7
click at [304, 133] on link "New Group" at bounding box center [293, 142] width 85 height 36
click at [1096, 8] on mat-toolbar "Inbox Contacts Schedule Calendar Insights Profile [PERSON_NAME]" at bounding box center [570, 22] width 1140 height 45
click at [1095, 12] on span "[PERSON_NAME]" at bounding box center [1112, 22] width 42 height 24
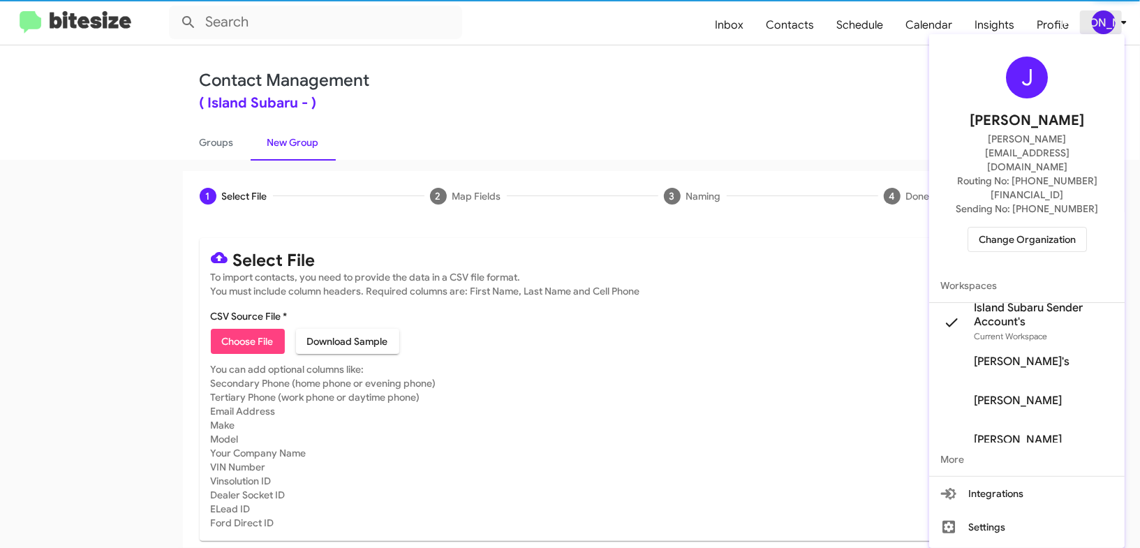
click at [1095, 12] on div at bounding box center [570, 274] width 1140 height 548
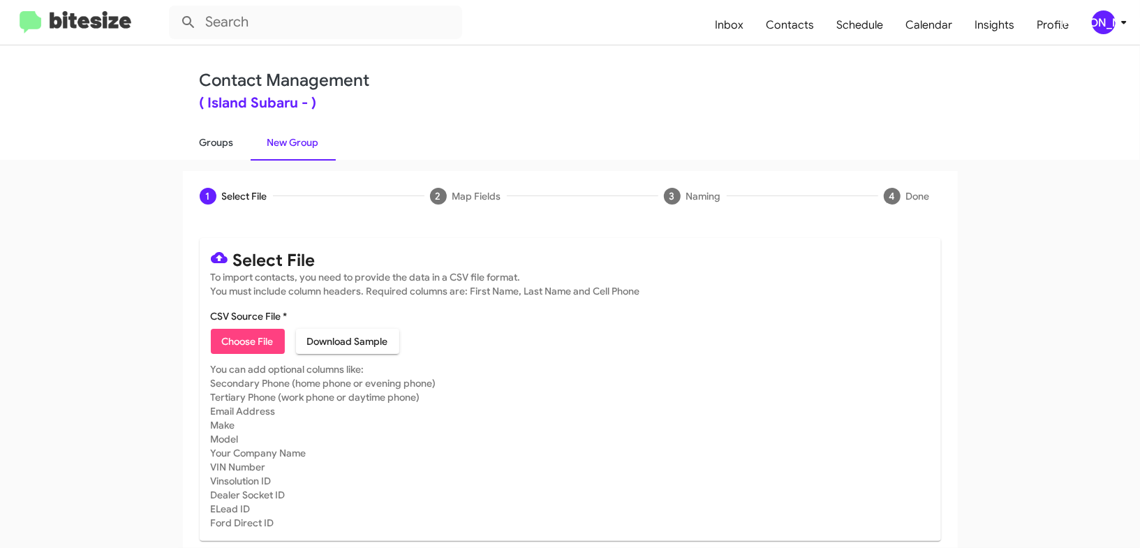
click at [225, 134] on link "Groups" at bounding box center [217, 142] width 68 height 36
type input "in:groups"
click at [225, 134] on link "Groups" at bounding box center [217, 142] width 68 height 36
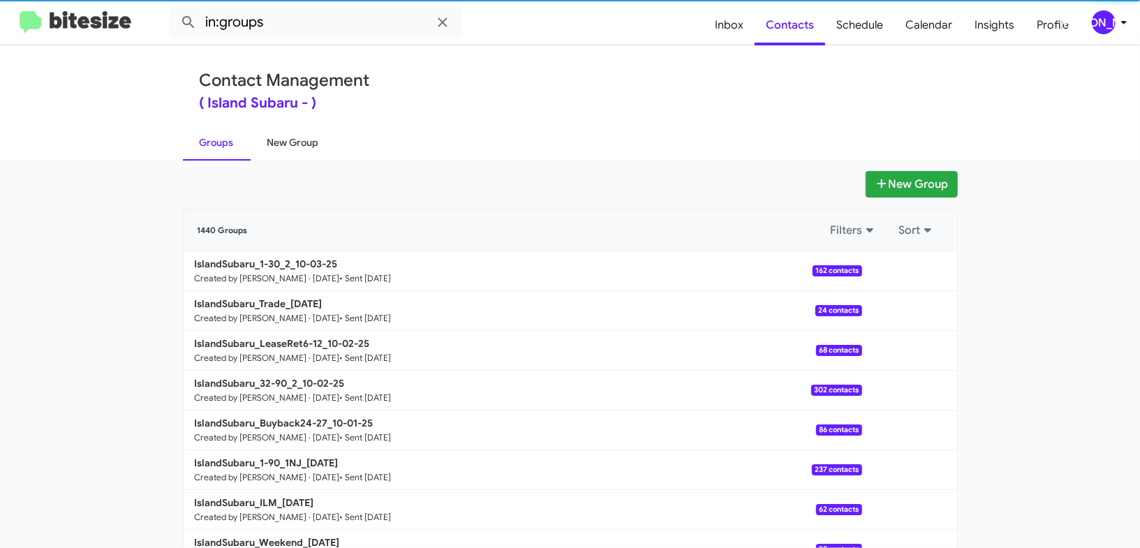
click at [288, 133] on link "New Group" at bounding box center [293, 142] width 85 height 36
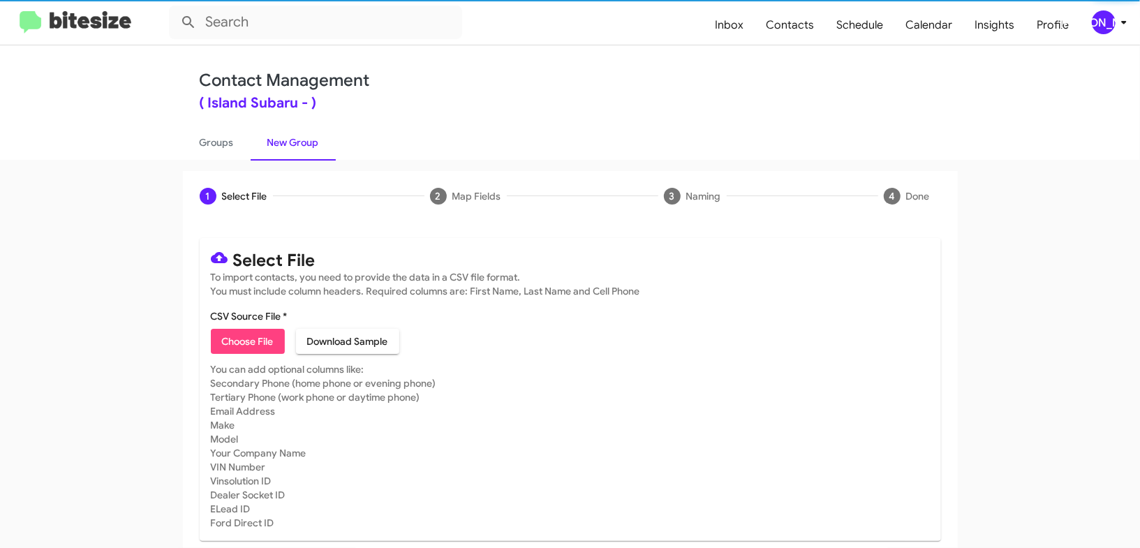
click at [288, 133] on link "New Group" at bounding box center [293, 142] width 85 height 36
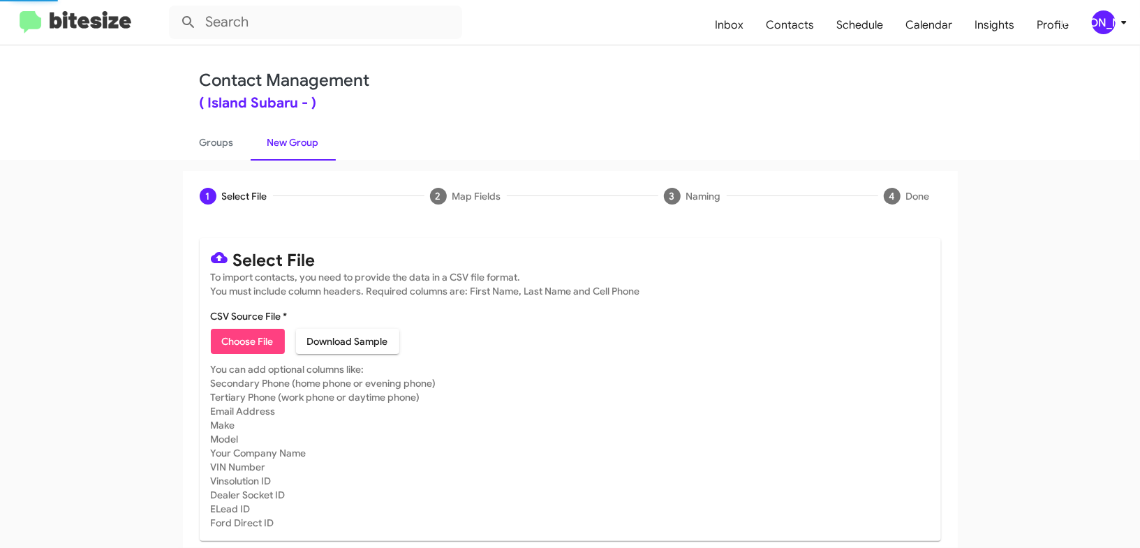
click at [235, 337] on span "Choose File" at bounding box center [248, 341] width 52 height 25
type input "IslandSubaru_LeaseRet1-5_10-06-25"
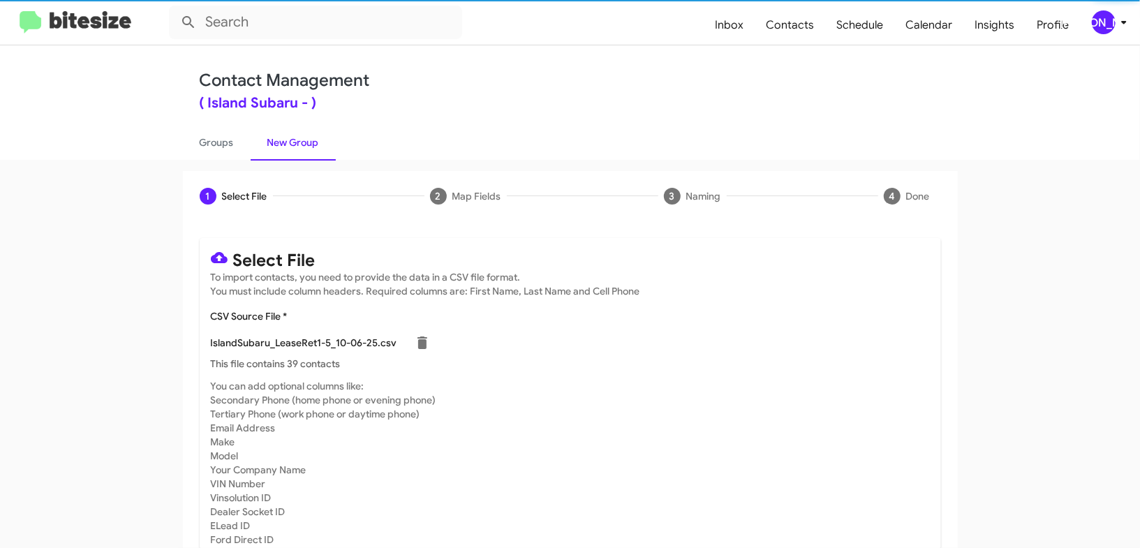
click at [670, 401] on mat-card-subtitle "You can add optional columns like: Secondary Phone (home phone or evening phone…" at bounding box center [570, 463] width 719 height 168
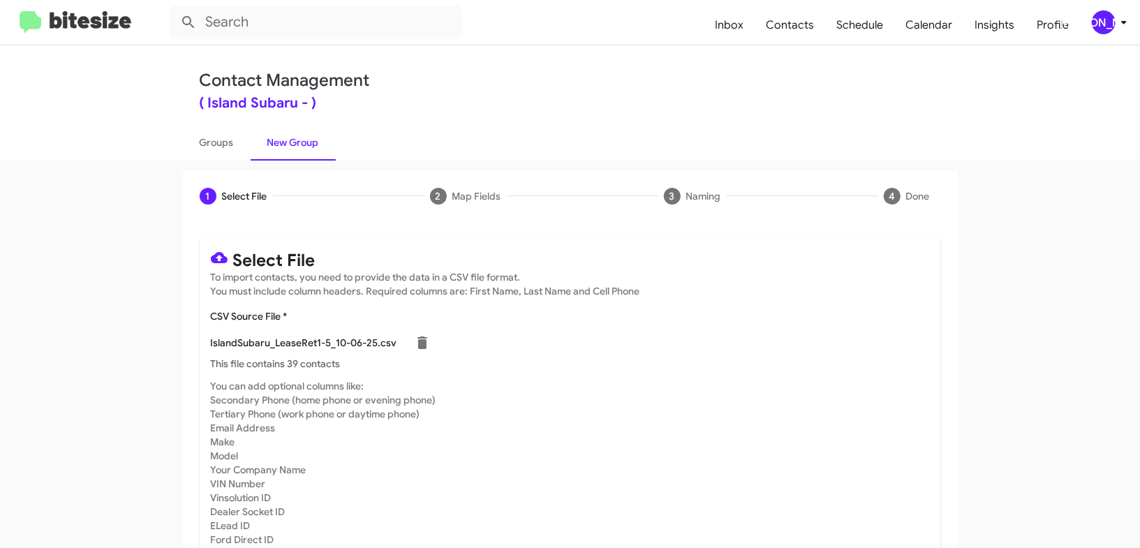
scroll to position [61, 0]
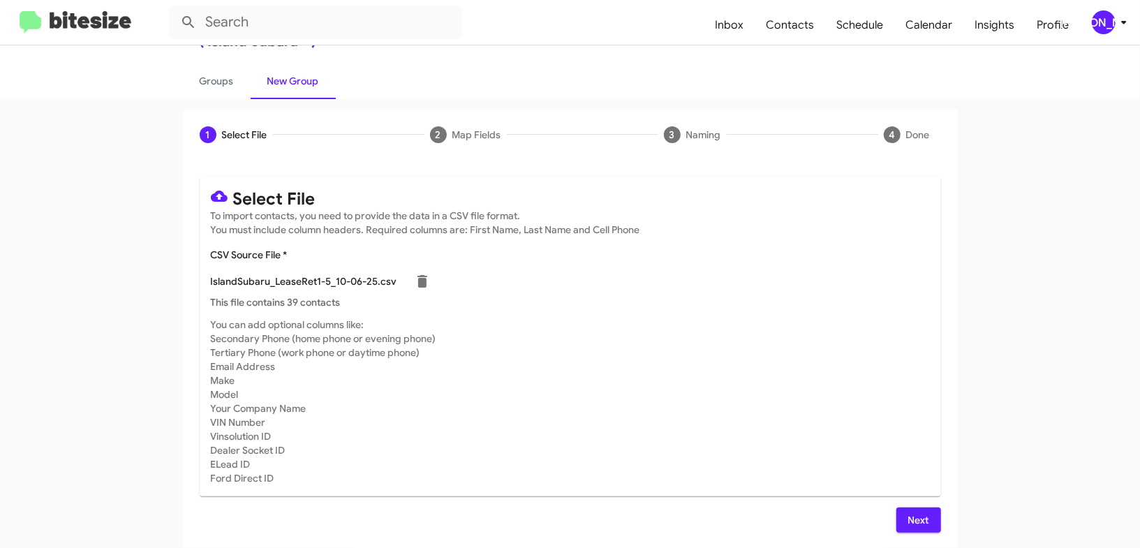
click at [1119, 20] on icon at bounding box center [1124, 22] width 17 height 17
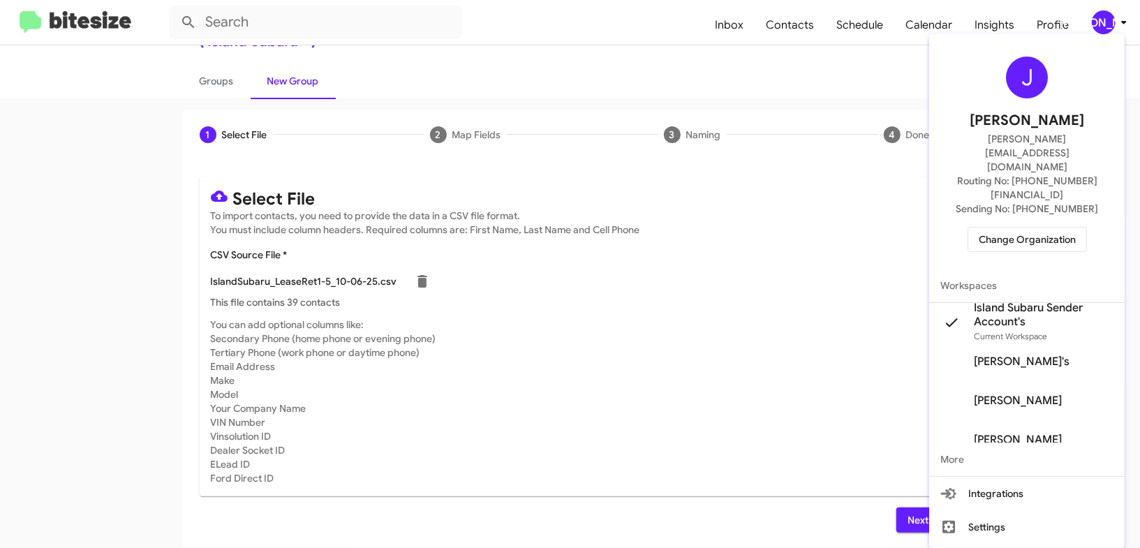
click at [1119, 20] on div at bounding box center [570, 274] width 1140 height 548
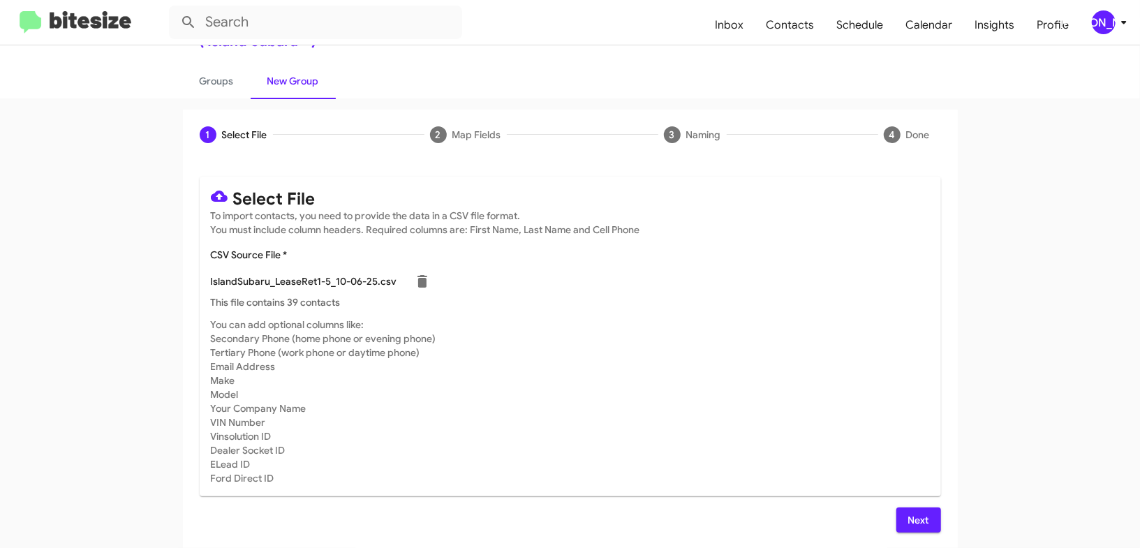
click at [918, 515] on span "Next" at bounding box center [919, 520] width 22 height 25
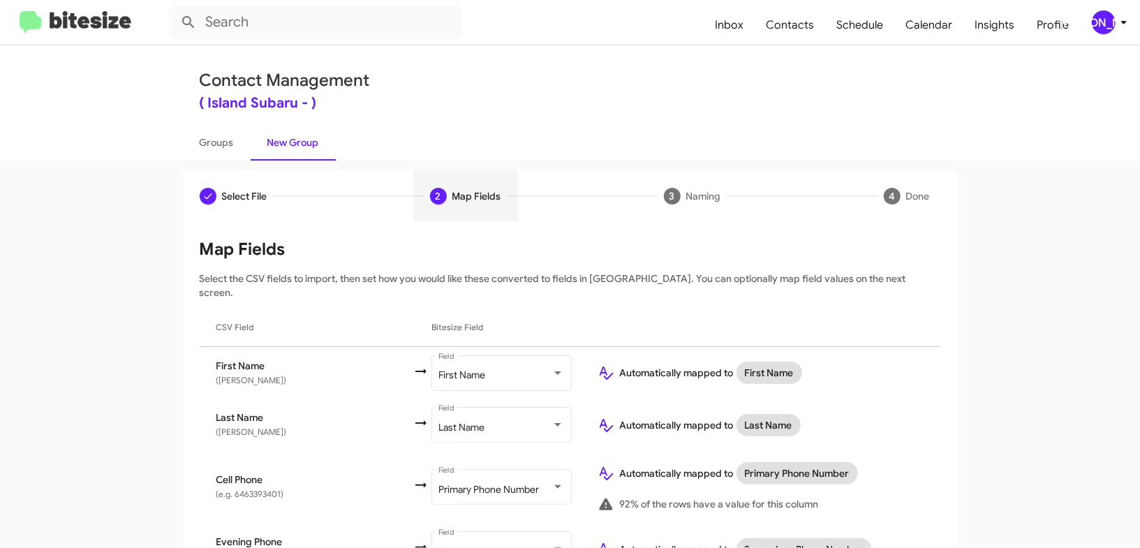
scroll to position [557, 0]
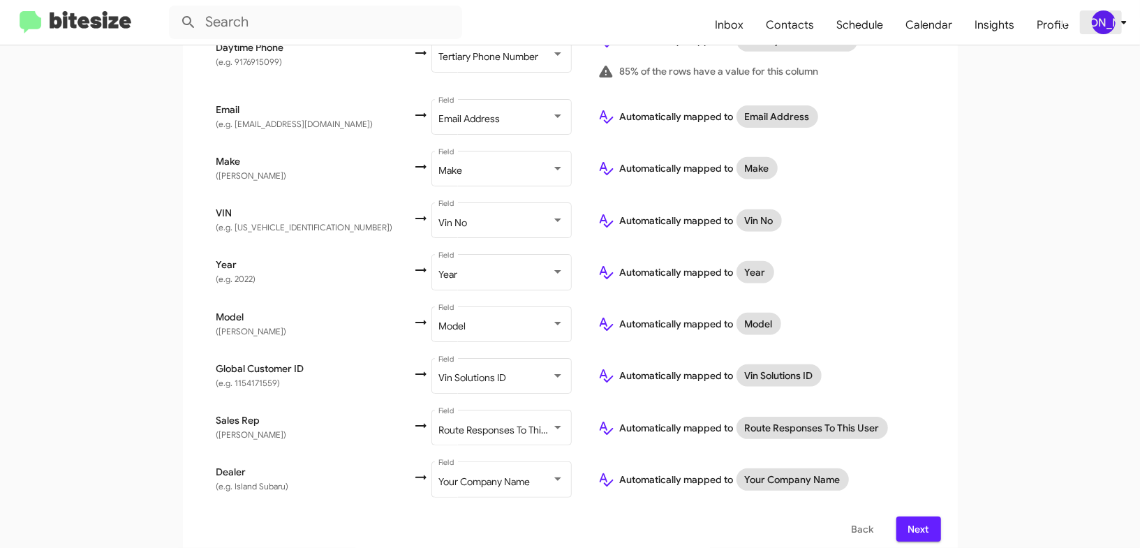
click at [1103, 20] on div "[PERSON_NAME]" at bounding box center [1104, 22] width 24 height 24
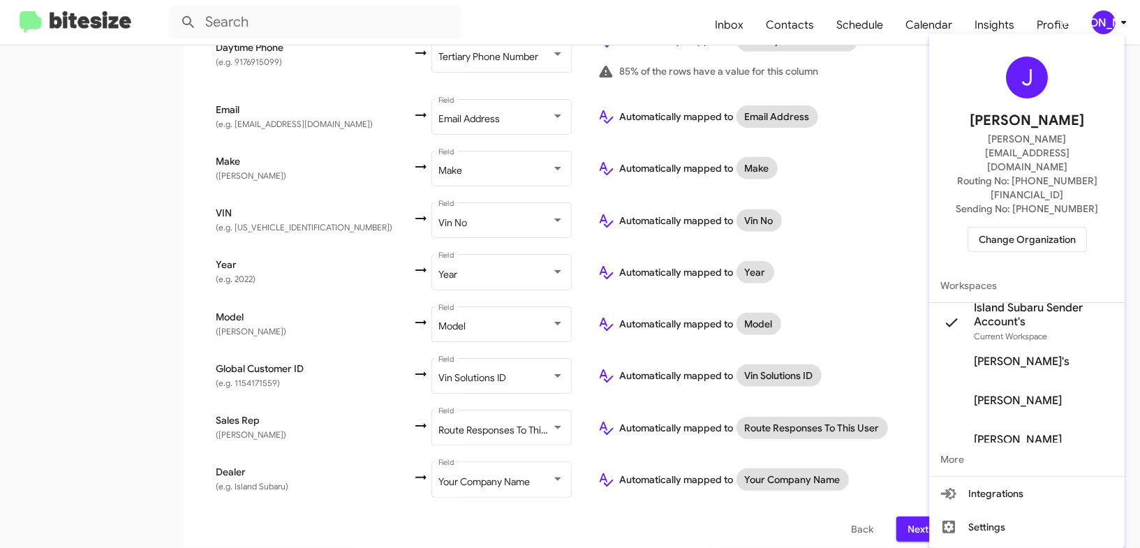
click at [1103, 20] on div at bounding box center [570, 274] width 1140 height 548
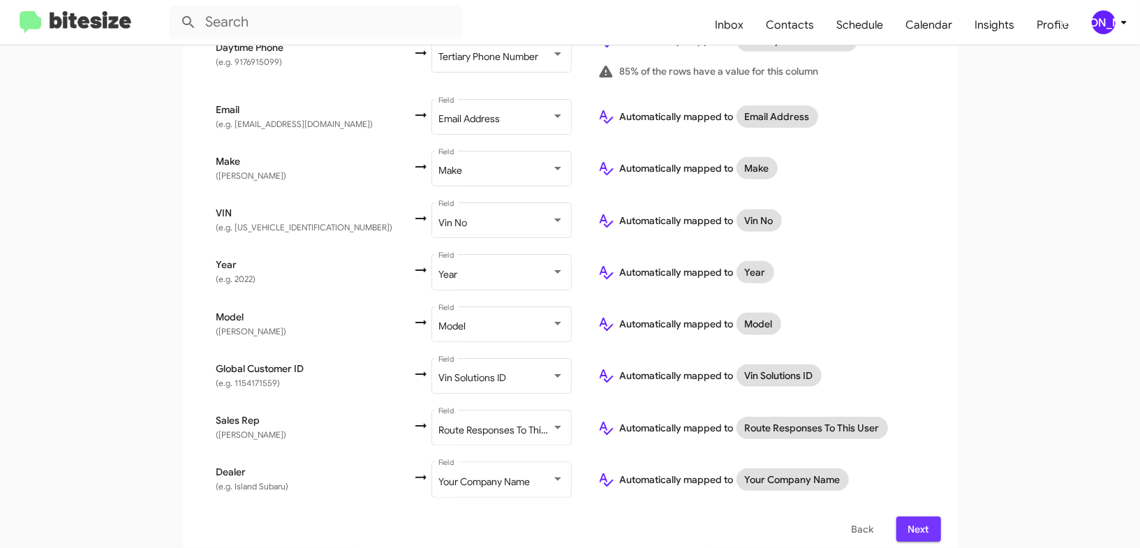
click at [925, 524] on span "Next" at bounding box center [919, 529] width 22 height 25
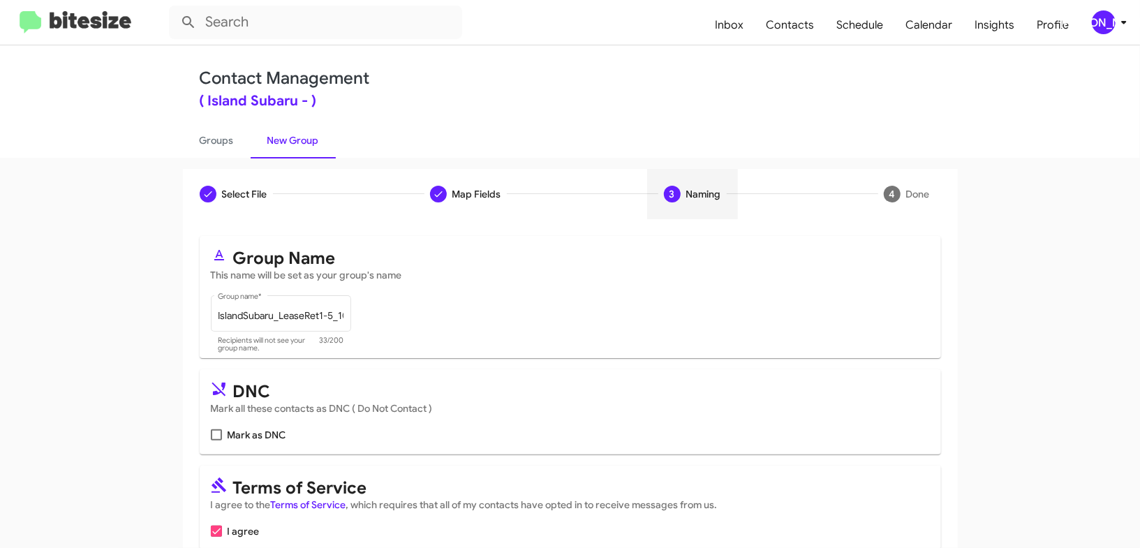
scroll to position [68, 0]
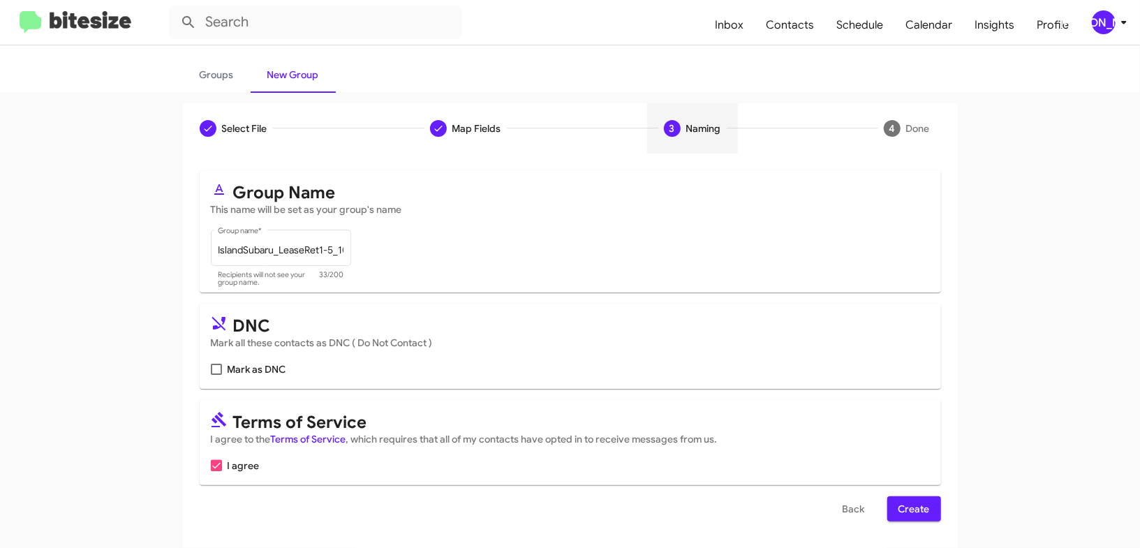
click at [915, 511] on span "Create" at bounding box center [914, 508] width 31 height 25
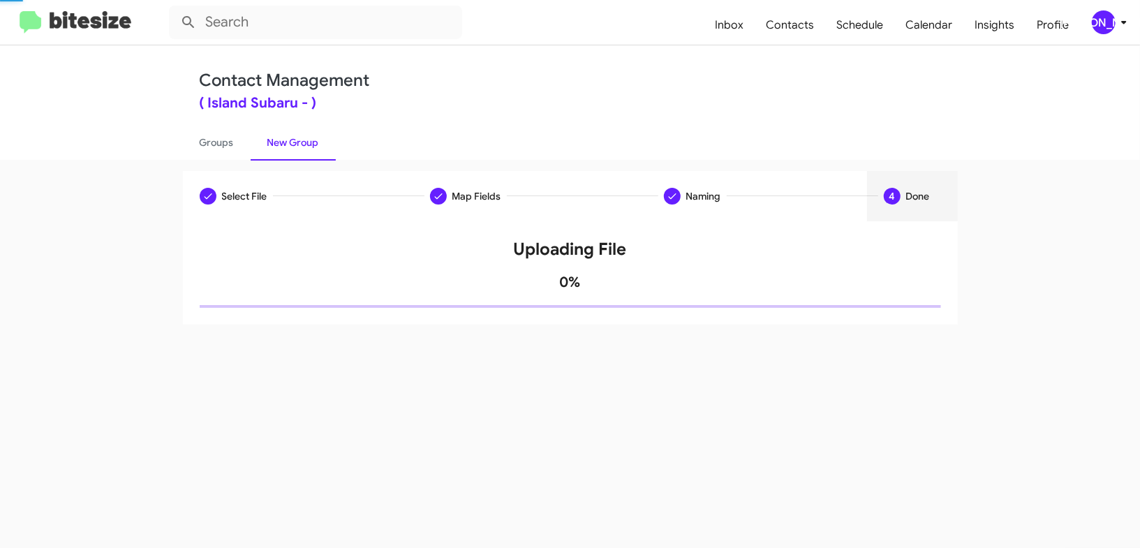
scroll to position [0, 0]
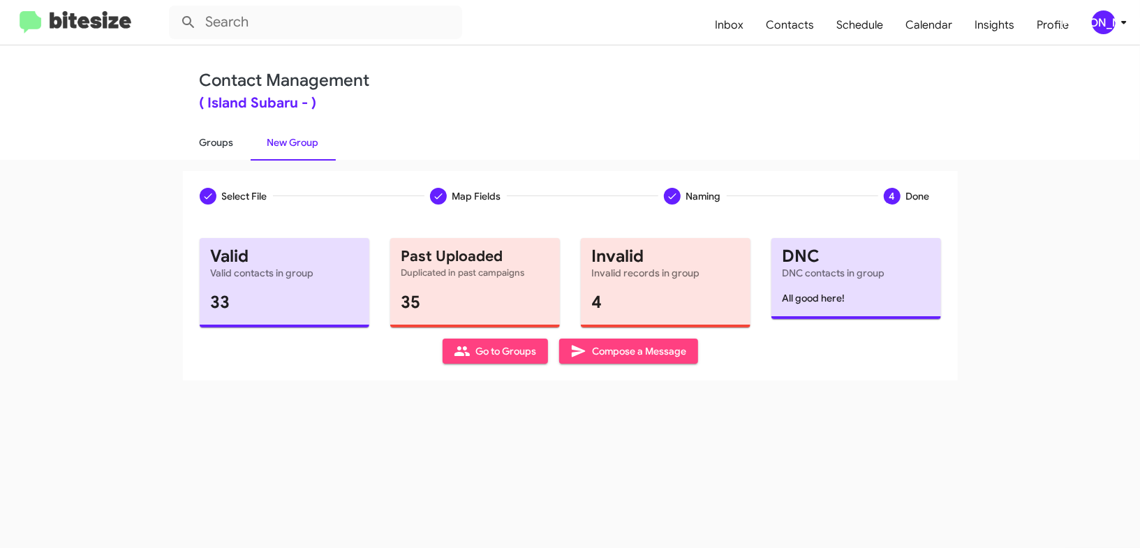
click at [236, 146] on link "Groups" at bounding box center [217, 142] width 68 height 36
type input "in:groups"
click at [236, 146] on link "Groups" at bounding box center [217, 142] width 68 height 36
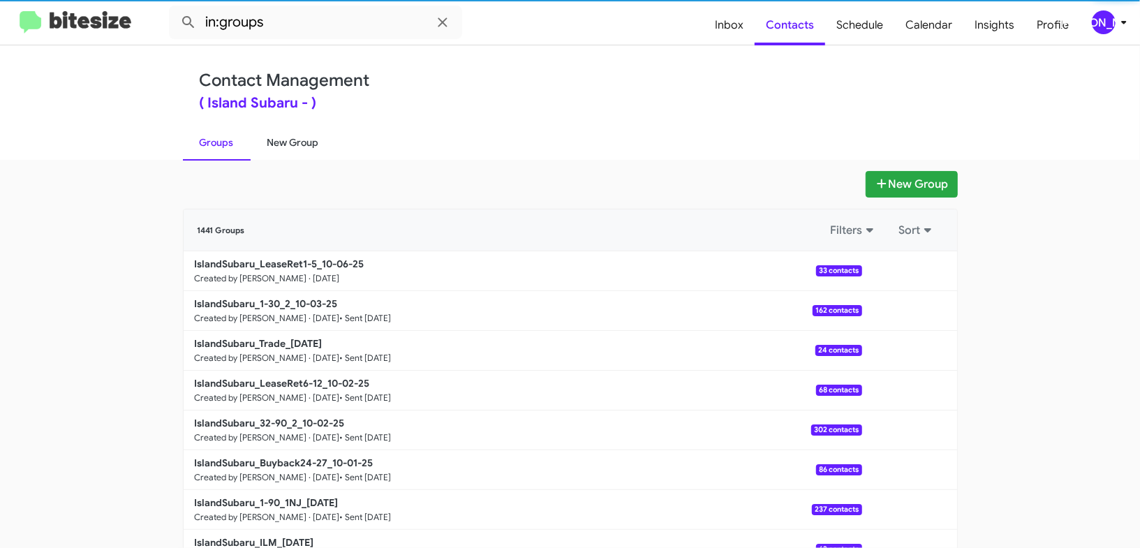
click at [279, 144] on link "New Group" at bounding box center [293, 142] width 85 height 36
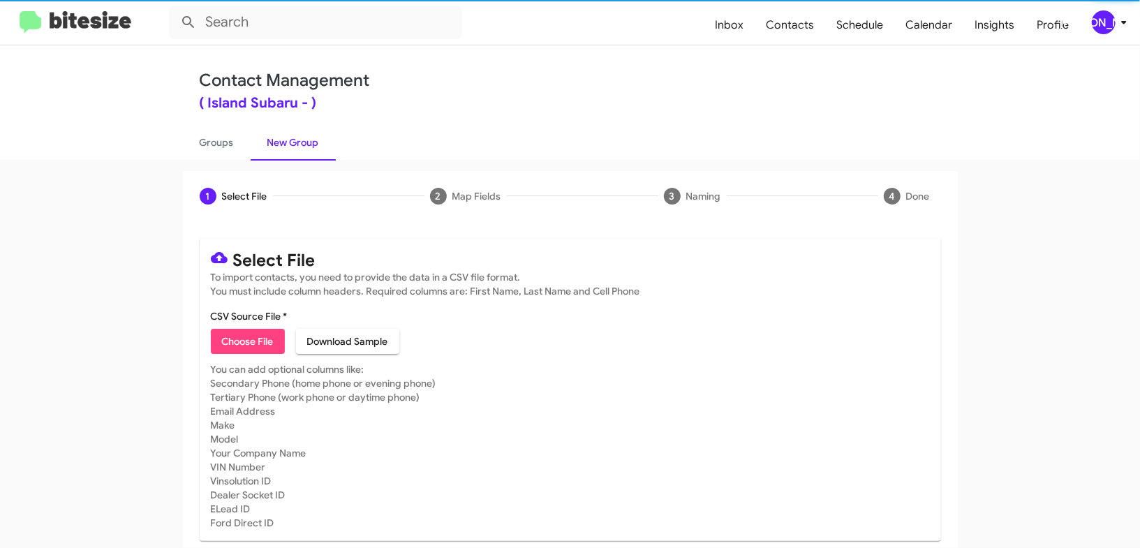
click at [1122, 29] on icon at bounding box center [1124, 22] width 17 height 17
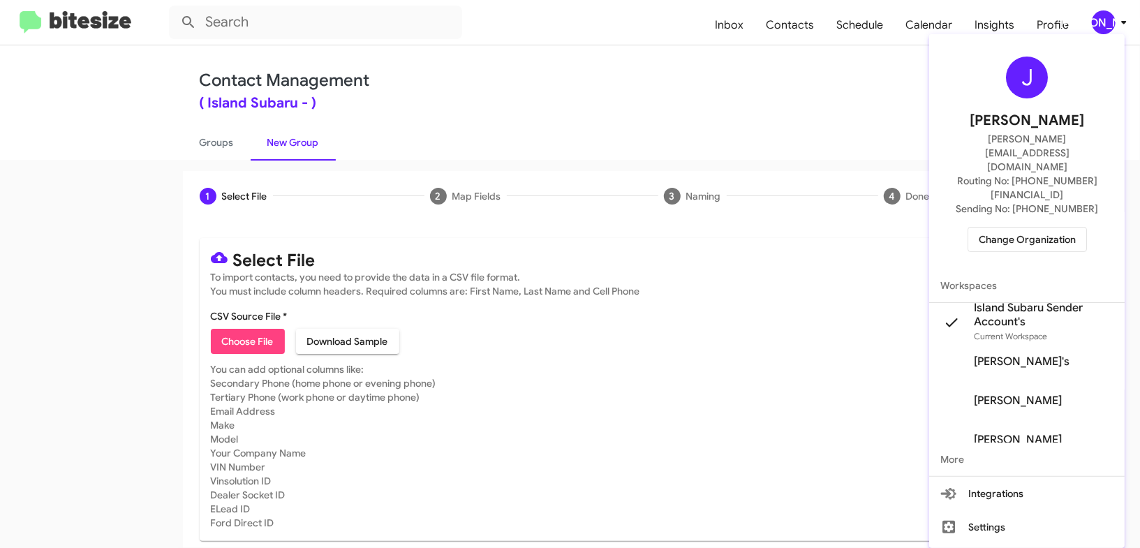
click at [1122, 29] on div at bounding box center [570, 274] width 1140 height 548
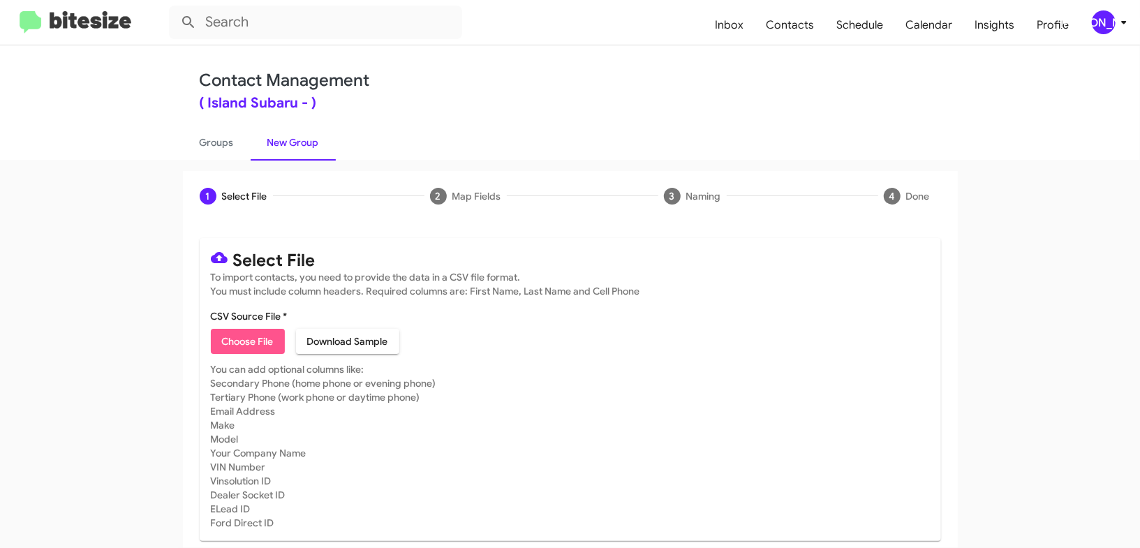
click at [239, 336] on span "Choose File" at bounding box center [248, 341] width 52 height 25
type input "IslandSubaru_Showroom_10-06-25"
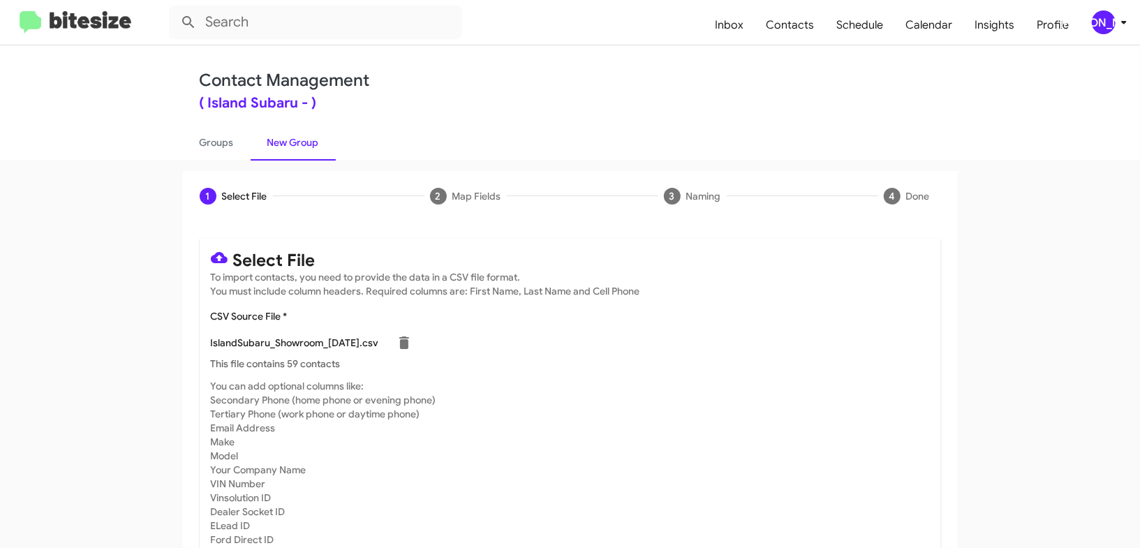
click at [707, 360] on p "This file contains 59 contacts" at bounding box center [570, 364] width 719 height 14
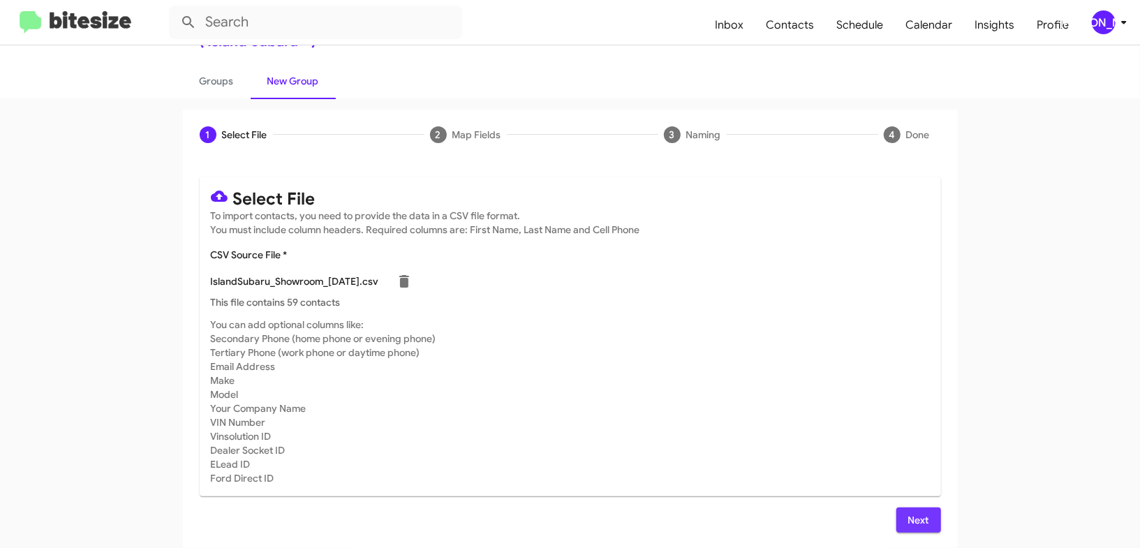
drag, startPoint x: 917, startPoint y: 520, endPoint x: 921, endPoint y: 470, distance: 50.4
click at [917, 520] on span "Next" at bounding box center [919, 520] width 22 height 25
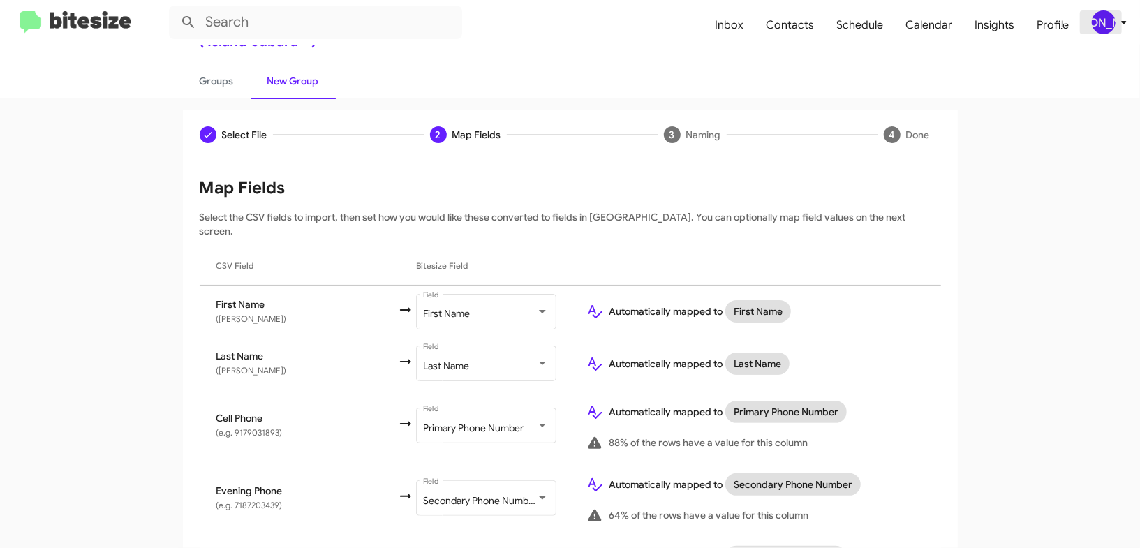
click at [1102, 25] on div "[PERSON_NAME]" at bounding box center [1104, 22] width 24 height 24
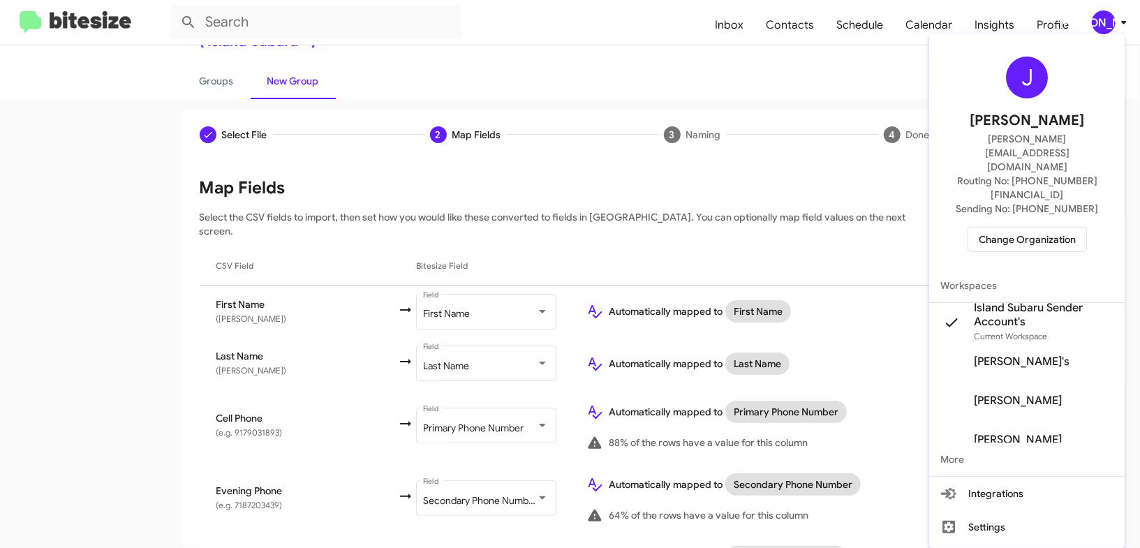
drag, startPoint x: 1102, startPoint y: 25, endPoint x: 630, endPoint y: 281, distance: 537.0
click at [1095, 21] on div at bounding box center [570, 274] width 1140 height 548
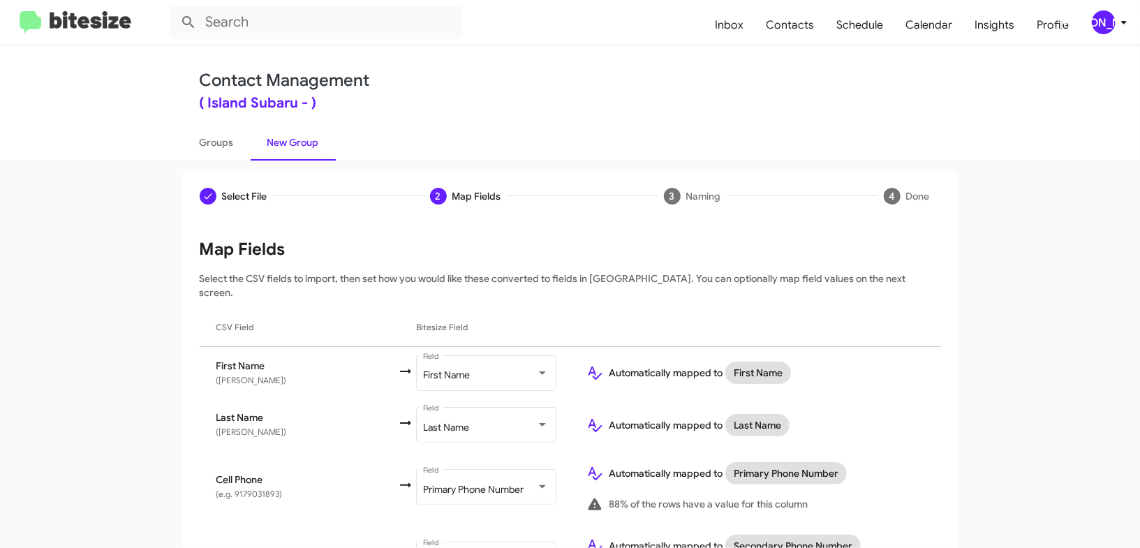
scroll to position [795, 0]
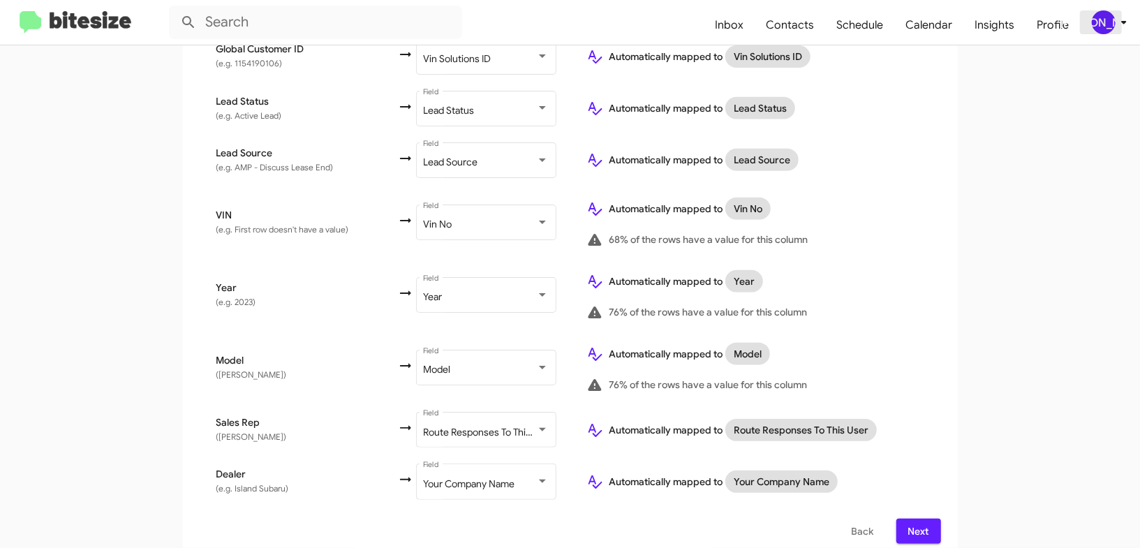
click at [1103, 20] on div "[PERSON_NAME]" at bounding box center [1104, 22] width 24 height 24
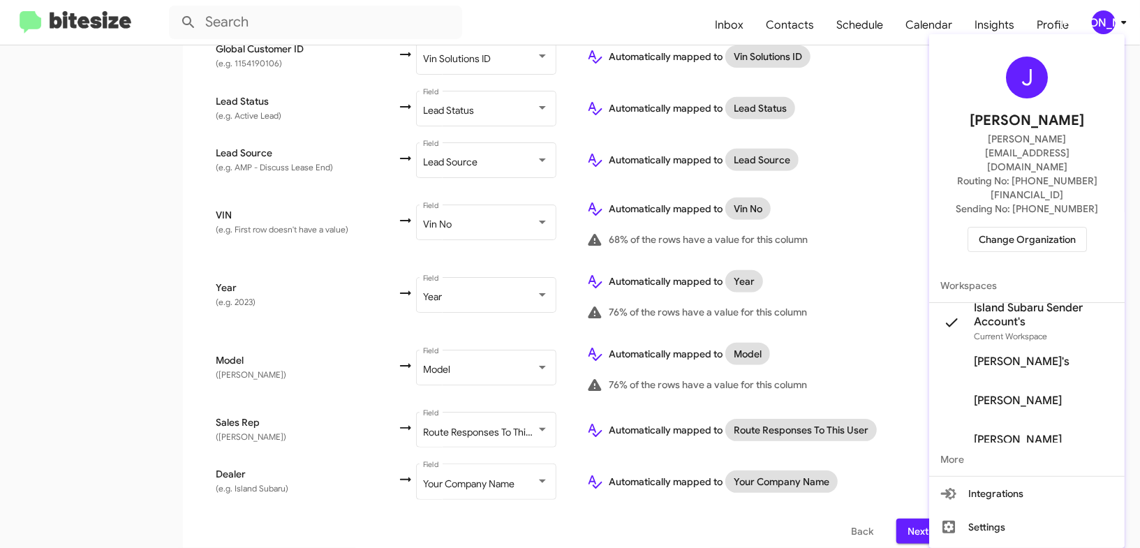
click at [1103, 20] on div at bounding box center [570, 274] width 1140 height 548
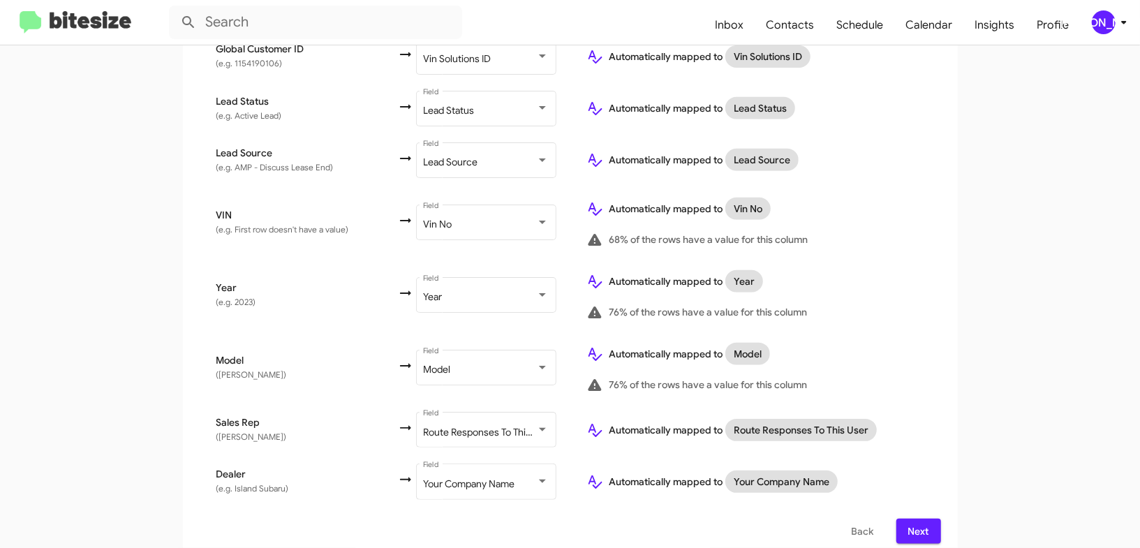
click at [1102, 20] on div "[PERSON_NAME]" at bounding box center [1104, 22] width 24 height 24
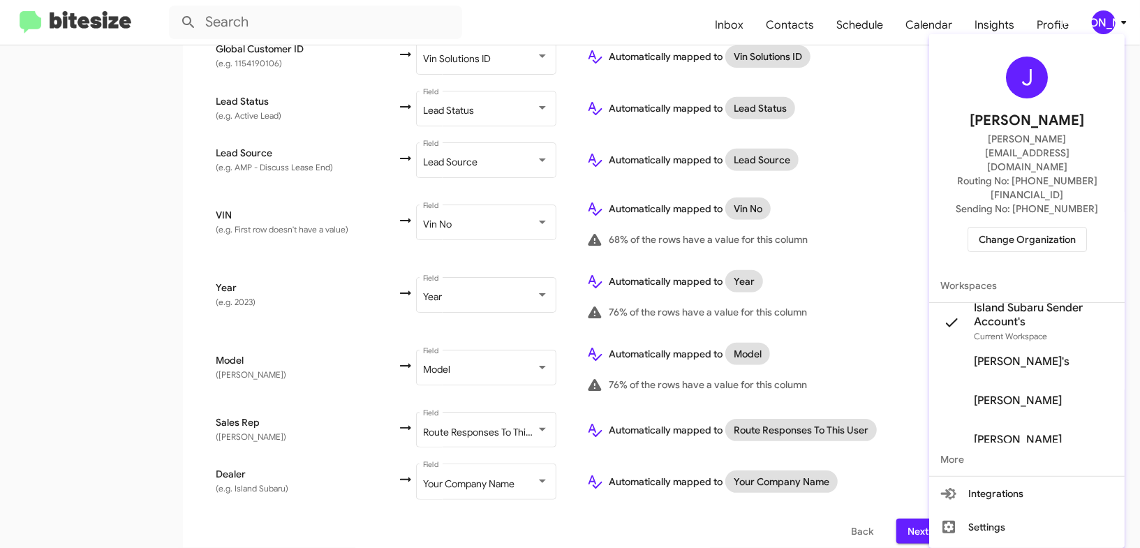
click at [1102, 20] on div at bounding box center [570, 274] width 1140 height 548
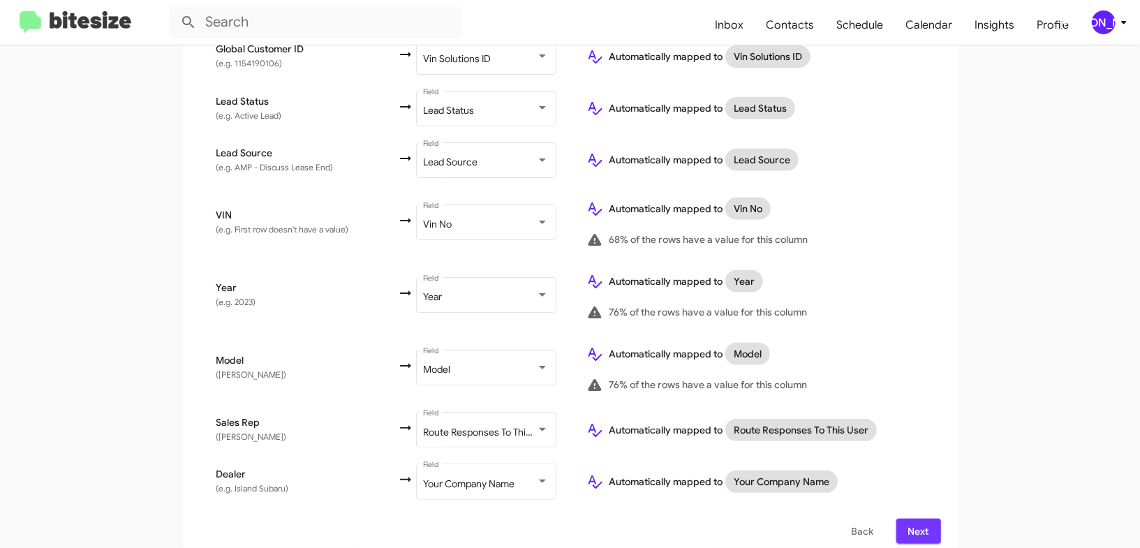
click at [917, 519] on span "Next" at bounding box center [919, 531] width 22 height 25
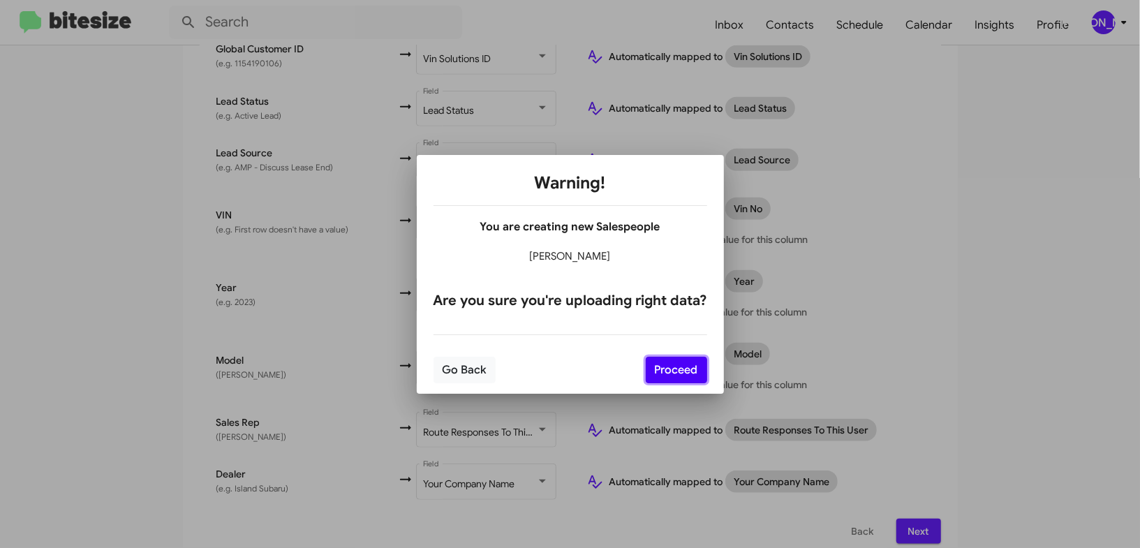
click at [674, 364] on button "Proceed" at bounding box center [676, 370] width 61 height 27
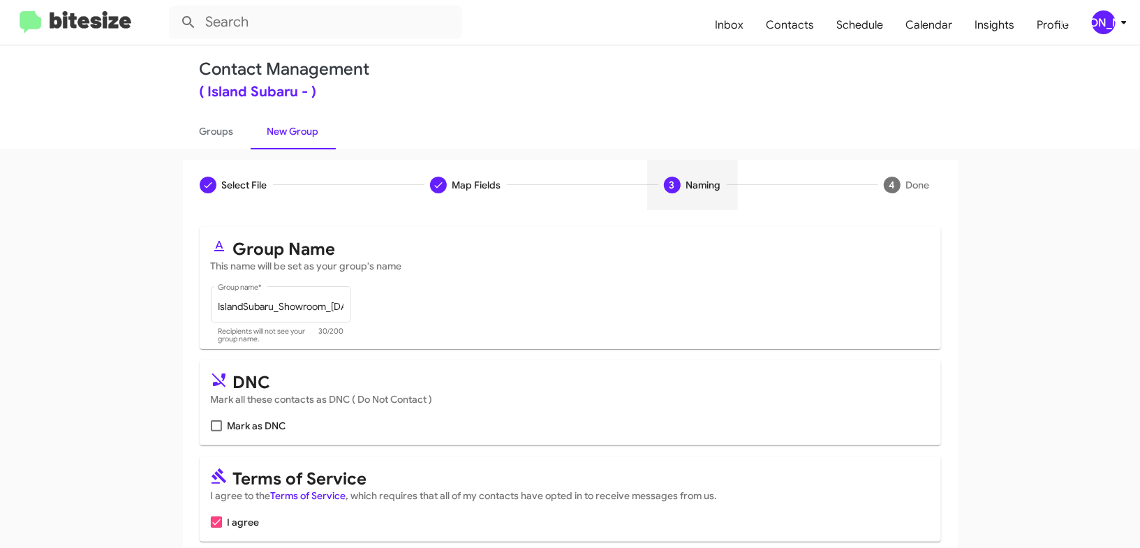
scroll to position [68, 0]
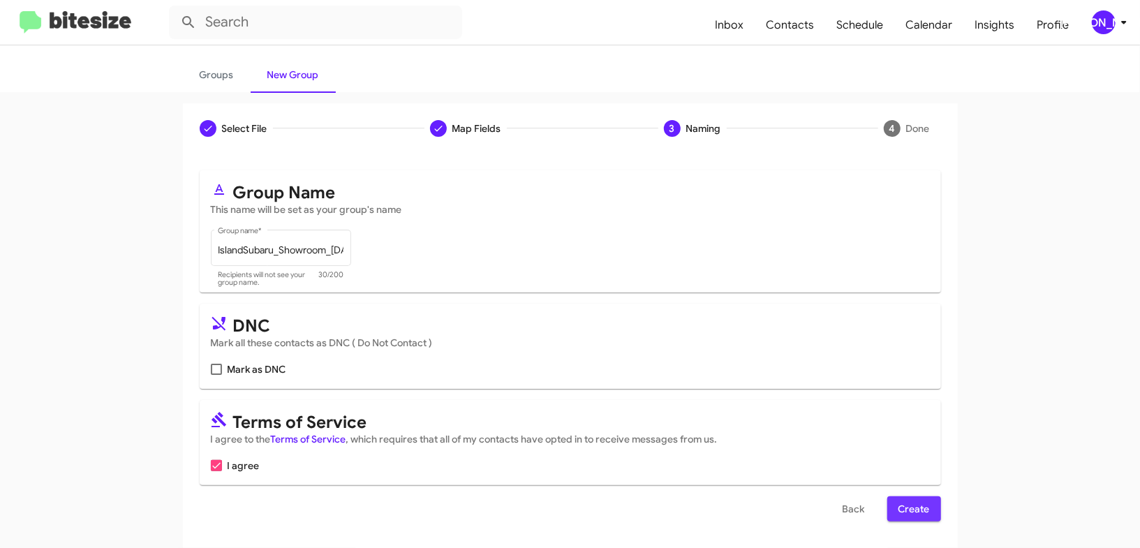
drag, startPoint x: 920, startPoint y: 504, endPoint x: 814, endPoint y: 380, distance: 163.4
click at [919, 504] on span "Create" at bounding box center [914, 508] width 31 height 25
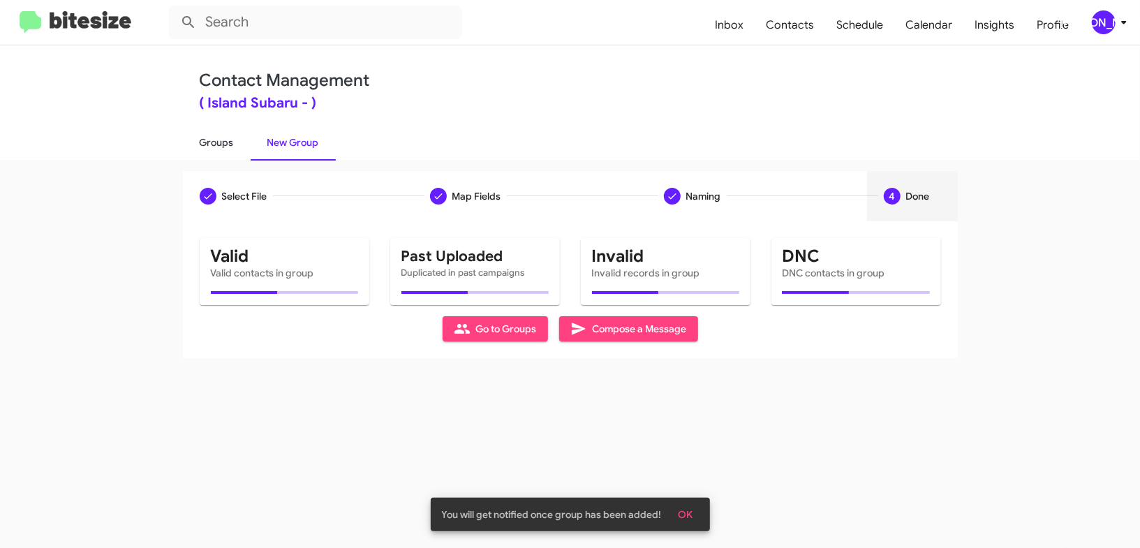
click at [207, 138] on link "Groups" at bounding box center [217, 142] width 68 height 36
type input "in:groups"
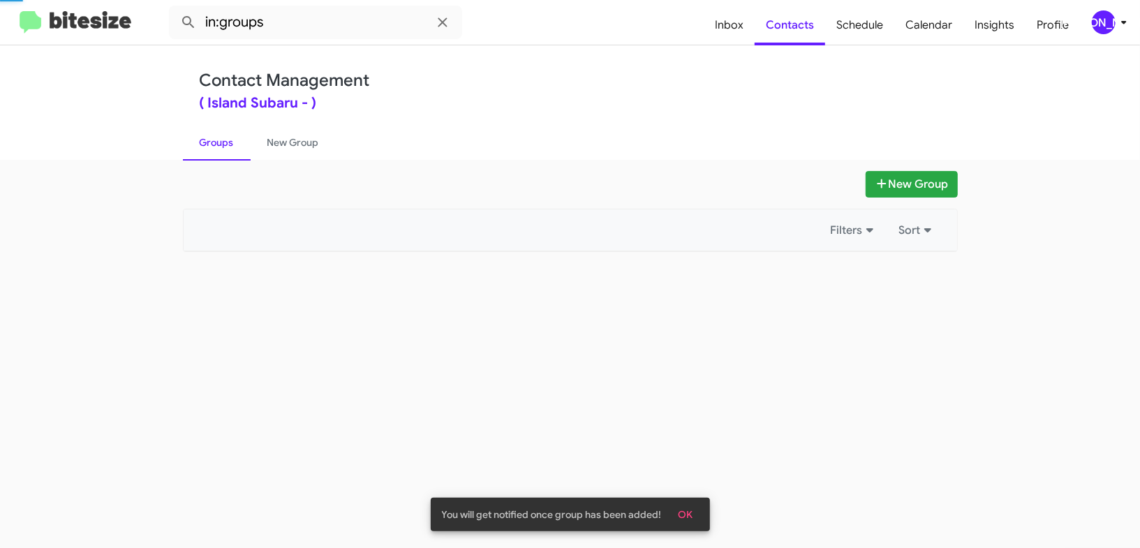
click at [207, 138] on link "Groups" at bounding box center [217, 142] width 68 height 36
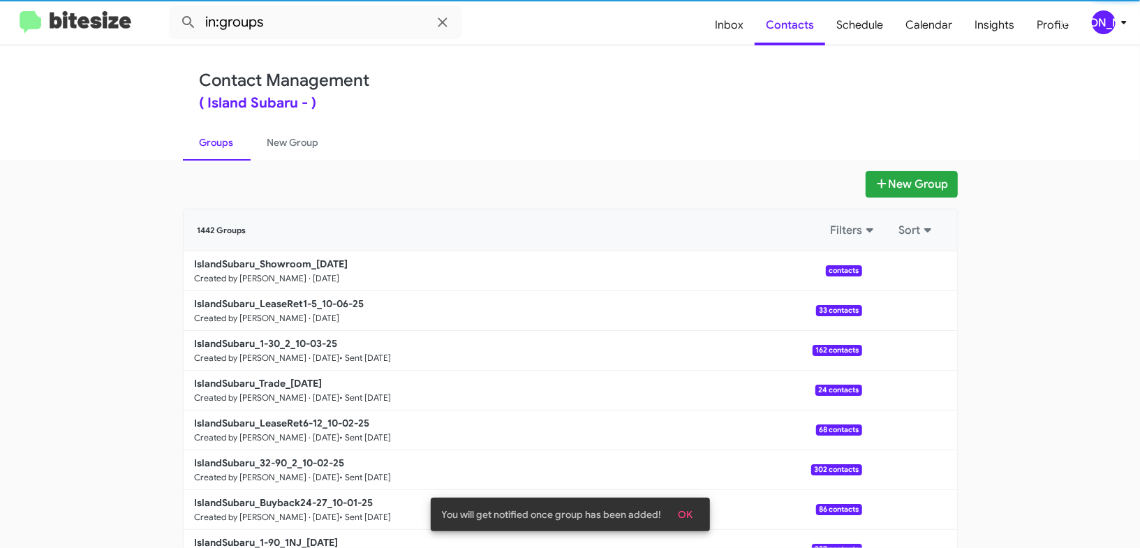
click at [207, 138] on link "Groups" at bounding box center [217, 142] width 68 height 36
click at [302, 139] on link "New Group" at bounding box center [293, 142] width 85 height 36
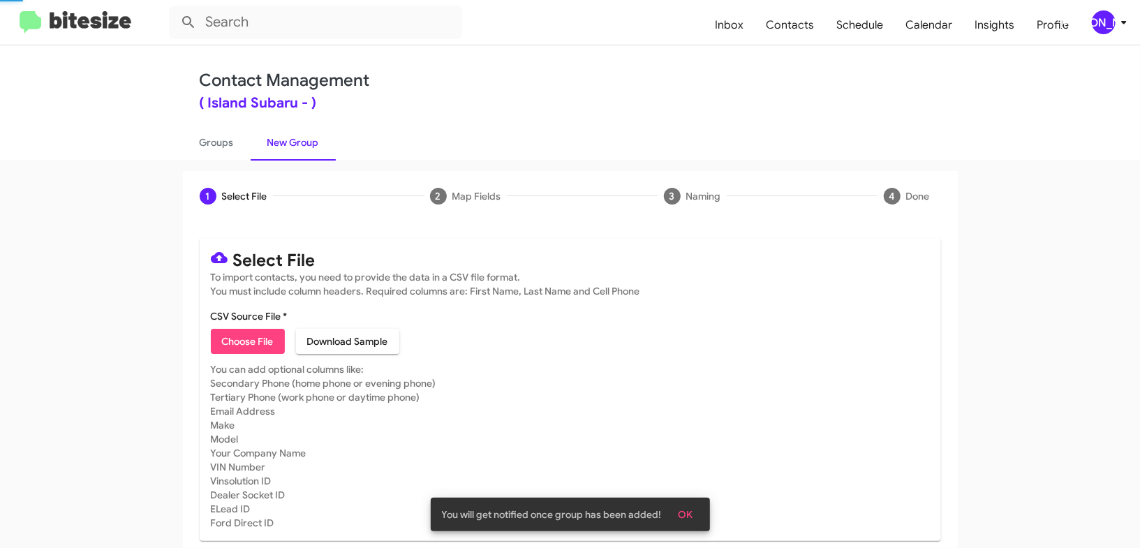
drag, startPoint x: 302, startPoint y: 139, endPoint x: 311, endPoint y: 27, distance: 112.8
click at [302, 139] on link "New Group" at bounding box center [293, 142] width 85 height 36
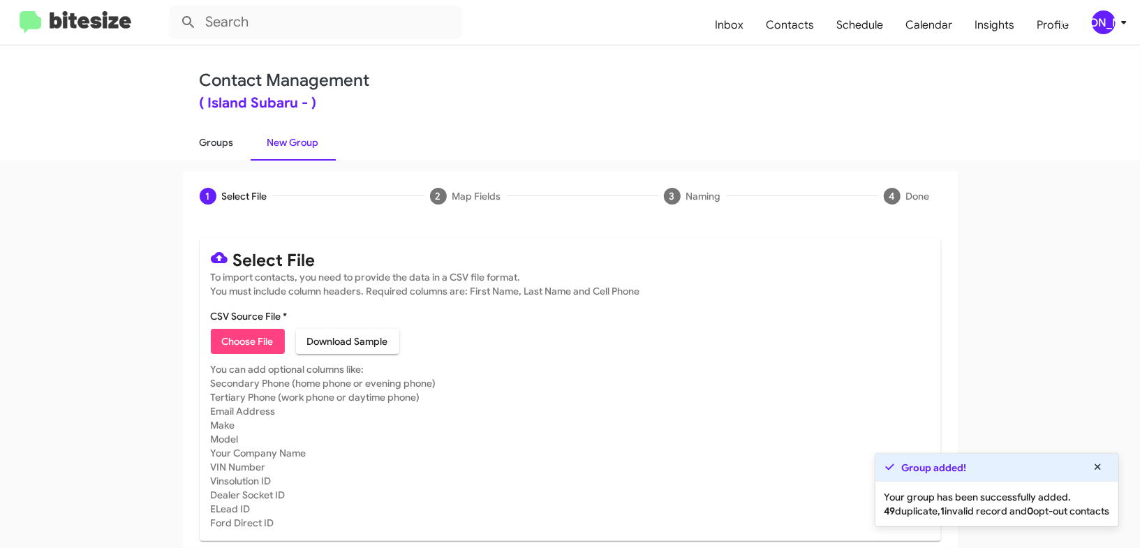
click at [223, 134] on link "Groups" at bounding box center [217, 142] width 68 height 36
type input "in:groups"
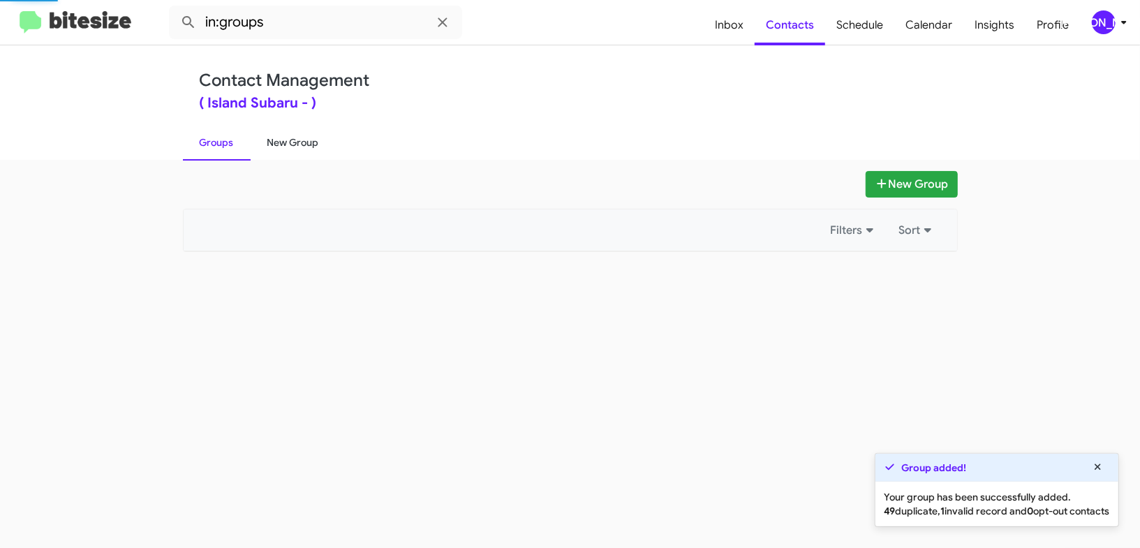
click at [286, 140] on link "New Group" at bounding box center [293, 142] width 85 height 36
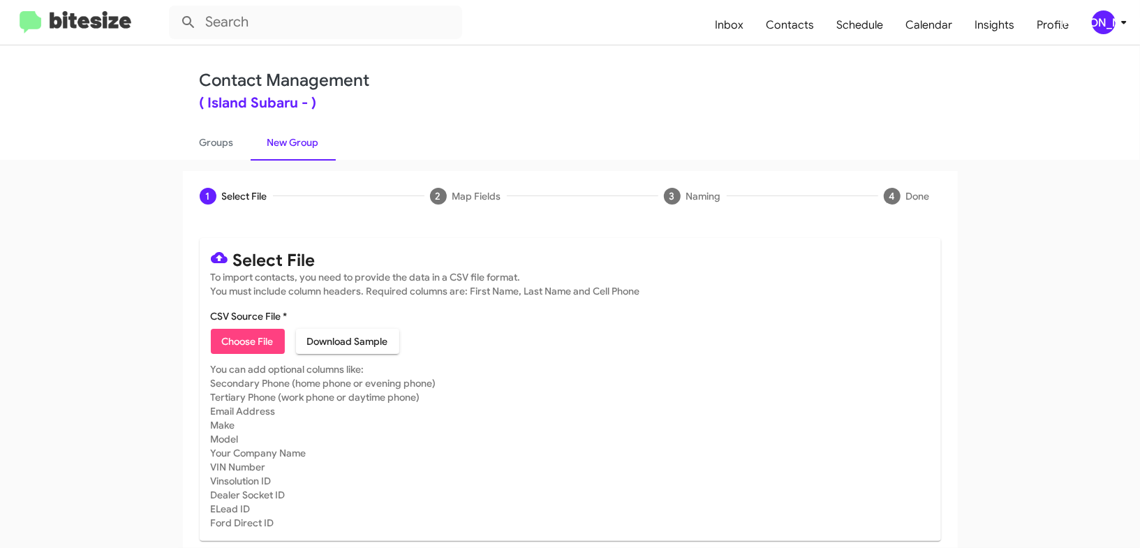
click at [1104, 17] on div "[PERSON_NAME]" at bounding box center [1104, 22] width 24 height 24
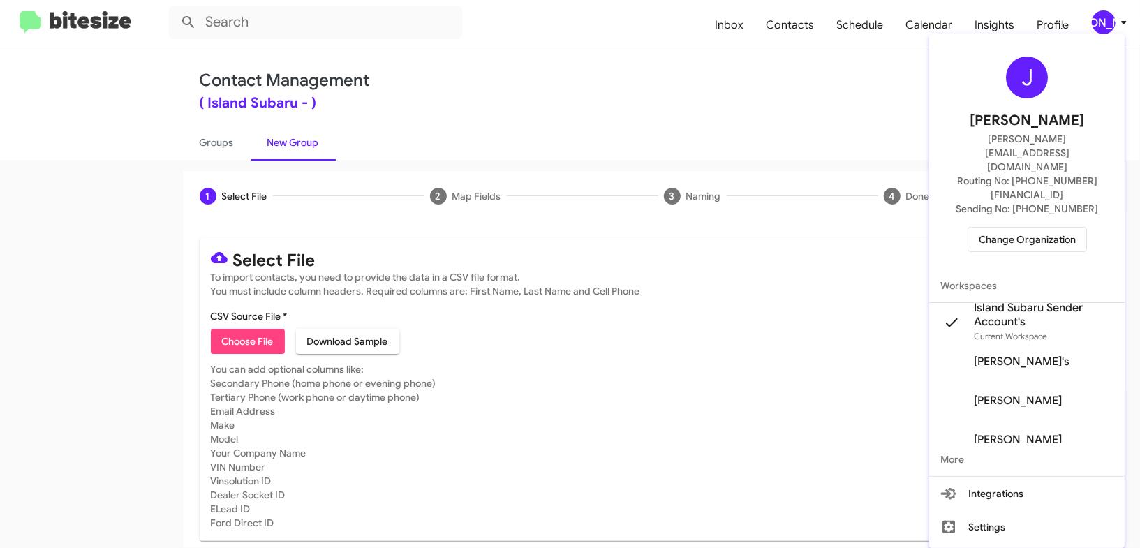
click at [1104, 17] on div at bounding box center [570, 274] width 1140 height 548
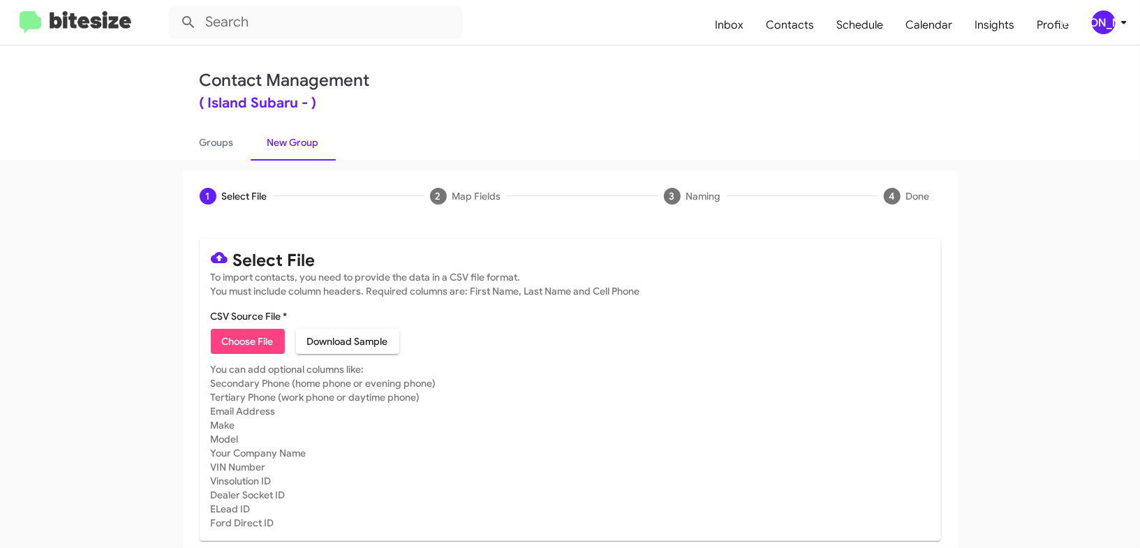
scroll to position [1, 0]
click at [228, 152] on link "Groups" at bounding box center [217, 142] width 68 height 36
type input "in:groups"
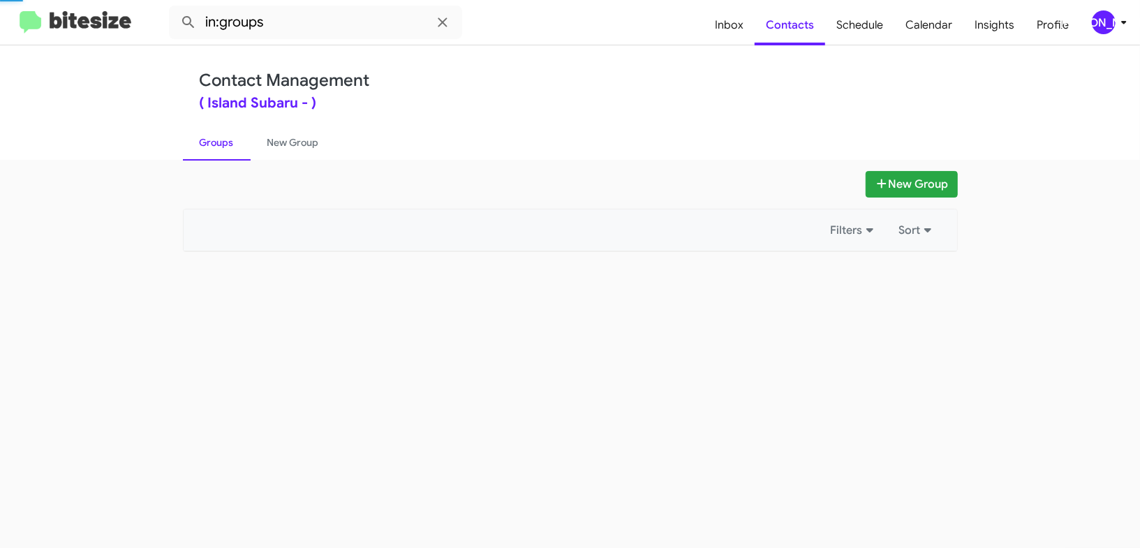
click at [228, 152] on link "Groups" at bounding box center [217, 142] width 68 height 36
click at [287, 143] on link "New Group" at bounding box center [293, 142] width 85 height 36
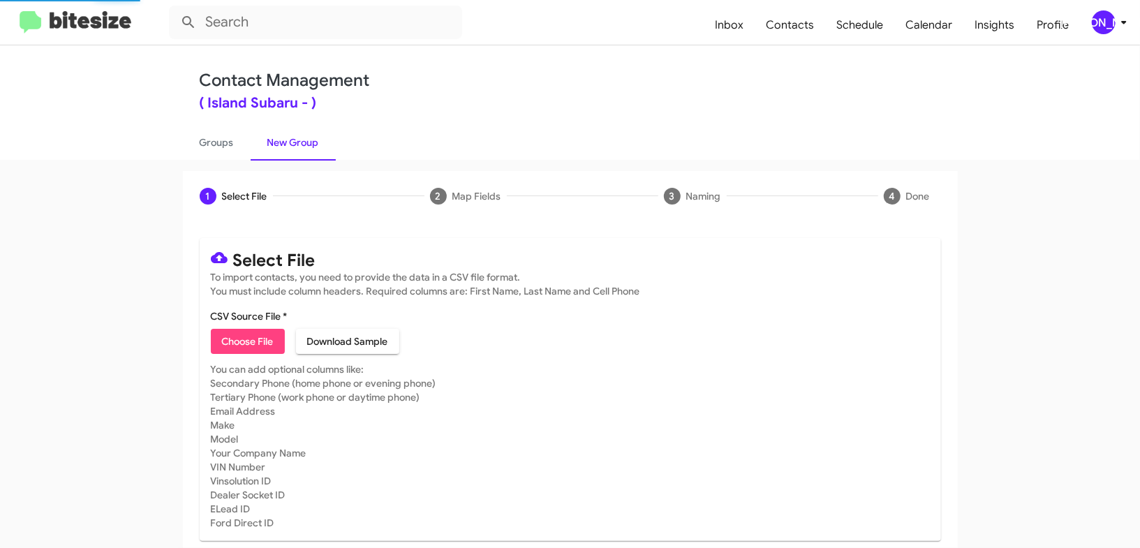
click at [287, 143] on link "New Group" at bounding box center [293, 142] width 85 height 36
click at [1106, 22] on div "[PERSON_NAME]" at bounding box center [1104, 22] width 24 height 24
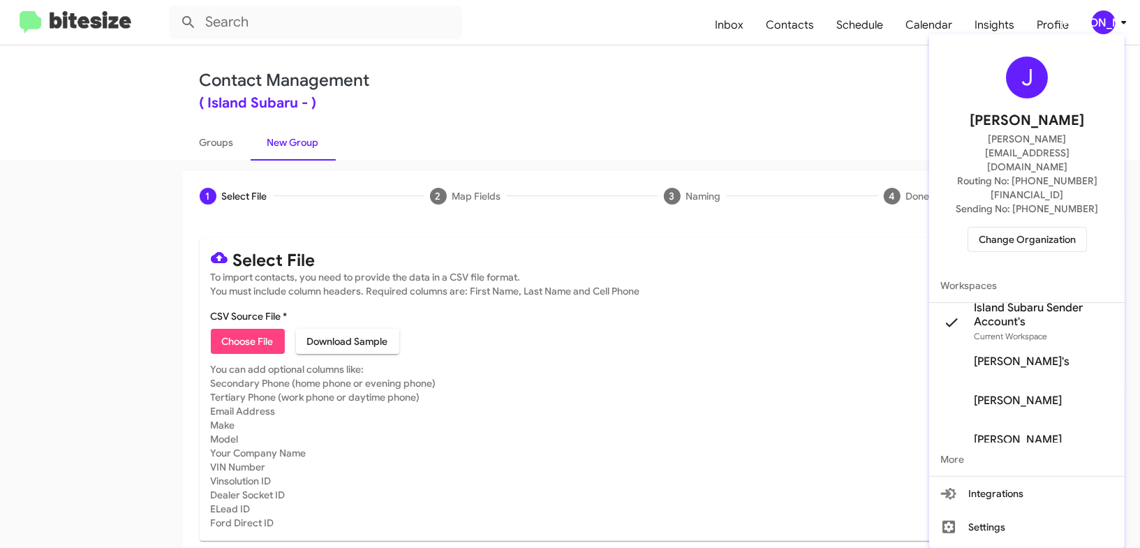
click at [1106, 22] on div at bounding box center [570, 274] width 1140 height 548
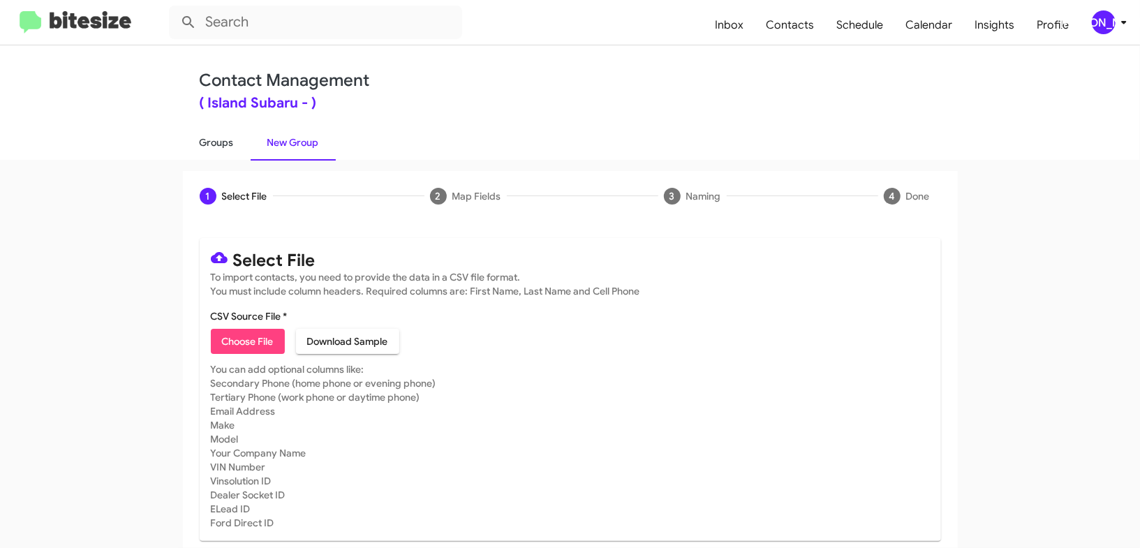
click at [198, 140] on link "Groups" at bounding box center [217, 142] width 68 height 36
type input "in:groups"
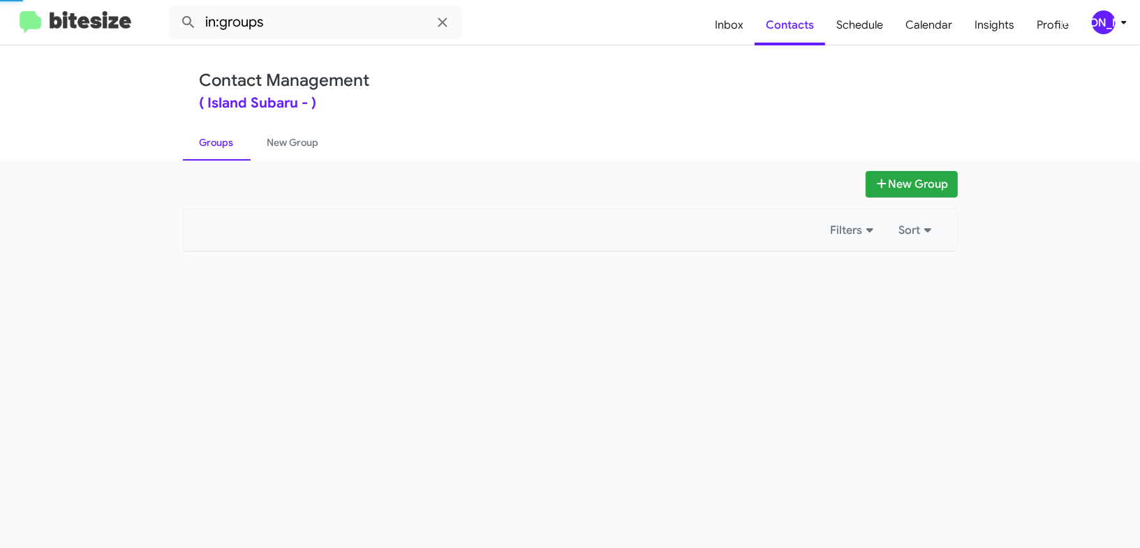
click at [198, 140] on link "Groups" at bounding box center [217, 142] width 68 height 36
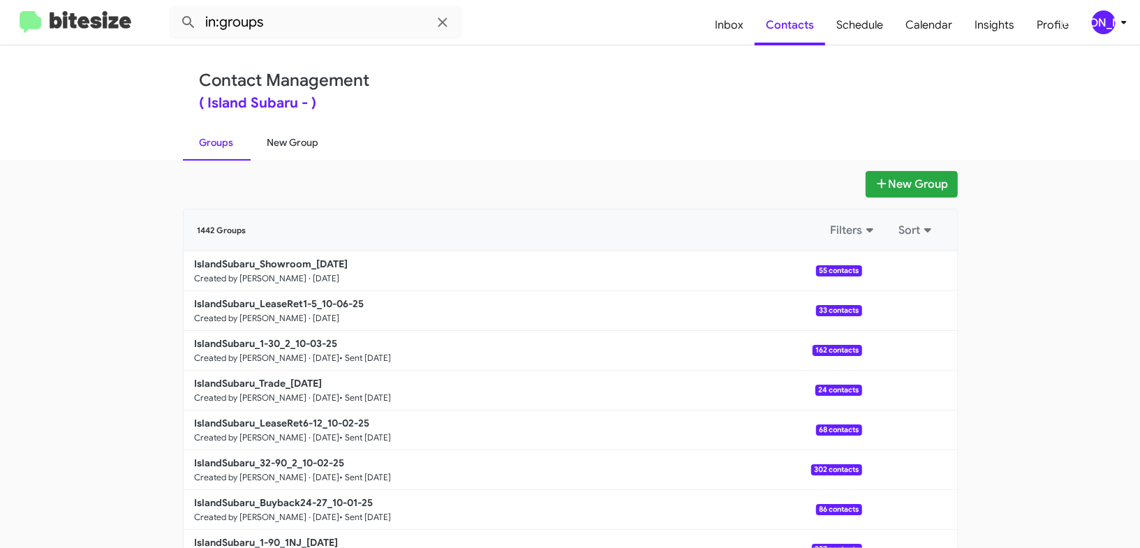
click at [295, 139] on link "New Group" at bounding box center [293, 142] width 85 height 36
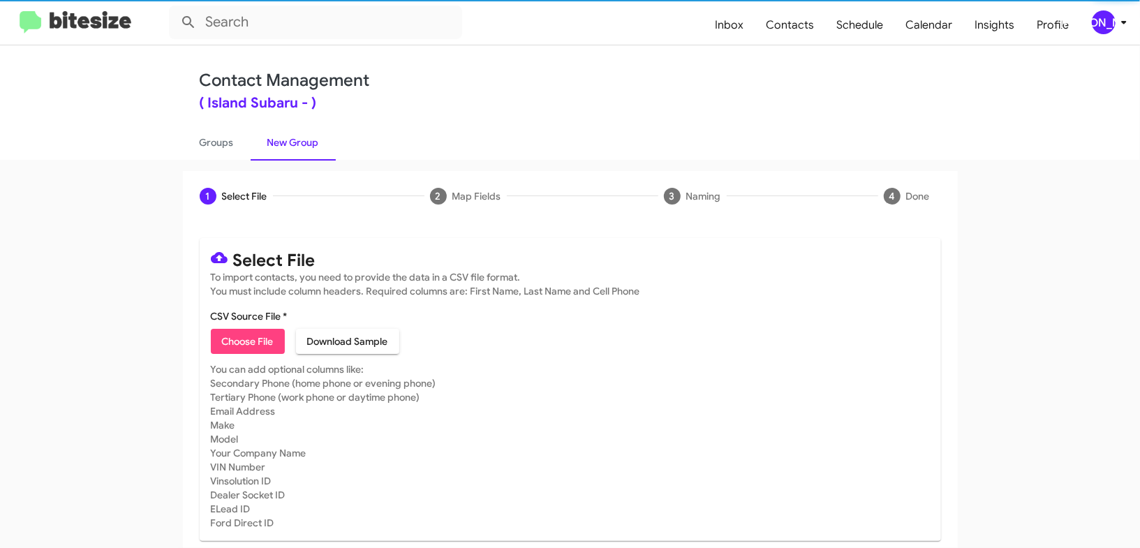
click at [1128, 24] on icon at bounding box center [1124, 22] width 17 height 17
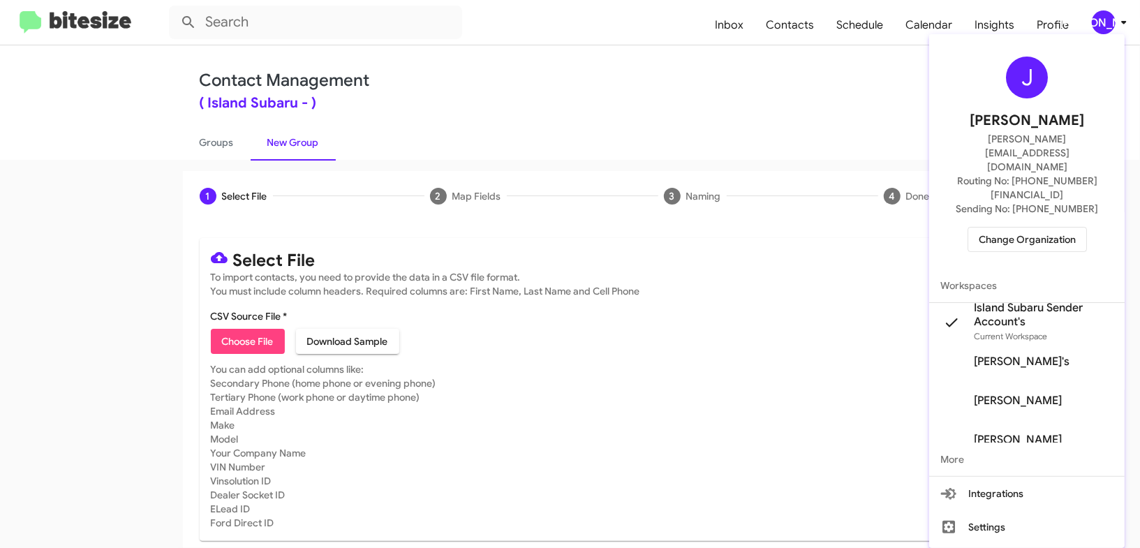
drag, startPoint x: 1121, startPoint y: 22, endPoint x: 1007, endPoint y: 30, distance: 114.8
click at [1093, 19] on div at bounding box center [570, 274] width 1140 height 548
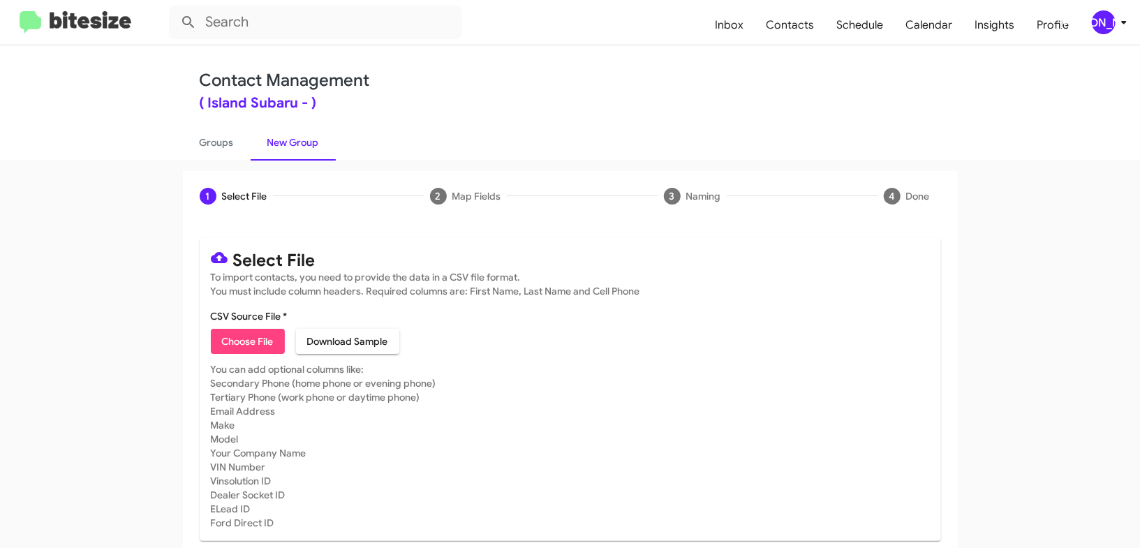
click at [241, 332] on span "Choose File" at bounding box center [248, 341] width 52 height 25
type input "IslandSubaru_Weekend_10-06-25"
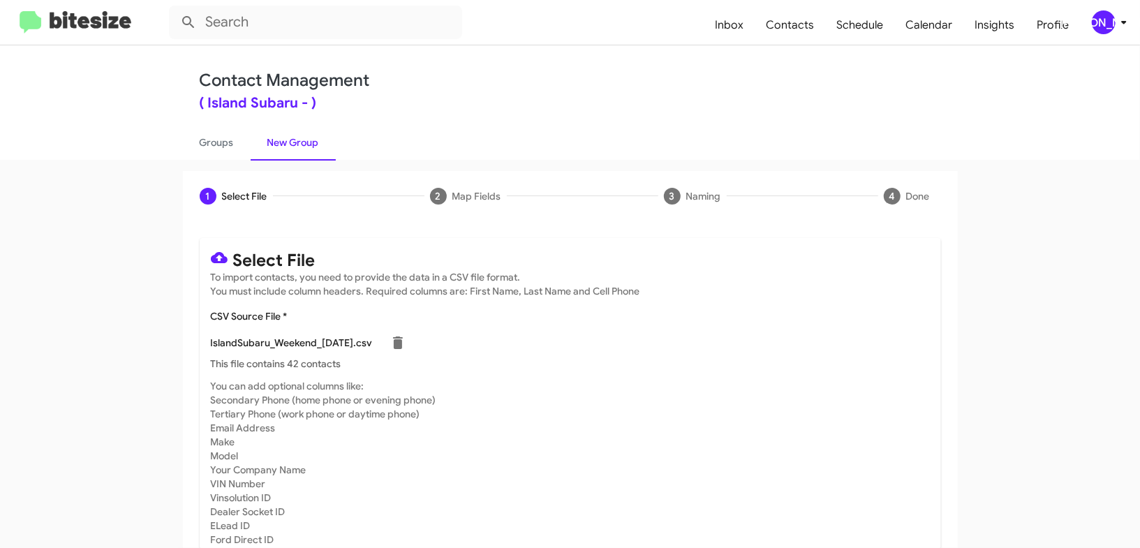
click at [839, 342] on div "IslandSubaru_Weekend_10-06-25.csv" at bounding box center [570, 343] width 719 height 28
click at [1118, 22] on icon at bounding box center [1124, 22] width 17 height 17
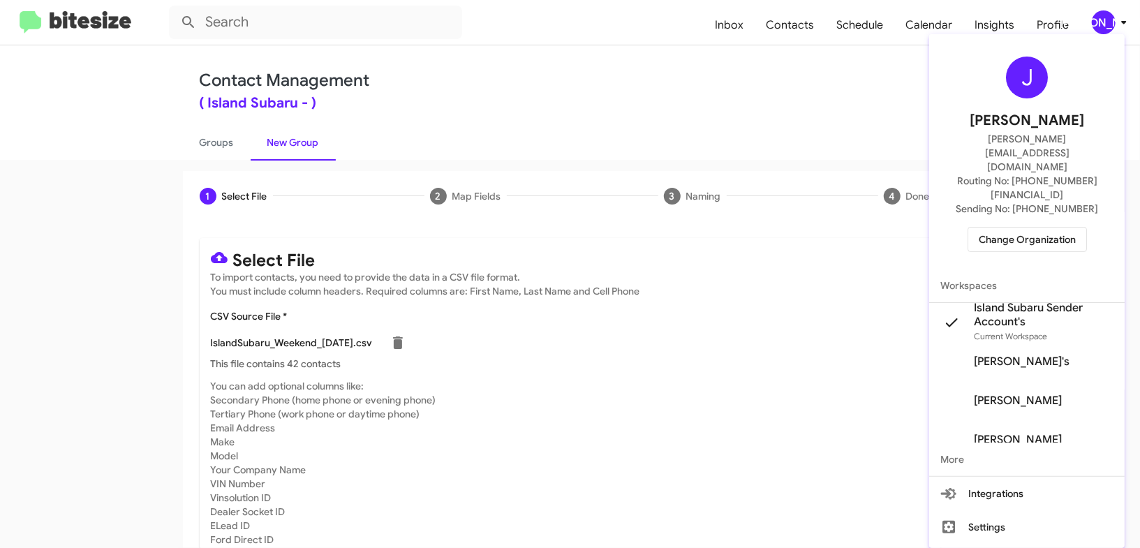
click at [1118, 22] on div at bounding box center [570, 274] width 1140 height 548
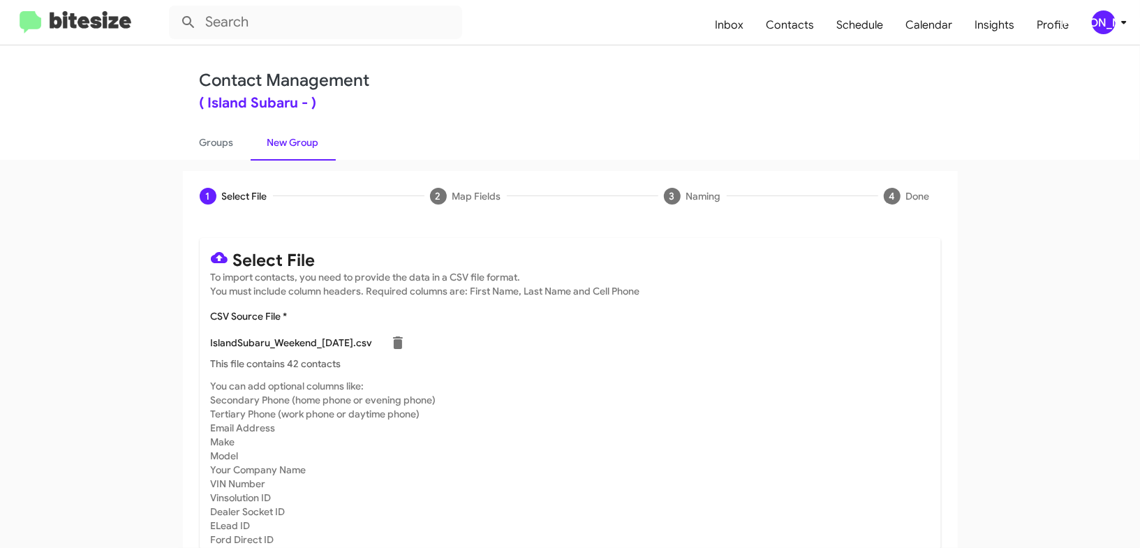
scroll to position [61, 0]
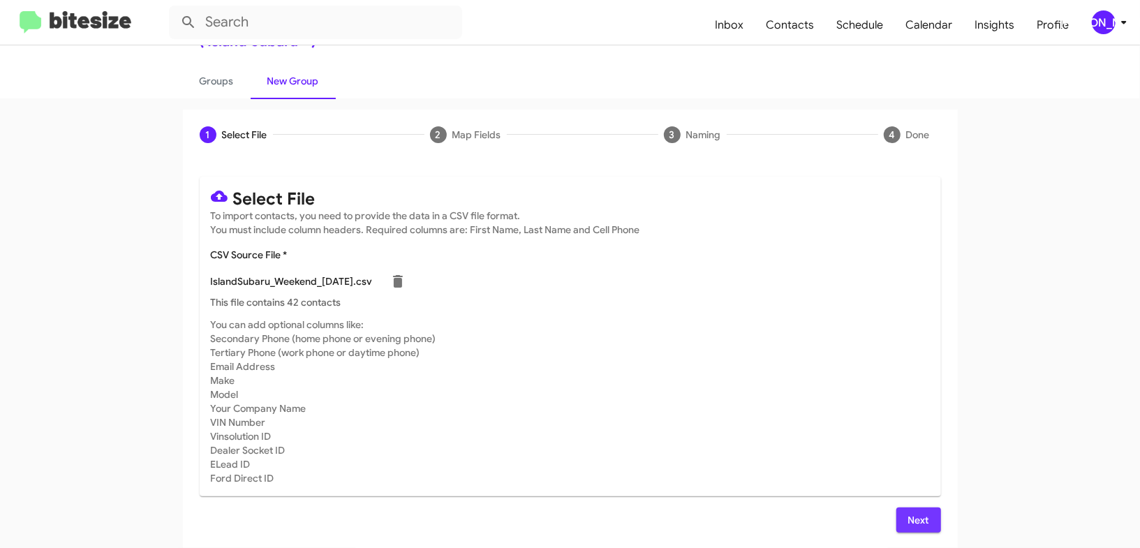
click at [908, 508] on span "Next" at bounding box center [919, 520] width 22 height 25
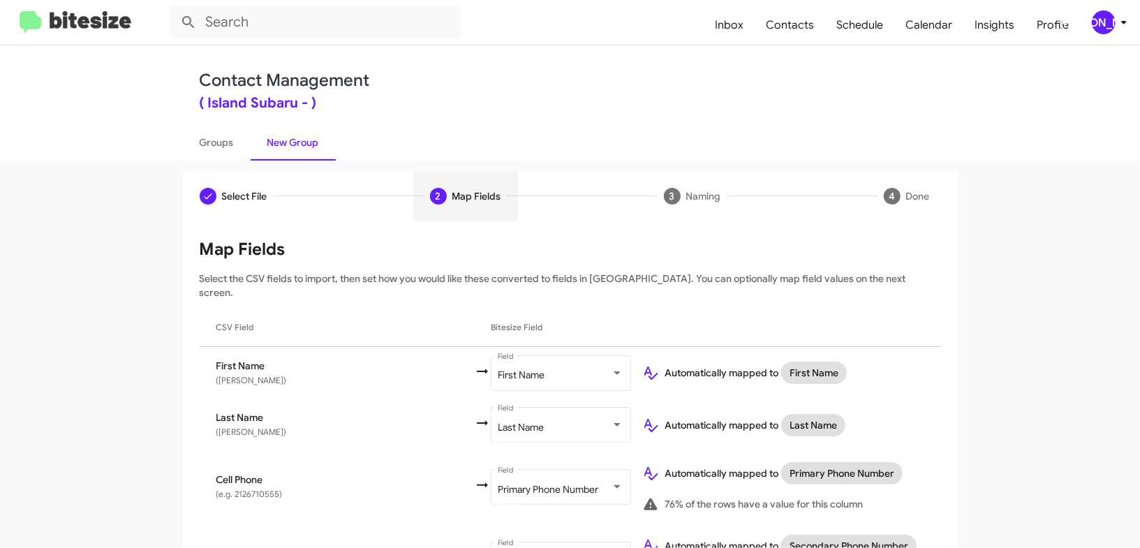
scroll to position [795, 0]
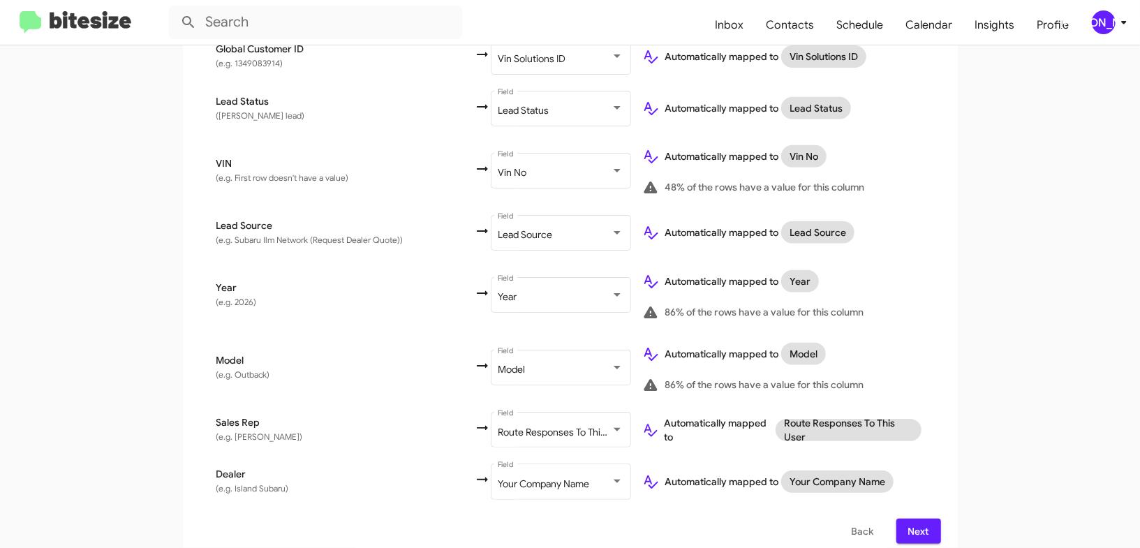
click at [1123, 15] on icon at bounding box center [1124, 22] width 17 height 17
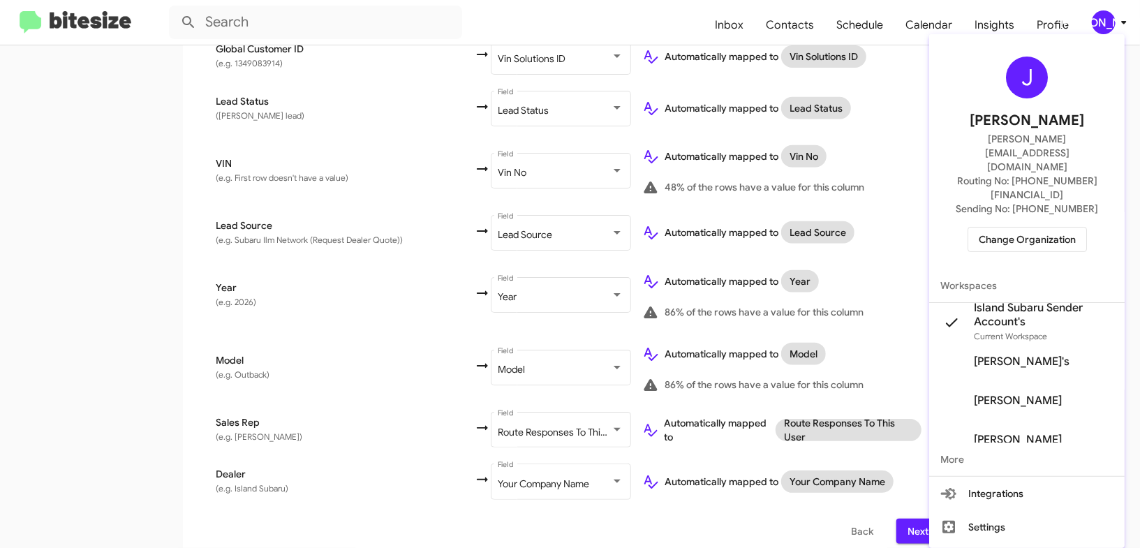
click at [1123, 15] on div at bounding box center [570, 274] width 1140 height 548
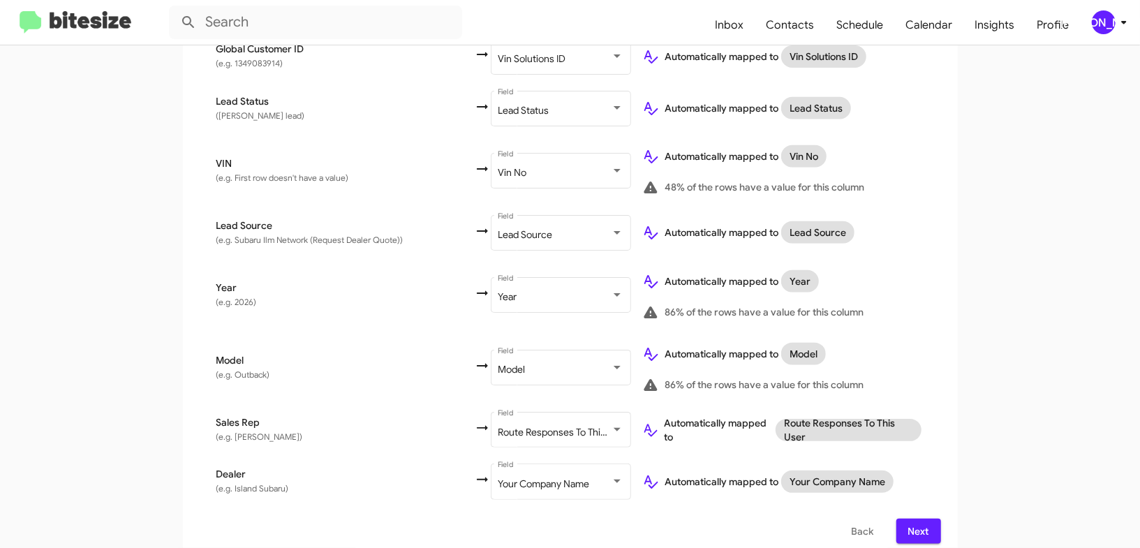
click at [1115, 24] on div "[PERSON_NAME]" at bounding box center [1104, 22] width 24 height 24
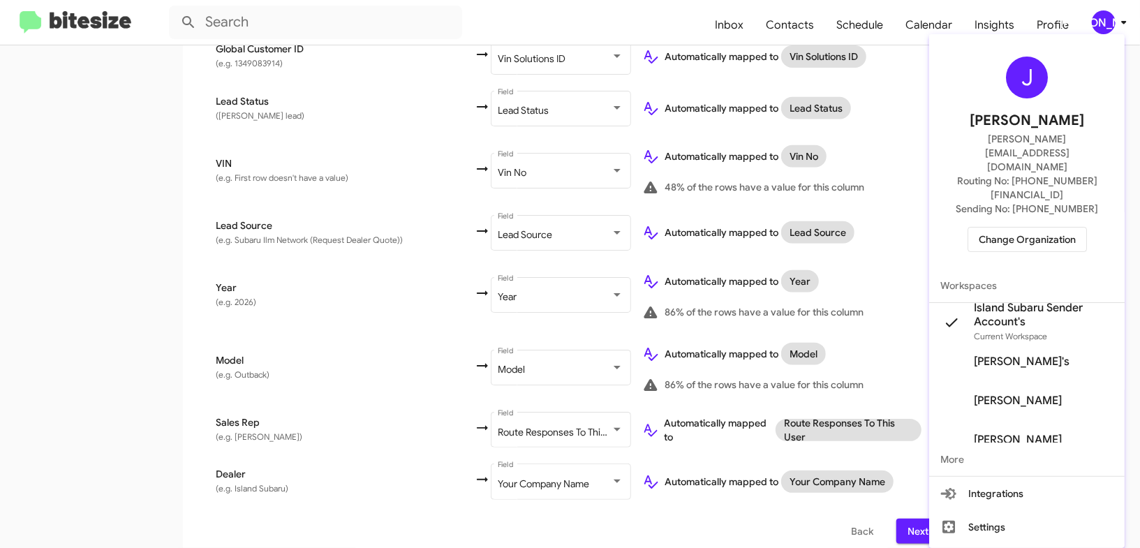
click at [1115, 24] on div at bounding box center [570, 274] width 1140 height 548
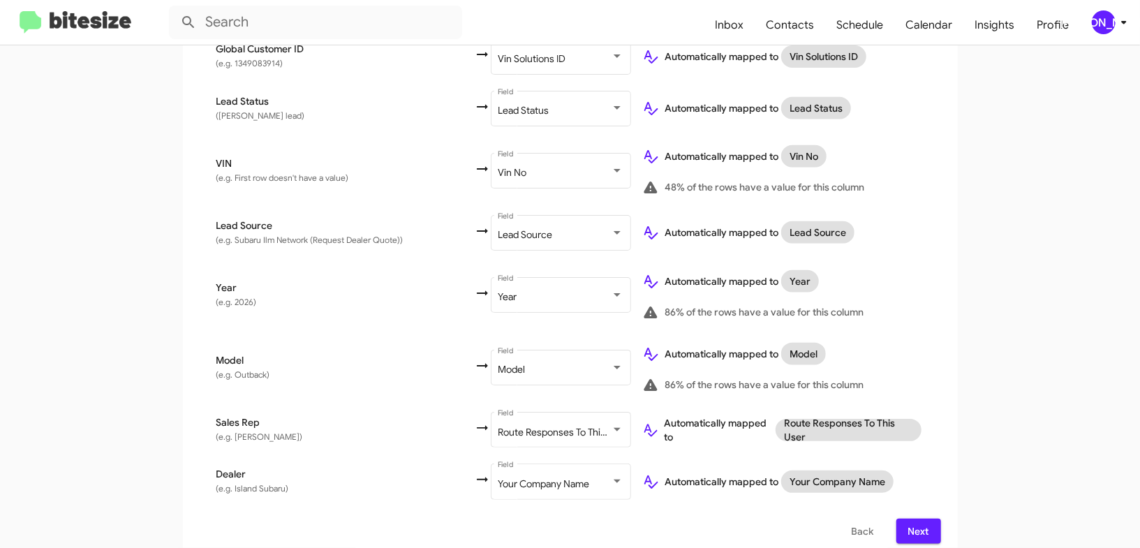
click at [923, 521] on span "Next" at bounding box center [919, 531] width 22 height 25
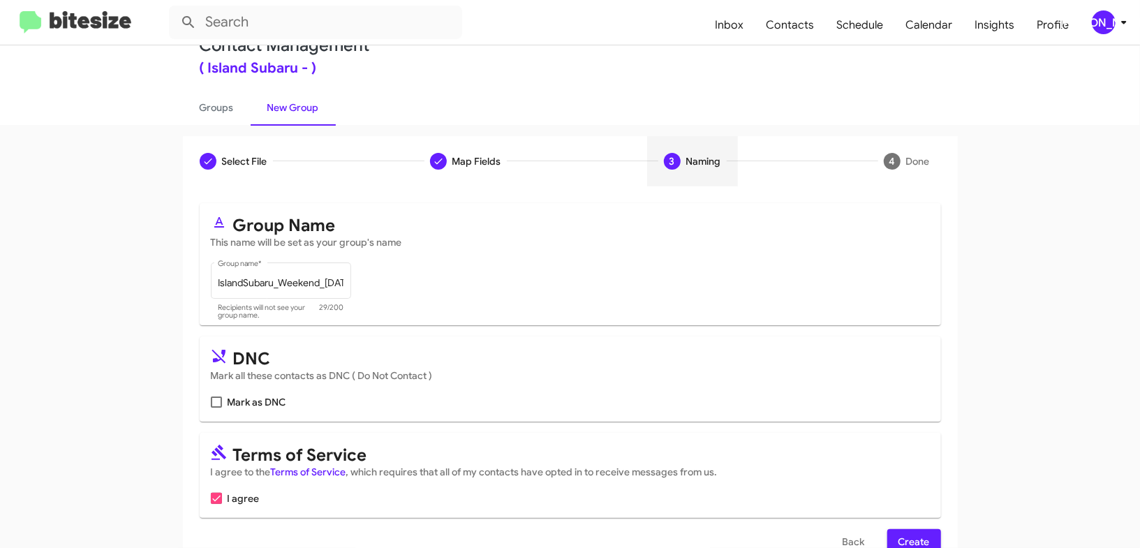
scroll to position [68, 0]
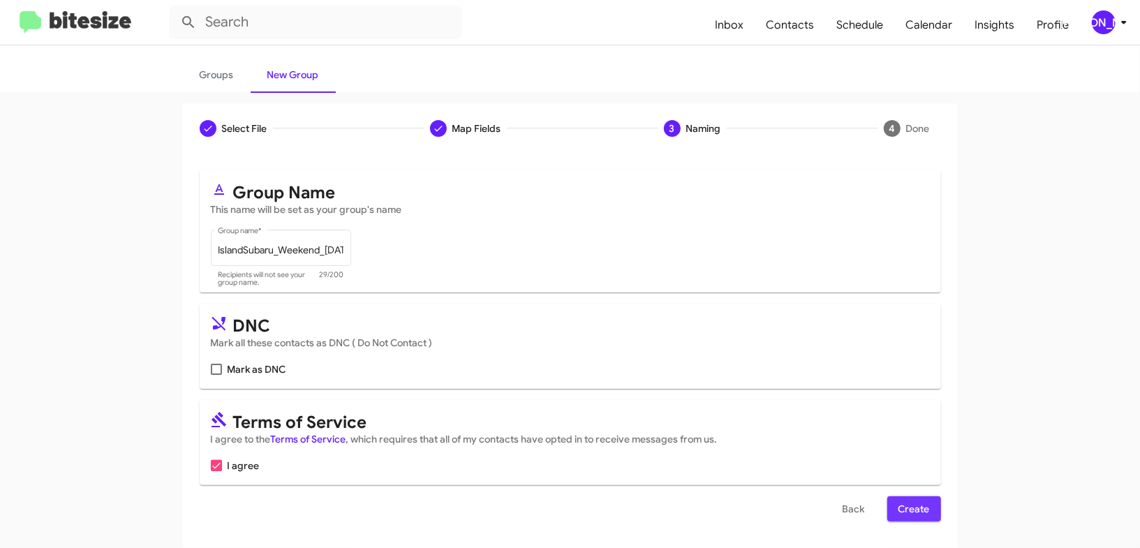
drag, startPoint x: 915, startPoint y: 507, endPoint x: 707, endPoint y: 327, distance: 274.7
click at [915, 506] on span "Create" at bounding box center [914, 508] width 31 height 25
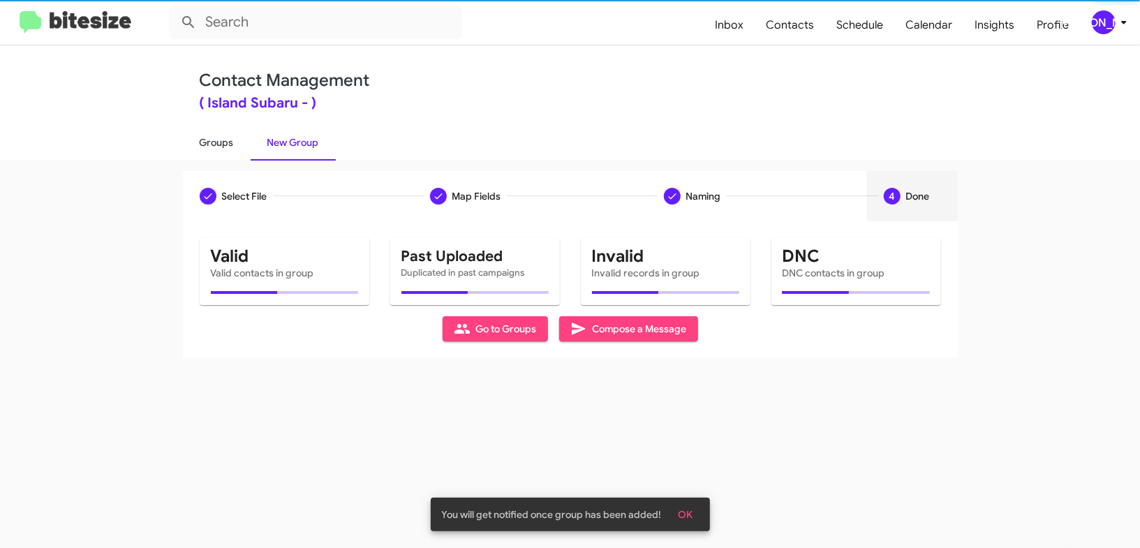
click at [213, 129] on link "Groups" at bounding box center [217, 142] width 68 height 36
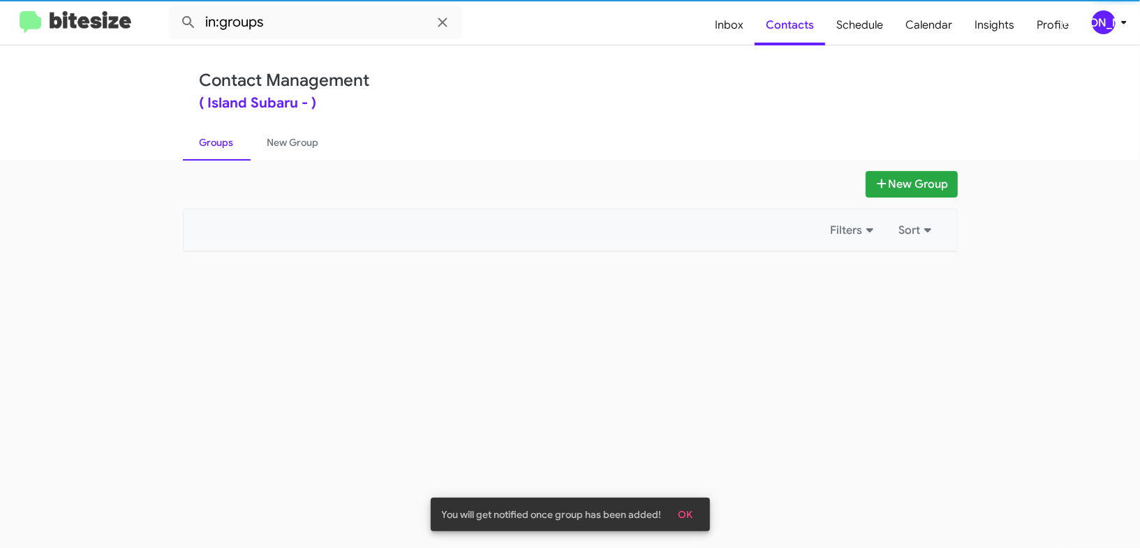
click at [213, 129] on link "Groups" at bounding box center [217, 142] width 68 height 36
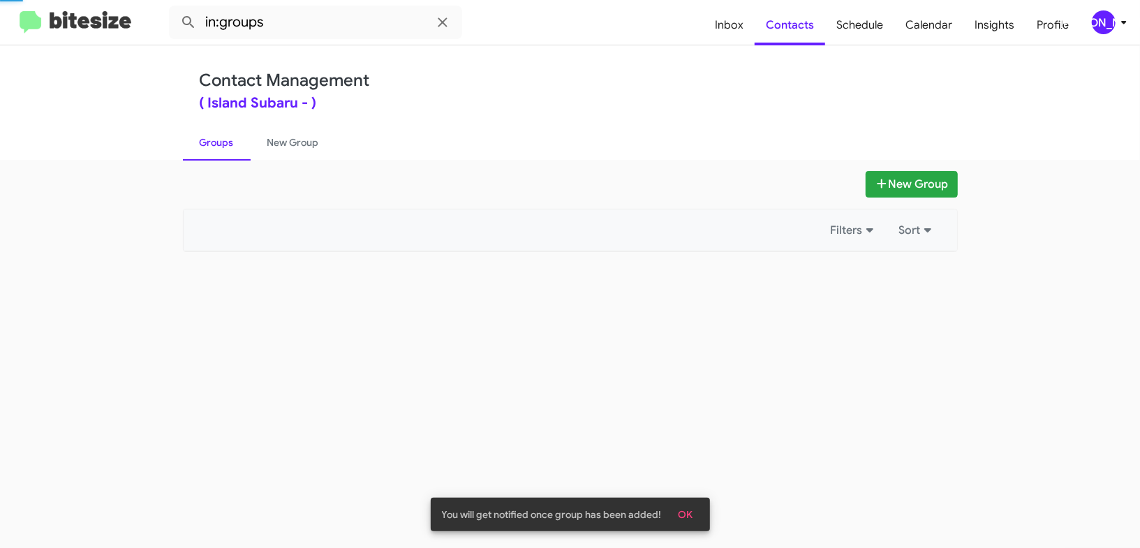
click at [213, 129] on link "Groups" at bounding box center [217, 142] width 68 height 36
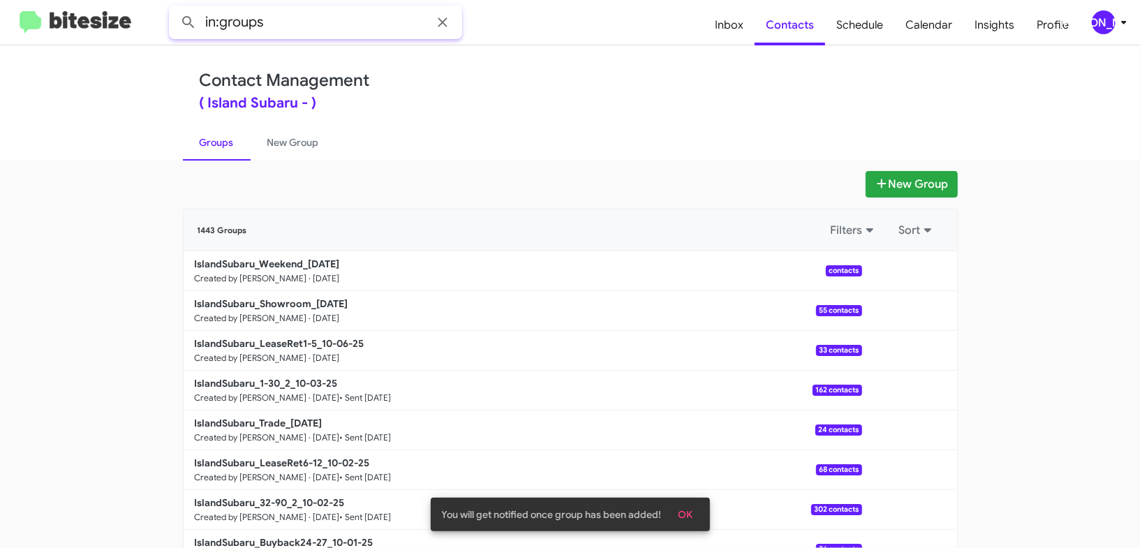
click at [295, 30] on input "in:groups" at bounding box center [315, 23] width 293 height 34
click at [175, 8] on button at bounding box center [189, 22] width 28 height 28
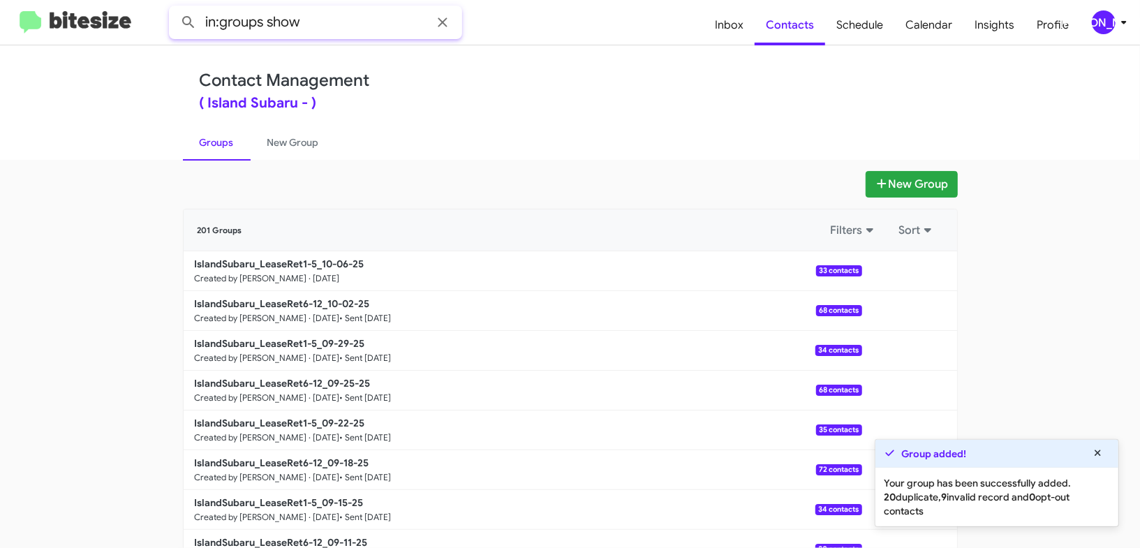
type input "in:groups show"
click at [175, 8] on button at bounding box center [189, 22] width 28 height 28
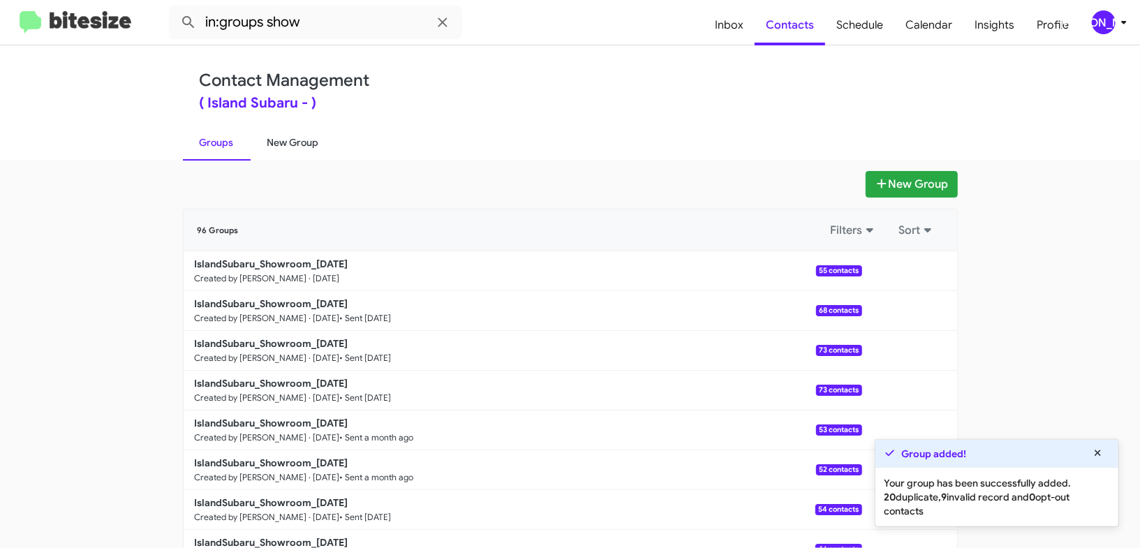
click at [298, 135] on link "New Group" at bounding box center [293, 142] width 85 height 36
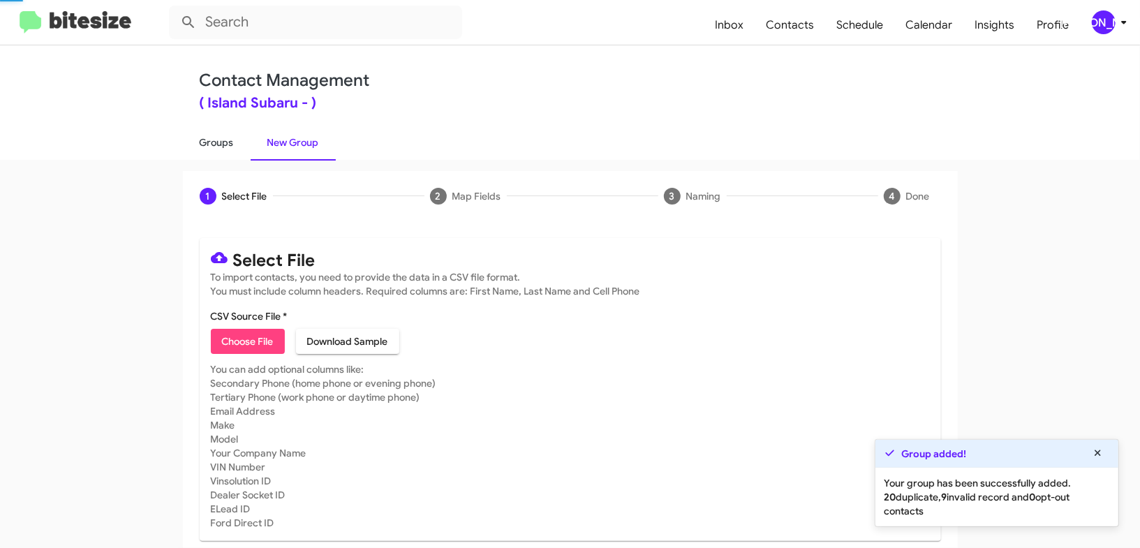
click at [210, 136] on link "Groups" at bounding box center [217, 142] width 68 height 36
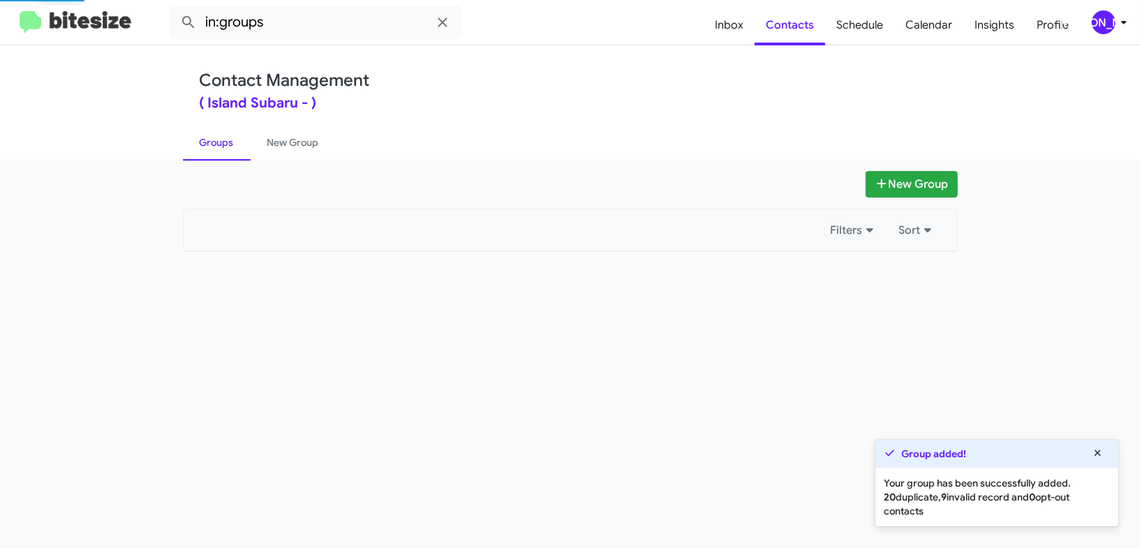
click at [210, 136] on link "Groups" at bounding box center [217, 142] width 68 height 36
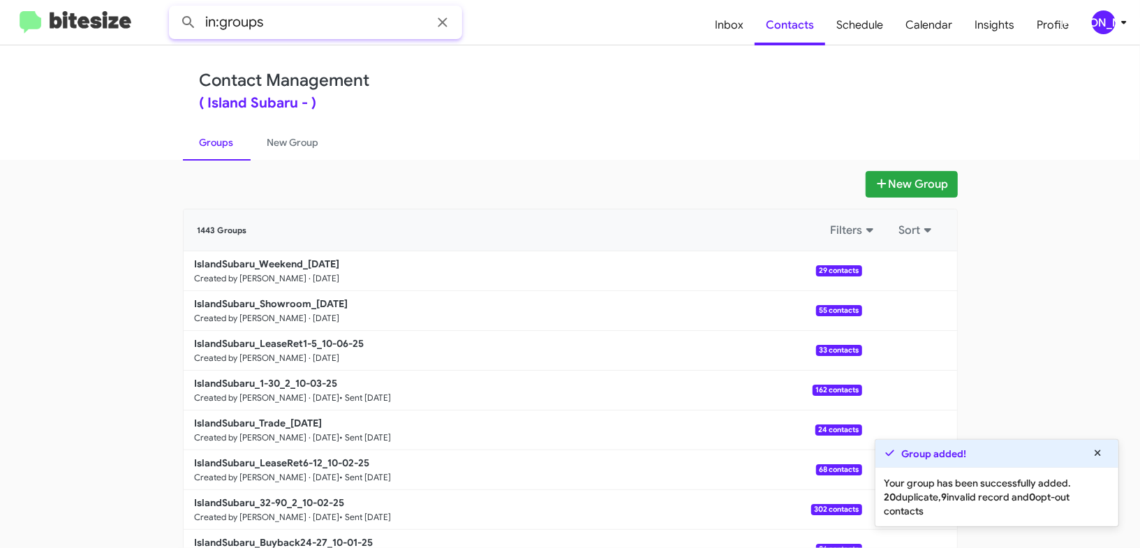
click at [312, 17] on input "in:groups" at bounding box center [315, 23] width 293 height 34
type input "in:groups weekend"
click at [175, 8] on button at bounding box center [189, 22] width 28 height 28
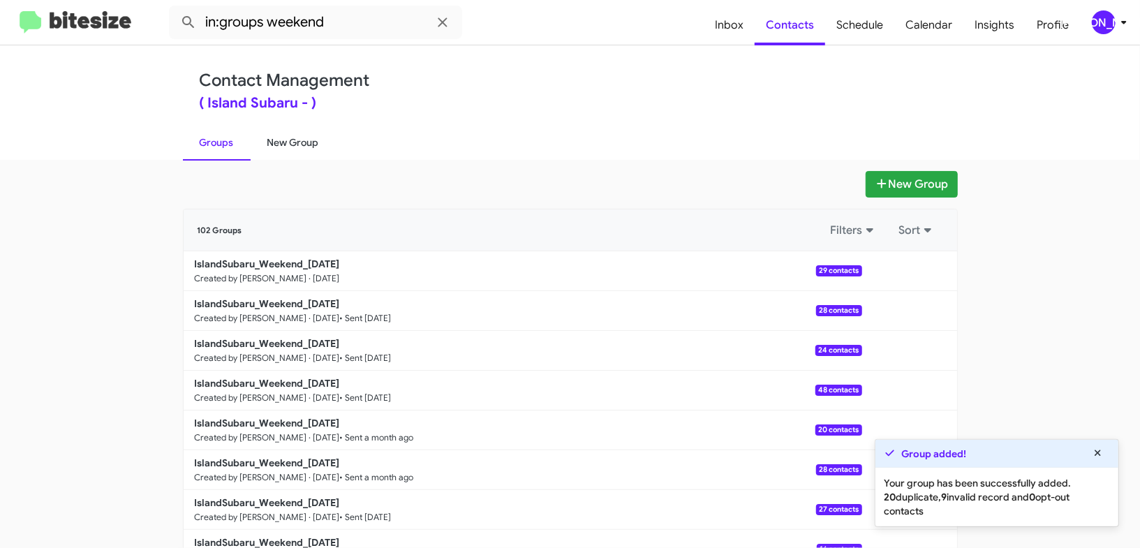
click at [303, 151] on link "New Group" at bounding box center [293, 142] width 85 height 36
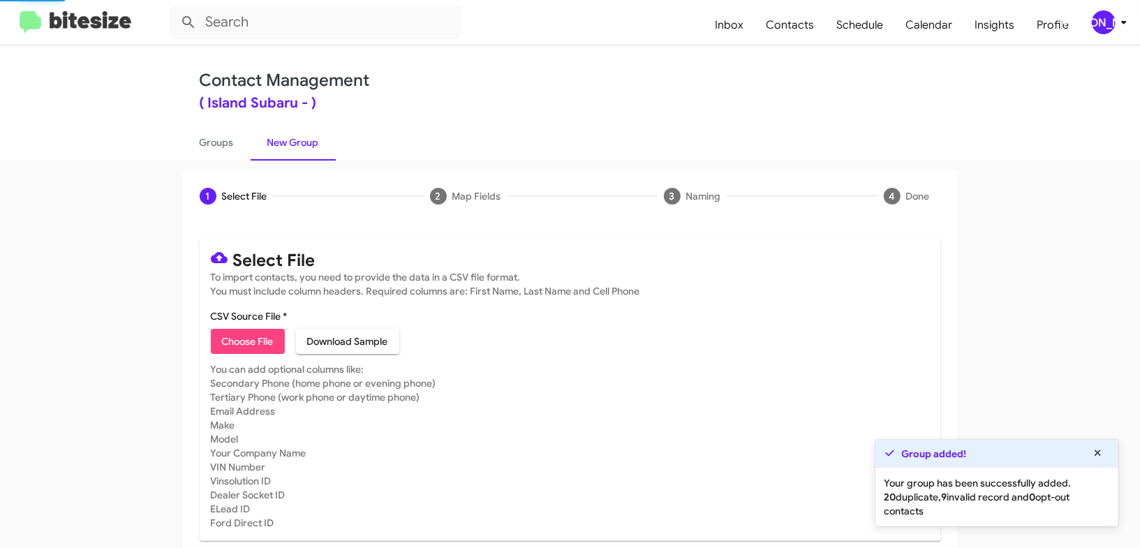
click at [256, 151] on link "New Group" at bounding box center [293, 142] width 85 height 36
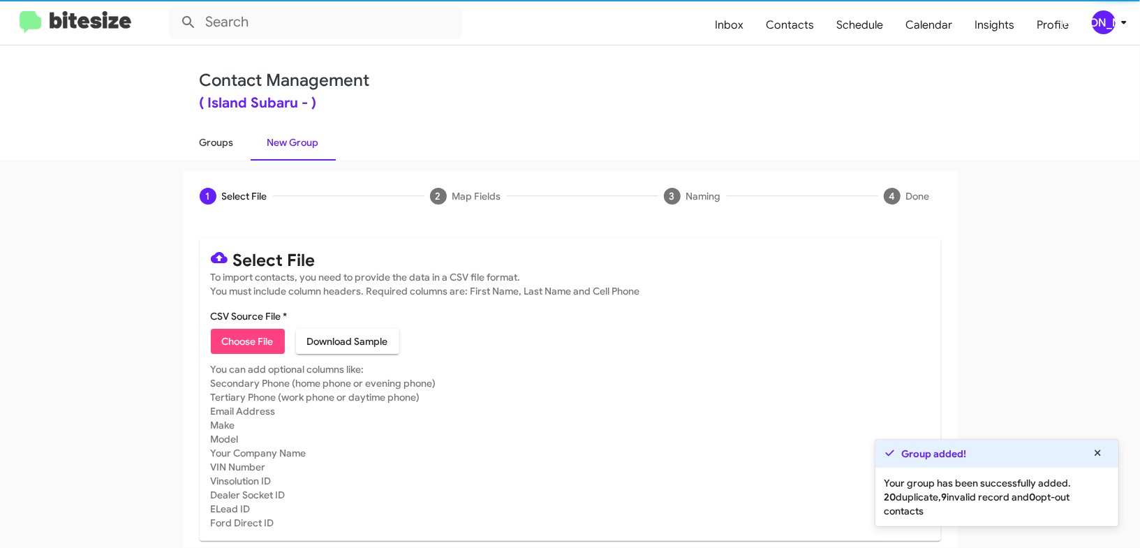
click at [239, 150] on link "Groups" at bounding box center [217, 142] width 68 height 36
type input "in:groups"
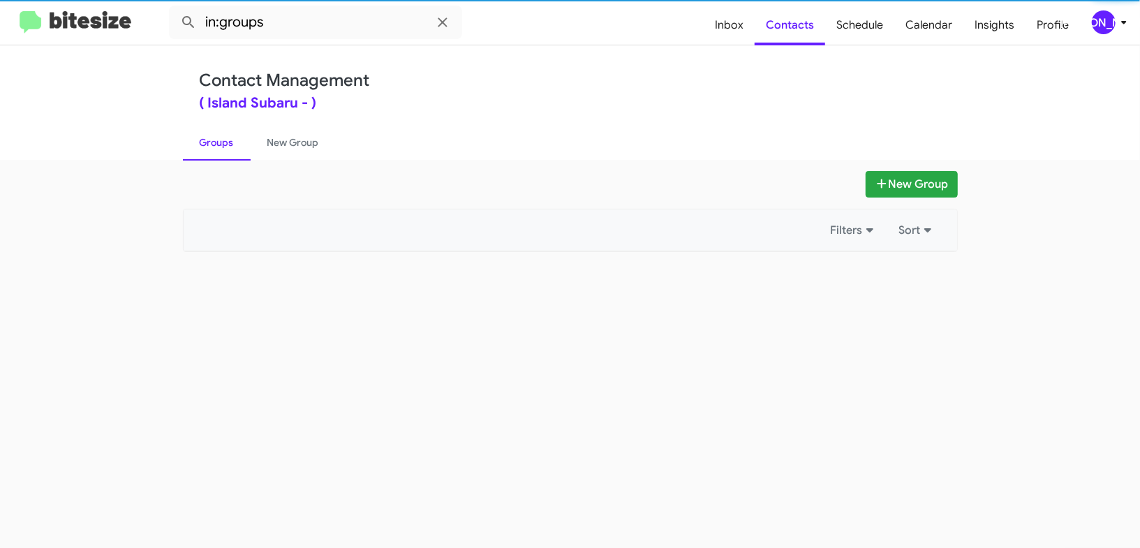
click at [239, 150] on link "Groups" at bounding box center [217, 142] width 68 height 36
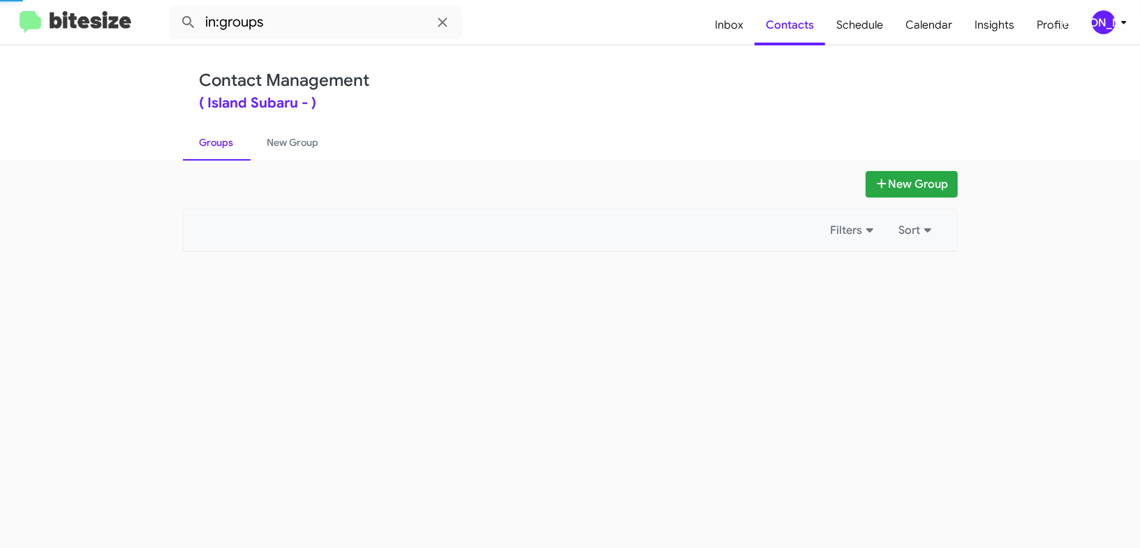
drag, startPoint x: 239, startPoint y: 150, endPoint x: 528, endPoint y: 249, distance: 304.7
click at [241, 150] on link "Groups" at bounding box center [217, 142] width 68 height 36
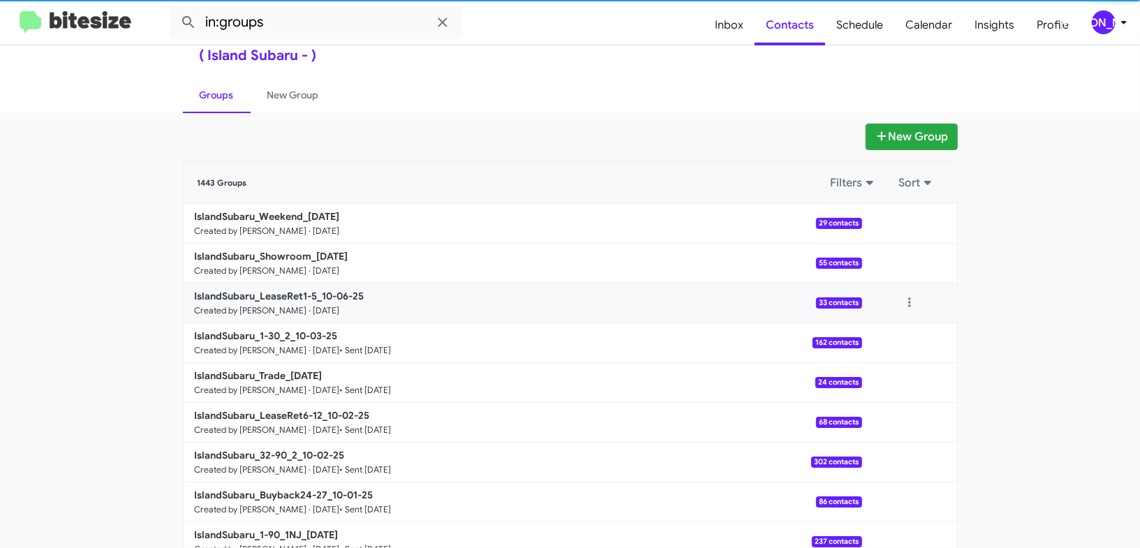
scroll to position [54, 0]
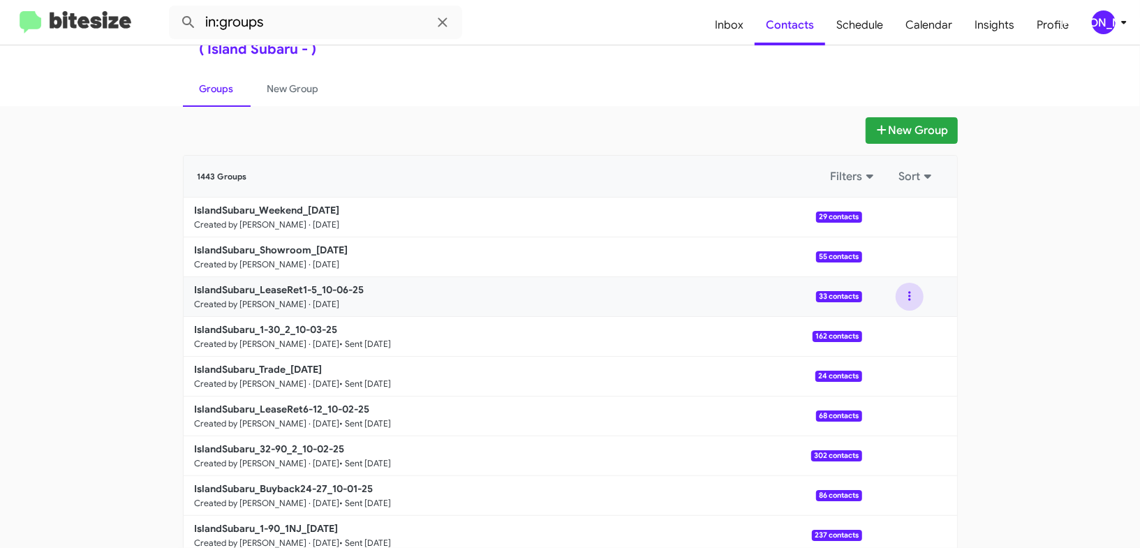
click at [914, 304] on button at bounding box center [910, 297] width 28 height 28
click at [896, 327] on button "View contacts" at bounding box center [868, 335] width 112 height 34
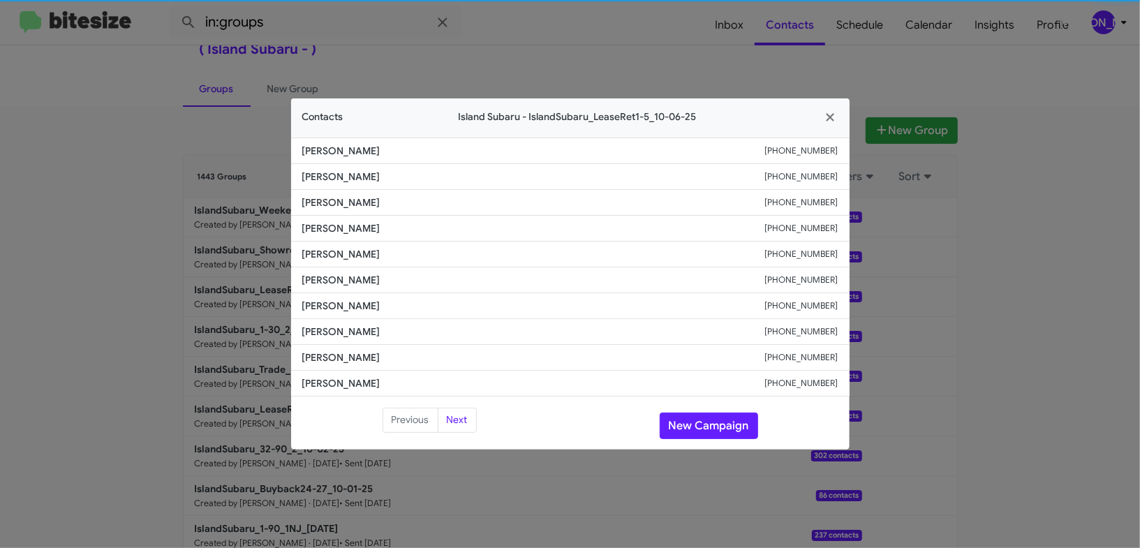
click at [341, 285] on span "Robert Scott" at bounding box center [533, 280] width 463 height 14
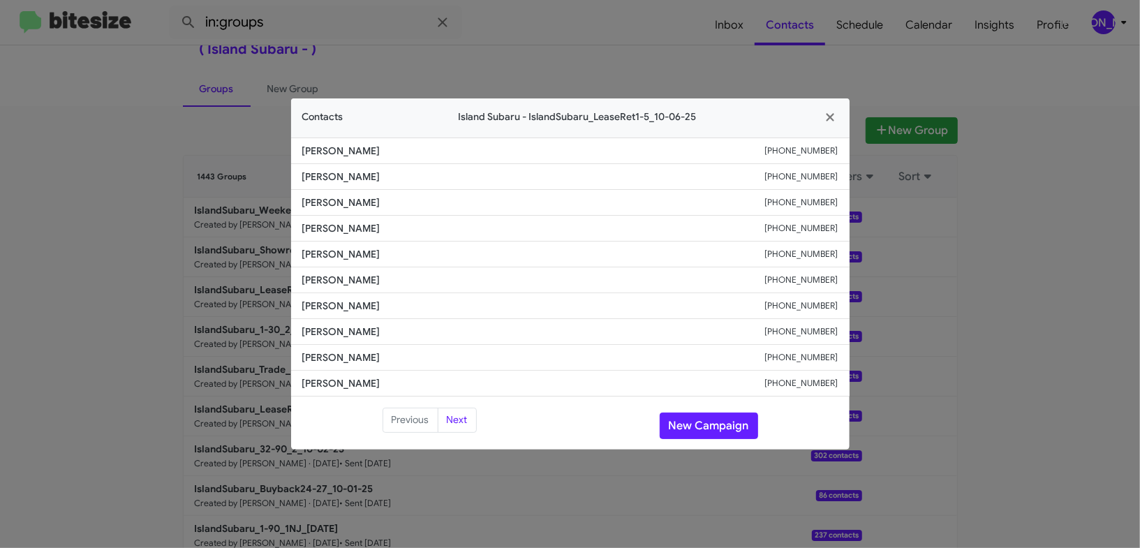
click at [341, 285] on span "Robert Scott" at bounding box center [533, 280] width 463 height 14
copy span "Robert Scott"
click at [339, 255] on span "Roland Lerner" at bounding box center [533, 254] width 463 height 14
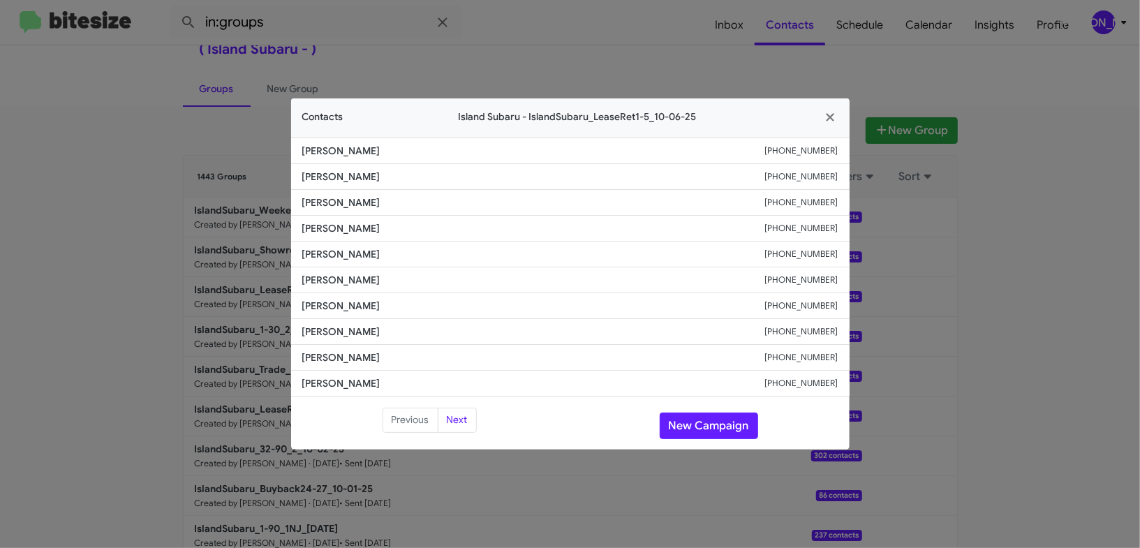
click at [339, 255] on span "Roland Lerner" at bounding box center [533, 254] width 463 height 14
copy span "Roland Lerner"
drag, startPoint x: 403, startPoint y: 170, endPoint x: 368, endPoint y: 226, distance: 65.3
click at [403, 171] on li "Mariaelena Modica +13475397692" at bounding box center [570, 177] width 559 height 26
click at [353, 253] on span "Roland Lerner" at bounding box center [533, 254] width 463 height 14
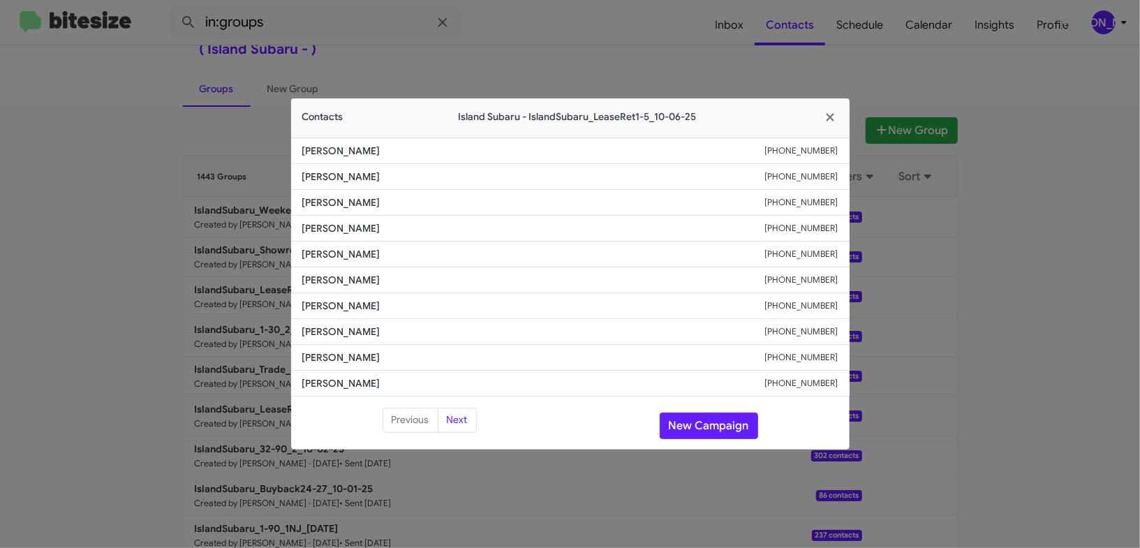
click at [353, 253] on span "Roland Lerner" at bounding box center [533, 254] width 463 height 14
copy span "Roland Lerner"
click at [353, 151] on span "John Martellucci" at bounding box center [533, 151] width 463 height 14
click at [342, 260] on span "Roland Lerner" at bounding box center [533, 254] width 463 height 14
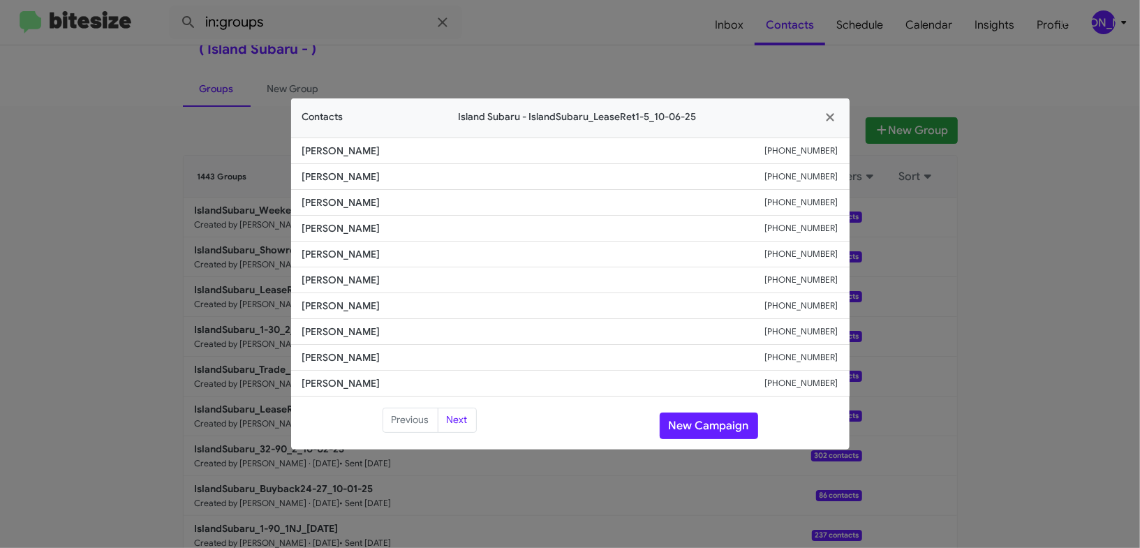
click at [342, 260] on span "Roland Lerner" at bounding box center [533, 254] width 463 height 14
drag, startPoint x: 694, startPoint y: 36, endPoint x: 899, endPoint y: 161, distance: 240.7
click at [694, 36] on modal-container "Contacts Island Subaru - IslandSubaru_LeaseRet1-5_10-06-25 John Martellucci +19…" at bounding box center [570, 274] width 1140 height 548
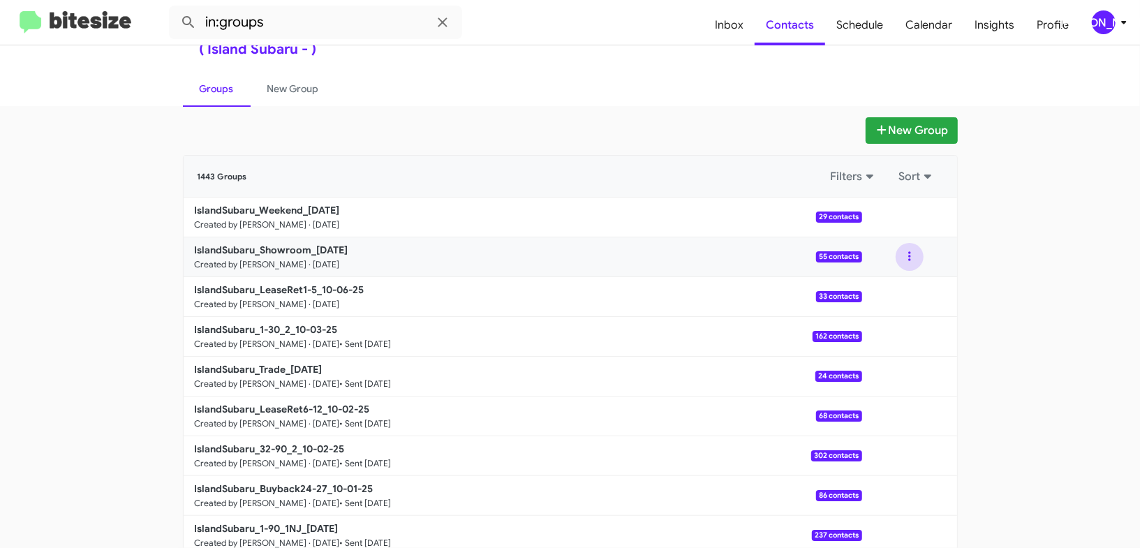
drag, startPoint x: 902, startPoint y: 252, endPoint x: 903, endPoint y: 259, distance: 7.0
click at [902, 253] on button at bounding box center [910, 257] width 28 height 28
click at [896, 278] on button "View contacts" at bounding box center [868, 295] width 112 height 34
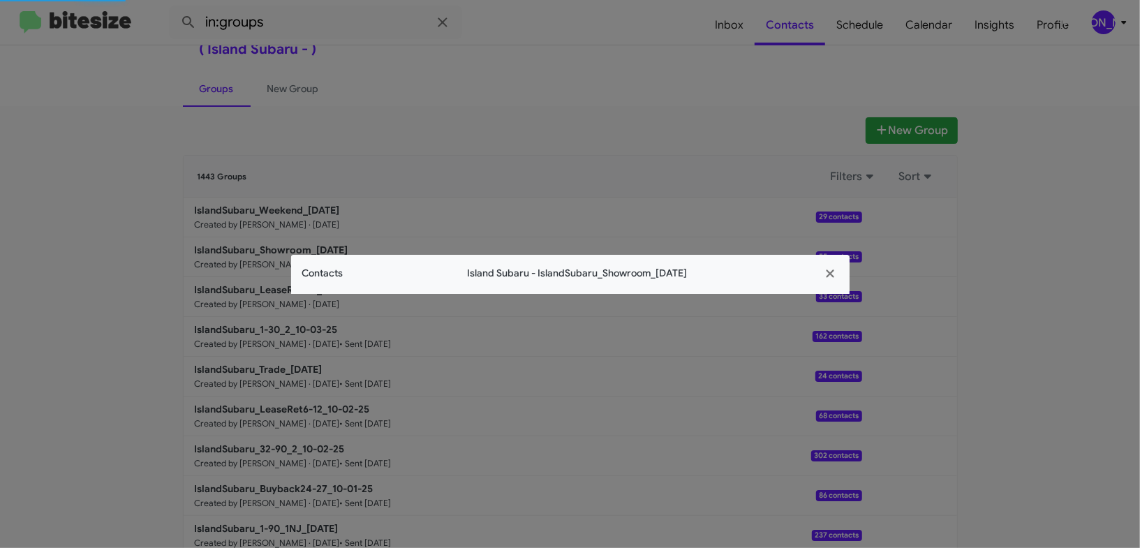
click at [349, 279] on span "Island Subaru - IslandSubaru_Showroom_10-06-25" at bounding box center [577, 273] width 468 height 15
click at [349, 279] on app-contacts-modal "Contacts Island Subaru - IslandSubaru_Showroom_10-06-25" at bounding box center [570, 274] width 559 height 39
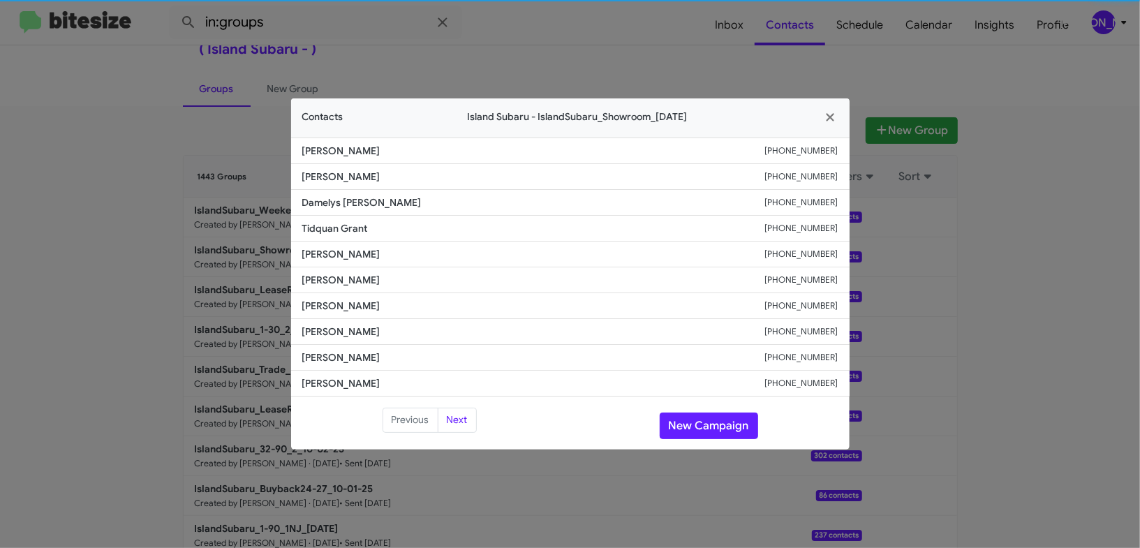
click at [348, 275] on span "Orkhan Mamedov" at bounding box center [533, 280] width 463 height 14
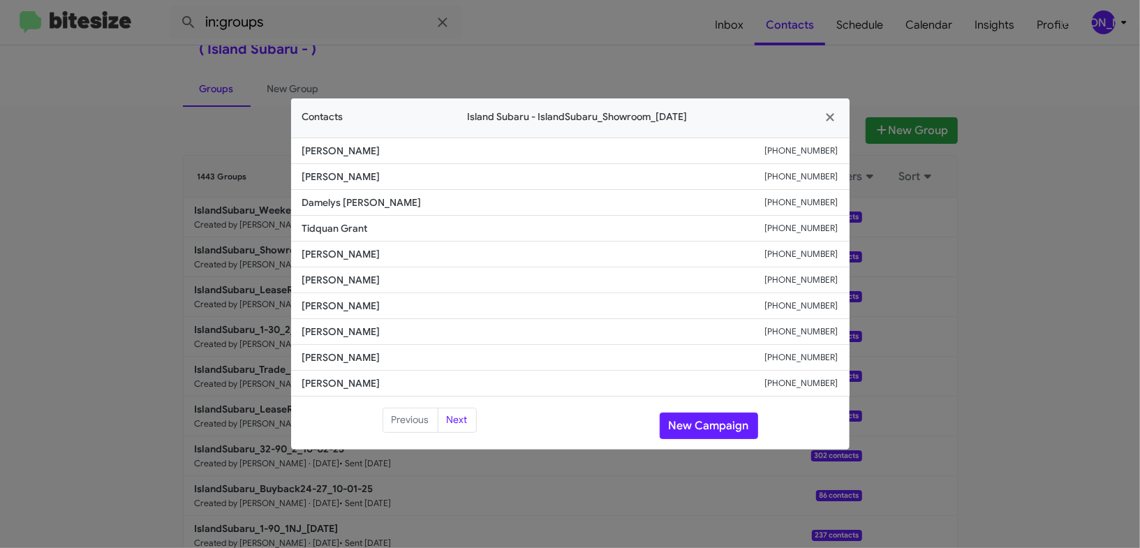
click at [353, 276] on span "Orkhan Mamedov" at bounding box center [533, 280] width 463 height 14
copy span "Orkhan Mamedov"
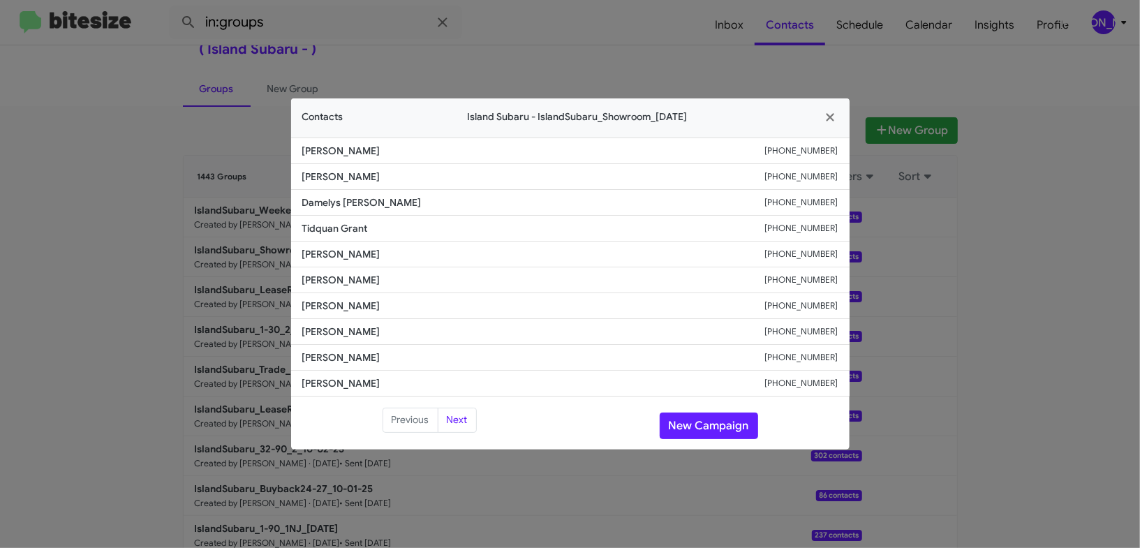
drag, startPoint x: 672, startPoint y: 18, endPoint x: 679, endPoint y: 24, distance: 8.9
click at [674, 21] on modal-container "Contacts Island Subaru - IslandSubaru_Showroom_10-06-25 Irina Mandel +191744033…" at bounding box center [570, 274] width 1140 height 548
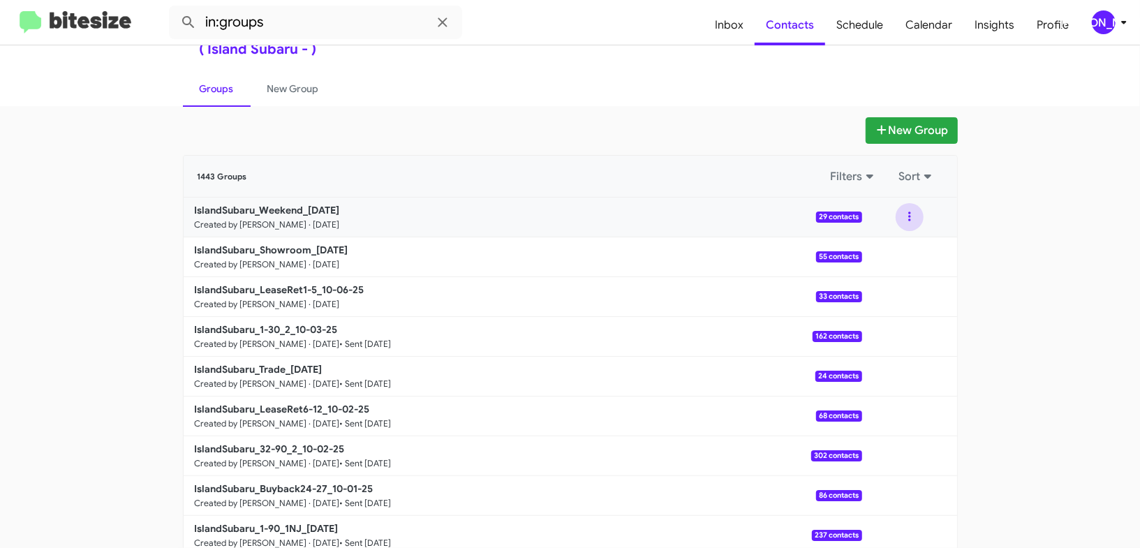
click at [915, 220] on button at bounding box center [910, 217] width 28 height 28
click at [908, 242] on button "View contacts" at bounding box center [868, 255] width 112 height 34
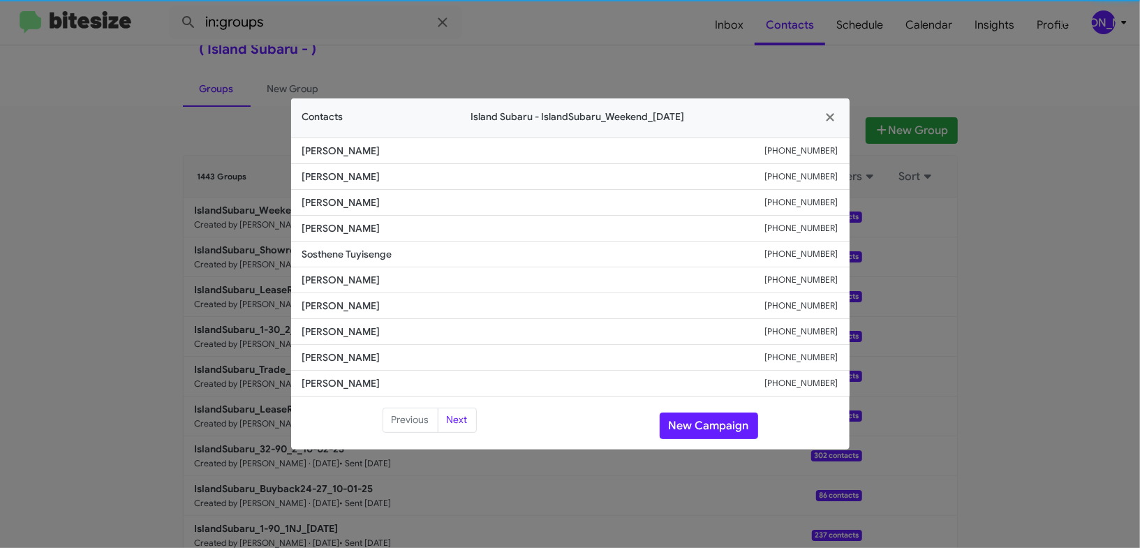
click at [321, 273] on li "Colin Brewster +13473378834" at bounding box center [570, 280] width 559 height 26
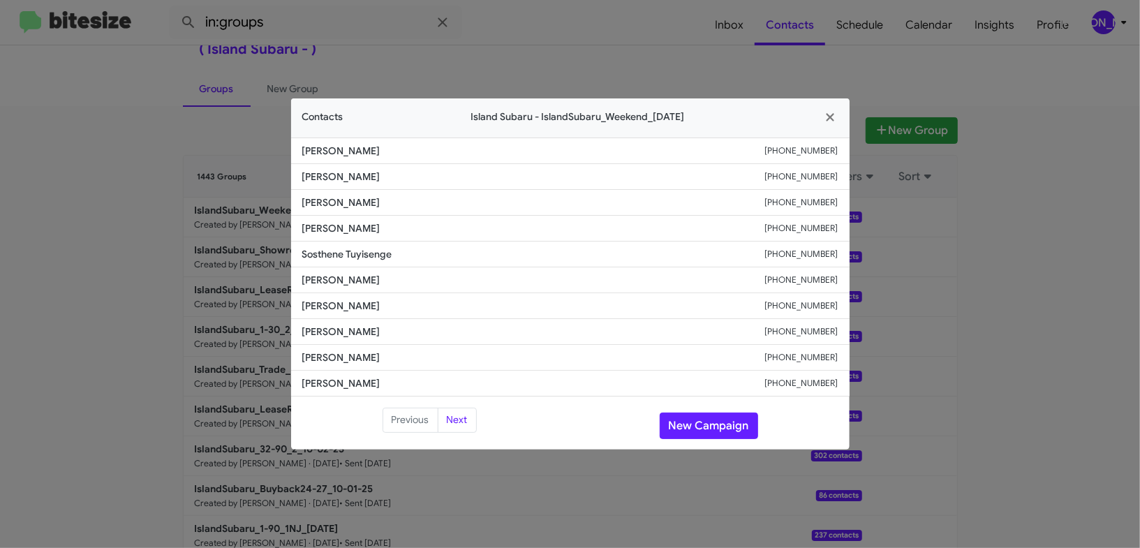
copy span "Colin Brewster"
drag, startPoint x: 119, startPoint y: 263, endPoint x: 236, endPoint y: 305, distance: 124.8
click at [122, 260] on modal-container "Contacts Island Subaru - IslandSubaru_Weekend_10-06-25 Raheem Davion +190833805…" at bounding box center [570, 274] width 1140 height 548
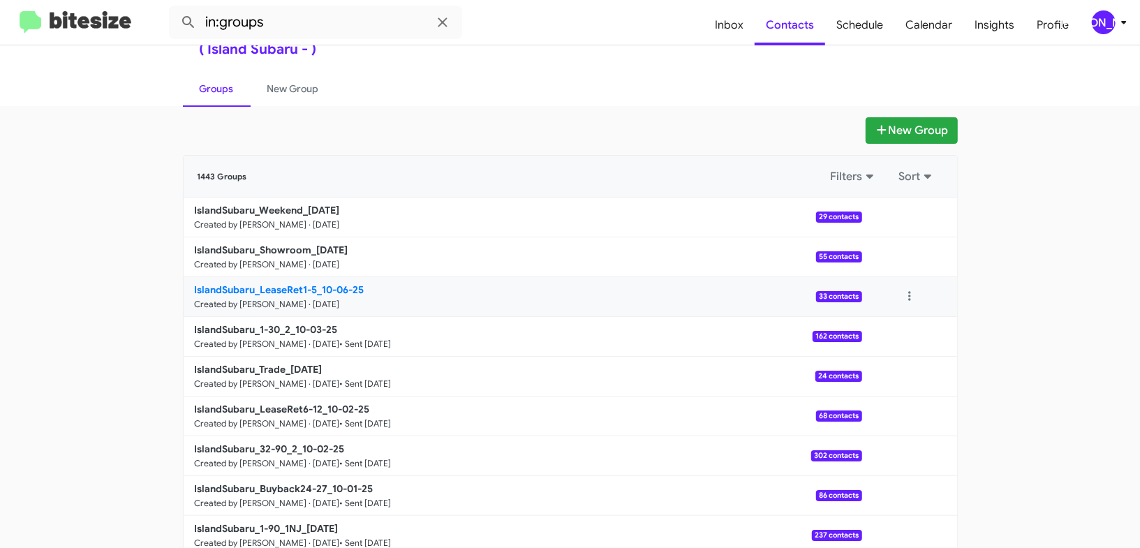
click at [293, 290] on b "IslandSubaru_LeaseRet1-5_10-06-25" at bounding box center [280, 289] width 170 height 13
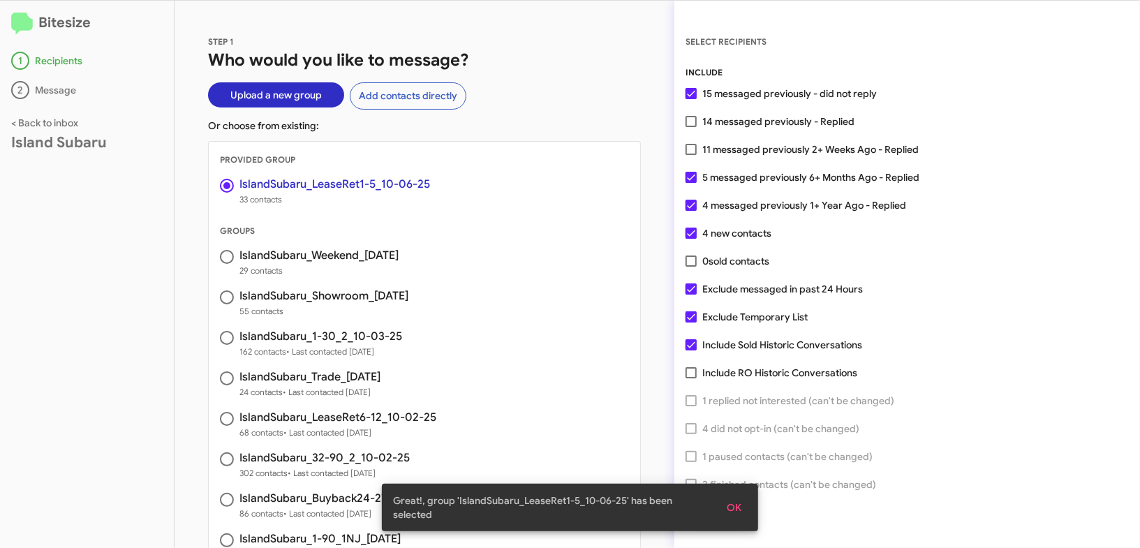
click at [727, 503] on span "OK" at bounding box center [734, 507] width 15 height 25
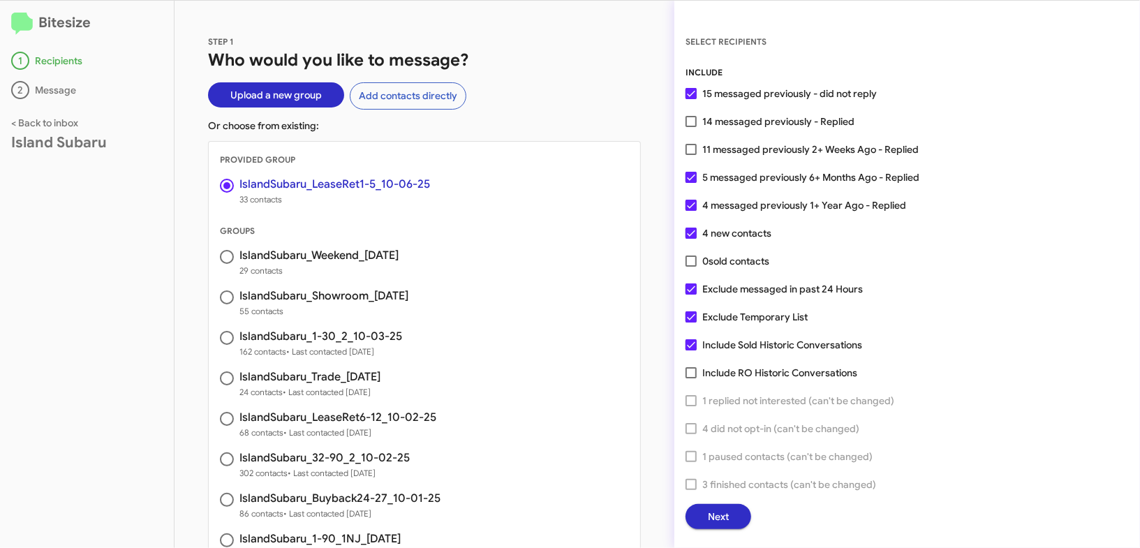
click at [723, 517] on span "Next" at bounding box center [718, 516] width 21 height 25
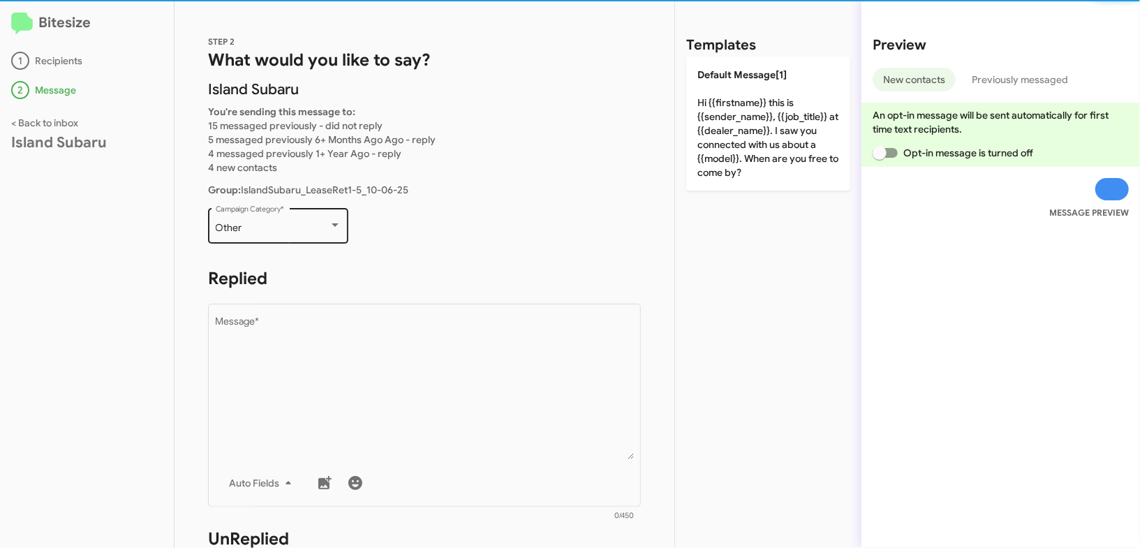
click at [301, 232] on div "Other" at bounding box center [272, 228] width 113 height 11
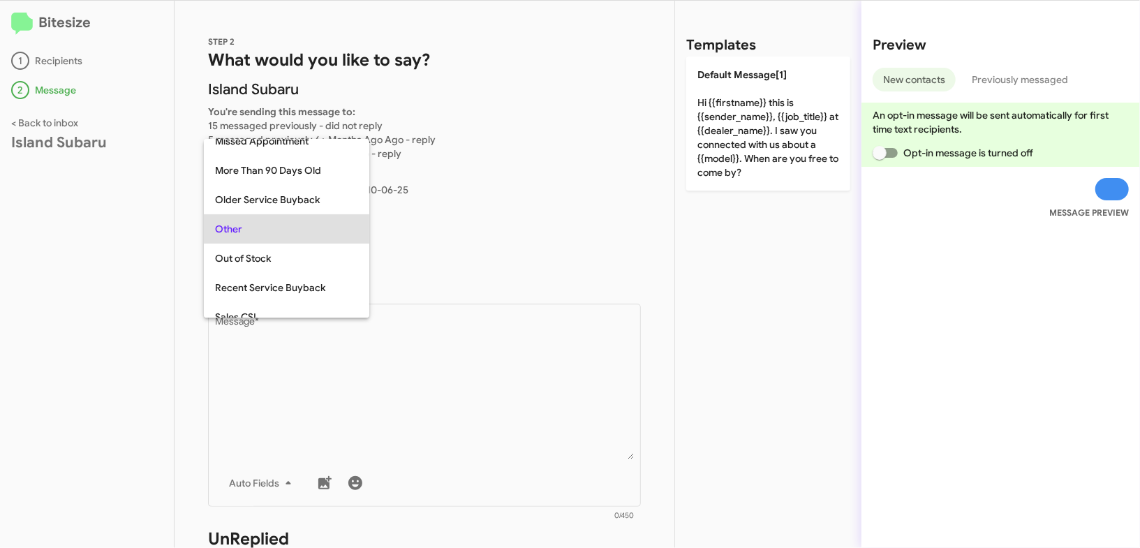
scroll to position [205, 0]
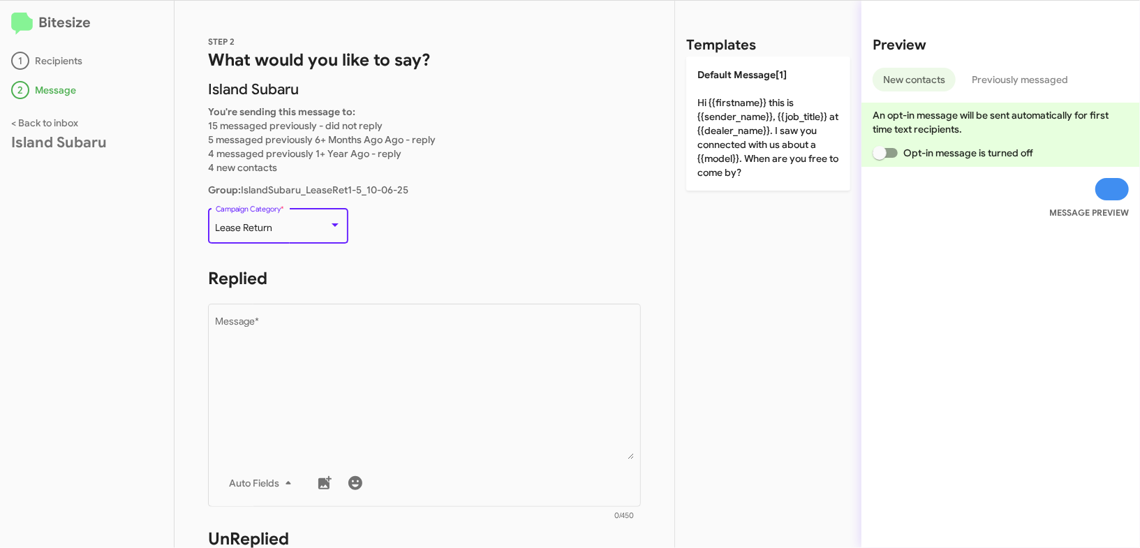
drag, startPoint x: 343, startPoint y: 327, endPoint x: 591, endPoint y: 176, distance: 291.1
click at [343, 328] on textarea "Message *" at bounding box center [425, 388] width 418 height 142
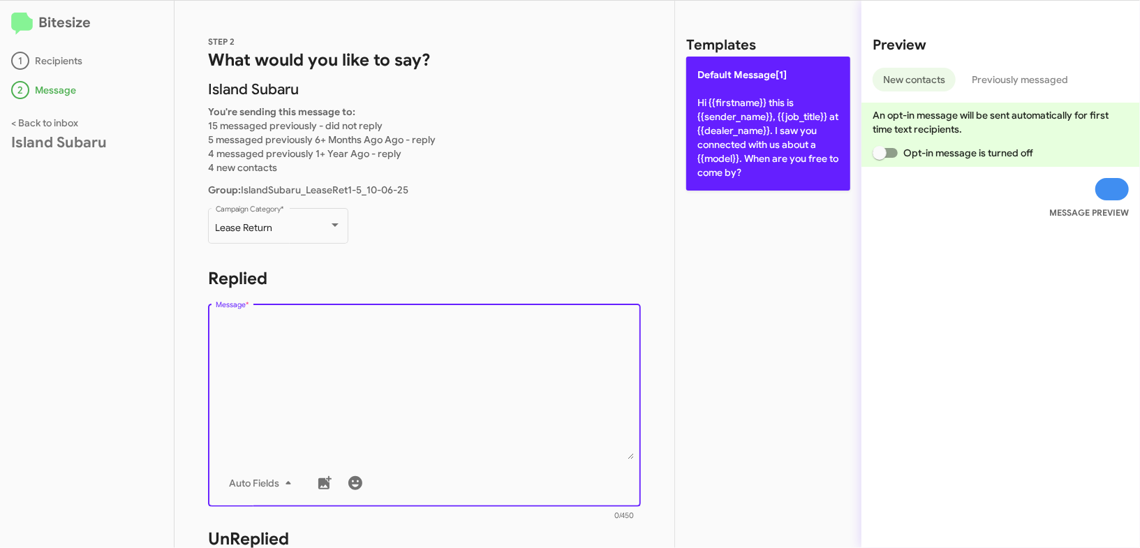
click at [697, 113] on p "Default Message[1] Hi {{firstname}} this is {{sender_name}}, {{job_title}} at {…" at bounding box center [768, 124] width 164 height 134
type textarea "Hi {{firstname}} this is {{sender_name}}, {{job_title}} at {{dealer_name}}. I s…"
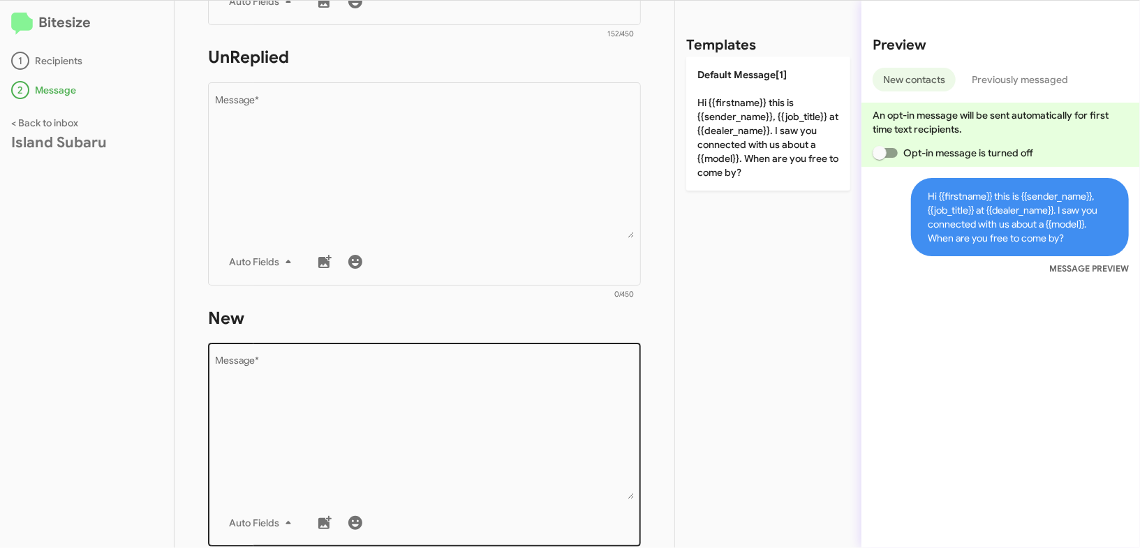
scroll to position [561, 0]
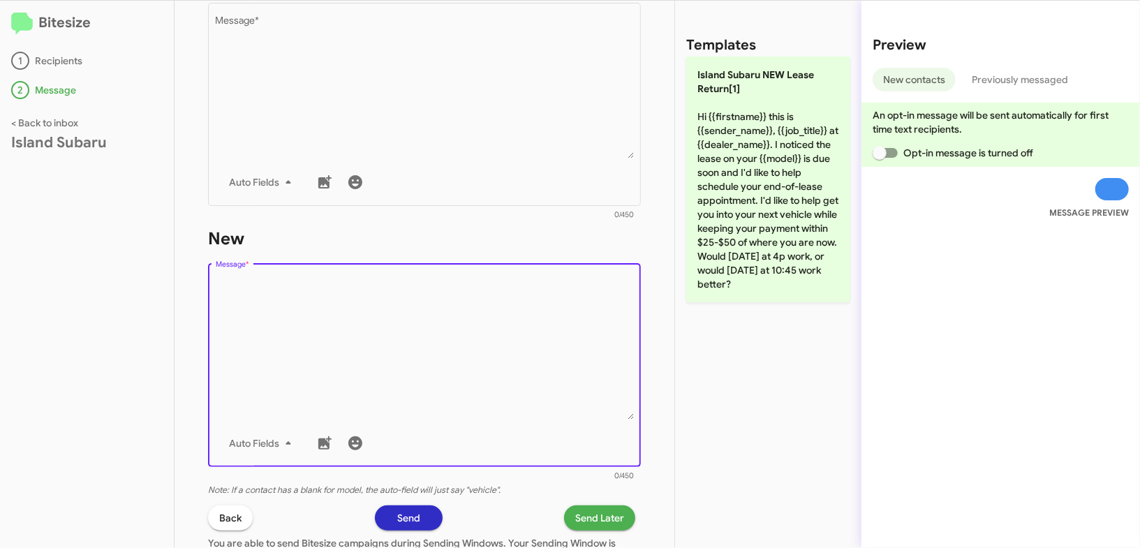
drag, startPoint x: 376, startPoint y: 355, endPoint x: 510, endPoint y: 232, distance: 181.4
click at [390, 346] on textarea "Message *" at bounding box center [425, 348] width 418 height 142
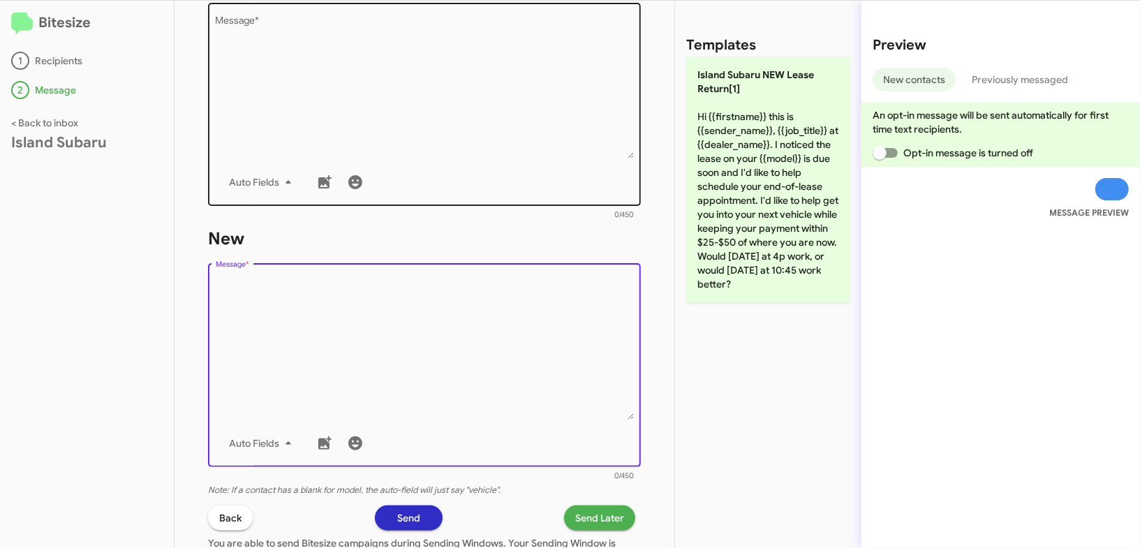
click at [533, 169] on div "Auto Fields" at bounding box center [425, 182] width 418 height 28
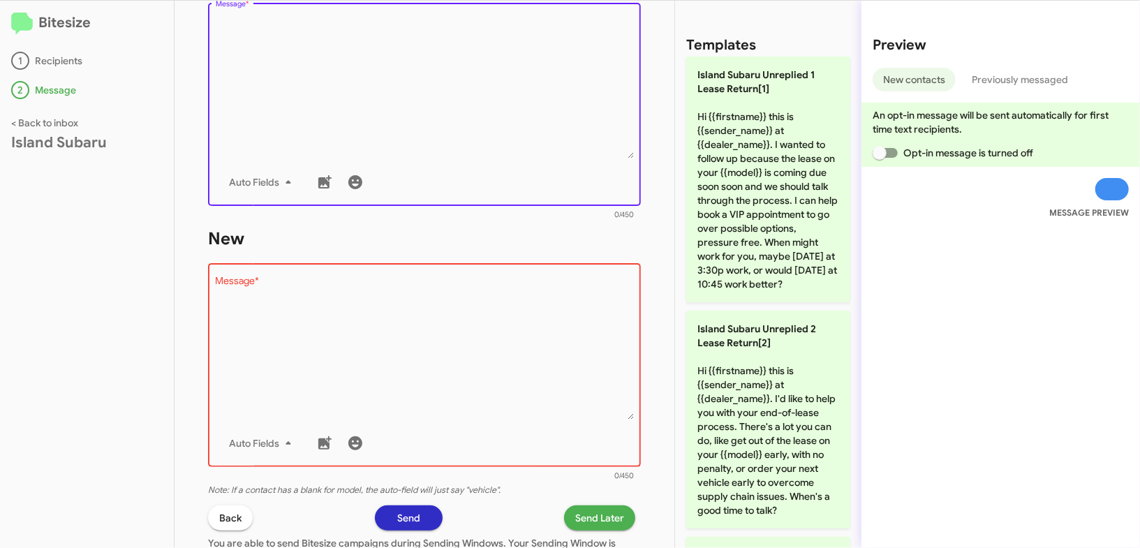
click at [533, 169] on div "Auto Fields" at bounding box center [425, 182] width 418 height 28
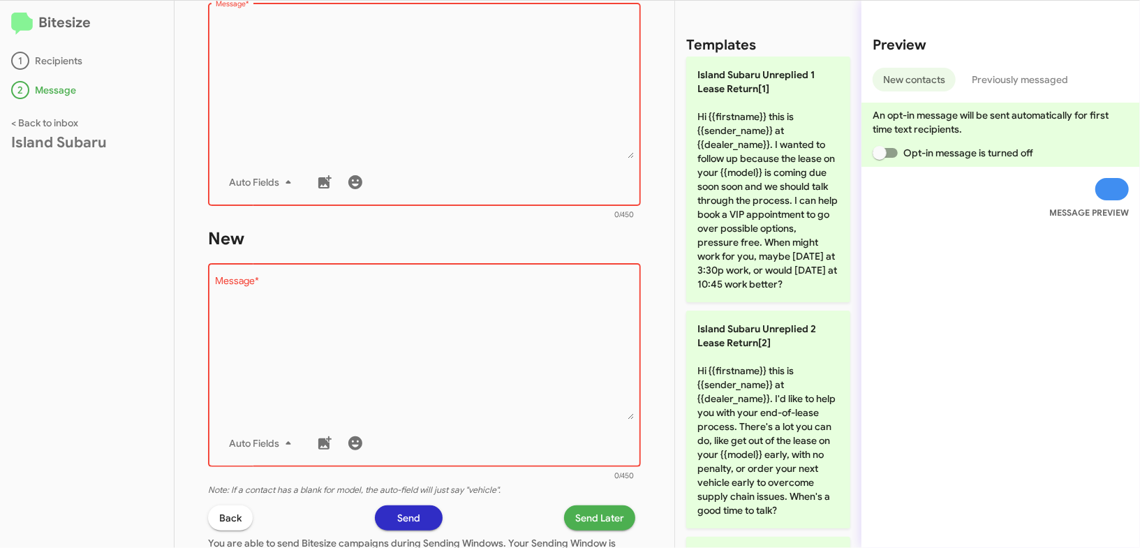
click at [539, 150] on textarea "Message *" at bounding box center [425, 87] width 418 height 142
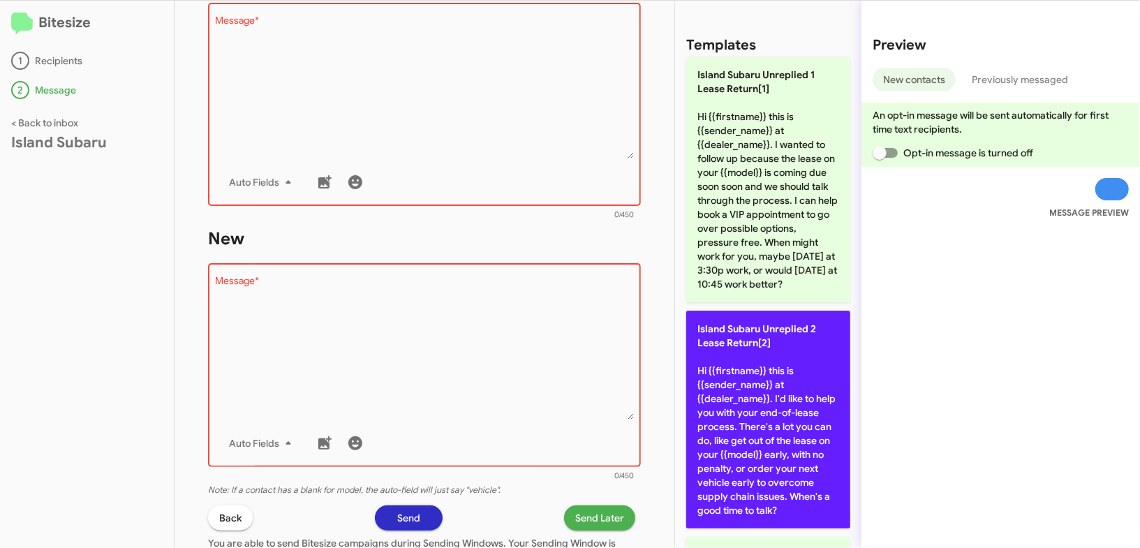
click at [775, 383] on p "Island Subaru Unreplied 2 Lease Return[2] Hi {{firstname}} this is {{sender_nam…" at bounding box center [768, 420] width 164 height 218
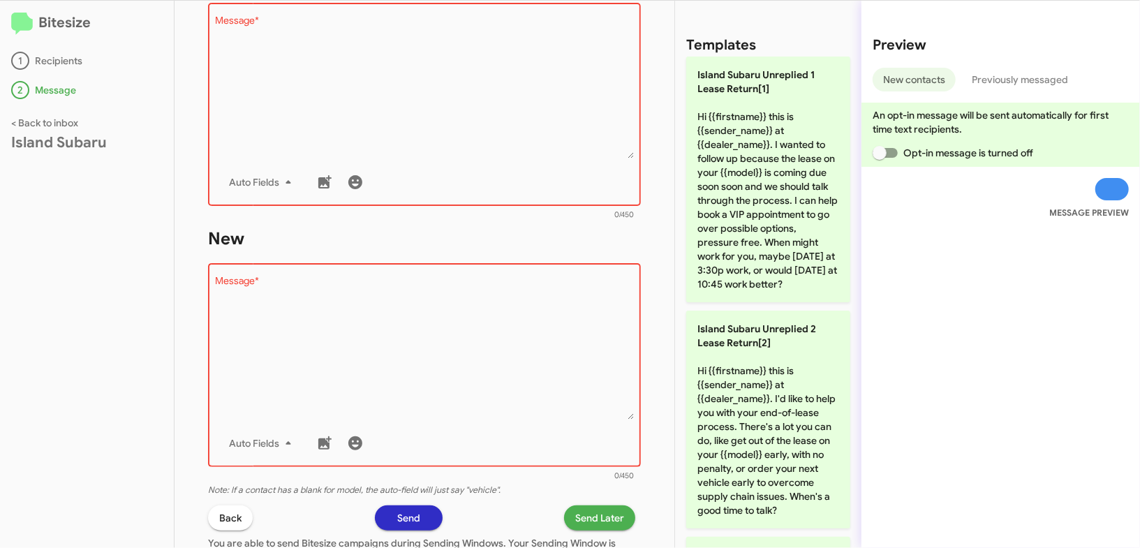
type textarea "Hi {{firstname}} this is {{sender_name}} at {{dealer_name}}. I'd like to help y…"
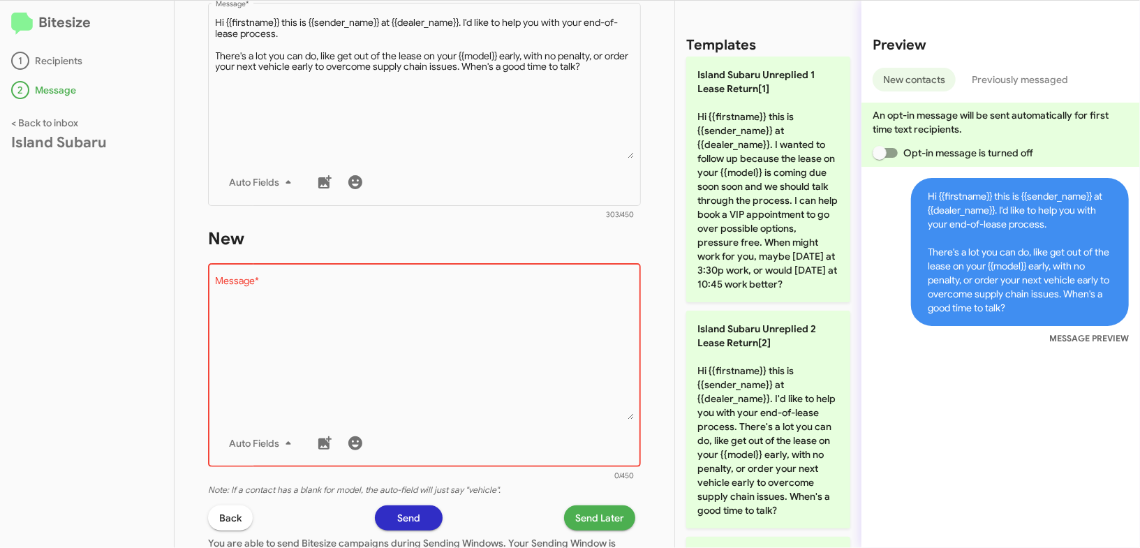
click at [501, 336] on textarea "Message *" at bounding box center [425, 348] width 418 height 142
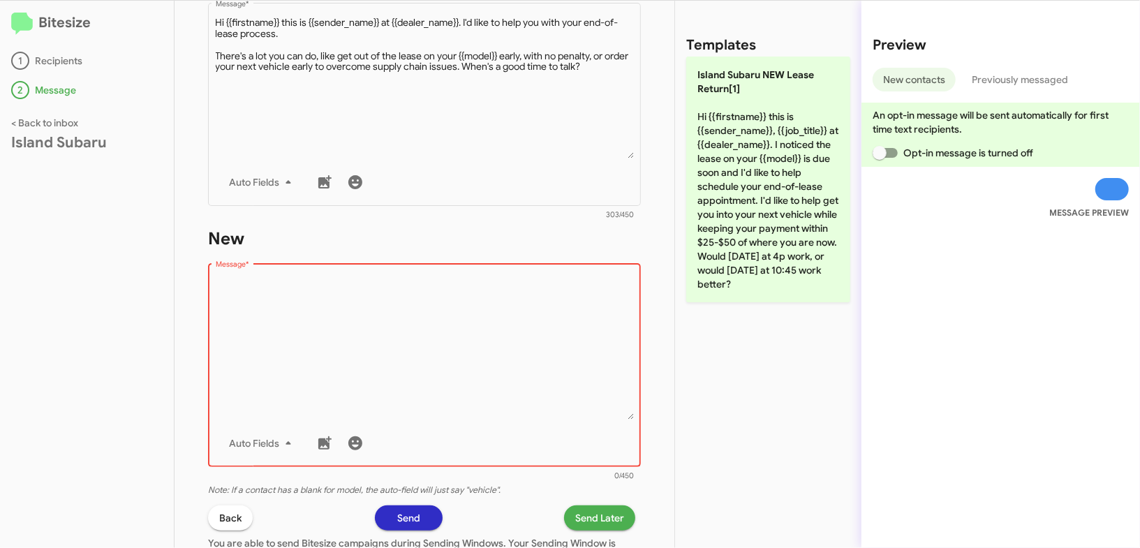
click at [501, 336] on textarea "Message *" at bounding box center [425, 348] width 418 height 142
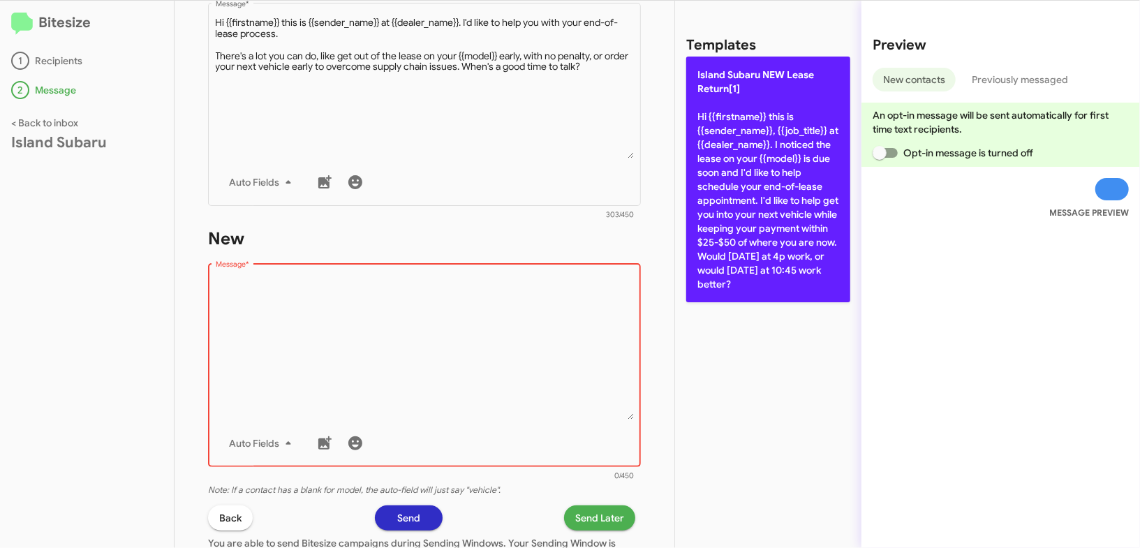
drag, startPoint x: 501, startPoint y: 336, endPoint x: 714, endPoint y: 235, distance: 235.5
click at [589, 290] on textarea "Message *" at bounding box center [425, 348] width 418 height 142
click at [758, 224] on p "Island Subaru NEW Lease Return[1] Hi {{firstname}} this is {{sender_name}}, {{j…" at bounding box center [768, 180] width 164 height 246
type textarea "Hi {{firstname}} this is {{sender_name}}, {{job_title}} at {{dealer_name}}. I n…"
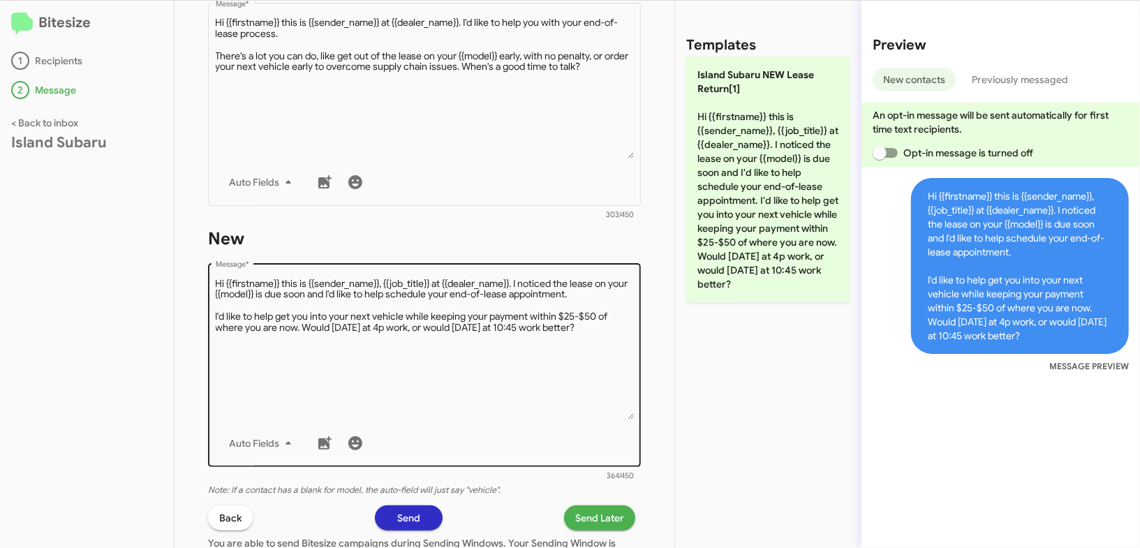
scroll to position [717, 0]
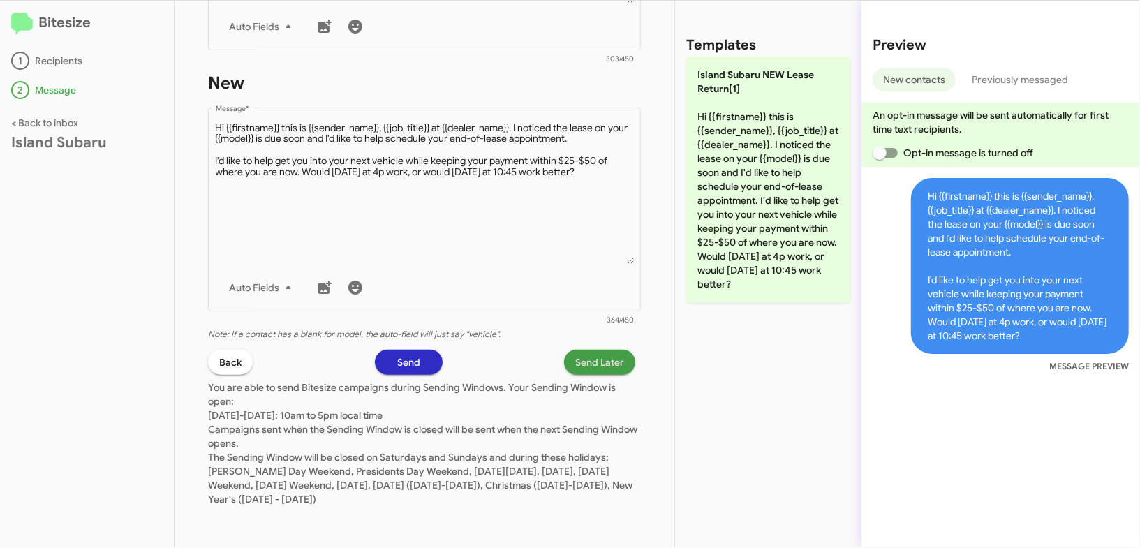
click at [591, 359] on span "Send Later" at bounding box center [599, 362] width 49 height 25
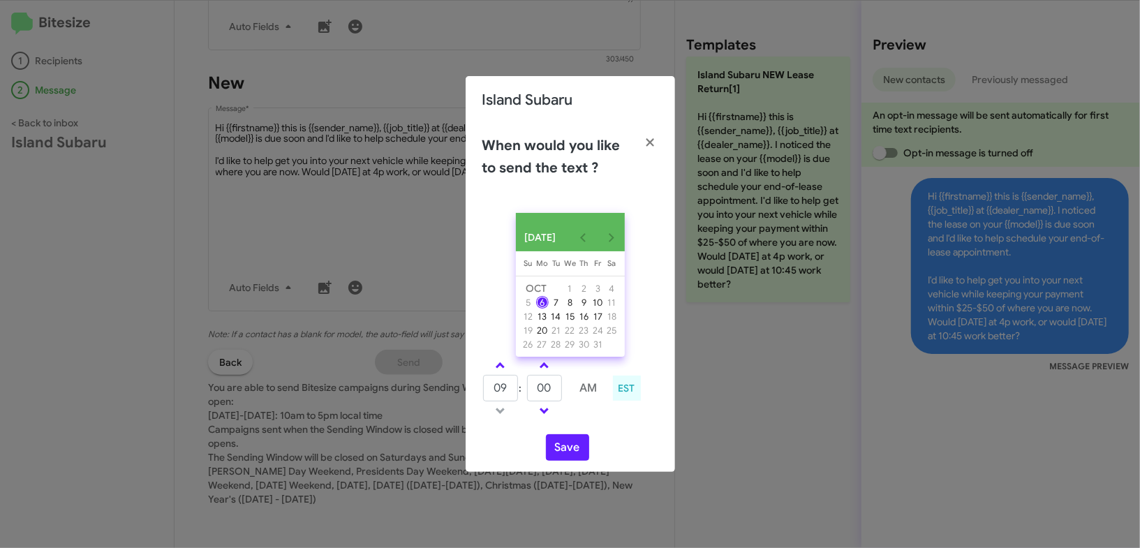
drag, startPoint x: 498, startPoint y: 369, endPoint x: 556, endPoint y: 396, distance: 63.7
click at [499, 370] on span at bounding box center [500, 366] width 9 height 9
type input "10"
click at [553, 393] on input "00" at bounding box center [544, 388] width 35 height 27
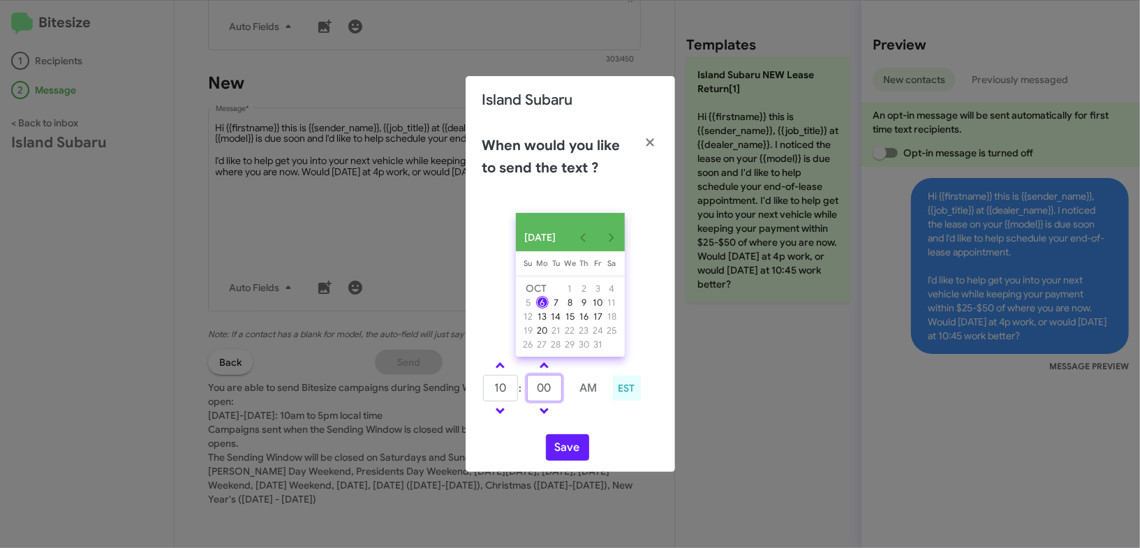
drag, startPoint x: 553, startPoint y: 393, endPoint x: 557, endPoint y: 400, distance: 8.1
click at [553, 393] on input "00" at bounding box center [544, 388] width 35 height 27
type input "55"
click at [594, 420] on td at bounding box center [588, 410] width 37 height 17
click at [563, 457] on button "Save" at bounding box center [567, 447] width 43 height 27
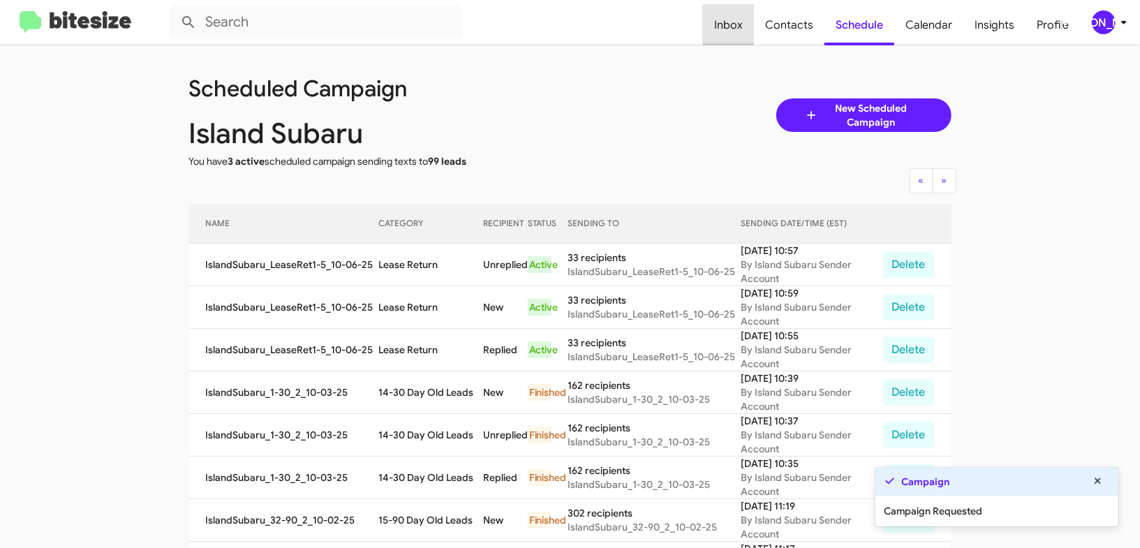
click at [754, 45] on span "Inbox" at bounding box center [728, 25] width 51 height 40
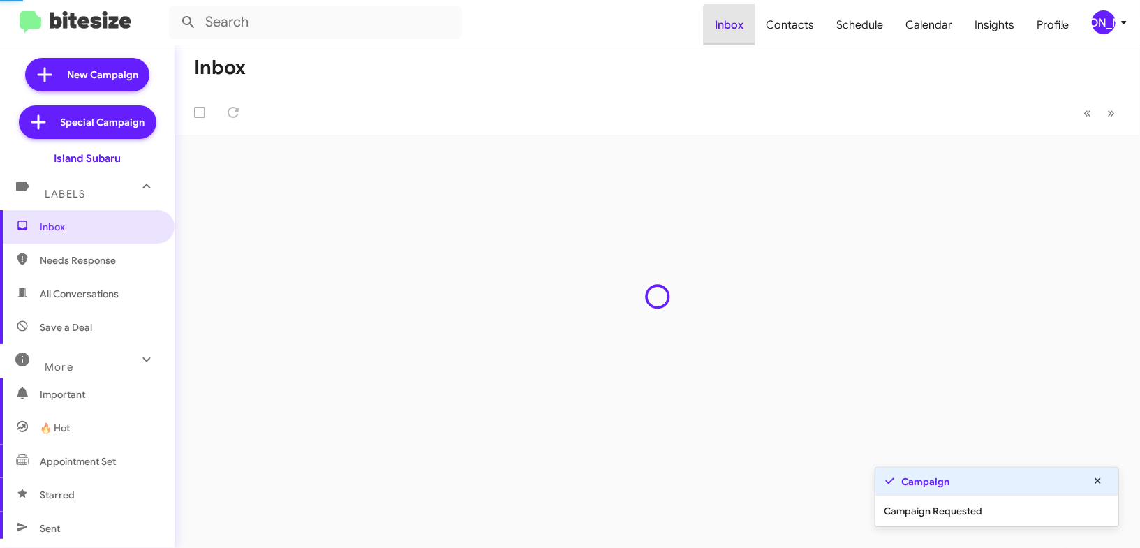
click at [755, 45] on span "Inbox" at bounding box center [729, 25] width 51 height 40
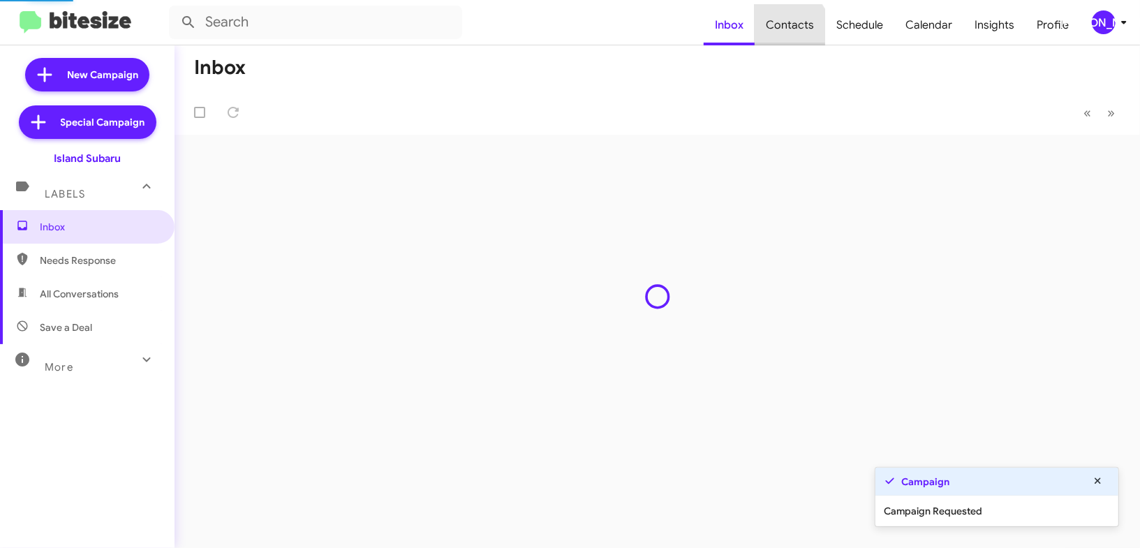
click at [774, 38] on span "Contacts" at bounding box center [790, 25] width 71 height 40
type input "in:groups"
click at [774, 38] on span "Contacts" at bounding box center [790, 25] width 71 height 40
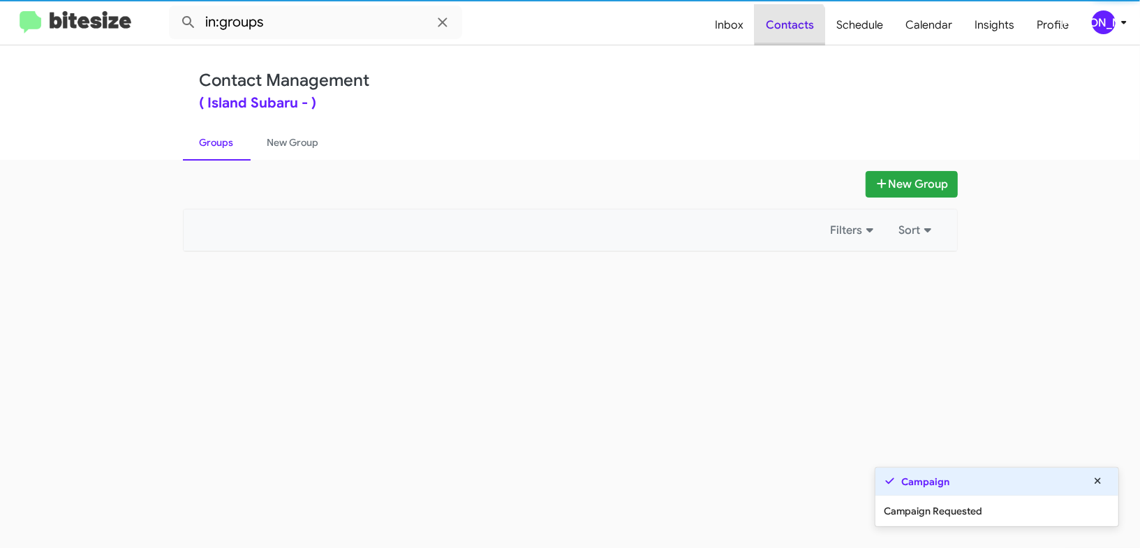
click at [774, 38] on span "Contacts" at bounding box center [790, 25] width 71 height 40
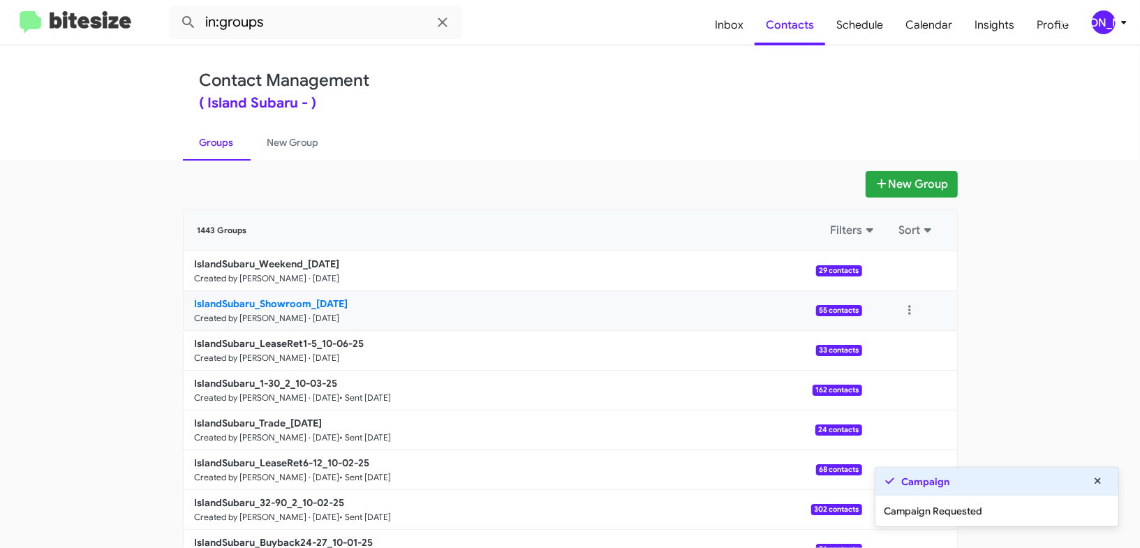
click at [318, 313] on small "Created by [PERSON_NAME] · [DATE]" at bounding box center [267, 318] width 145 height 11
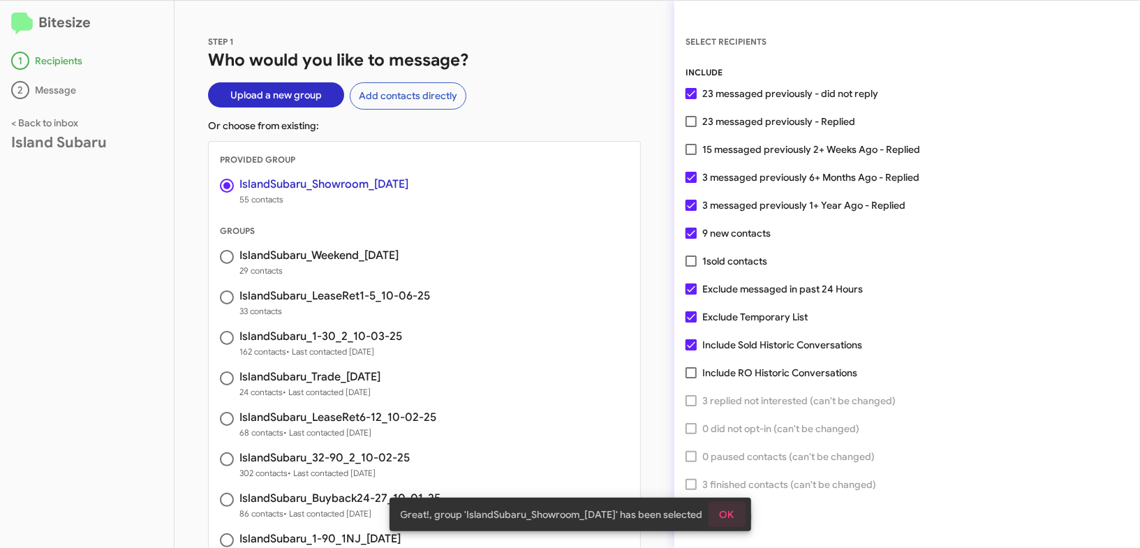
drag, startPoint x: 727, startPoint y: 516, endPoint x: 723, endPoint y: 509, distance: 8.1
click at [727, 516] on span "OK" at bounding box center [727, 514] width 15 height 25
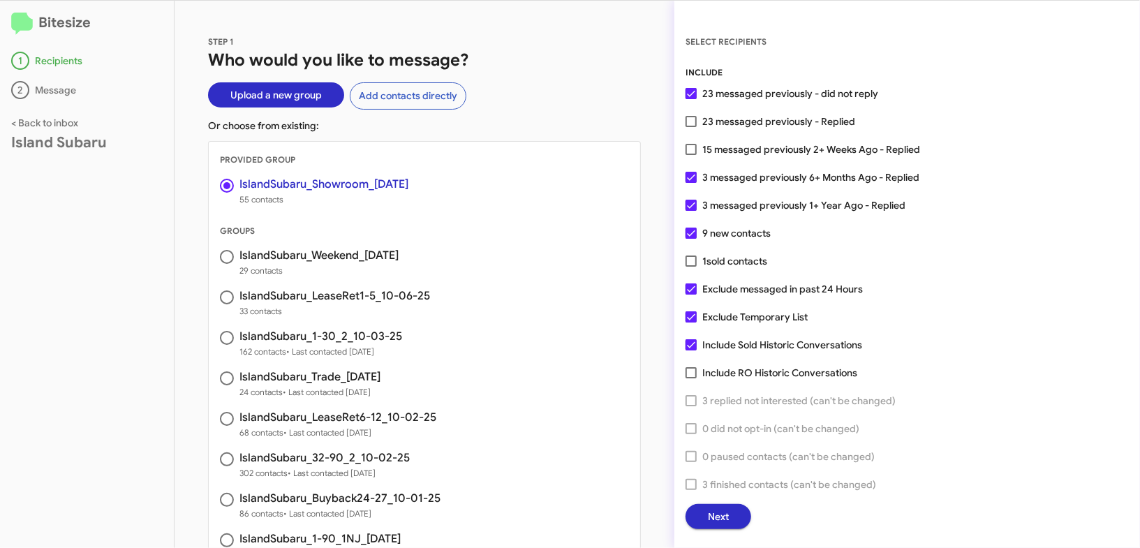
click at [709, 519] on span "Next" at bounding box center [718, 516] width 21 height 25
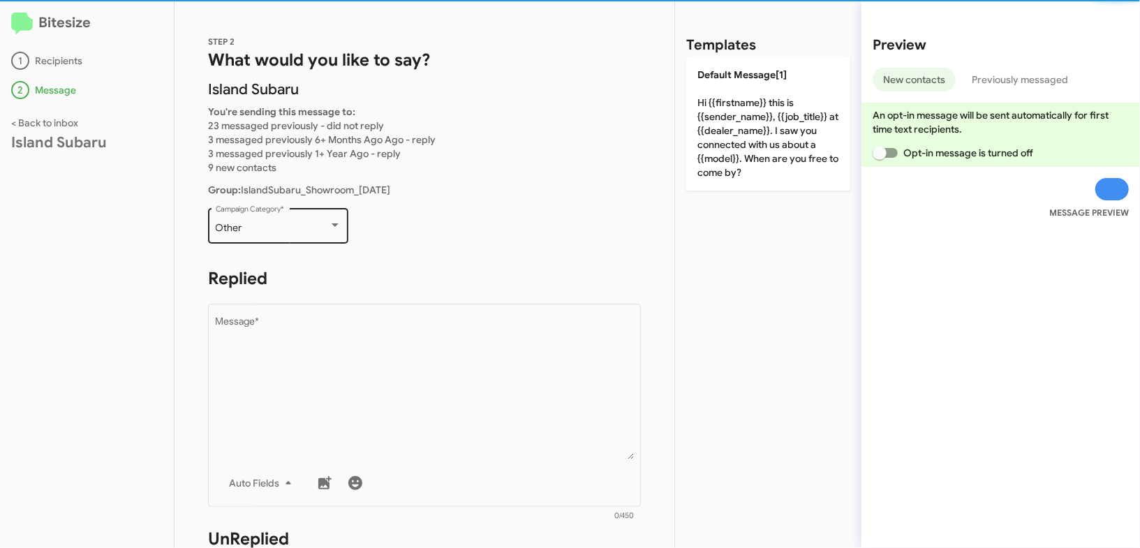
click at [288, 219] on div "Other Campaign Category *" at bounding box center [279, 224] width 126 height 38
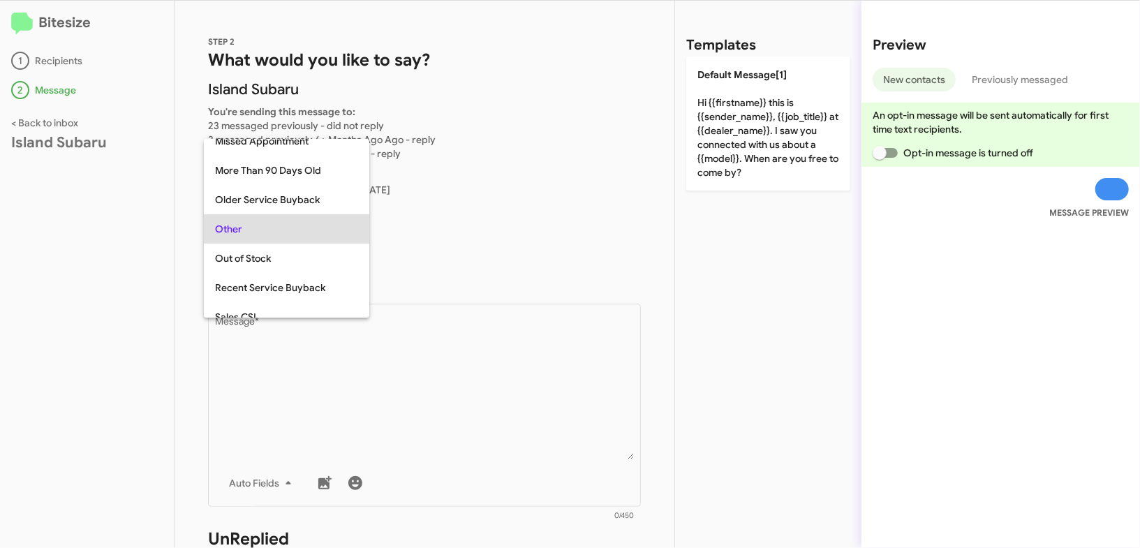
scroll to position [378, 0]
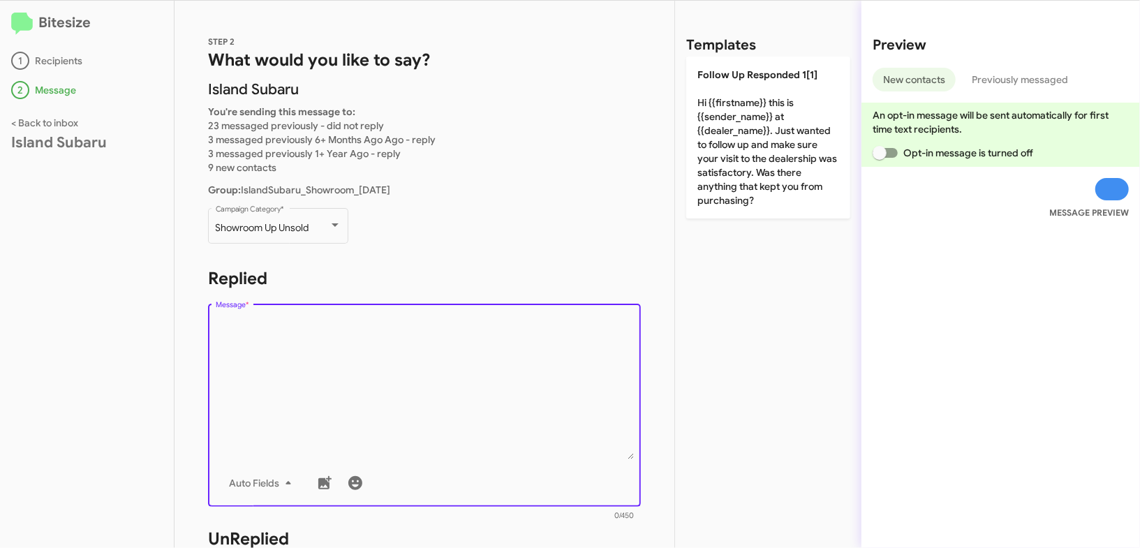
drag, startPoint x: 386, startPoint y: 348, endPoint x: 497, endPoint y: 305, distance: 118.9
click at [387, 348] on textarea "Message *" at bounding box center [425, 388] width 418 height 142
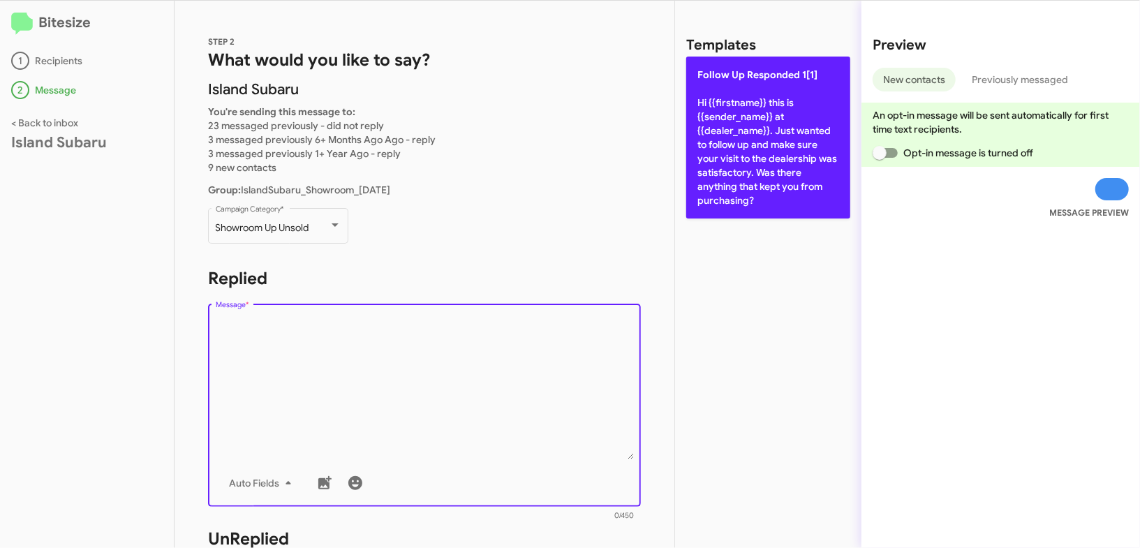
click at [732, 139] on p "Follow Up Responded 1[1] Hi {{firstname}} this is {{sender_name}} at {{dealer_n…" at bounding box center [768, 138] width 164 height 162
type textarea "Hi {{firstname}} this is {{sender_name}} at {{dealer_name}}. Just wanted to fol…"
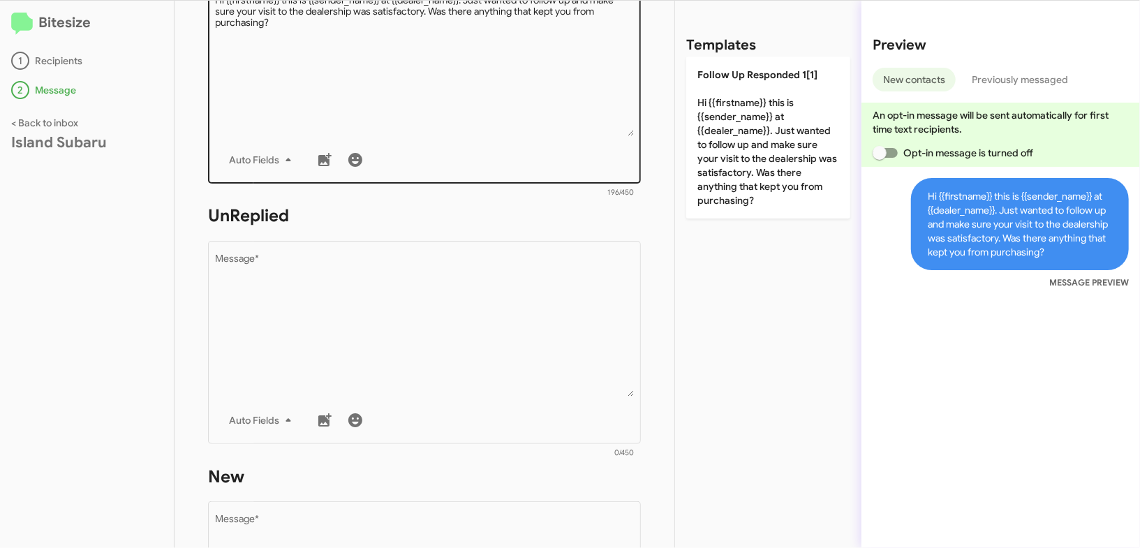
scroll to position [362, 0]
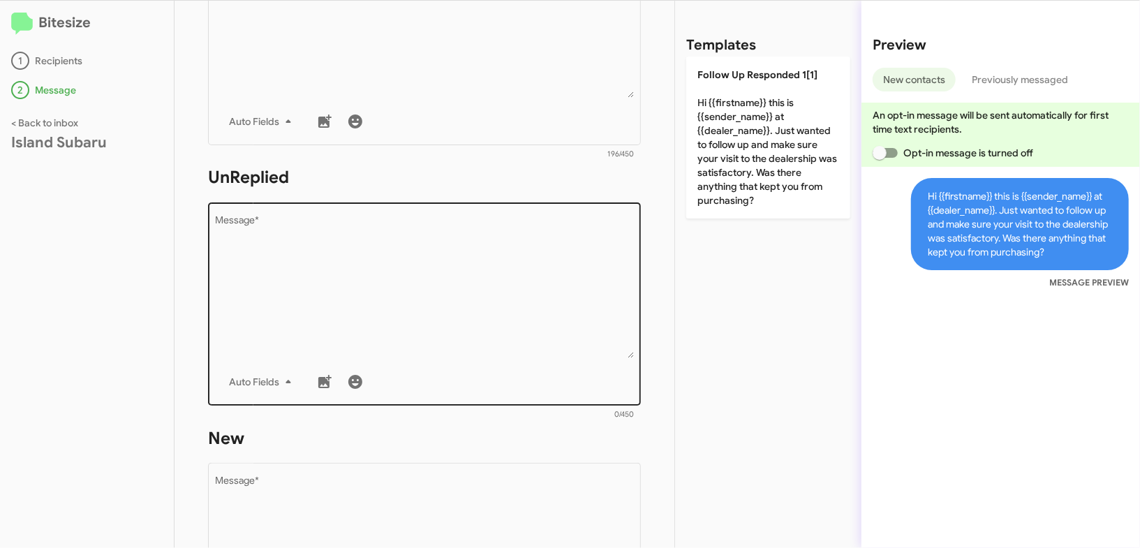
click at [519, 325] on textarea "Message *" at bounding box center [425, 287] width 418 height 142
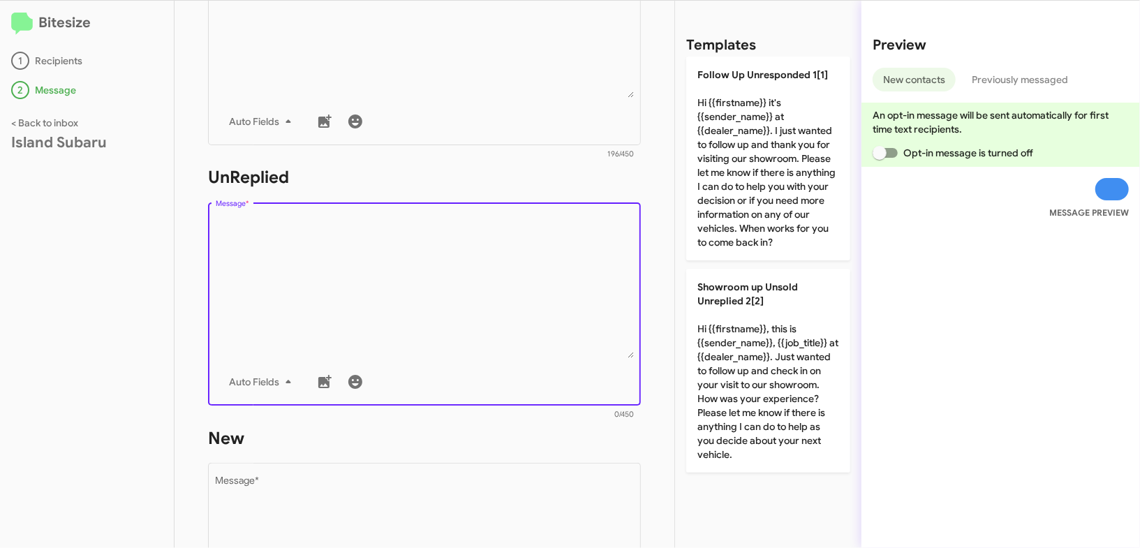
click at [519, 327] on textarea "Message *" at bounding box center [425, 287] width 418 height 142
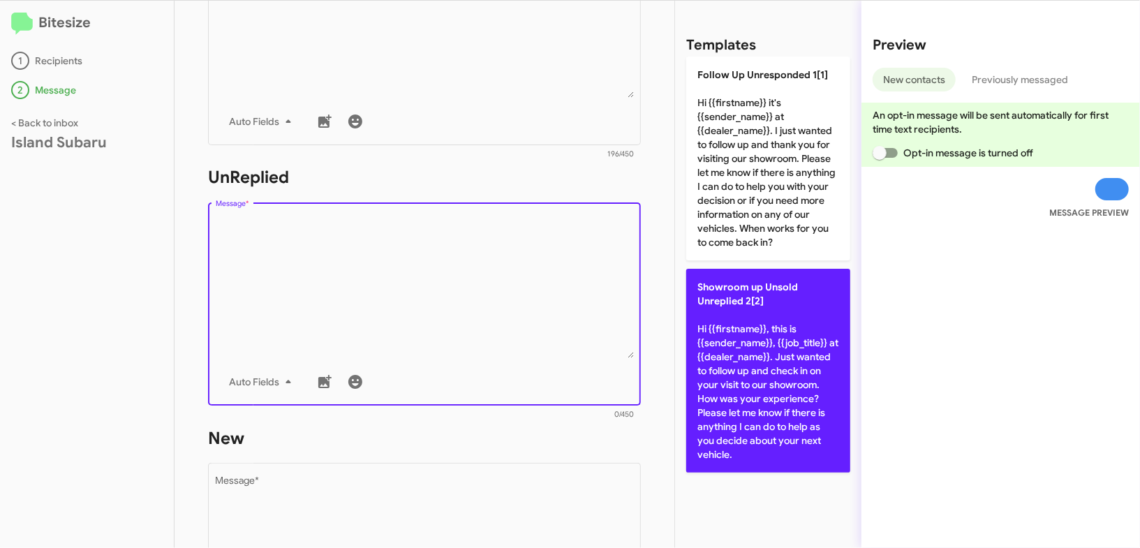
drag, startPoint x: 519, startPoint y: 327, endPoint x: 776, endPoint y: 343, distance: 256.8
click at [544, 322] on textarea "Message *" at bounding box center [425, 287] width 418 height 142
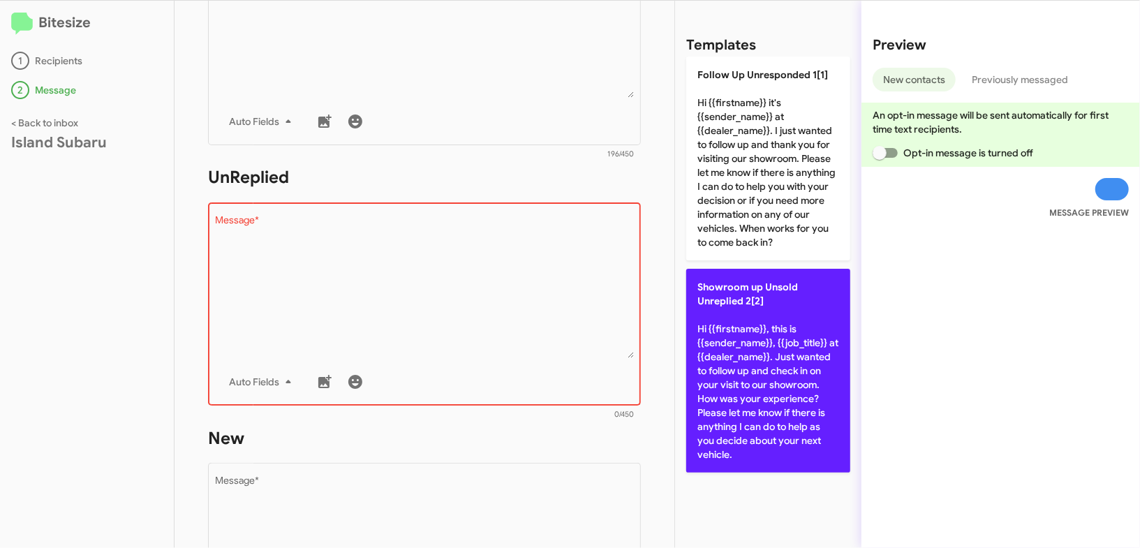
click at [776, 343] on p "Showroom up Unsold Unreplied 2[2] Hi {{firstname}}, this is {{sender_name}}, {{…" at bounding box center [768, 371] width 164 height 204
type textarea "Hi {{firstname}}, this is {{sender_name}}, {{job_title}} at {{dealer_name}}. Ju…"
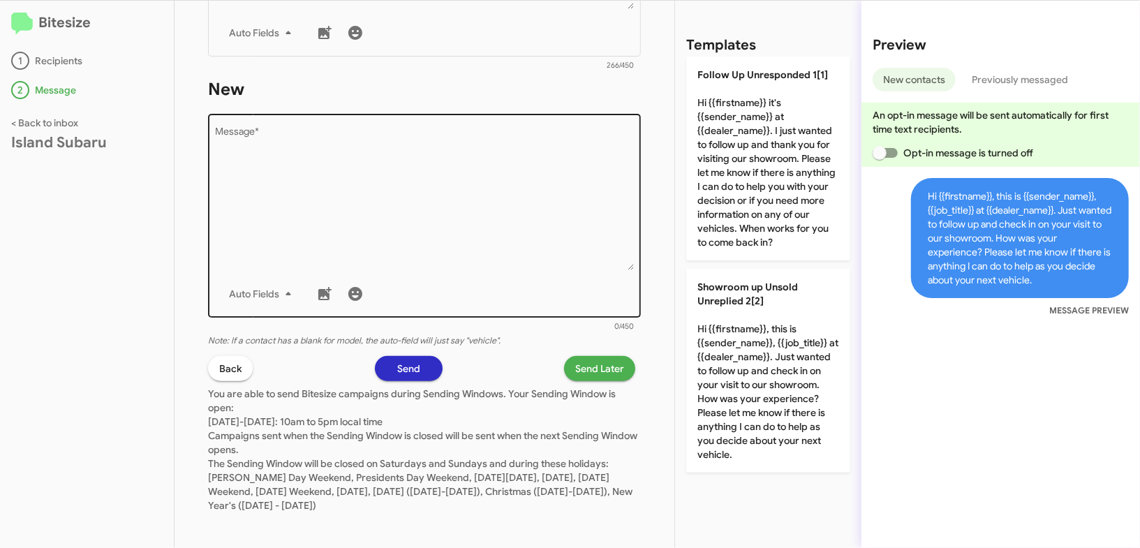
scroll to position [717, 0]
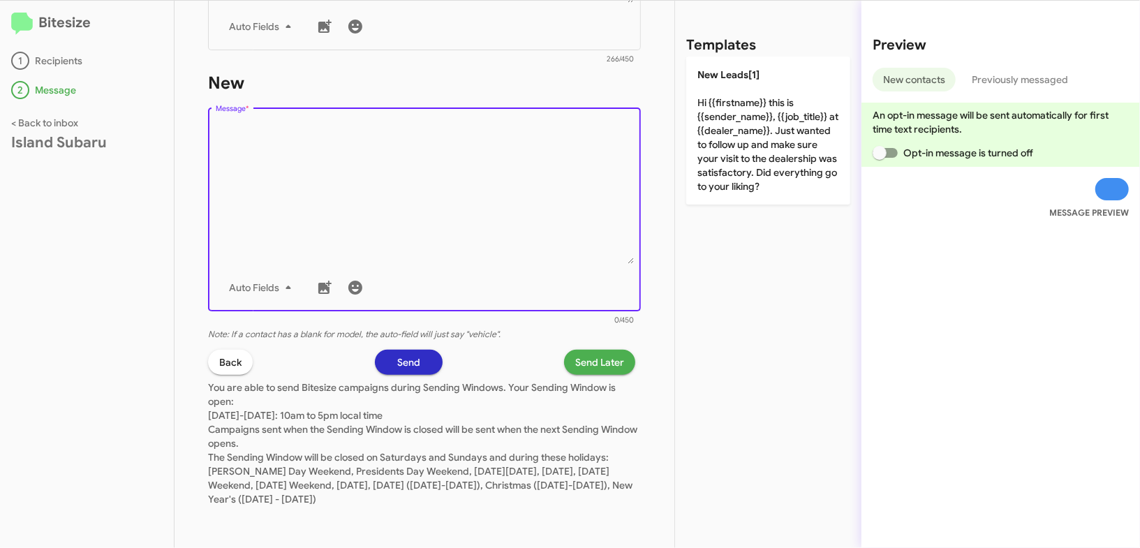
click at [559, 263] on textarea "Message *" at bounding box center [425, 192] width 418 height 142
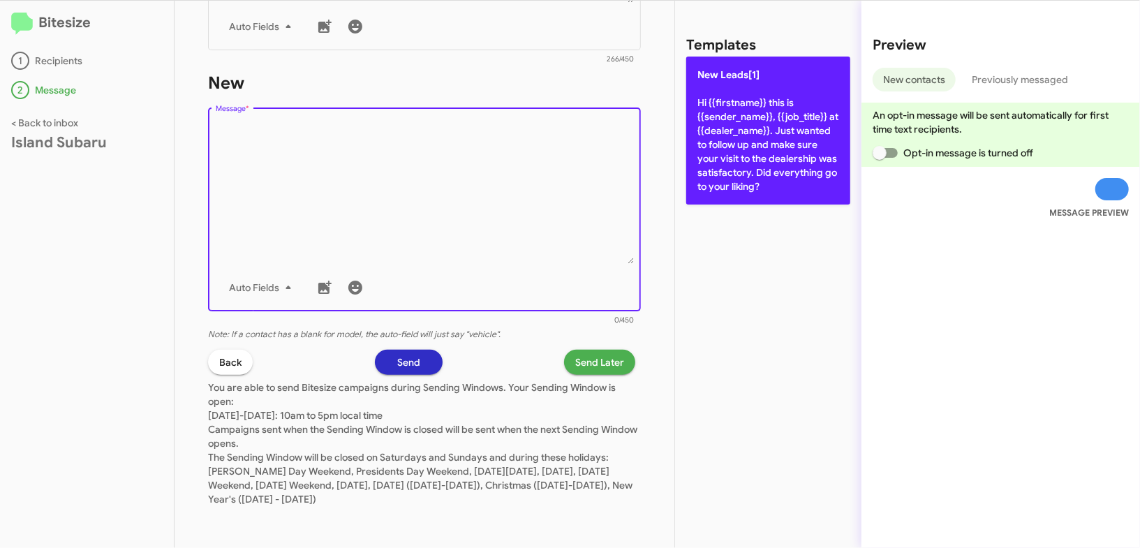
drag, startPoint x: 559, startPoint y: 263, endPoint x: 735, endPoint y: 154, distance: 207.5
click at [570, 249] on textarea "Message *" at bounding box center [425, 192] width 418 height 142
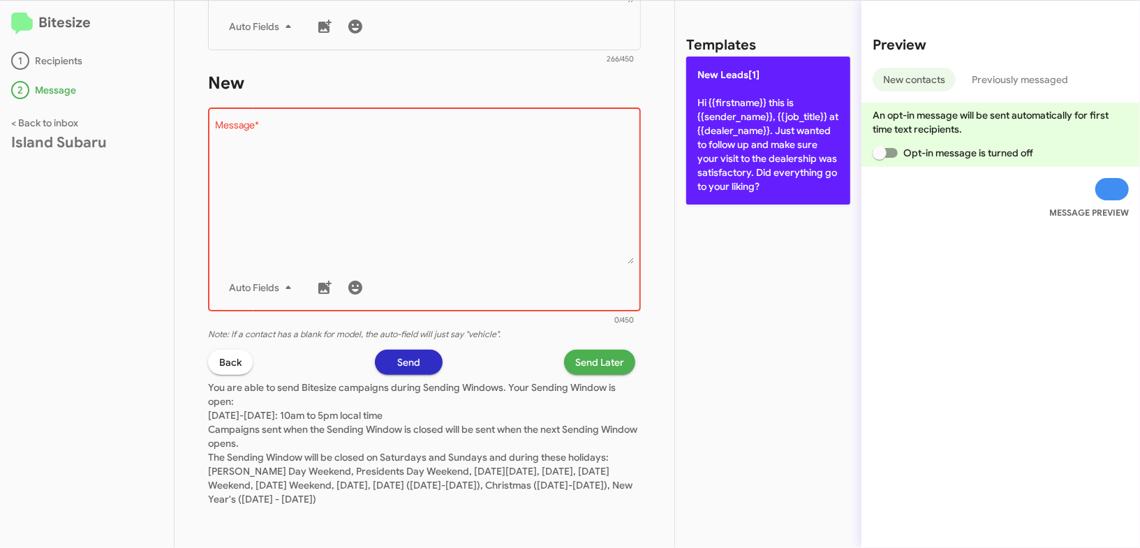
drag, startPoint x: 741, startPoint y: 154, endPoint x: 587, endPoint y: 364, distance: 260.3
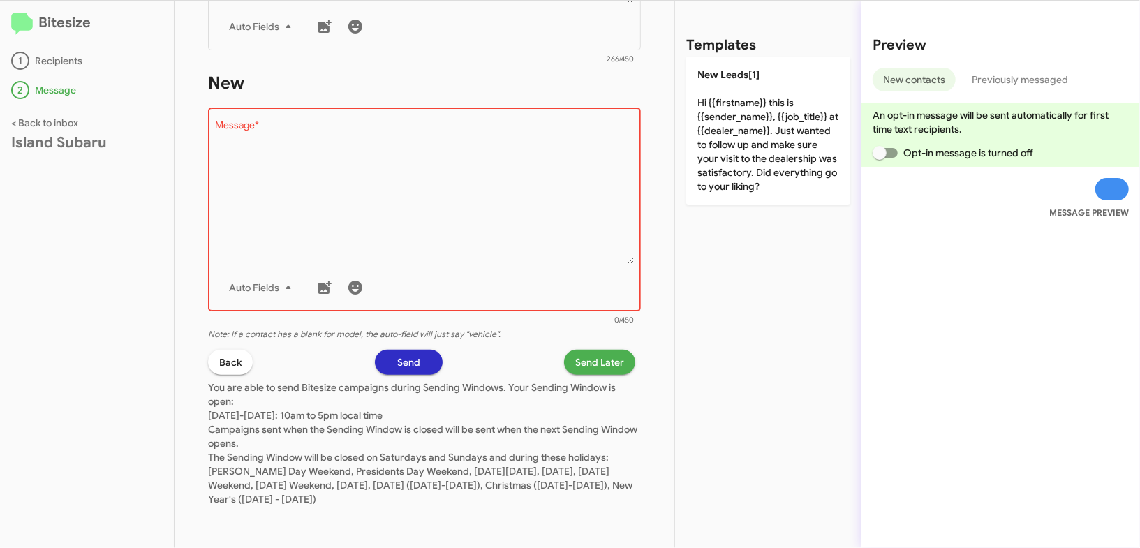
click at [741, 154] on p "New Leads[1] Hi {{firstname}} this is {{sender_name}}, {{job_title}} at {{deale…" at bounding box center [768, 131] width 164 height 148
type textarea "Hi {{firstname}} this is {{sender_name}}, {{job_title}} at {{dealer_name}}. Jus…"
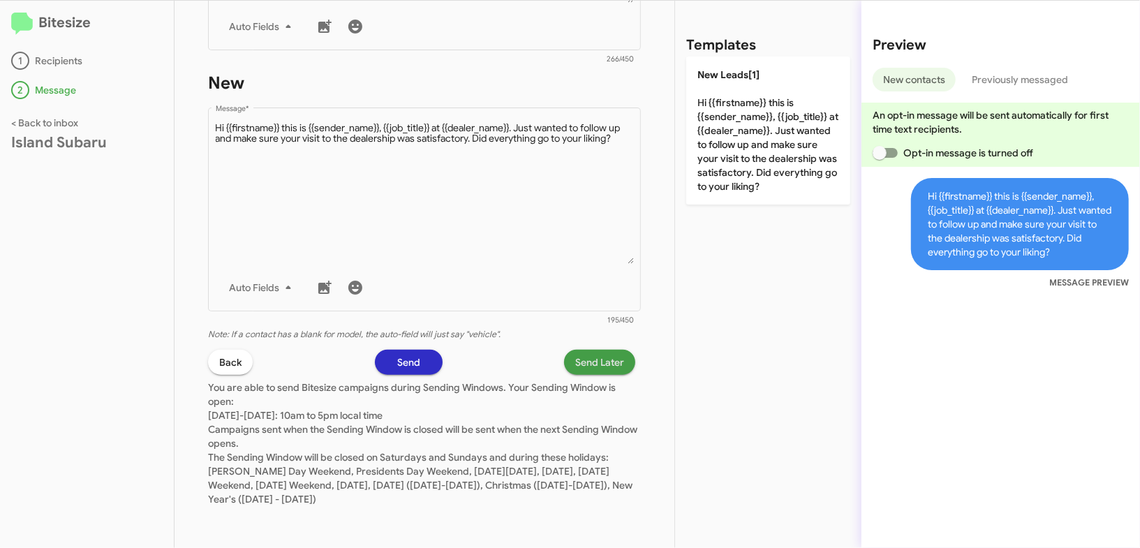
click at [600, 364] on span "Send Later" at bounding box center [599, 362] width 49 height 25
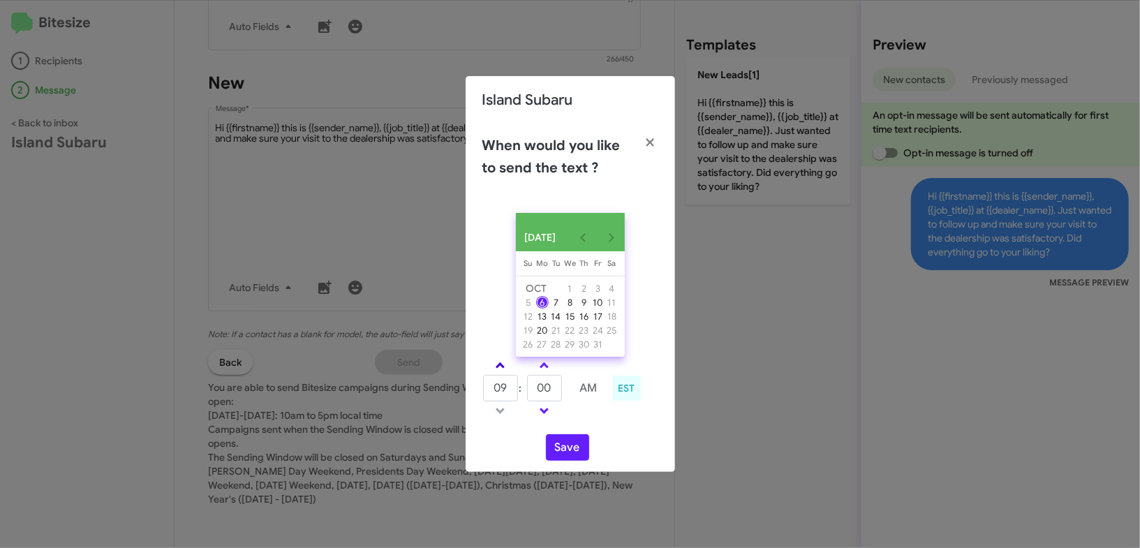
click at [496, 367] on link at bounding box center [500, 365] width 24 height 16
type input "10"
click at [546, 389] on input "00" at bounding box center [544, 388] width 35 height 27
type input "40"
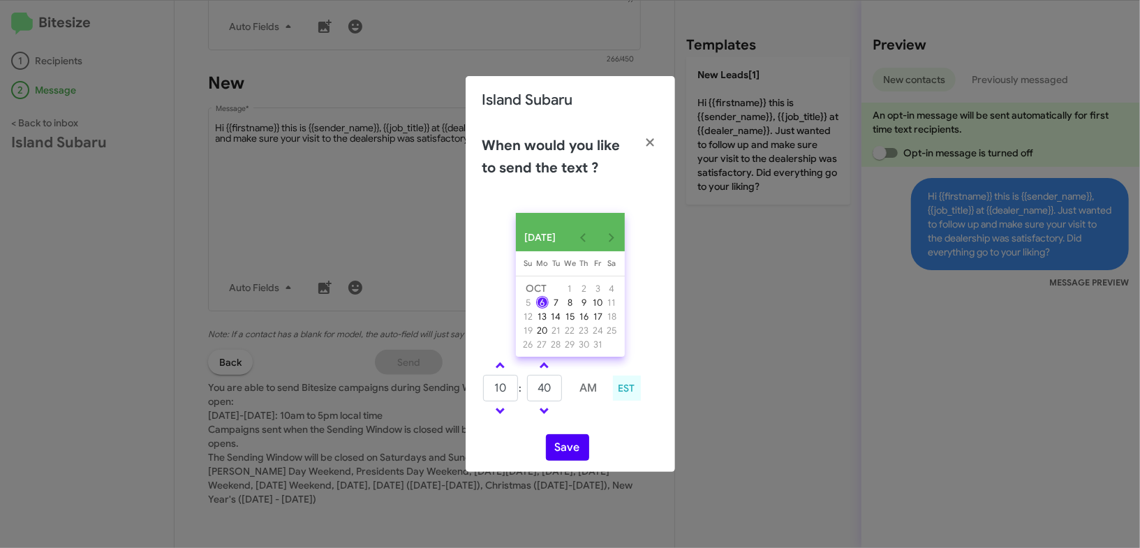
drag, startPoint x: 589, startPoint y: 432, endPoint x: 574, endPoint y: 444, distance: 19.4
click at [589, 431] on div "OCT 2025 Sunday Su Monday Mo Tuesday Tu Wednesday We Thursday Th Friday Fr Satu…" at bounding box center [570, 337] width 209 height 270
click at [570, 451] on button "Save" at bounding box center [567, 447] width 43 height 27
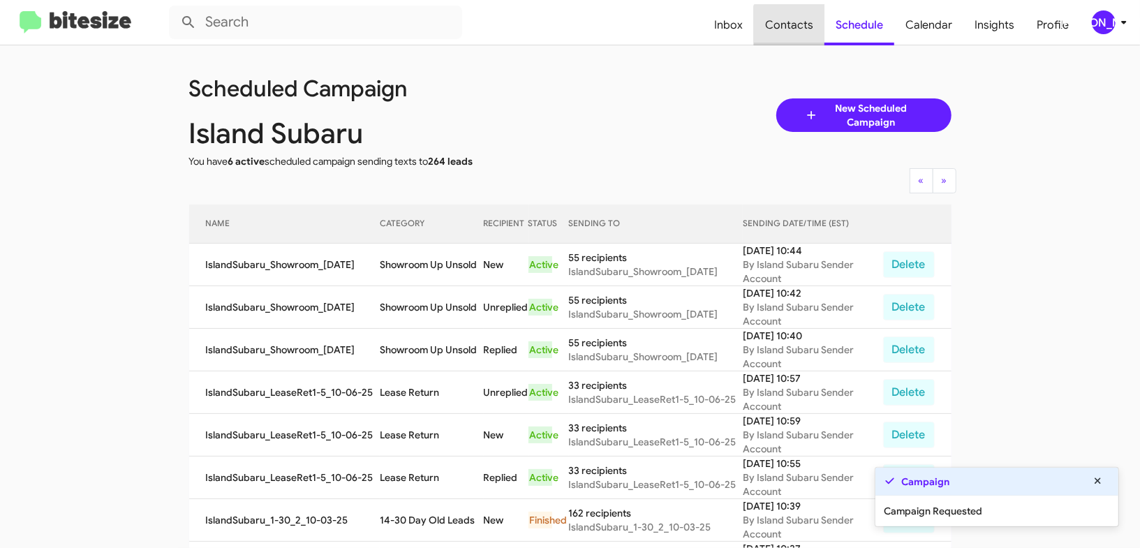
click at [818, 44] on span "Contacts" at bounding box center [789, 25] width 71 height 40
type input "in:groups"
click at [818, 44] on span "Contacts" at bounding box center [789, 25] width 71 height 40
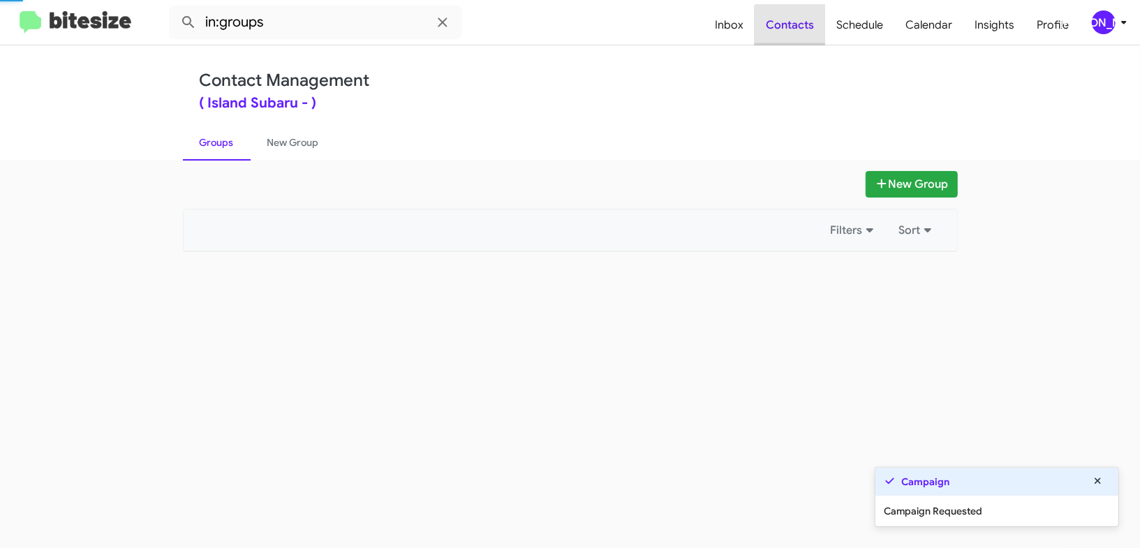
click at [818, 44] on span "Contacts" at bounding box center [790, 25] width 71 height 40
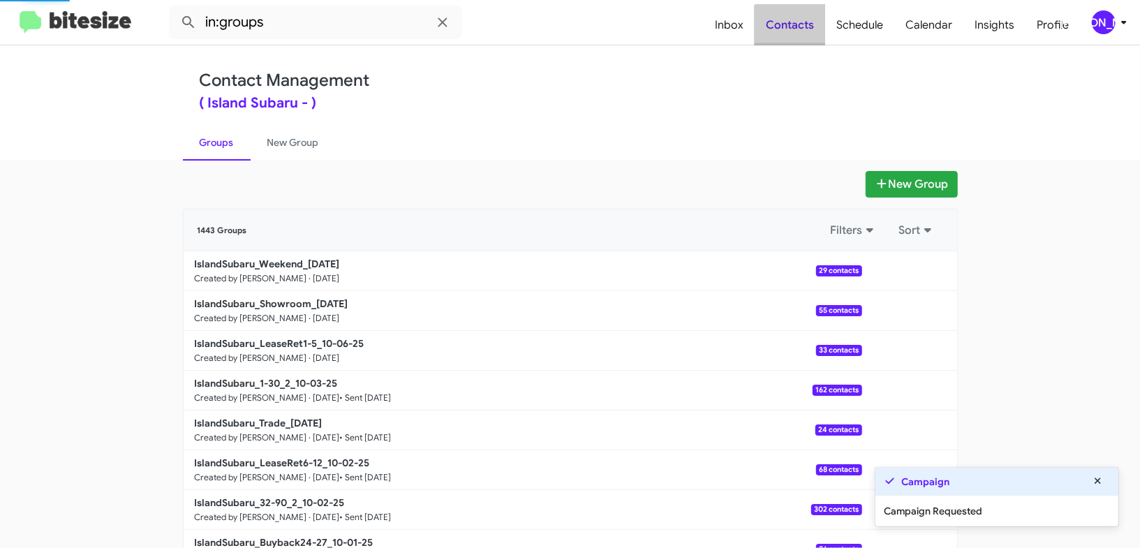
click at [818, 44] on span "Contacts" at bounding box center [790, 25] width 71 height 40
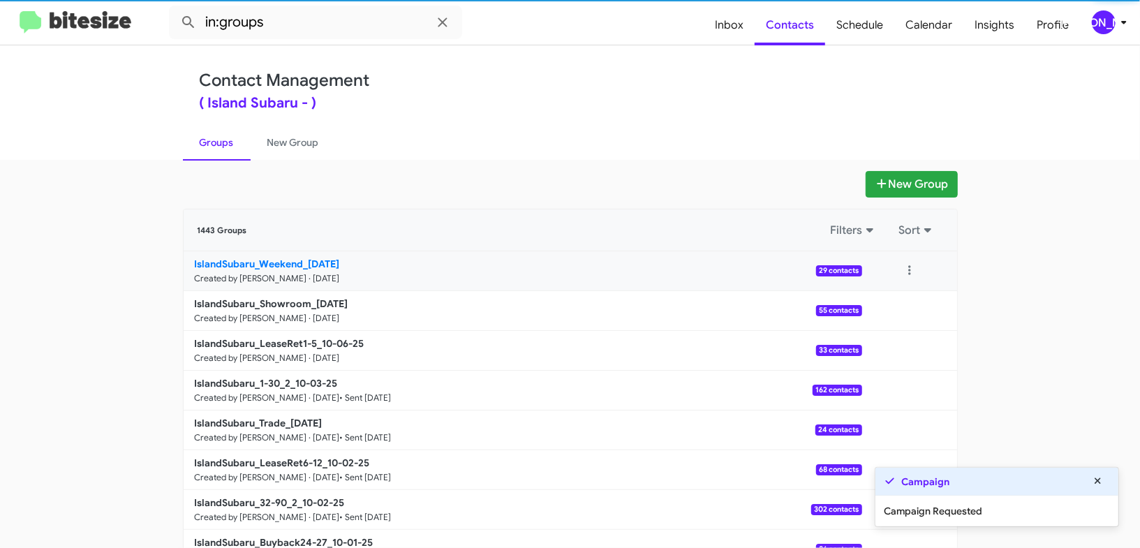
scroll to position [5, 0]
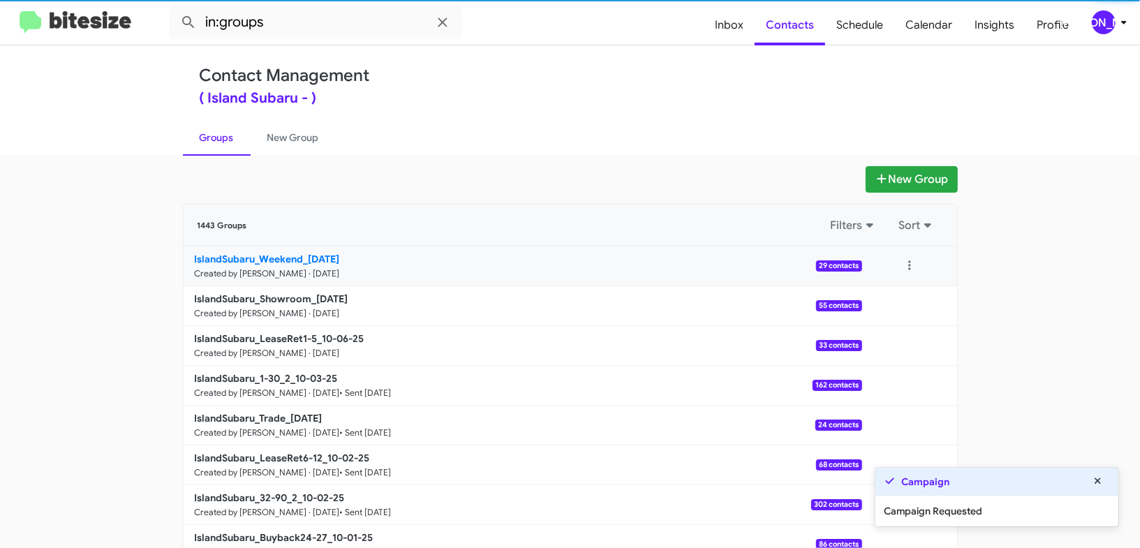
click at [320, 262] on b "IslandSubaru_Weekend_10-06-25" at bounding box center [267, 259] width 145 height 13
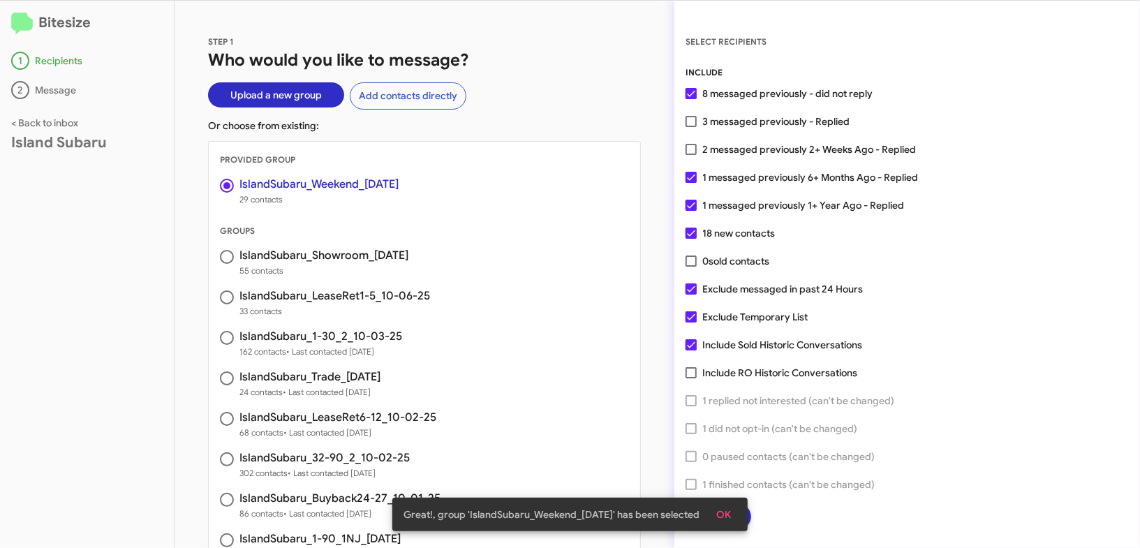
click at [739, 517] on button "OK" at bounding box center [723, 514] width 37 height 25
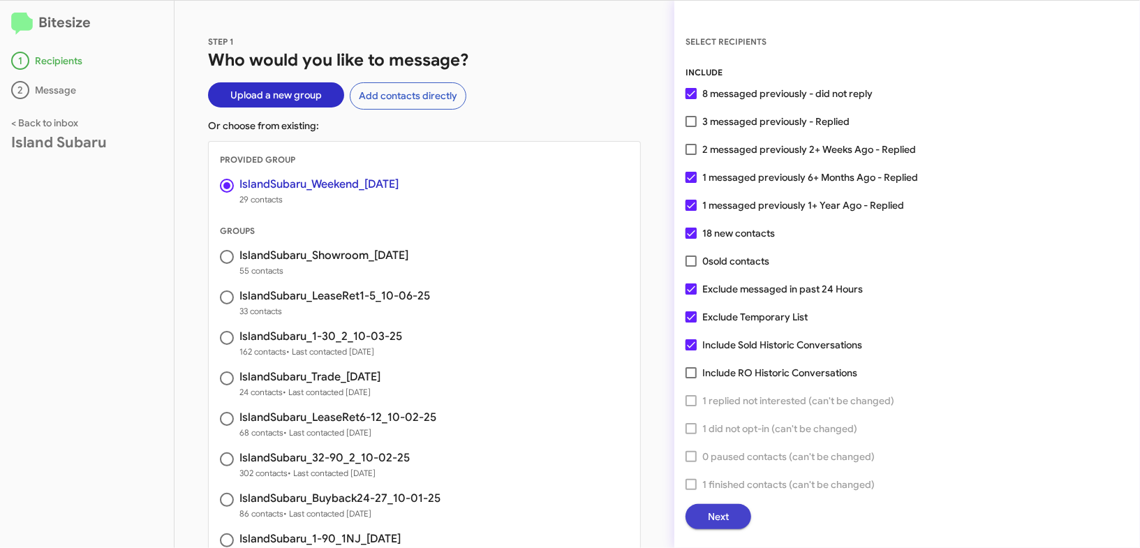
click at [708, 515] on span "Next" at bounding box center [718, 516] width 21 height 25
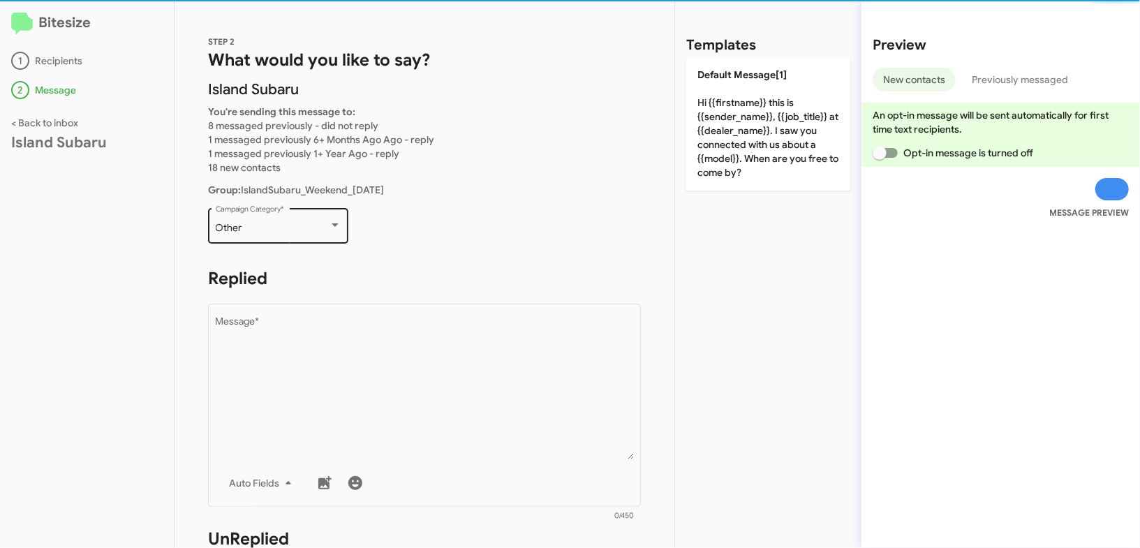
click at [300, 226] on div "Other" at bounding box center [272, 228] width 113 height 11
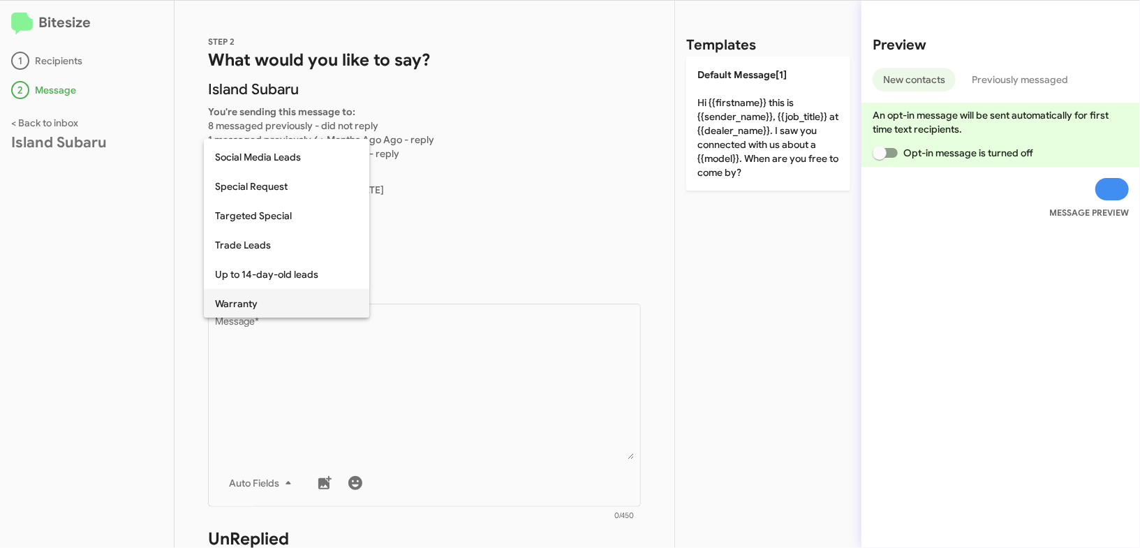
scroll to position [583, 0]
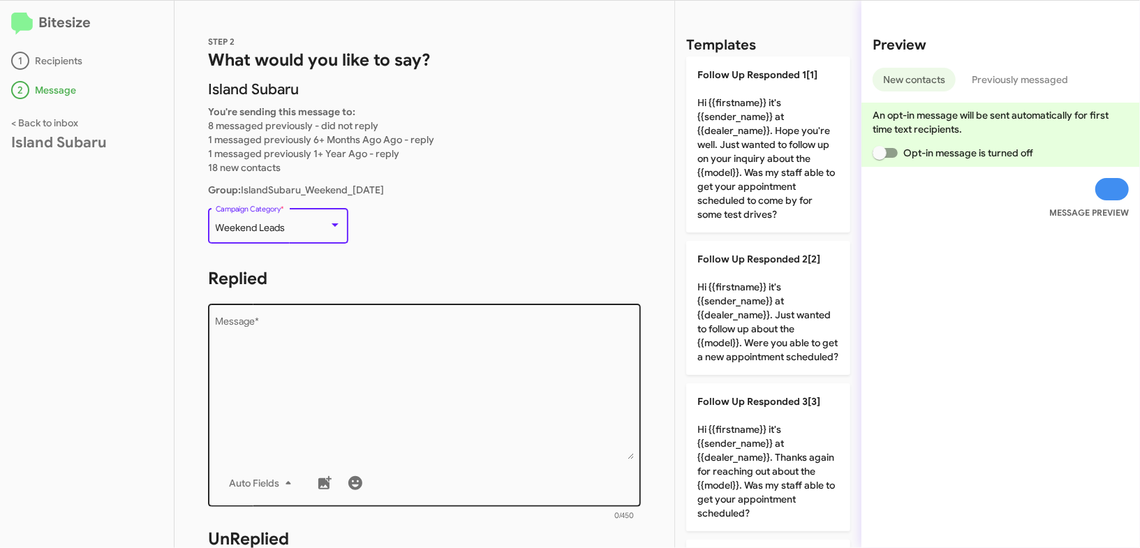
click at [459, 398] on textarea "Message *" at bounding box center [425, 388] width 418 height 142
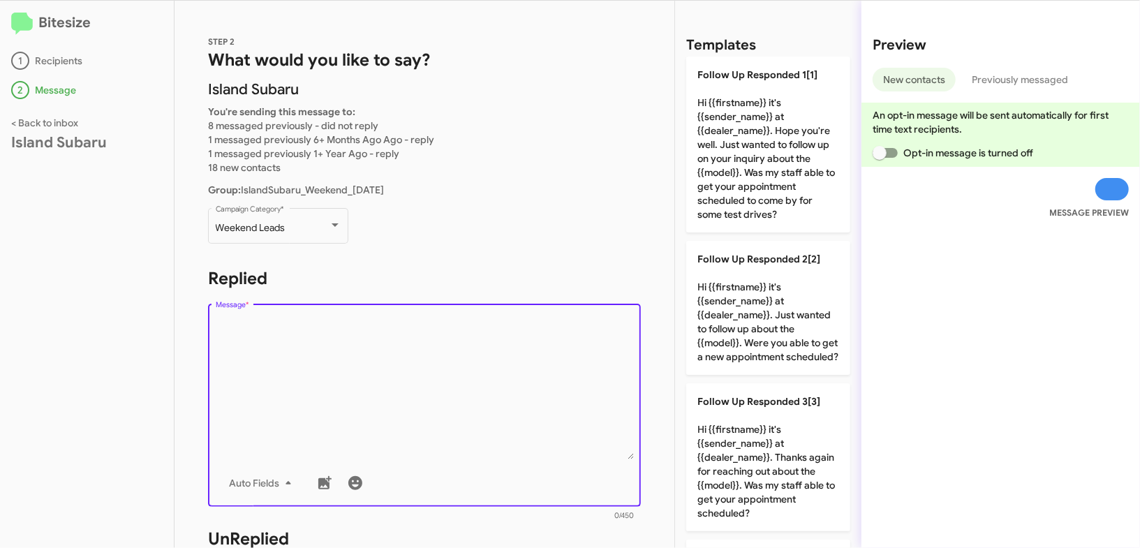
click at [459, 398] on textarea "Message *" at bounding box center [425, 388] width 418 height 142
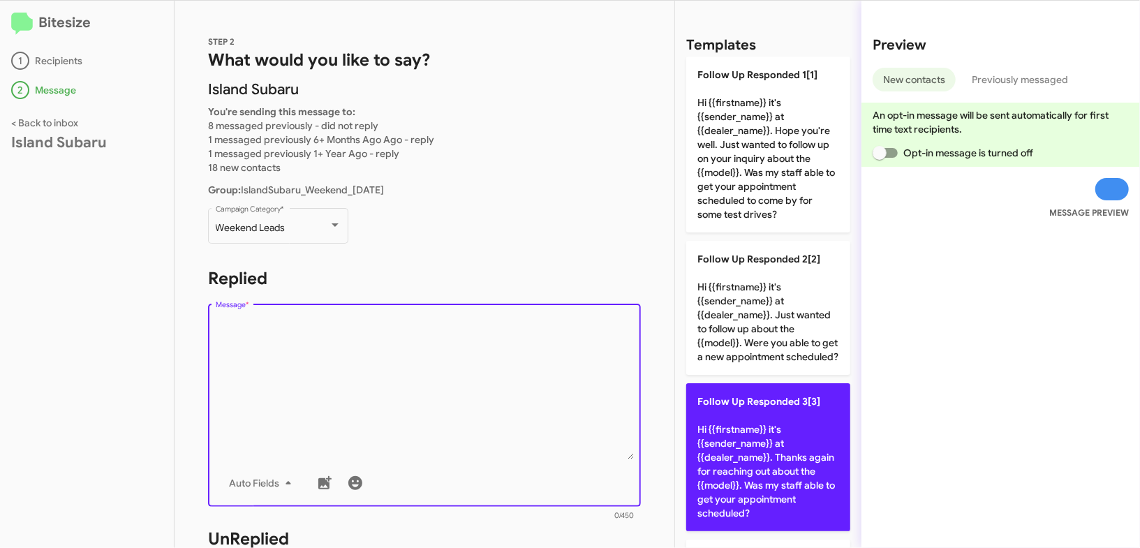
drag, startPoint x: 459, startPoint y: 398, endPoint x: 762, endPoint y: 427, distance: 303.7
click at [479, 395] on textarea "Message *" at bounding box center [425, 388] width 418 height 142
drag, startPoint x: 771, startPoint y: 436, endPoint x: 765, endPoint y: 430, distance: 7.9
click at [770, 435] on p "Follow Up Responded 3[3] Hi {{firstname}} it's {{sender_name}} at {{dealer_name…" at bounding box center [768, 457] width 164 height 148
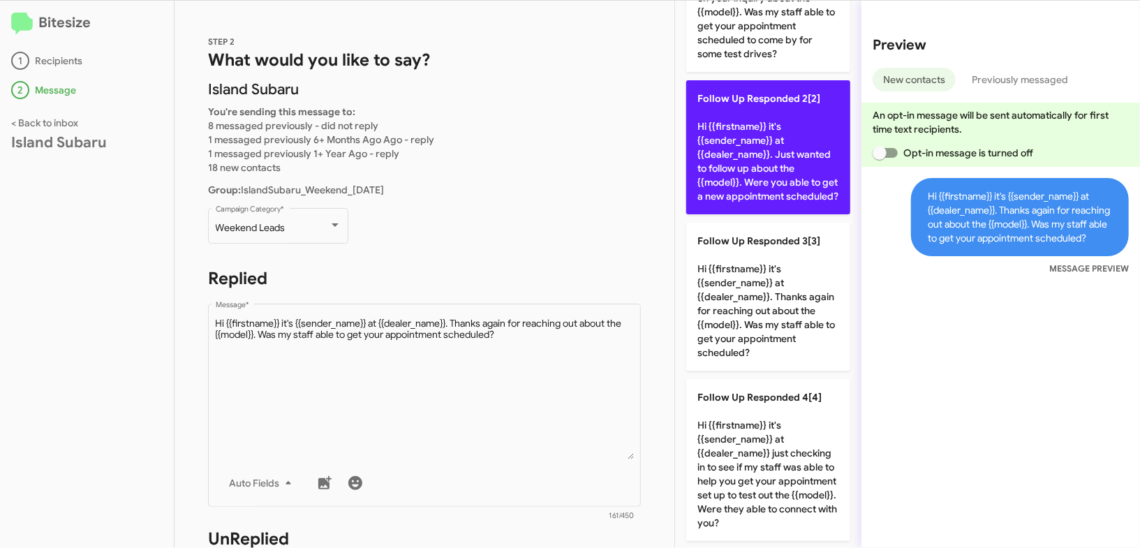
scroll to position [161, 0]
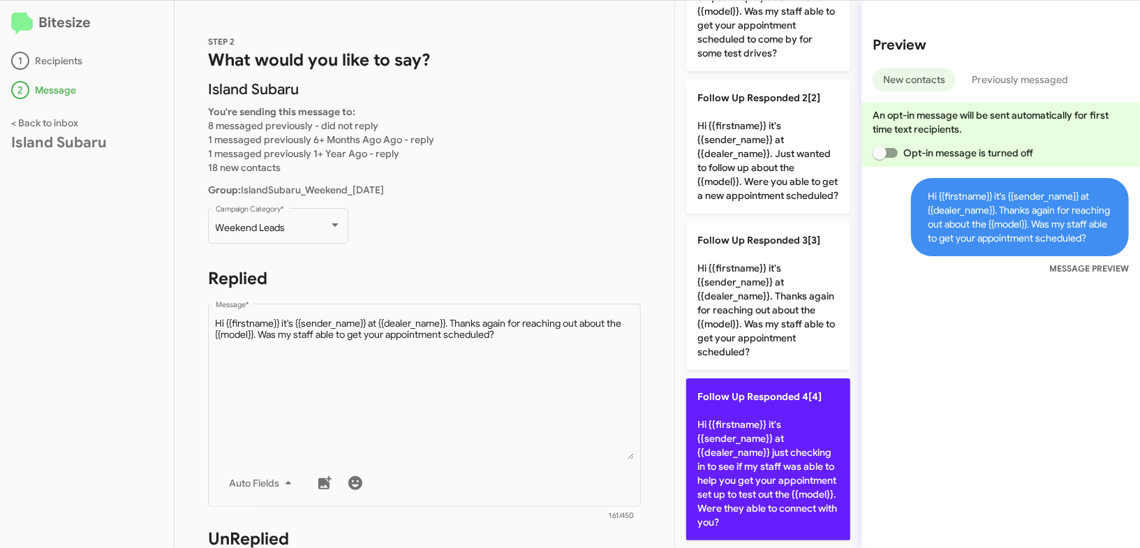
click at [767, 413] on p "Follow Up Responded 4[4] Hi {{firstname}} it's {{sender_name}} at {{dealer_name…" at bounding box center [768, 459] width 164 height 162
type textarea "Hi {{firstname}} it's {{sender_name}} at {{dealer_name}} just checking in to se…"
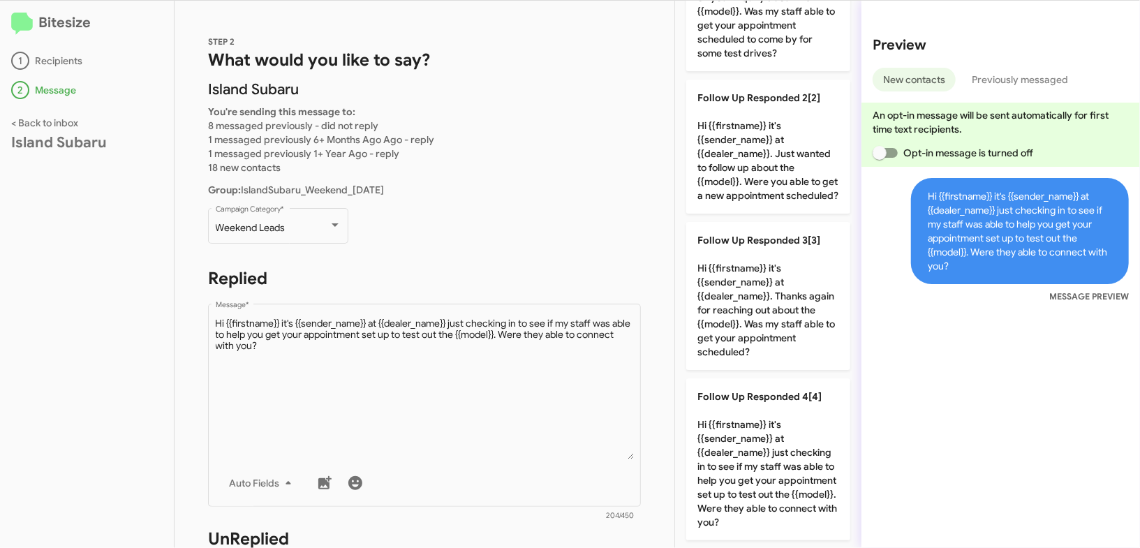
drag, startPoint x: 767, startPoint y: 412, endPoint x: 584, endPoint y: 292, distance: 218.8
click at [753, 403] on p "Follow Up Responded 4[4] Hi {{firstname}} it's {{sender_name}} at {{dealer_name…" at bounding box center [768, 459] width 164 height 162
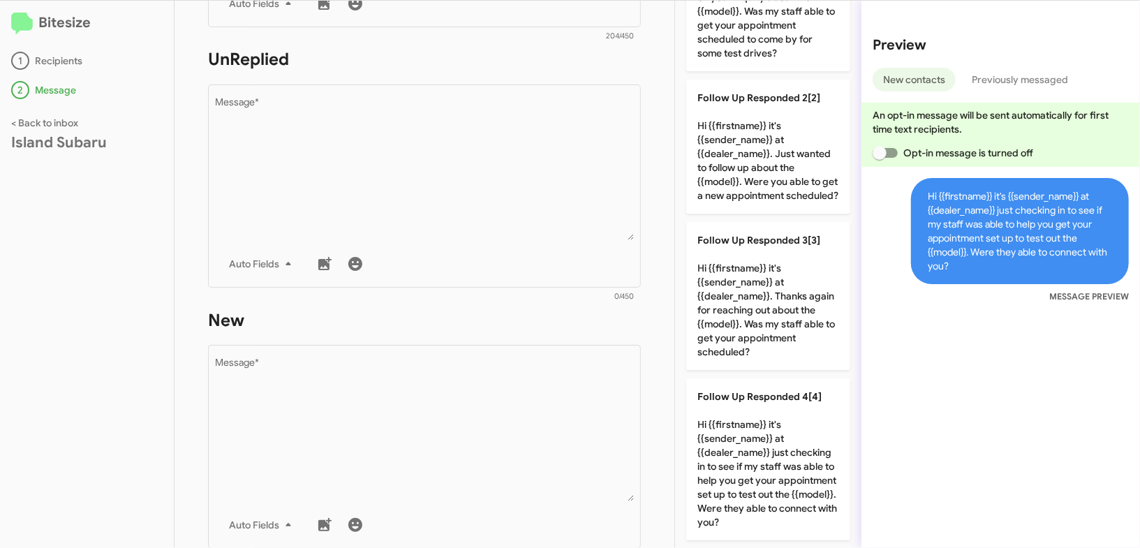
scroll to position [567, 0]
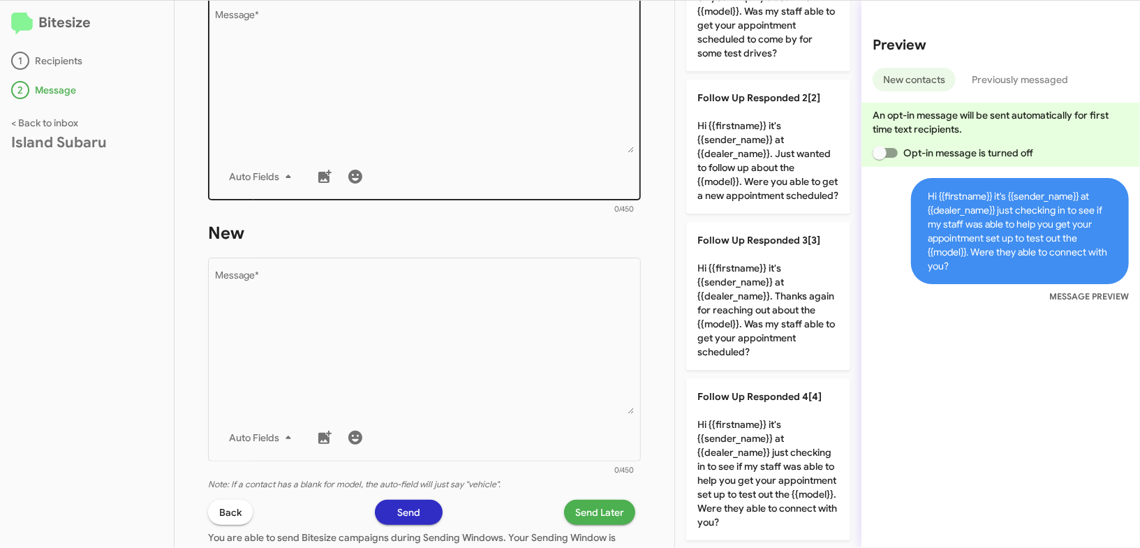
drag, startPoint x: 541, startPoint y: 253, endPoint x: 522, endPoint y: 116, distance: 138.9
click at [540, 253] on form "New Drop image here to insert Auto Fields Message * 0/450" at bounding box center [424, 349] width 433 height 255
click at [519, 103] on textarea "Message *" at bounding box center [425, 81] width 418 height 142
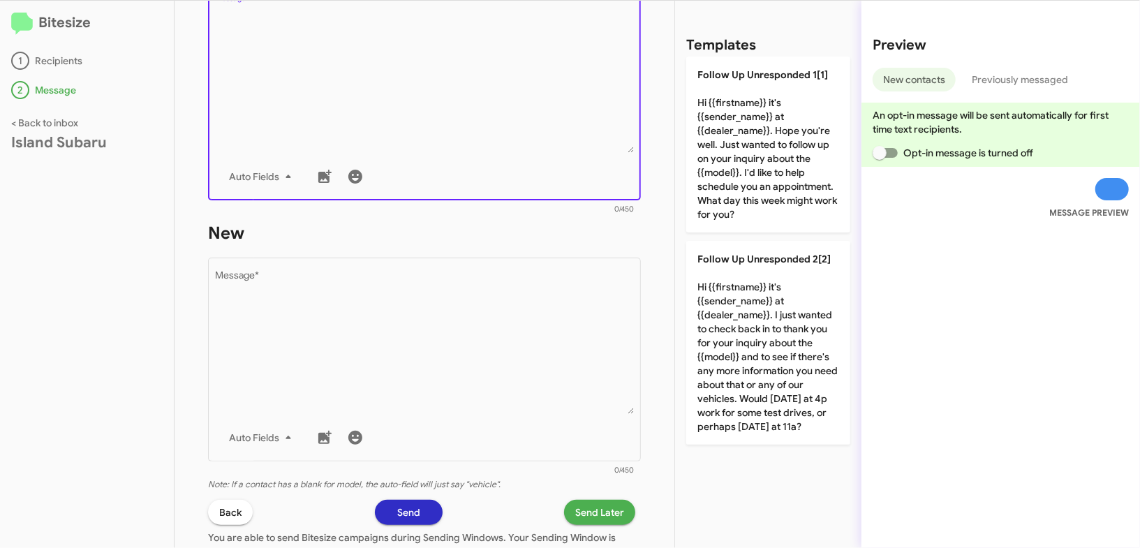
click at [519, 103] on textarea "Message *" at bounding box center [425, 81] width 418 height 142
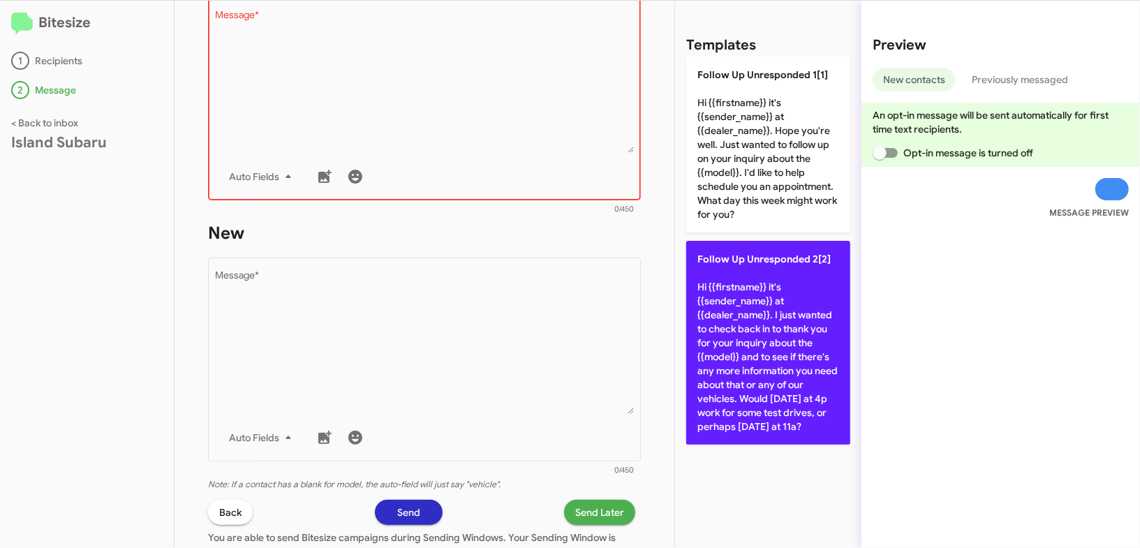
click at [774, 301] on p "Follow Up Unresponded 2[2] Hi {{firstname}} it's {{sender_name}} at {{dealer_na…" at bounding box center [768, 343] width 164 height 204
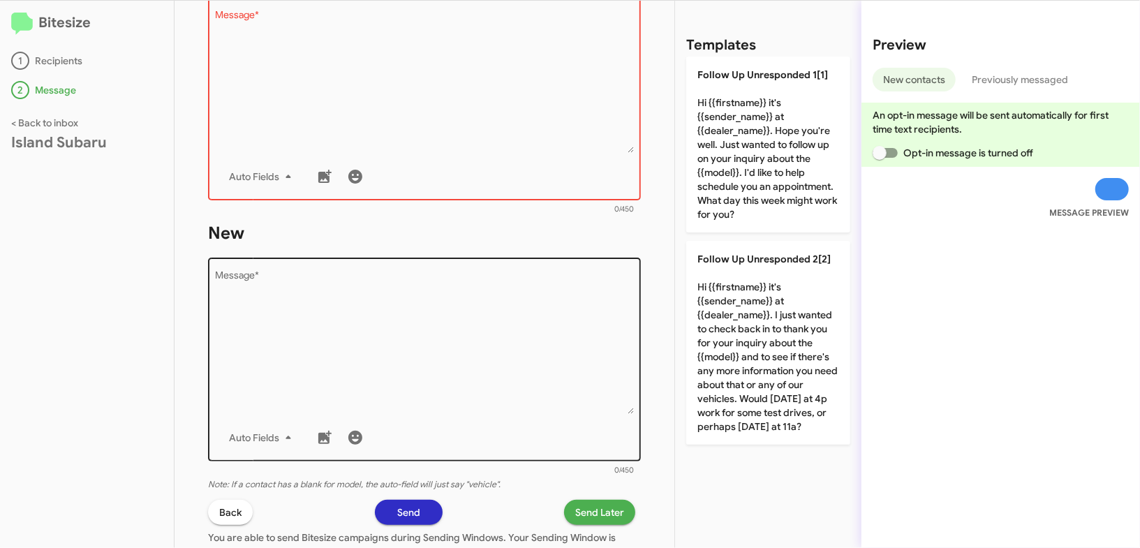
type textarea "Hi {{firstname}} it's {{sender_name}} at {{dealer_name}}. I just wanted to chec…"
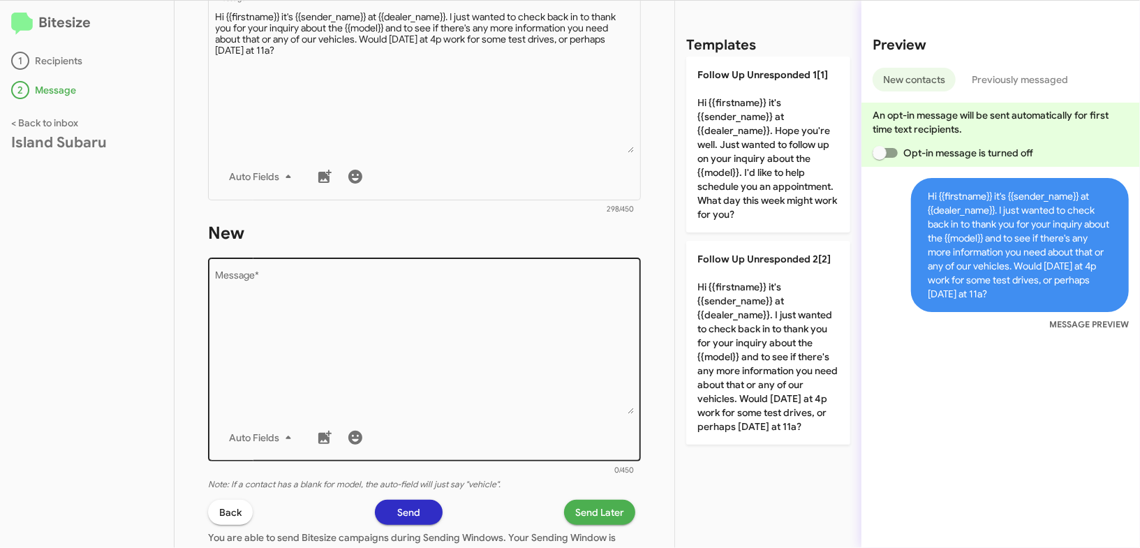
click at [552, 296] on textarea "Message *" at bounding box center [425, 343] width 418 height 142
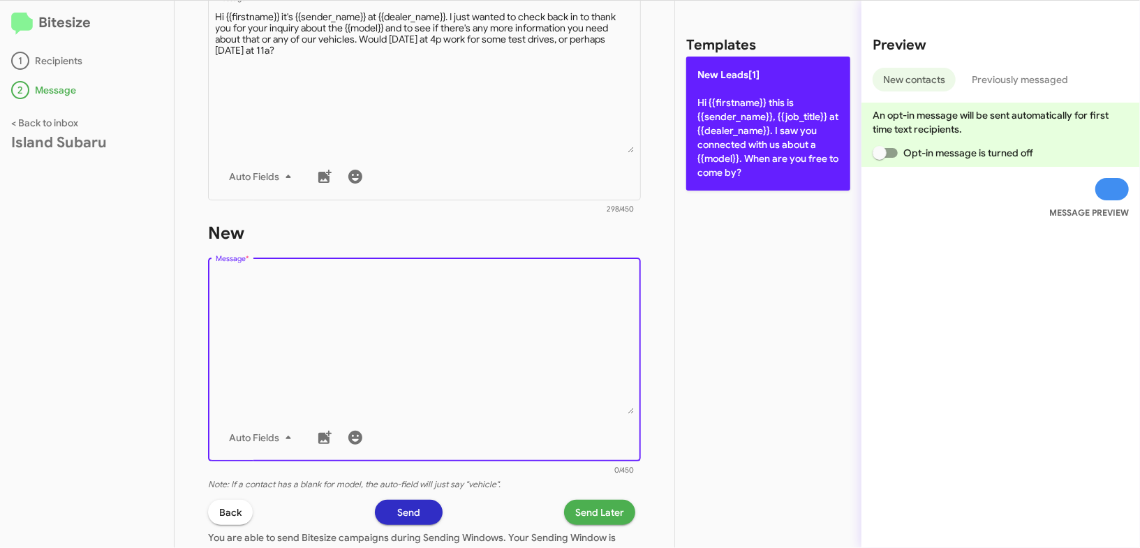
drag, startPoint x: 552, startPoint y: 296, endPoint x: 742, endPoint y: 127, distance: 254.2
click at [621, 235] on form "New Drop image here to insert Auto Fields Message * 0/450" at bounding box center [424, 349] width 433 height 255
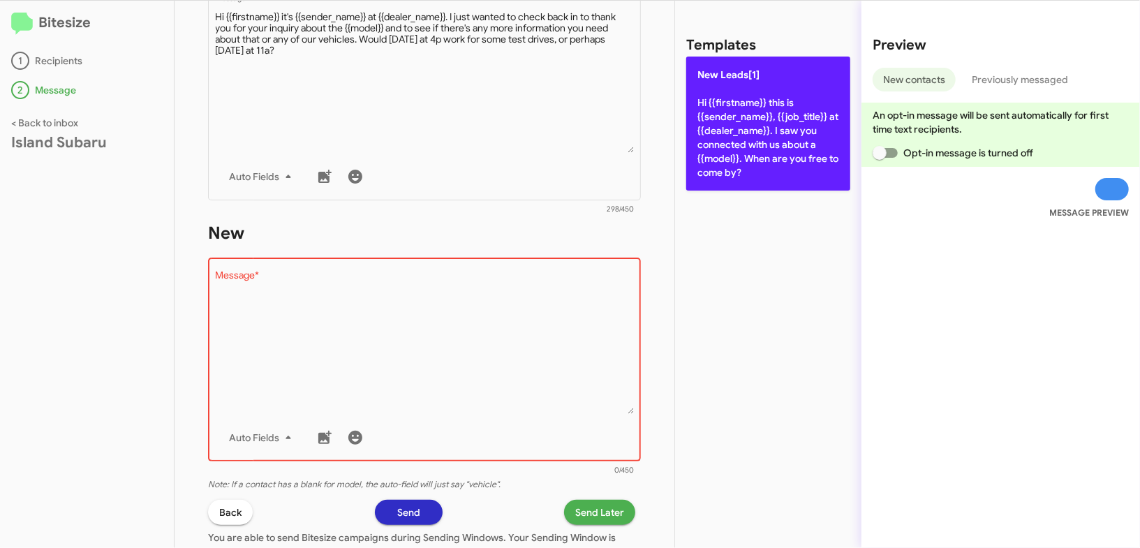
click at [742, 127] on p "New Leads[1] Hi {{firstname}} this is {{sender_name}}, {{job_title}} at {{deale…" at bounding box center [768, 124] width 164 height 134
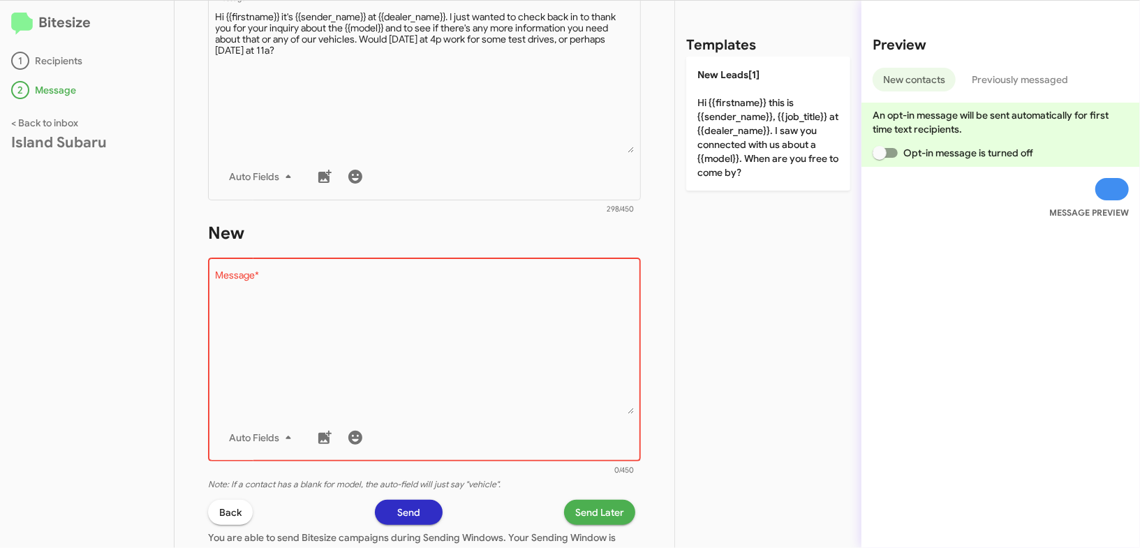
type textarea "Hi {{firstname}} this is {{sender_name}}, {{job_title}} at {{dealer_name}}. I s…"
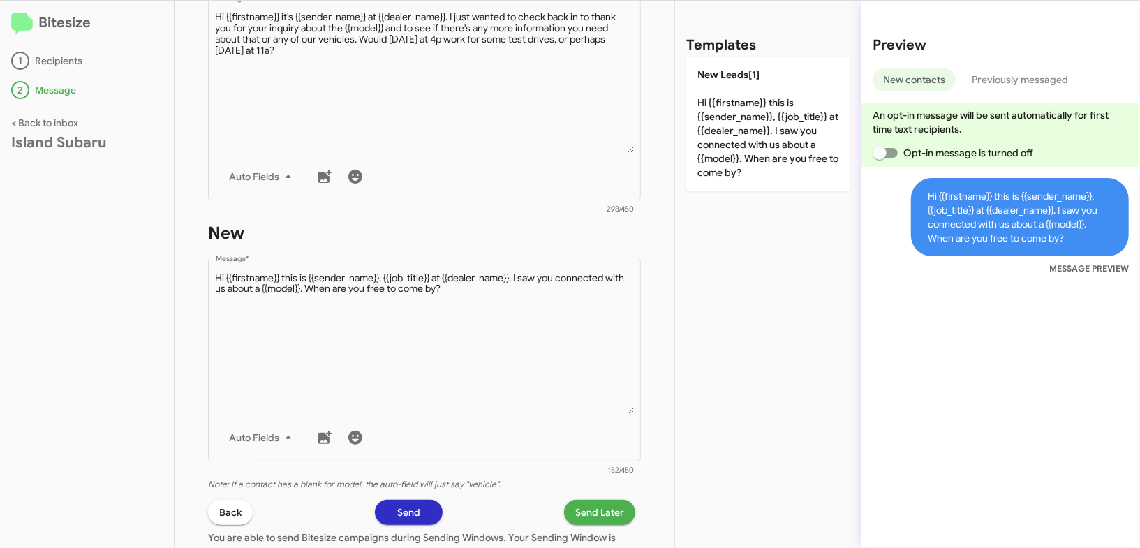
click at [588, 503] on span "Send Later" at bounding box center [599, 512] width 49 height 25
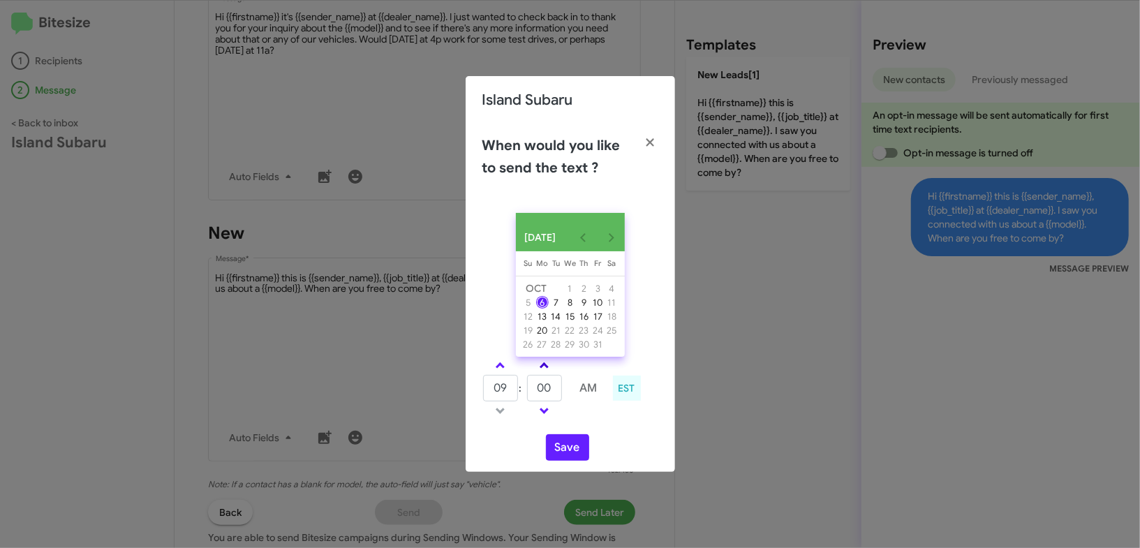
drag, startPoint x: 501, startPoint y: 374, endPoint x: 546, endPoint y: 374, distance: 44.7
click at [510, 373] on link at bounding box center [500, 365] width 24 height 16
type input "10"
click at [546, 371] on span at bounding box center [544, 366] width 9 height 9
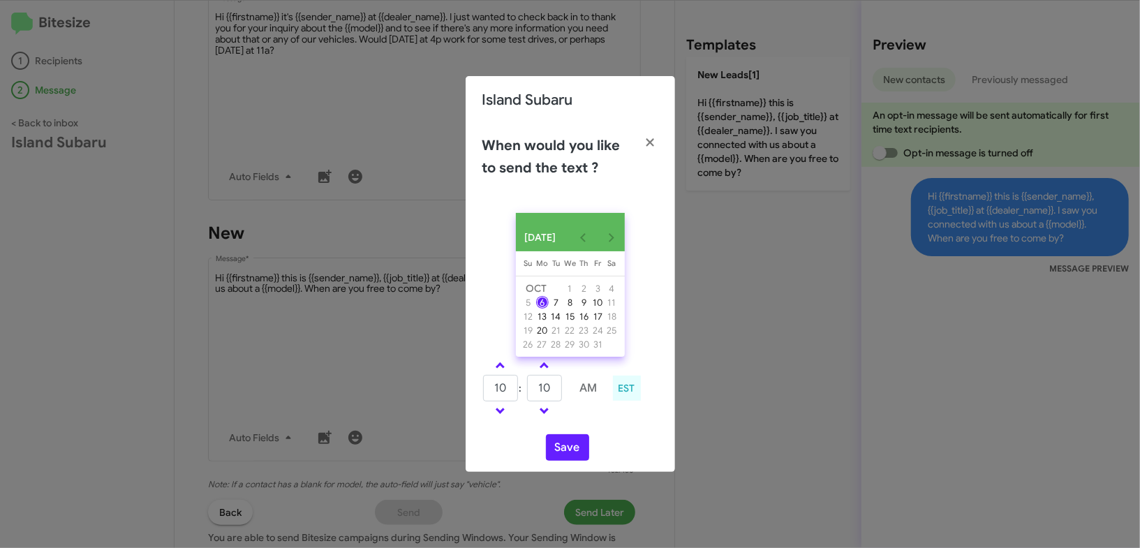
drag, startPoint x: 546, startPoint y: 374, endPoint x: 572, endPoint y: 418, distance: 50.8
click at [547, 371] on span at bounding box center [544, 366] width 9 height 9
type input "15"
click at [567, 456] on button "Save" at bounding box center [567, 447] width 43 height 27
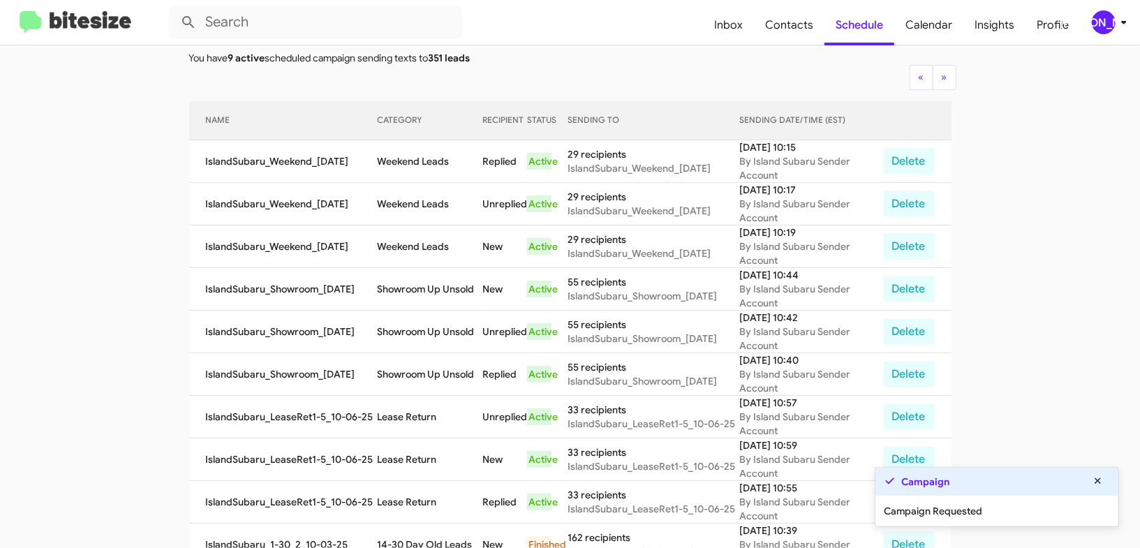
scroll to position [108, 0]
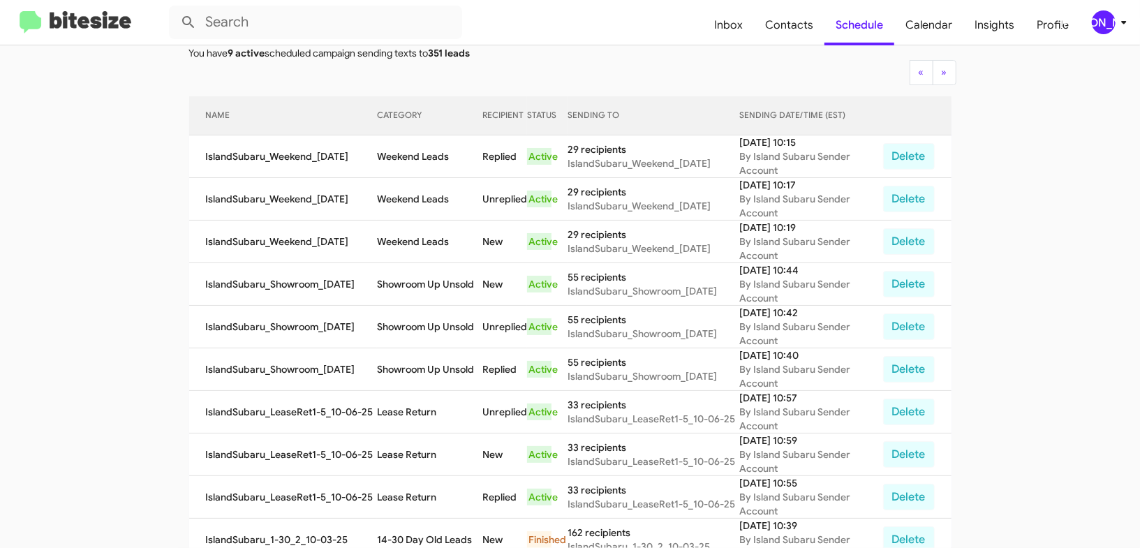
click at [1082, 545] on app-scheduler "Scheduled Campaign Island Subaru You have 9 active scheduled campaign sending t…" at bounding box center [570, 470] width 1140 height 1067
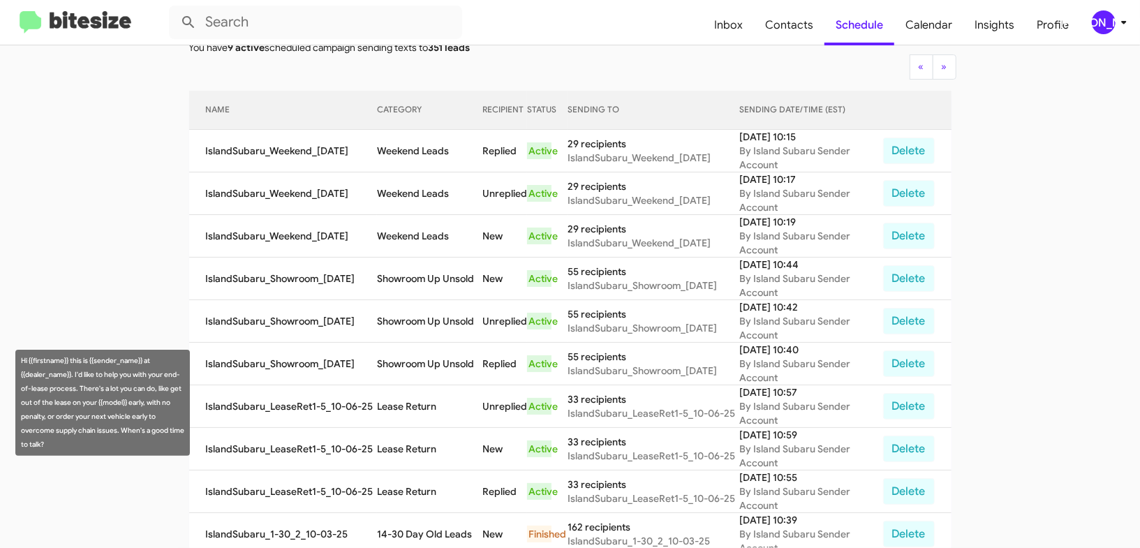
click at [408, 404] on td "Lease Return" at bounding box center [429, 406] width 105 height 43
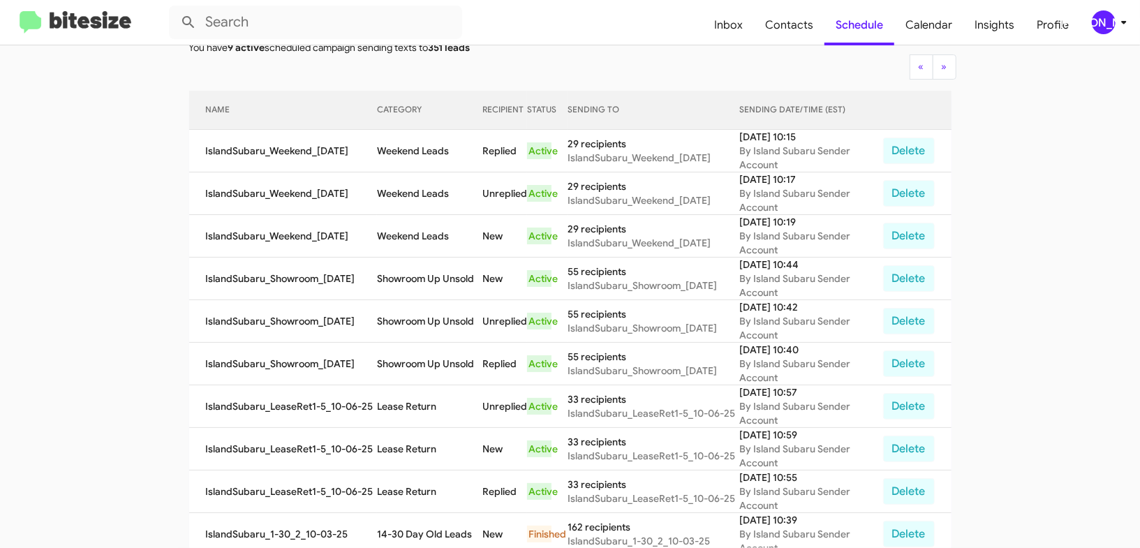
click at [408, 403] on td "Lease Return" at bounding box center [429, 406] width 105 height 43
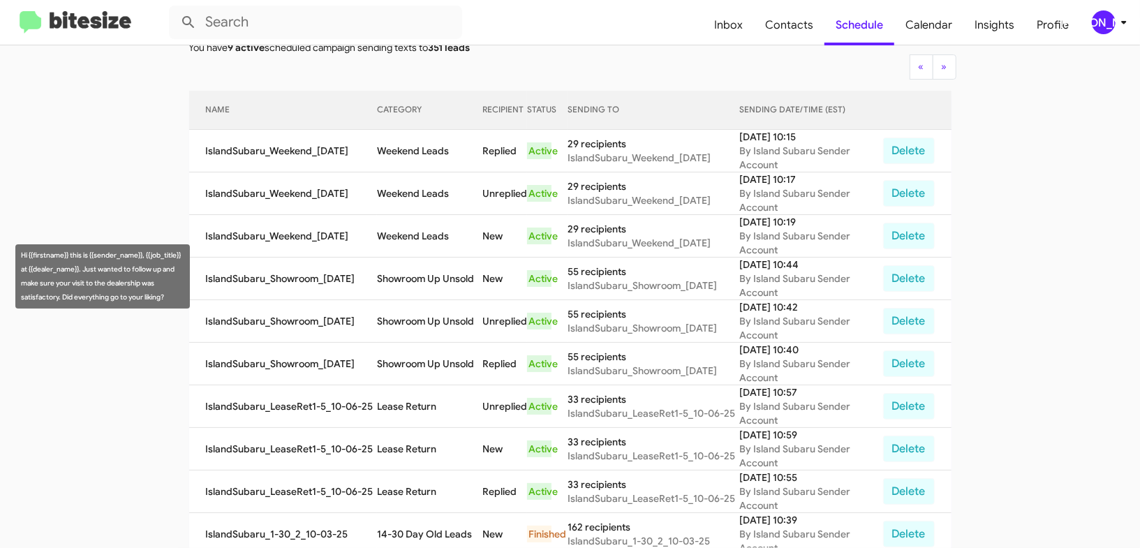
copy td "Lease Return"
click at [405, 274] on td "Showroom Up Unsold" at bounding box center [429, 279] width 105 height 43
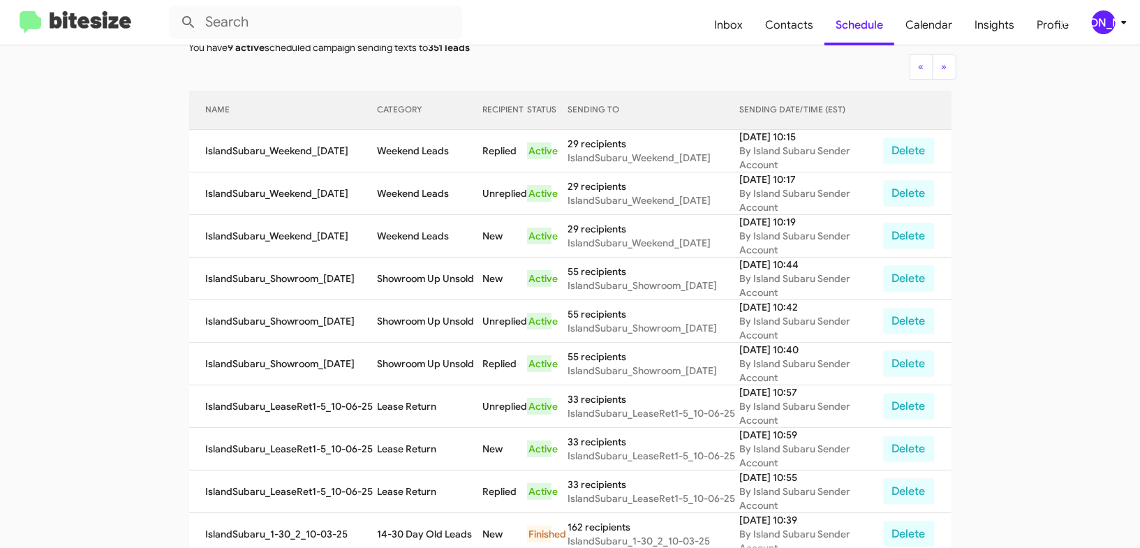
click at [405, 274] on td "Showroom Up Unsold" at bounding box center [429, 279] width 105 height 43
click at [405, 275] on td "Showroom Up Unsold" at bounding box center [429, 279] width 105 height 43
copy td "Showroom Up Unsold"
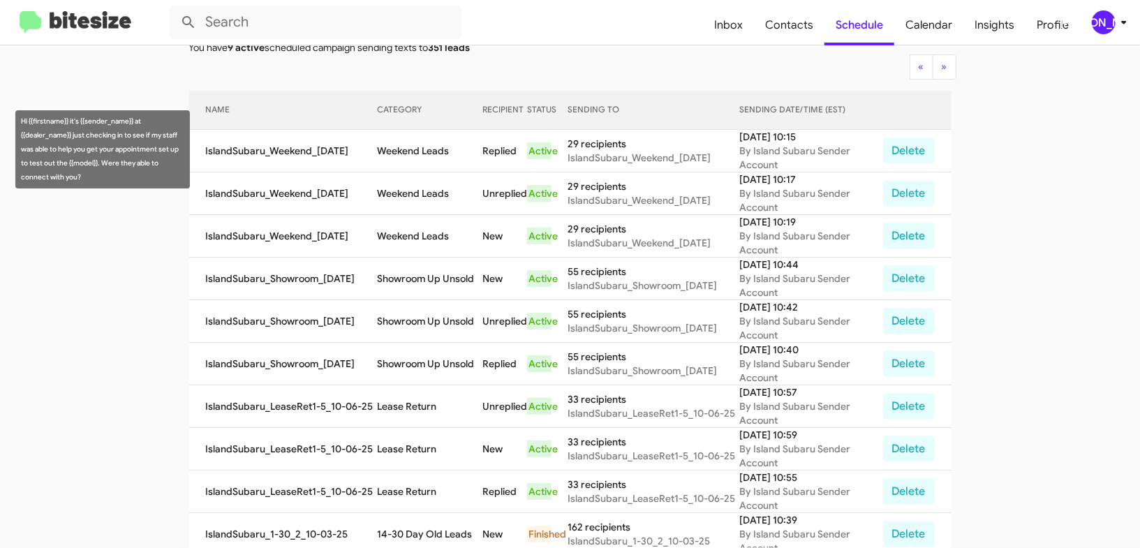
click at [427, 151] on td "Weekend Leads" at bounding box center [429, 151] width 105 height 43
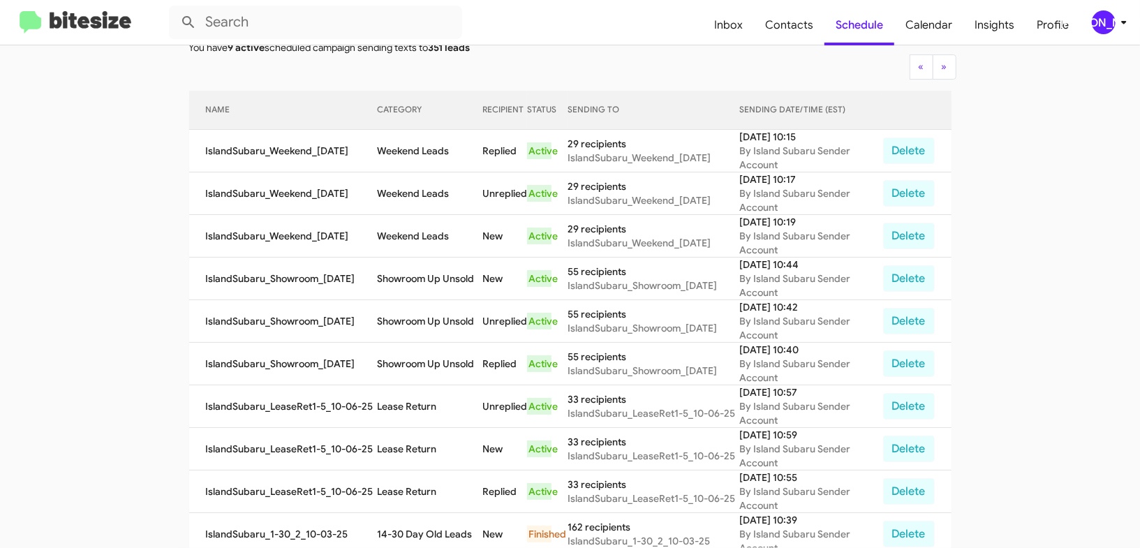
click at [427, 151] on td "Weekend Leads" at bounding box center [429, 151] width 105 height 43
drag, startPoint x: 427, startPoint y: 151, endPoint x: 434, endPoint y: 147, distance: 8.1
click at [425, 150] on td "Weekend Leads" at bounding box center [429, 151] width 105 height 43
copy td "Weekend Leads"
click at [1116, 21] on icon at bounding box center [1124, 22] width 17 height 17
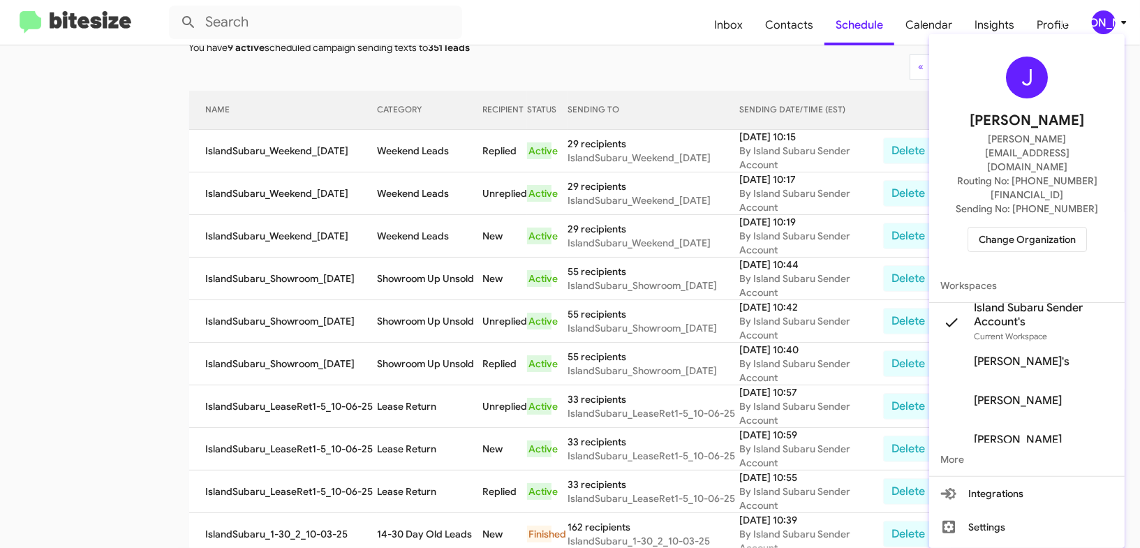
click at [1055, 228] on span "Change Organization" at bounding box center [1027, 240] width 97 height 24
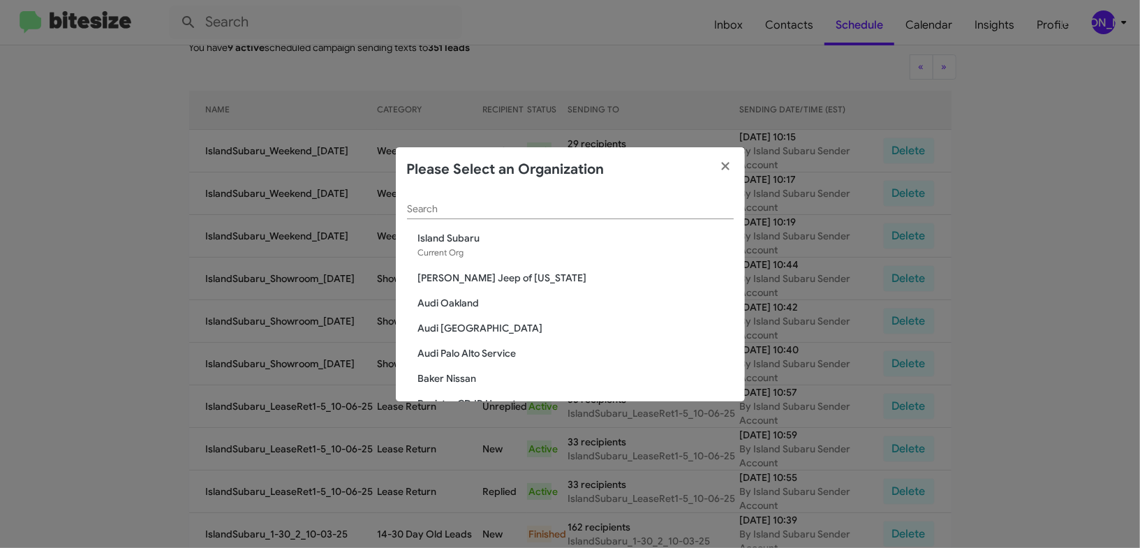
click at [476, 212] on input "Search" at bounding box center [570, 209] width 327 height 11
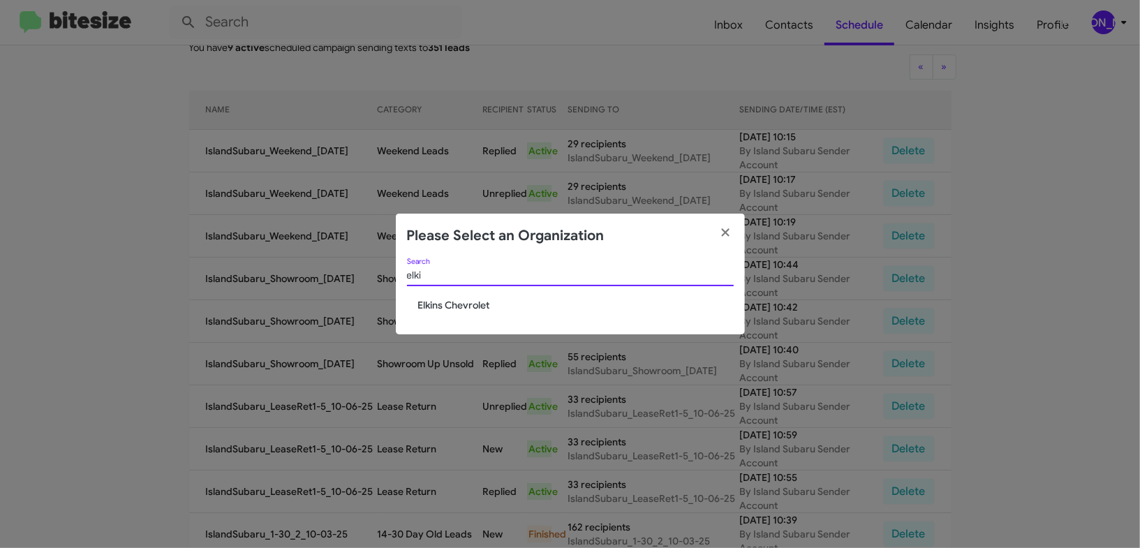
type input "elki"
click at [473, 308] on span "Elkins Chevrolet" at bounding box center [576, 305] width 316 height 14
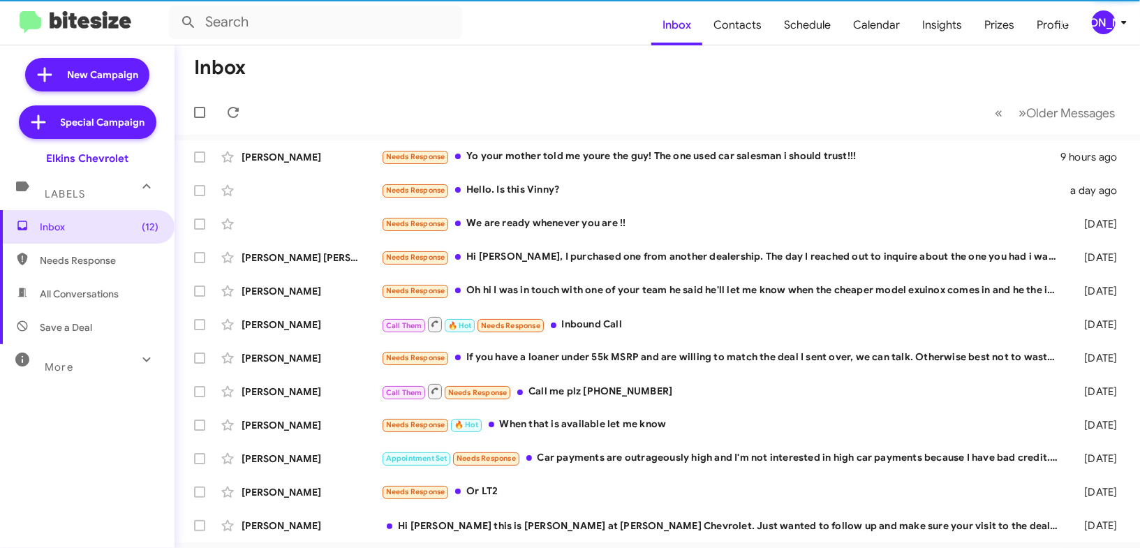
click at [1121, 28] on icon at bounding box center [1124, 22] width 17 height 17
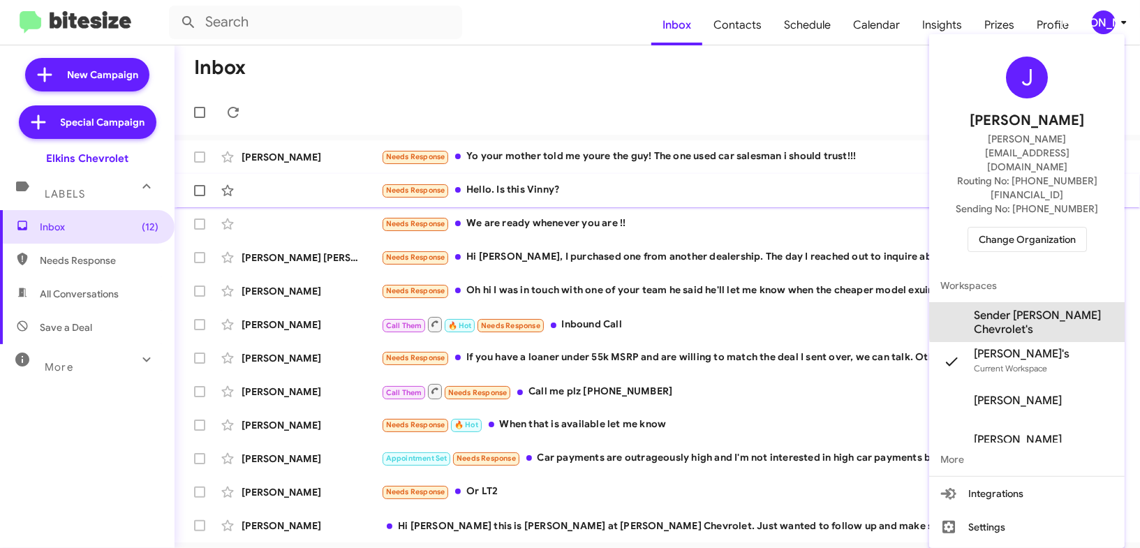
drag, startPoint x: 1070, startPoint y: 277, endPoint x: 993, endPoint y: 178, distance: 125.4
click at [1070, 309] on span "Sender [PERSON_NAME] Chevrolet's" at bounding box center [1044, 323] width 140 height 28
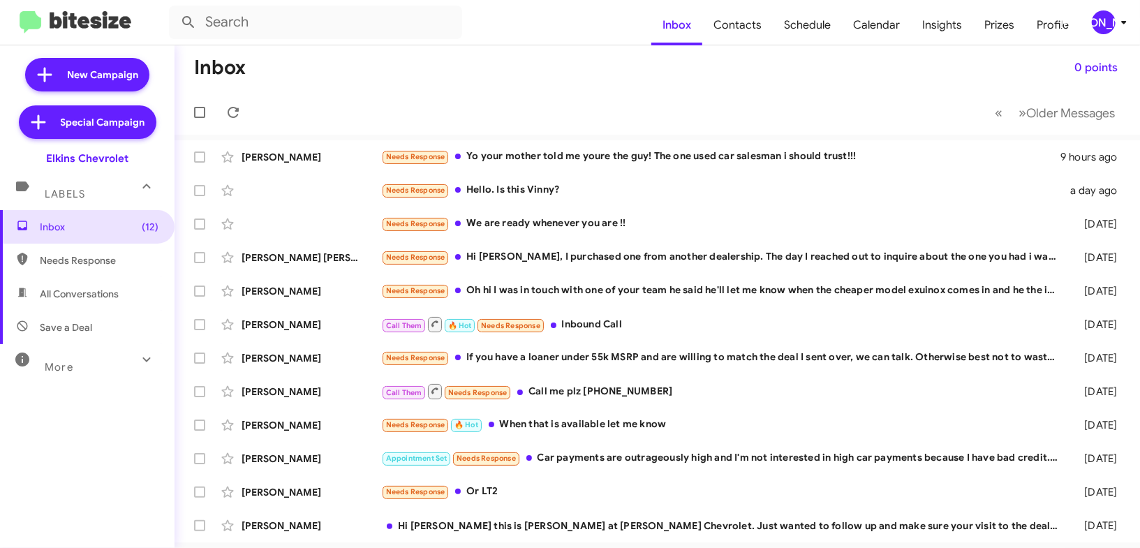
click at [1102, 22] on div "[PERSON_NAME]" at bounding box center [1104, 22] width 24 height 24
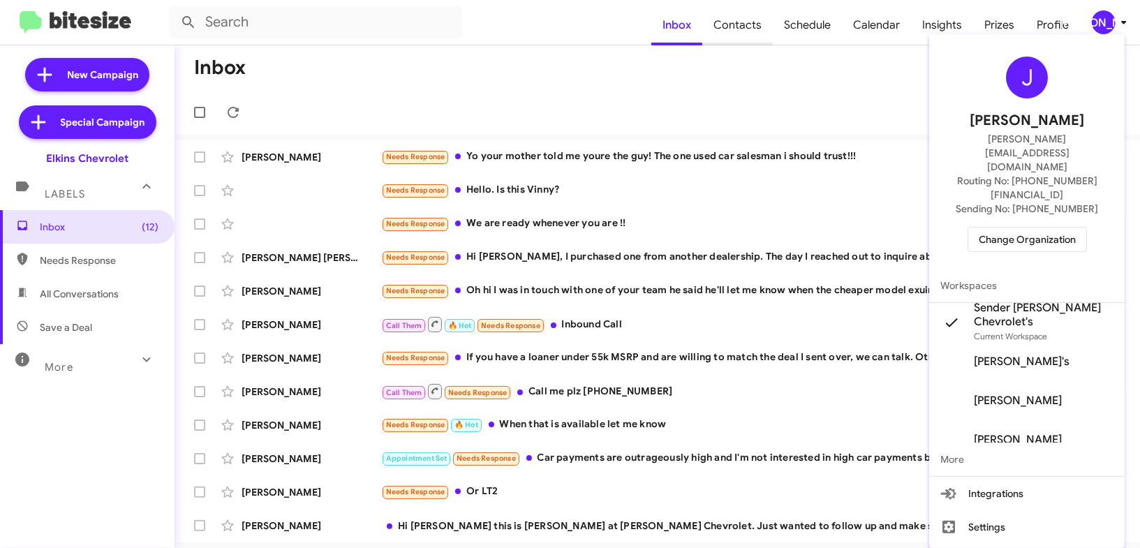
click at [701, 37] on div at bounding box center [570, 274] width 1140 height 548
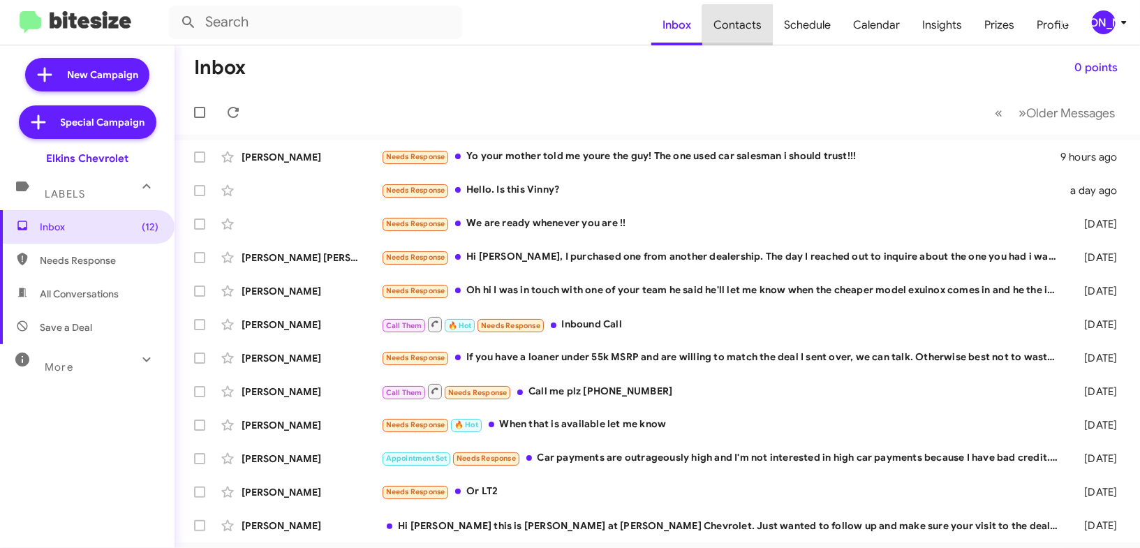
click at [745, 34] on span "Contacts" at bounding box center [737, 25] width 71 height 40
drag, startPoint x: 745, startPoint y: 34, endPoint x: 744, endPoint y: 22, distance: 11.9
click at [744, 22] on span "Contacts" at bounding box center [737, 25] width 71 height 40
type input "in:groups"
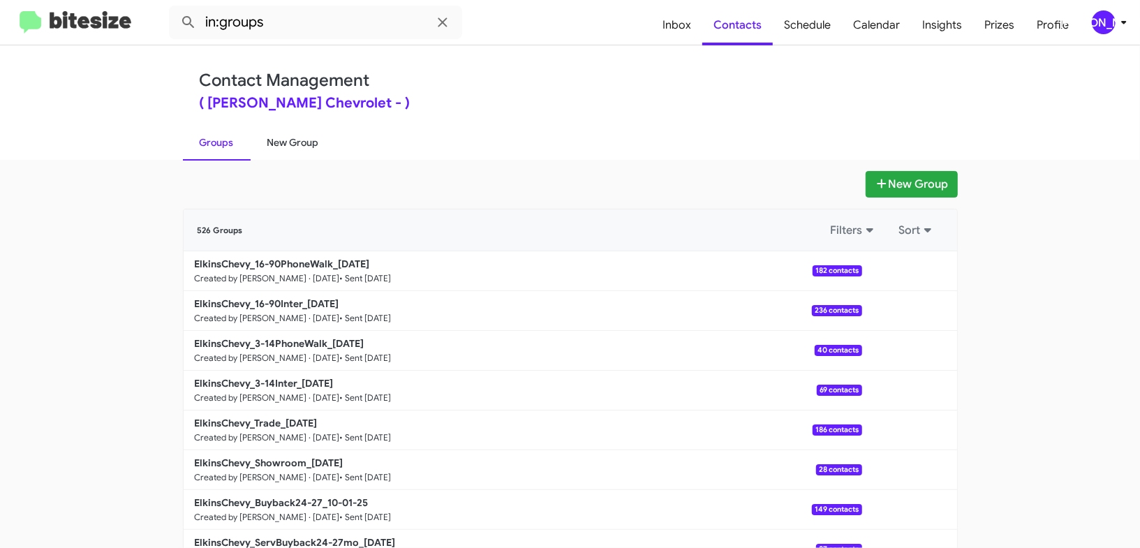
click at [321, 154] on link "New Group" at bounding box center [293, 142] width 85 height 36
drag, startPoint x: 321, startPoint y: 154, endPoint x: 334, endPoint y: 136, distance: 21.9
click at [321, 150] on link "New Group" at bounding box center [293, 142] width 85 height 36
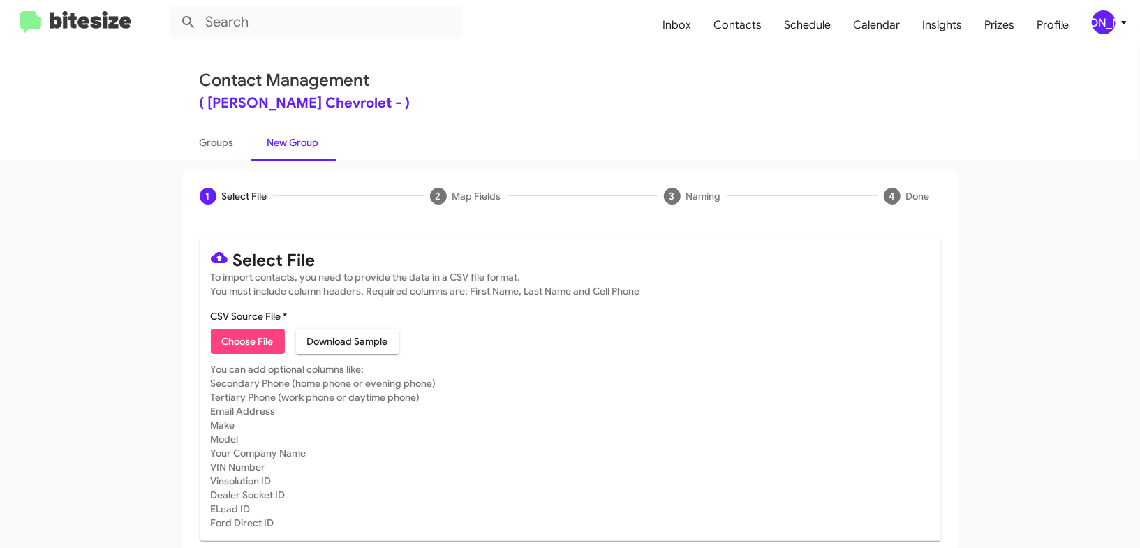
click at [1108, 21] on div "[PERSON_NAME]" at bounding box center [1104, 22] width 24 height 24
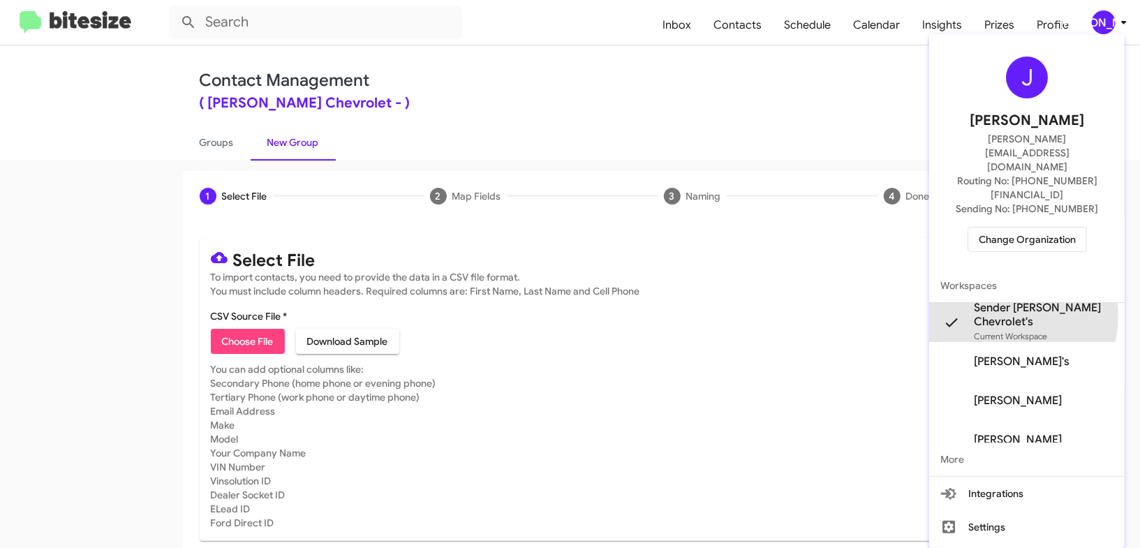
click at [1024, 301] on span "Sender [PERSON_NAME] Chevrolet's" at bounding box center [1044, 315] width 140 height 28
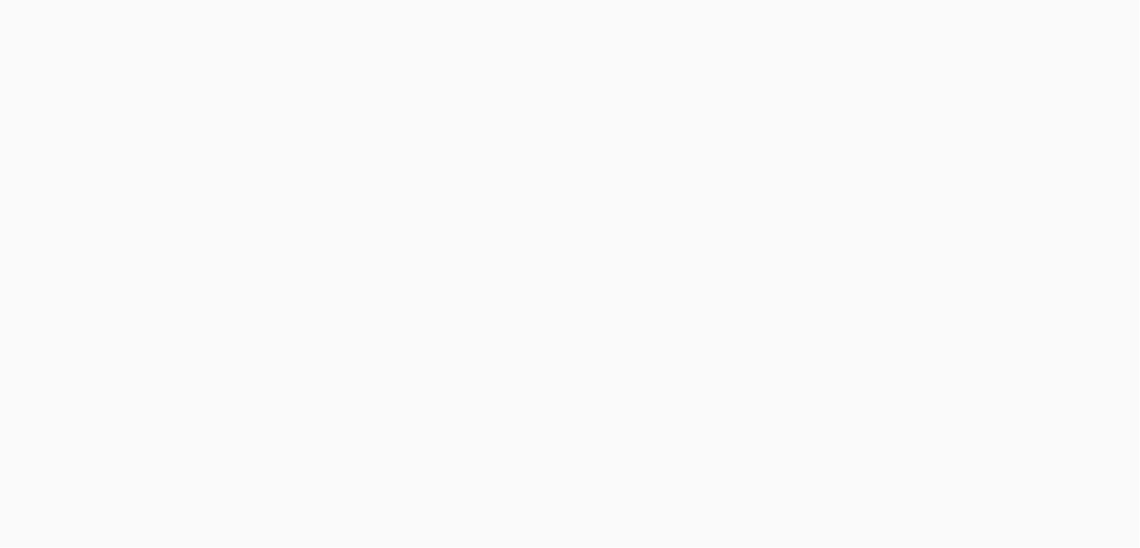
click at [748, 27] on body at bounding box center [570, 274] width 1140 height 548
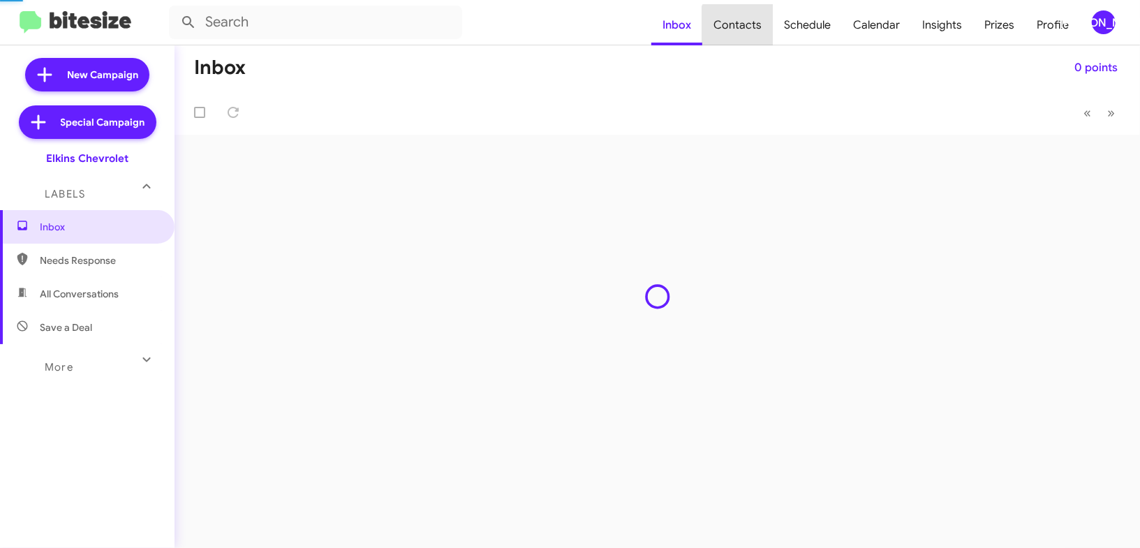
click at [748, 27] on span "Contacts" at bounding box center [737, 25] width 71 height 40
type input "in:groups"
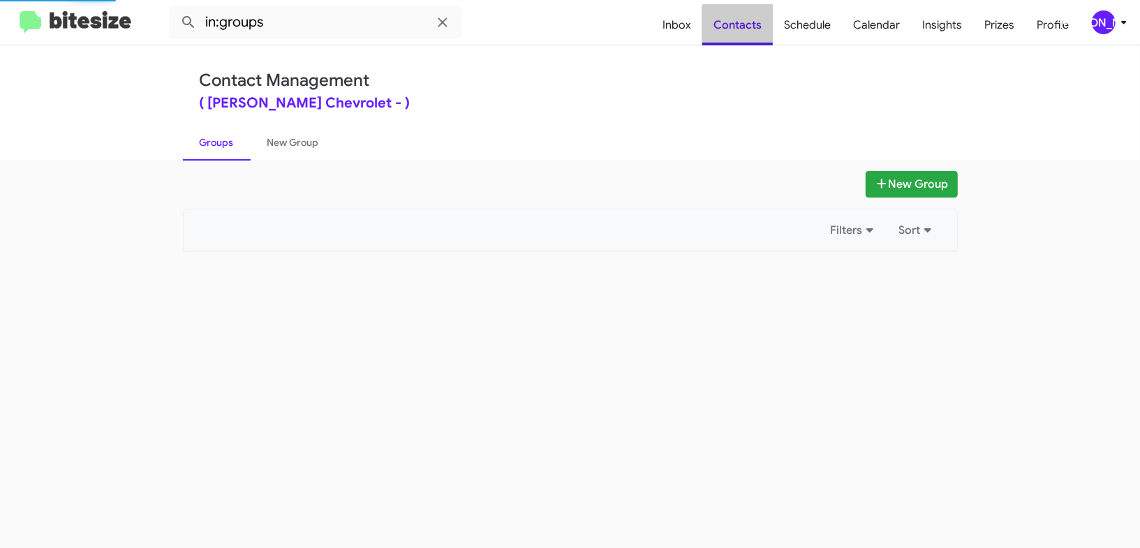
click at [748, 27] on span "Contacts" at bounding box center [737, 25] width 71 height 40
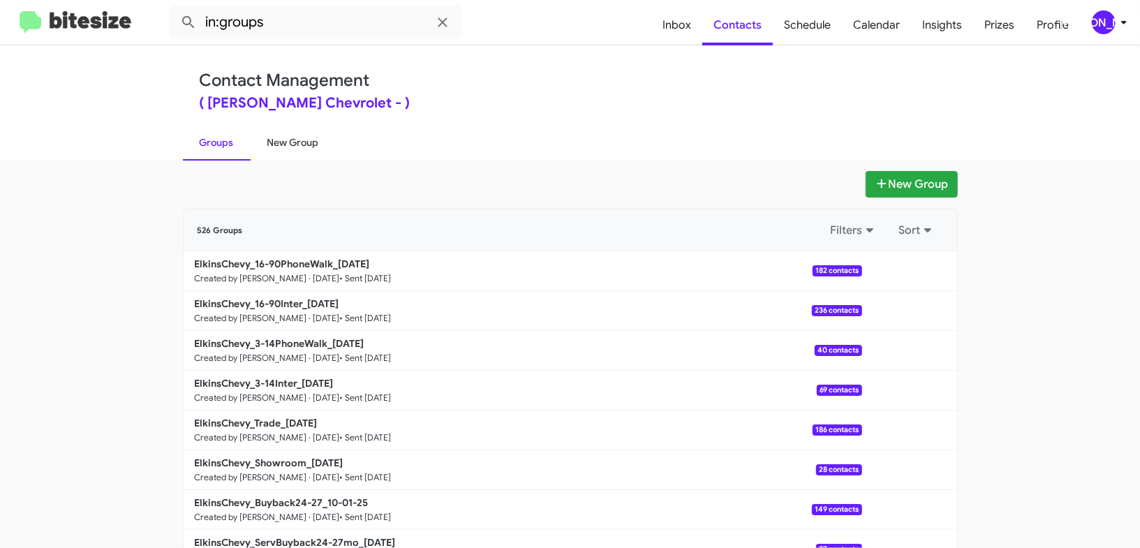
click at [287, 129] on link "New Group" at bounding box center [293, 142] width 85 height 36
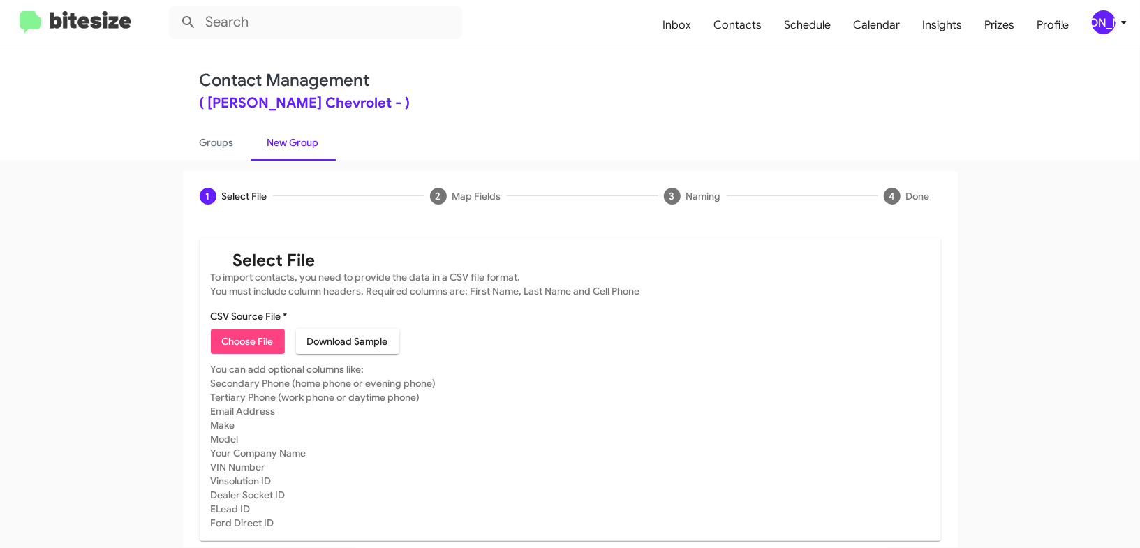
drag, startPoint x: 287, startPoint y: 129, endPoint x: 303, endPoint y: 60, distance: 71.0
click at [285, 119] on div "Contact Management ( [PERSON_NAME] Chevrolet - ) Groups New Group" at bounding box center [570, 102] width 796 height 114
click at [1105, 16] on div "[PERSON_NAME]" at bounding box center [1104, 22] width 24 height 24
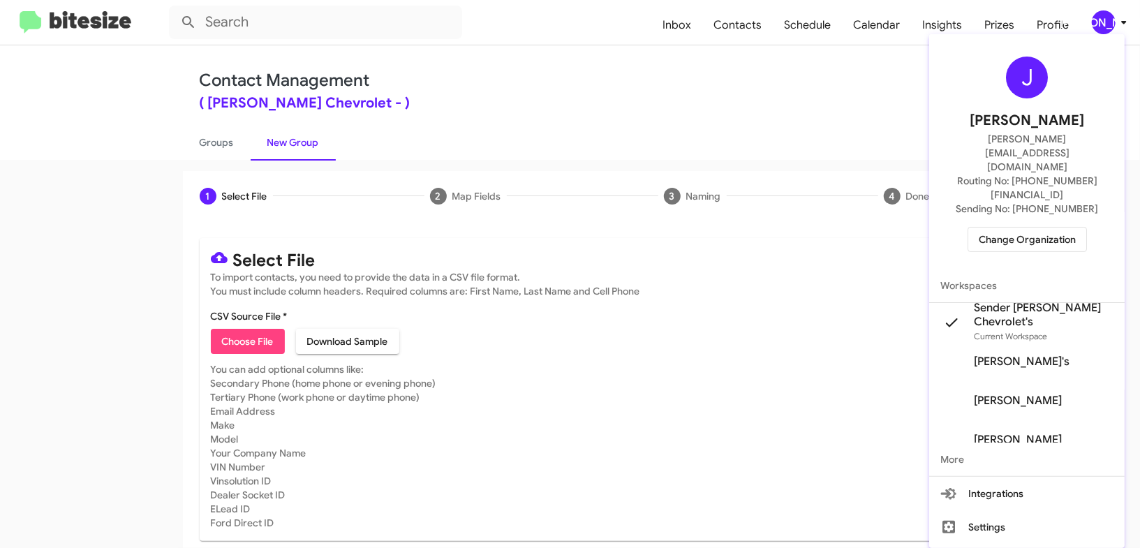
drag, startPoint x: 410, startPoint y: 87, endPoint x: 464, endPoint y: 33, distance: 76.0
click at [410, 87] on div at bounding box center [570, 274] width 1140 height 548
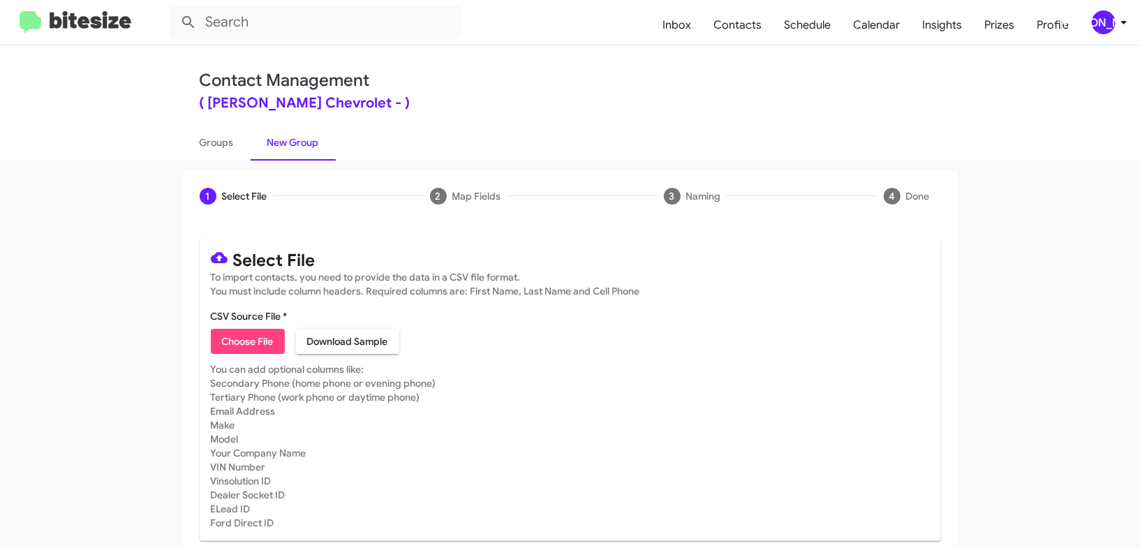
click at [1131, 27] on icon at bounding box center [1124, 22] width 17 height 17
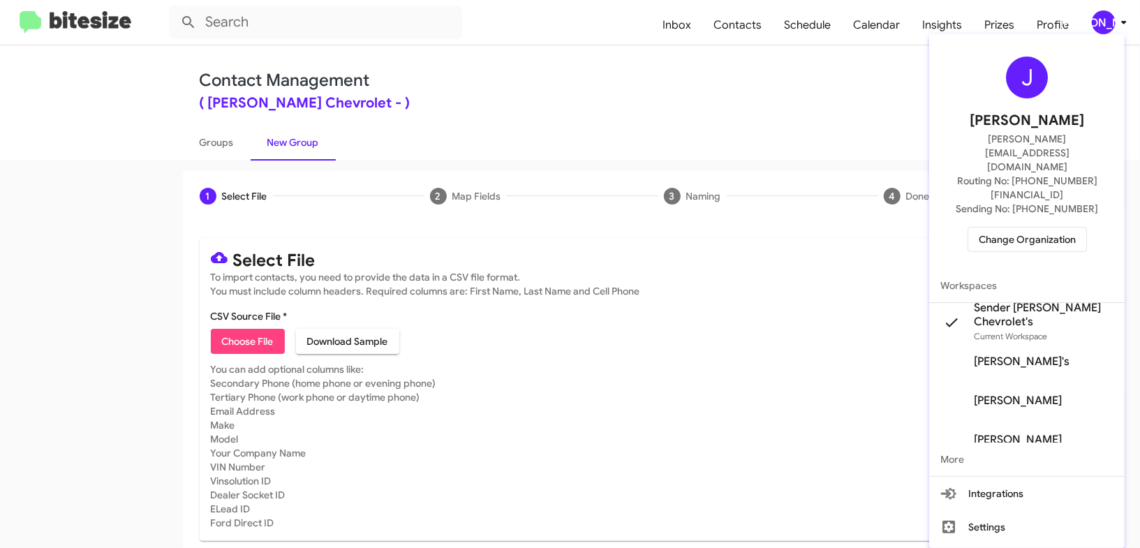
click at [1131, 27] on div at bounding box center [570, 274] width 1140 height 548
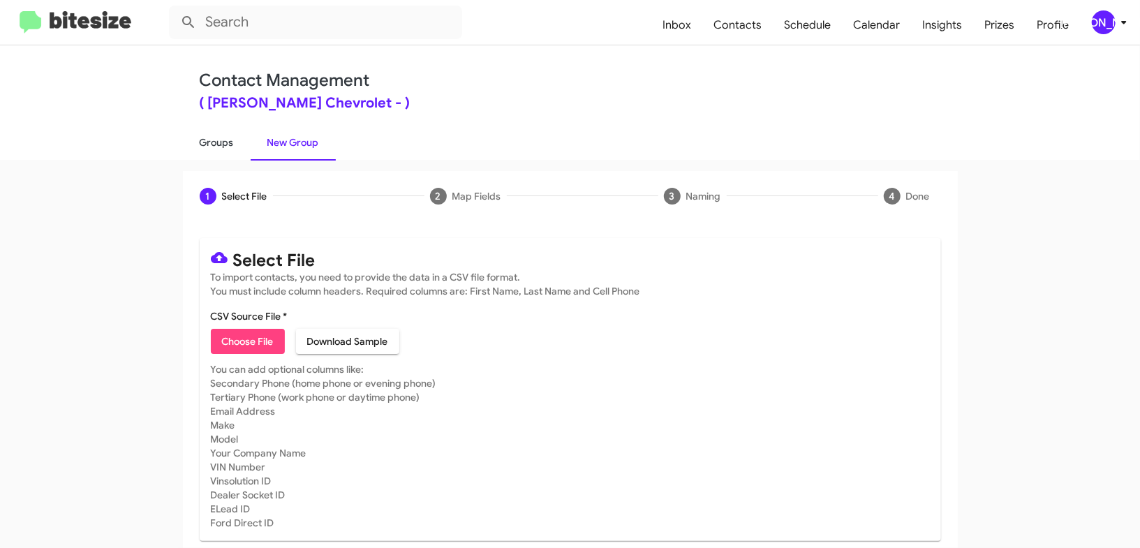
click at [248, 139] on link "Groups" at bounding box center [217, 142] width 68 height 36
type input "in:groups"
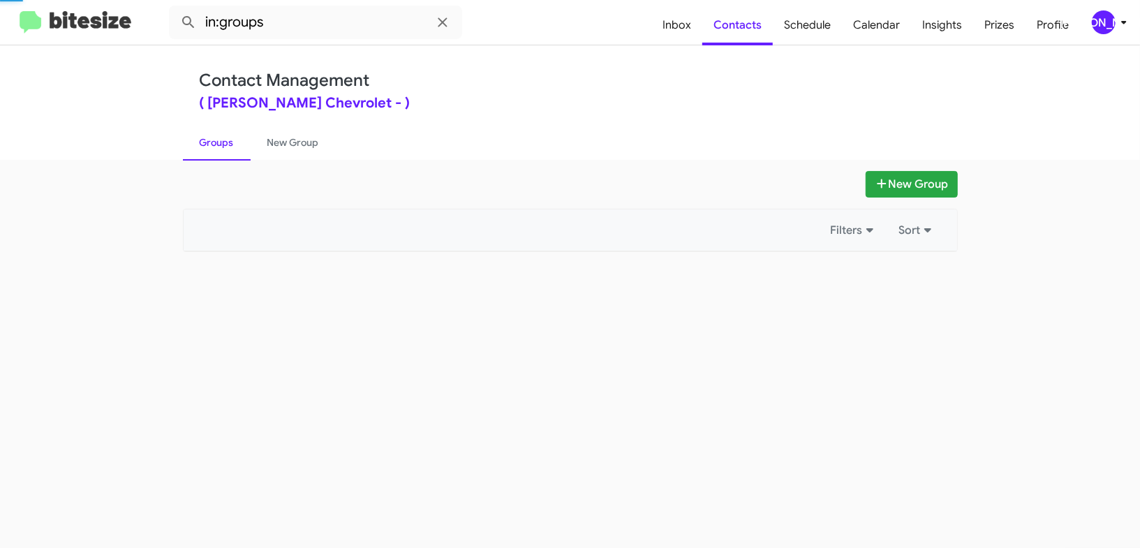
click at [248, 139] on link "Groups" at bounding box center [217, 142] width 68 height 36
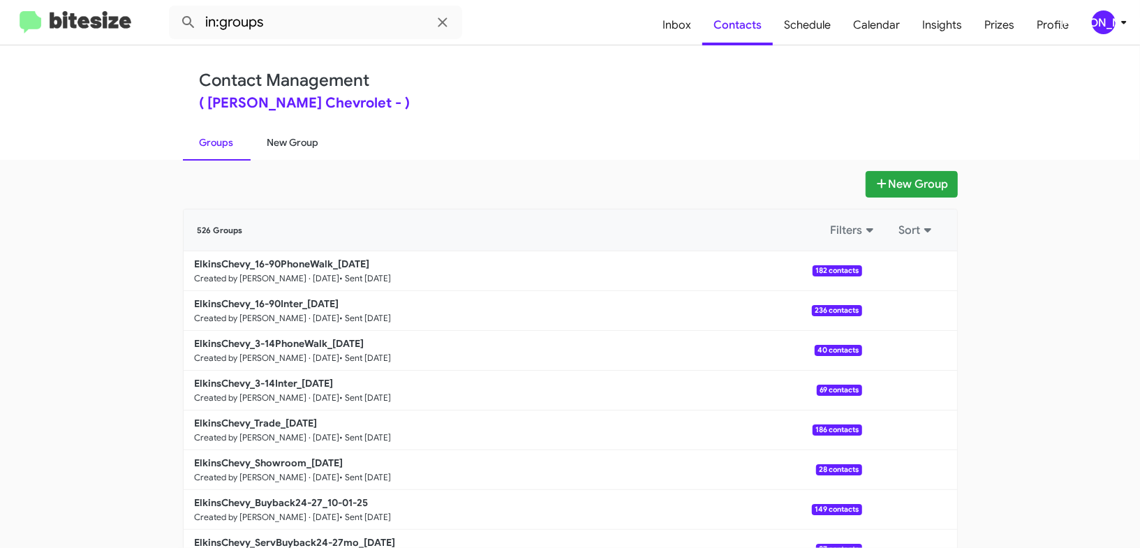
click at [297, 140] on link "New Group" at bounding box center [293, 142] width 85 height 36
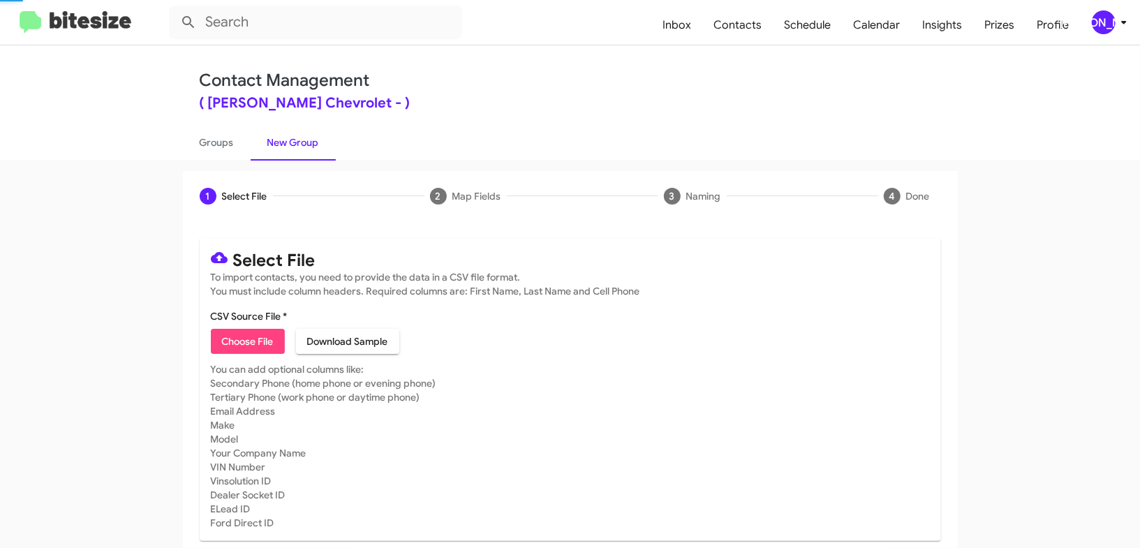
click at [297, 140] on link "New Group" at bounding box center [293, 142] width 85 height 36
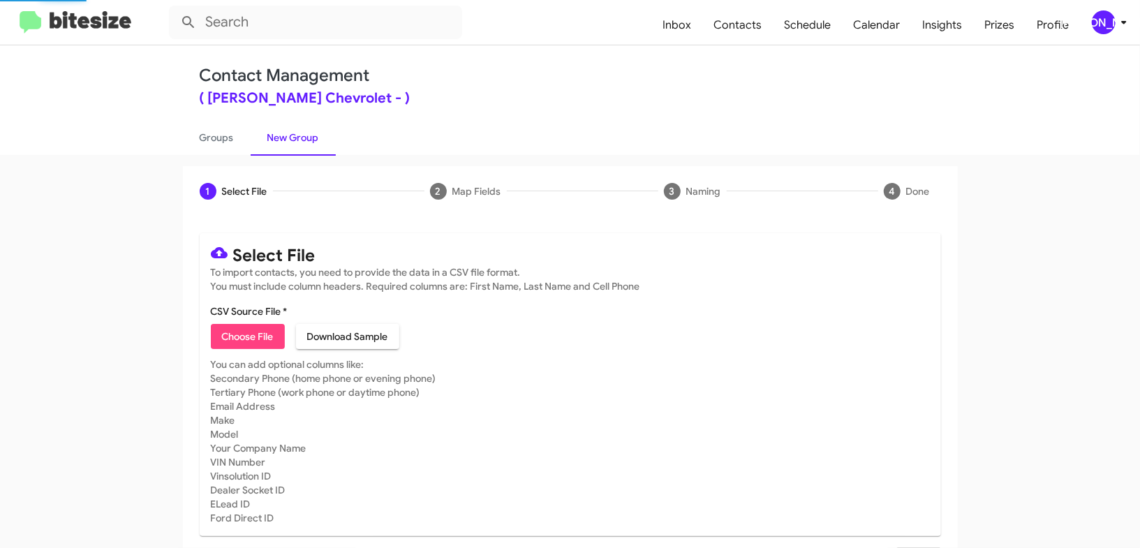
click at [297, 140] on link "New Group" at bounding box center [293, 137] width 85 height 36
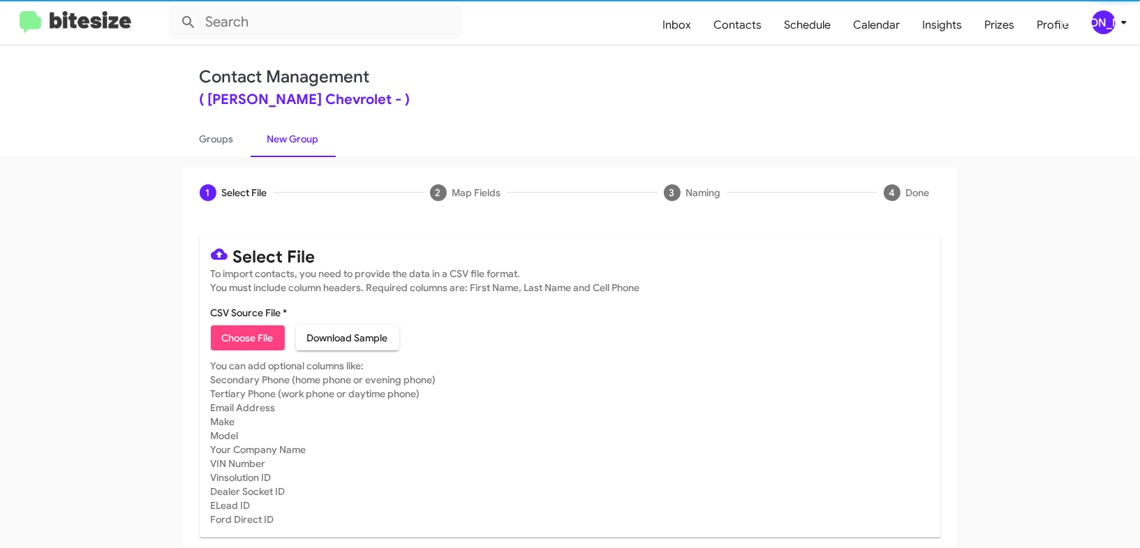
scroll to position [22, 0]
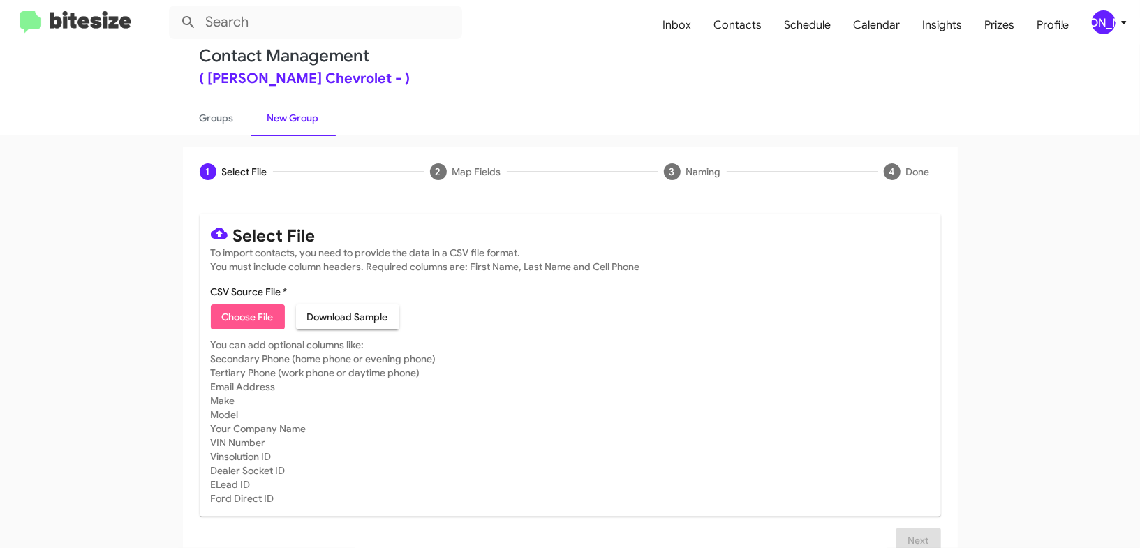
click at [237, 323] on span "Choose File" at bounding box center [248, 316] width 52 height 25
type input "ElkinsChevy_Weekend_[DATE]"
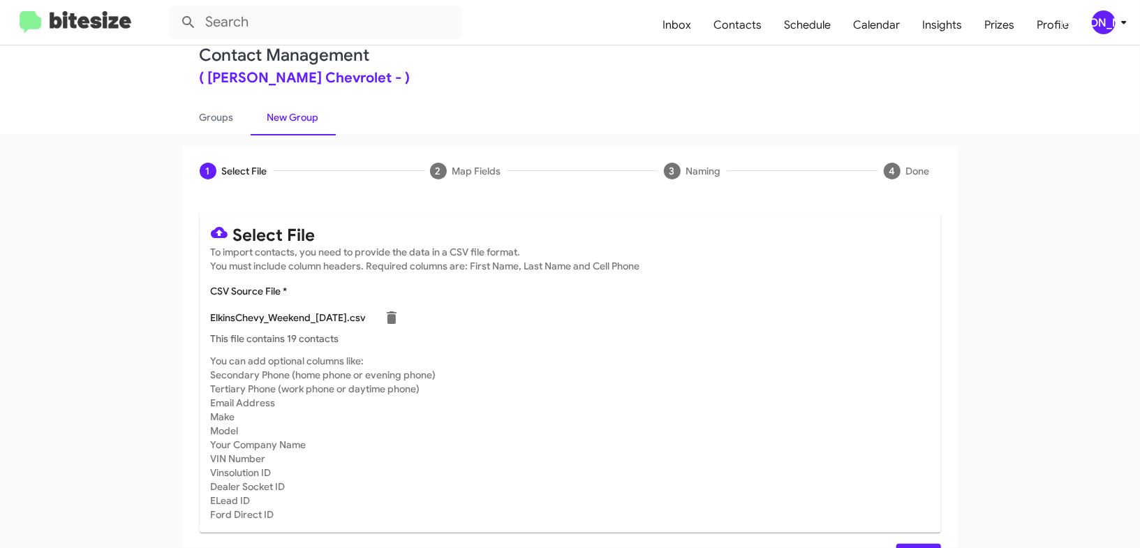
drag, startPoint x: 863, startPoint y: 355, endPoint x: 859, endPoint y: 374, distance: 19.2
click at [863, 355] on mat-card-subtitle "You can add optional columns like: Secondary Phone (home phone or evening phone…" at bounding box center [570, 438] width 719 height 168
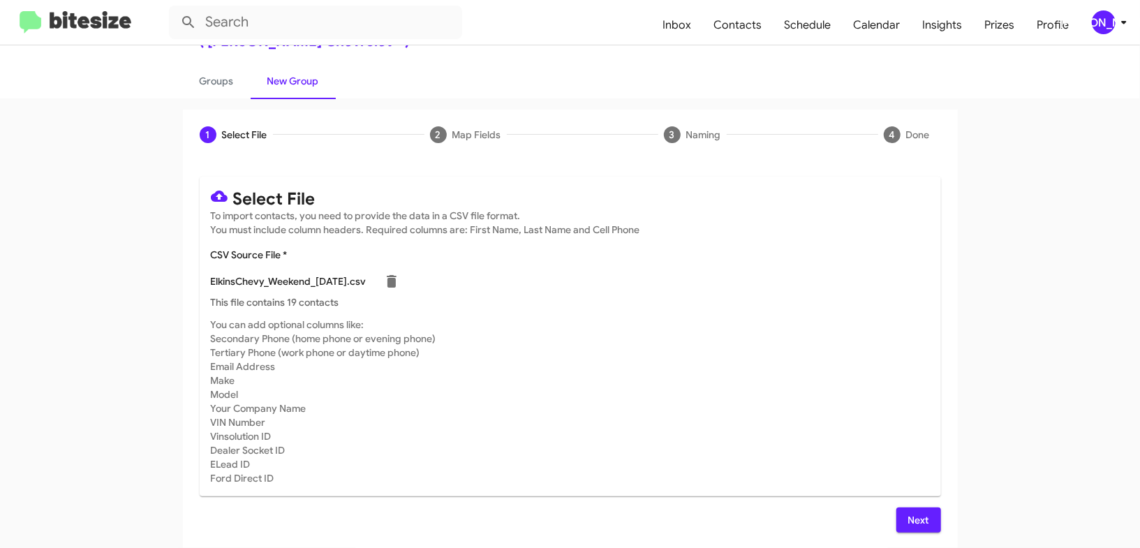
click at [910, 515] on span "Next" at bounding box center [919, 520] width 22 height 25
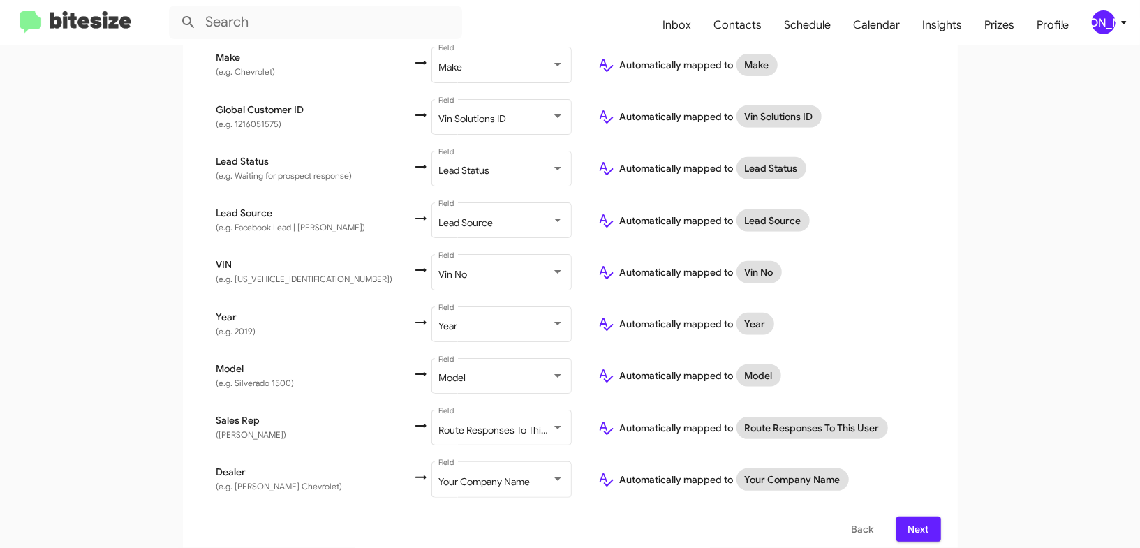
scroll to position [0, 0]
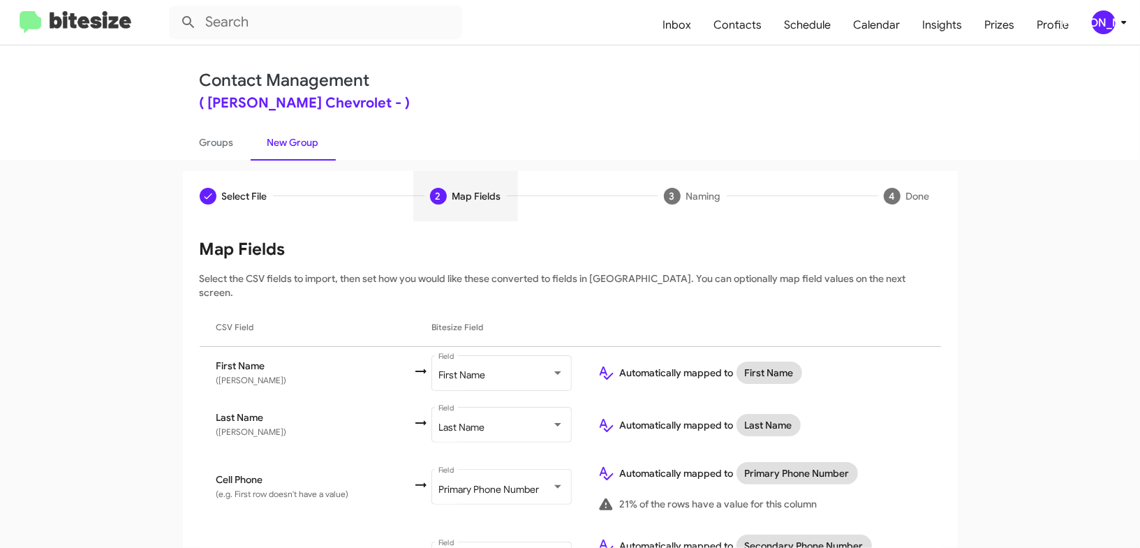
click at [1098, 25] on div "[PERSON_NAME]" at bounding box center [1104, 22] width 24 height 24
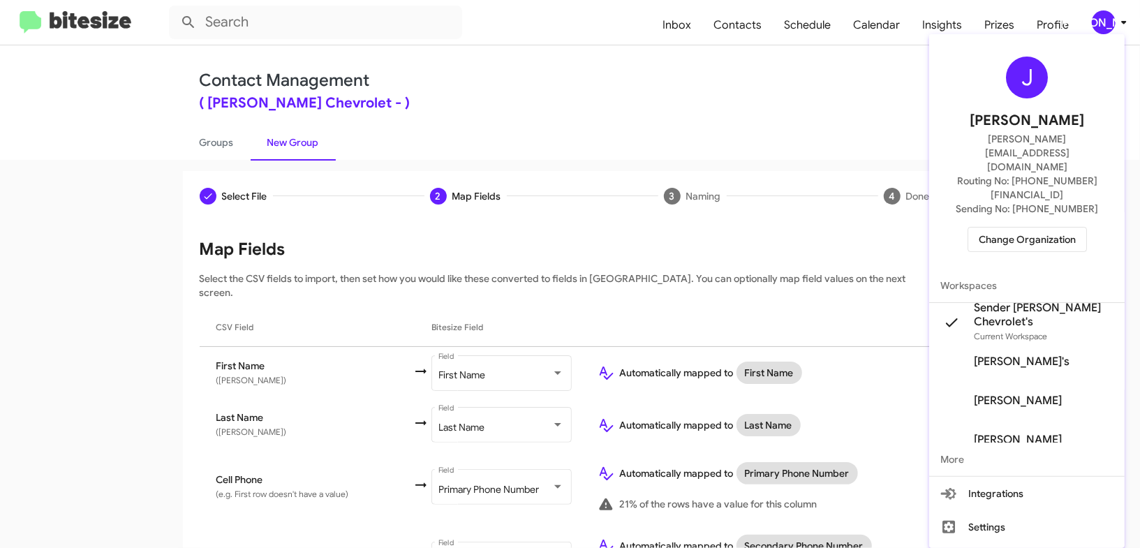
click at [1098, 25] on div at bounding box center [570, 274] width 1140 height 548
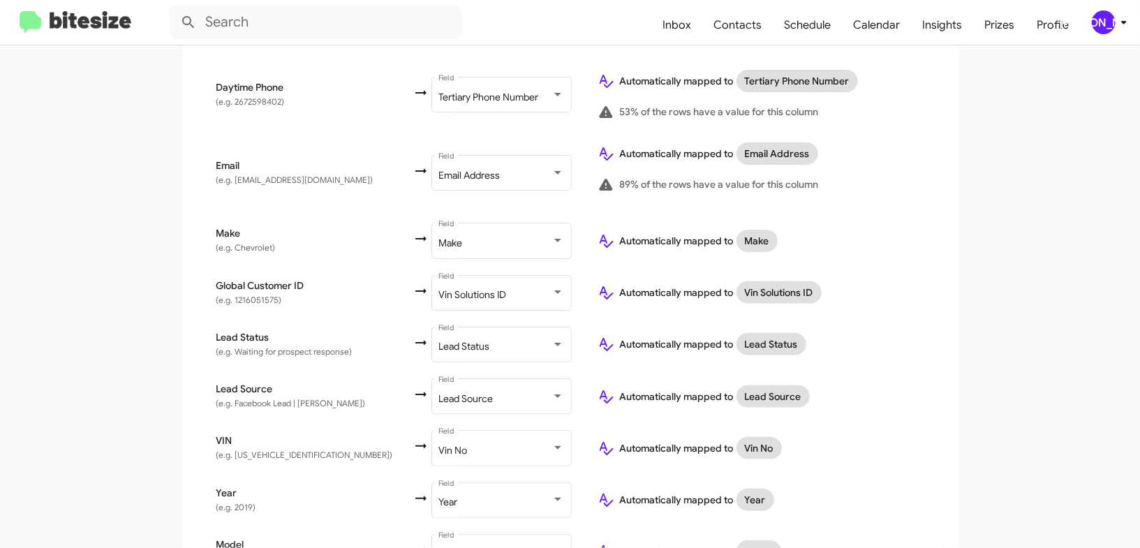
scroll to position [714, 0]
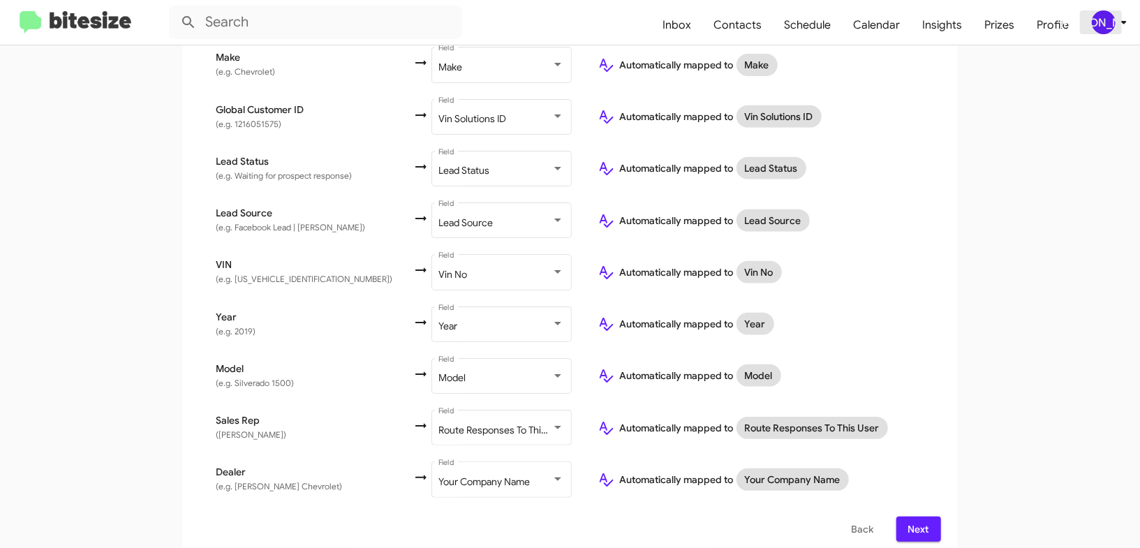
click at [1125, 31] on span "[PERSON_NAME]" at bounding box center [1112, 22] width 42 height 24
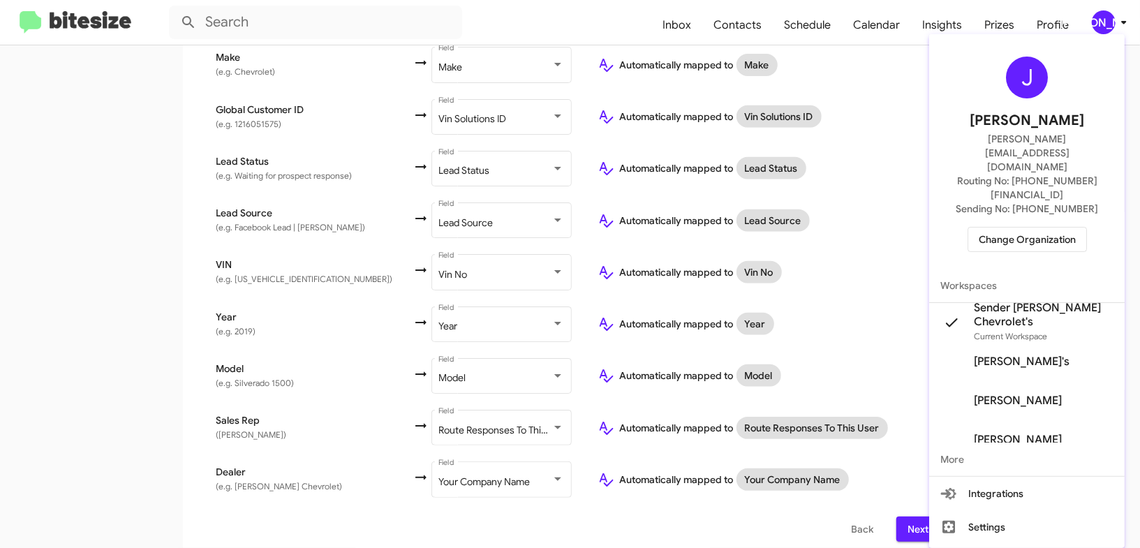
click at [1125, 31] on div at bounding box center [570, 274] width 1140 height 548
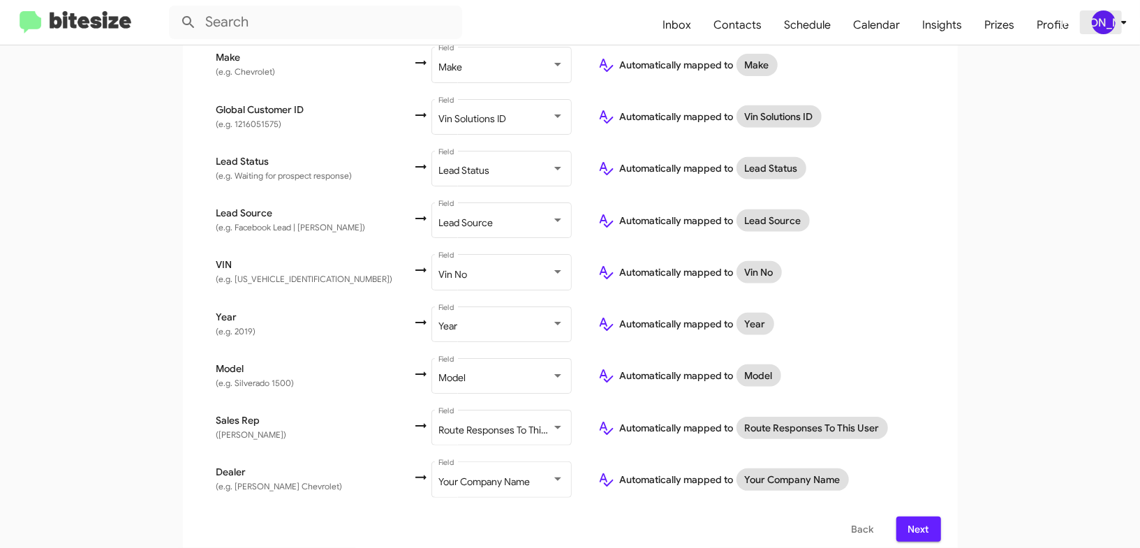
click at [1105, 31] on div "[PERSON_NAME]" at bounding box center [1104, 22] width 24 height 24
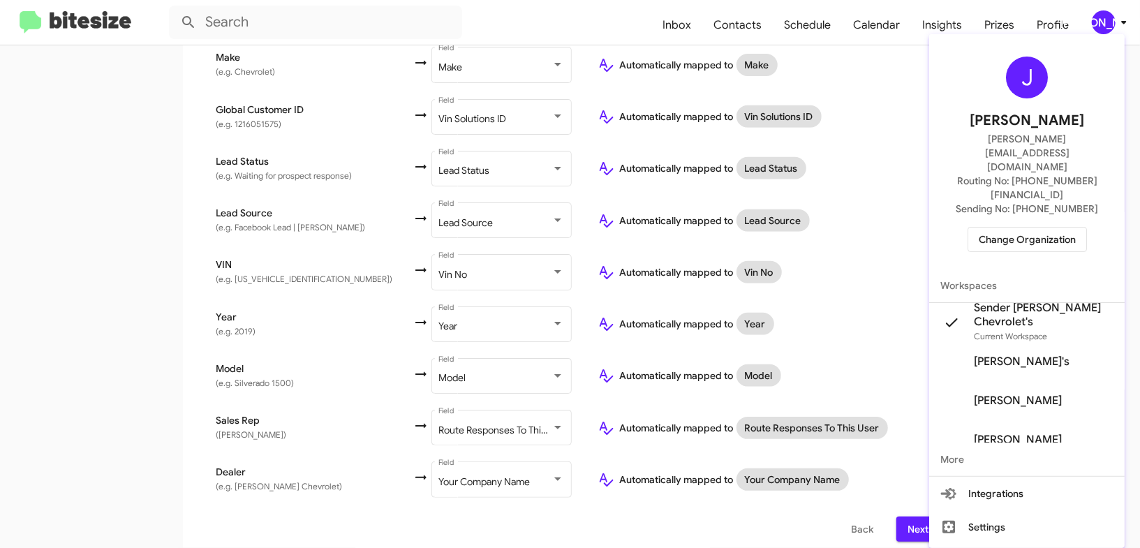
click at [1105, 31] on div at bounding box center [570, 274] width 1140 height 548
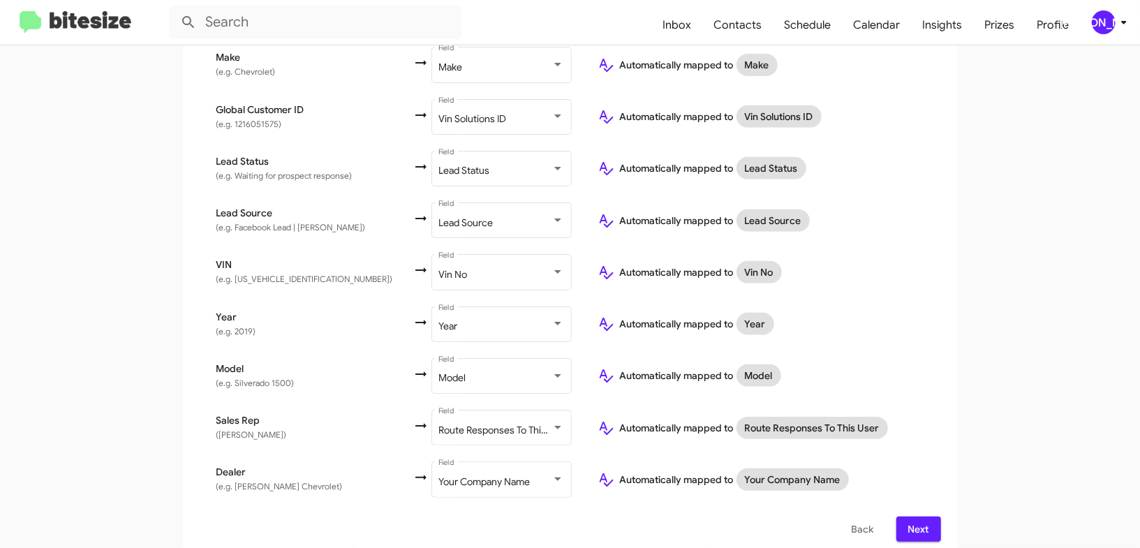
click at [1101, 22] on div "[PERSON_NAME]" at bounding box center [1104, 22] width 24 height 24
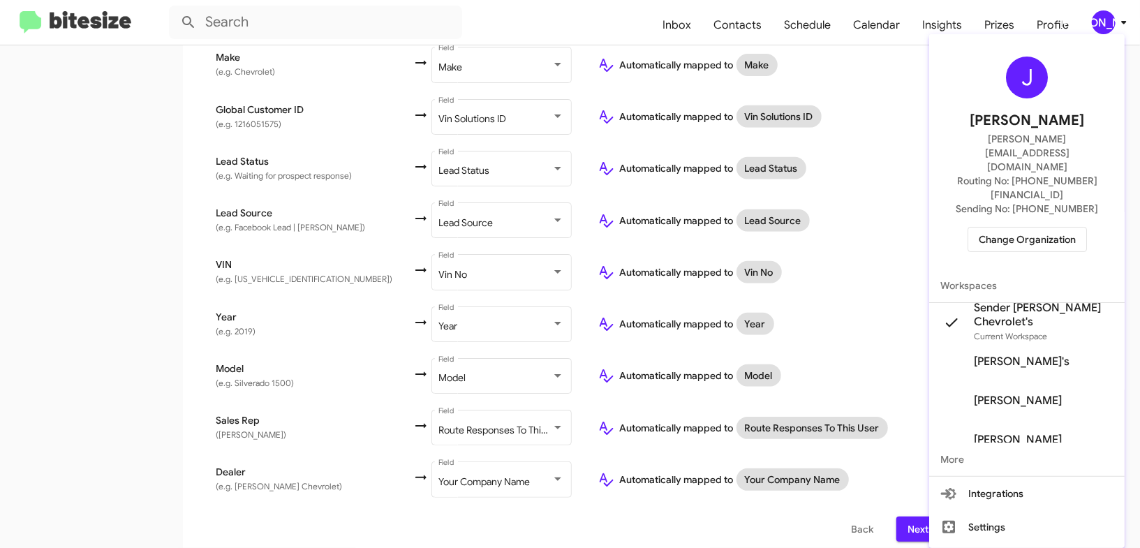
click at [1101, 22] on div at bounding box center [570, 274] width 1140 height 548
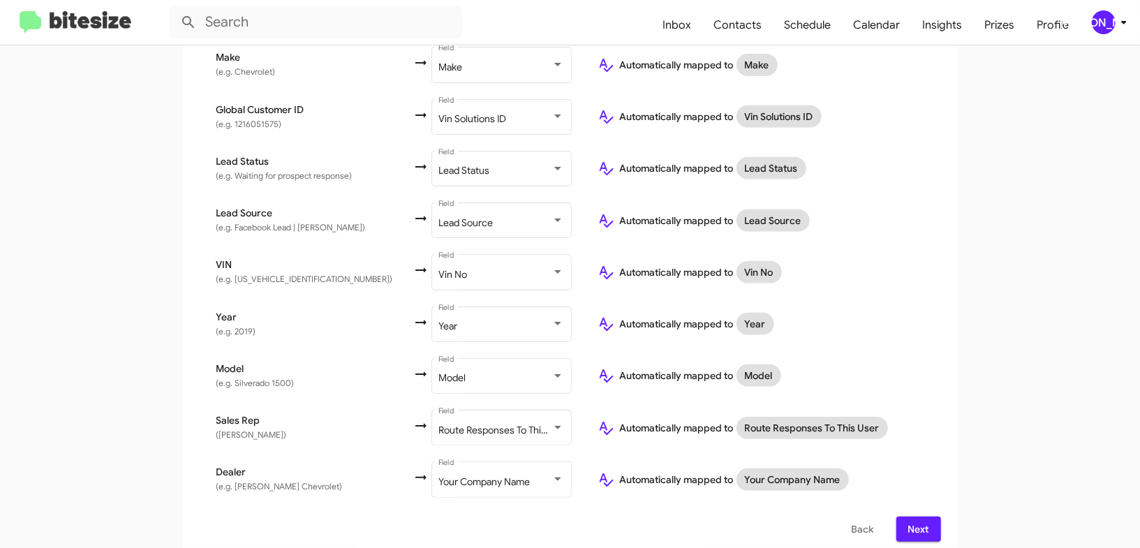
click at [1108, 20] on div "[PERSON_NAME]" at bounding box center [1104, 22] width 24 height 24
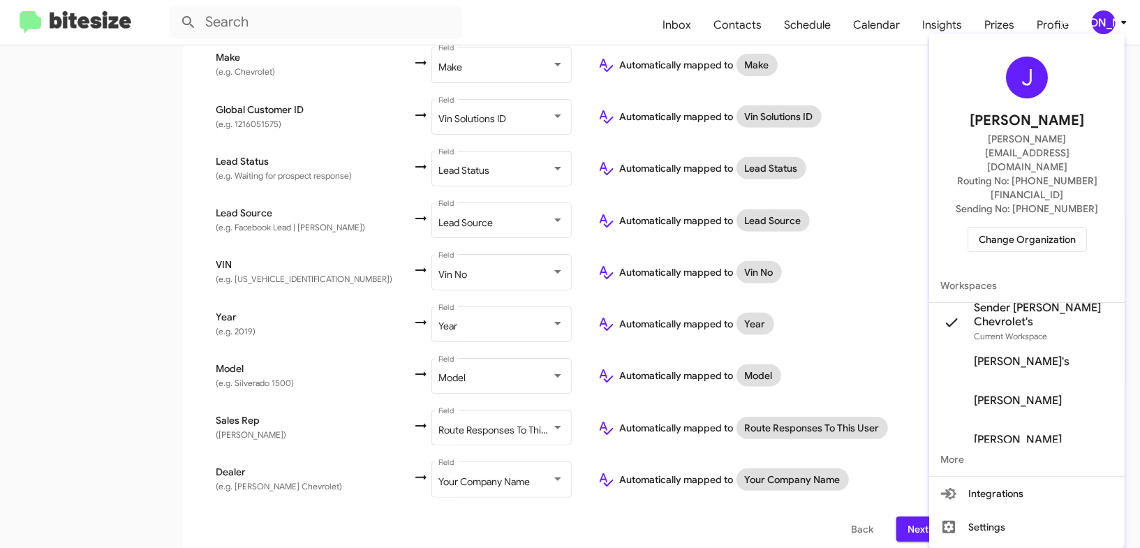
click at [1108, 20] on div at bounding box center [570, 274] width 1140 height 548
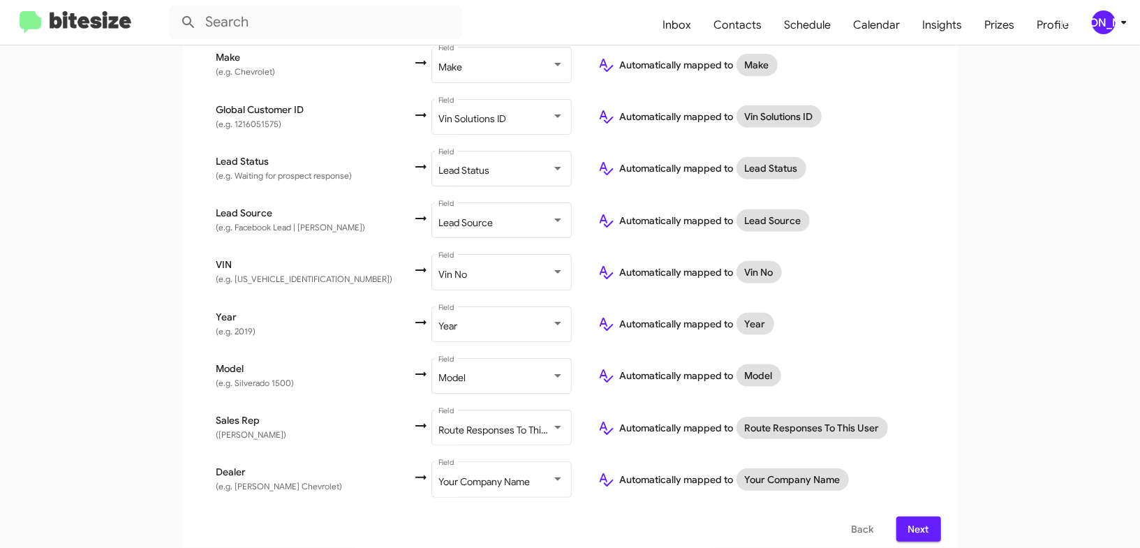
click at [920, 517] on span "Next" at bounding box center [919, 529] width 22 height 25
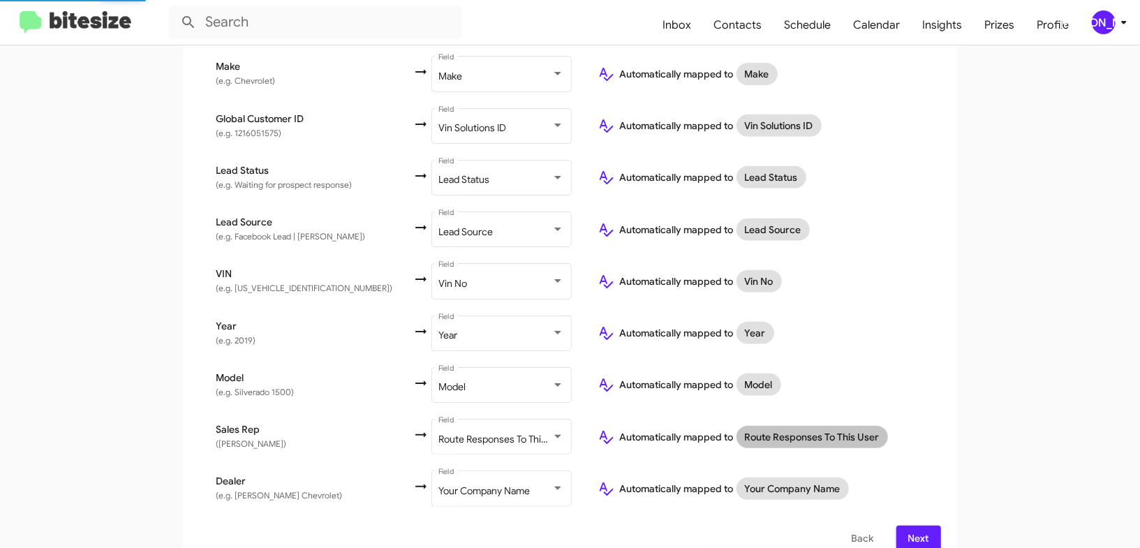
scroll to position [0, 0]
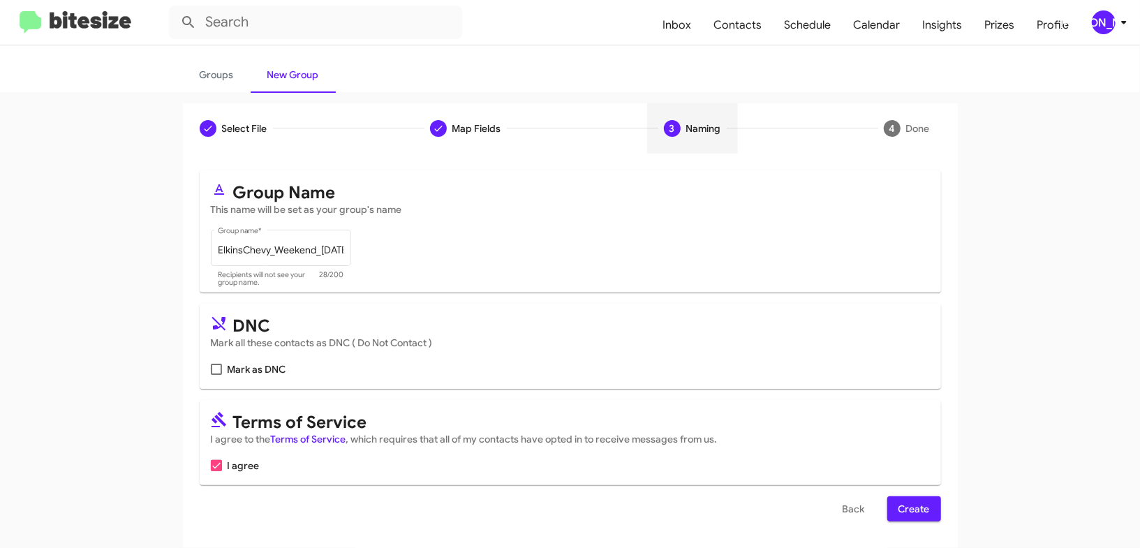
click at [912, 510] on span "Create" at bounding box center [914, 508] width 31 height 25
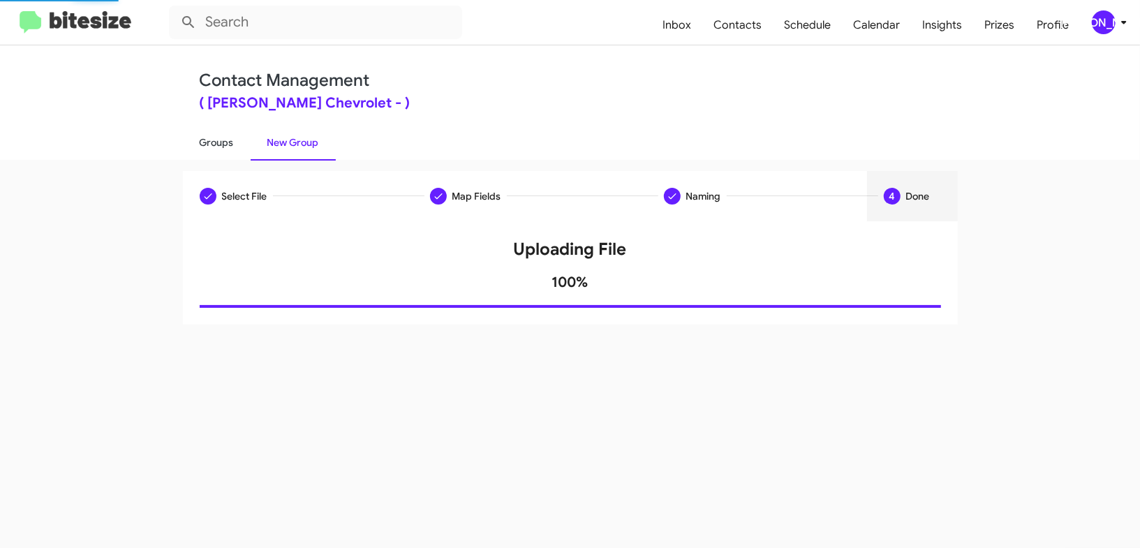
click at [206, 131] on link "Groups" at bounding box center [217, 142] width 68 height 36
type input "in:groups"
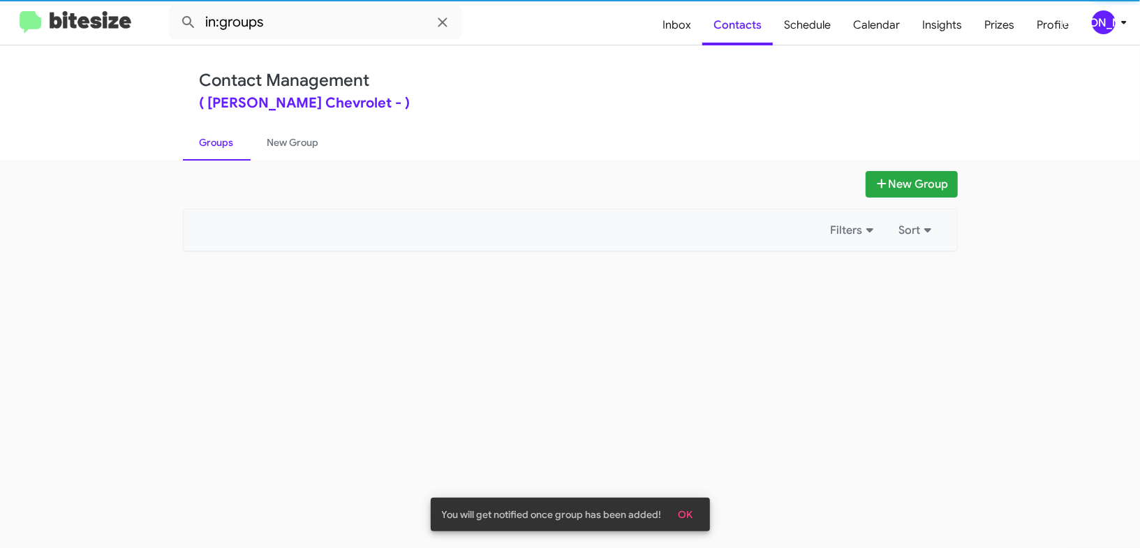
click at [206, 131] on link "Groups" at bounding box center [217, 142] width 68 height 36
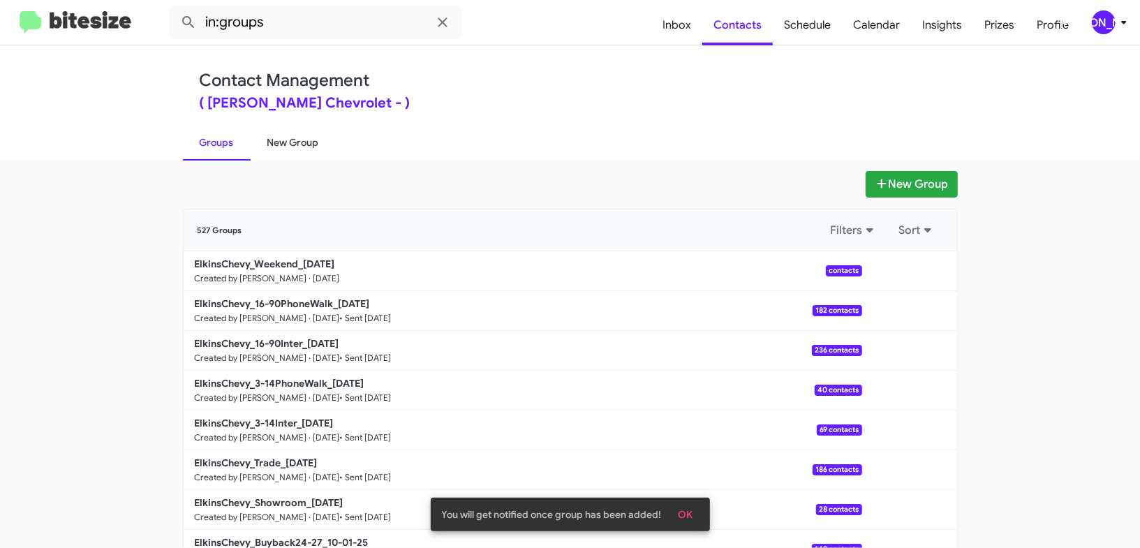
click at [270, 136] on link "New Group" at bounding box center [293, 142] width 85 height 36
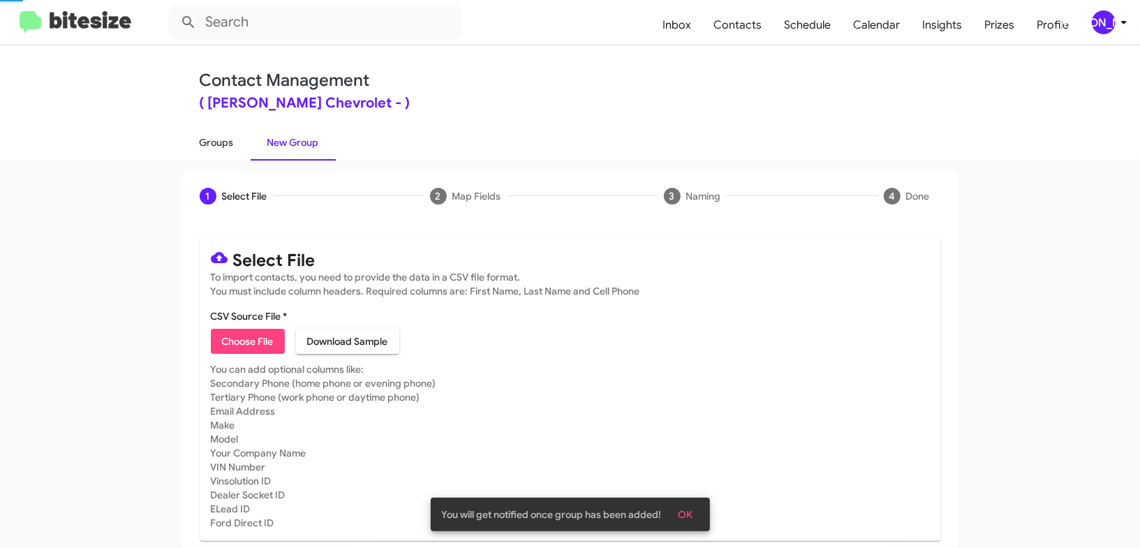
click at [221, 138] on link "Groups" at bounding box center [217, 142] width 68 height 36
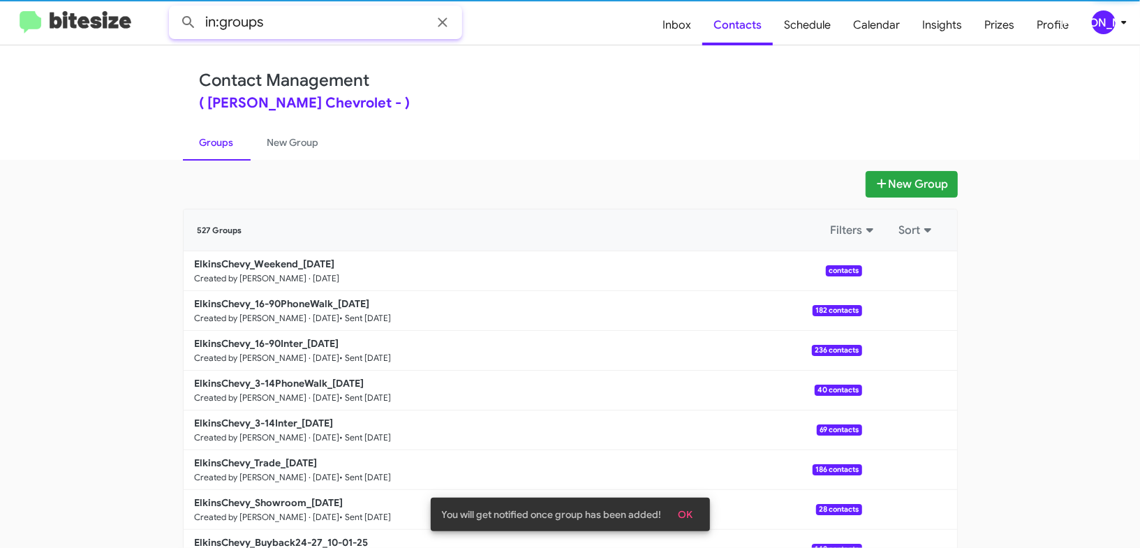
click at [290, 25] on input "in:groups" at bounding box center [315, 23] width 293 height 34
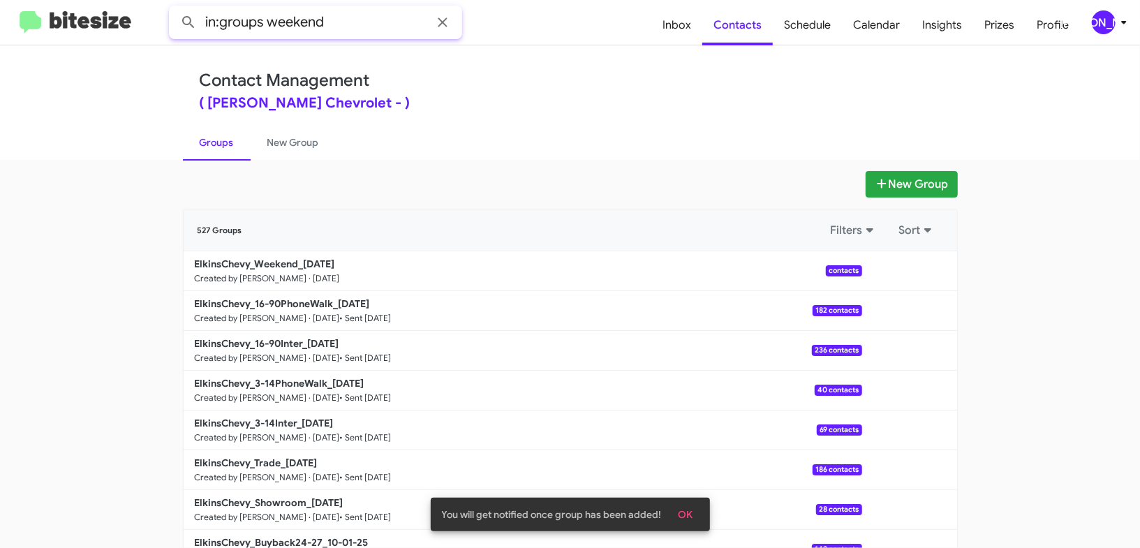
type input "in:groups weekend"
click at [175, 8] on button at bounding box center [189, 22] width 28 height 28
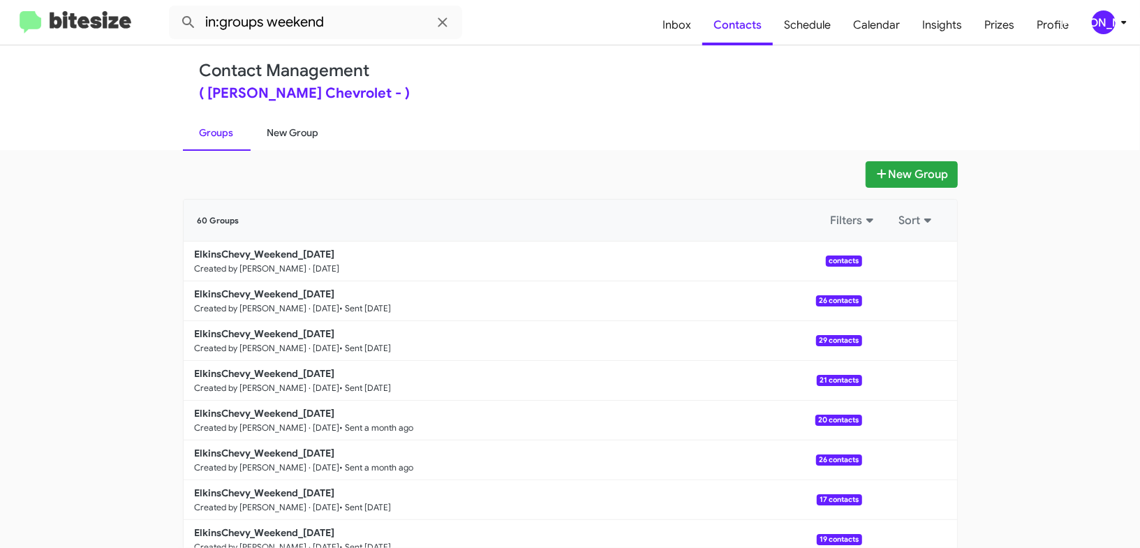
click at [278, 141] on link "New Group" at bounding box center [293, 132] width 85 height 36
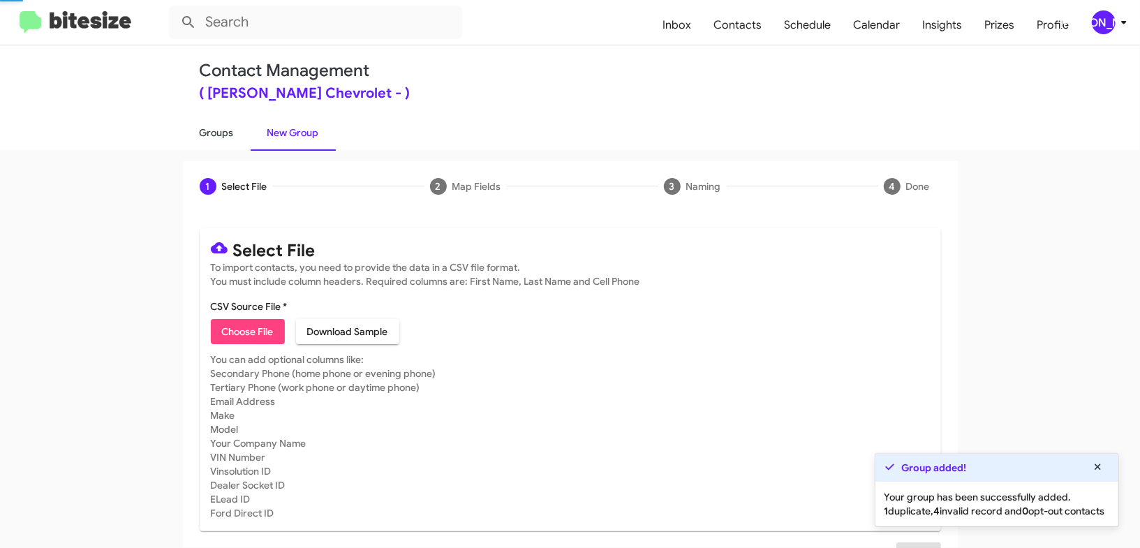
click at [228, 140] on link "Groups" at bounding box center [217, 132] width 68 height 36
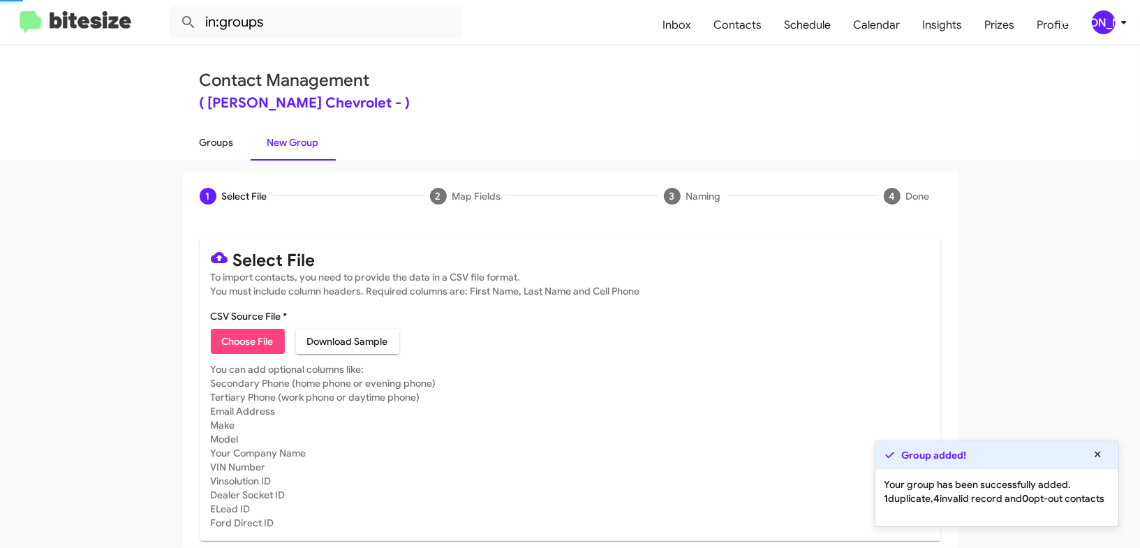
click at [228, 140] on link "Groups" at bounding box center [217, 142] width 68 height 36
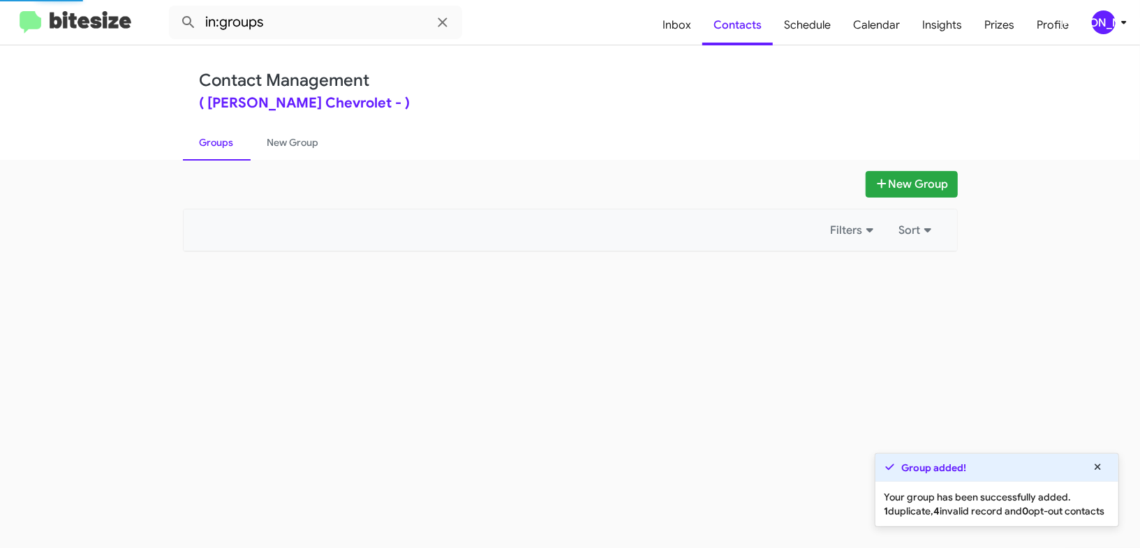
click at [228, 140] on link "Groups" at bounding box center [217, 142] width 68 height 36
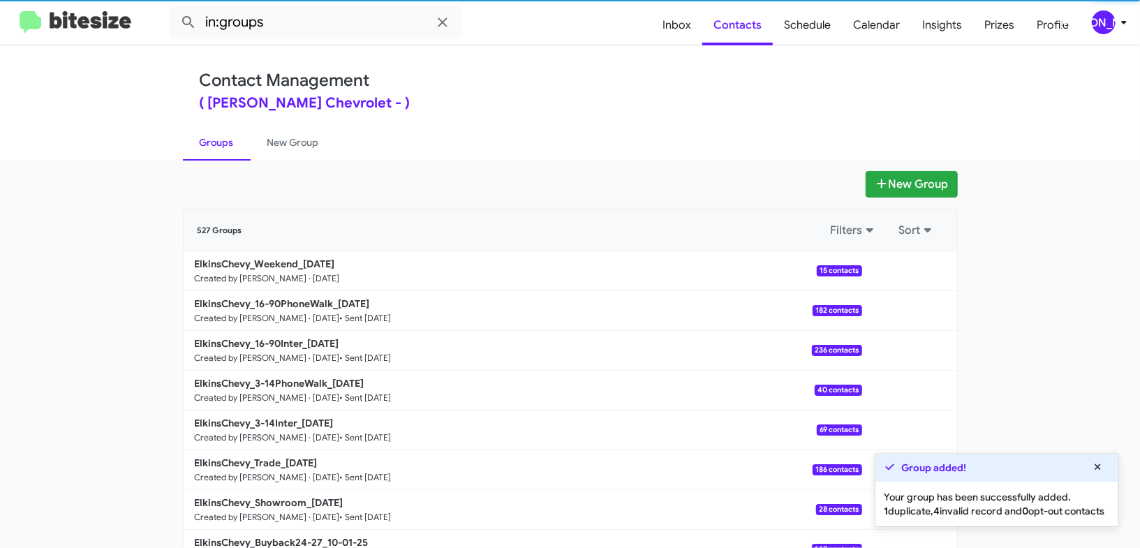
click at [228, 140] on link "Groups" at bounding box center [217, 142] width 68 height 36
click at [245, 140] on link "Groups" at bounding box center [217, 142] width 68 height 36
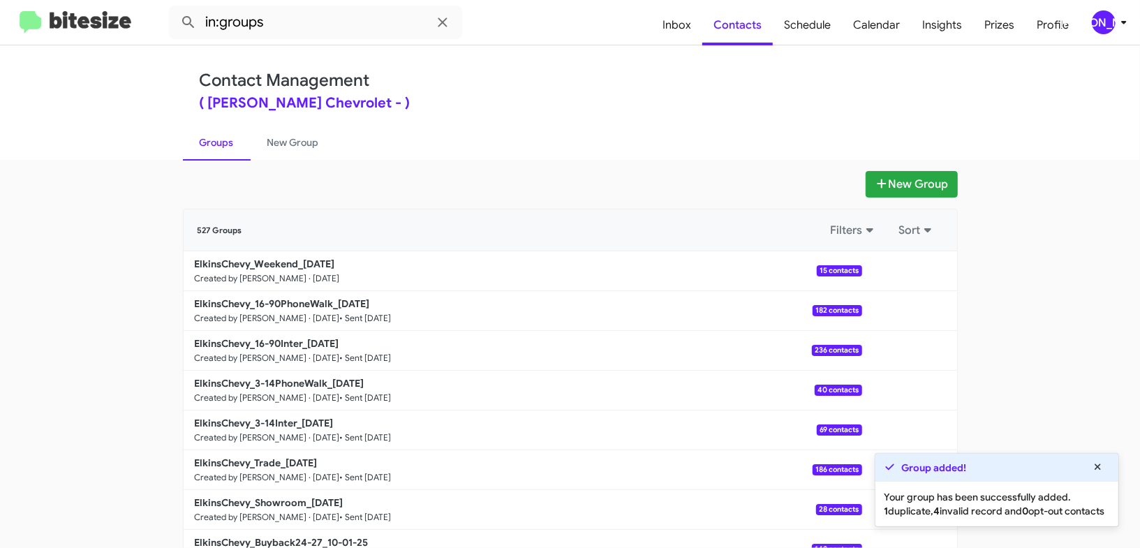
click at [221, 140] on link "Groups" at bounding box center [217, 142] width 68 height 36
click at [300, 15] on input "in:groups" at bounding box center [315, 23] width 293 height 34
type input "in:groups weekend"
click at [175, 8] on button at bounding box center [189, 22] width 28 height 28
drag, startPoint x: 291, startPoint y: 134, endPoint x: 231, endPoint y: 138, distance: 60.1
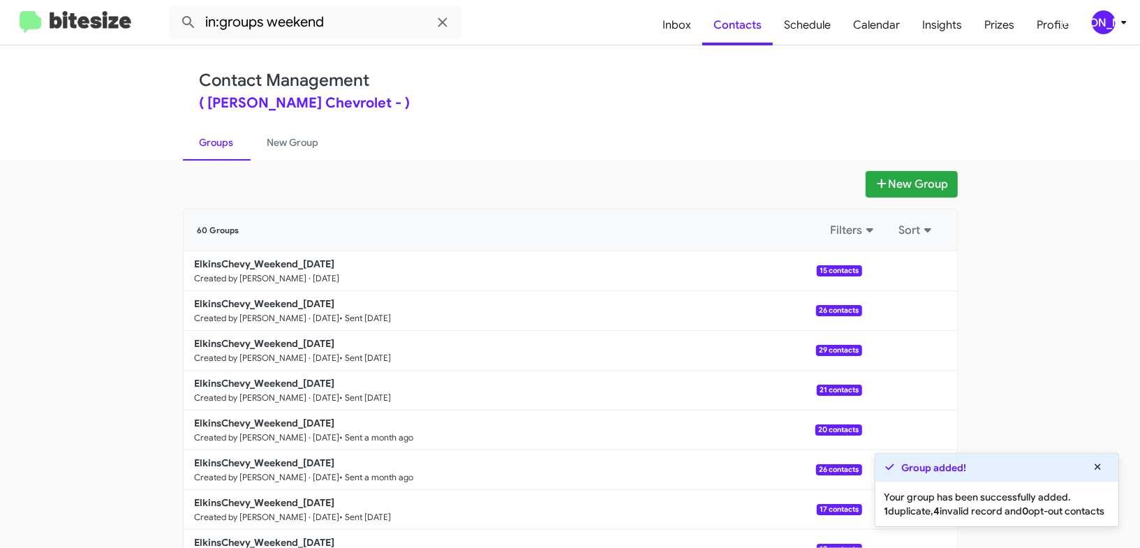
click at [291, 134] on link "New Group" at bounding box center [293, 142] width 85 height 36
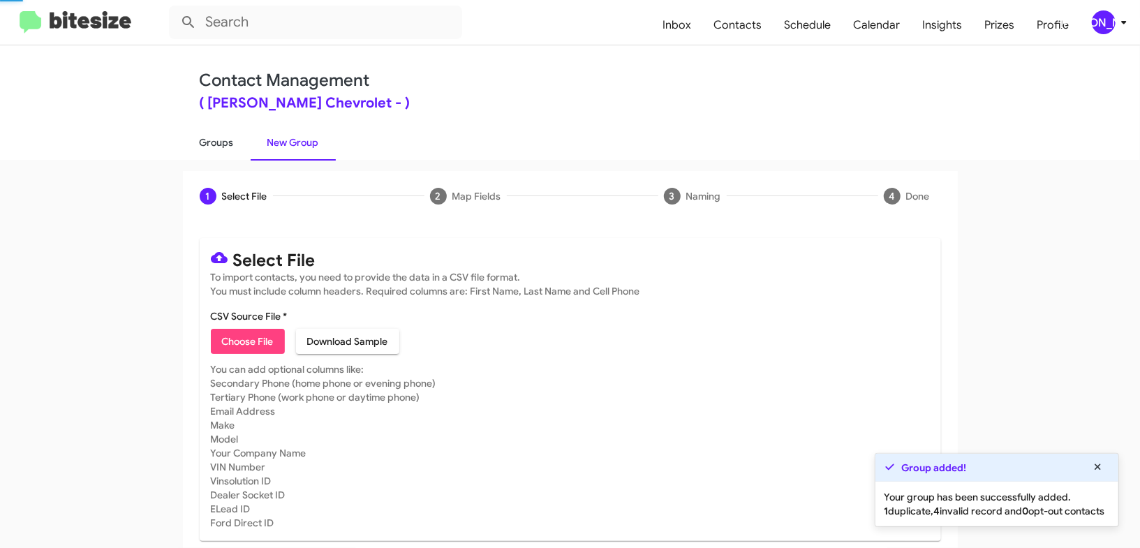
click at [231, 138] on link "Groups" at bounding box center [217, 142] width 68 height 36
type input "in:groups"
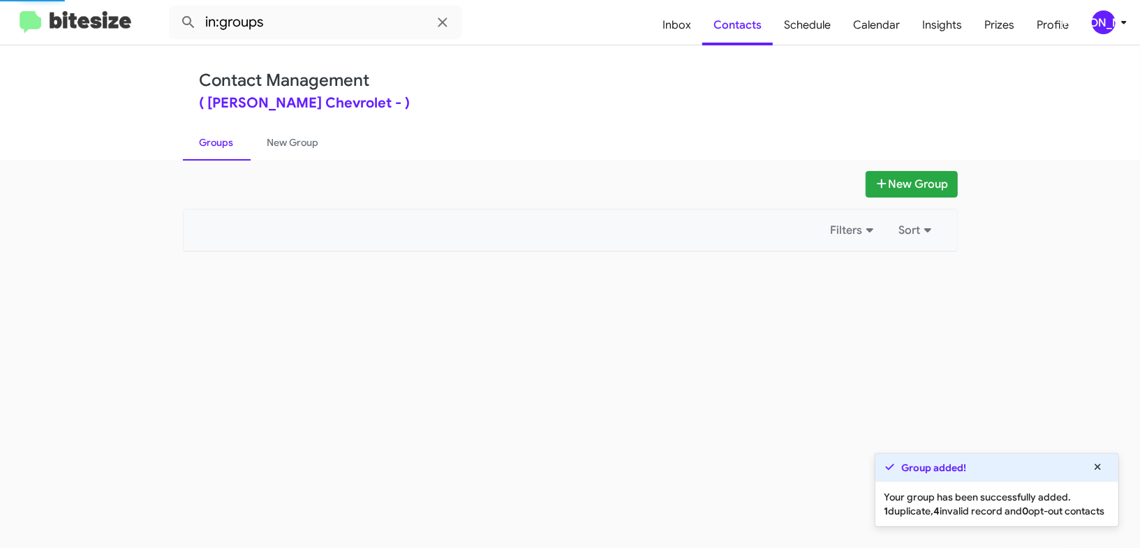
click at [231, 138] on link "Groups" at bounding box center [217, 142] width 68 height 36
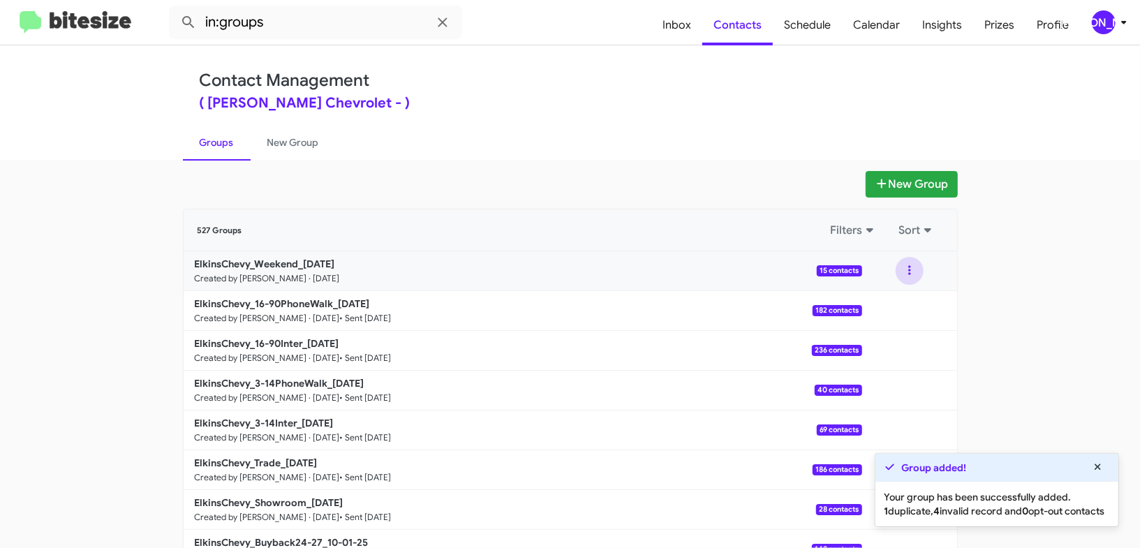
click at [917, 280] on button at bounding box center [910, 271] width 28 height 28
click at [895, 304] on button "View contacts" at bounding box center [868, 309] width 112 height 34
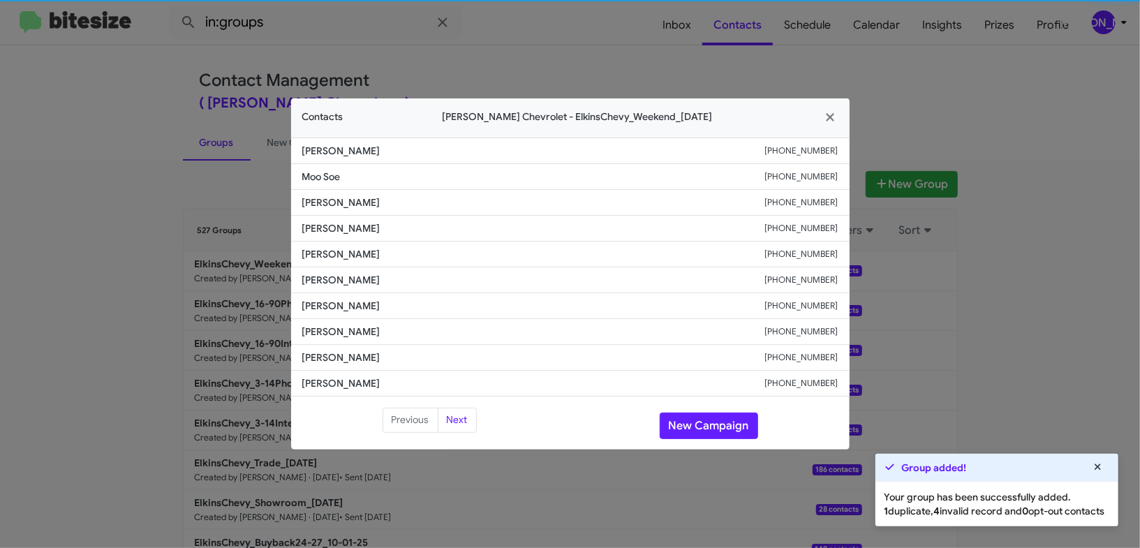
click at [339, 292] on li "[PERSON_NAME] [PHONE_NUMBER]" at bounding box center [570, 280] width 559 height 26
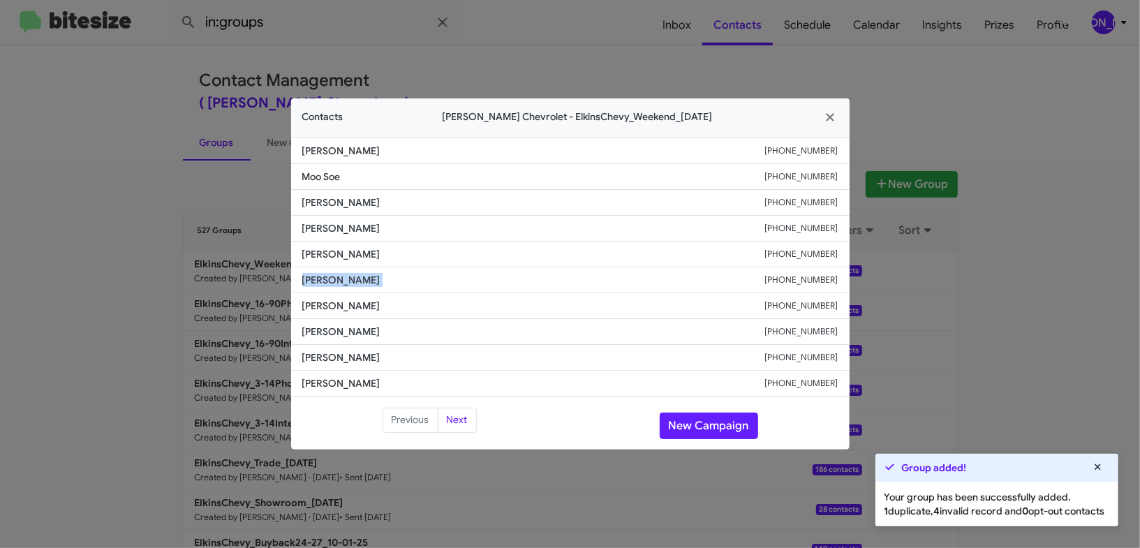
copy span "[PERSON_NAME]"
click at [364, 258] on span "[PERSON_NAME]" at bounding box center [533, 254] width 463 height 14
copy span "[PERSON_NAME]"
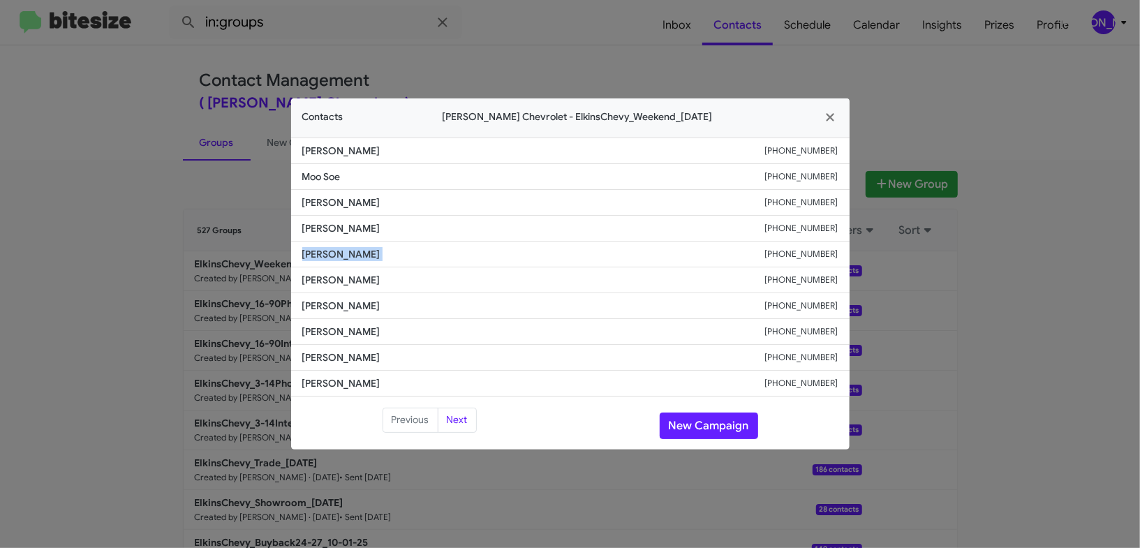
copy span "[PERSON_NAME]"
click at [250, 107] on modal-container "Contacts [PERSON_NAME] Chevrolet - ElkinsChevy_Weekend_[DATE] [PERSON_NAME] [PH…" at bounding box center [570, 274] width 1140 height 548
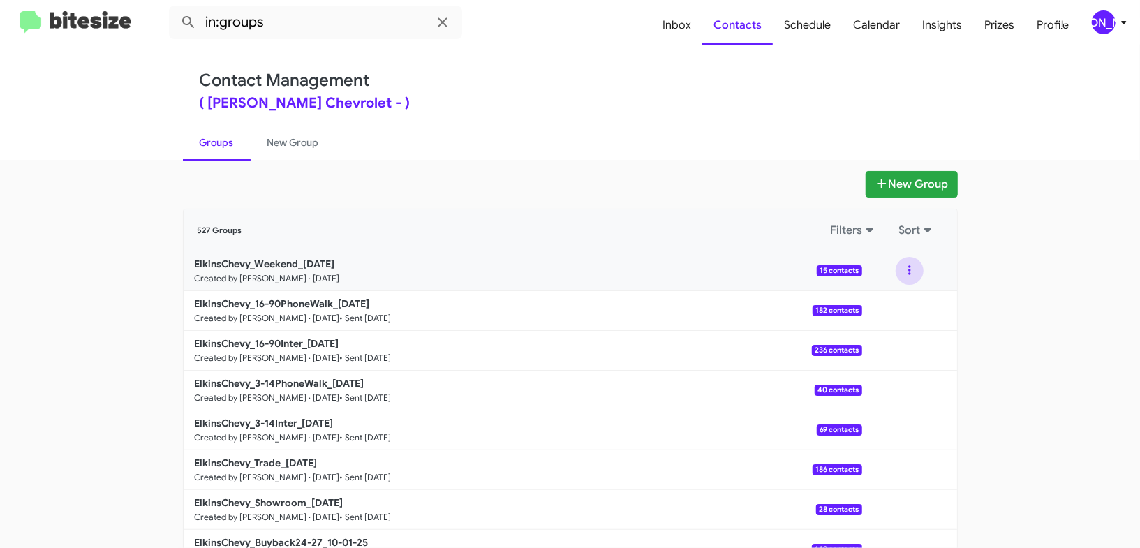
drag, startPoint x: 909, startPoint y: 272, endPoint x: 899, endPoint y: 300, distance: 28.9
click at [908, 274] on button at bounding box center [910, 271] width 28 height 28
click at [899, 302] on button "View contacts" at bounding box center [868, 309] width 112 height 34
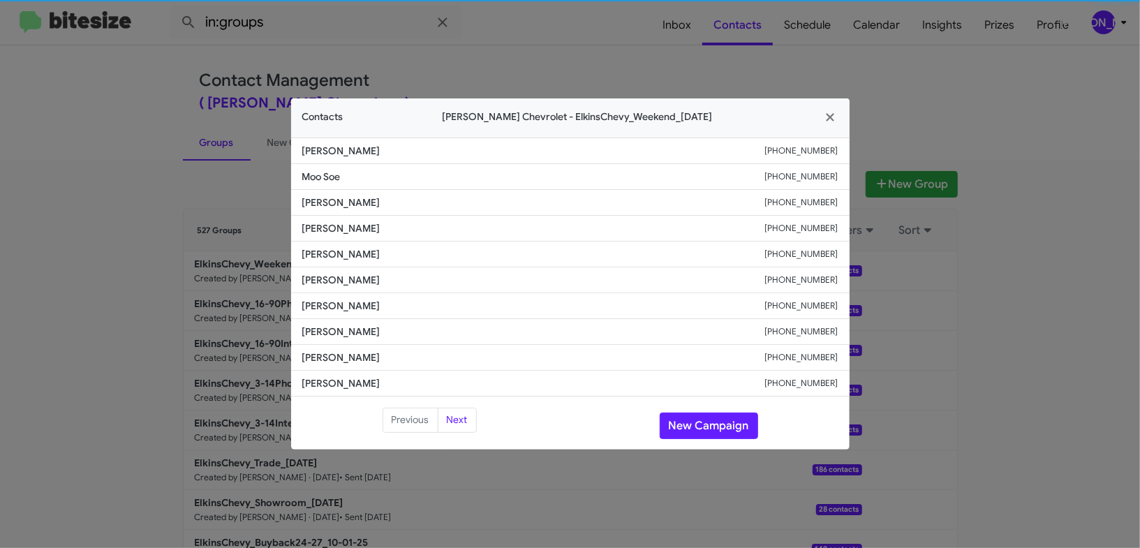
click at [317, 293] on li "[PERSON_NAME] [PHONE_NUMBER]" at bounding box center [570, 306] width 559 height 26
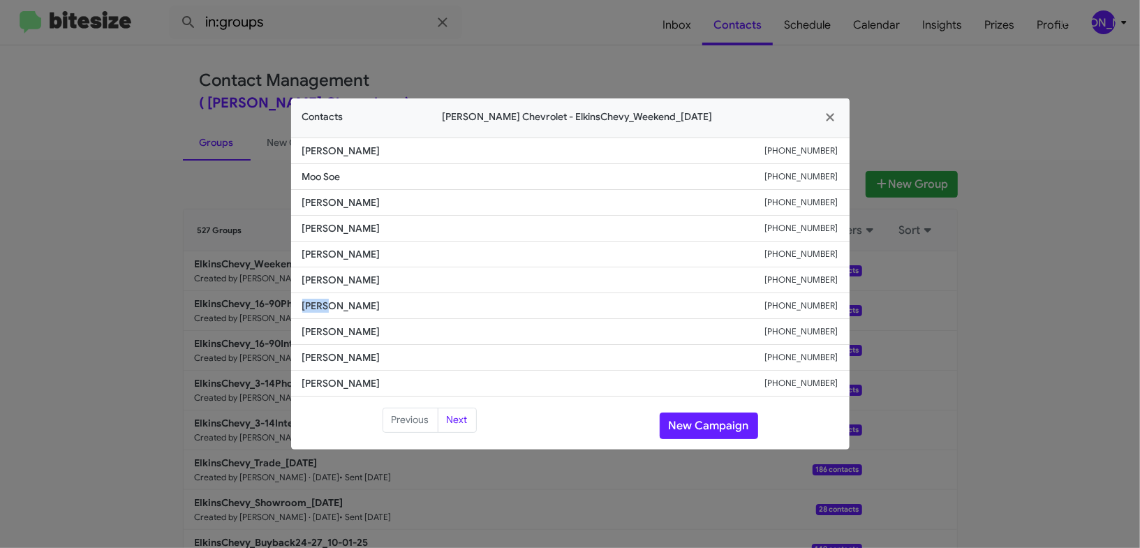
click at [317, 293] on li "[PERSON_NAME] [PHONE_NUMBER]" at bounding box center [570, 306] width 559 height 26
copy span "[PERSON_NAME]"
click at [721, 435] on button "New Campaign" at bounding box center [709, 426] width 98 height 27
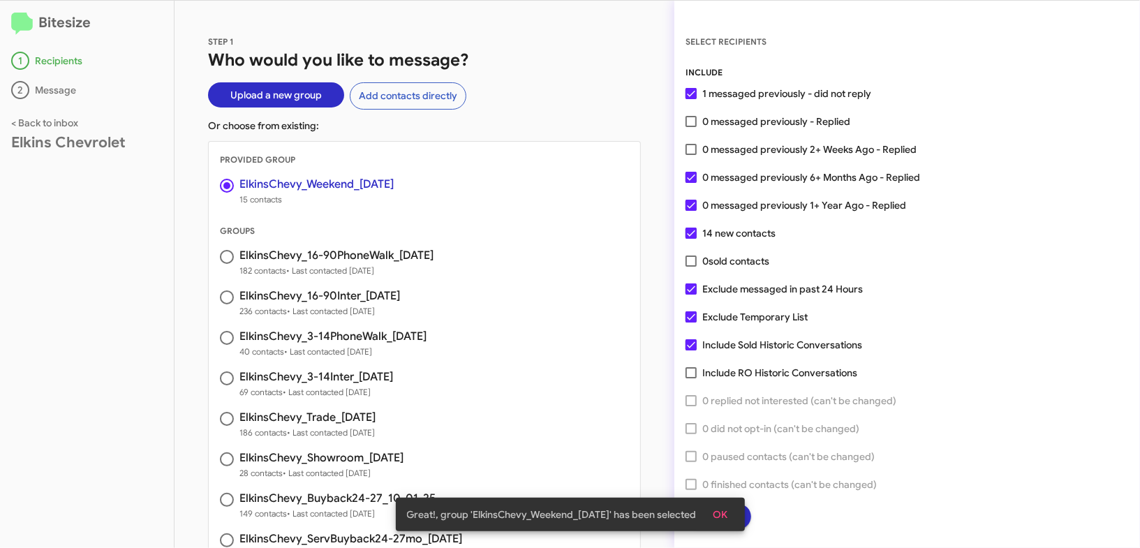
click at [733, 520] on button "OK" at bounding box center [720, 514] width 37 height 25
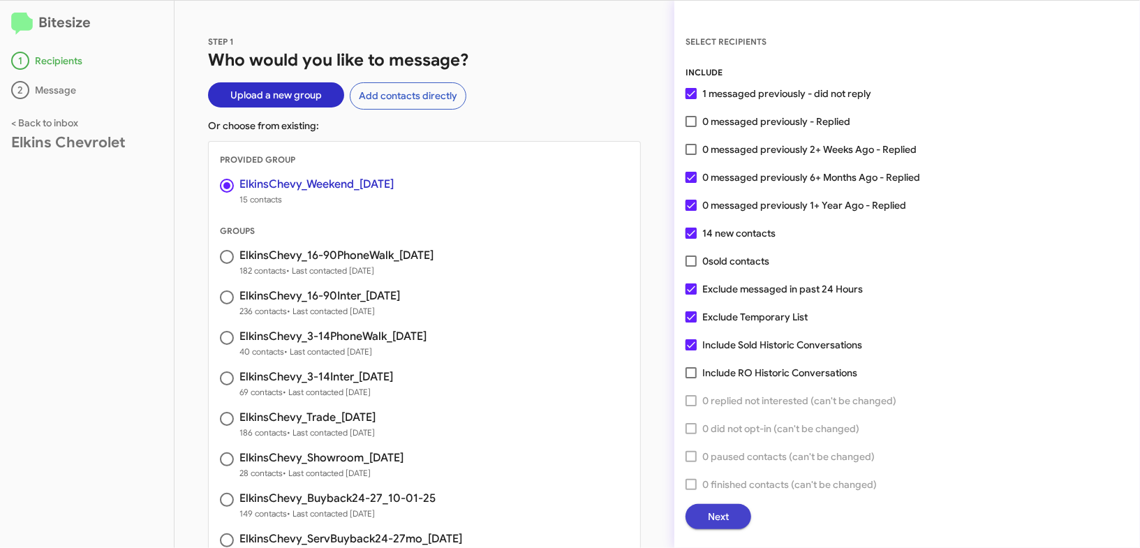
click at [734, 514] on button "Next" at bounding box center [719, 516] width 66 height 25
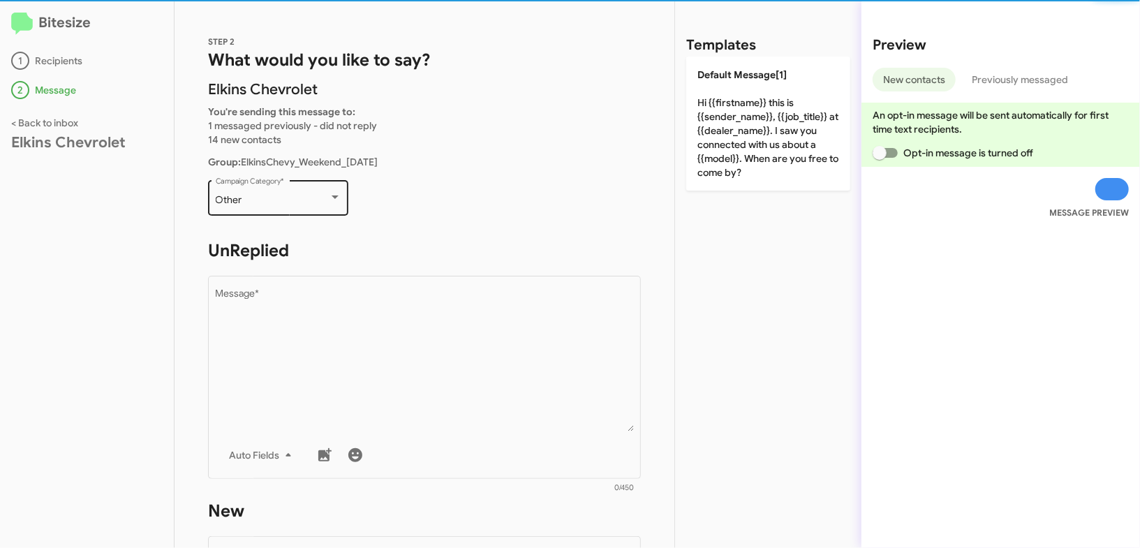
click at [274, 186] on div "Other Campaign Category *" at bounding box center [279, 196] width 126 height 38
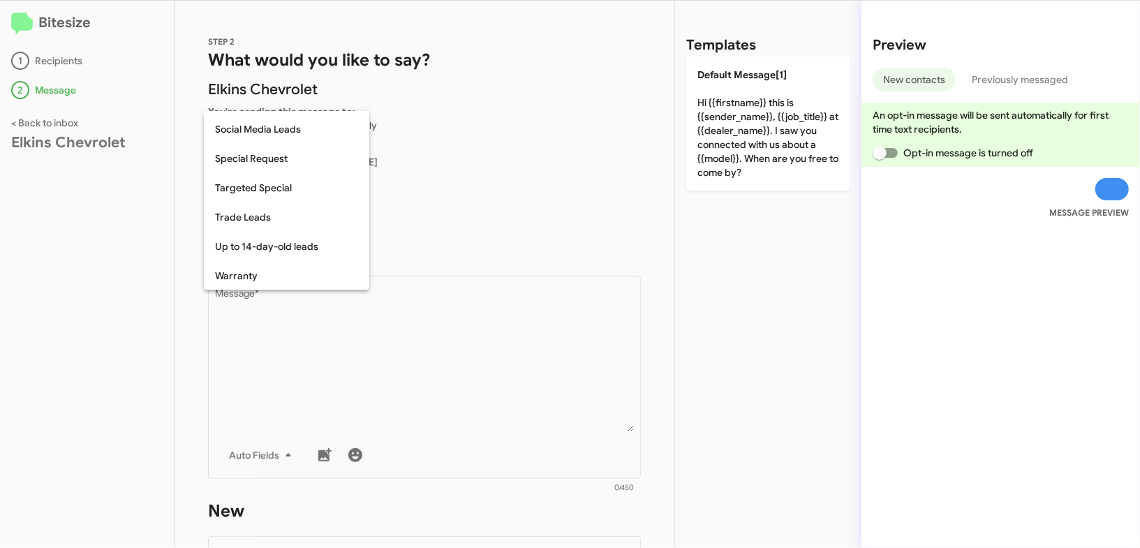
scroll to position [583, 0]
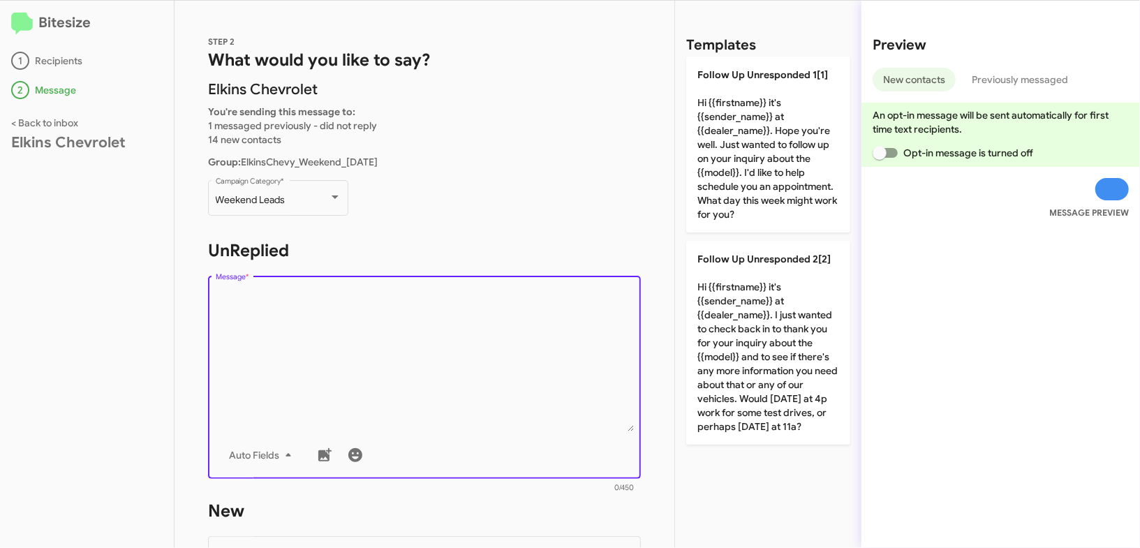
click at [394, 339] on textarea "Message *" at bounding box center [425, 360] width 418 height 142
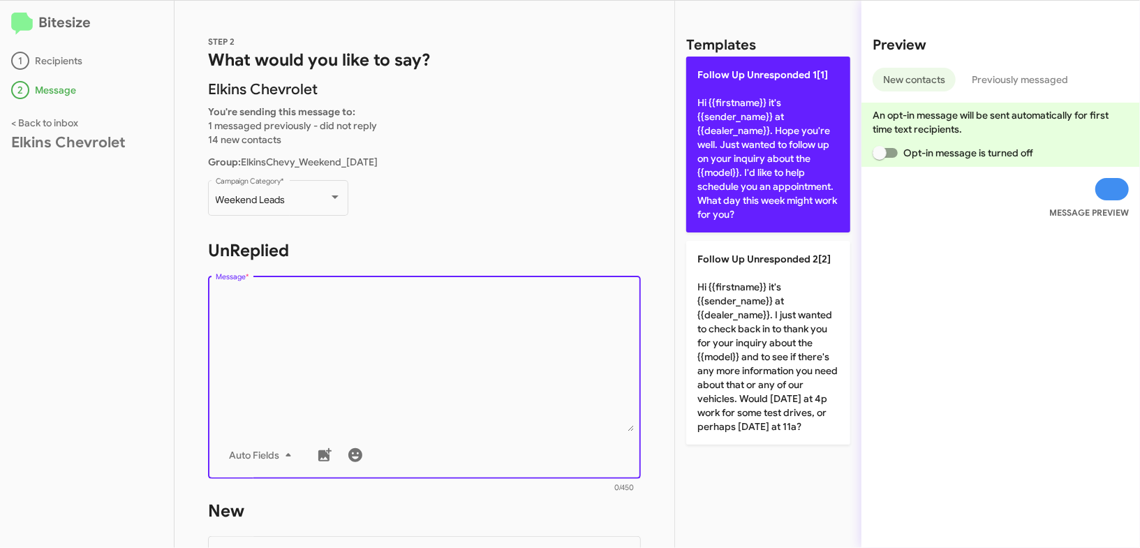
click at [763, 119] on p "Follow Up Unresponded 1[1] Hi {{firstname}} it's {{sender_name}} at {{dealer_na…" at bounding box center [768, 145] width 164 height 176
type textarea "Hi {{firstname}} it's {{sender_name}} at {{dealer_name}}. Hope you're well. Jus…"
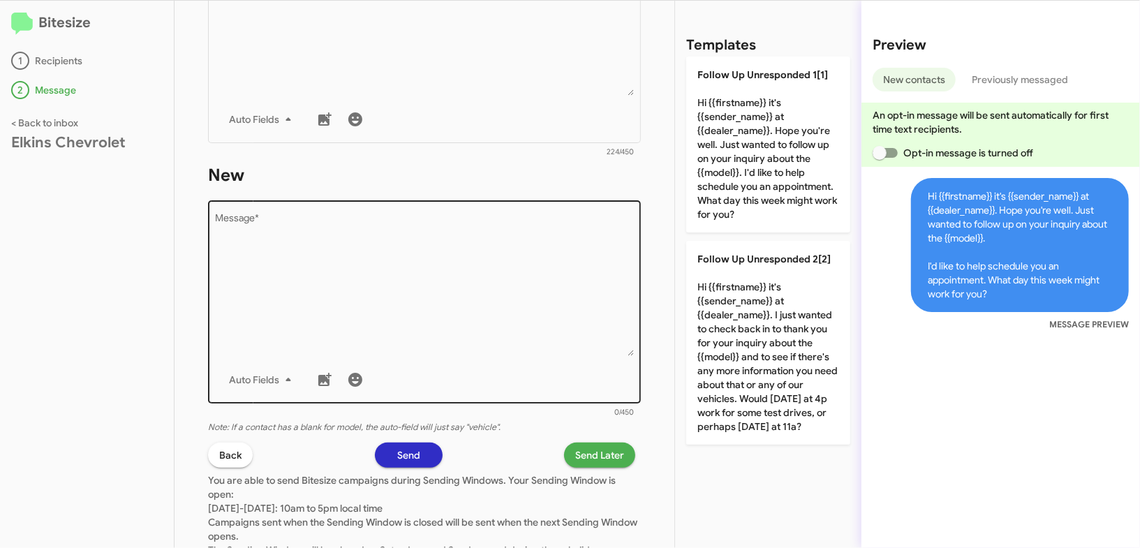
scroll to position [358, 0]
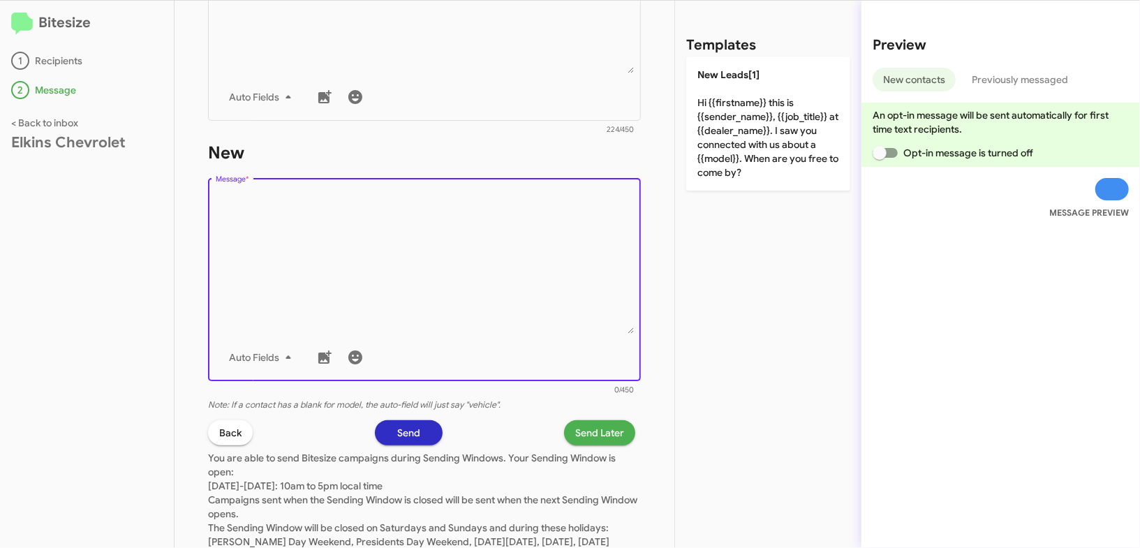
click at [538, 265] on textarea "Message *" at bounding box center [425, 262] width 418 height 142
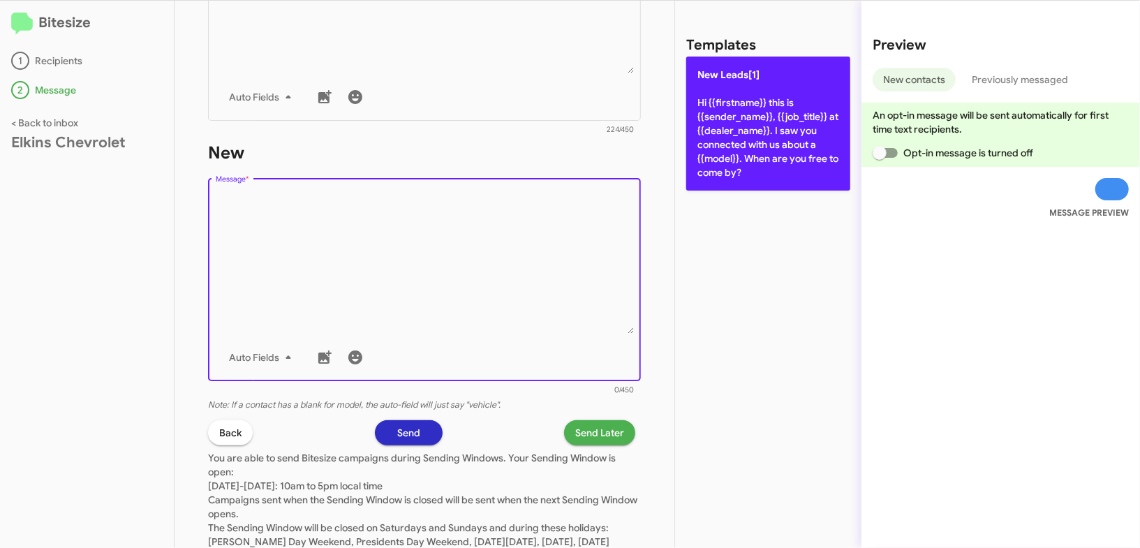
drag, startPoint x: 538, startPoint y: 265, endPoint x: 690, endPoint y: 122, distance: 208.4
click at [552, 241] on textarea "Message *" at bounding box center [425, 262] width 418 height 142
click at [750, 101] on p "New Leads[1] Hi {{firstname}} this is {{sender_name}}, {{job_title}} at {{deale…" at bounding box center [768, 124] width 164 height 134
type textarea "Hi {{firstname}} this is {{sender_name}}, {{job_title}} at {{dealer_name}}. I s…"
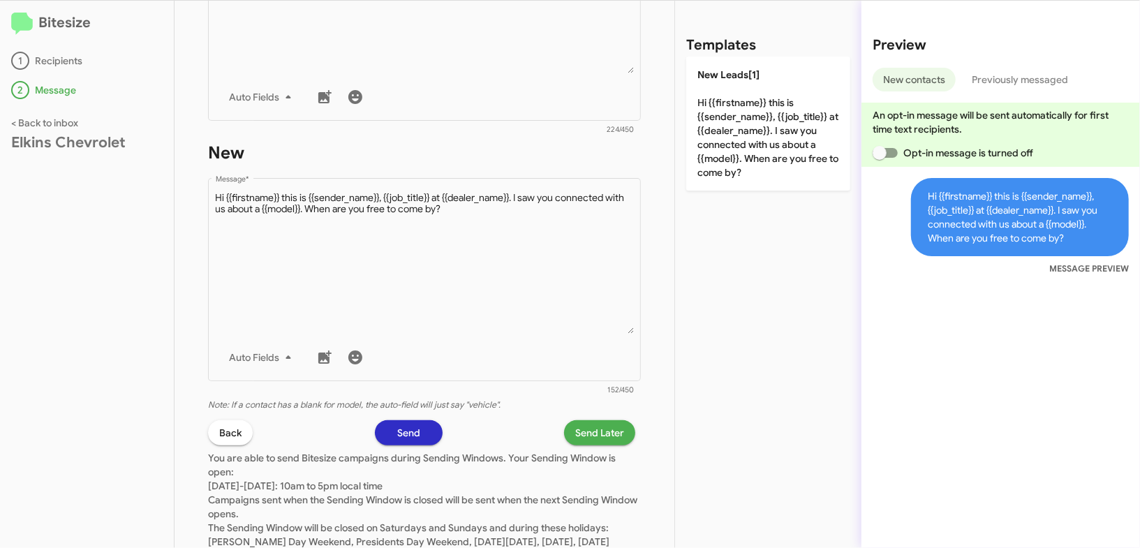
click at [586, 429] on span "Send Later" at bounding box center [599, 432] width 49 height 25
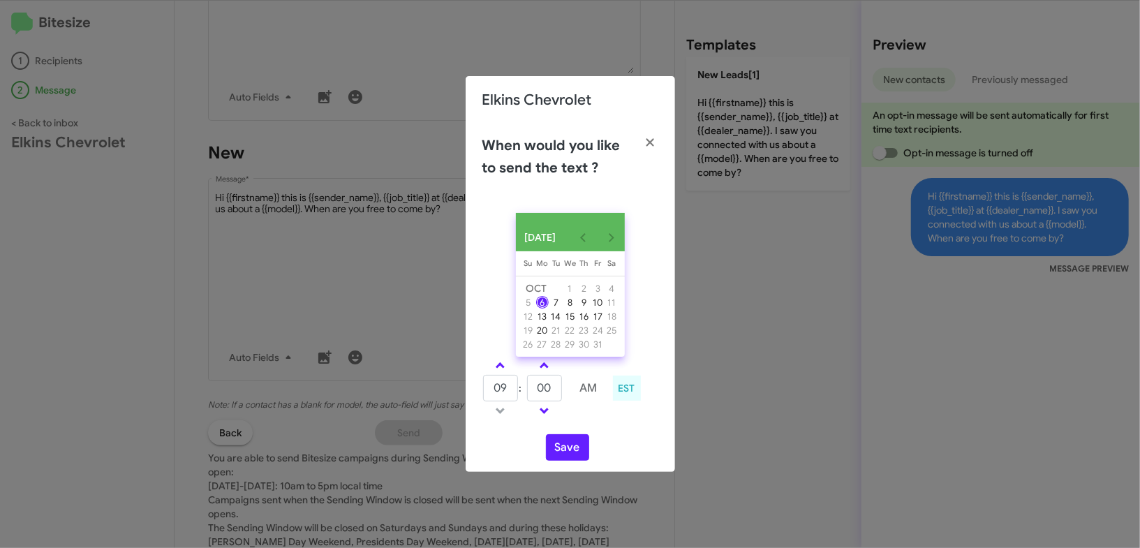
click at [502, 371] on span at bounding box center [500, 366] width 9 height 9
type input "10"
click at [556, 448] on button "Save" at bounding box center [567, 447] width 43 height 27
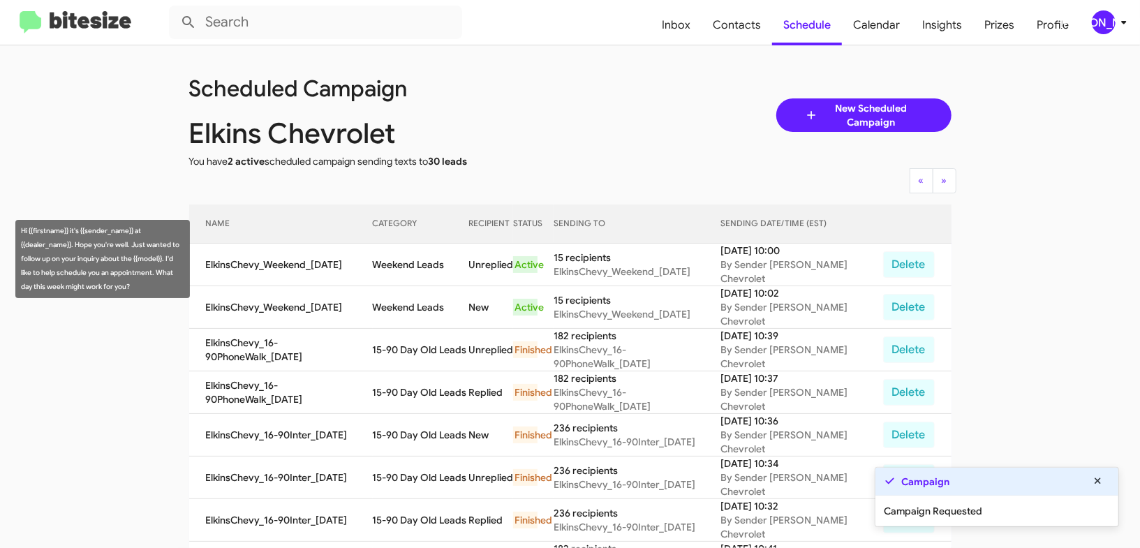
click at [445, 286] on td "Weekend Leads" at bounding box center [421, 307] width 96 height 43
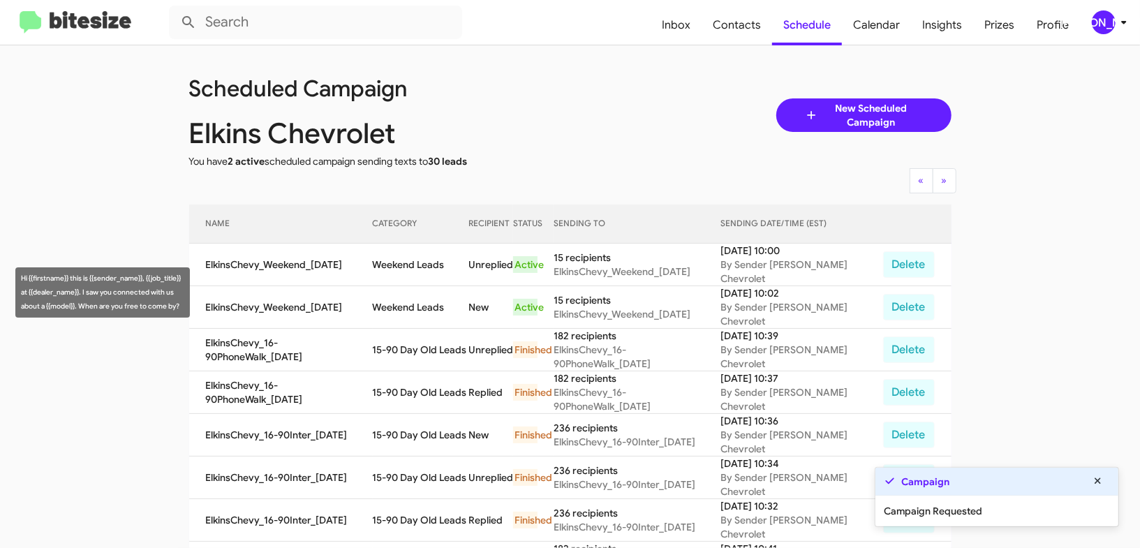
click at [445, 286] on td "Weekend Leads" at bounding box center [421, 307] width 96 height 43
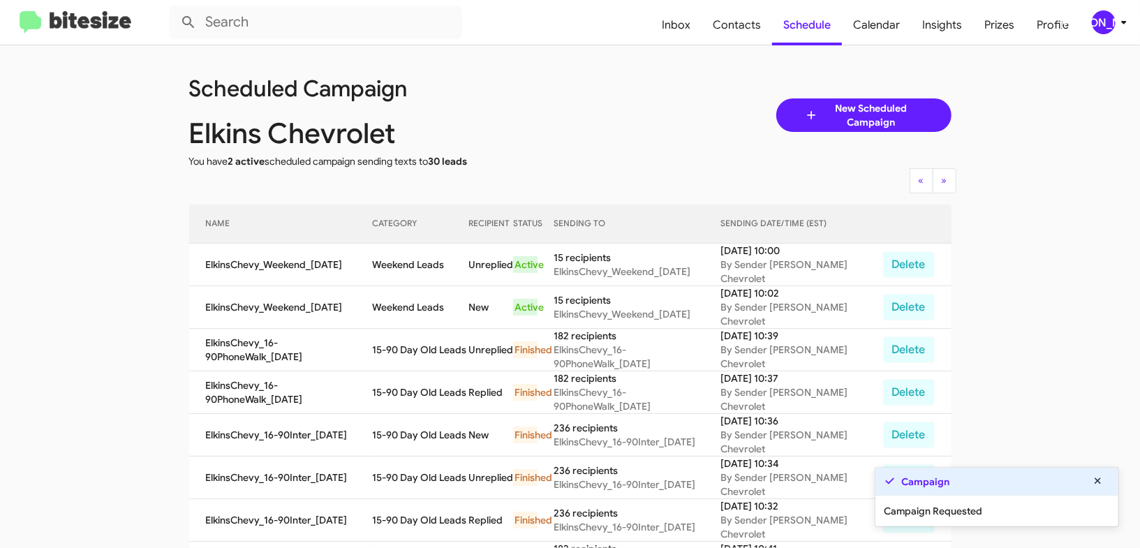
drag, startPoint x: 445, startPoint y: 283, endPoint x: 440, endPoint y: 279, distance: 7.4
click at [442, 286] on td "Weekend Leads" at bounding box center [421, 307] width 96 height 43
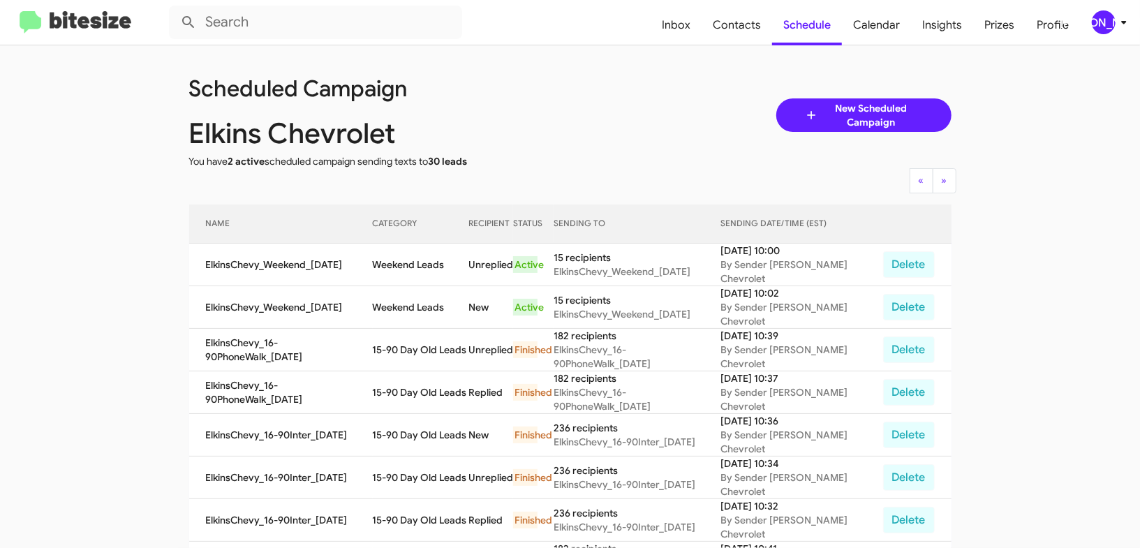
copy td "Weekend Leads"
